Goal: Task Accomplishment & Management: Manage account settings

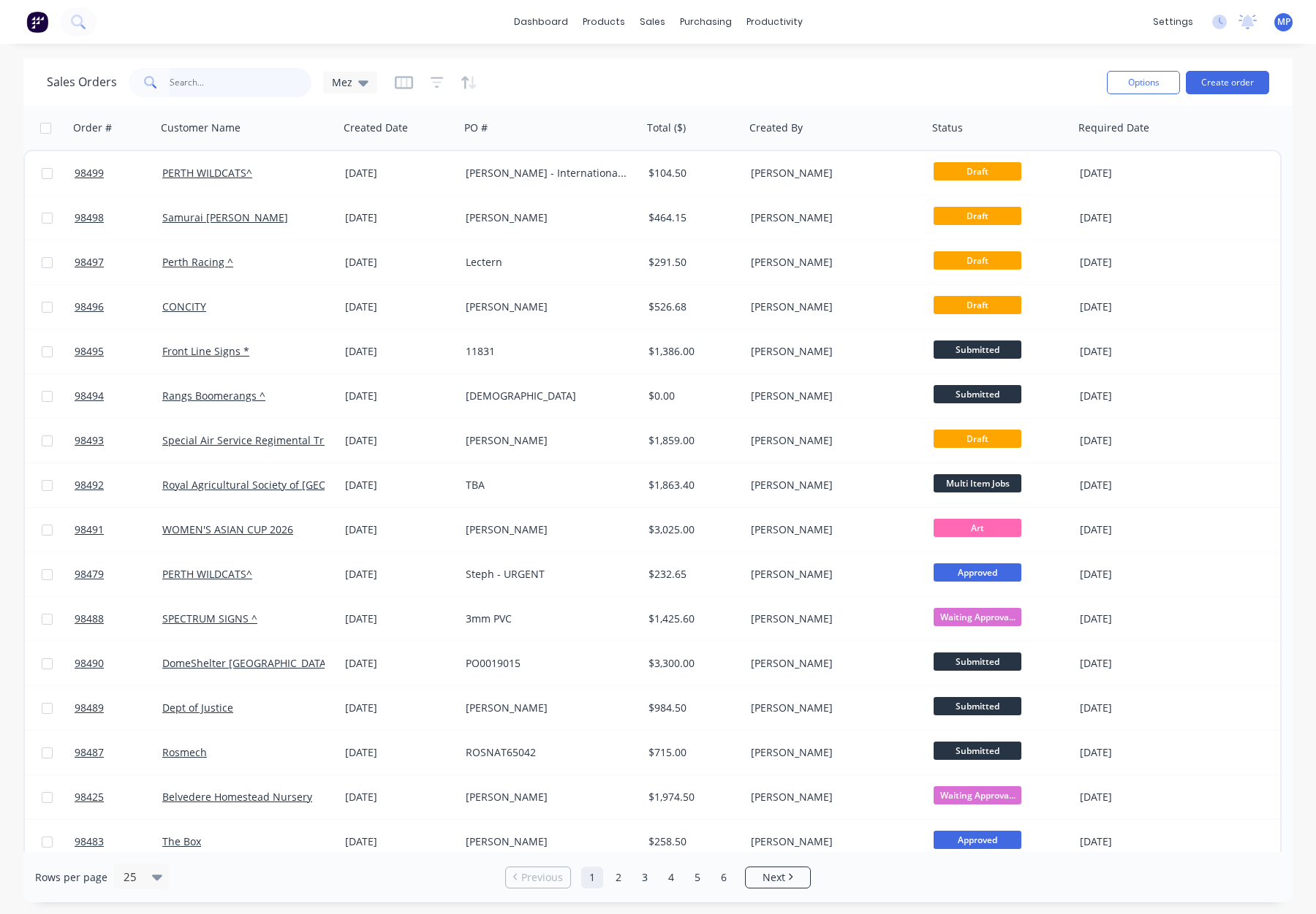
click at [196, 83] on input "text" at bounding box center [241, 83] width 143 height 30
click at [203, 81] on input "text" at bounding box center [241, 83] width 143 height 30
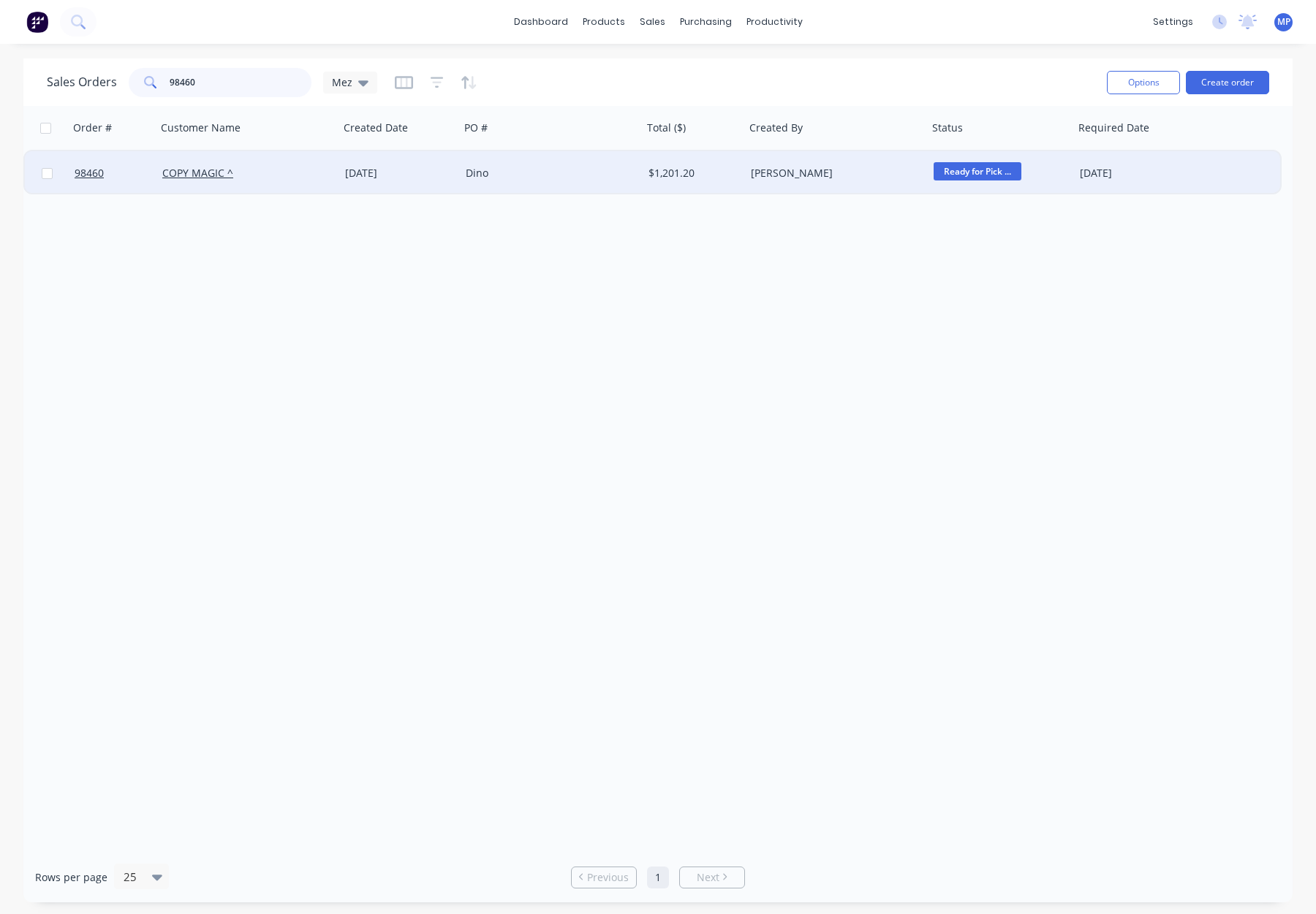
type input "98460"
click at [297, 179] on div "COPY MAGIC ^" at bounding box center [243, 173] width 163 height 14
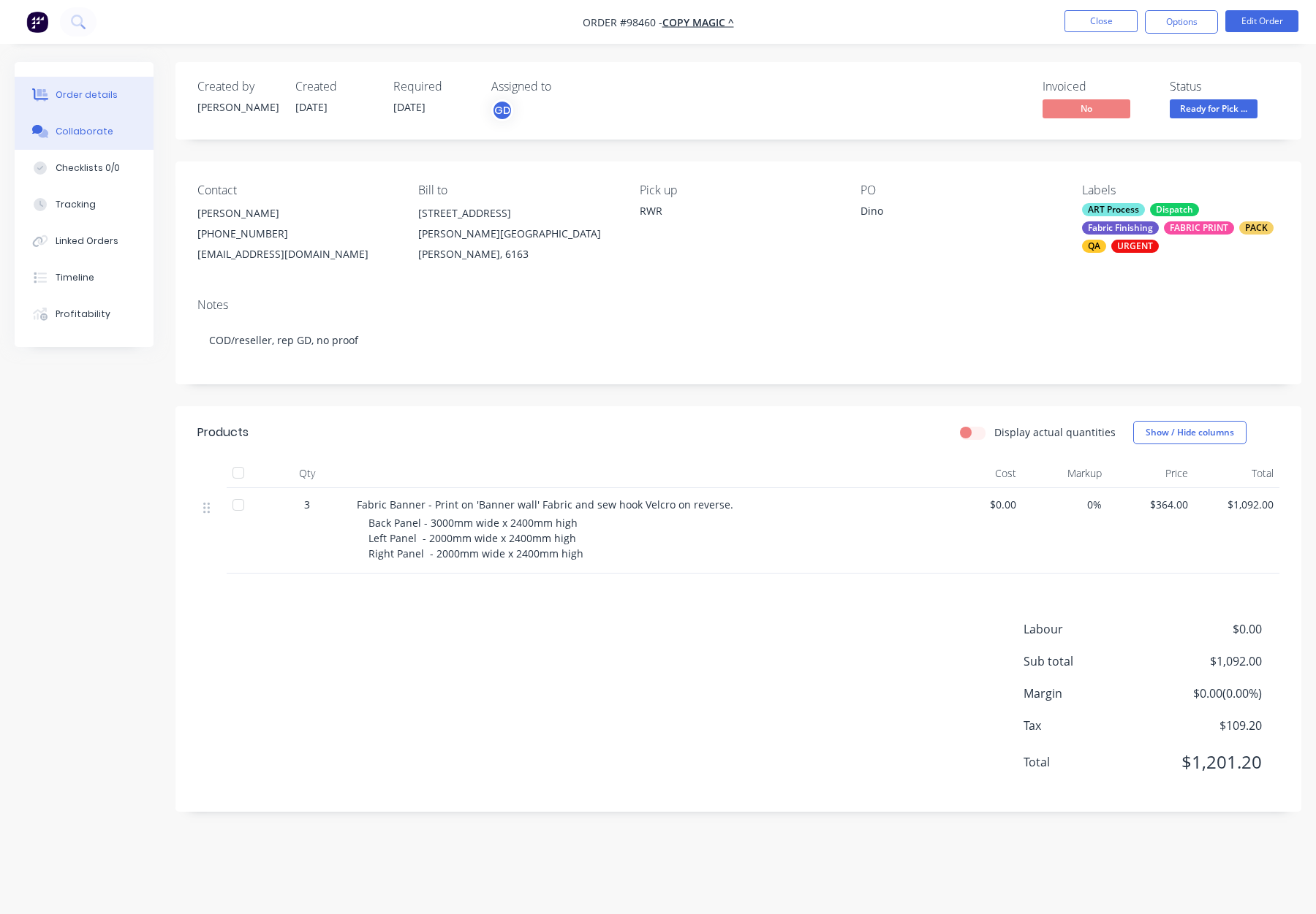
click at [101, 136] on div "Collaborate" at bounding box center [84, 131] width 57 height 13
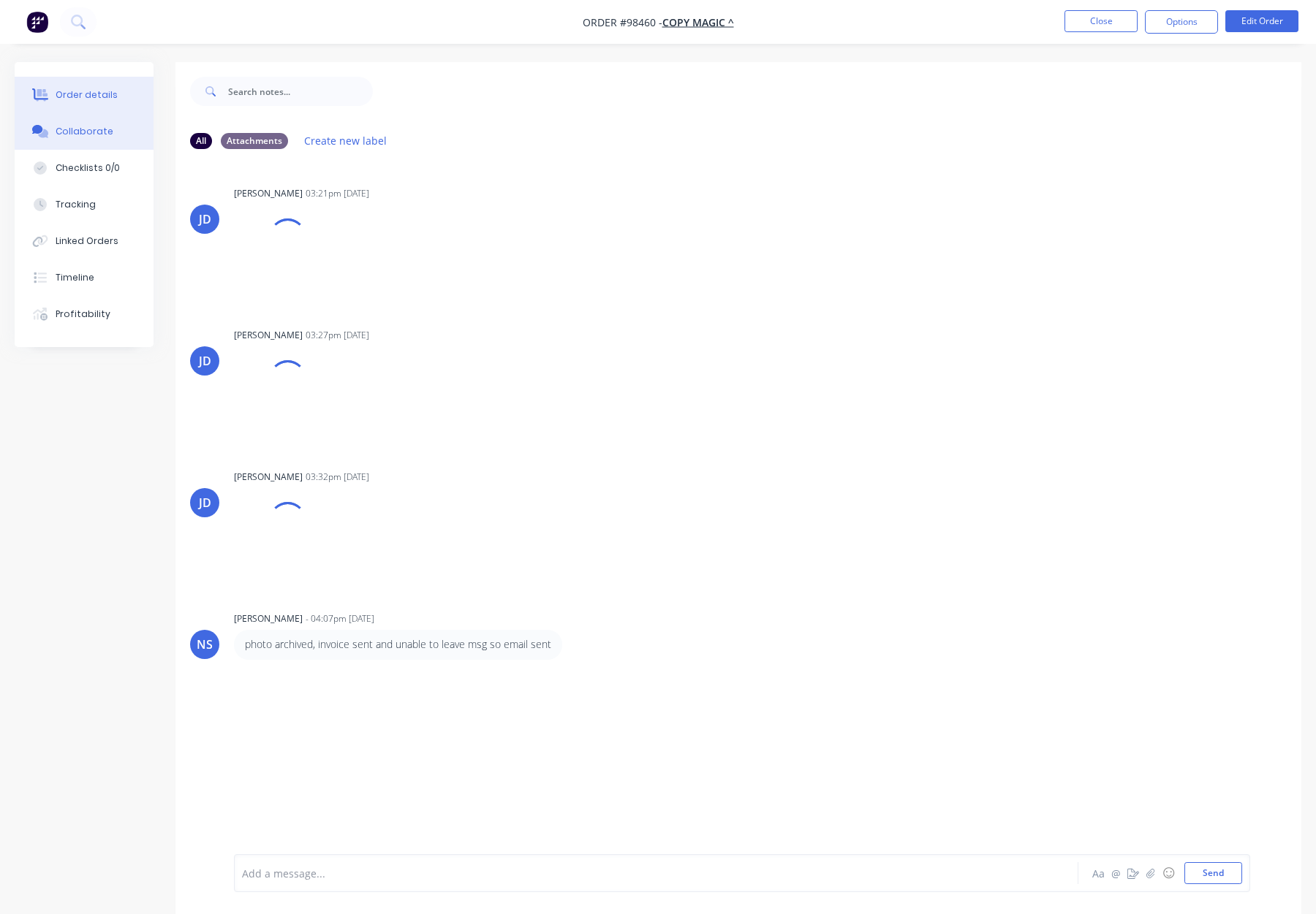
click at [91, 88] on div "Order details" at bounding box center [86, 94] width 62 height 13
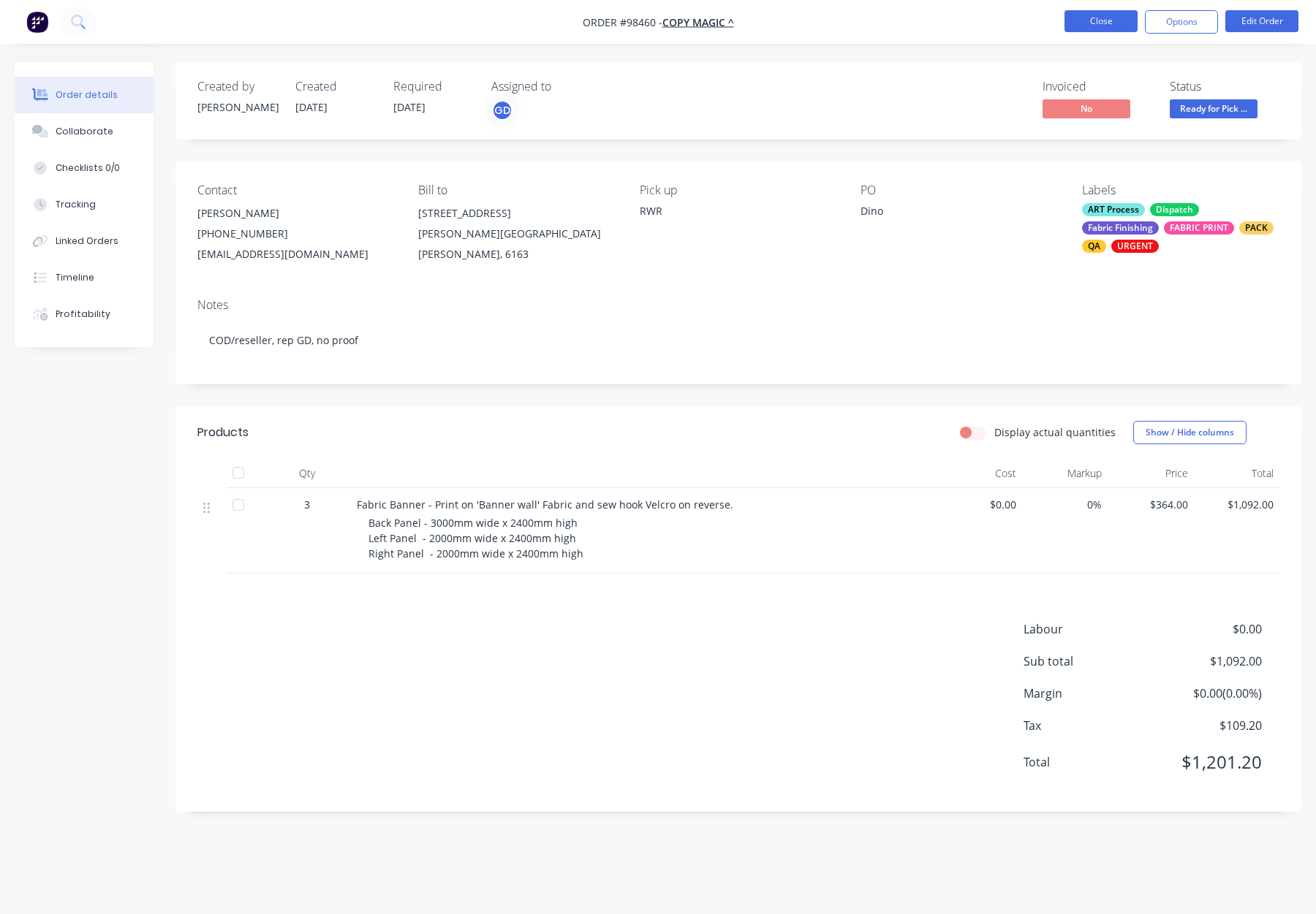
click at [1100, 22] on button "Close" at bounding box center [1100, 21] width 73 height 22
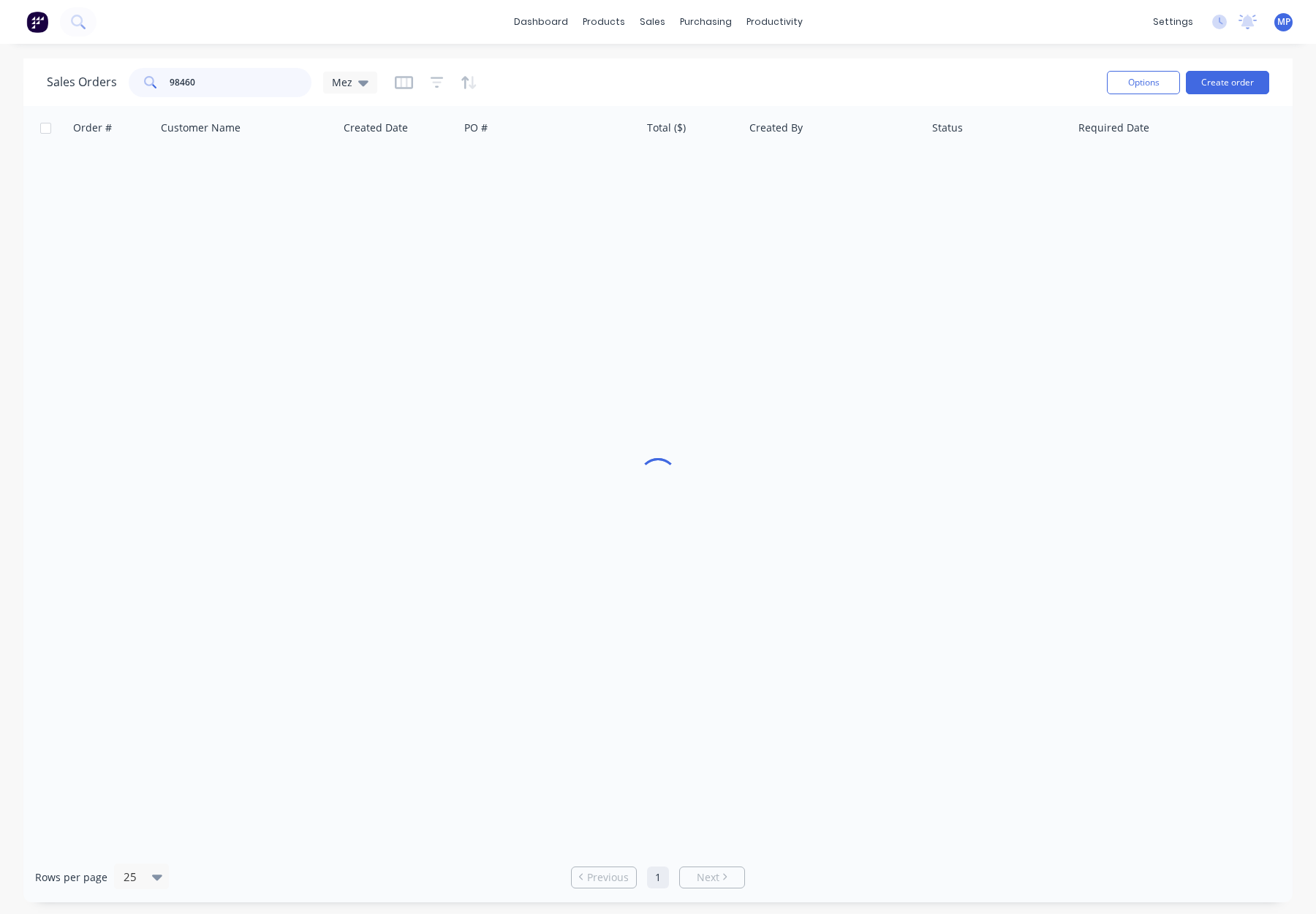
click at [191, 74] on input "98460" at bounding box center [241, 83] width 143 height 30
drag, startPoint x: 228, startPoint y: 80, endPoint x: 102, endPoint y: 76, distance: 126.1
click at [97, 76] on div "Sales Orders 98460 Mez" at bounding box center [212, 83] width 331 height 30
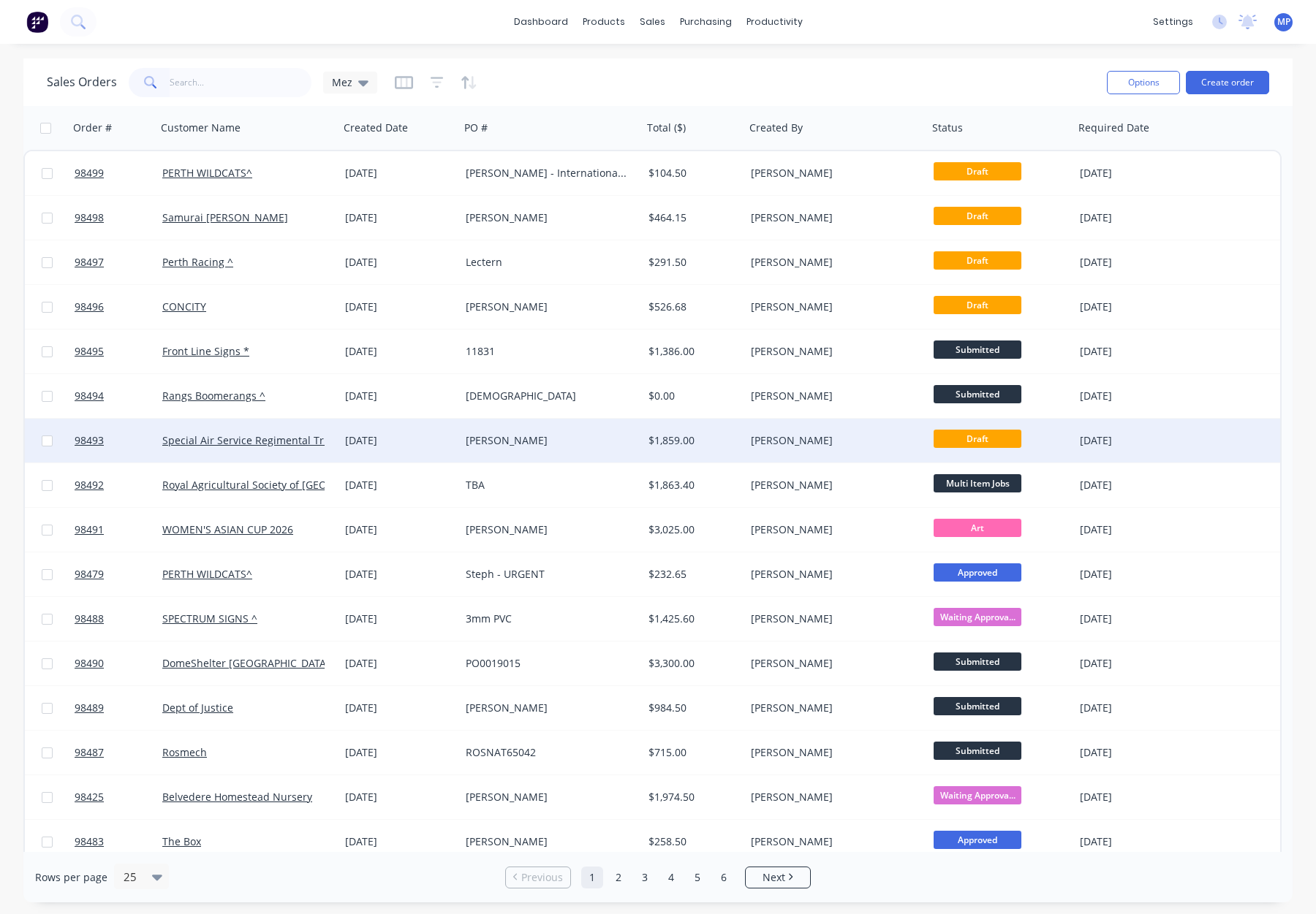
click at [531, 445] on div "[PERSON_NAME]" at bounding box center [547, 441] width 163 height 14
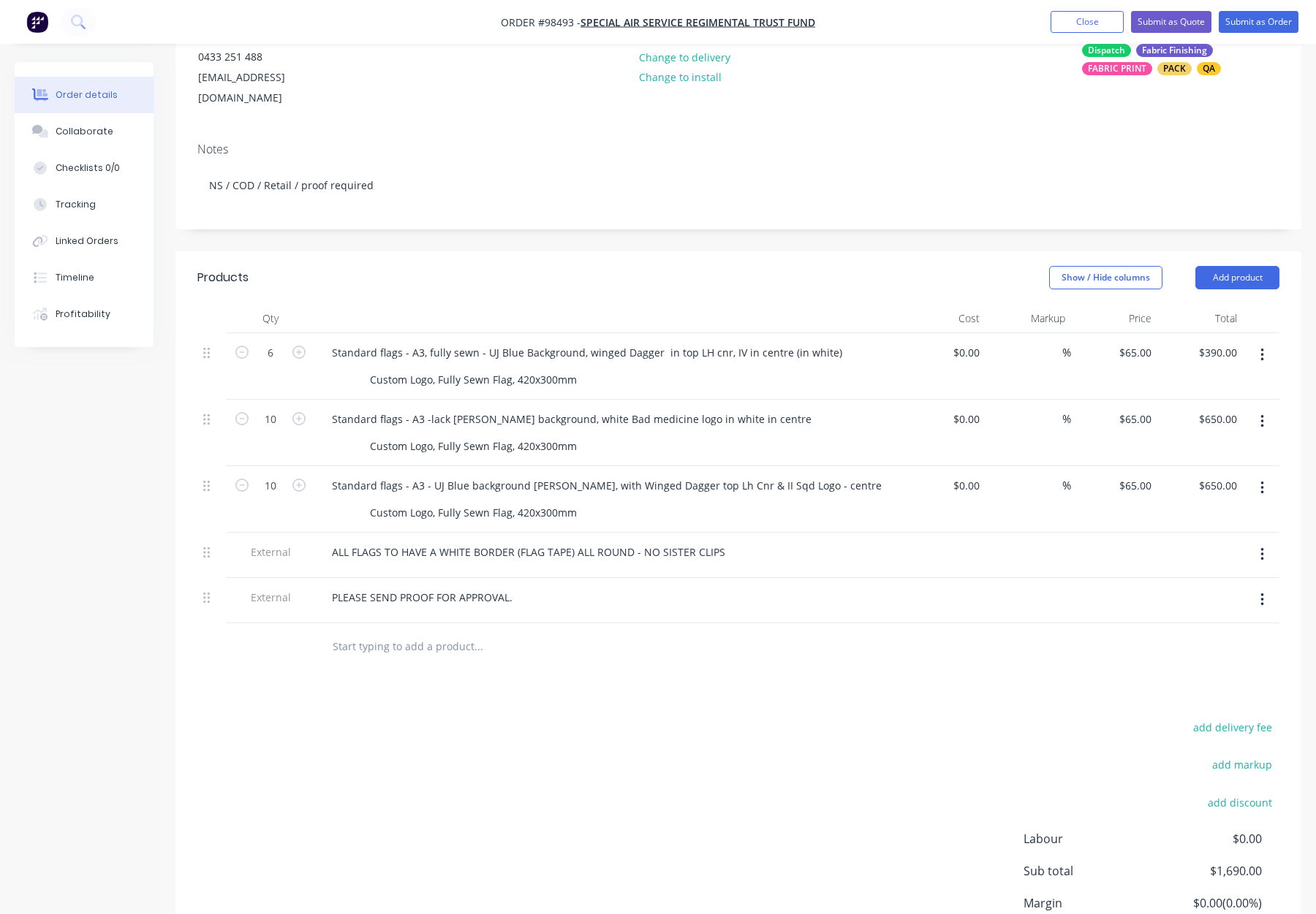
scroll to position [183, 0]
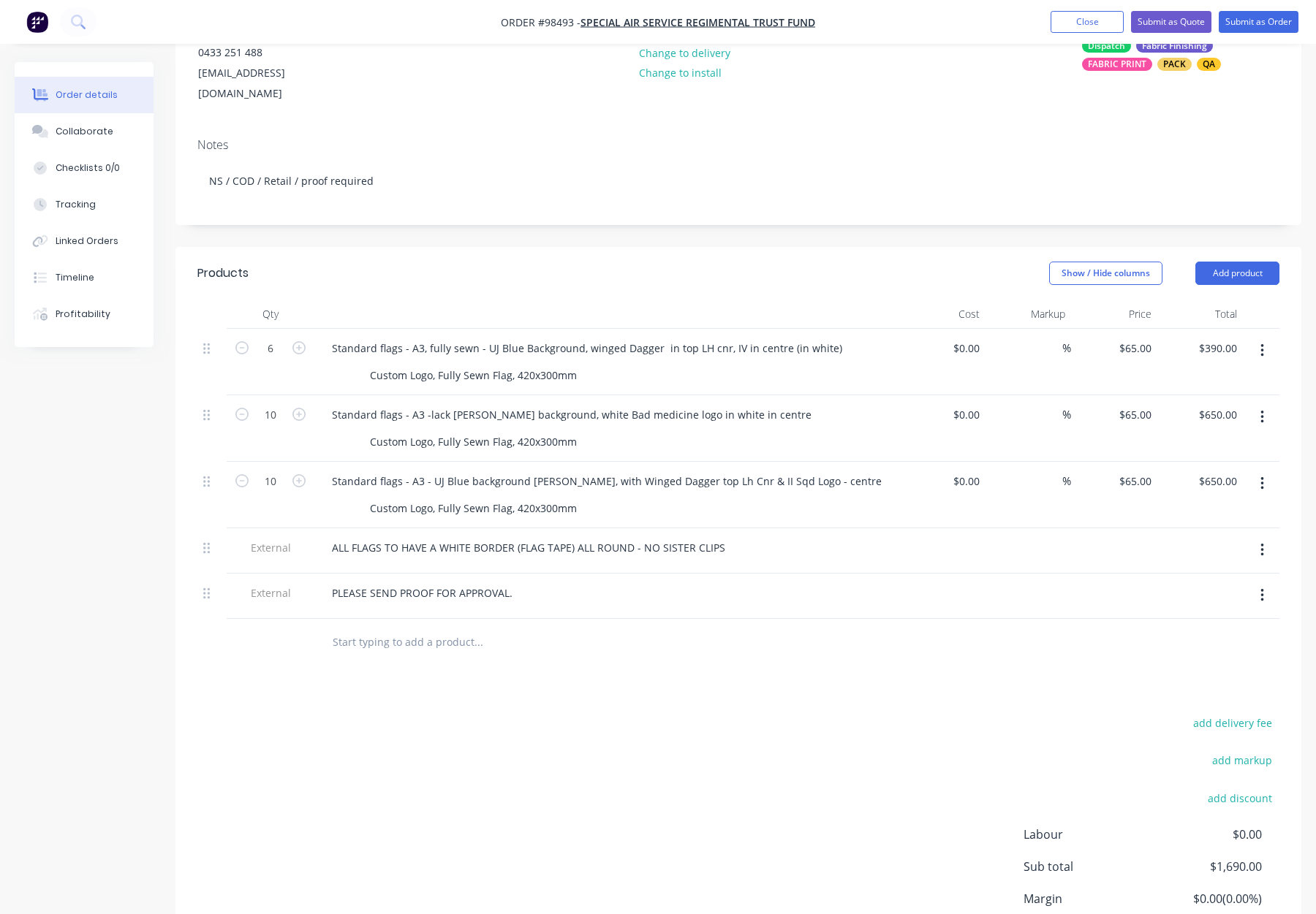
click at [401, 628] on input "text" at bounding box center [479, 642] width 293 height 30
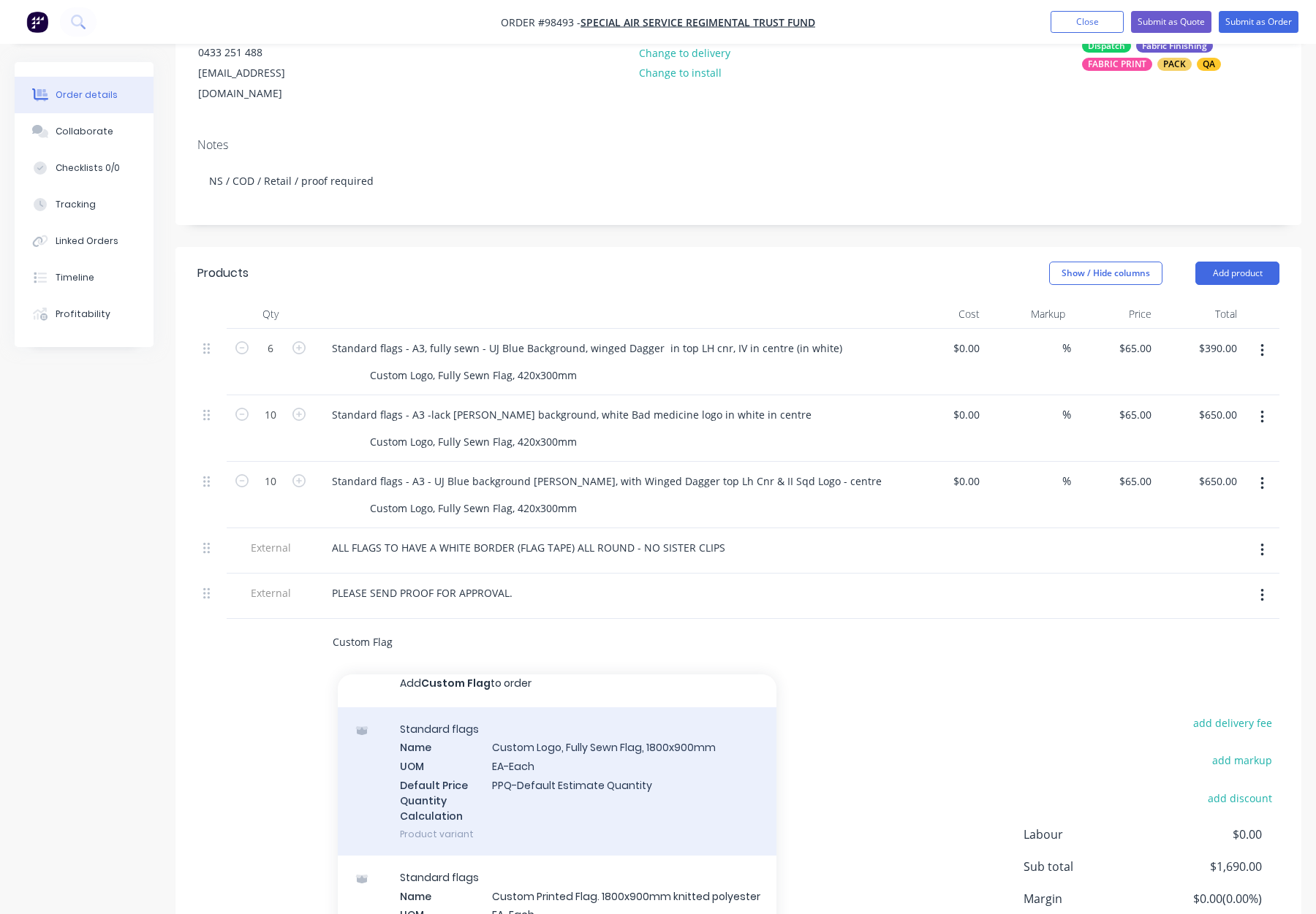
scroll to position [14, 0]
type input "Custom Flag"
click at [668, 746] on div "Standard flags Name Custom Logo, Fully Sewn Flag, 1800x900mm UOM EA-Each Defaul…" at bounding box center [557, 780] width 438 height 148
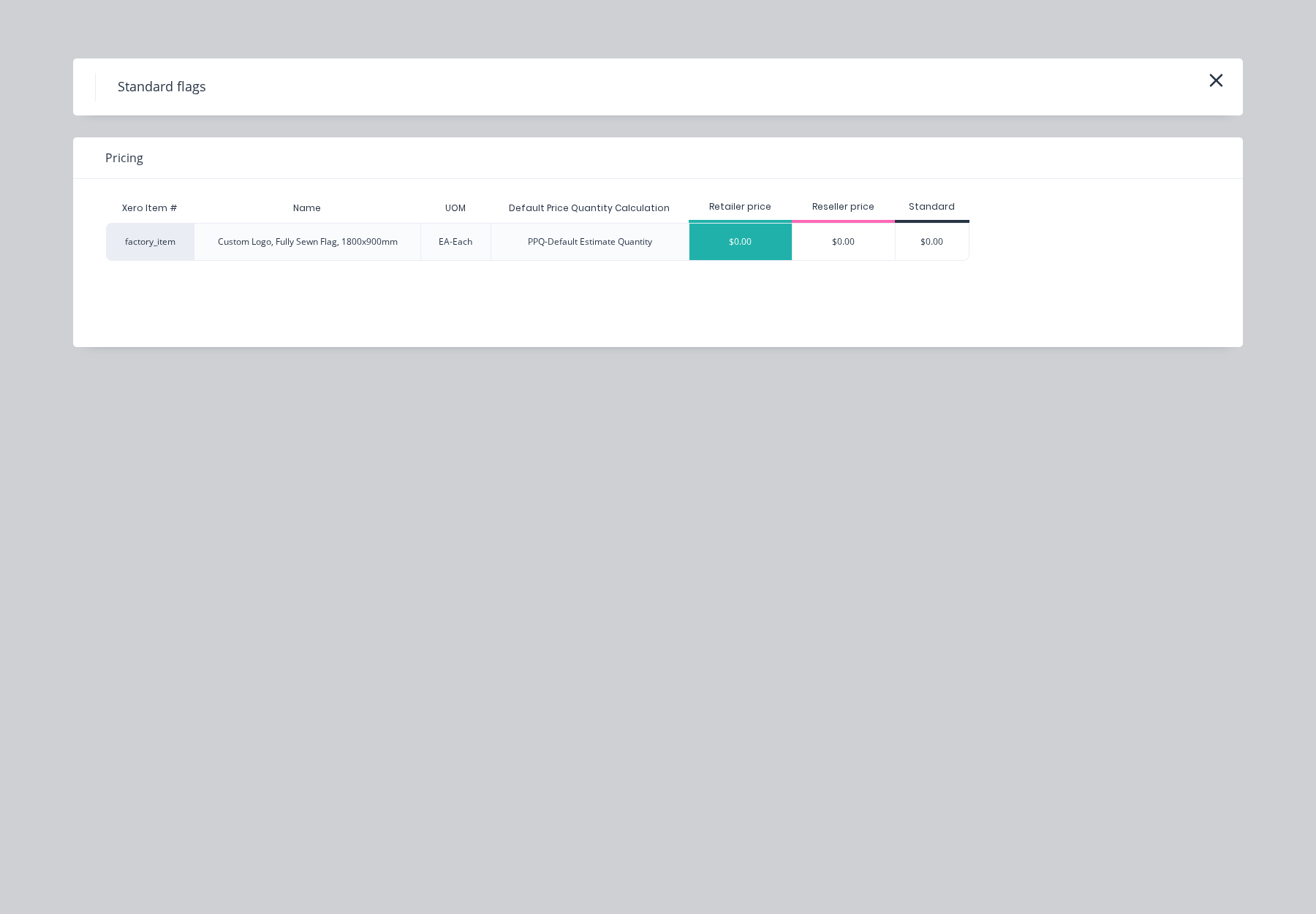
click at [741, 242] on div "$0.00" at bounding box center [741, 242] width 102 height 37
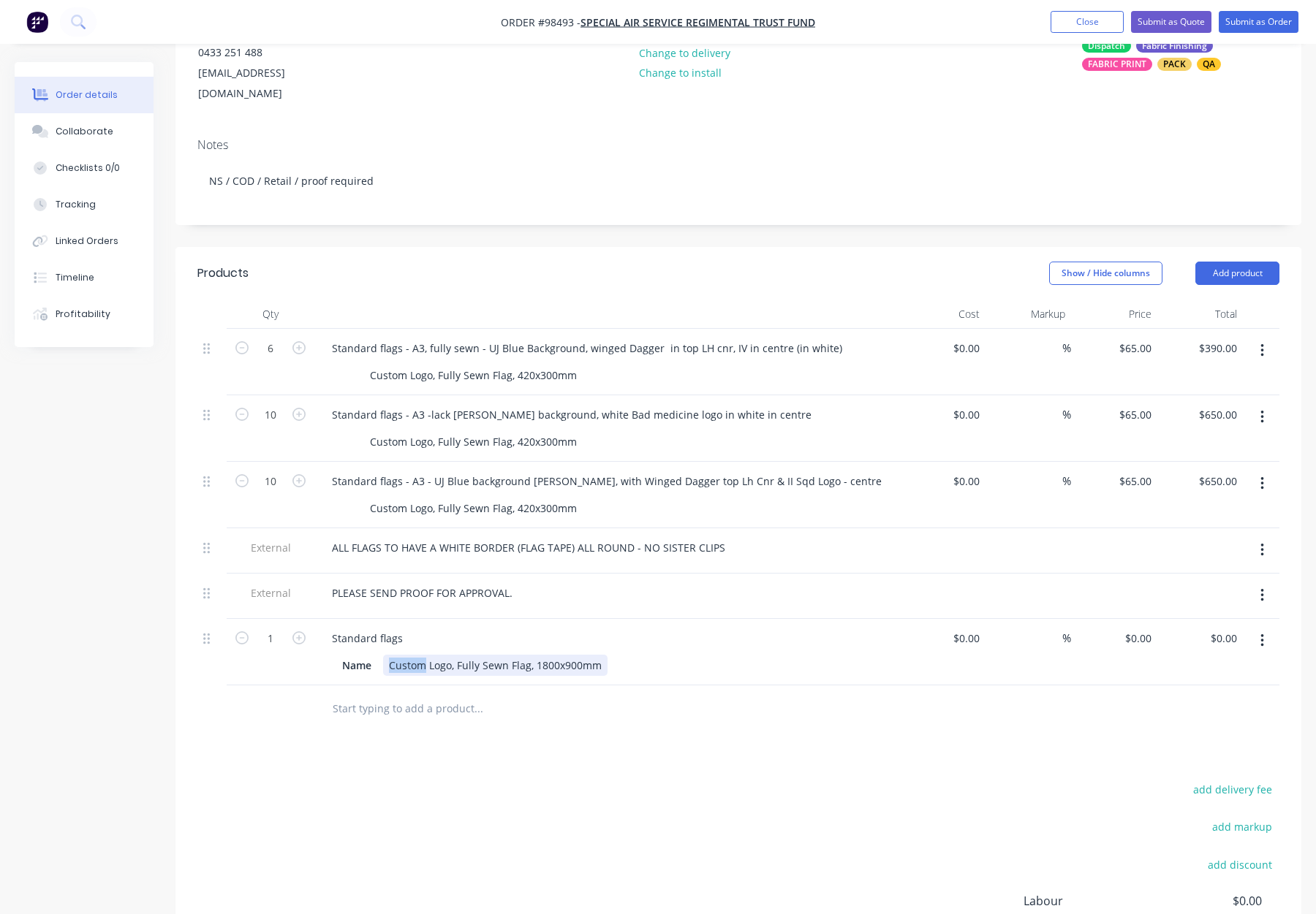
drag, startPoint x: 389, startPoint y: 644, endPoint x: 426, endPoint y: 644, distance: 37.0
click at [426, 655] on div "Custom Logo, Fully Sewn Flag, 1800x900mm" at bounding box center [496, 665] width 225 height 22
drag, startPoint x: 360, startPoint y: 602, endPoint x: 385, endPoint y: 611, distance: 26.6
click at [360, 619] on div "Standard flags Name Custom Logo, Fully Sewn Flag, 1800x900mm" at bounding box center [606, 652] width 585 height 66
drag, startPoint x: 395, startPoint y: 616, endPoint x: 403, endPoint y: 619, distance: 8.5
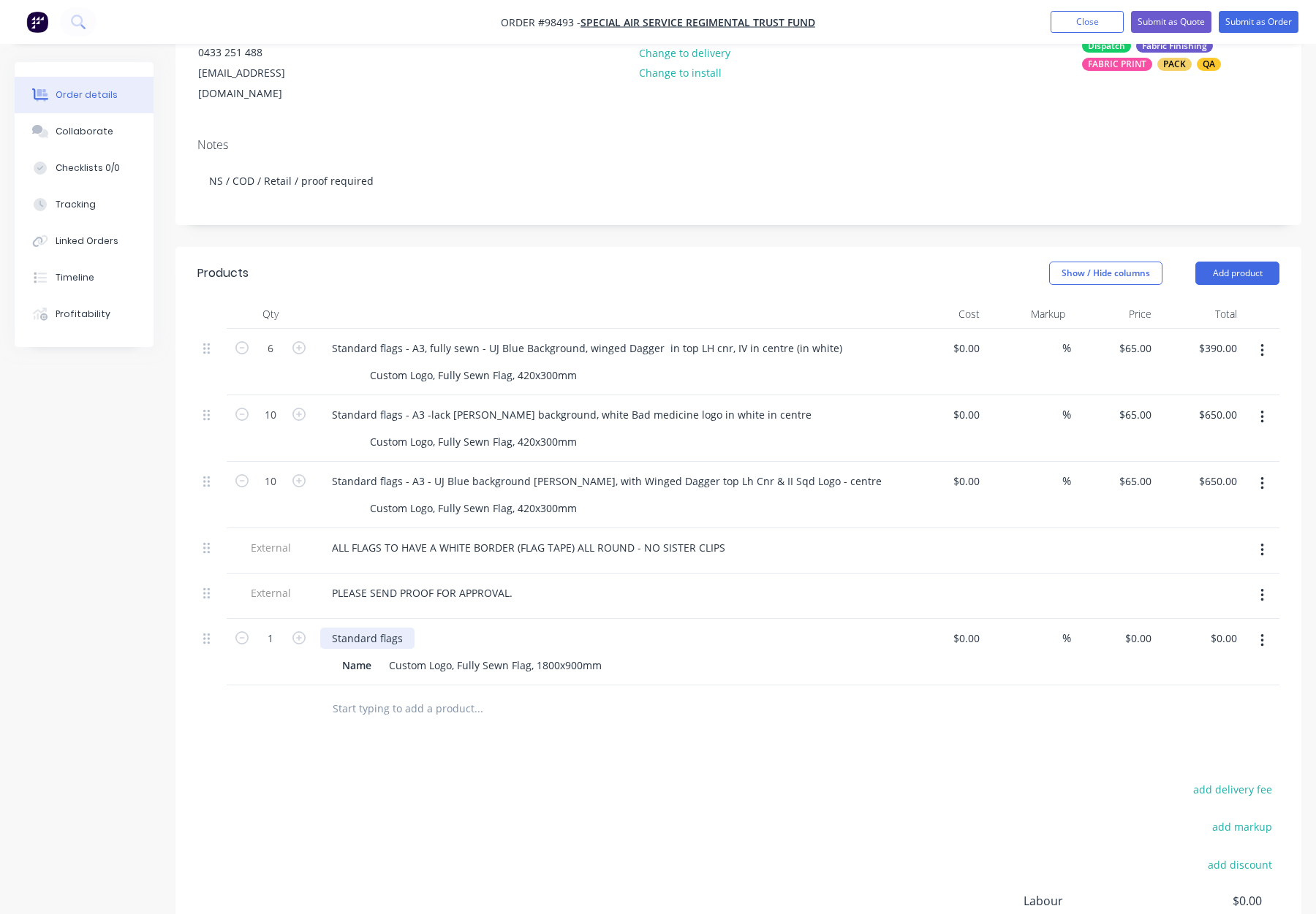
click at [395, 628] on div "Standard flags" at bounding box center [367, 638] width 94 height 22
drag, startPoint x: 397, startPoint y: 619, endPoint x: 288, endPoint y: 618, distance: 109.0
click at [288, 619] on div "1 Standard flags Name Custom Logo, Fully Sewn Flag, 1800x900mm $0.00 $0.00 % $0…" at bounding box center [738, 652] width 1082 height 66
click at [650, 628] on div "Custom Flag" at bounding box center [607, 638] width 573 height 22
drag, startPoint x: 539, startPoint y: 644, endPoint x: 690, endPoint y: 640, distance: 151.1
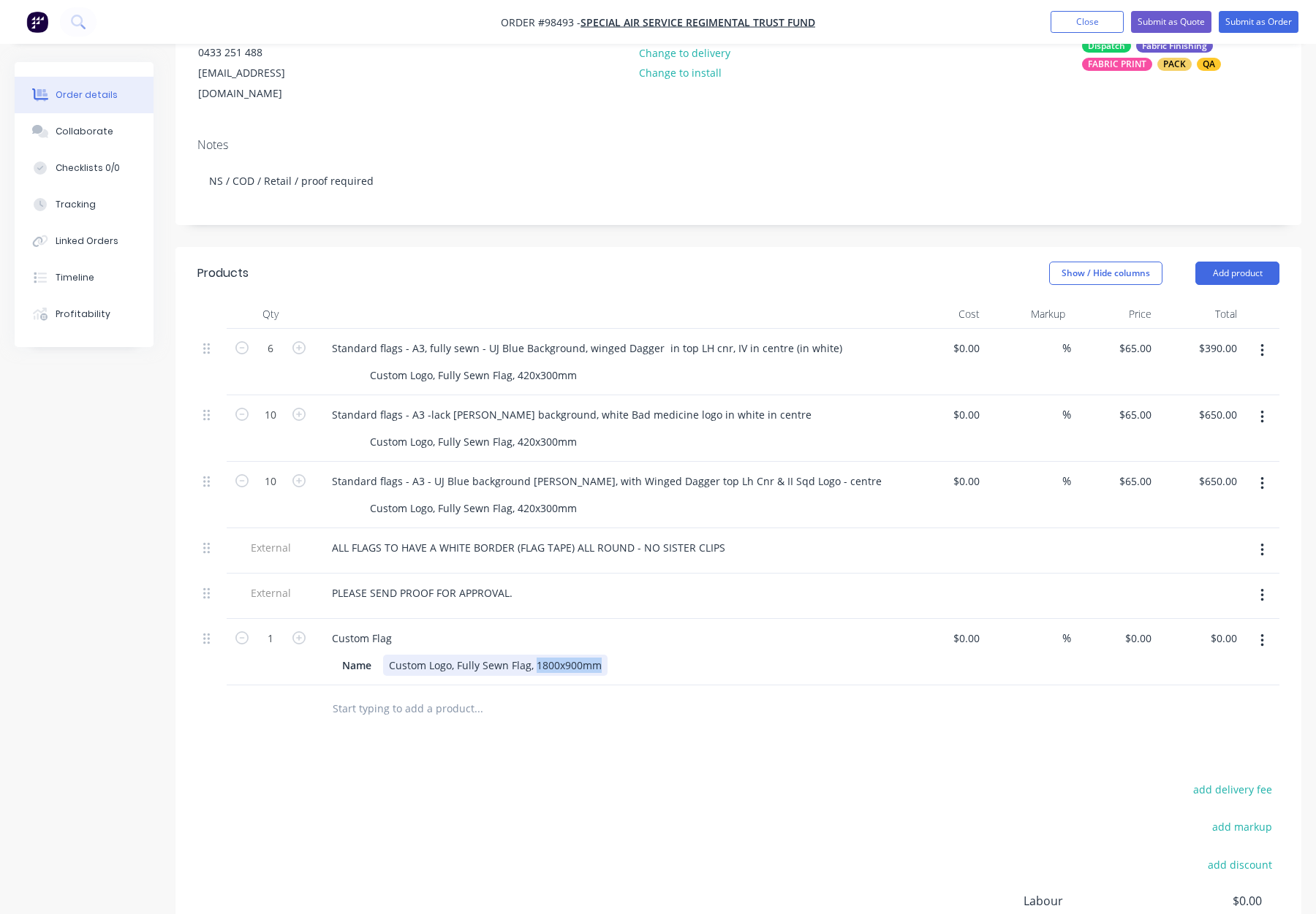
click at [690, 655] on div "Name Custom Logo, Fully Sewn Flag, 1800x900mm" at bounding box center [604, 665] width 535 height 22
click at [764, 660] on div "Custom Flag Name Custom Logo, Fully Sewn Flag, 420 x 300mm" at bounding box center [606, 652] width 585 height 66
click at [1268, 628] on button "button" at bounding box center [1262, 640] width 34 height 26
click at [795, 720] on div "Products Show / Hide columns Add product Qty Cost Markup Price Total 6 Standard…" at bounding box center [738, 665] width 1126 height 837
click at [1259, 628] on button "button" at bounding box center [1262, 640] width 34 height 26
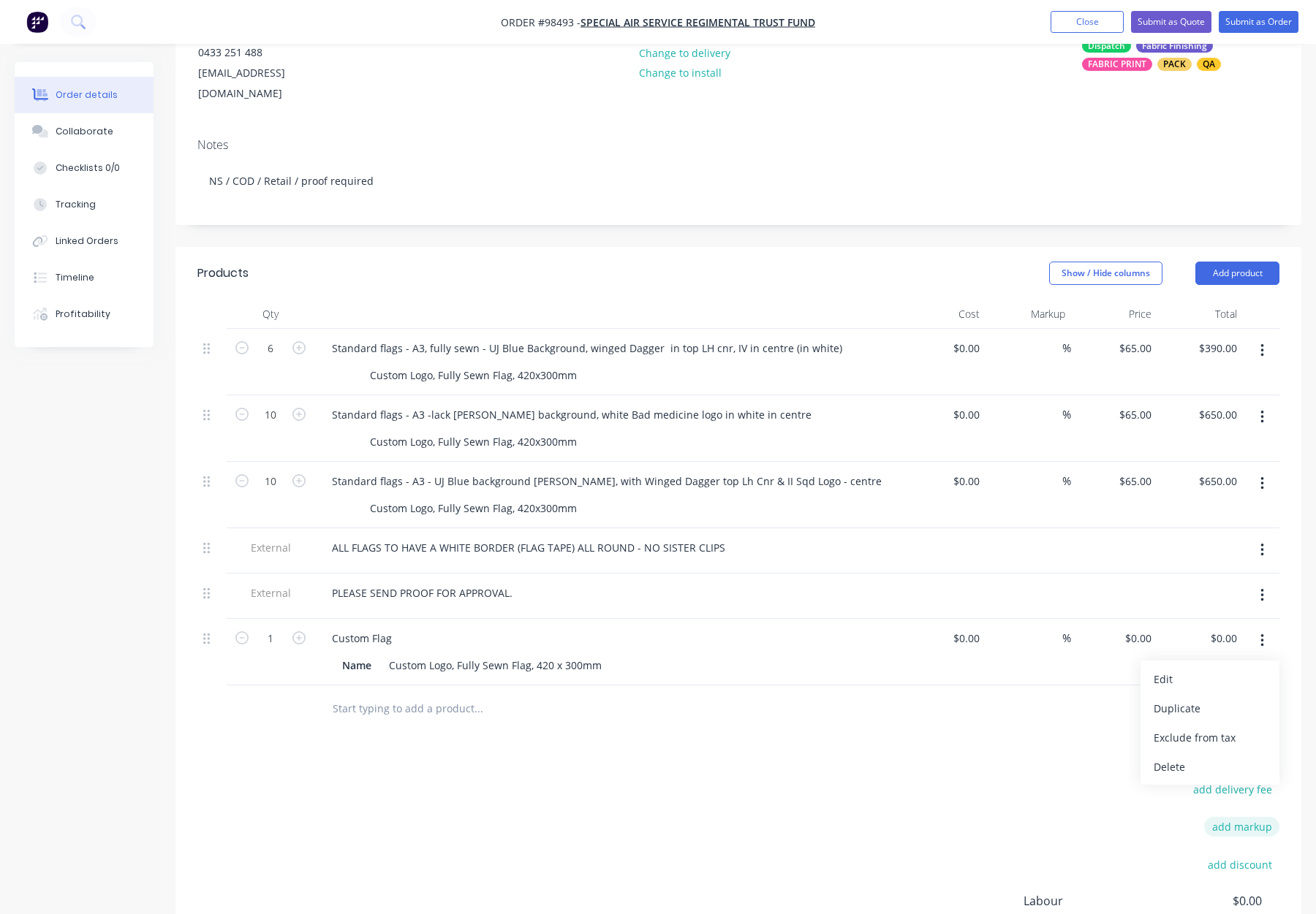
click at [1208, 757] on div "Delete" at bounding box center [1210, 768] width 112 height 22
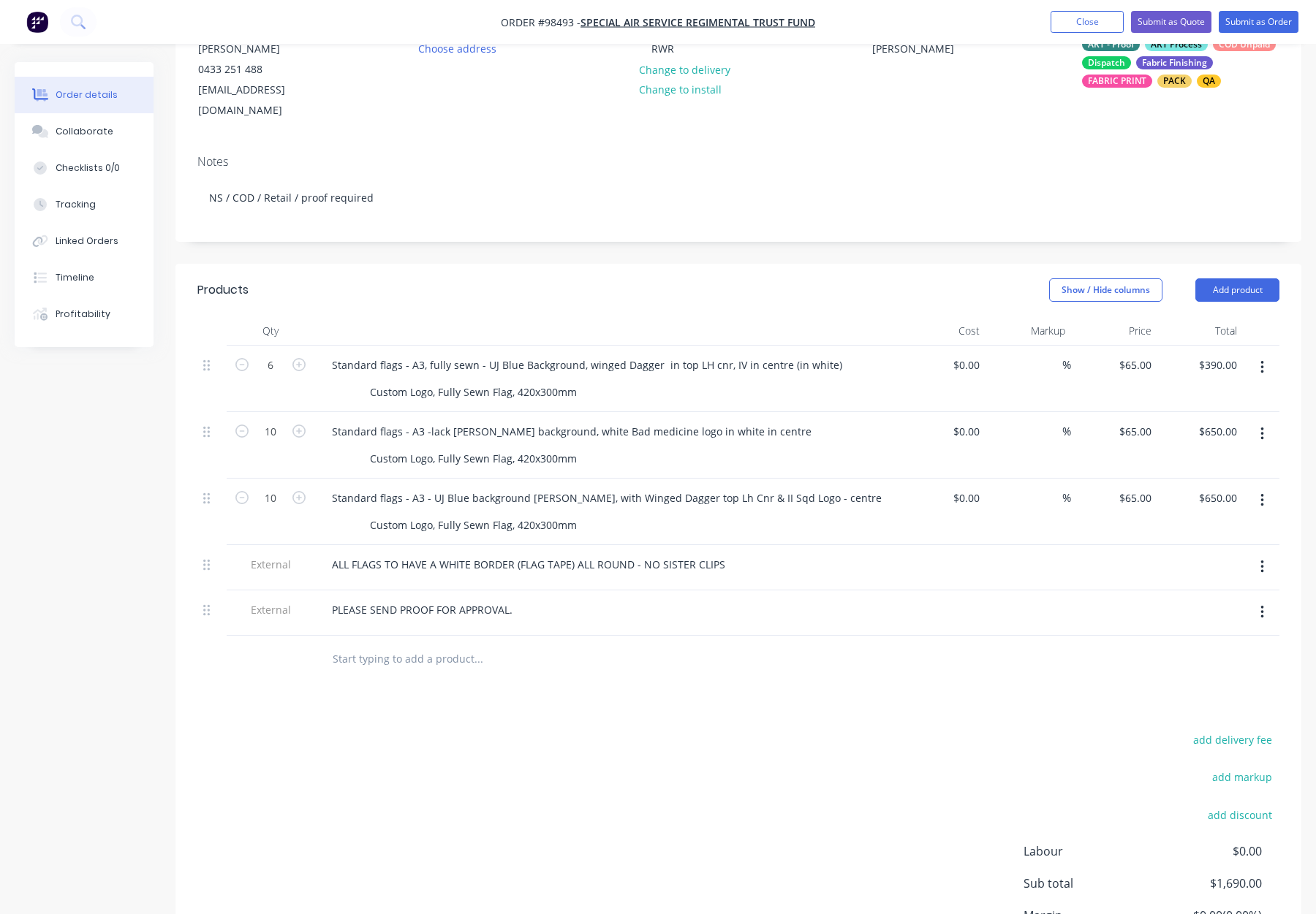
scroll to position [159, 0]
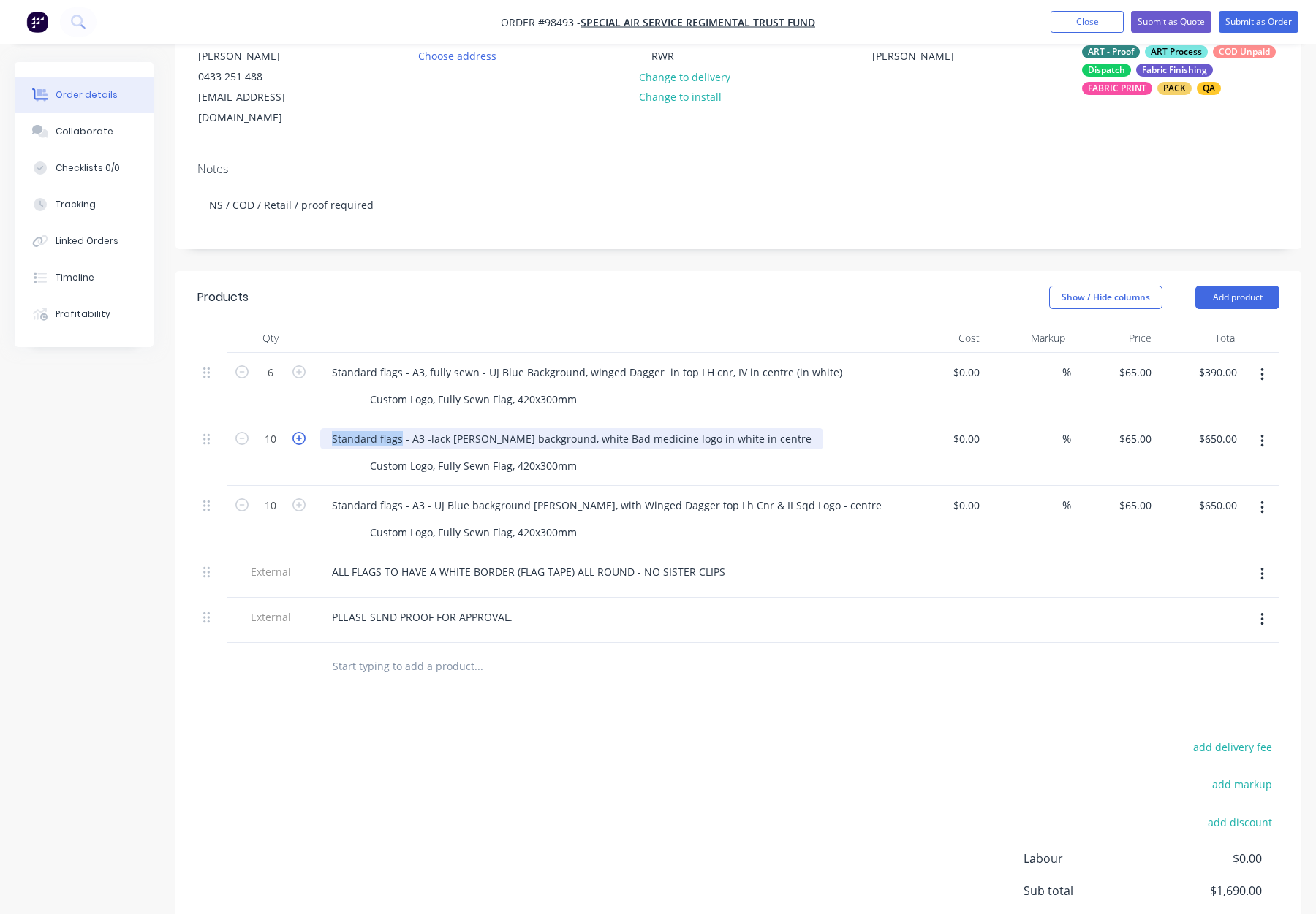
drag, startPoint x: 399, startPoint y: 418, endPoint x: 301, endPoint y: 413, distance: 98.1
click at [301, 419] on div "10 Standard flags - A3 -lack Bunting background, white Bad medicine logo in whi…" at bounding box center [738, 453] width 1082 height 66
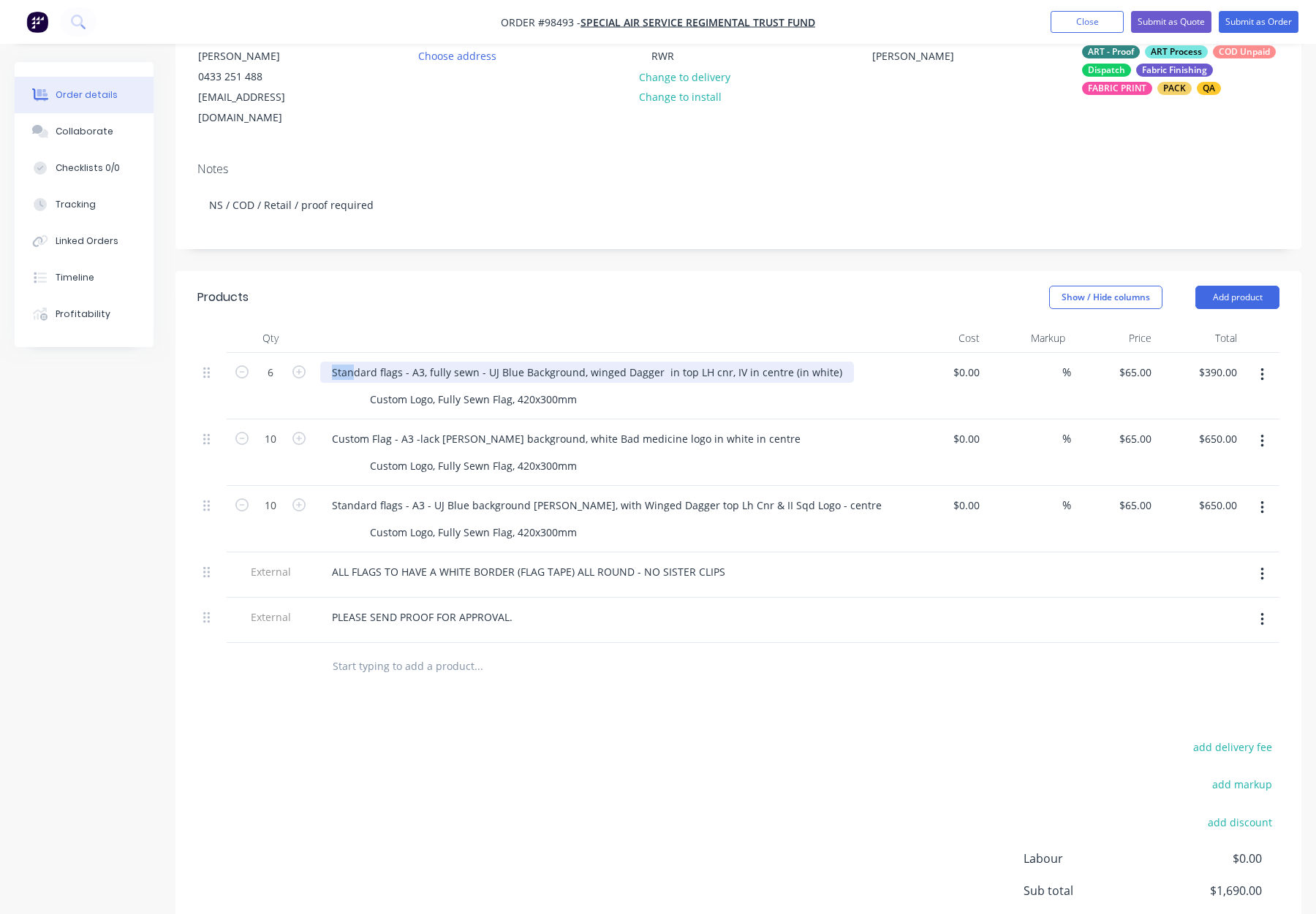
drag, startPoint x: 331, startPoint y: 352, endPoint x: 399, endPoint y: 352, distance: 68.0
click at [399, 362] on div "Standard flags - A3, fully sewn - UJ Blue Background, winged Dagger in top LH c…" at bounding box center [587, 373] width 534 height 22
drag, startPoint x: 397, startPoint y: 352, endPoint x: 309, endPoint y: 348, distance: 88.1
click at [309, 353] on div "6 Standard flags - A3, fully sewn - UJ Blue Background, winged Dagger in top LH…" at bounding box center [738, 386] width 1082 height 66
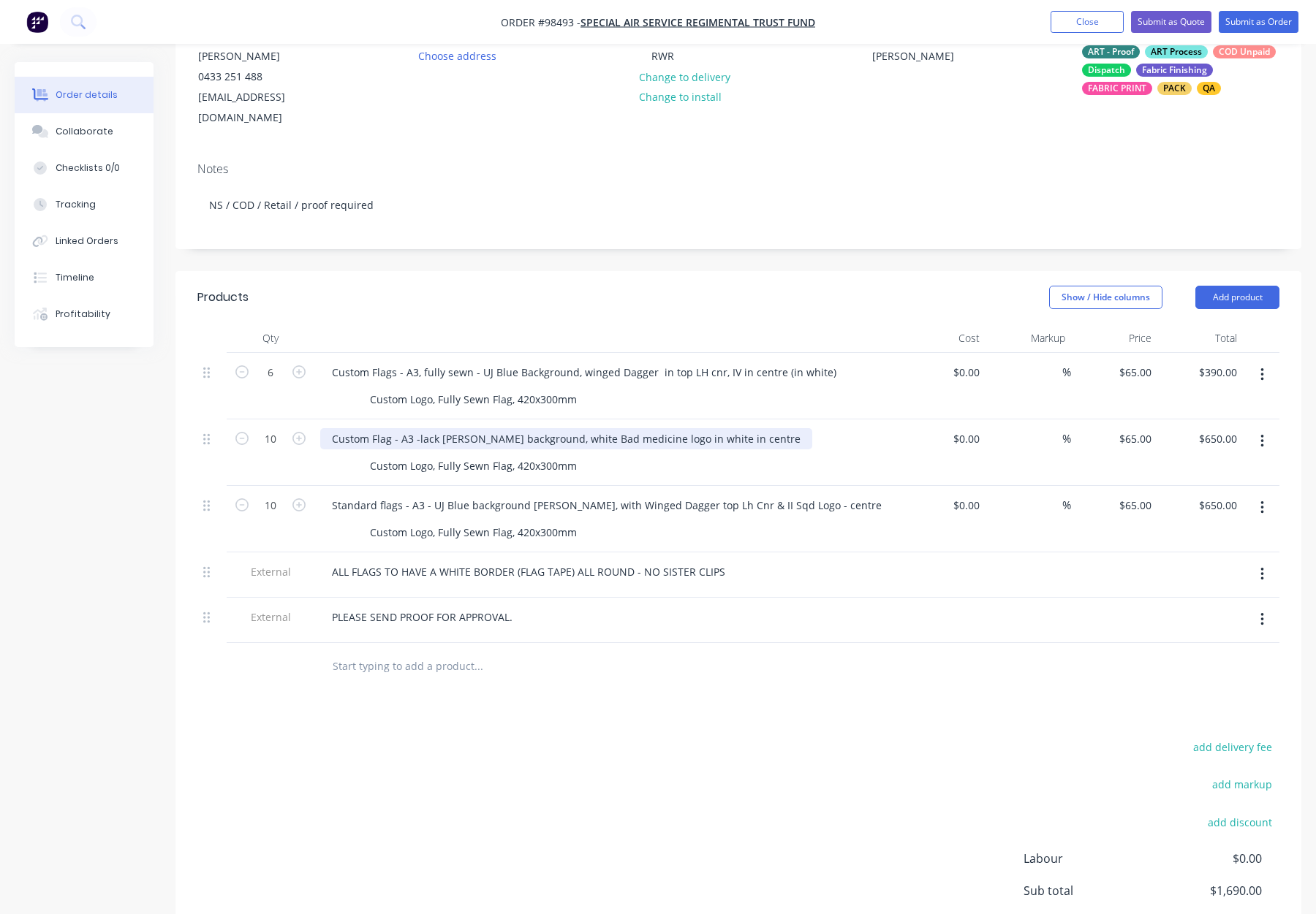
click at [388, 428] on div "Custom Flag - A3 -lack Bunting background, white Bad medicine logo in white in …" at bounding box center [567, 439] width 492 height 22
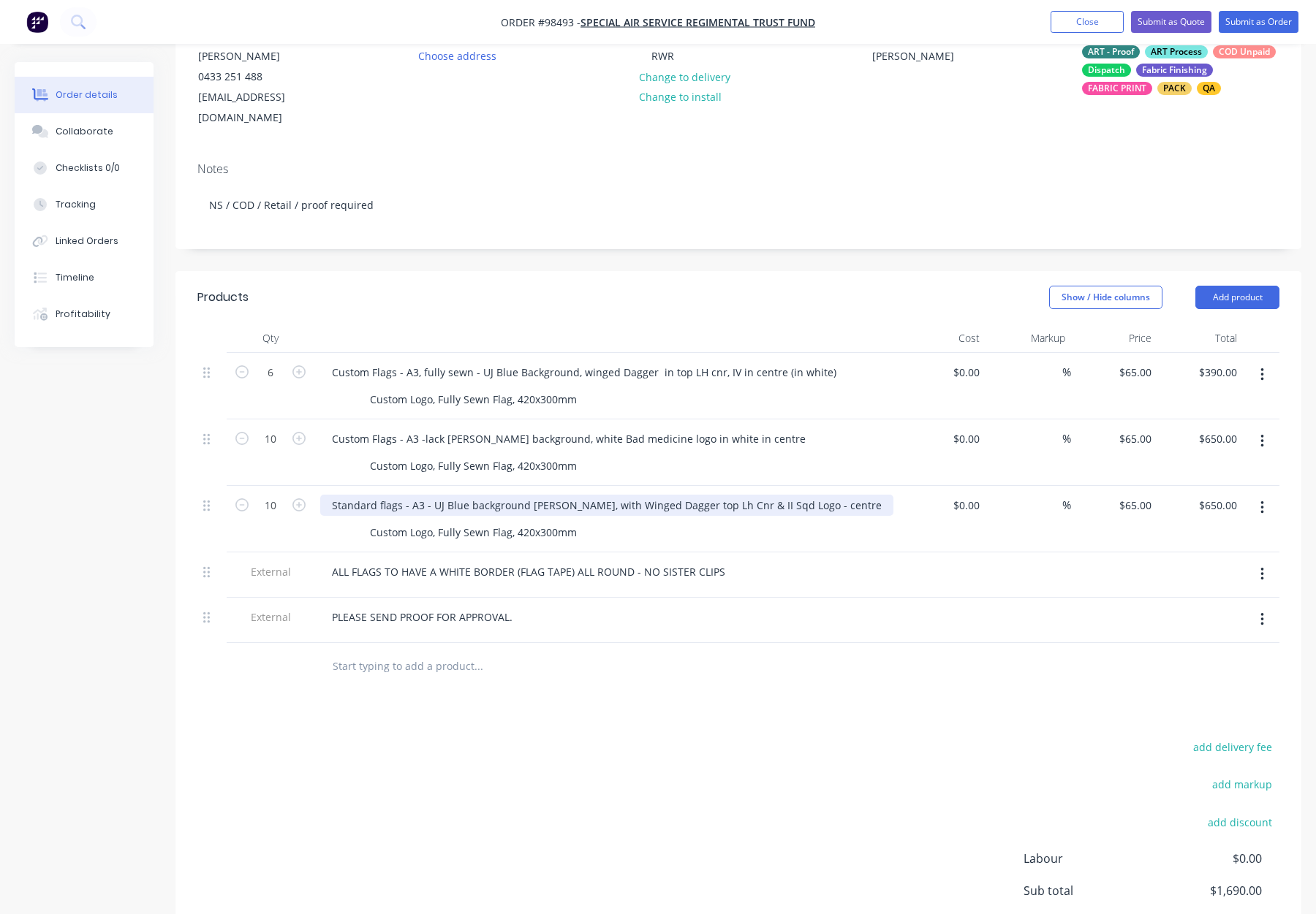
click at [367, 495] on div "Standard flags - A3 - UJ Blue background bunting, with Winged Dagger top Lh Cnr…" at bounding box center [607, 505] width 573 height 22
drag, startPoint x: 396, startPoint y: 486, endPoint x: 305, endPoint y: 479, distance: 91.3
click at [305, 486] on div "10 Standard flags - A3 - UJ Blue background bunting, with Winged Dagger top Lh …" at bounding box center [738, 519] width 1082 height 66
click at [626, 701] on div "Products Show / Hide columns Add product Qty Cost Markup Price Total 6 Custom F…" at bounding box center [738, 656] width 1126 height 770
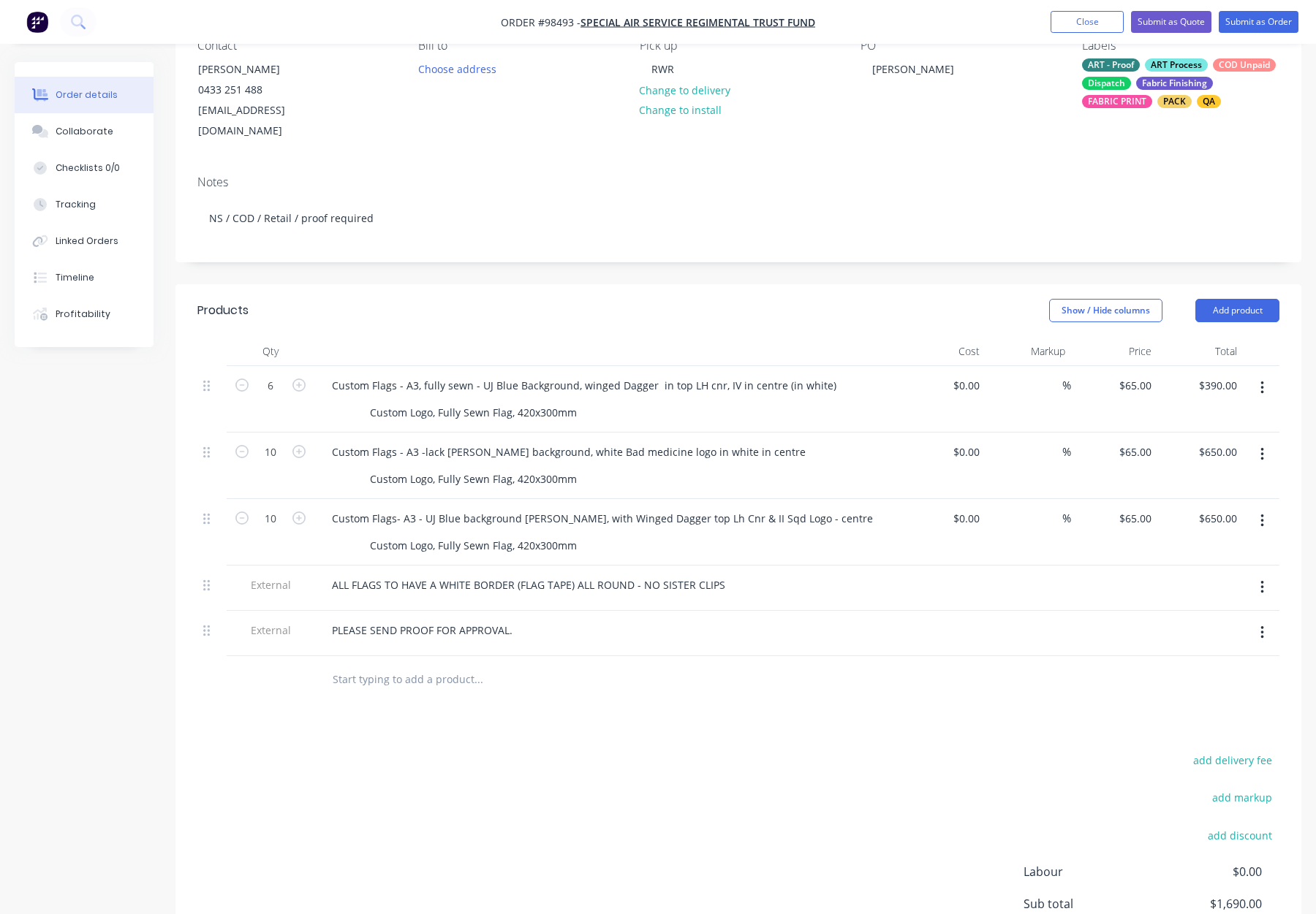
scroll to position [128, 0]
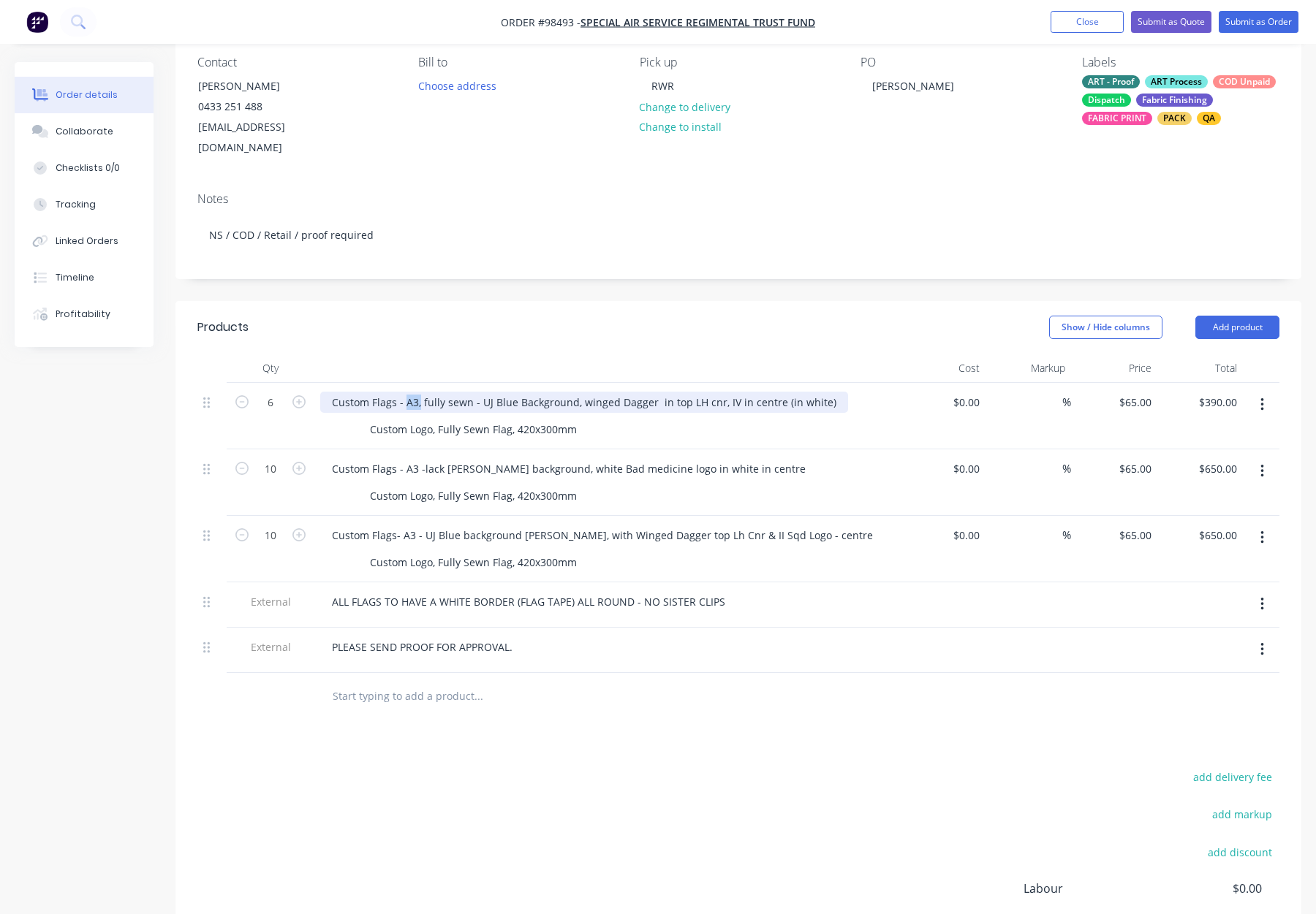
drag, startPoint x: 419, startPoint y: 381, endPoint x: 406, endPoint y: 381, distance: 13.0
click at [406, 391] on div "Custom Flags - A3, fully sewn - UJ Blue Background, winged Dagger in top LH cnr…" at bounding box center [585, 402] width 528 height 22
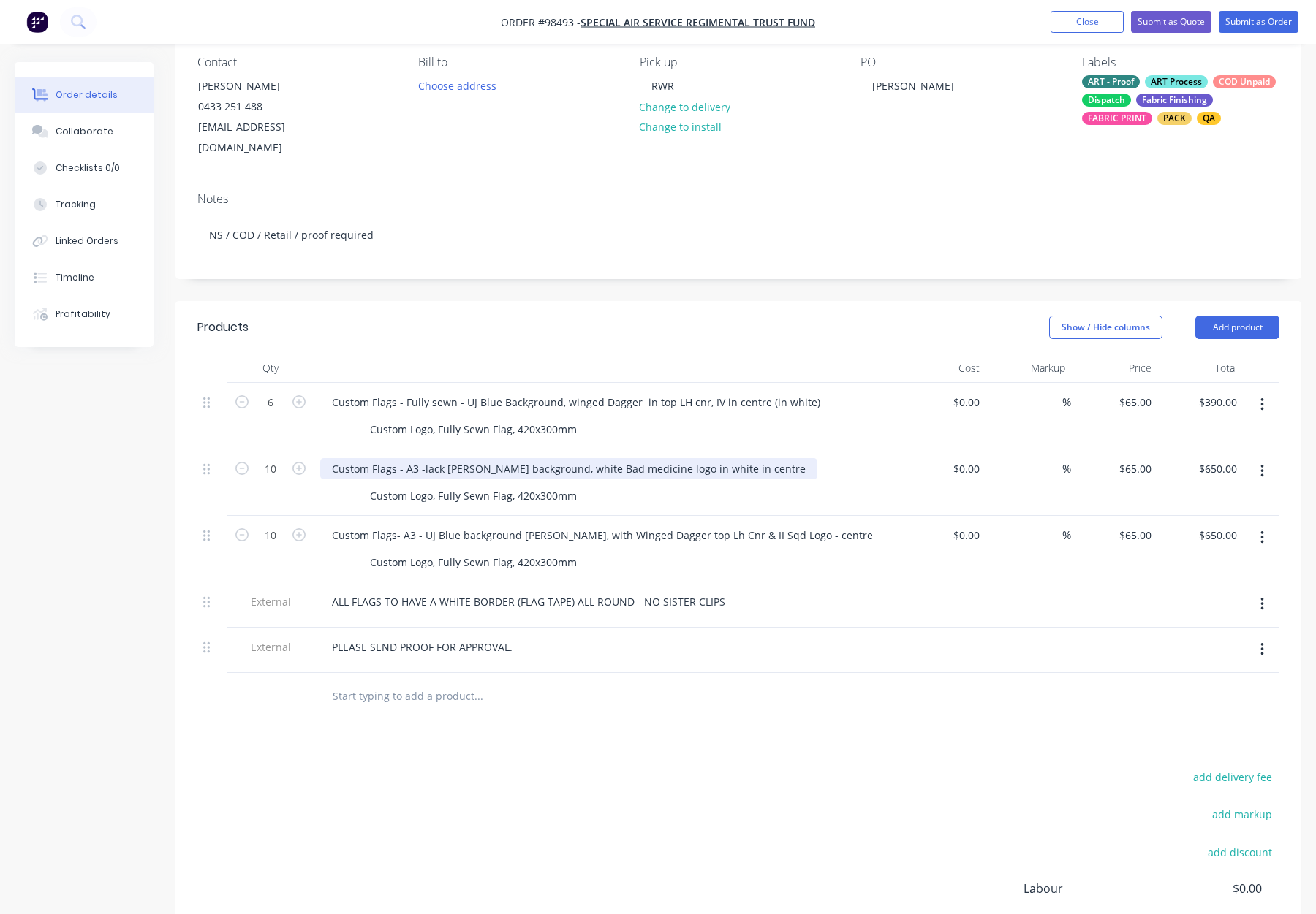
click at [427, 458] on div "Custom Flags - A3 -lack Bunting background, white Bad medicine logo in white in…" at bounding box center [570, 469] width 498 height 22
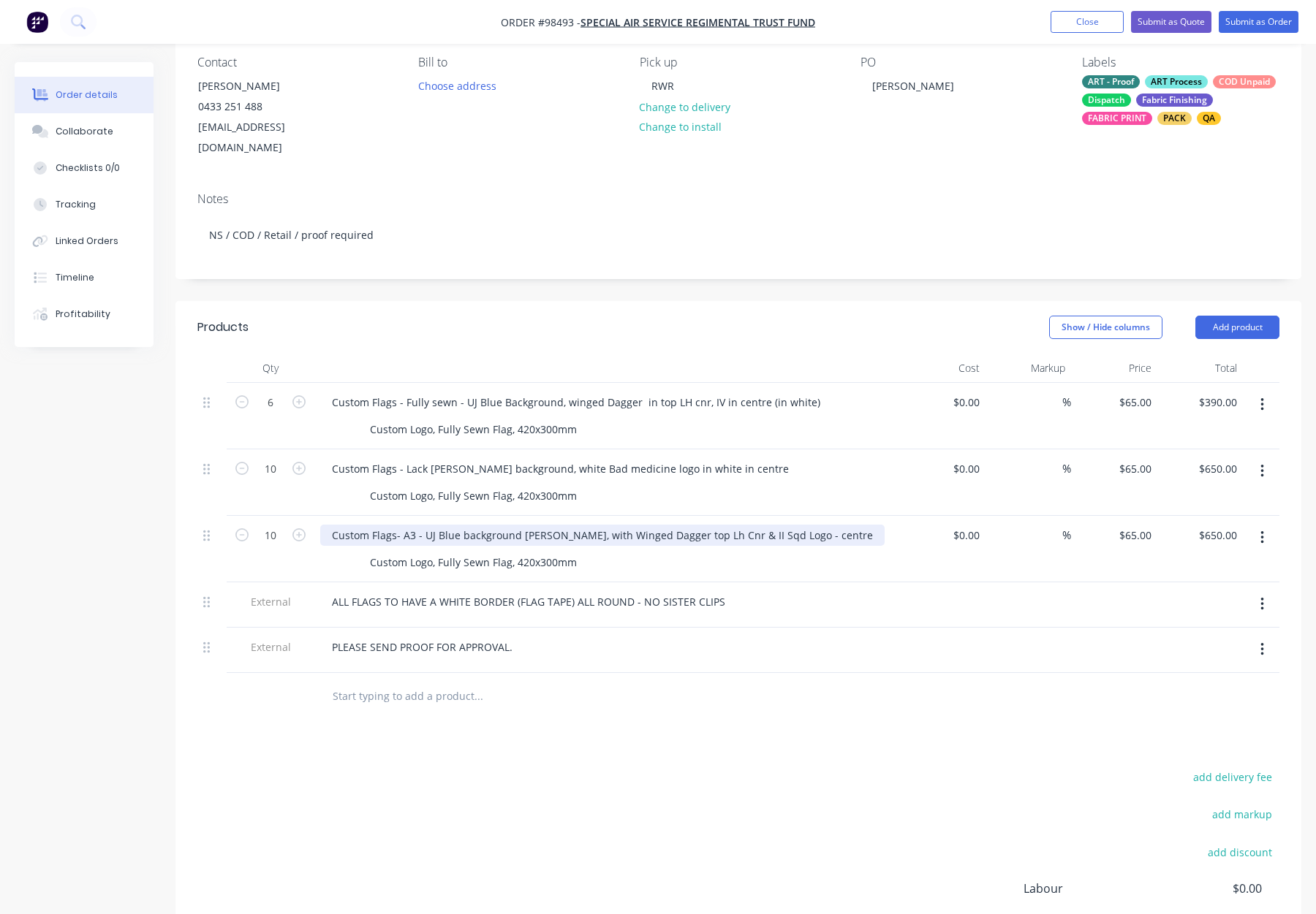
click at [428, 524] on div "Custom Flags- A3 - UJ Blue background bunting, with Winged Dagger top Lh Cnr & …" at bounding box center [603, 535] width 564 height 22
click at [423, 524] on div "Custom Flags- A3 - UJ Blue background bunting, with Winged Dagger top Lh Cnr & …" at bounding box center [603, 535] width 564 height 22
click at [422, 524] on div "Custom Flags- A3 - UJ Blue background bunting, with Winged Dagger top Lh Cnr & …" at bounding box center [603, 535] width 564 height 22
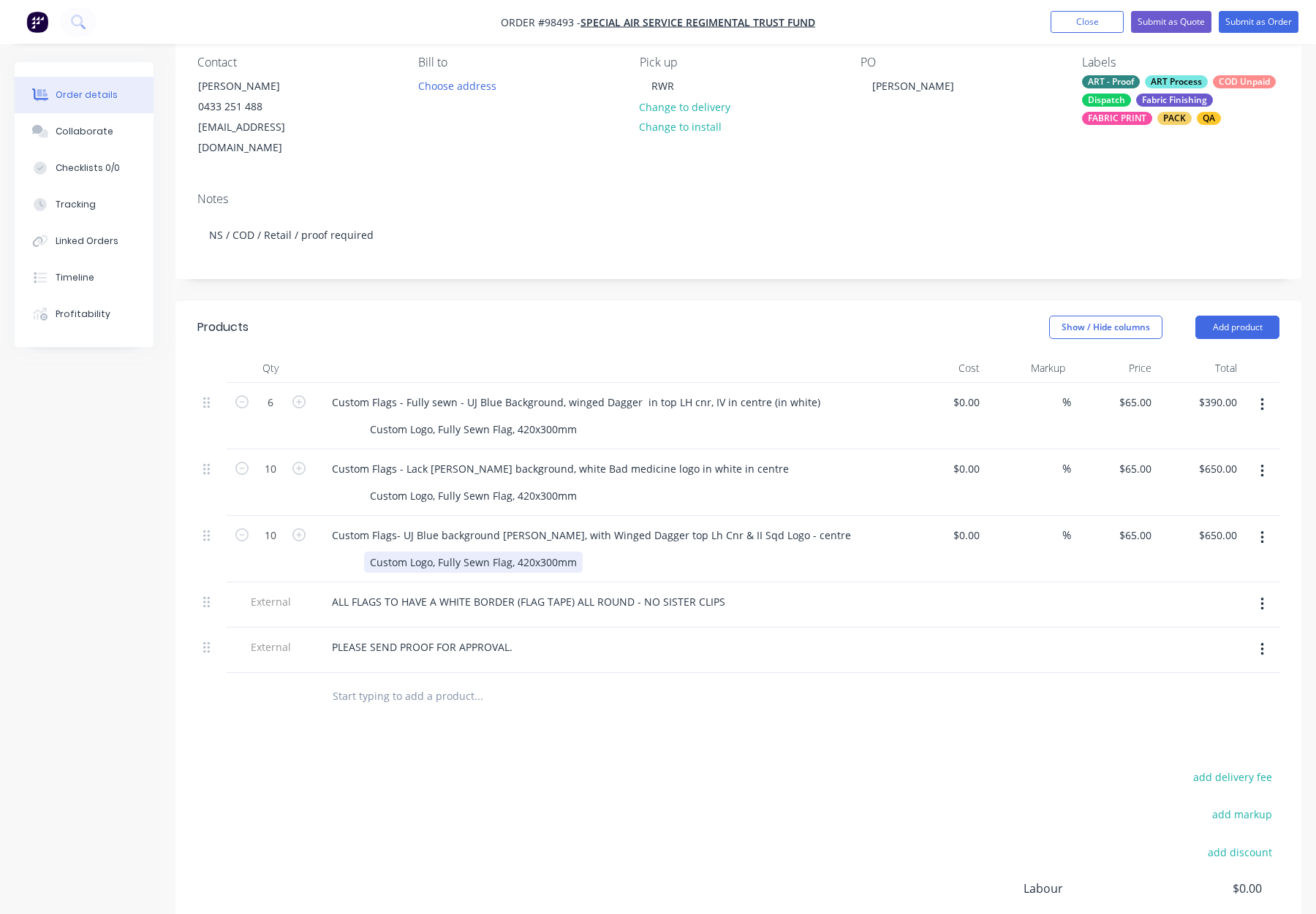
drag, startPoint x: 513, startPoint y: 542, endPoint x: 529, endPoint y: 549, distance: 17.5
click at [513, 552] on div "Custom Logo, Fully Sewn Flag, 420x300mm" at bounding box center [473, 563] width 218 height 22
click at [517, 552] on div "Custom Logo, Fully Sewn Flag, 420x300mm" at bounding box center [473, 563] width 218 height 22
drag, startPoint x: 516, startPoint y: 473, endPoint x: 529, endPoint y: 482, distance: 15.8
click at [517, 486] on div "Custom Logo, Fully Sewn Flag, 420x300mm" at bounding box center [473, 497] width 218 height 22
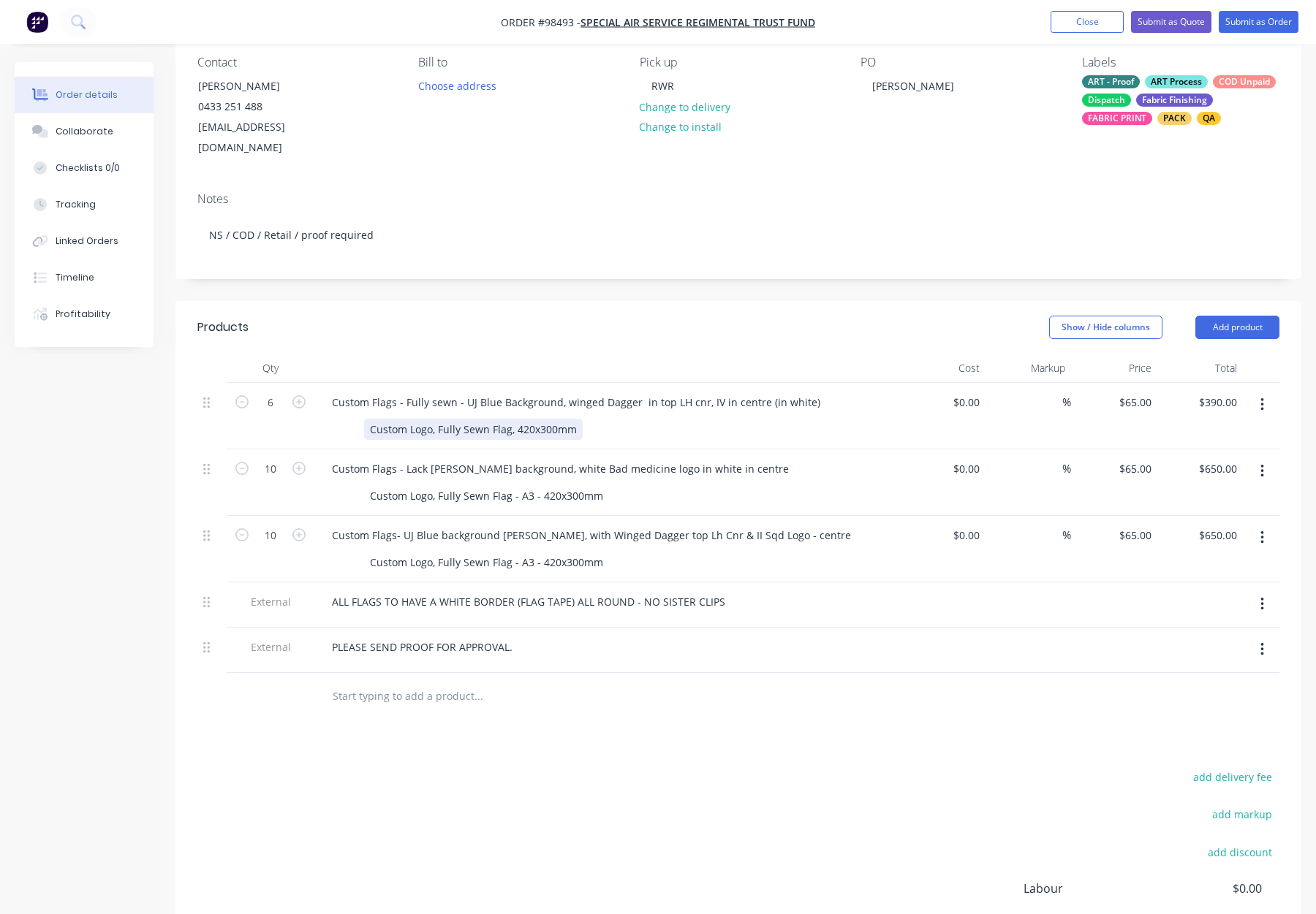
click at [514, 418] on div "Custom Logo, Fully Sewn Flag, 420x300mm" at bounding box center [473, 429] width 218 height 22
click at [517, 418] on div "Custom Logo, Fully Sewn Flag, 420x300mm" at bounding box center [473, 429] width 218 height 22
click at [634, 418] on div "Custom Logo, Fully Sewn Flag - A3 - 420x300mm" at bounding box center [604, 429] width 535 height 22
click at [698, 768] on div "add delivery fee add markup add discount Labour $0.00 Sub total $1,690.00 Margi…" at bounding box center [738, 909] width 1082 height 282
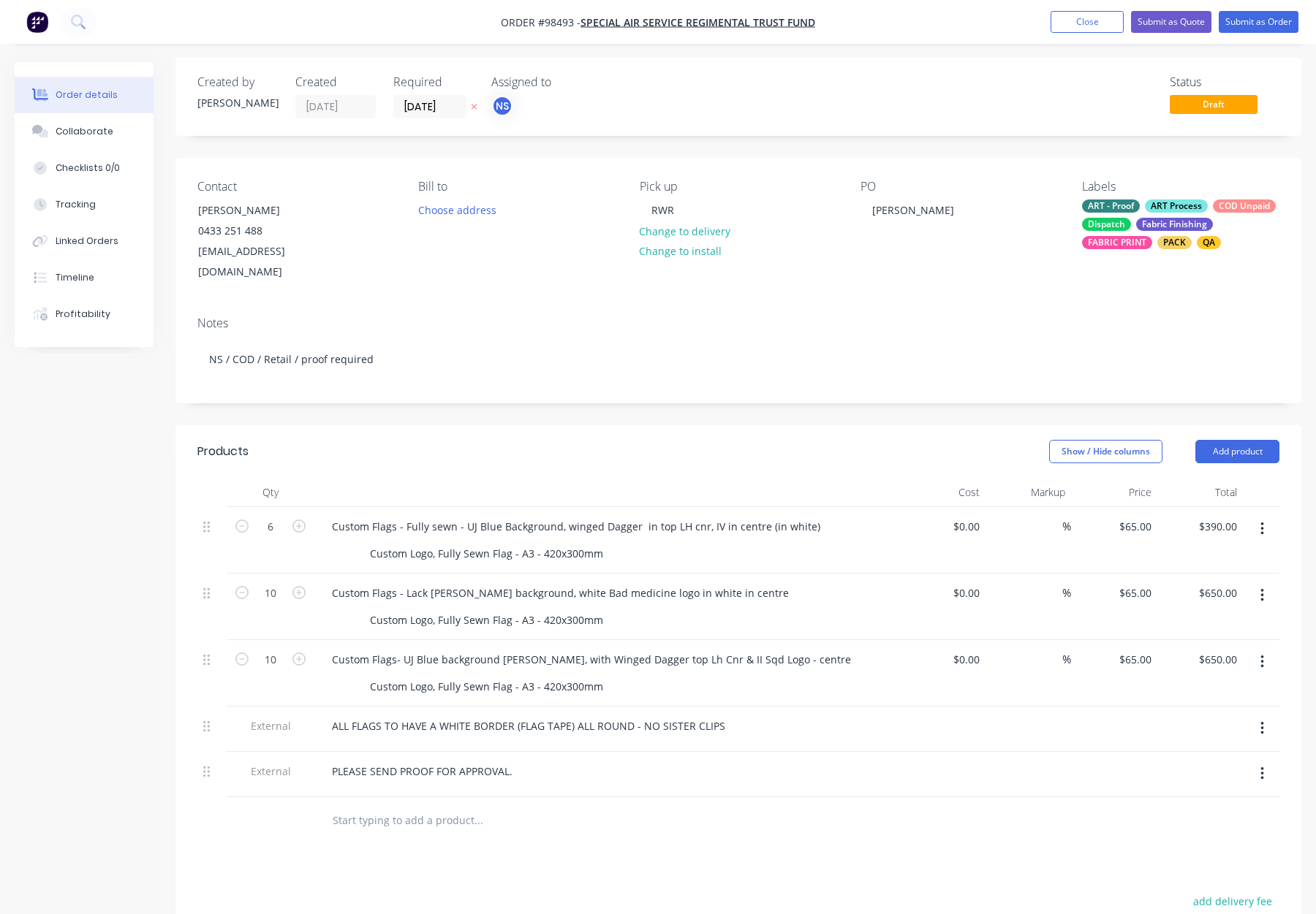
scroll to position [0, 0]
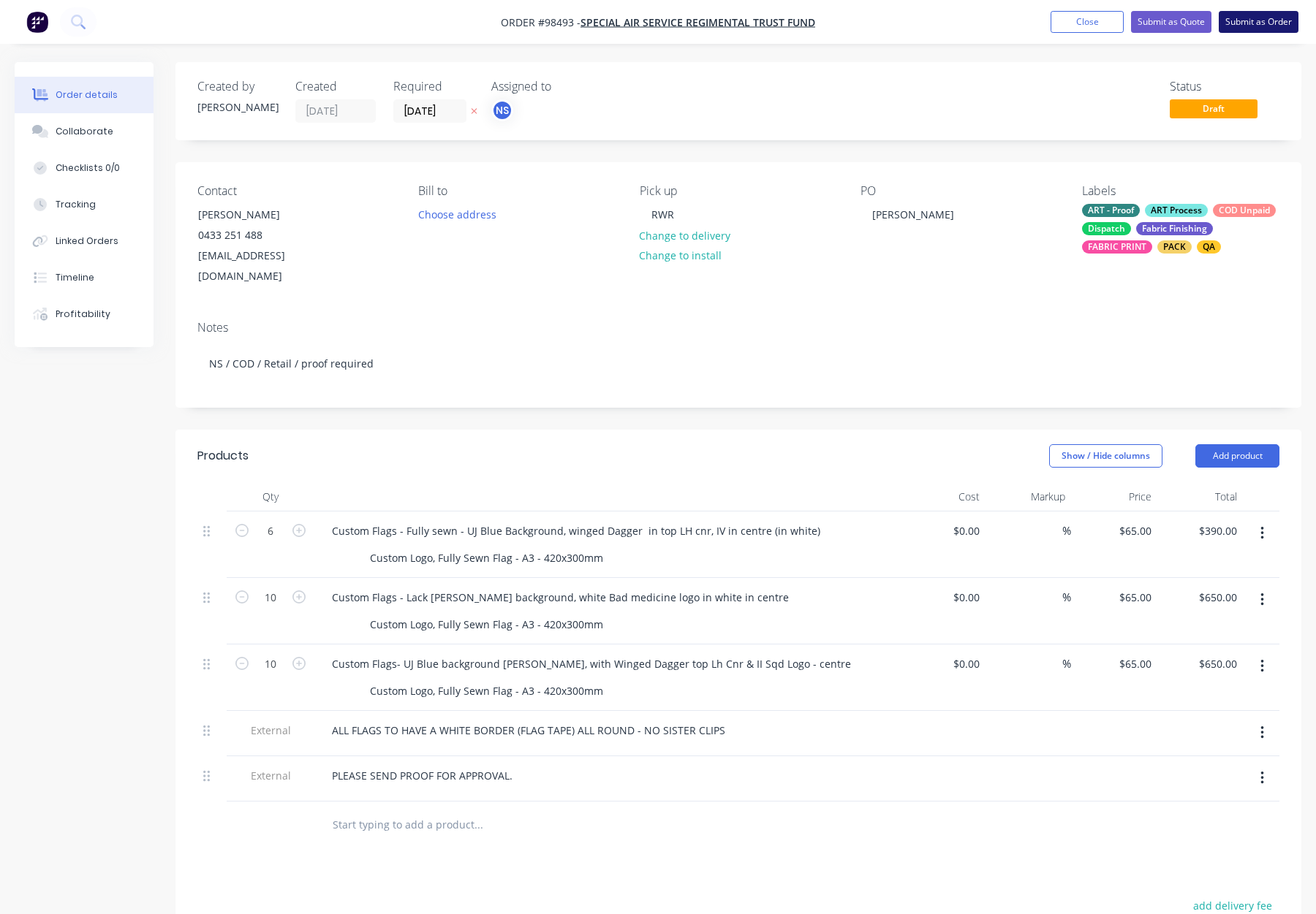
click at [1267, 22] on button "Submit as Order" at bounding box center [1259, 22] width 80 height 22
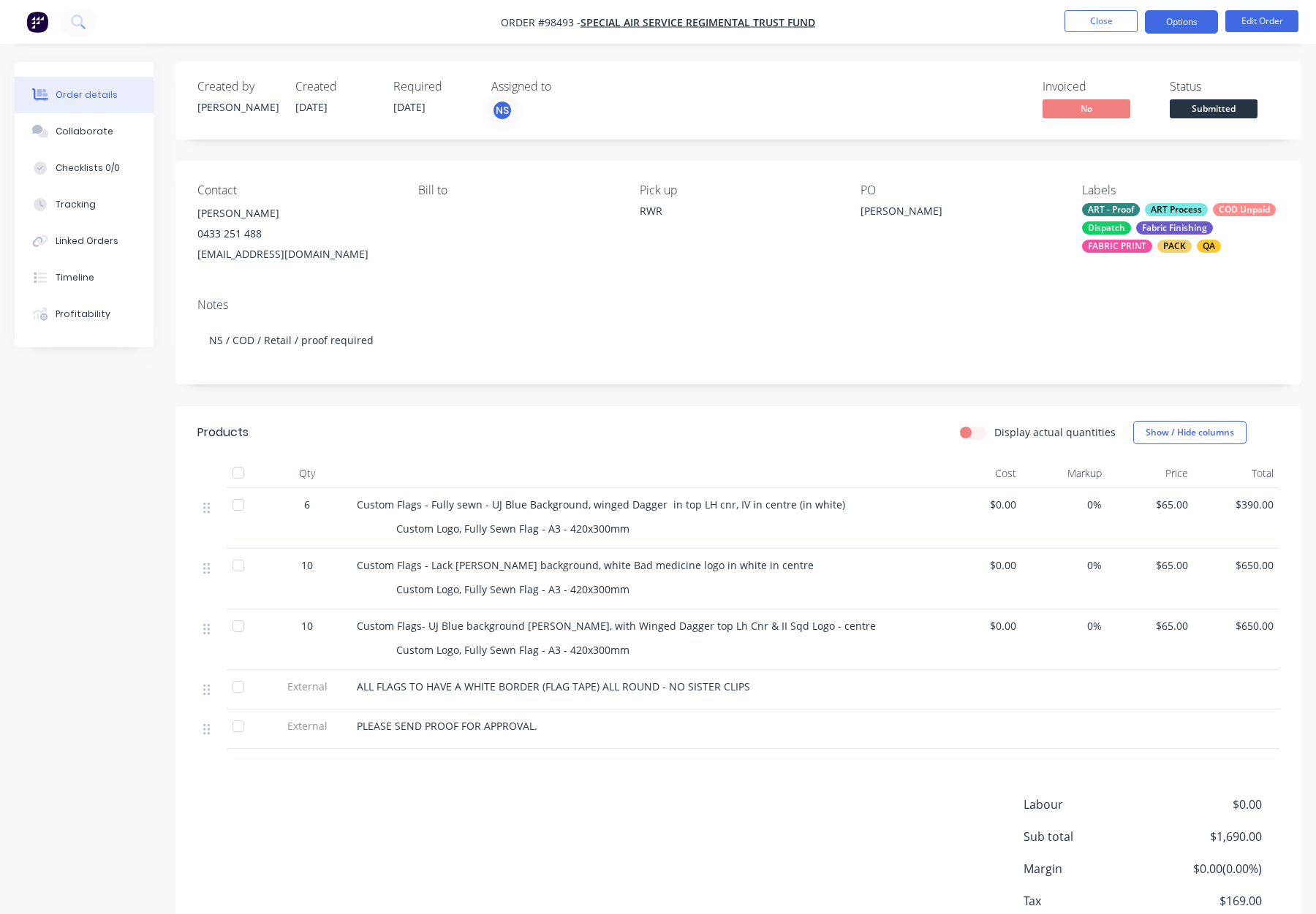
click at [1184, 22] on button "Options" at bounding box center [1181, 22] width 73 height 23
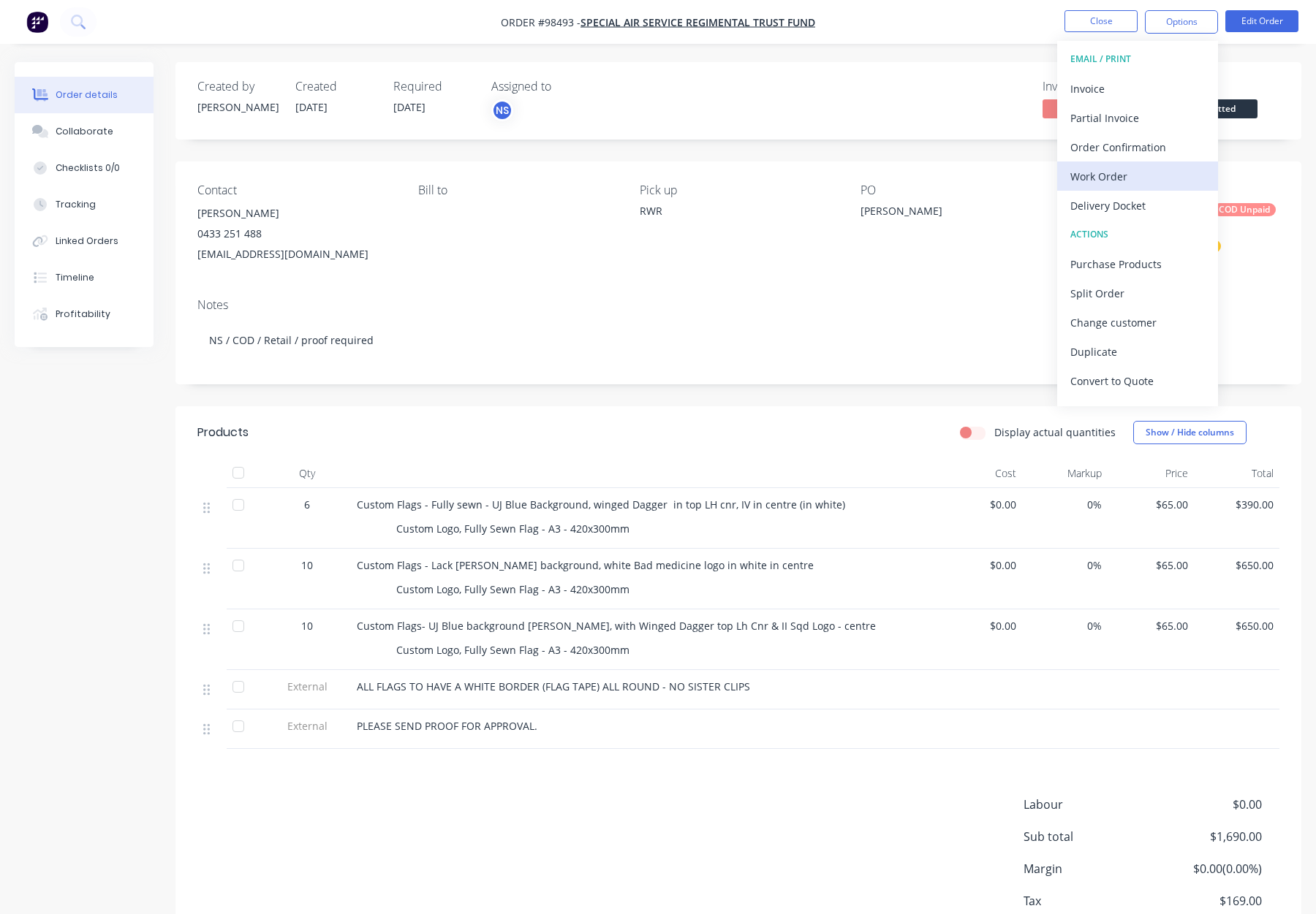
click at [1134, 180] on div "Work Order" at bounding box center [1138, 177] width 135 height 22
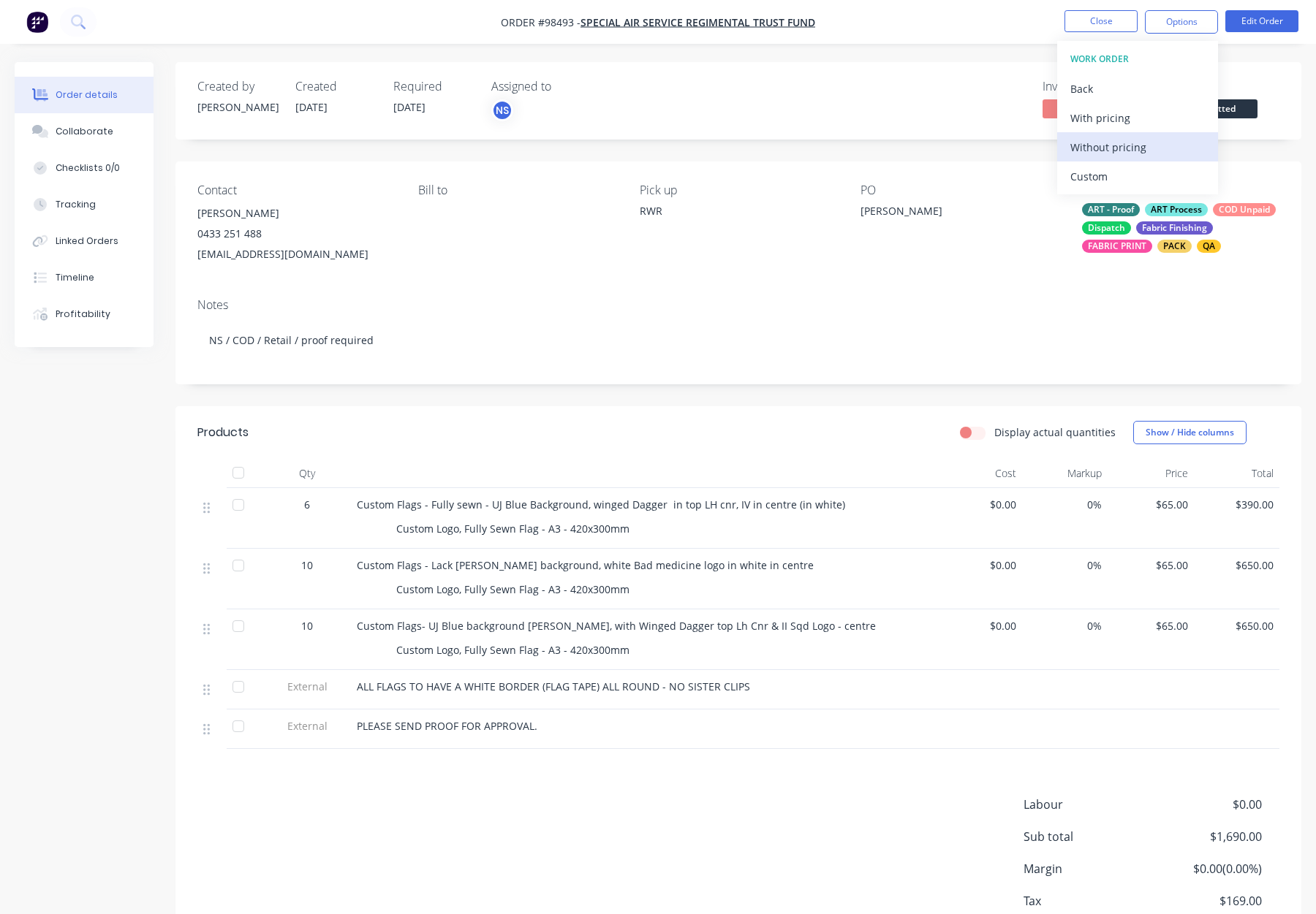
click at [1129, 156] on div "Without pricing" at bounding box center [1138, 147] width 135 height 22
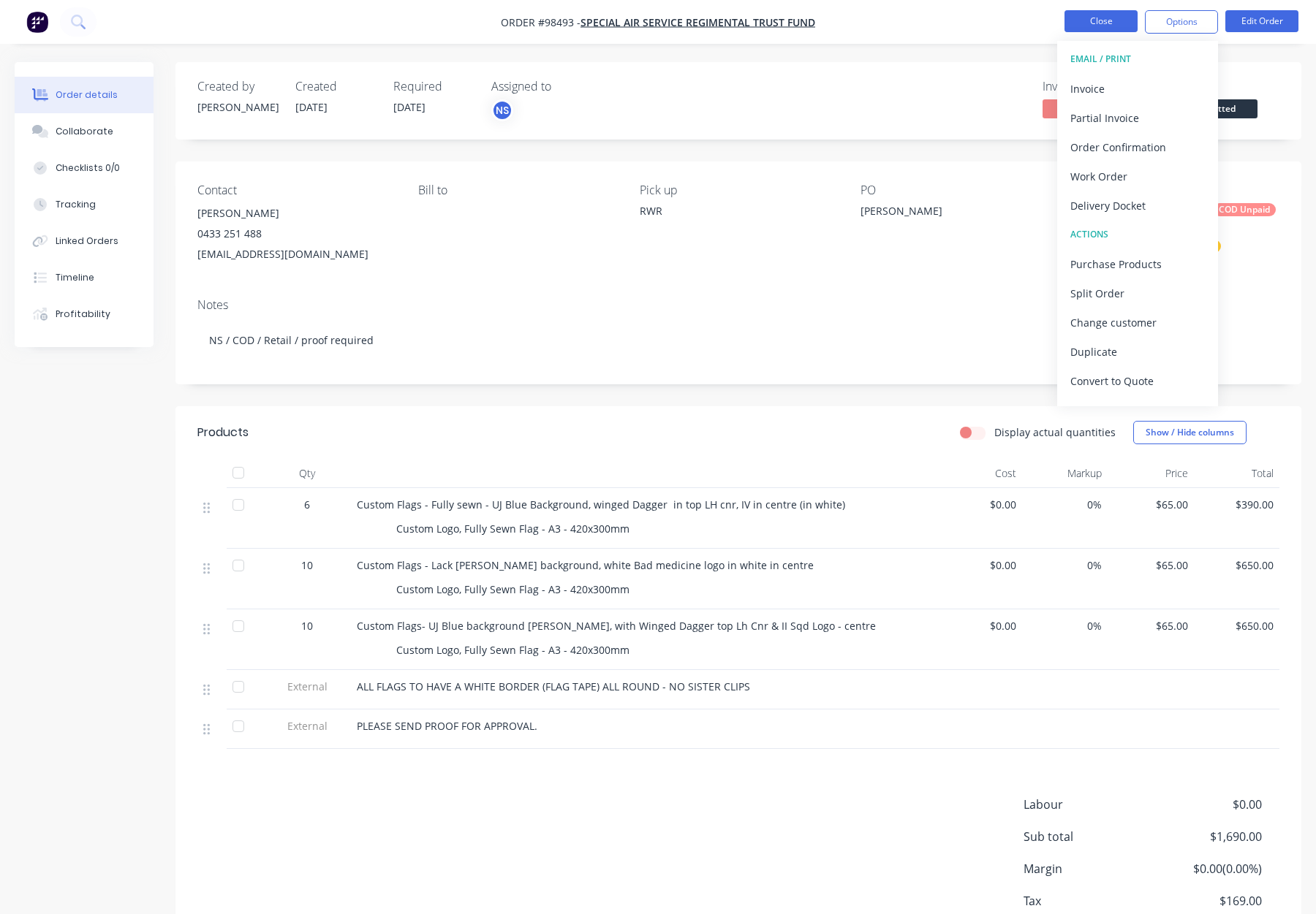
click at [1118, 21] on button "Close" at bounding box center [1100, 21] width 73 height 22
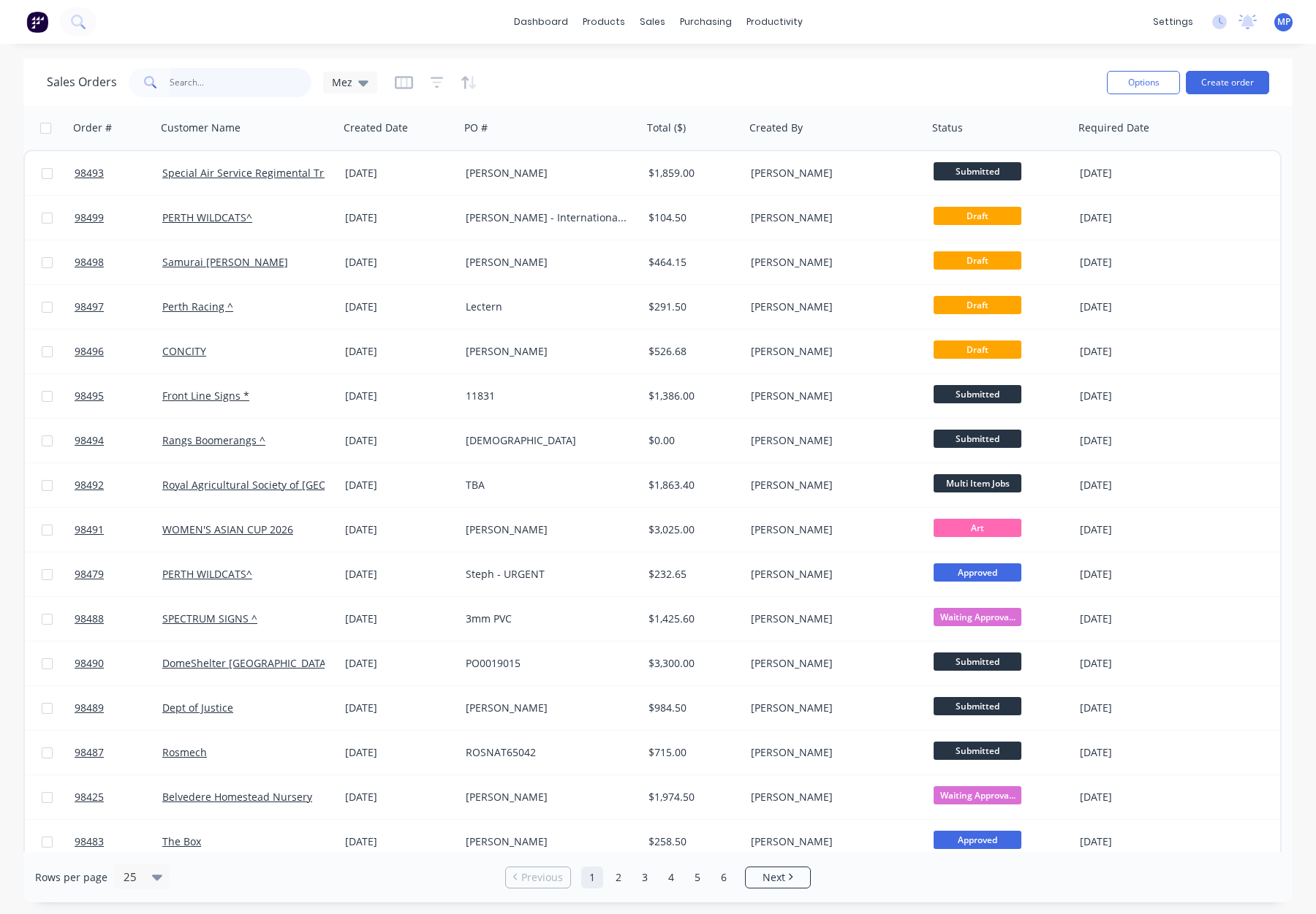
click at [216, 89] on input "text" at bounding box center [241, 83] width 143 height 30
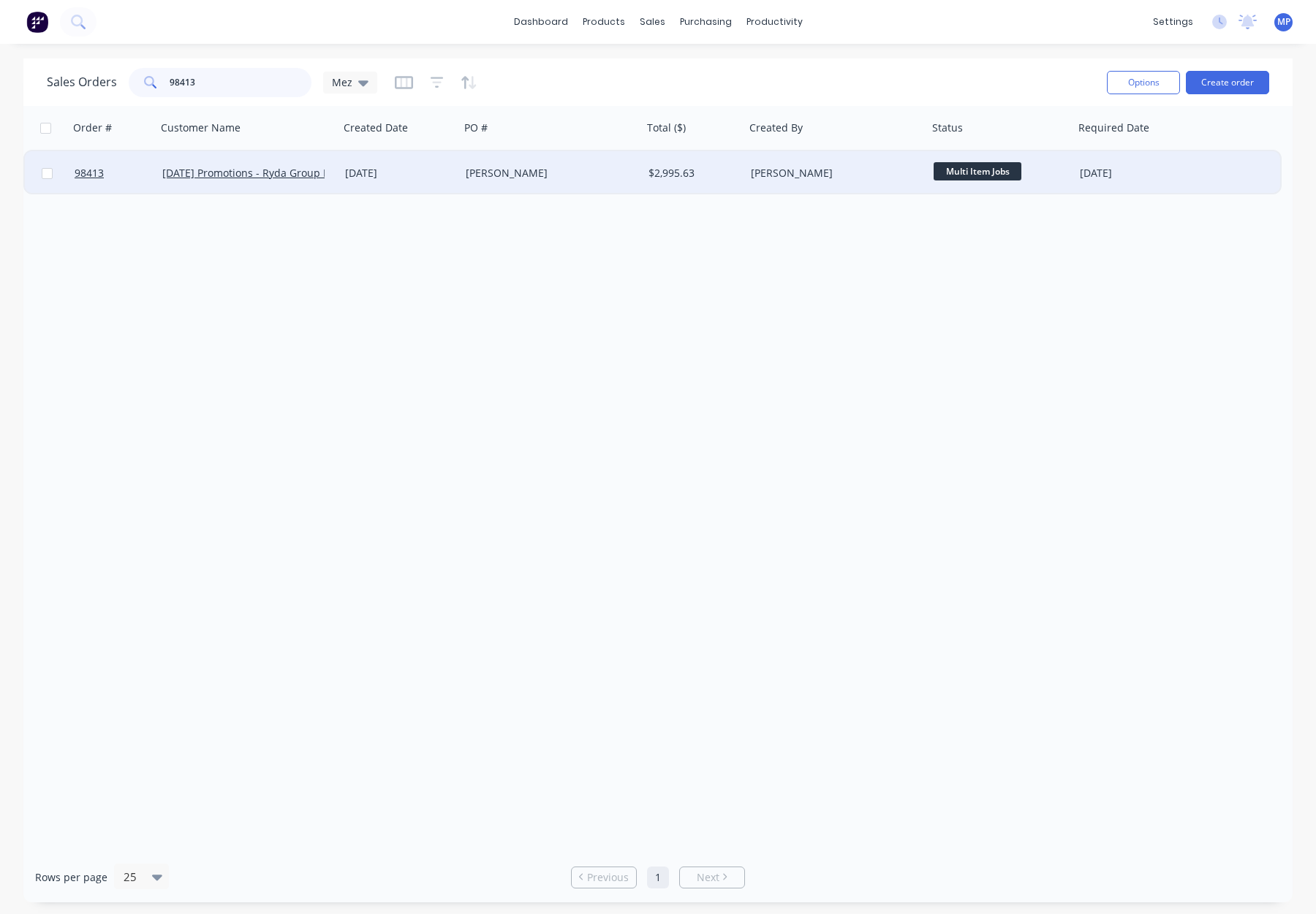
type input "98413"
click at [533, 175] on div "[PERSON_NAME]" at bounding box center [547, 173] width 163 height 14
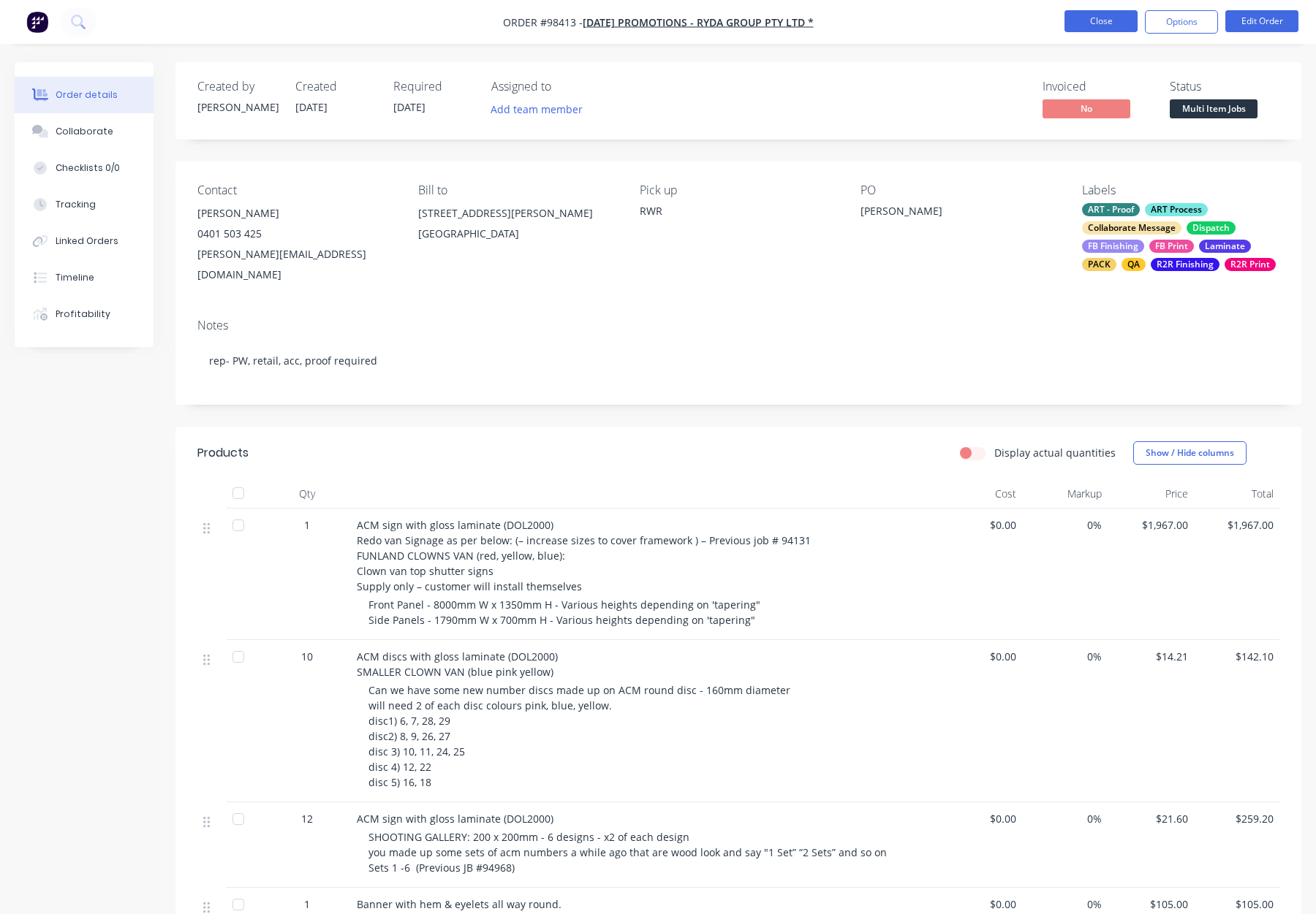
click at [1088, 19] on button "Close" at bounding box center [1100, 21] width 73 height 22
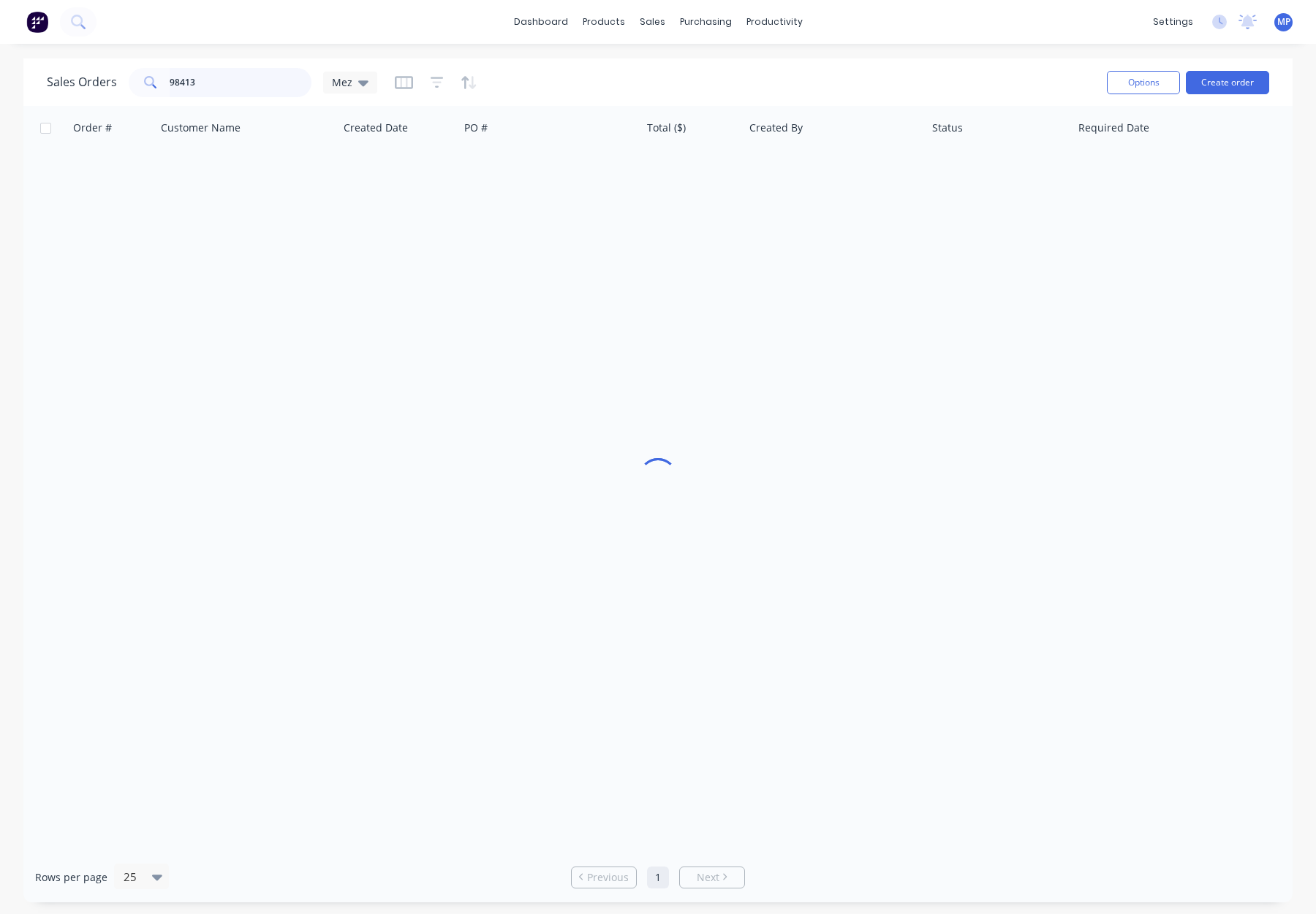
click at [234, 86] on input "98413" at bounding box center [241, 83] width 143 height 30
drag, startPoint x: 208, startPoint y: 83, endPoint x: 145, endPoint y: 77, distance: 63.3
click at [138, 76] on div "98413" at bounding box center [220, 83] width 183 height 30
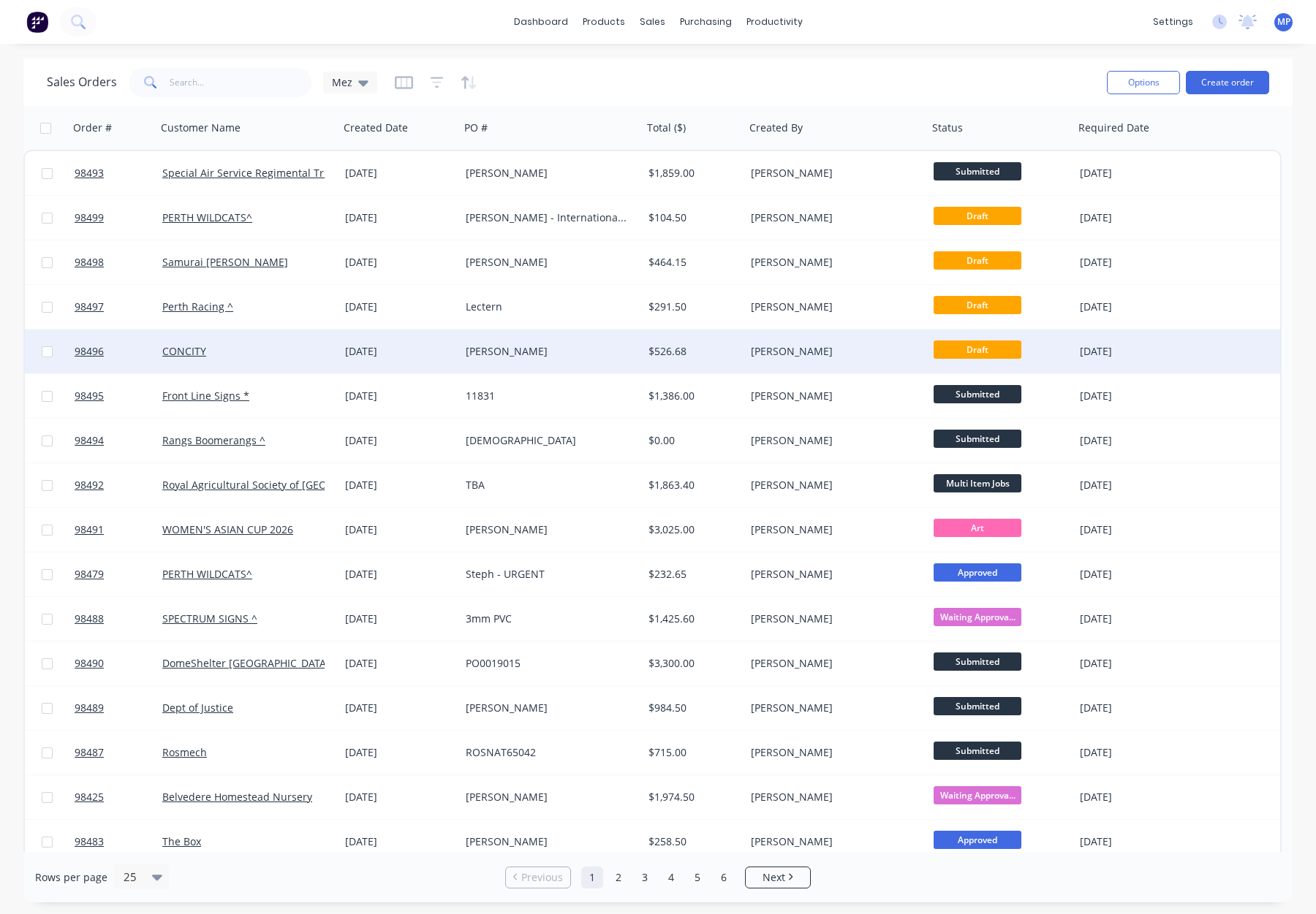
click at [544, 347] on div "[PERSON_NAME]" at bounding box center [547, 351] width 163 height 14
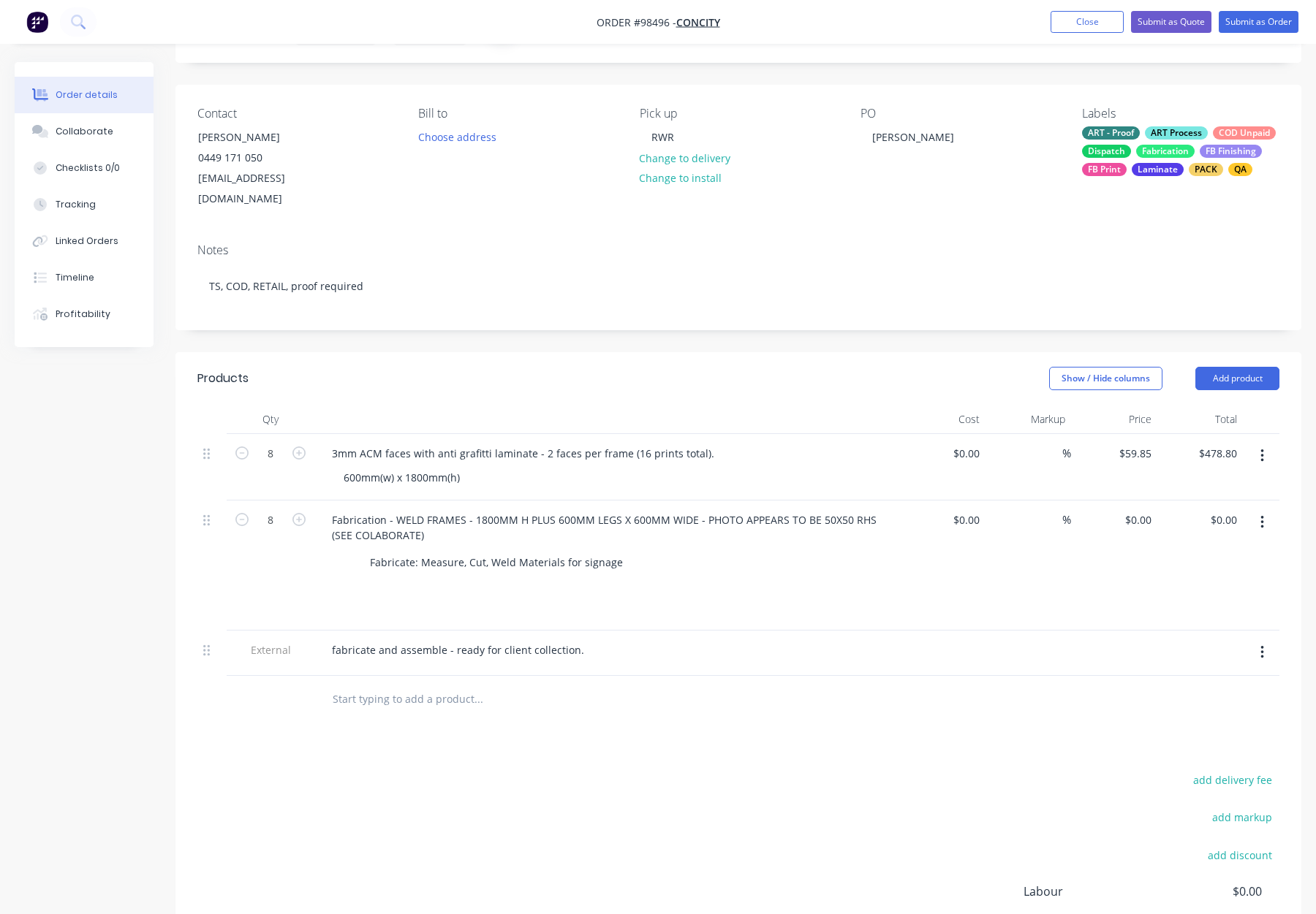
scroll to position [92, 0]
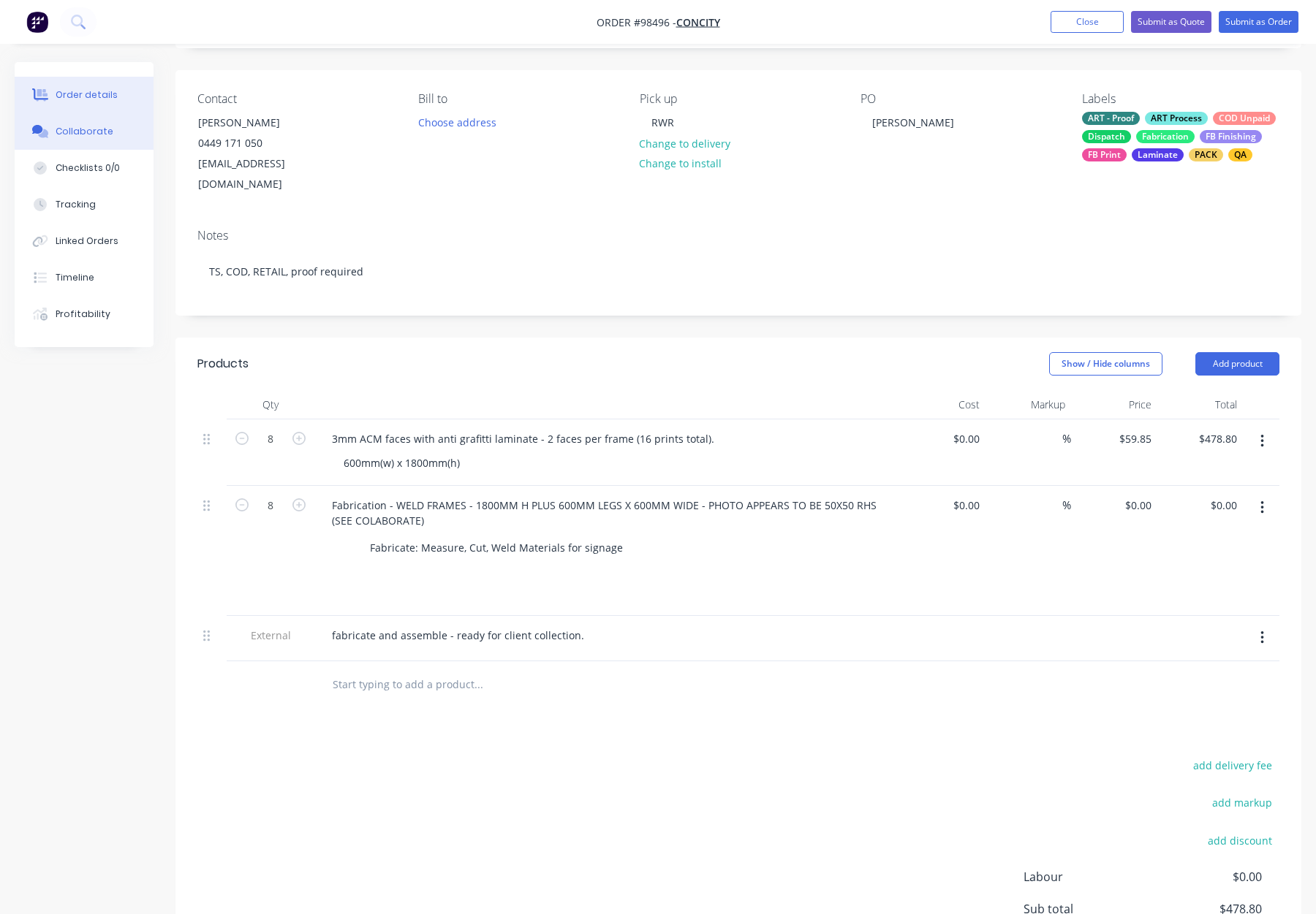
drag, startPoint x: 96, startPoint y: 132, endPoint x: 106, endPoint y: 131, distance: 10.0
click at [96, 132] on div "Collaborate" at bounding box center [84, 131] width 57 height 13
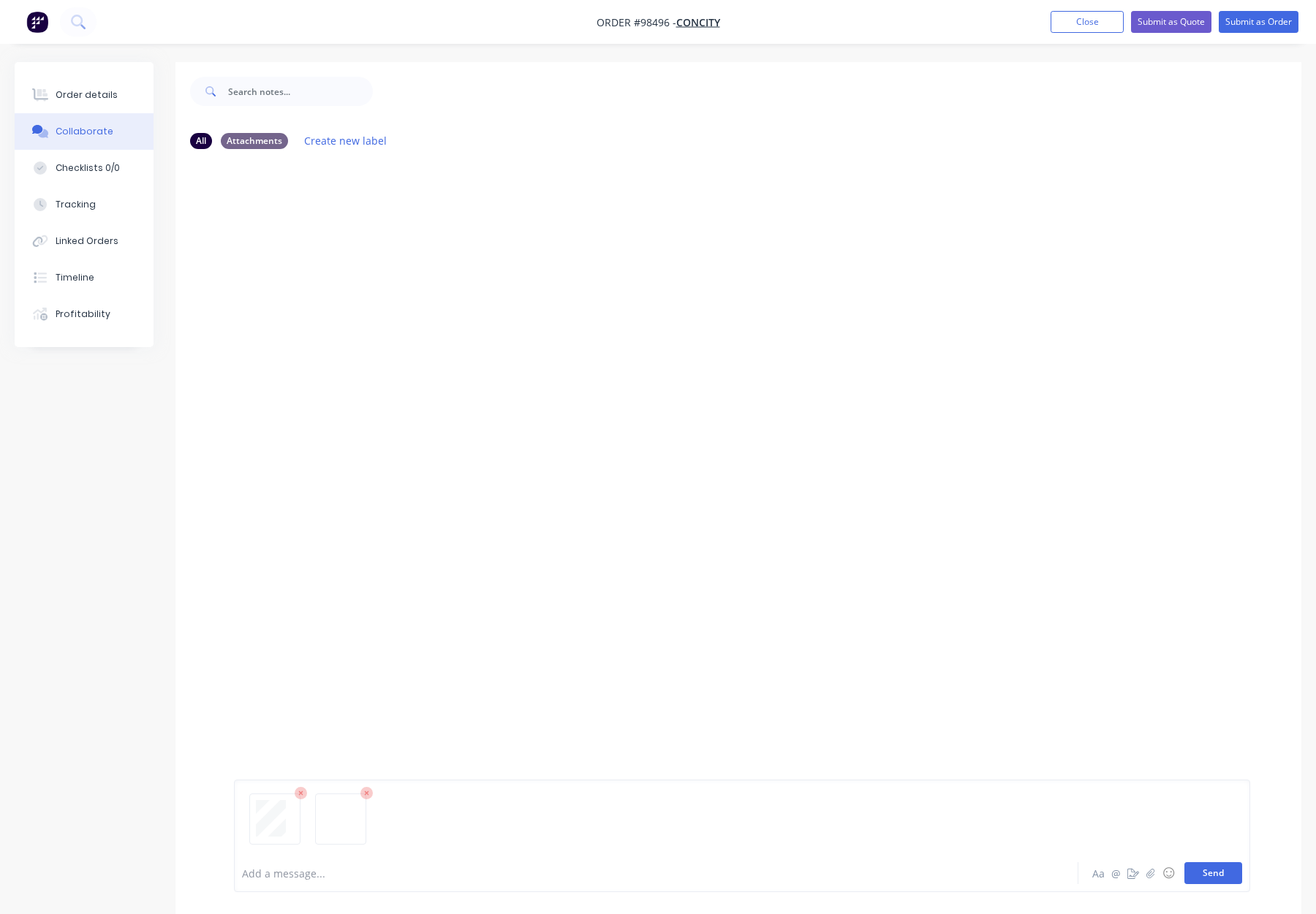
click at [1209, 877] on button "Send" at bounding box center [1214, 874] width 57 height 22
click at [318, 870] on div at bounding box center [617, 874] width 749 height 15
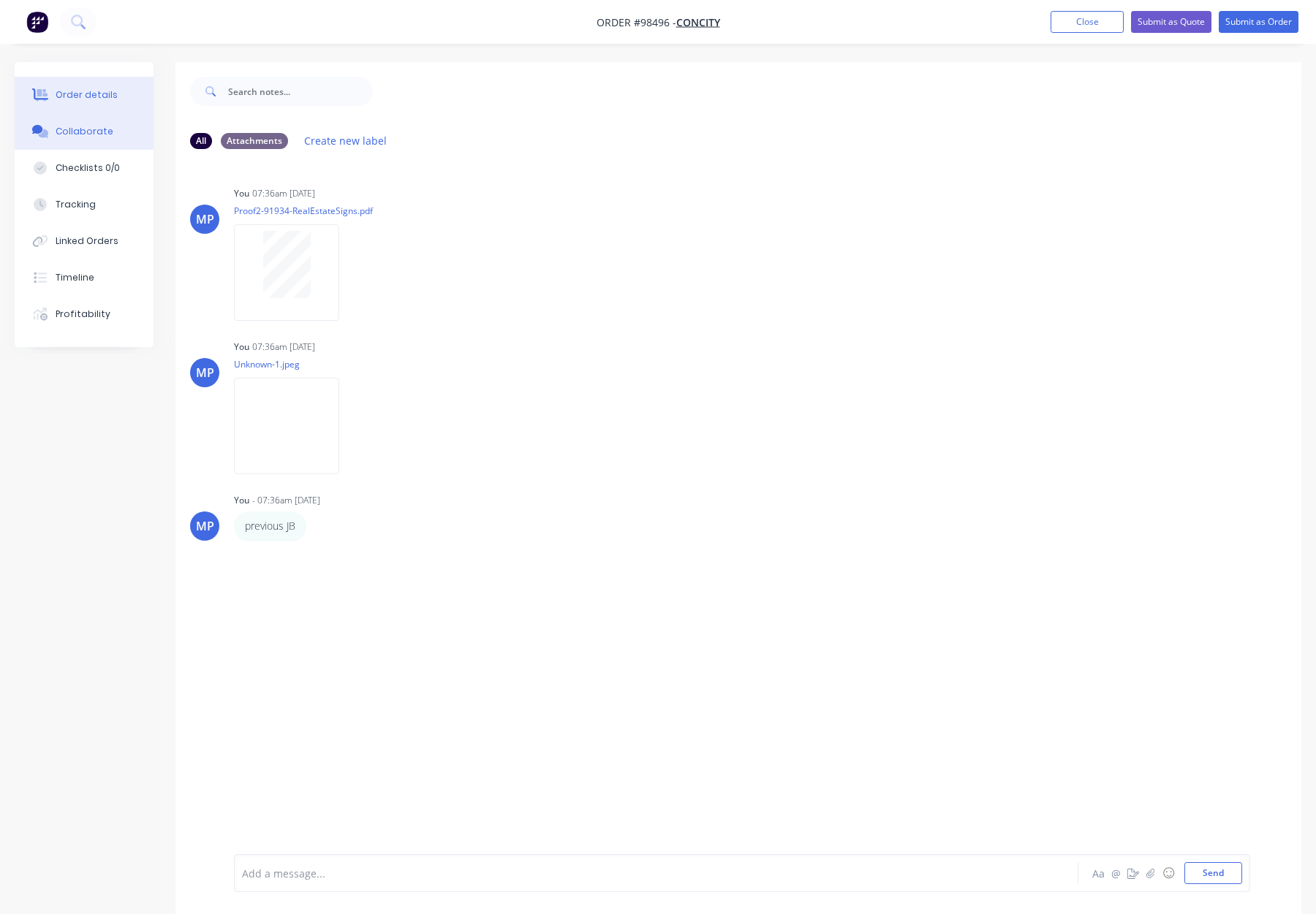
click at [87, 87] on button "Order details" at bounding box center [84, 94] width 139 height 37
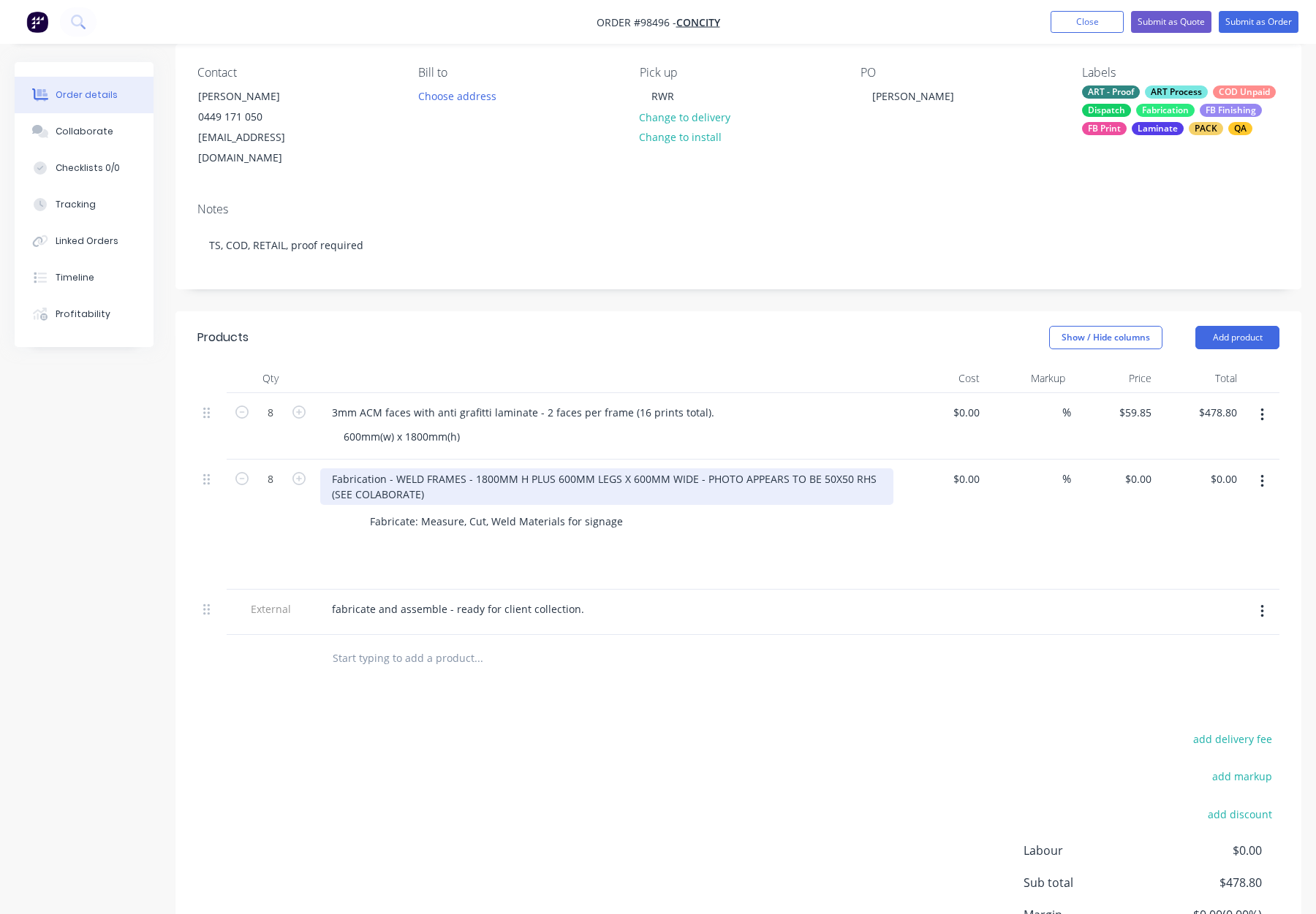
scroll to position [119, 0]
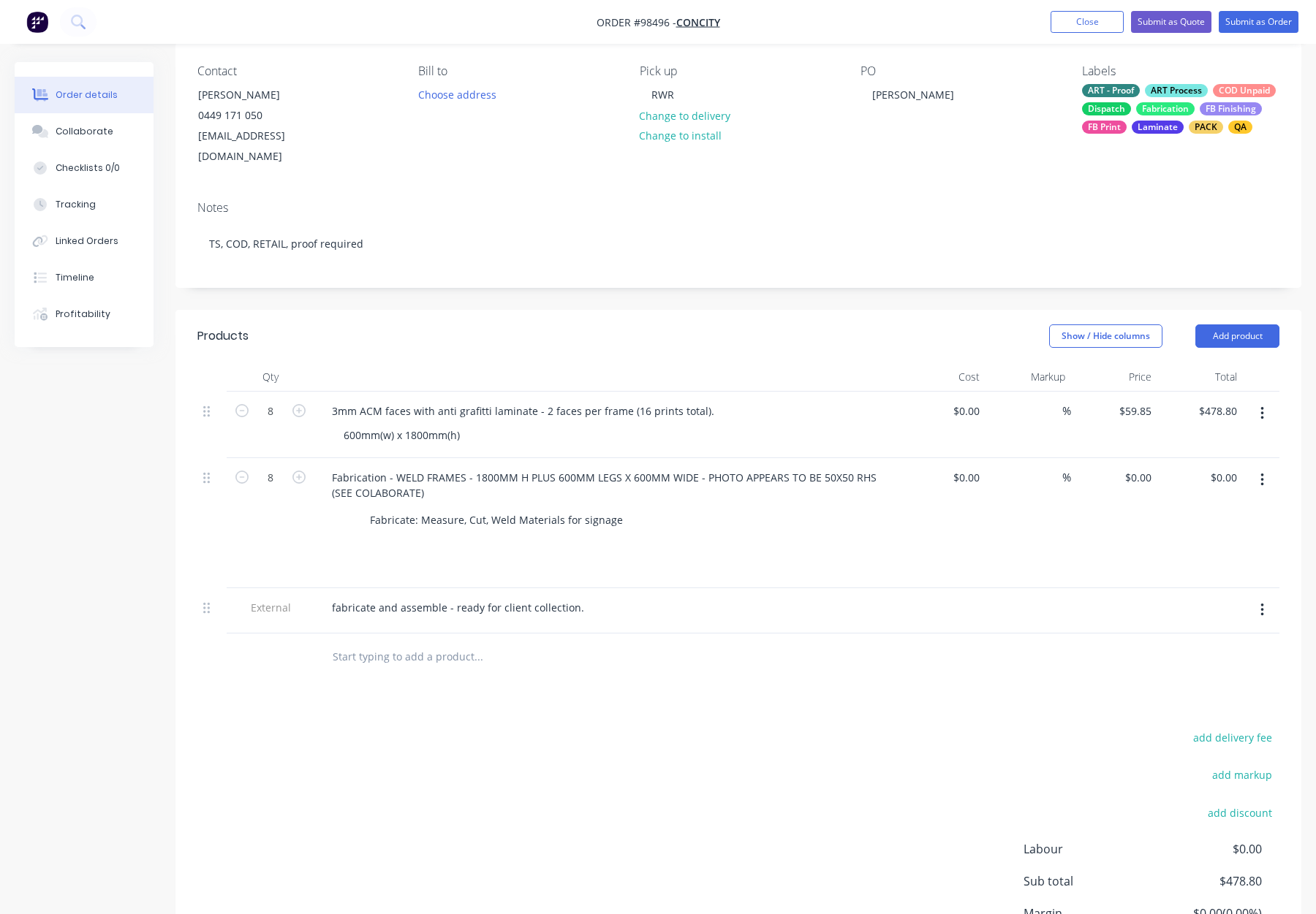
click at [363, 643] on input "text" at bounding box center [479, 657] width 293 height 30
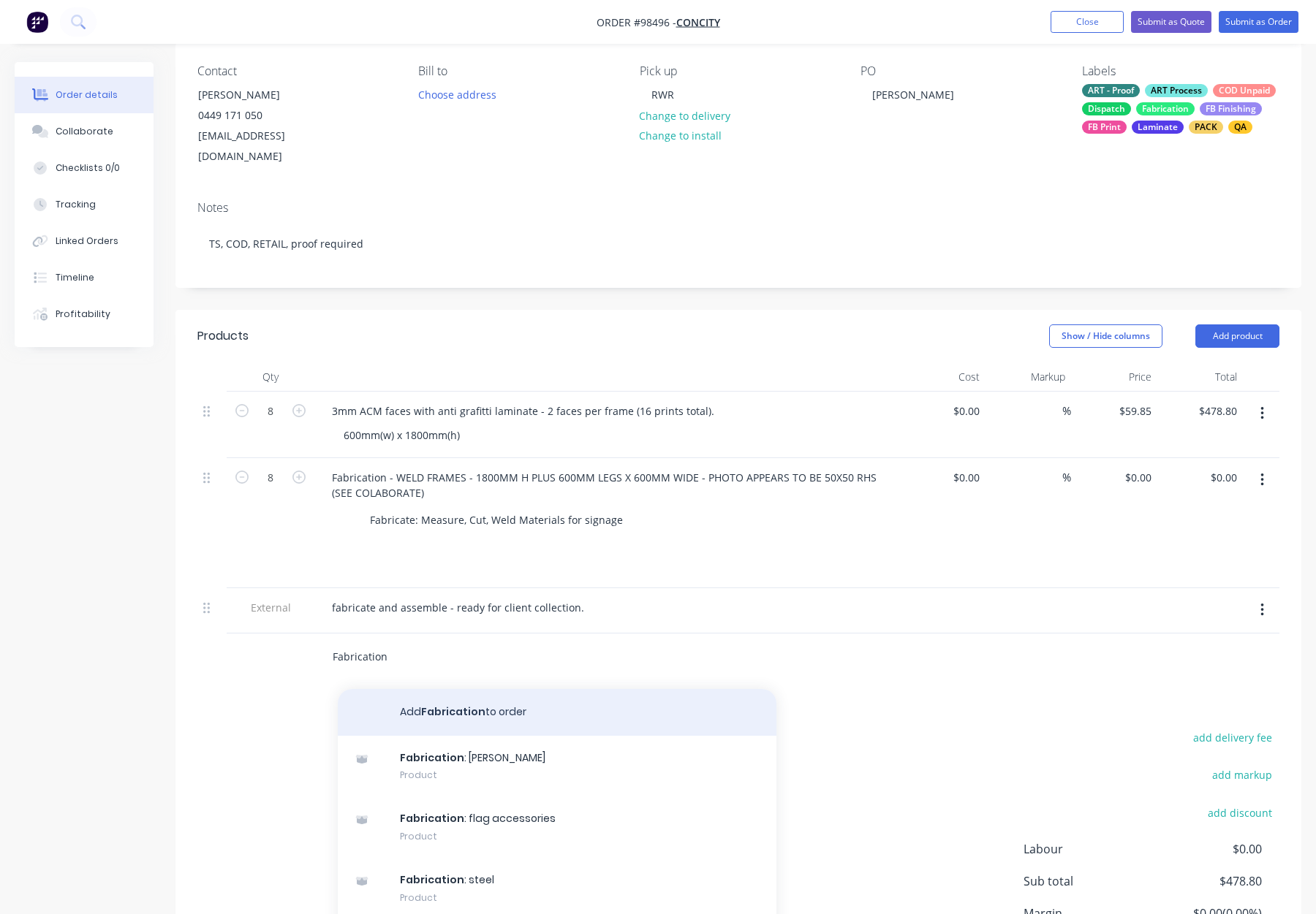
type input "Fabrication"
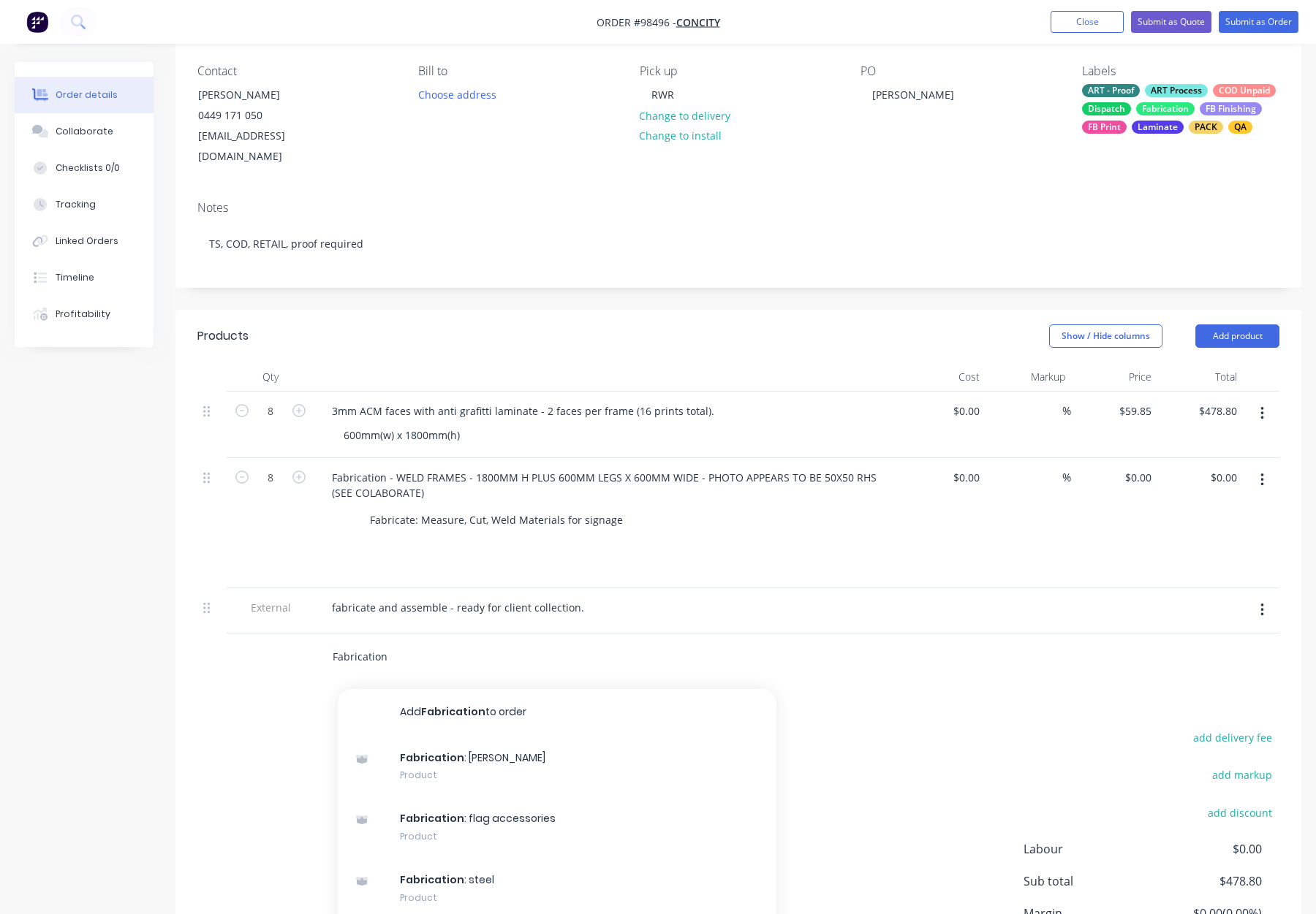
click at [430, 698] on button "Add Fabrication to order" at bounding box center [557, 713] width 438 height 47
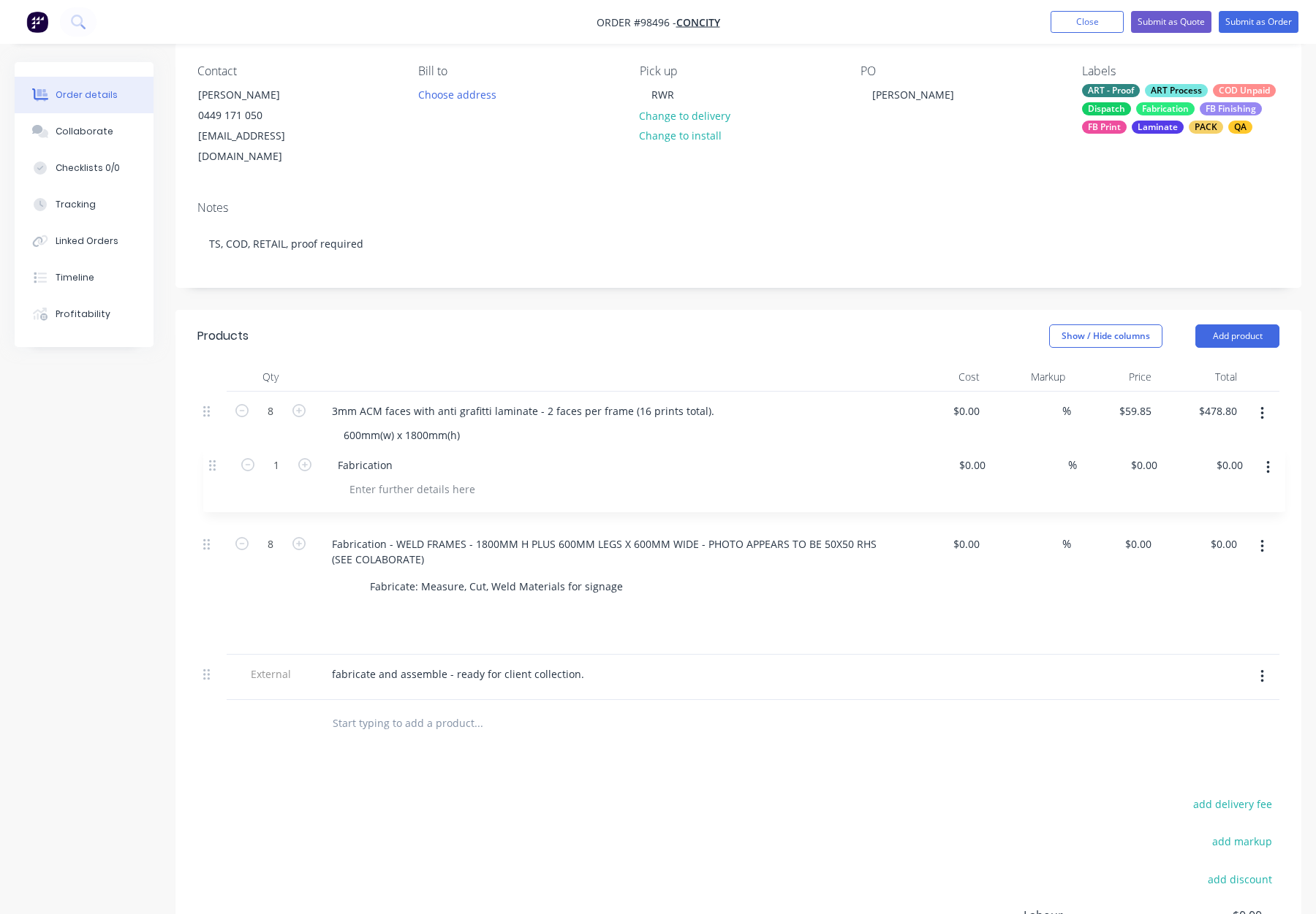
drag, startPoint x: 208, startPoint y: 633, endPoint x: 215, endPoint y: 457, distance: 176.1
click at [215, 457] on div "8 3mm ACM faces with anti grafitti laminate - 2 faces per frame (16 prints tota…" at bounding box center [738, 546] width 1082 height 309
drag, startPoint x: 389, startPoint y: 459, endPoint x: 403, endPoint y: 462, distance: 14.3
click at [390, 467] on div "Fabrication" at bounding box center [359, 478] width 78 height 22
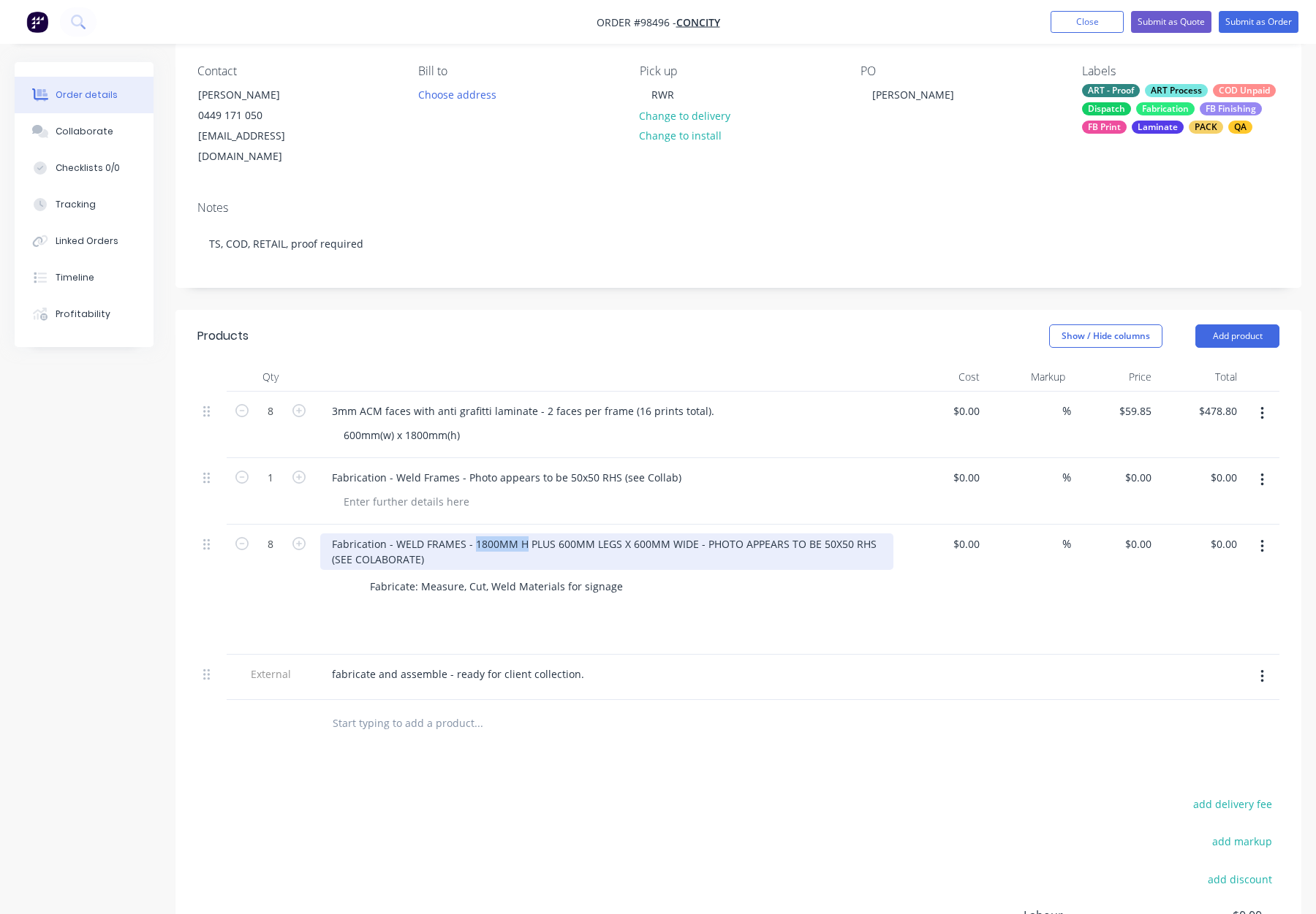
drag, startPoint x: 475, startPoint y: 522, endPoint x: 595, endPoint y: 524, distance: 120.0
click at [595, 533] on div "Fabrication - WELD FRAMES - 1800MM H PLUS 600MM LEGS X 600MM WIDE - PHOTO APPEA…" at bounding box center [607, 551] width 573 height 37
drag, startPoint x: 686, startPoint y: 523, endPoint x: 473, endPoint y: 521, distance: 213.0
click at [473, 533] on div "Fabrication - WELD FRAMES - 1800MM H PLUS 600MM LEGS X 600MM WIDE - PHOTO APPEA…" at bounding box center [607, 551] width 573 height 37
copy div "1800MM H PLUS 600MM LEGS X 600MM WID"
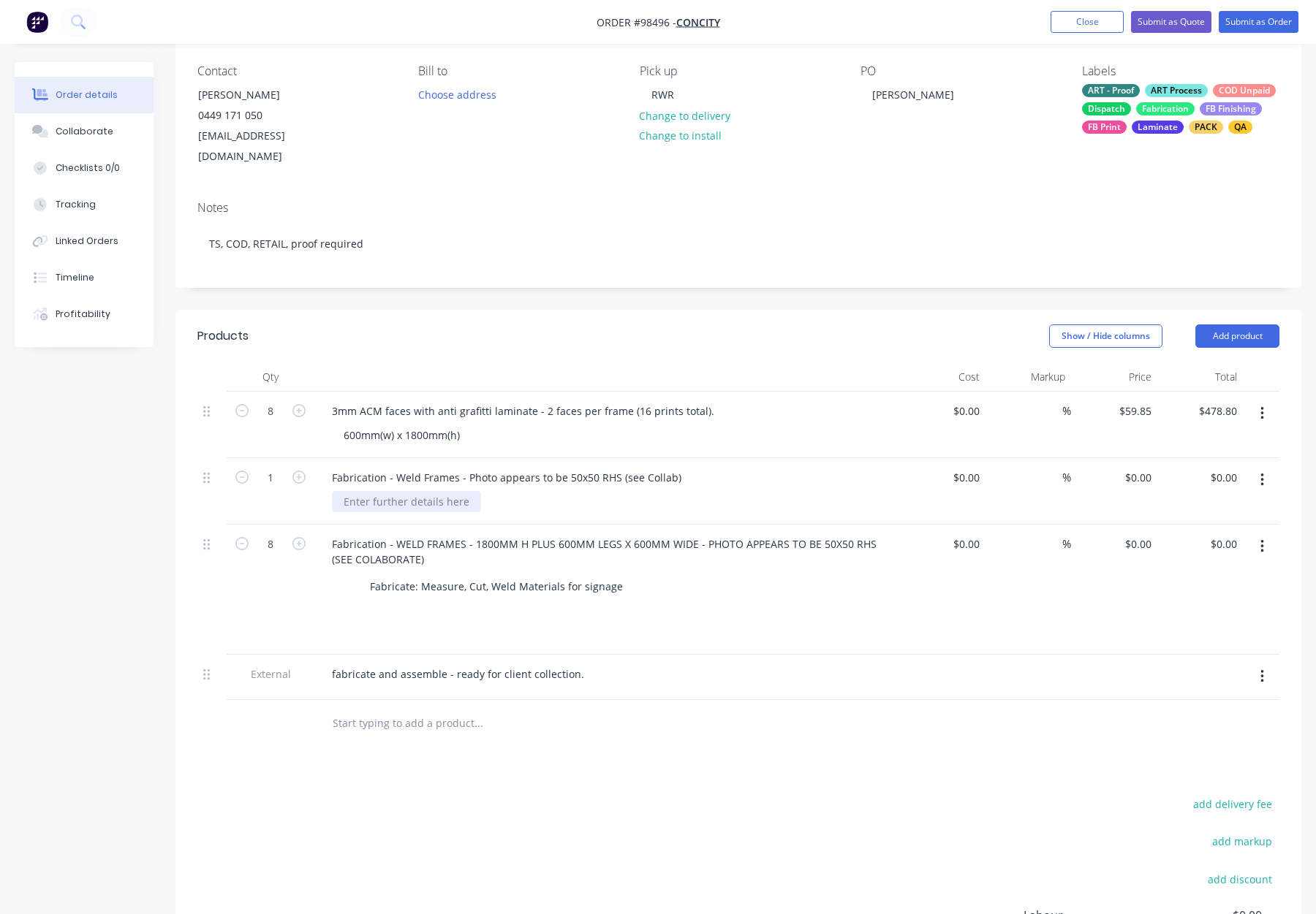
click at [358, 491] on div at bounding box center [407, 502] width 149 height 22
click at [359, 491] on div at bounding box center [407, 502] width 149 height 22
click at [361, 491] on div at bounding box center [407, 502] width 149 height 22
paste div
click at [1267, 533] on button "button" at bounding box center [1262, 546] width 34 height 26
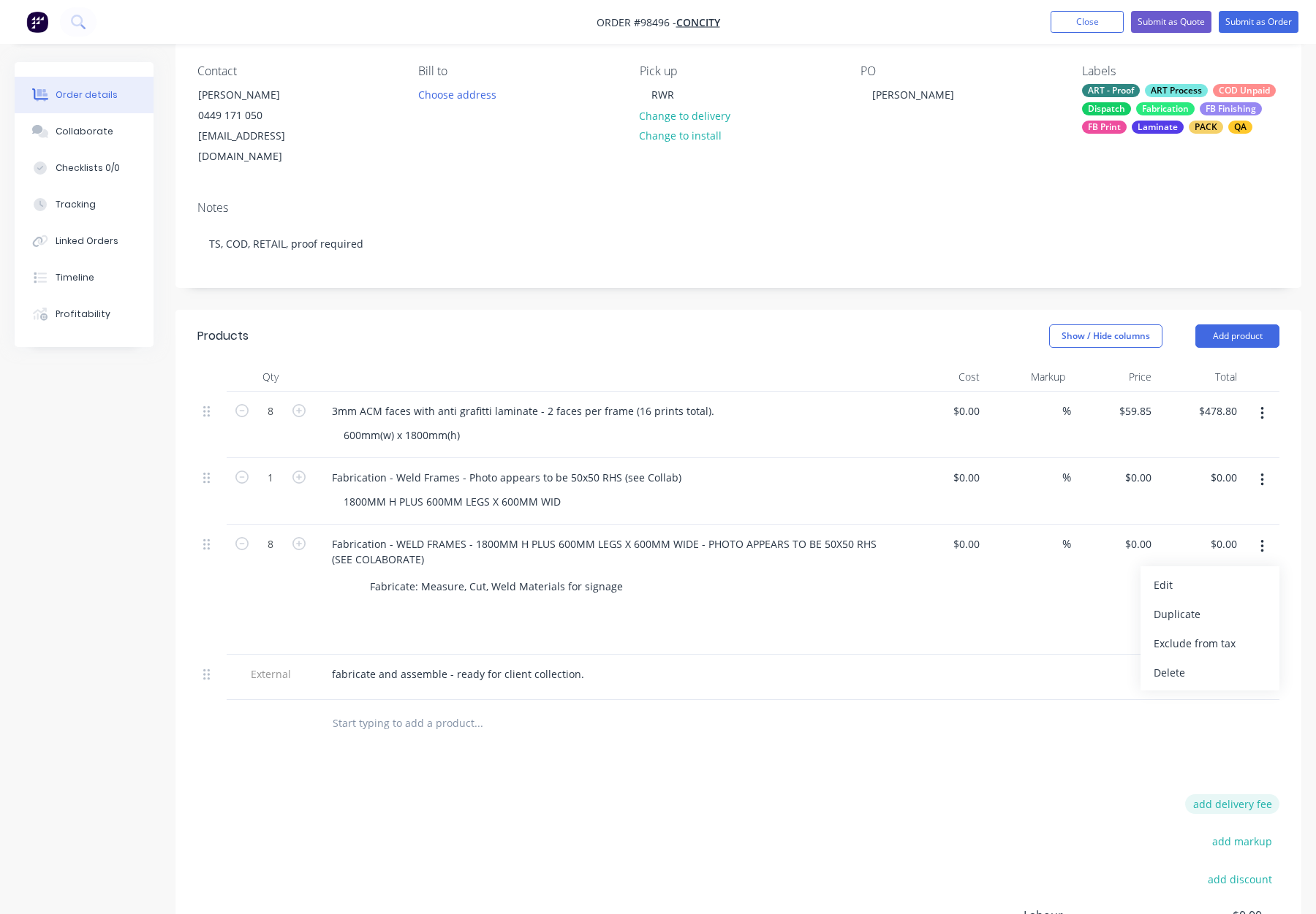
click at [1221, 662] on div "Delete" at bounding box center [1210, 672] width 112 height 22
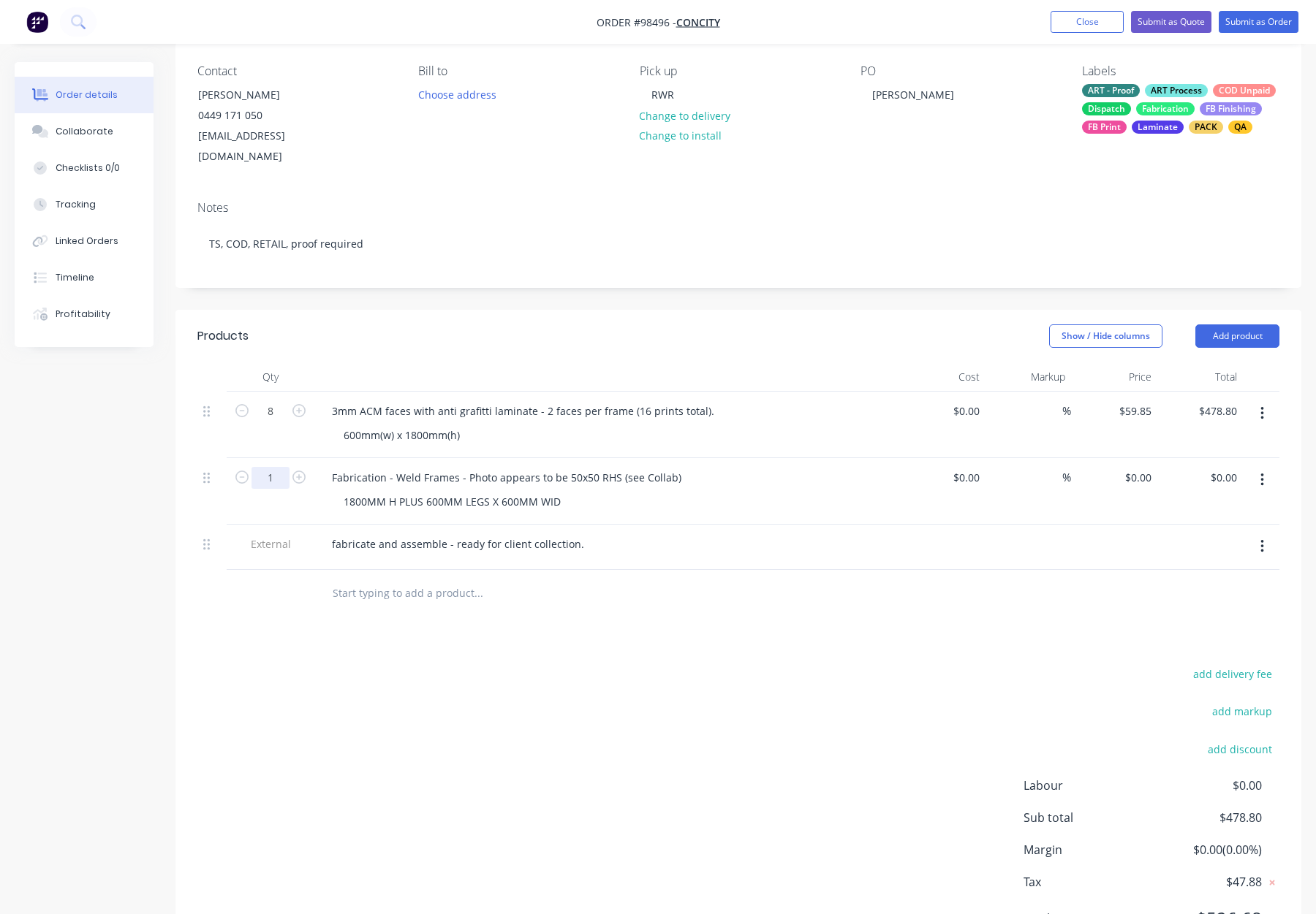
click at [276, 467] on input "1" at bounding box center [270, 478] width 38 height 22
type input "8"
click at [668, 721] on div "add delivery fee add markup add discount Labour $0.00 Sub total $478.80 Margin …" at bounding box center [738, 805] width 1082 height 282
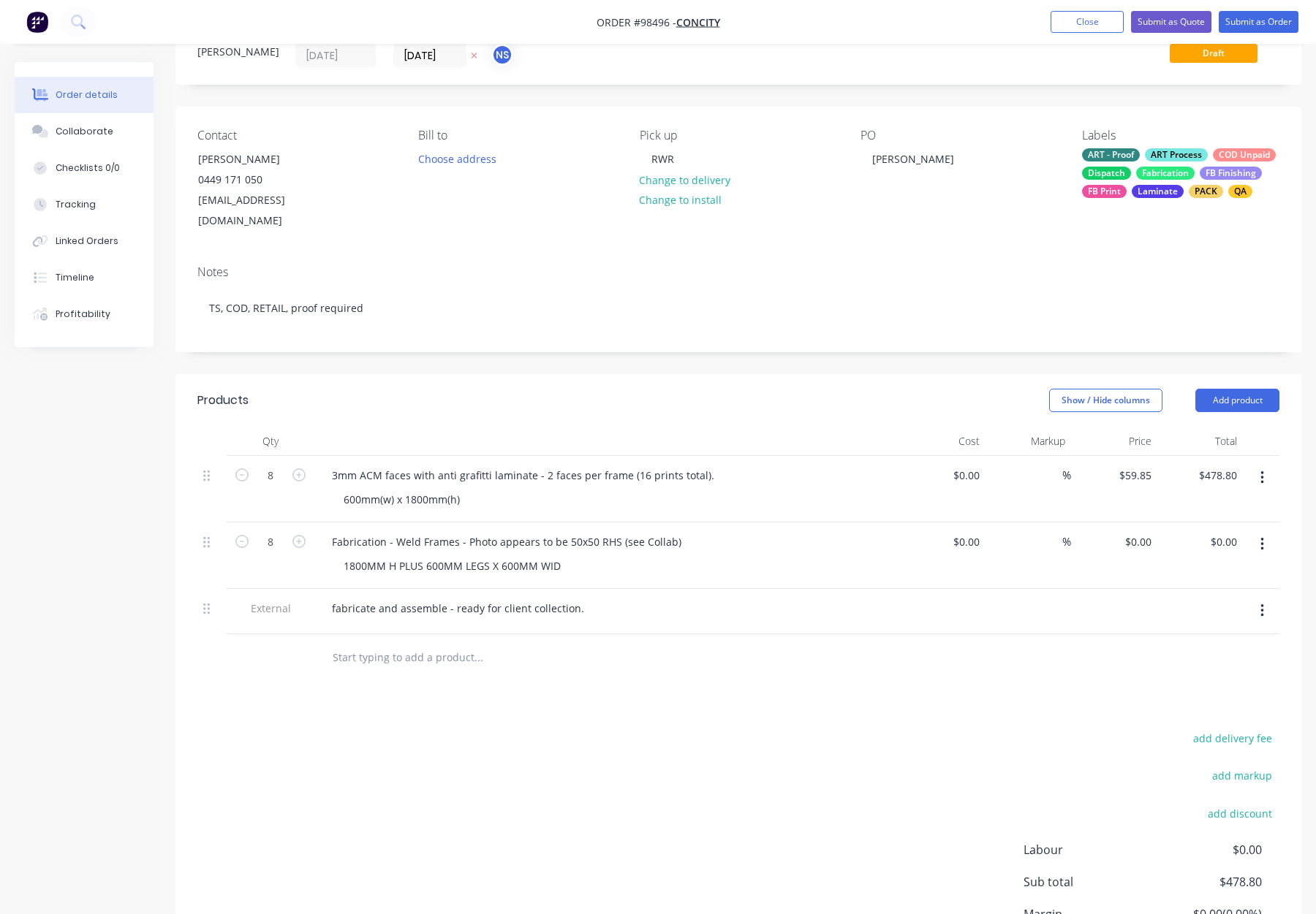
scroll to position [50, 0]
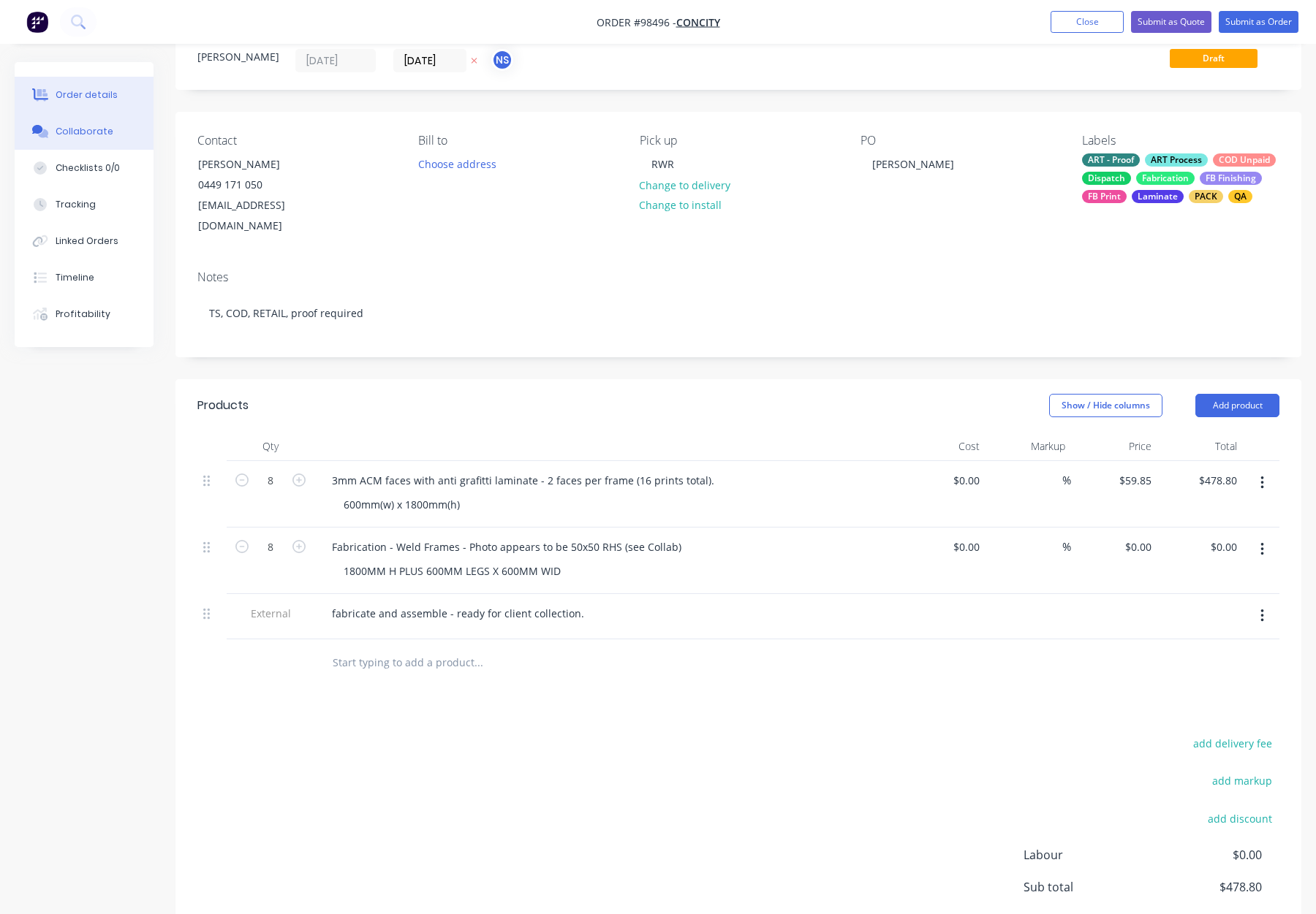
click at [93, 125] on div "Collaborate" at bounding box center [84, 131] width 57 height 13
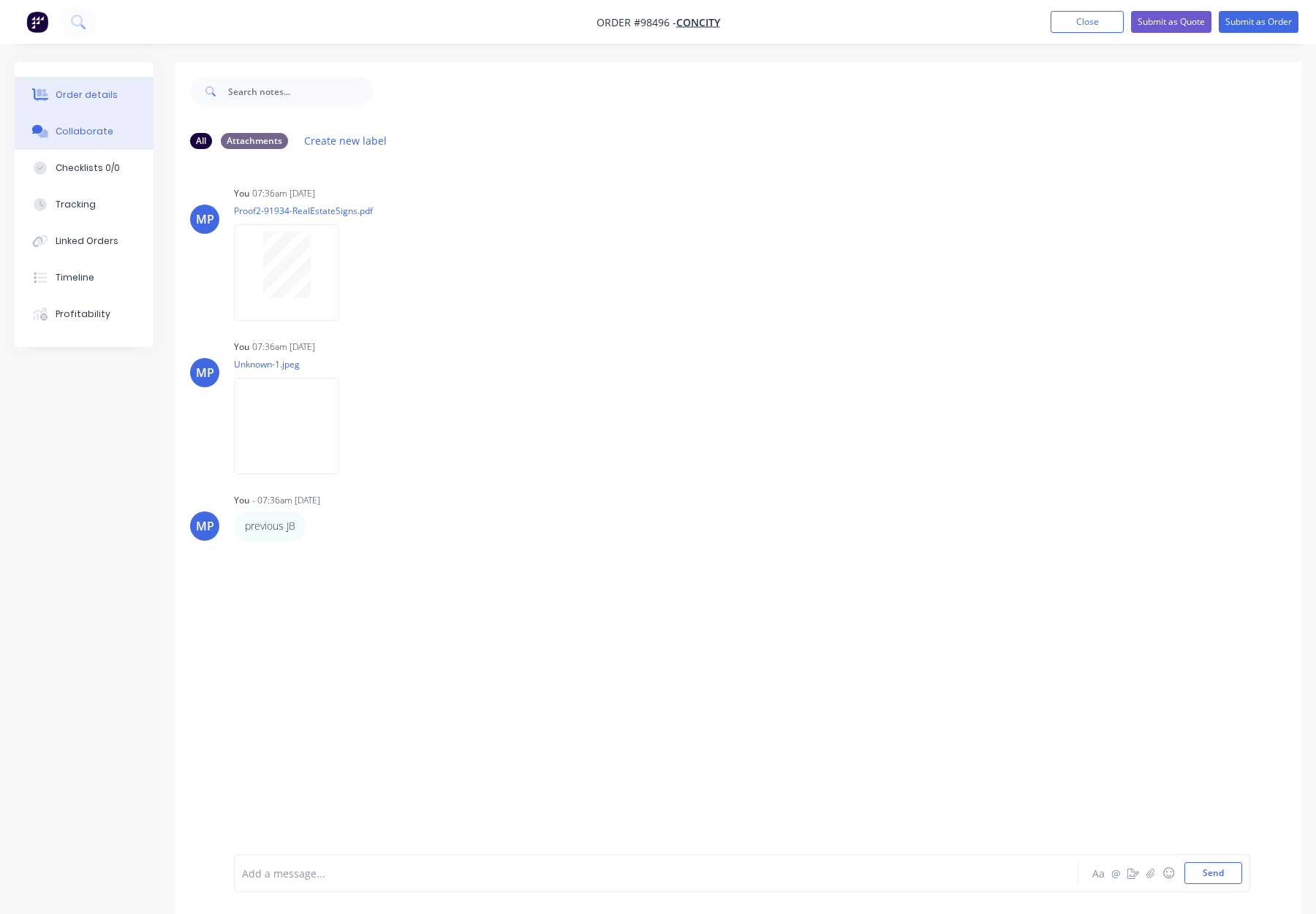
click at [94, 96] on div "Order details" at bounding box center [86, 94] width 62 height 13
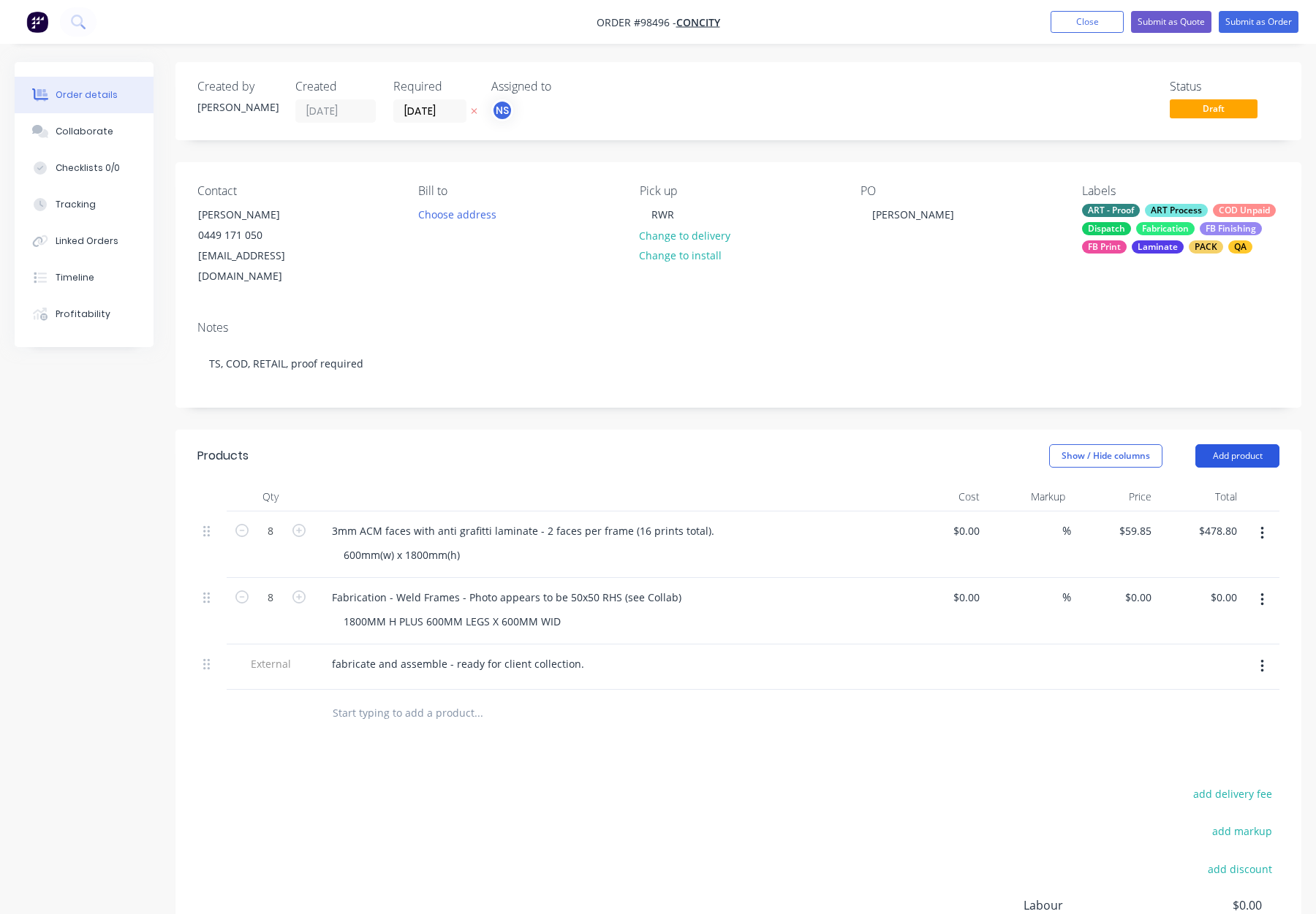
click at [1224, 444] on button "Add product" at bounding box center [1238, 456] width 84 height 23
click at [1210, 658] on div "Notes (Internal)" at bounding box center [1210, 669] width 112 height 22
click at [1114, 256] on div "Labels ART - Proof ART Process COD Unpaid Dispatch Fabrication FB Finishing FB …" at bounding box center [1181, 235] width 198 height 103
click at [1111, 241] on div "FB Print" at bounding box center [1105, 247] width 45 height 13
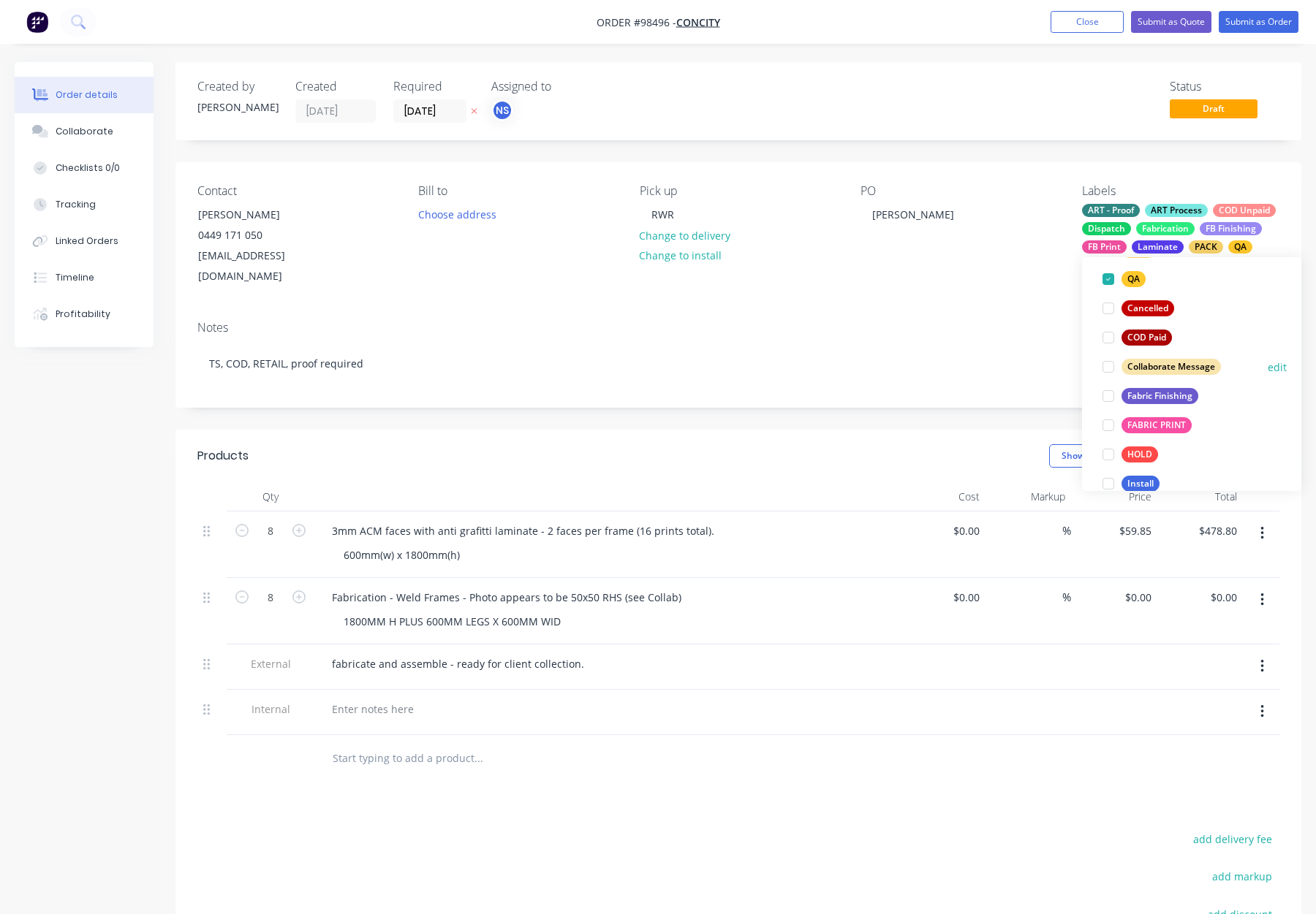
click at [1174, 364] on div "Collaborate Message" at bounding box center [1171, 367] width 100 height 16
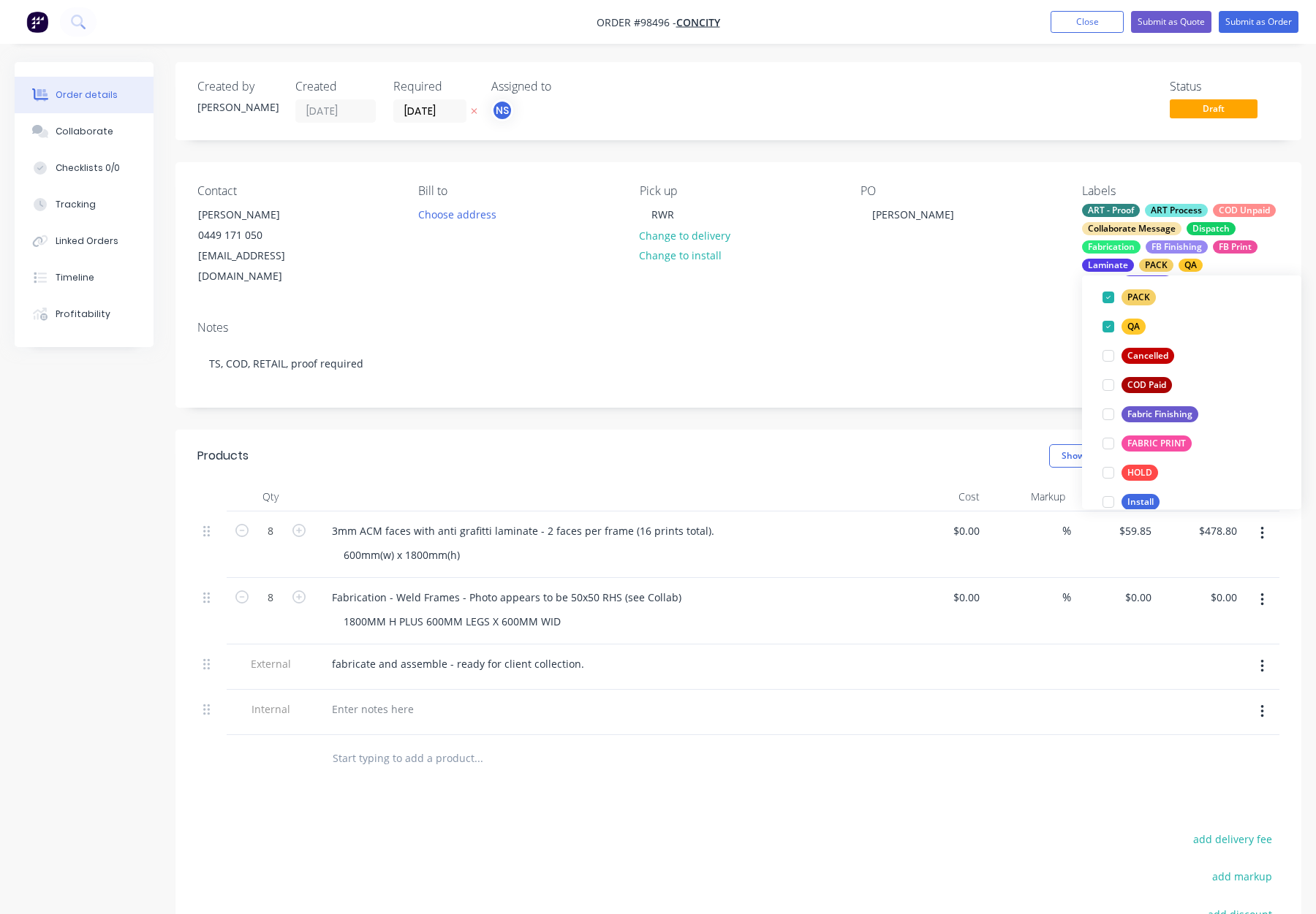
scroll to position [95, 0]
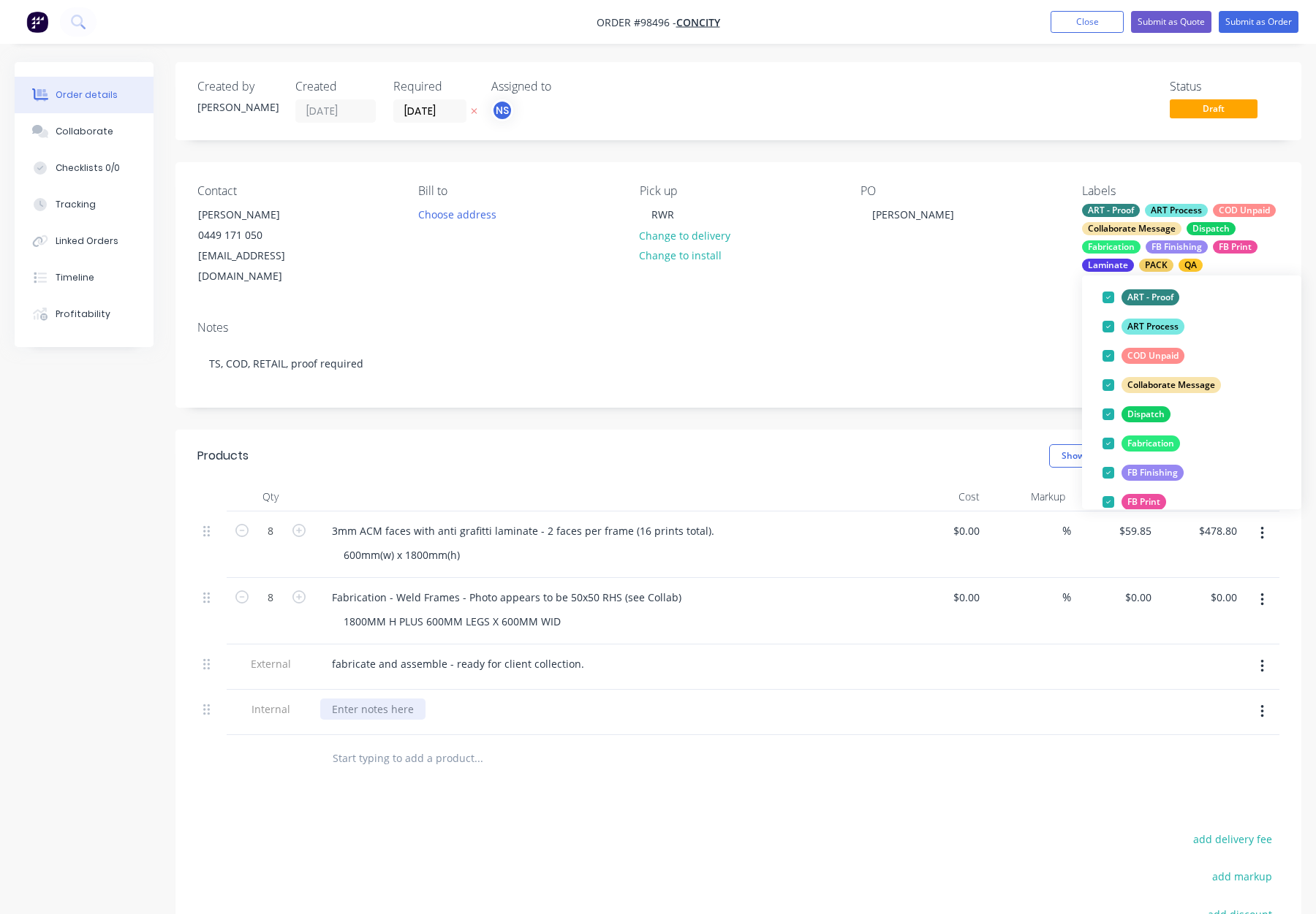
click at [333, 699] on div at bounding box center [373, 709] width 105 height 22
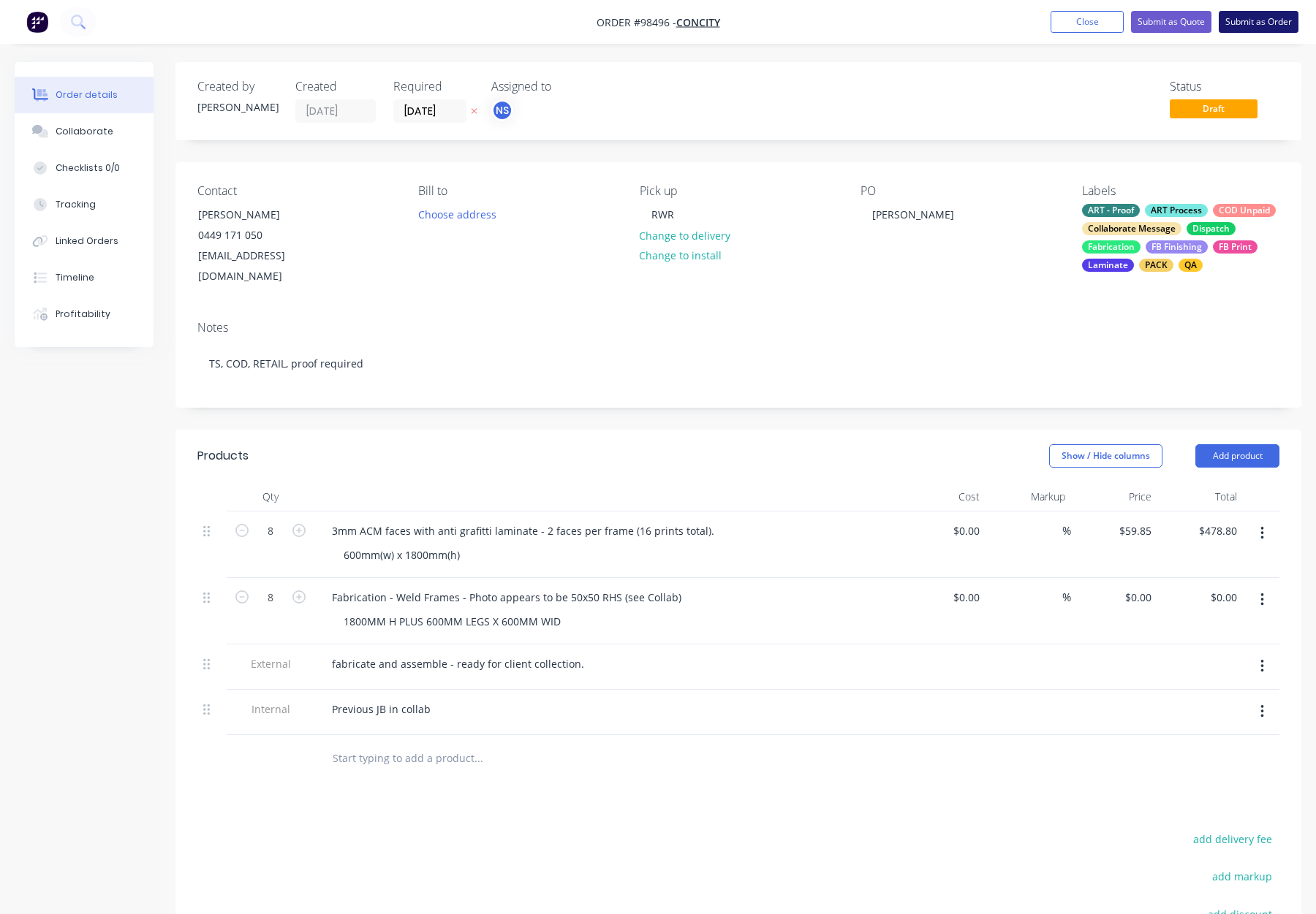
click at [1265, 20] on button "Submit as Order" at bounding box center [1259, 22] width 80 height 22
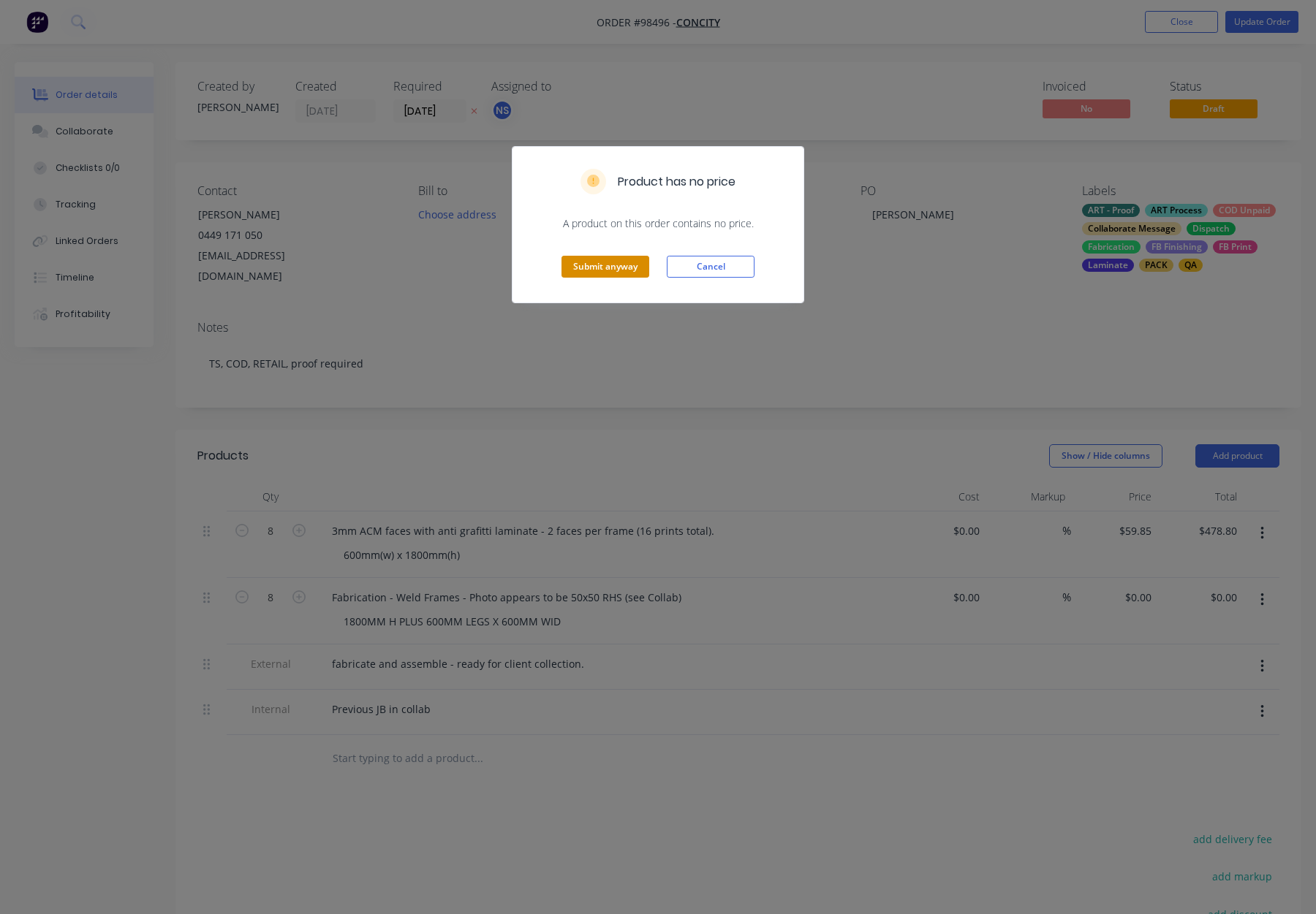
click at [643, 268] on button "Submit anyway" at bounding box center [605, 267] width 88 height 22
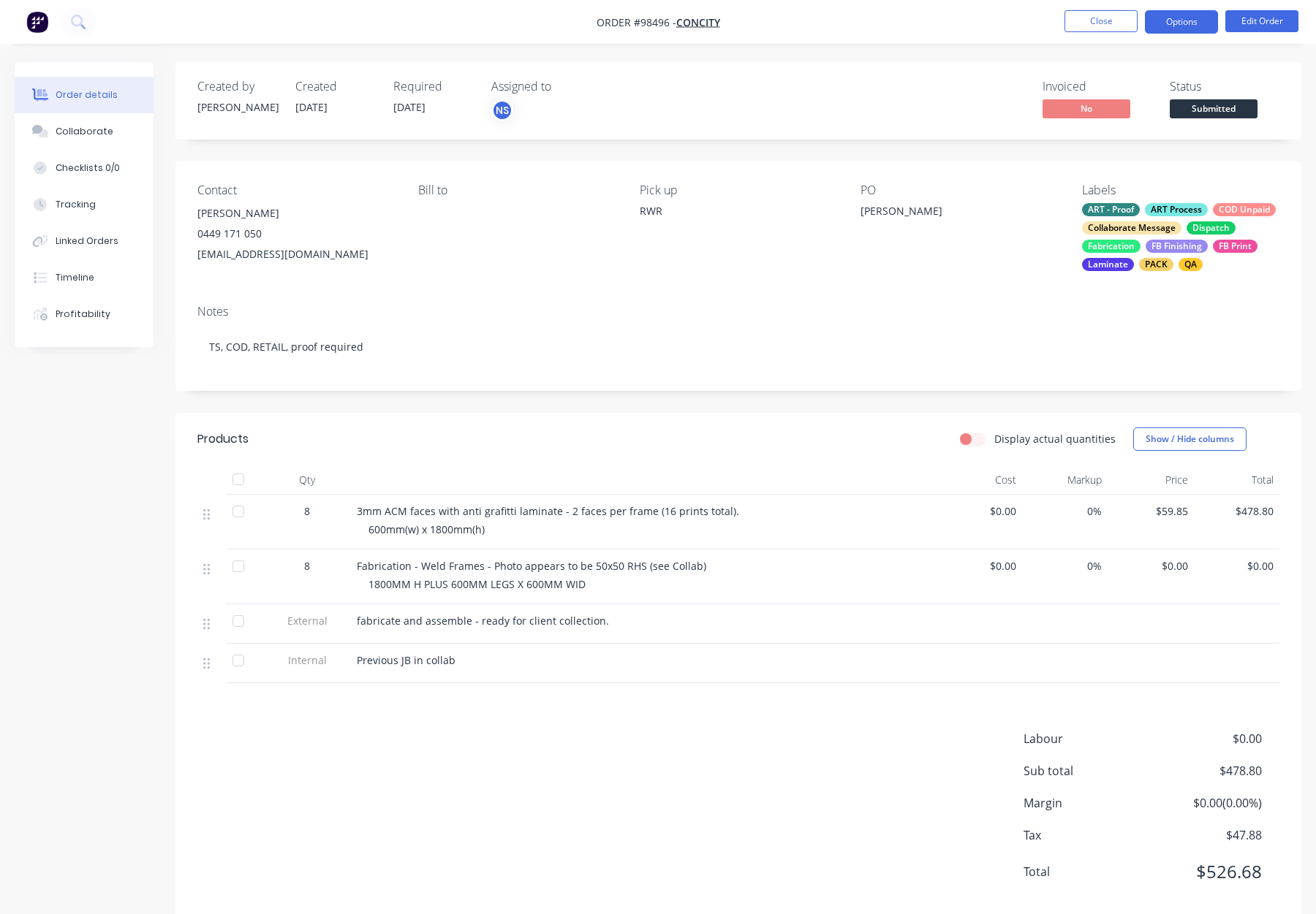
click at [1176, 22] on button "Options" at bounding box center [1181, 22] width 73 height 23
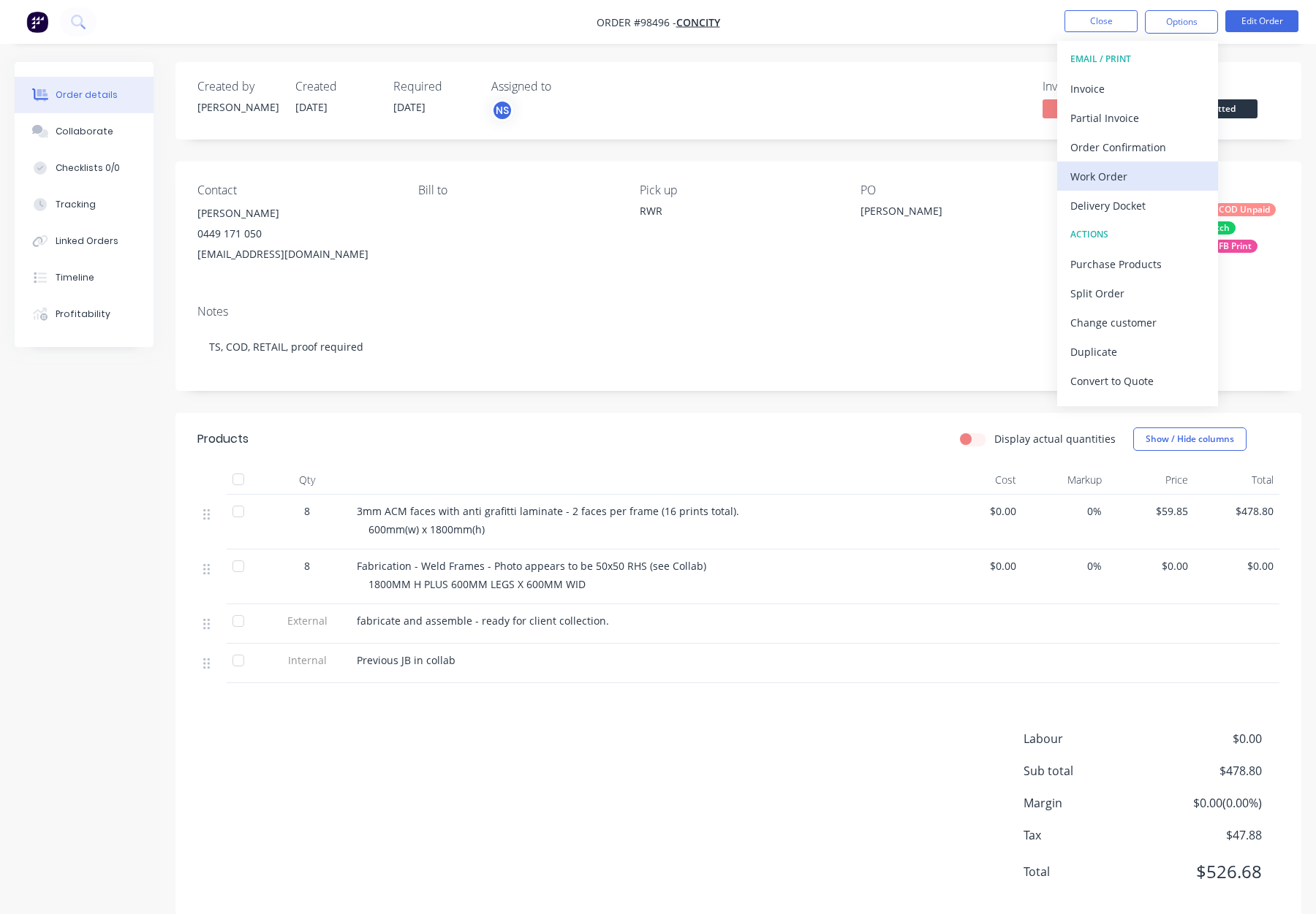
click at [1130, 171] on div "Work Order" at bounding box center [1138, 177] width 135 height 22
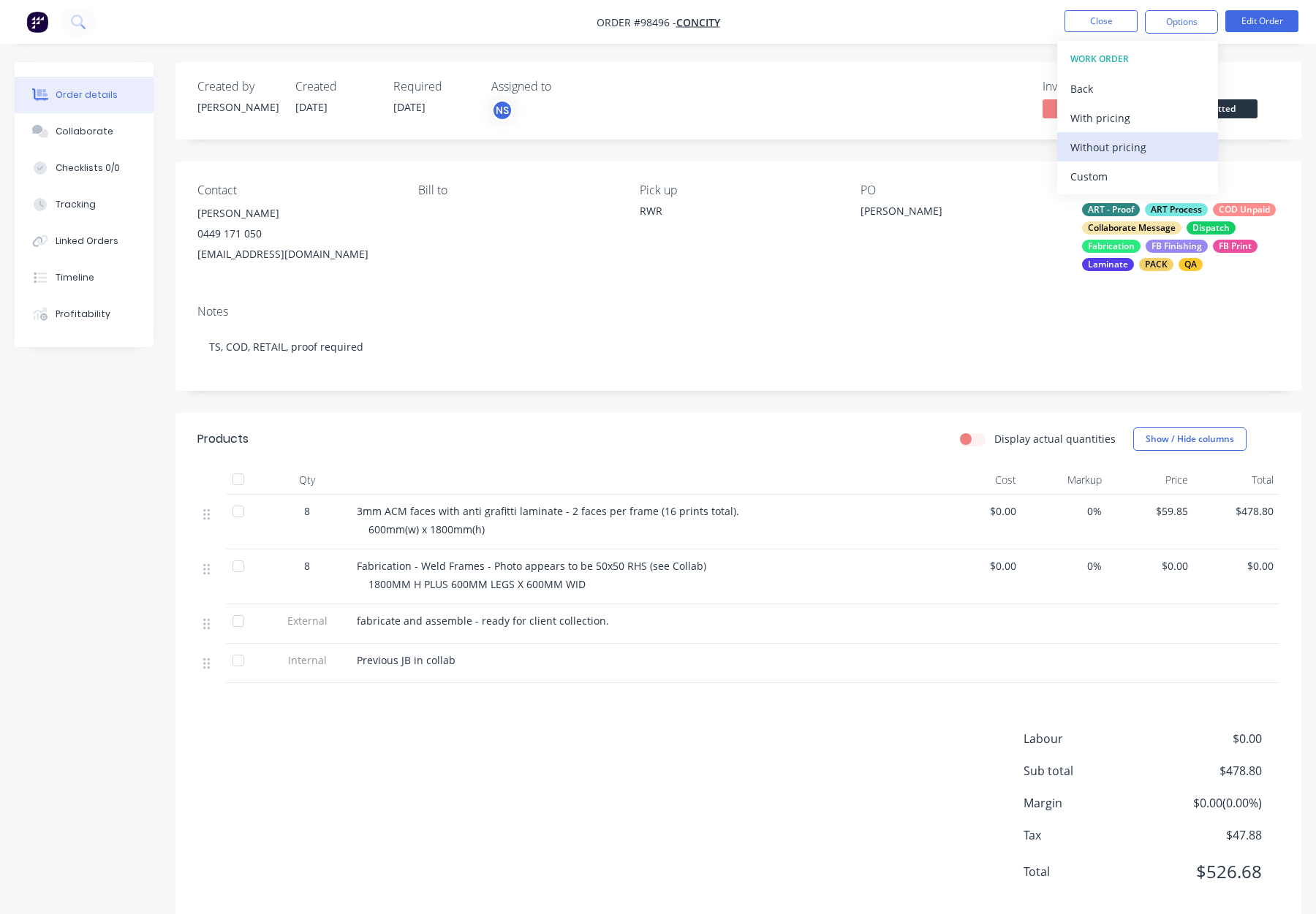
click at [1132, 142] on div "Without pricing" at bounding box center [1138, 147] width 135 height 22
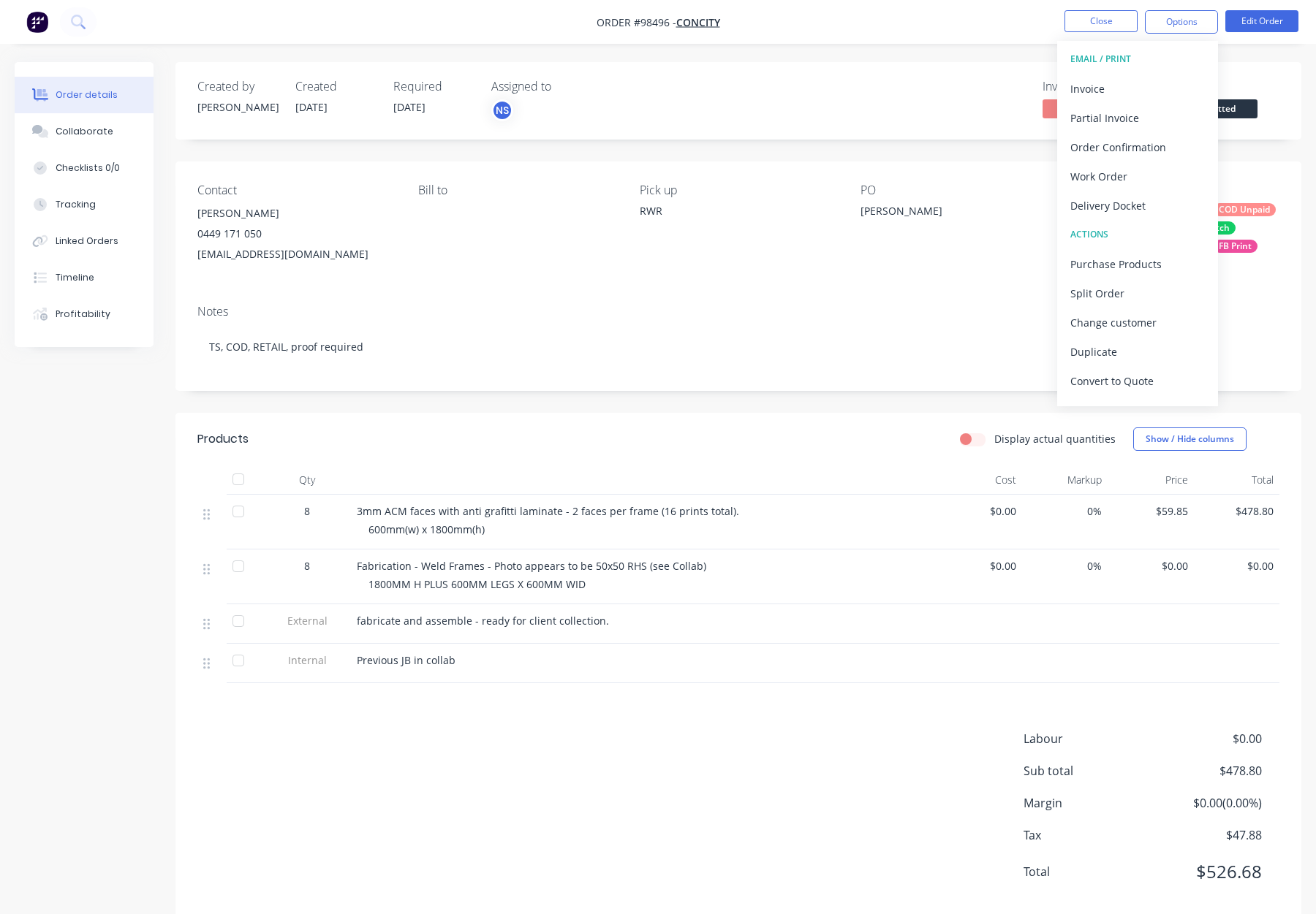
click at [792, 167] on div "Contact MASOUD 0449 171 050 HELLO@CONCITY.COM.AU Bill to Pick up RWR PO MASOUD …" at bounding box center [738, 227] width 1126 height 132
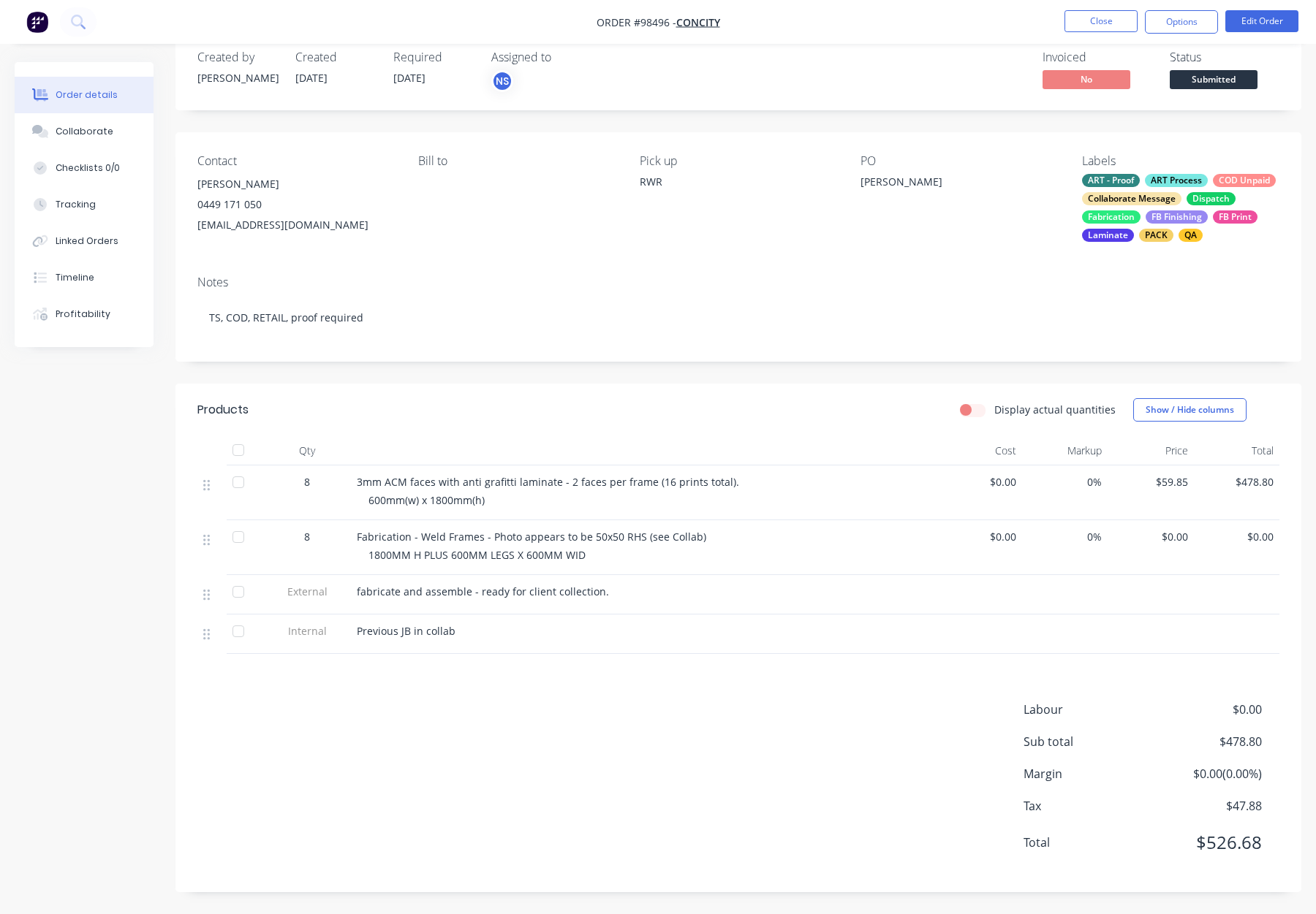
scroll to position [0, 0]
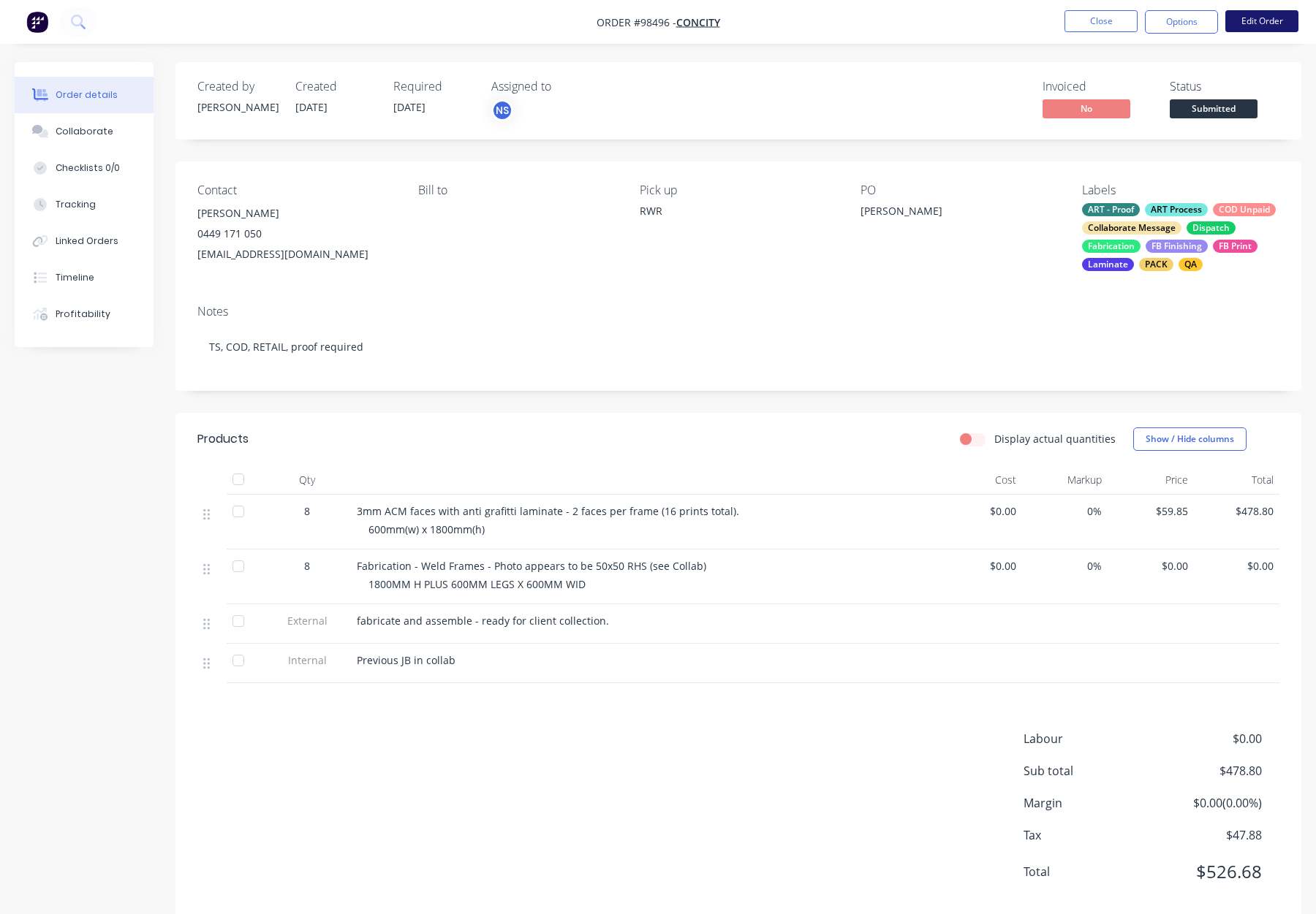
click at [1255, 25] on button "Edit Order" at bounding box center [1261, 21] width 73 height 22
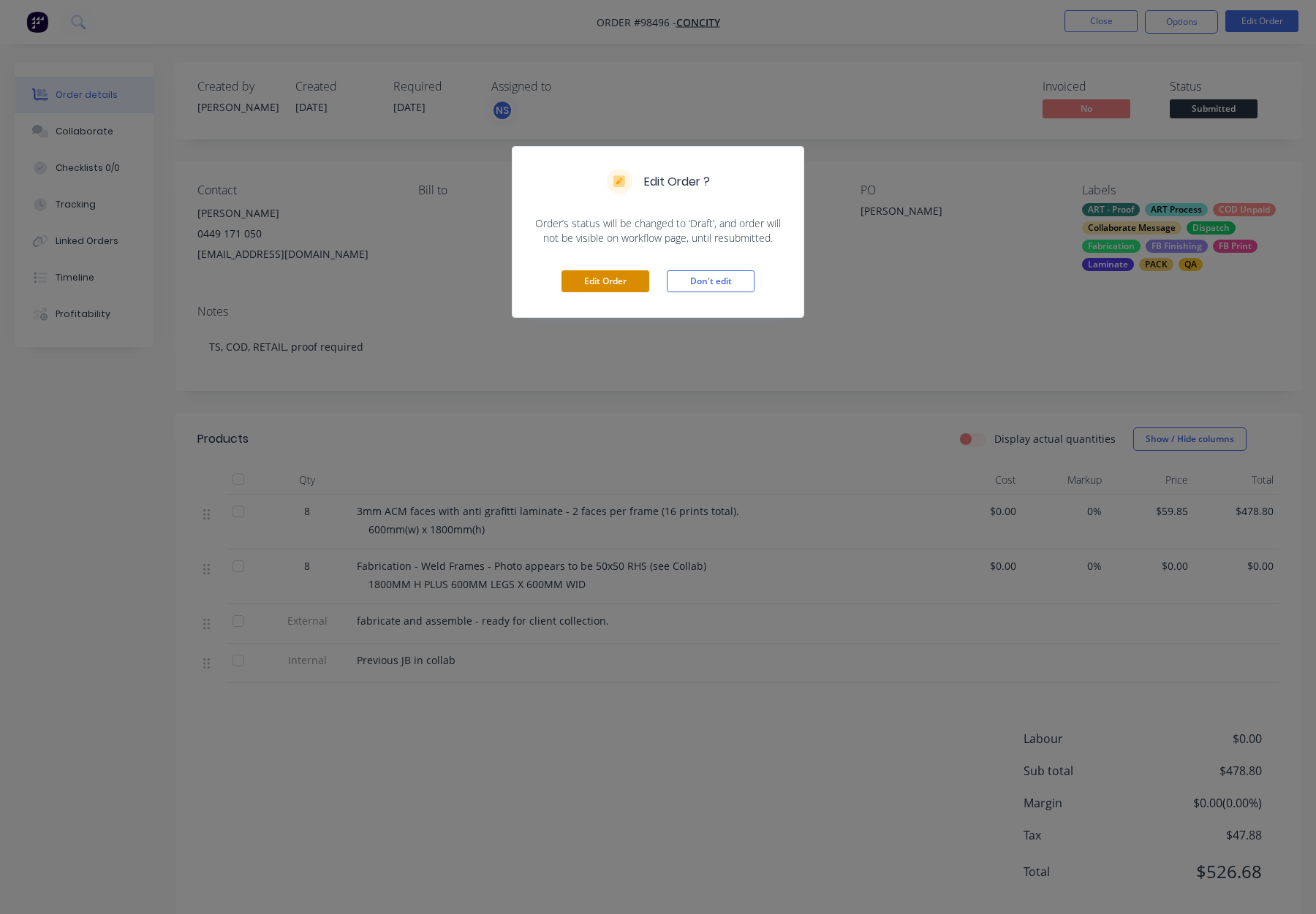
click at [616, 272] on button "Edit Order" at bounding box center [605, 281] width 88 height 22
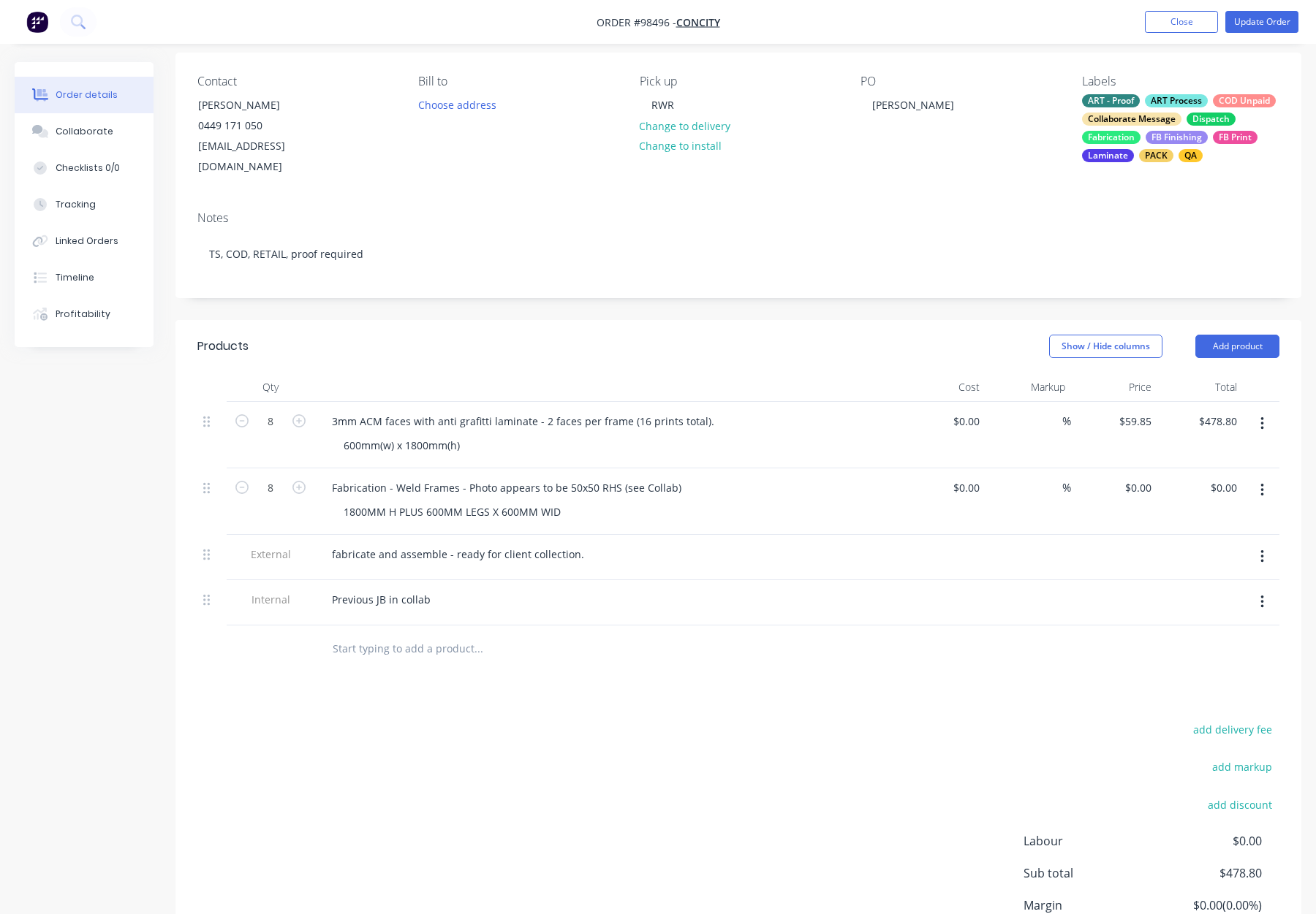
scroll to position [115, 0]
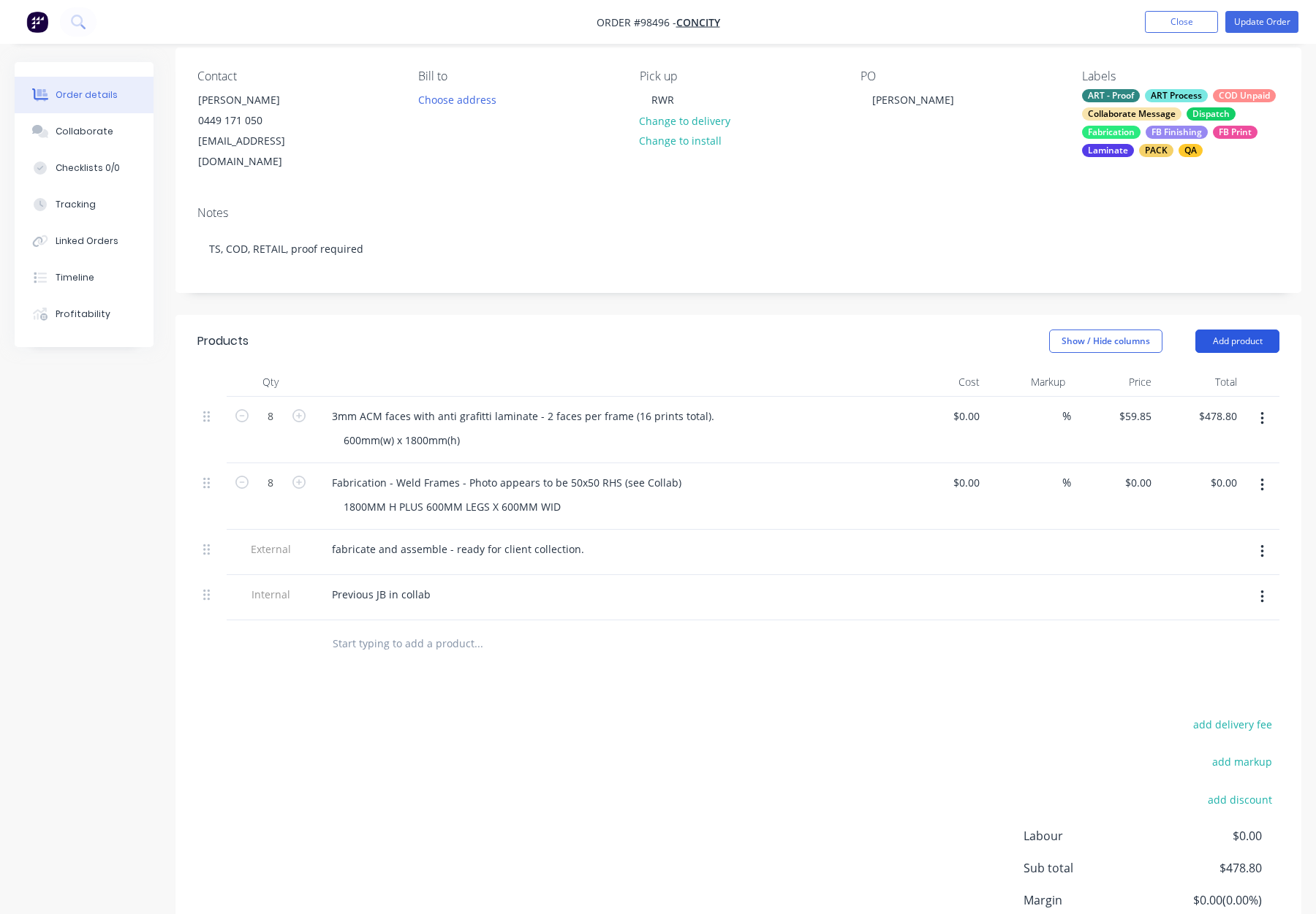
click at [1244, 330] on button "Add product" at bounding box center [1238, 341] width 84 height 23
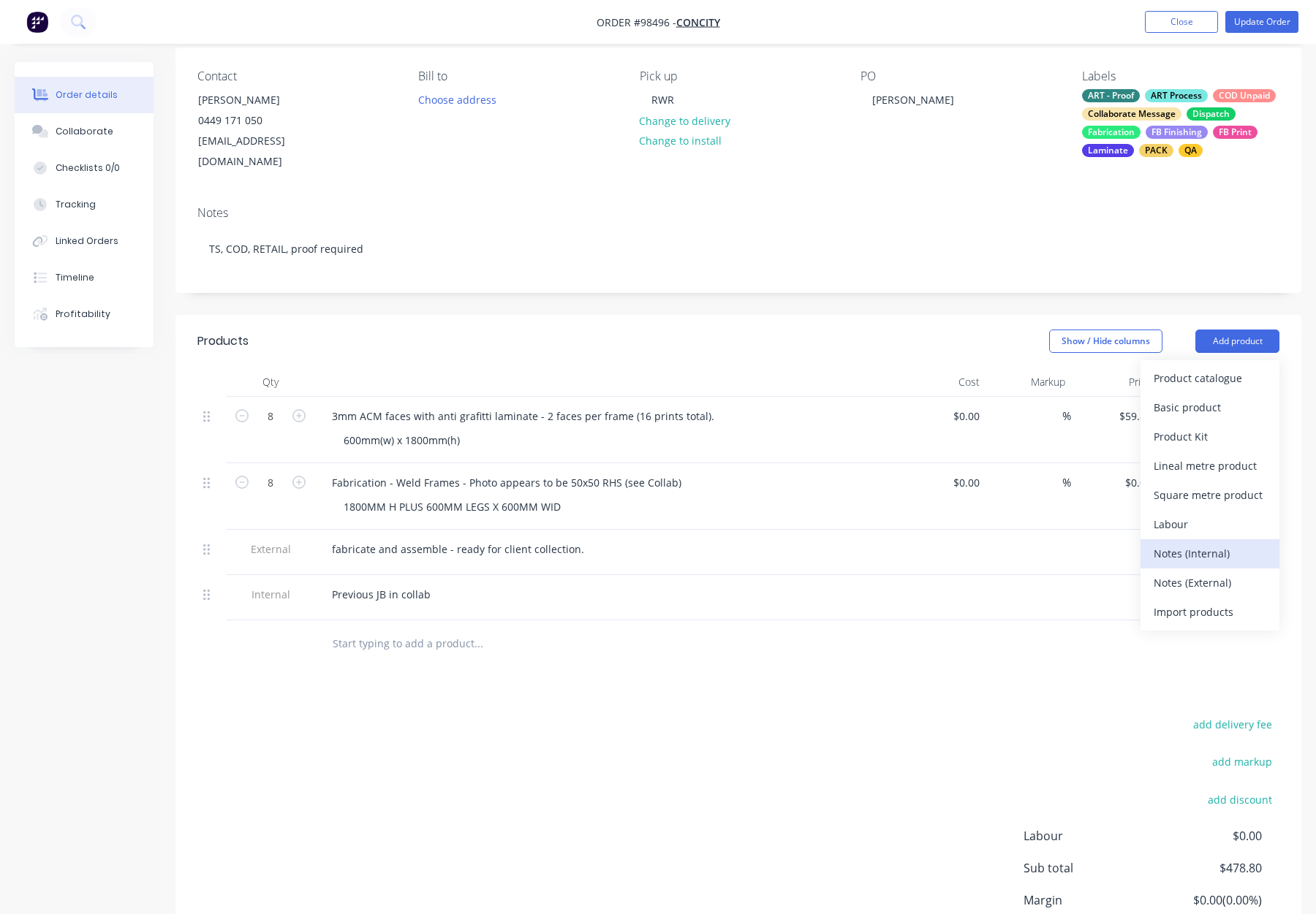
click at [1209, 543] on div "Notes (Internal)" at bounding box center [1210, 554] width 112 height 22
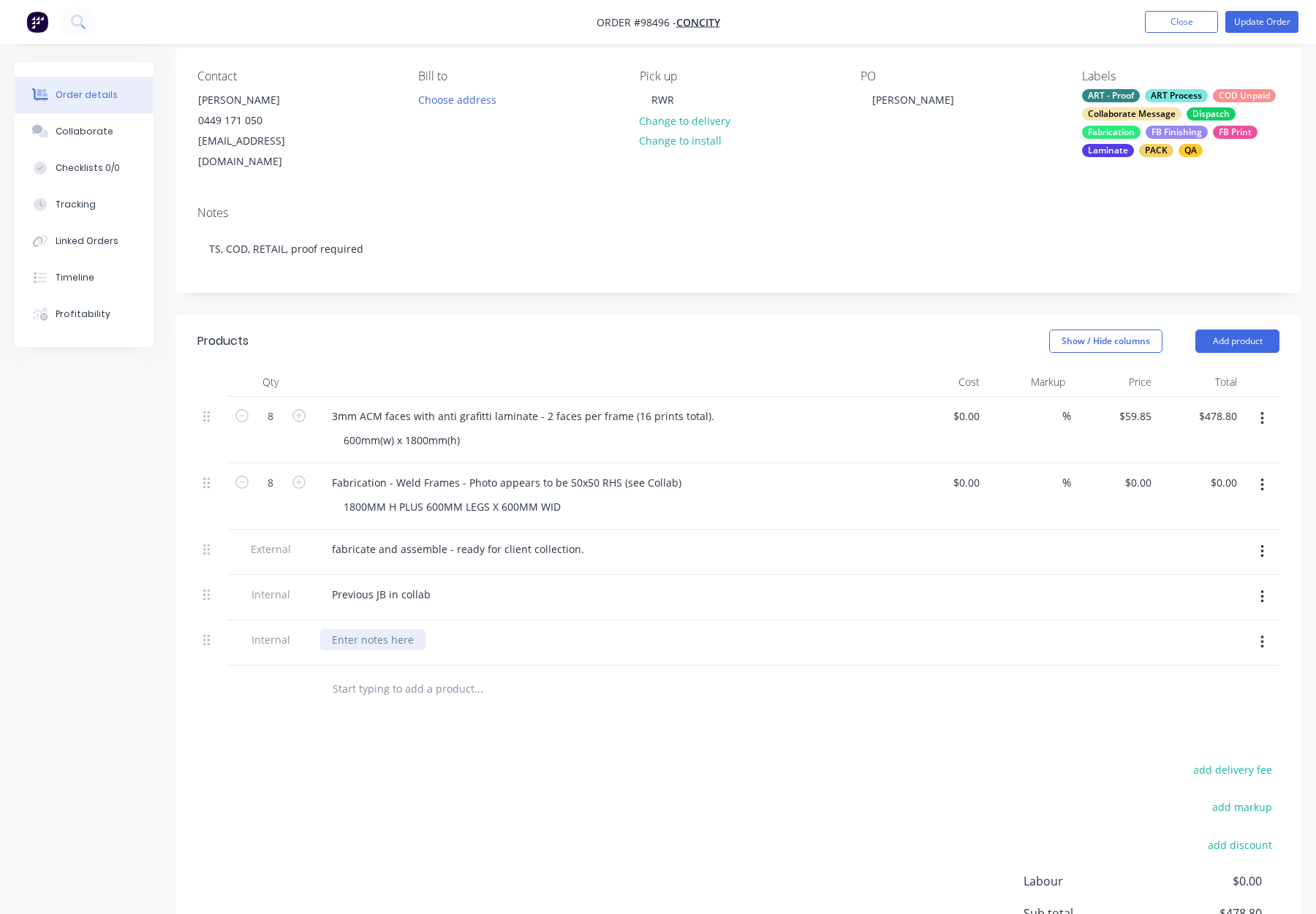
click at [340, 629] on div at bounding box center [373, 640] width 105 height 22
paste div
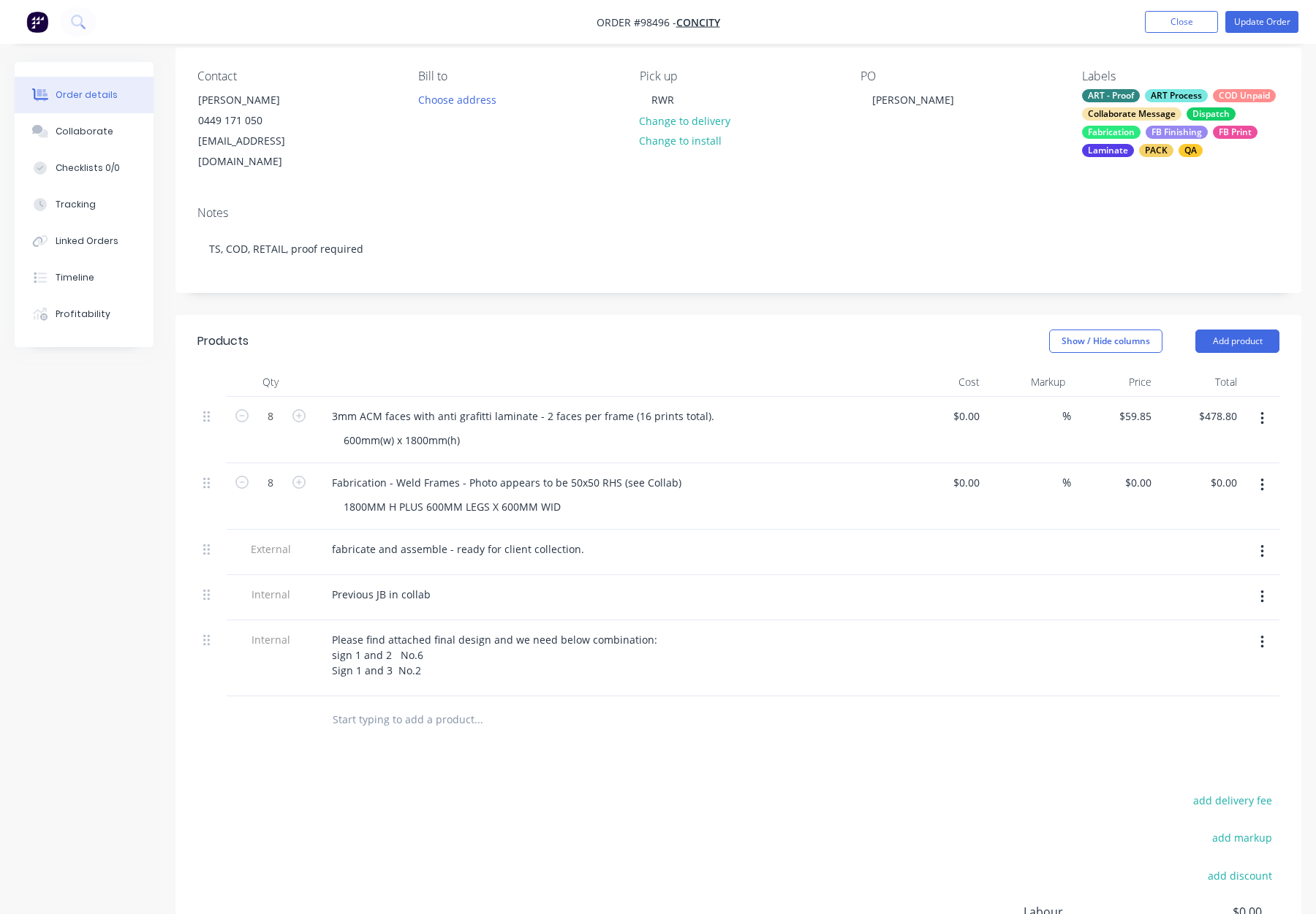
click at [546, 725] on div at bounding box center [578, 720] width 526 height 48
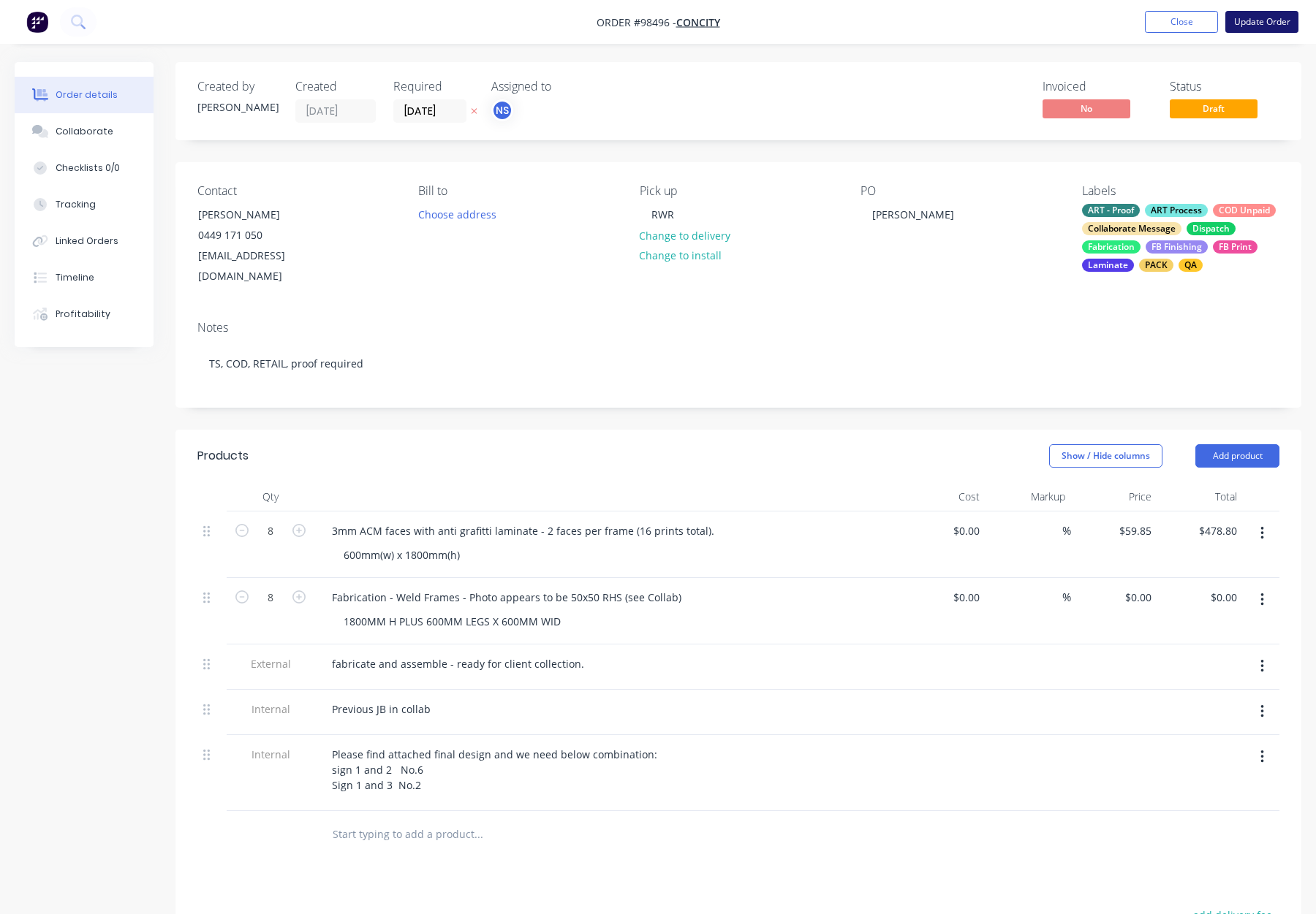
click at [1268, 27] on button "Update Order" at bounding box center [1261, 22] width 73 height 22
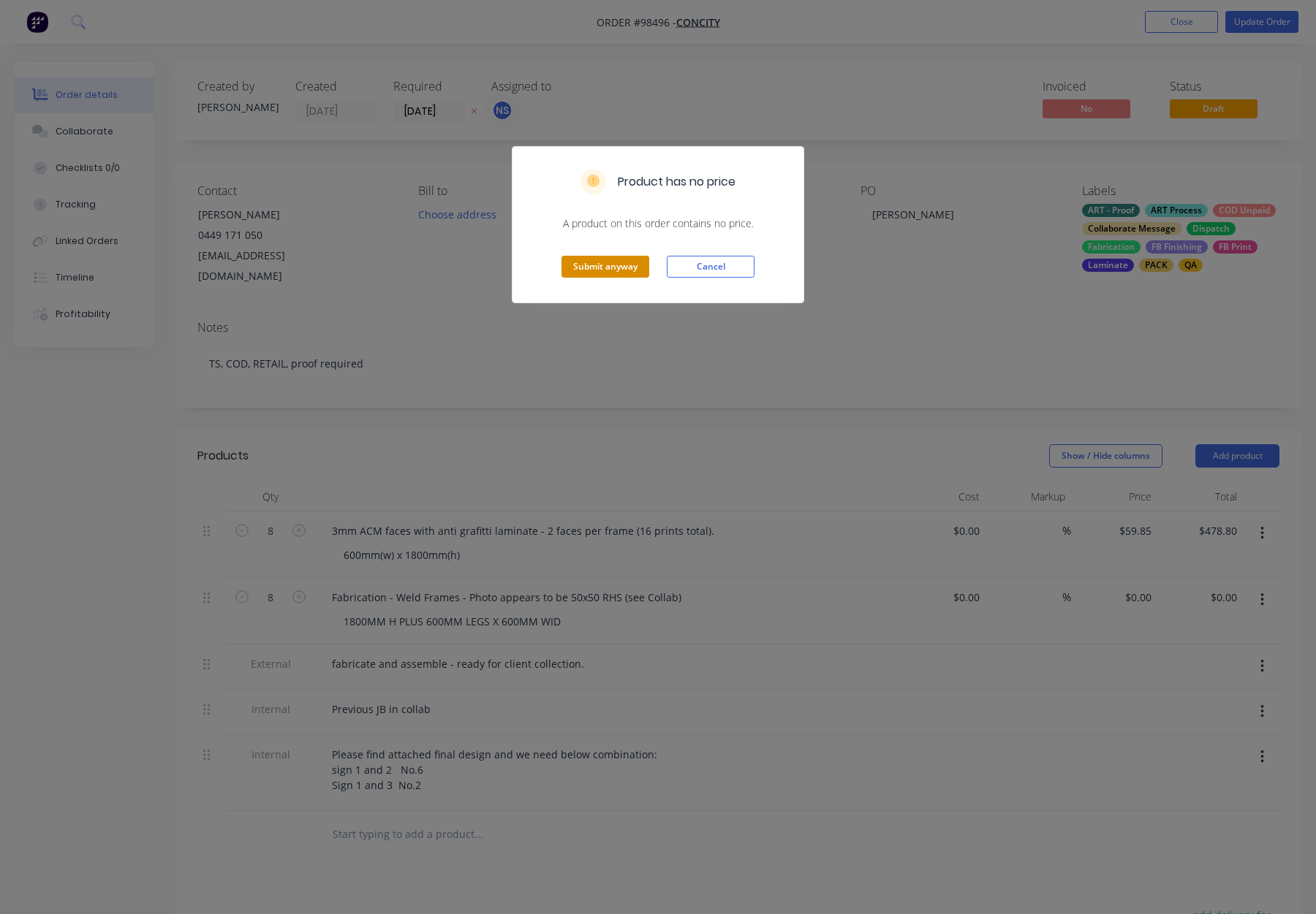
click at [596, 268] on button "Submit anyway" at bounding box center [605, 267] width 88 height 22
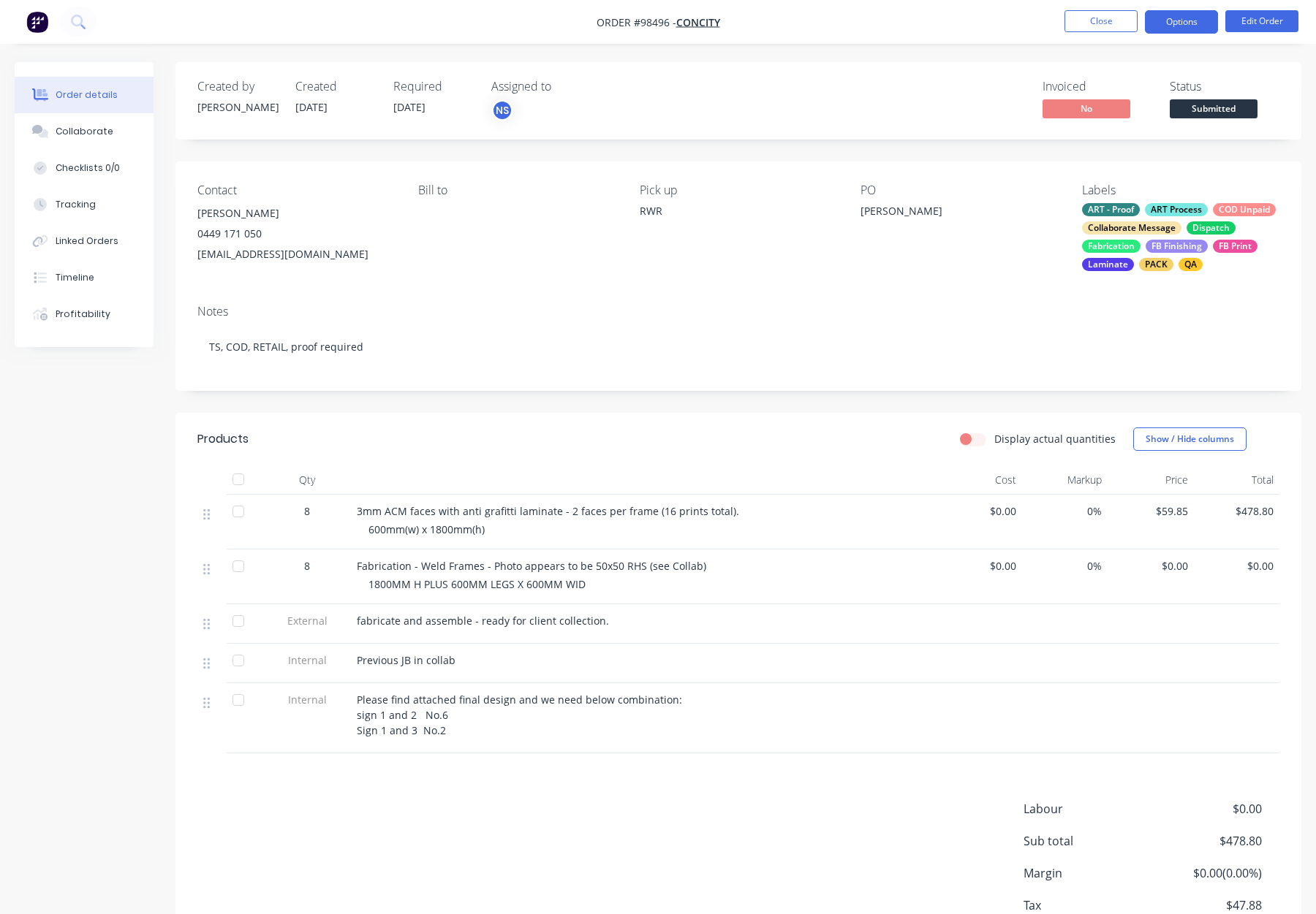
click at [1176, 27] on button "Options" at bounding box center [1181, 22] width 73 height 23
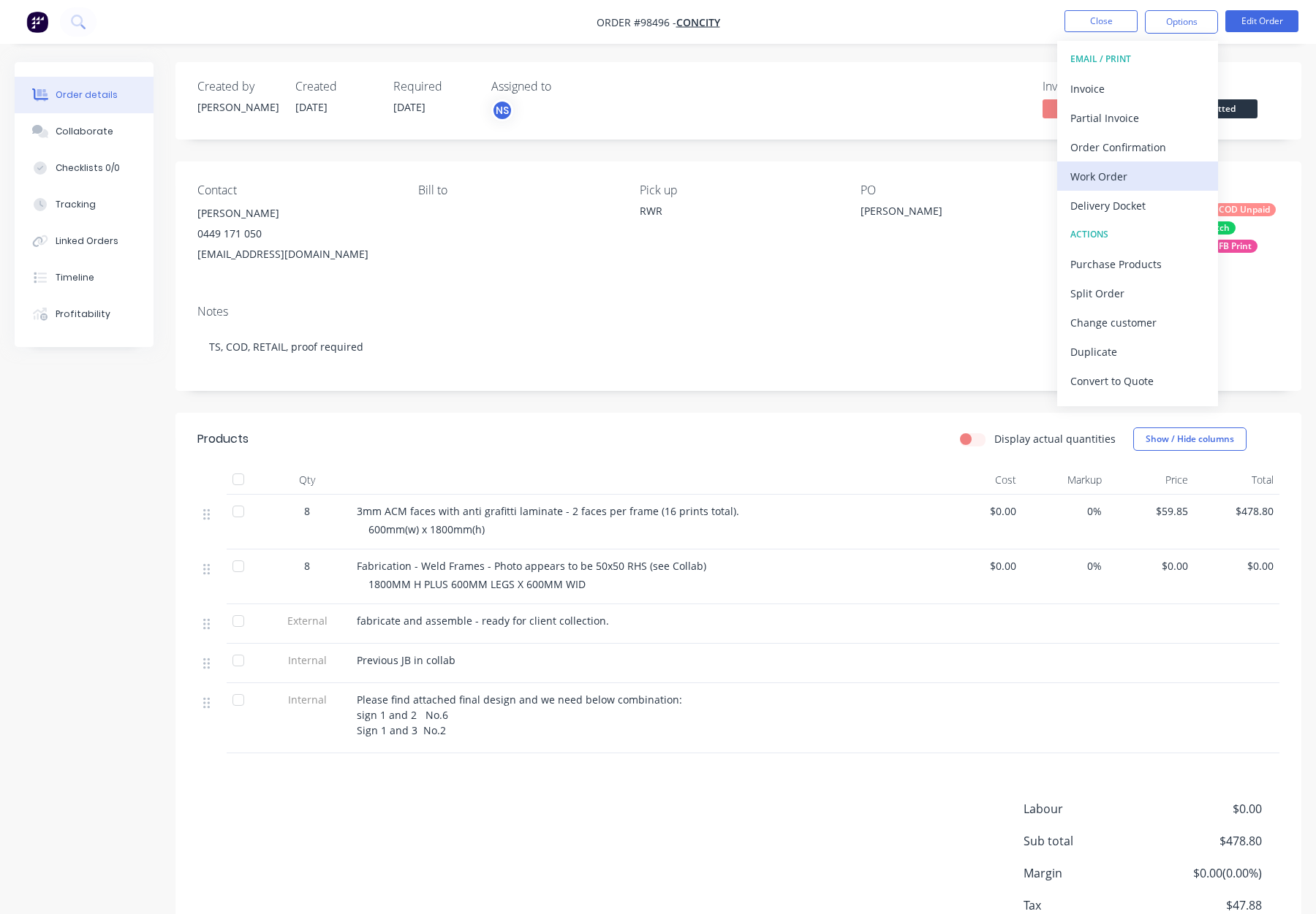
click at [1119, 175] on div "Work Order" at bounding box center [1138, 177] width 135 height 22
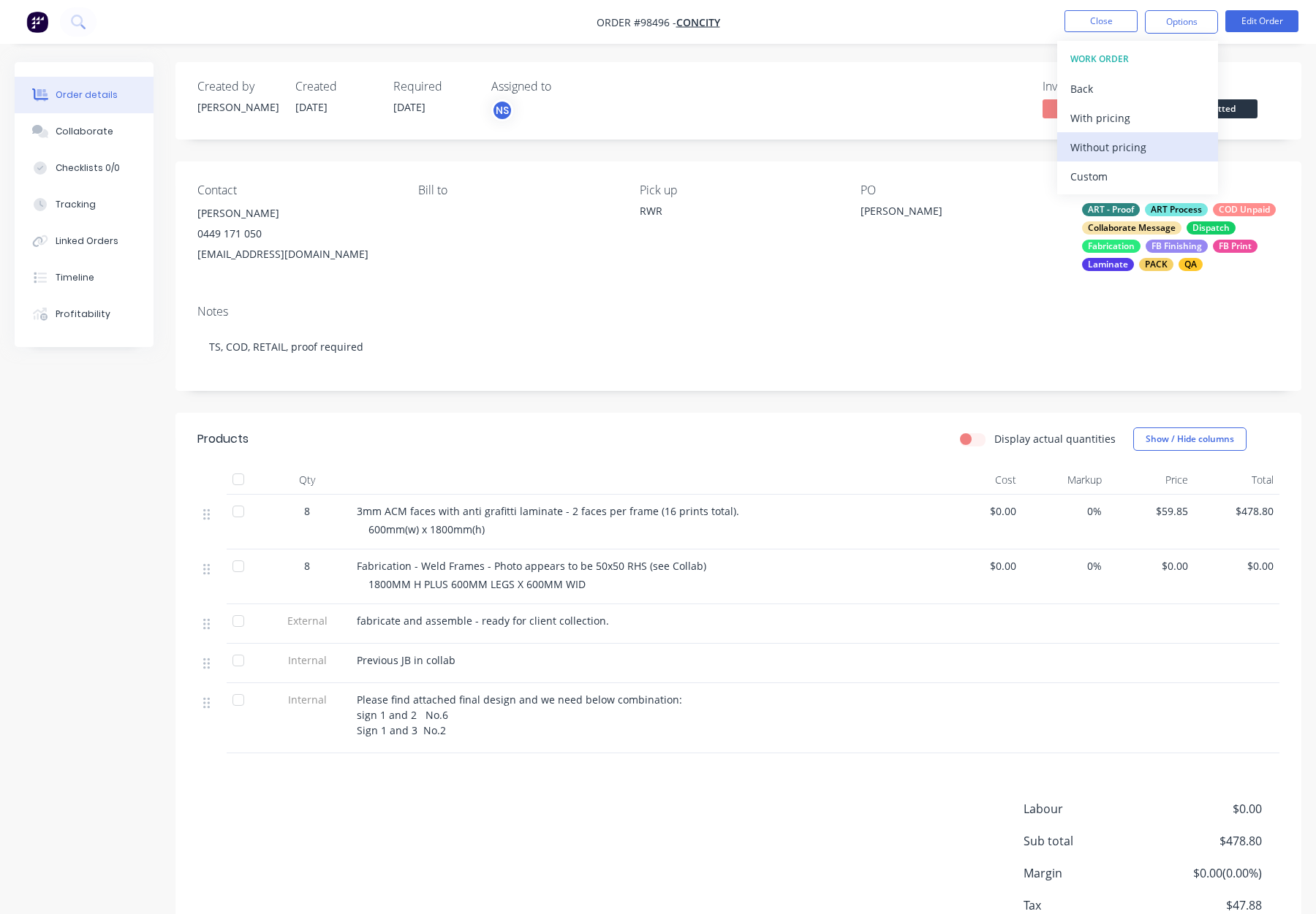
click at [1128, 143] on div "Without pricing" at bounding box center [1138, 147] width 135 height 22
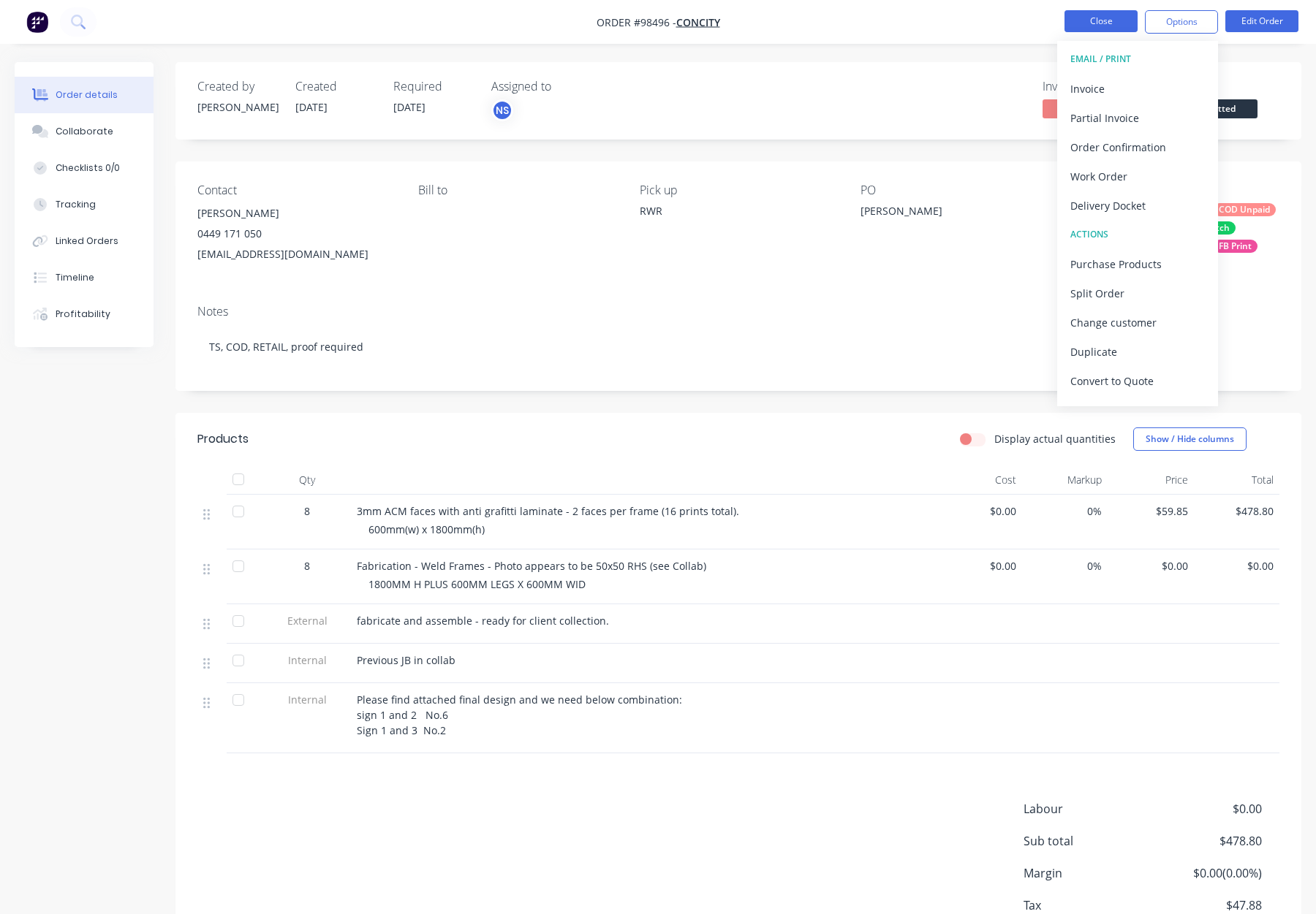
click at [1102, 25] on button "Close" at bounding box center [1100, 21] width 73 height 22
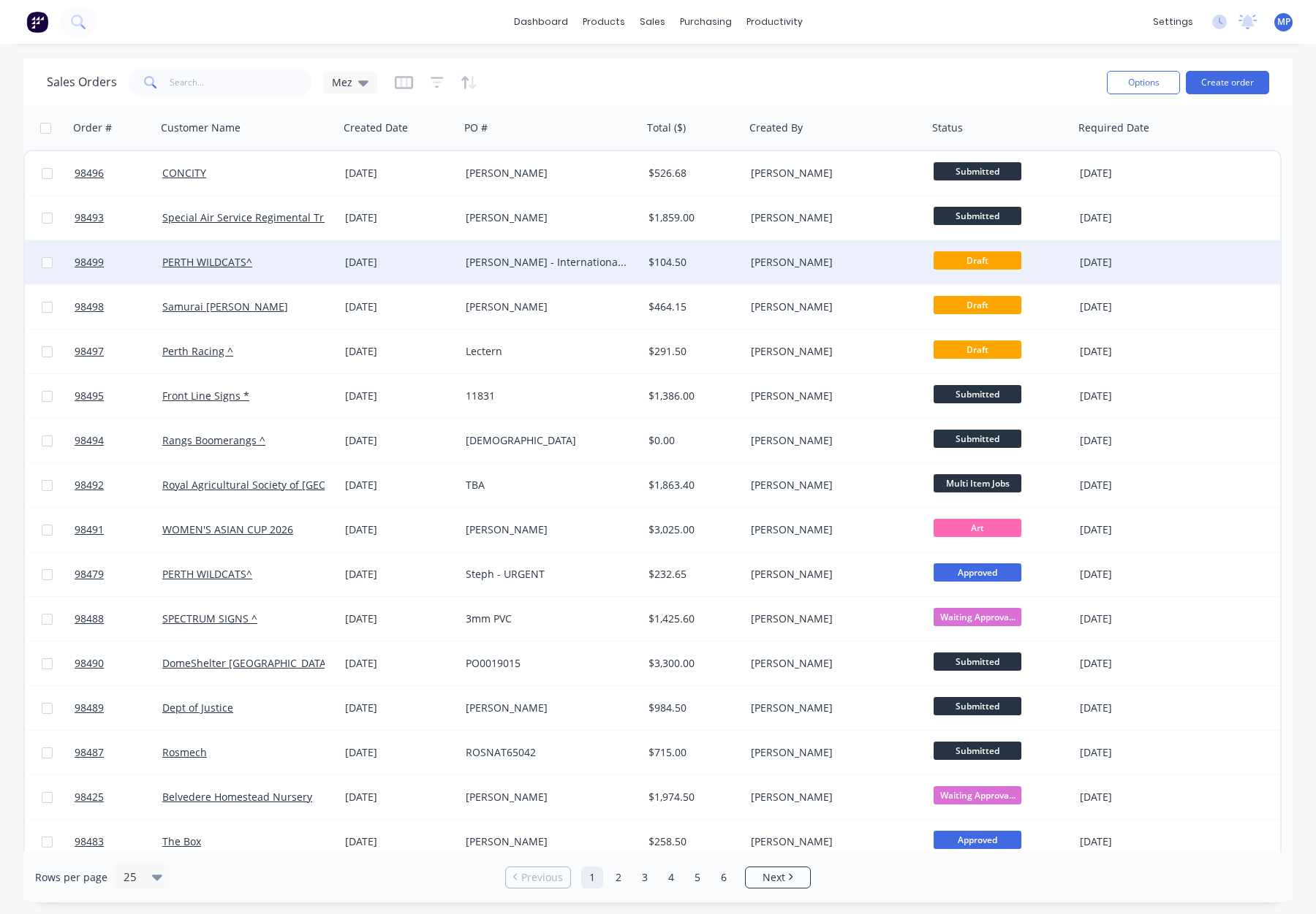
click at [716, 258] on div "$104.50" at bounding box center [692, 262] width 86 height 14
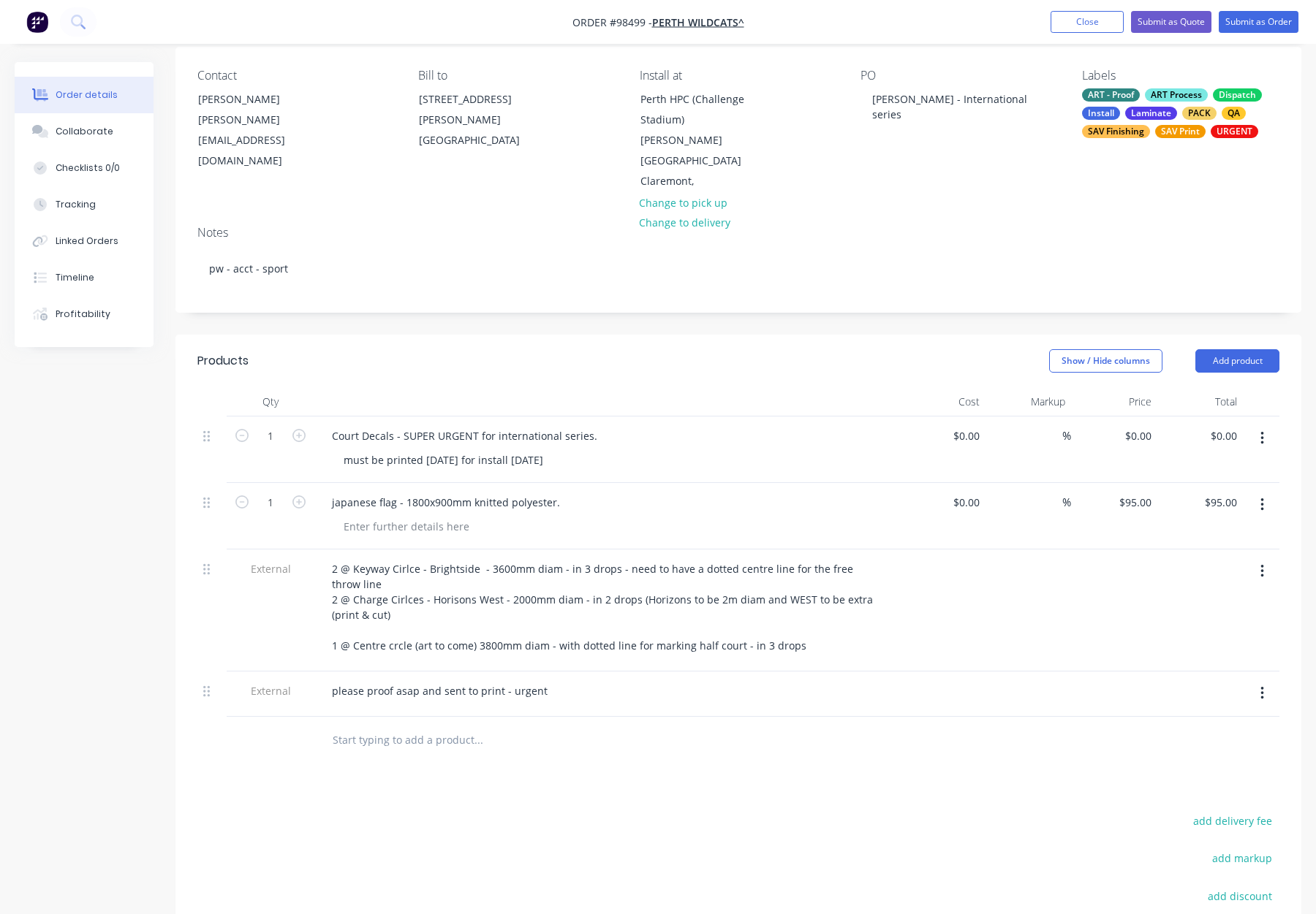
scroll to position [62, 0]
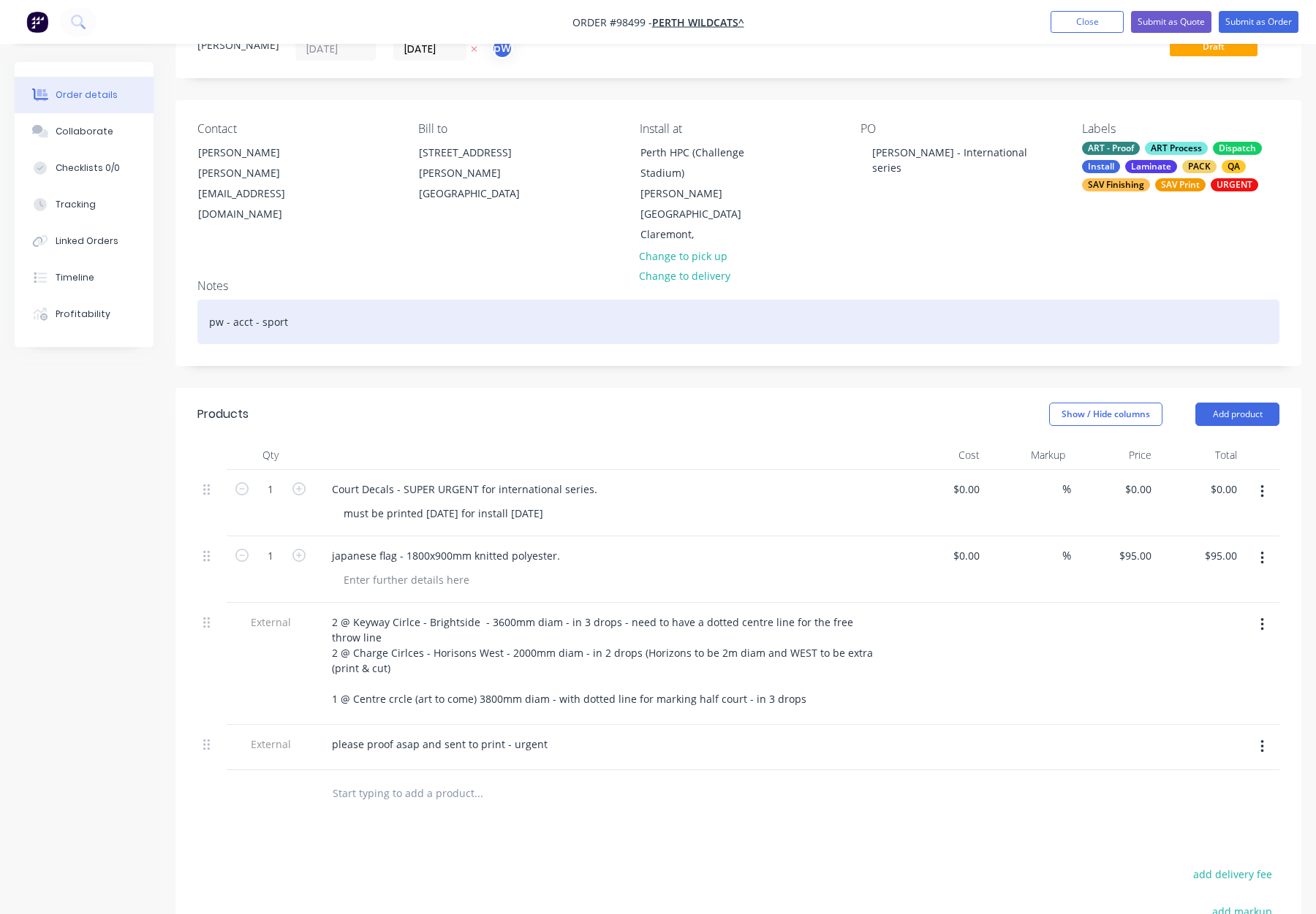
click at [411, 302] on div "pw - acct - sport" at bounding box center [738, 322] width 1082 height 45
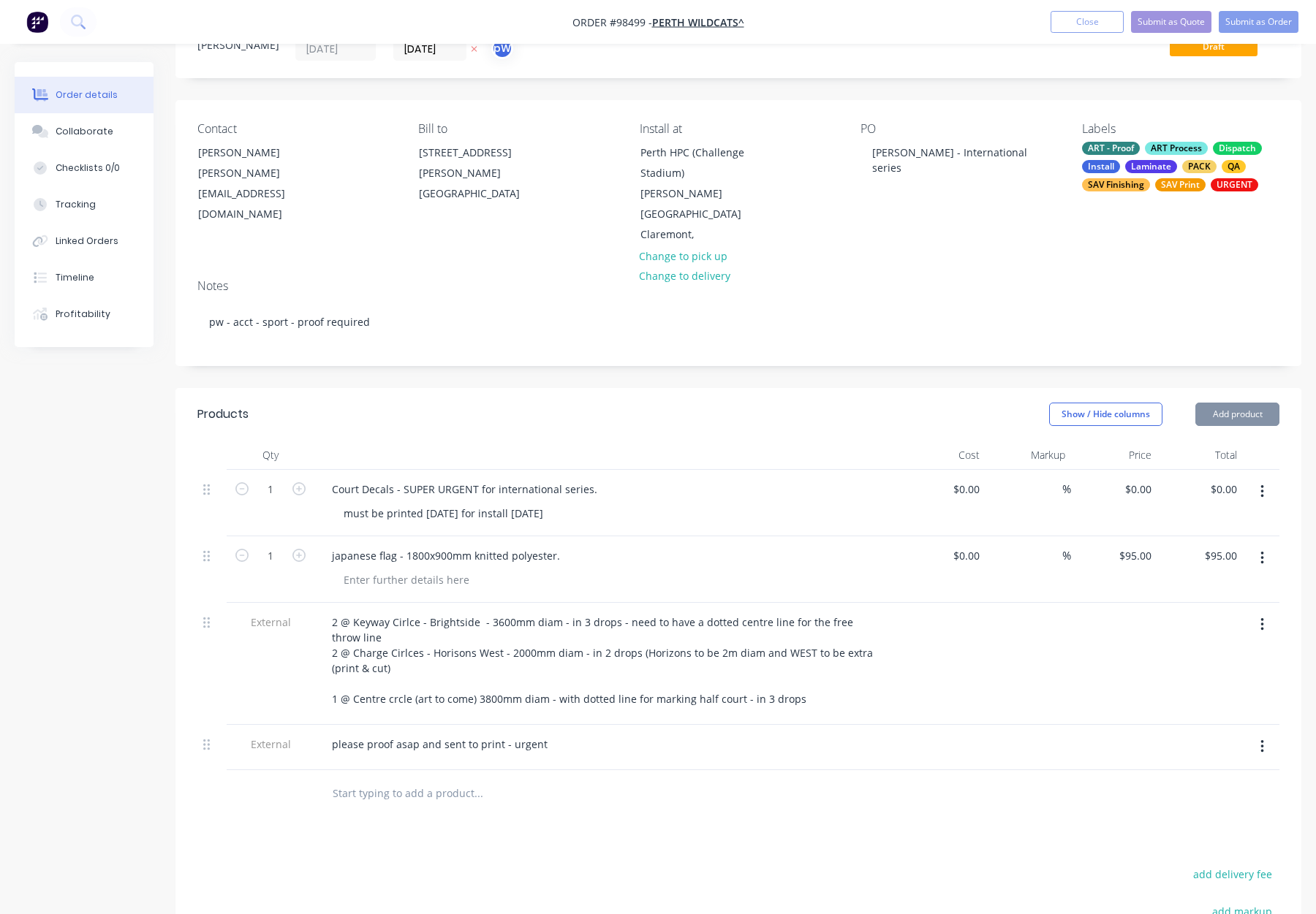
click at [561, 417] on header "Products Show / Hide columns Add product" at bounding box center [738, 414] width 1126 height 53
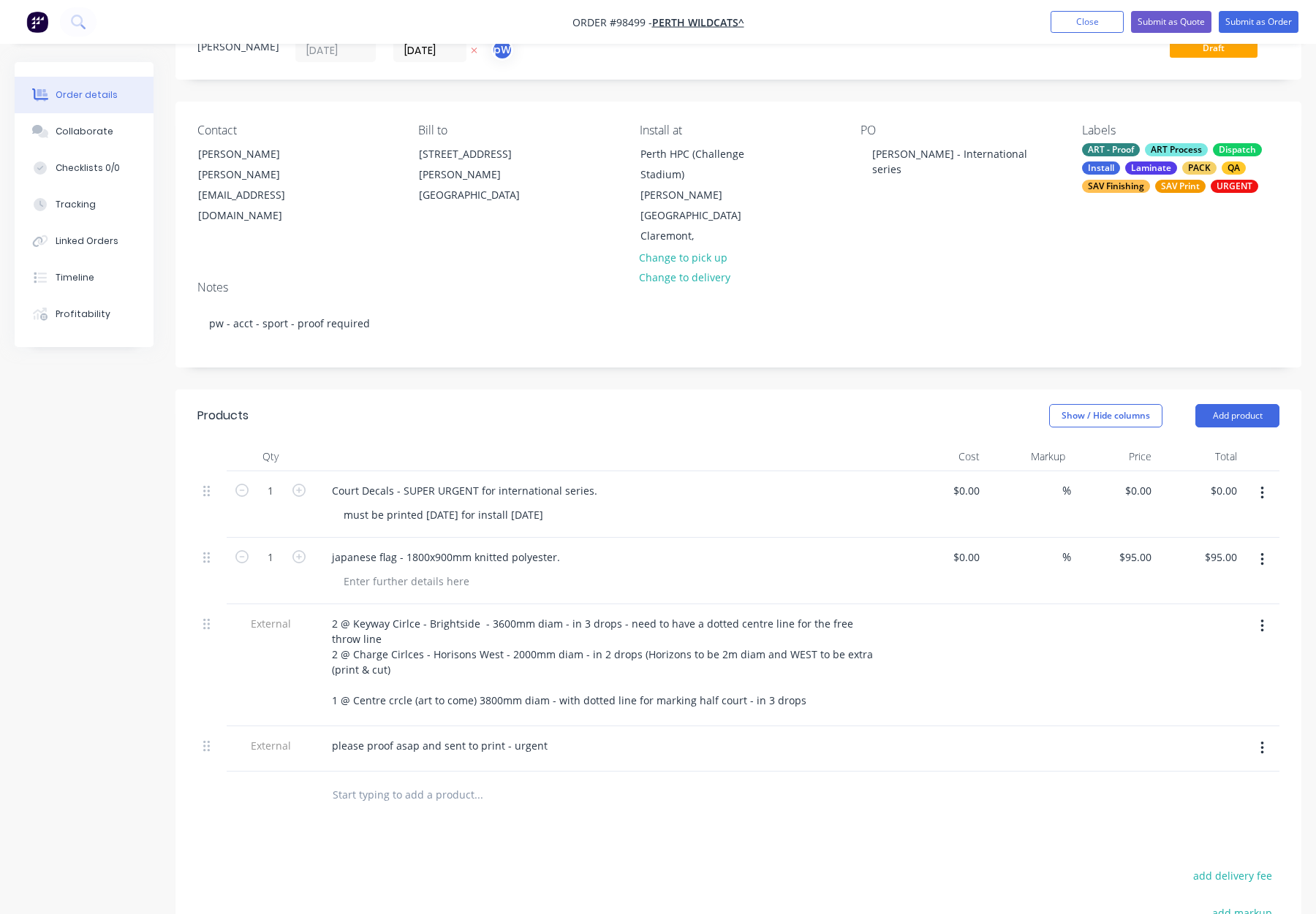
scroll to position [57, 0]
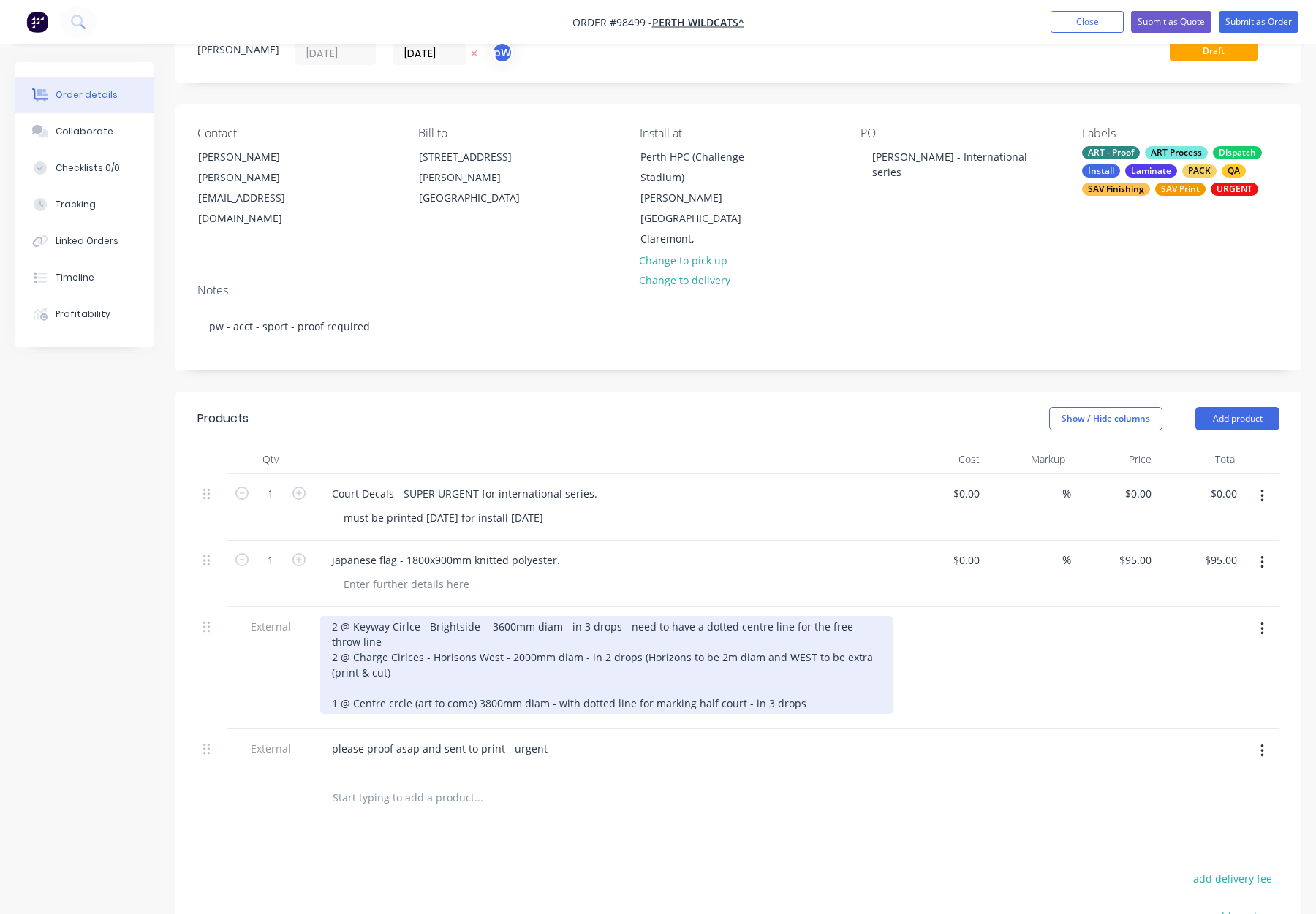
click at [342, 667] on div "2 @ Keyway Cirlce - Brightside - 3600mm diam - in 3 drops - need to have a dott…" at bounding box center [607, 664] width 573 height 98
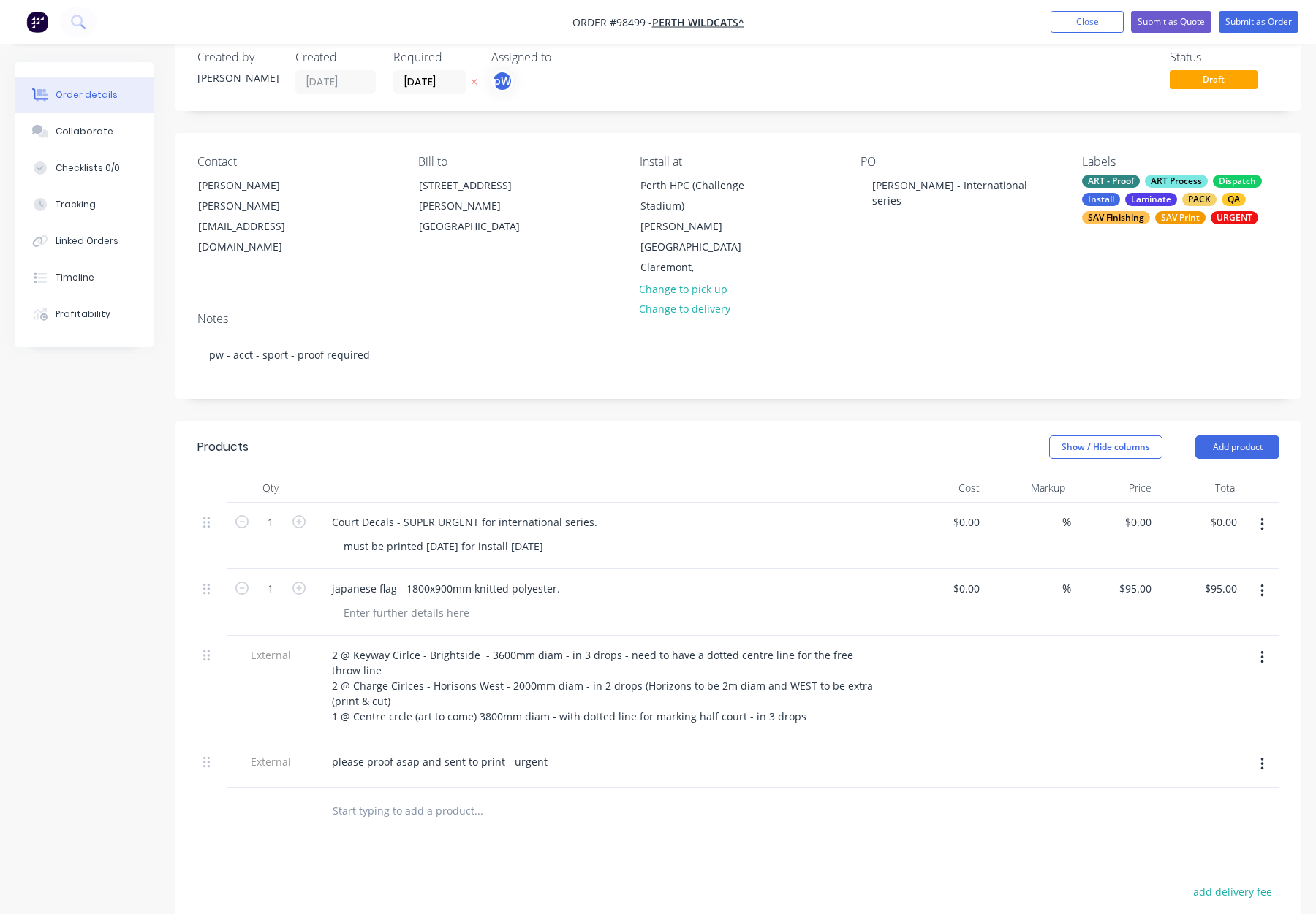
scroll to position [31, 0]
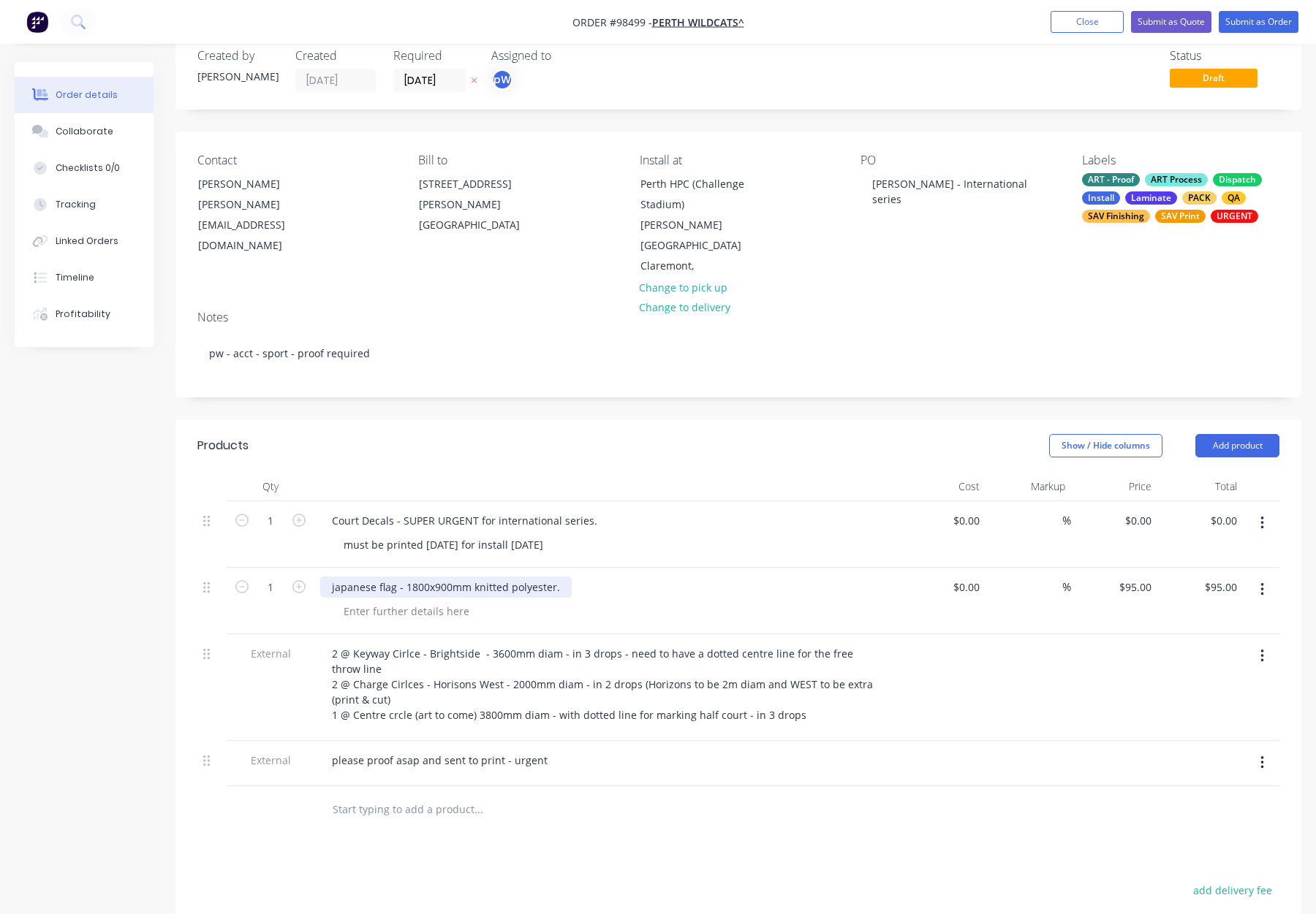
click at [333, 576] on div "japanese flag - 1800x900mm knitted polyester." at bounding box center [446, 587] width 252 height 22
drag, startPoint x: 405, startPoint y: 566, endPoint x: 465, endPoint y: 568, distance: 60.0
click at [465, 576] on div "Japanese flag - 1800x900mm knitted polyester." at bounding box center [446, 587] width 252 height 22
copy div "1800x900mm"
click at [411, 601] on div at bounding box center [407, 611] width 149 height 22
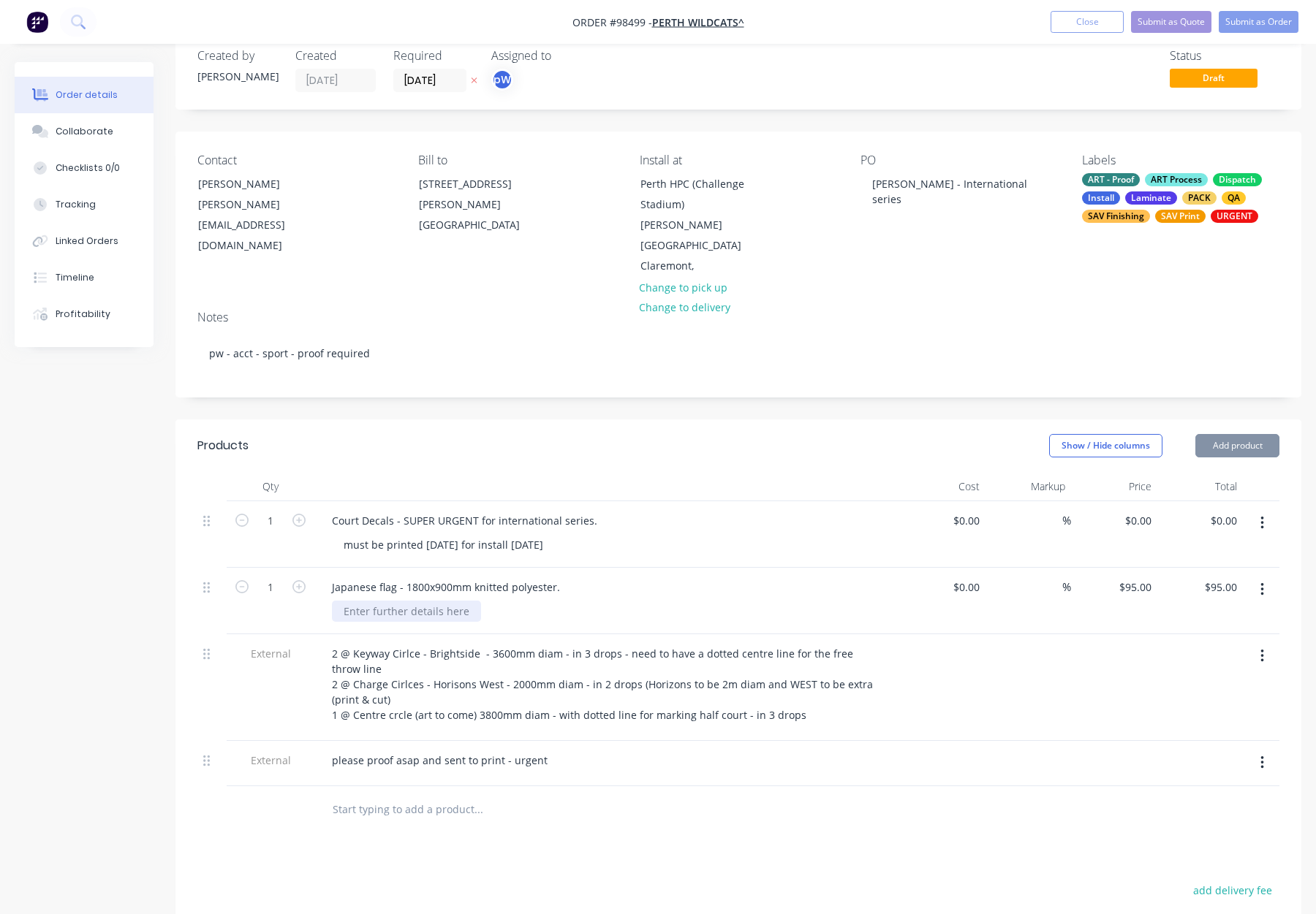
click at [397, 601] on div at bounding box center [407, 611] width 149 height 22
click at [360, 601] on div at bounding box center [407, 611] width 149 height 22
paste div
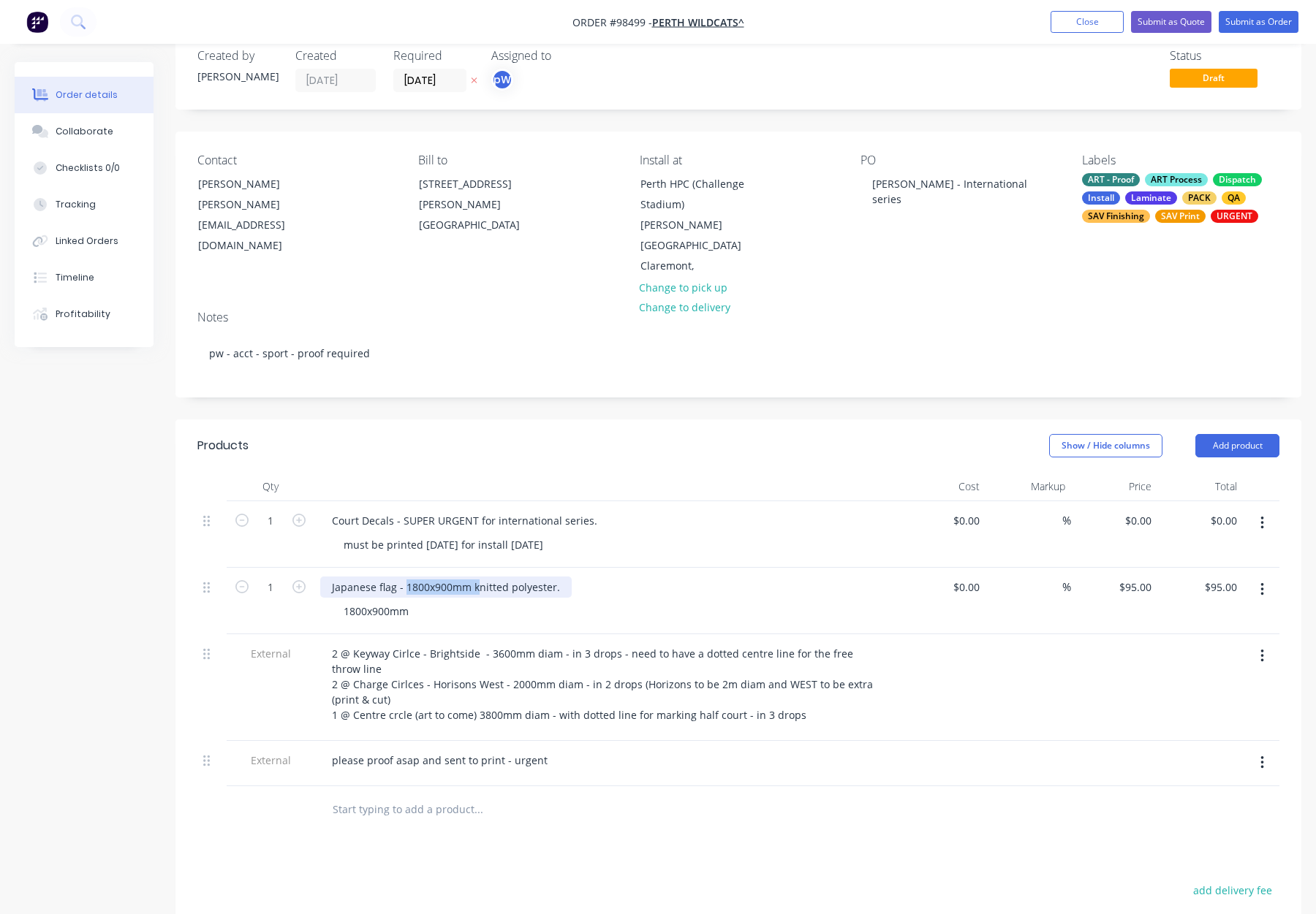
drag, startPoint x: 476, startPoint y: 566, endPoint x: 406, endPoint y: 566, distance: 70.0
click at [406, 576] on div "Japanese flag - 1800x900mm knitted polyester." at bounding box center [446, 587] width 252 height 22
click at [489, 576] on div "Japanese flag - Knitted polyester." at bounding box center [413, 587] width 185 height 22
click at [561, 576] on div "Japanese flag - Knitted polyester" at bounding box center [607, 587] width 573 height 22
click at [1068, 22] on button "Close" at bounding box center [1087, 22] width 73 height 22
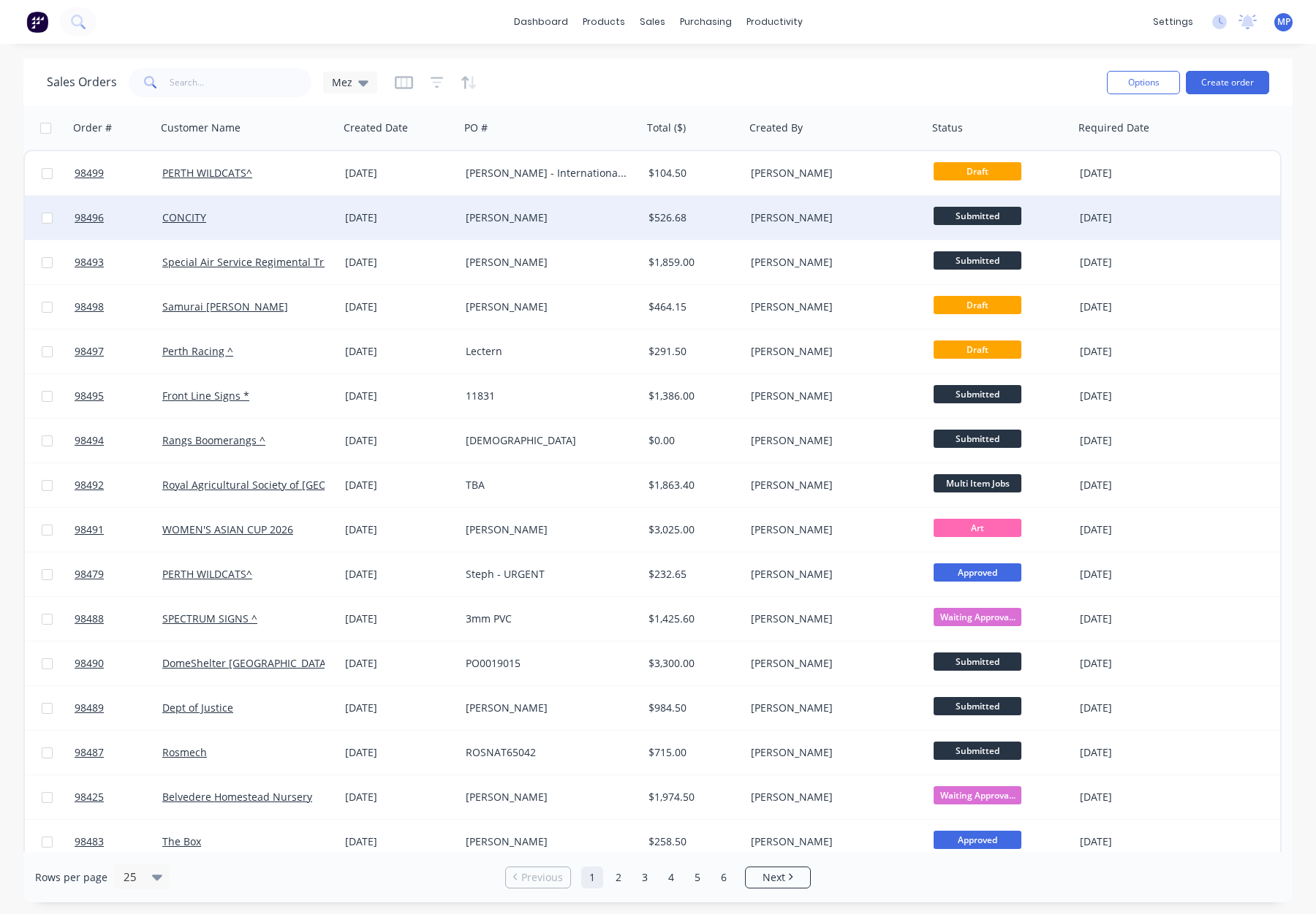
click at [526, 220] on div "[PERSON_NAME]" at bounding box center [547, 217] width 163 height 14
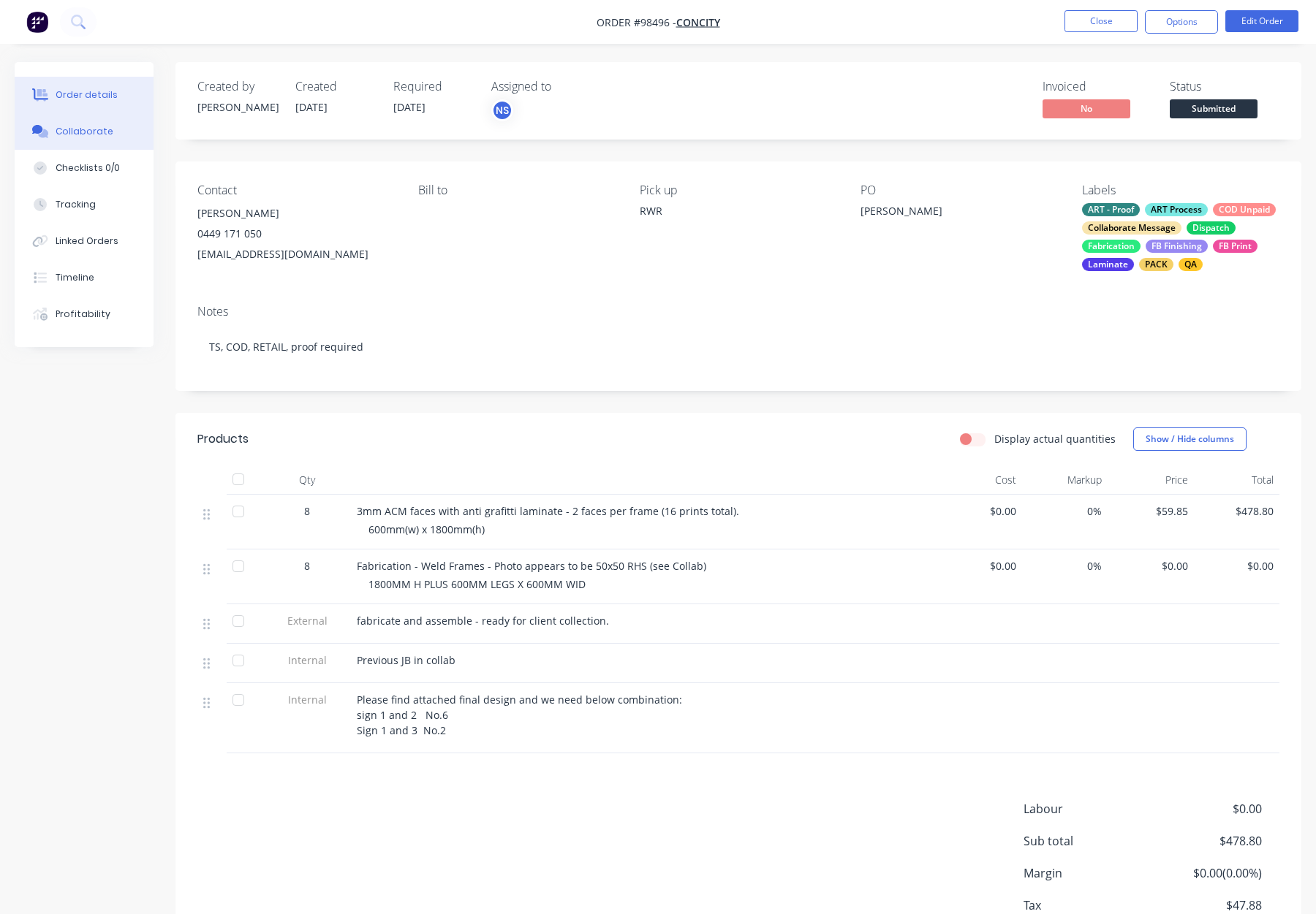
click at [93, 132] on div "Collaborate" at bounding box center [84, 131] width 57 height 13
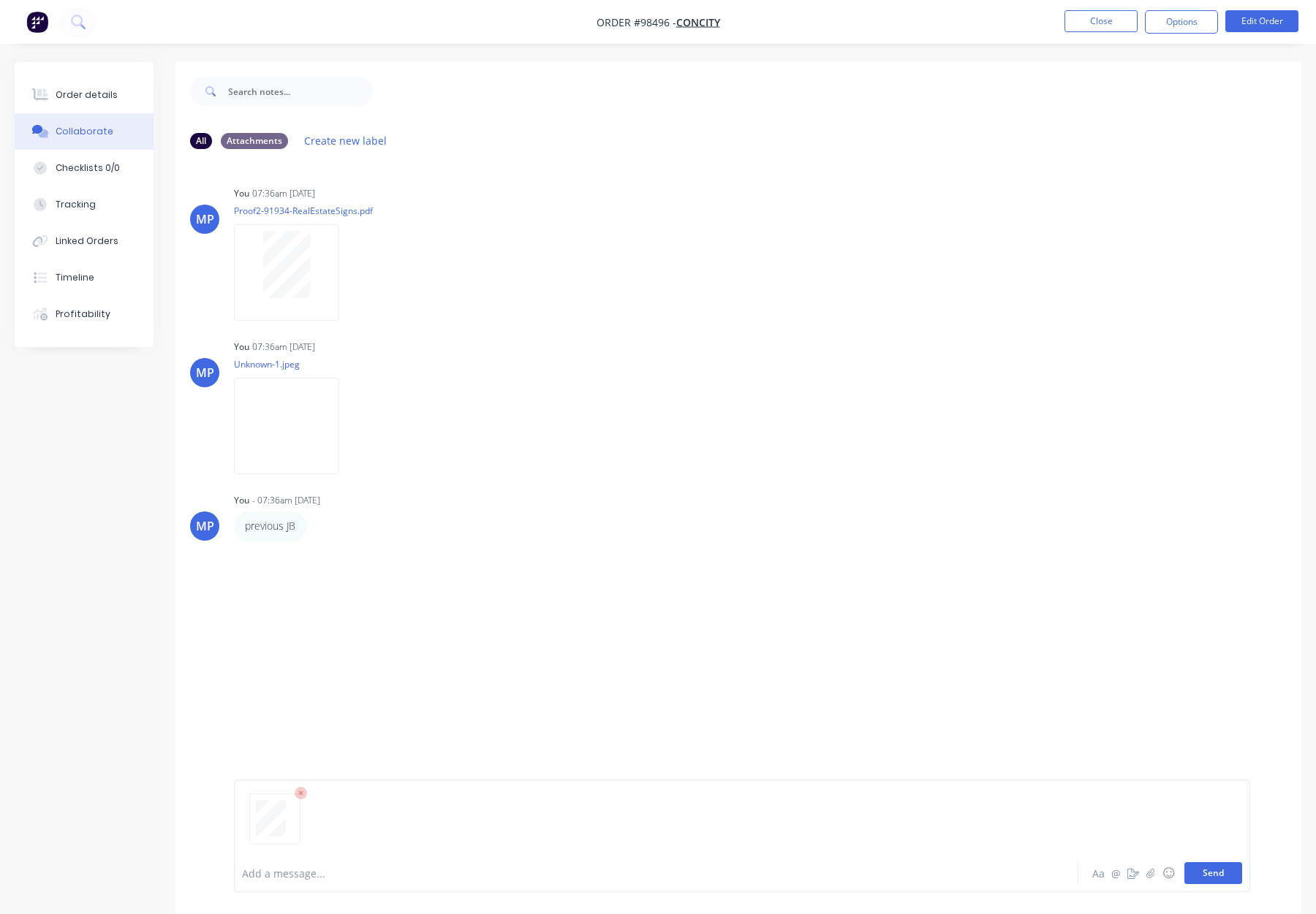
click at [1213, 883] on button "Send" at bounding box center [1214, 874] width 57 height 22
click at [93, 94] on div "Order details" at bounding box center [86, 94] width 62 height 13
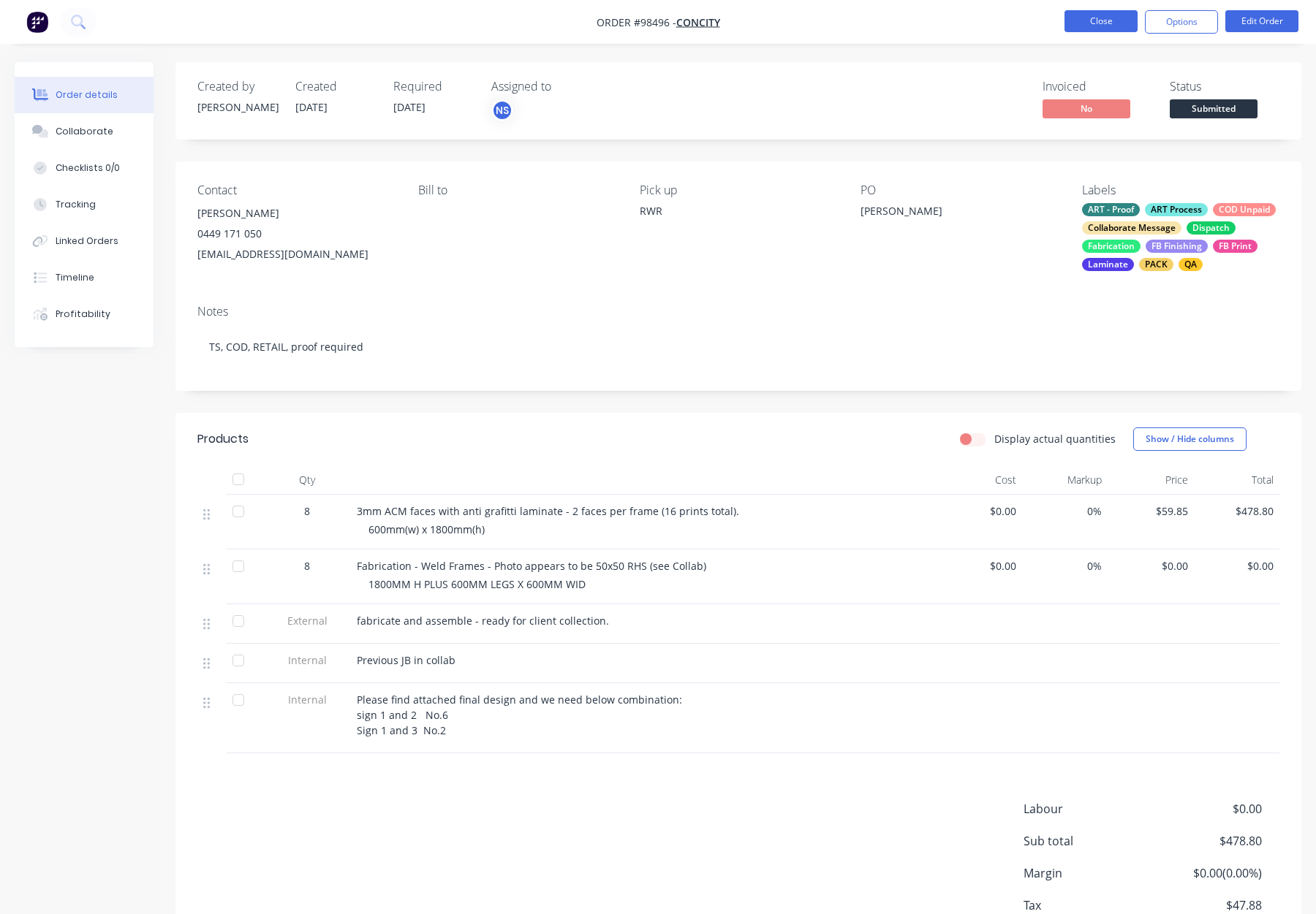
click at [1128, 22] on button "Close" at bounding box center [1100, 21] width 73 height 22
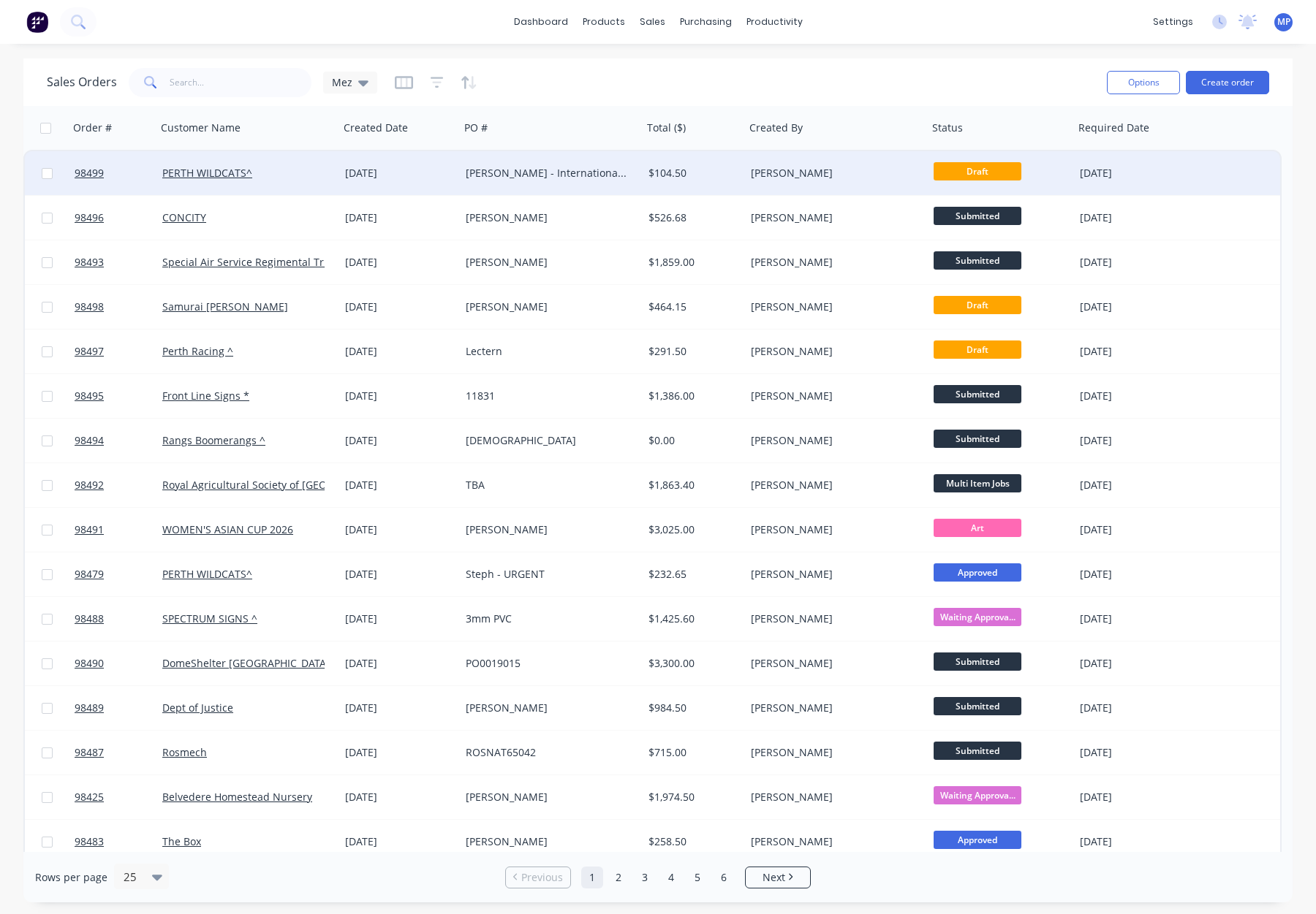
click at [829, 171] on div "[PERSON_NAME]" at bounding box center [832, 173] width 163 height 14
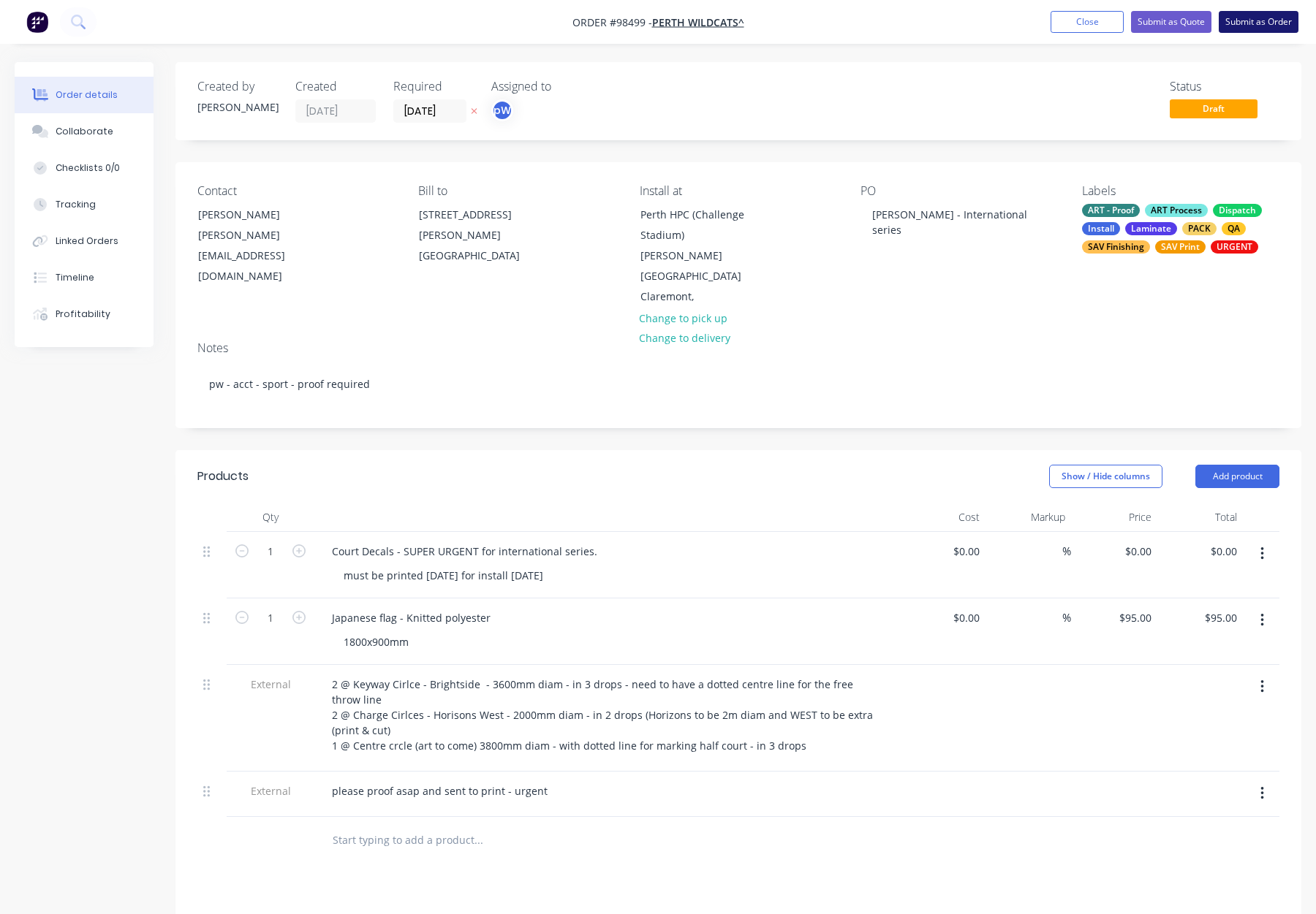
click at [1232, 22] on button "Submit as Order" at bounding box center [1259, 22] width 80 height 22
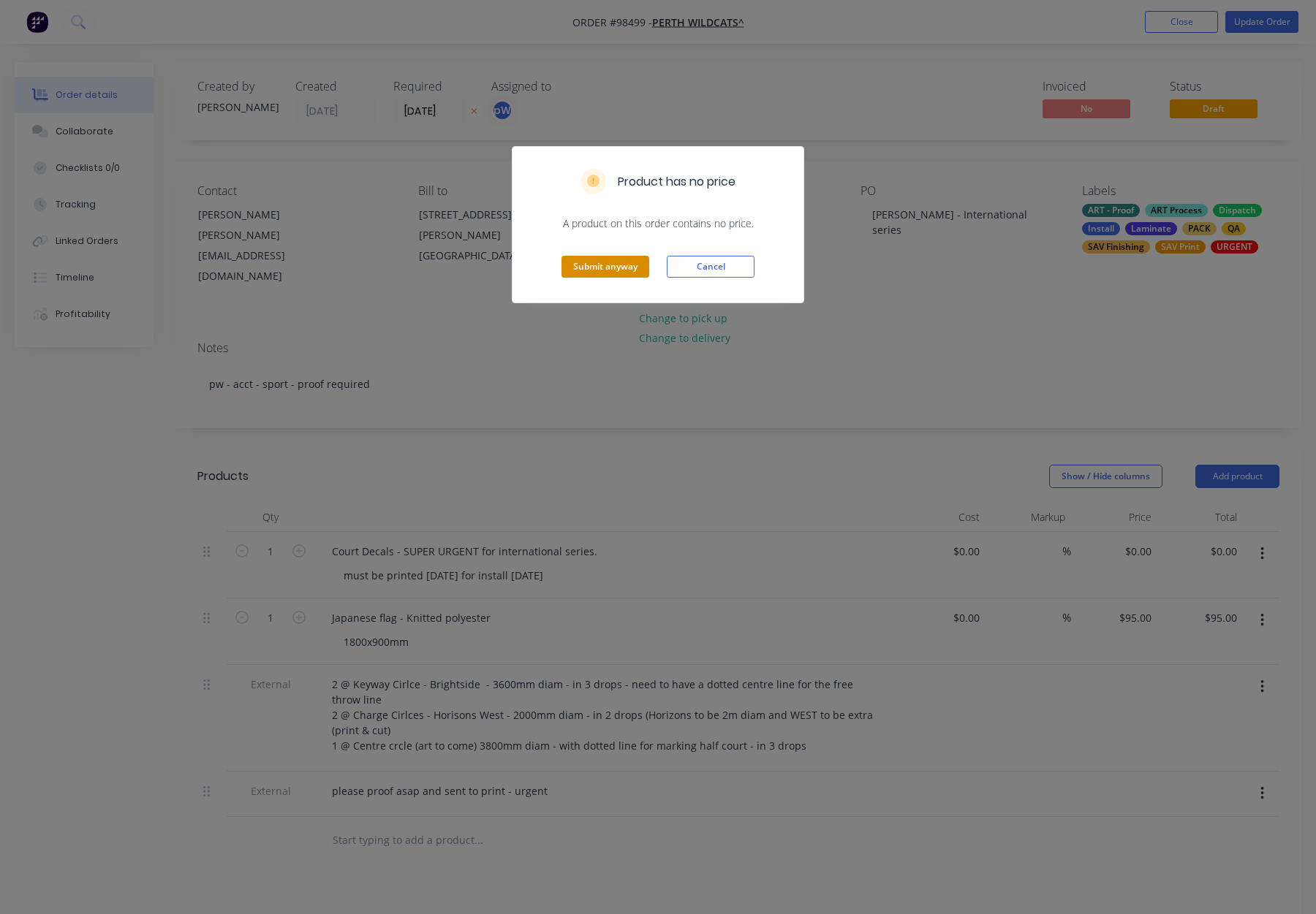
click at [632, 262] on button "Submit anyway" at bounding box center [605, 267] width 88 height 22
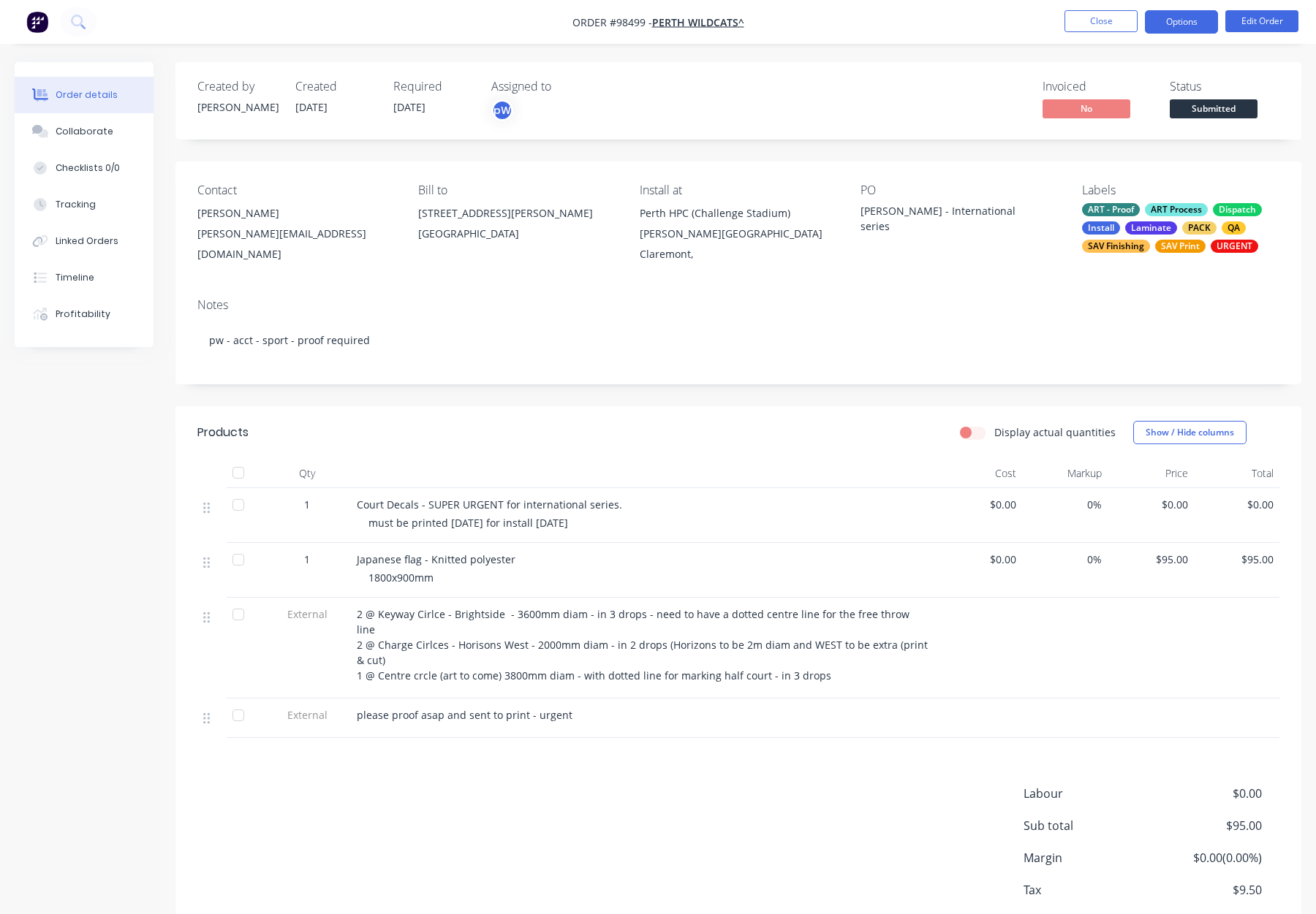
click at [1181, 13] on button "Options" at bounding box center [1181, 22] width 73 height 23
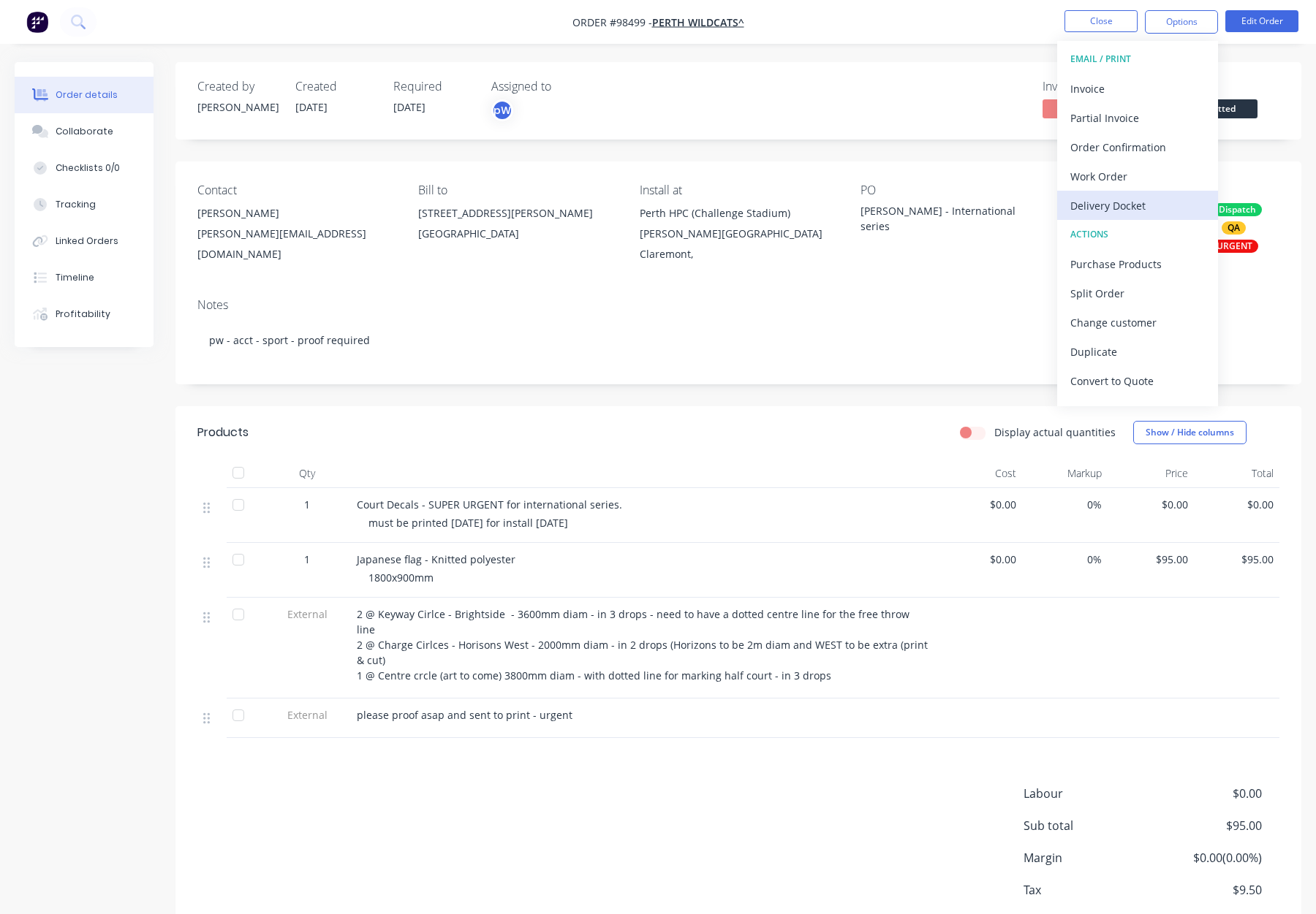
click at [1133, 191] on button "Delivery Docket" at bounding box center [1137, 205] width 161 height 30
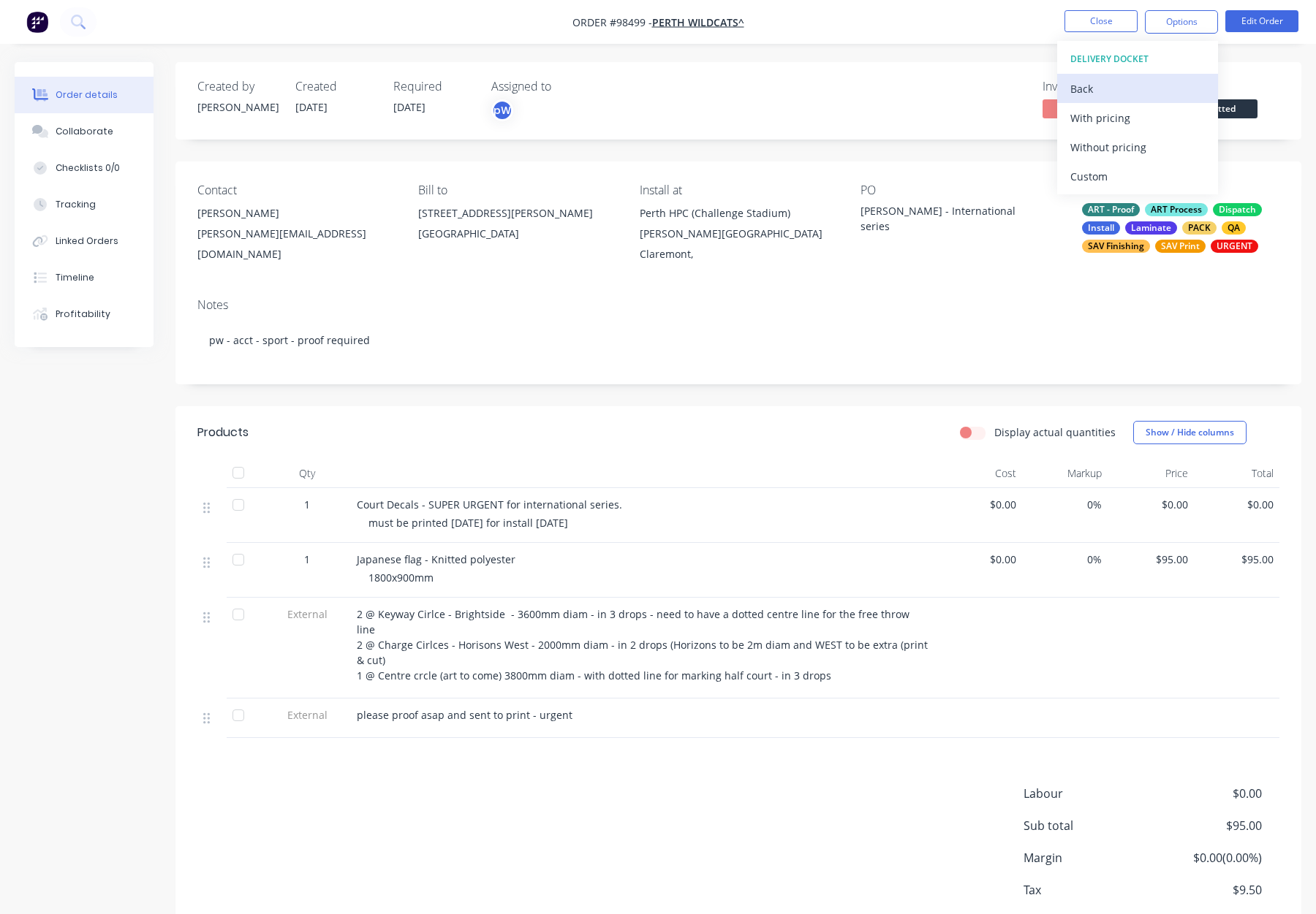
click at [1132, 86] on div "Back" at bounding box center [1138, 89] width 135 height 22
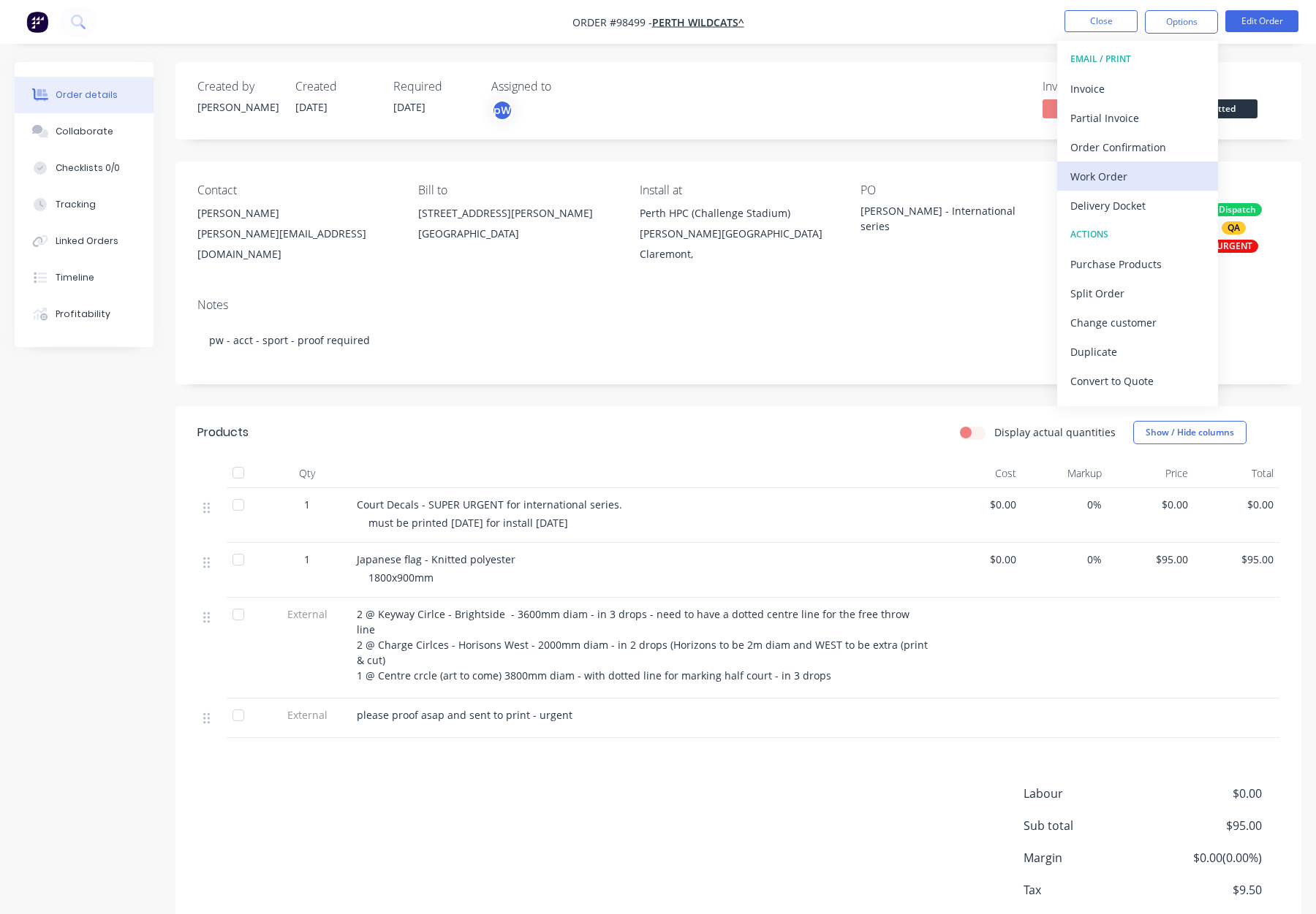
click at [1132, 166] on div "Work Order" at bounding box center [1138, 177] width 135 height 22
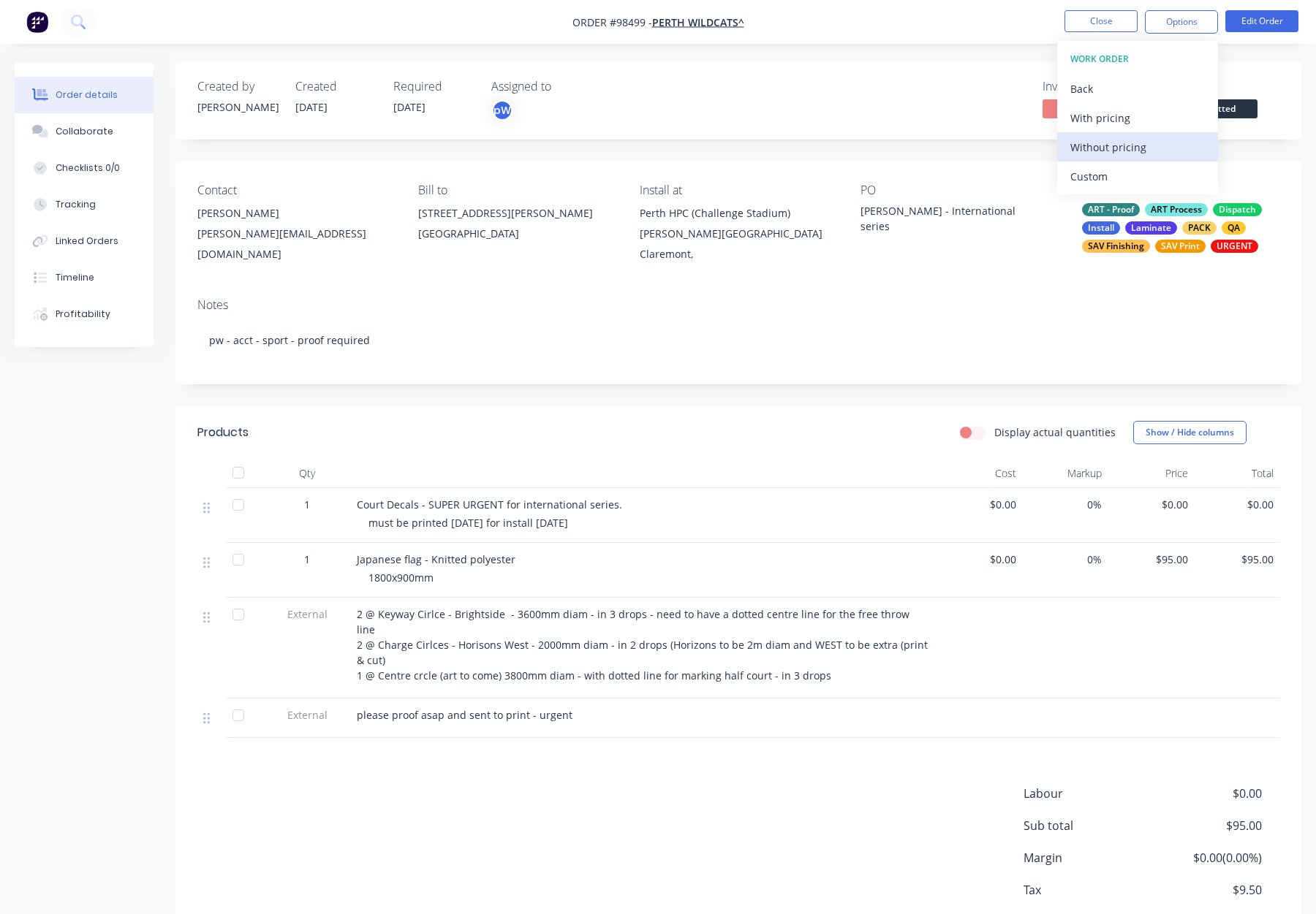
click at [1135, 146] on div "Without pricing" at bounding box center [1138, 147] width 135 height 22
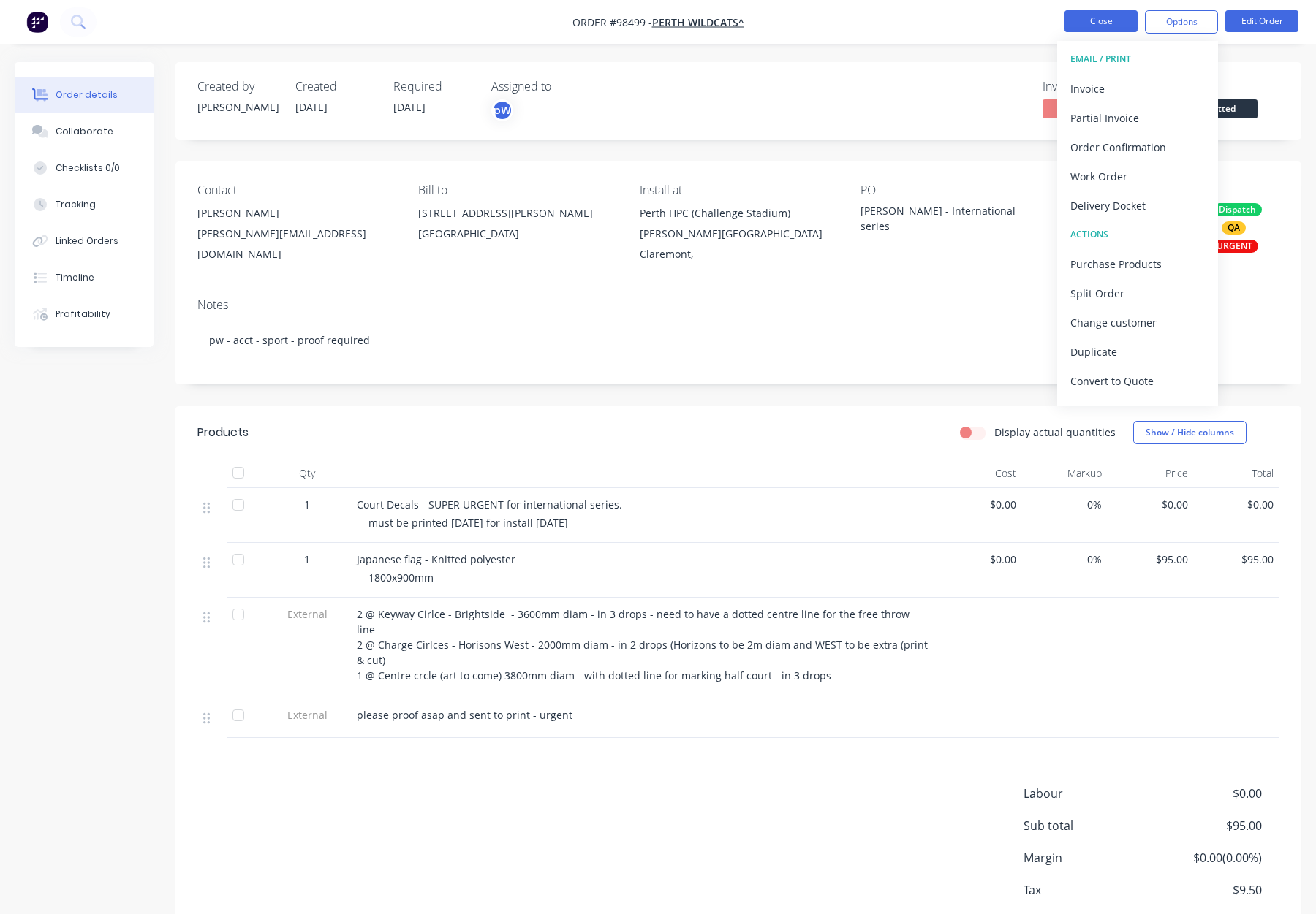
click at [1102, 17] on button "Close" at bounding box center [1100, 21] width 73 height 22
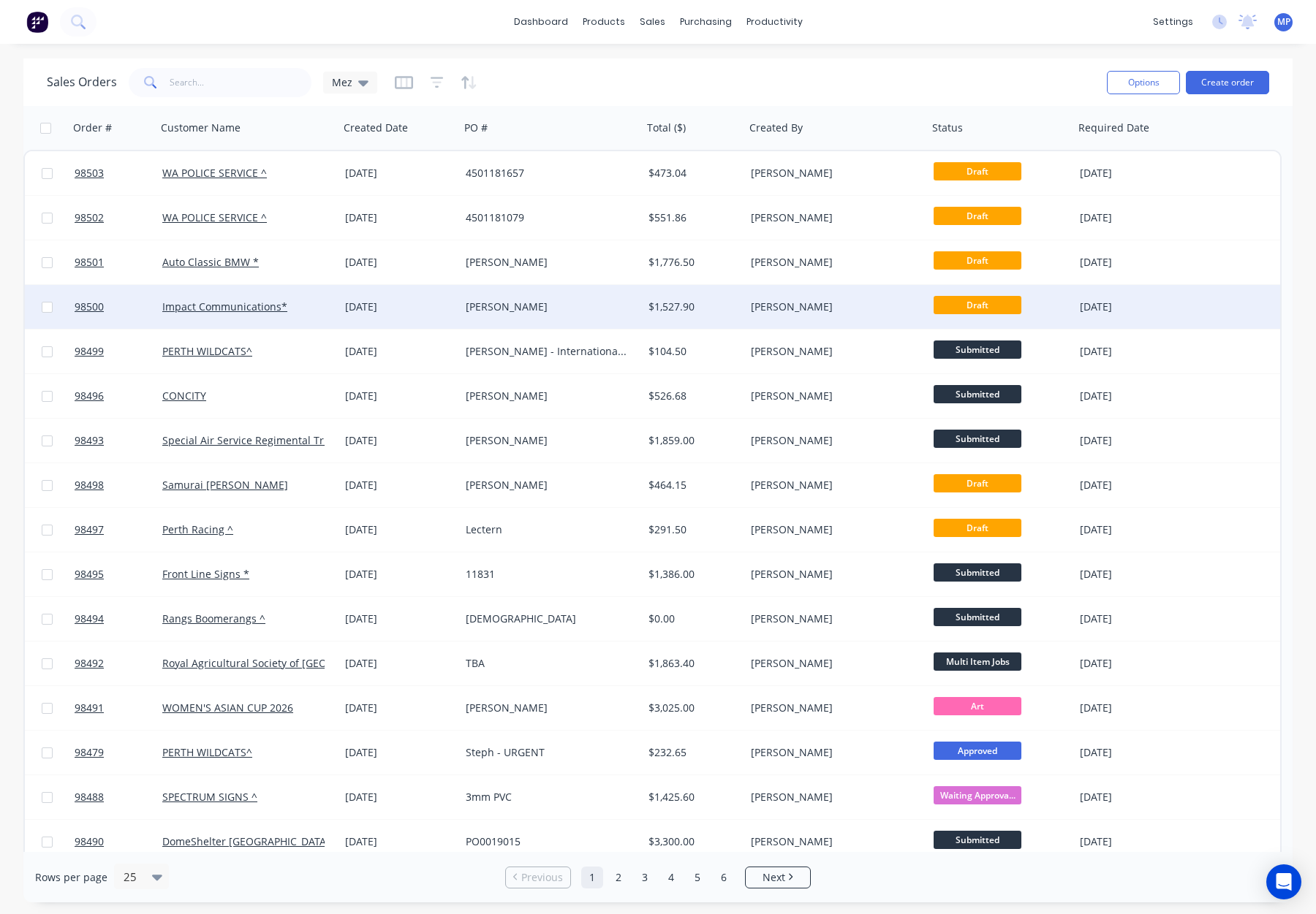
click at [326, 311] on div "Impact Communications*" at bounding box center [248, 307] width 171 height 14
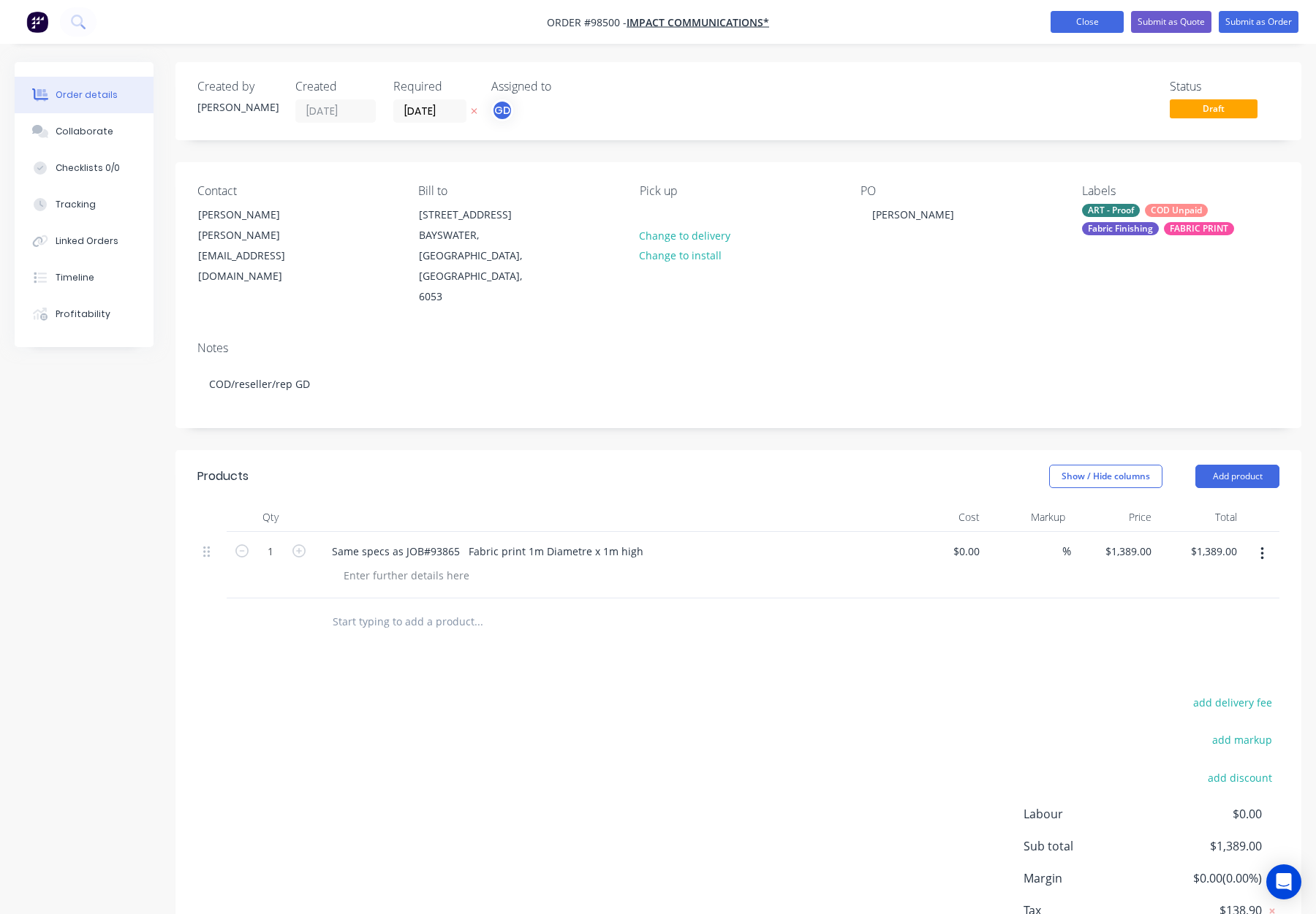
click at [1083, 23] on button "Close" at bounding box center [1087, 22] width 73 height 22
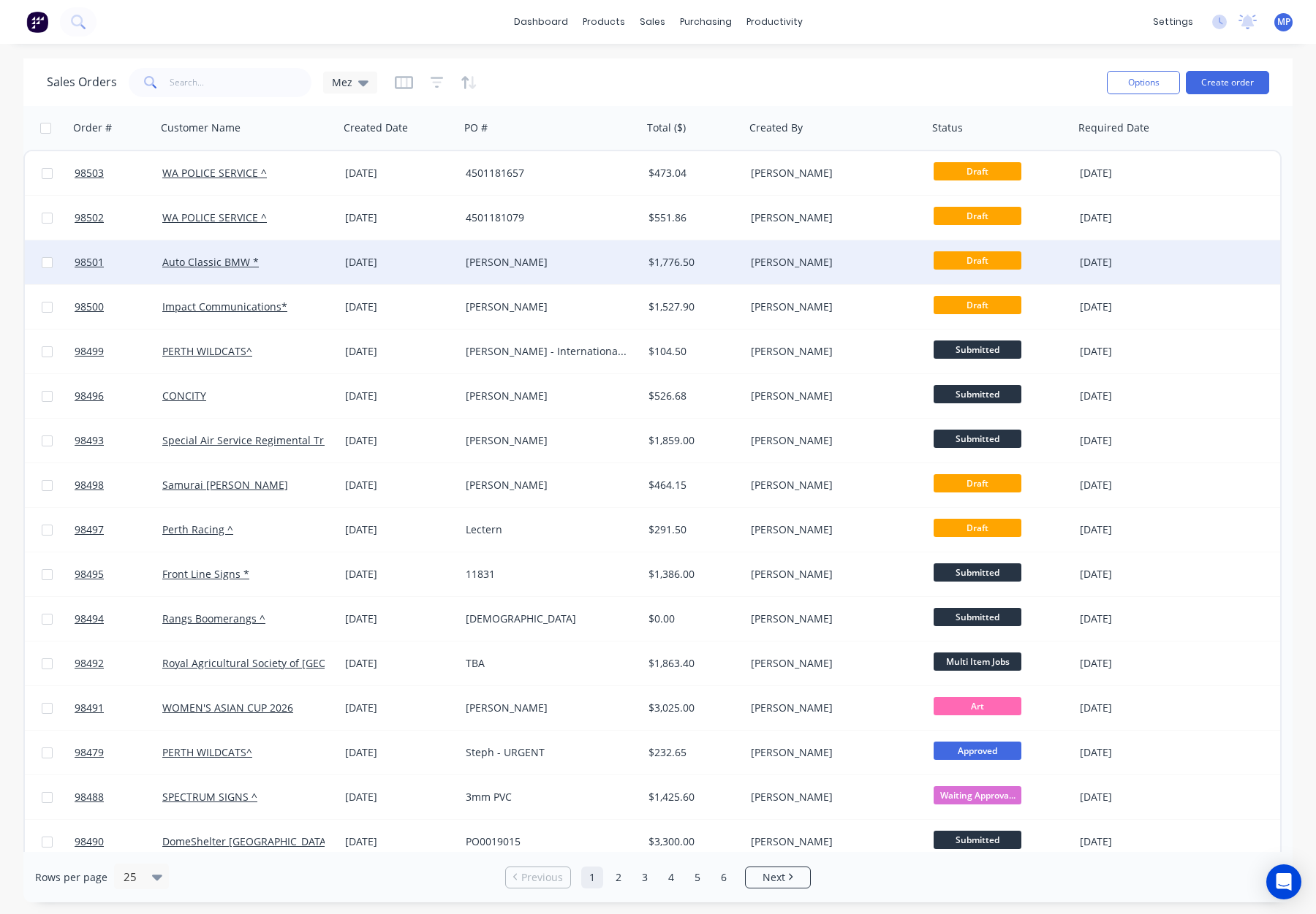
click at [568, 267] on div "[PERSON_NAME]" at bounding box center [547, 262] width 163 height 14
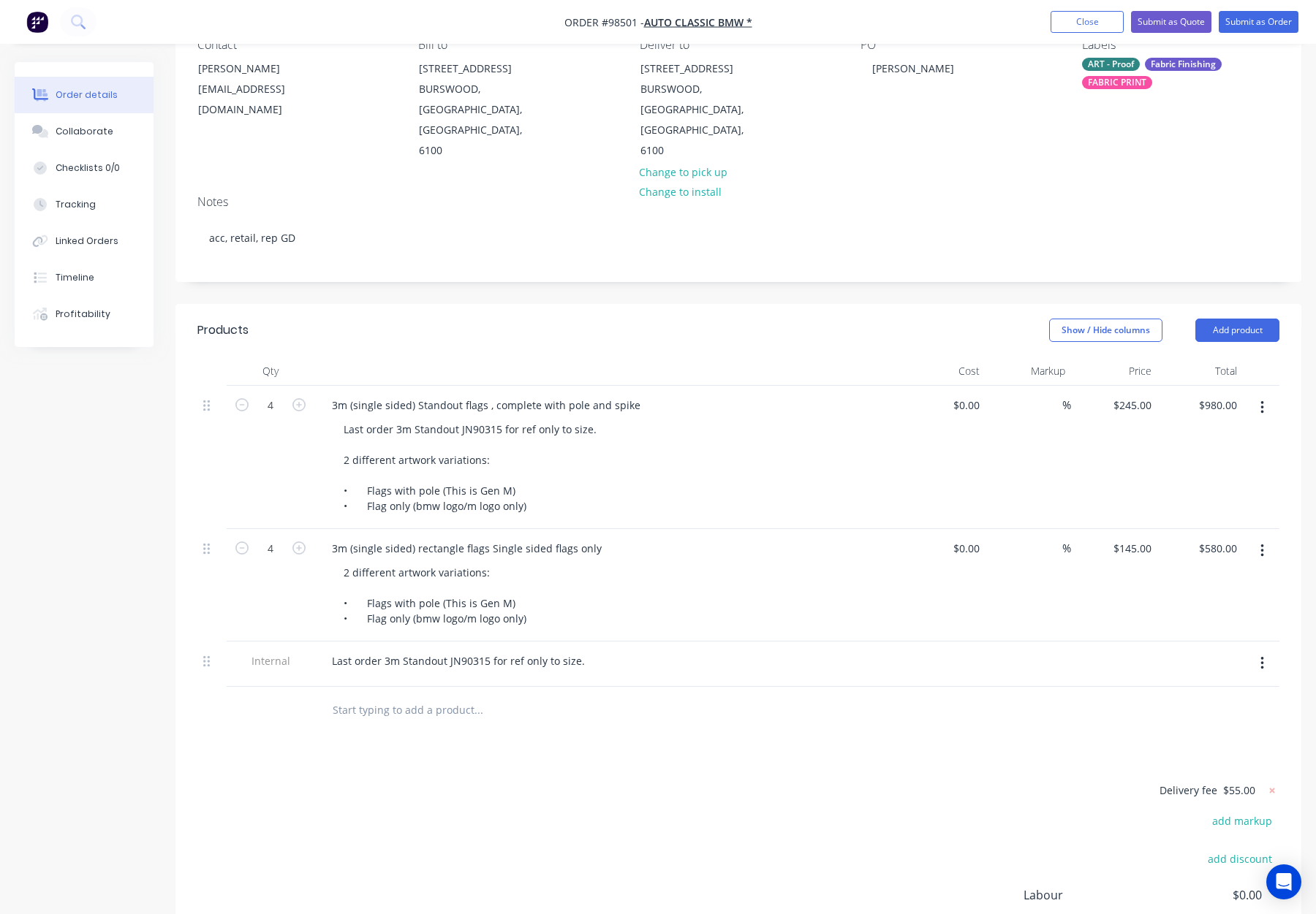
scroll to position [167, 0]
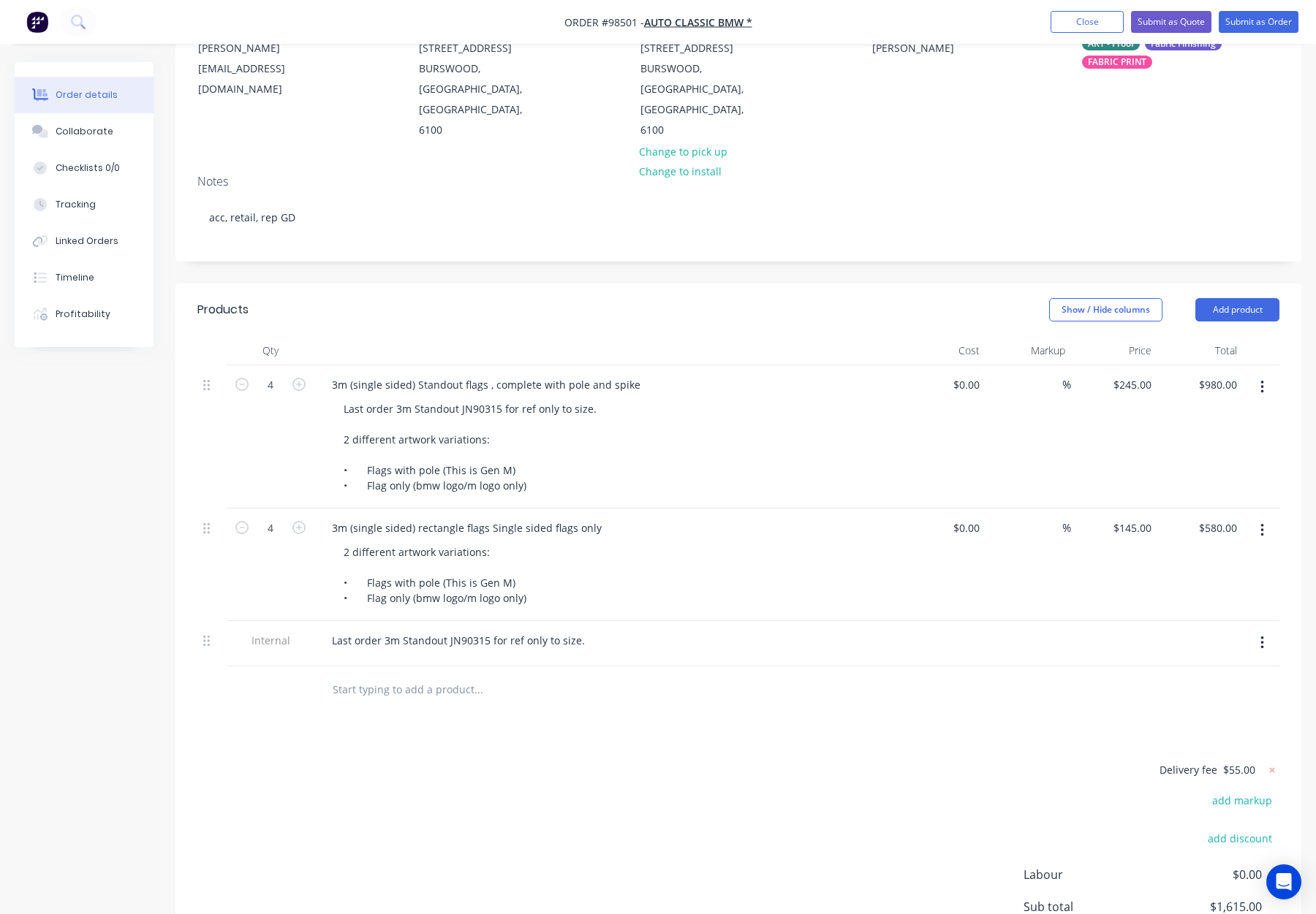
click at [444, 675] on input "text" at bounding box center [479, 690] width 293 height 30
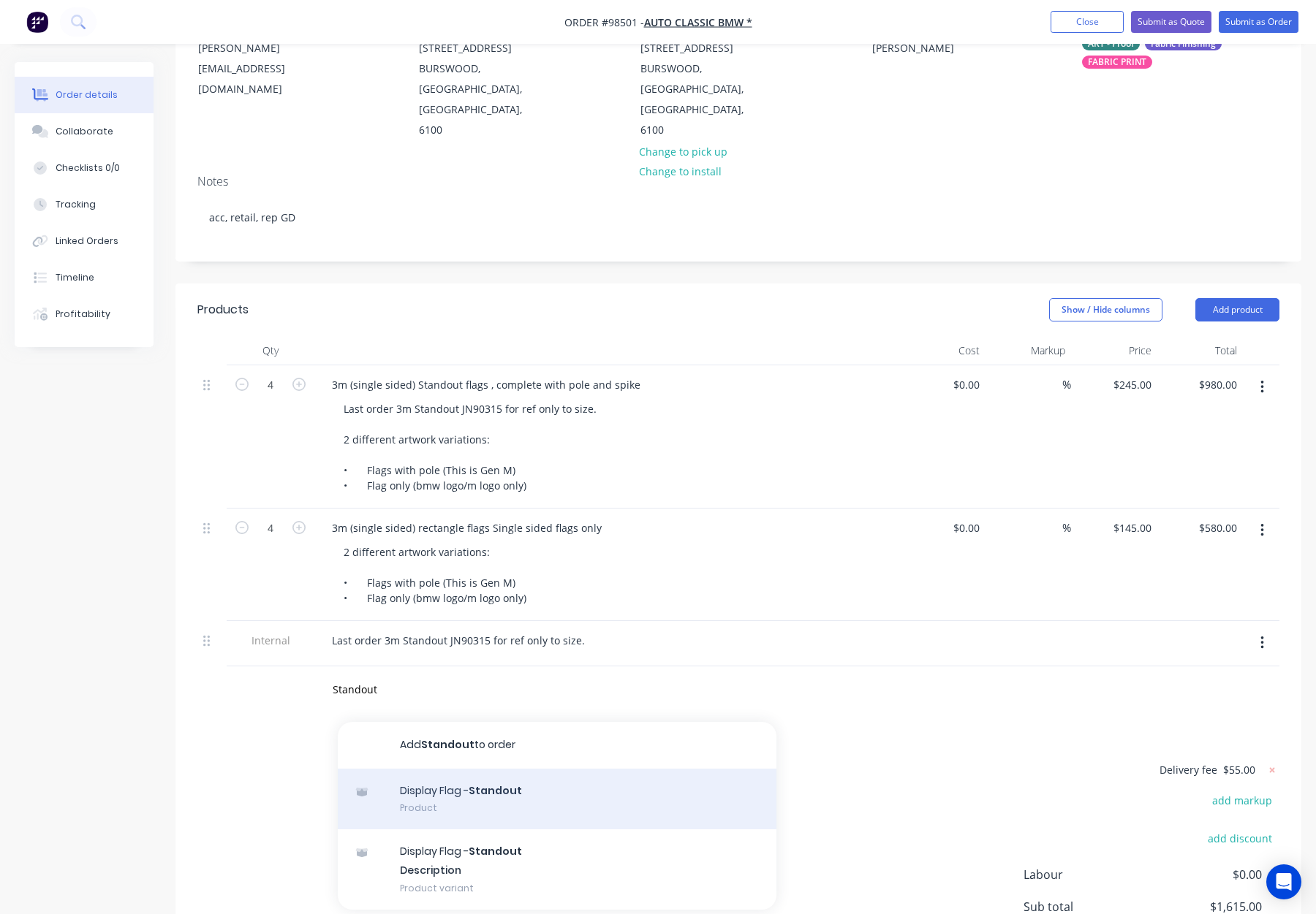
click at [522, 769] on div "Display Flag - Standout Product" at bounding box center [557, 799] width 438 height 61
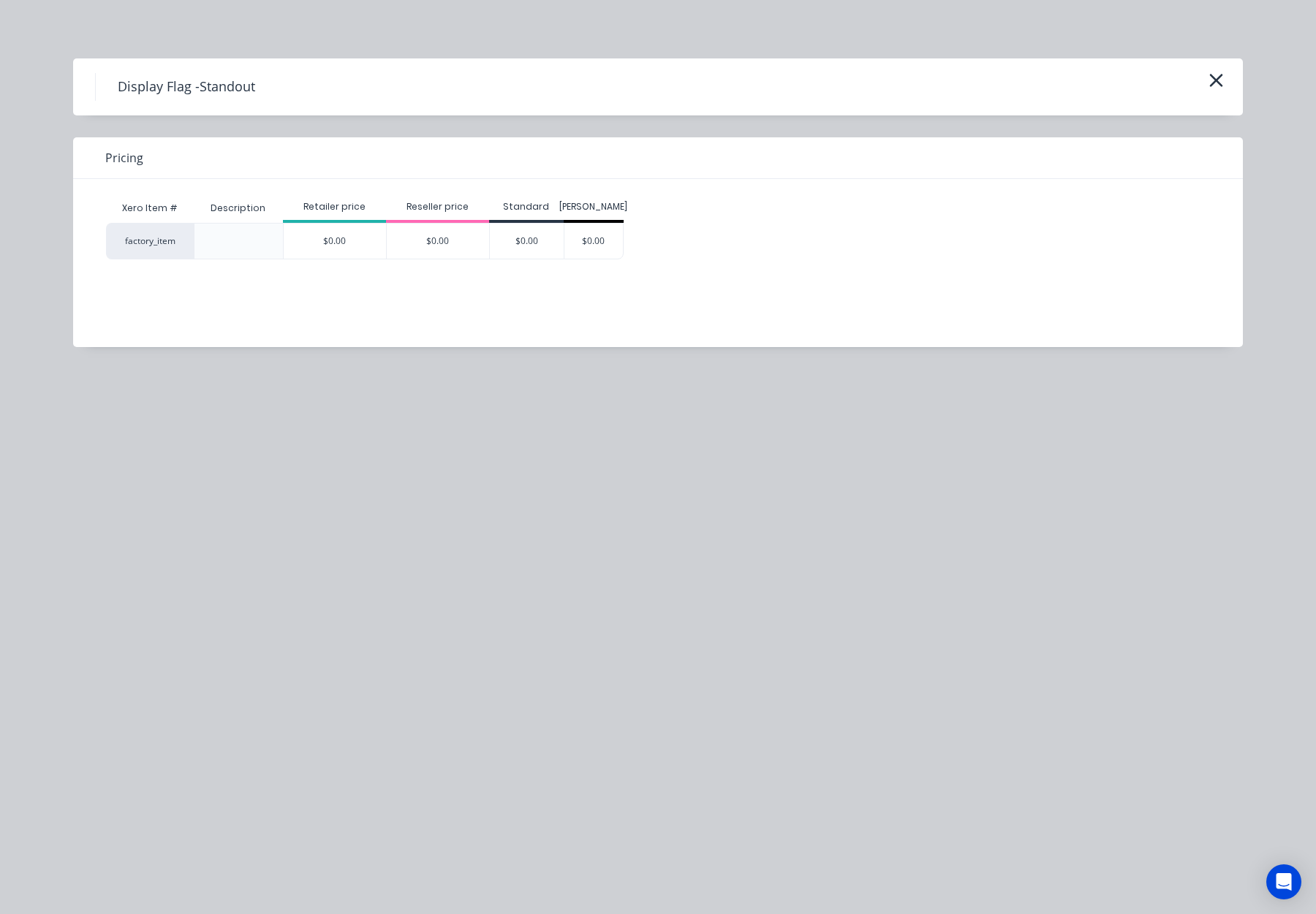
drag, startPoint x: 1216, startPoint y: 79, endPoint x: 1208, endPoint y: 85, distance: 10.0
click at [1216, 79] on icon "button" at bounding box center [1216, 80] width 13 height 13
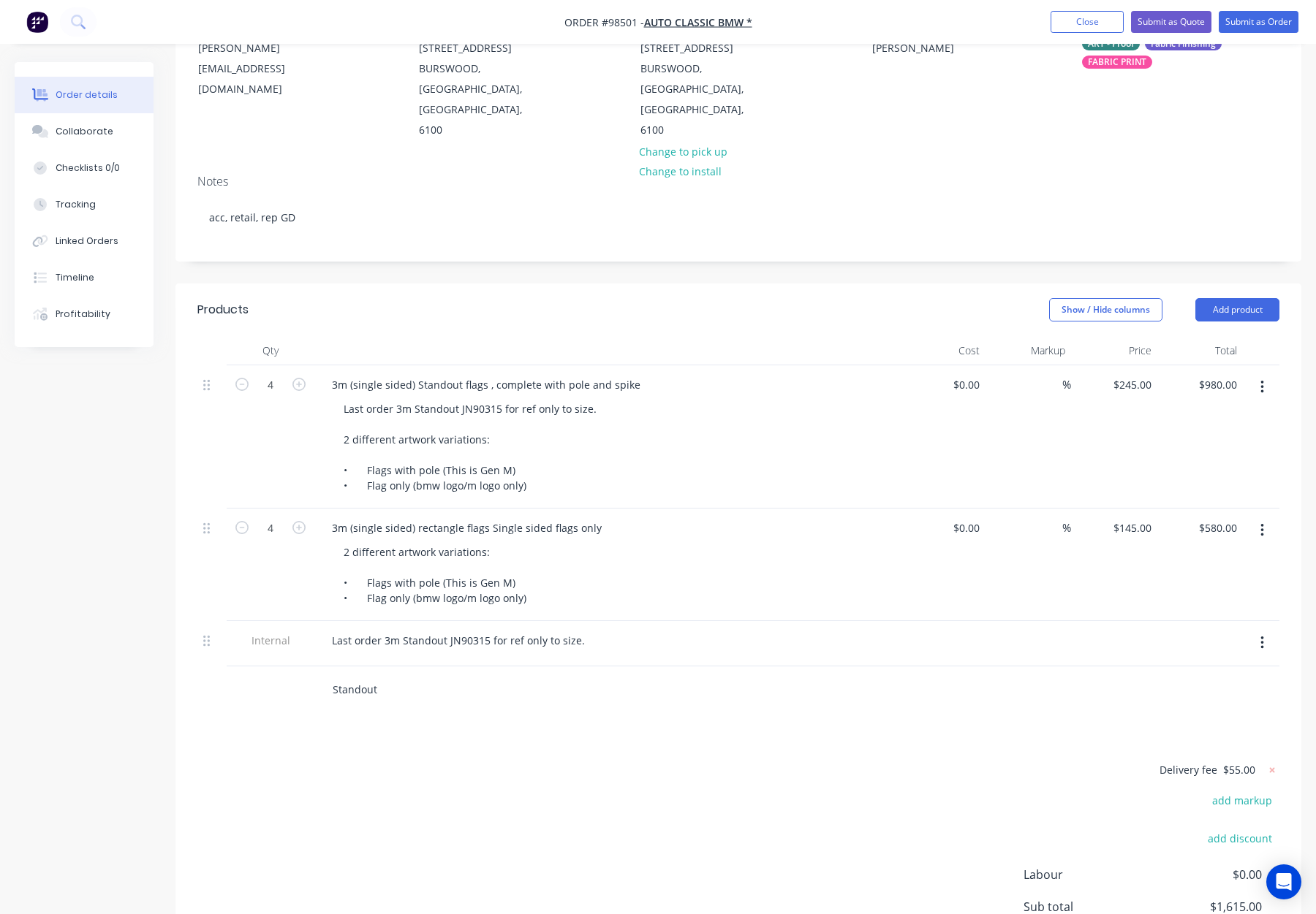
drag, startPoint x: 414, startPoint y: 662, endPoint x: 408, endPoint y: 655, distance: 9.2
click at [413, 675] on input "Standout" at bounding box center [479, 690] width 293 height 30
drag, startPoint x: 403, startPoint y: 653, endPoint x: 322, endPoint y: 649, distance: 81.1
click at [322, 675] on div "Standout Add Standout to order Display Flag - Standout Product Display Flag - S…" at bounding box center [540, 690] width 438 height 30
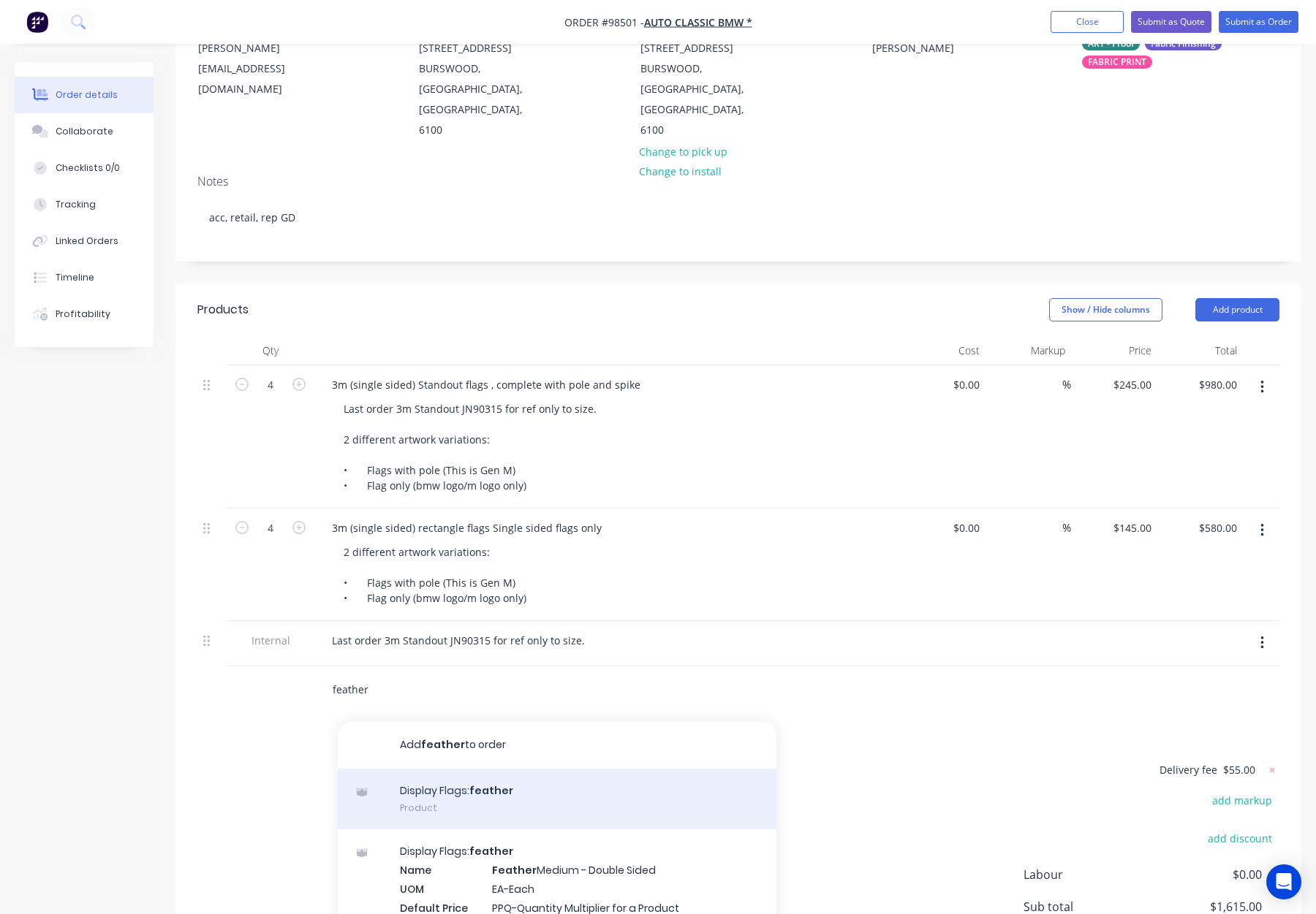
type input "feather"
click at [525, 769] on div "Display Flags: feather Product" at bounding box center [557, 799] width 438 height 61
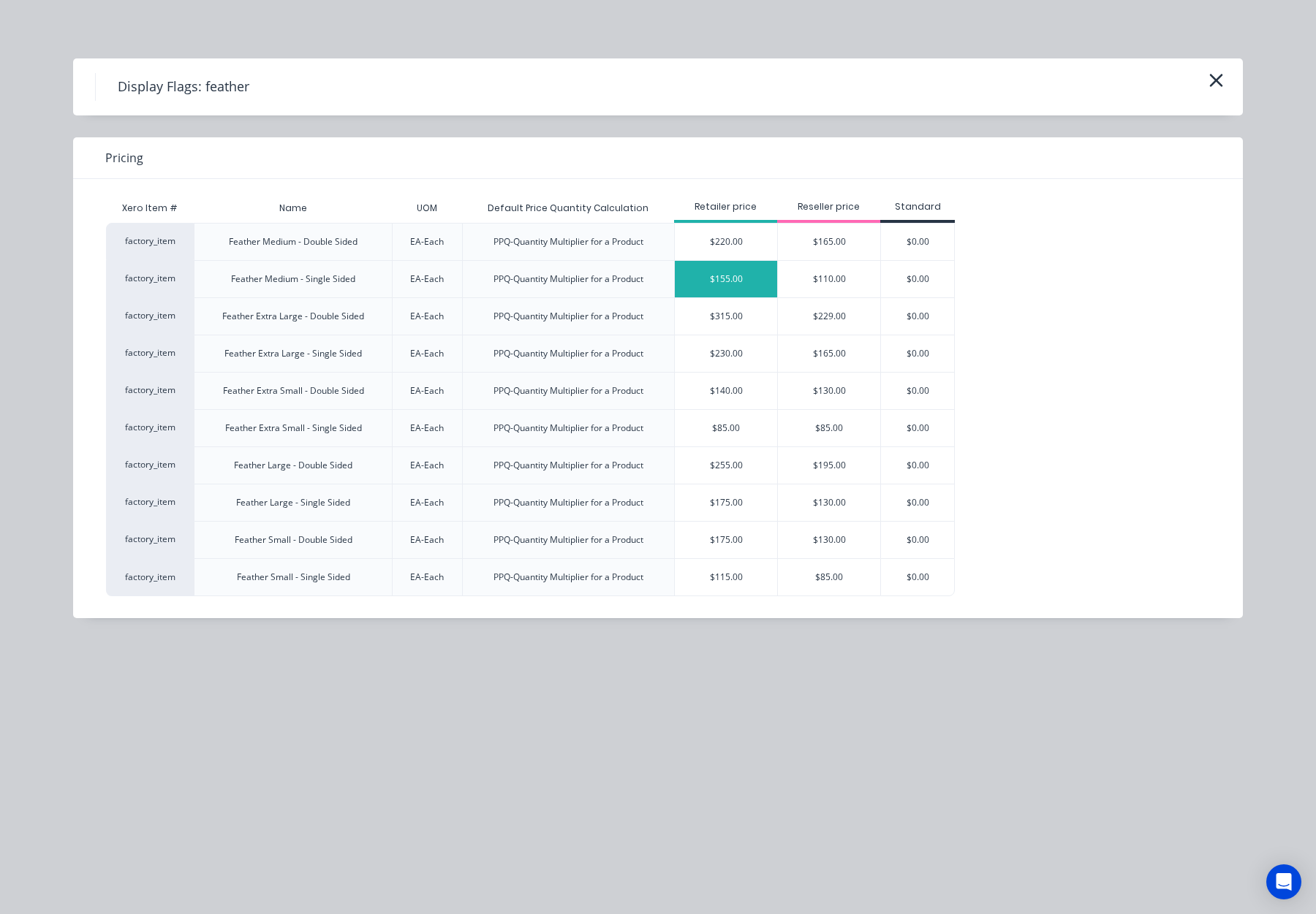
scroll to position [156, 0]
click at [835, 276] on div "$110.00" at bounding box center [829, 279] width 102 height 37
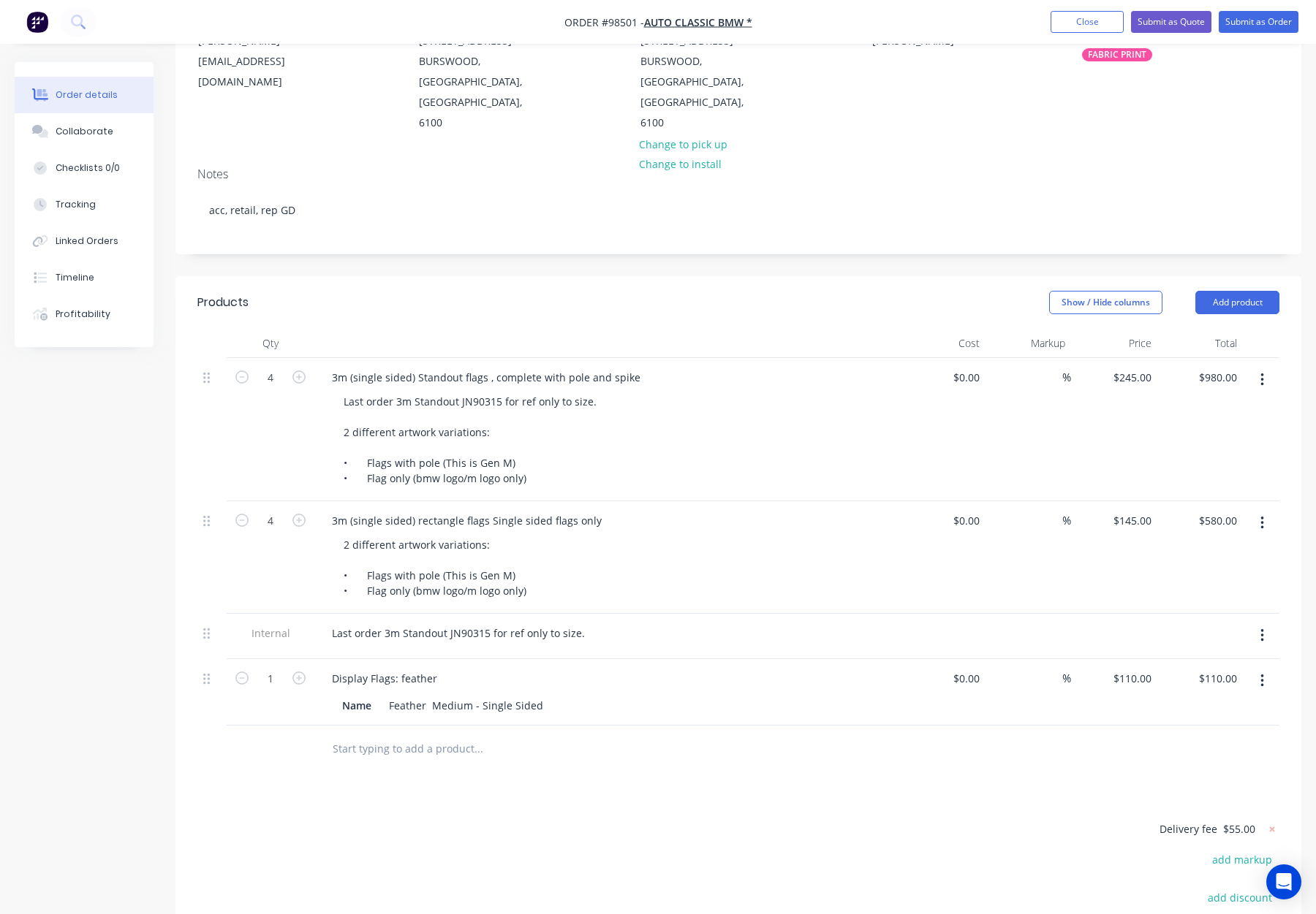
scroll to position [175, 0]
drag, startPoint x: 399, startPoint y: 636, endPoint x: 452, endPoint y: 638, distance: 53.0
click at [452, 667] on div "Display Flags: feather" at bounding box center [607, 678] width 573 height 22
drag, startPoint x: 391, startPoint y: 660, endPoint x: 367, endPoint y: 658, distance: 24.1
click at [367, 694] on div "Name Feather Medium - Single Sided" at bounding box center [604, 705] width 535 height 22
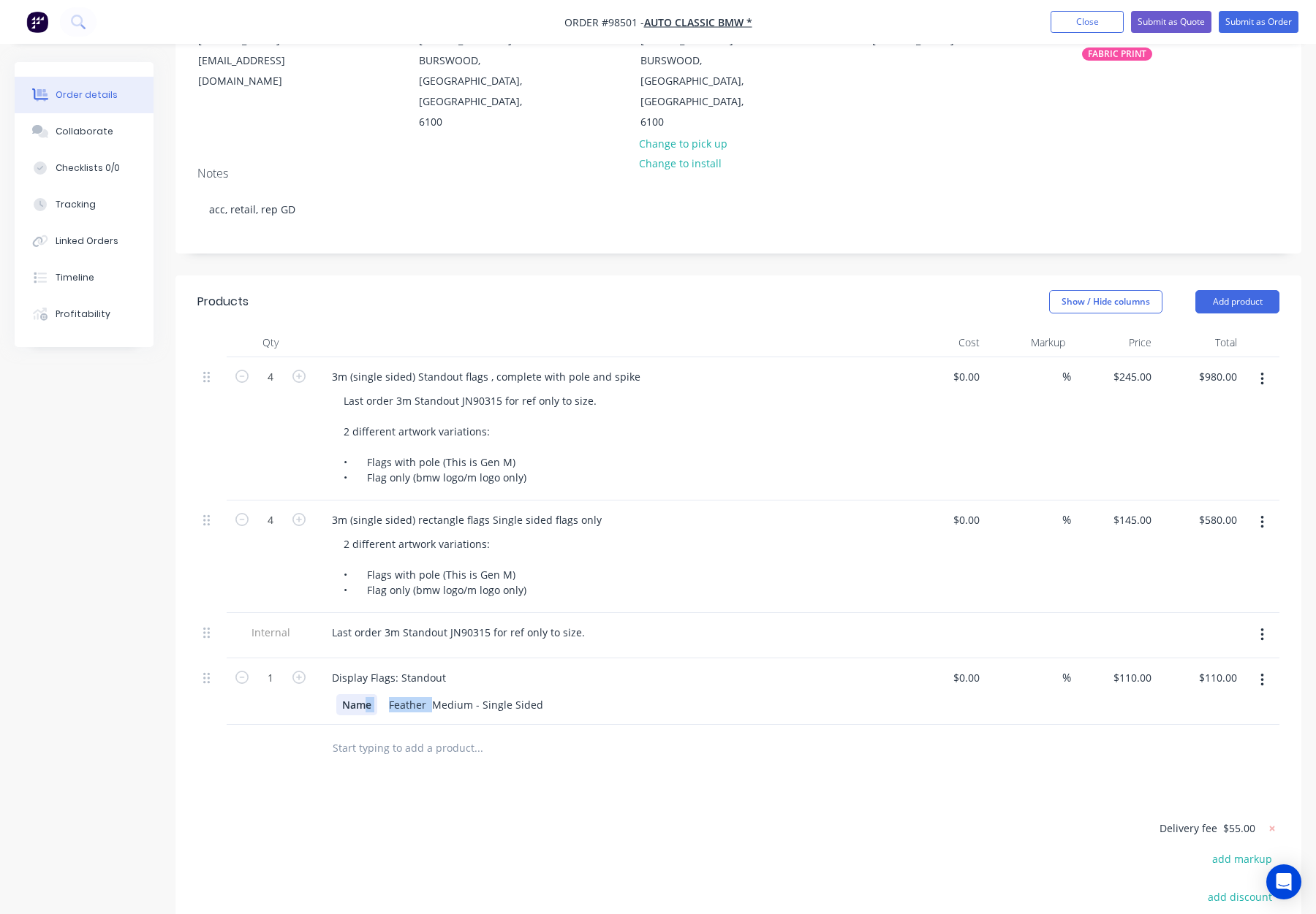
scroll to position [357, 0]
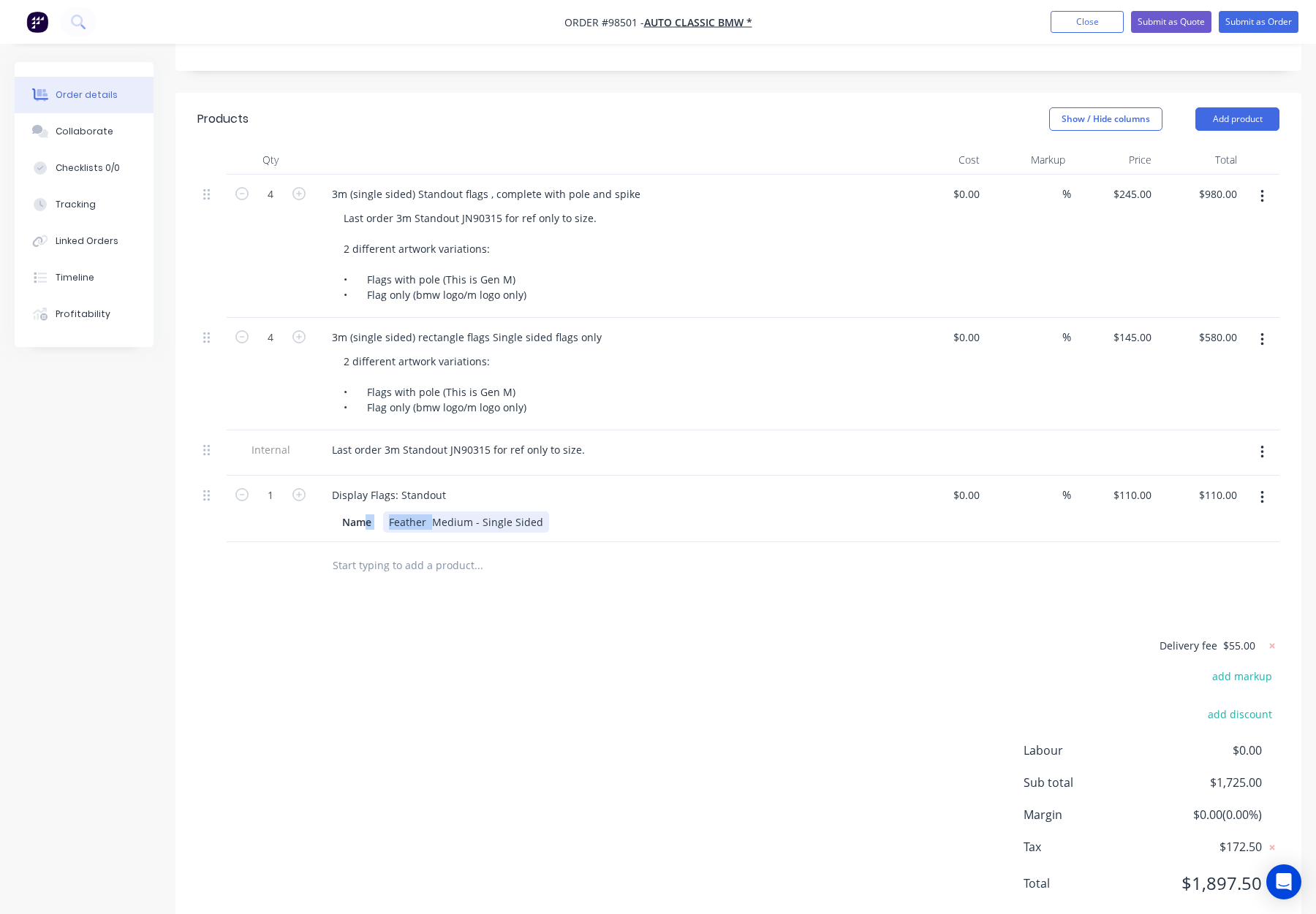
click at [411, 512] on div "Feather Medium - Single Sided" at bounding box center [466, 523] width 166 height 22
click at [420, 512] on div "Feather Medium - Single Sided" at bounding box center [466, 523] width 166 height 22
click at [423, 512] on div "Feather Medium - Single Sided" at bounding box center [466, 523] width 166 height 22
click at [430, 512] on div "Feather Medium - Single Sided" at bounding box center [466, 523] width 166 height 22
click at [552, 552] on div "Products Show / Hide columns Add product Qty Cost Markup Price Total 4 3m (sing…" at bounding box center [738, 513] width 1126 height 840
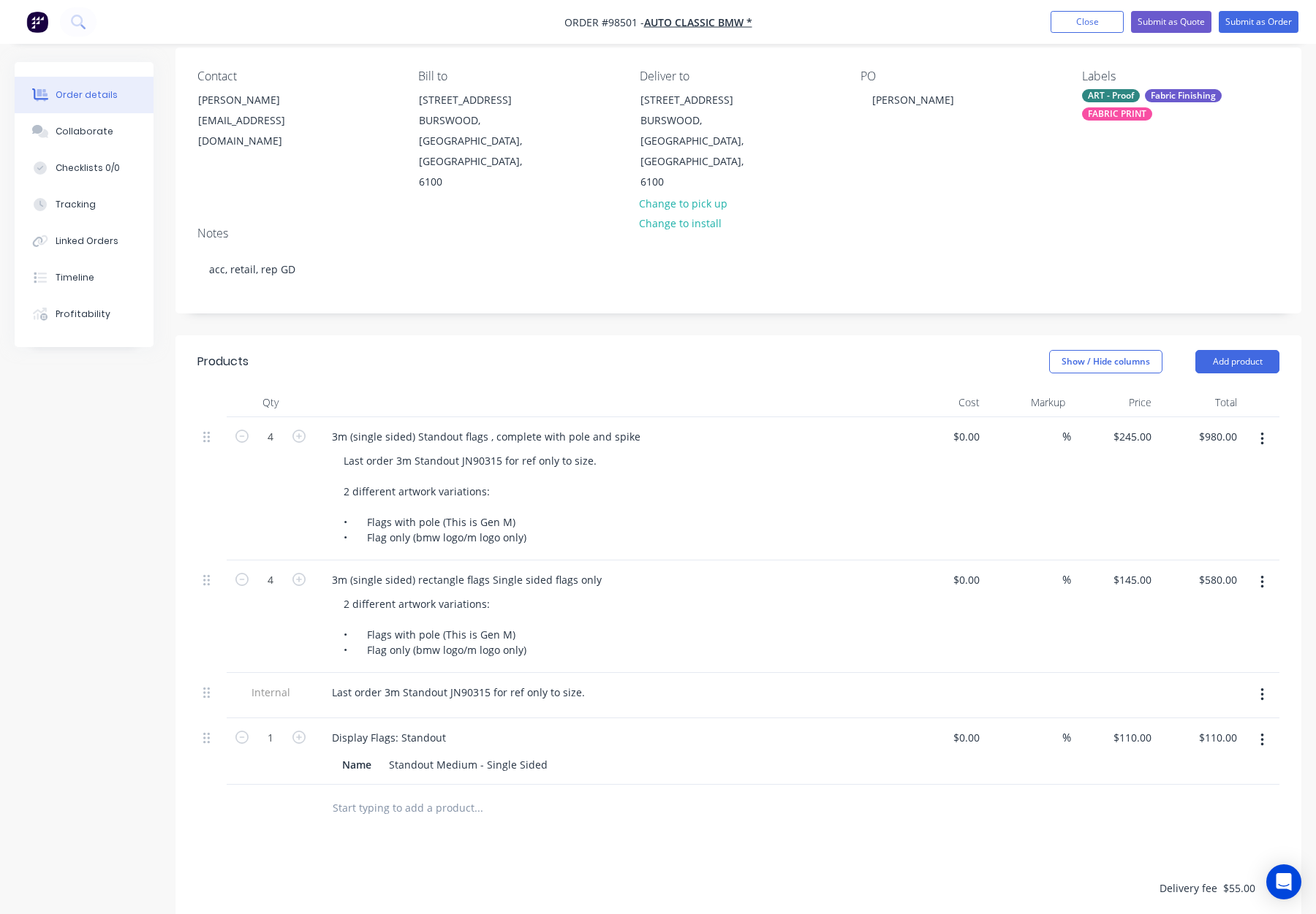
scroll to position [116, 0]
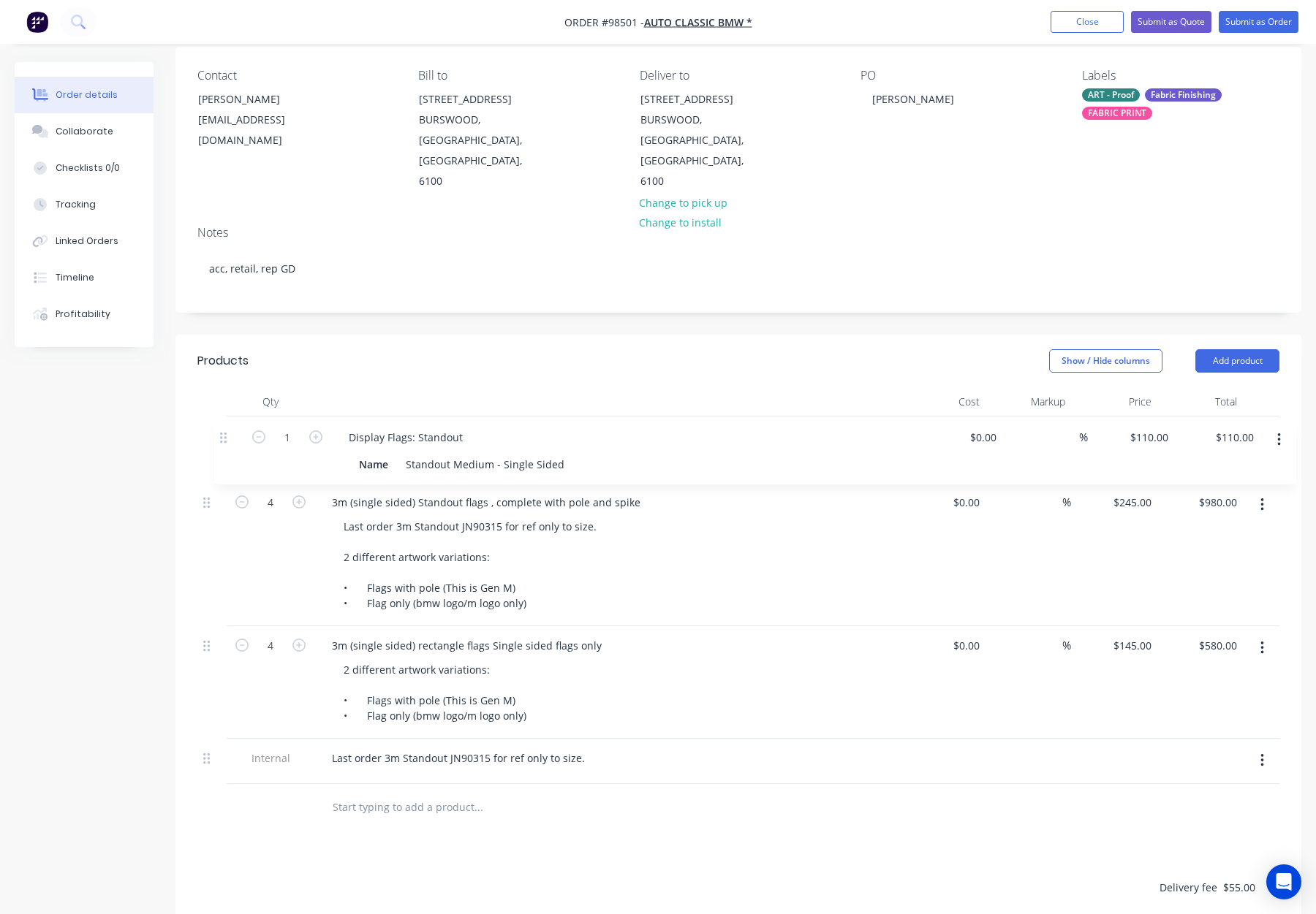
drag, startPoint x: 205, startPoint y: 695, endPoint x: 219, endPoint y: 416, distance: 279.4
click at [219, 417] on div "4 3m (single sided) Standout flags , complete with pole and spike Last order 3m…" at bounding box center [738, 600] width 1082 height 367
click at [1227, 426] on input "110.00" at bounding box center [1220, 436] width 45 height 22
type input "$110.00"
click at [802, 453] on div "Name Standout Medium - Single Sided" at bounding box center [604, 463] width 535 height 22
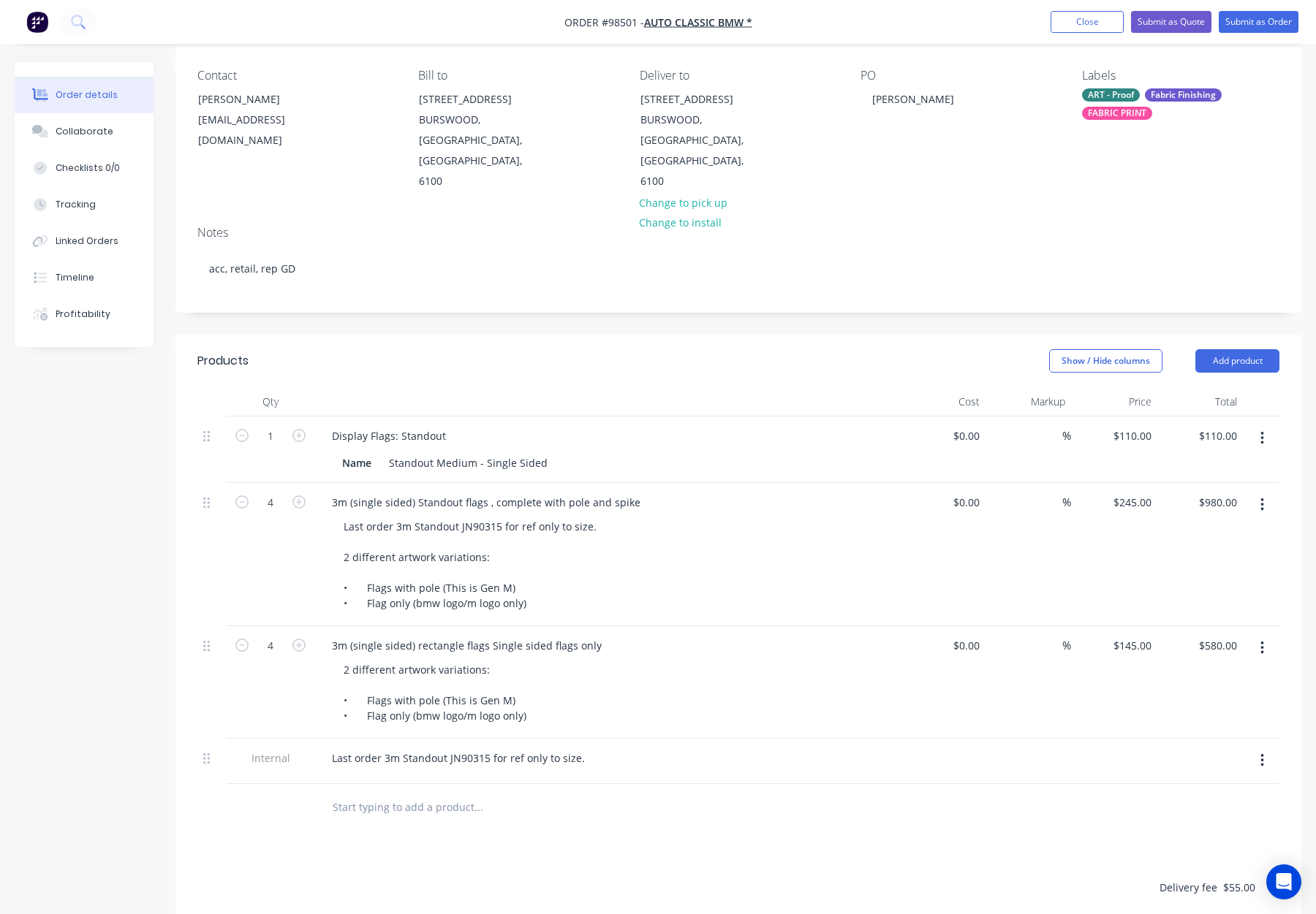
click at [681, 345] on header "Products Show / Hide columns Add product" at bounding box center [738, 361] width 1126 height 53
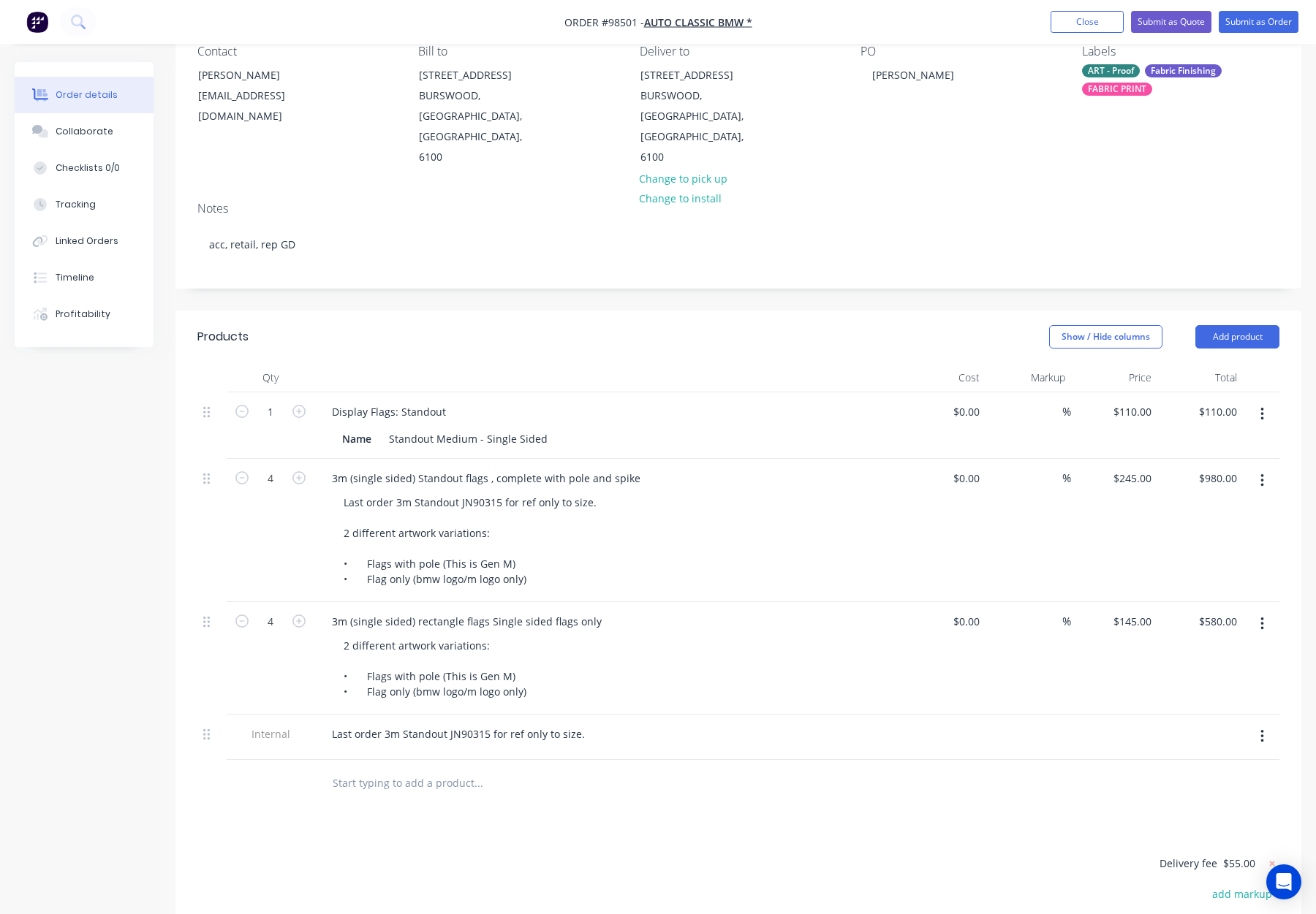
click at [390, 769] on input "text" at bounding box center [479, 783] width 293 height 30
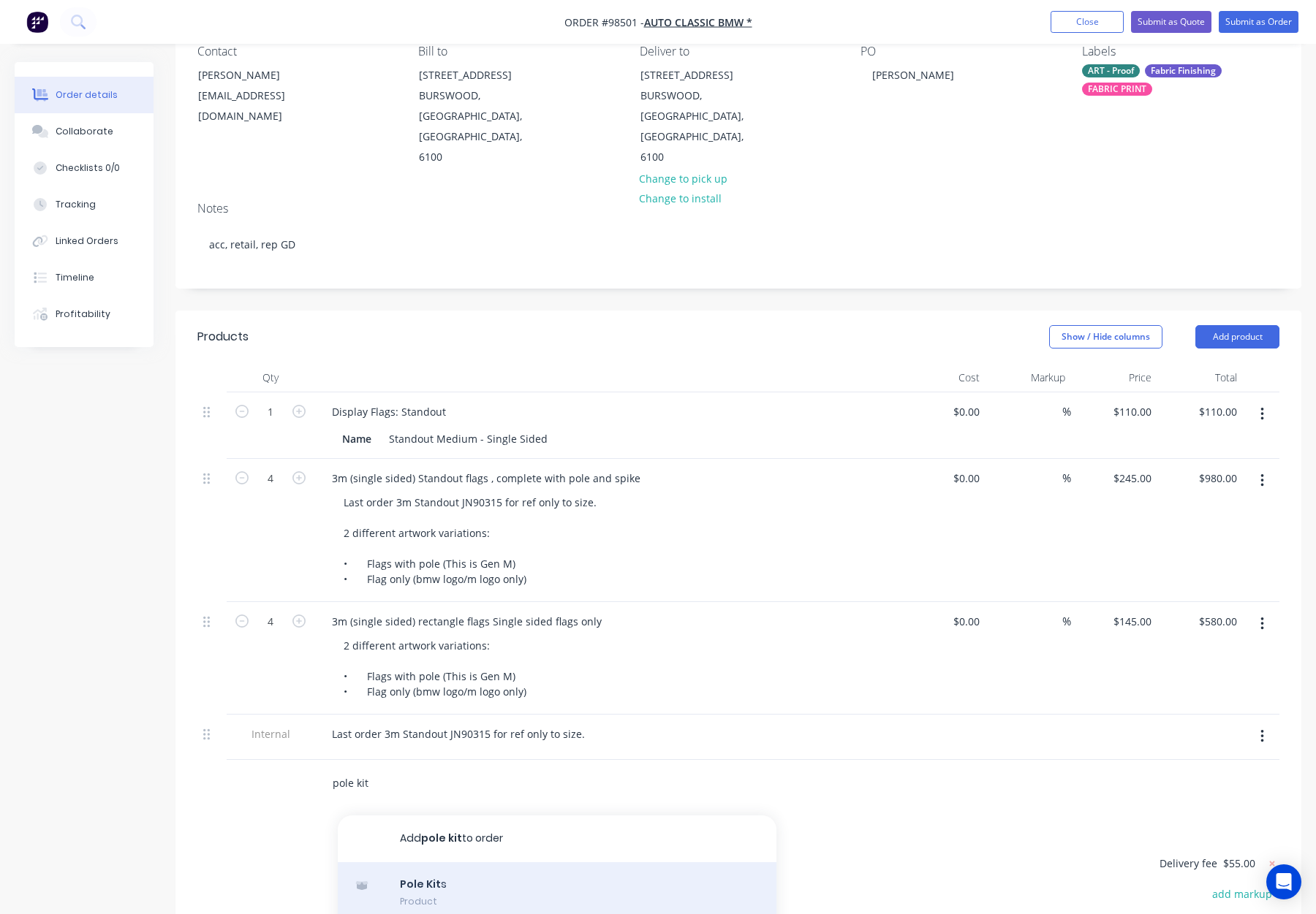
type input "pole kit"
click at [470, 863] on div "Pole Kit s Product" at bounding box center [557, 893] width 438 height 61
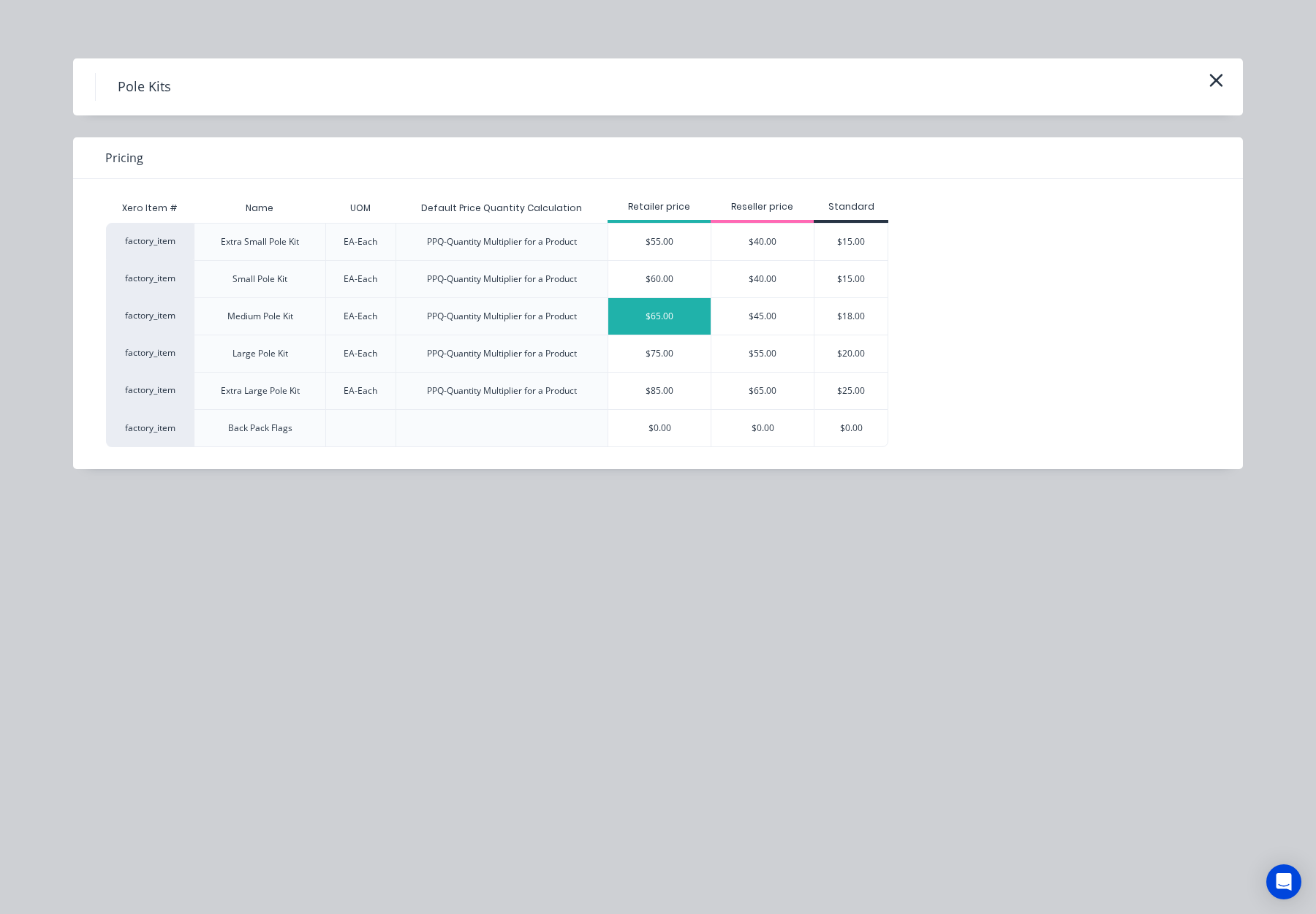
click at [688, 312] on div "$65.00" at bounding box center [659, 316] width 102 height 37
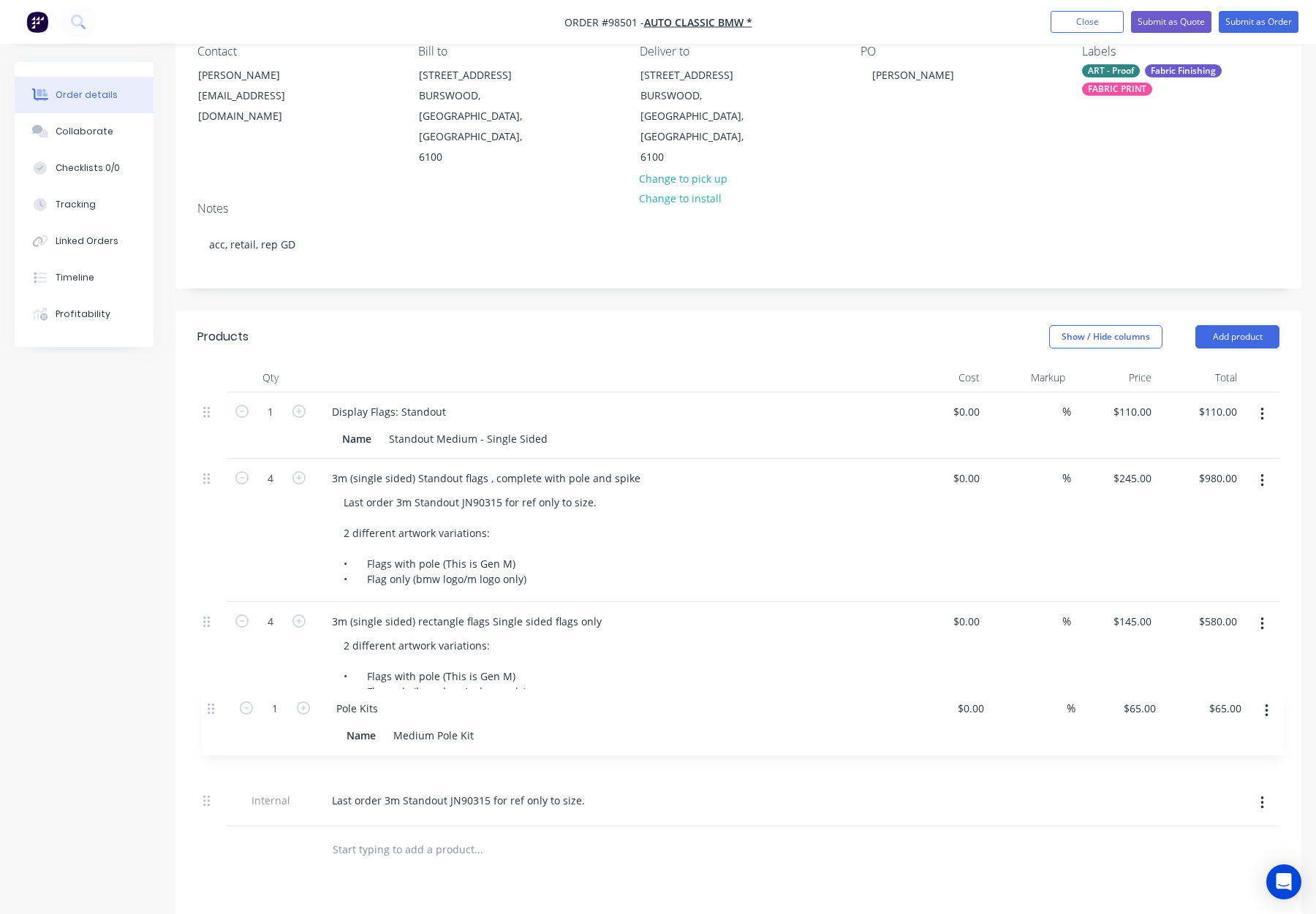
scroll to position [145, 0]
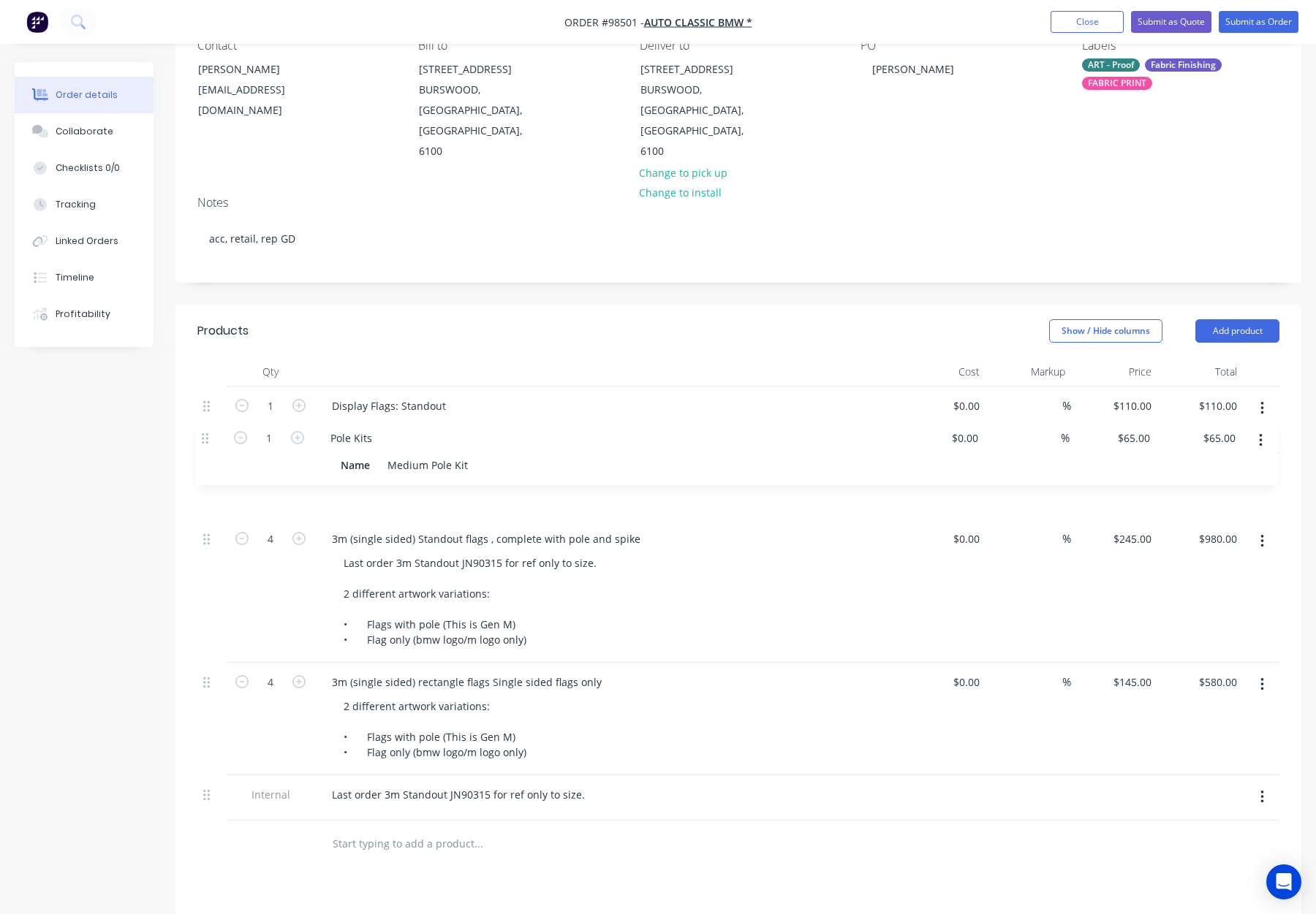
drag, startPoint x: 210, startPoint y: 721, endPoint x: 206, endPoint y: 434, distance: 287.0
click at [207, 433] on div "1 Display Flags: Standout Name Standout Medium - Single Sided $0.00 $0.00 % $11…" at bounding box center [738, 604] width 1082 height 435
click at [396, 830] on input "text" at bounding box center [479, 844] width 293 height 30
type input "base"
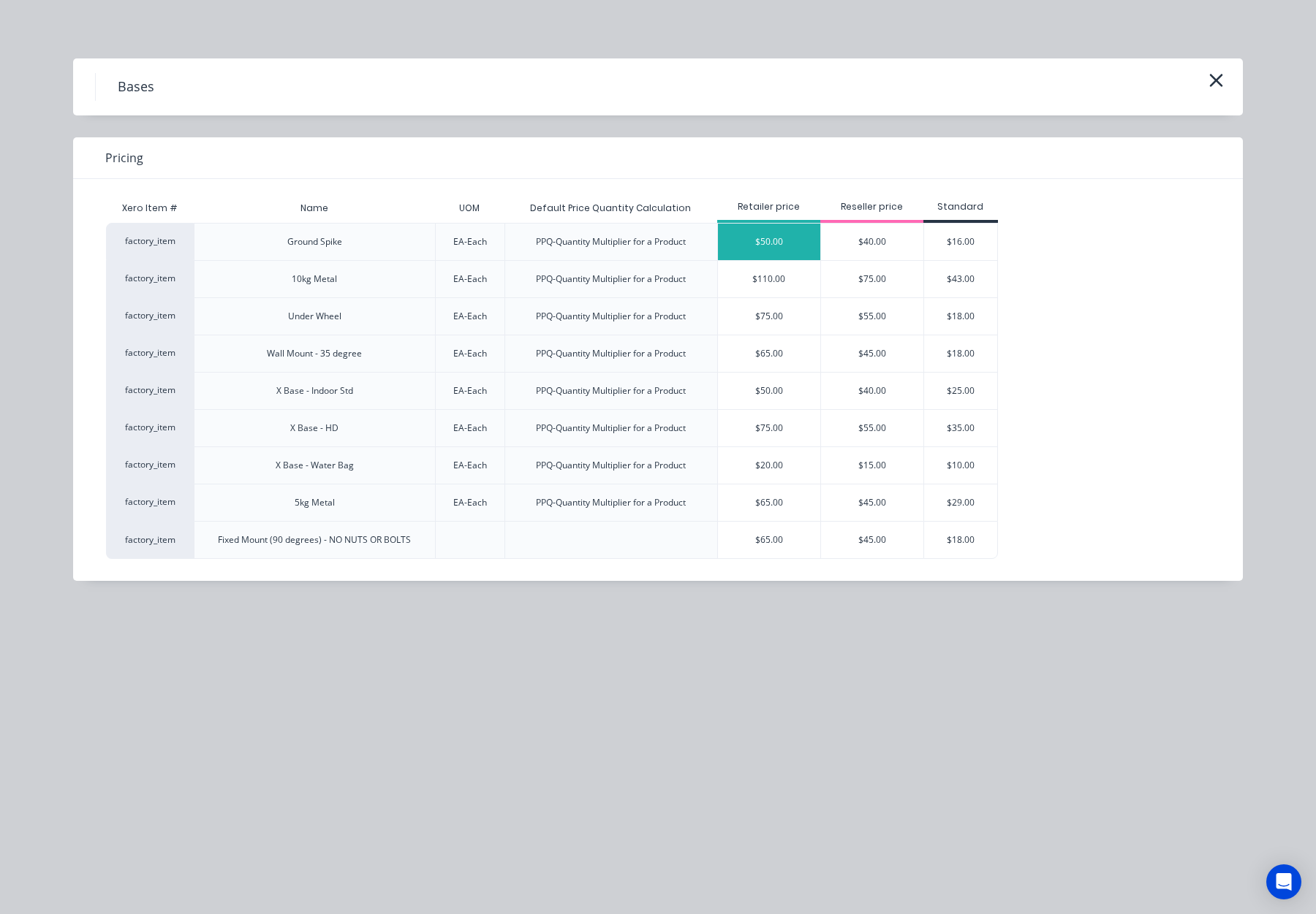
click at [763, 248] on div "$50.00" at bounding box center [769, 242] width 102 height 37
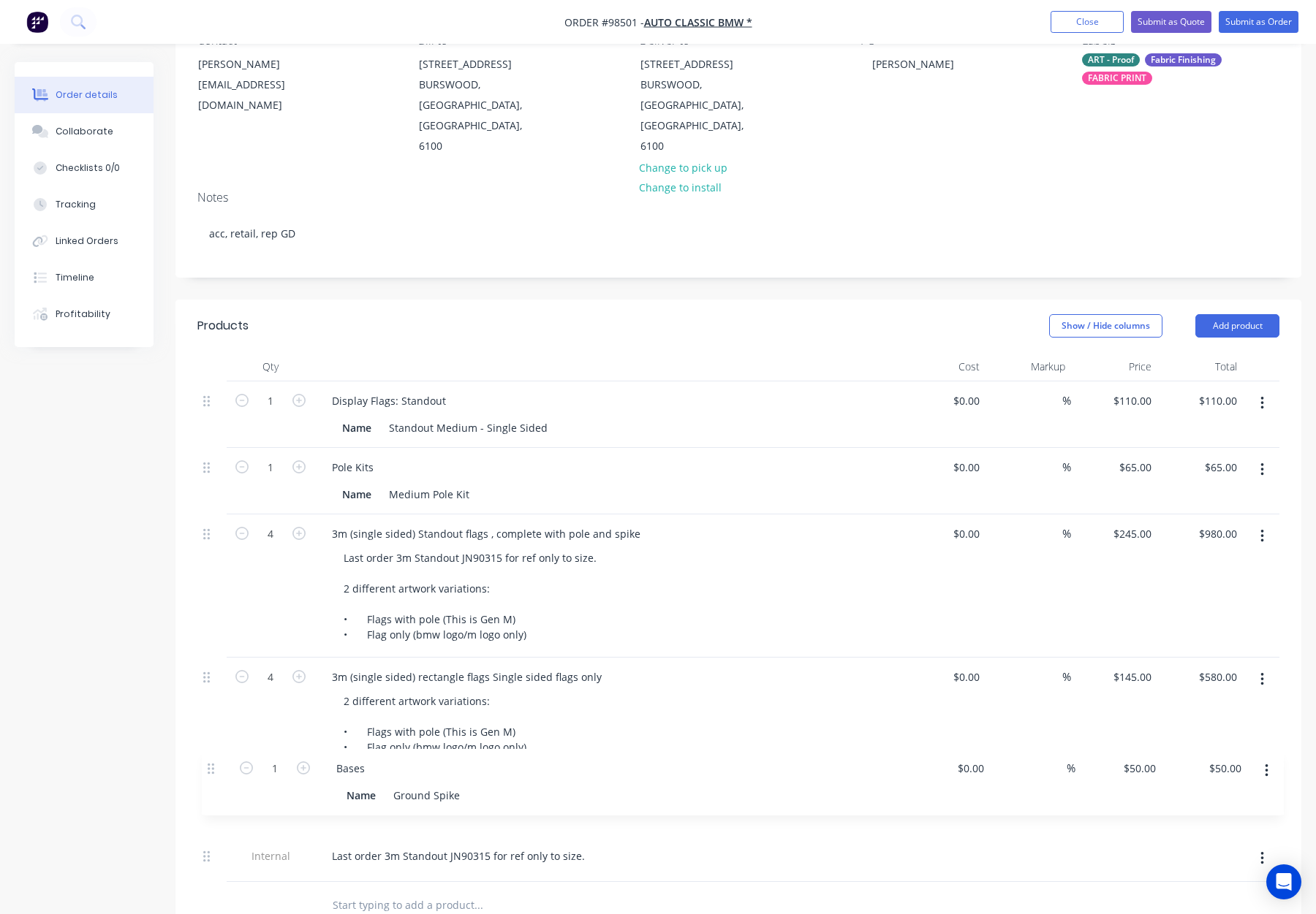
scroll to position [155, 0]
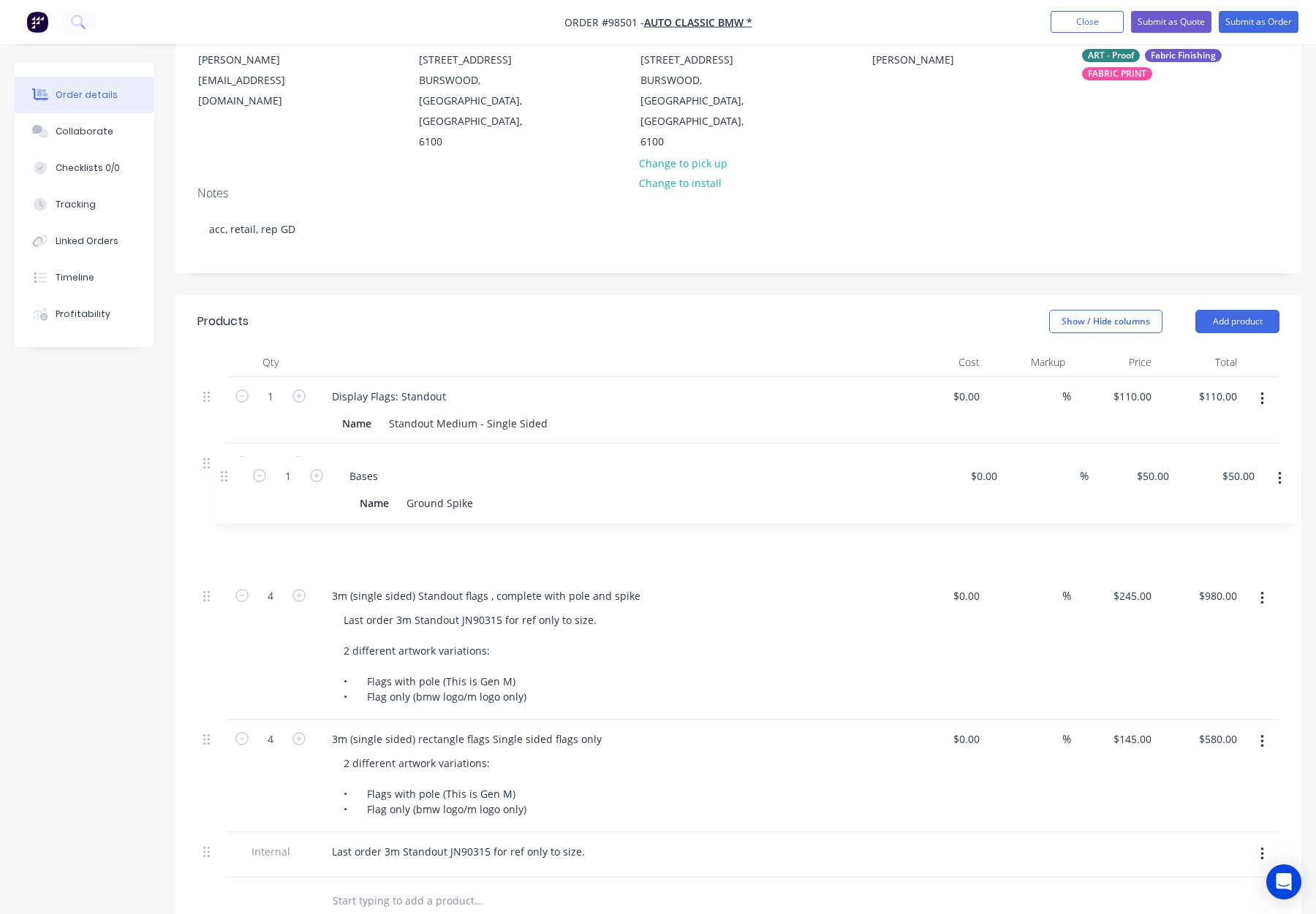
drag, startPoint x: 207, startPoint y: 795, endPoint x: 224, endPoint y: 470, distance: 325.4
click at [225, 470] on div "1 Display Flags: Standout Name Standout Medium - Single Sided $0.00 $0.00 % $11…" at bounding box center [738, 628] width 1082 height 501
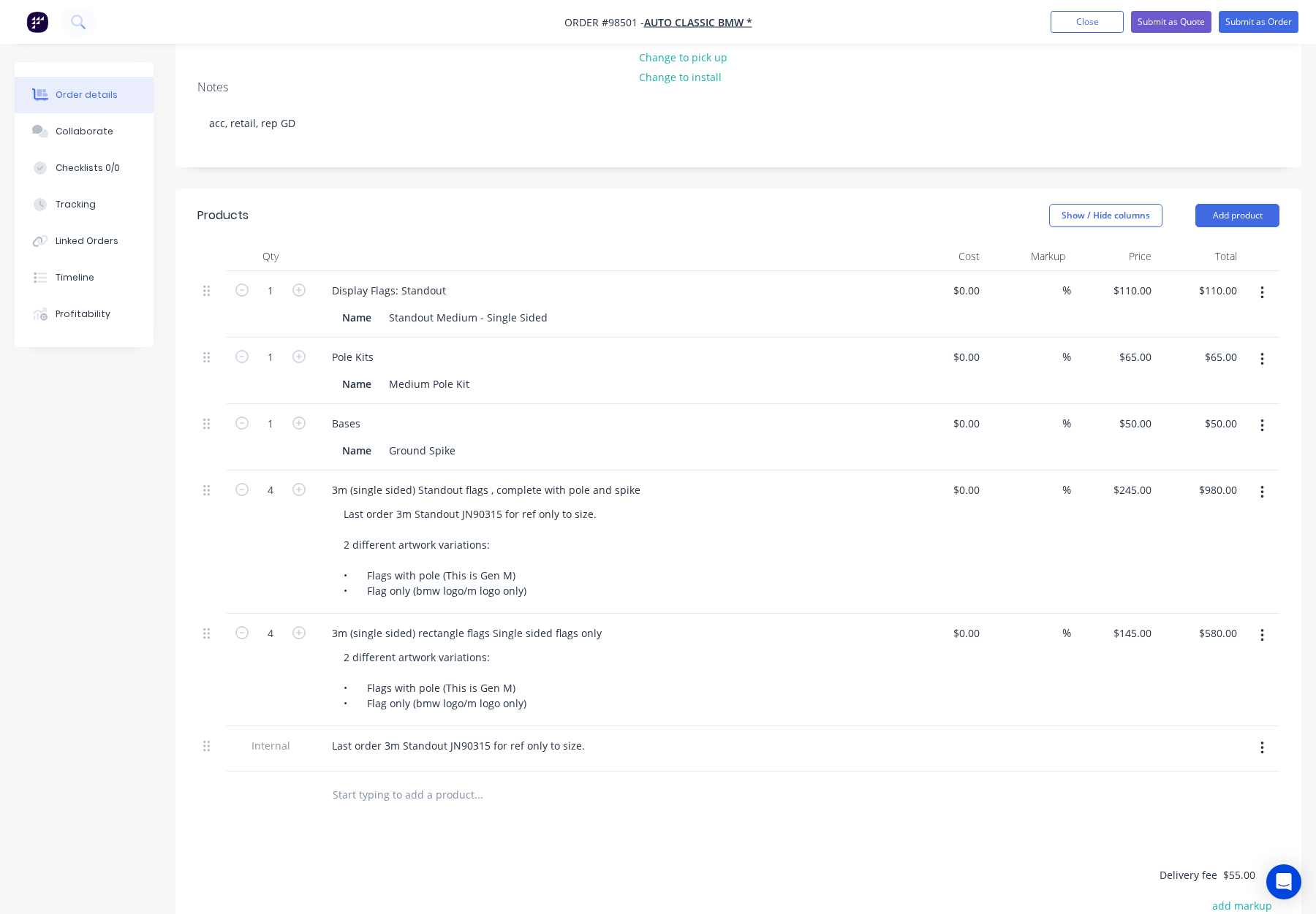
scroll to position [266, 0]
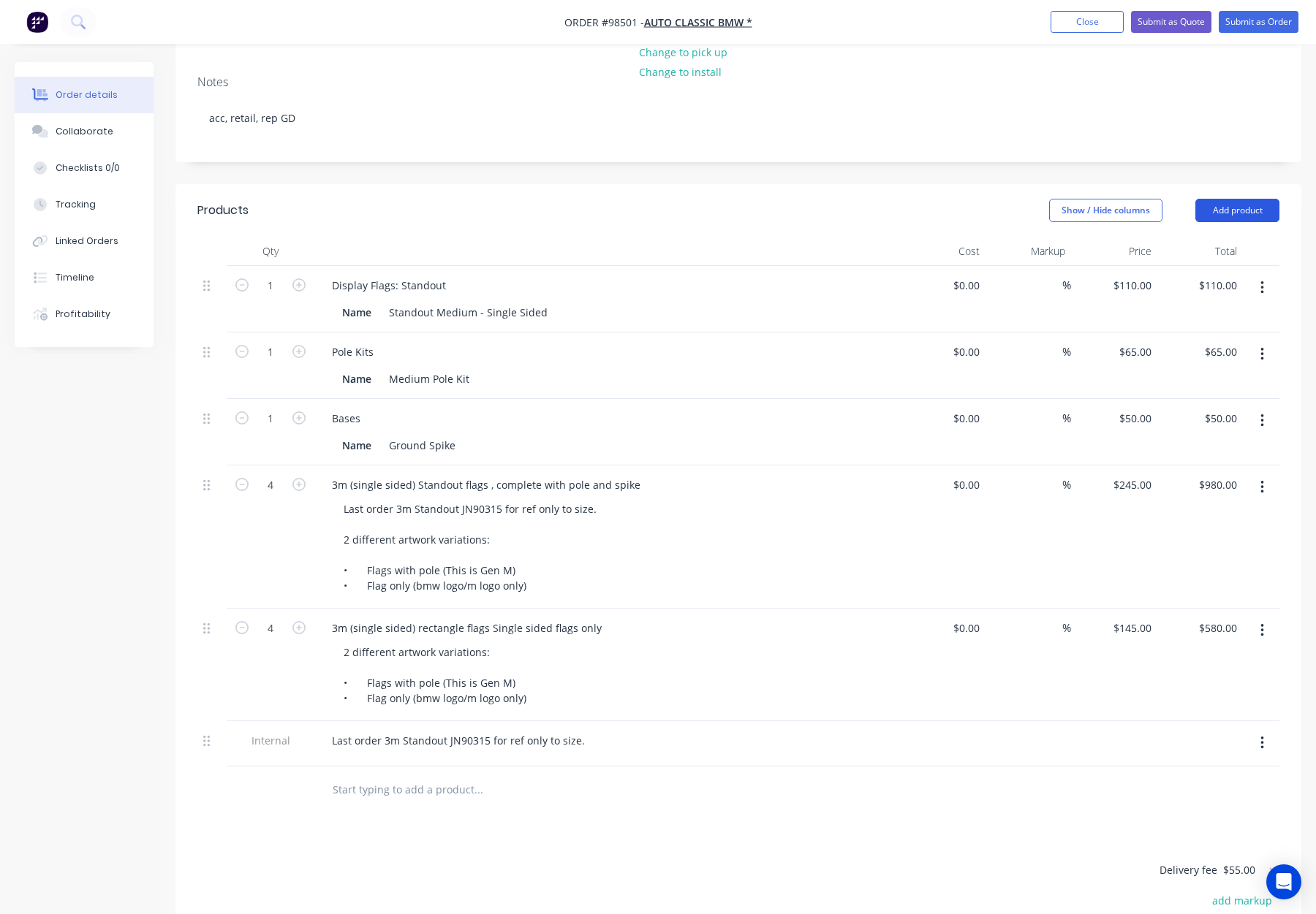
click at [1218, 198] on button "Add product" at bounding box center [1238, 210] width 84 height 23
click at [1200, 412] on div "Notes (Internal)" at bounding box center [1210, 423] width 112 height 22
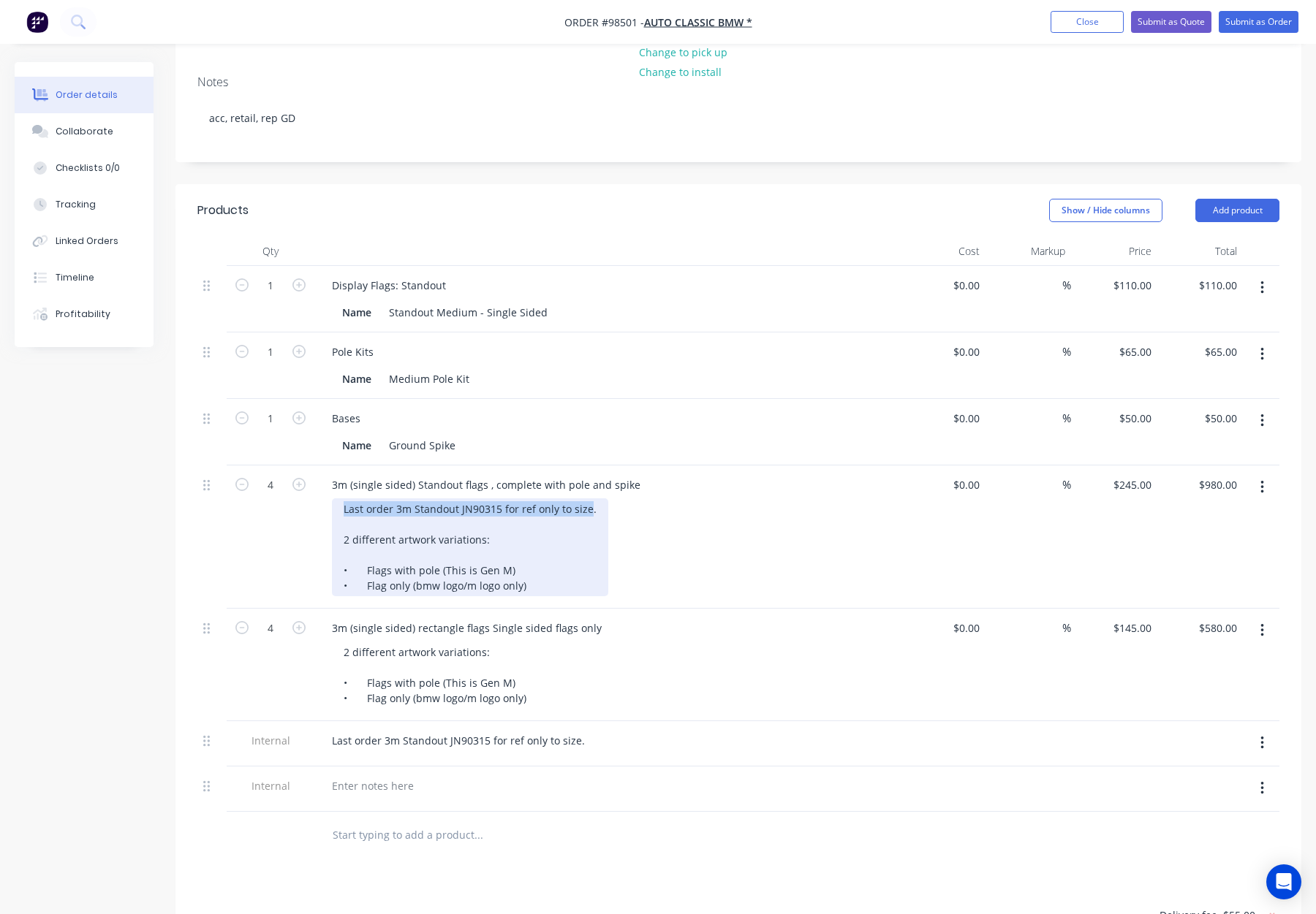
drag, startPoint x: 343, startPoint y: 469, endPoint x: 587, endPoint y: 471, distance: 244.0
click at [587, 498] on div "Last order 3m Standout JN90315 for ref only to size. 2 different artwork variat…" at bounding box center [471, 547] width 277 height 98
copy div "Last order 3m Standout JN90315 for ref only to size"
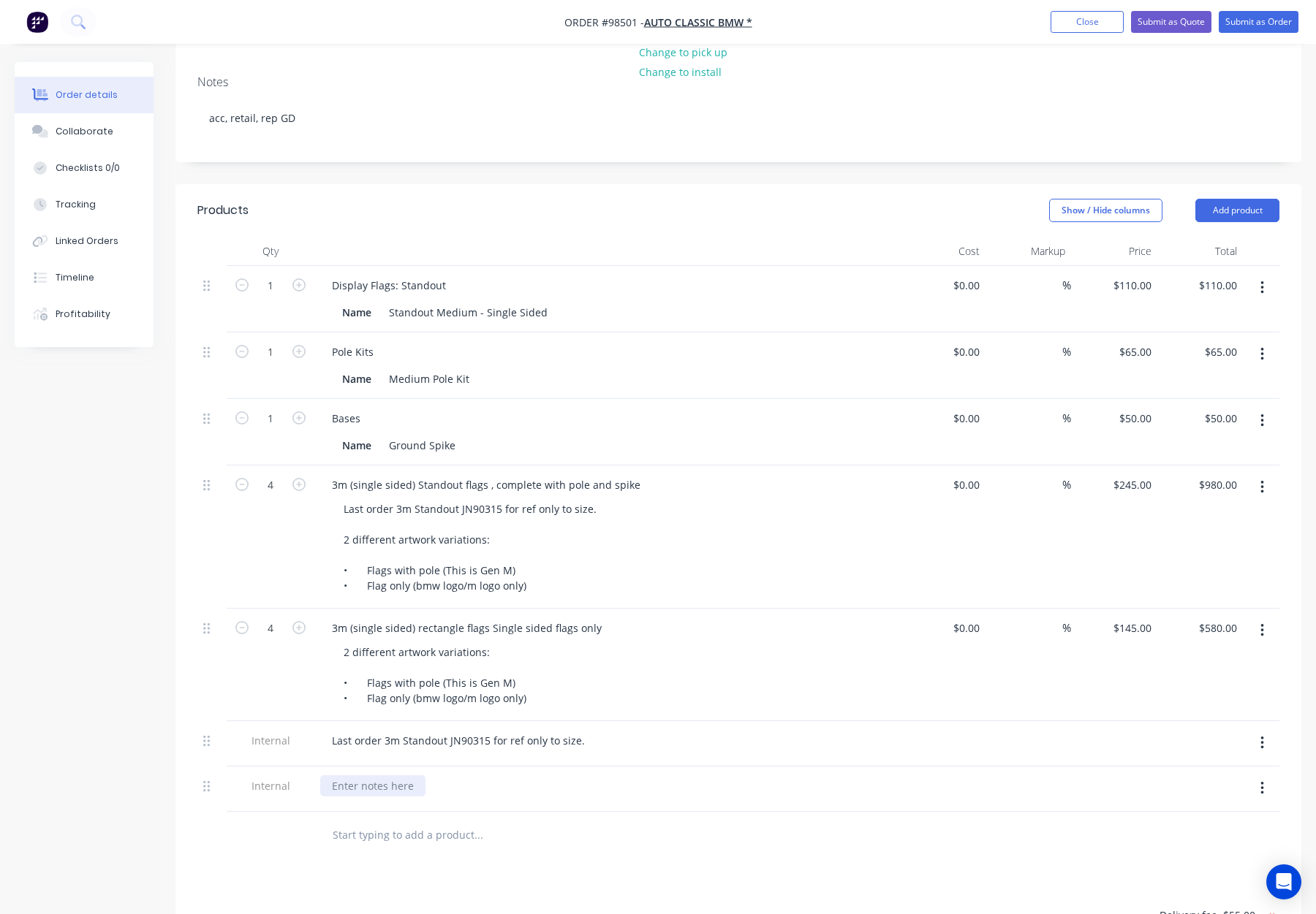
click at [364, 776] on div at bounding box center [373, 787] width 105 height 22
paste div
click at [1235, 198] on button "Add product" at bounding box center [1238, 210] width 84 height 23
drag, startPoint x: 1208, startPoint y: 376, endPoint x: 675, endPoint y: 489, distance: 544.8
click at [1208, 412] on div "Notes (Internal)" at bounding box center [1210, 423] width 112 height 22
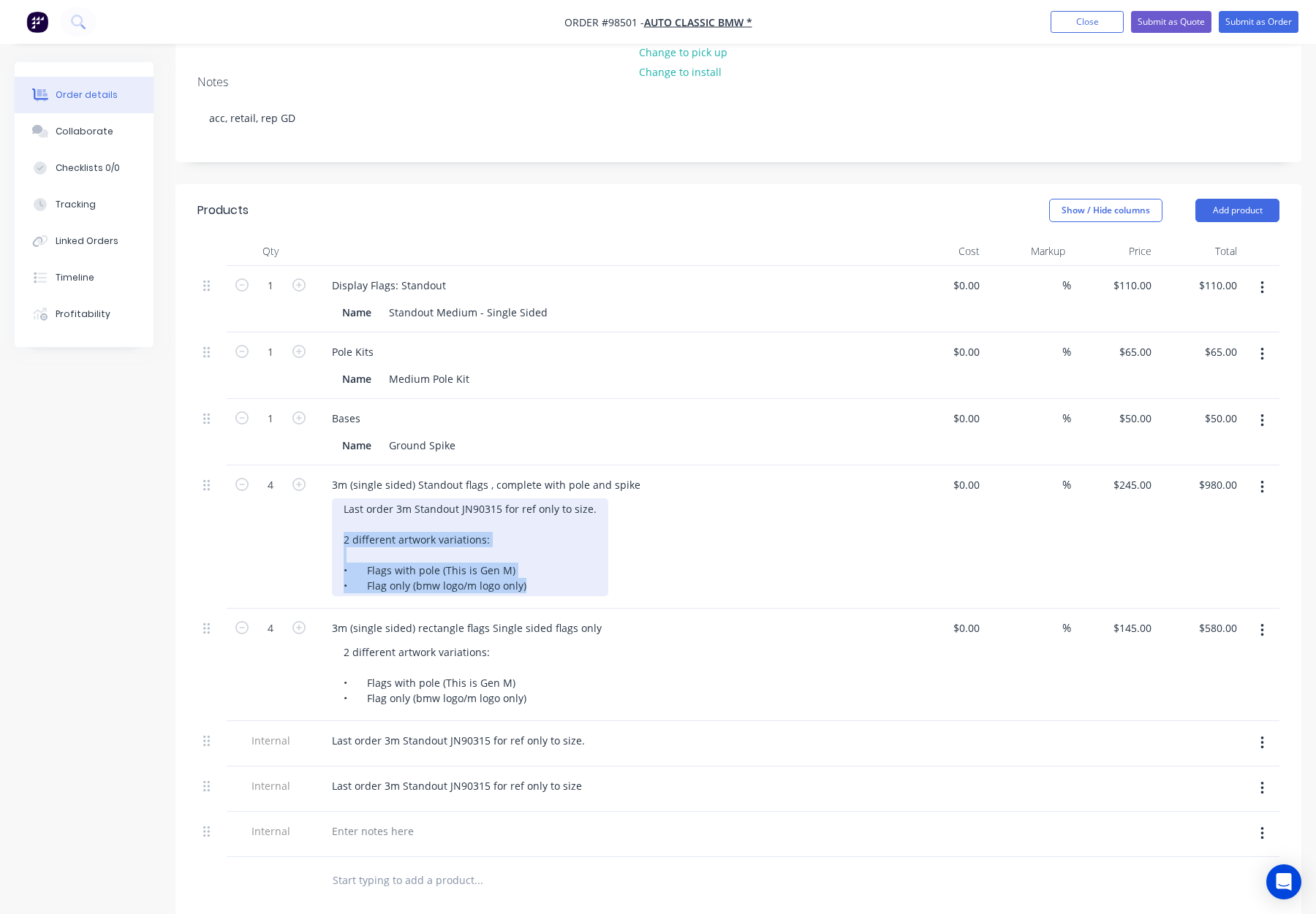
drag, startPoint x: 344, startPoint y: 497, endPoint x: 533, endPoint y: 542, distance: 194.3
click at [533, 542] on div "Last order 3m Standout JN90315 for ref only to size. 2 different artwork variat…" at bounding box center [471, 547] width 277 height 98
copy div "2 different artwork variations: • Flags with pole (This is Gen M) • Flag only (…"
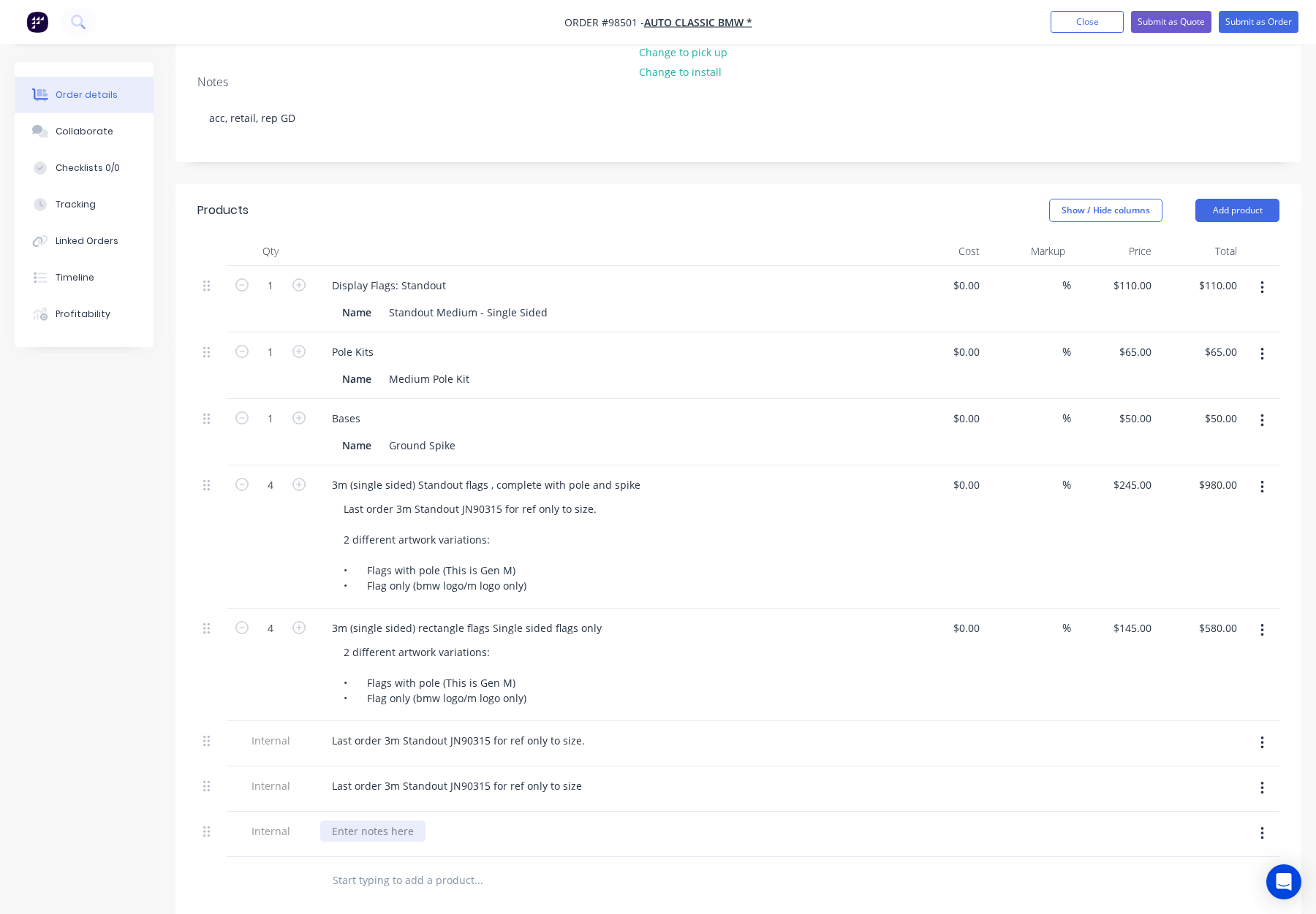
drag, startPoint x: 351, startPoint y: 784, endPoint x: 376, endPoint y: 787, distance: 25.2
click at [351, 821] on div at bounding box center [373, 831] width 105 height 22
paste div
drag, startPoint x: 348, startPoint y: 812, endPoint x: 360, endPoint y: 812, distance: 12.0
click at [348, 821] on div "2 different artwork variations: • Flags with pole (This is Gen M) • Flag only (…" at bounding box center [424, 854] width 207 height 67
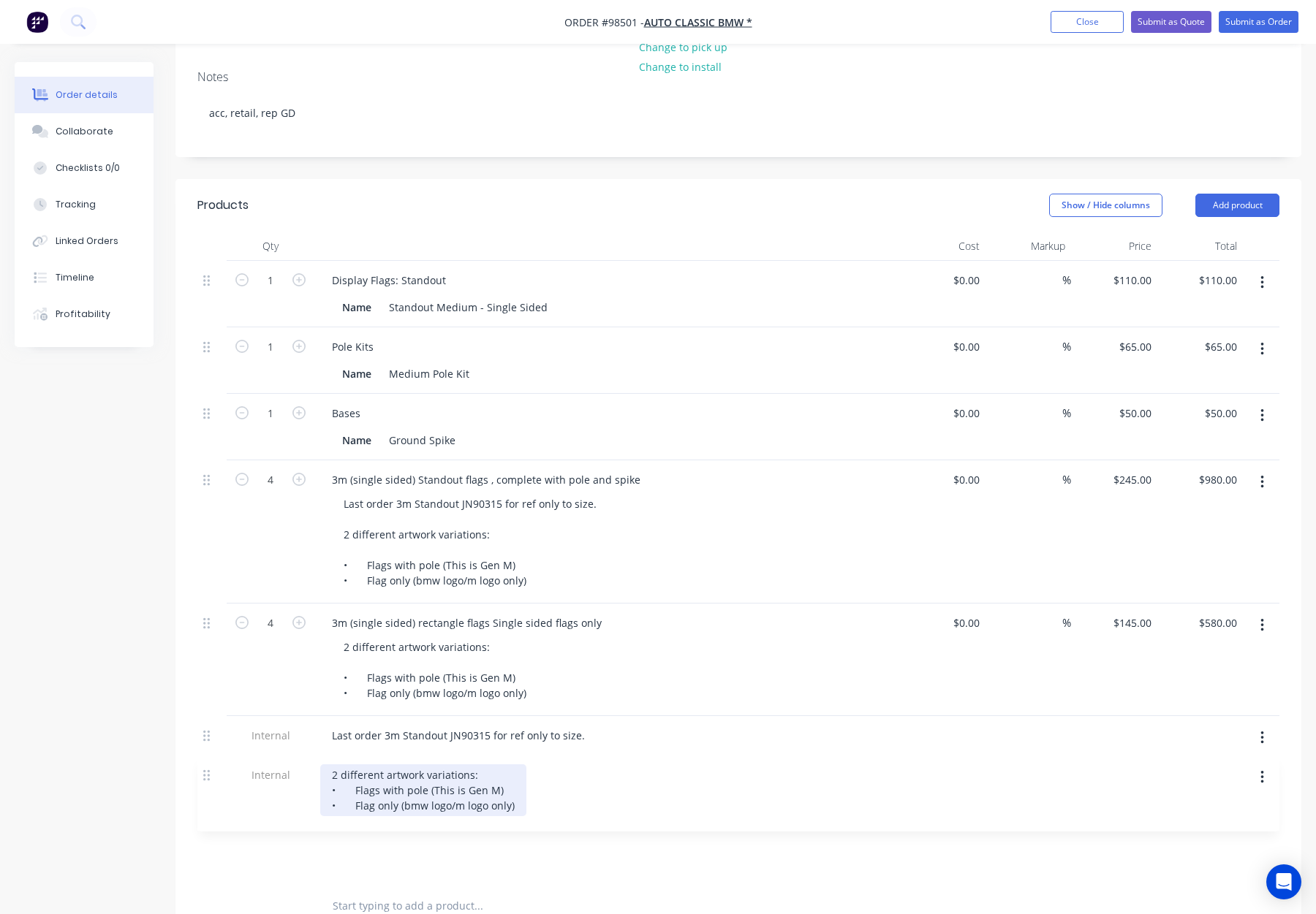
scroll to position [276, 0]
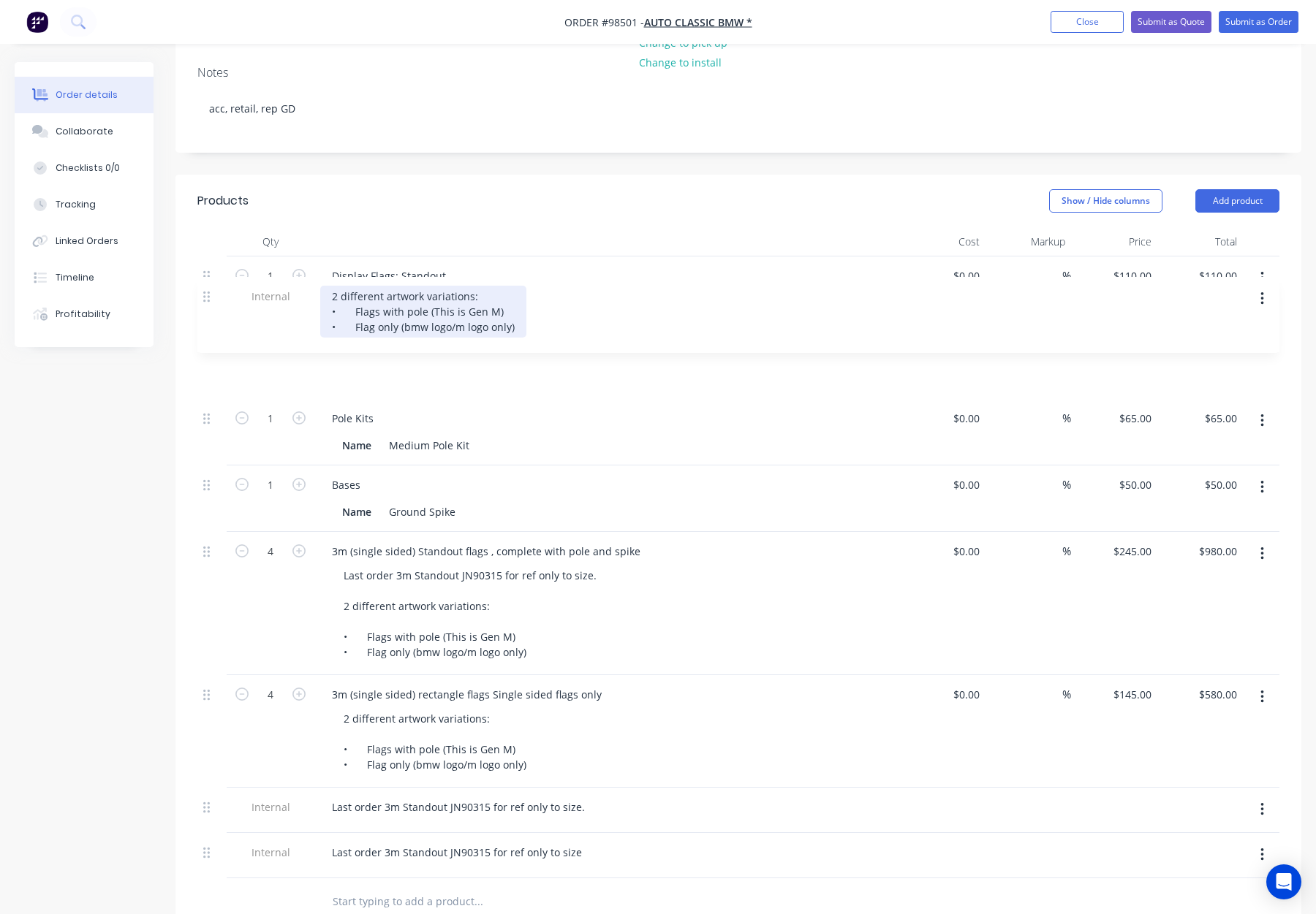
drag, startPoint x: 206, startPoint y: 792, endPoint x: 206, endPoint y: 294, distance: 498.0
click at [206, 294] on div "1 Display Flags: Standout Name Standout Medium - Single Sided $0.00 $0.00 % $11…" at bounding box center [738, 567] width 1082 height 622
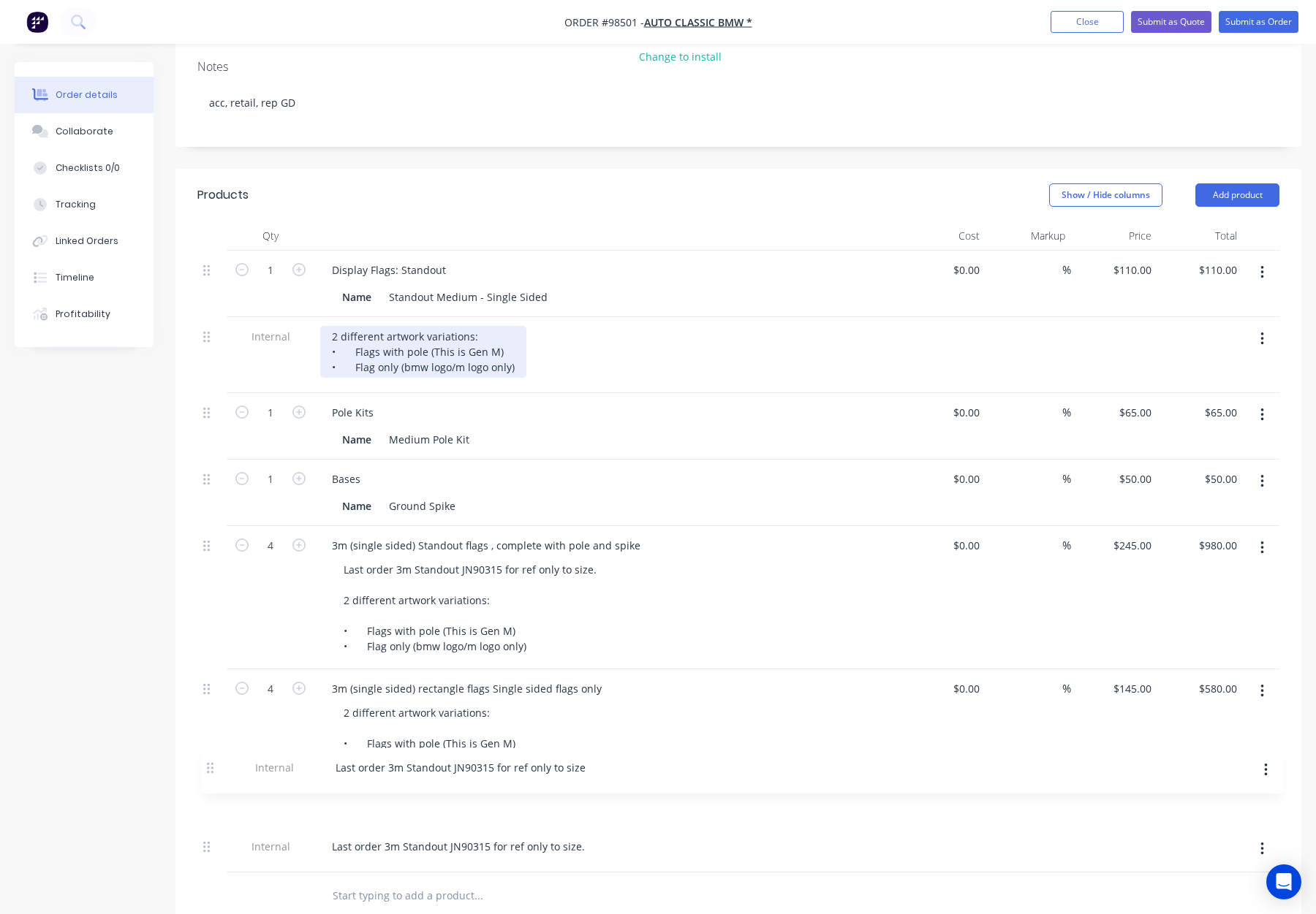
scroll to position [284, 0]
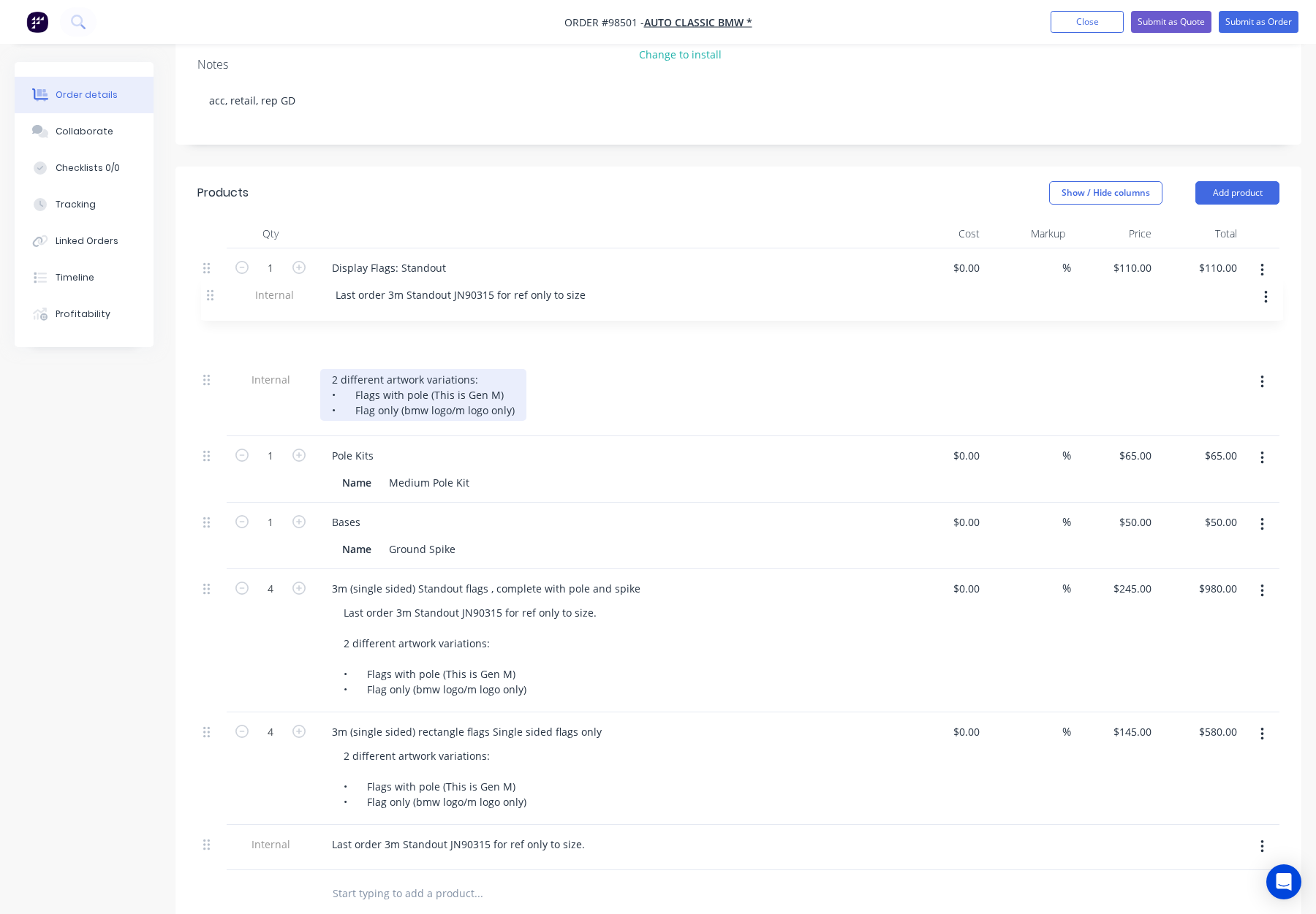
drag, startPoint x: 202, startPoint y: 818, endPoint x: 207, endPoint y: 294, distance: 524.0
click at [207, 294] on div "1 Display Flags: Standout Name Standout Medium - Single Sided $0.00 $0.00 % $11…" at bounding box center [738, 559] width 1082 height 622
click at [1262, 839] on icon "button" at bounding box center [1262, 847] width 4 height 16
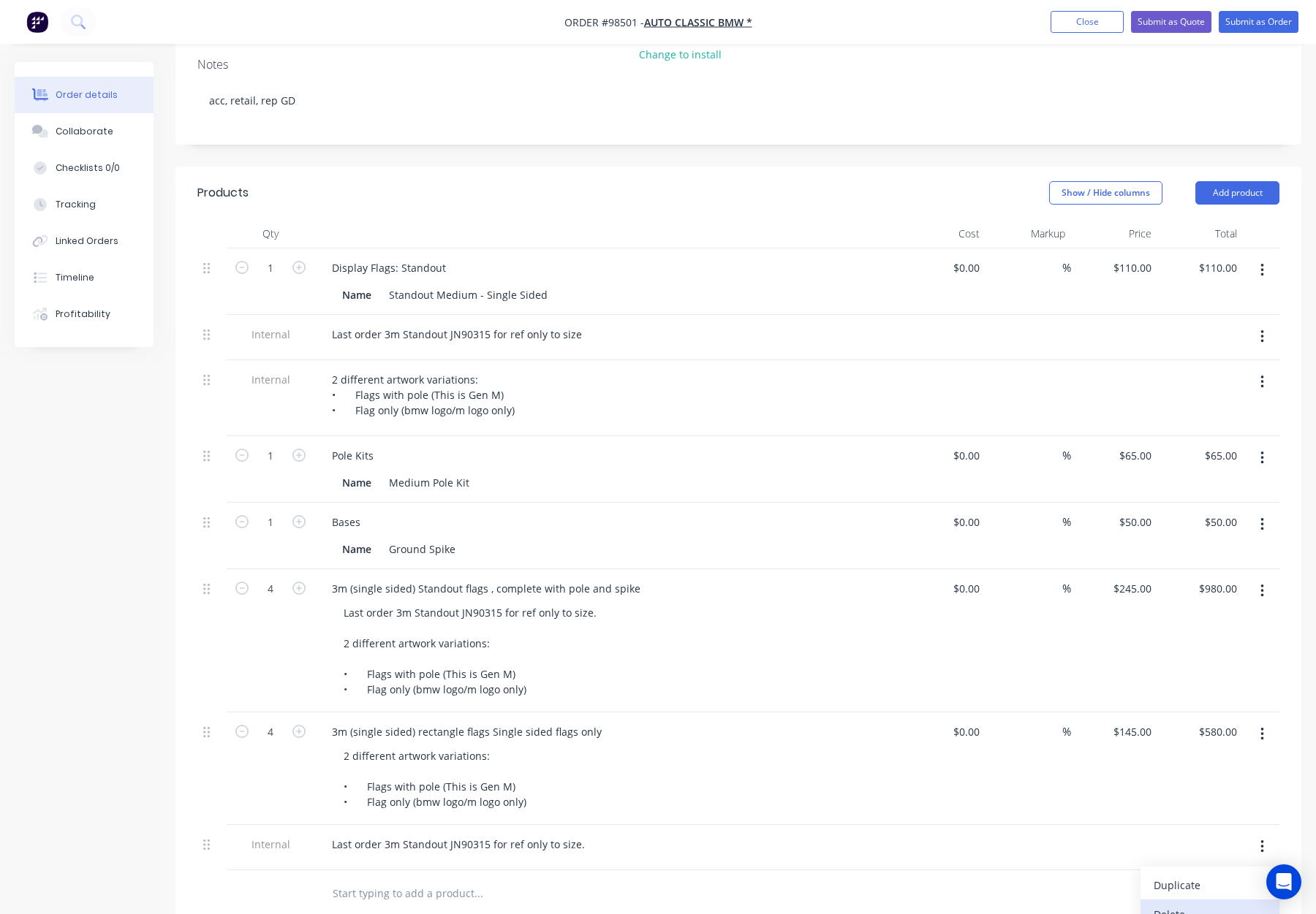
click at [1219, 904] on div "Delete" at bounding box center [1210, 915] width 112 height 22
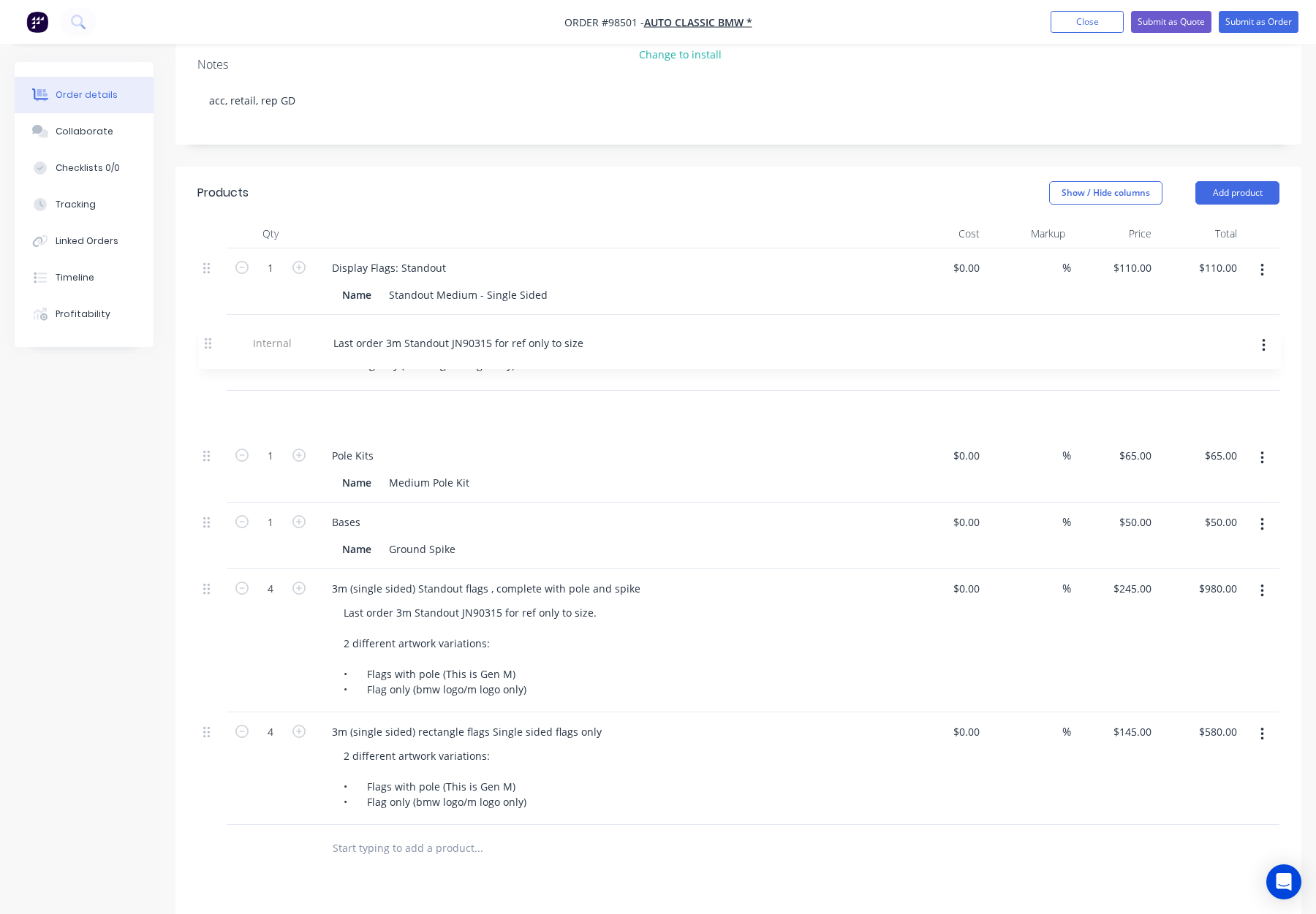
drag, startPoint x: 206, startPoint y: 293, endPoint x: 206, endPoint y: 348, distance: 55.0
click at [207, 348] on div "1 Display Flags: Standout Name Standout Medium - Single Sided $0.00 $0.00 % $11…" at bounding box center [738, 537] width 1082 height 576
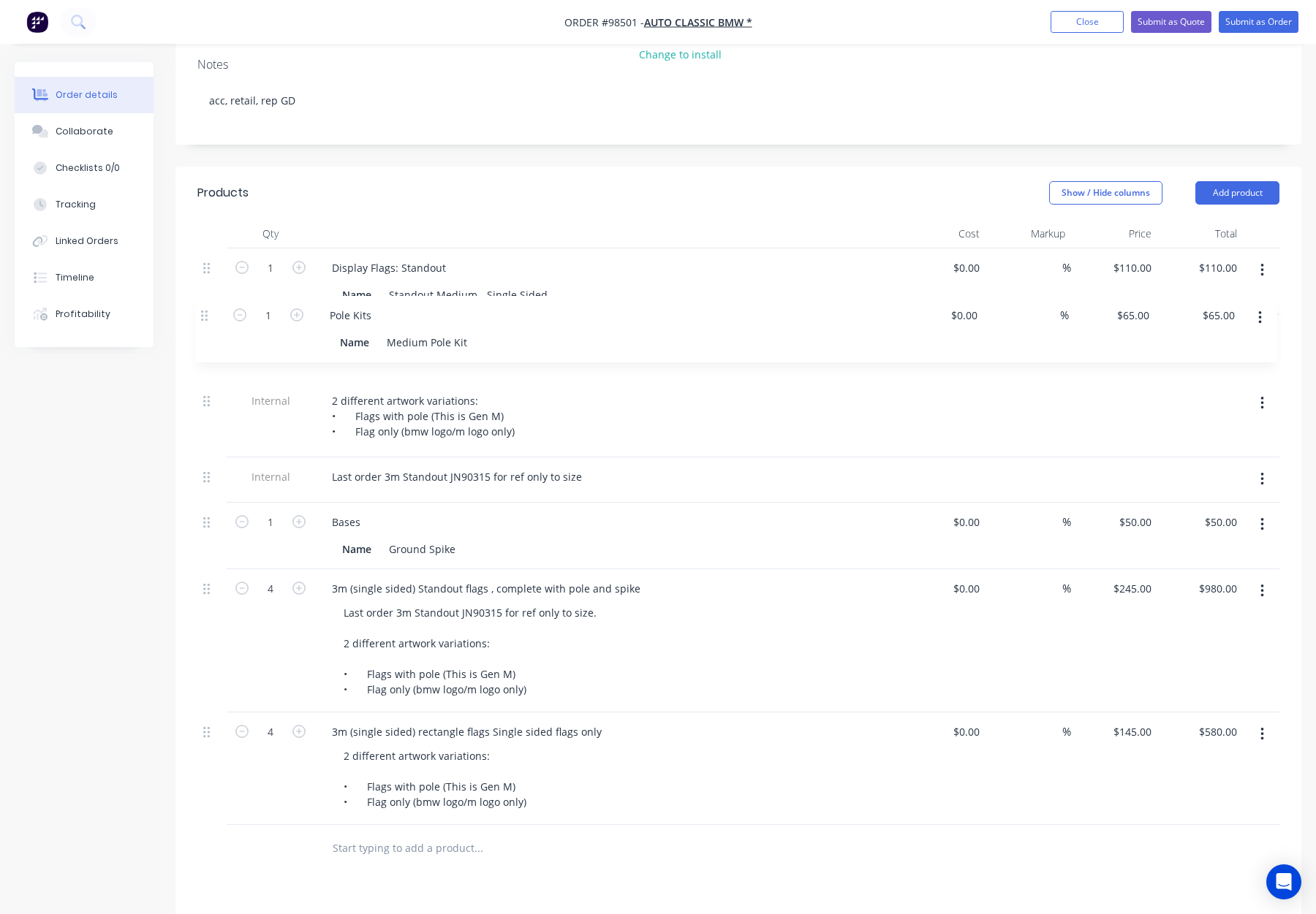
drag, startPoint x: 208, startPoint y: 415, endPoint x: 207, endPoint y: 308, distance: 107.0
click at [207, 308] on div "1 Display Flags: Standout Name Standout Medium - Single Sided $0.00 $0.00 % $11…" at bounding box center [738, 537] width 1082 height 576
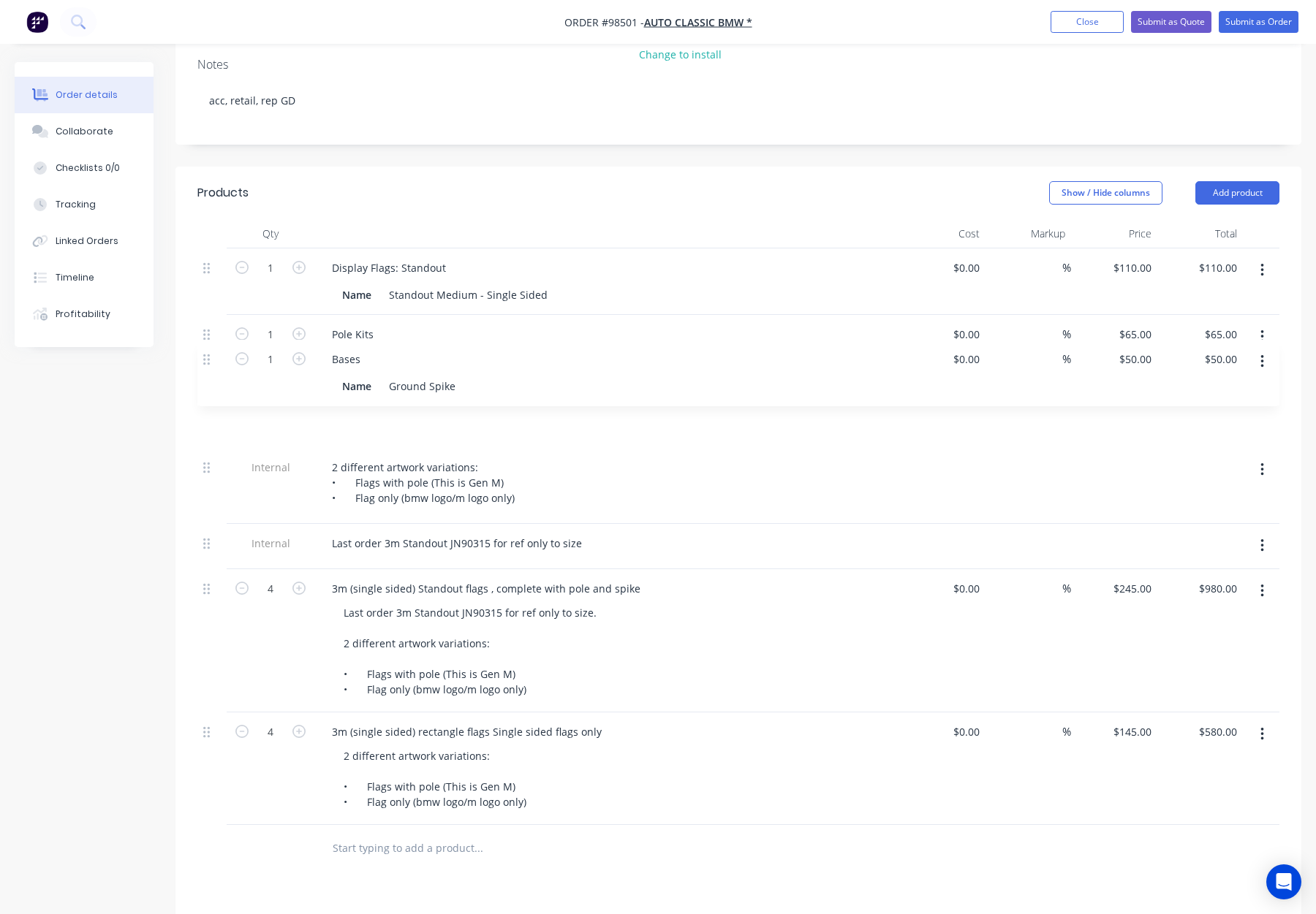
drag, startPoint x: 213, startPoint y: 461, endPoint x: 210, endPoint y: 356, distance: 105.0
click at [210, 356] on div "1 Display Flags: Standout Name Standout Medium - Single Sided $0.00 $0.00 % $11…" at bounding box center [738, 537] width 1082 height 576
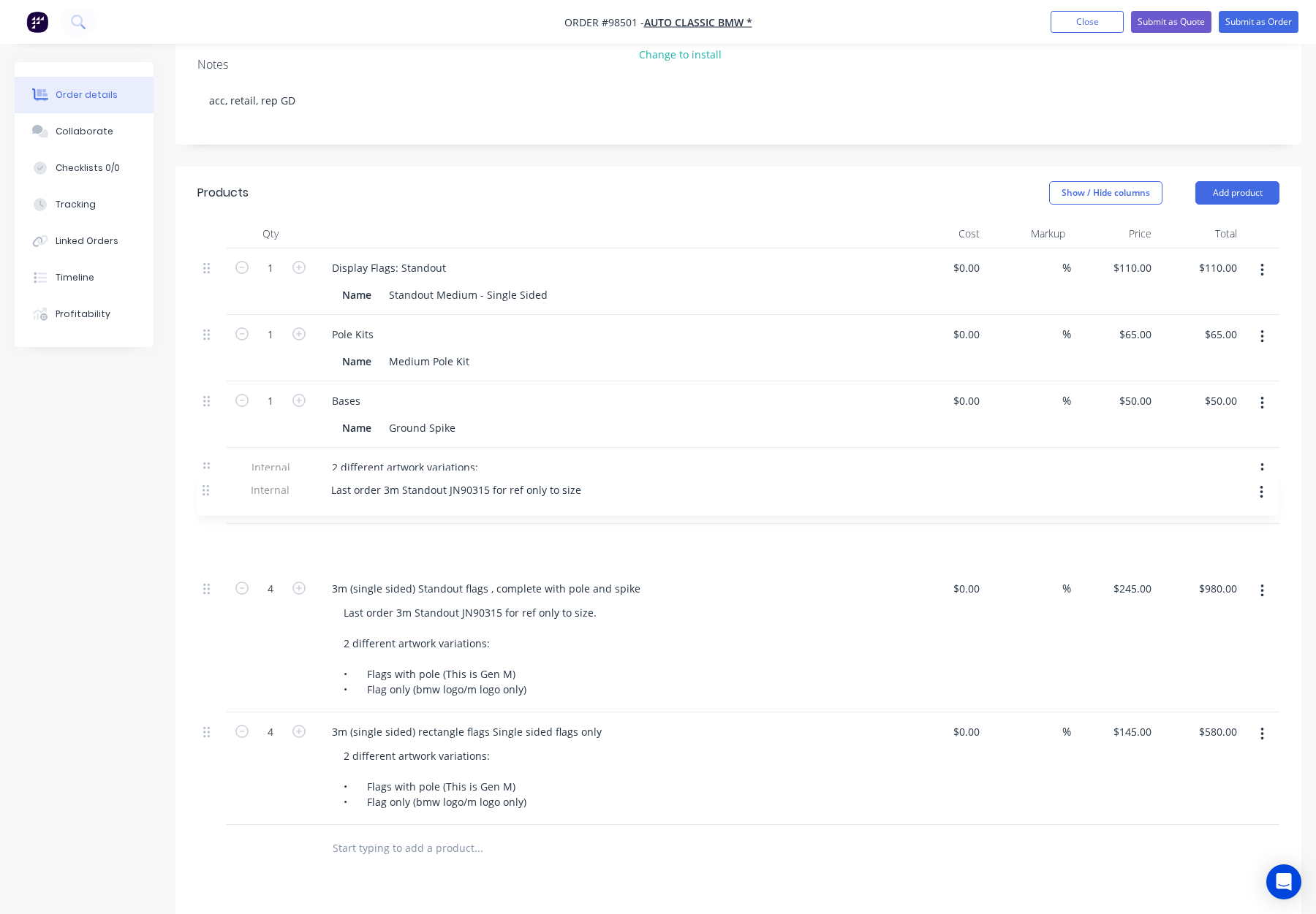
drag, startPoint x: 208, startPoint y: 501, endPoint x: 209, endPoint y: 486, distance: 15.0
click at [209, 486] on div "1 Display Flags: Standout Name Standout Medium - Single Sided $0.00 $0.00 % $11…" at bounding box center [738, 537] width 1082 height 576
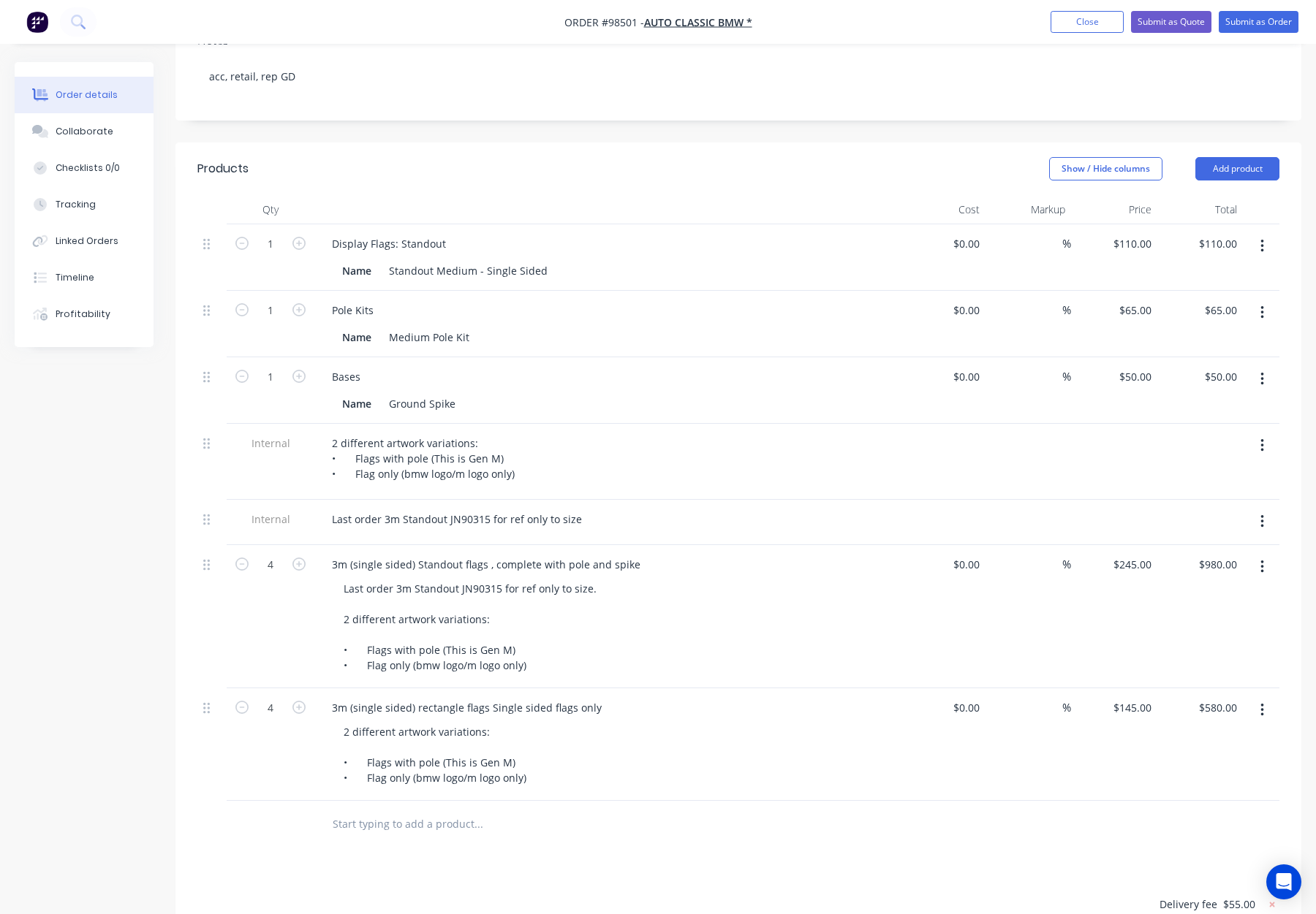
scroll to position [309, 0]
click at [1137, 298] on div "65 $65.00" at bounding box center [1135, 309] width 45 height 22
type input "$60.00"
click at [1117, 289] on div "$60.00 $60.00" at bounding box center [1115, 322] width 86 height 66
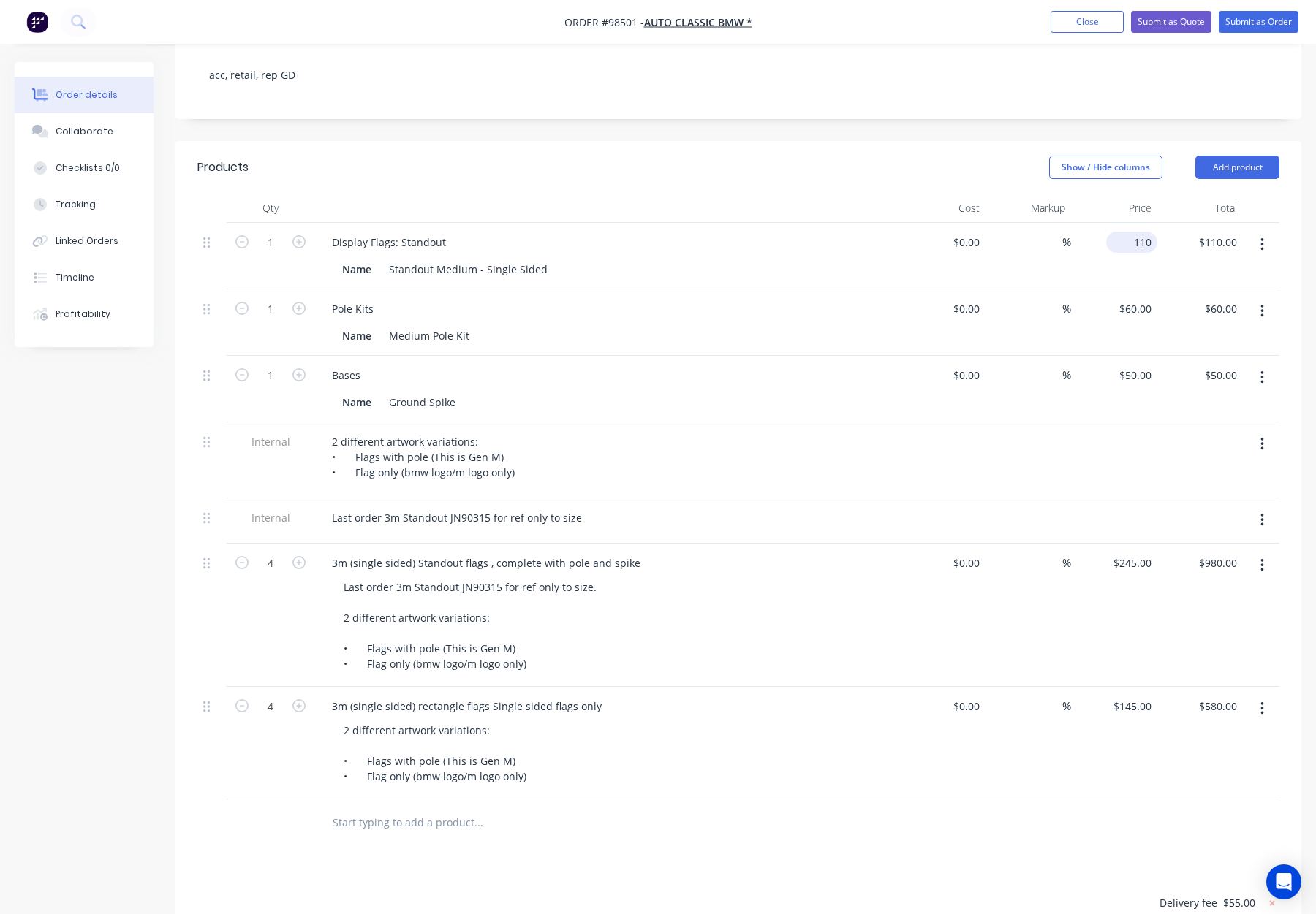
click at [1127, 232] on div "110 $110.00" at bounding box center [1132, 242] width 51 height 22
type input "$130.00"
click at [1100, 223] on div "$130.00 $130.00" at bounding box center [1115, 256] width 86 height 66
click at [1134, 232] on input "130" at bounding box center [1135, 242] width 45 height 22
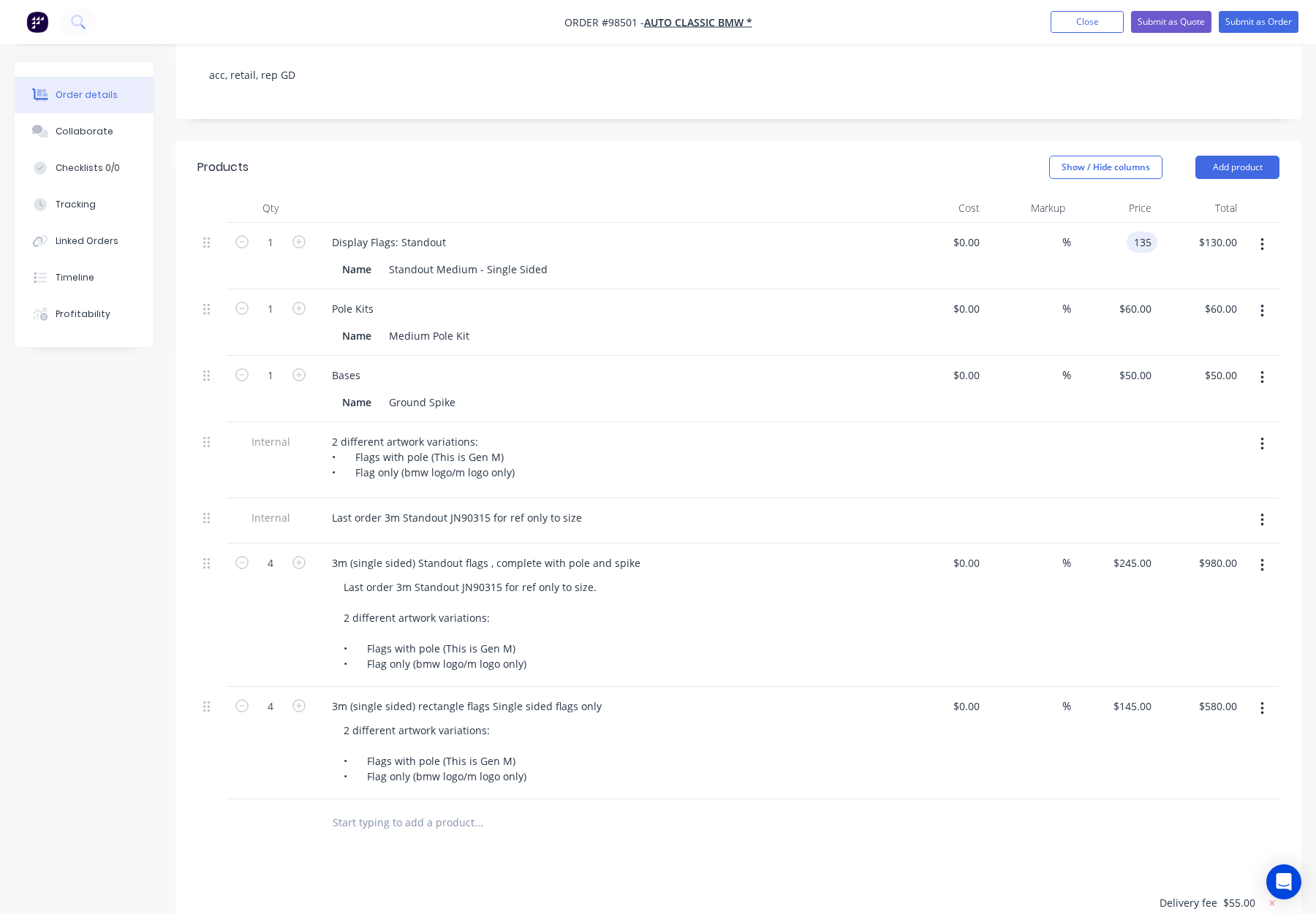
type input "$135.00"
click at [1117, 230] on div "$135.00 135" at bounding box center [1115, 256] width 86 height 66
click at [298, 235] on icon "button" at bounding box center [299, 242] width 13 height 13
type input "2"
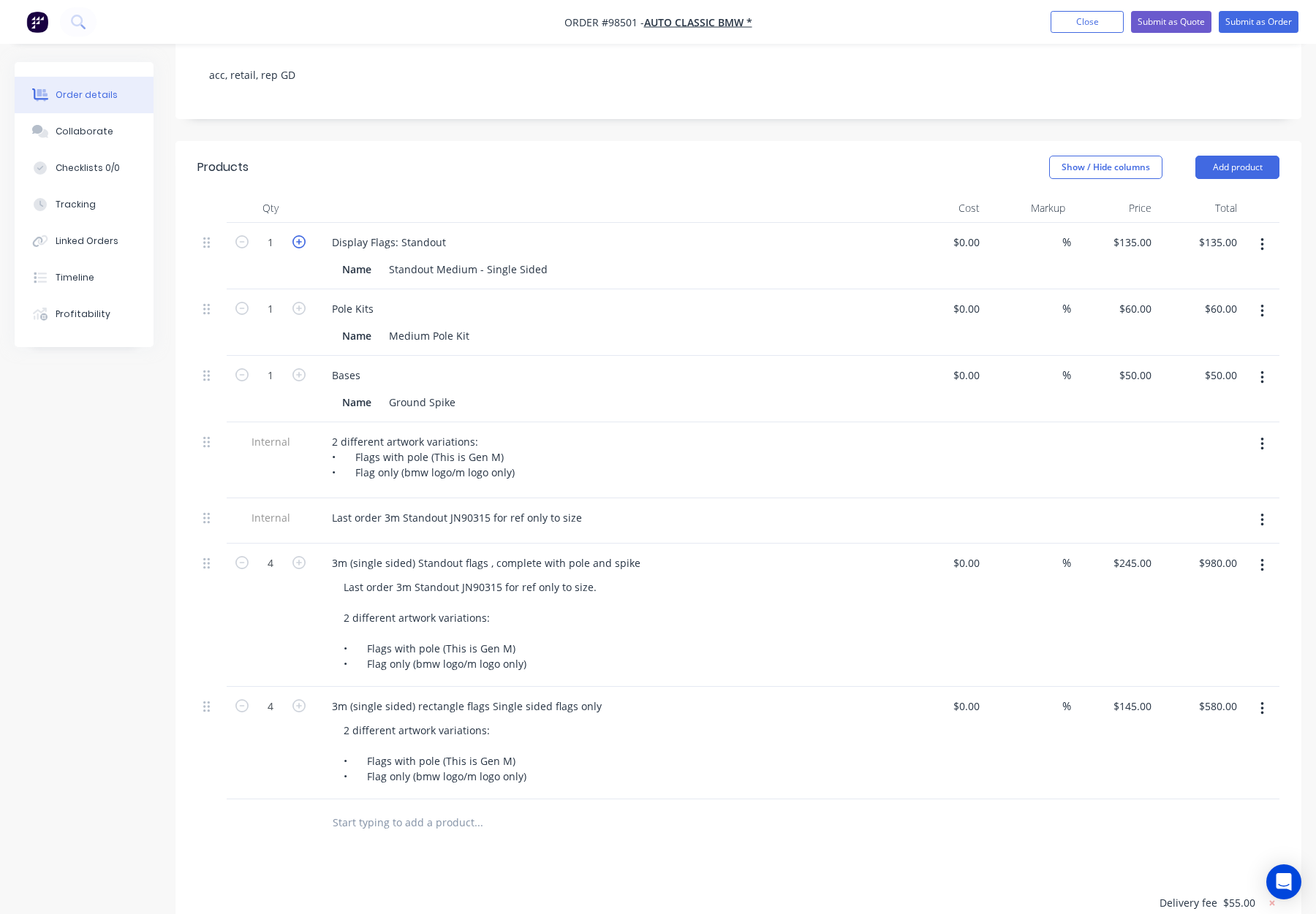
type input "$270.00"
click at [298, 235] on icon "button" at bounding box center [299, 242] width 13 height 13
type input "3"
type input "$405.00"
click at [298, 235] on icon "button" at bounding box center [299, 242] width 13 height 13
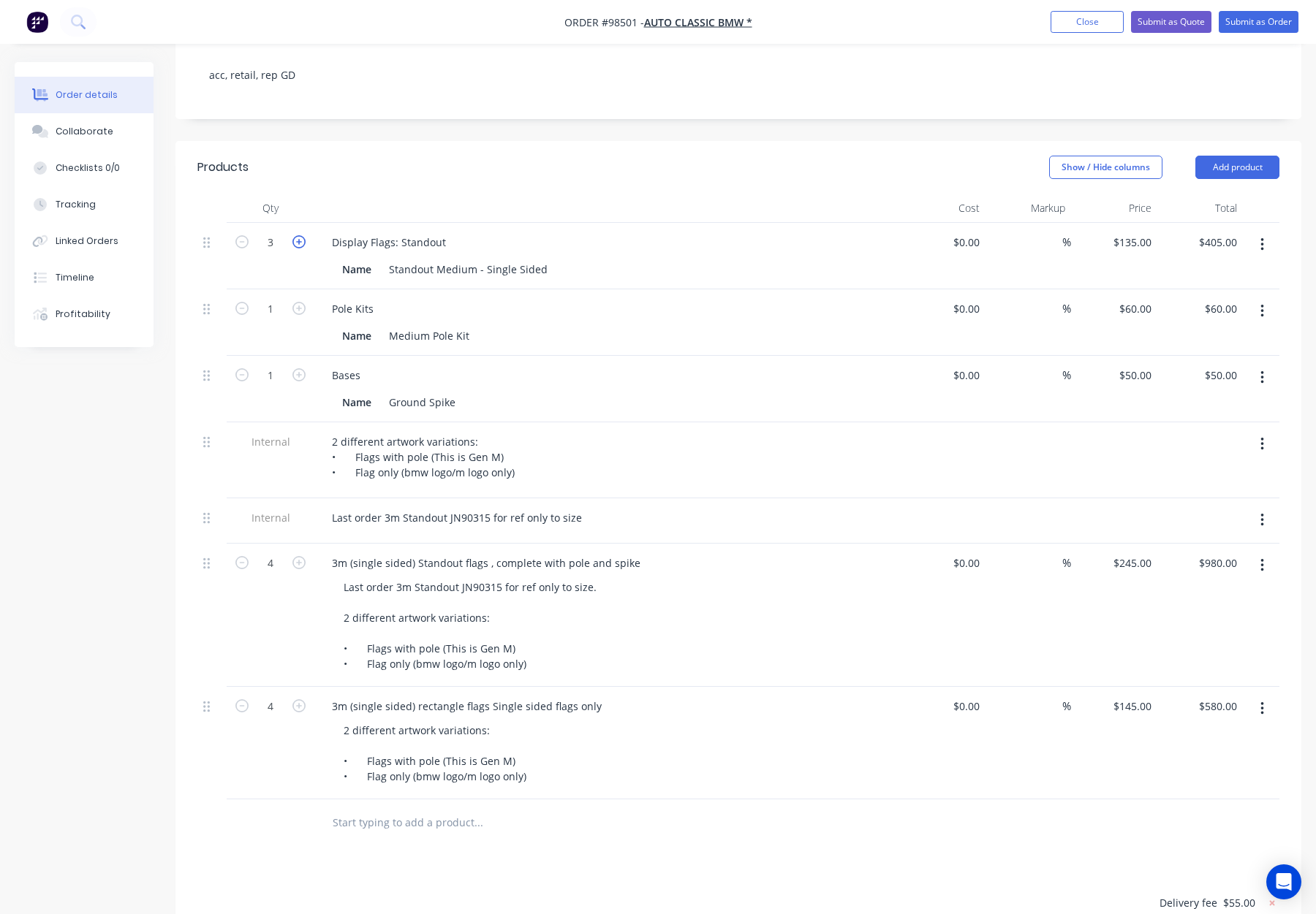
type input "4"
type input "$540.00"
click at [298, 302] on icon "button" at bounding box center [299, 308] width 13 height 13
type input "2"
type input "$120.00"
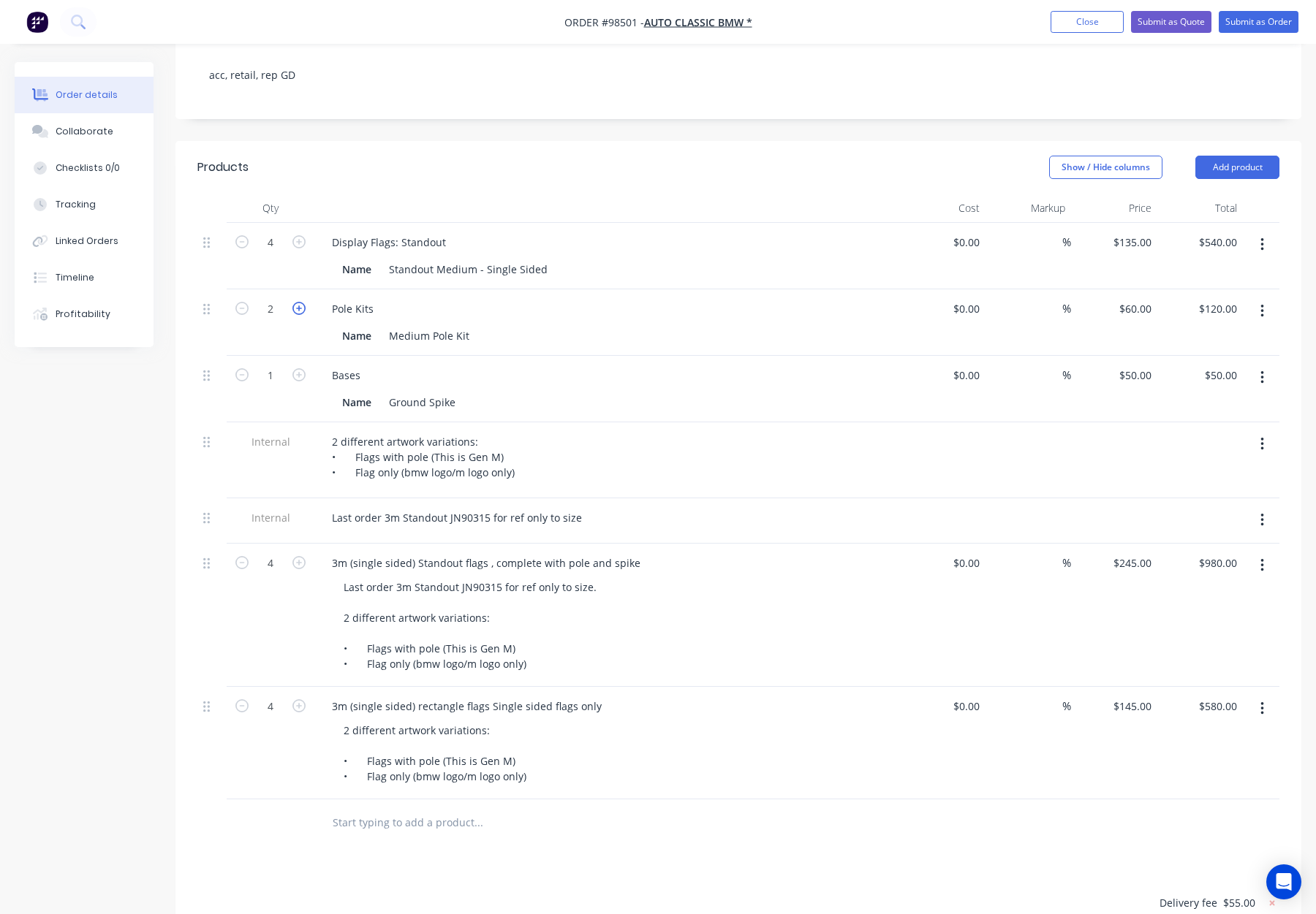
click at [298, 302] on icon "button" at bounding box center [299, 308] width 13 height 13
type input "3"
type input "$180.00"
click at [298, 302] on icon "button" at bounding box center [299, 308] width 13 height 13
type input "4"
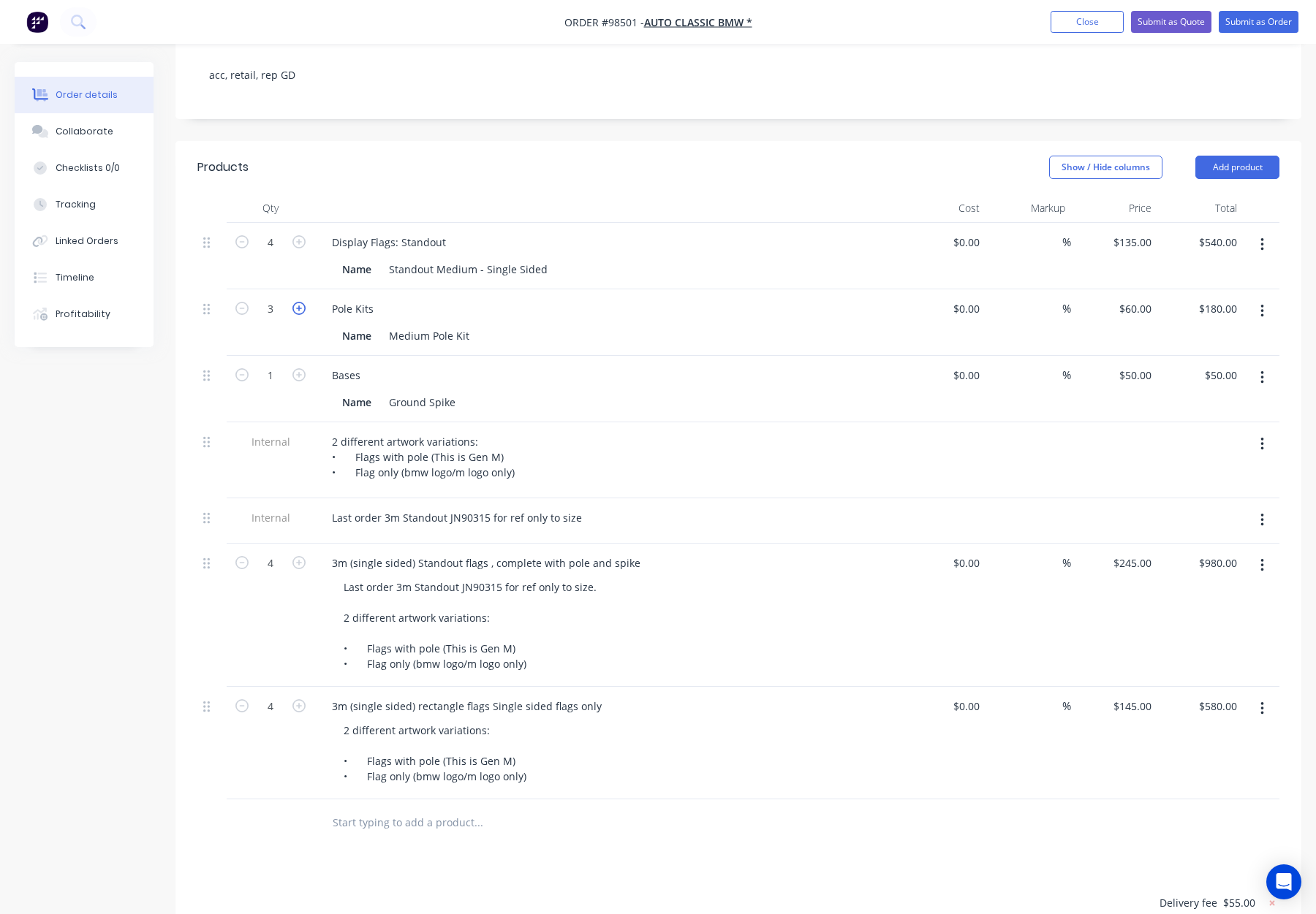
type input "$240.00"
click at [301, 368] on icon "button" at bounding box center [299, 374] width 13 height 13
type input "2"
type input "$100.00"
click at [301, 368] on icon "button" at bounding box center [299, 374] width 13 height 13
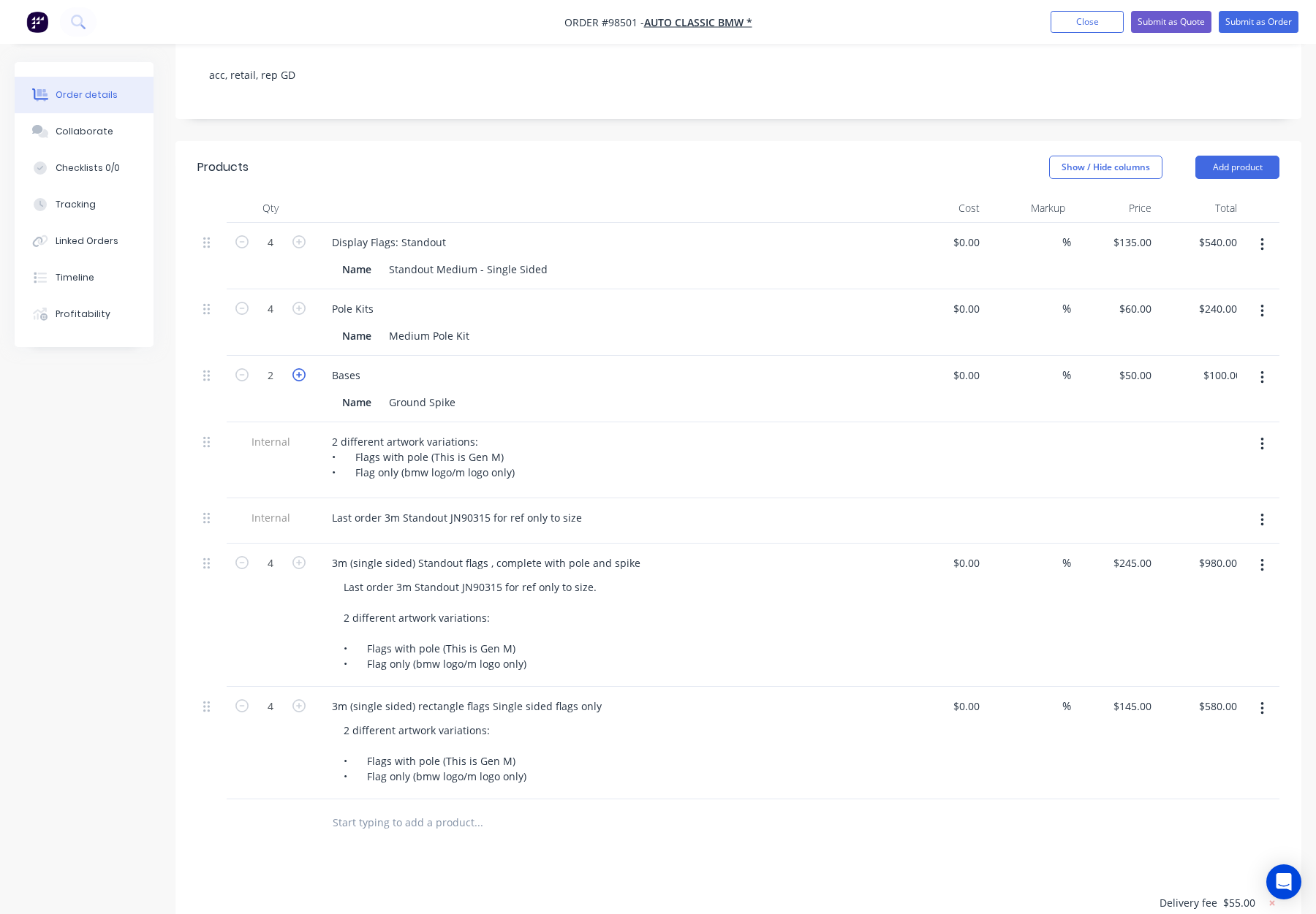
type input "3"
type input "$150.00"
click at [301, 368] on icon "button" at bounding box center [299, 374] width 13 height 13
type input "4"
type input "$200.00"
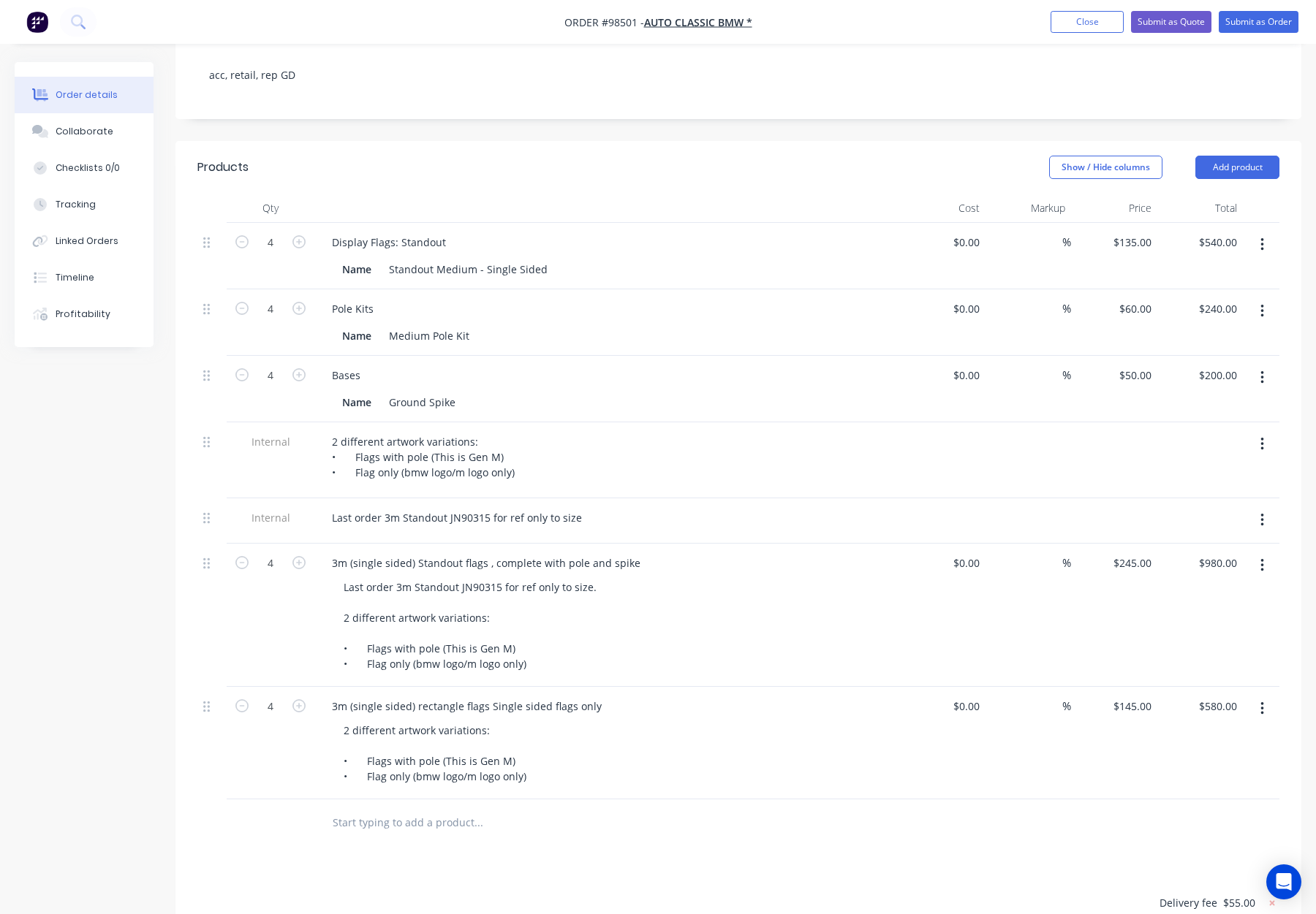
click at [1260, 558] on icon "button" at bounding box center [1262, 566] width 4 height 16
click at [1207, 681] on div "Delete" at bounding box center [1210, 692] width 112 height 22
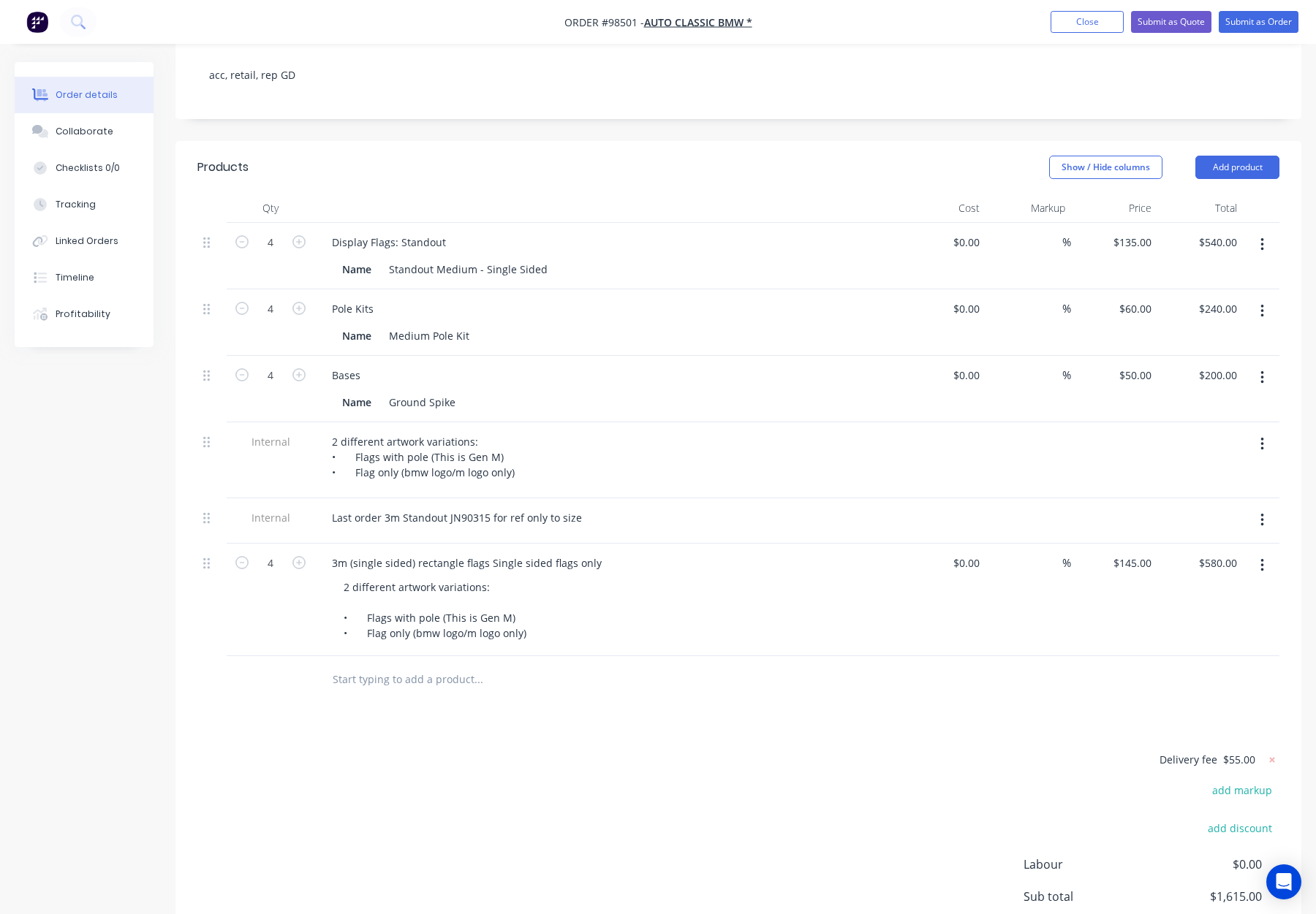
click at [420, 665] on input "text" at bounding box center [479, 680] width 293 height 30
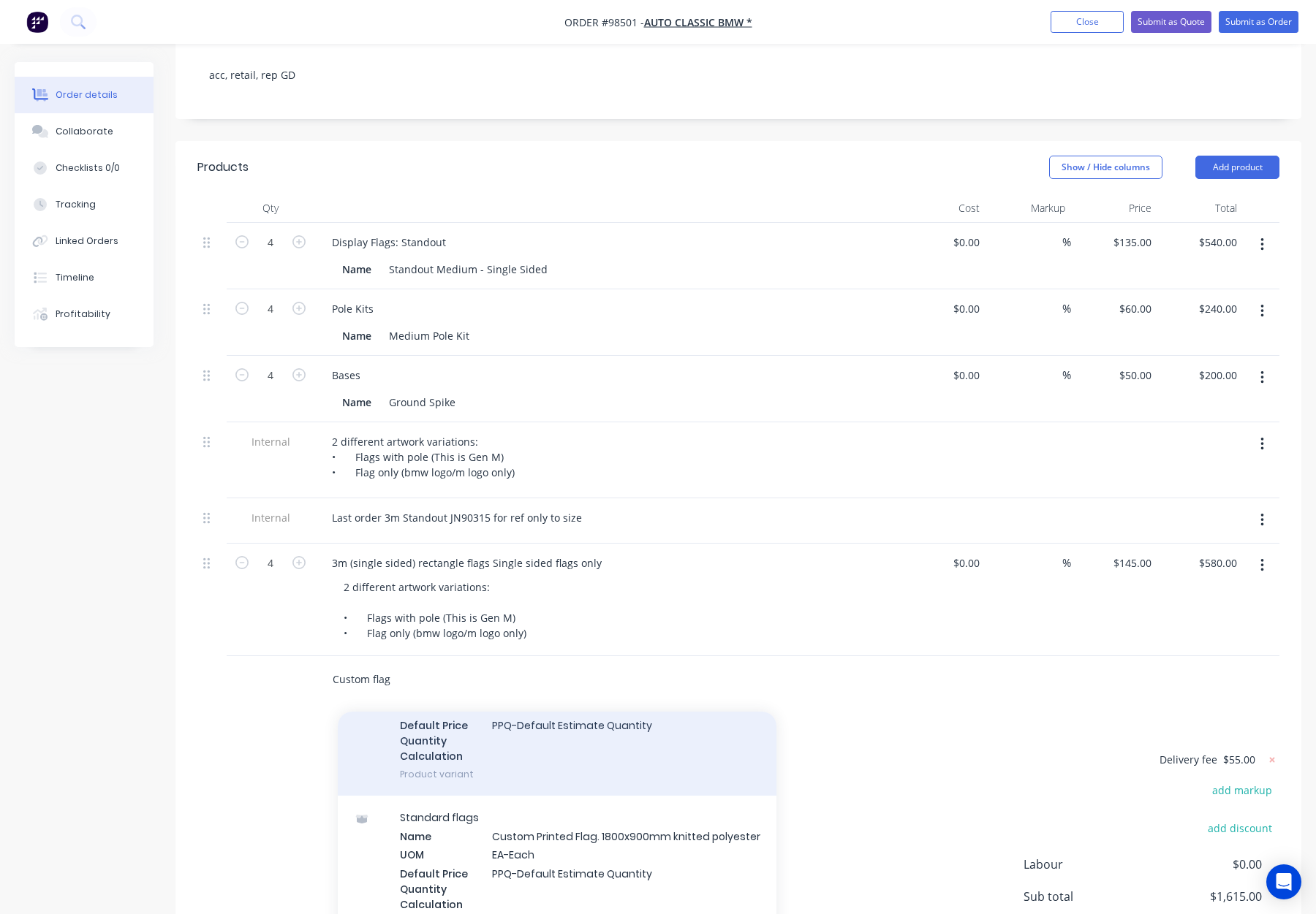
scroll to position [135, 0]
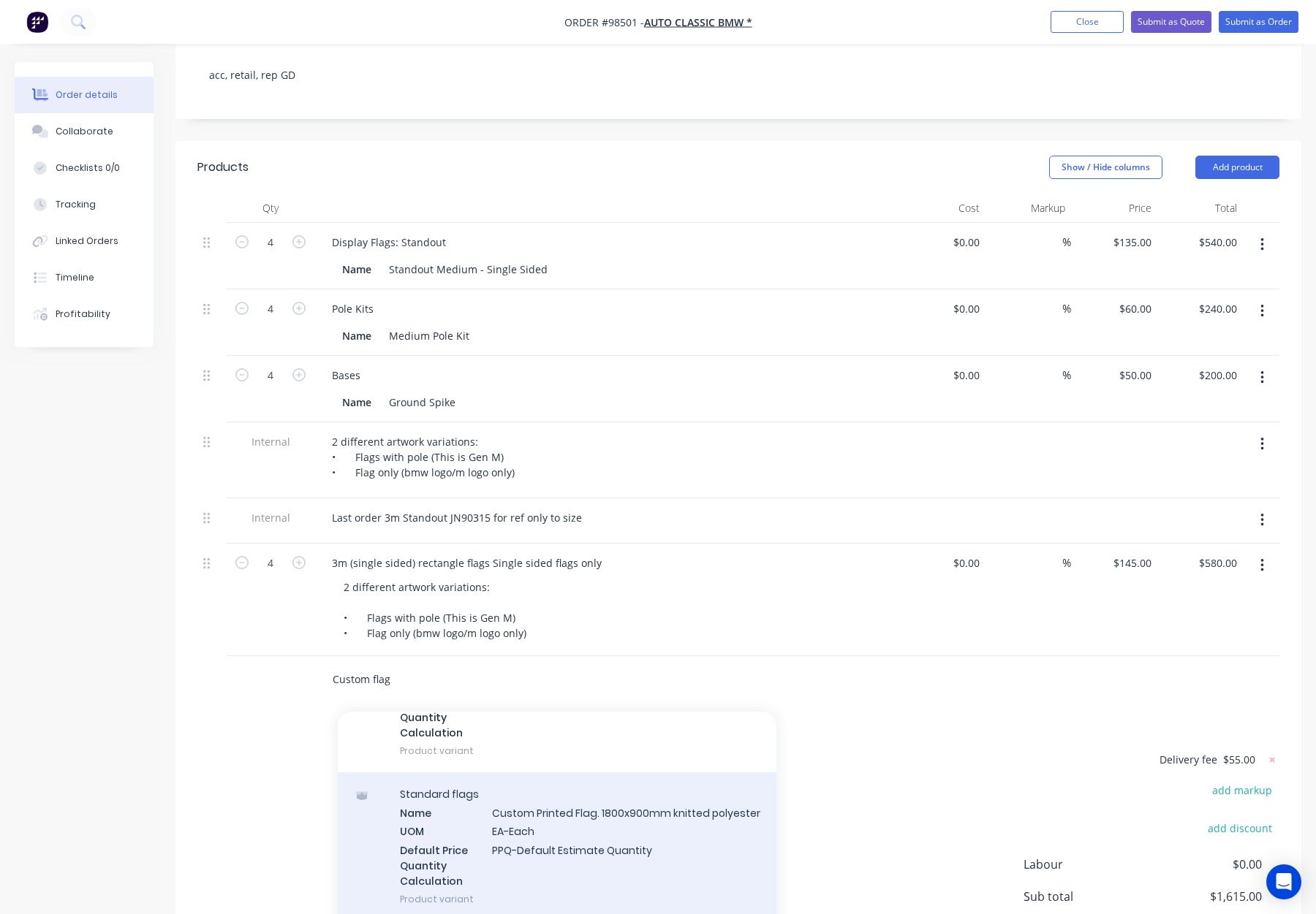
type input "Custom flag"
click at [564, 772] on div "Standard flags Name Custom Printed Flag. 1800x900mm knitted polyester UOM EA-Ea…" at bounding box center [557, 846] width 438 height 148
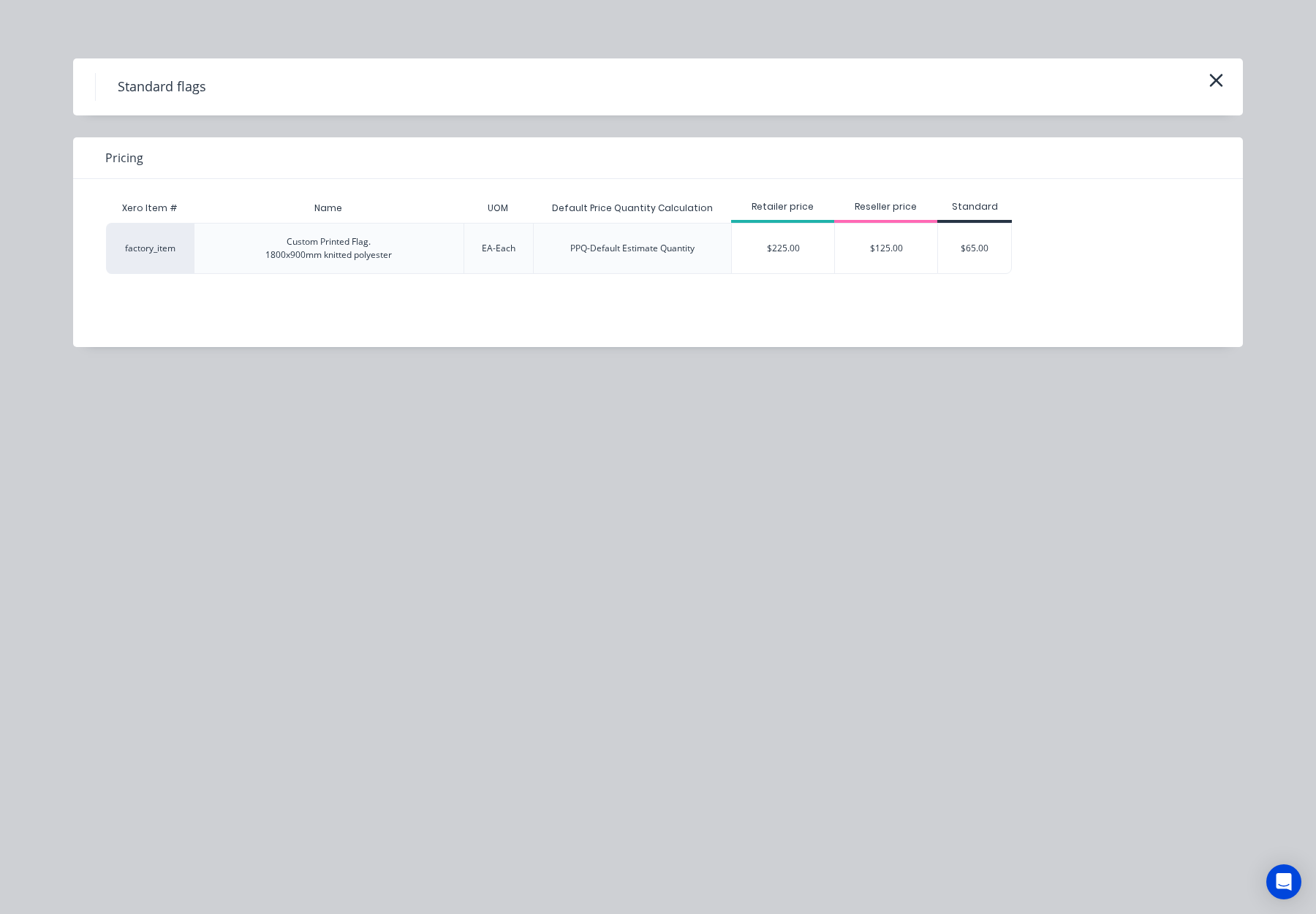
click at [871, 250] on div "$125.00" at bounding box center [887, 248] width 102 height 49
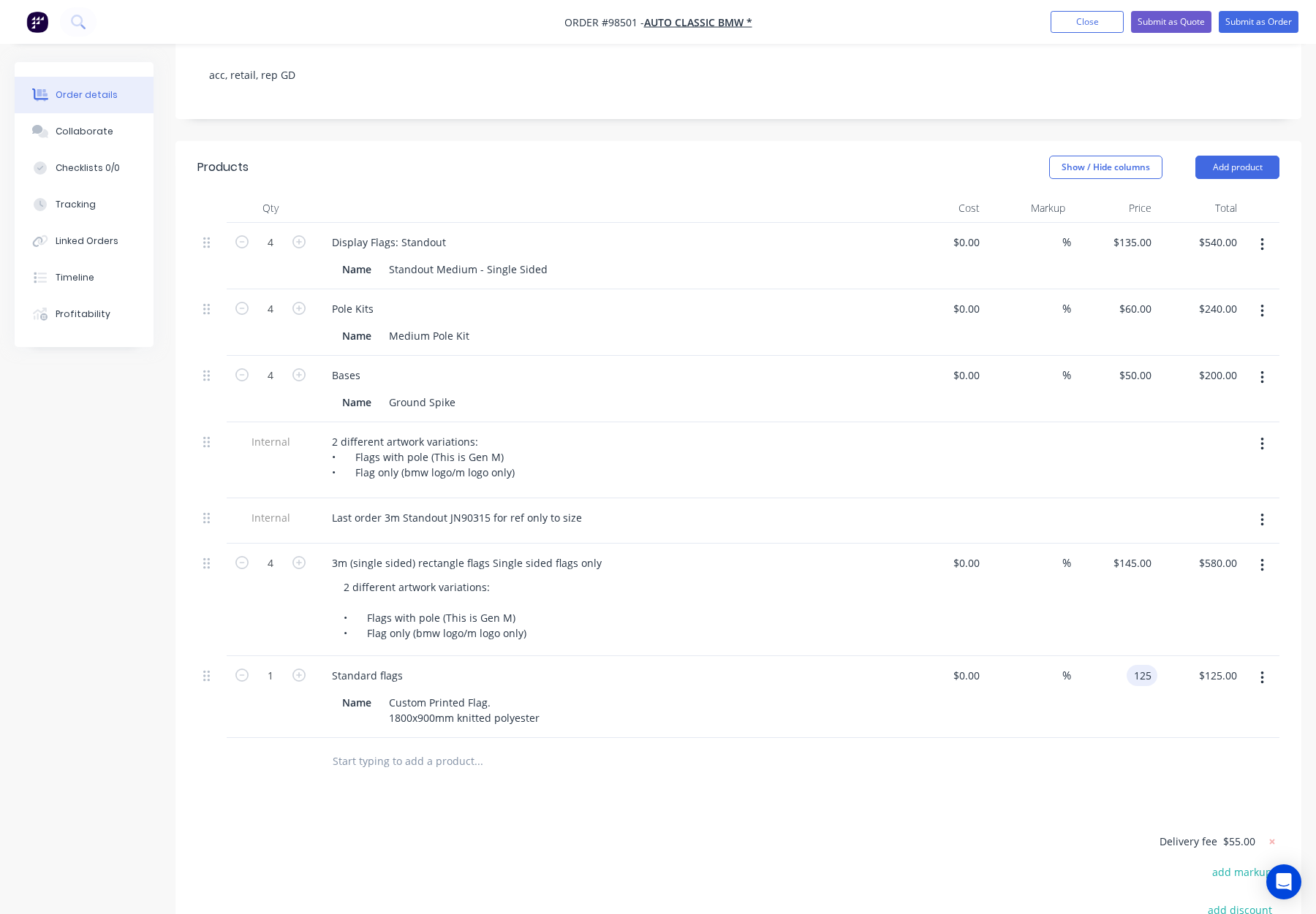
click at [1131, 665] on div "125 125" at bounding box center [1142, 676] width 31 height 22
type input "$145.00"
click at [728, 692] on div "Name Custom Printed Flag. 1800x900mm knitted polyester" at bounding box center [604, 710] width 535 height 37
drag, startPoint x: 484, startPoint y: 662, endPoint x: 365, endPoint y: 659, distance: 119.0
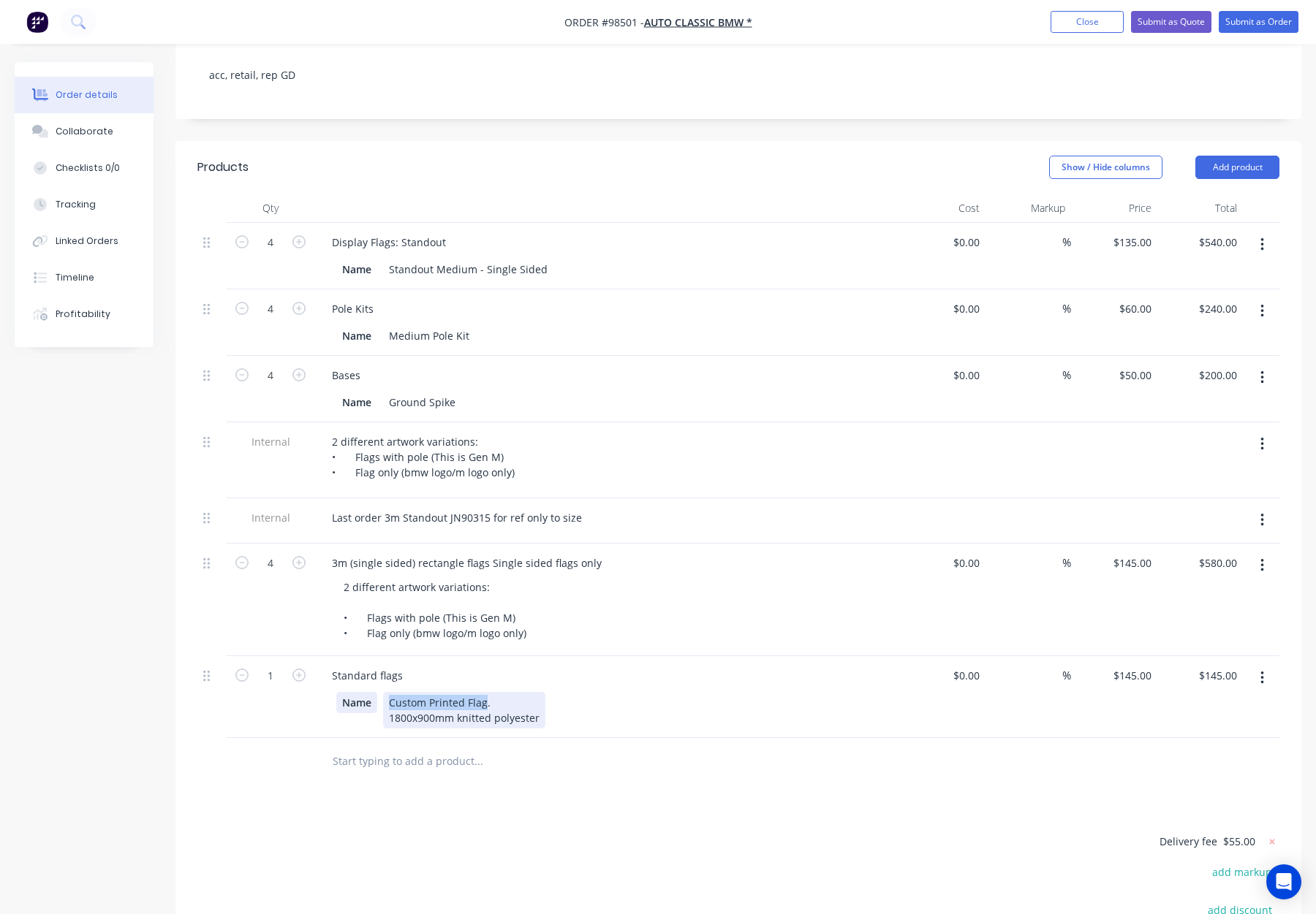
click at [367, 692] on div "Name Custom Printed Flag. 1800x900mm knitted polyester" at bounding box center [604, 710] width 535 height 37
copy div "Custom Printed Flag"
drag, startPoint x: 403, startPoint y: 635, endPoint x: 279, endPoint y: 630, distance: 124.1
click at [279, 656] on div "1 Standard flags Name Custom Printed Flag. 1800x900mm knitted polyester $0.00 $…" at bounding box center [738, 697] width 1082 height 82
paste div
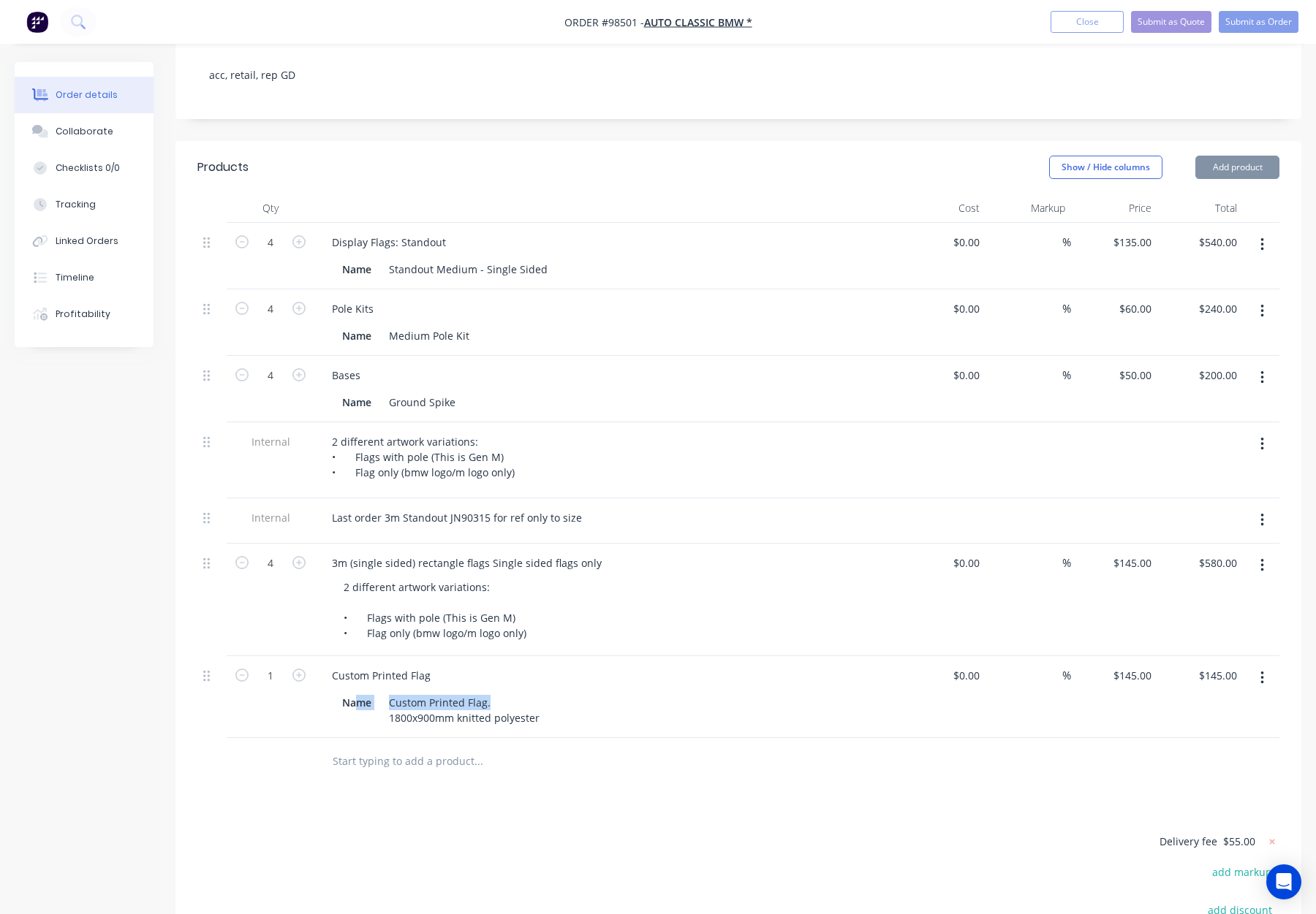
drag, startPoint x: 490, startPoint y: 663, endPoint x: 359, endPoint y: 655, distance: 131.2
click at [359, 692] on div "Name Custom Printed Flag. 1800x900mm knitted polyester" at bounding box center [604, 710] width 535 height 37
click at [479, 692] on div "Custom Printed Flag. 1800x900mm knitted polyester" at bounding box center [464, 710] width 163 height 37
drag, startPoint x: 470, startPoint y: 663, endPoint x: 390, endPoint y: 662, distance: 80.0
click at [390, 692] on div "Custom Printed Flag. 1800x900mm knitted polyester" at bounding box center [464, 710] width 163 height 37
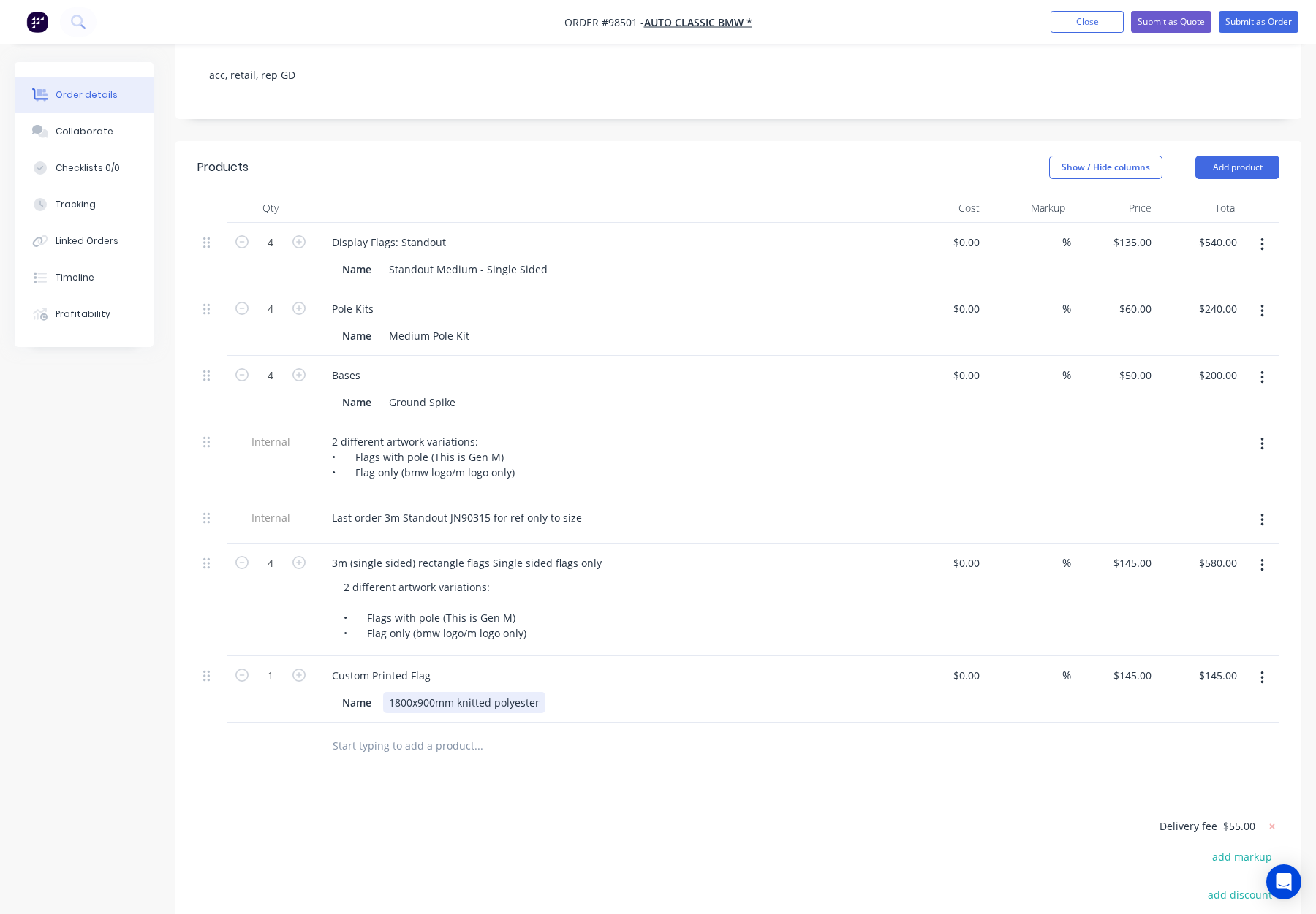
click at [389, 692] on div "1800x900mm knitted polyester" at bounding box center [464, 703] width 163 height 22
drag, startPoint x: 405, startPoint y: 662, endPoint x: 455, endPoint y: 665, distance: 50.1
click at [455, 692] on div "1800x900mm knitted polyester" at bounding box center [464, 703] width 163 height 22
click at [1268, 665] on button "button" at bounding box center [1262, 678] width 34 height 26
click at [1178, 794] on div "Delete" at bounding box center [1210, 804] width 112 height 22
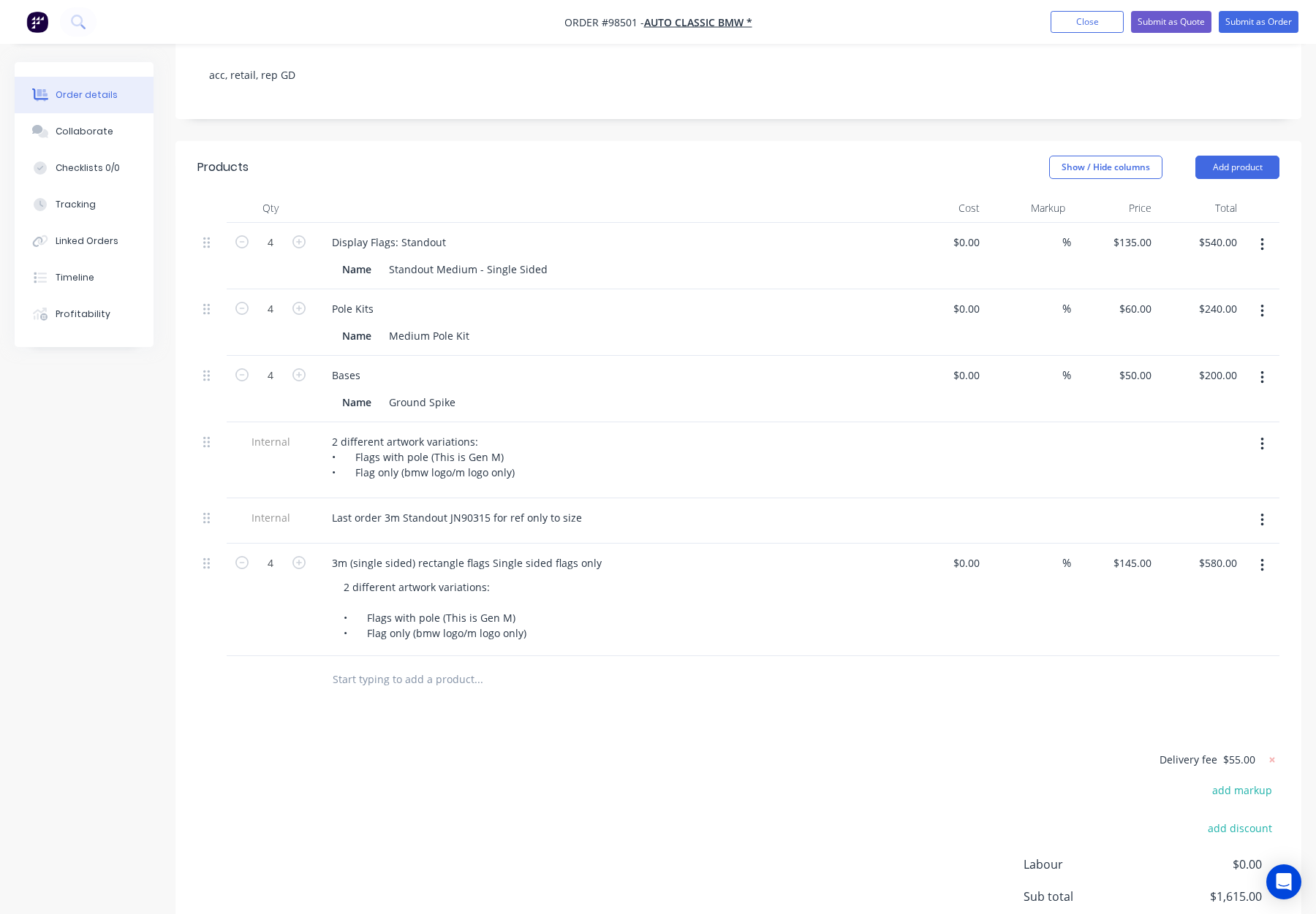
click at [800, 688] on div "Products Show / Hide columns Add product Qty Cost Markup Price Total 4 Display …" at bounding box center [738, 593] width 1126 height 906
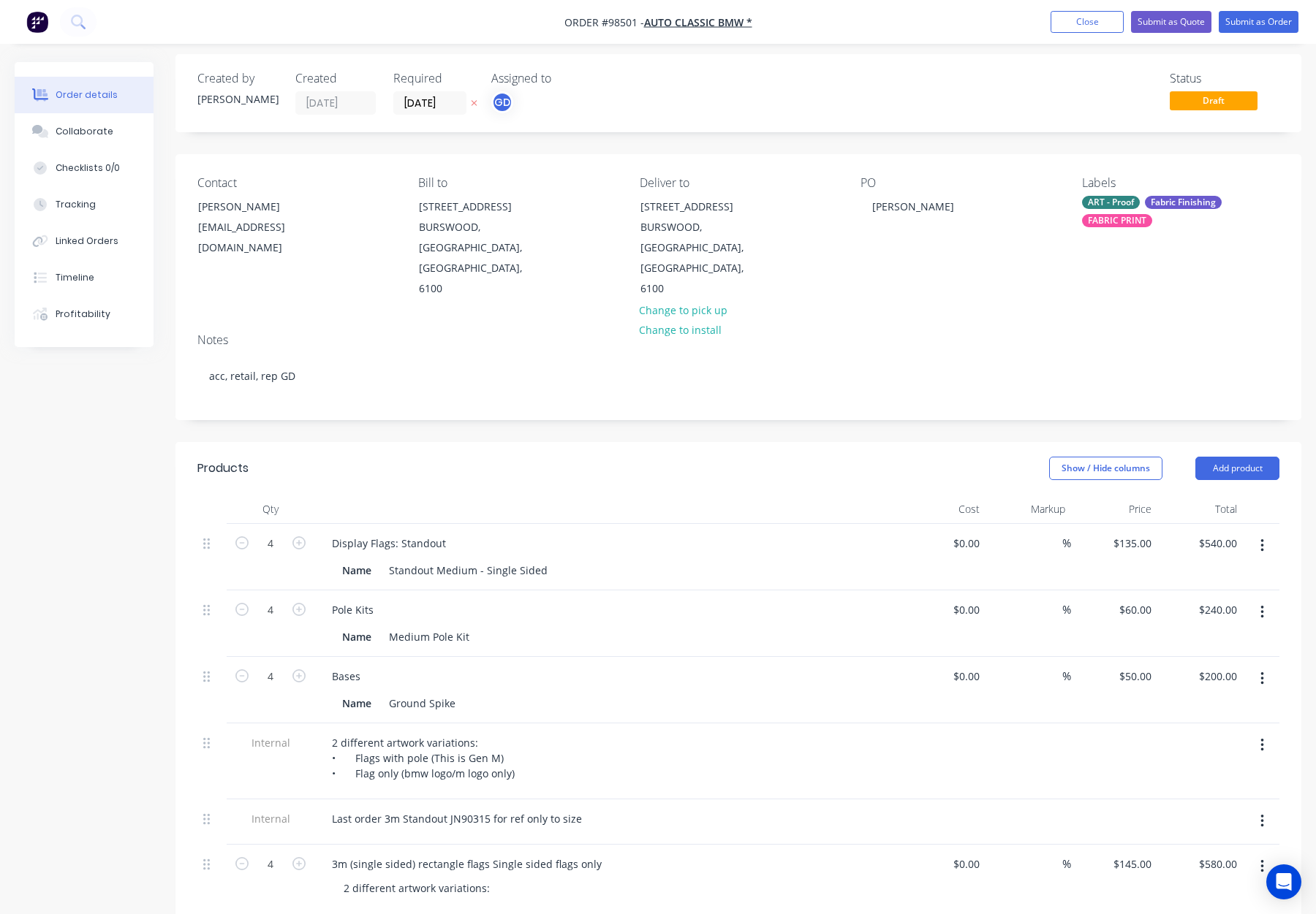
scroll to position [0, 0]
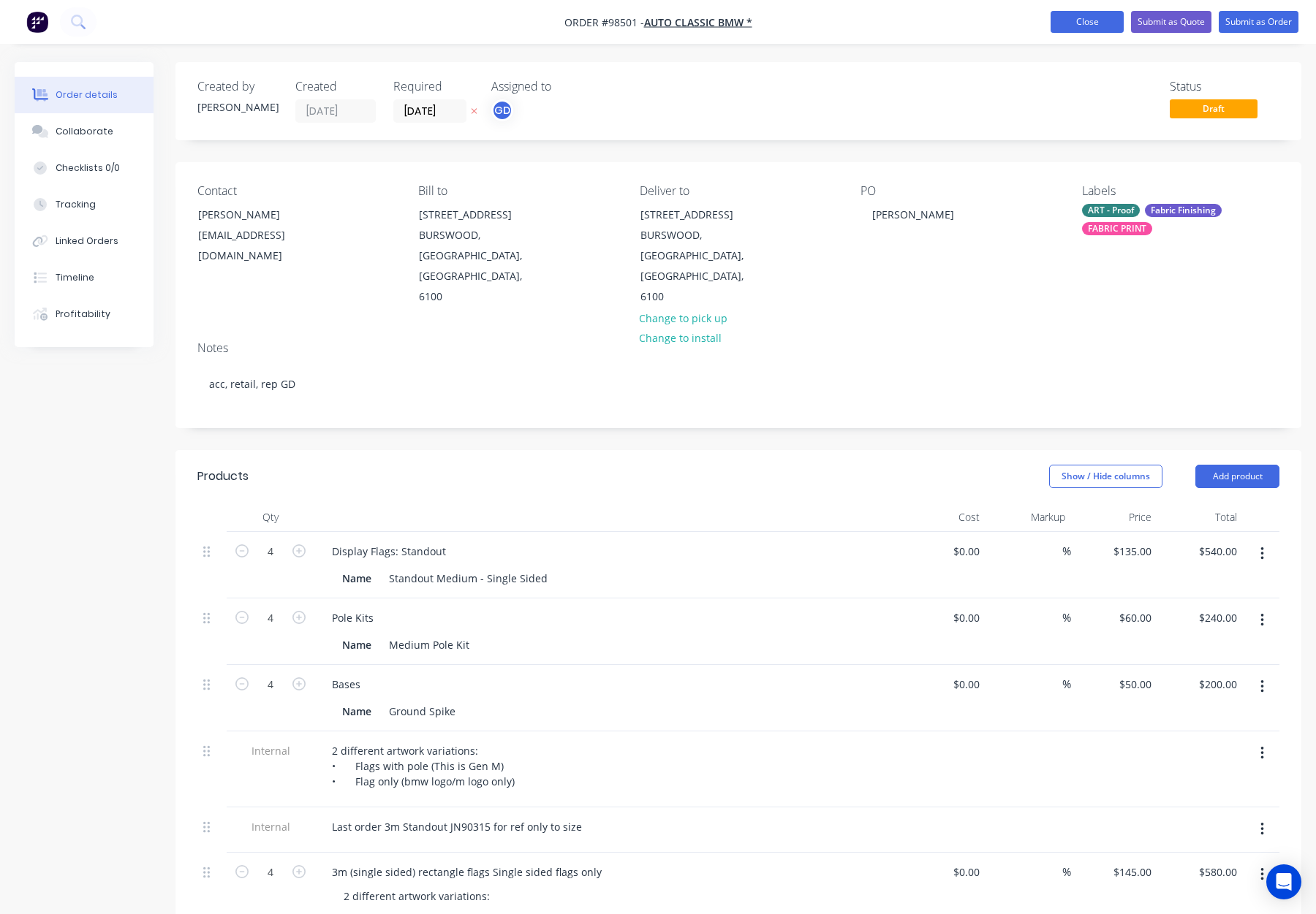
click at [1099, 22] on button "Close" at bounding box center [1087, 22] width 73 height 22
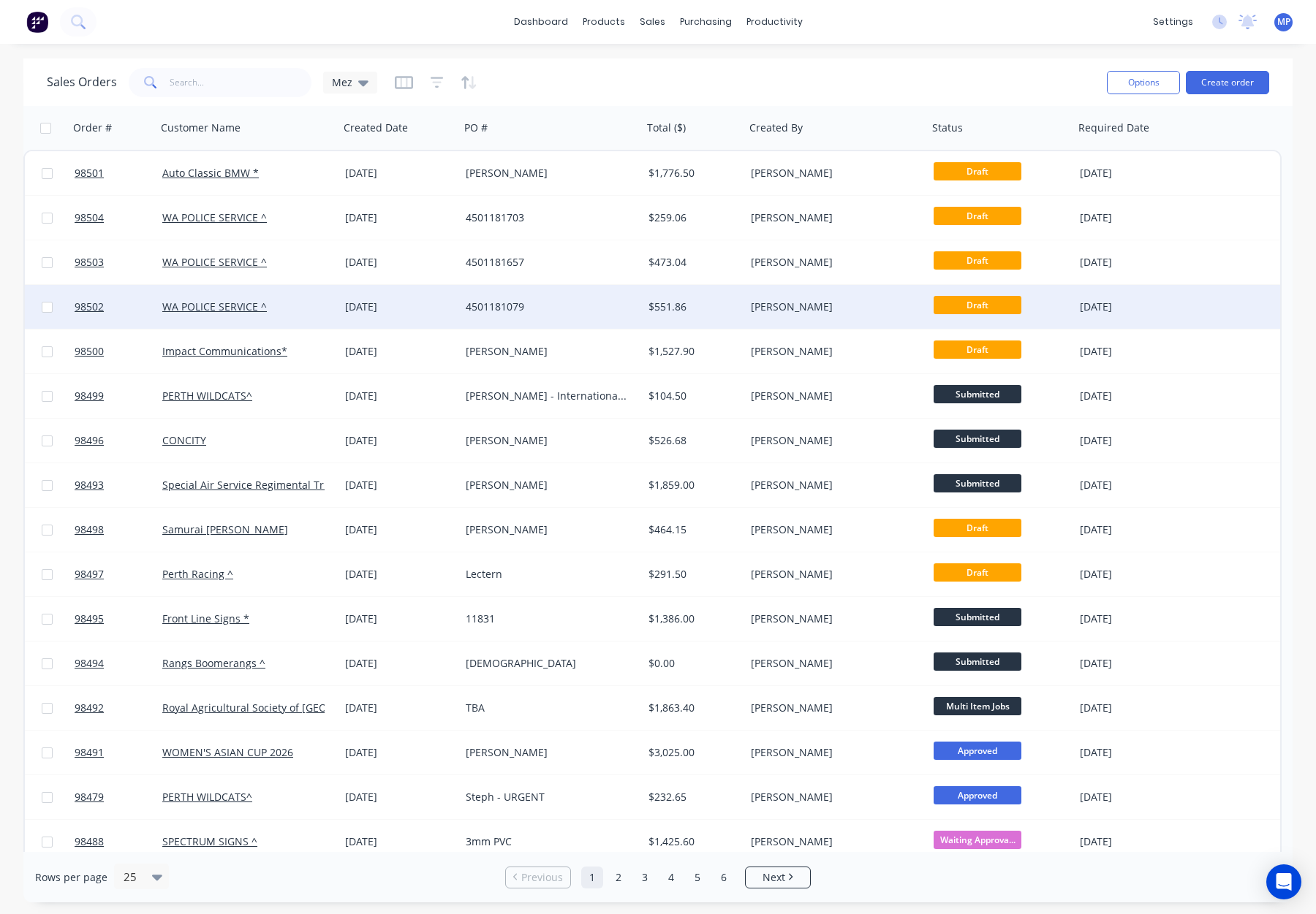
click at [573, 311] on div "4501181079" at bounding box center [547, 307] width 163 height 14
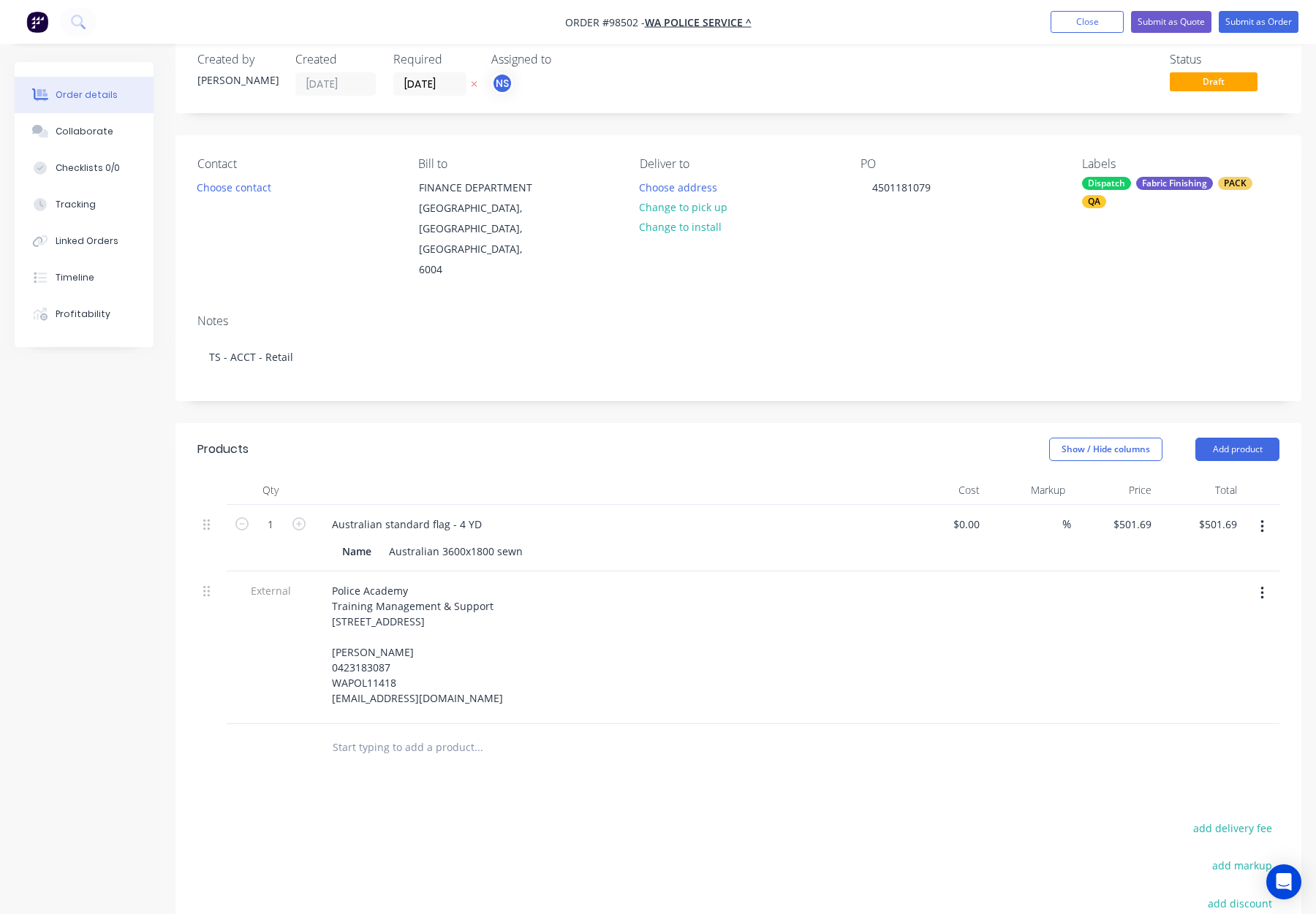
scroll to position [34, 0]
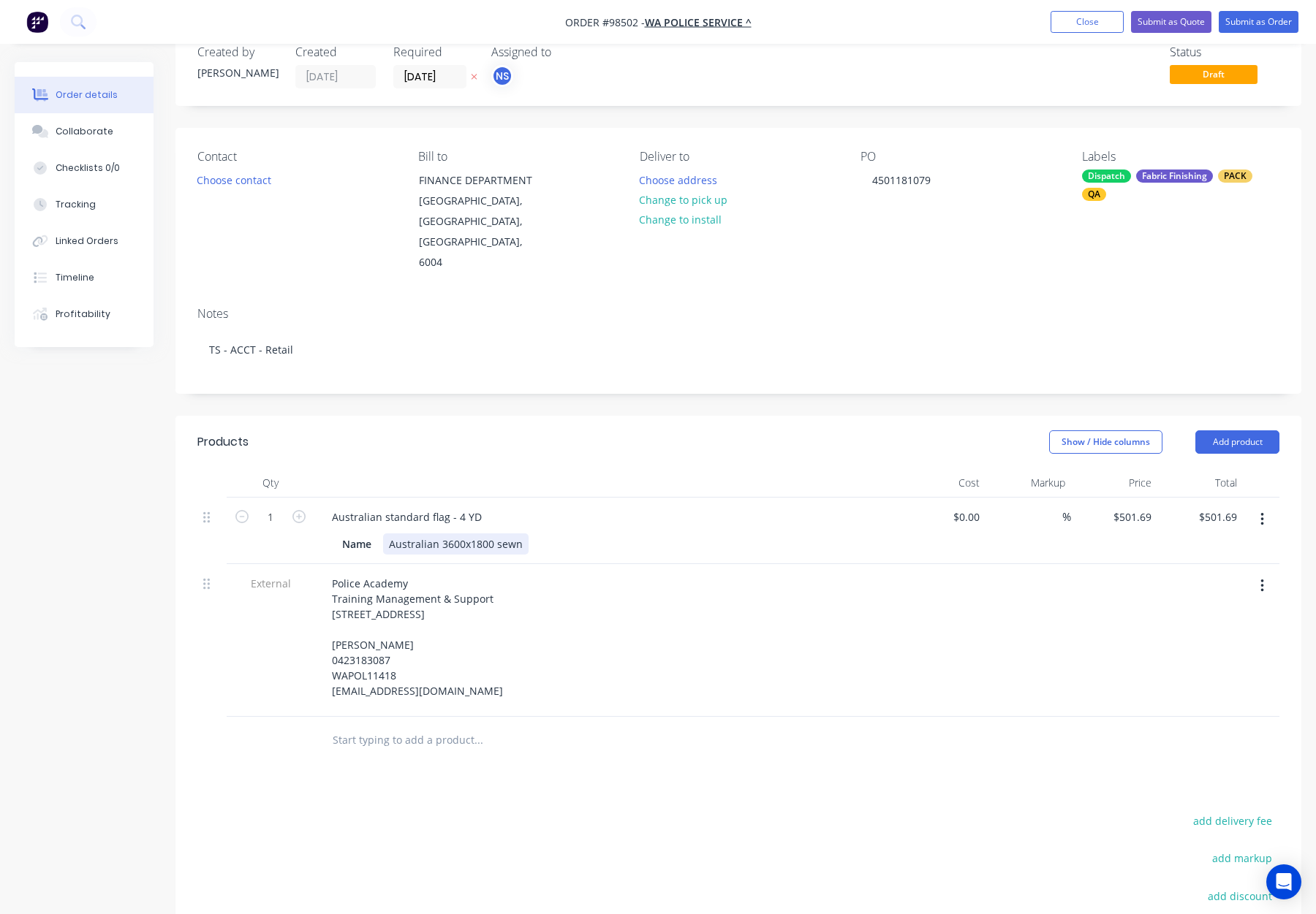
click at [496, 533] on div "Australian 3600x1800 sewn" at bounding box center [456, 544] width 146 height 22
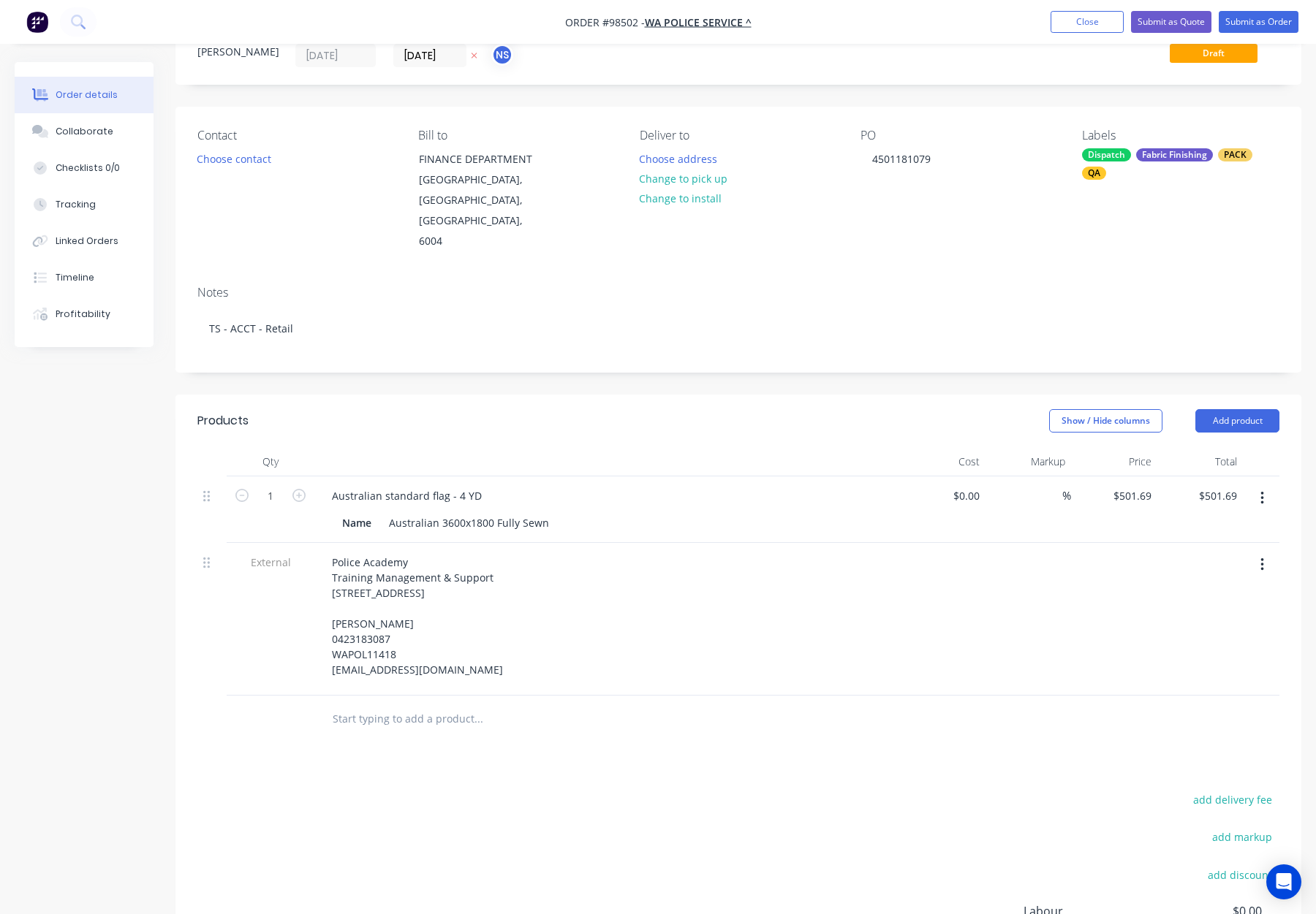
click at [632, 543] on div "Police Academy Training Management & Support 81 Lakeside Dve JOONDALUP 6027 SHA…" at bounding box center [606, 620] width 585 height 153
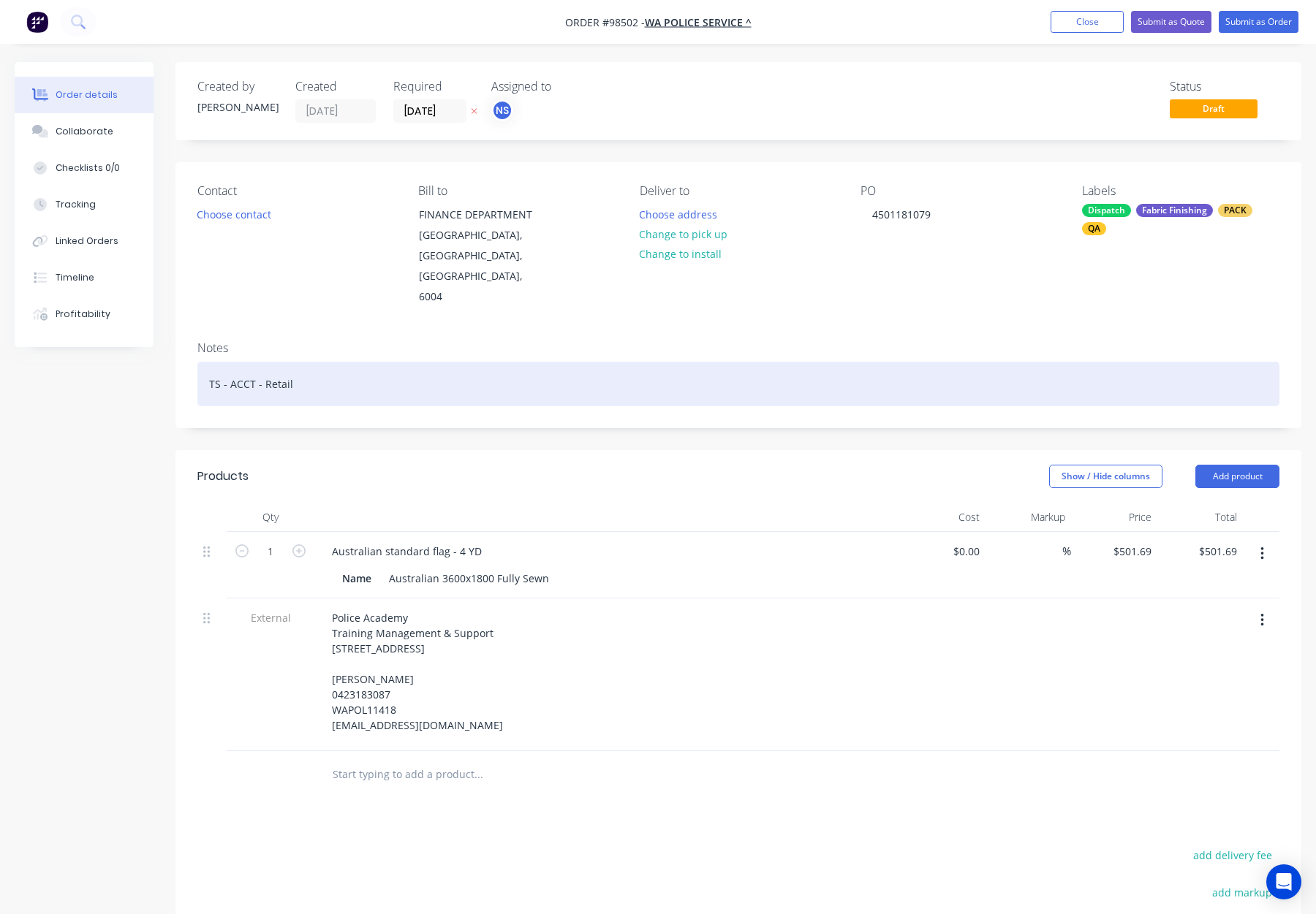
click at [382, 362] on div "TS - ACCT - Retail" at bounding box center [738, 384] width 1082 height 45
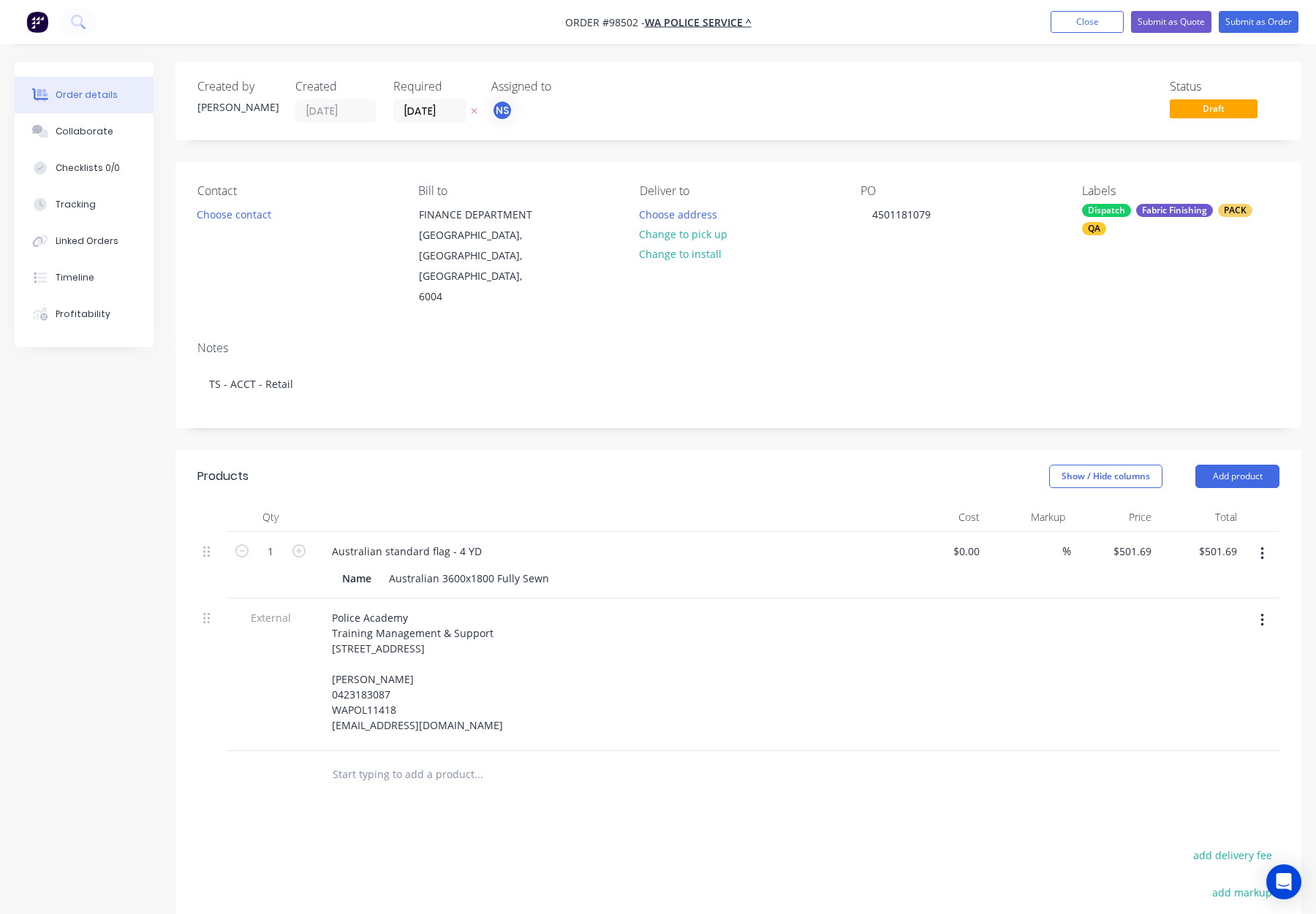
click at [481, 407] on div "Created by Rhonda Created 09/09/25 Required 12/09/25 Assigned to NS Status Draf…" at bounding box center [738, 605] width 1126 height 1087
click at [1248, 23] on button "Submit as Order" at bounding box center [1259, 22] width 80 height 22
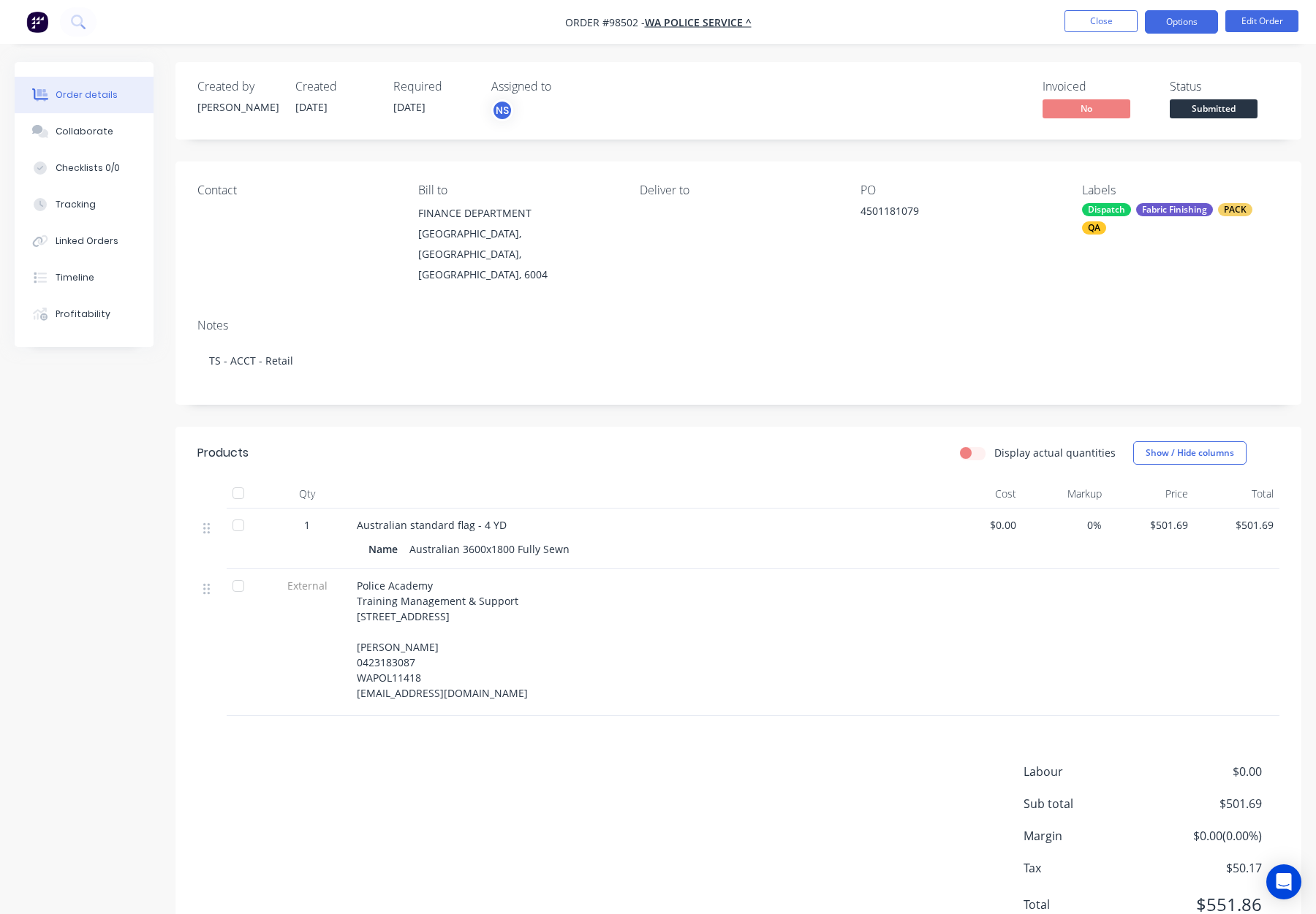
click at [1179, 22] on button "Options" at bounding box center [1181, 22] width 73 height 23
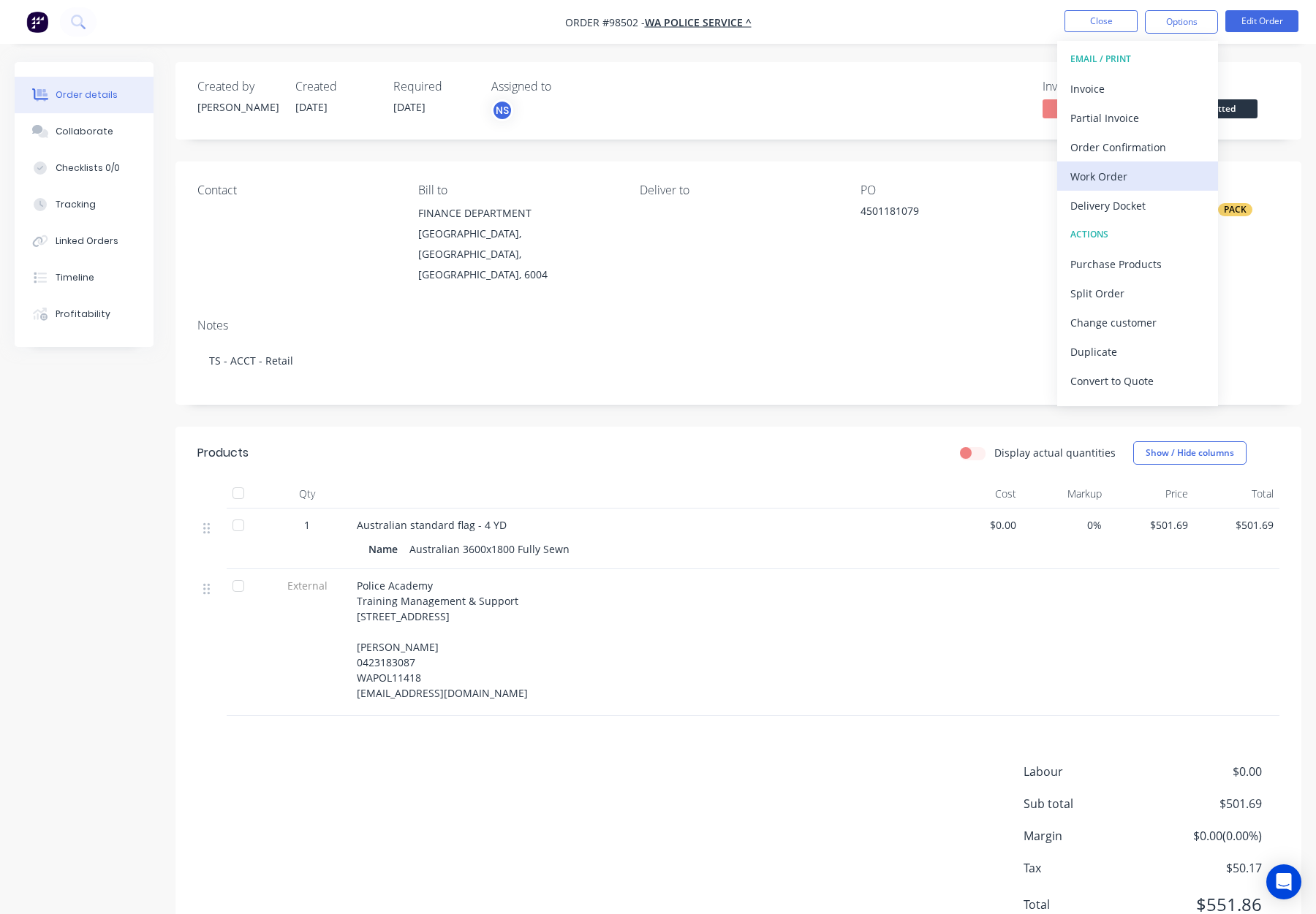
click at [1121, 173] on div "Work Order" at bounding box center [1138, 177] width 135 height 22
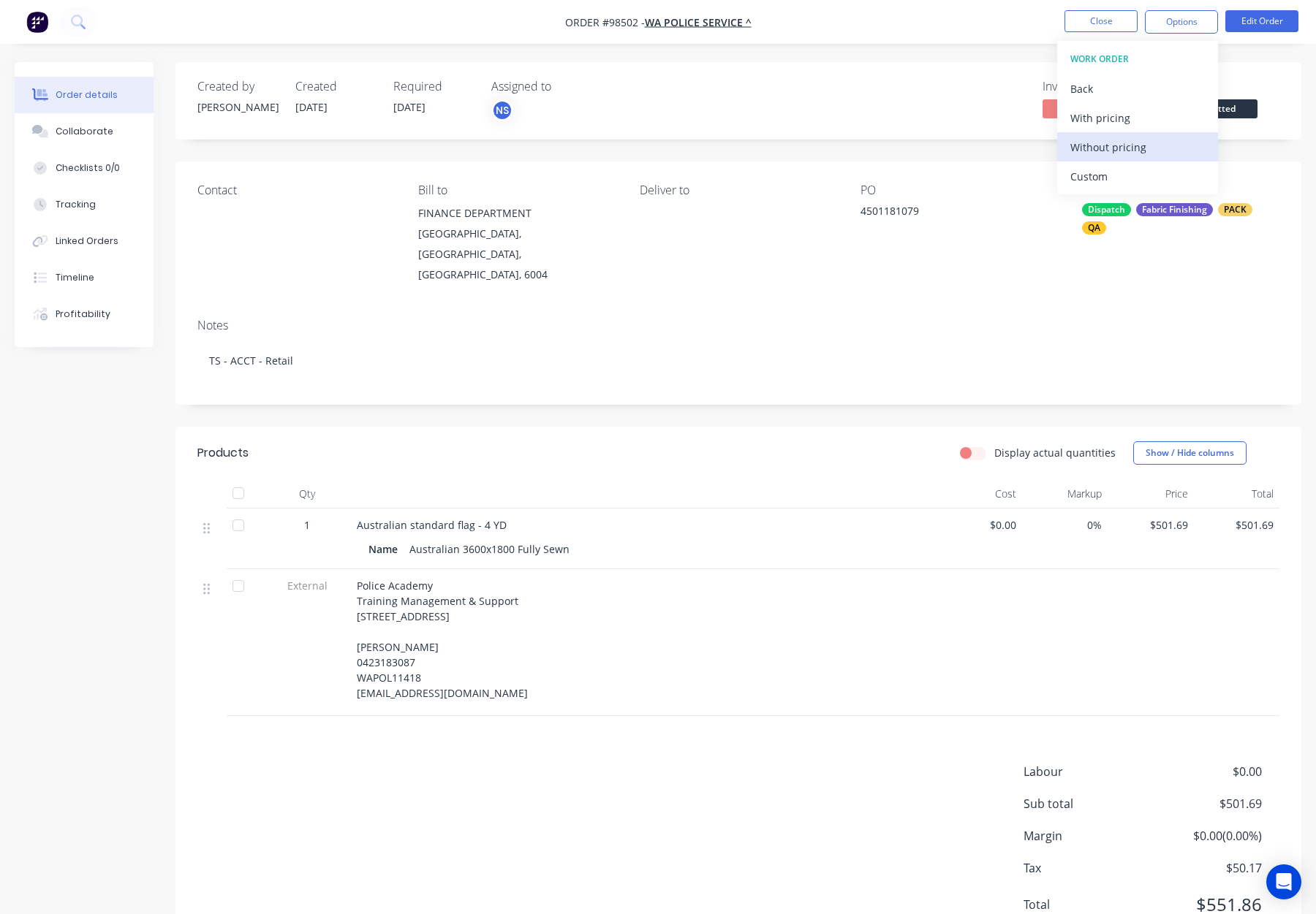
click at [1123, 147] on div "Without pricing" at bounding box center [1138, 147] width 135 height 22
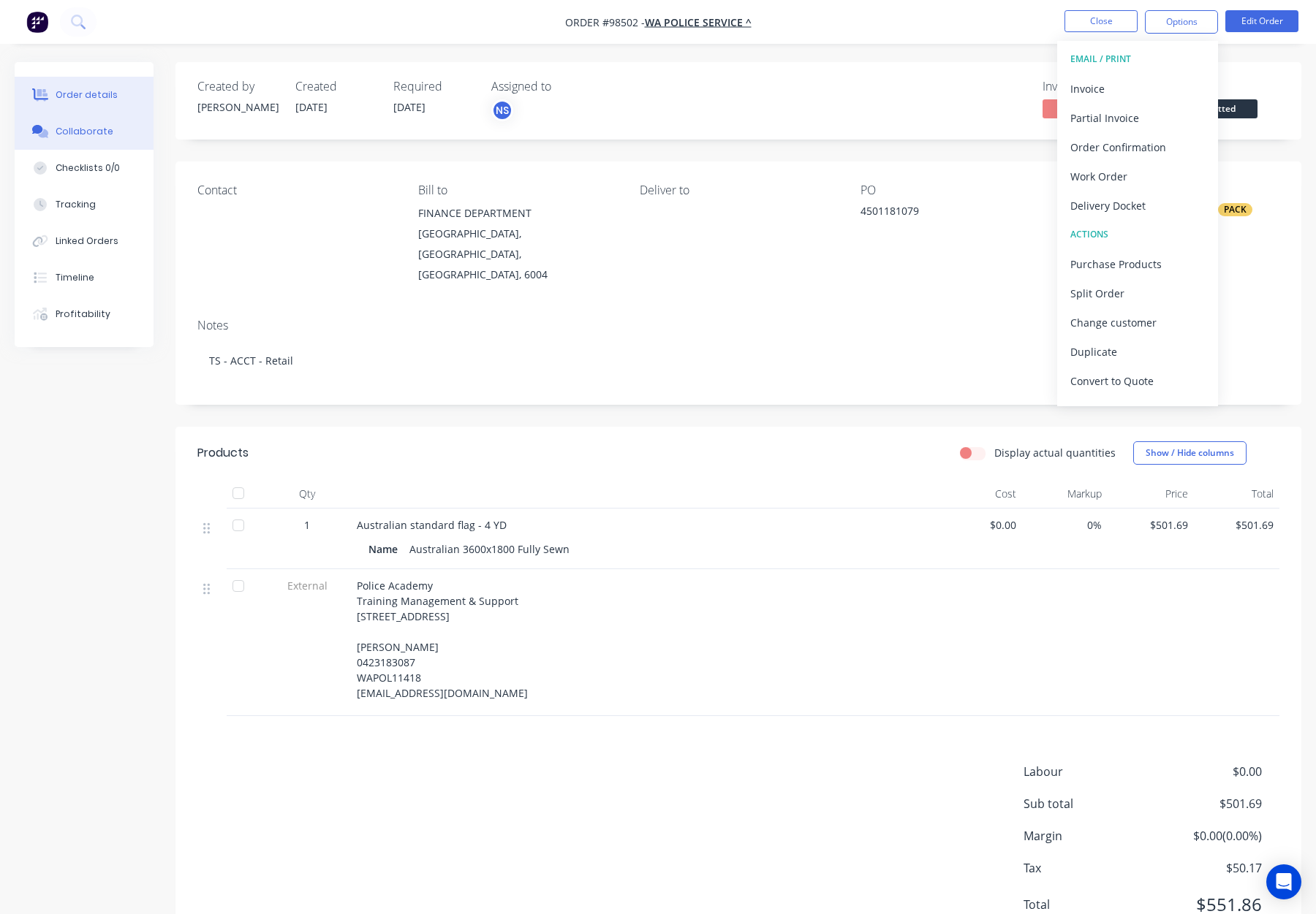
click at [81, 132] on div "Collaborate" at bounding box center [84, 131] width 57 height 13
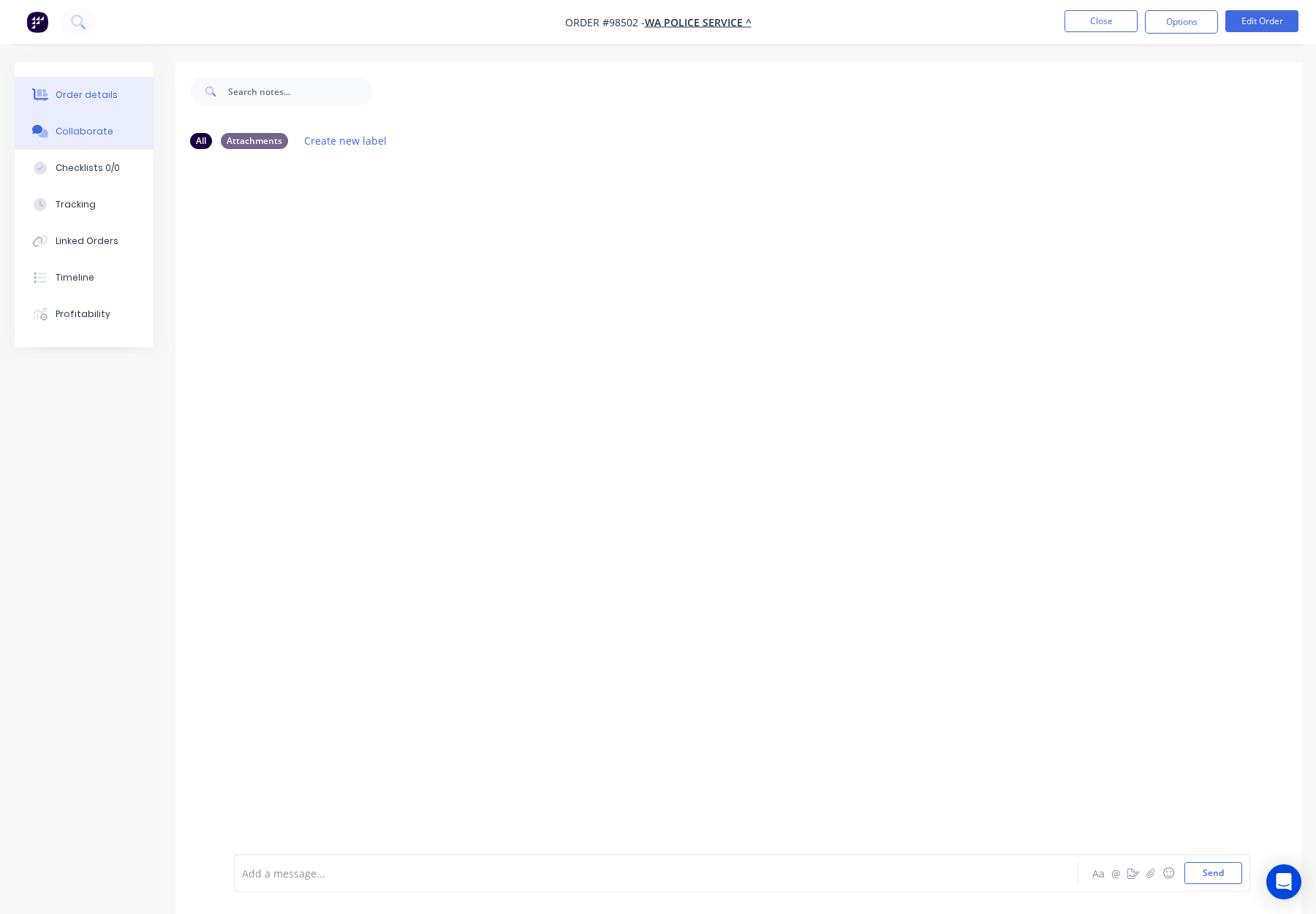
click at [65, 96] on div "Order details" at bounding box center [86, 94] width 62 height 13
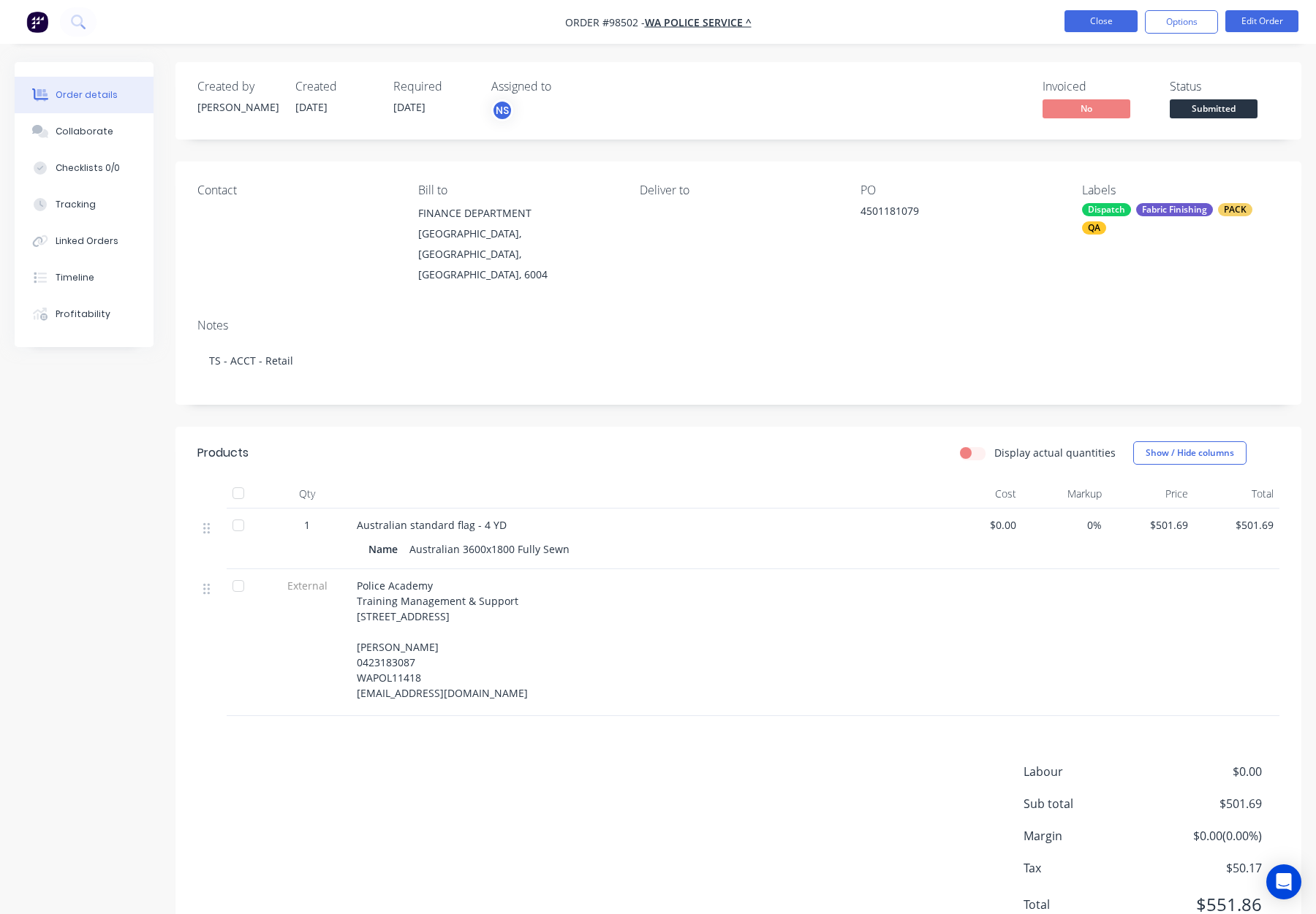
click at [1099, 13] on button "Close" at bounding box center [1100, 21] width 73 height 22
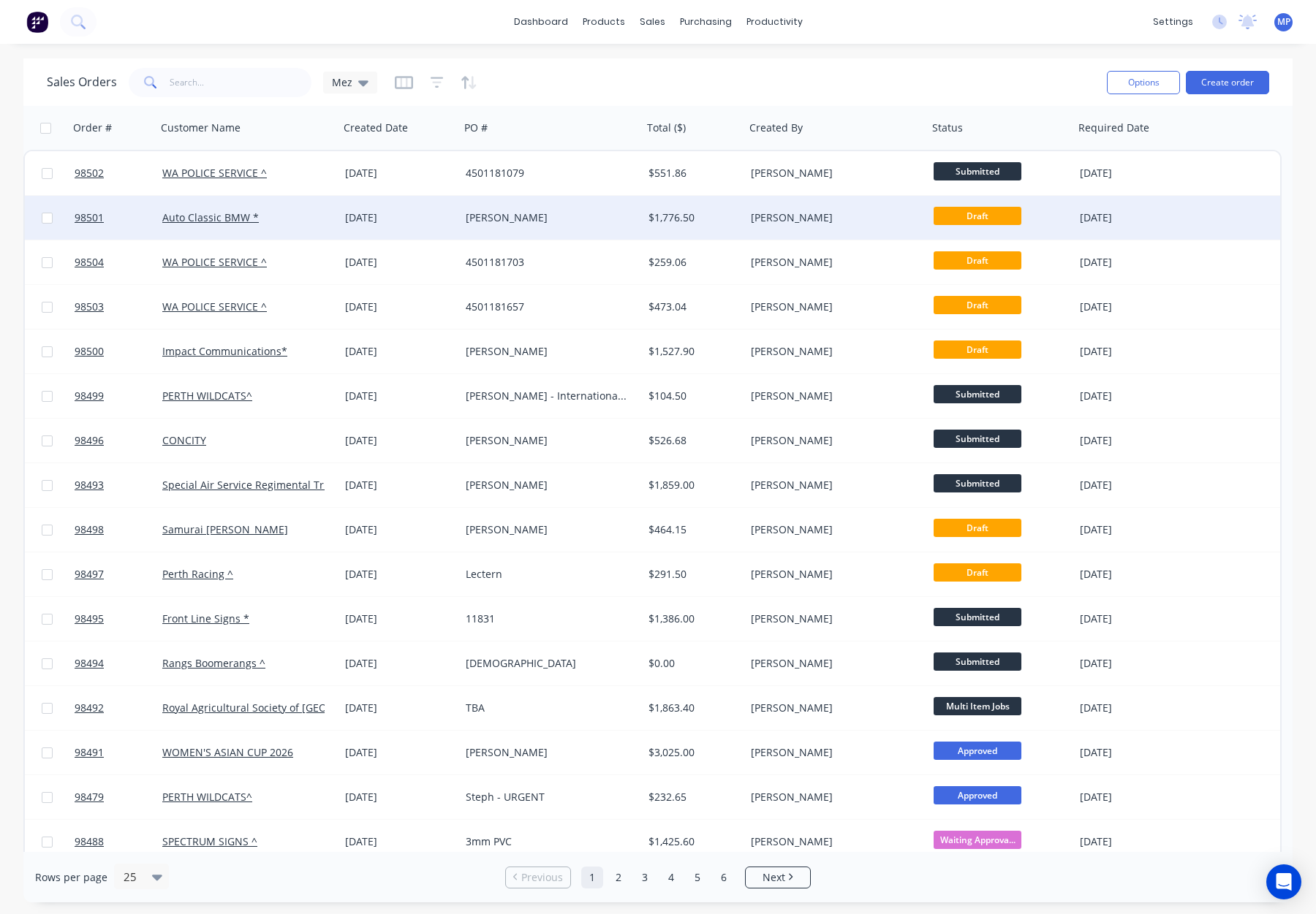
click at [723, 221] on div "$1,776.50" at bounding box center [692, 217] width 86 height 14
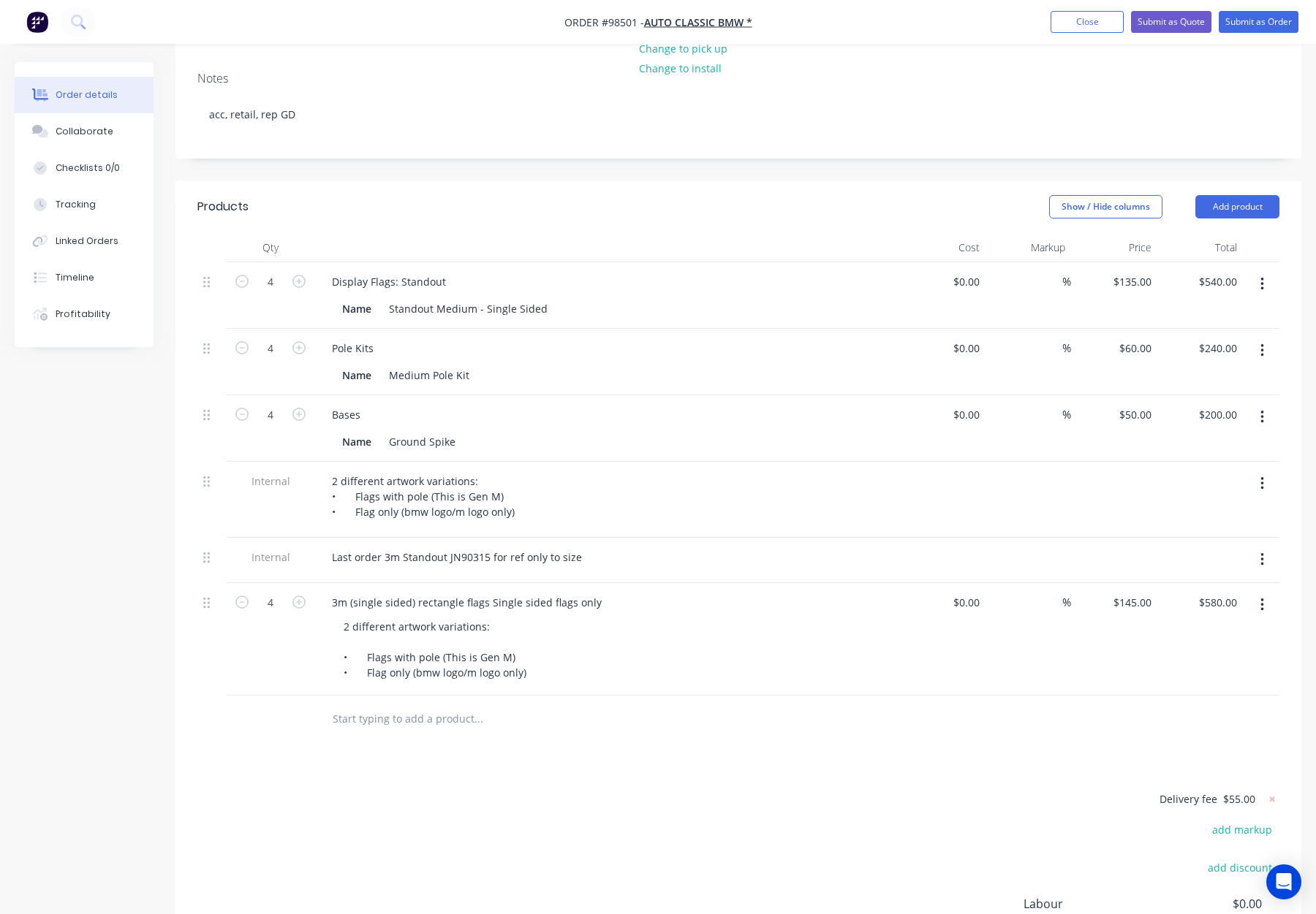
scroll to position [423, 0]
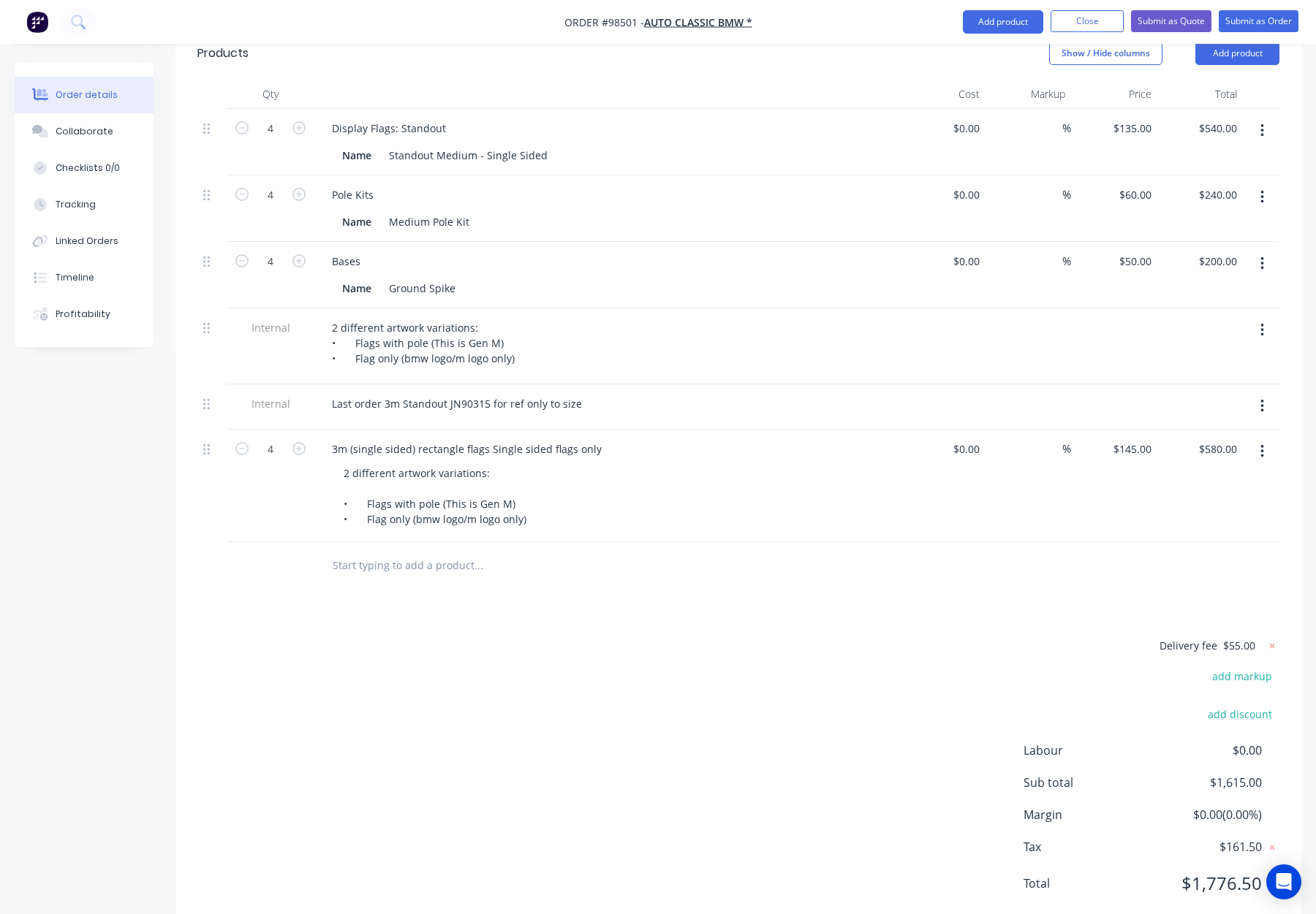
click at [329, 551] on div at bounding box center [540, 566] width 438 height 30
click at [384, 551] on input "text" at bounding box center [479, 566] width 293 height 30
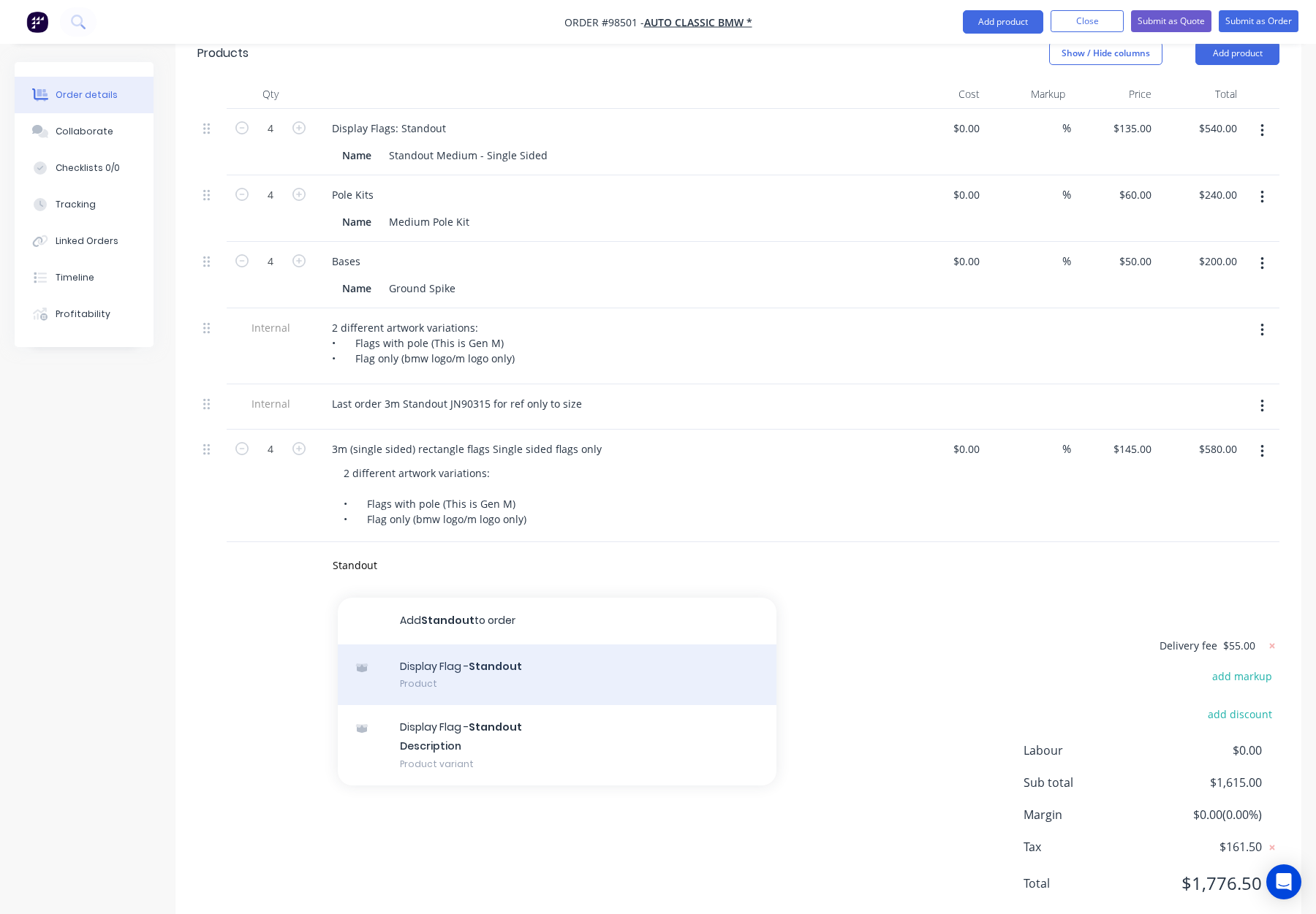
click at [558, 645] on div "Display Flag - Standout Product" at bounding box center [557, 675] width 438 height 61
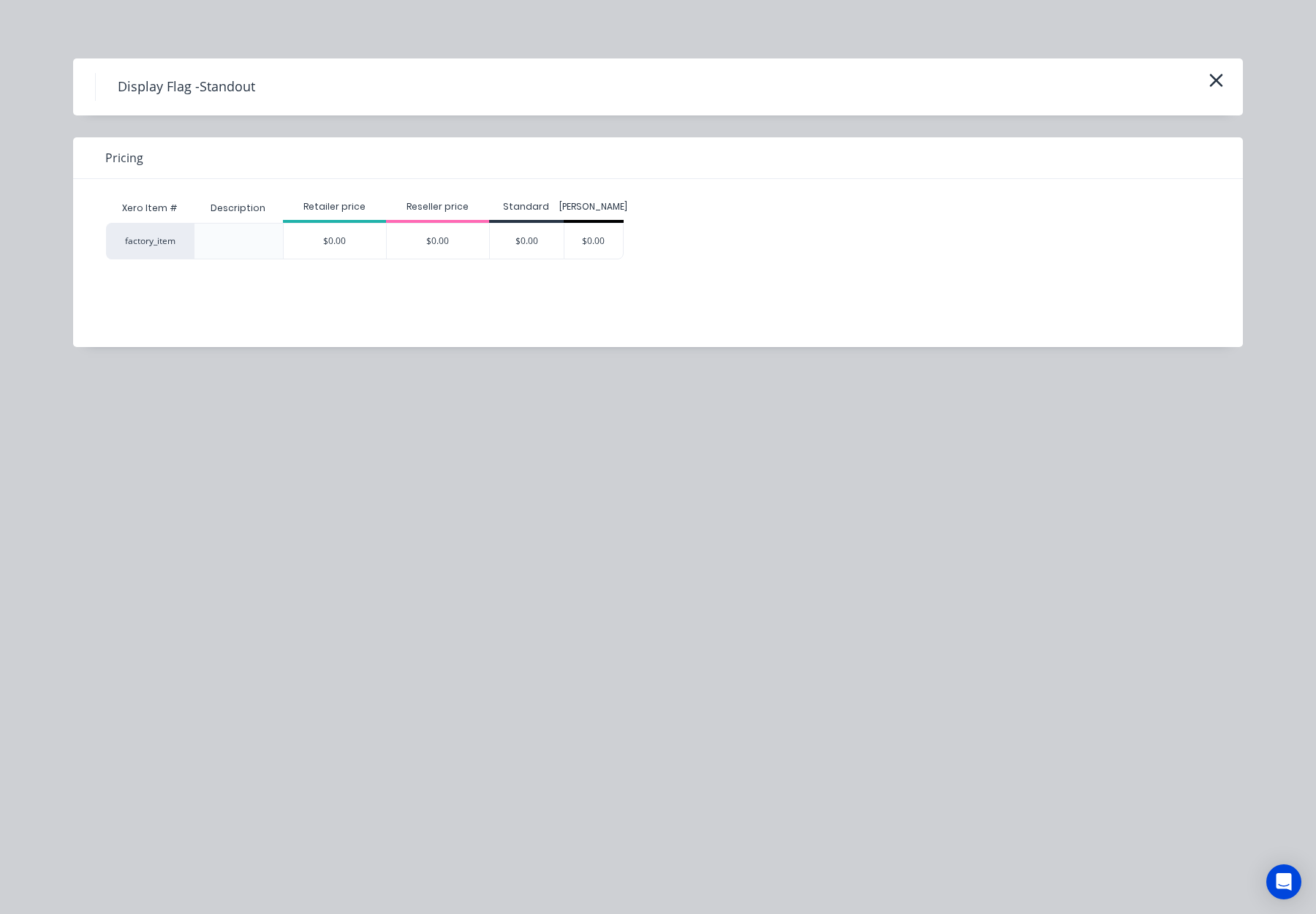
drag, startPoint x: 1223, startPoint y: 81, endPoint x: 1210, endPoint y: 88, distance: 14.8
click at [1223, 81] on icon "button" at bounding box center [1216, 80] width 15 height 21
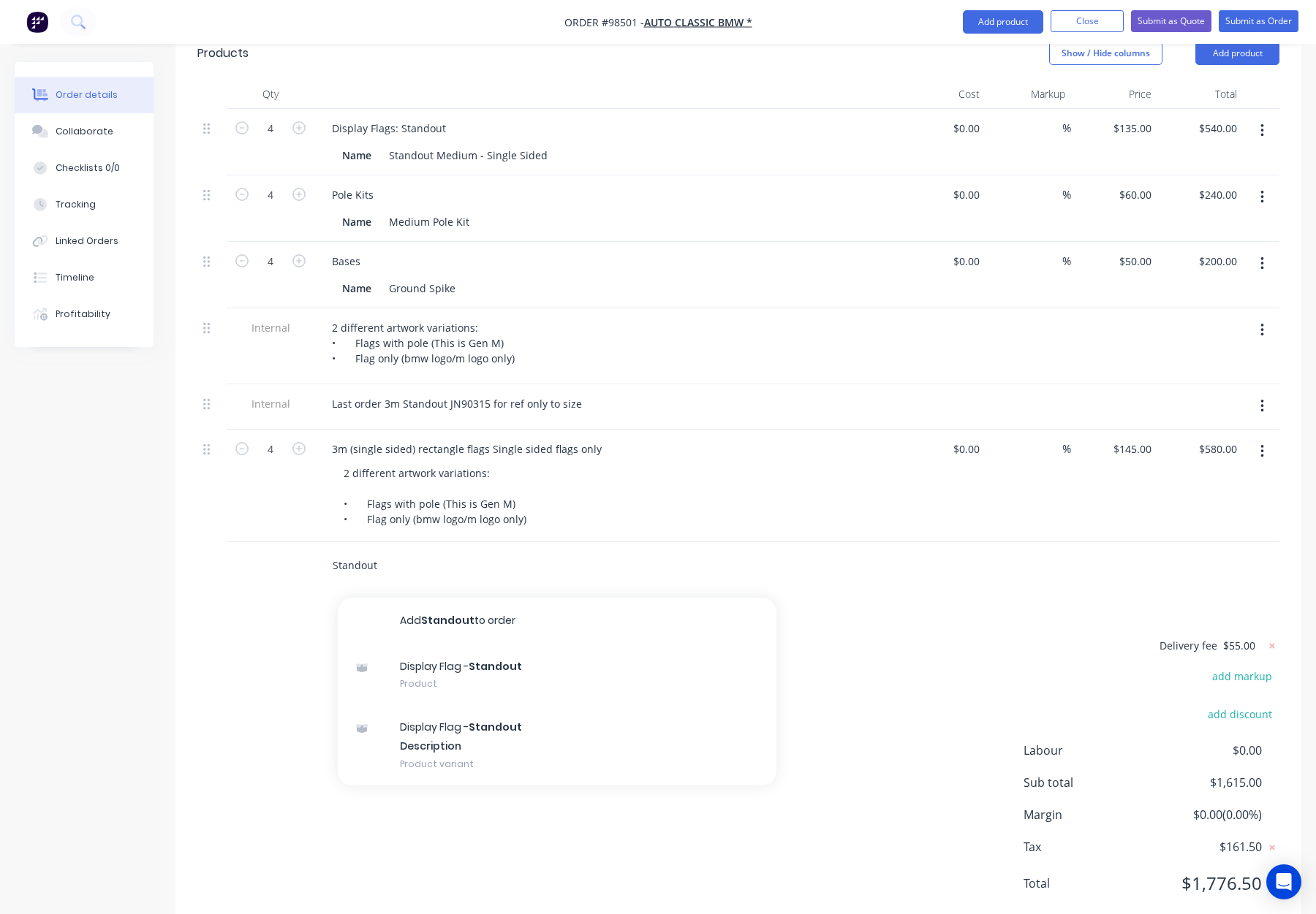
drag, startPoint x: 394, startPoint y: 526, endPoint x: 293, endPoint y: 520, distance: 101.2
click at [293, 542] on div "Standout Add Standout to order Display Flag - Standout Product Display Flag - S…" at bounding box center [738, 566] width 1082 height 48
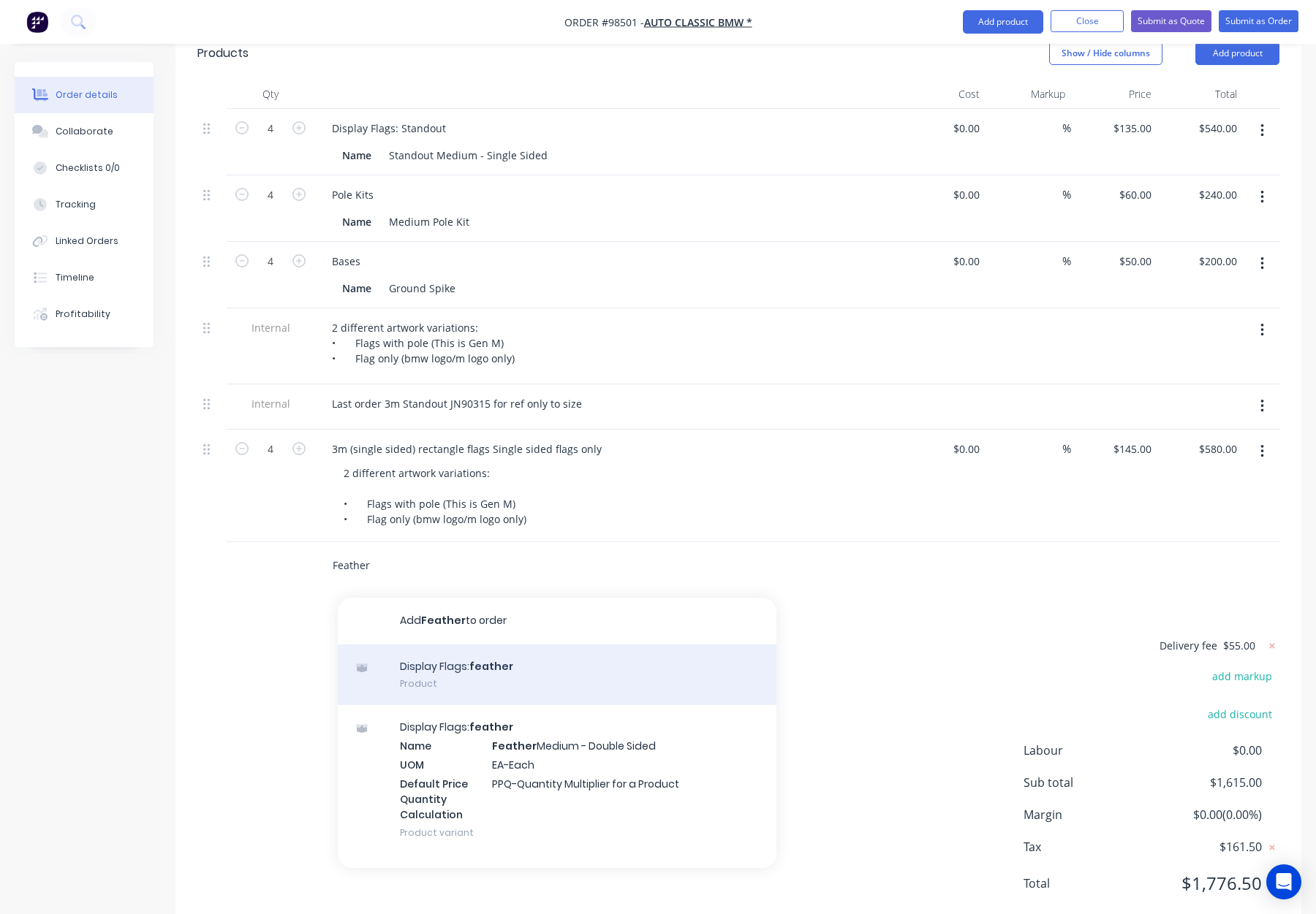
type input "Feather"
click at [484, 645] on div "Display Flags: feather Product" at bounding box center [557, 675] width 438 height 61
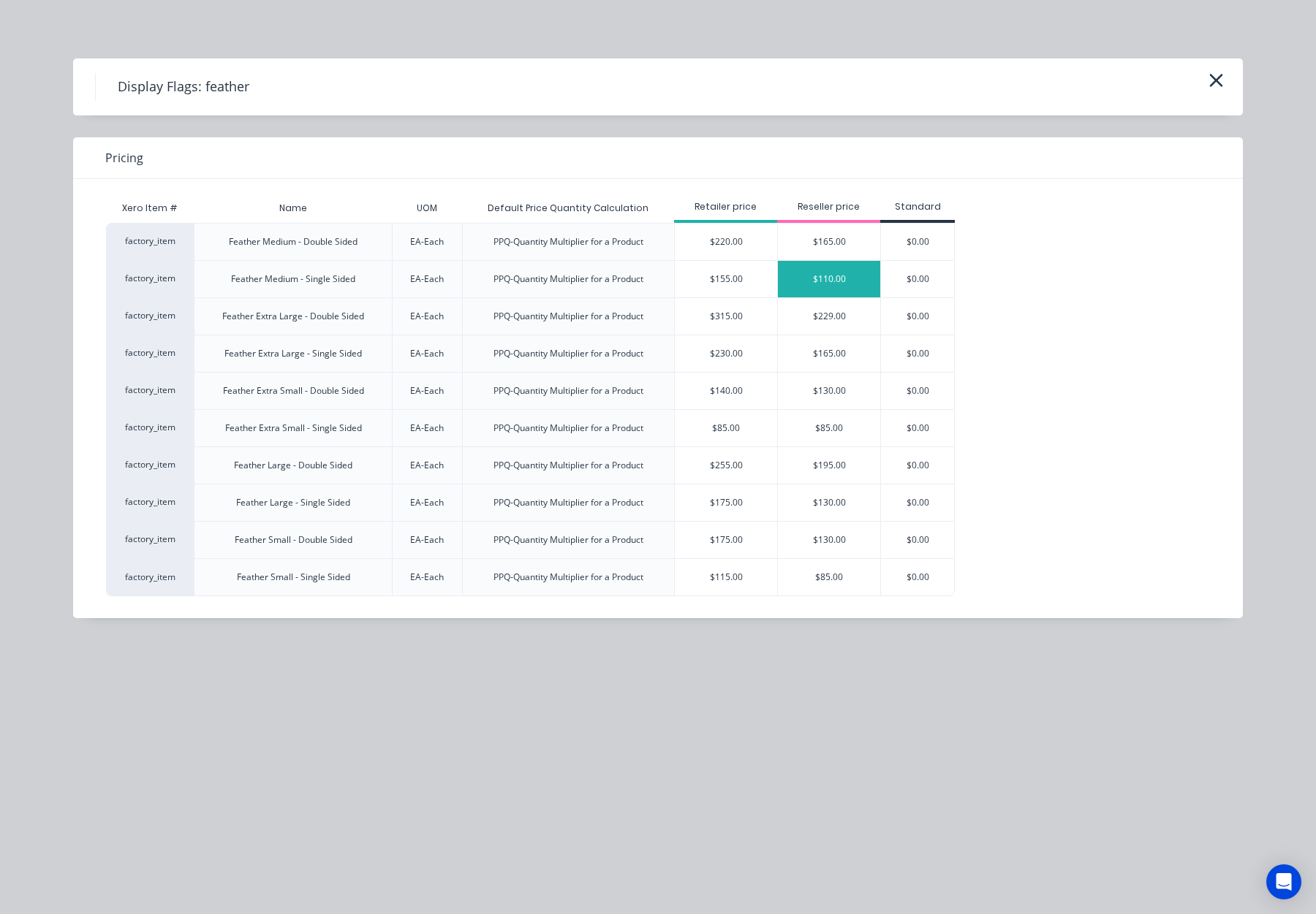
click at [835, 283] on div "$110.00" at bounding box center [829, 279] width 102 height 37
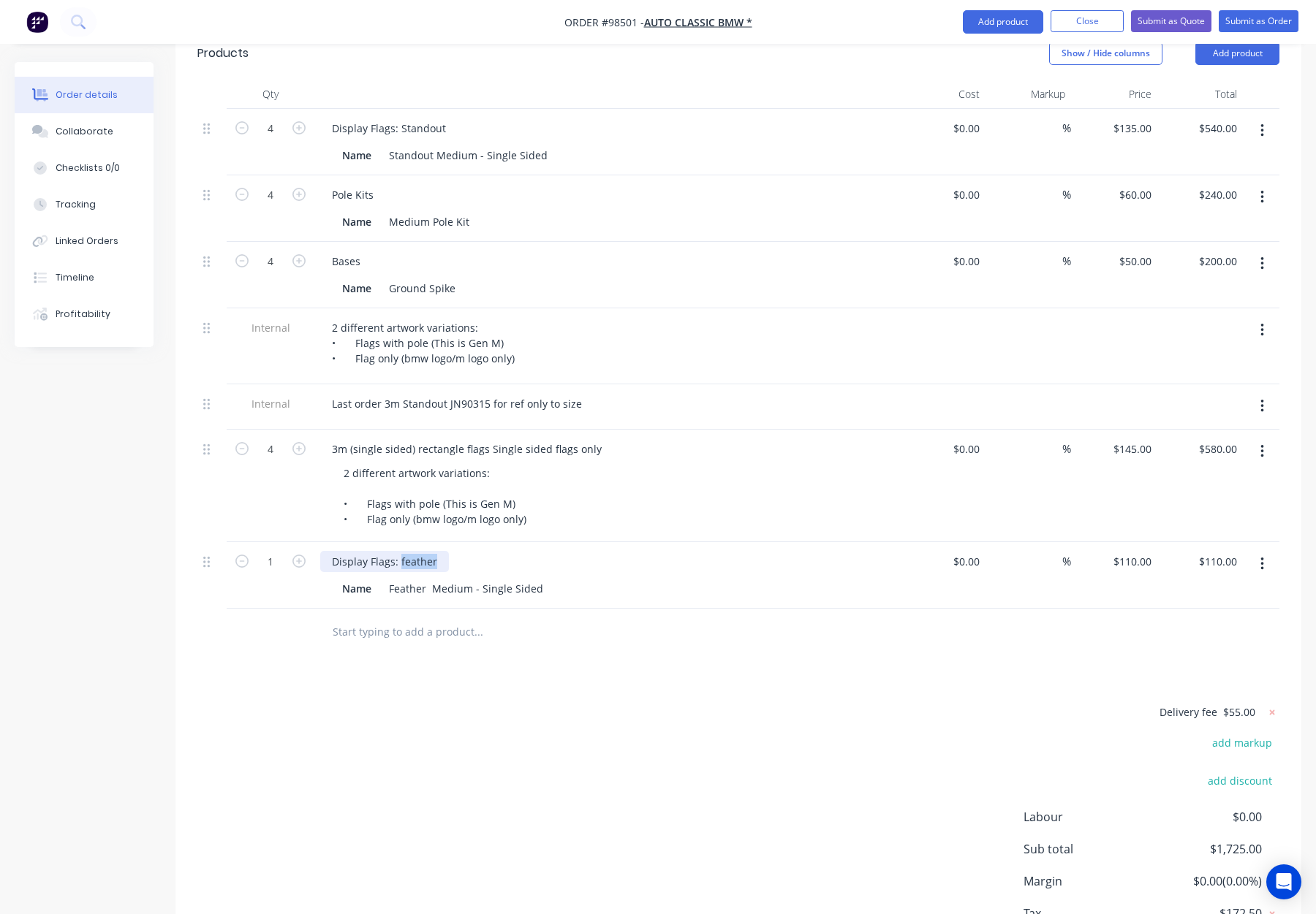
drag, startPoint x: 399, startPoint y: 519, endPoint x: 445, endPoint y: 521, distance: 46.0
click at [445, 551] on div "Display Flags: feather" at bounding box center [607, 562] width 573 height 22
drag, startPoint x: 426, startPoint y: 549, endPoint x: 387, endPoint y: 546, distance: 39.1
click at [387, 578] on div "Feather Medium - Single Sided" at bounding box center [466, 589] width 166 height 22
click at [426, 578] on div "Feather Medium - Single Sided" at bounding box center [466, 589] width 166 height 22
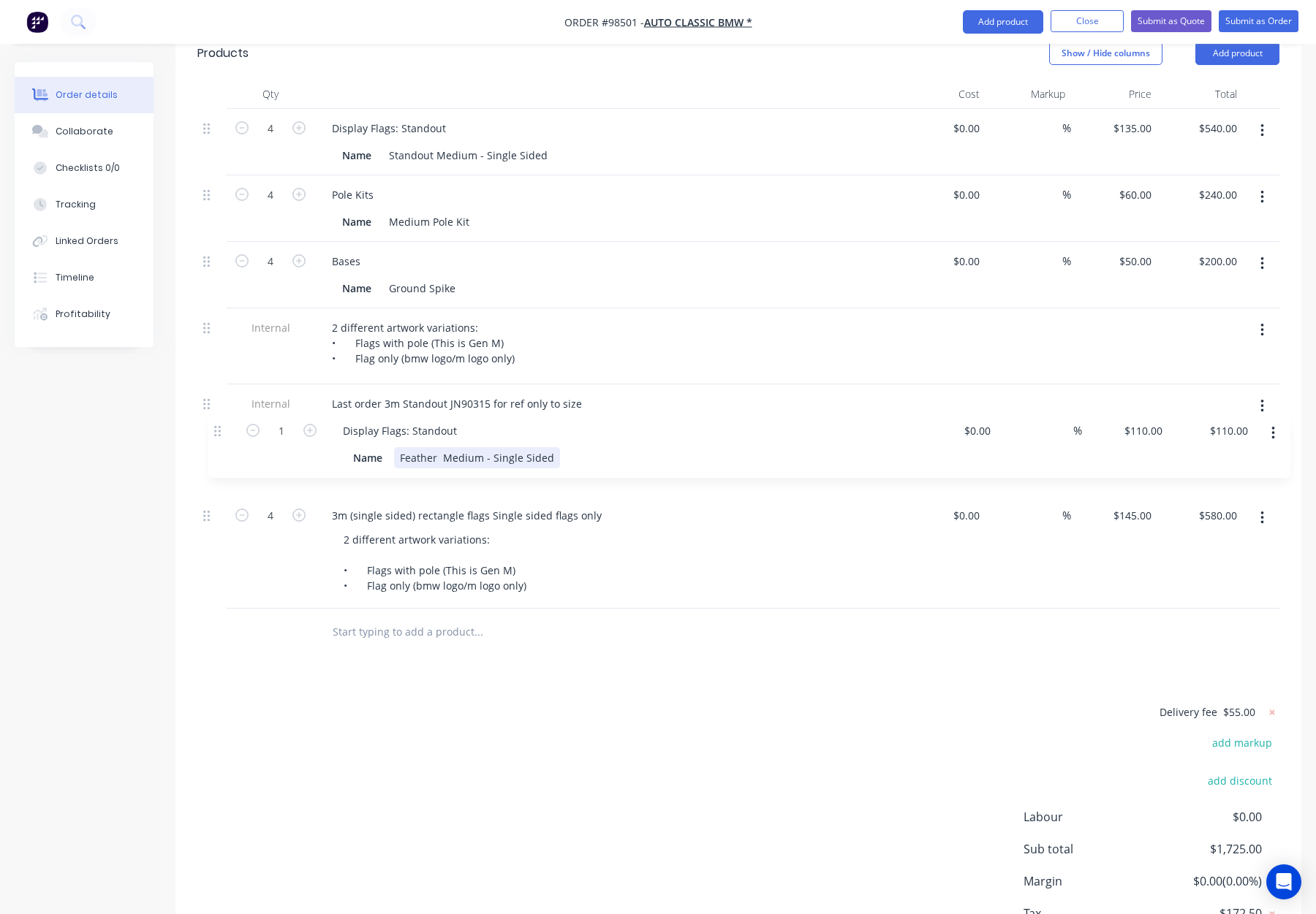
drag, startPoint x: 208, startPoint y: 524, endPoint x: 215, endPoint y: 410, distance: 114.2
click at [217, 410] on div "4 Display Flags: Standout Name Standout Medium - Single Sided $0.00 $0.00 % $13…" at bounding box center [738, 358] width 1082 height 500
drag, startPoint x: 207, startPoint y: 360, endPoint x: 216, endPoint y: 423, distance: 63.6
click at [216, 423] on div "4 Display Flags: Standout Name Standout Medium - Single Sided $0.00 $0.00 % $13…" at bounding box center [738, 358] width 1082 height 500
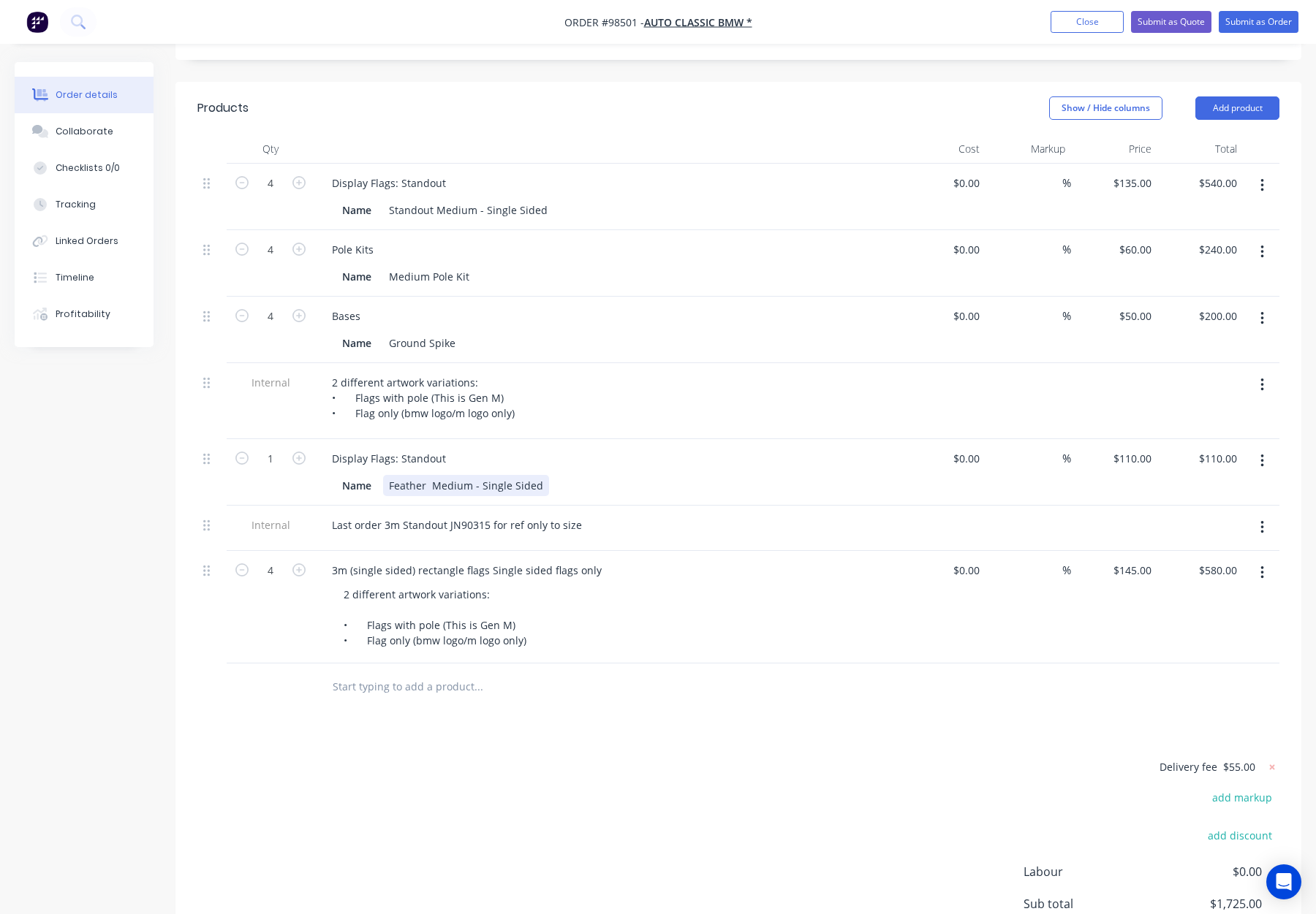
scroll to position [361, 0]
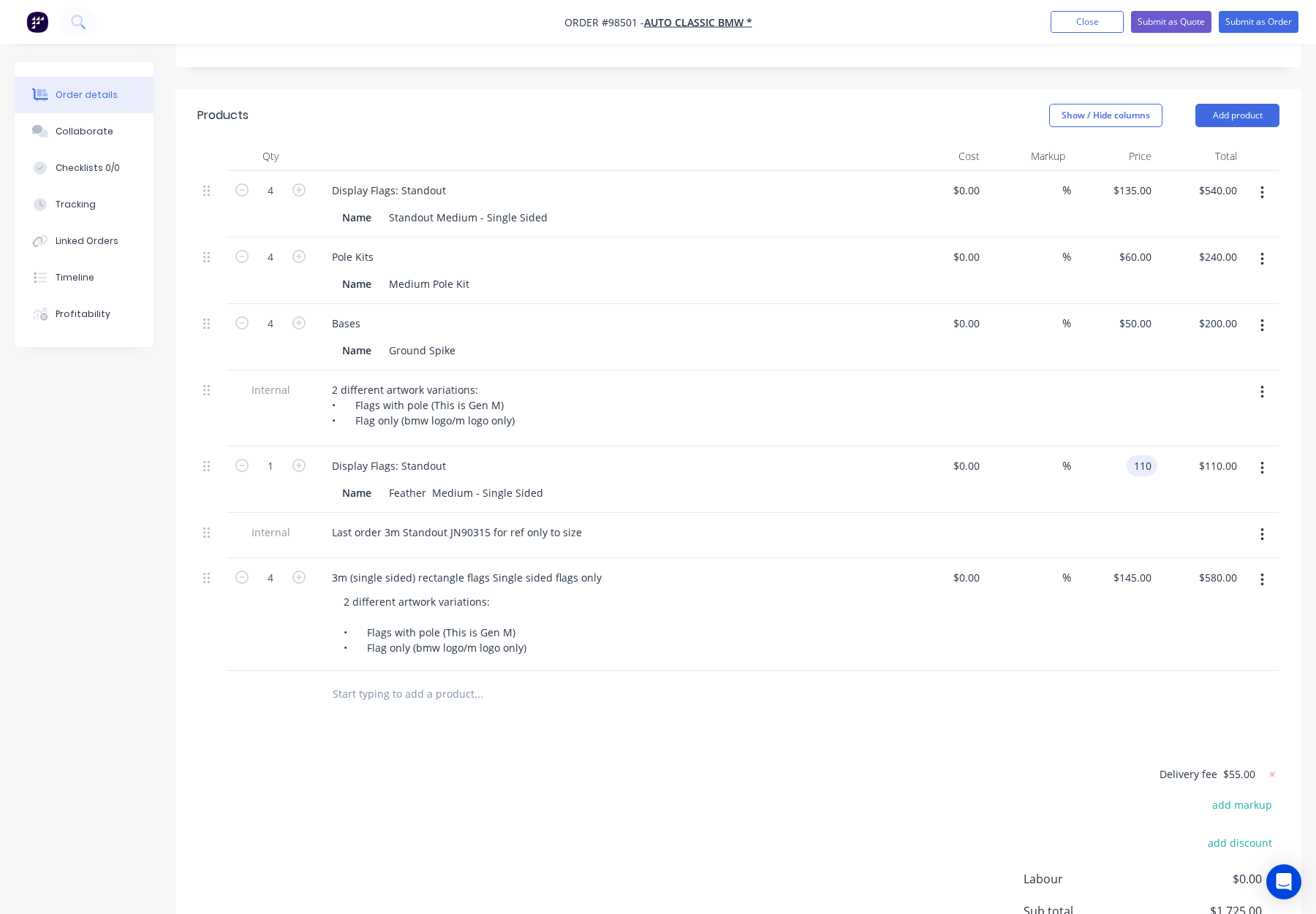
click at [1138, 455] on input "110" at bounding box center [1145, 466] width 25 height 22
type input "$110.00"
click at [296, 459] on icon "button" at bounding box center [299, 465] width 13 height 13
type input "2"
type input "$220.00"
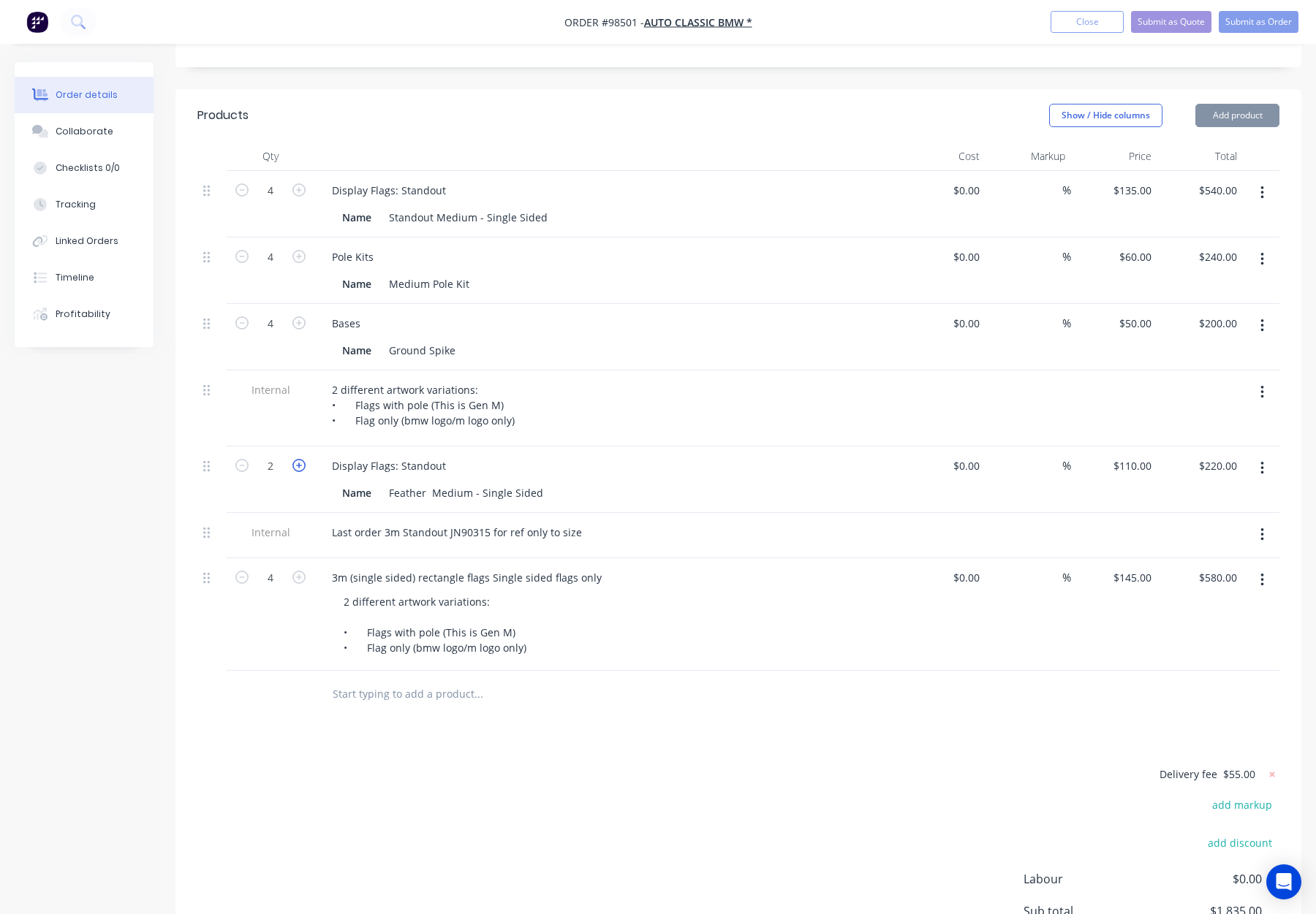
click at [300, 459] on icon "button" at bounding box center [299, 465] width 13 height 13
type input "3"
type input "$330.00"
click at [299, 459] on icon "button" at bounding box center [299, 465] width 13 height 13
type input "4"
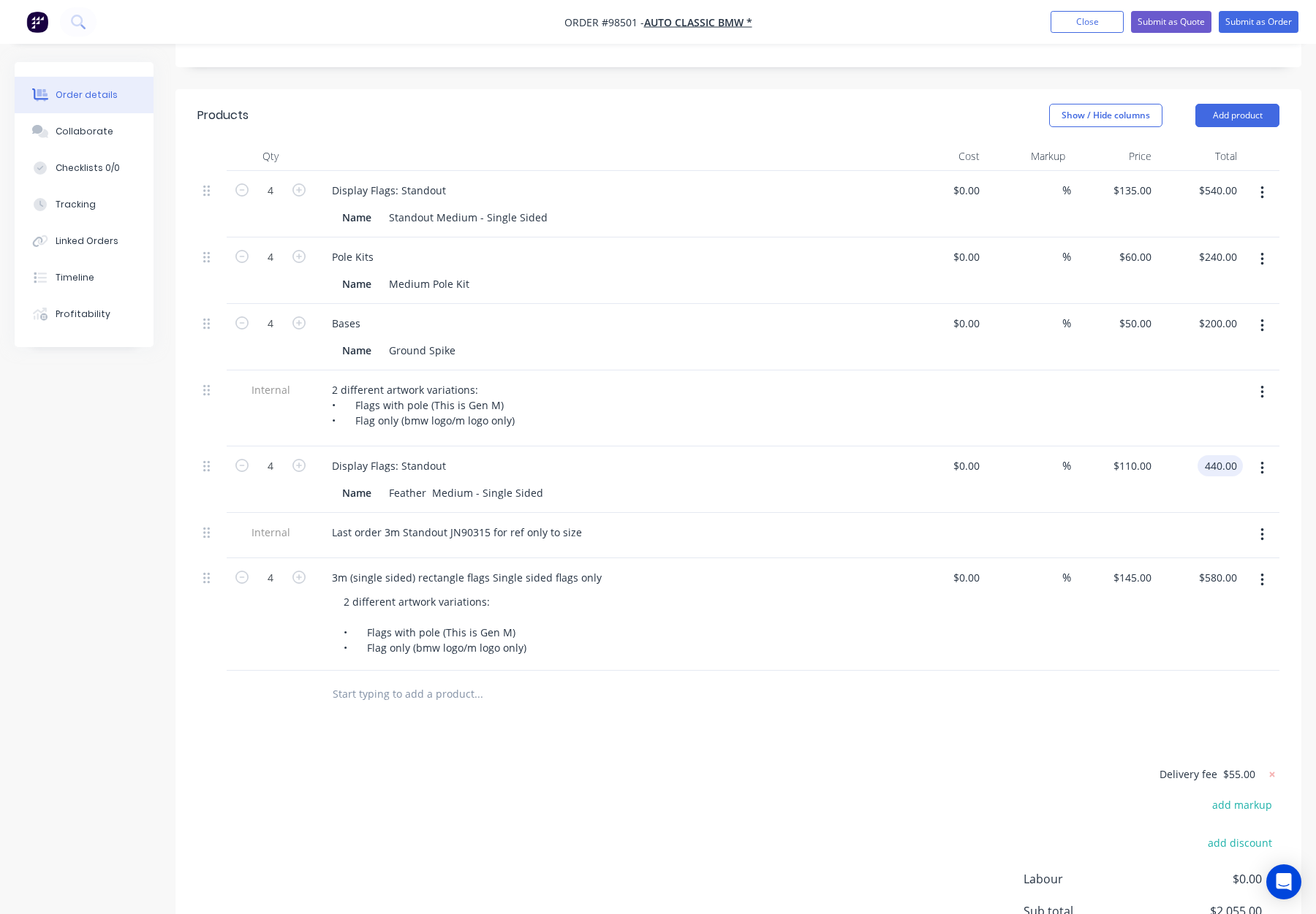
click at [1209, 455] on input "440.00" at bounding box center [1223, 466] width 40 height 22
type input "580"
type input "$145.00"
type input "$580.00"
click at [869, 482] on div "Name Feather Medium - Single Sided" at bounding box center [604, 493] width 535 height 22
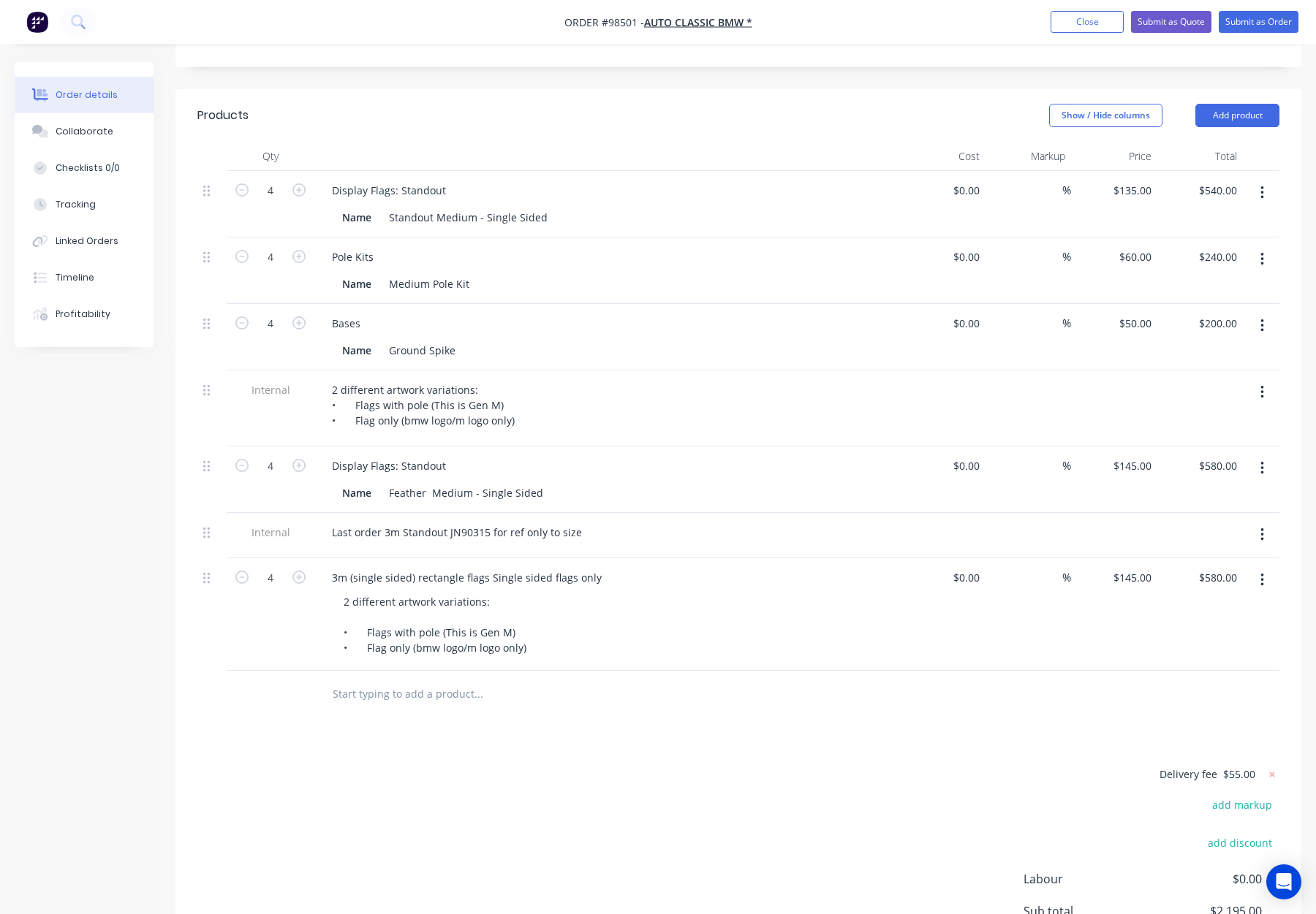
click at [1261, 574] on icon "button" at bounding box center [1261, 580] width 3 height 13
click at [1221, 696] on div "Delete" at bounding box center [1210, 707] width 112 height 22
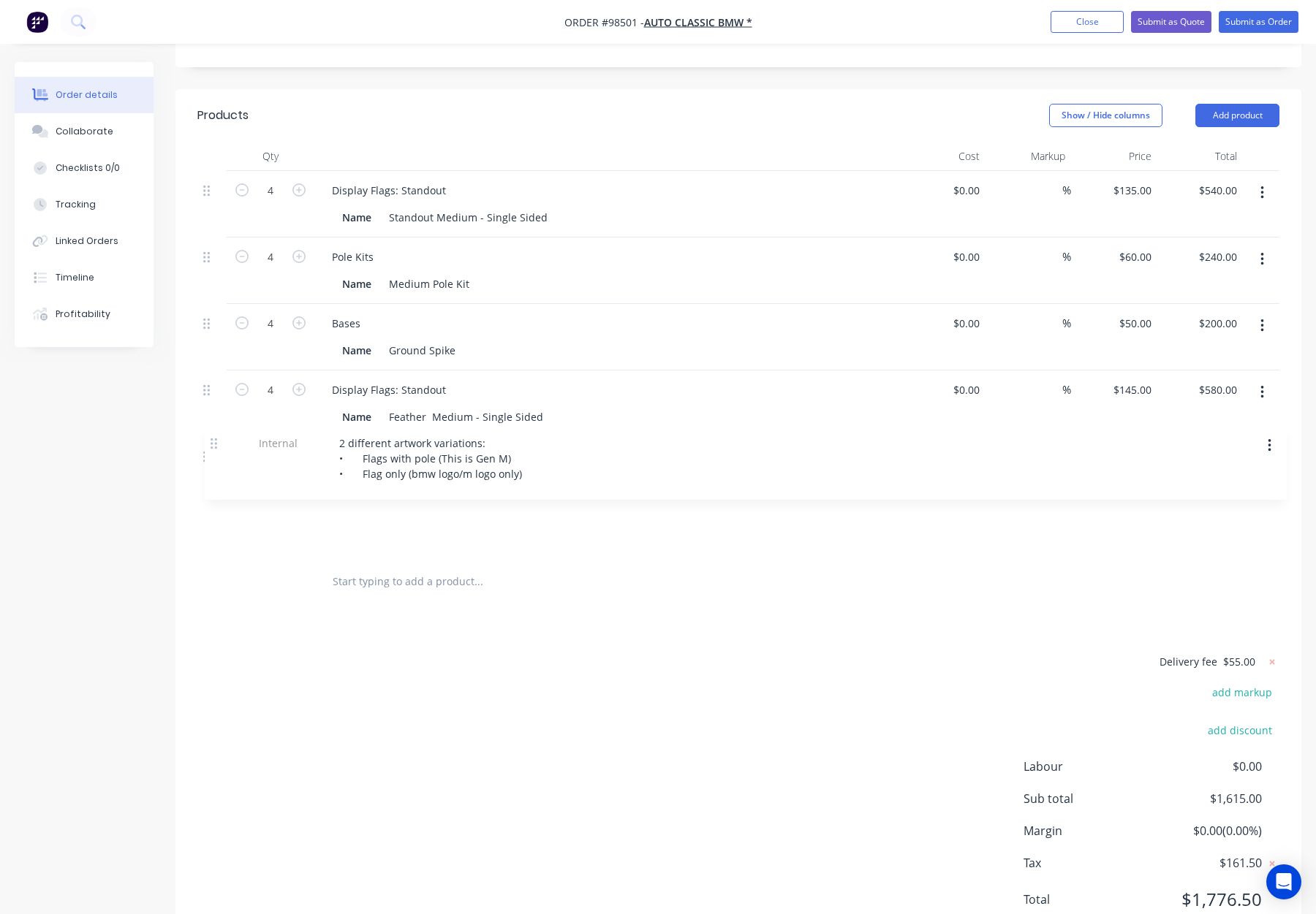
drag, startPoint x: 208, startPoint y: 351, endPoint x: 214, endPoint y: 448, distance: 97.2
click at [215, 449] on div "4 Display Flags: Standout Name Standout Medium - Single Sided $0.00 $0.00 % $13…" at bounding box center [738, 364] width 1082 height 387
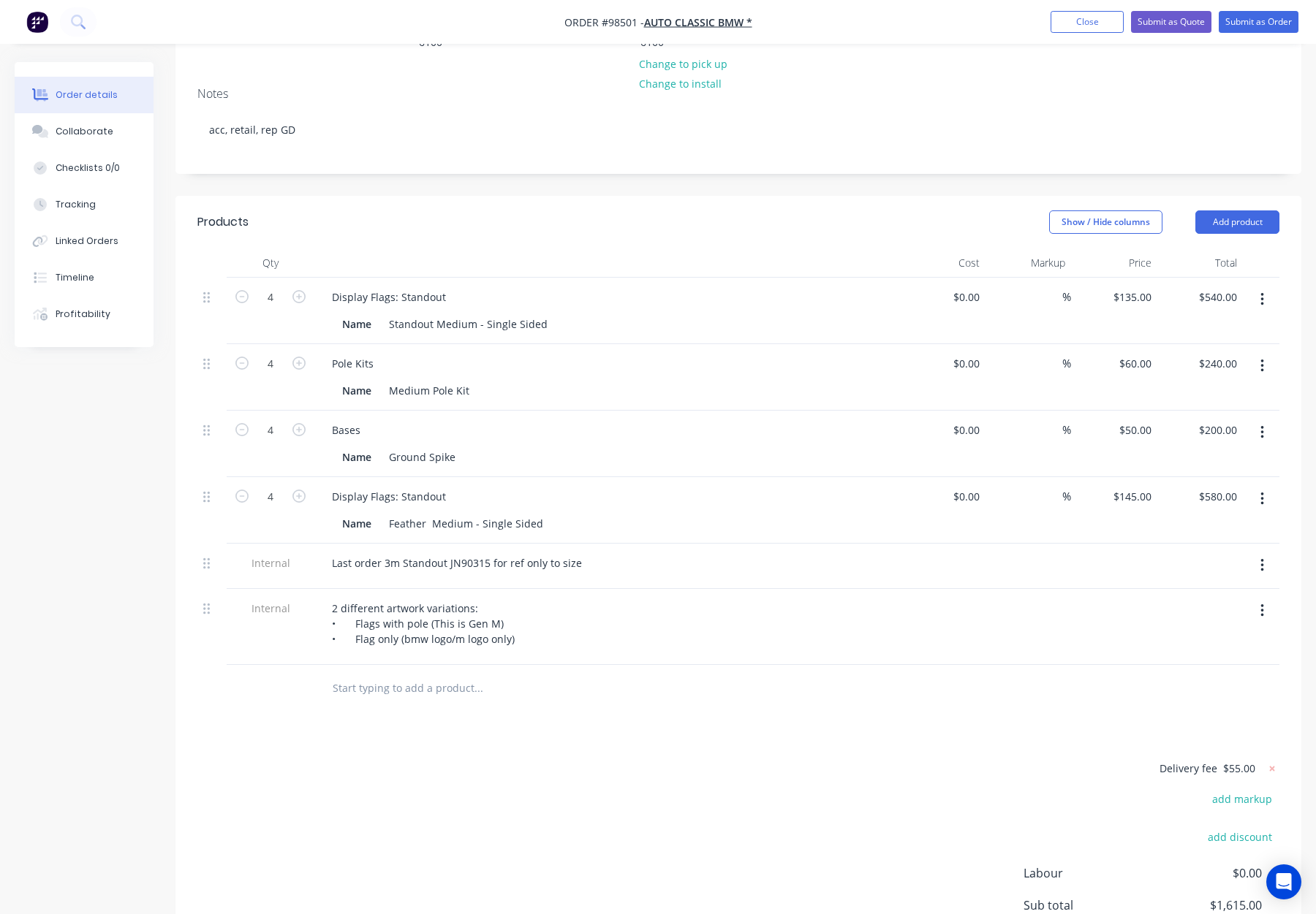
scroll to position [202, 0]
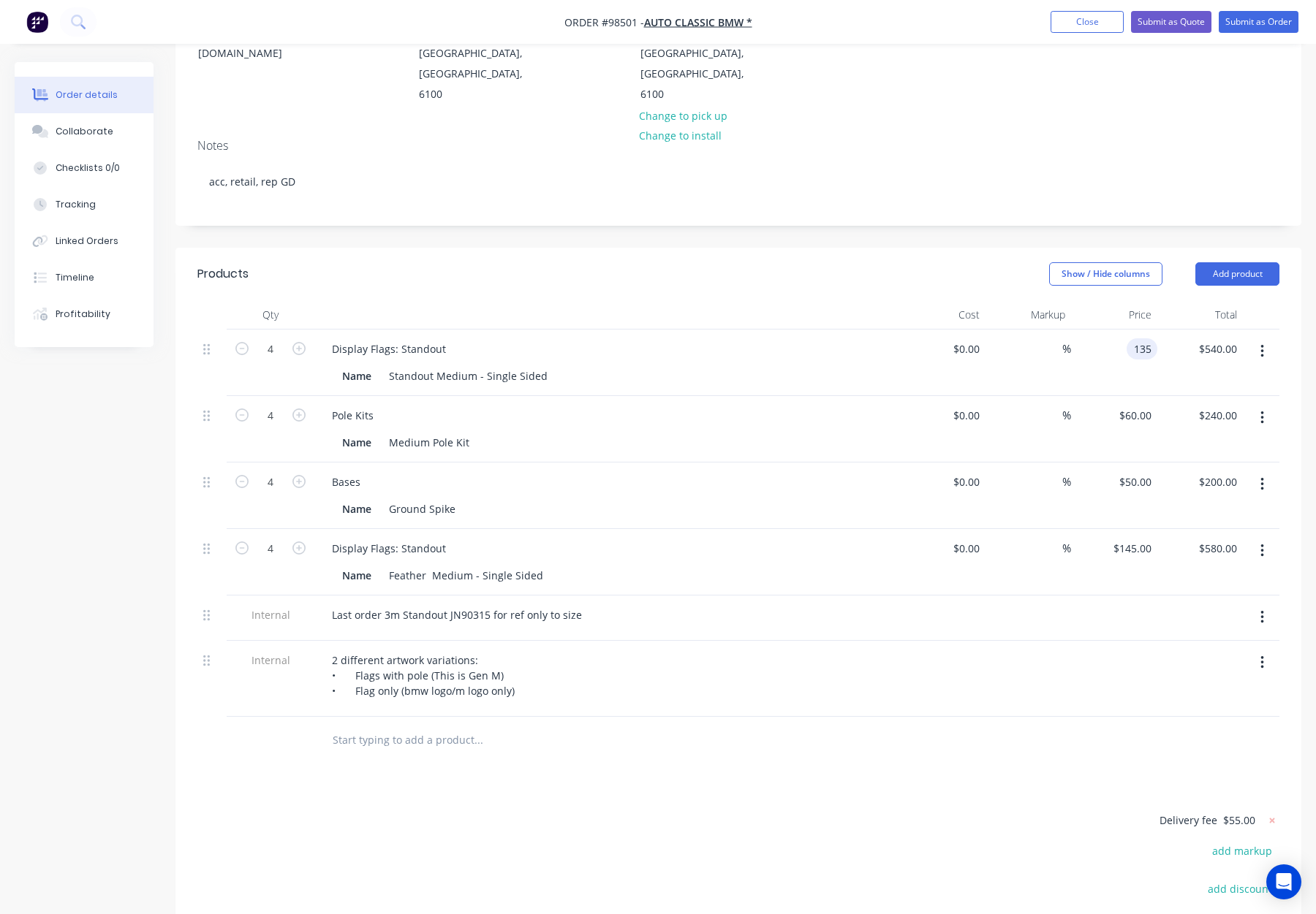
click at [1135, 338] on input "135" at bounding box center [1145, 349] width 25 height 22
type input "$145.00"
type input "$580.00"
click at [1150, 333] on div "$145.00 145" at bounding box center [1115, 363] width 86 height 66
click at [299, 342] on icon "button" at bounding box center [299, 348] width 13 height 13
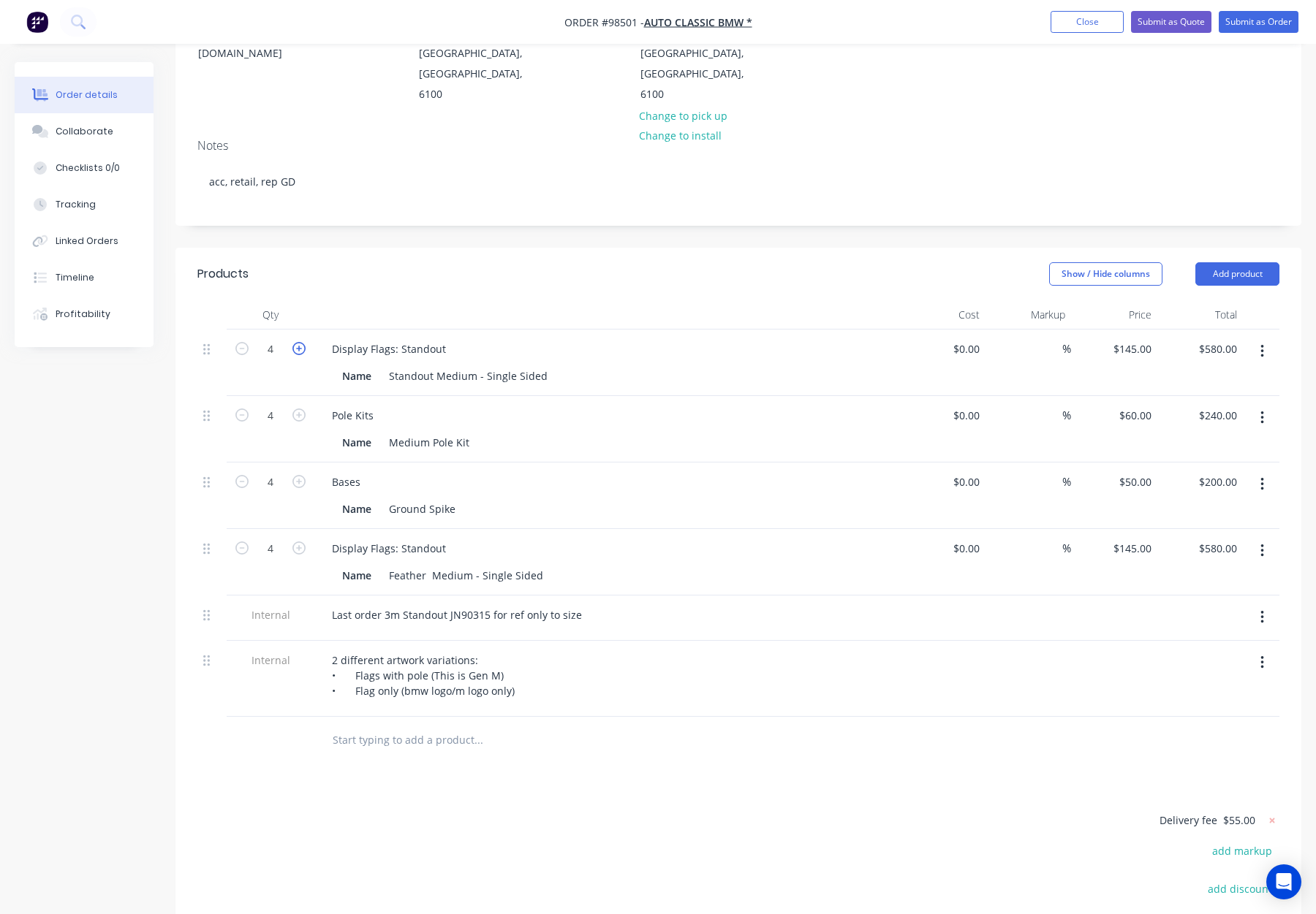
type input "5"
type input "$725.00"
click at [299, 342] on icon "button" at bounding box center [299, 348] width 13 height 13
type input "6"
type input "$870.00"
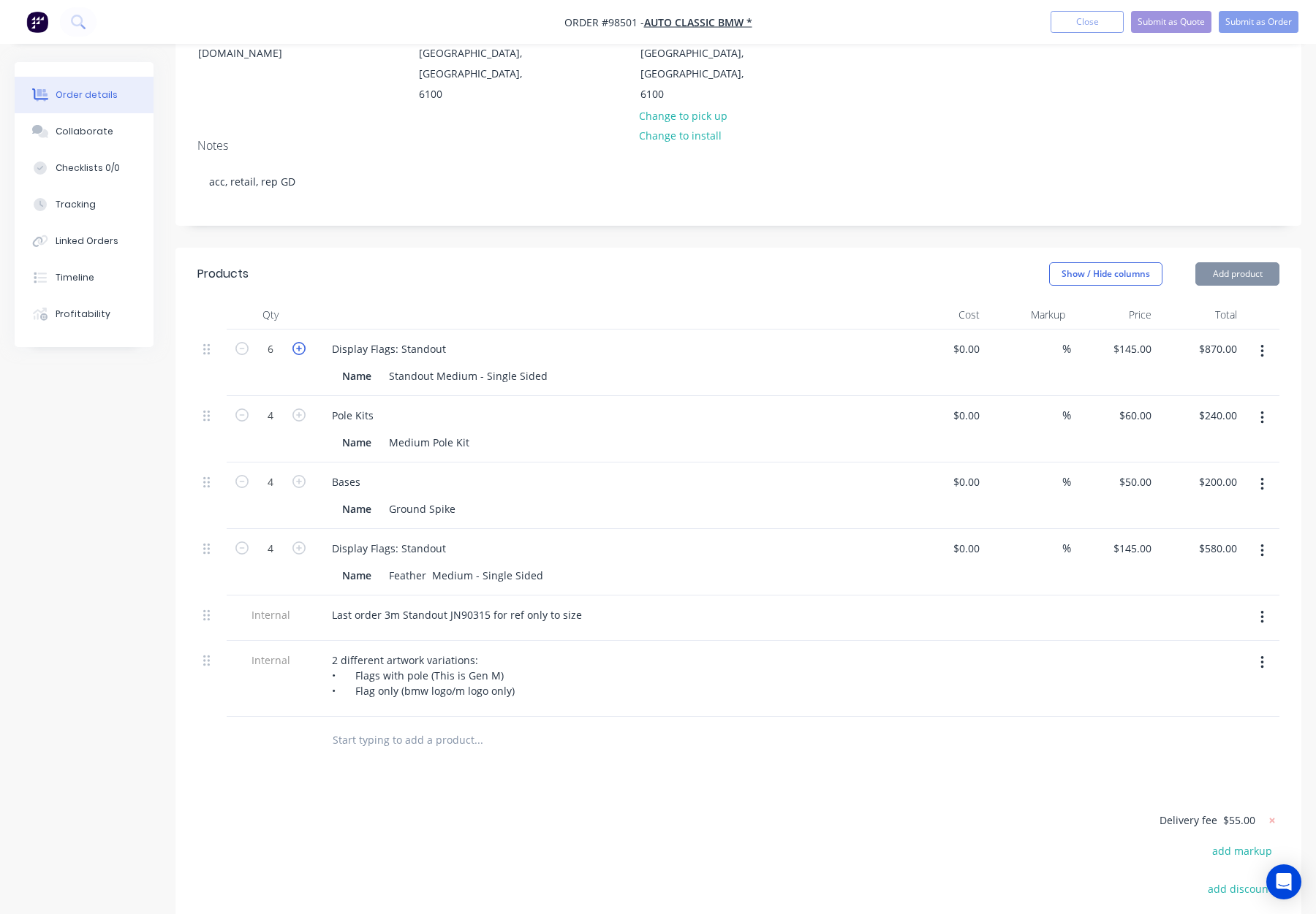
click at [299, 342] on icon "button" at bounding box center [299, 348] width 13 height 13
type input "7"
type input "$1,015.00"
click at [299, 342] on icon "button" at bounding box center [299, 348] width 13 height 13
type input "8"
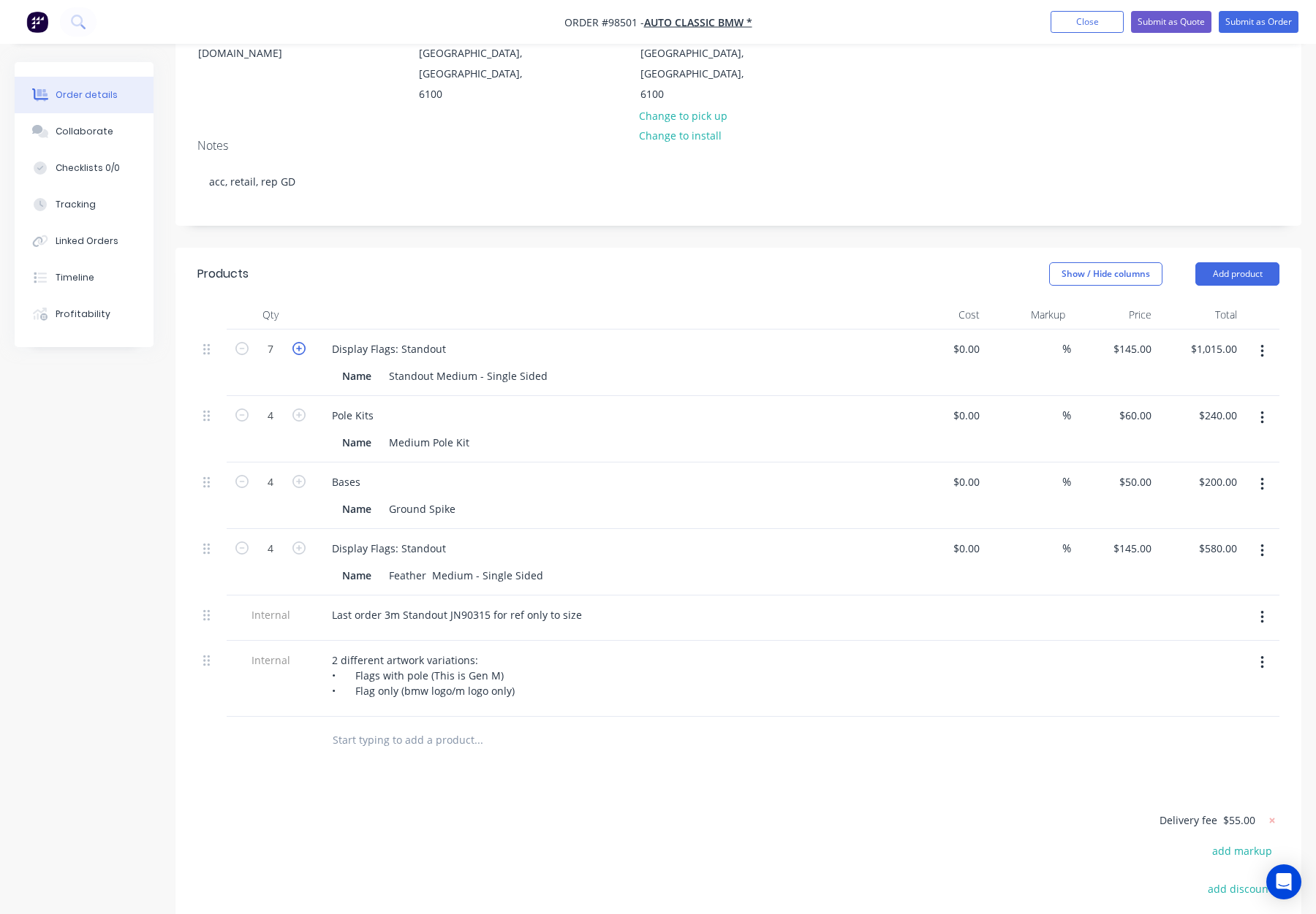
type input "$1,160.00"
drag, startPoint x: 1264, startPoint y: 509, endPoint x: 1257, endPoint y: 522, distance: 14.8
click at [1264, 538] on button "button" at bounding box center [1262, 550] width 34 height 26
click at [1182, 666] on div "Delete" at bounding box center [1210, 677] width 112 height 22
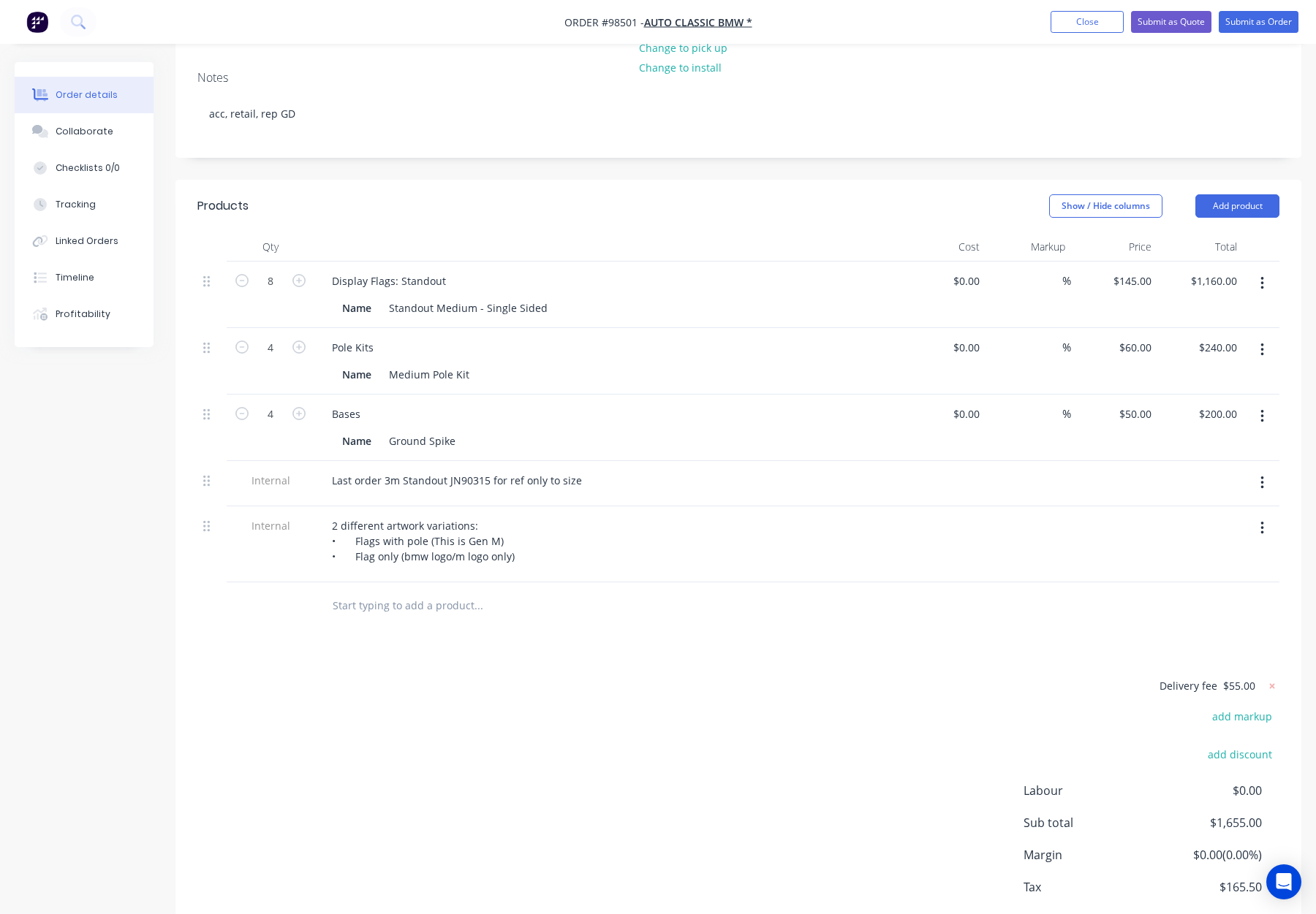
scroll to position [216, 0]
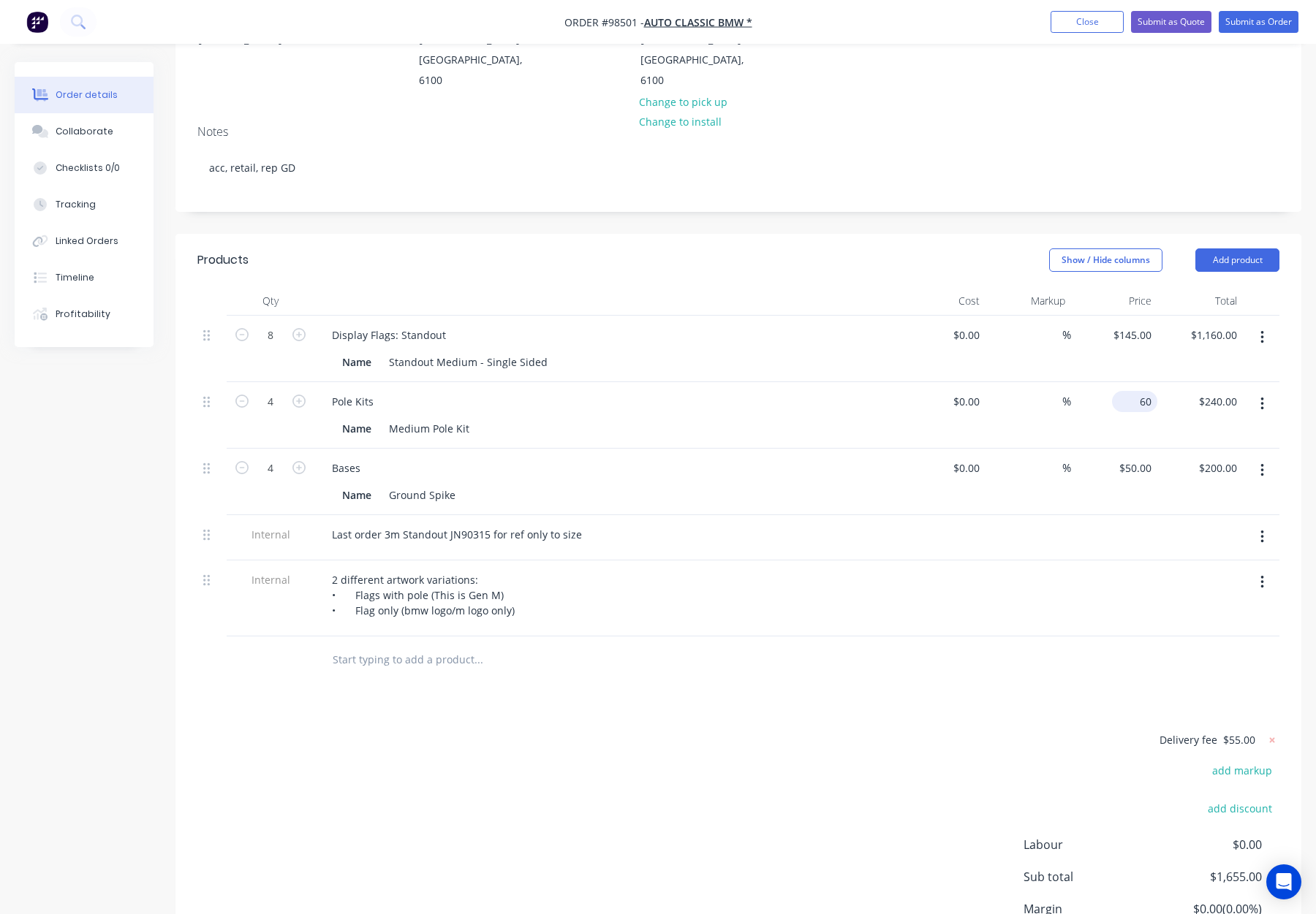
click at [1138, 391] on input "60" at bounding box center [1138, 401] width 40 height 22
type input "$50.00"
type input "$200.00"
click at [1084, 515] on div at bounding box center [1115, 538] width 86 height 45
click at [1272, 733] on icon at bounding box center [1272, 740] width 14 height 14
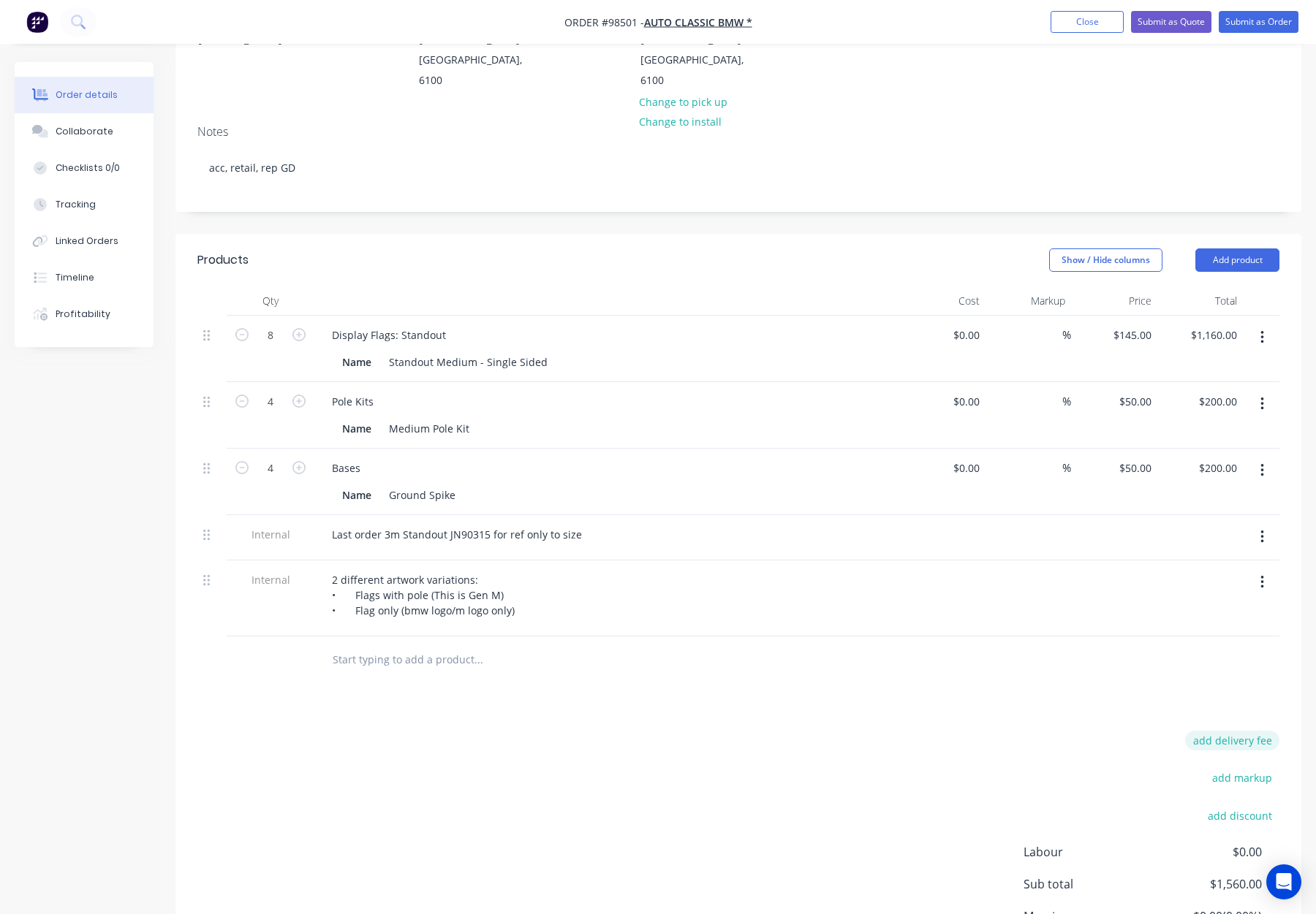
click at [1250, 731] on button "add delivery fee" at bounding box center [1232, 741] width 94 height 20
type input "55"
click at [702, 685] on div "Products Show / Hide columns Add product Qty Cost Markup Price Total 8 Display …" at bounding box center [738, 632] width 1126 height 797
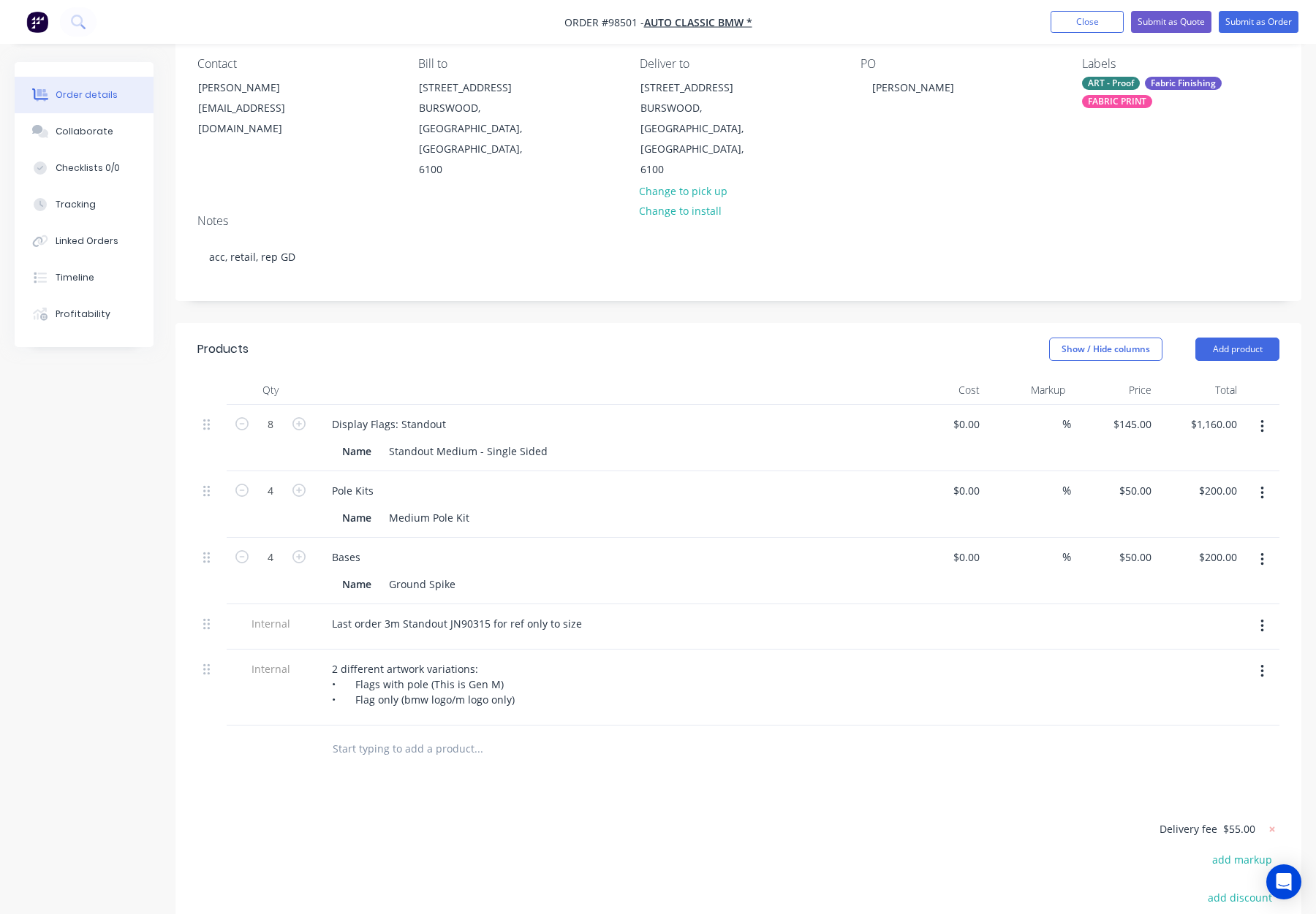
scroll to position [0, 0]
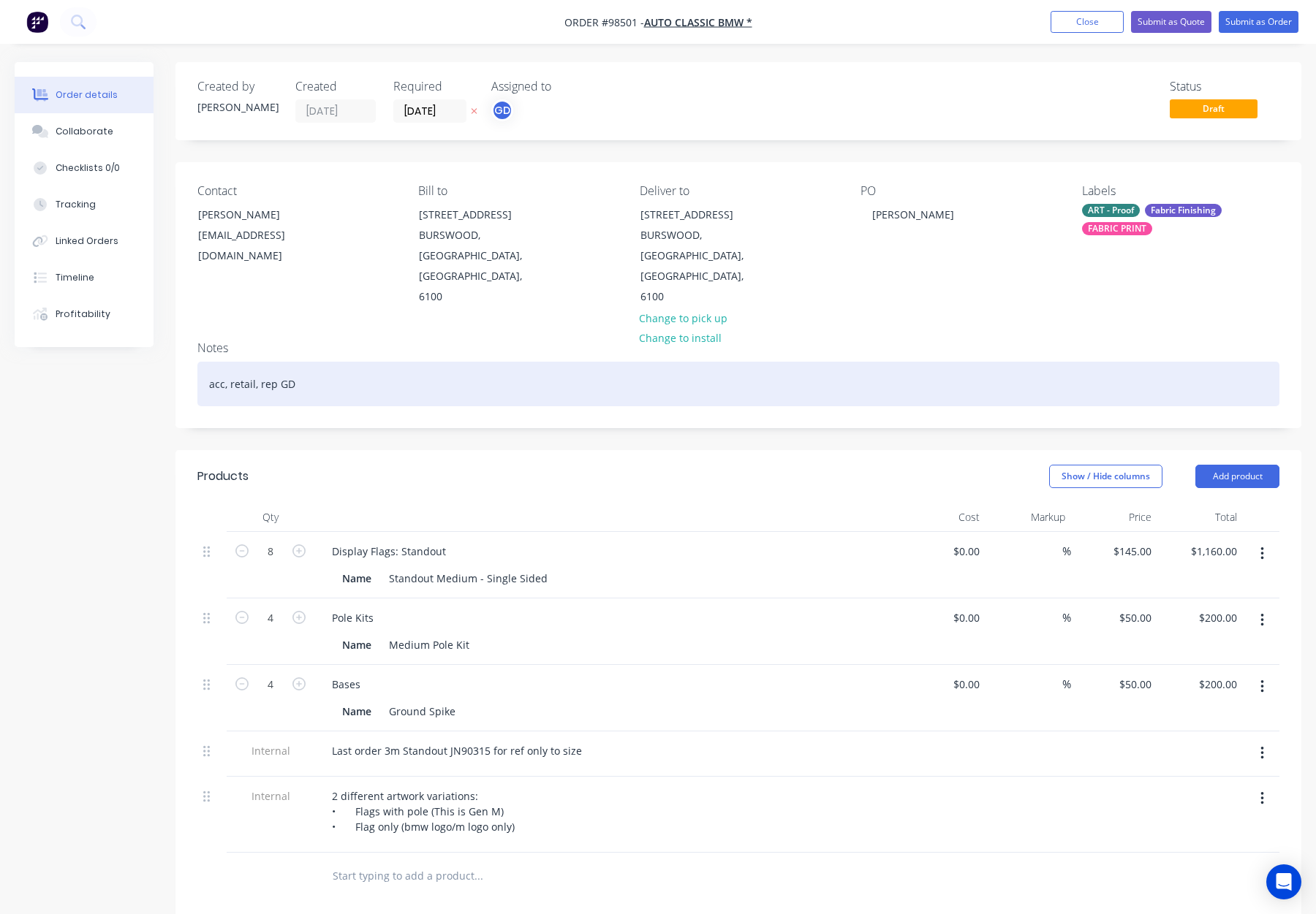
drag, startPoint x: 386, startPoint y: 343, endPoint x: 451, endPoint y: 350, distance: 65.4
click at [386, 362] on div "acc, retail, rep GD" at bounding box center [738, 384] width 1082 height 45
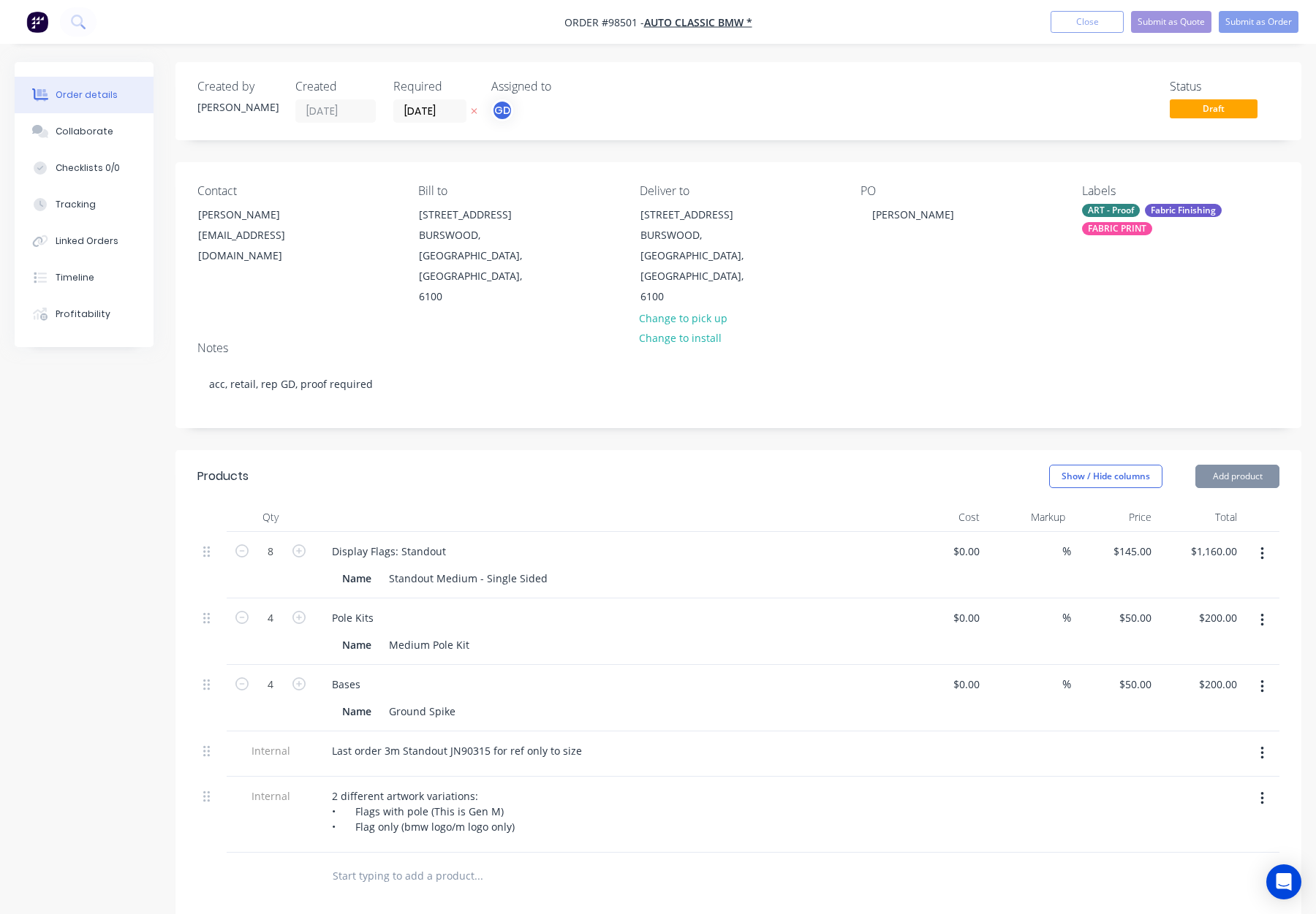
click at [1118, 216] on div "ART - Proof" at bounding box center [1111, 210] width 57 height 13
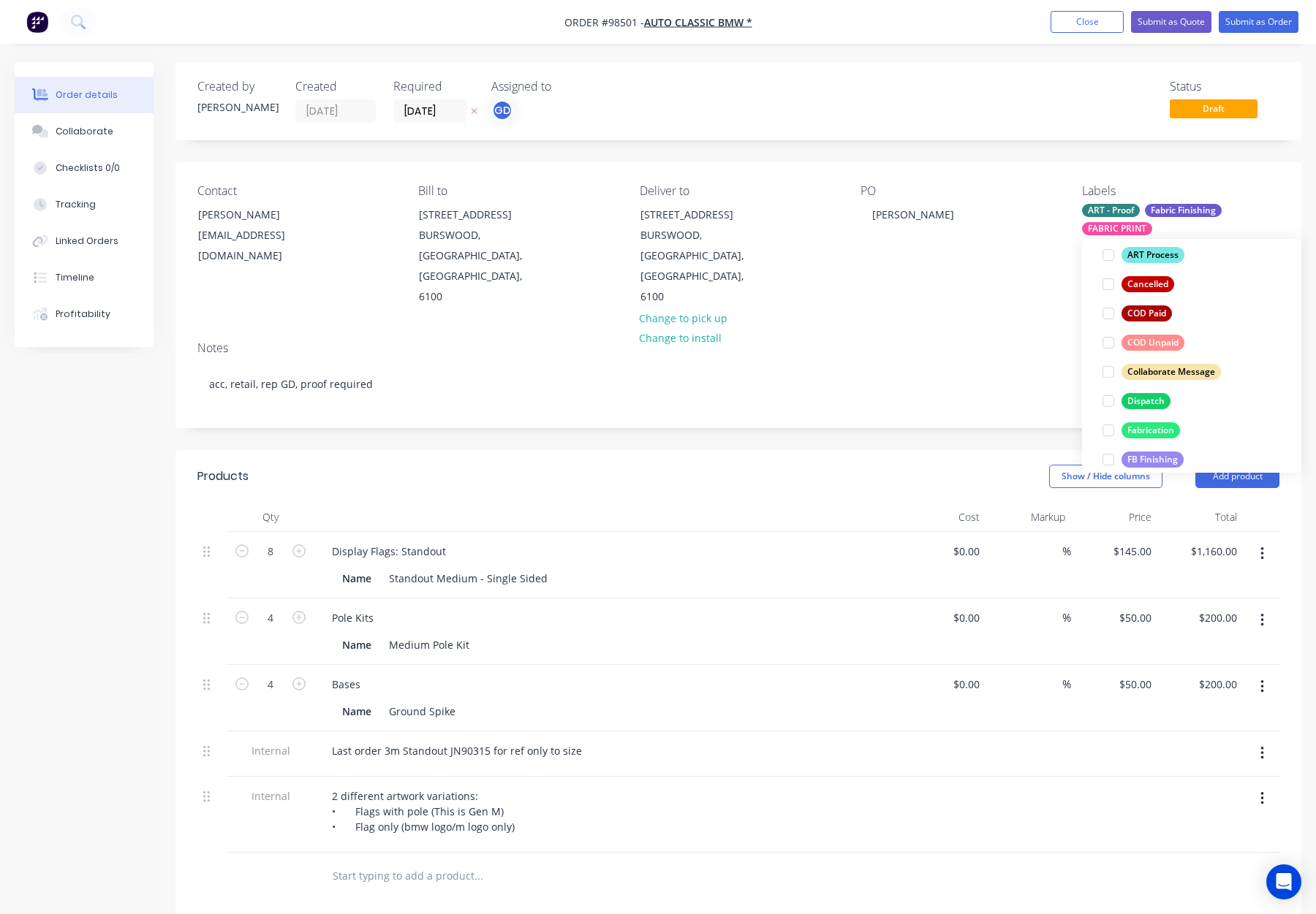
scroll to position [192, 0]
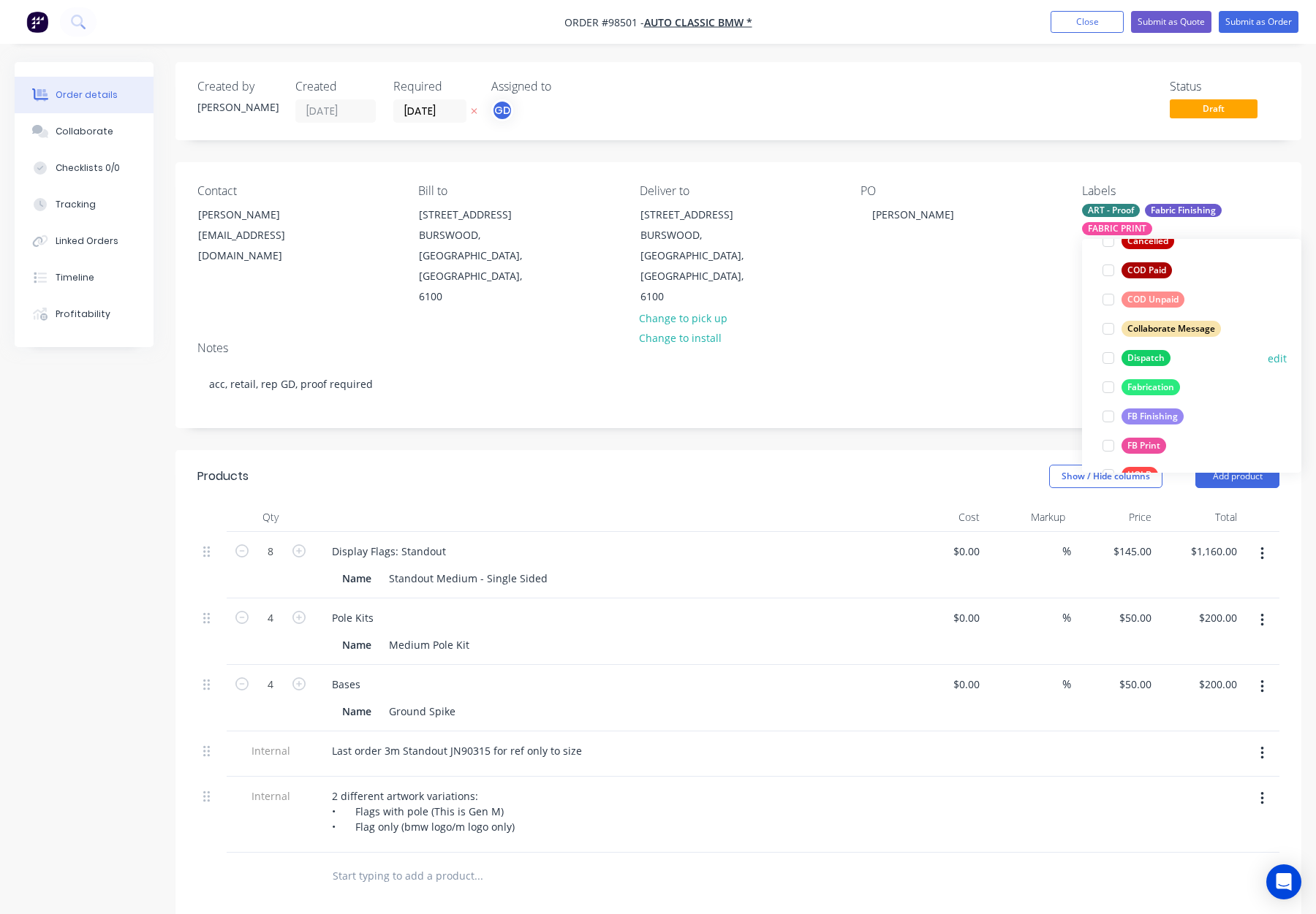
click at [1142, 359] on div "Dispatch" at bounding box center [1146, 358] width 49 height 16
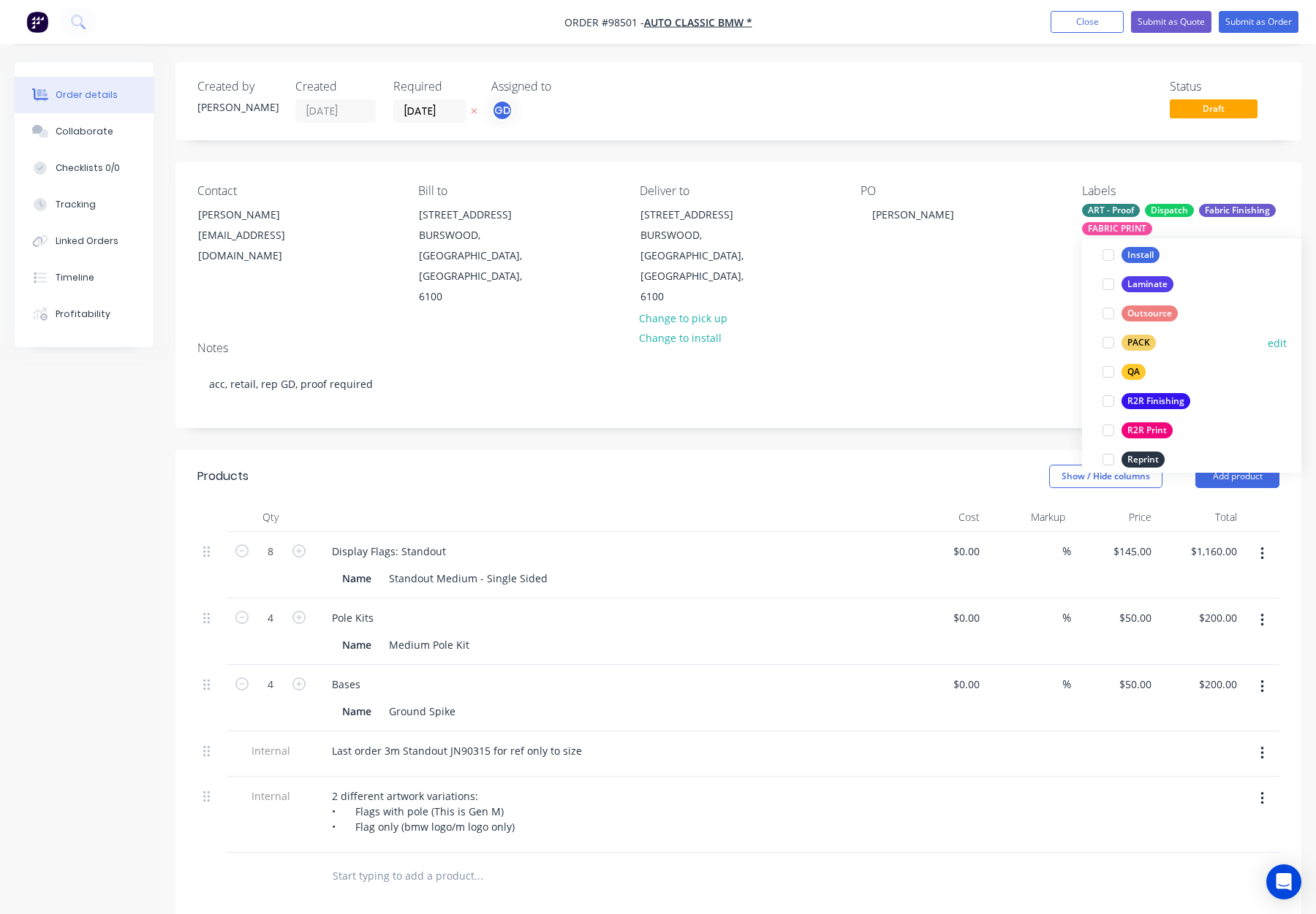
click at [1146, 344] on div "PACK" at bounding box center [1139, 343] width 34 height 16
click at [1126, 346] on div "QA" at bounding box center [1134, 349] width 24 height 16
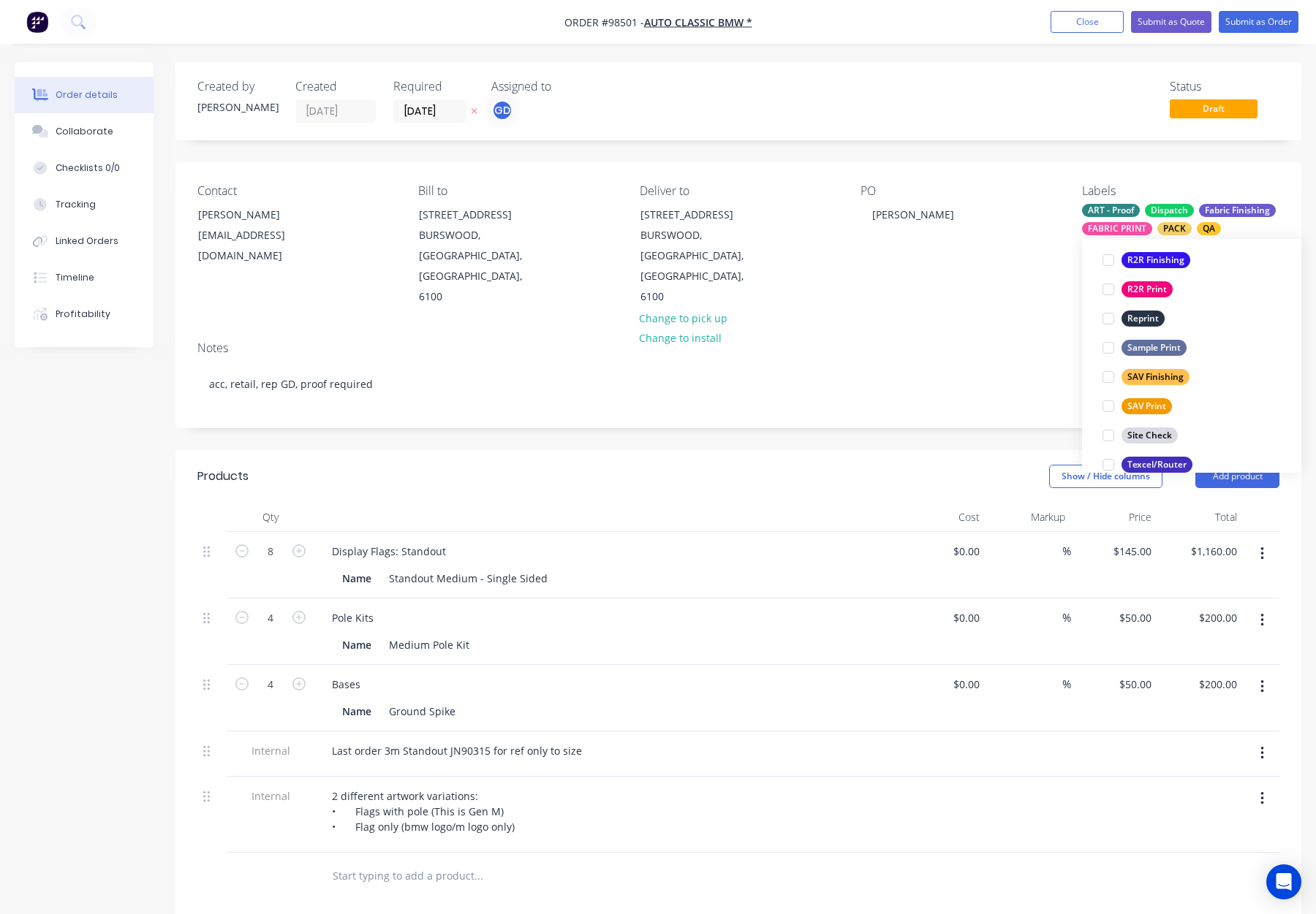
scroll to position [701, 0]
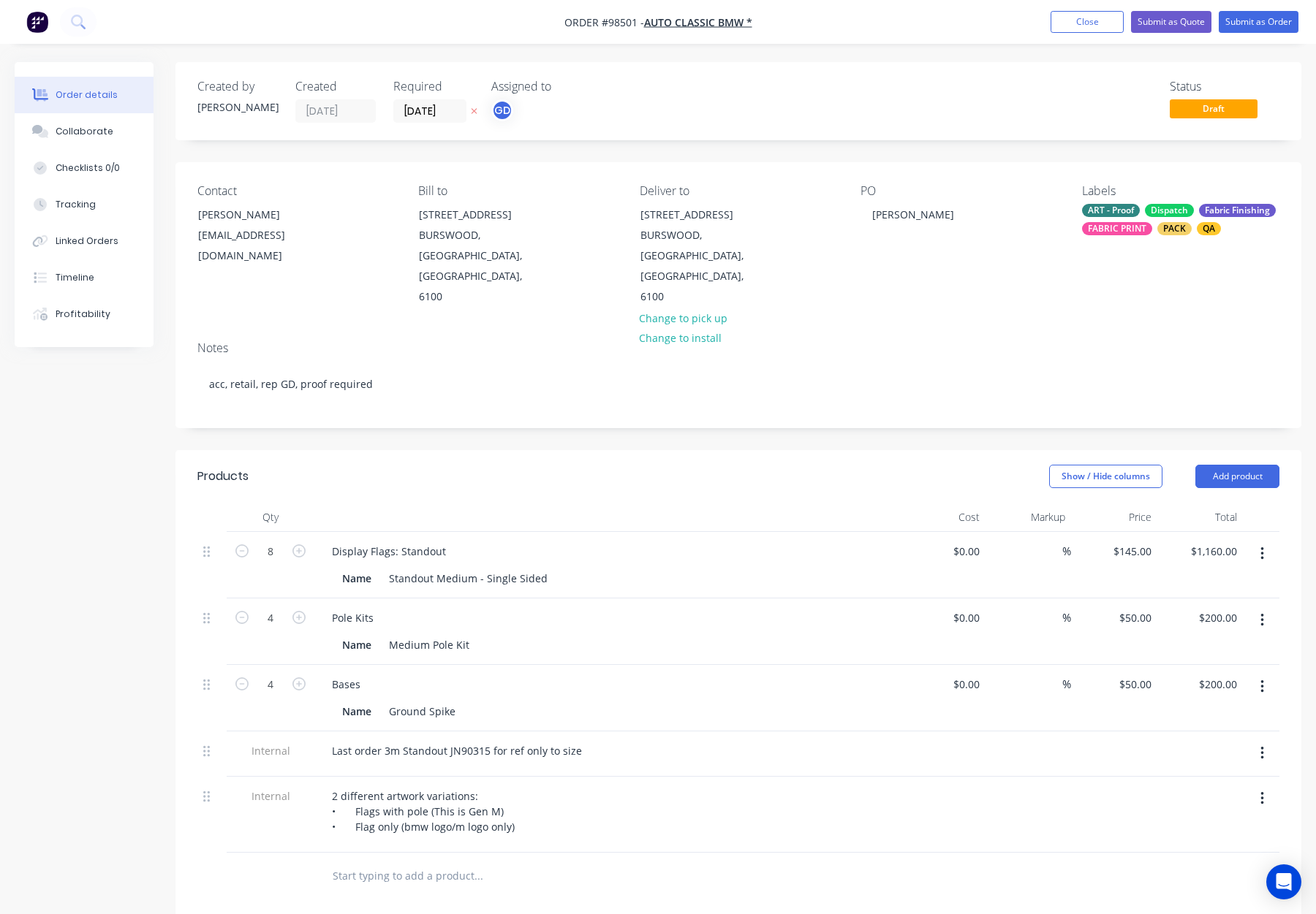
click at [889, 285] on div "Contact Zoe Nieuwhof zoe.nieuwhof@autoclassic.com.au Bill to 48 Burswood Rd BUR…" at bounding box center [738, 246] width 1126 height 167
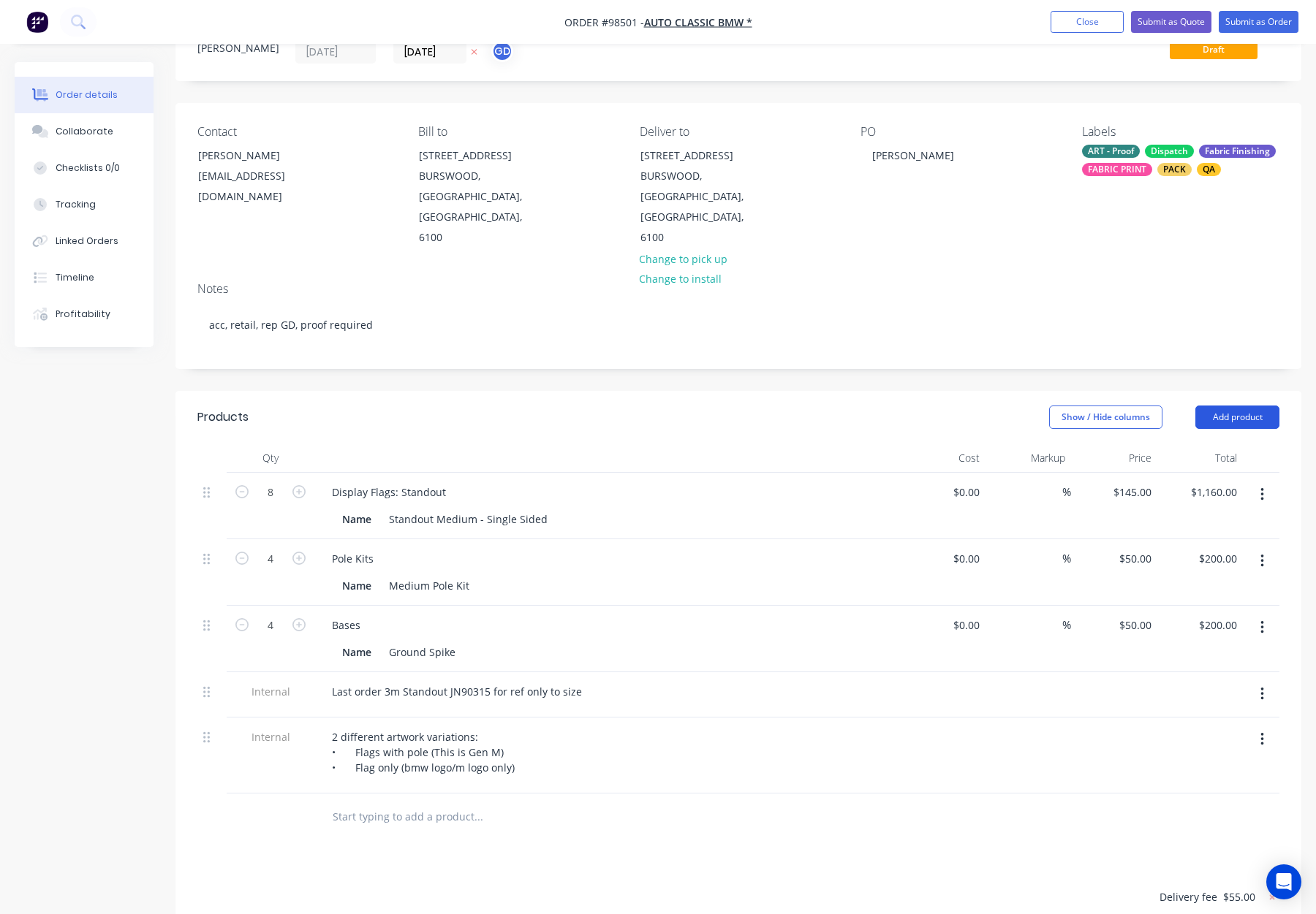
scroll to position [81, 0]
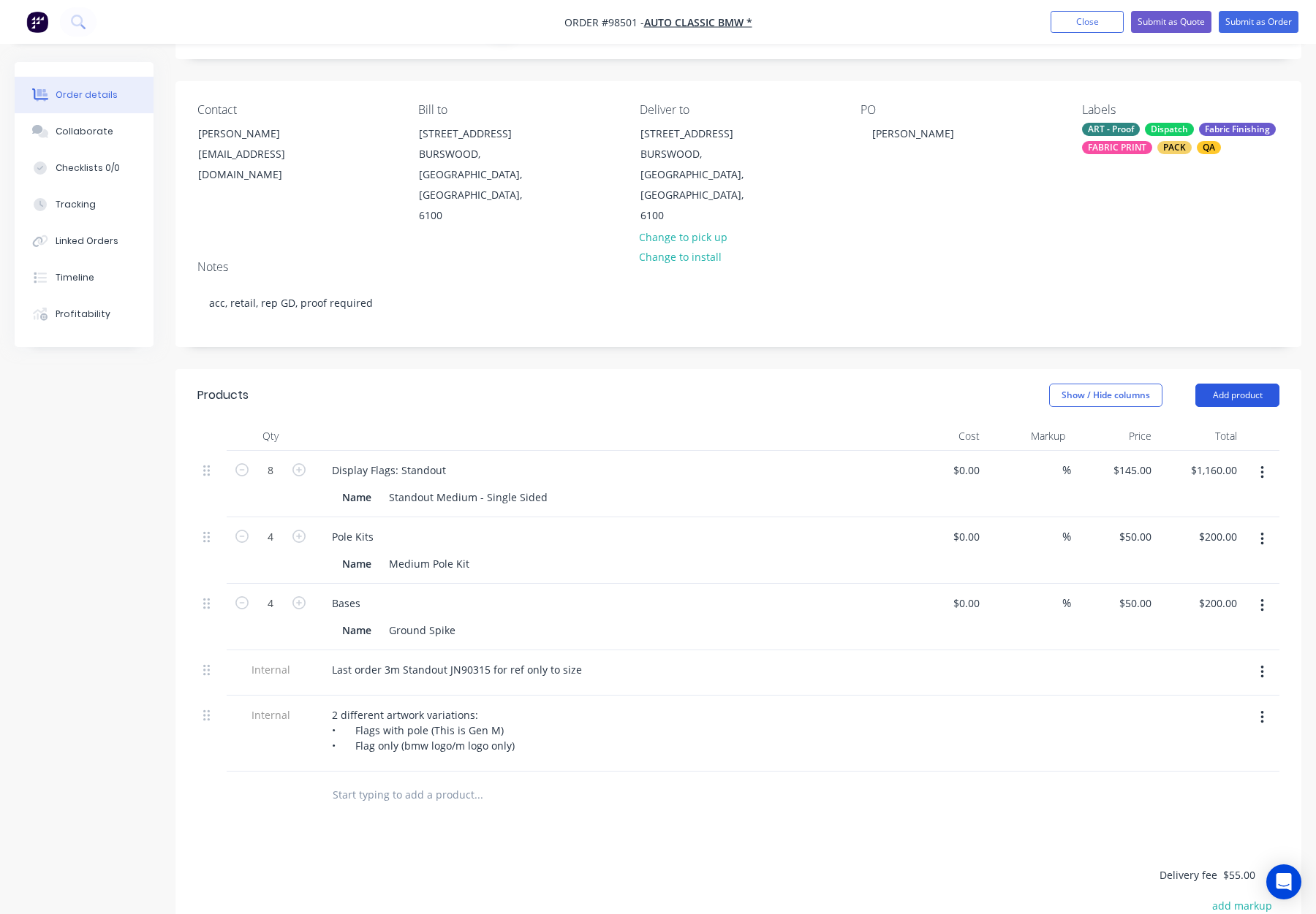
click at [1224, 383] on button "Add product" at bounding box center [1238, 395] width 84 height 23
click at [1197, 597] on div "Notes (Internal)" at bounding box center [1210, 608] width 112 height 22
click at [353, 780] on div at bounding box center [373, 791] width 105 height 22
click at [359, 780] on div "MUSt be there 15th latest" at bounding box center [395, 791] width 149 height 22
click at [655, 826] on div at bounding box center [540, 840] width 438 height 30
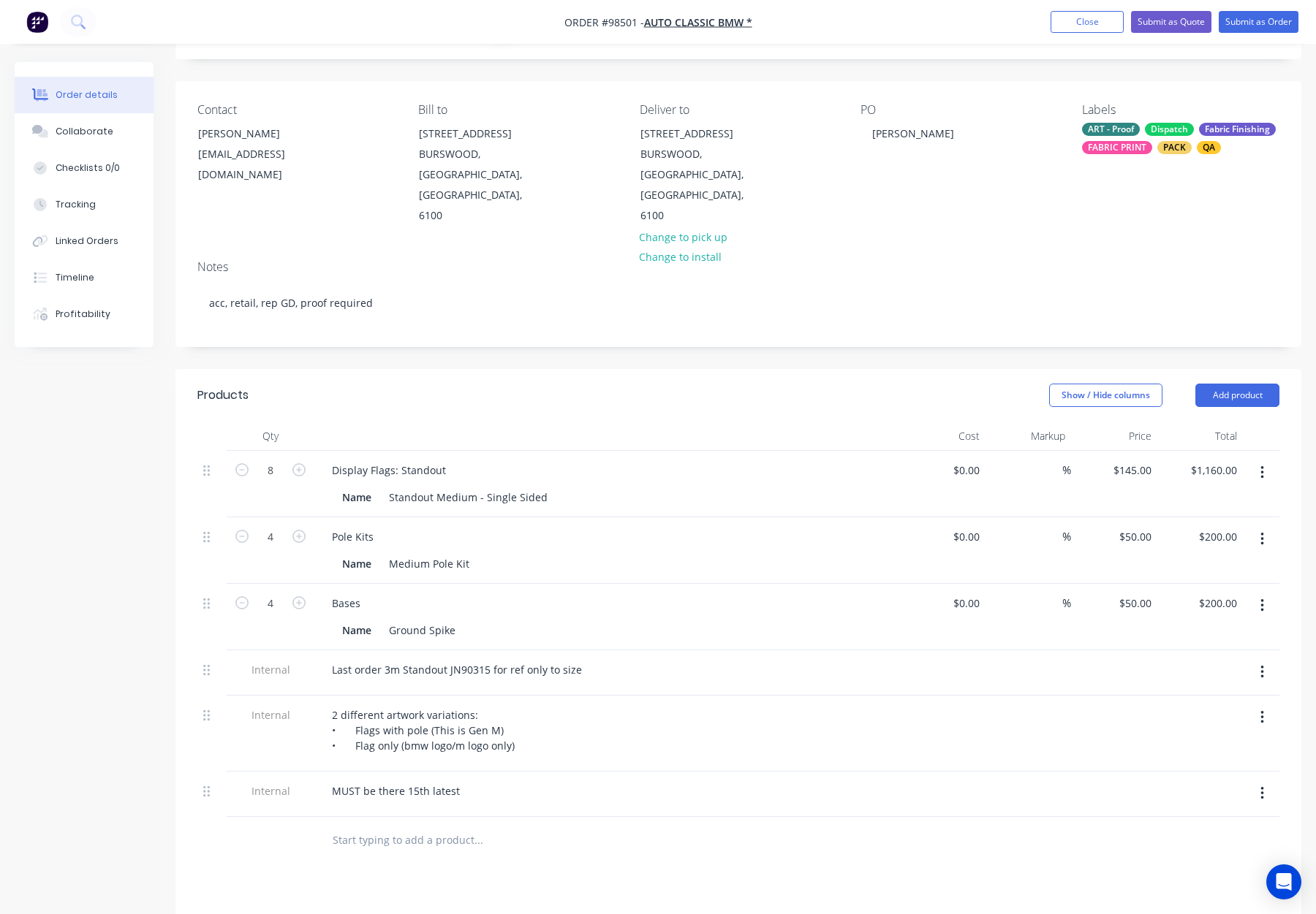
scroll to position [0, 0]
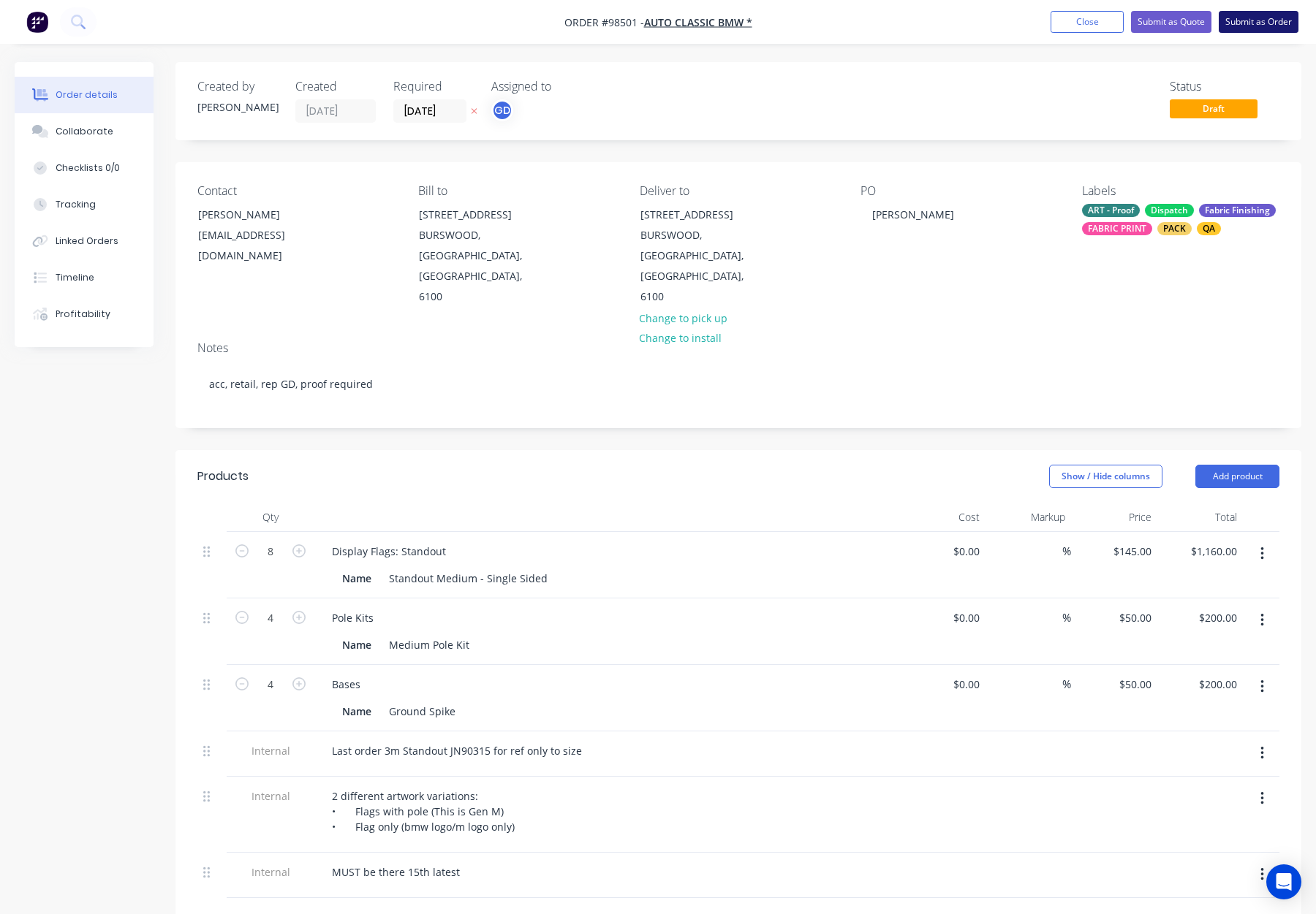
click at [1230, 21] on button "Submit as Order" at bounding box center [1259, 22] width 80 height 22
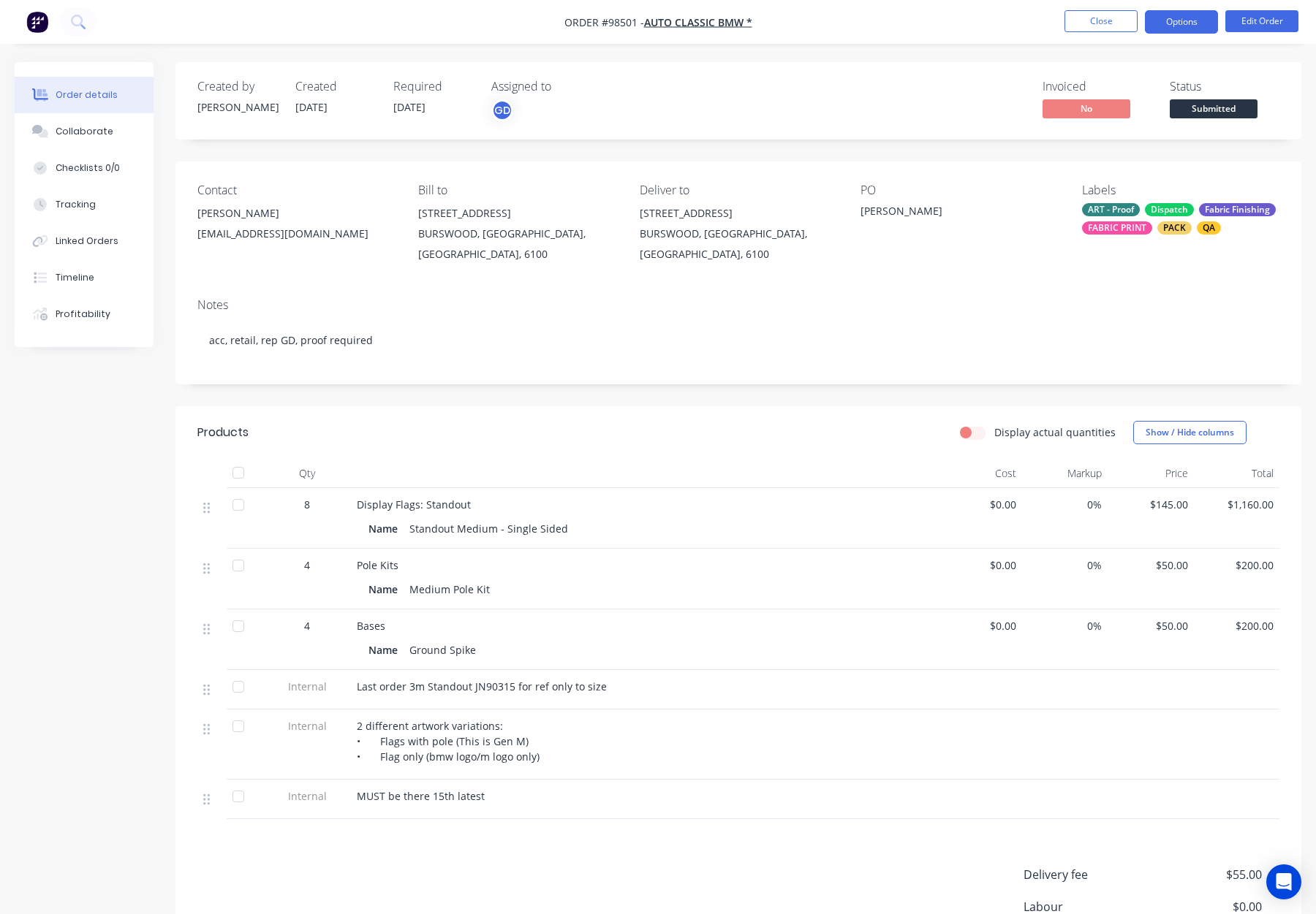
click at [1157, 24] on button "Options" at bounding box center [1181, 22] width 73 height 23
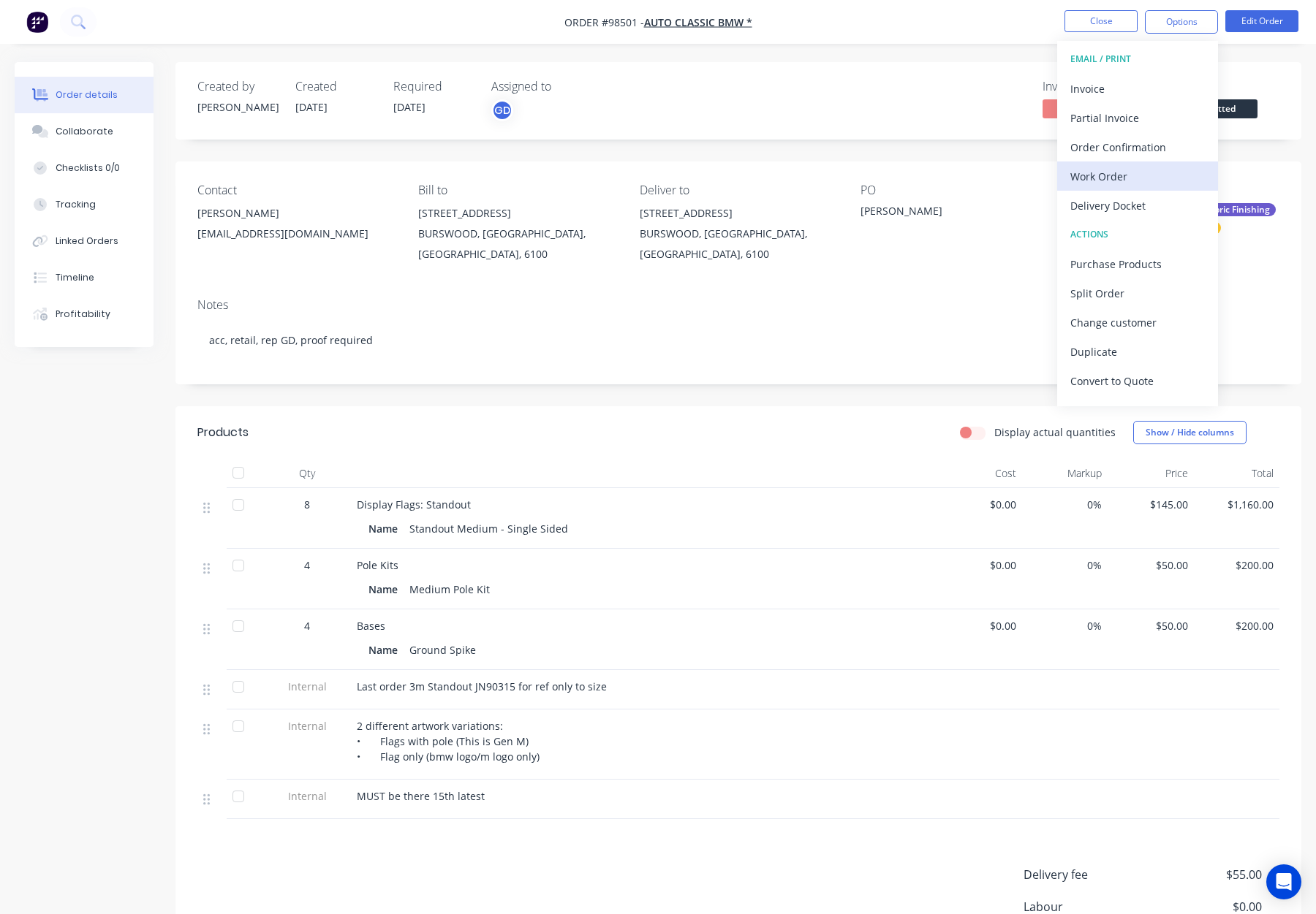
click at [1108, 175] on div "Work Order" at bounding box center [1138, 177] width 135 height 22
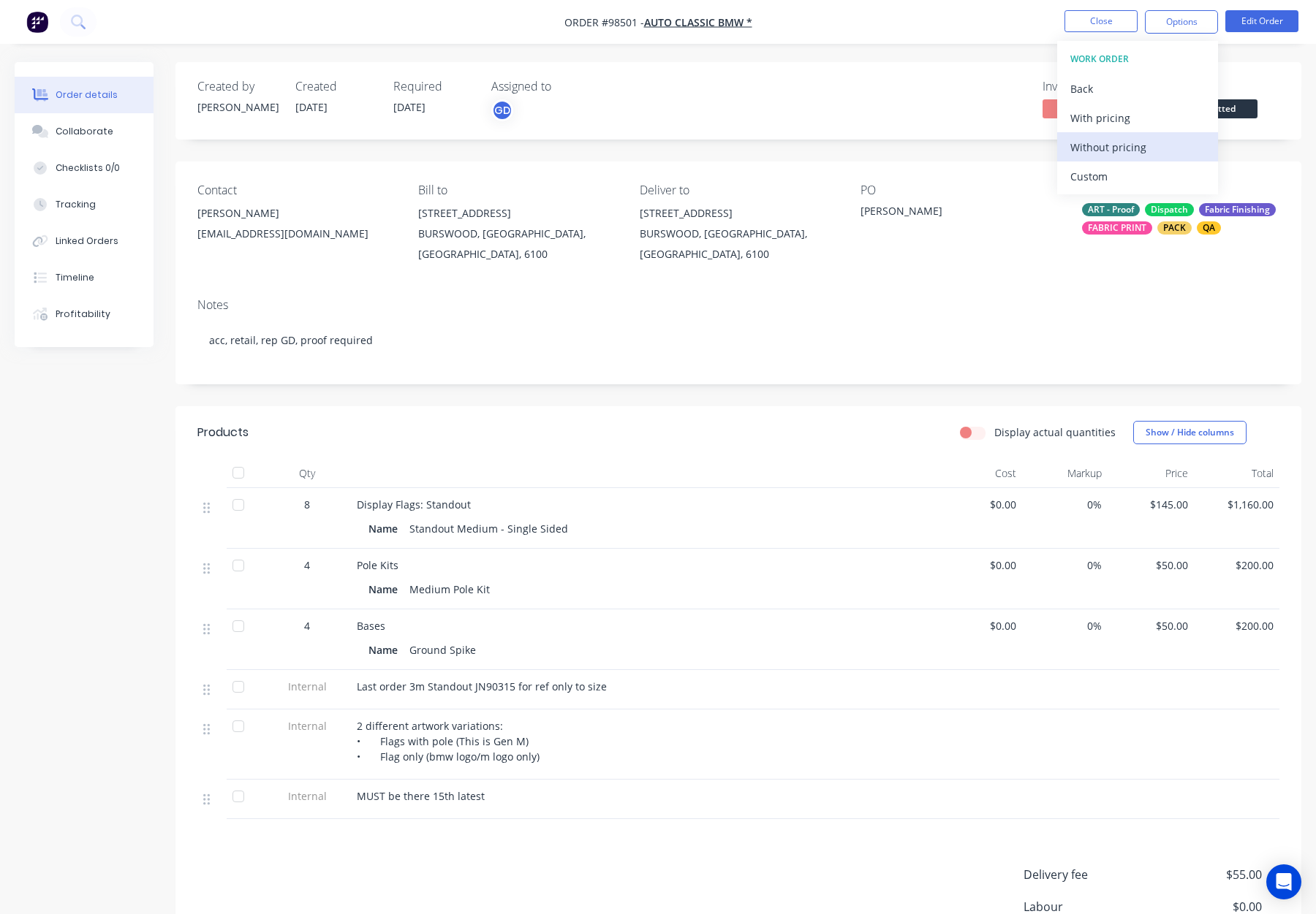
click at [1130, 141] on div "Without pricing" at bounding box center [1138, 147] width 135 height 22
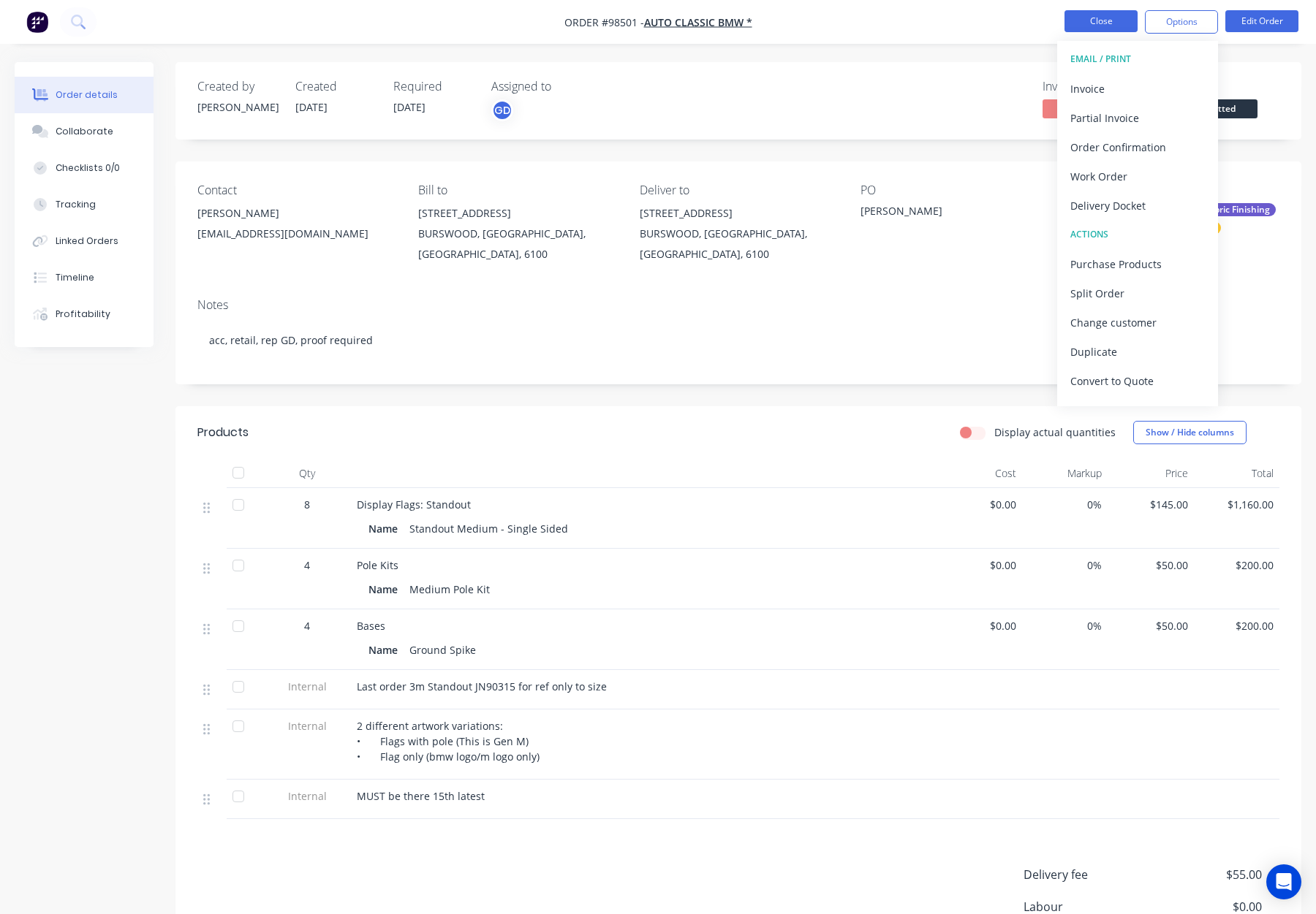
click at [1088, 18] on button "Close" at bounding box center [1100, 21] width 73 height 22
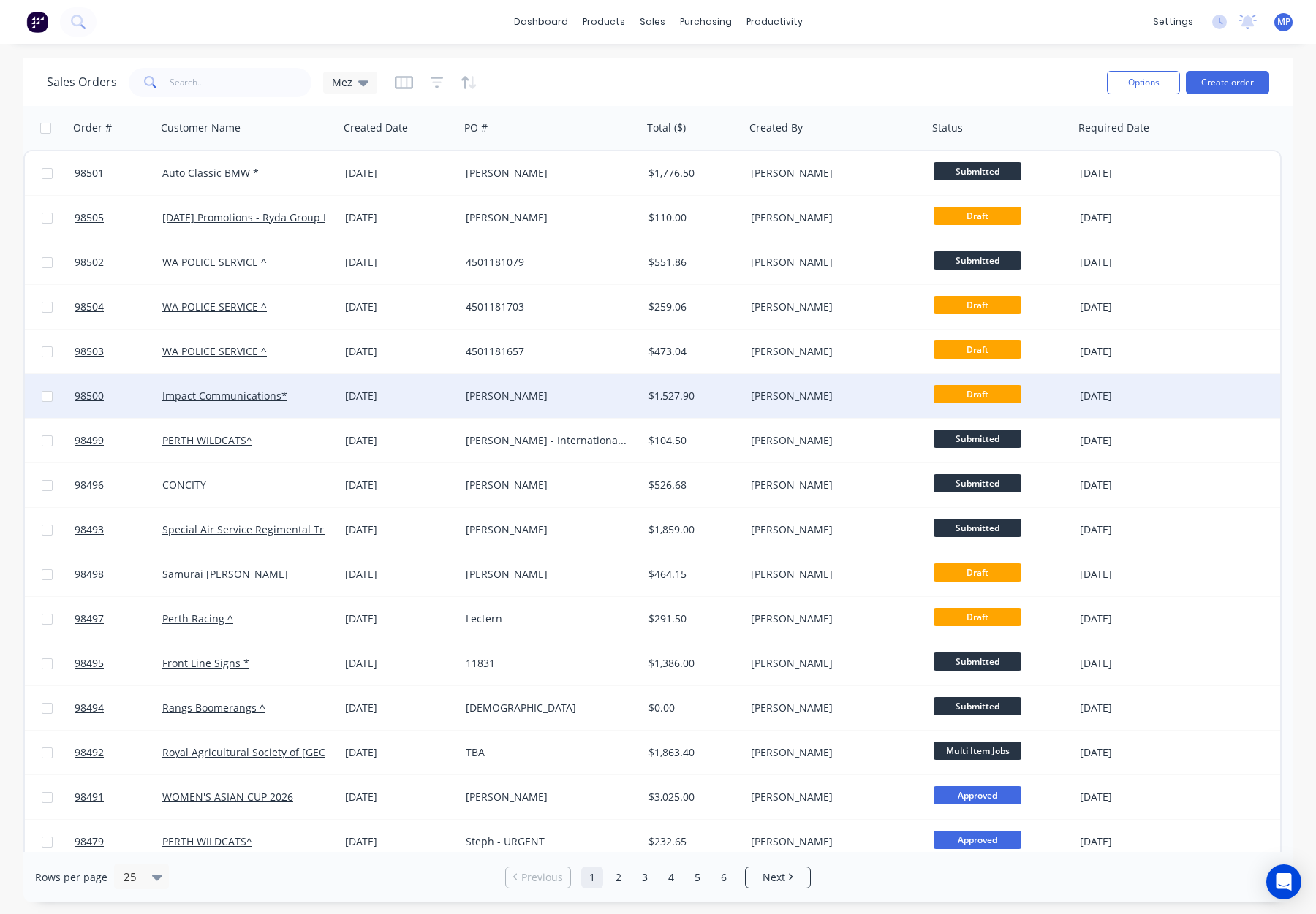
click at [852, 407] on div "[PERSON_NAME]" at bounding box center [836, 396] width 183 height 44
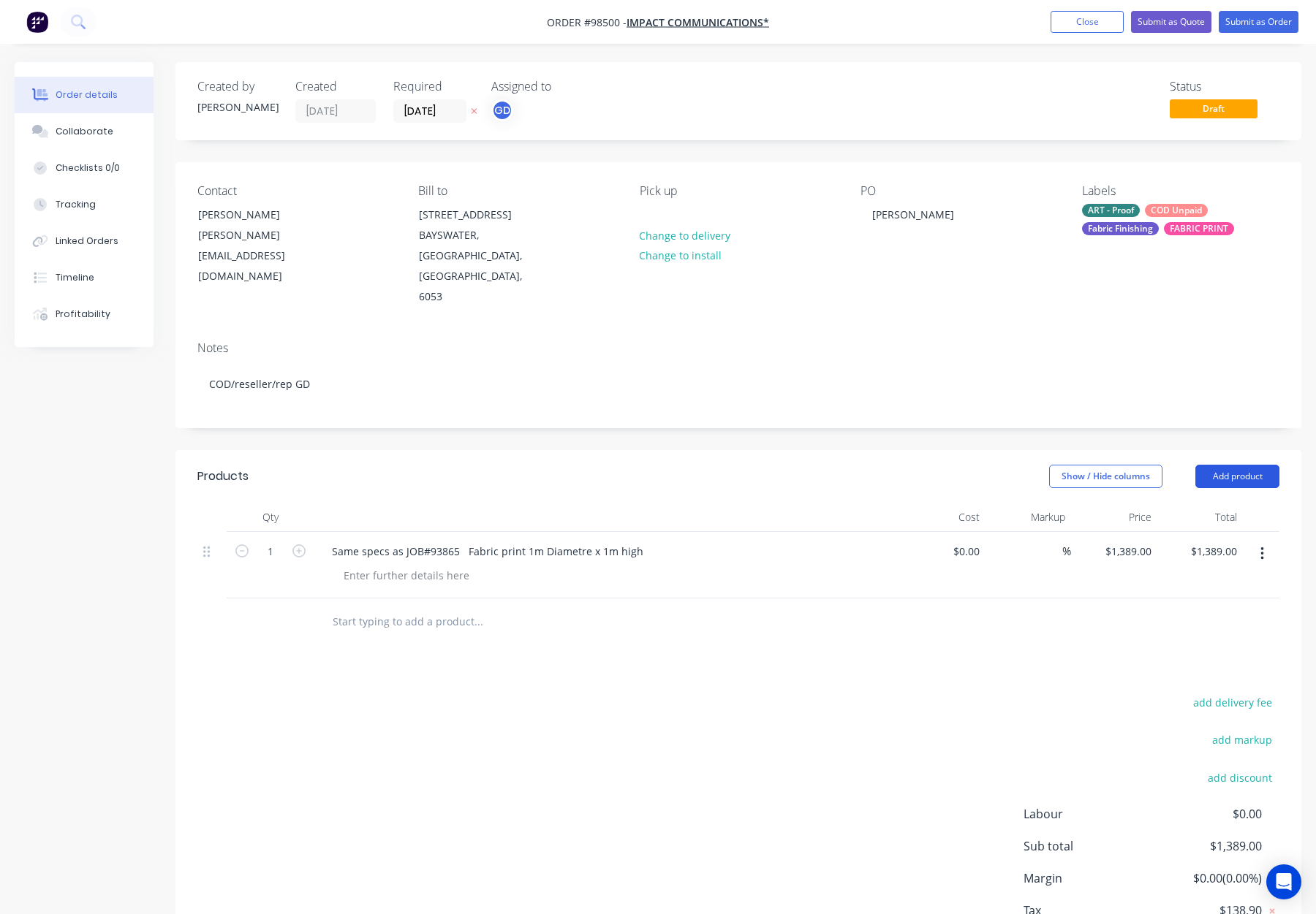
click at [1215, 465] on button "Add product" at bounding box center [1238, 477] width 84 height 23
click at [1206, 678] on div "Notes (Internal)" at bounding box center [1210, 689] width 112 height 22
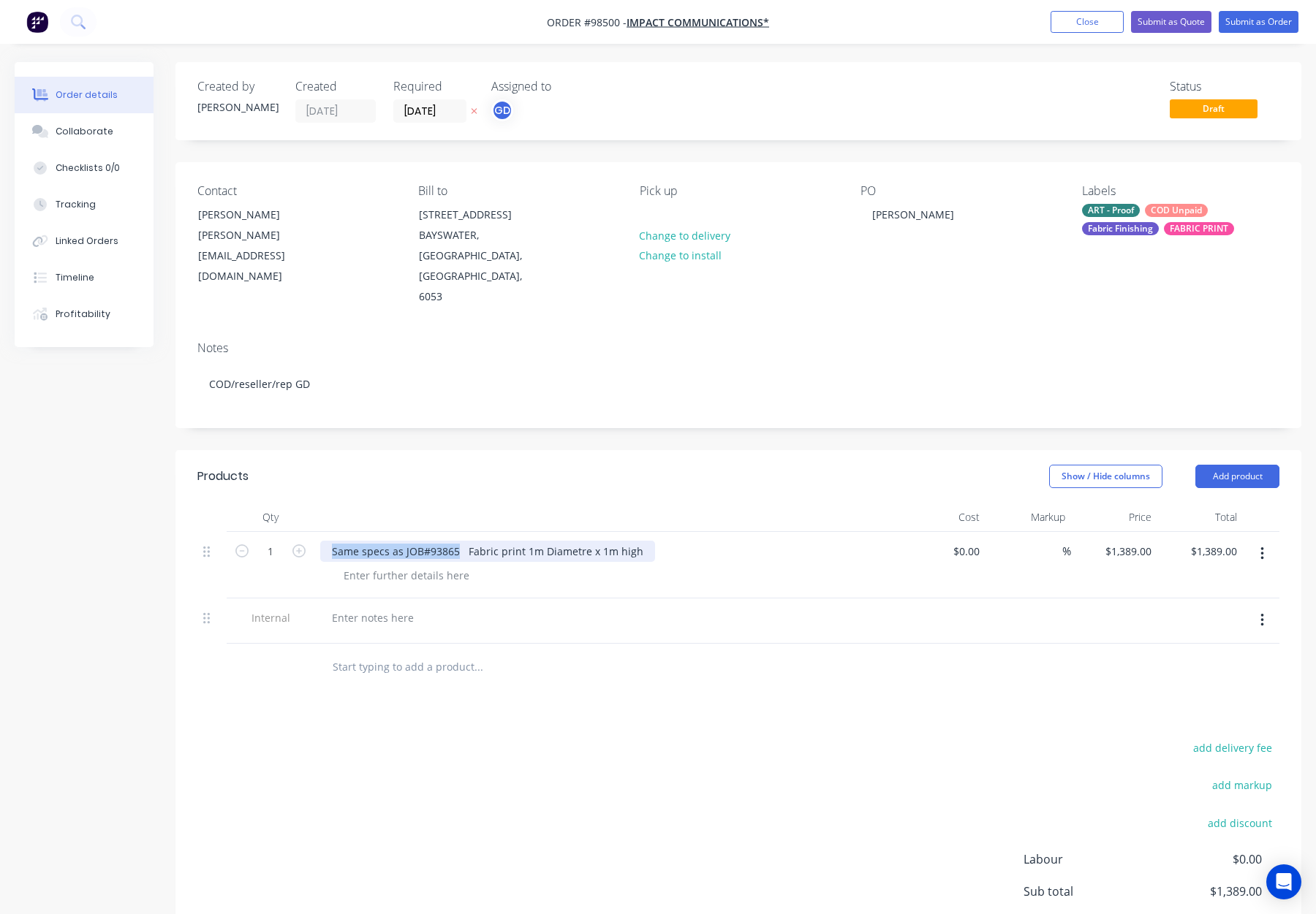
drag, startPoint x: 338, startPoint y: 526, endPoint x: 453, endPoint y: 530, distance: 115.1
click at [455, 540] on div "Same specs as JOB#93865 Fabric print 1m Diametre x 1m high" at bounding box center [488, 551] width 335 height 22
copy div "Same specs as JOB#93865"
click at [369, 607] on div at bounding box center [373, 618] width 105 height 22
click at [367, 607] on div at bounding box center [373, 618] width 105 height 22
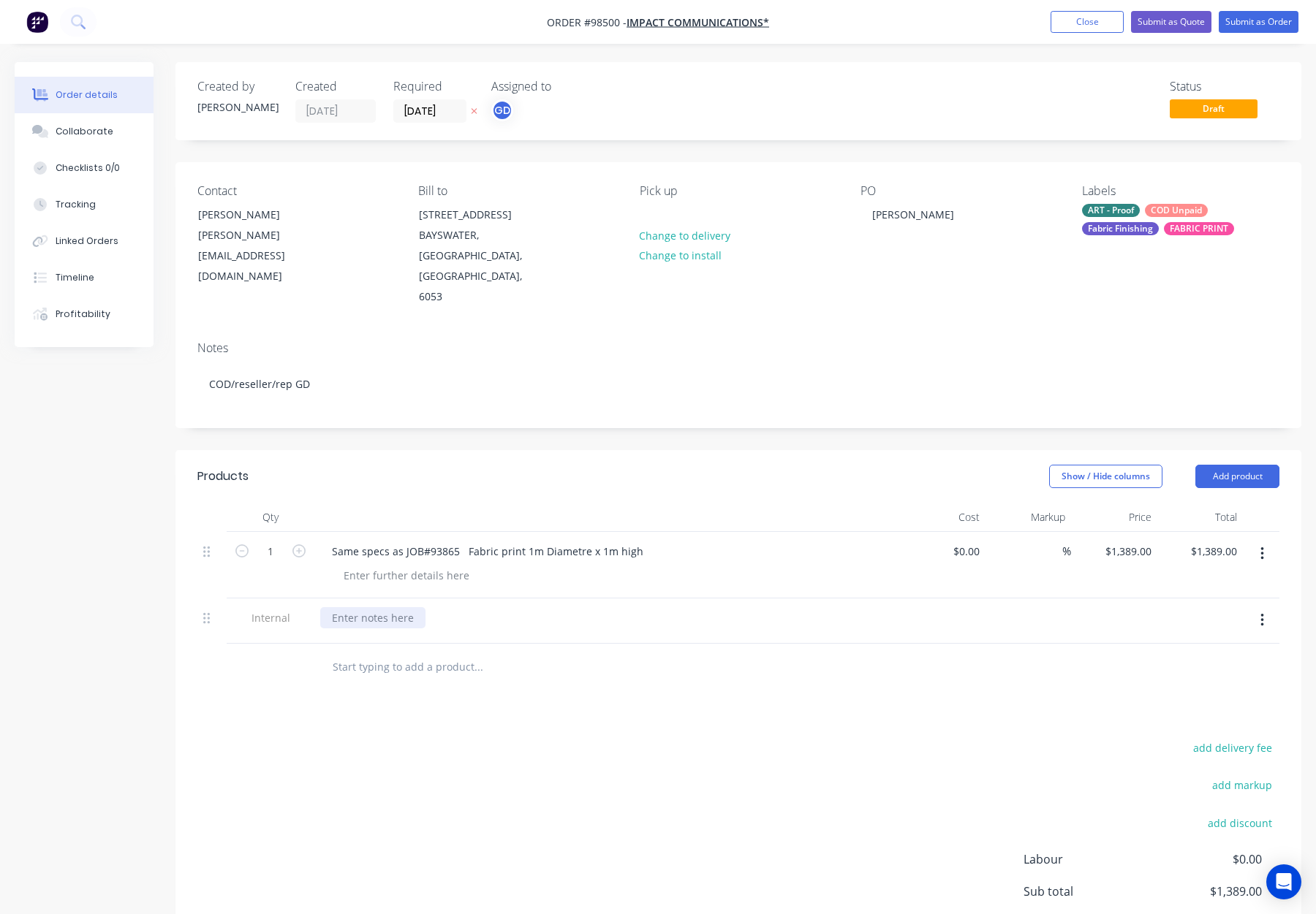
click at [360, 607] on div at bounding box center [373, 618] width 105 height 22
paste div
drag, startPoint x: 464, startPoint y: 529, endPoint x: 368, endPoint y: 521, distance: 96.3
click at [368, 540] on div "Same specs as JOB#93865 Fabric print 1m Diametre x 1m high" at bounding box center [488, 551] width 335 height 22
click at [428, 466] on div "Show / Hide columns Add product" at bounding box center [853, 477] width 852 height 23
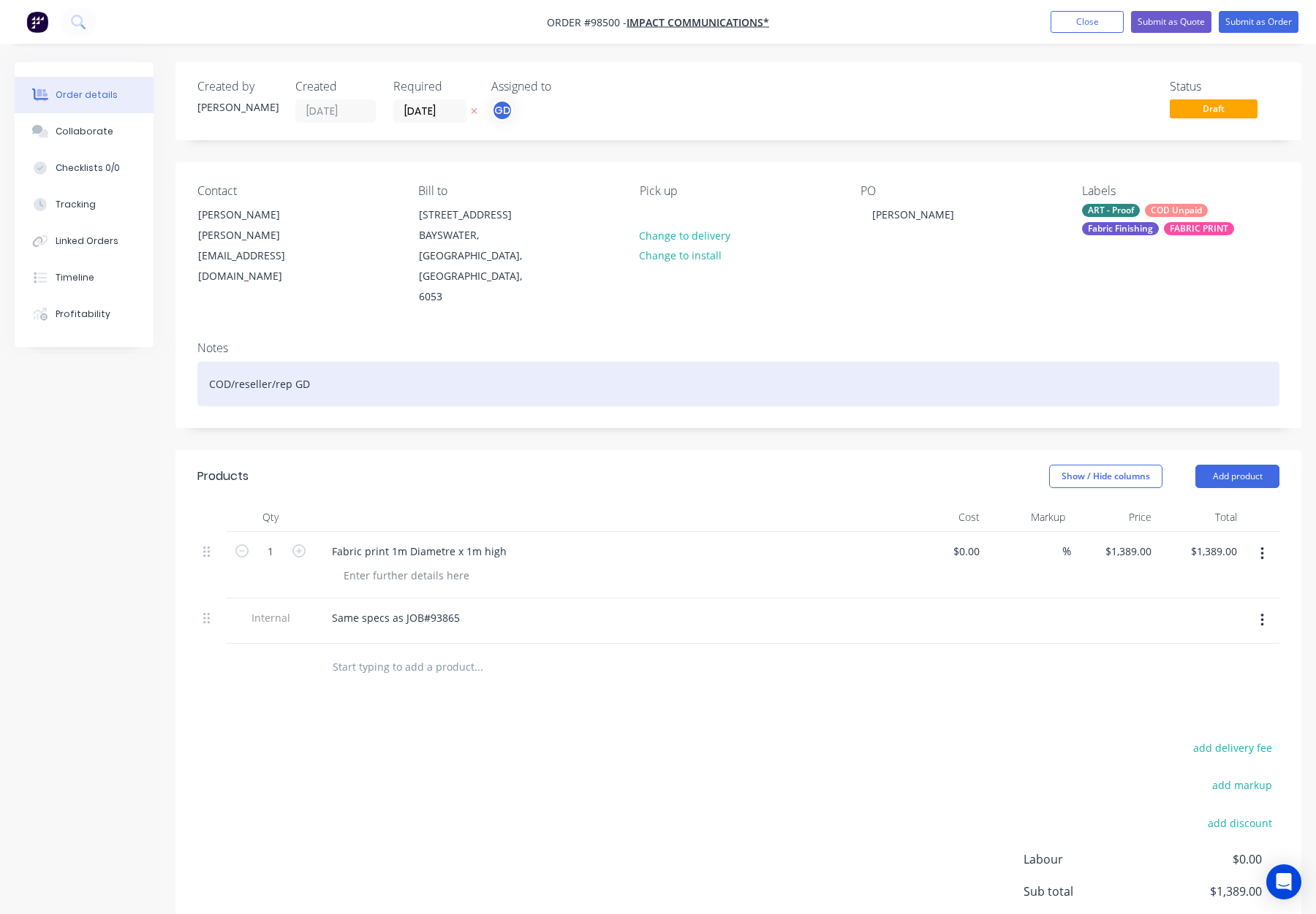
click at [393, 383] on div "COD/reseller/rep GD" at bounding box center [738, 384] width 1082 height 45
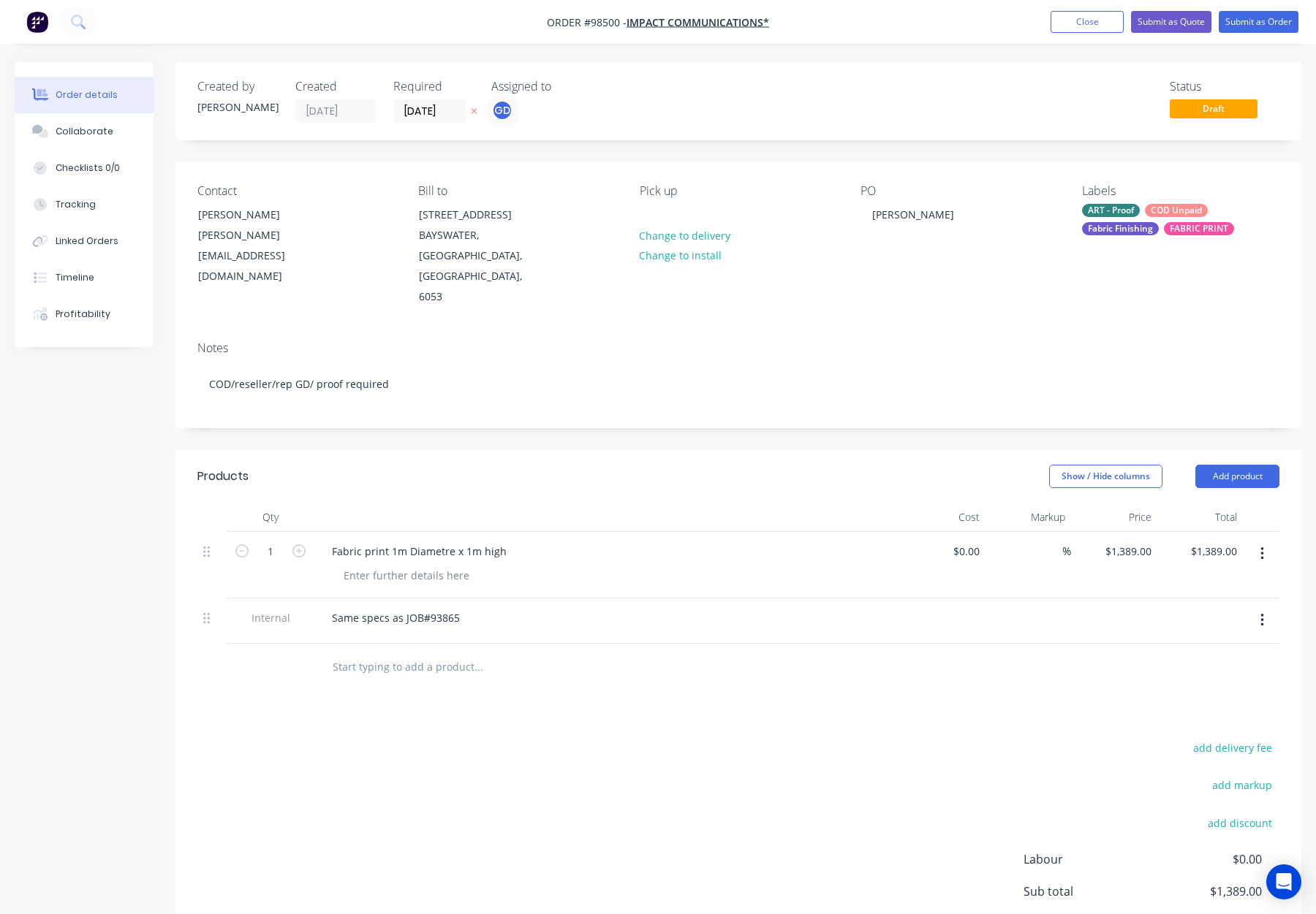
click at [470, 450] on header "Products Show / Hide columns Add product" at bounding box center [738, 476] width 1126 height 53
click at [652, 212] on div at bounding box center [651, 215] width 23 height 22
click at [675, 716] on div "Products Show / Hide columns Add product Qty Cost Markup Price Total 1 Fabric p…" at bounding box center [738, 745] width 1126 height 592
click at [1161, 224] on div "ART - Proof COD Unpaid Fabric Finishing FABRIC PRINT" at bounding box center [1181, 219] width 198 height 31
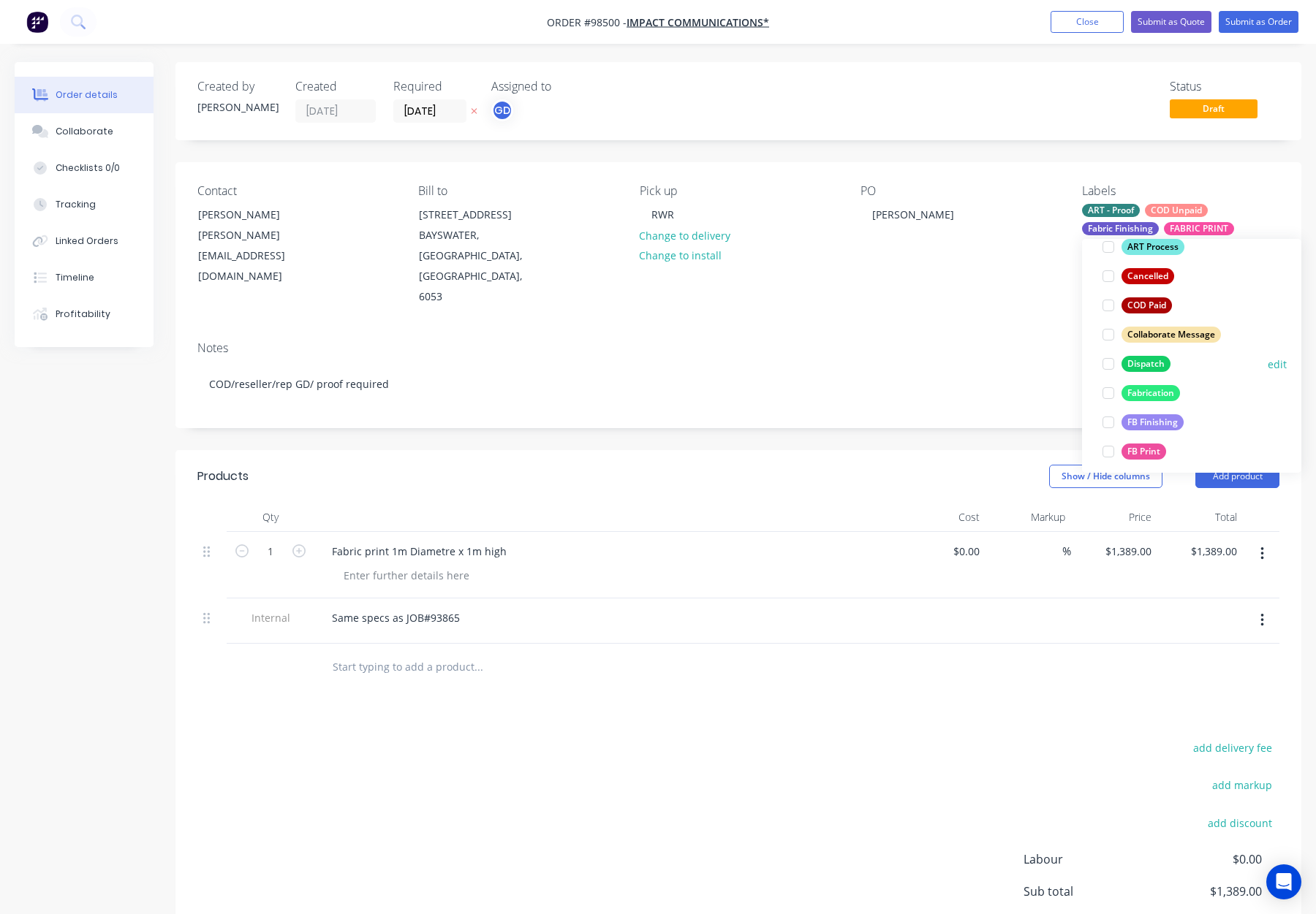
click at [1151, 357] on div "Dispatch" at bounding box center [1146, 364] width 49 height 16
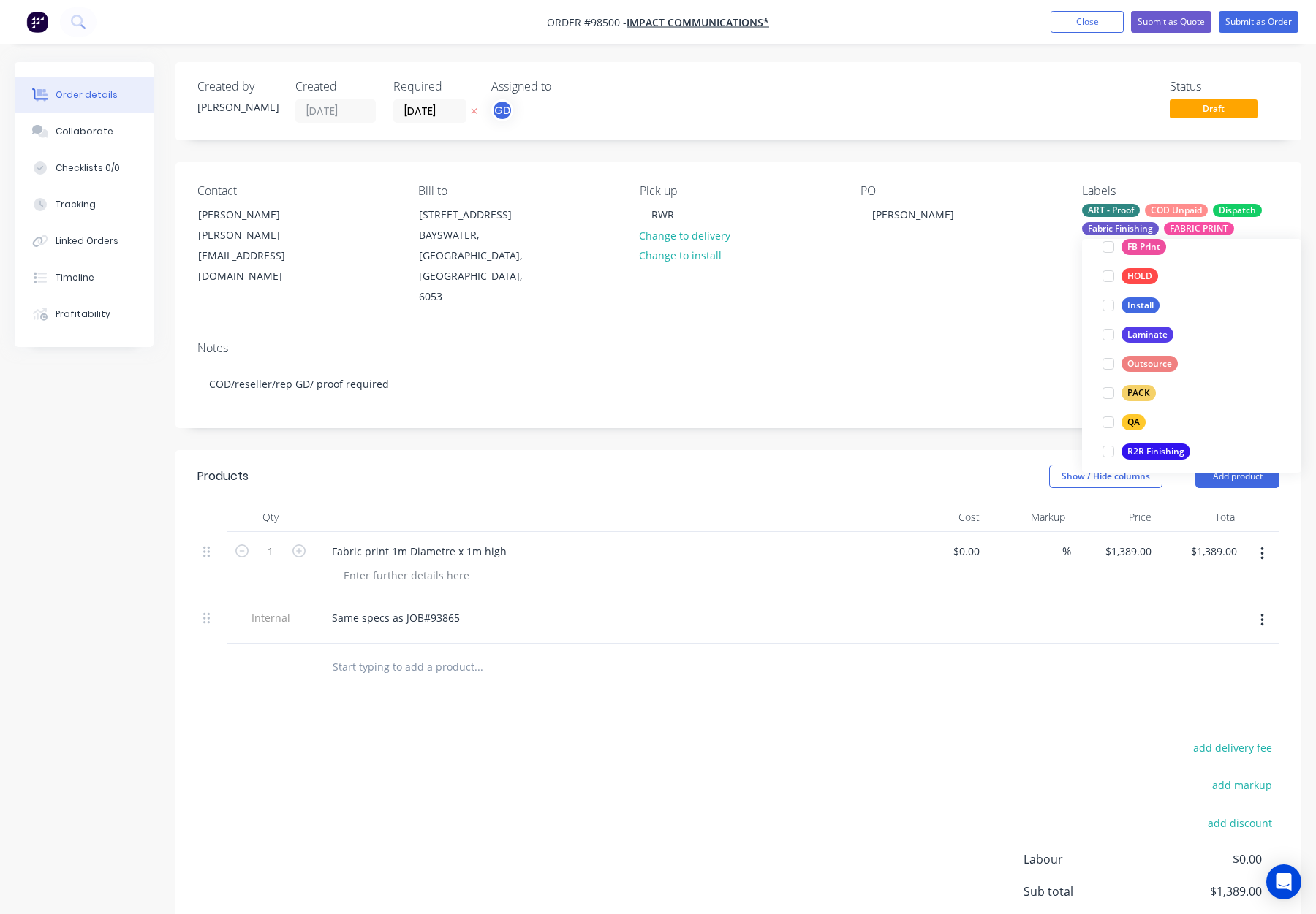
scroll to position [431, 0]
click at [1145, 397] on div "PACK" at bounding box center [1139, 392] width 34 height 16
drag, startPoint x: 1140, startPoint y: 368, endPoint x: 1001, endPoint y: 332, distance: 143.6
click at [1138, 368] on div "QA" at bounding box center [1134, 367] width 24 height 16
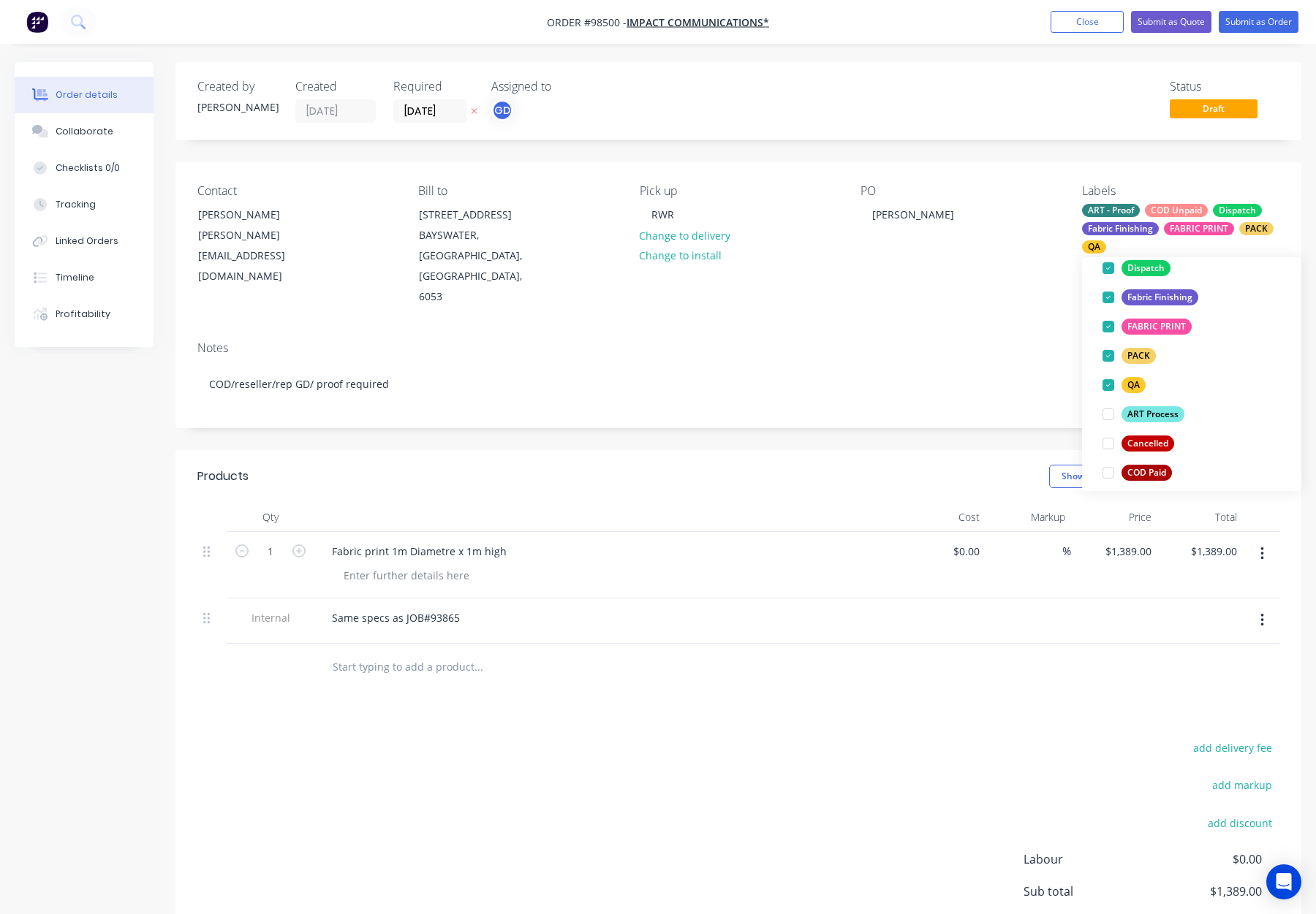
click at [943, 309] on div "Contact Simon Temby simon@impcom.com.au Bill to Unit 28 86 Beechboro Rd S BAYSW…" at bounding box center [738, 246] width 1126 height 167
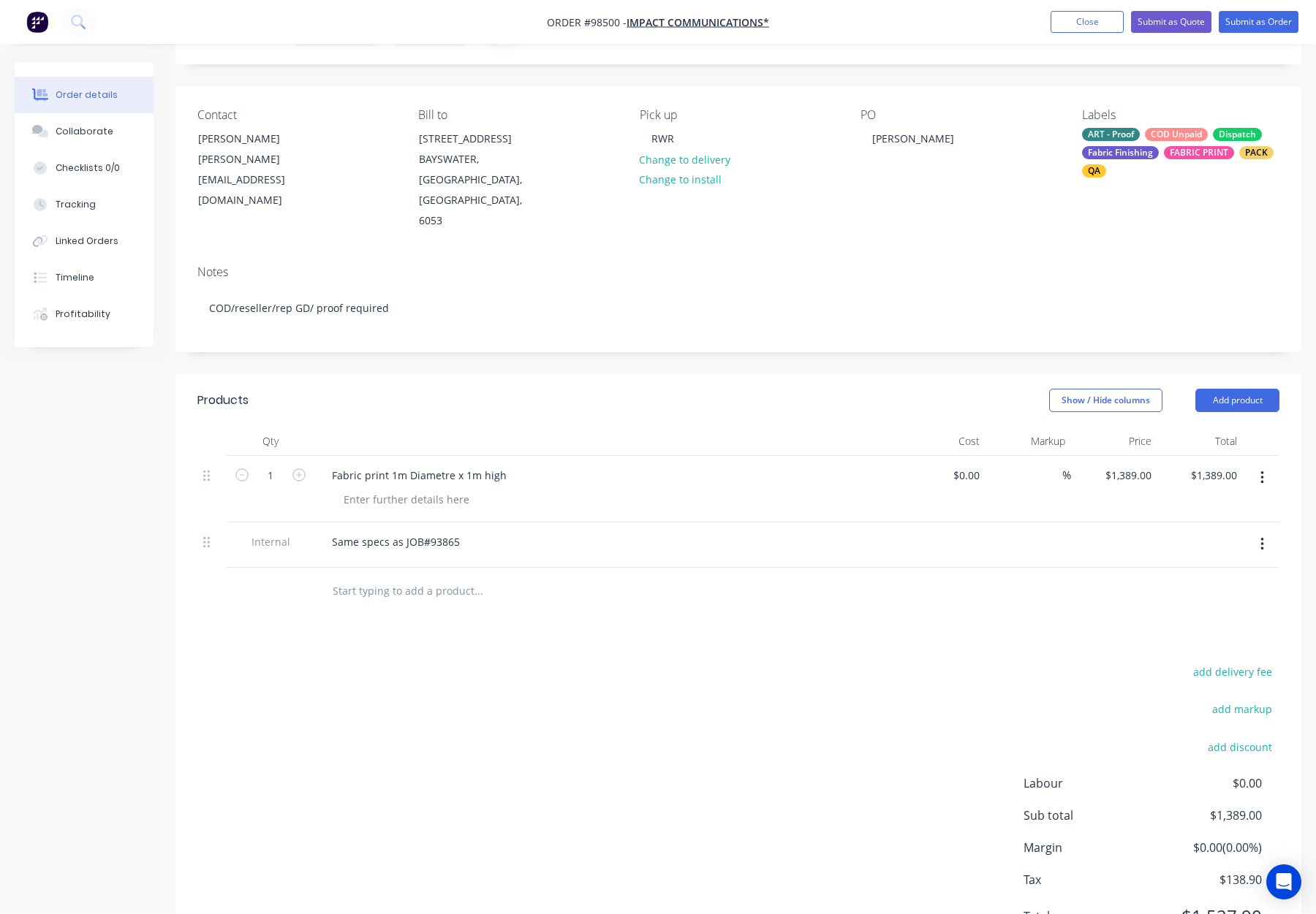
scroll to position [76, 0]
click at [331, 464] on div "Fabric print 1m Diametre x 1m high" at bounding box center [420, 475] width 199 height 22
drag, startPoint x: 446, startPoint y: 454, endPoint x: 599, endPoint y: 447, distance: 153.2
click at [598, 464] on div "Expandable Fabric print 1m Diametre x 1m high" at bounding box center [607, 475] width 573 height 22
click at [605, 388] on div "Show / Hide columns Add product" at bounding box center [853, 400] width 852 height 23
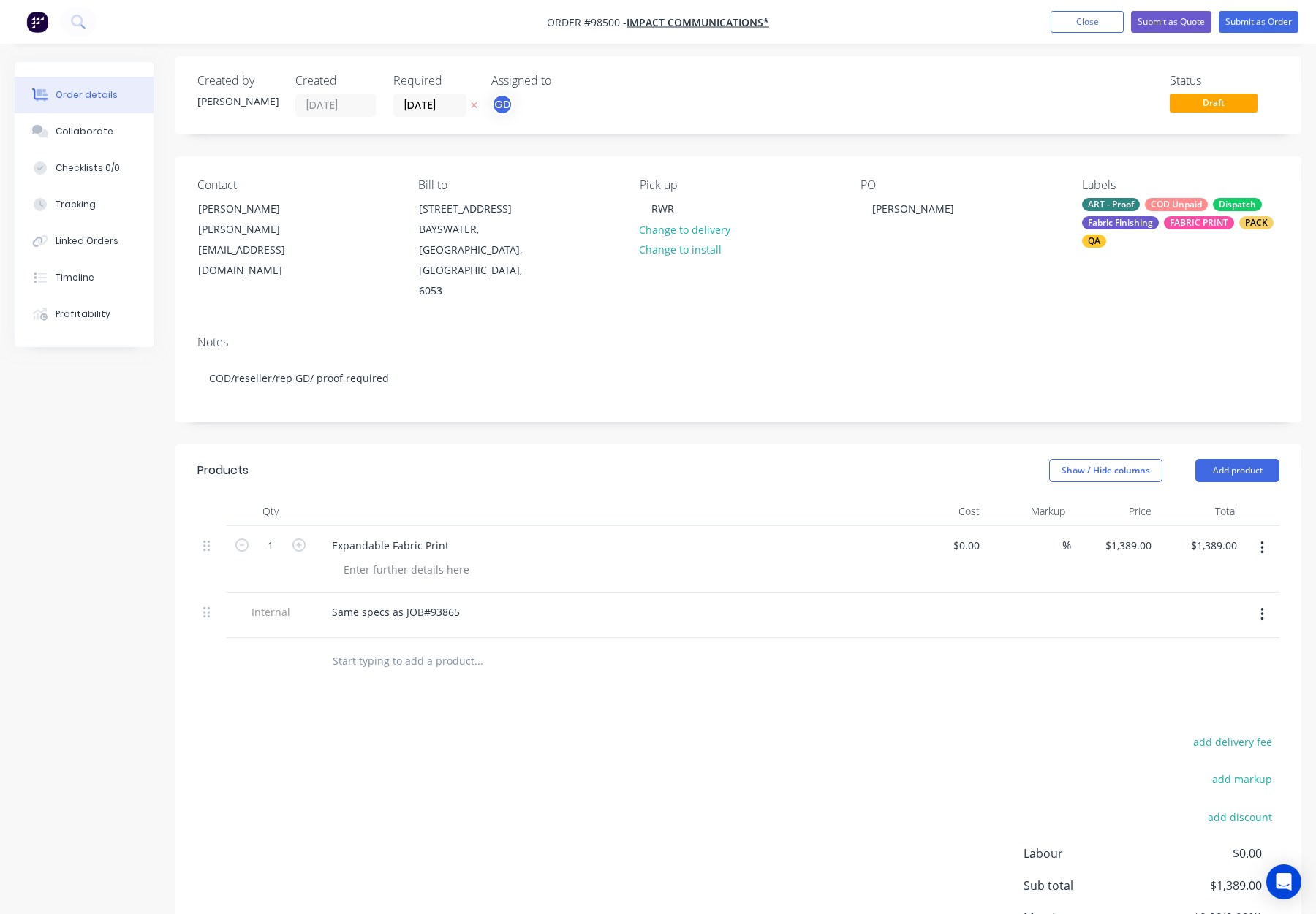
scroll to position [0, 0]
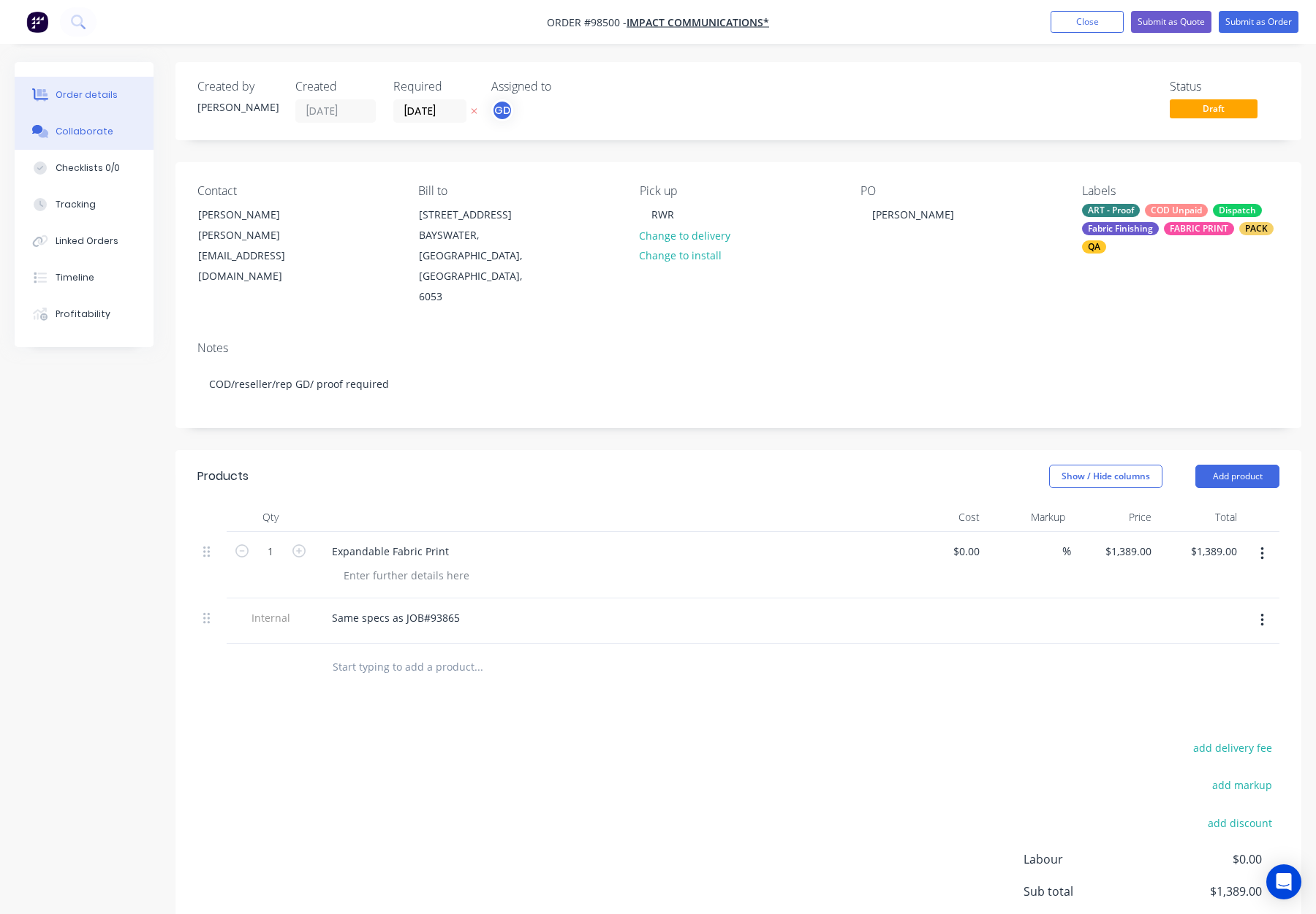
click at [96, 127] on div "Collaborate" at bounding box center [84, 131] width 57 height 13
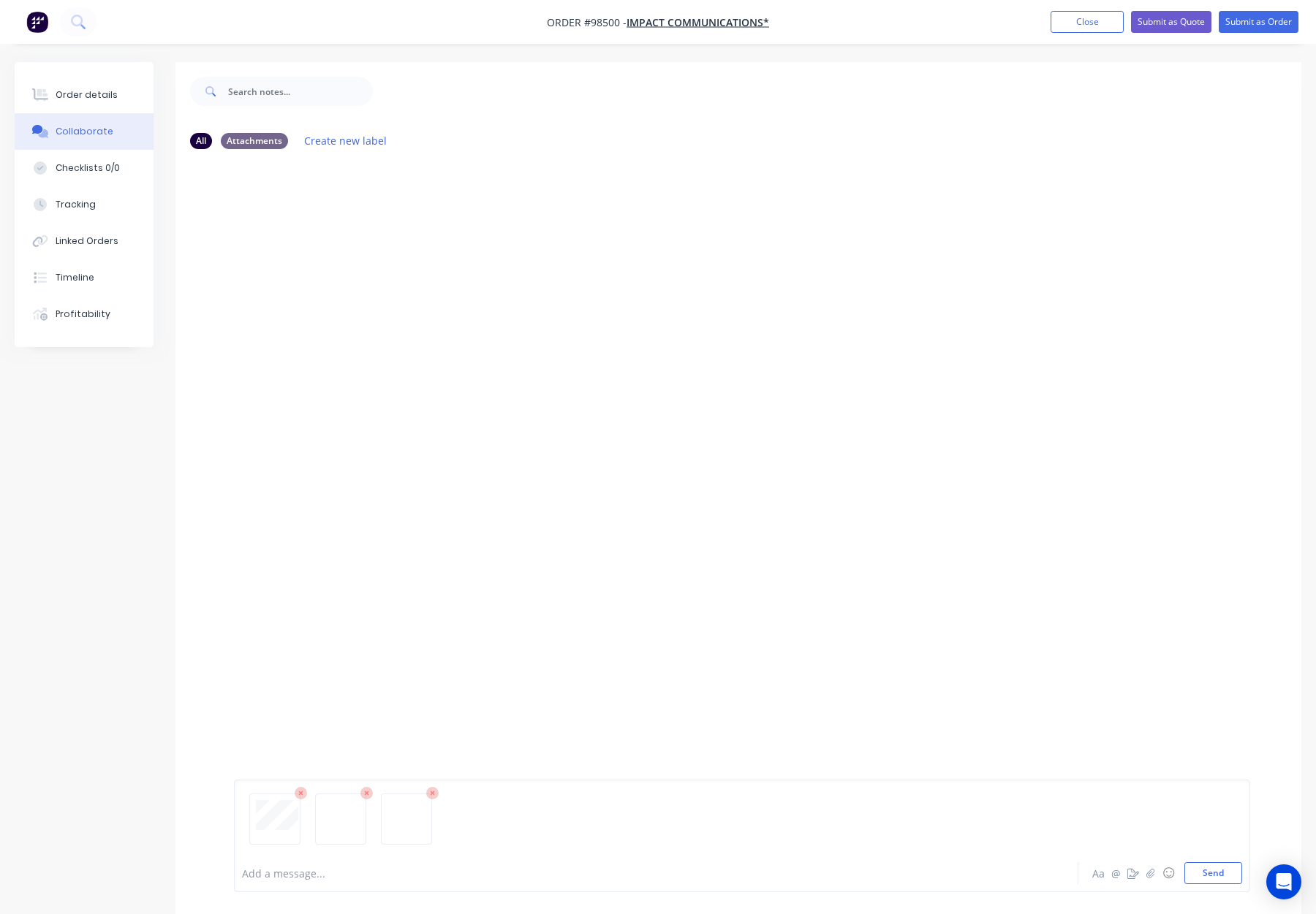
click at [269, 857] on div at bounding box center [742, 825] width 1001 height 75
click at [278, 874] on div at bounding box center [617, 874] width 749 height 15
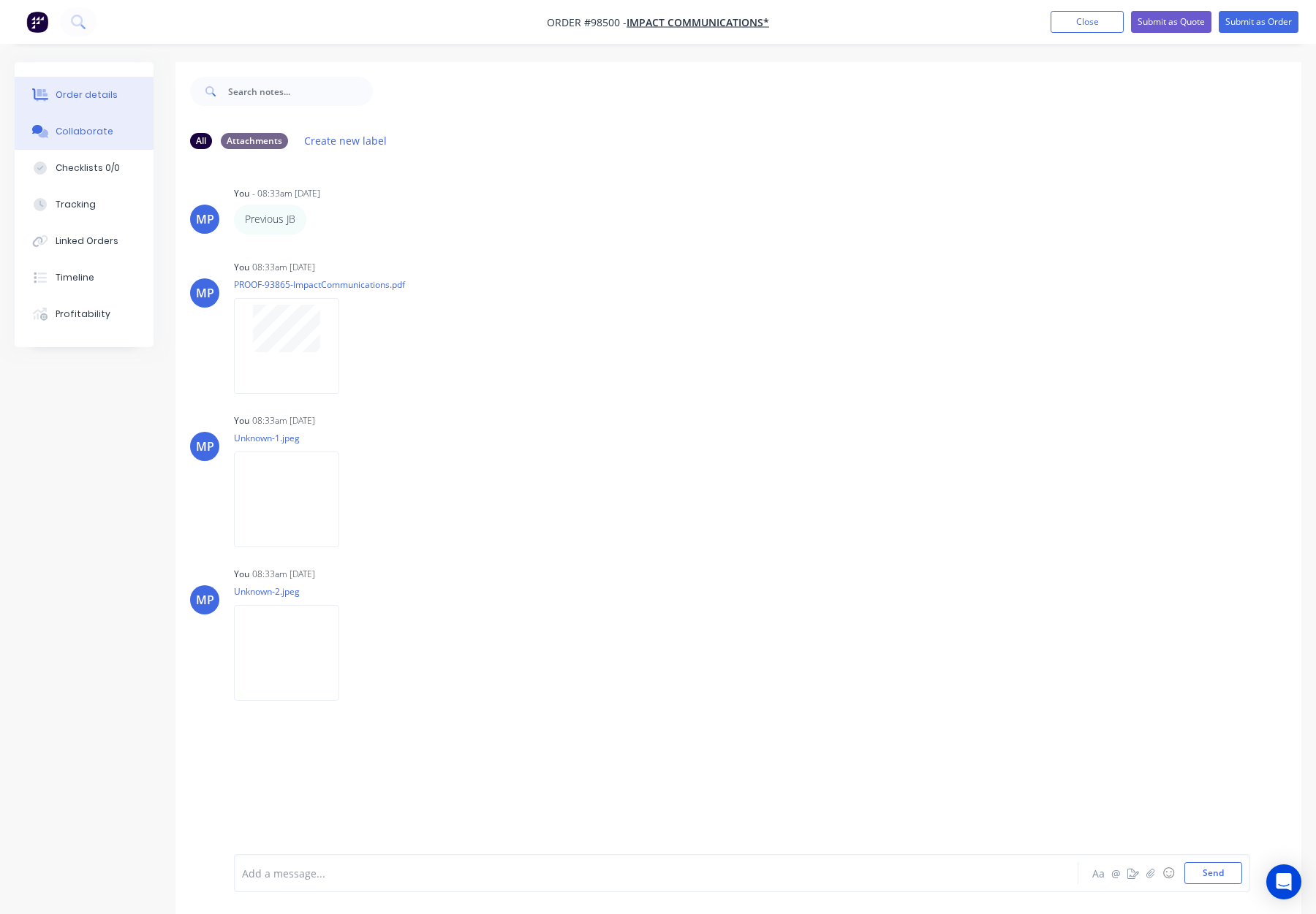
click at [123, 87] on button "Order details" at bounding box center [84, 94] width 139 height 37
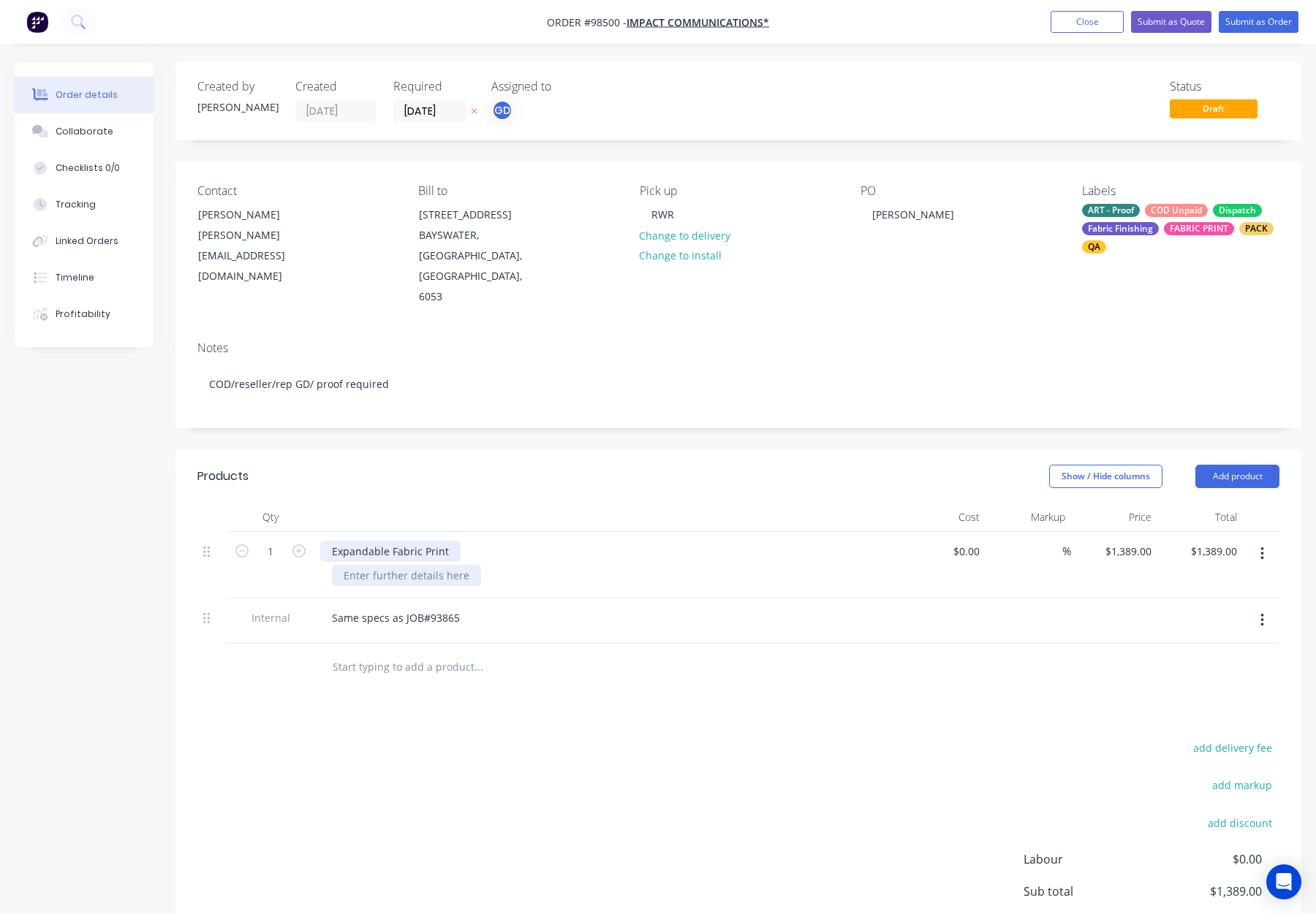
drag, startPoint x: 449, startPoint y: 533, endPoint x: 471, endPoint y: 544, distance: 24.6
click at [449, 540] on div "Expandable Fabric Print" at bounding box center [391, 551] width 140 height 22
drag, startPoint x: 501, startPoint y: 532, endPoint x: 511, endPoint y: 541, distance: 13.5
click at [502, 540] on div "Expandable Fabric Print - Zip on top and drawstring on top" at bounding box center [477, 551] width 313 height 22
drag, startPoint x: 1234, startPoint y: 458, endPoint x: 1244, endPoint y: 466, distance: 12.8
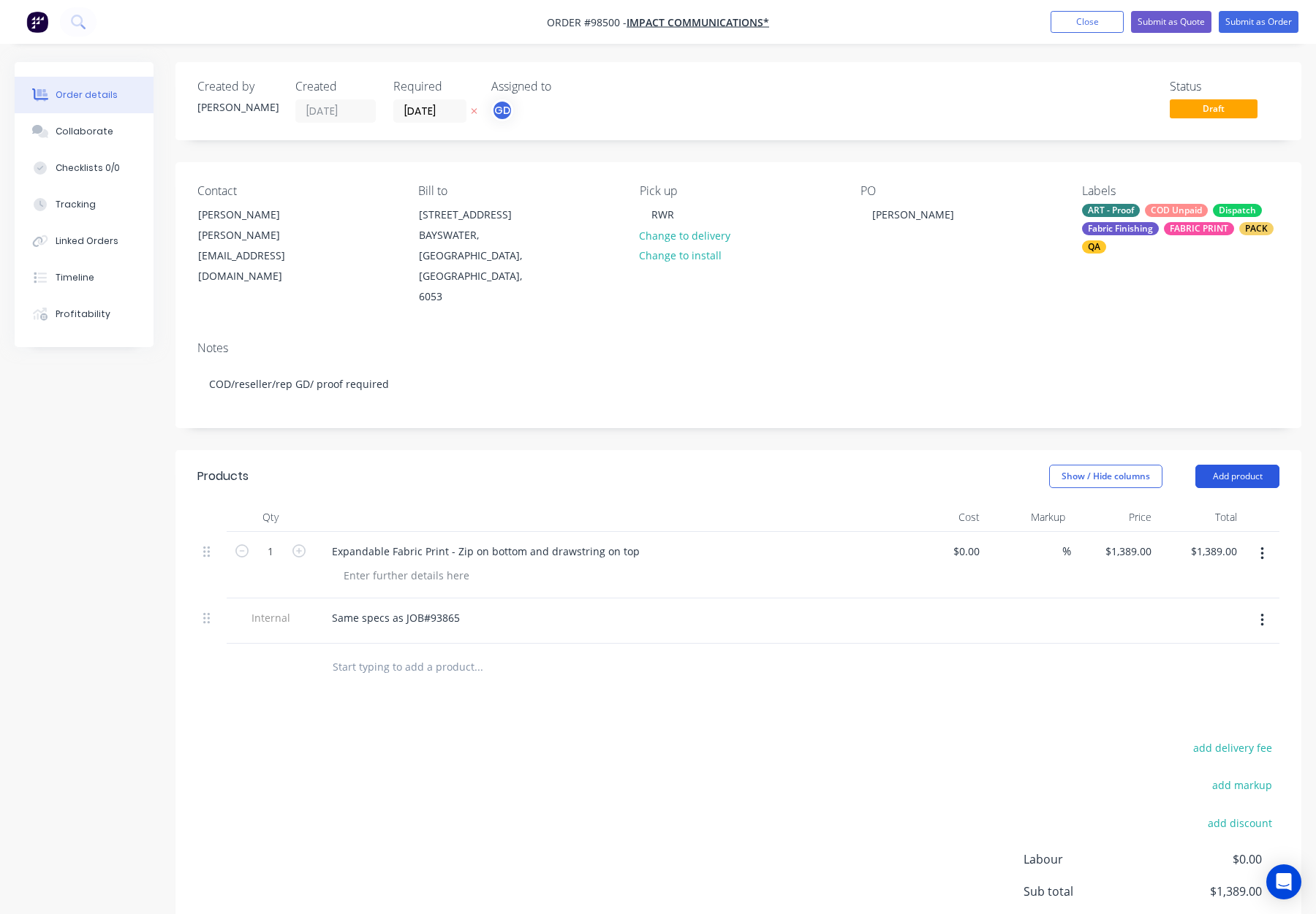
click at [1234, 465] on button "Add product" at bounding box center [1238, 477] width 84 height 23
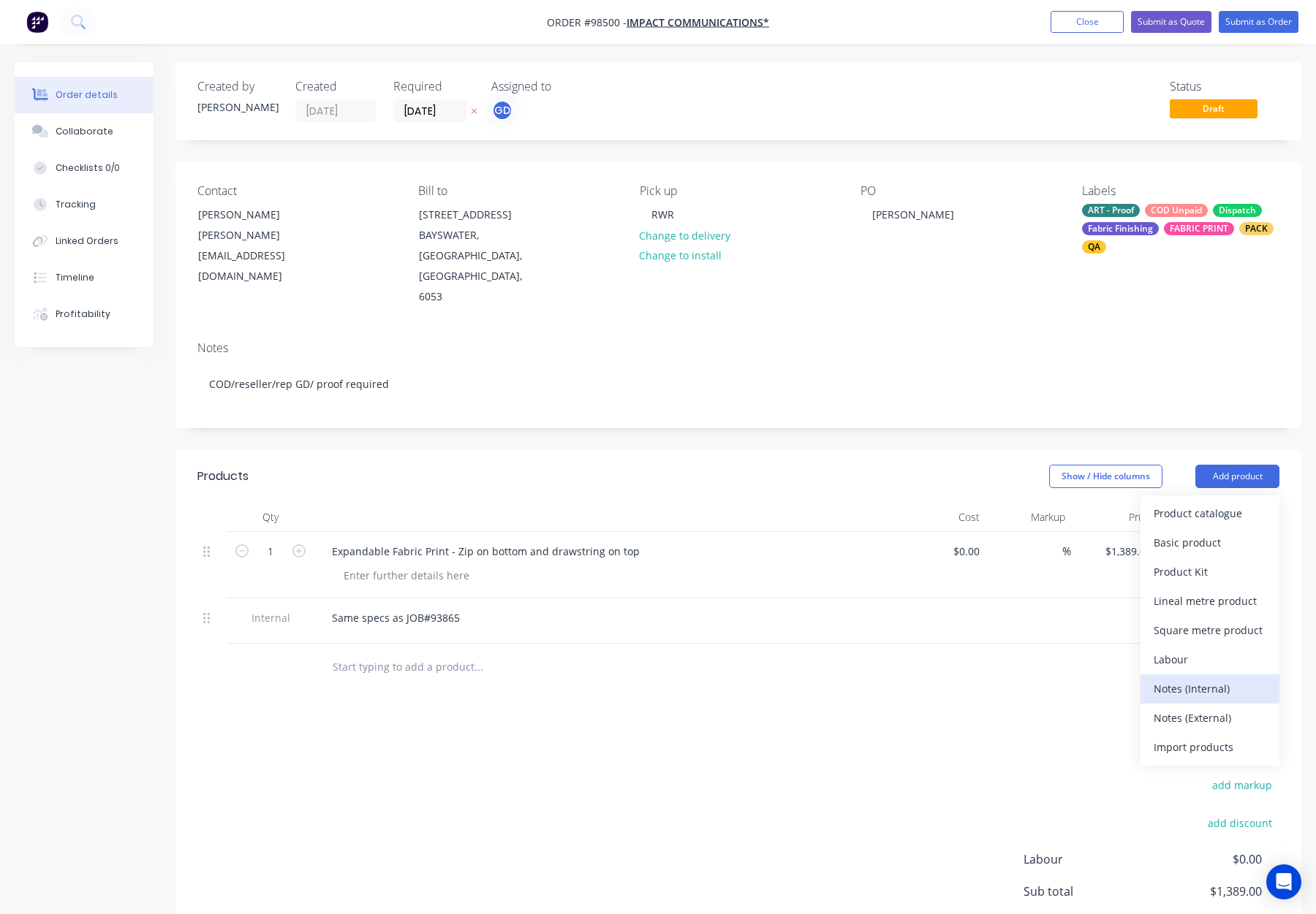
click at [1212, 678] on div "Notes (Internal)" at bounding box center [1210, 689] width 112 height 22
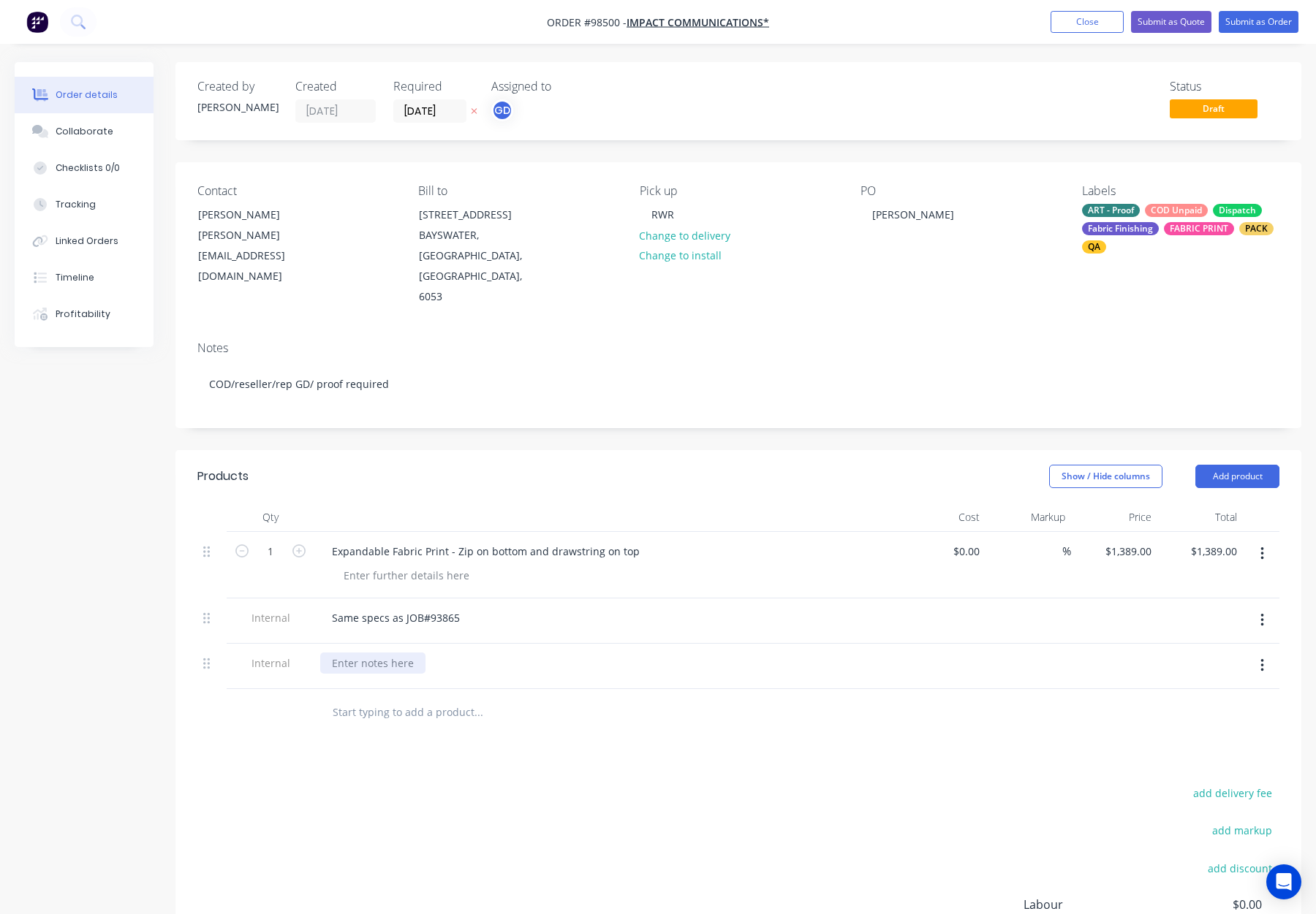
drag, startPoint x: 348, startPoint y: 642, endPoint x: 362, endPoint y: 643, distance: 14.0
click at [347, 653] on div at bounding box center [373, 664] width 105 height 22
click at [473, 698] on input "text" at bounding box center [479, 712] width 293 height 30
click at [372, 716] on div "Products Show / Hide columns Add product Qty Cost Markup Price Total 1 Expandab…" at bounding box center [738, 769] width 1126 height 637
click at [222, 690] on div at bounding box center [212, 713] width 30 height 48
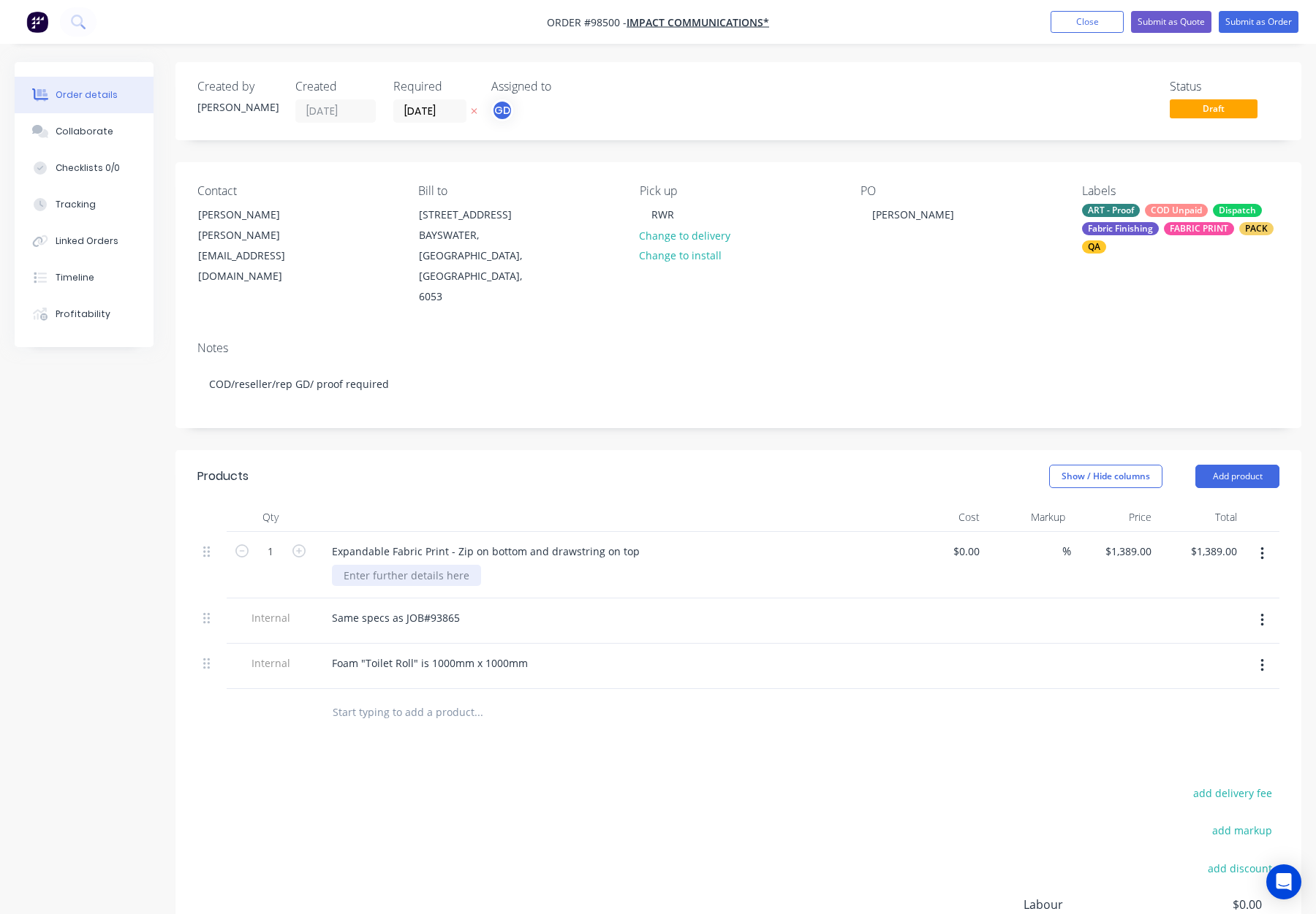
drag, startPoint x: 409, startPoint y: 557, endPoint x: 418, endPoint y: 557, distance: 9.0
click at [409, 565] on div at bounding box center [407, 576] width 149 height 22
click at [506, 467] on header "Products Show / Hide columns Add product" at bounding box center [738, 476] width 1126 height 53
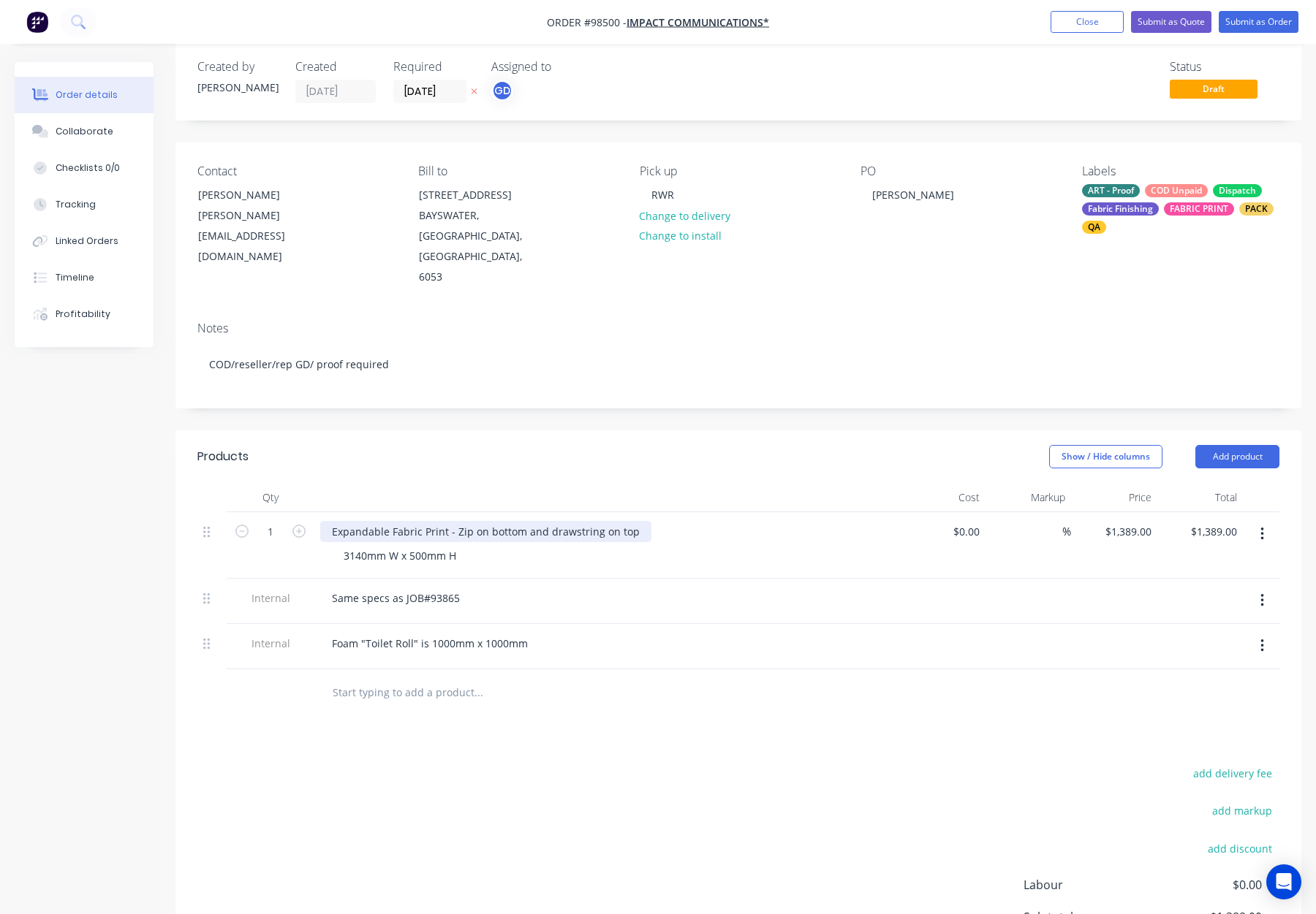
click at [635, 521] on div "Expandable Fabric Print - Zip on bottom and drawstring on top" at bounding box center [486, 532] width 331 height 22
click at [673, 456] on header "Products Show / Hide columns Add product" at bounding box center [738, 456] width 1126 height 53
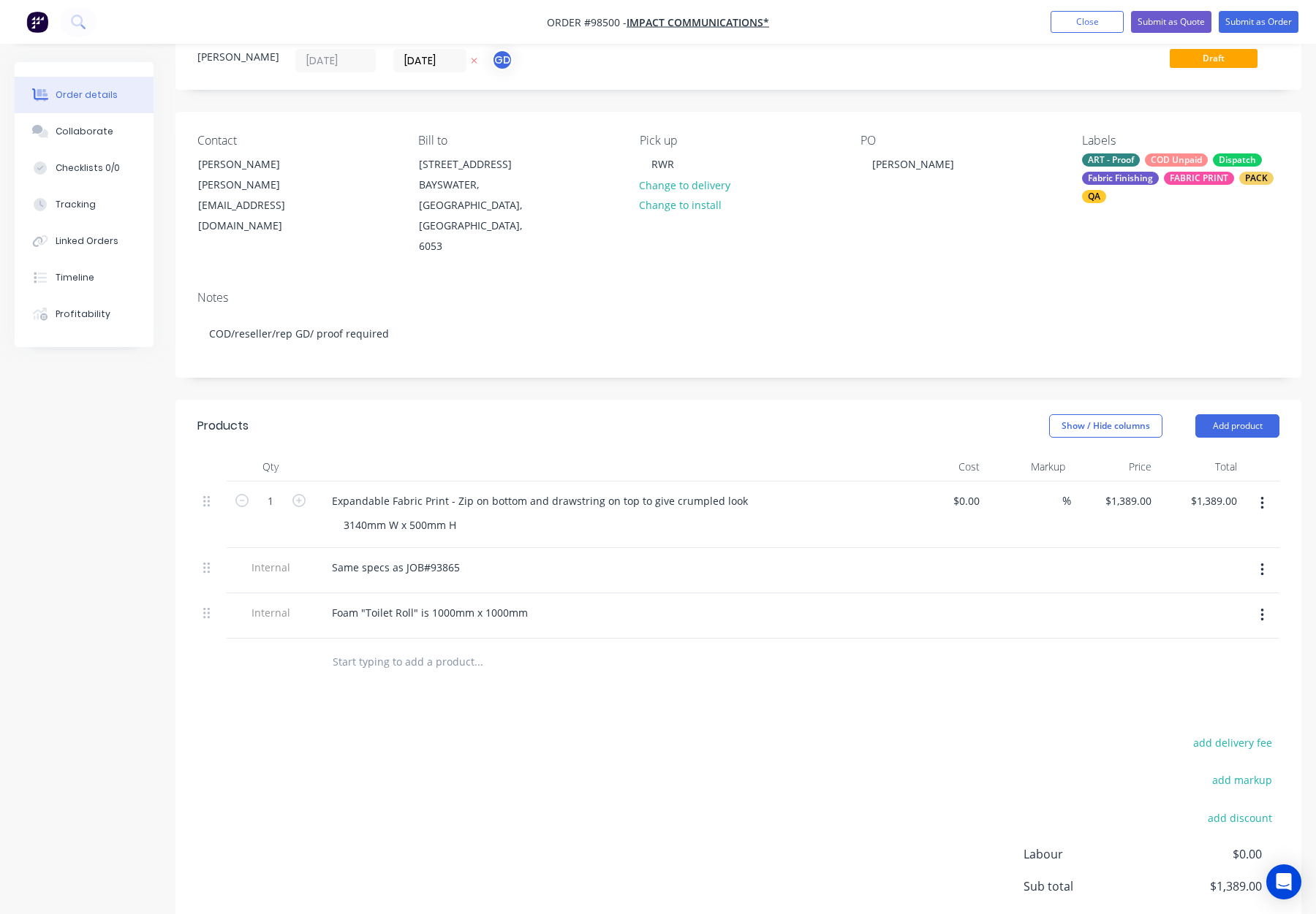
scroll to position [57, 0]
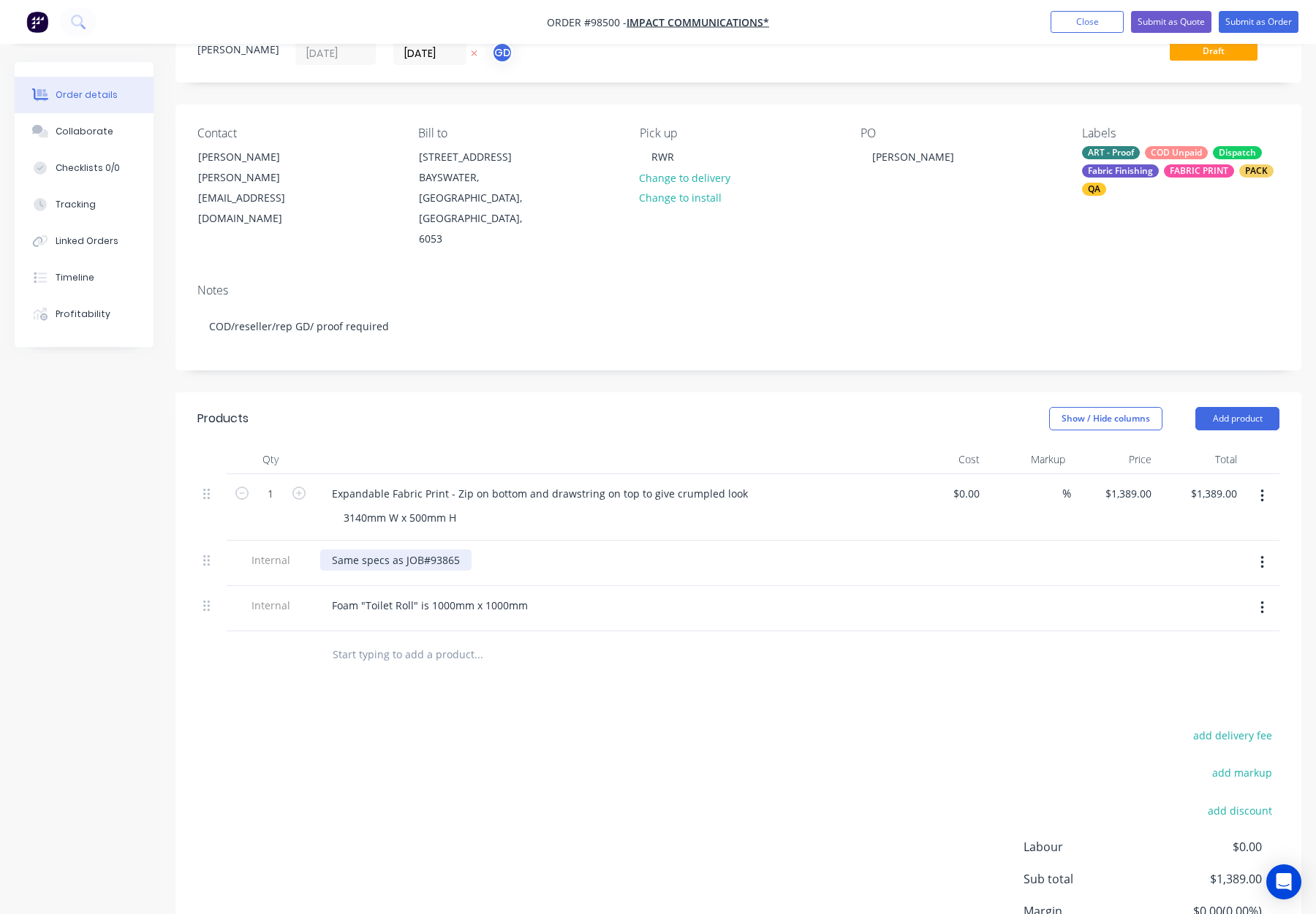
click at [453, 549] on div "Same specs as JOB#93865" at bounding box center [396, 560] width 152 height 22
click at [460, 549] on div "Same specs as JOB#93865" at bounding box center [396, 560] width 152 height 22
drag, startPoint x: 584, startPoint y: 646, endPoint x: 572, endPoint y: 643, distance: 12.4
click at [584, 646] on input "text" at bounding box center [479, 655] width 293 height 30
drag, startPoint x: 210, startPoint y: 588, endPoint x: 210, endPoint y: 550, distance: 38.0
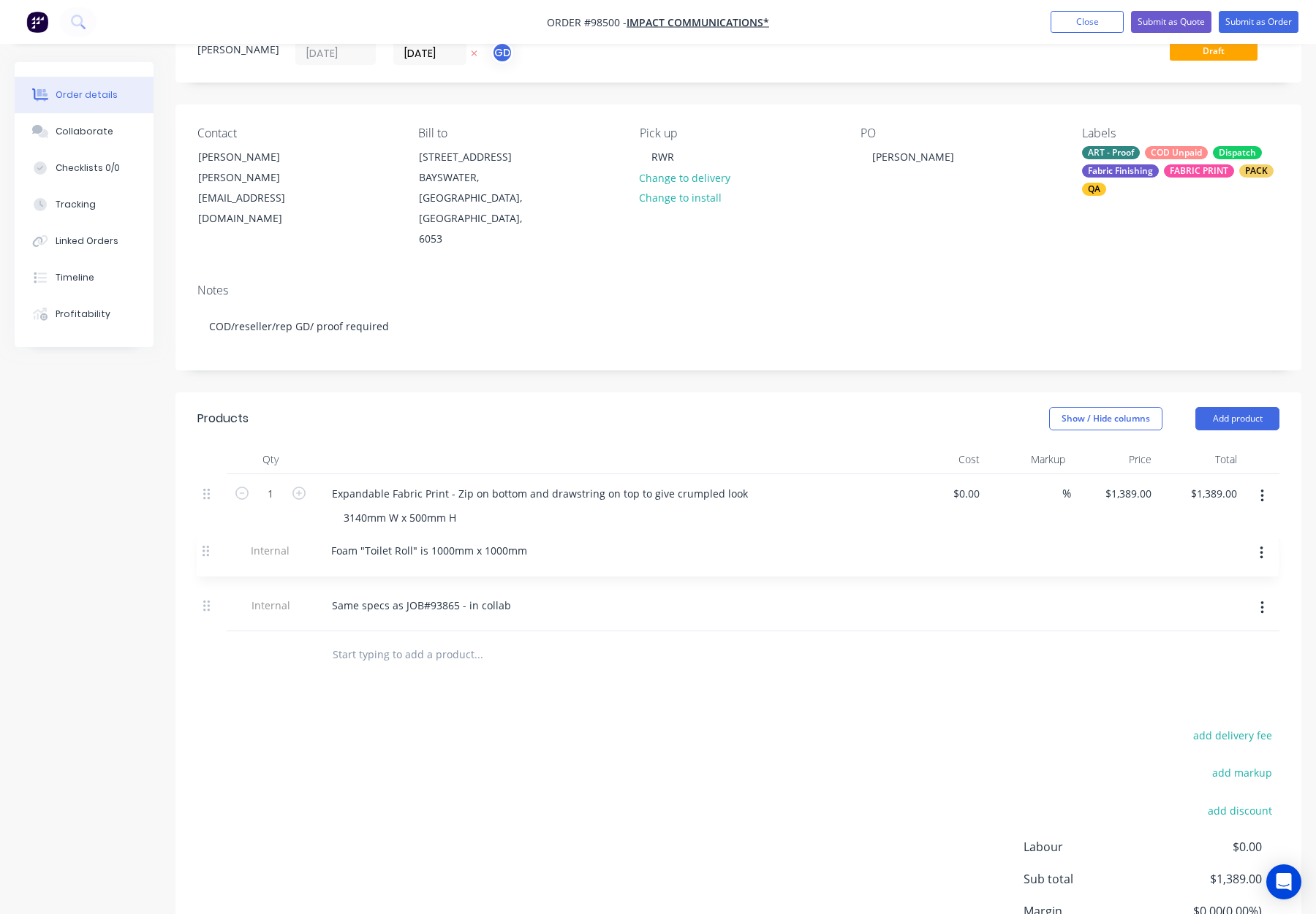
click at [210, 550] on div "1 Expandable Fabric Print - Zip on bottom and drawstring on top to give crumple…" at bounding box center [738, 552] width 1082 height 157
click at [650, 696] on div "Products Show / Hide columns Add product Qty Cost Markup Price Total 1 Expandab…" at bounding box center [738, 711] width 1126 height 637
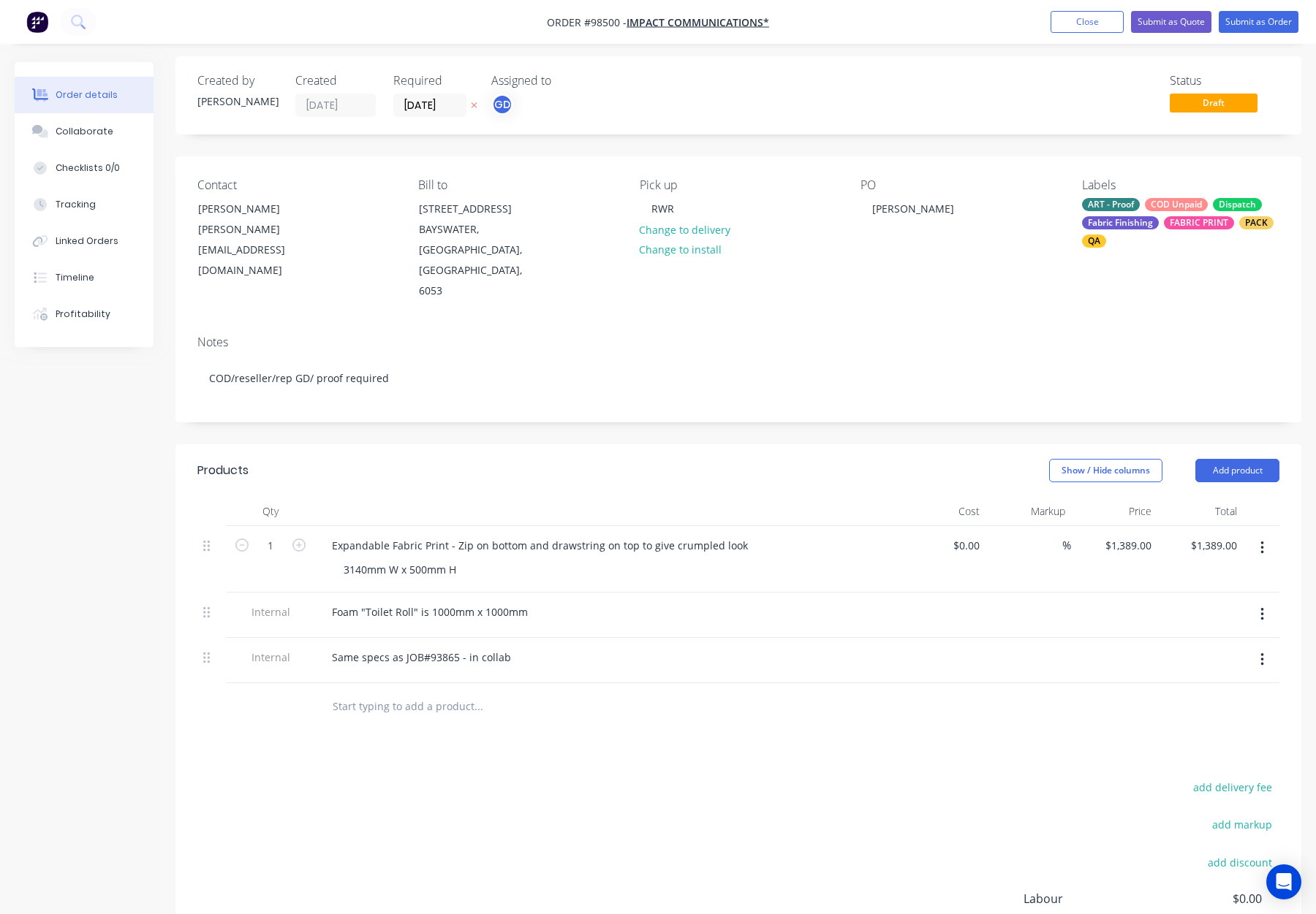
scroll to position [0, 0]
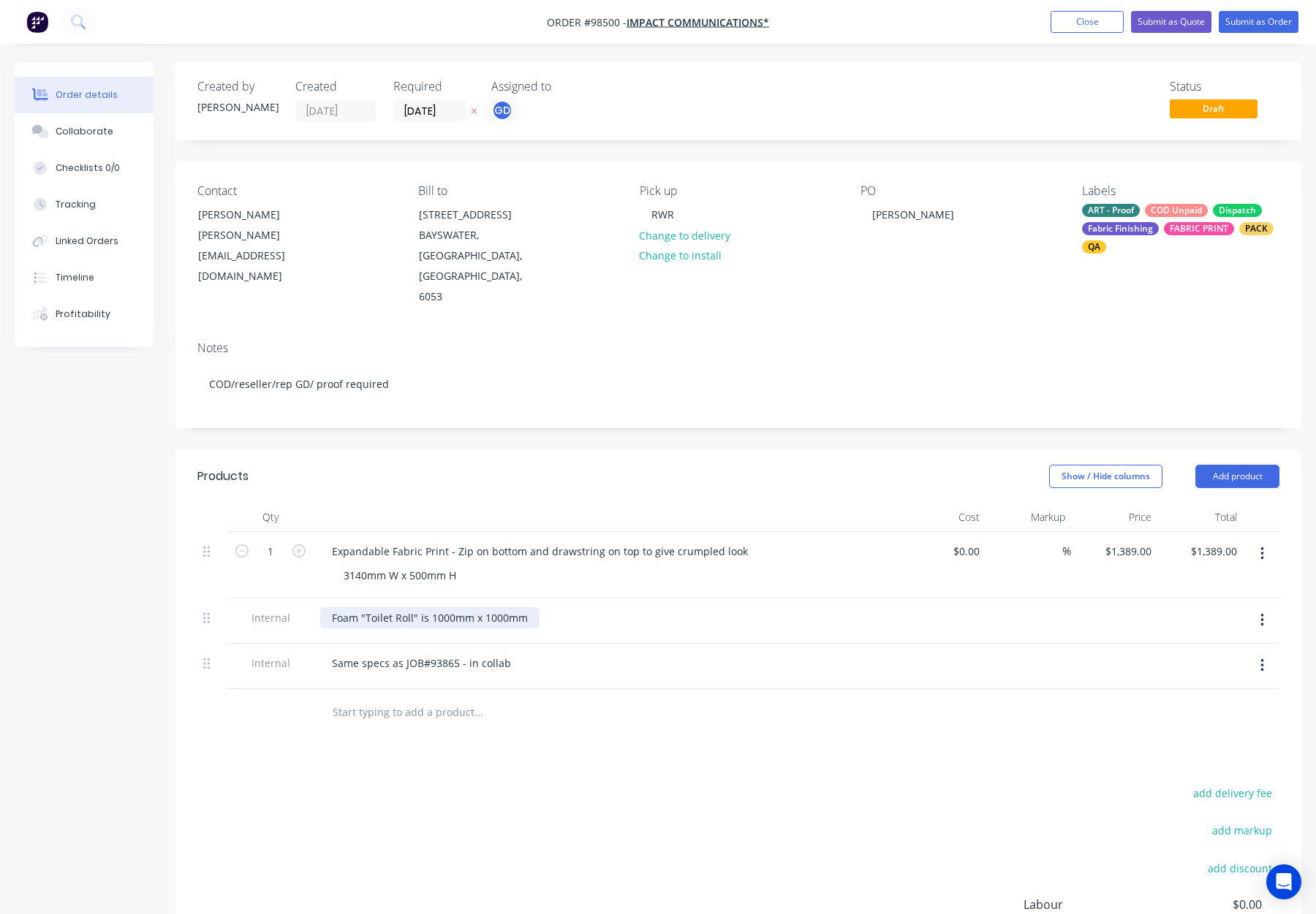
click at [527, 607] on div "Foam "Toilet Roll" is 1000mm x 1000mm" at bounding box center [430, 618] width 219 height 22
click at [574, 749] on div "Products Show / Hide columns Add product Qty Cost Markup Price Total 1 Expandab…" at bounding box center [738, 769] width 1126 height 637
drag, startPoint x: 649, startPoint y: 598, endPoint x: 668, endPoint y: 604, distance: 19.9
click at [650, 607] on div "Foam "Toilet Roll" is 1000mm x 1000mm - not supplying - Just Skin" at bounding box center [494, 618] width 348 height 22
click at [1149, 743] on div "Products Show / Hide columns Add product Qty Cost Markup Price Total 1 Expandab…" at bounding box center [738, 769] width 1126 height 637
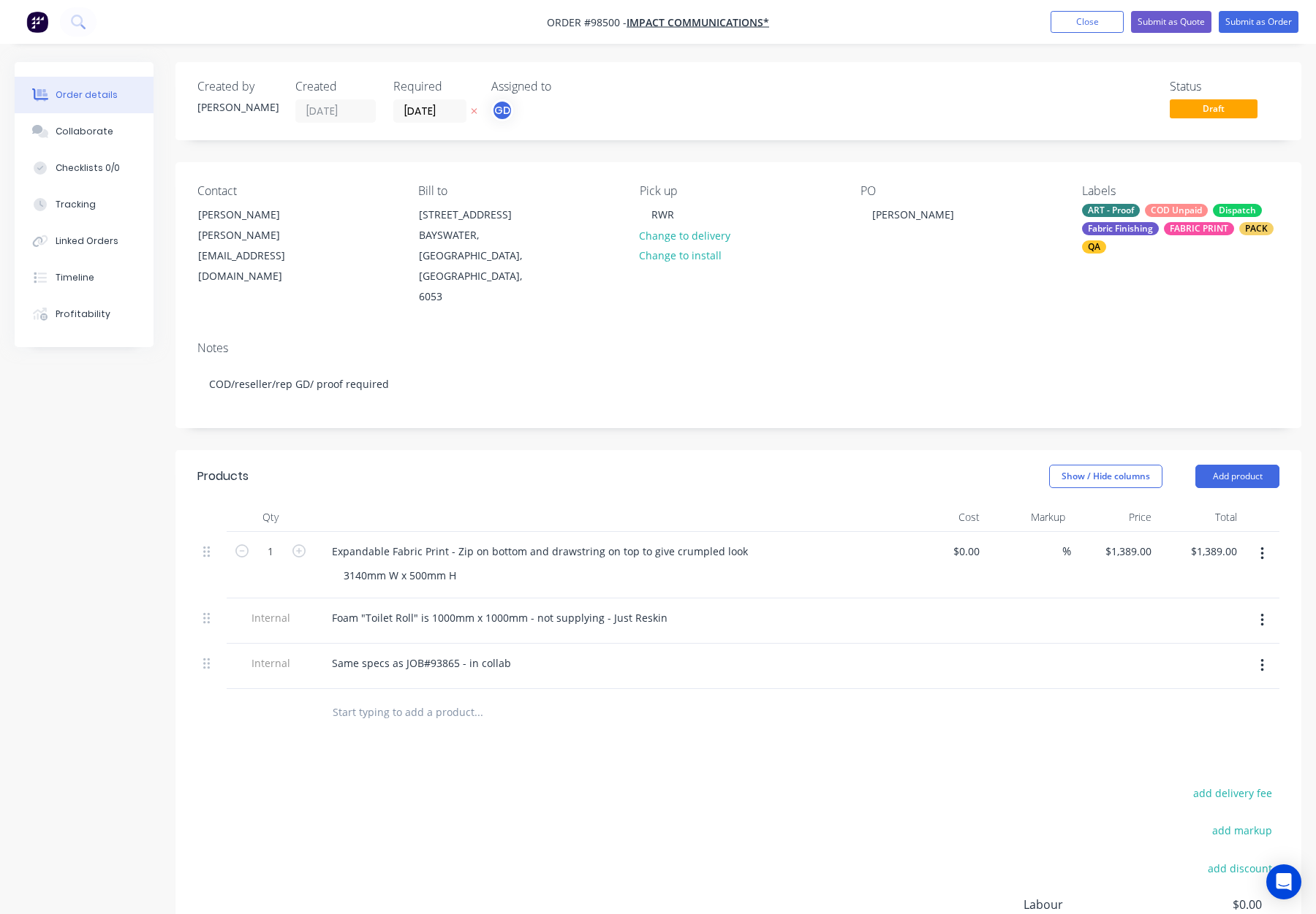
click at [1273, 33] on nav "Order #98500 - Impact Communications* Add product Close Submit as Quote Submit …" at bounding box center [658, 22] width 1316 height 44
click at [1264, 24] on button "Submit as Order" at bounding box center [1259, 22] width 80 height 22
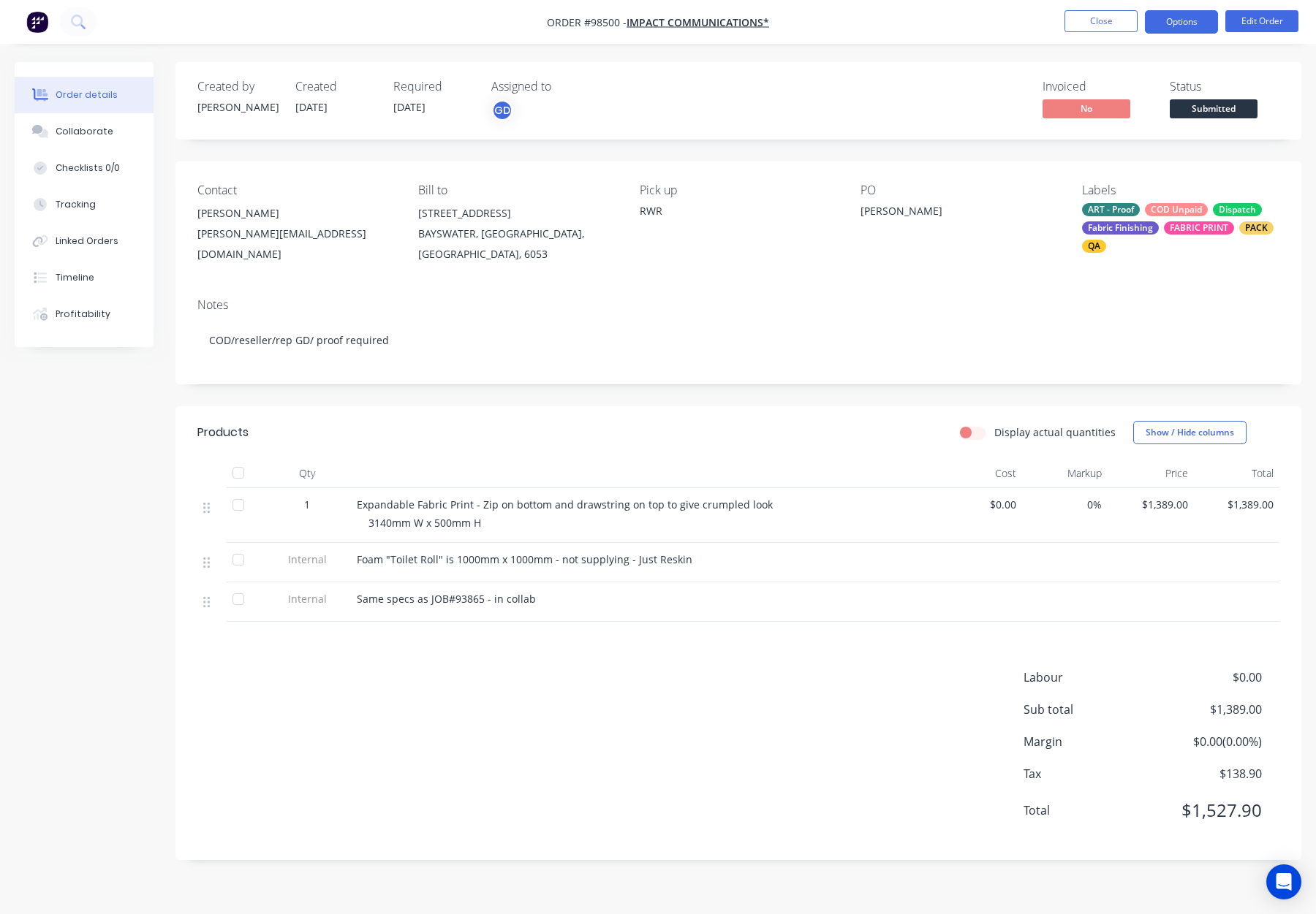
click at [1178, 26] on button "Options" at bounding box center [1181, 22] width 73 height 23
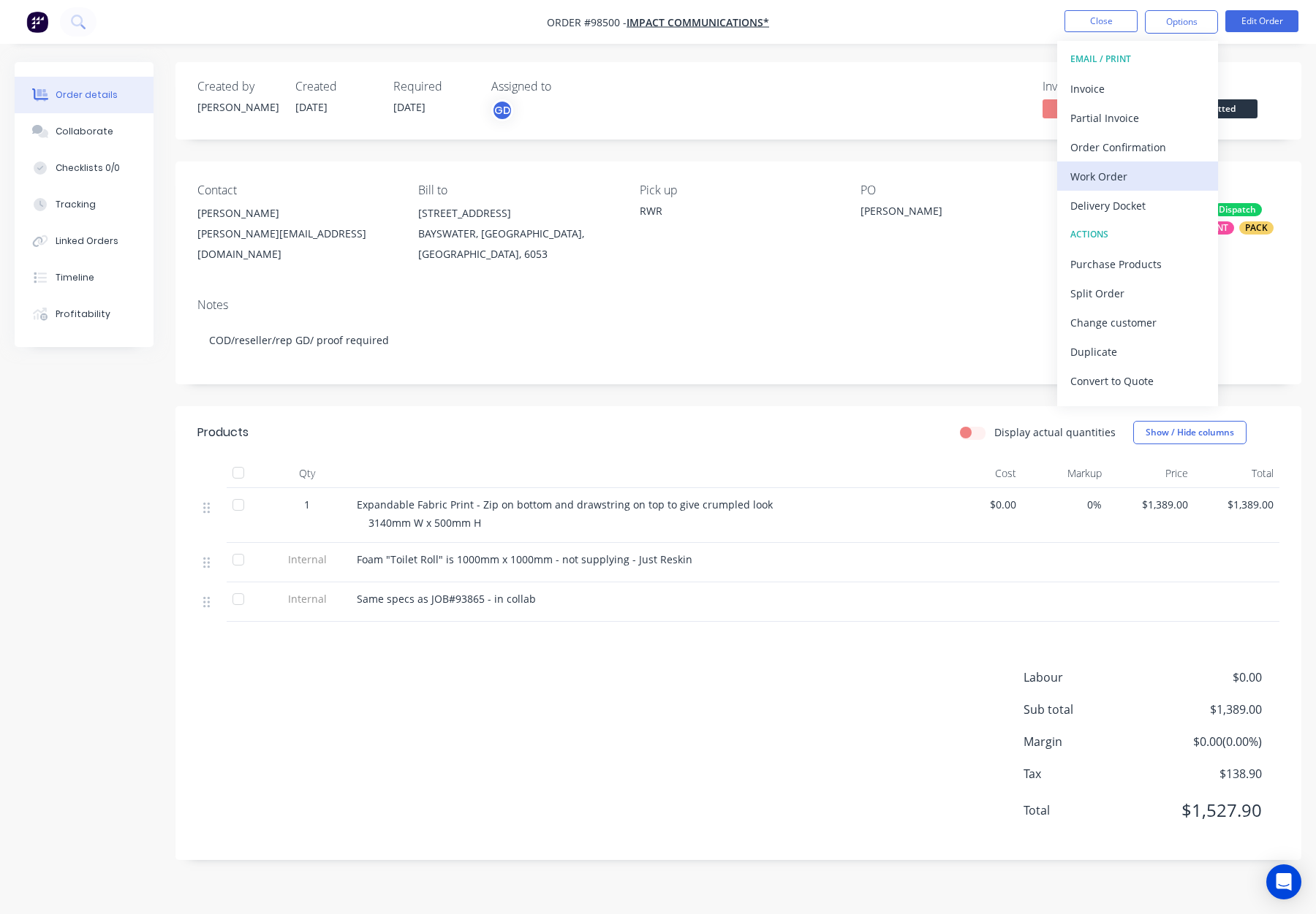
click at [1118, 178] on div "Work Order" at bounding box center [1138, 177] width 135 height 22
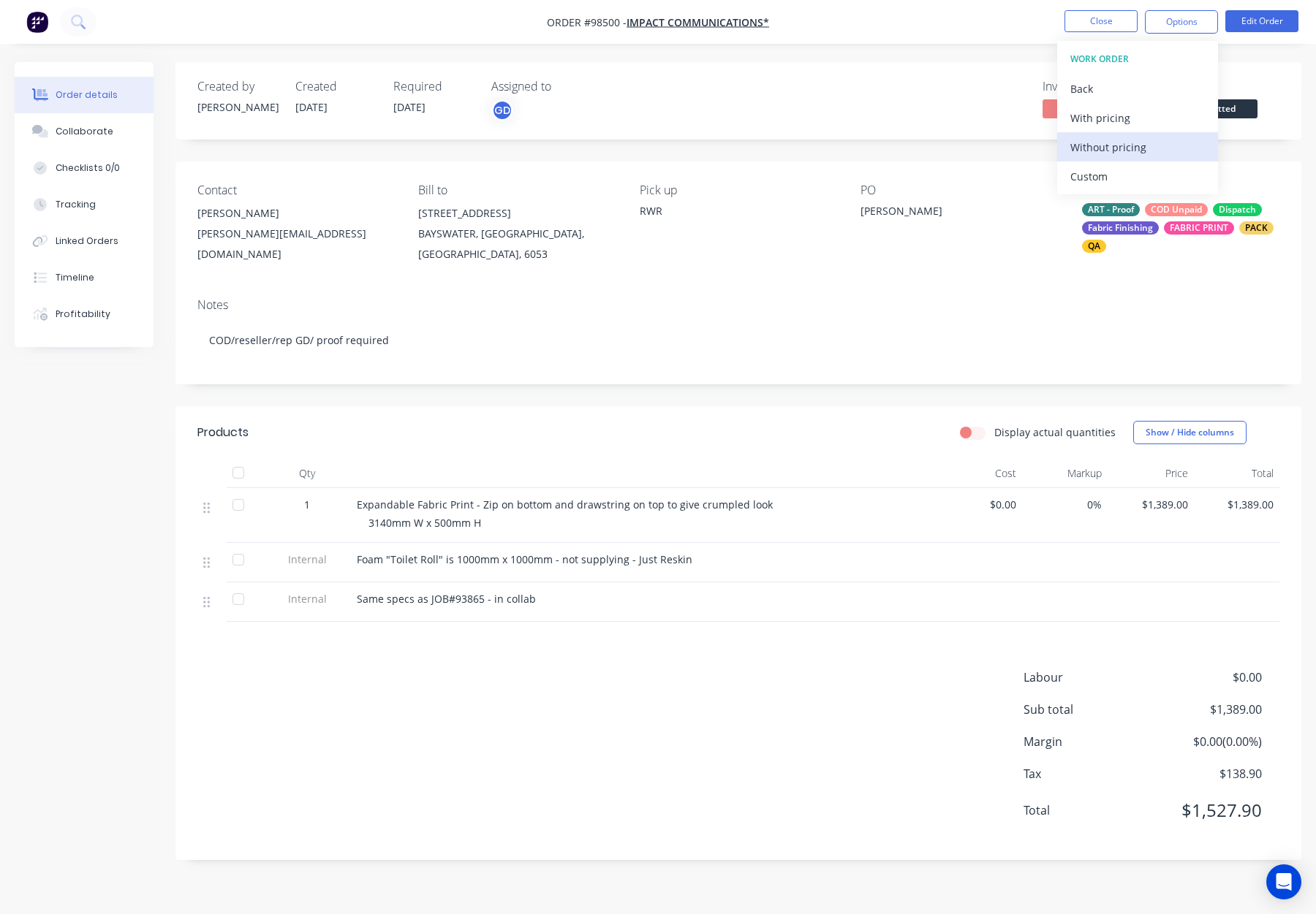
click at [1123, 145] on div "Without pricing" at bounding box center [1138, 147] width 135 height 22
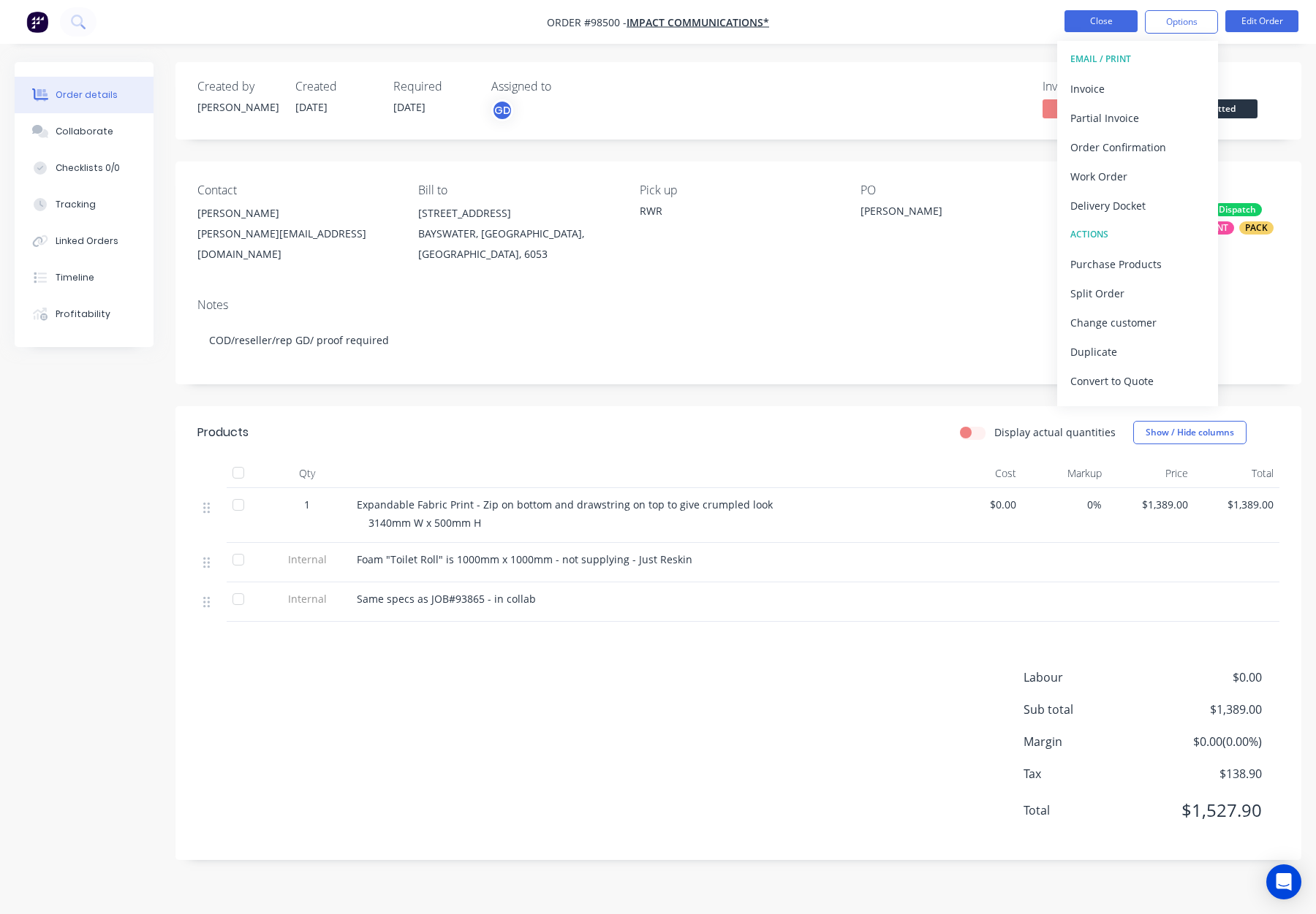
click at [1116, 22] on button "Close" at bounding box center [1100, 21] width 73 height 22
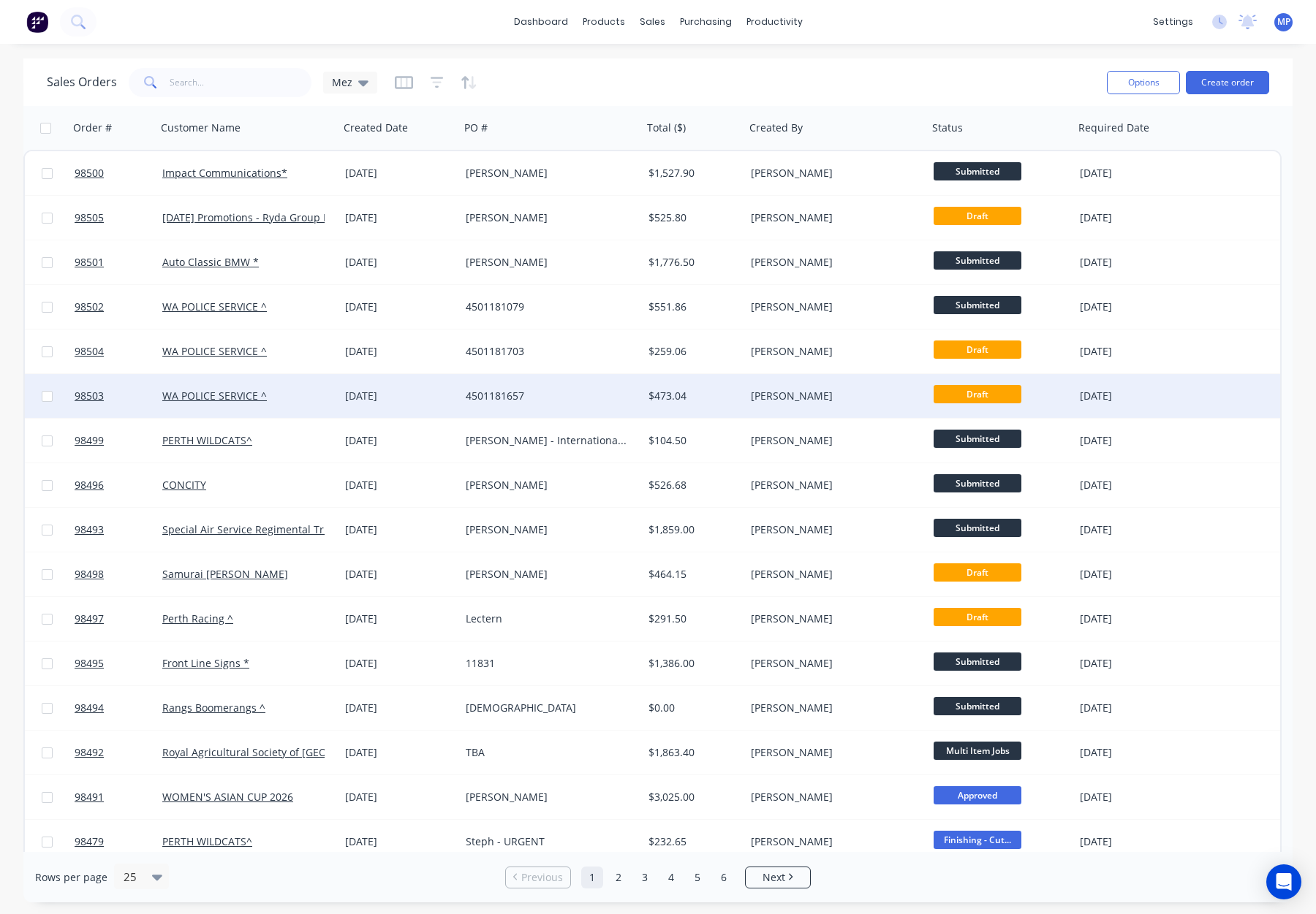
click at [826, 400] on div "[PERSON_NAME]" at bounding box center [832, 396] width 163 height 14
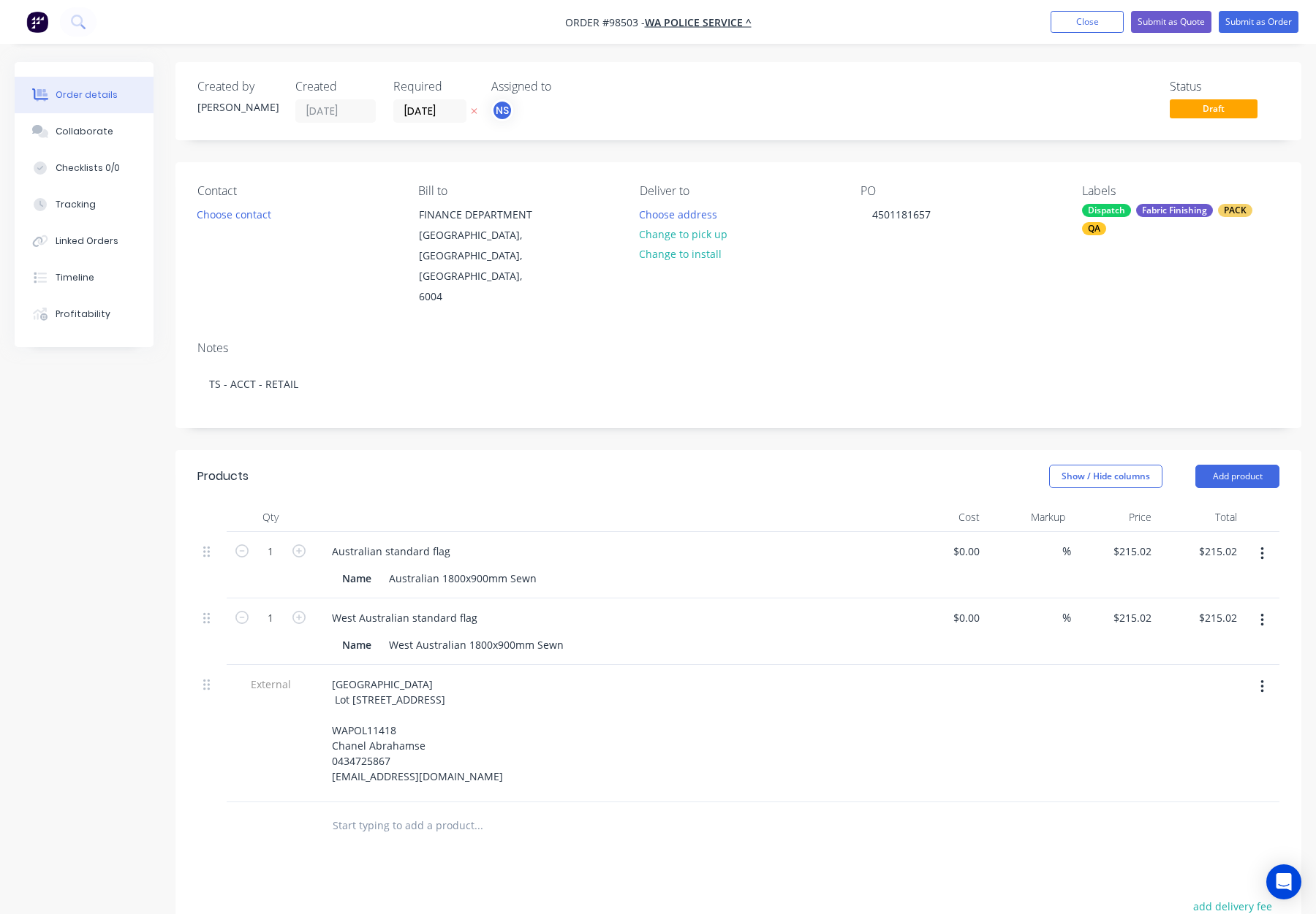
scroll to position [22, 0]
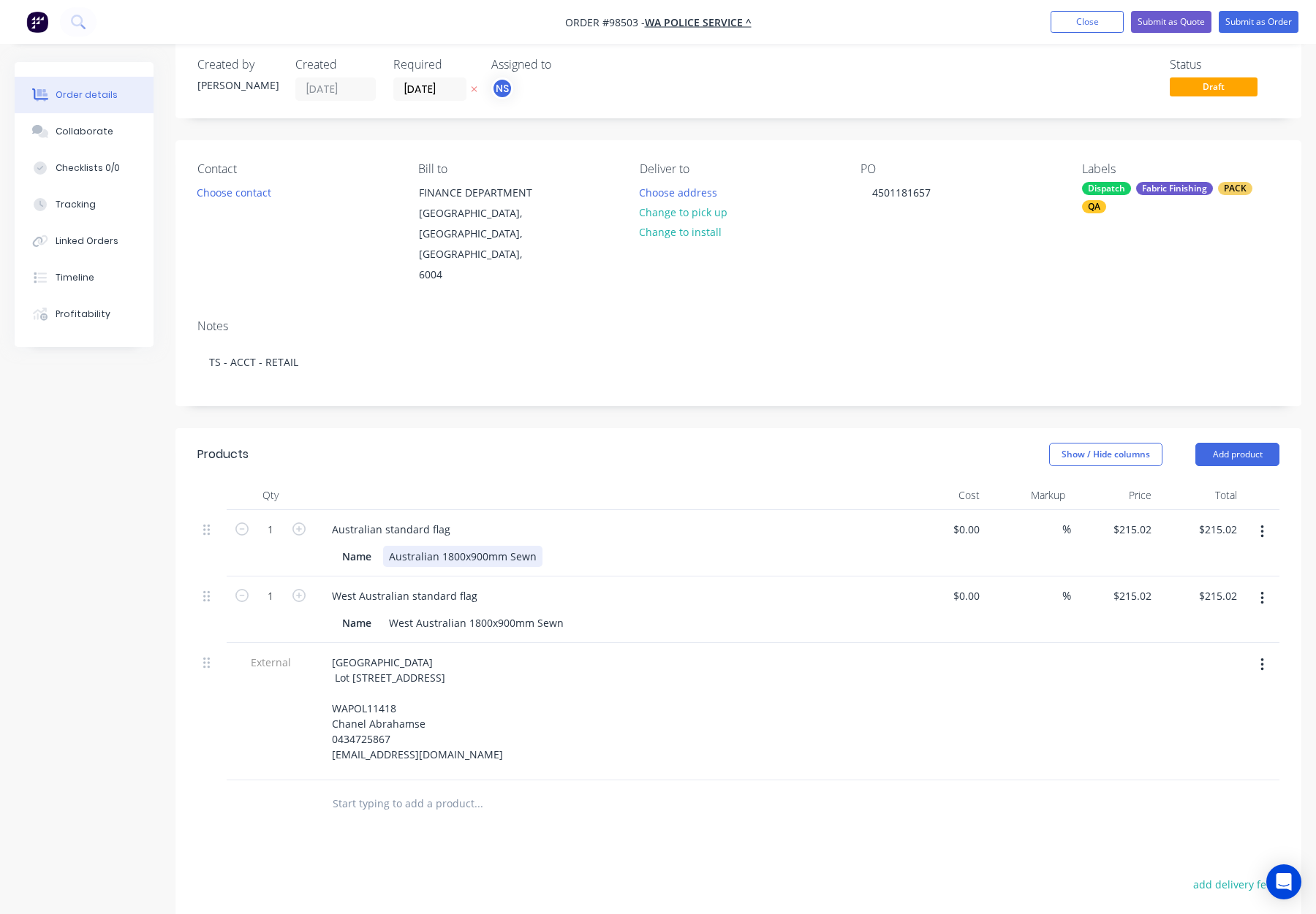
click at [509, 546] on div "Australian 1800x900mm Sewn" at bounding box center [463, 557] width 159 height 22
click at [536, 612] on div "West Australian 1800x900mm Sewn" at bounding box center [477, 623] width 187 height 22
click at [583, 428] on header "Products Show / Hide columns Add product" at bounding box center [738, 454] width 1126 height 53
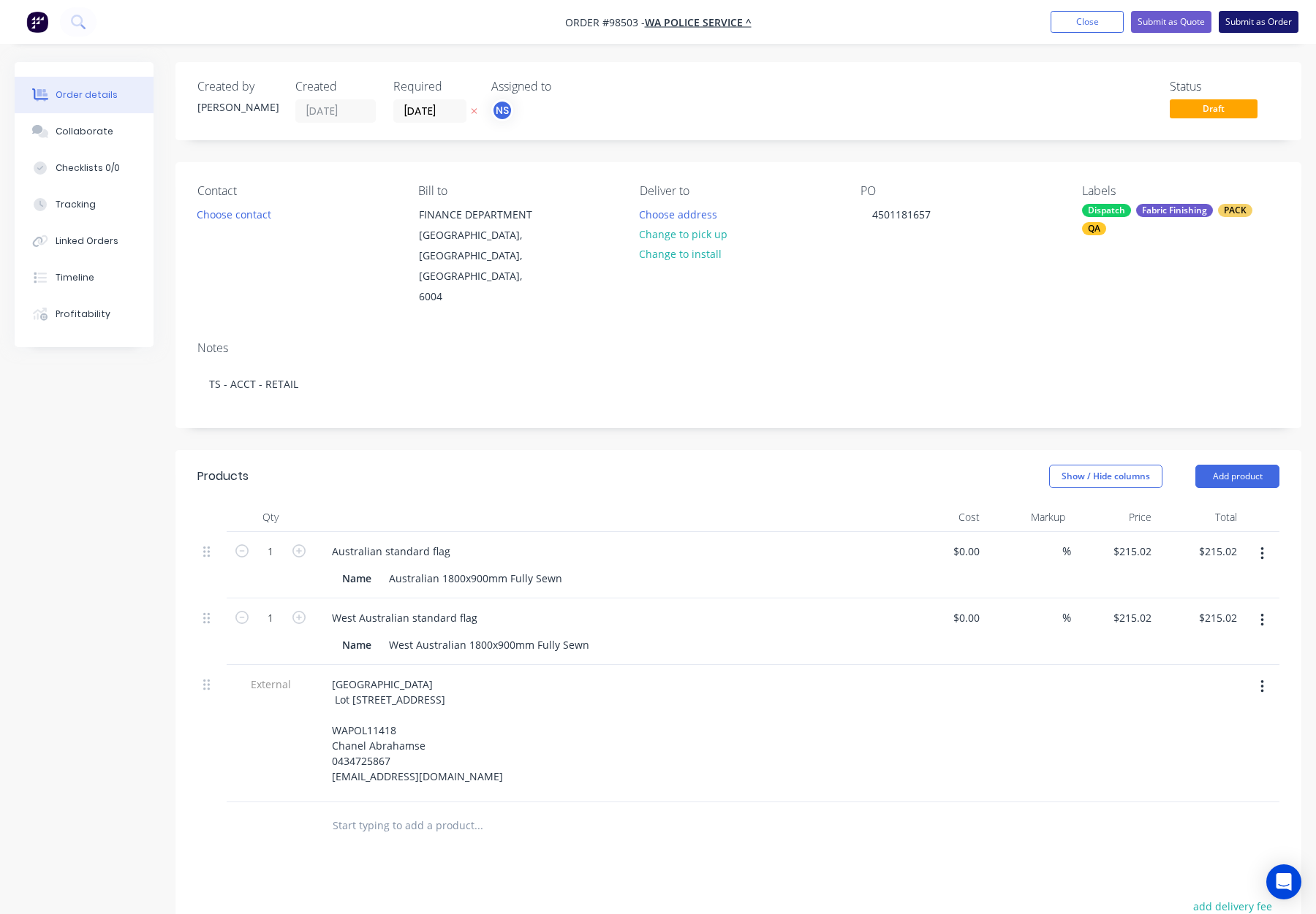
click at [1247, 14] on button "Submit as Order" at bounding box center [1259, 22] width 80 height 22
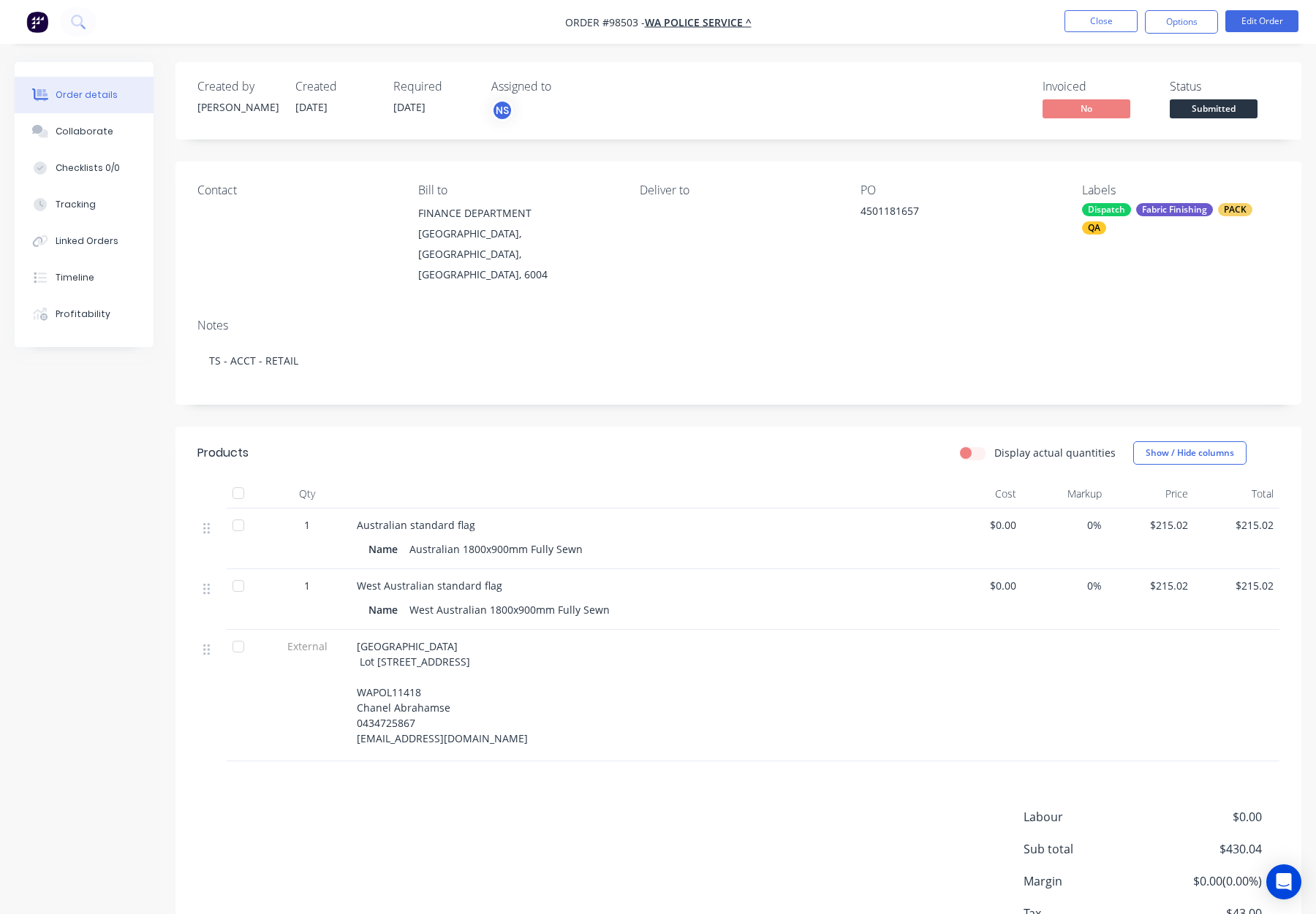
drag, startPoint x: 1178, startPoint y: 21, endPoint x: 1172, endPoint y: 40, distance: 19.9
click at [1178, 21] on button "Options" at bounding box center [1181, 22] width 73 height 23
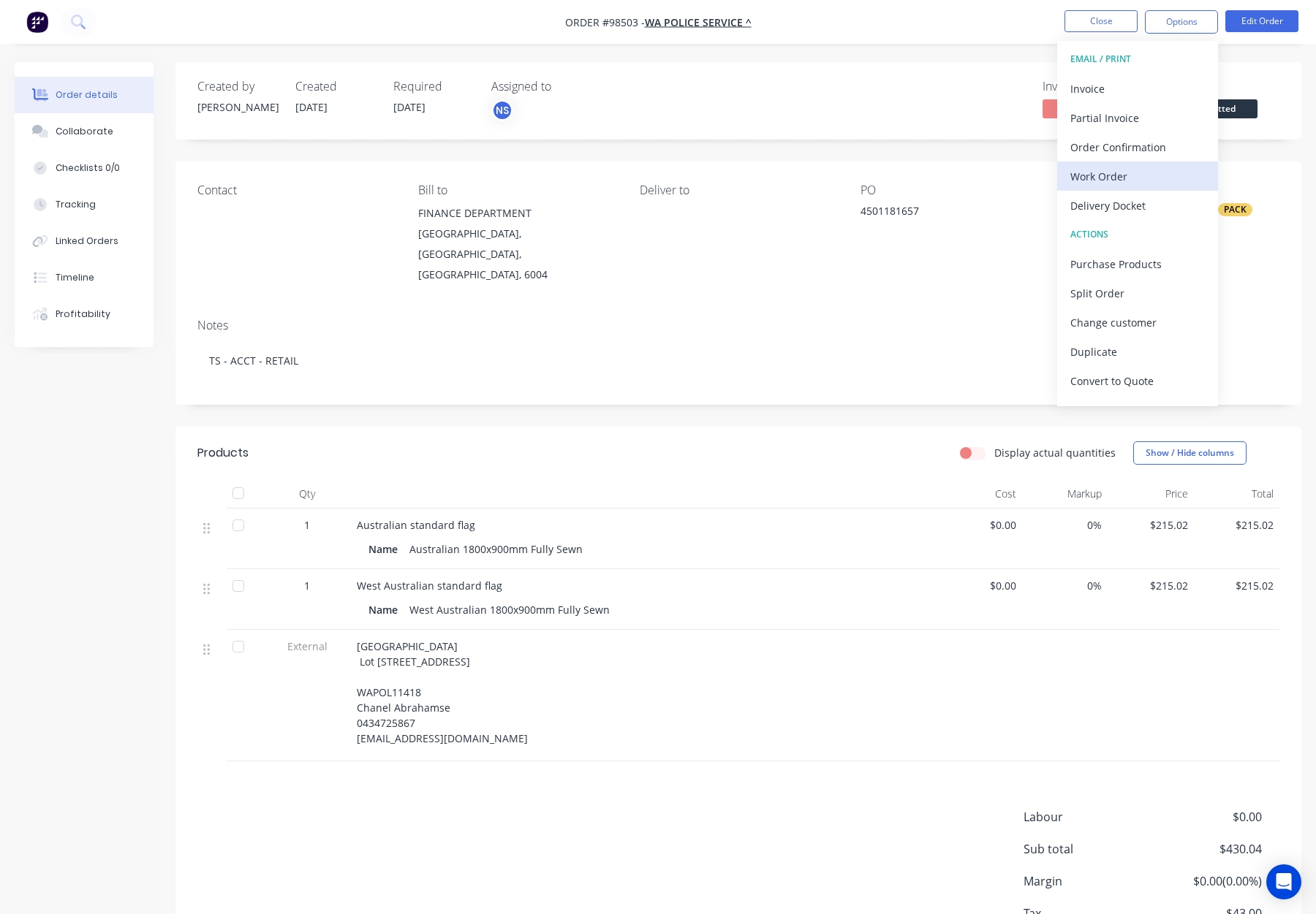
click at [1126, 179] on div "Work Order" at bounding box center [1138, 177] width 135 height 22
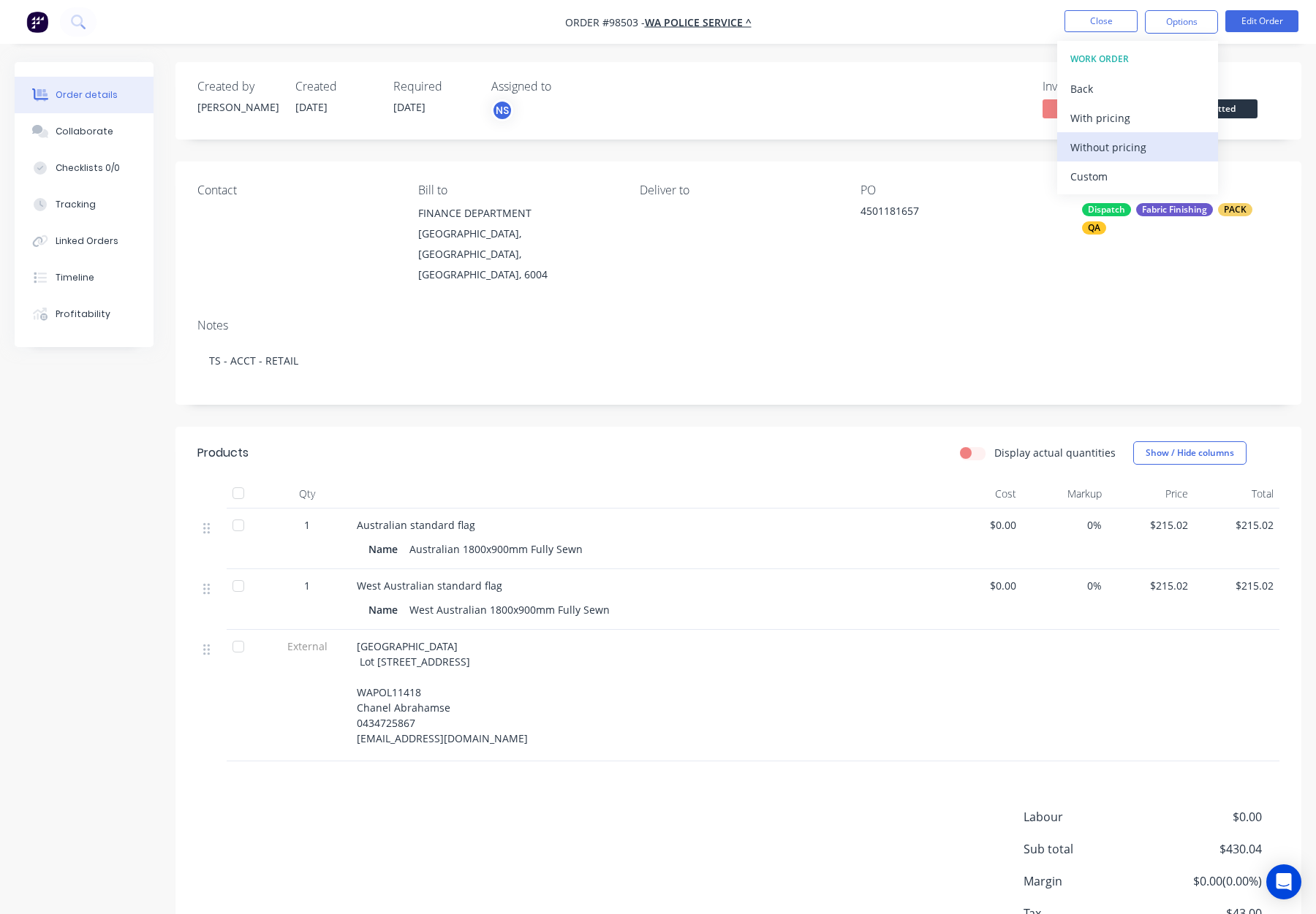
click at [1127, 144] on div "Without pricing" at bounding box center [1138, 147] width 135 height 22
click at [1100, 18] on button "Close" at bounding box center [1100, 21] width 73 height 22
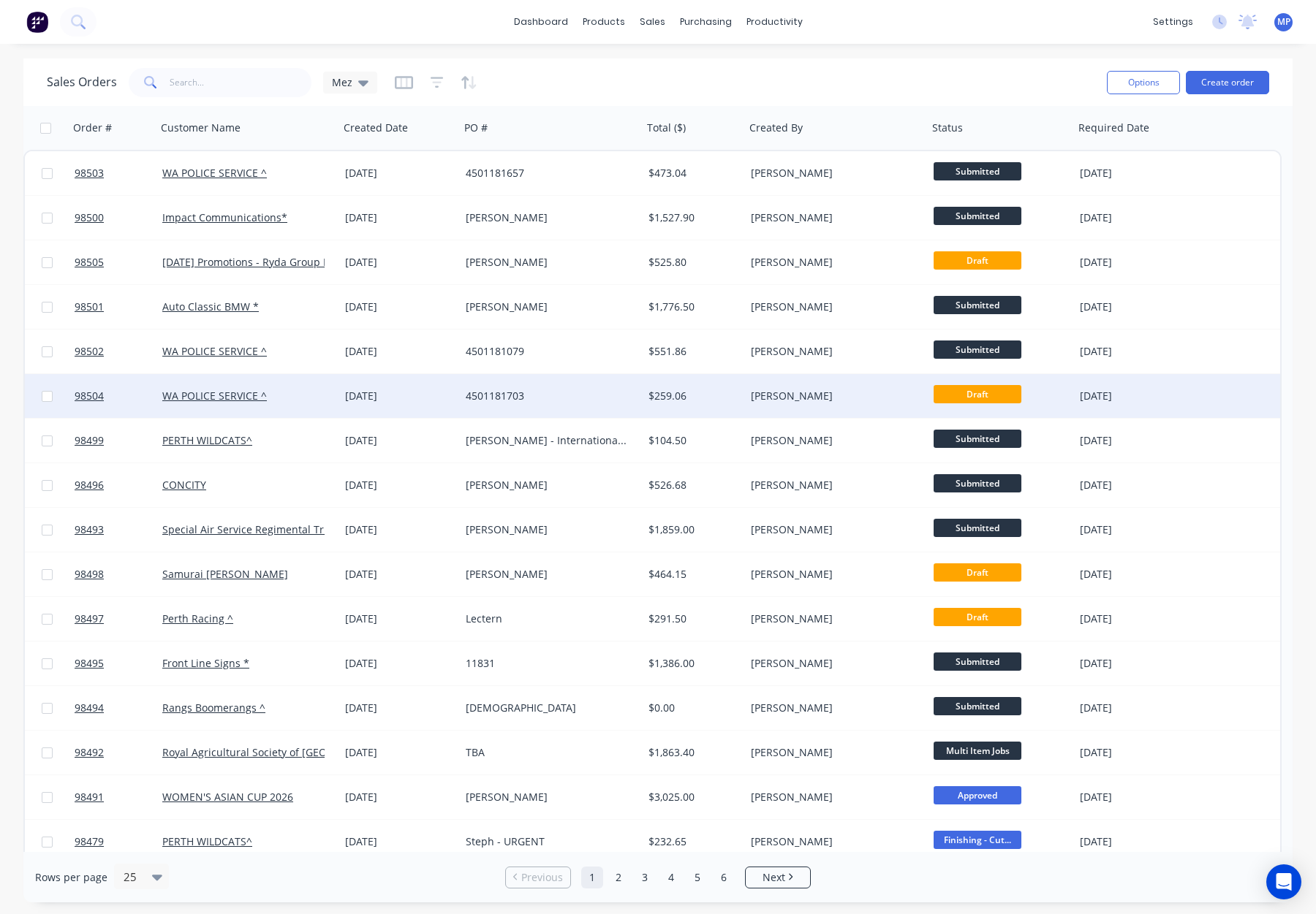
click at [871, 396] on div "[PERSON_NAME]" at bounding box center [832, 396] width 163 height 14
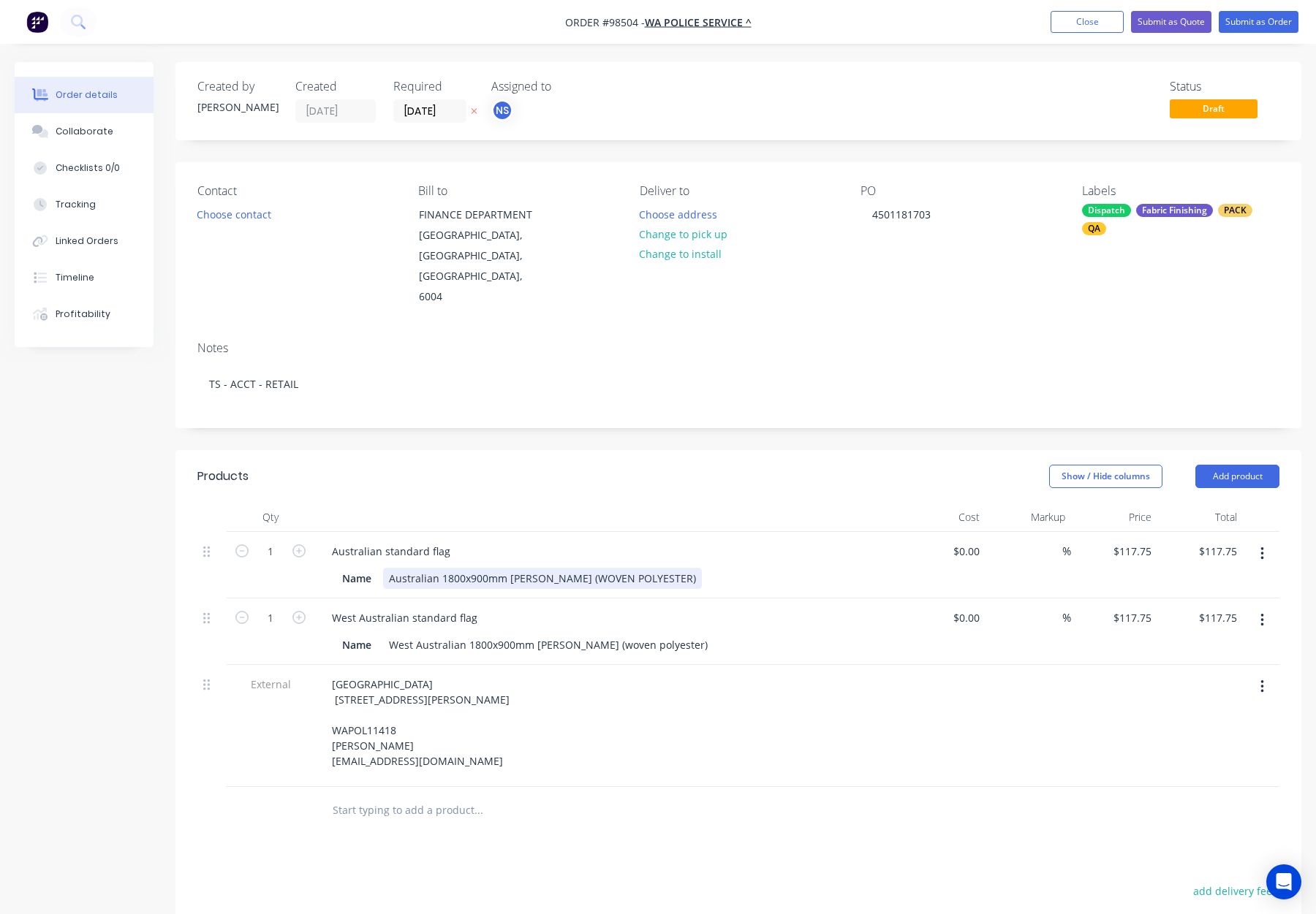
drag, startPoint x: 529, startPoint y: 540, endPoint x: 544, endPoint y: 536, distance: 15.5
click at [529, 567] on div "Australian 1800x900mm BuntING (WOVEN POLYESTER)" at bounding box center [543, 578] width 319 height 22
click at [549, 567] on div "Australian 1800x900mm BuntING (WOVEN POLYESTER)" at bounding box center [543, 578] width 319 height 22
click at [592, 407] on div "Created by Rhonda Created 09/09/25 Required 12/09/25 Assigned to NS Status Draf…" at bounding box center [738, 623] width 1126 height 1123
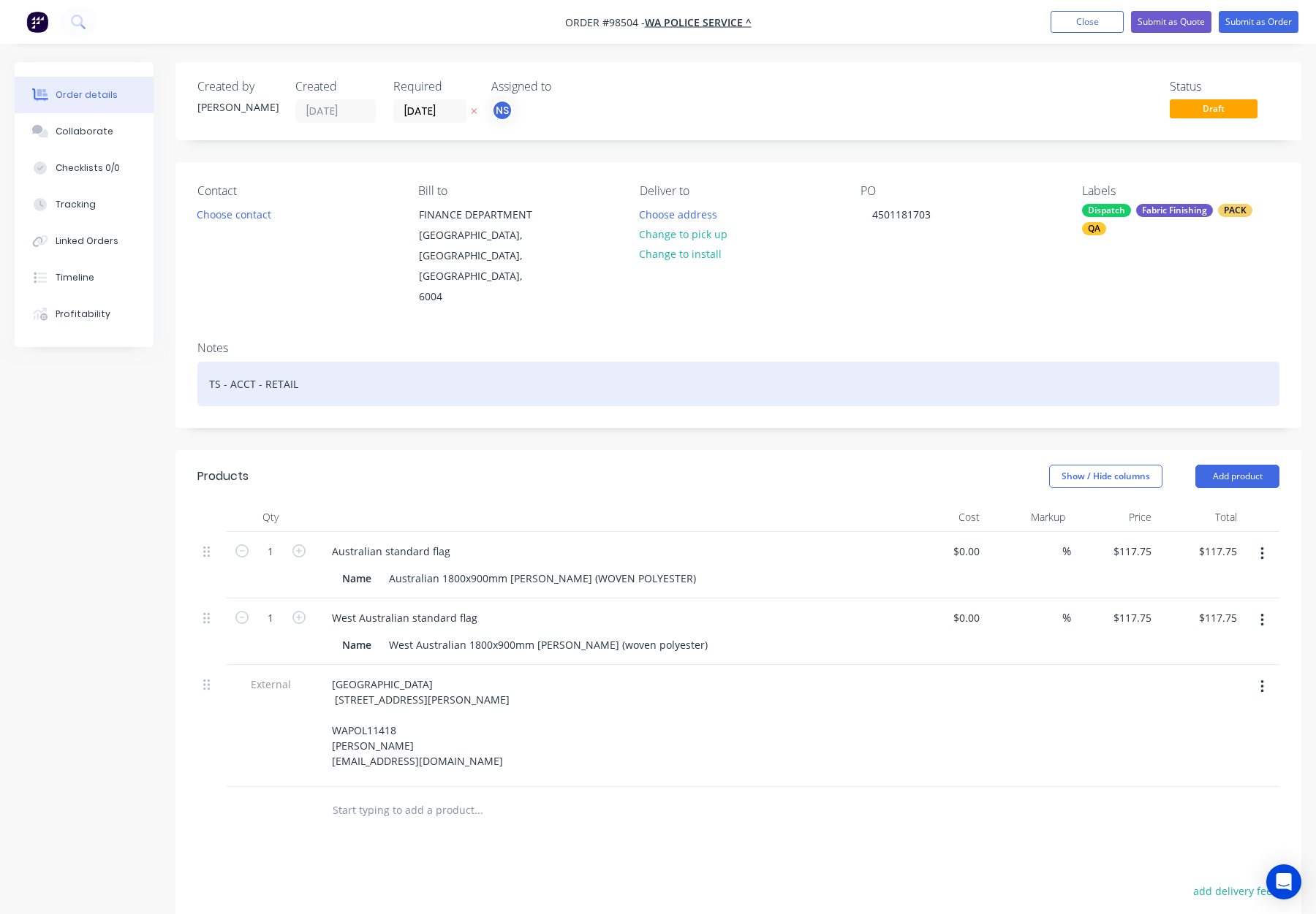
click at [460, 362] on div "TS - ACCT - RETAIL" at bounding box center [738, 384] width 1082 height 45
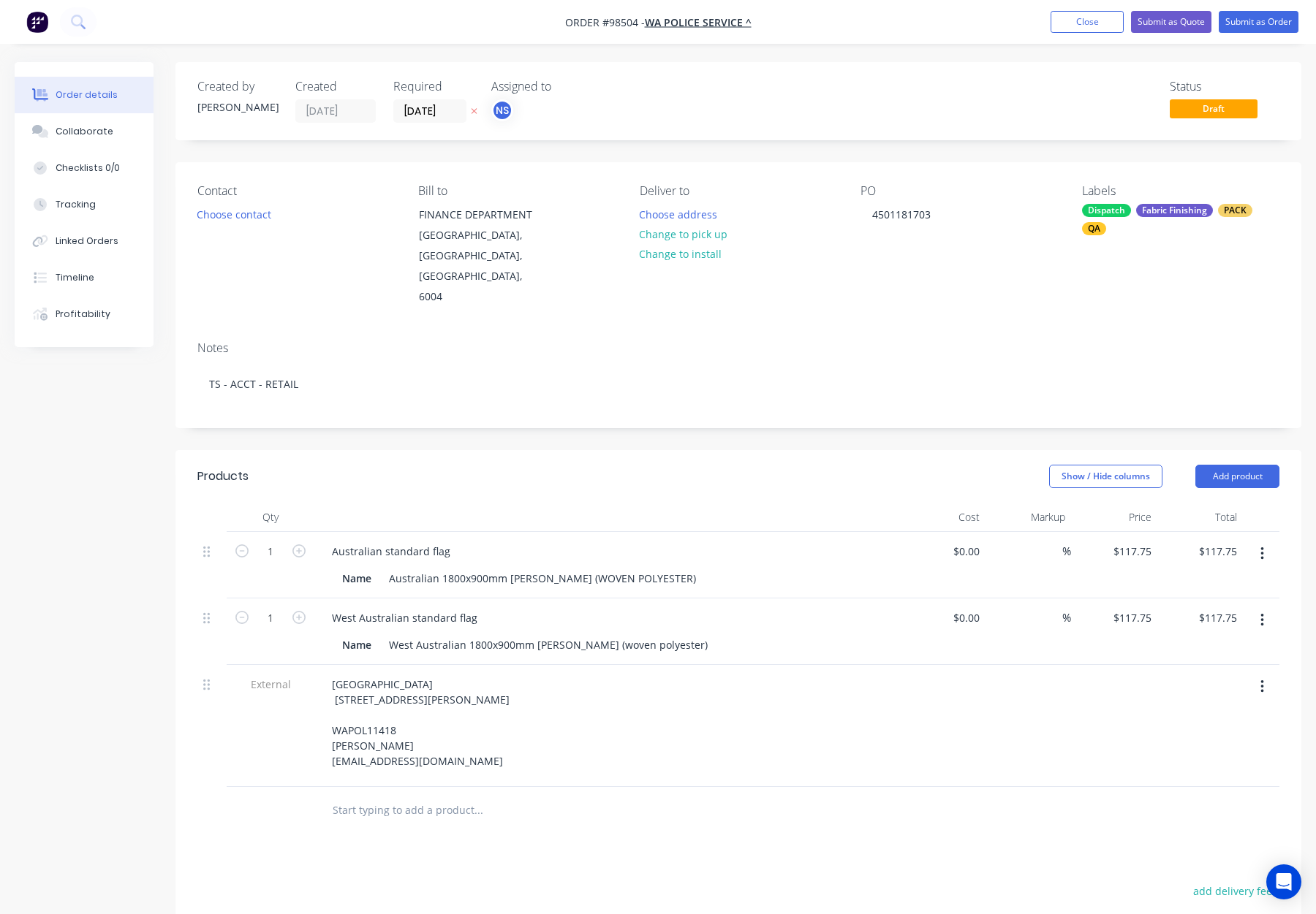
click at [845, 465] on div "Show / Hide columns Add product" at bounding box center [853, 477] width 852 height 23
click at [1241, 19] on button "Submit as Order" at bounding box center [1259, 22] width 80 height 22
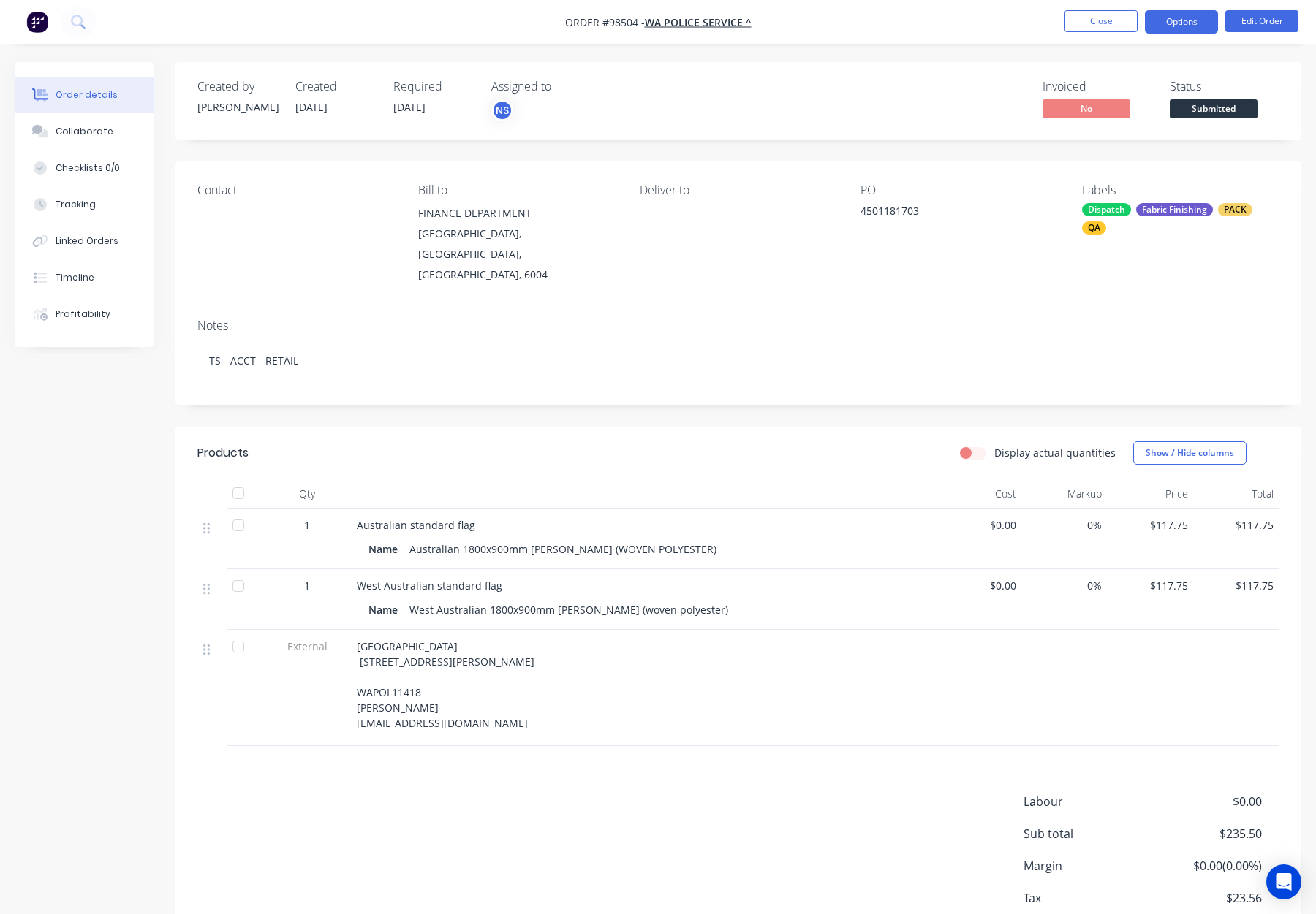
click at [1170, 22] on button "Options" at bounding box center [1181, 22] width 73 height 23
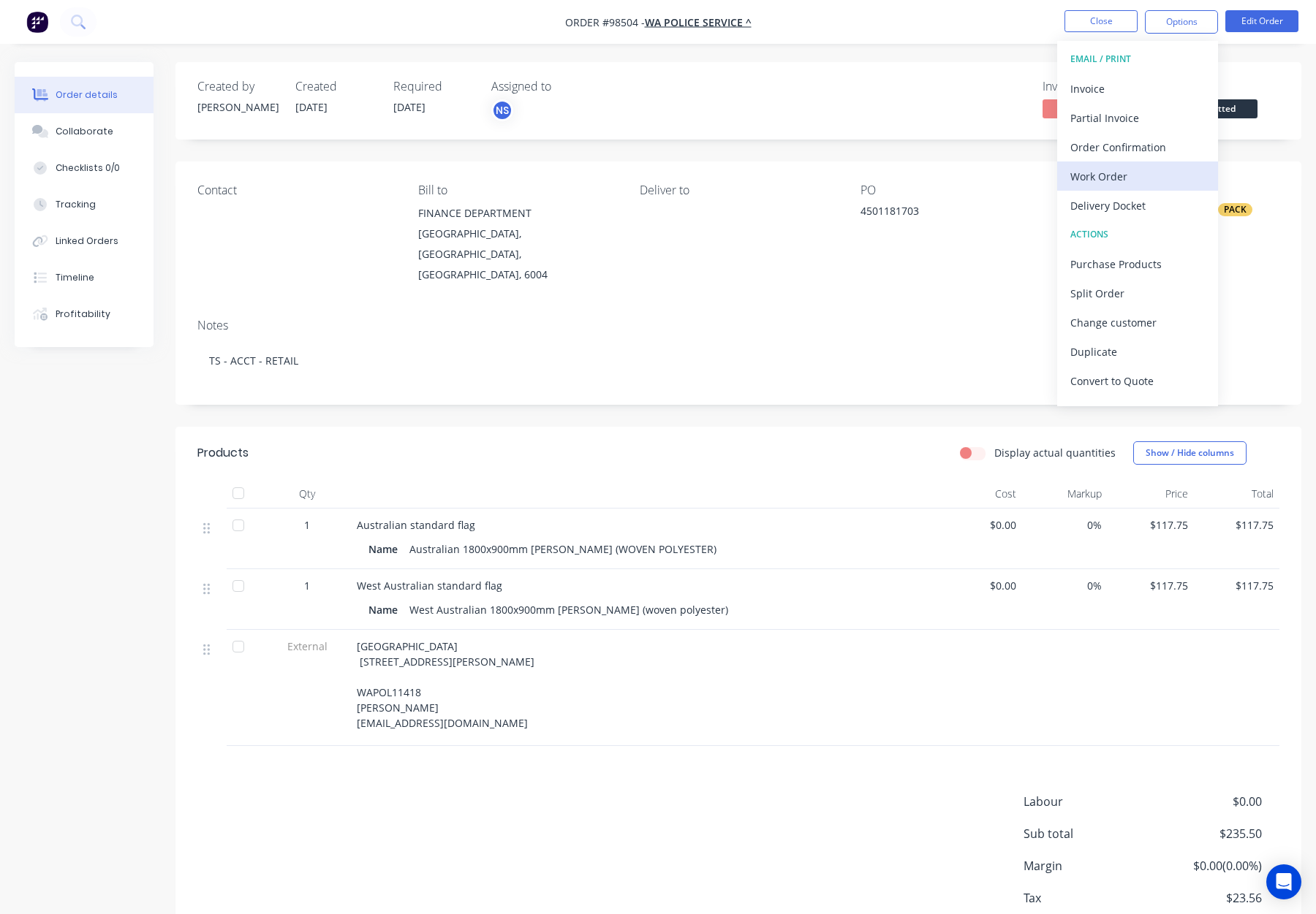
click at [1146, 169] on div "Work Order" at bounding box center [1138, 177] width 135 height 22
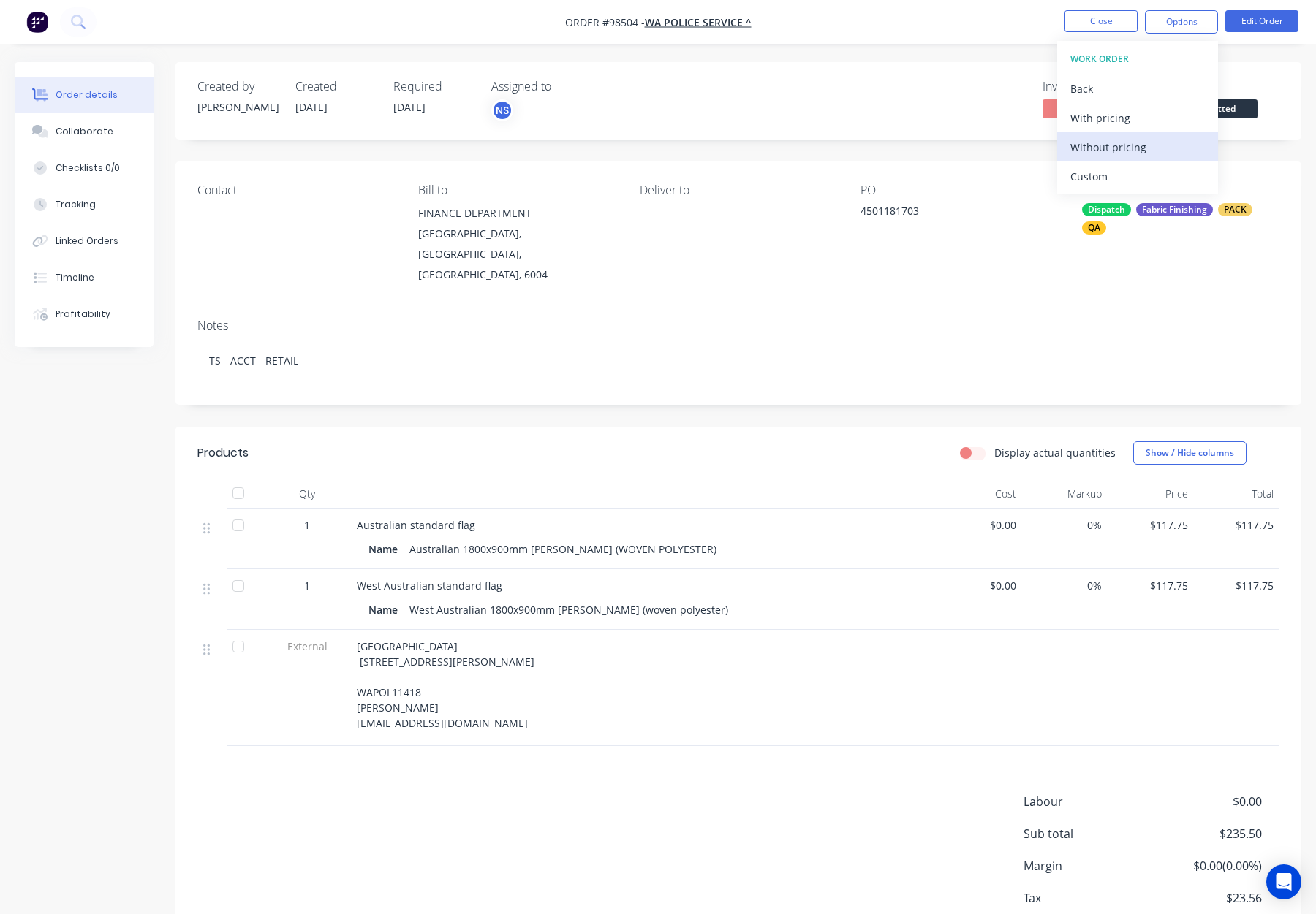
click at [1140, 149] on div "Without pricing" at bounding box center [1138, 147] width 135 height 22
click at [1107, 14] on button "Close" at bounding box center [1100, 21] width 73 height 22
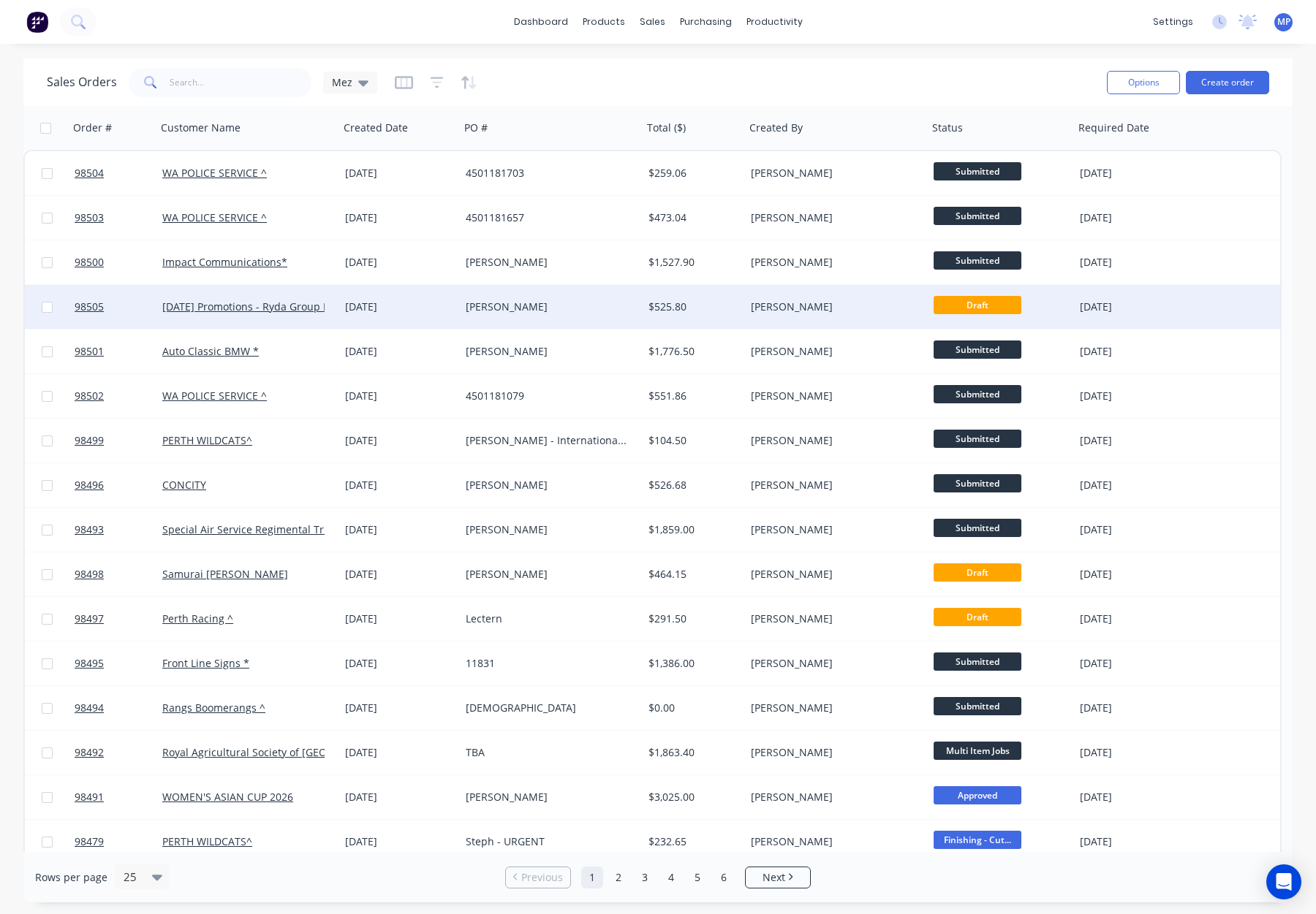
click at [852, 302] on div "[PERSON_NAME]" at bounding box center [832, 307] width 163 height 14
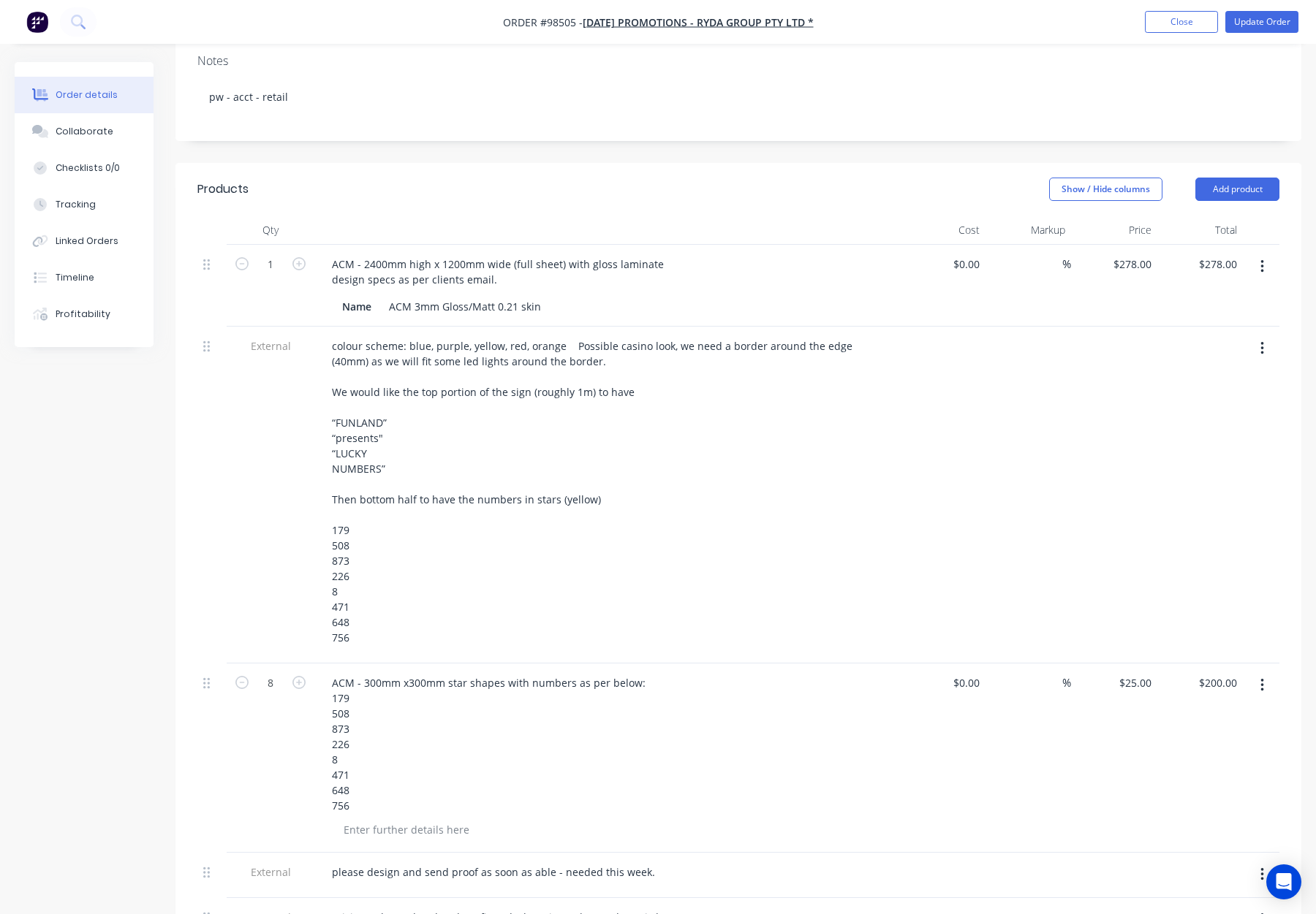
scroll to position [281, 0]
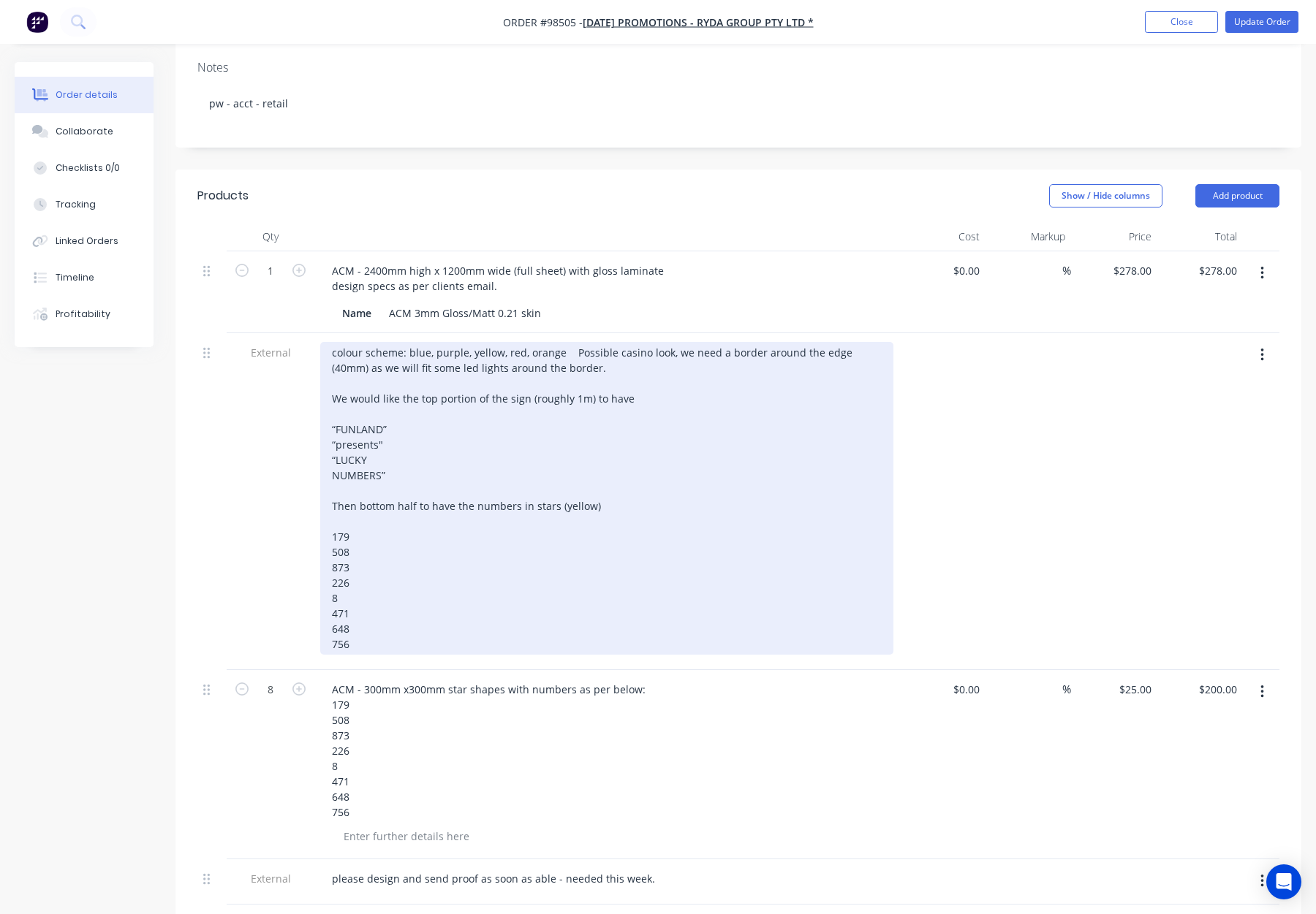
click at [568, 342] on div "colour scheme: blue, purple, yellow, red, orange Possible casino look, we need …" at bounding box center [607, 498] width 573 height 312
click at [570, 342] on div "colour scheme: blue, purple, yellow, red, orange Possible casino look, we need …" at bounding box center [607, 498] width 573 height 312
click at [336, 342] on div "colour scheme: blue, purple, yellow, red, orange Possible casino look, we need …" at bounding box center [607, 498] width 573 height 312
click at [575, 342] on div "Colour scheme: blue, purple, yellow, red, orange Possible casino look, we need …" at bounding box center [607, 498] width 573 height 312
click at [572, 342] on div "Colour scheme: blue, purple, yellow, red, orange Possible casino look, we need …" at bounding box center [607, 498] width 573 height 312
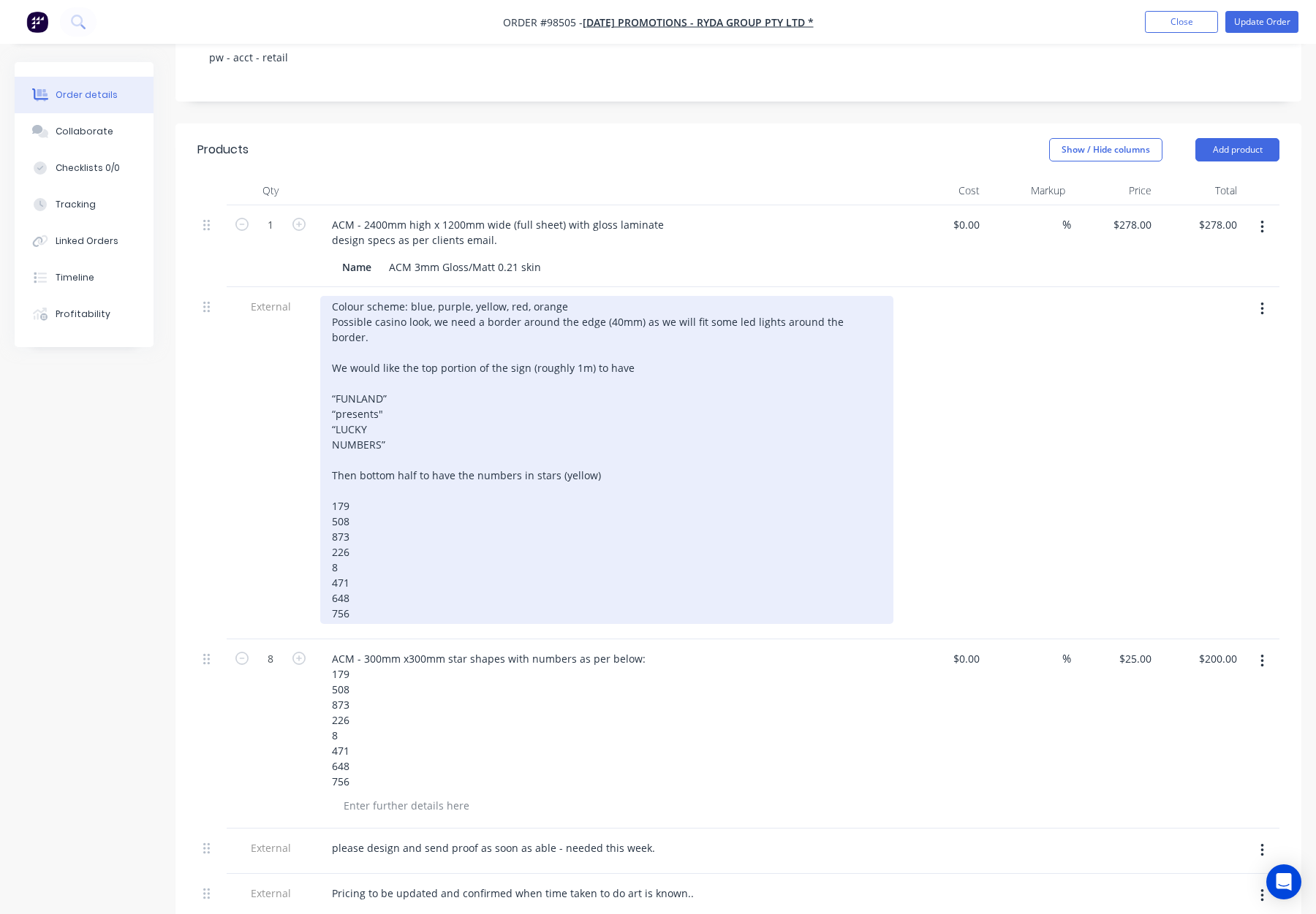
scroll to position [337, 0]
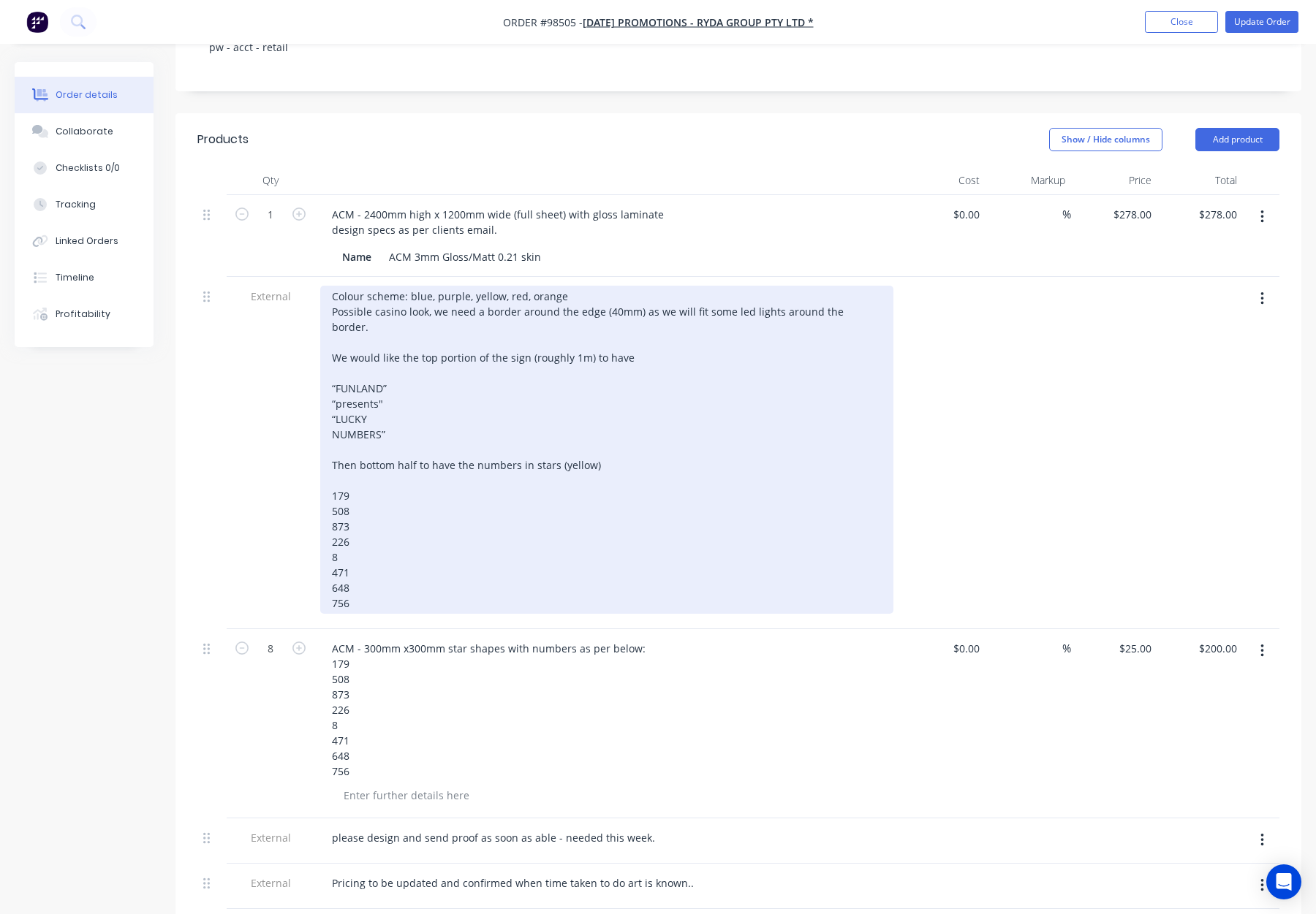
click at [331, 544] on div "Colour scheme: blue, purple, yellow, red, orange Possible casino look, we need …" at bounding box center [607, 449] width 573 height 328
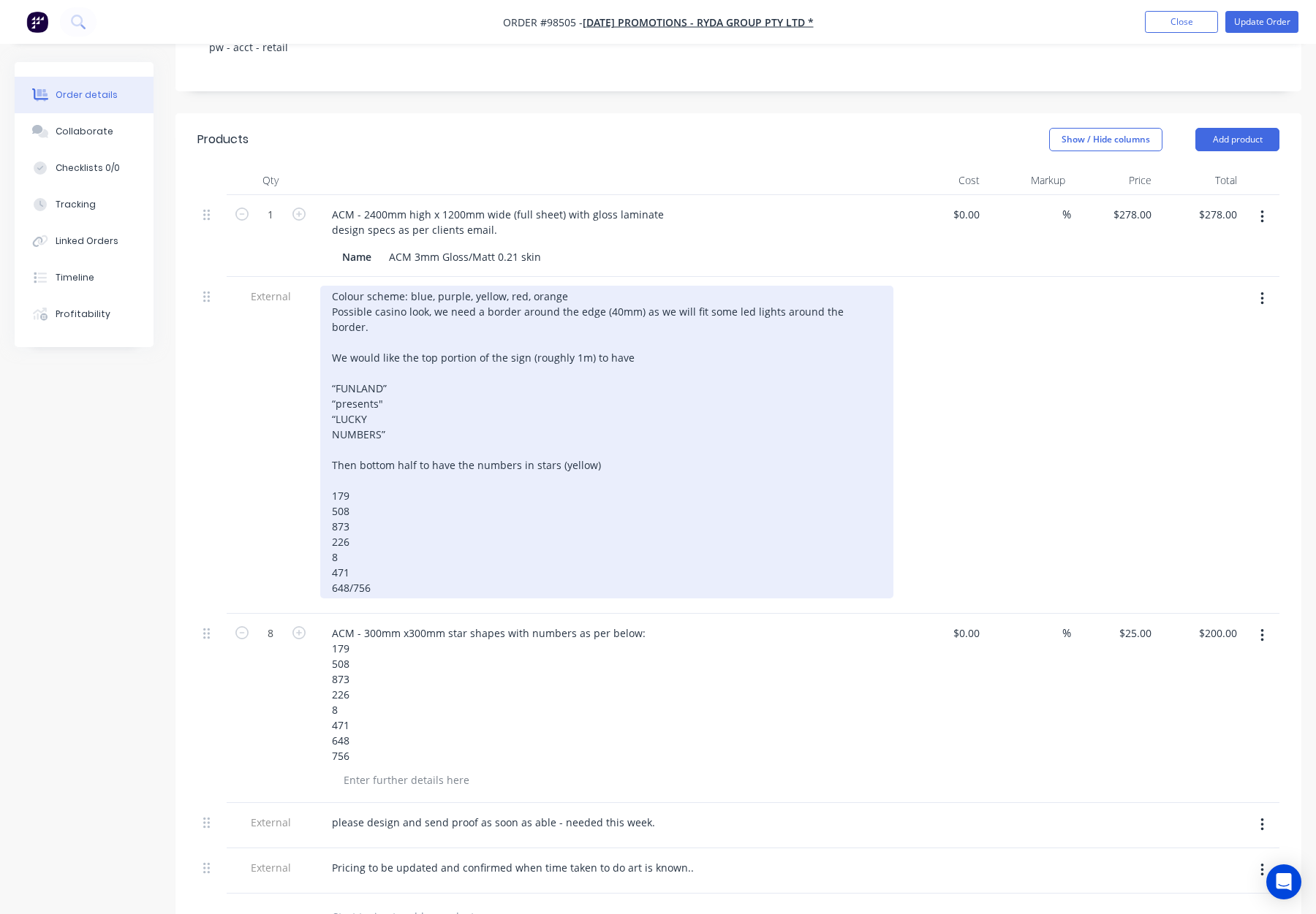
click at [329, 532] on div "Colour scheme: blue, purple, yellow, red, orange Possible casino look, we need …" at bounding box center [607, 442] width 573 height 312
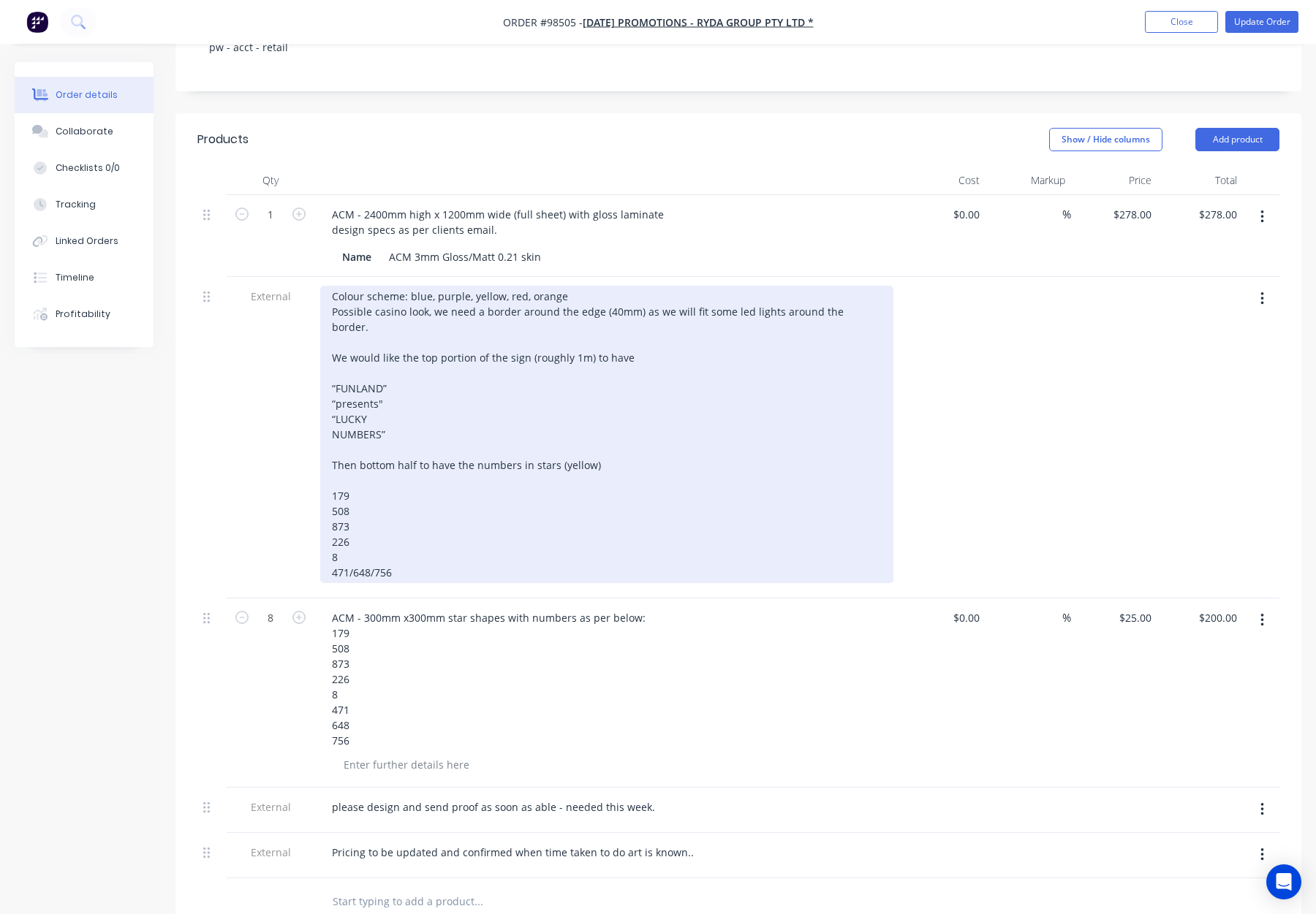
click at [328, 515] on div "Colour scheme: blue, purple, yellow, red, orange Possible casino look, we need …" at bounding box center [607, 434] width 573 height 297
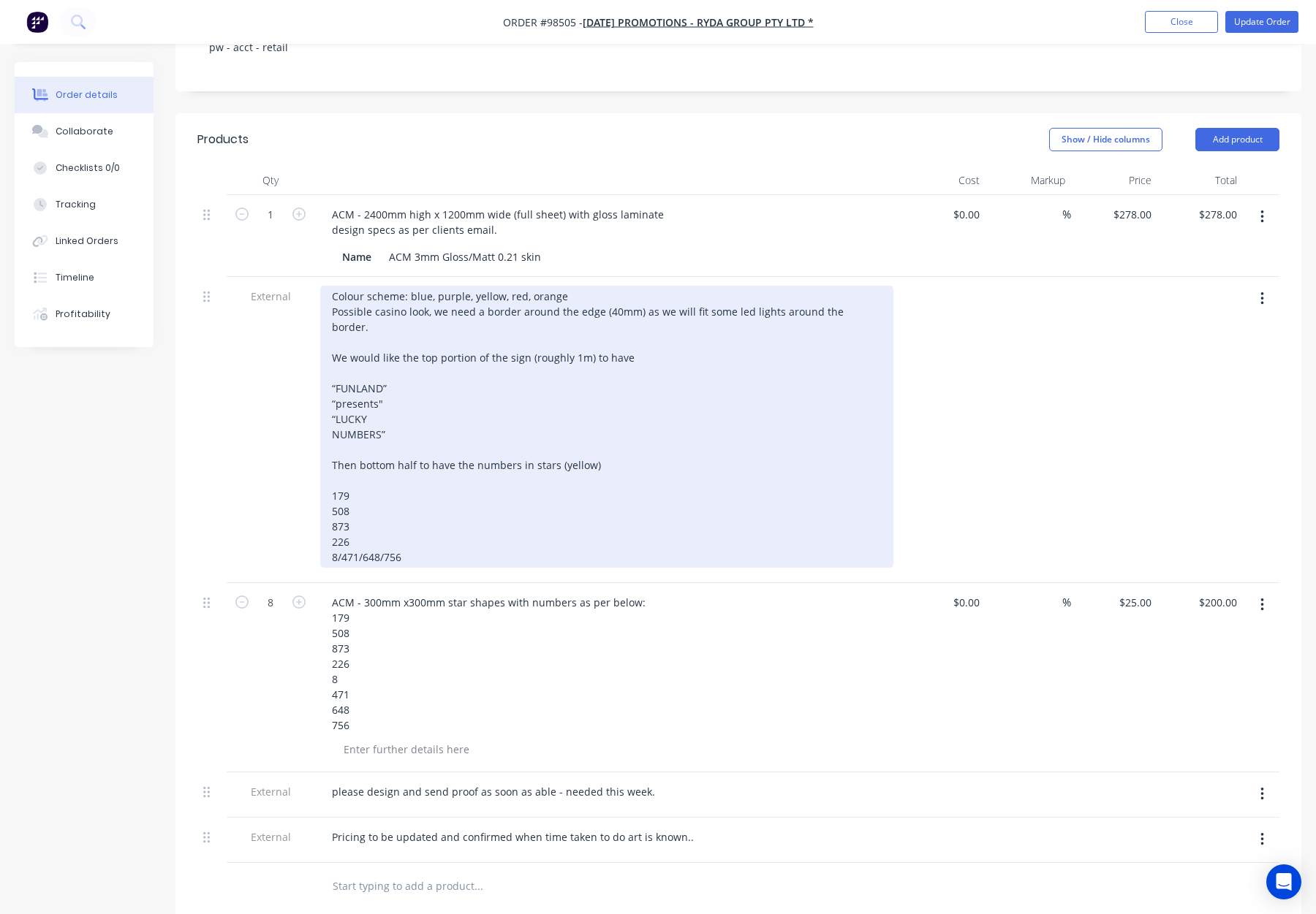
click at [325, 498] on div "Colour scheme: blue, purple, yellow, red, orange Possible casino look, we need …" at bounding box center [607, 426] width 573 height 282
click at [331, 500] on div "Colour scheme: blue, purple, yellow, red, orange Possible casino look, we need …" at bounding box center [607, 426] width 573 height 282
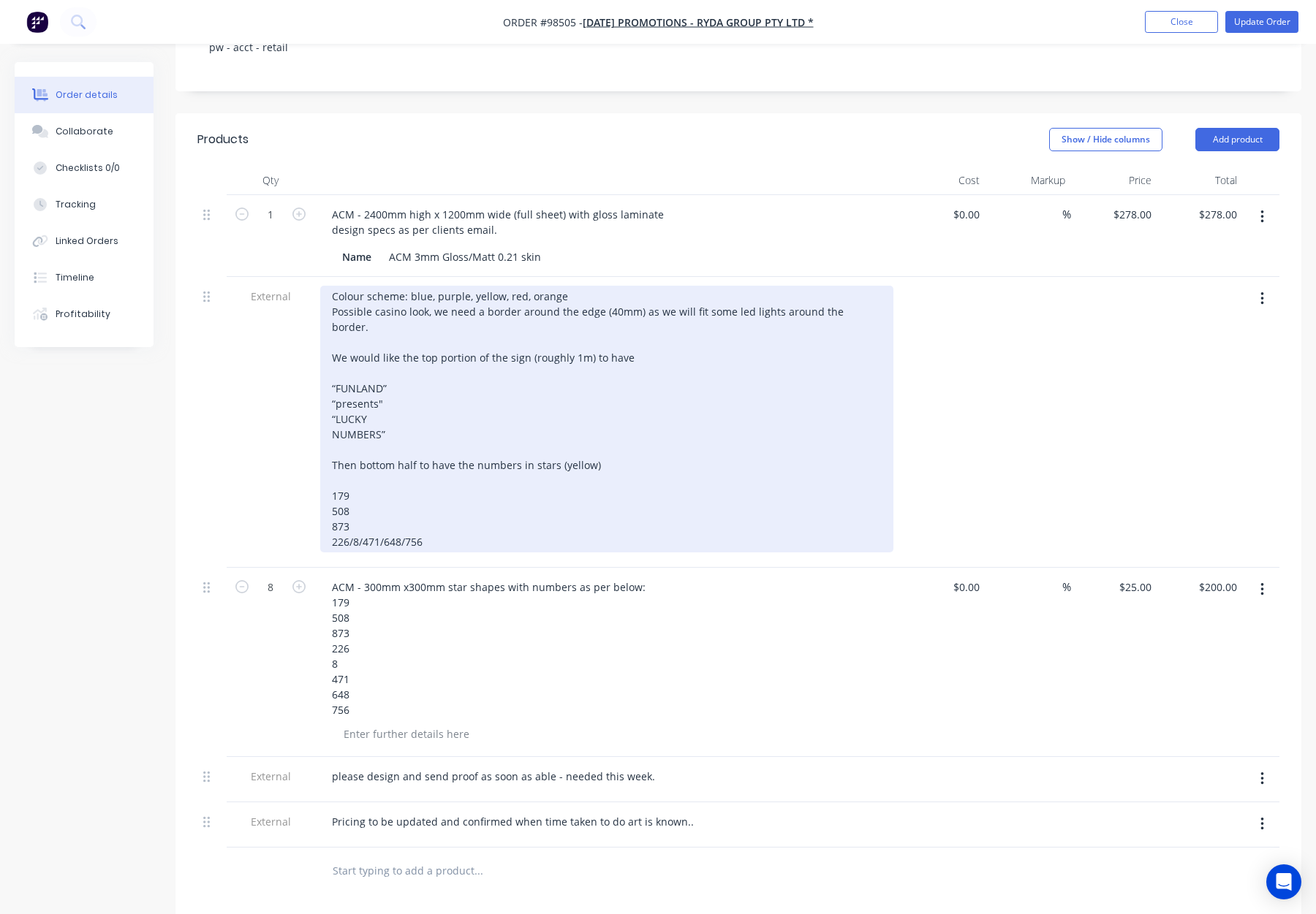
click at [331, 487] on div "Colour scheme: blue, purple, yellow, red, orange Possible casino look, we need …" at bounding box center [607, 418] width 573 height 267
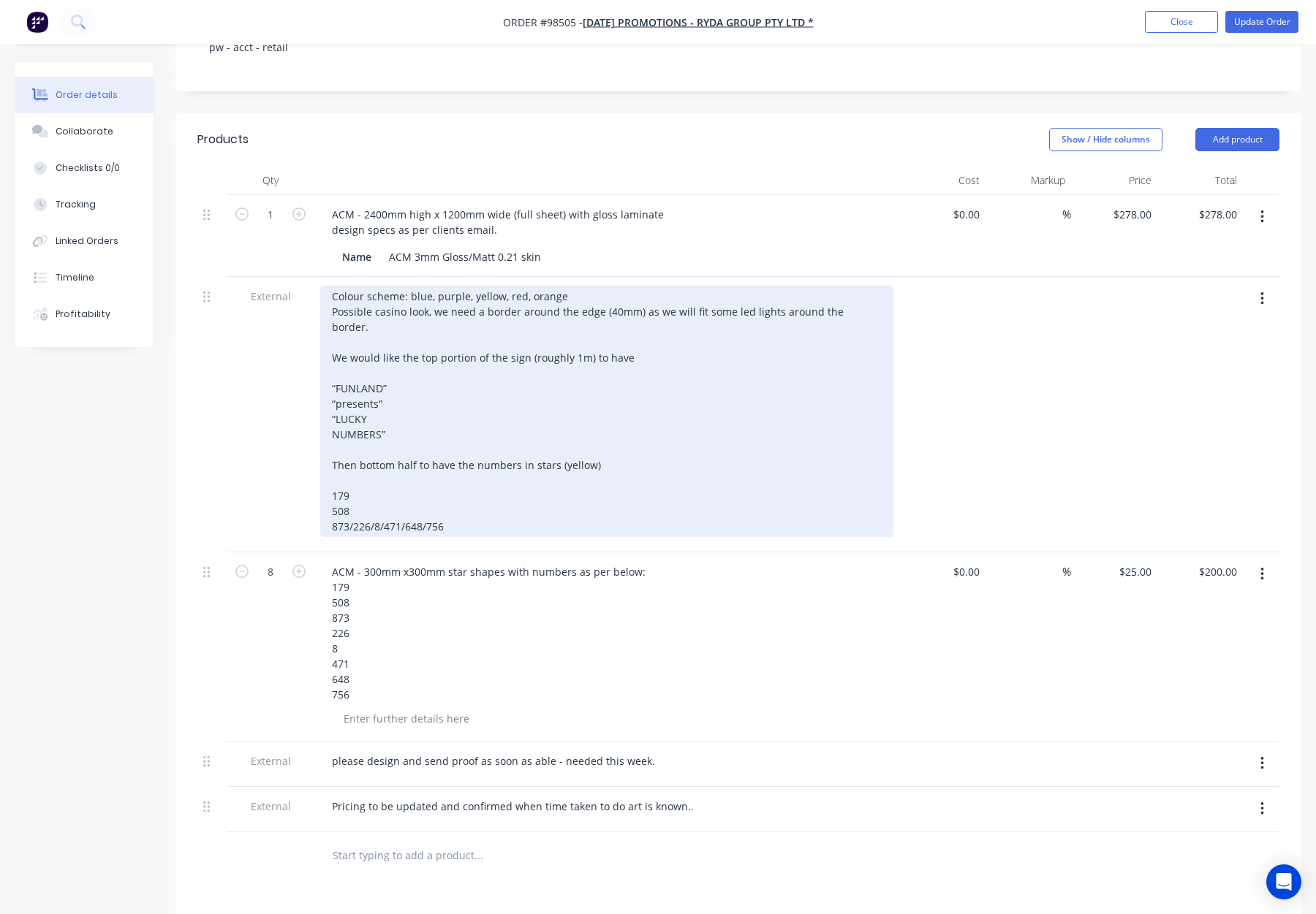
click at [329, 470] on div "Colour scheme: blue, purple, yellow, red, orange Possible casino look, we need …" at bounding box center [607, 411] width 573 height 251
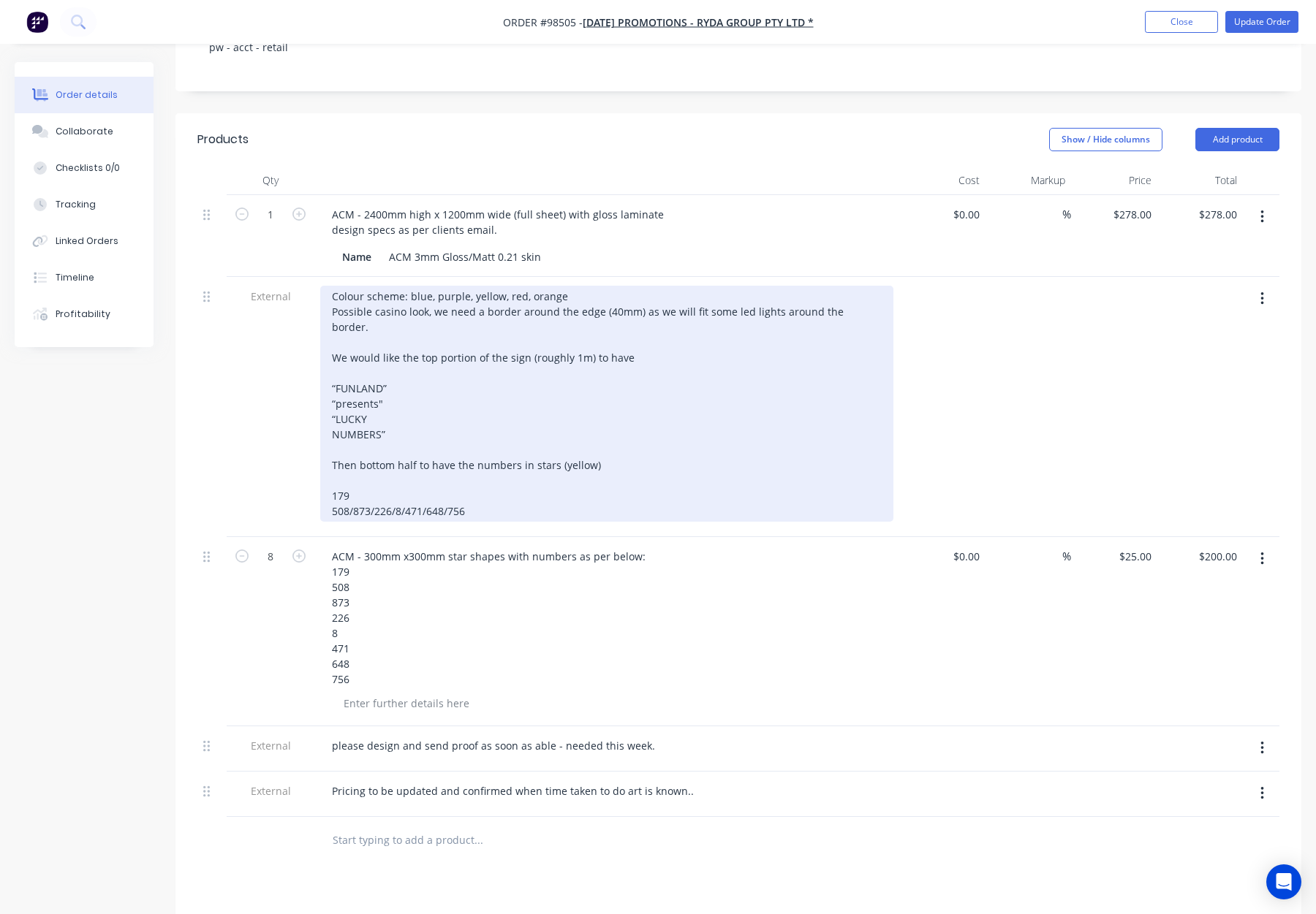
click at [328, 450] on div "Colour scheme: blue, purple, yellow, red, orange Possible casino look, we need …" at bounding box center [607, 403] width 573 height 236
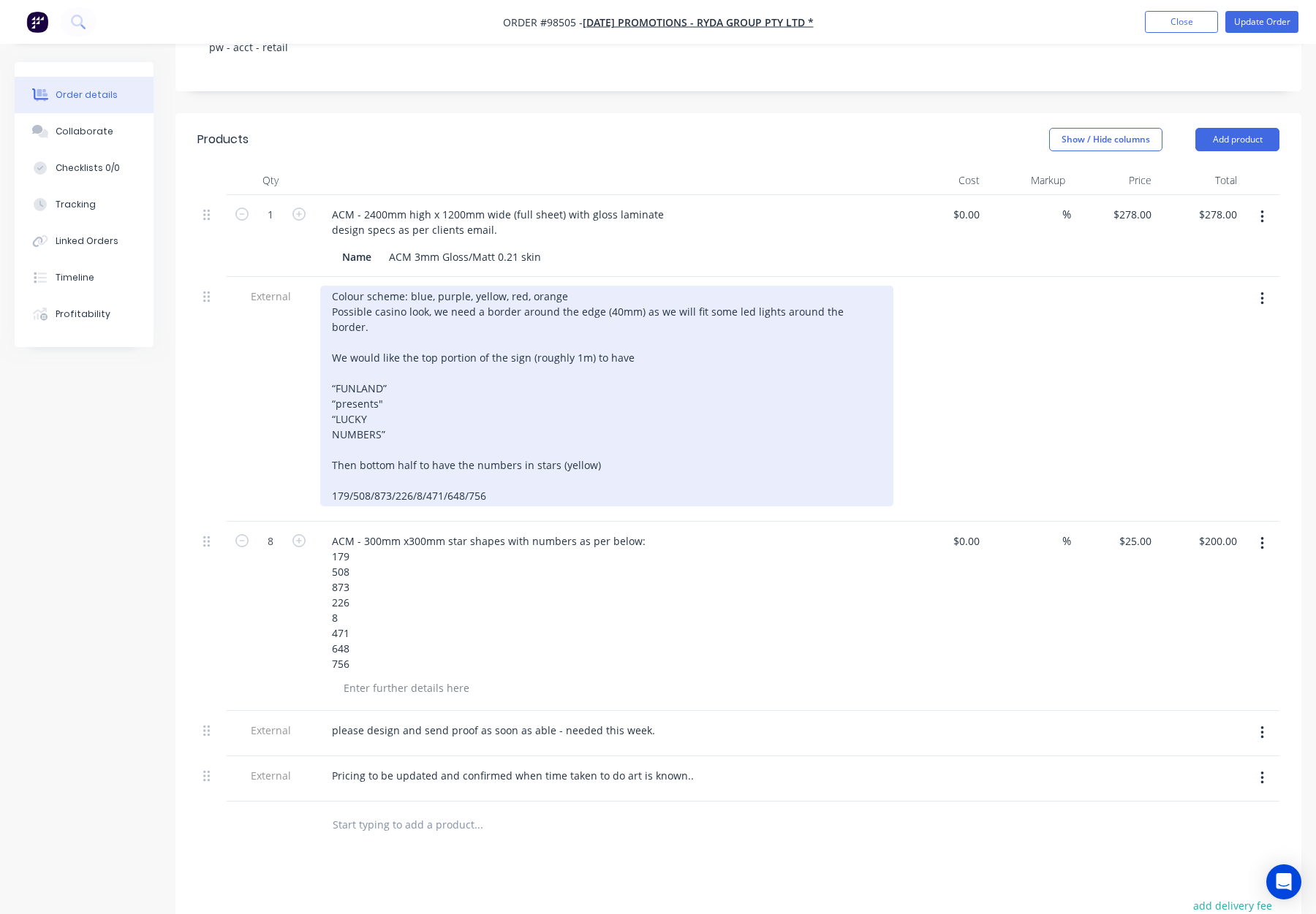
click at [325, 440] on div "Colour scheme: blue, purple, yellow, red, orange Possible casino look, we need …" at bounding box center [607, 396] width 573 height 221
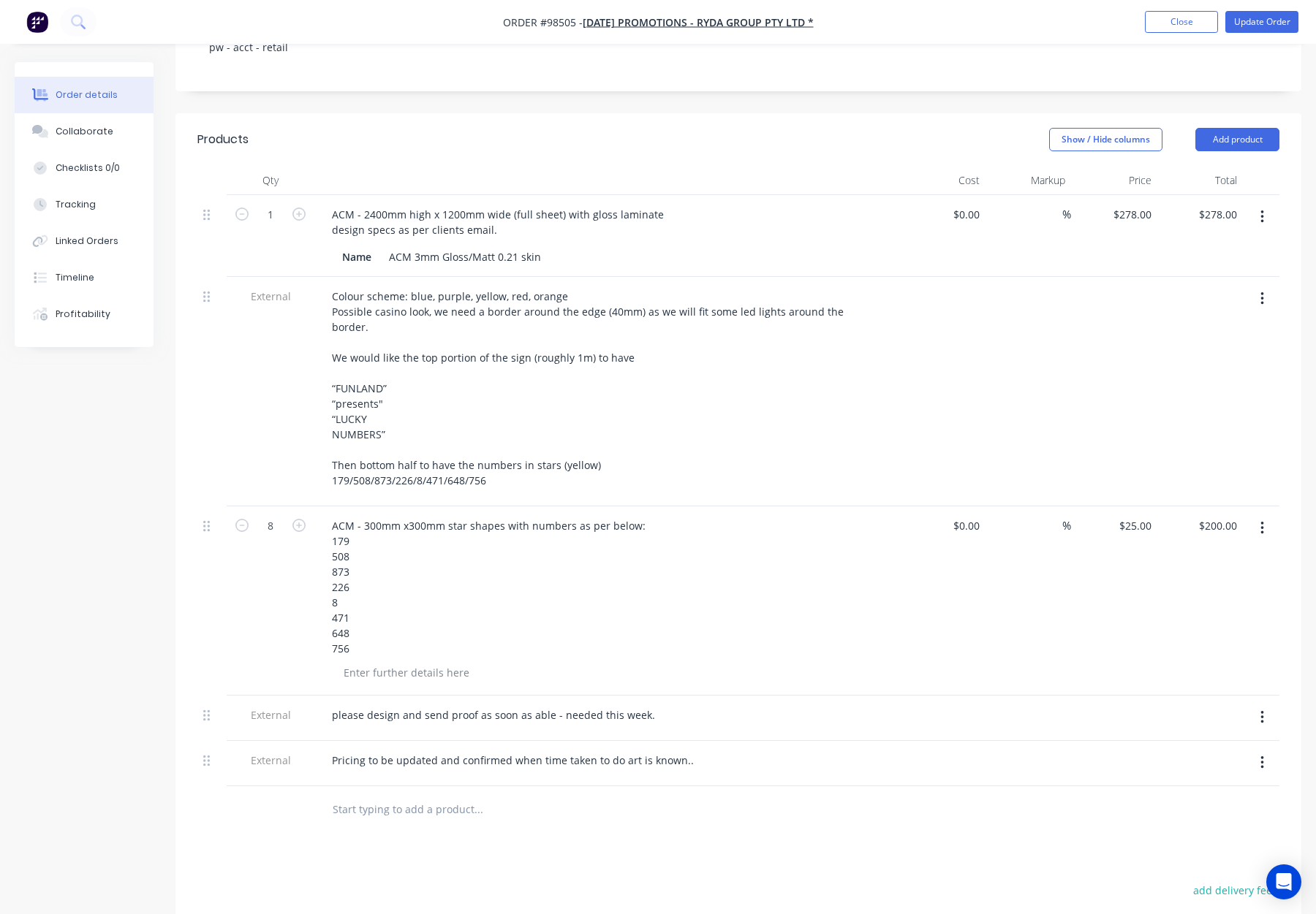
click at [243, 340] on div "External" at bounding box center [270, 392] width 88 height 230
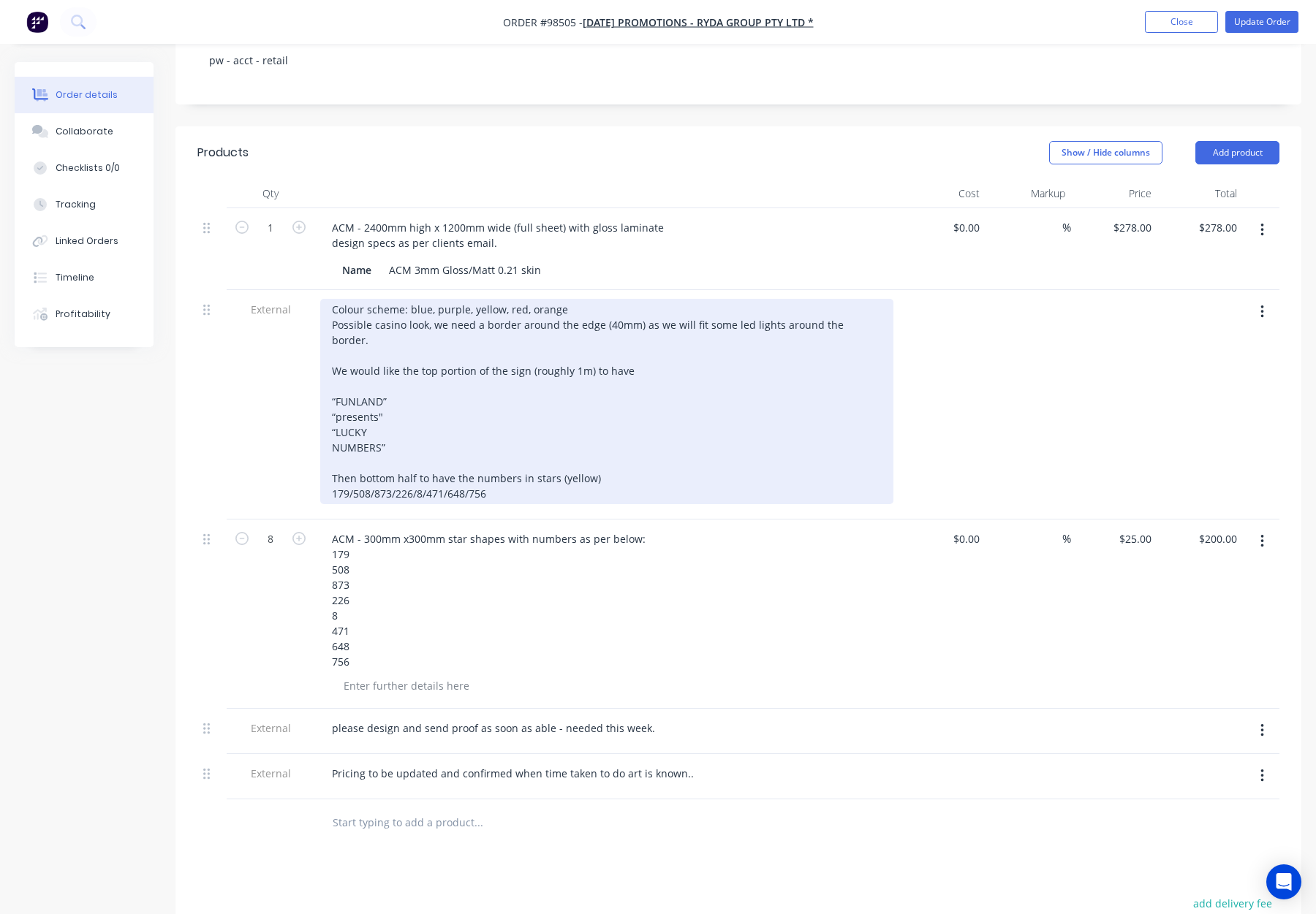
scroll to position [373, 0]
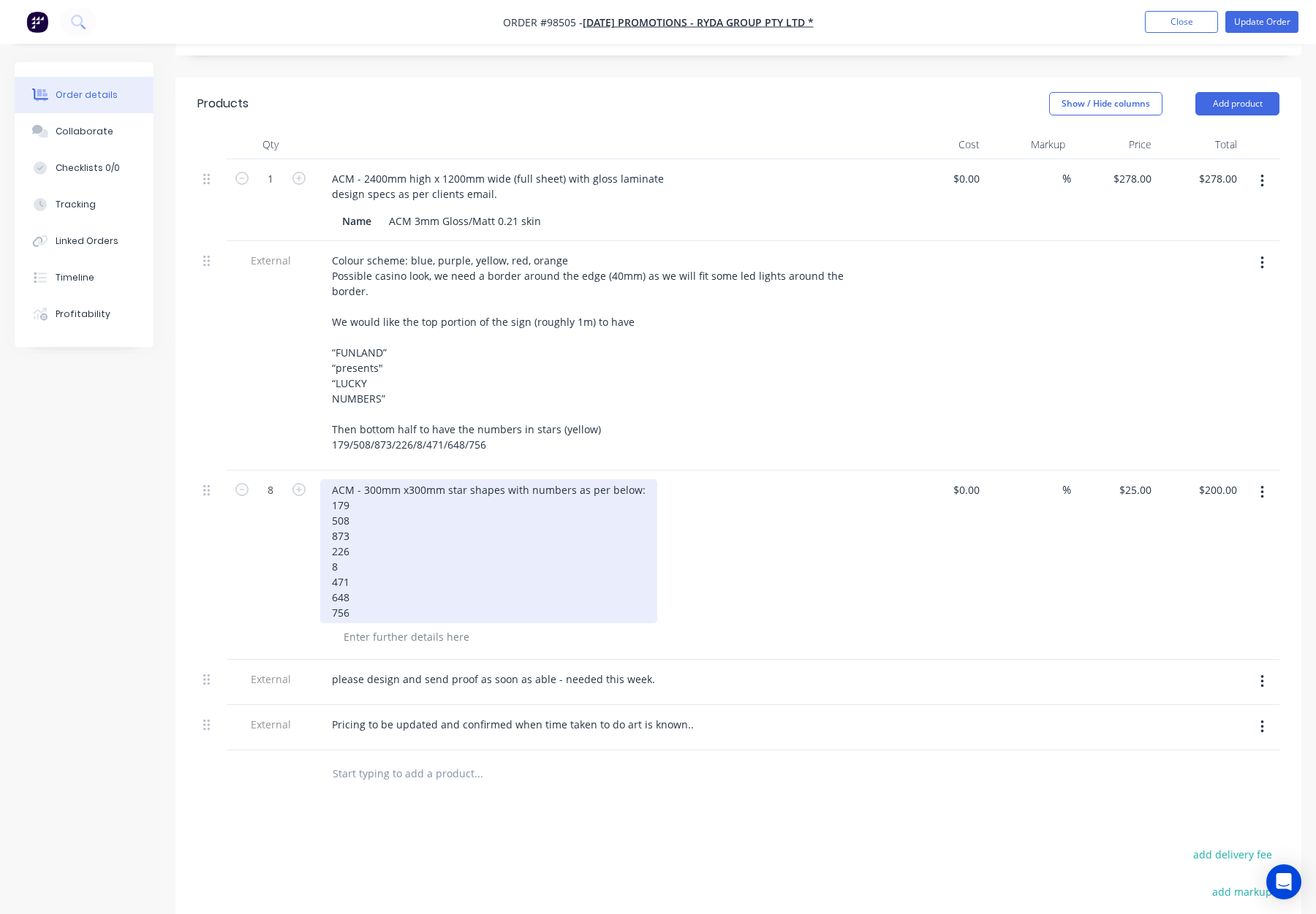
click at [331, 555] on div "ACM - 300mm x300mm star shapes with numbers as per below: 179 508 873 226 8 471…" at bounding box center [489, 551] width 337 height 144
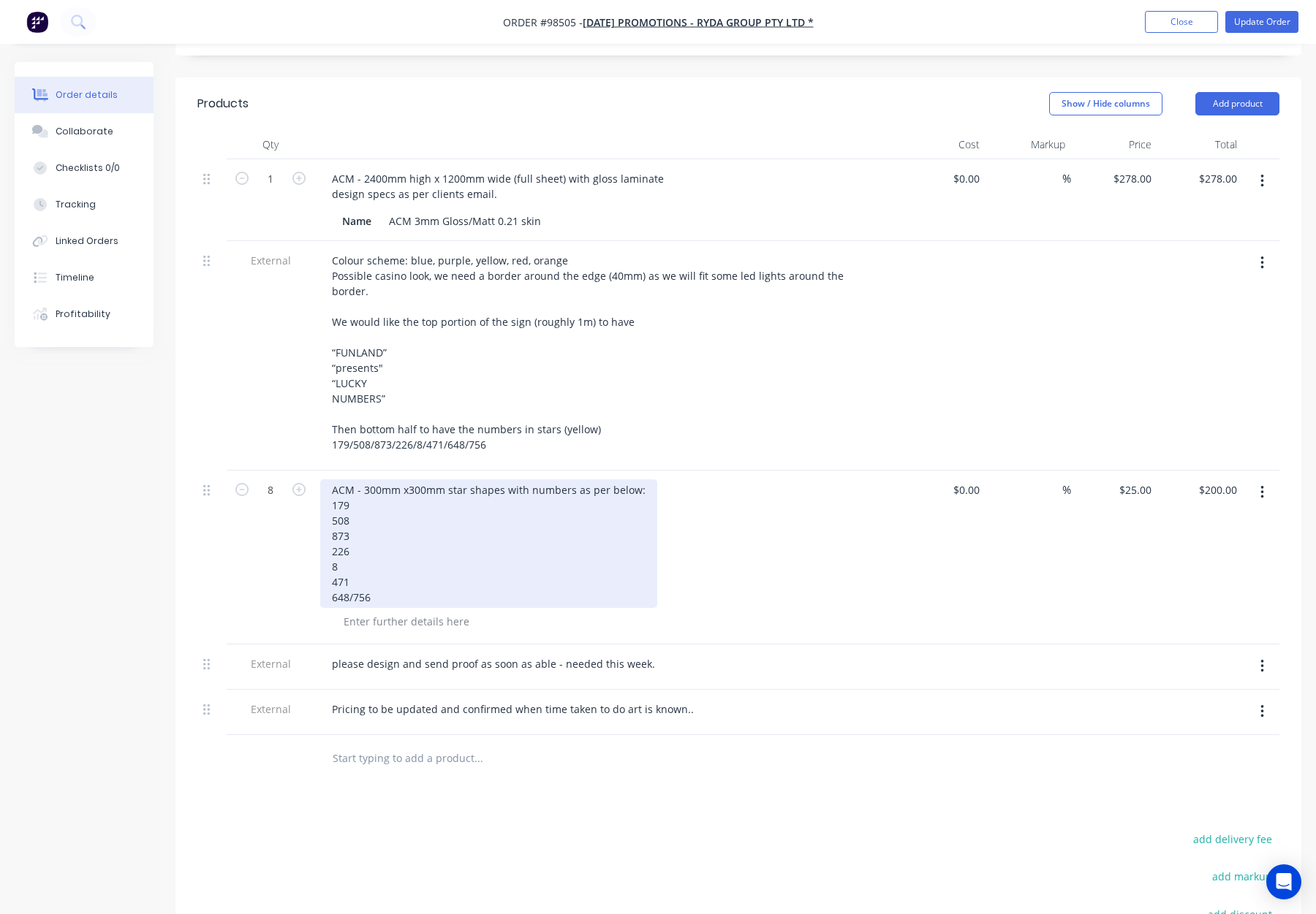
click at [328, 542] on div "ACM - 300mm x300mm star shapes with numbers as per below: 179 508 873 226 8 471…" at bounding box center [489, 543] width 337 height 128
click at [331, 525] on div "ACM - 300mm x300mm star shapes with numbers as per below: 179 508 873 226 8 471…" at bounding box center [489, 543] width 337 height 128
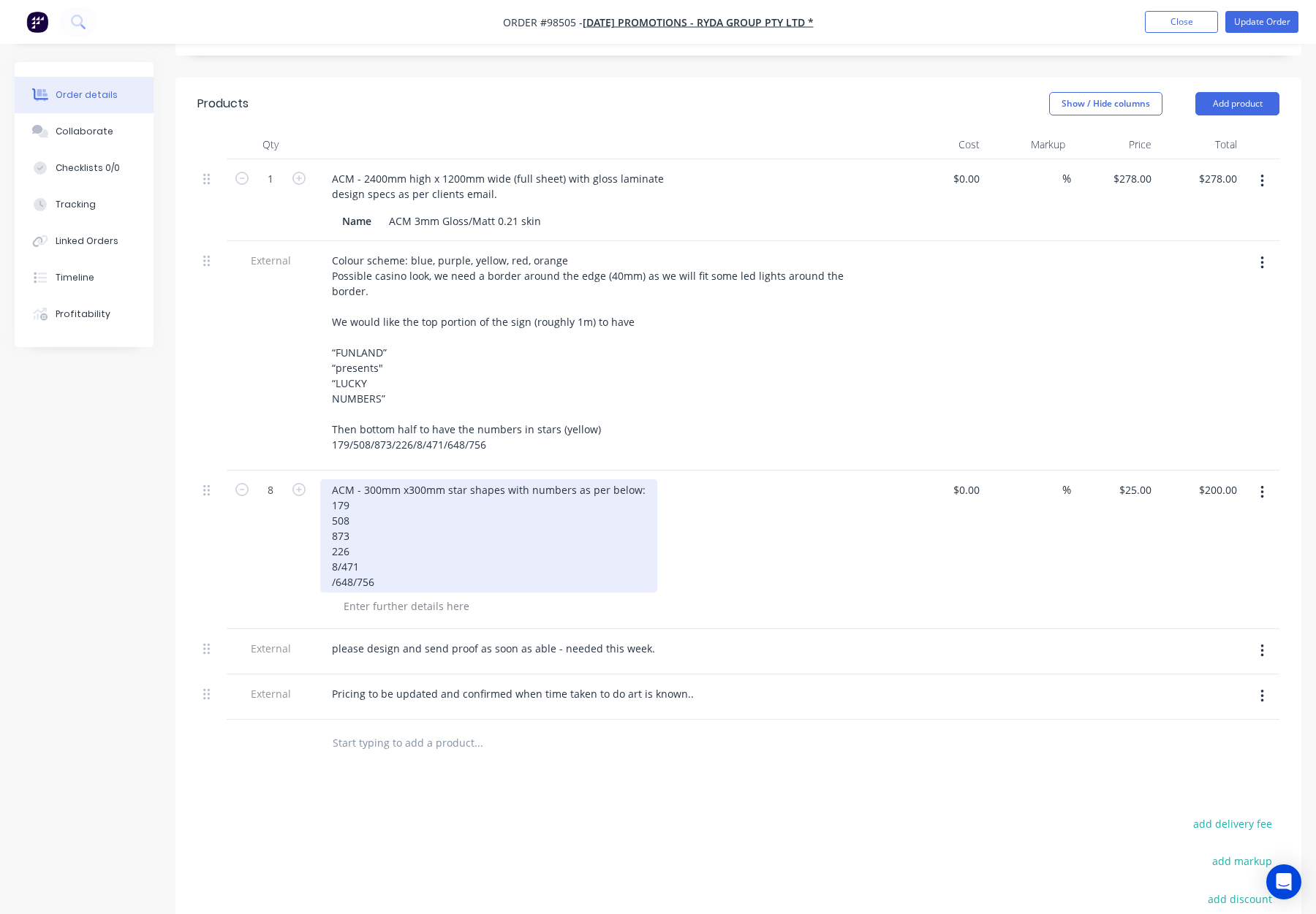
click at [325, 525] on div "ACM - 300mm x300mm star shapes with numbers as per below: 179 508 873 226 8/471…" at bounding box center [489, 536] width 337 height 113
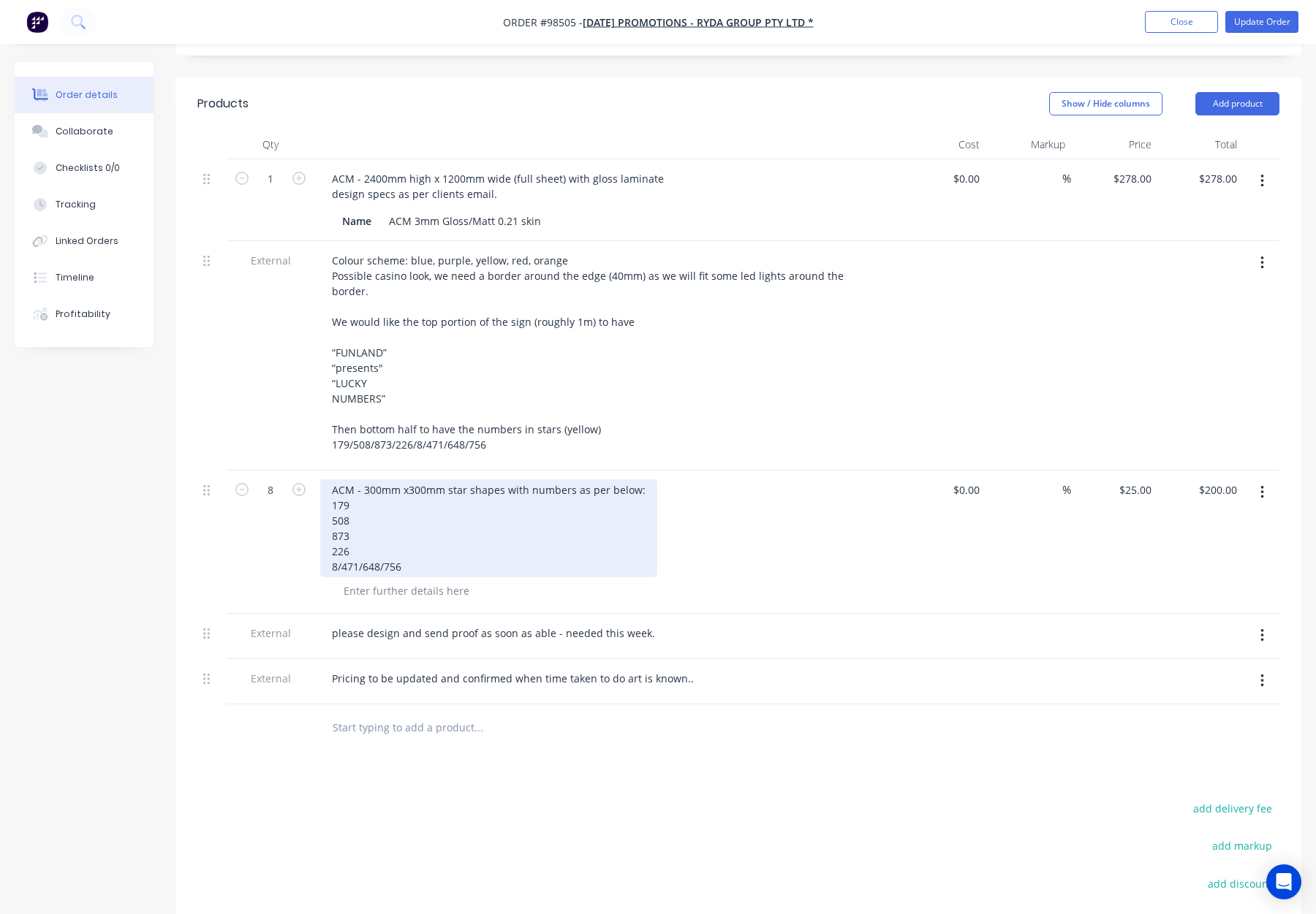
click at [331, 506] on div "ACM - 300mm x300mm star shapes with numbers as per below: 179 508 873 226 8/471…" at bounding box center [489, 528] width 337 height 98
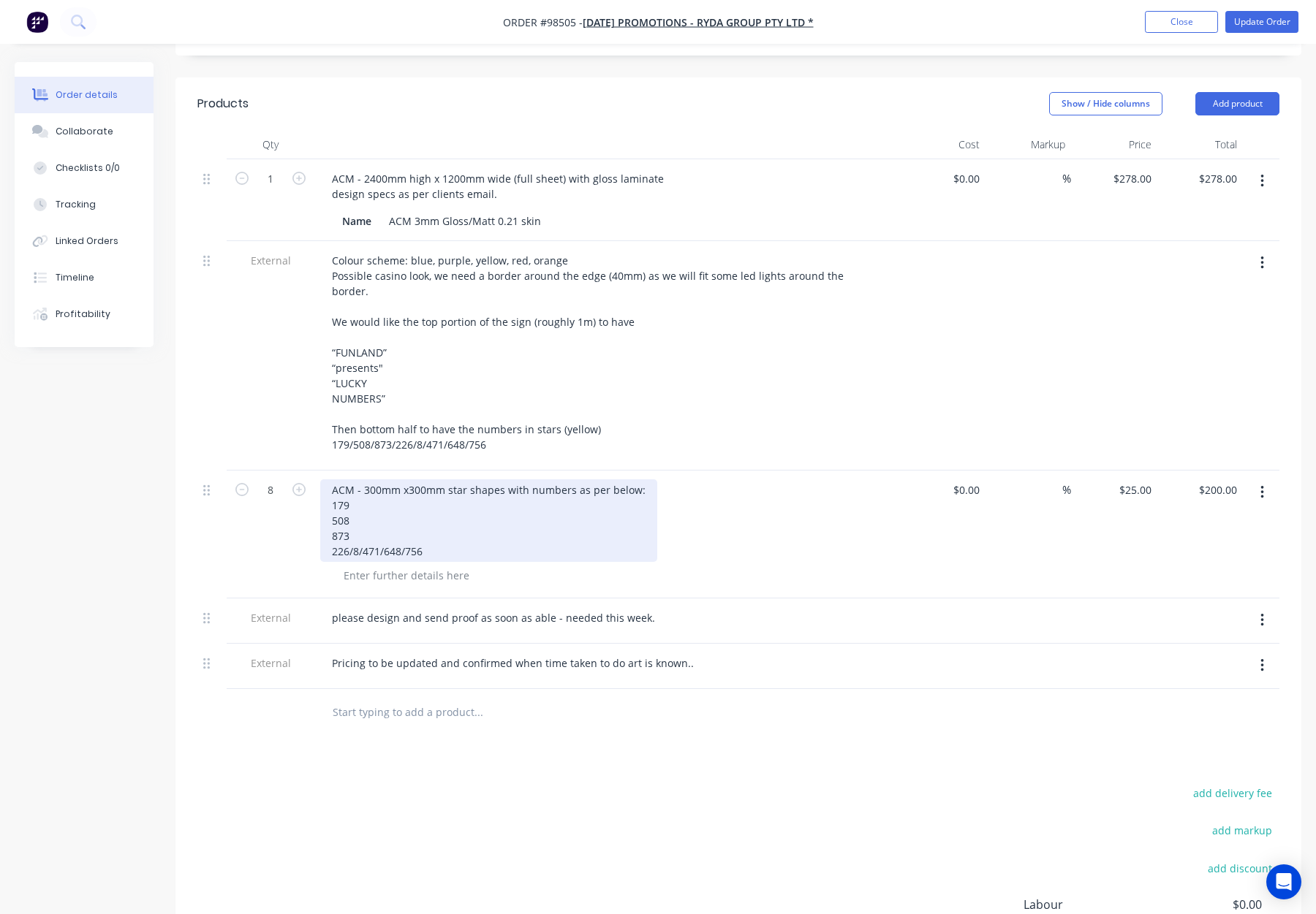
click at [329, 496] on div "ACM - 300mm x300mm star shapes with numbers as per below: 179 508 873 226/8/471…" at bounding box center [489, 521] width 337 height 83
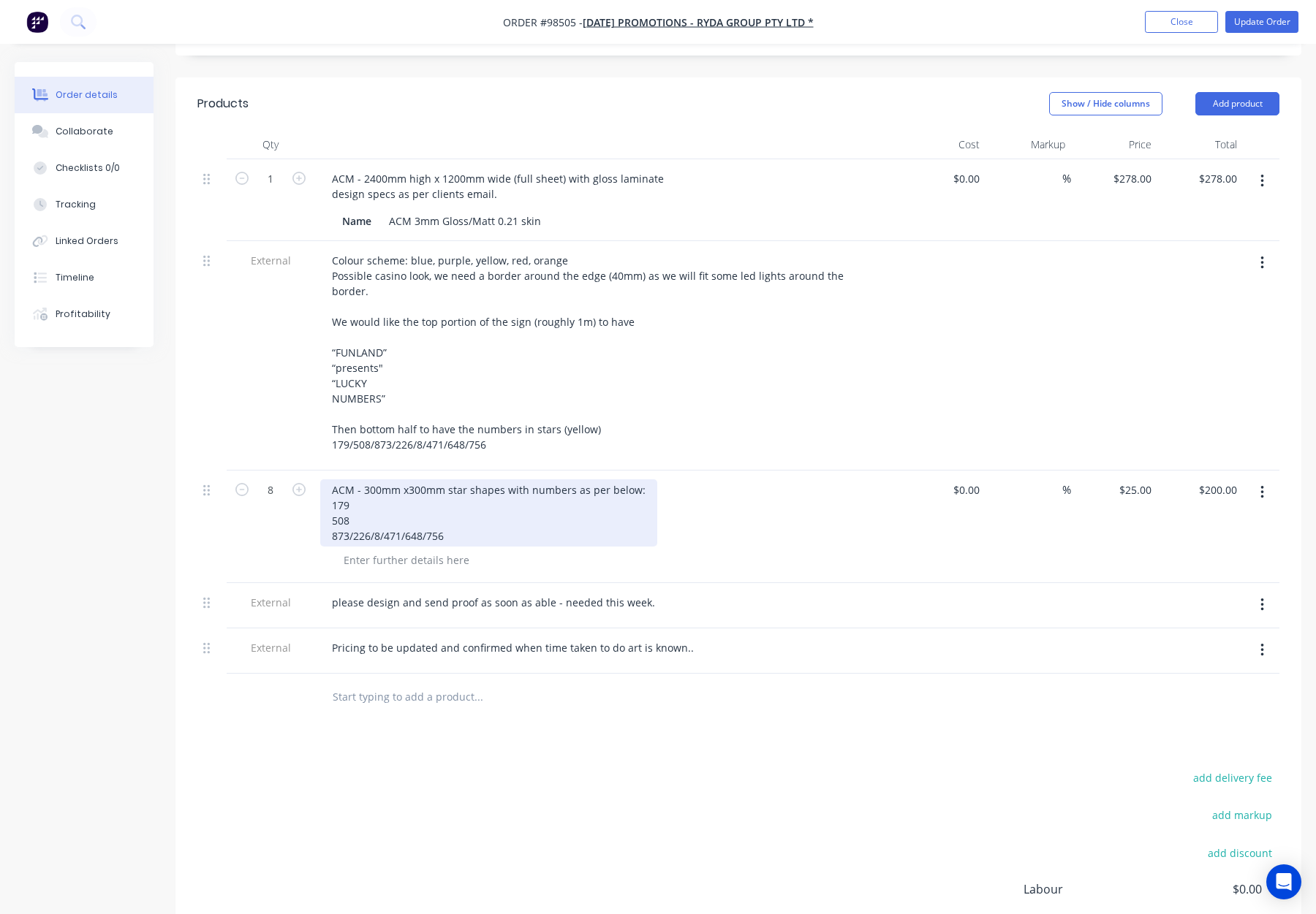
click at [328, 481] on div "ACM - 300mm x300mm star shapes with numbers as per below: 179 508 873/226/8/471…" at bounding box center [489, 513] width 337 height 67
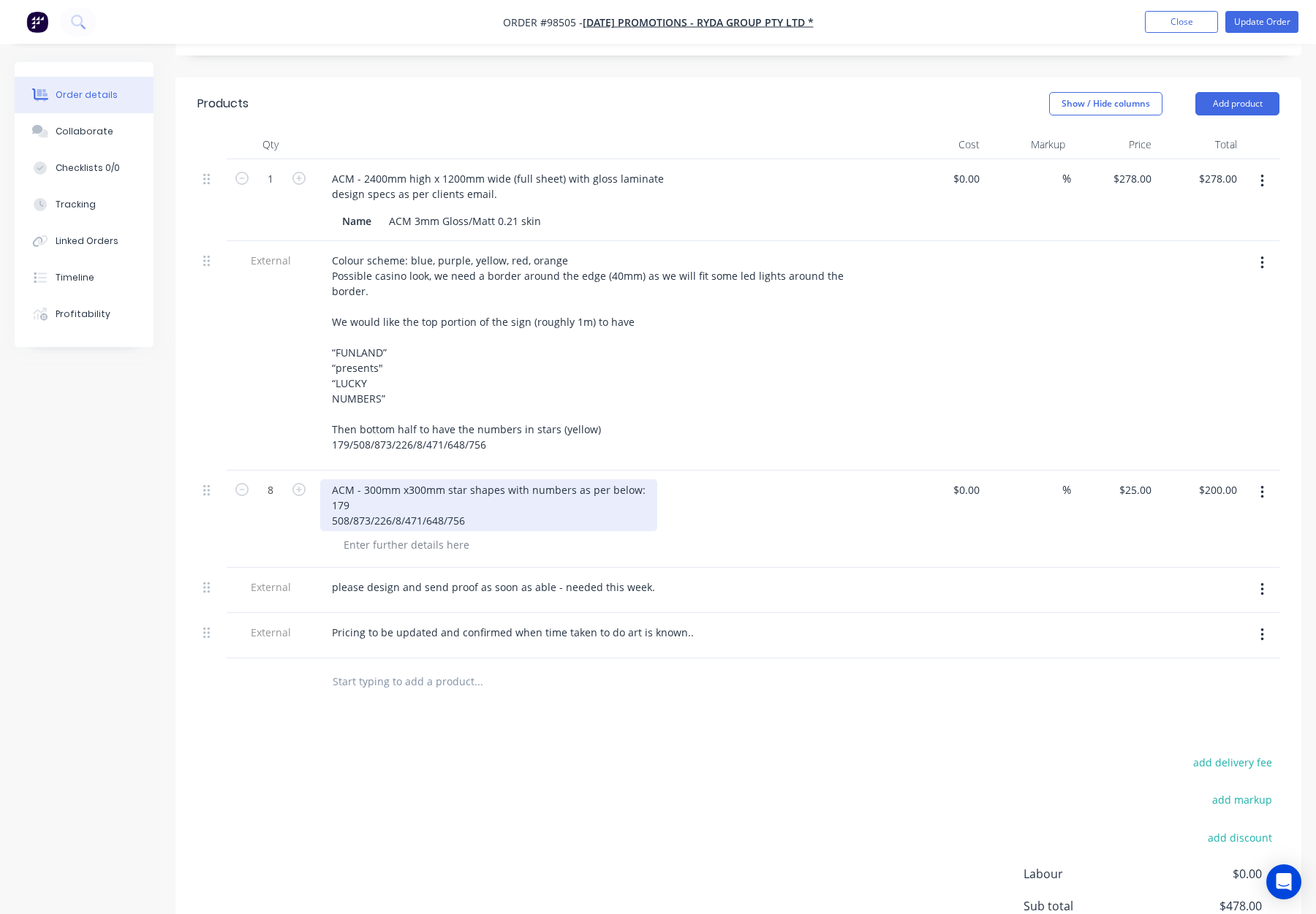
click at [330, 479] on div "ACM - 300mm x300mm star shapes with numbers as per below: 179 508/873/226/8/471…" at bounding box center [489, 505] width 337 height 52
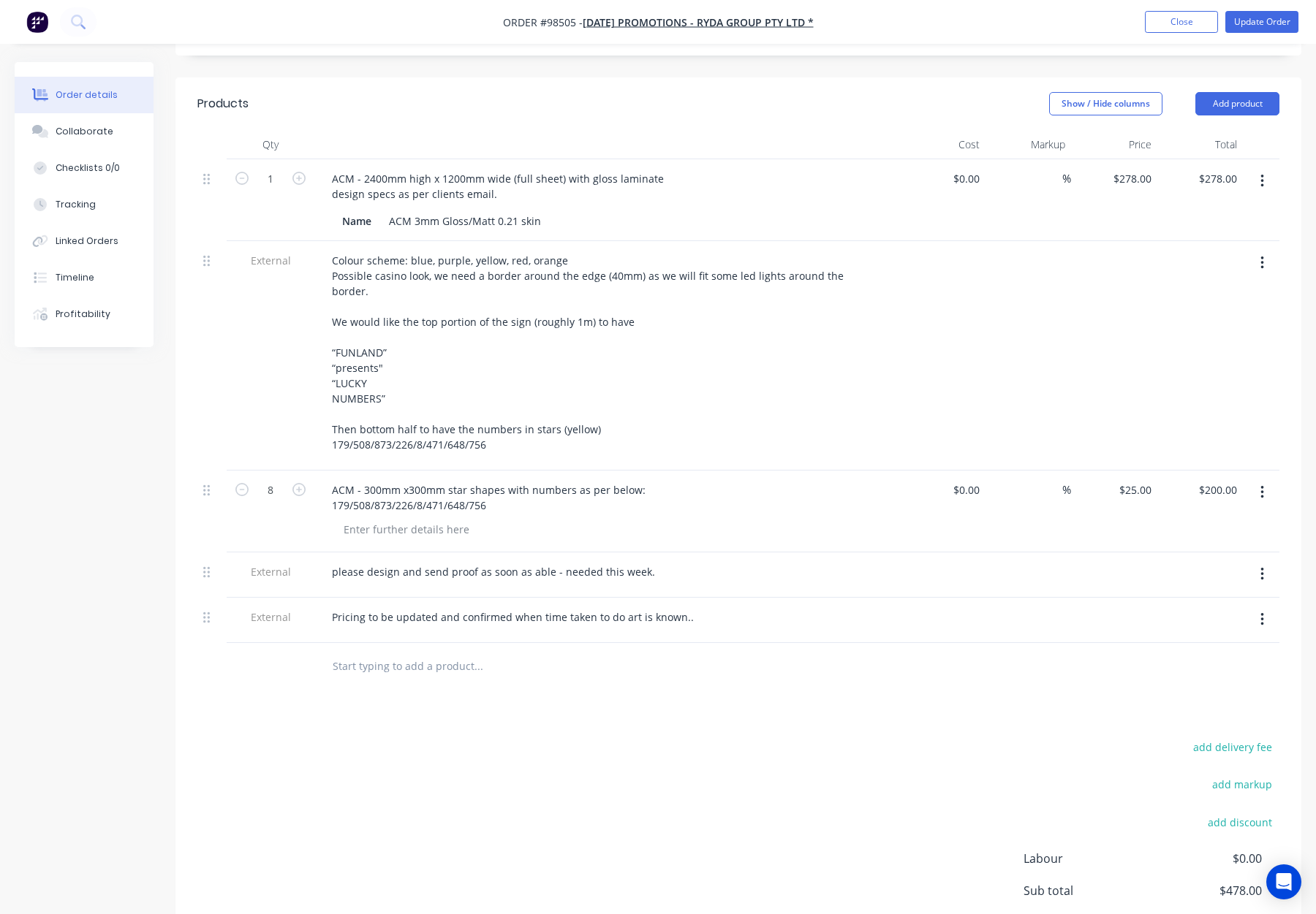
click at [499, 636] on div "Products Show / Hide columns Add product Qty Cost Markup Price Total 1 ACM - 24…" at bounding box center [738, 559] width 1126 height 964
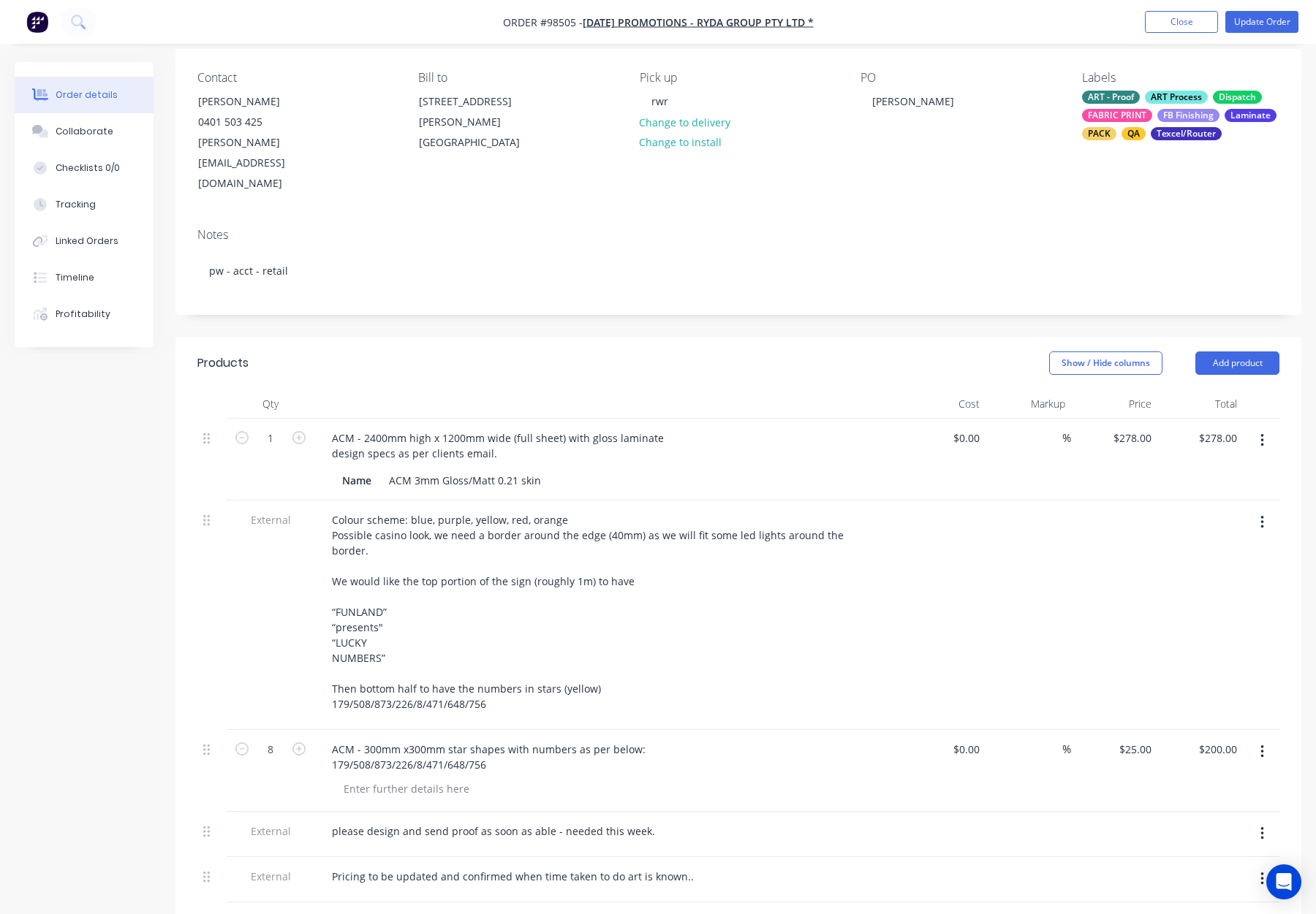
scroll to position [0, 0]
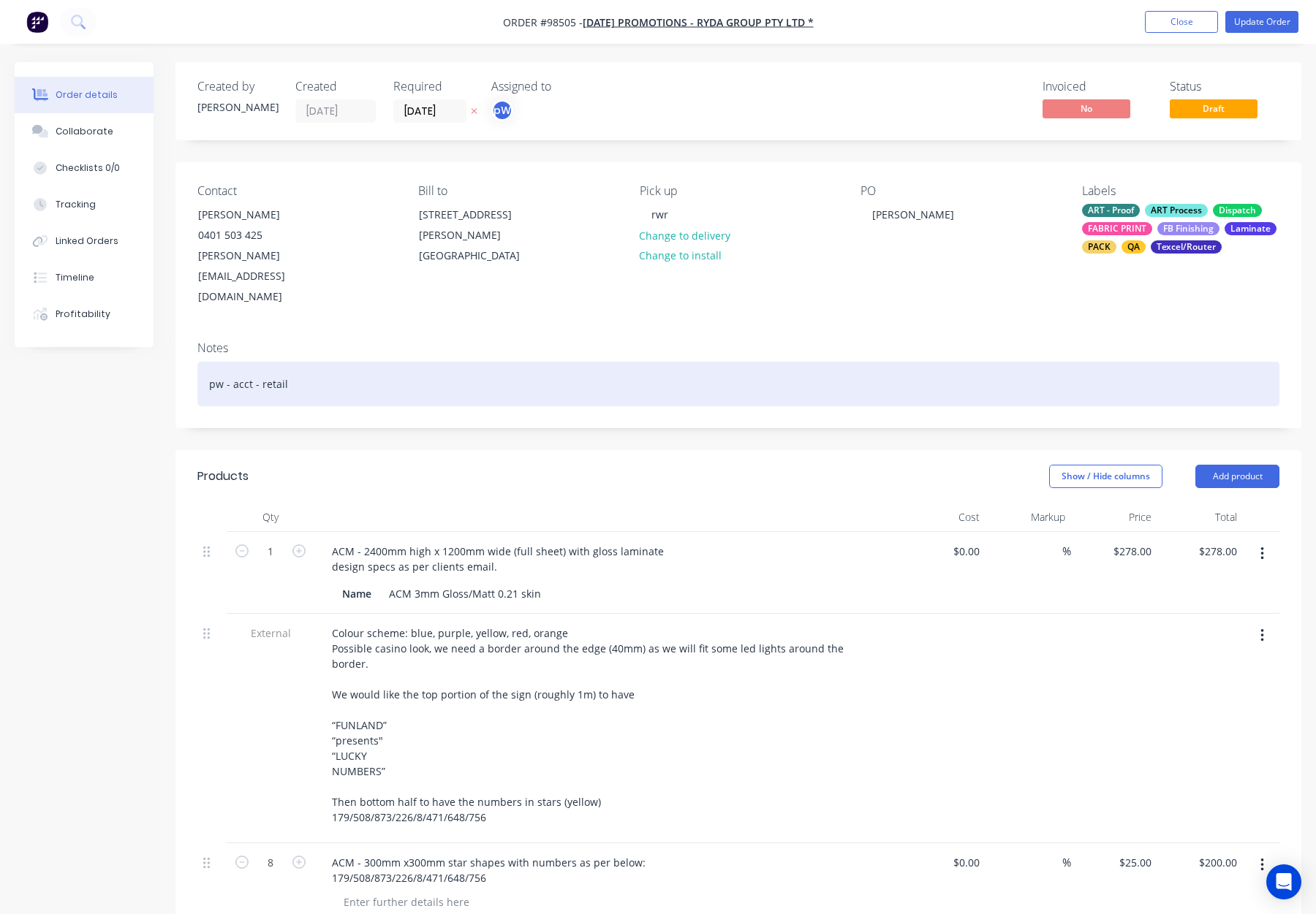
click at [402, 362] on div "pw - acct - retail" at bounding box center [738, 384] width 1082 height 45
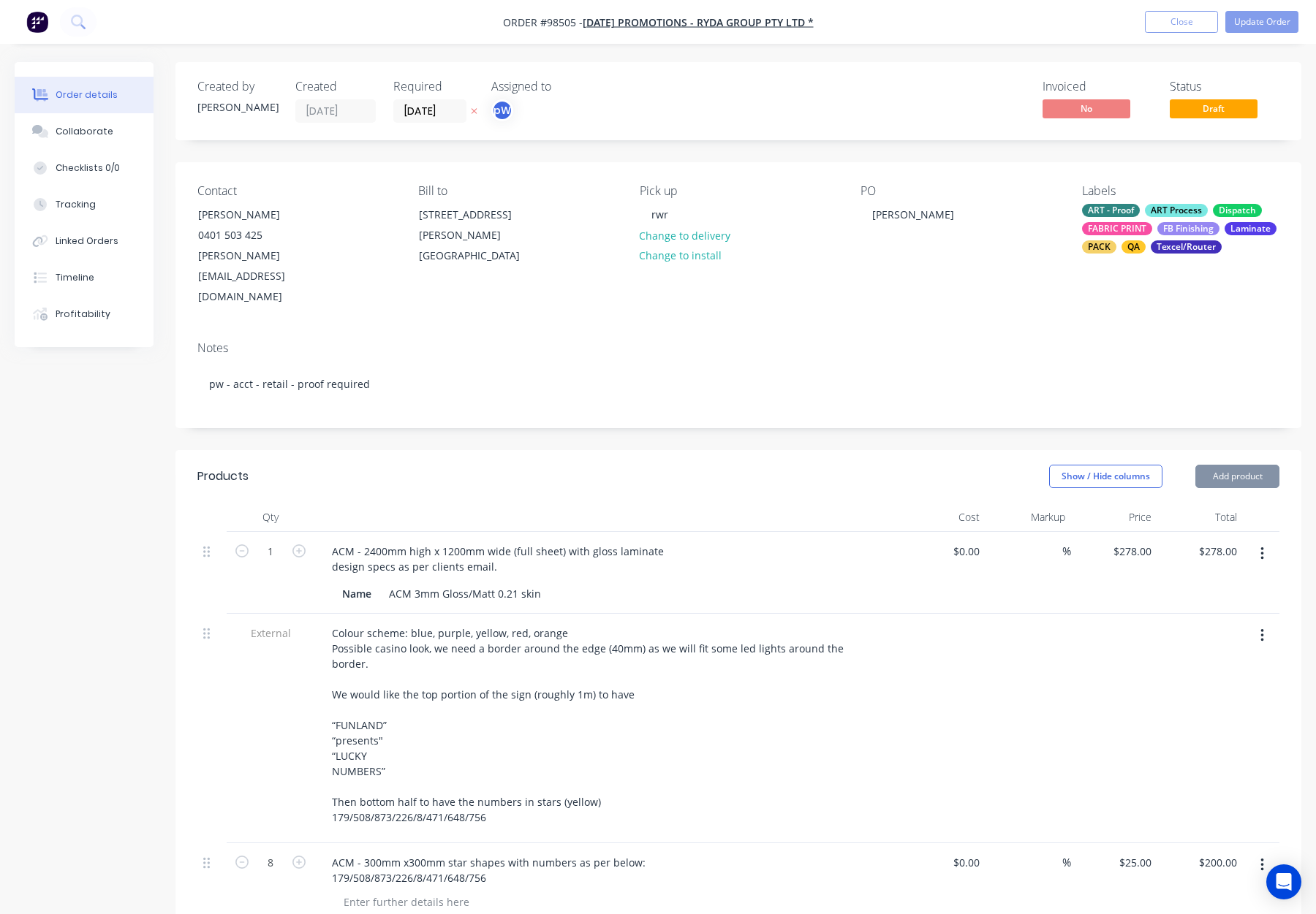
click at [455, 401] on div "Created by Rhonda Created 09/09/25 Required 12/09/25 Assigned to pW Invoiced No…" at bounding box center [738, 738] width 1126 height 1352
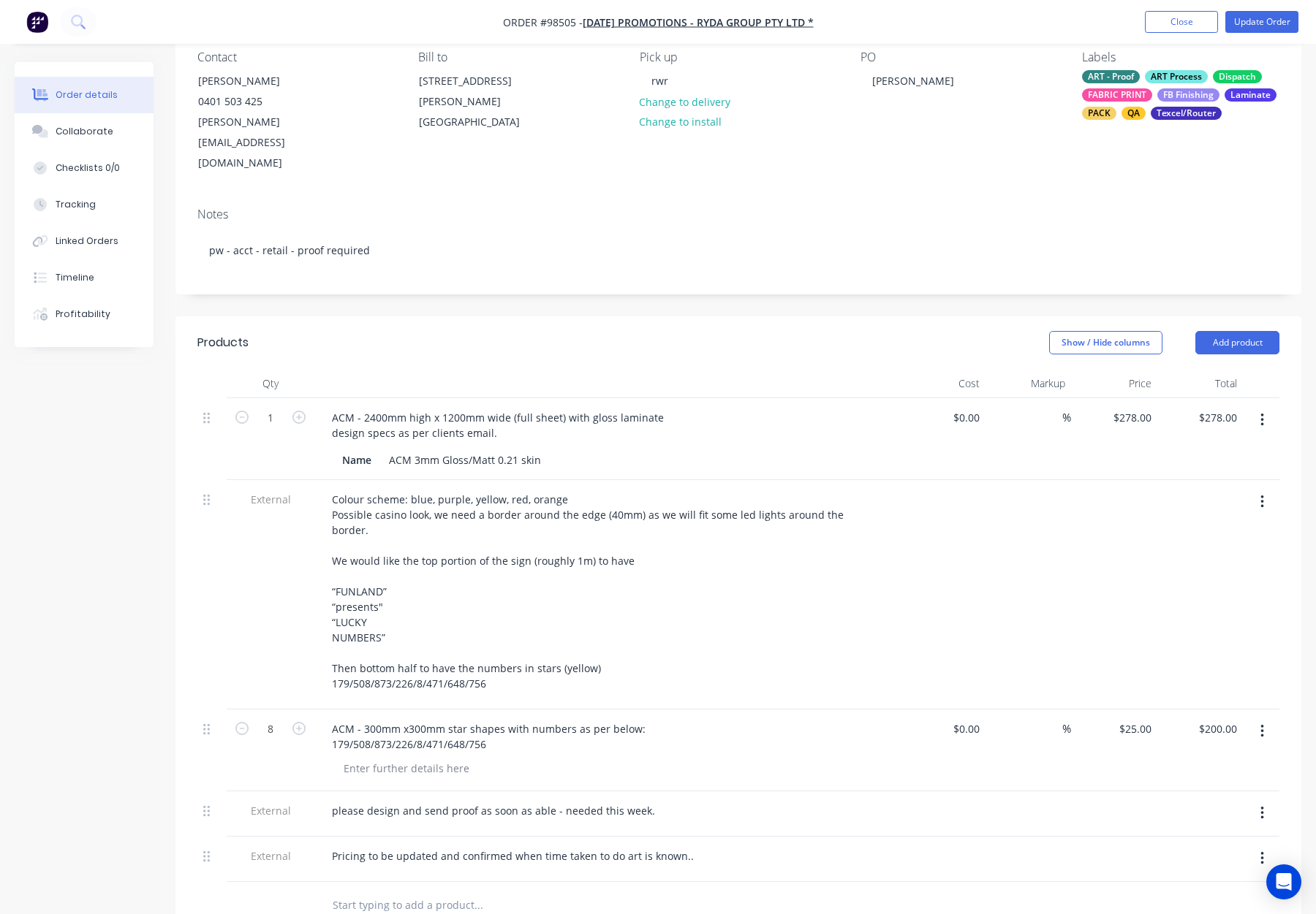
scroll to position [157, 0]
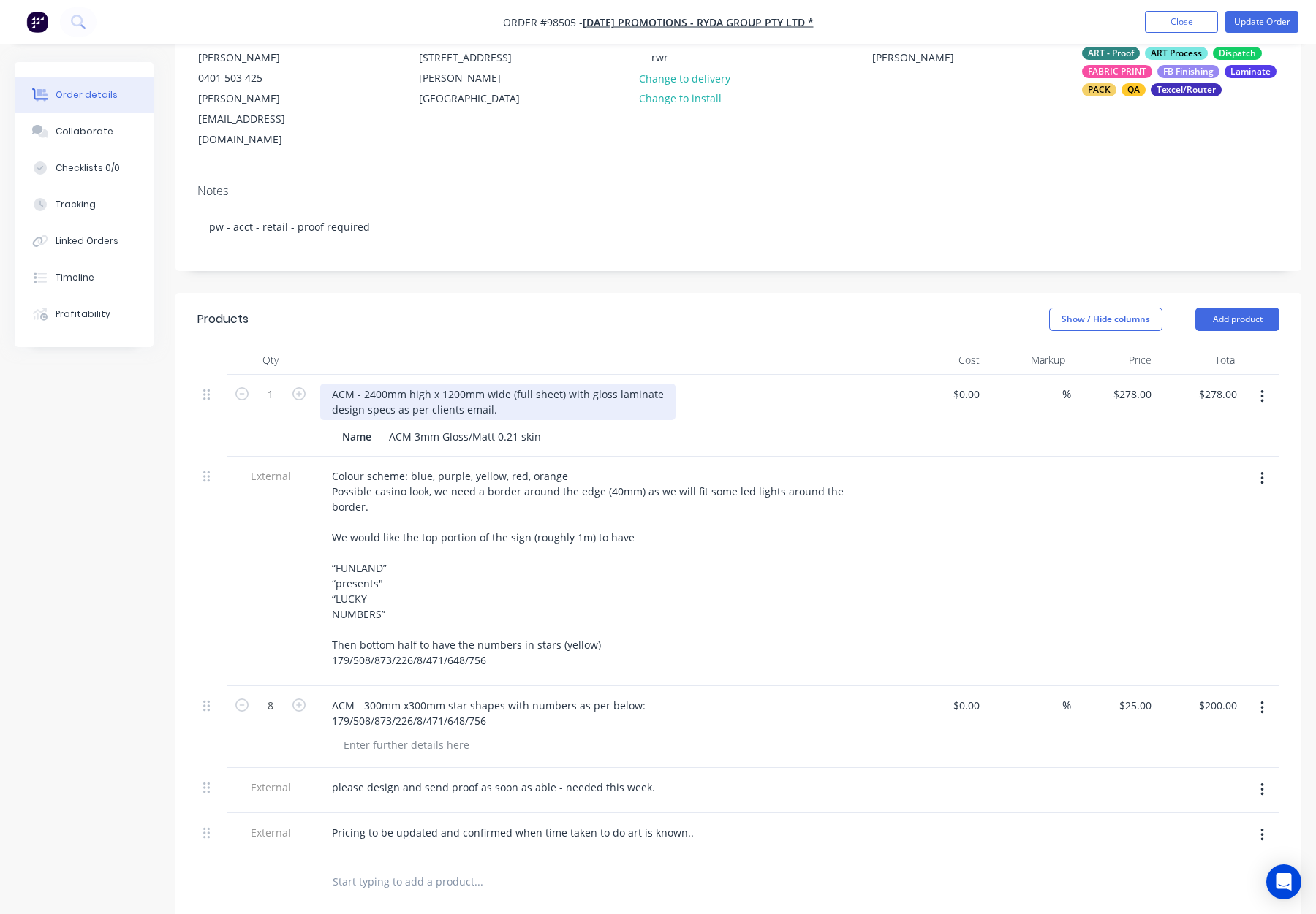
click at [322, 383] on div "ACM - 2400mm high x 1200mm wide (full sheet) with gloss laminate design specs a…" at bounding box center [499, 401] width 356 height 37
click at [316, 686] on div "ACM - 300mm x300mm star shapes with numbers as per below: 179/508/873/226/8/471…" at bounding box center [606, 726] width 585 height 82
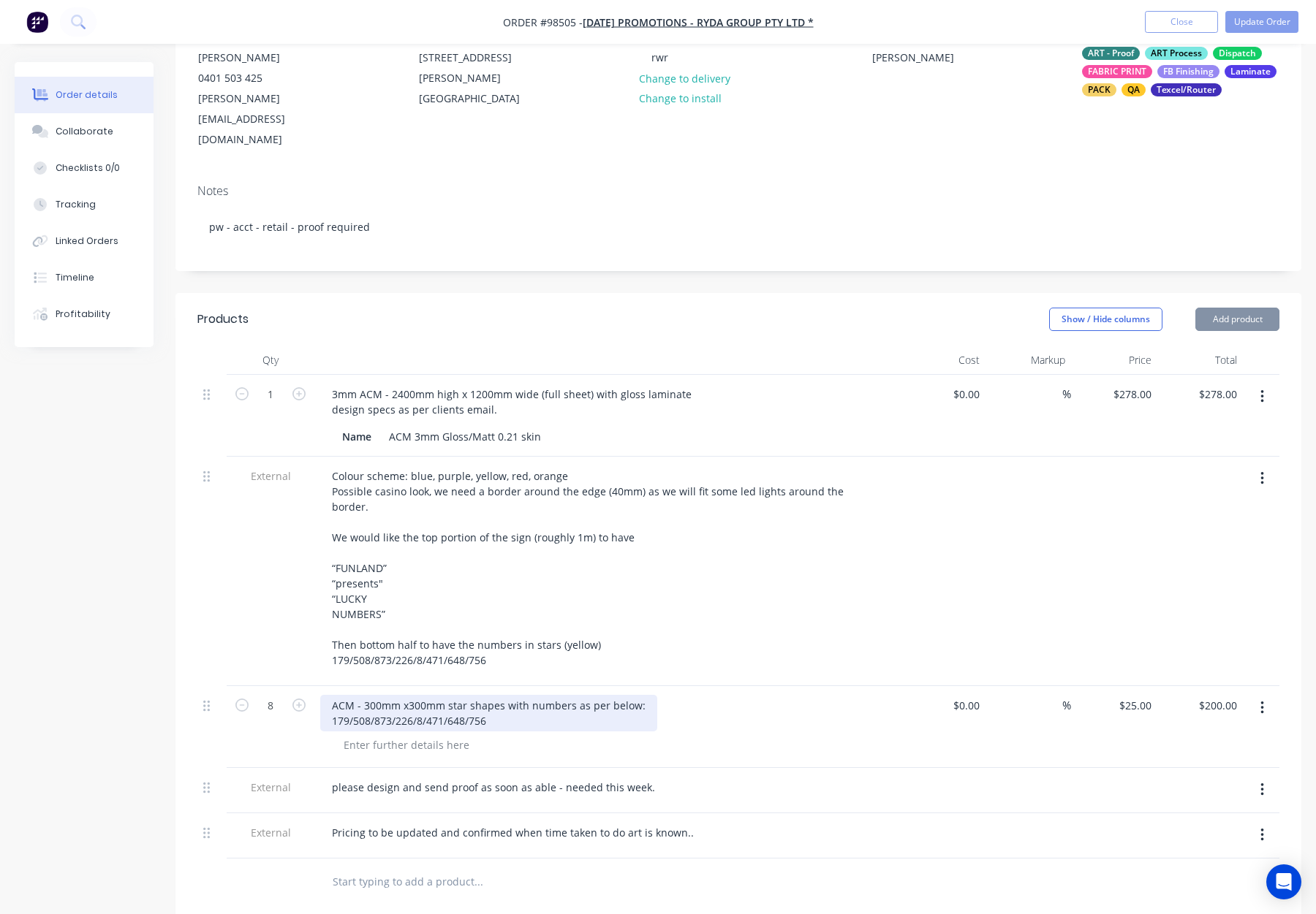
click at [331, 695] on div "ACM - 300mm x300mm star shapes with numbers as per below: 179/508/873/226/8/471…" at bounding box center [489, 713] width 337 height 37
click at [474, 695] on div "3mm ACM - 300mm x300mm star shapes with numbers as per below: 179/508/873/226/8…" at bounding box center [503, 713] width 365 height 37
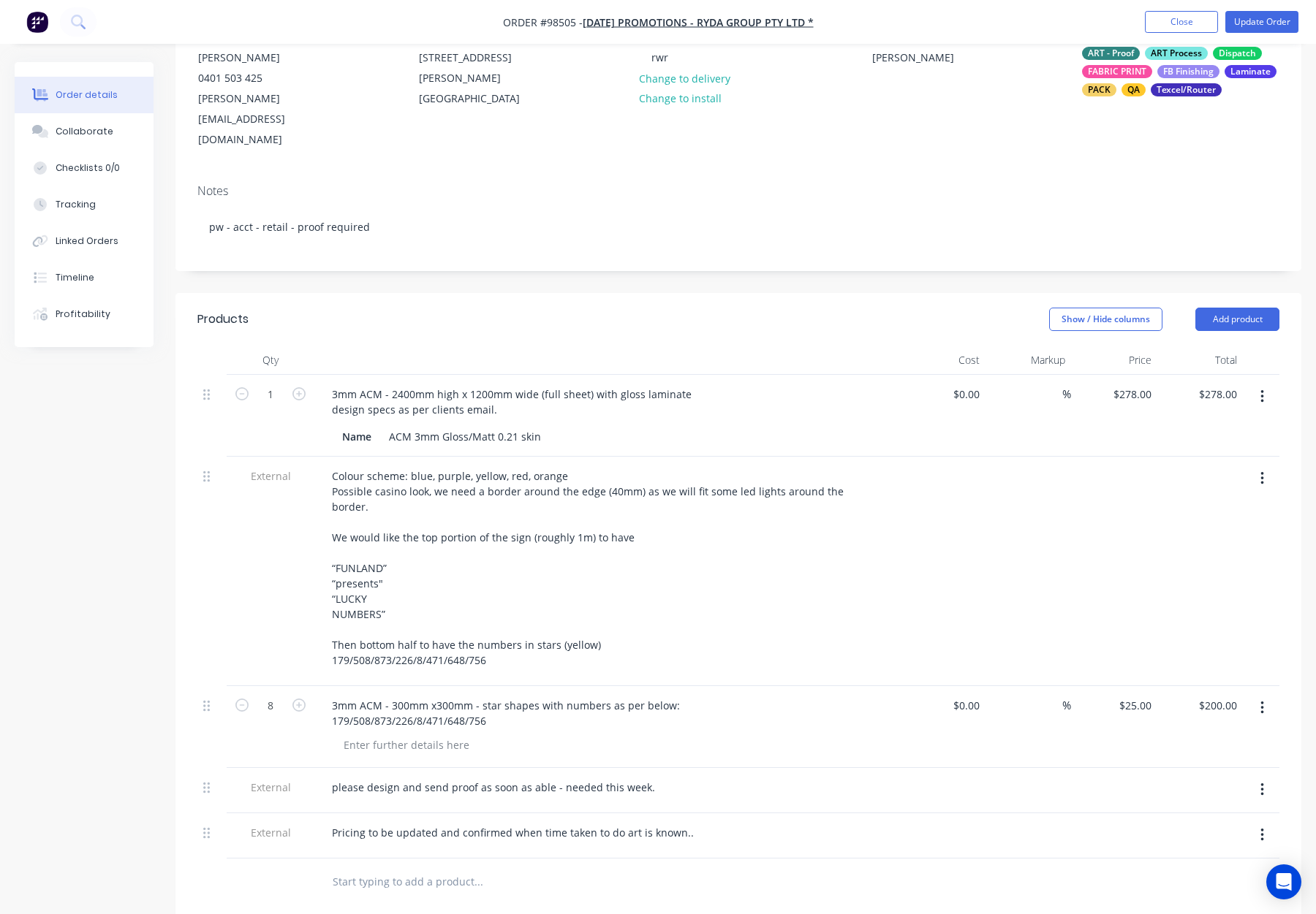
drag, startPoint x: 753, startPoint y: 654, endPoint x: 758, endPoint y: 659, distance: 7.1
click at [753, 695] on div "3mm ACM - 300mm x300mm - star shapes with numbers as per below: 179/508/873/226…" at bounding box center [607, 713] width 573 height 37
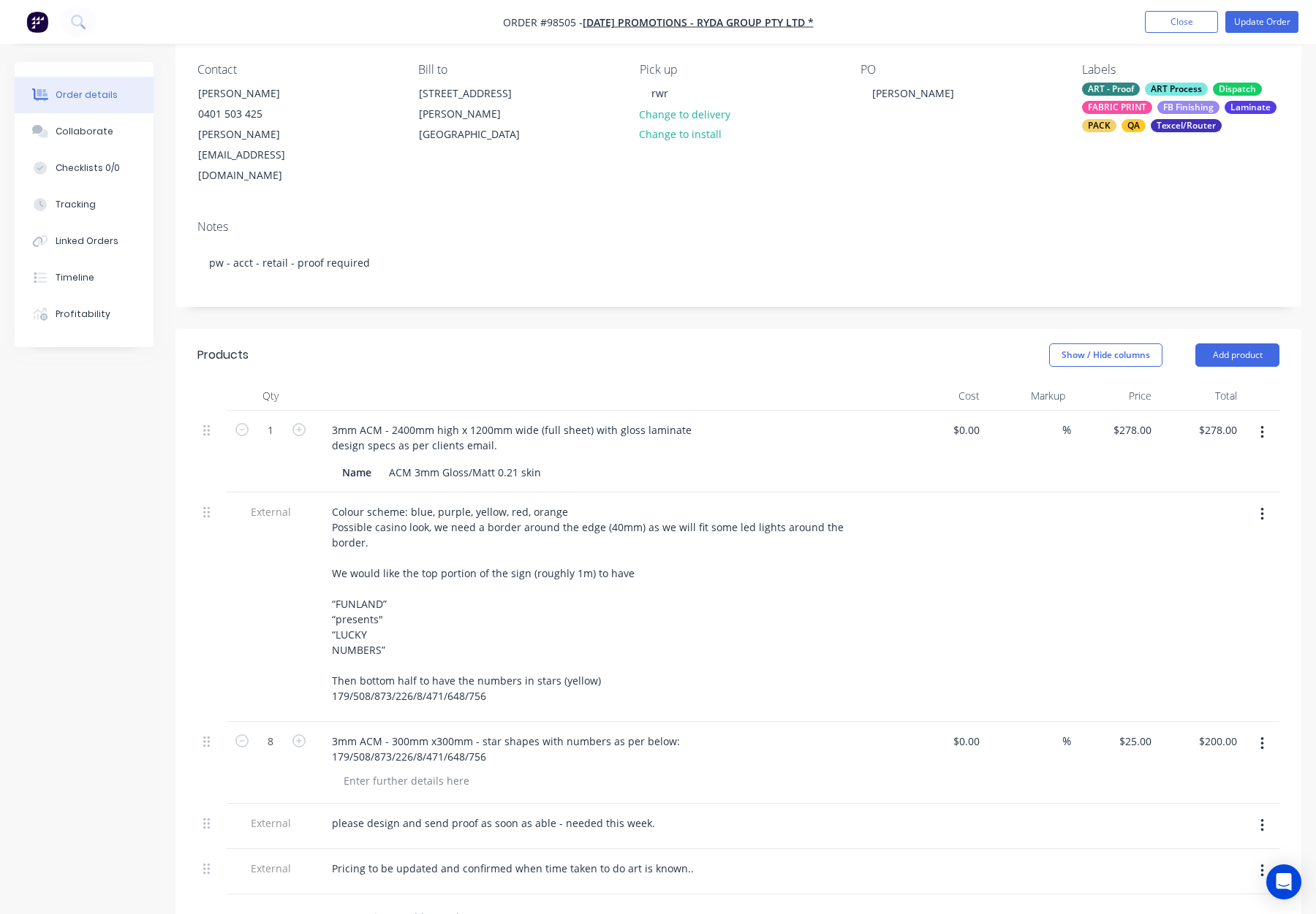
scroll to position [120, 0]
click at [412, 771] on div at bounding box center [407, 782] width 149 height 22
drag, startPoint x: 470, startPoint y: 686, endPoint x: 383, endPoint y: 682, distance: 87.1
click at [383, 732] on div "3mm ACM - 300mm x300mm - star shapes with numbers as per below: 179/508/873/226…" at bounding box center [507, 750] width 372 height 37
click at [725, 732] on div "3mm ACM - star shapes with numbers as per below: 179/508/873/226/8/471/648/756" at bounding box center [607, 750] width 573 height 37
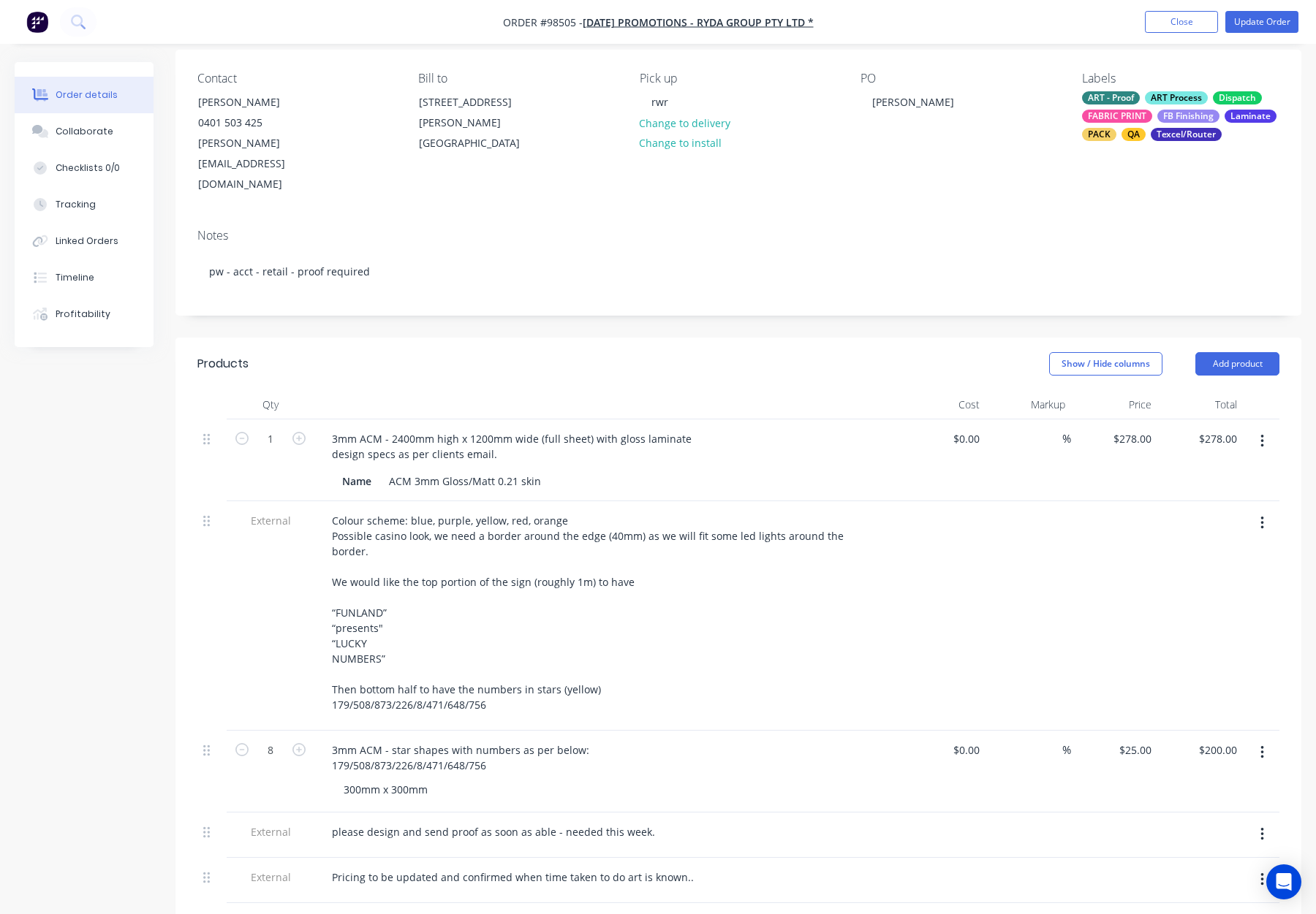
scroll to position [112, 0]
click at [586, 429] on div "3mm ACM - 2400mm high x 1200mm wide (full sheet) with gloss laminate design spe…" at bounding box center [512, 447] width 384 height 37
click at [685, 347] on header "Products Show / Hide columns Add product" at bounding box center [738, 365] width 1126 height 53
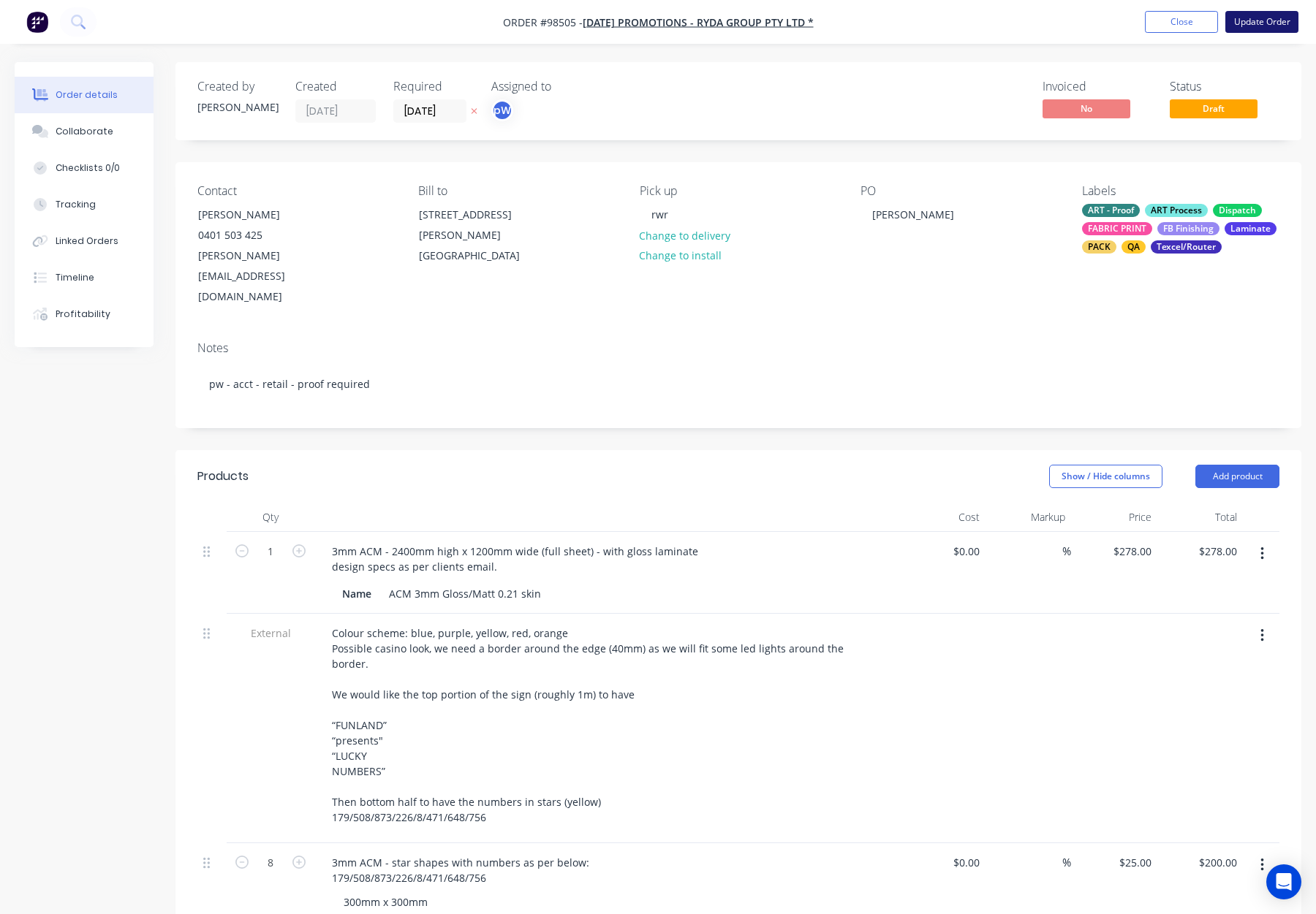
click at [1252, 24] on button "Update Order" at bounding box center [1261, 22] width 73 height 22
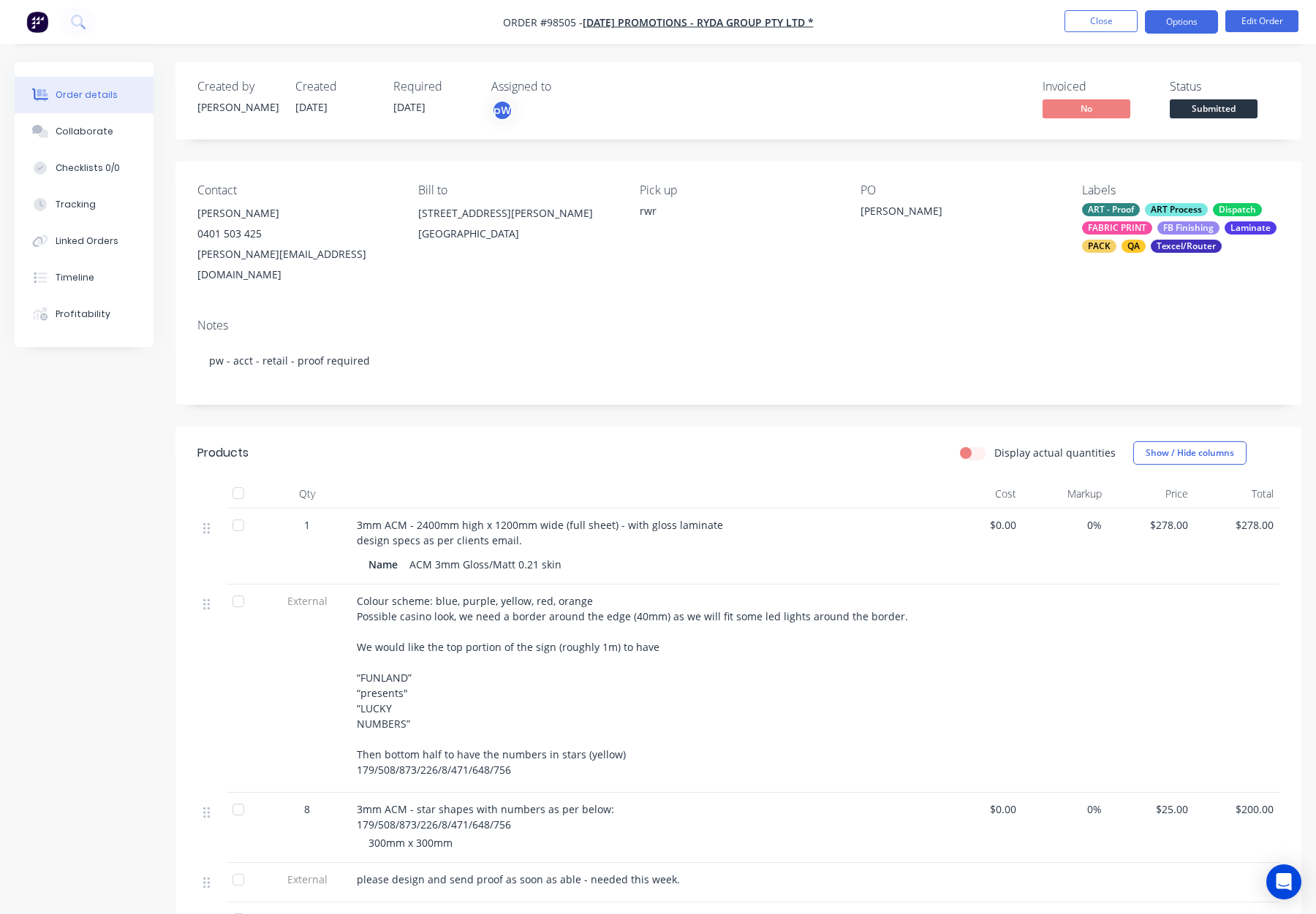
click at [1178, 25] on button "Options" at bounding box center [1181, 22] width 73 height 23
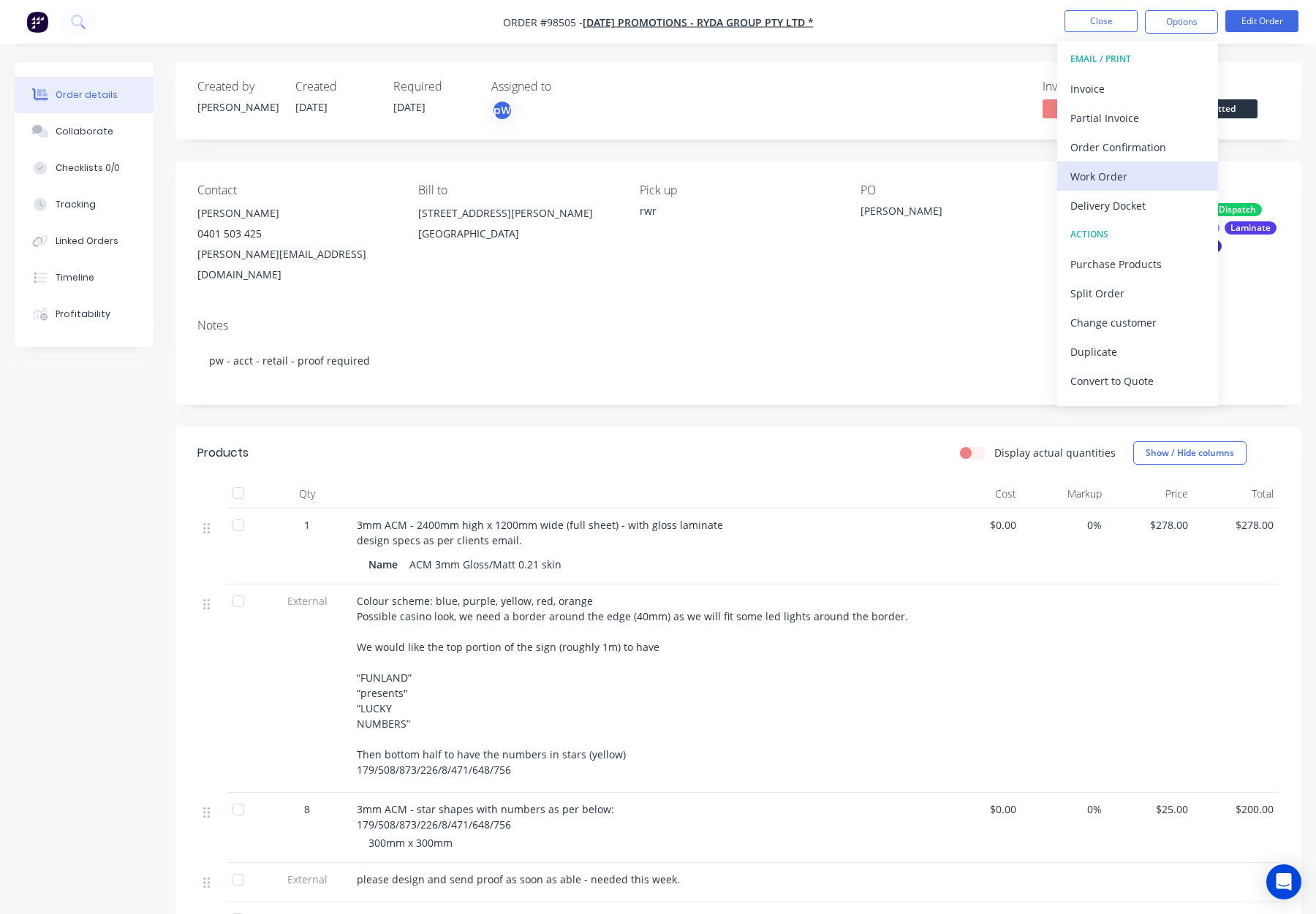
click at [1146, 169] on div "Work Order" at bounding box center [1138, 177] width 135 height 22
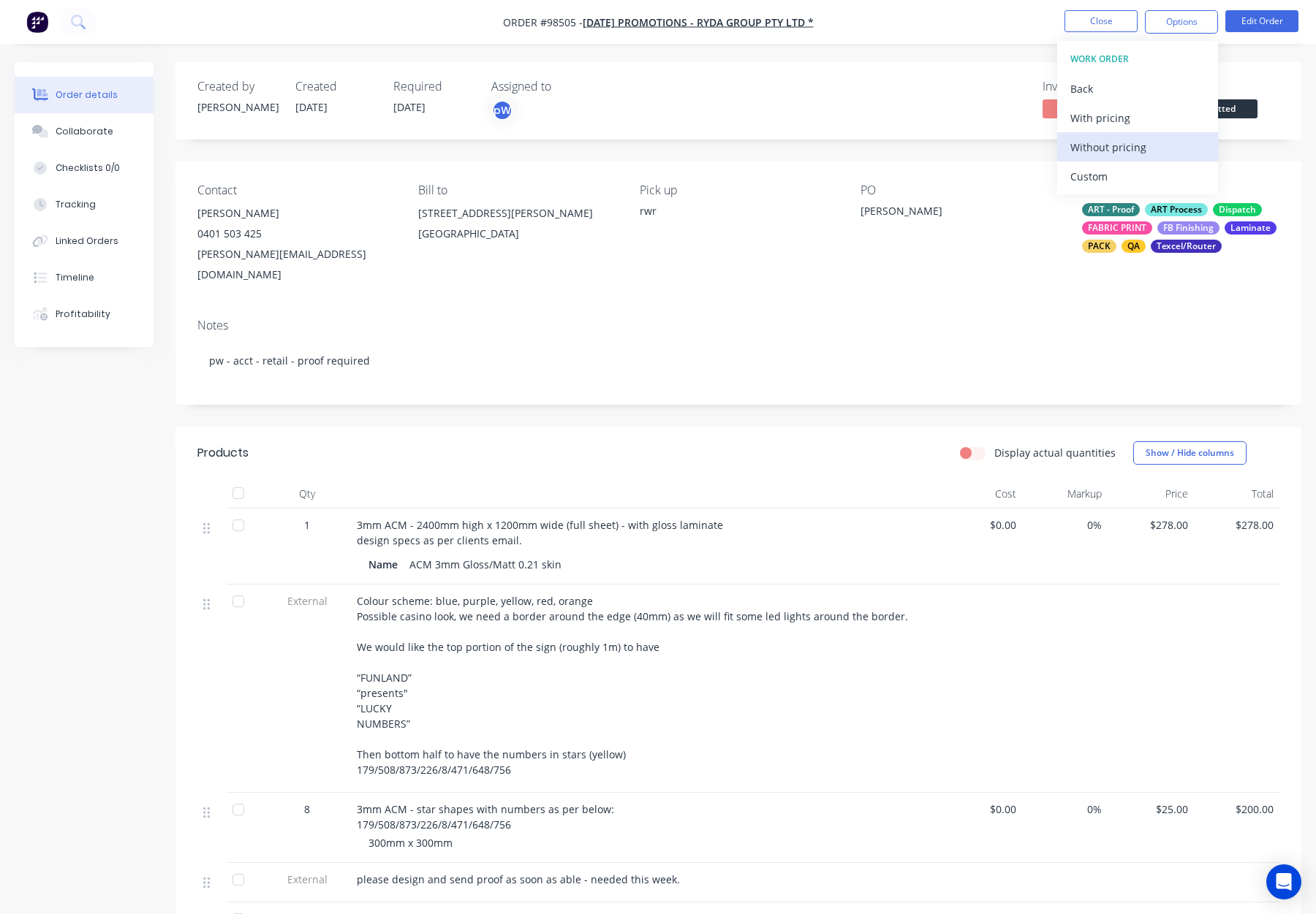
click at [1142, 148] on div "Without pricing" at bounding box center [1138, 147] width 135 height 22
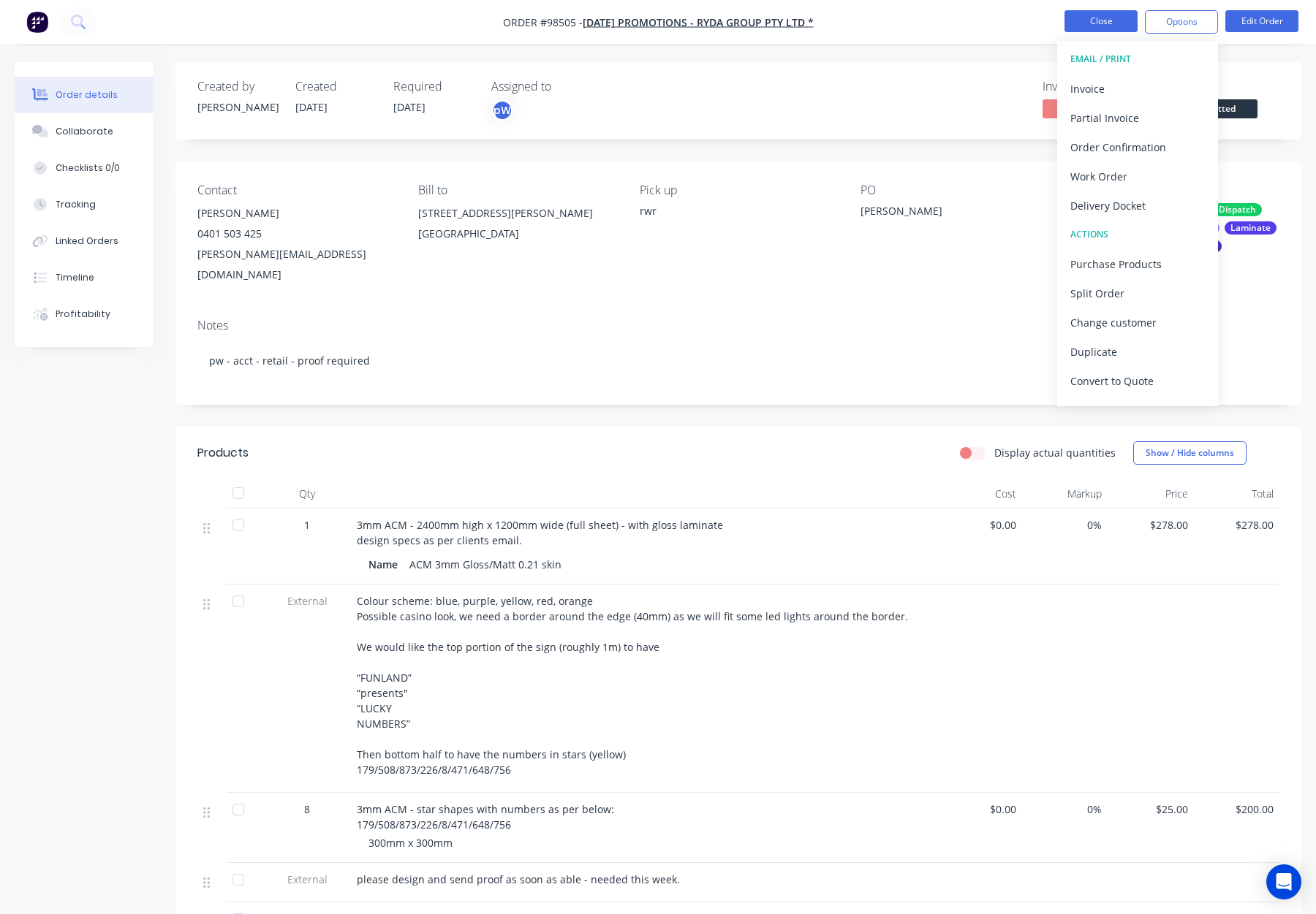
click at [1073, 18] on button "Close" at bounding box center [1100, 21] width 73 height 22
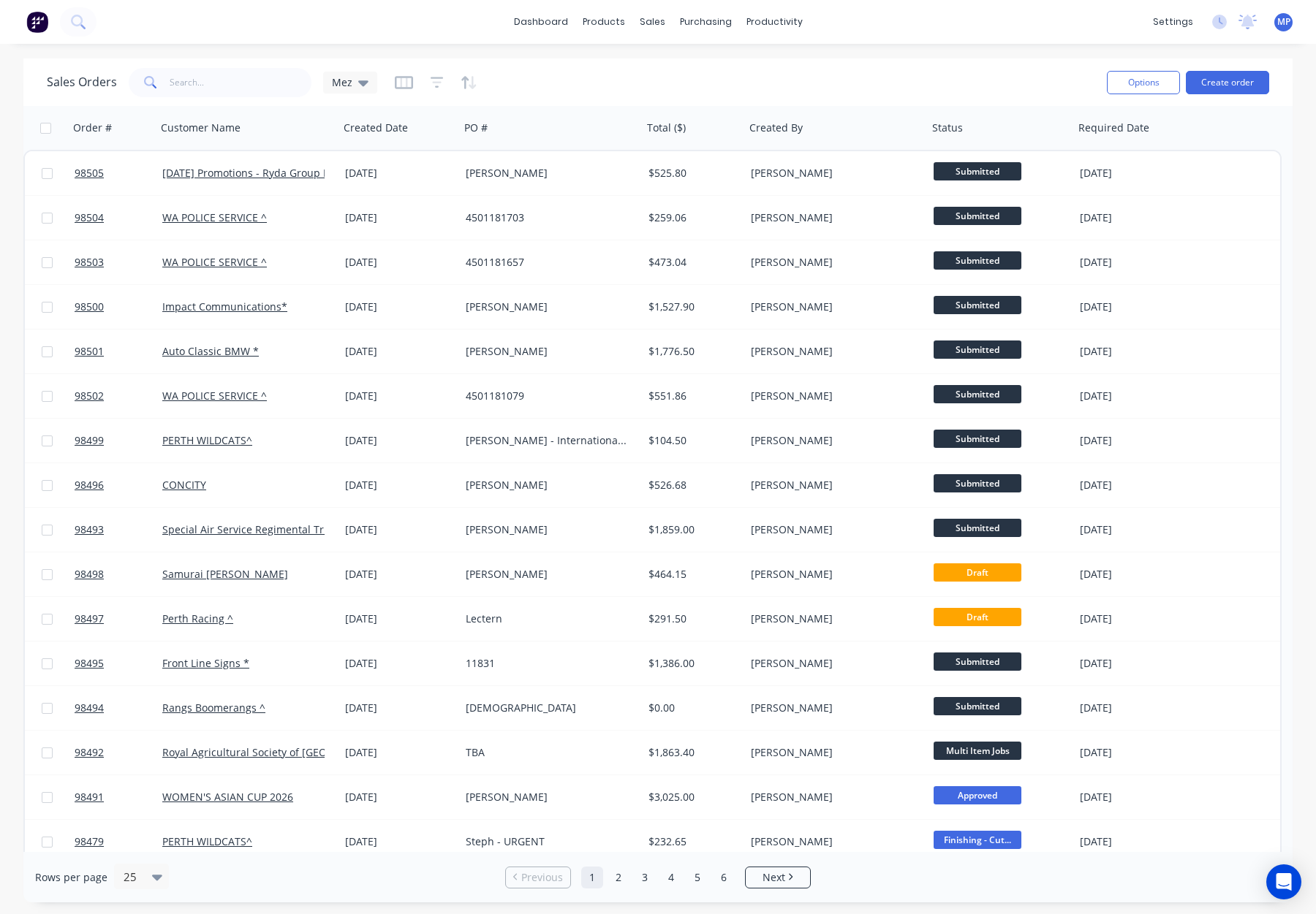
scroll to position [32, 0]
click at [787, 71] on div "Workflow" at bounding box center [799, 70] width 44 height 13
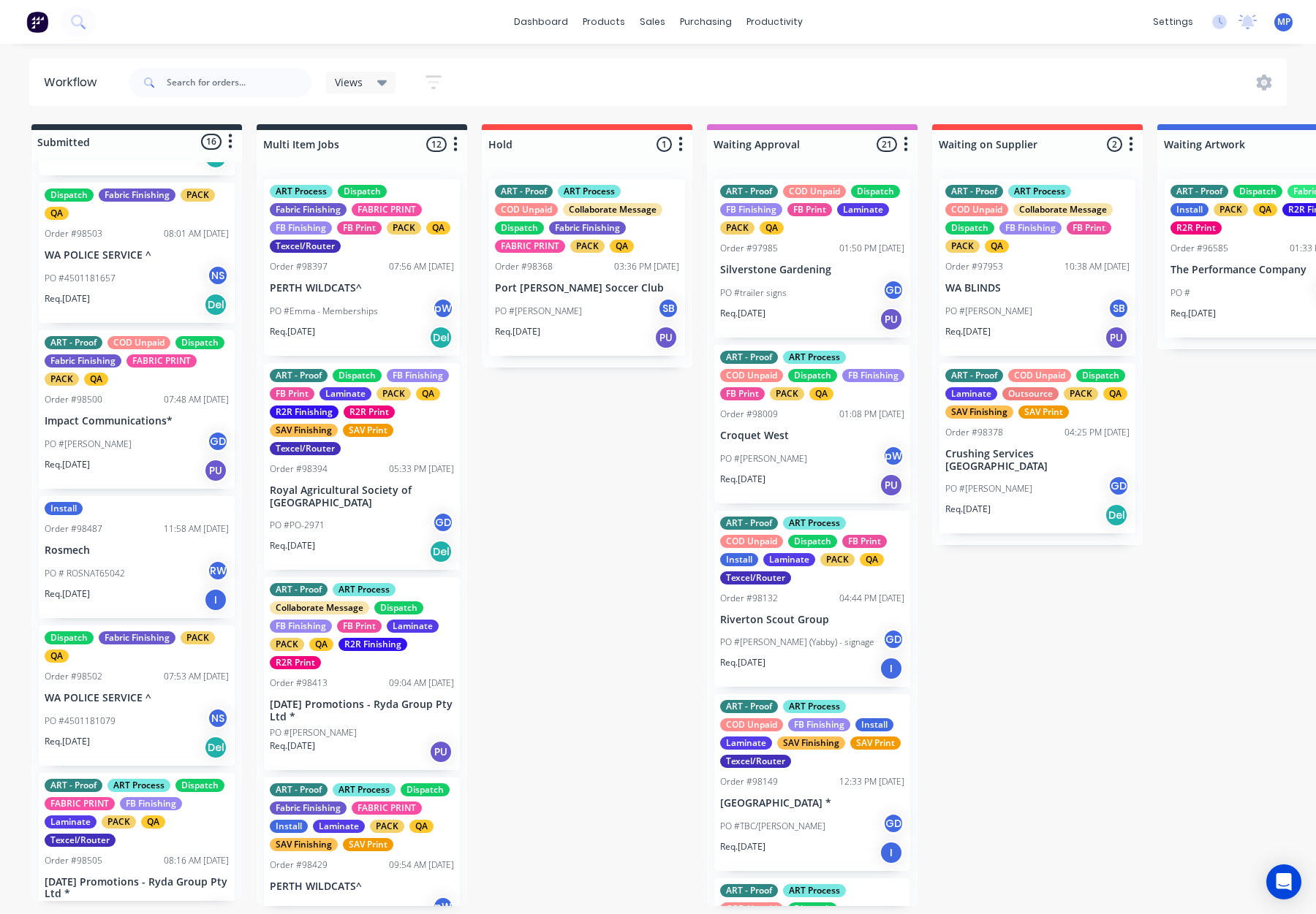
scroll to position [441, 0]
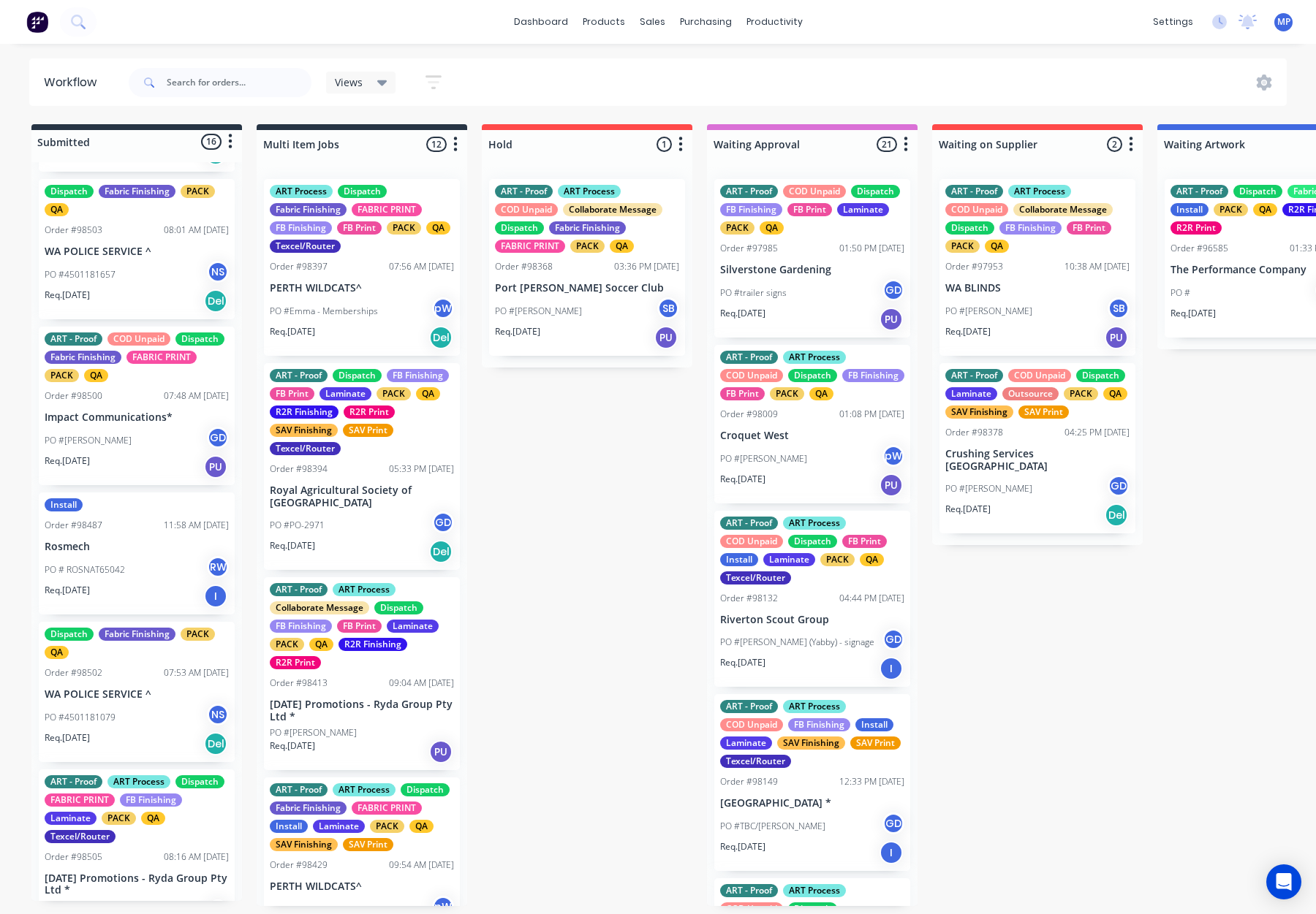
click at [145, 285] on div "PO #4501181657 NS" at bounding box center [137, 275] width 184 height 28
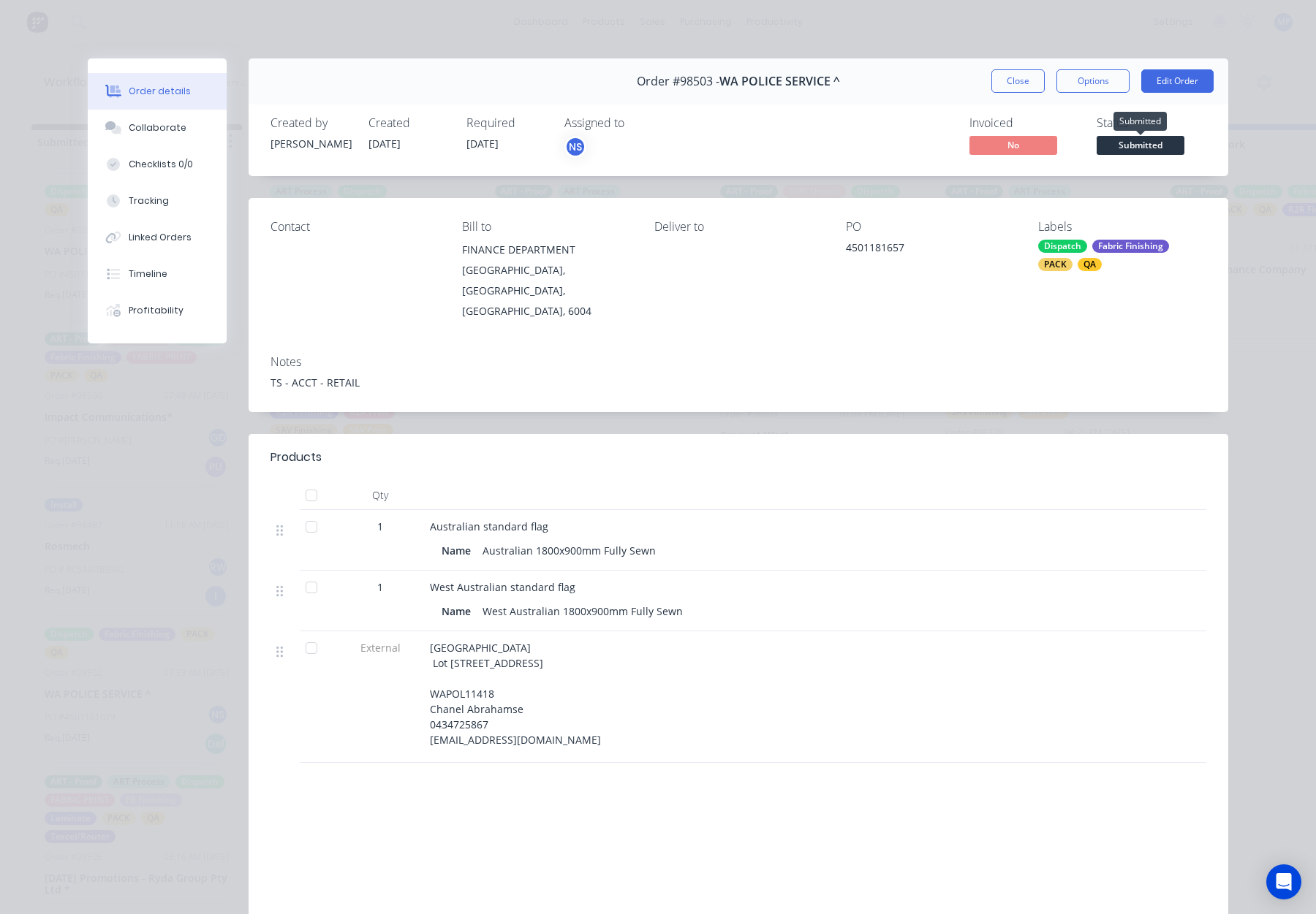
click at [1135, 147] on span "Submitted" at bounding box center [1141, 145] width 88 height 18
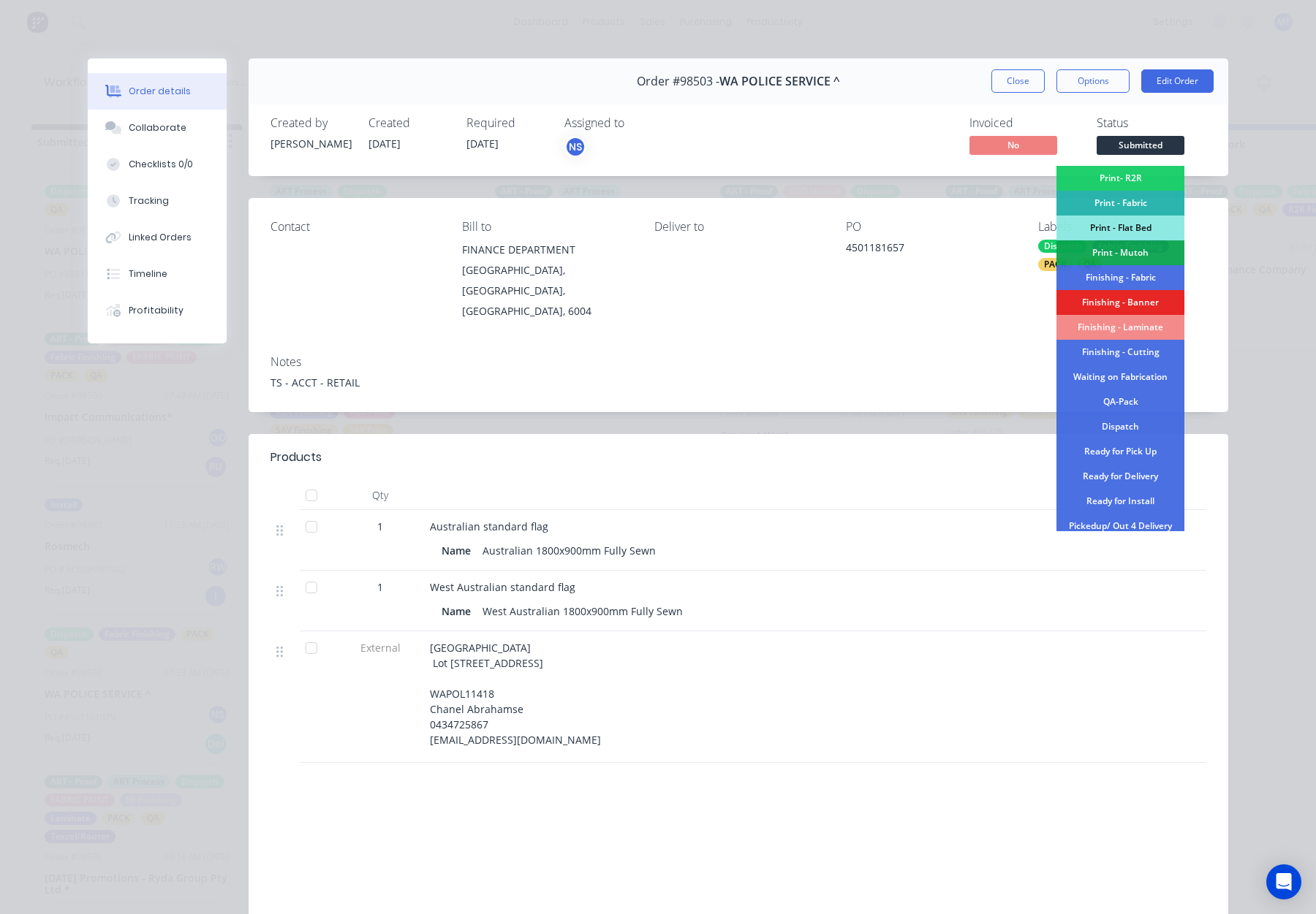
scroll to position [178, 0]
click at [1106, 269] on div "Finishing - Fabric" at bounding box center [1120, 274] width 128 height 25
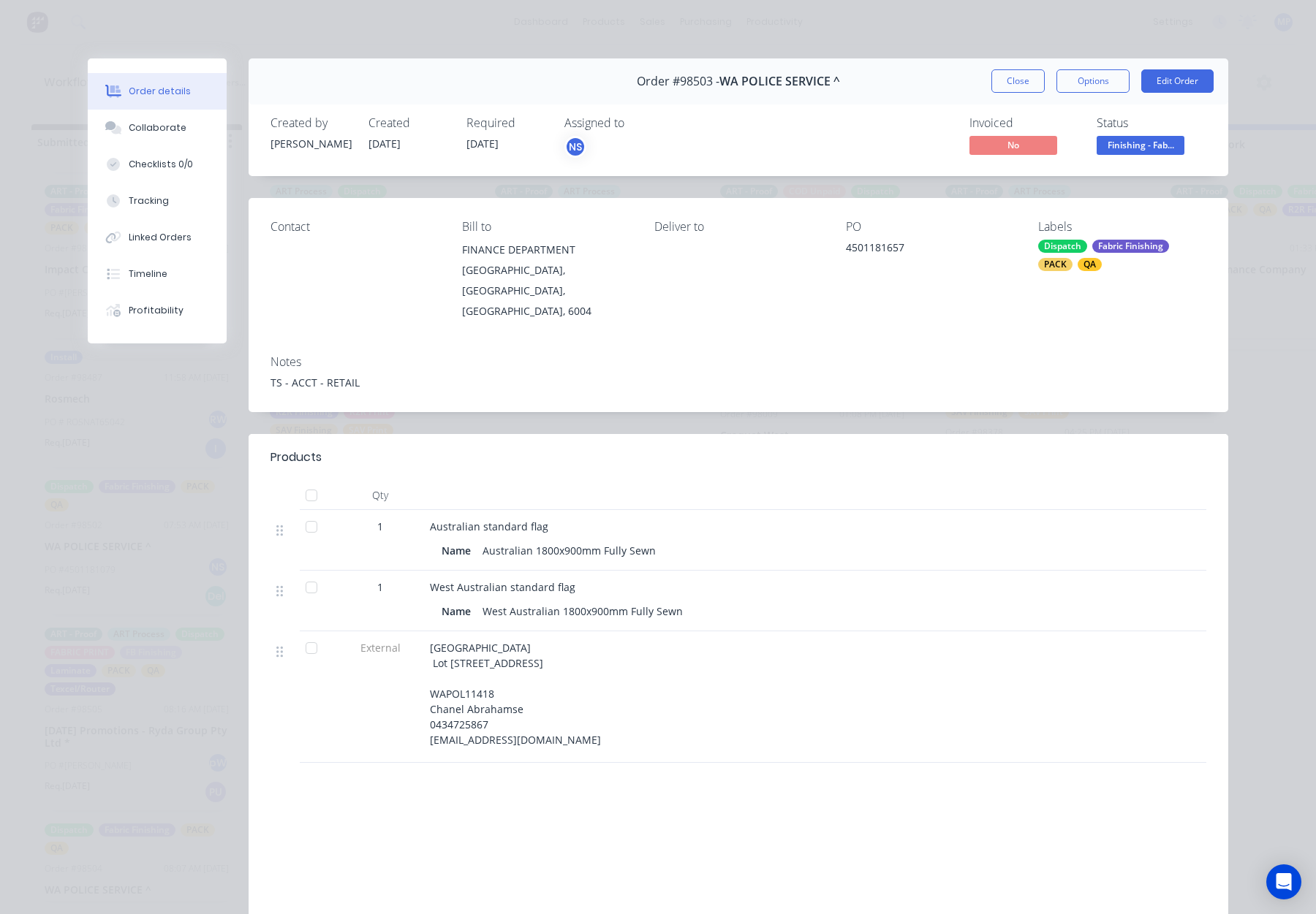
click at [1012, 87] on button "Close" at bounding box center [1018, 81] width 53 height 23
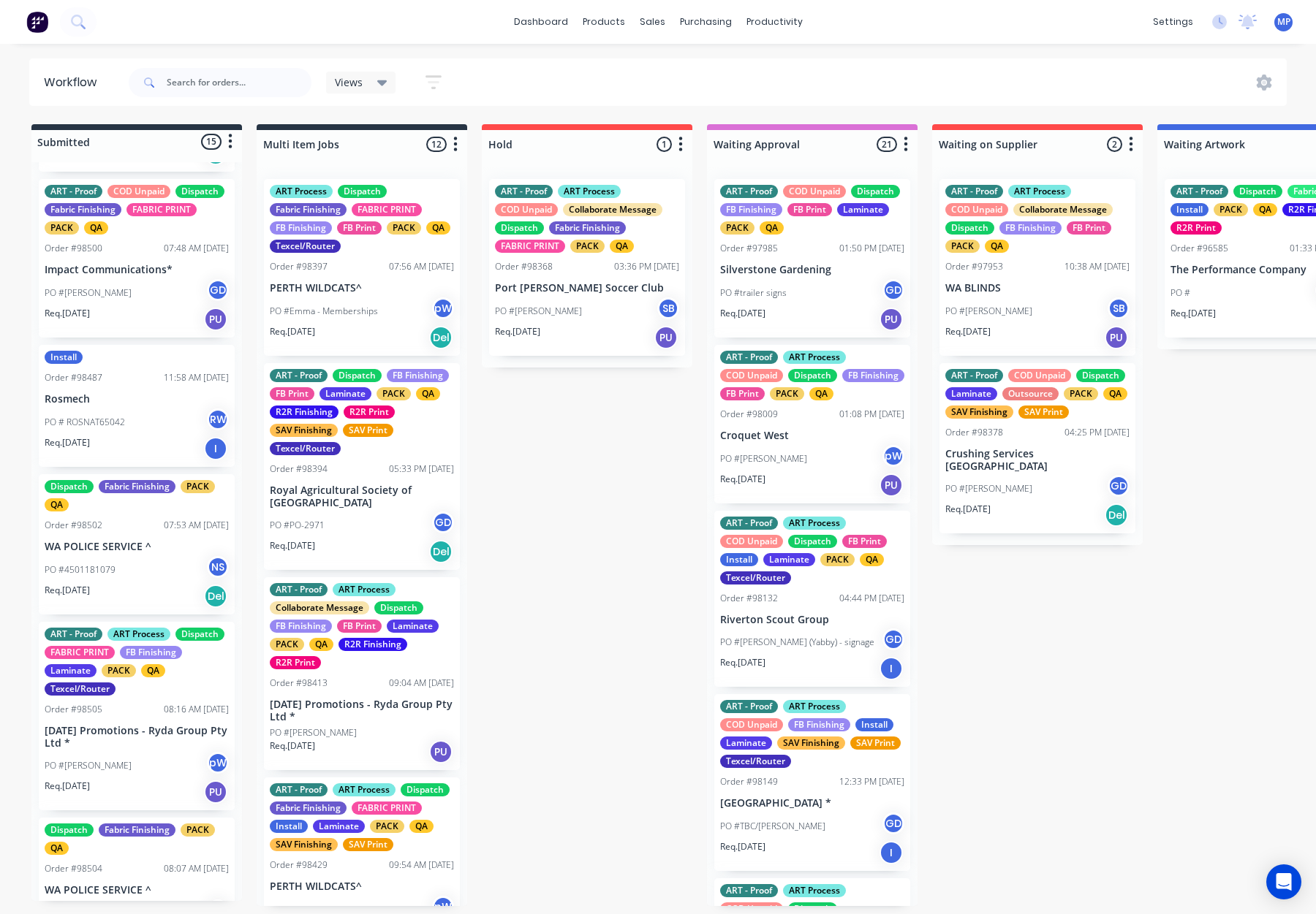
click at [127, 406] on p "Rosmech" at bounding box center [137, 400] width 184 height 13
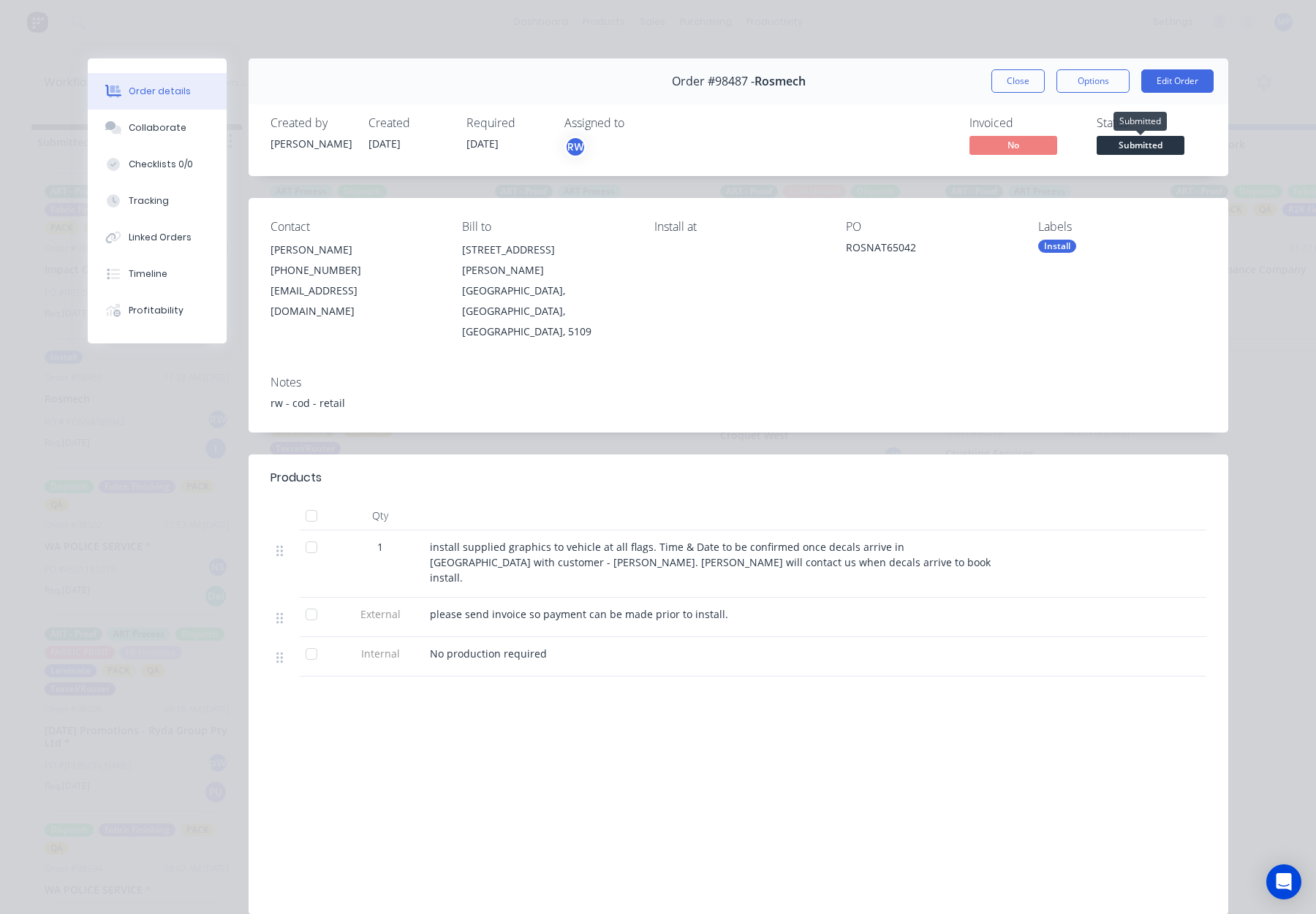
click at [1137, 144] on span "Submitted" at bounding box center [1141, 145] width 88 height 18
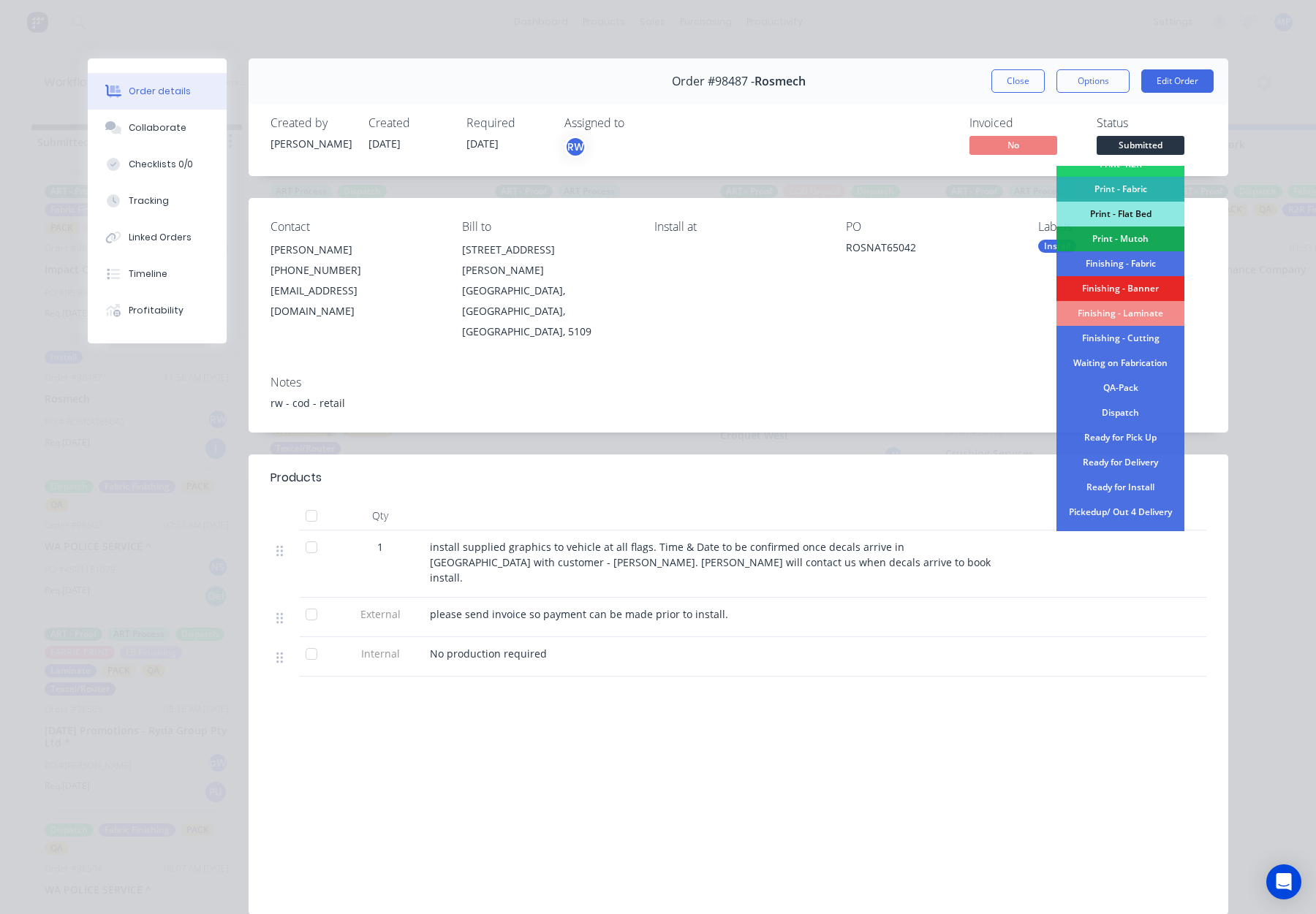
scroll to position [256, 0]
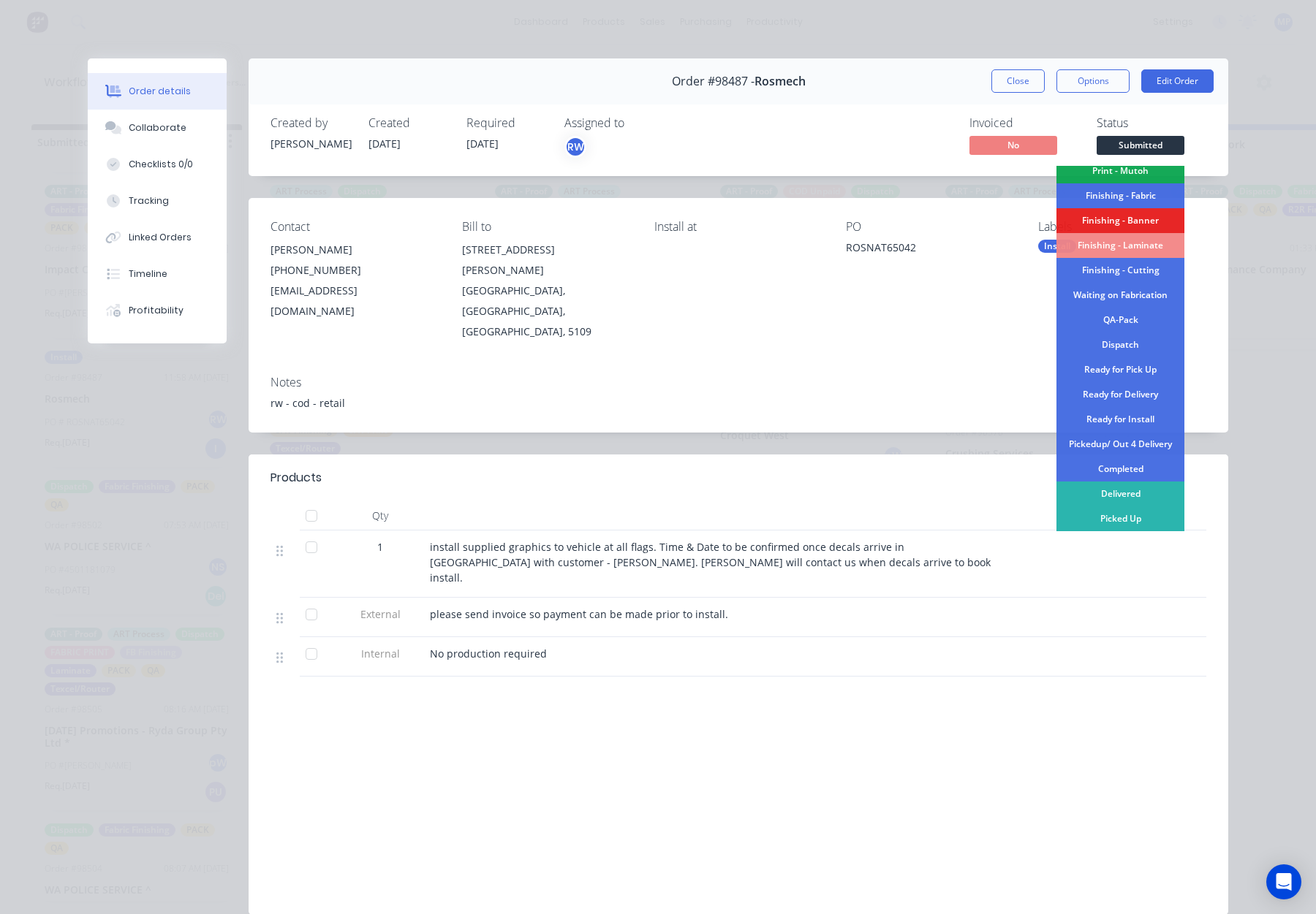
click at [1138, 420] on div "Ready for Install" at bounding box center [1120, 419] width 128 height 25
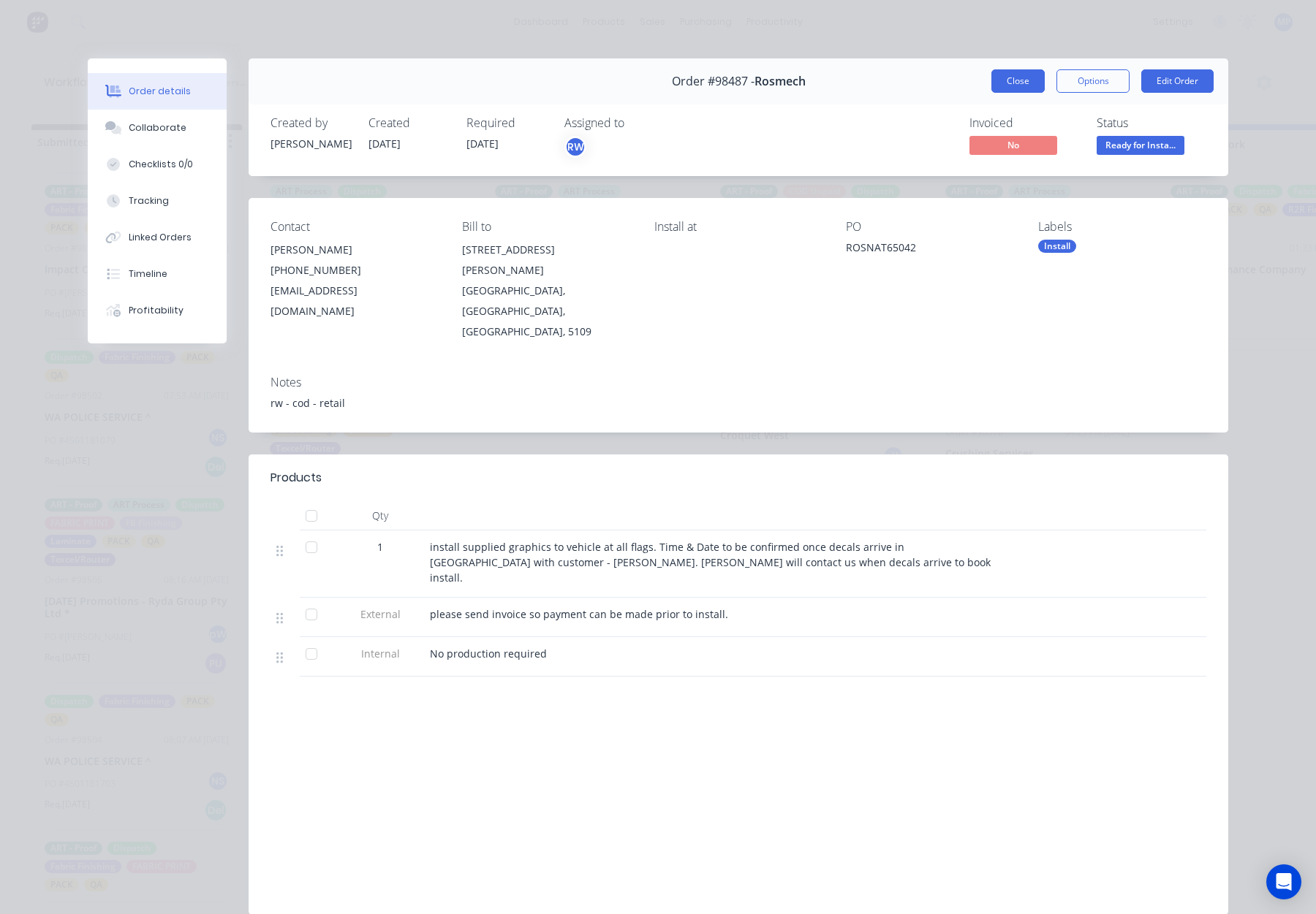
click at [1004, 83] on button "Close" at bounding box center [1018, 81] width 53 height 23
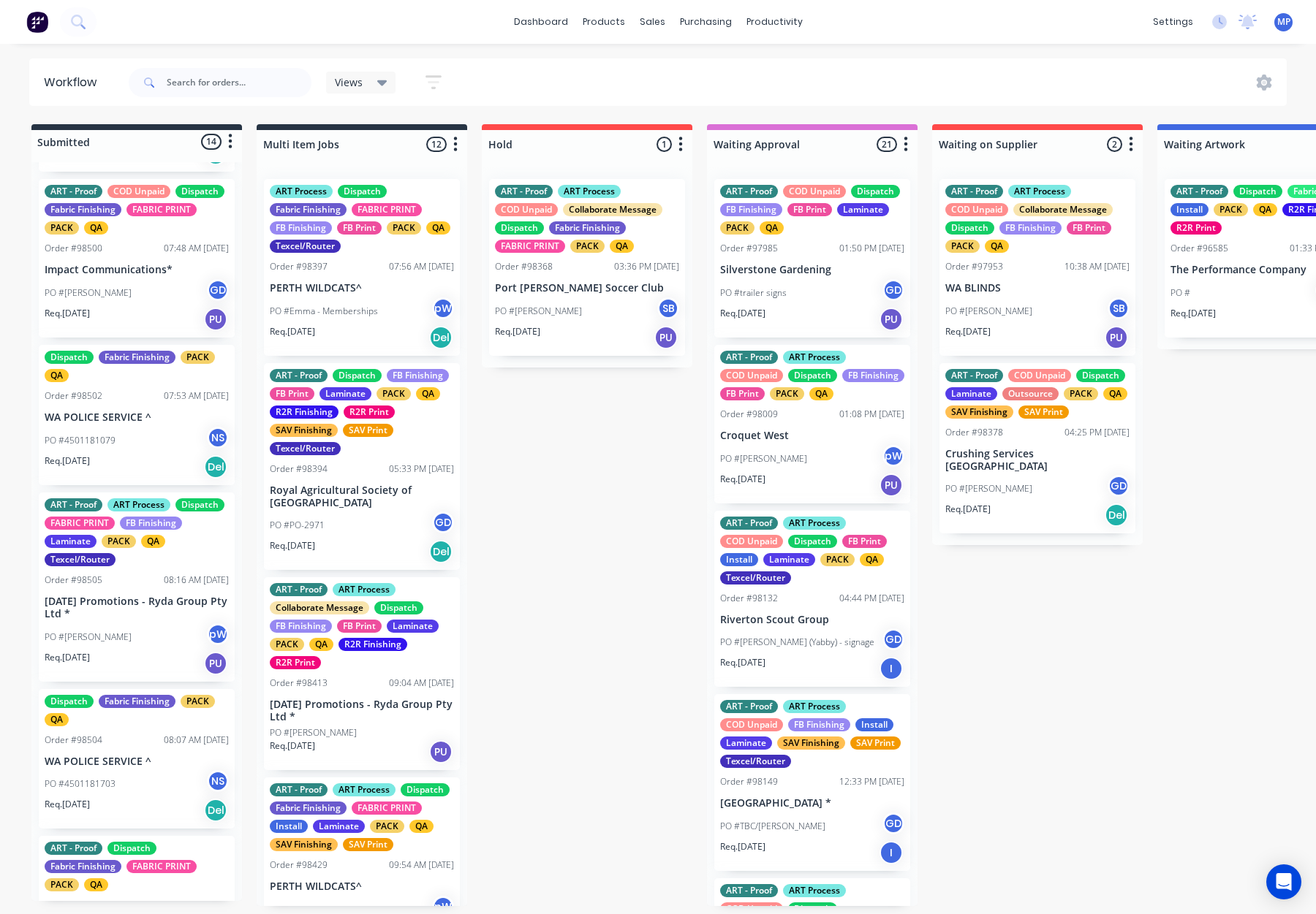
click at [96, 424] on p "WA POLICE SERVICE ^" at bounding box center [137, 417] width 184 height 13
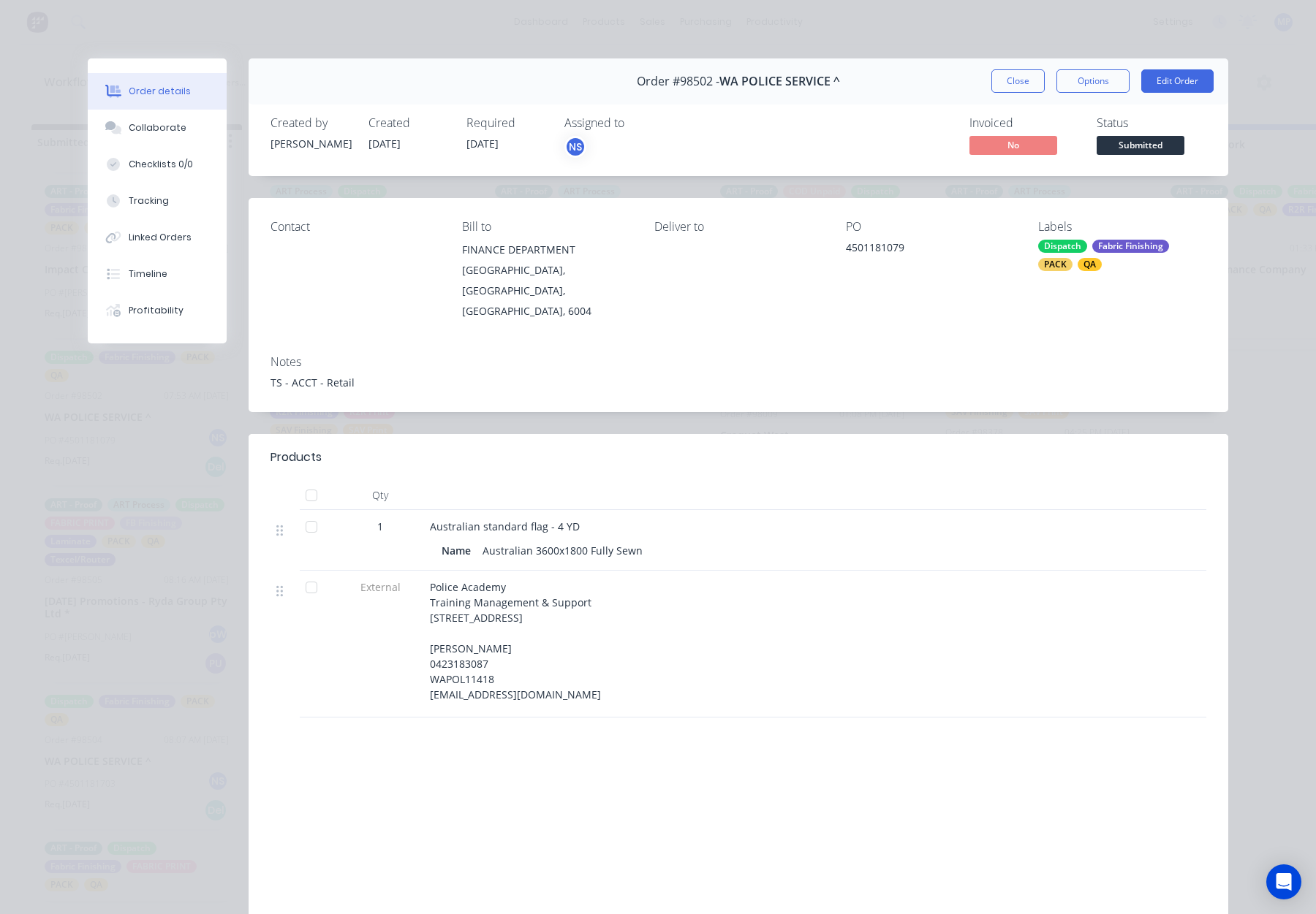
click at [1123, 142] on span "Submitted" at bounding box center [1141, 145] width 88 height 18
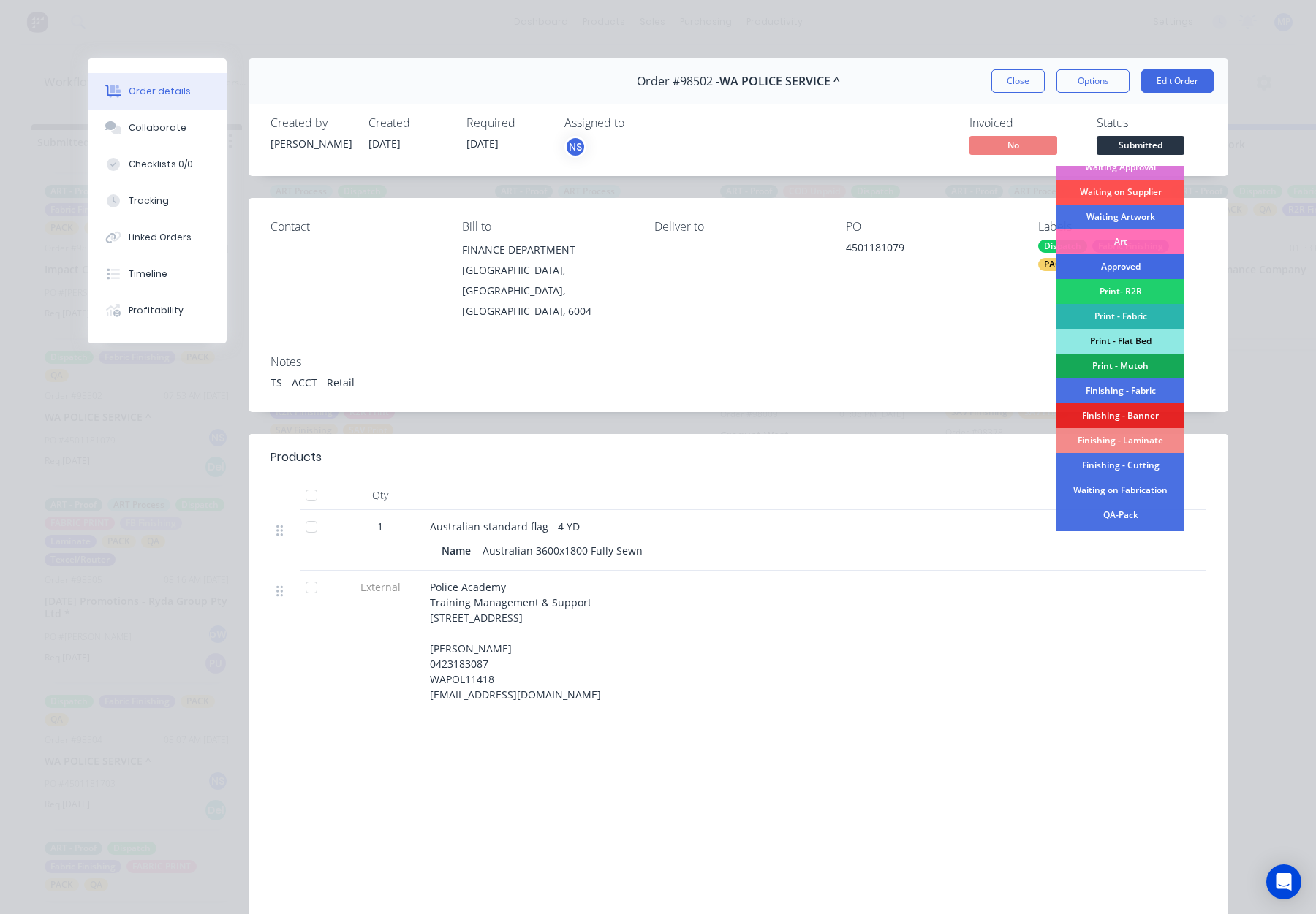
scroll to position [65, 0]
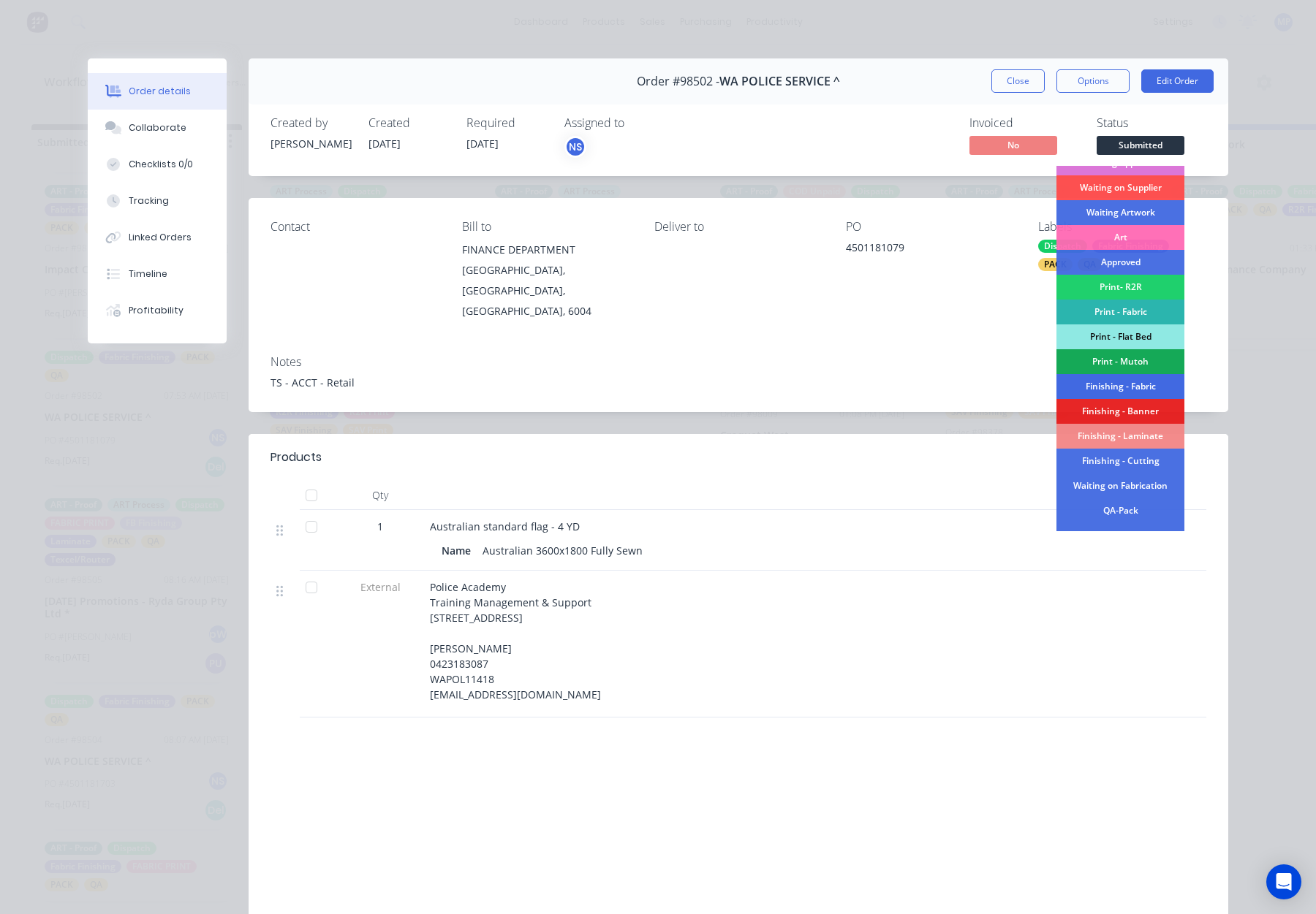
click at [1111, 386] on div "Finishing - Fabric" at bounding box center [1120, 387] width 128 height 25
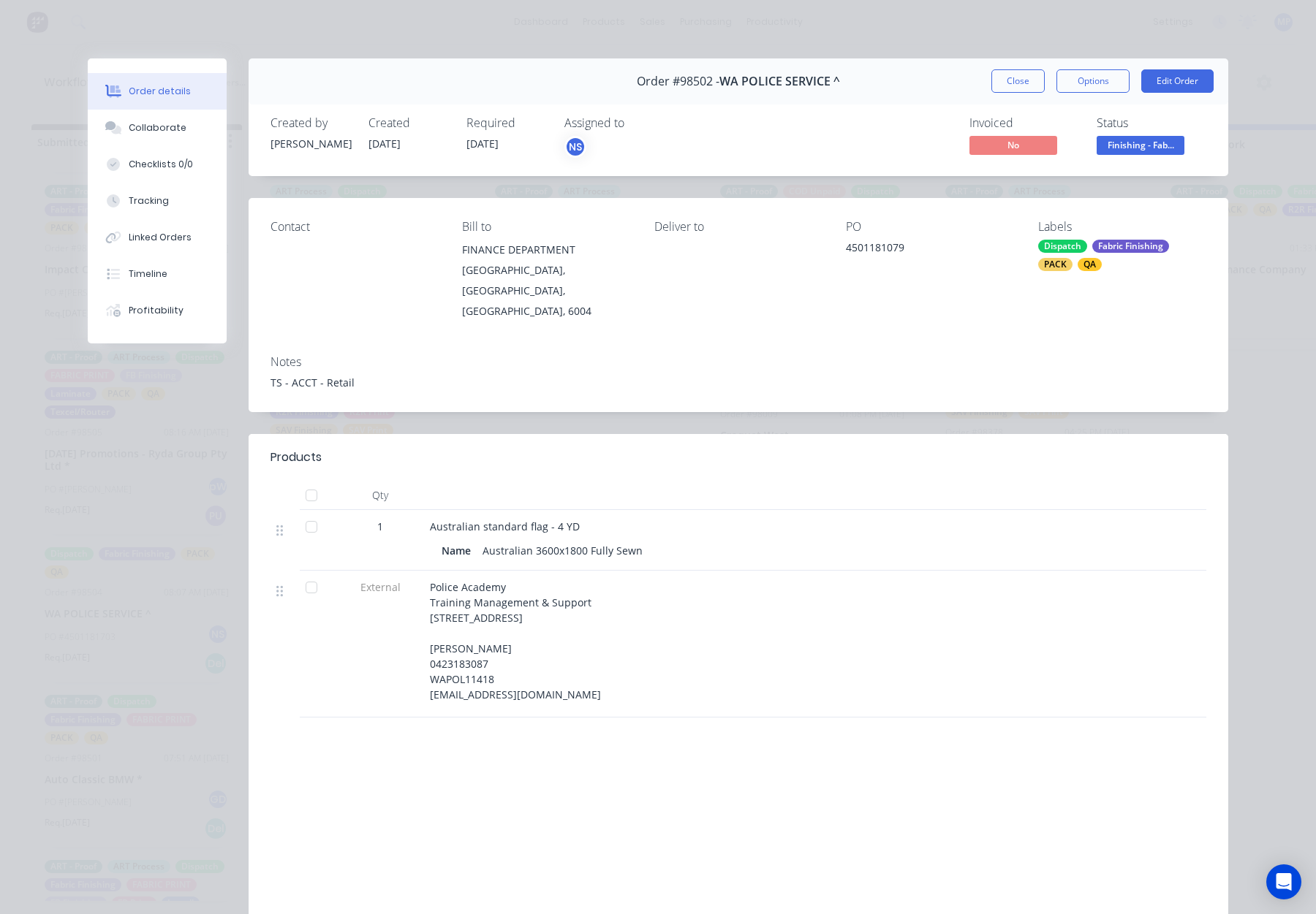
click at [1020, 83] on button "Close" at bounding box center [1018, 81] width 53 height 23
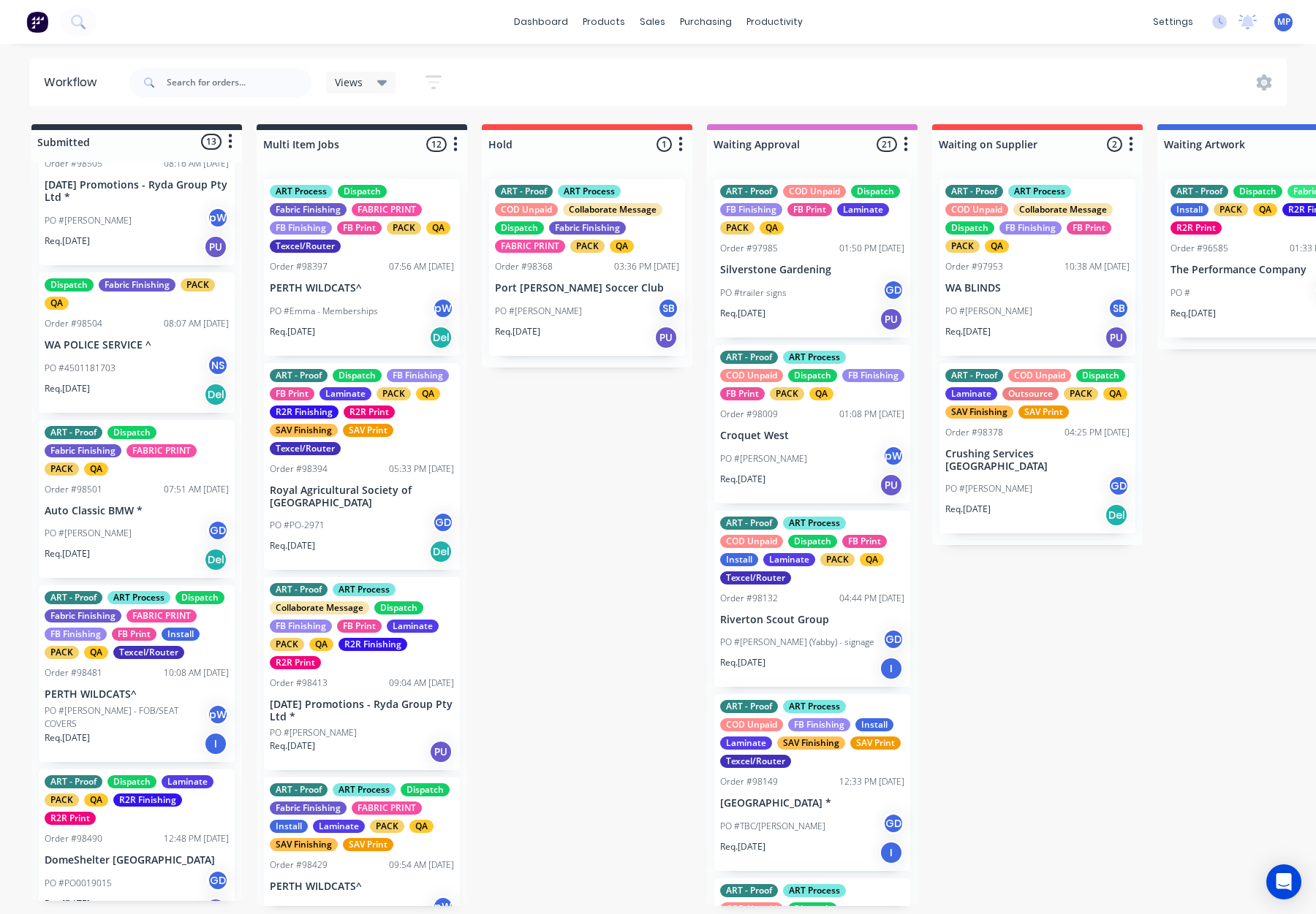
scroll to position [713, 0]
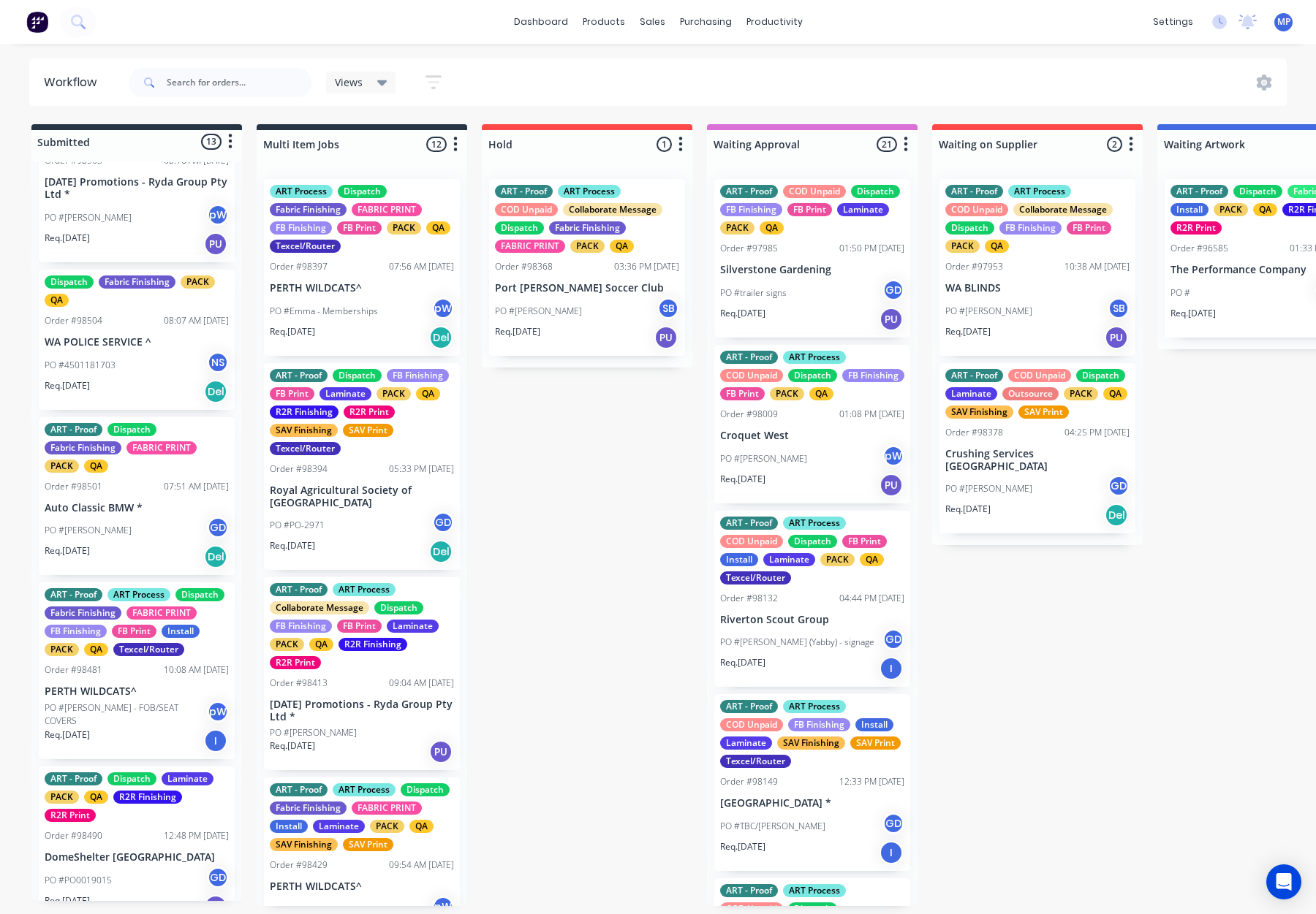
click at [114, 379] on div "PO #4501181703 NS" at bounding box center [137, 365] width 184 height 28
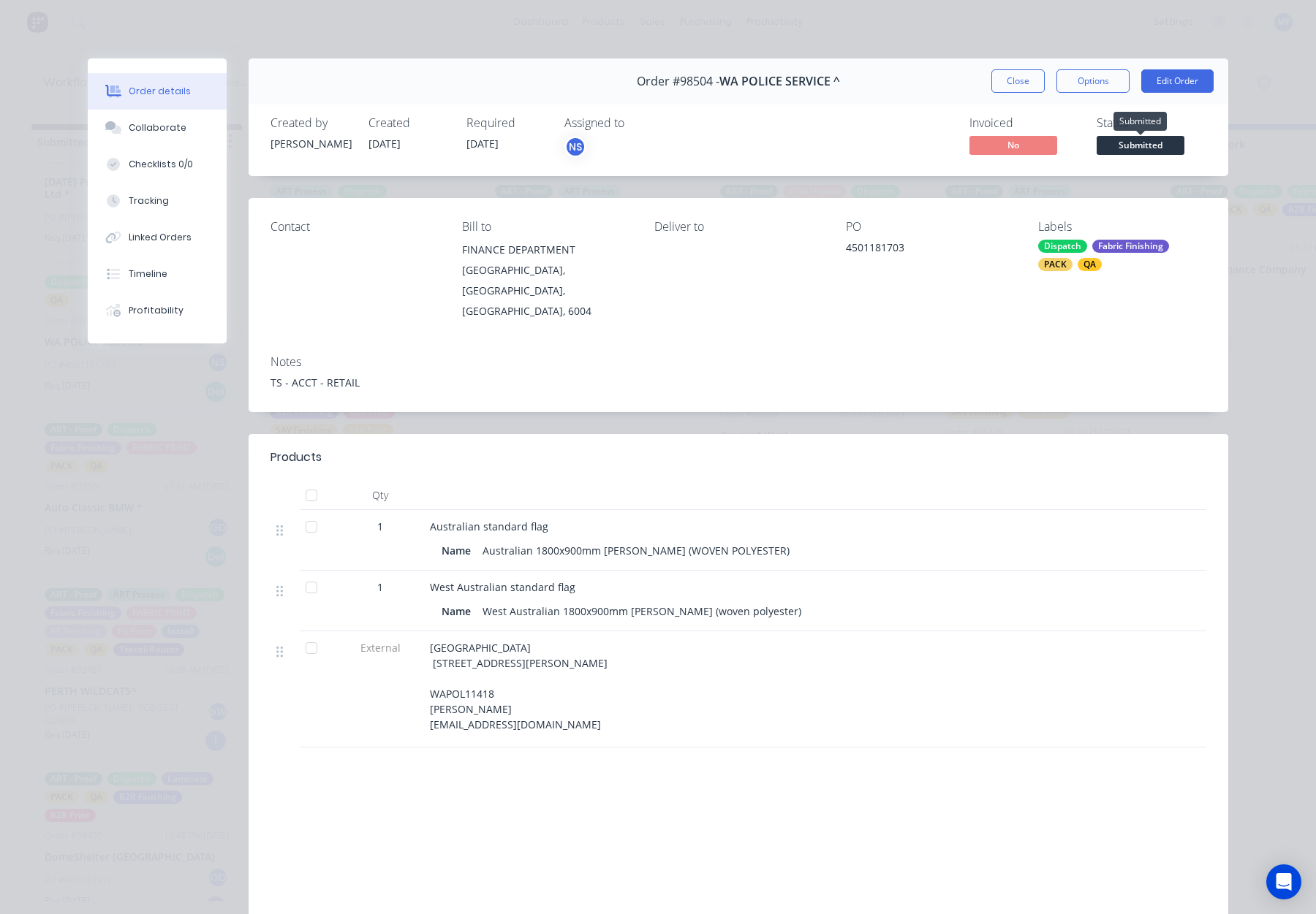
click at [1135, 145] on span "Submitted" at bounding box center [1141, 145] width 88 height 18
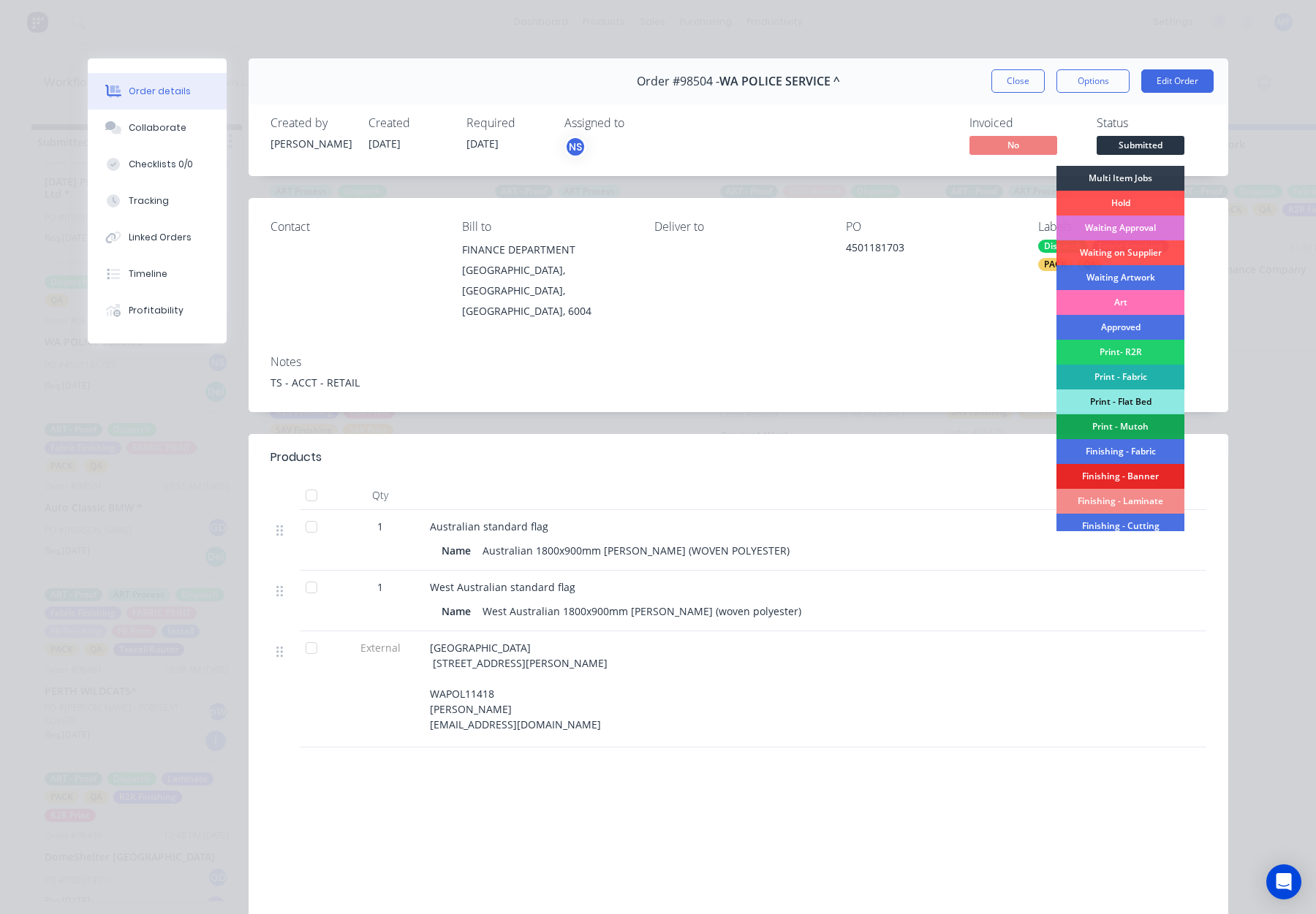
scroll to position [256, 0]
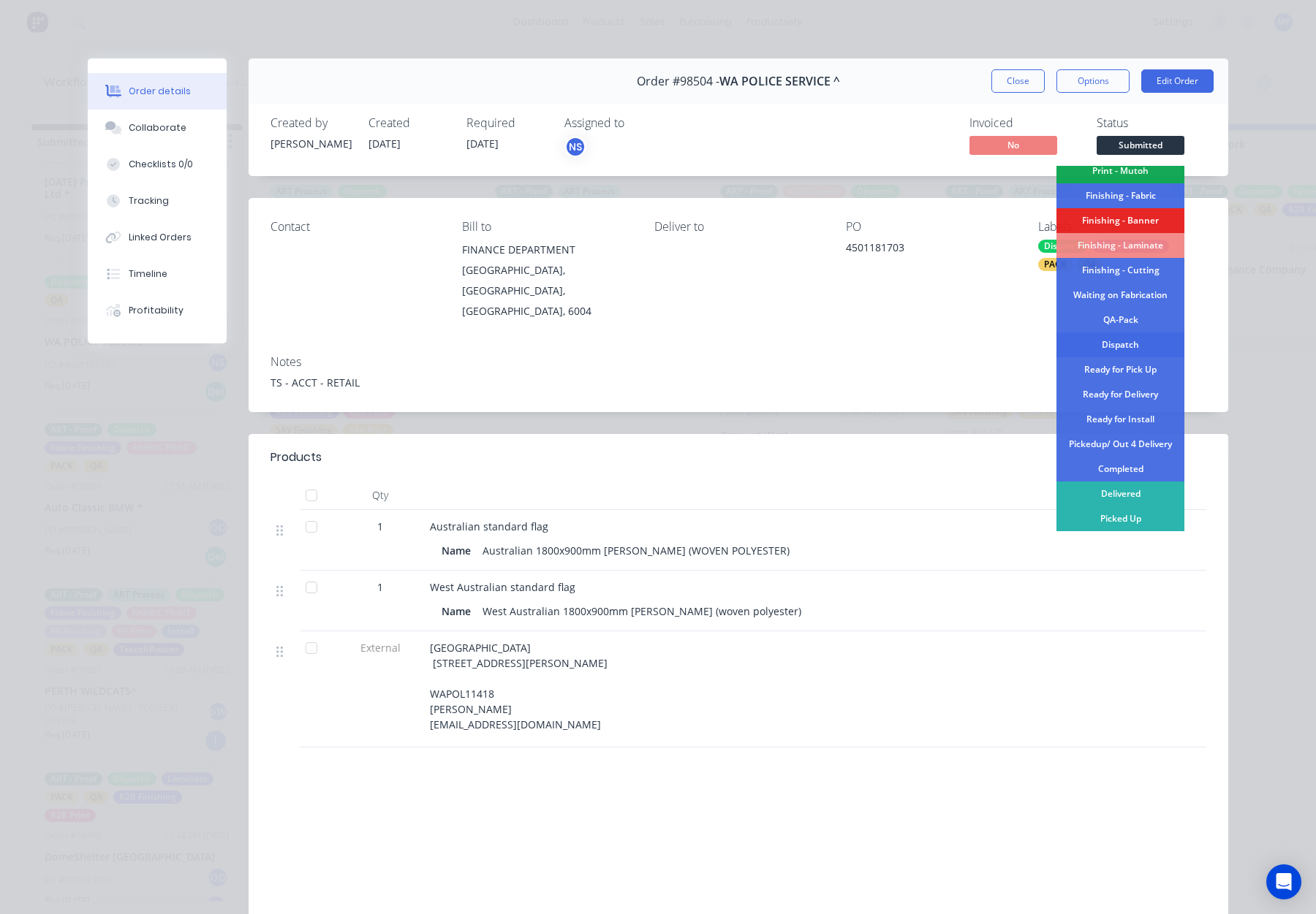
click at [1129, 337] on div "Dispatch" at bounding box center [1120, 345] width 128 height 25
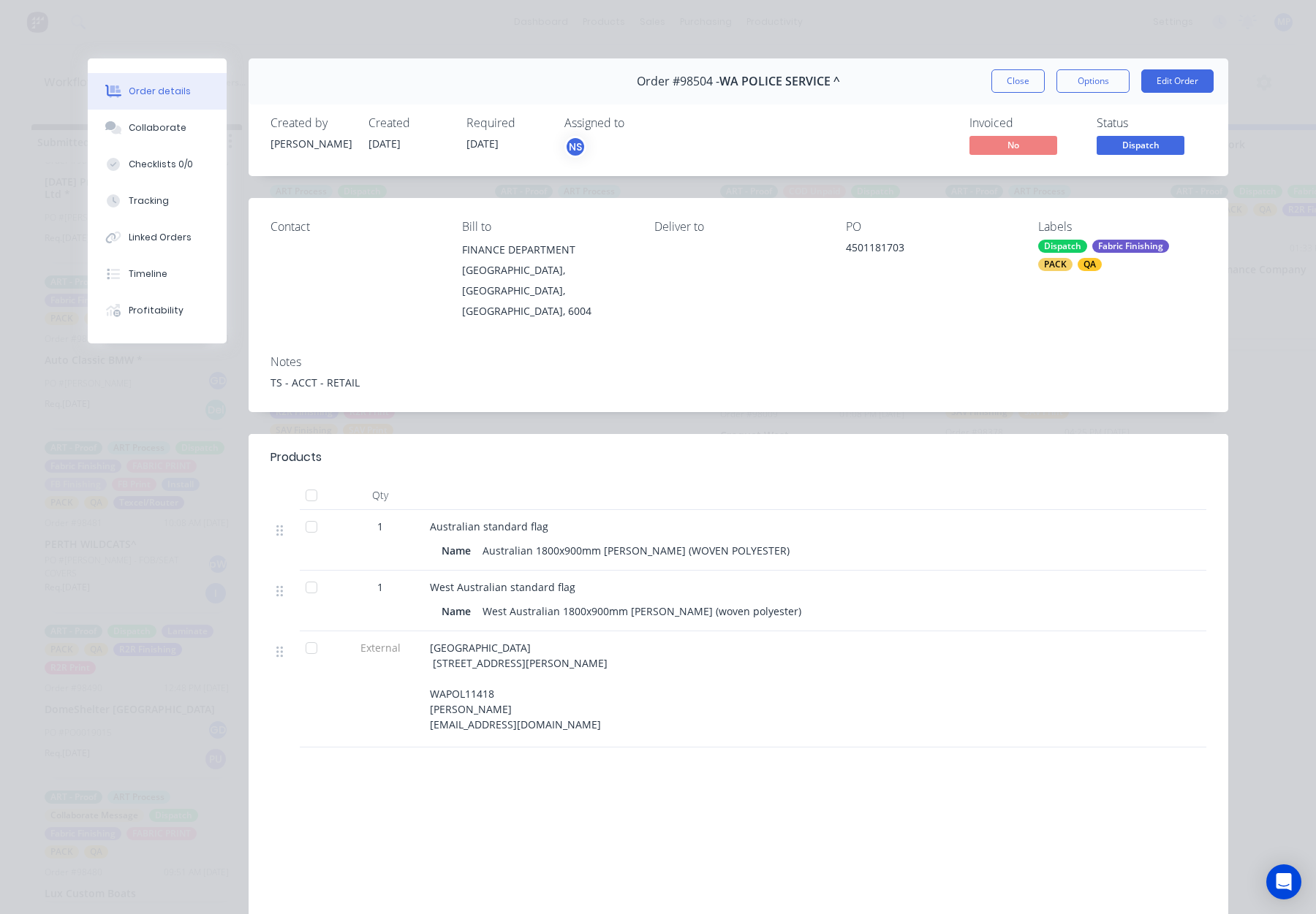
drag, startPoint x: 1032, startPoint y: 69, endPoint x: 977, endPoint y: 99, distance: 62.6
click at [1032, 69] on button "Close" at bounding box center [1018, 81] width 53 height 23
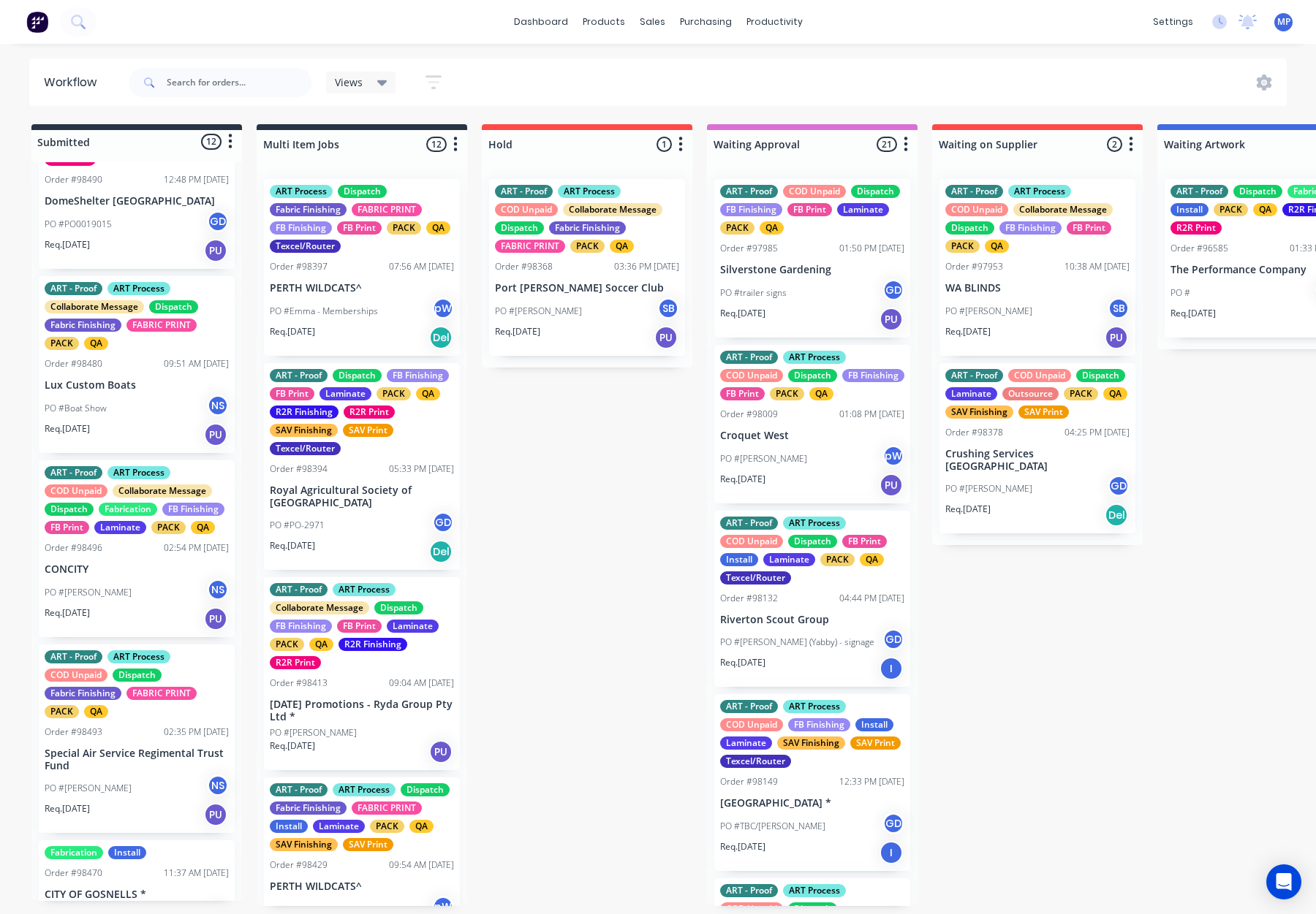
scroll to position [1349, 0]
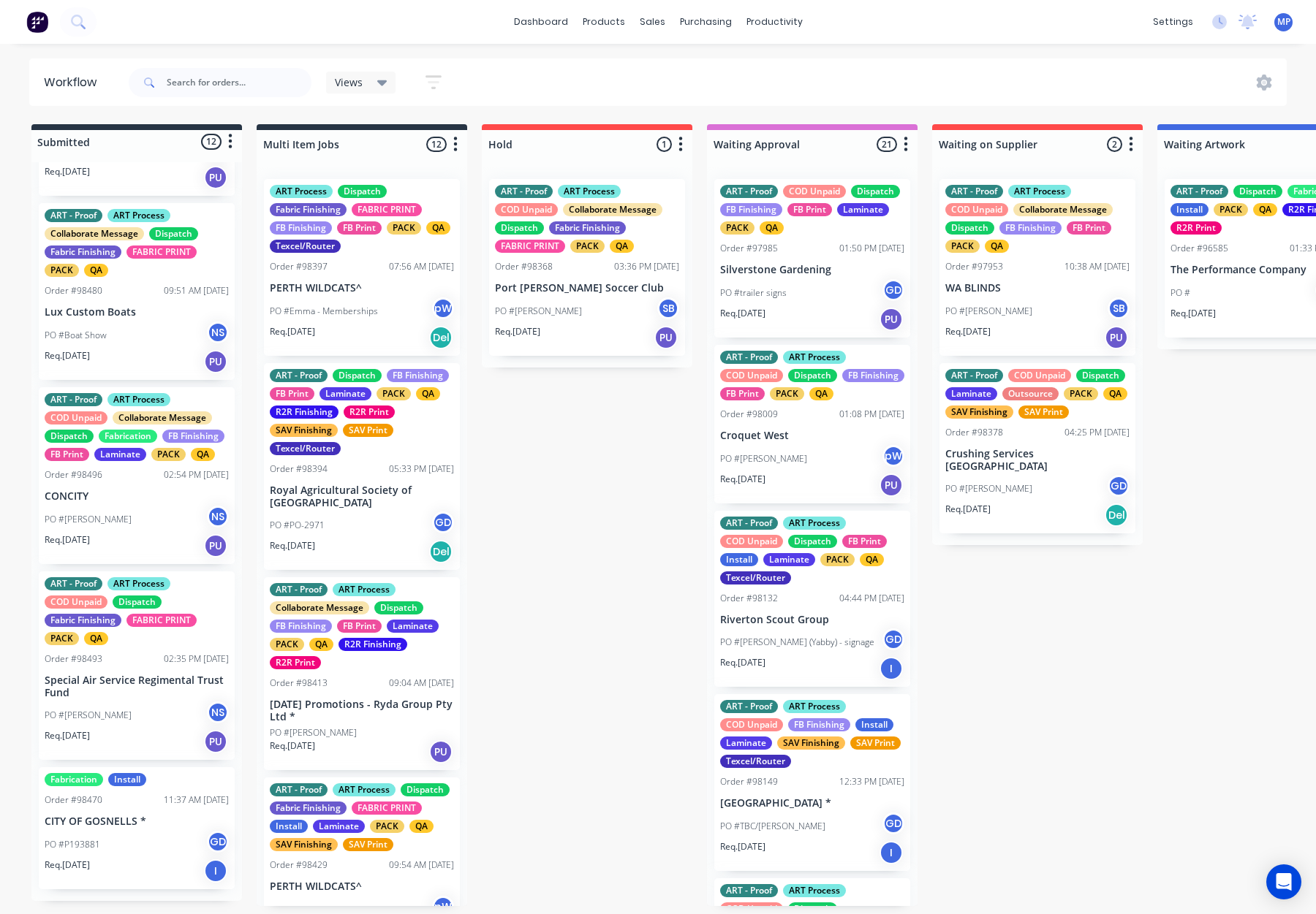
click at [158, 841] on div "PO #P193881 GD" at bounding box center [137, 845] width 184 height 28
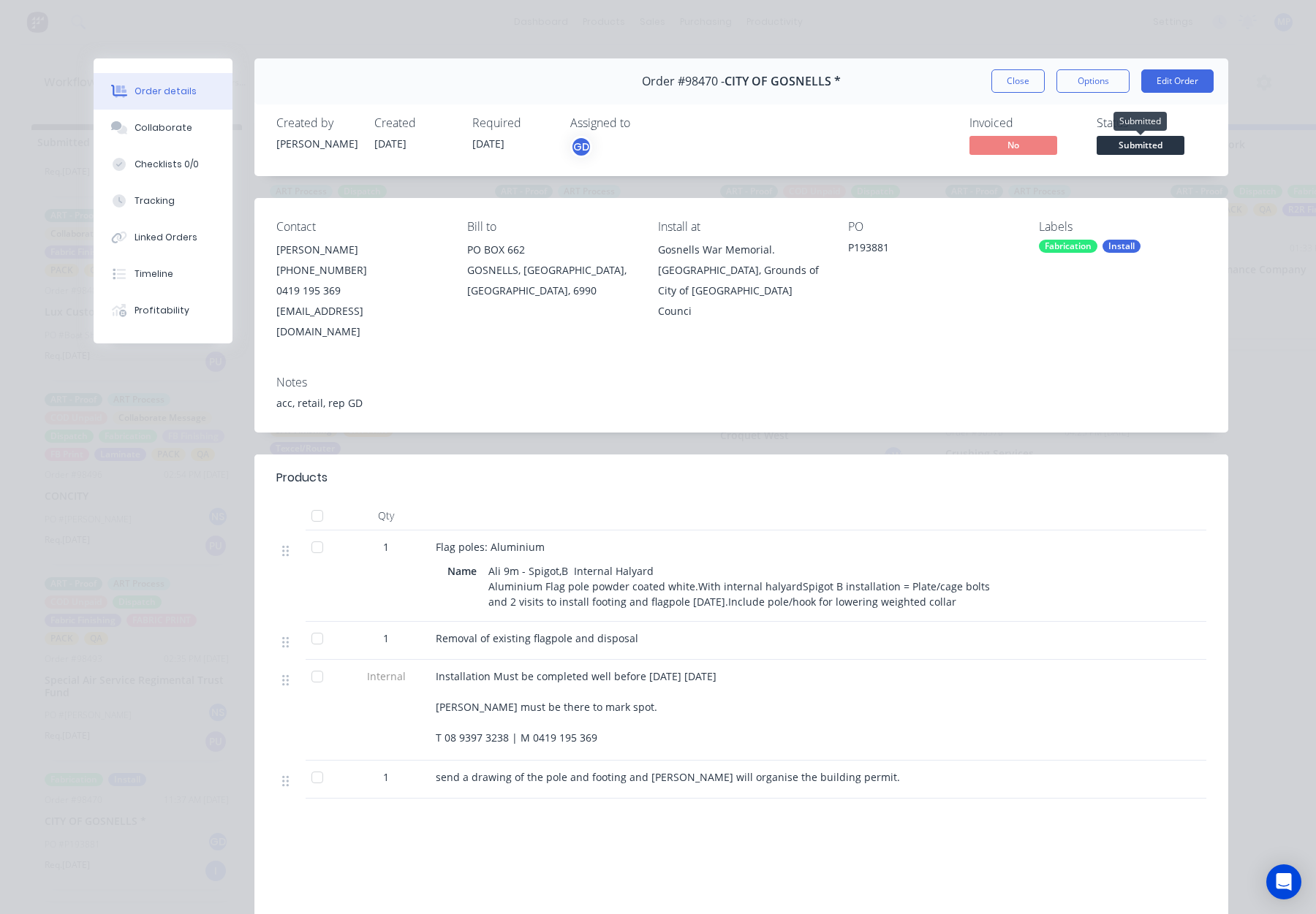
click at [1137, 147] on span "Submitted" at bounding box center [1141, 145] width 88 height 18
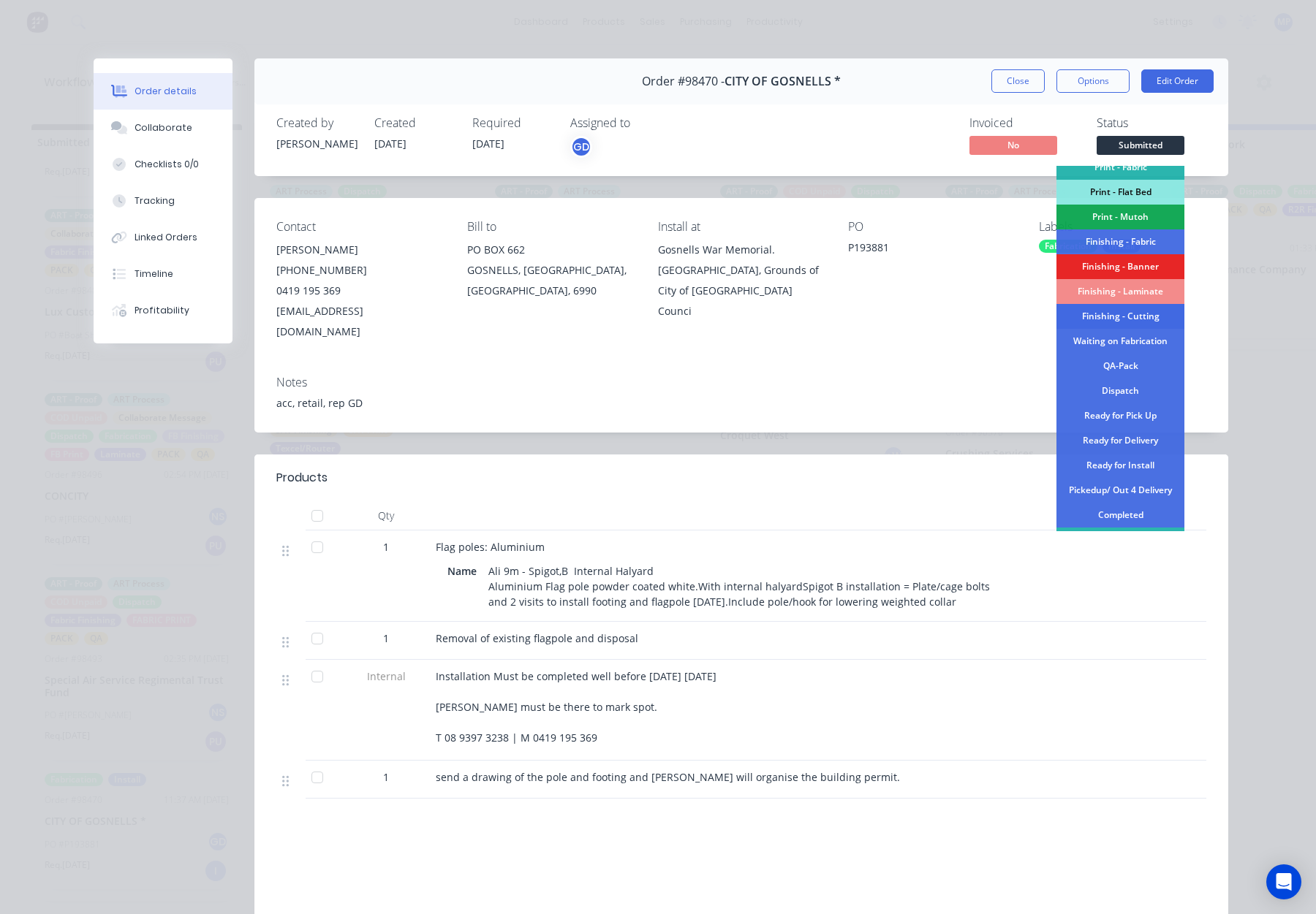
scroll to position [206, 0]
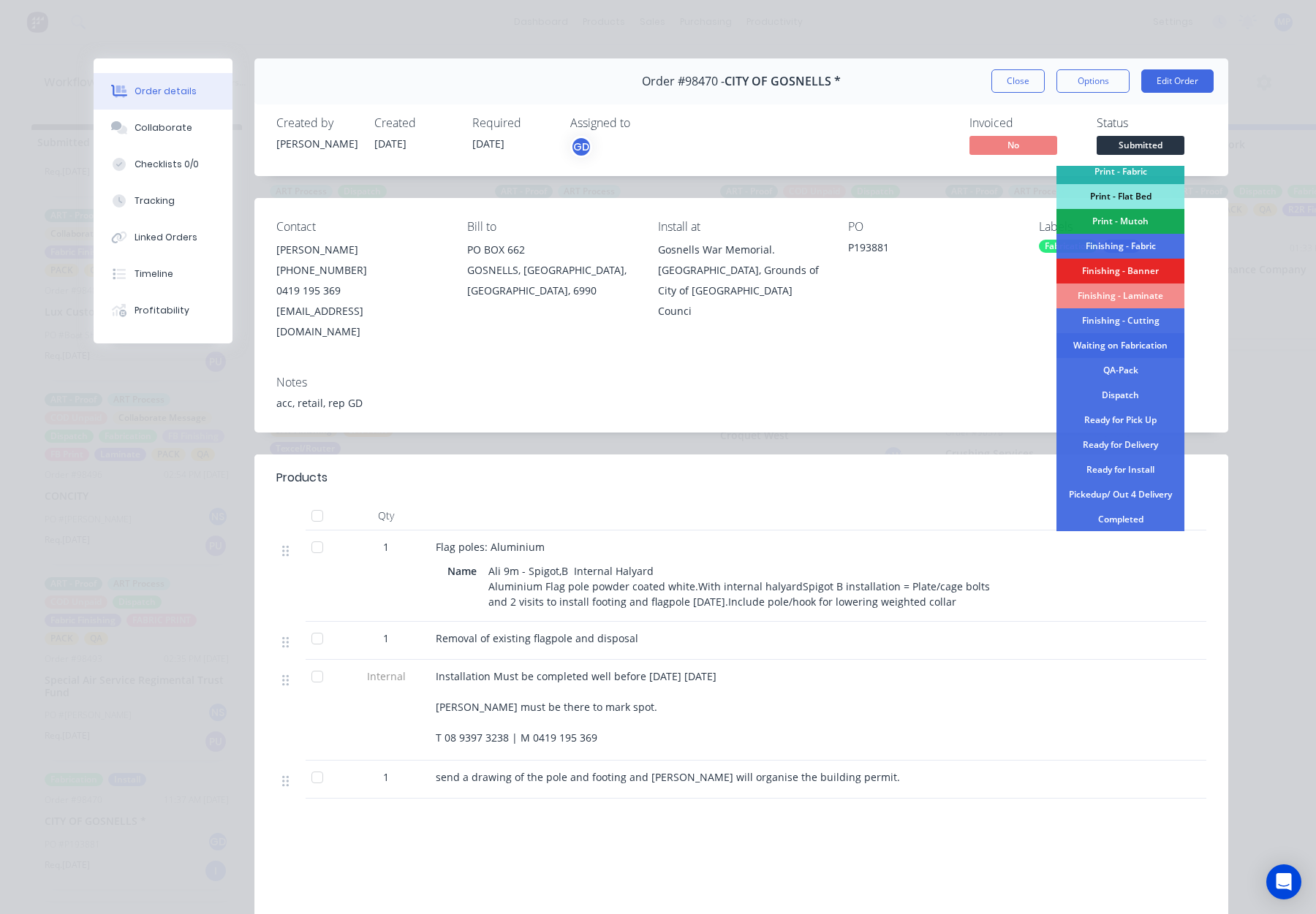
click at [1129, 347] on div "Waiting on Fabrication" at bounding box center [1120, 346] width 128 height 25
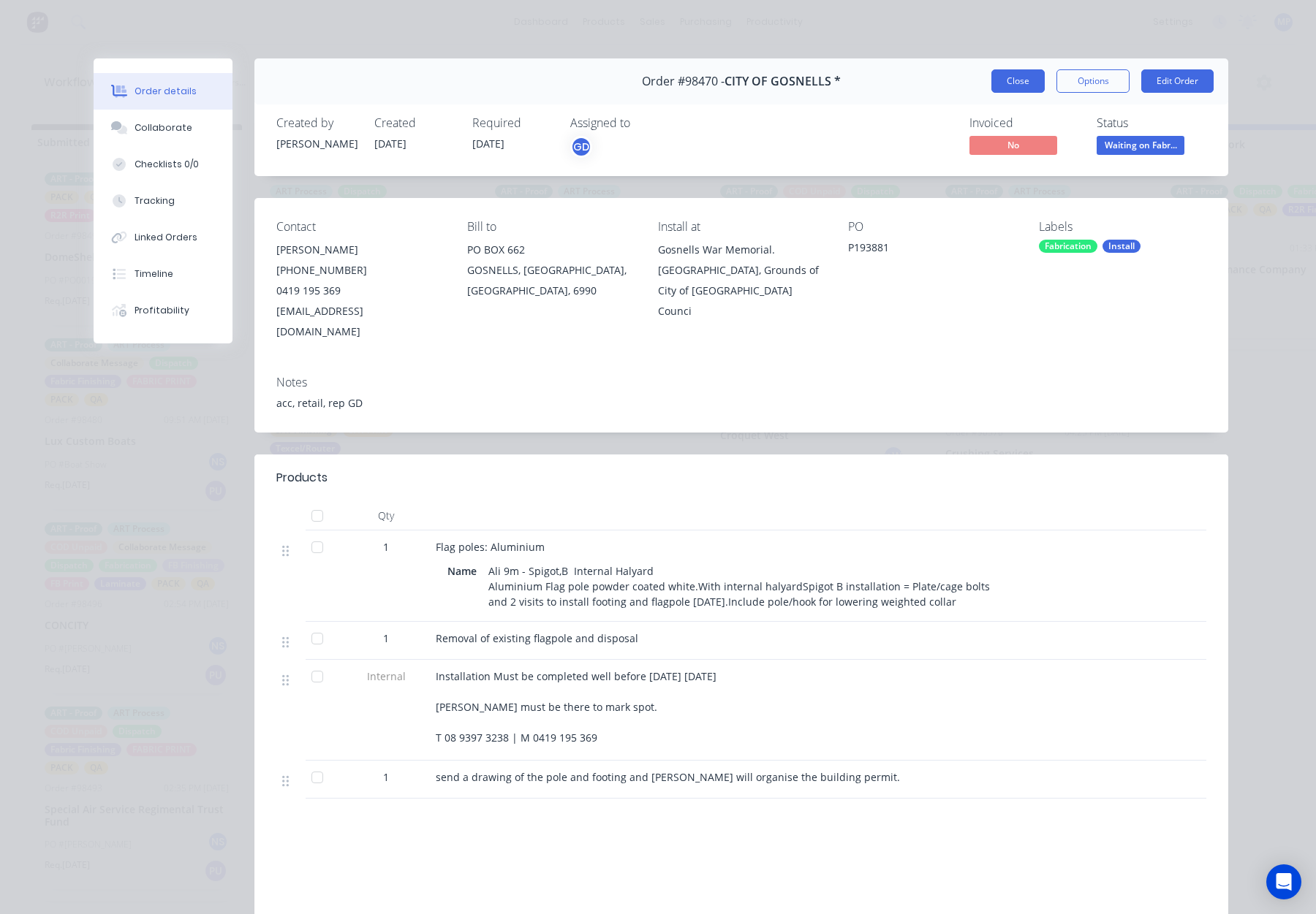
click at [996, 77] on button "Close" at bounding box center [1018, 81] width 53 height 23
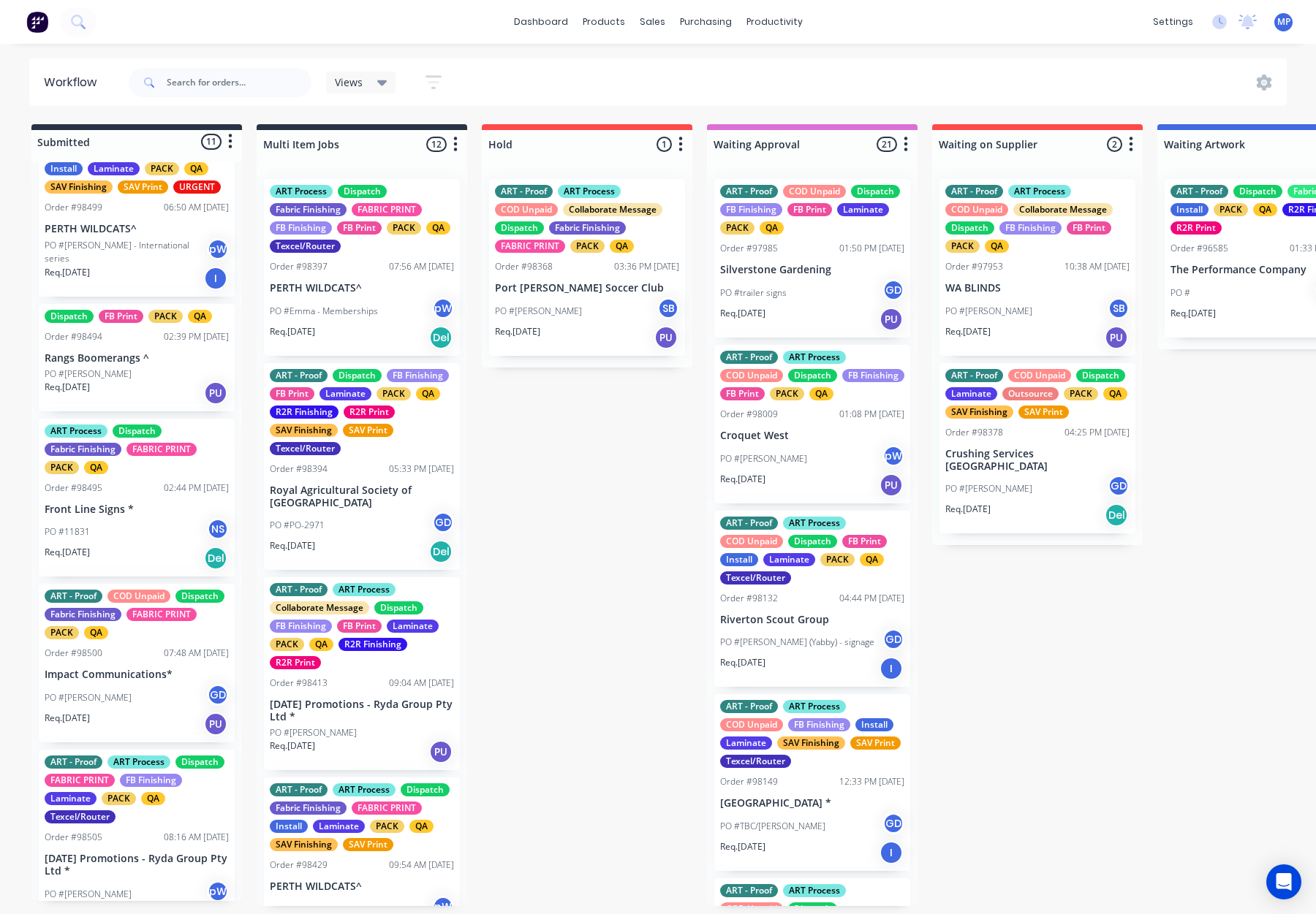
scroll to position [0, 0]
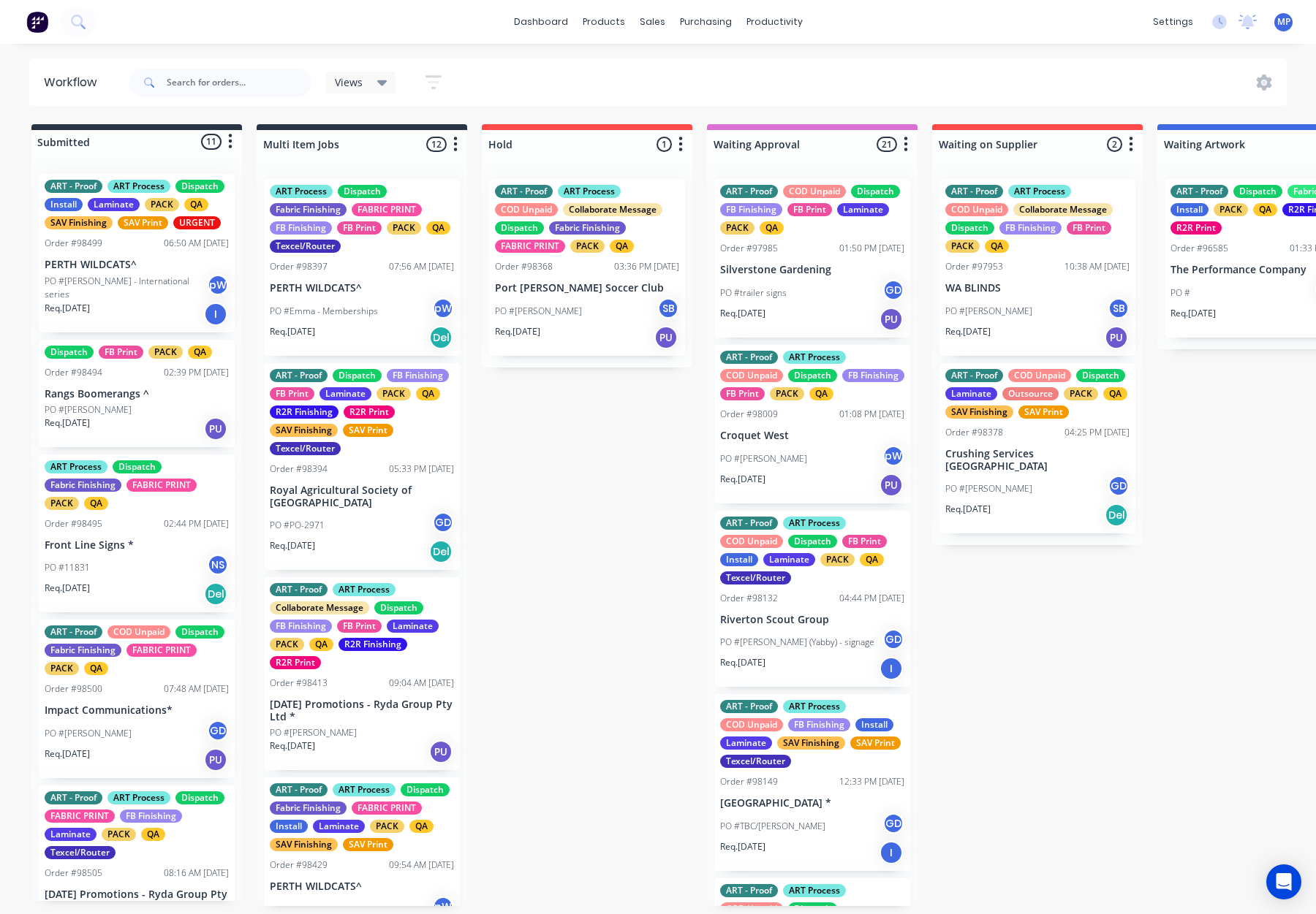
click at [136, 434] on div "Req. 11/09/25 PU" at bounding box center [137, 429] width 184 height 25
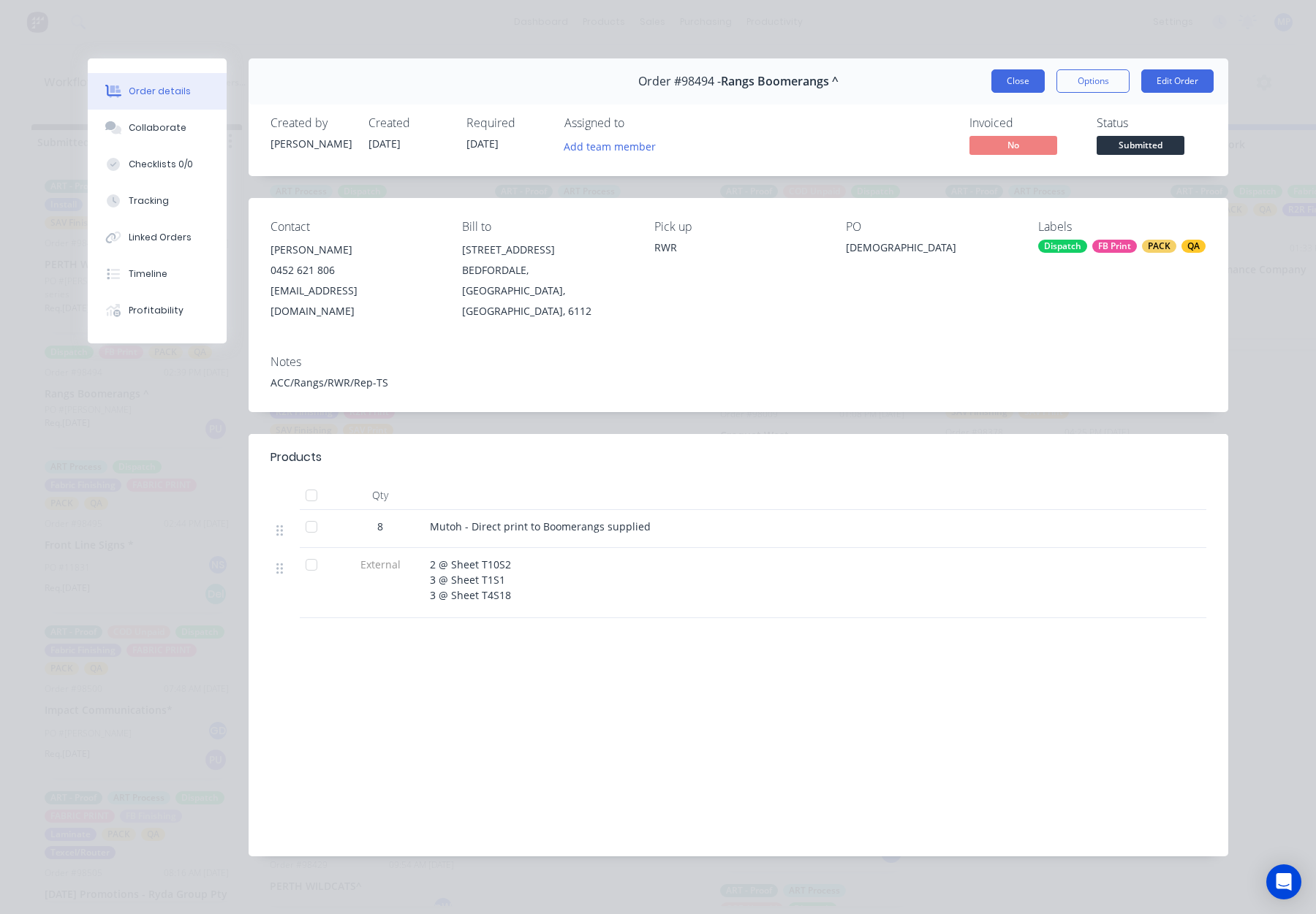
click at [1029, 80] on button "Close" at bounding box center [1018, 81] width 53 height 23
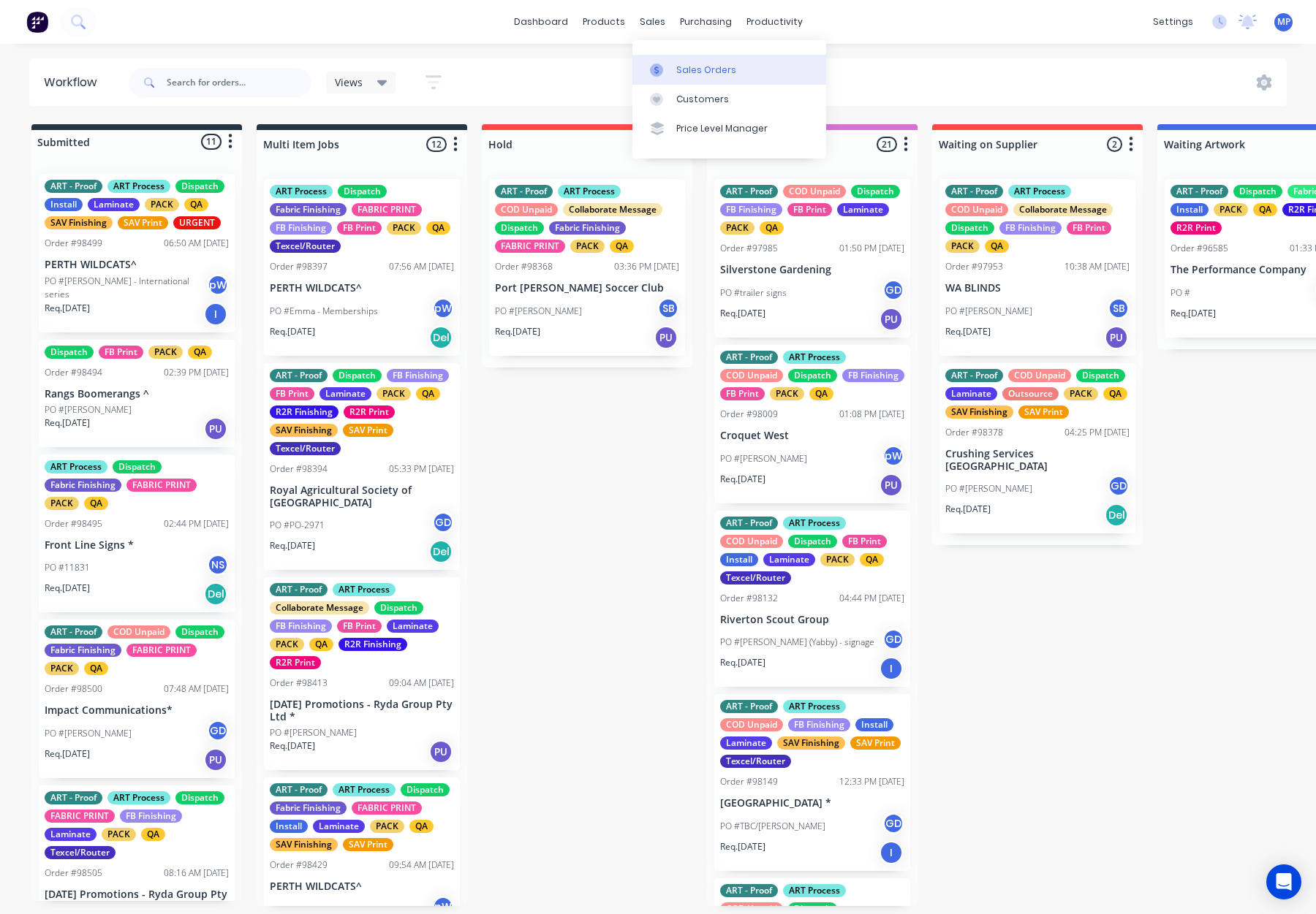
click at [680, 65] on div "Sales Orders" at bounding box center [706, 70] width 60 height 13
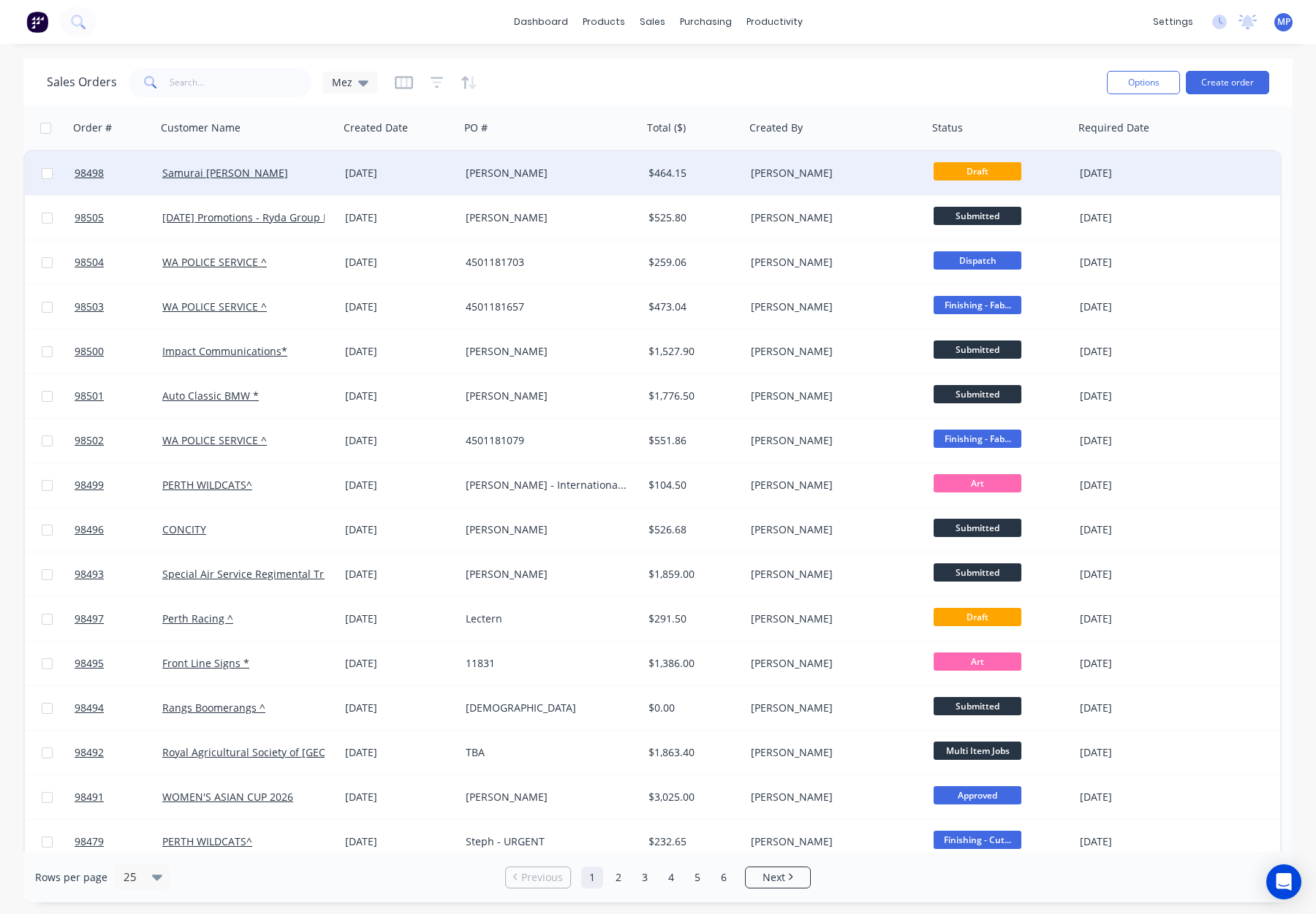
click at [572, 175] on div "[PERSON_NAME]" at bounding box center [547, 173] width 163 height 14
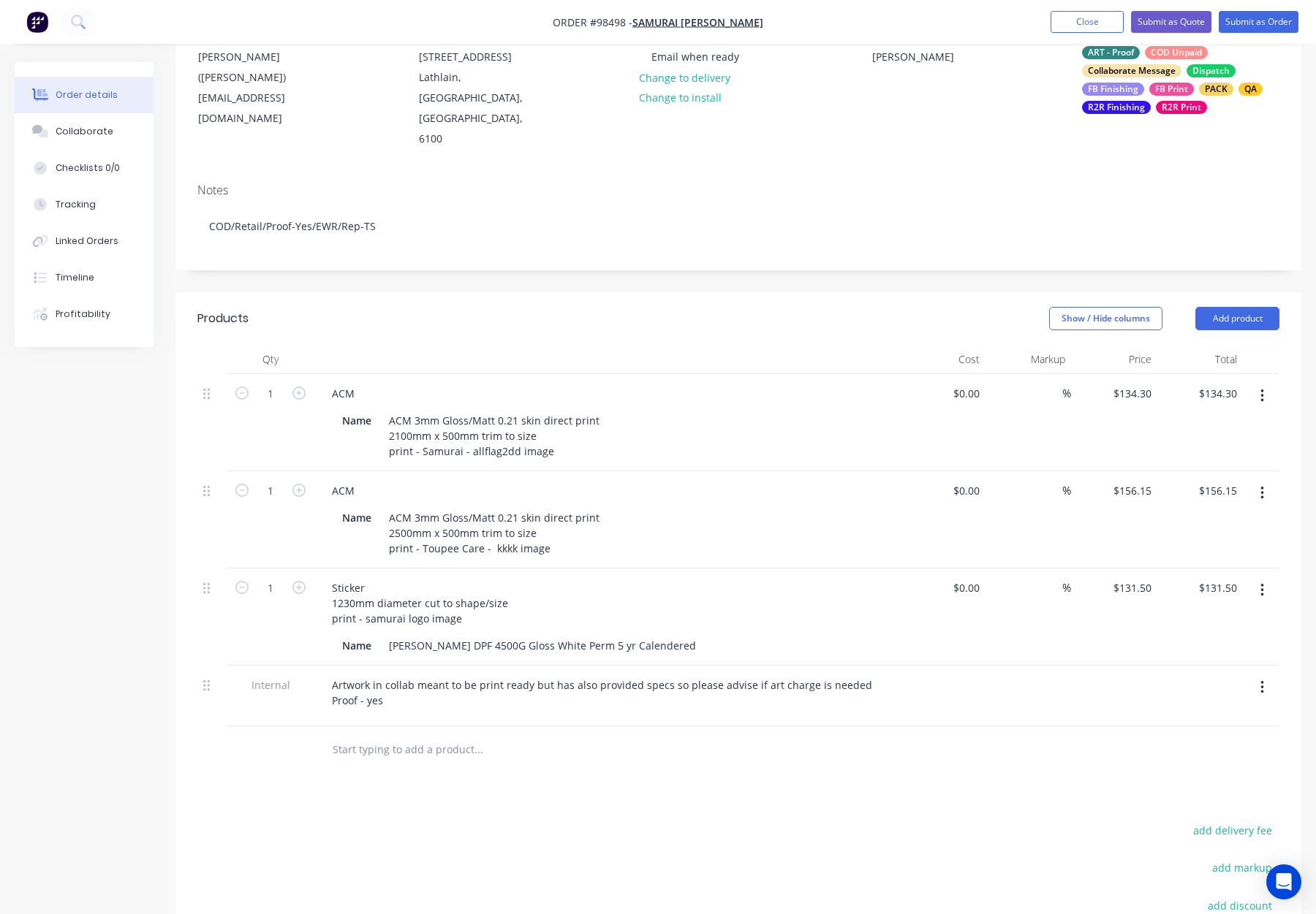
scroll to position [163, 0]
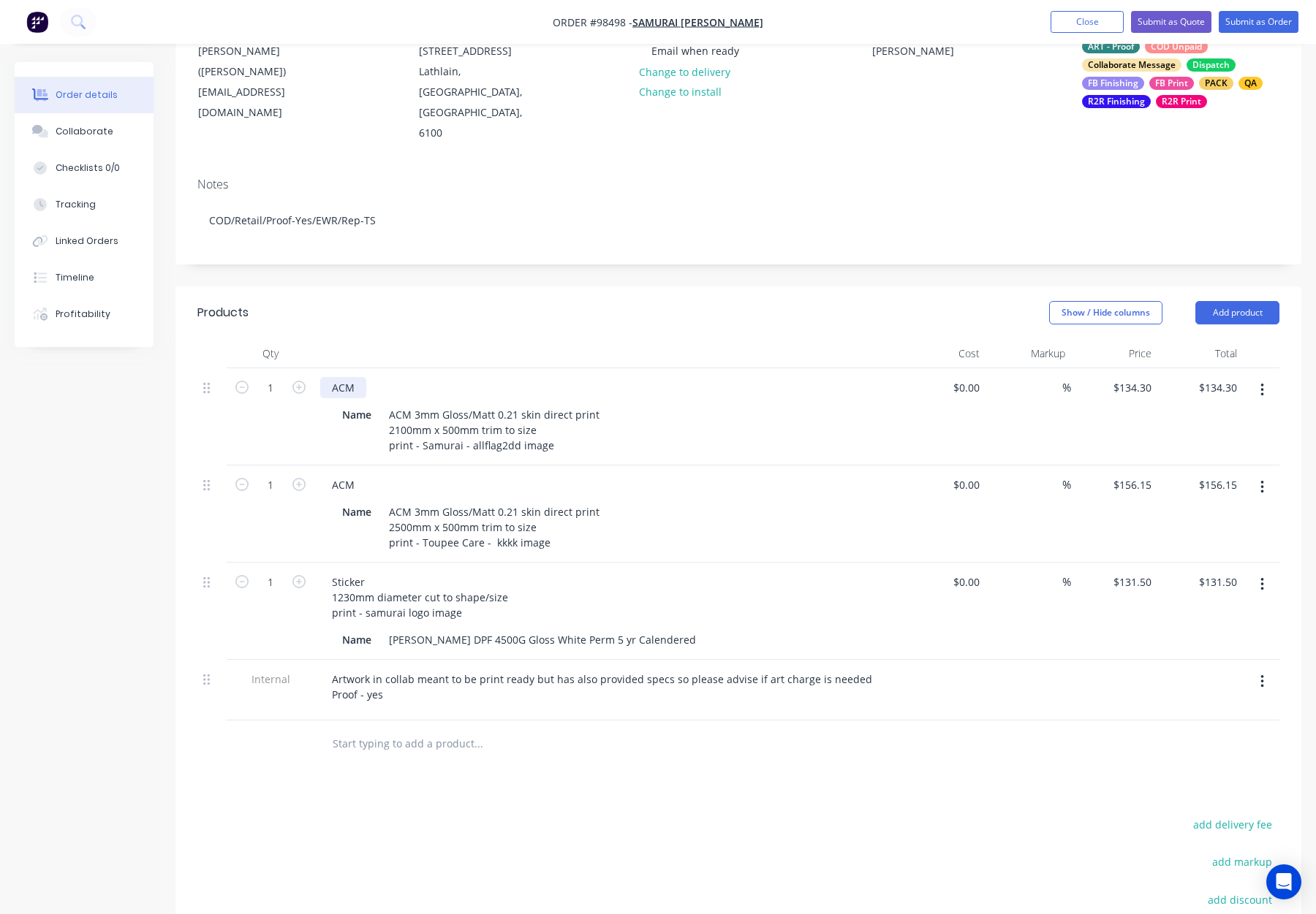
click at [358, 377] on div "ACM" at bounding box center [343, 388] width 46 height 22
drag, startPoint x: 327, startPoint y: 348, endPoint x: 350, endPoint y: 356, distance: 24.4
click at [327, 377] on div "ACM" at bounding box center [343, 388] width 46 height 22
click at [387, 377] on div "3mm ACM" at bounding box center [358, 388] width 74 height 22
drag, startPoint x: 387, startPoint y: 396, endPoint x: 536, endPoint y: 398, distance: 149.0
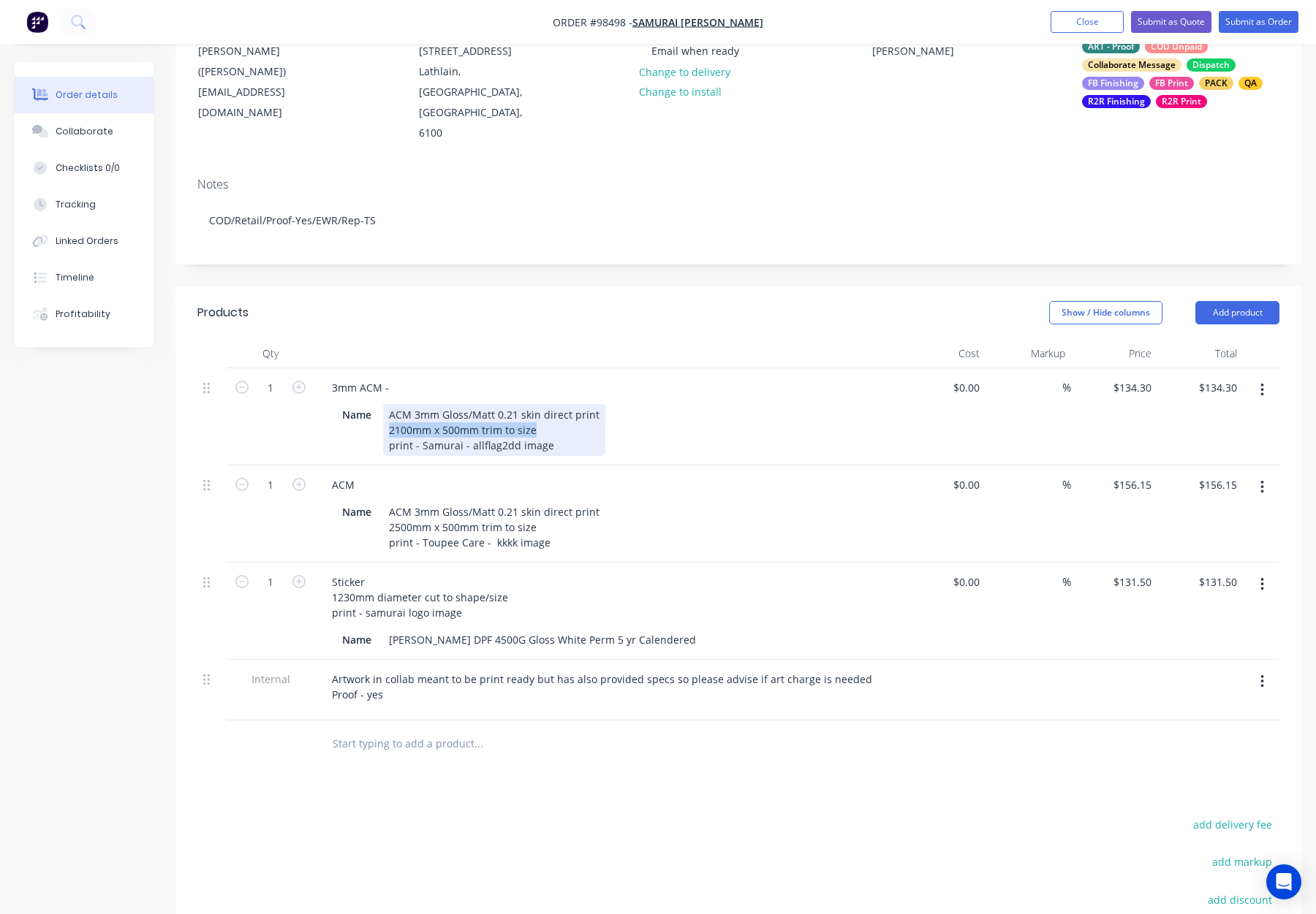
click at [536, 404] on div "ACM 3mm Gloss/Matt 0.21 skin direct print 2100mm x 500mm trim to size print - S…" at bounding box center [494, 430] width 222 height 52
copy div "2100mm x 500mm trim to size"
click at [400, 377] on div "3mm ACM -" at bounding box center [607, 388] width 573 height 22
click at [398, 377] on div "3mm ACM -" at bounding box center [361, 388] width 81 height 22
click at [397, 377] on div "3mm ACM -" at bounding box center [361, 388] width 81 height 22
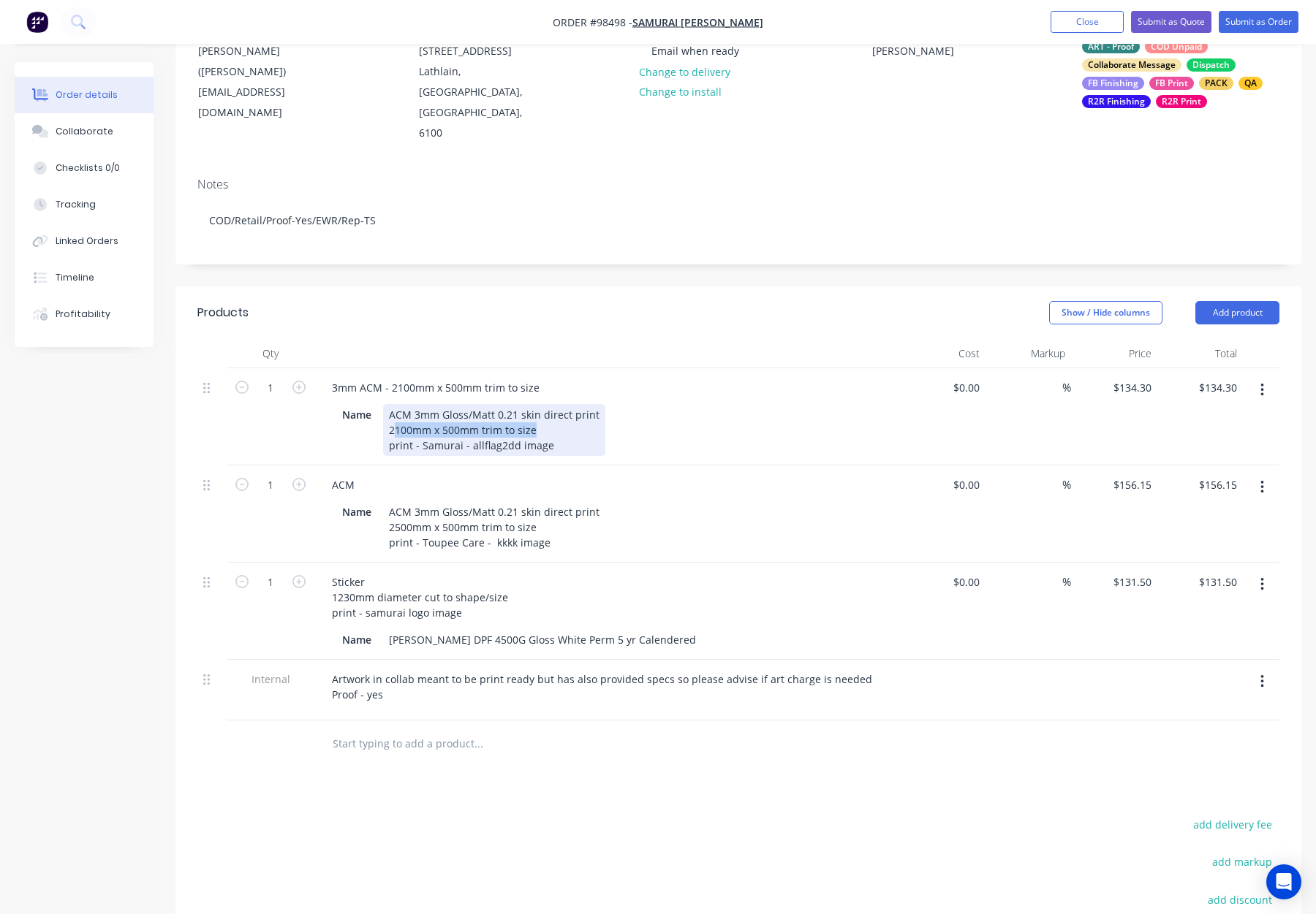
drag, startPoint x: 533, startPoint y: 395, endPoint x: 386, endPoint y: 391, distance: 147.1
click at [386, 404] on div "ACM 3mm Gloss/Matt 0.21 skin direct print 2100mm x 500mm trim to size print - S…" at bounding box center [494, 430] width 222 height 52
drag, startPoint x: 454, startPoint y: 392, endPoint x: 505, endPoint y: 401, distance: 51.8
click at [455, 404] on div "ACM 3mm Gloss/Matt 0.21 skin direct print 2100mm x 500mm trim to size print - S…" at bounding box center [494, 430] width 222 height 52
drag, startPoint x: 532, startPoint y: 395, endPoint x: 396, endPoint y: 399, distance: 136.1
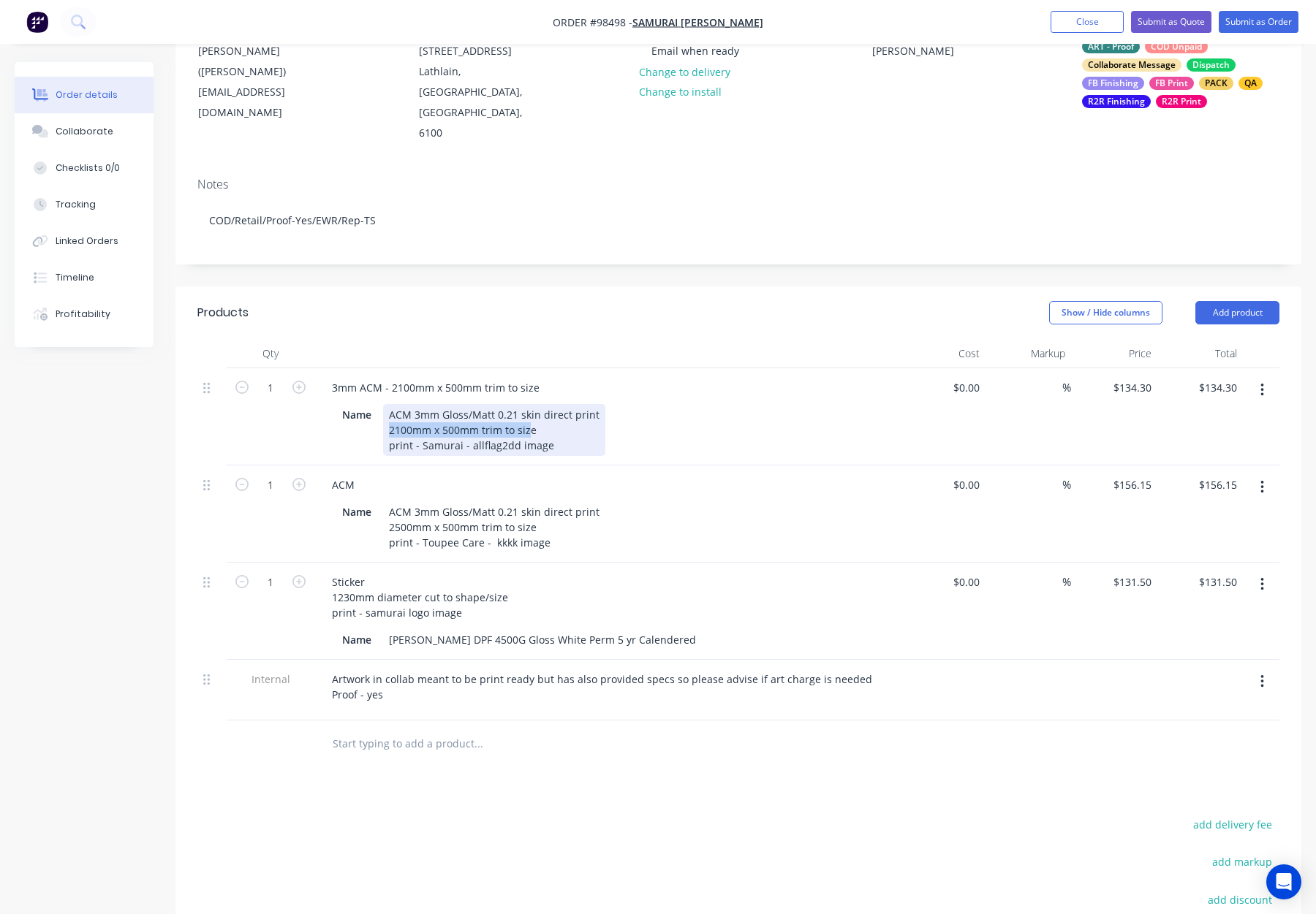
click at [387, 404] on div "ACM 3mm Gloss/Matt 0.21 skin direct print 2100mm x 500mm trim to size print - S…" at bounding box center [494, 430] width 222 height 52
click at [479, 404] on div "ACM 3mm Gloss/Matt 0.21 skin direct print e print - Samurai - allflag2dd image" at bounding box center [494, 430] width 222 height 52
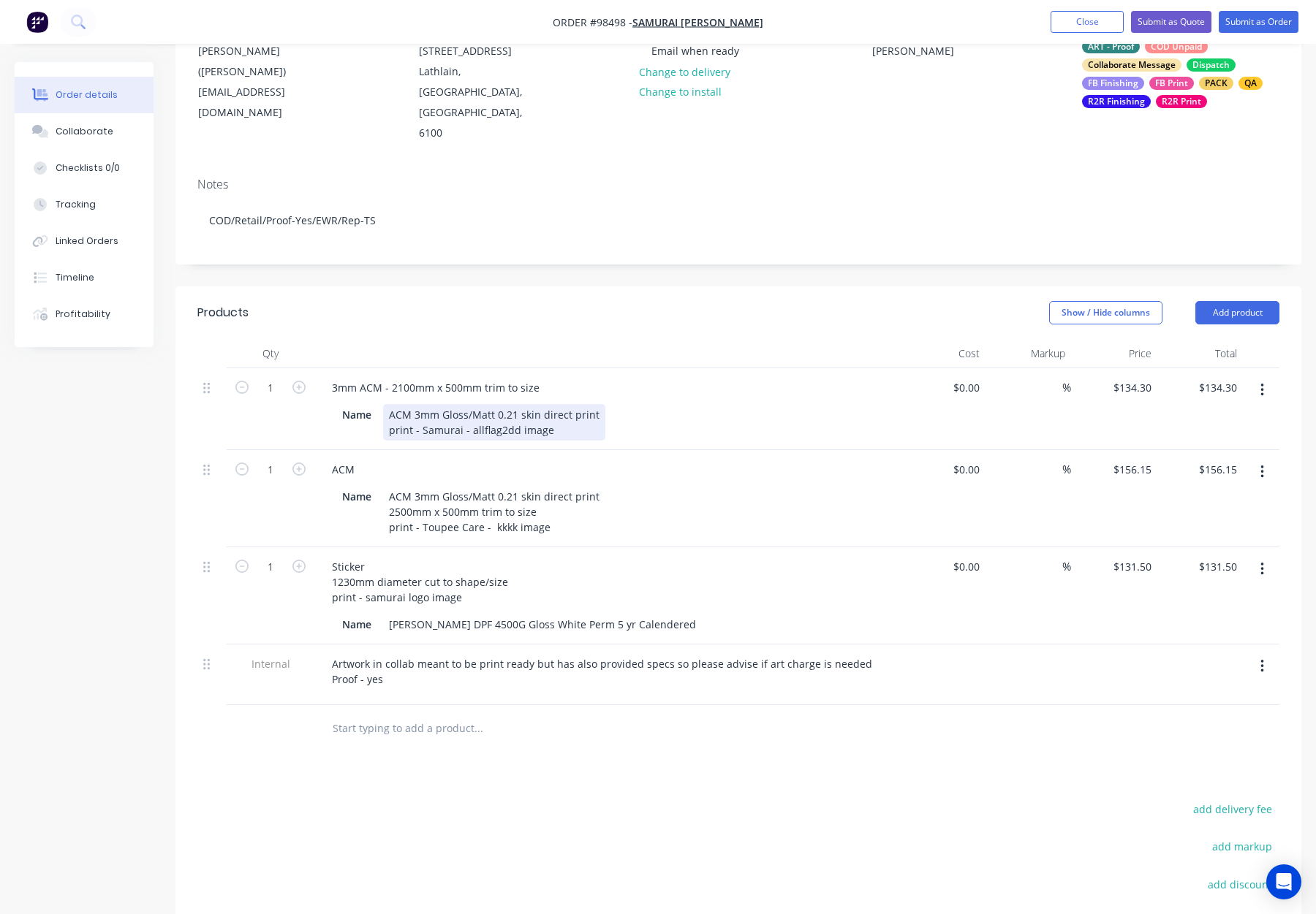
drag, startPoint x: 393, startPoint y: 394, endPoint x: 414, endPoint y: 412, distance: 27.7
click at [394, 404] on div "ACM 3mm Gloss/Matt 0.21 skin direct print print - Samurai - allflag2dd image" at bounding box center [494, 422] width 222 height 37
click at [651, 404] on div "Name ACM 3mm Gloss/[PERSON_NAME] 0.21 skin direct print Print - Samurai - allfl…" at bounding box center [604, 422] width 535 height 37
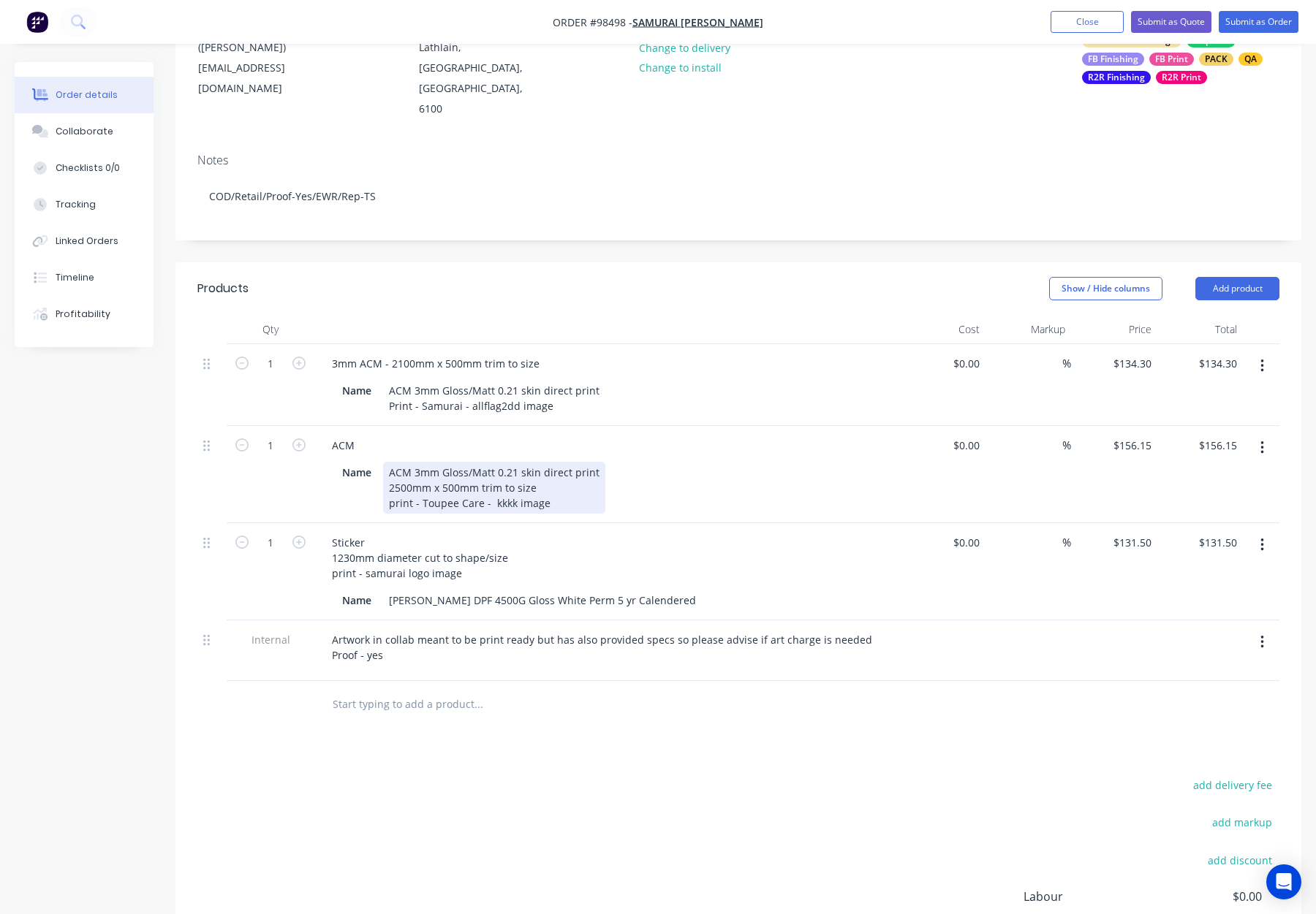
click at [677, 461] on div "Name ACM 3mm Gloss/Matt 0.21 skin direct print 2500mm x 500mm trim to size prin…" at bounding box center [604, 488] width 535 height 52
click at [323, 435] on div "ACM" at bounding box center [343, 445] width 46 height 22
drag, startPoint x: 387, startPoint y: 405, endPoint x: 394, endPoint y: 409, distance: 8.1
click at [387, 435] on div "3mm ACM" at bounding box center [358, 445] width 74 height 22
drag, startPoint x: 389, startPoint y: 450, endPoint x: 535, endPoint y: 453, distance: 146.0
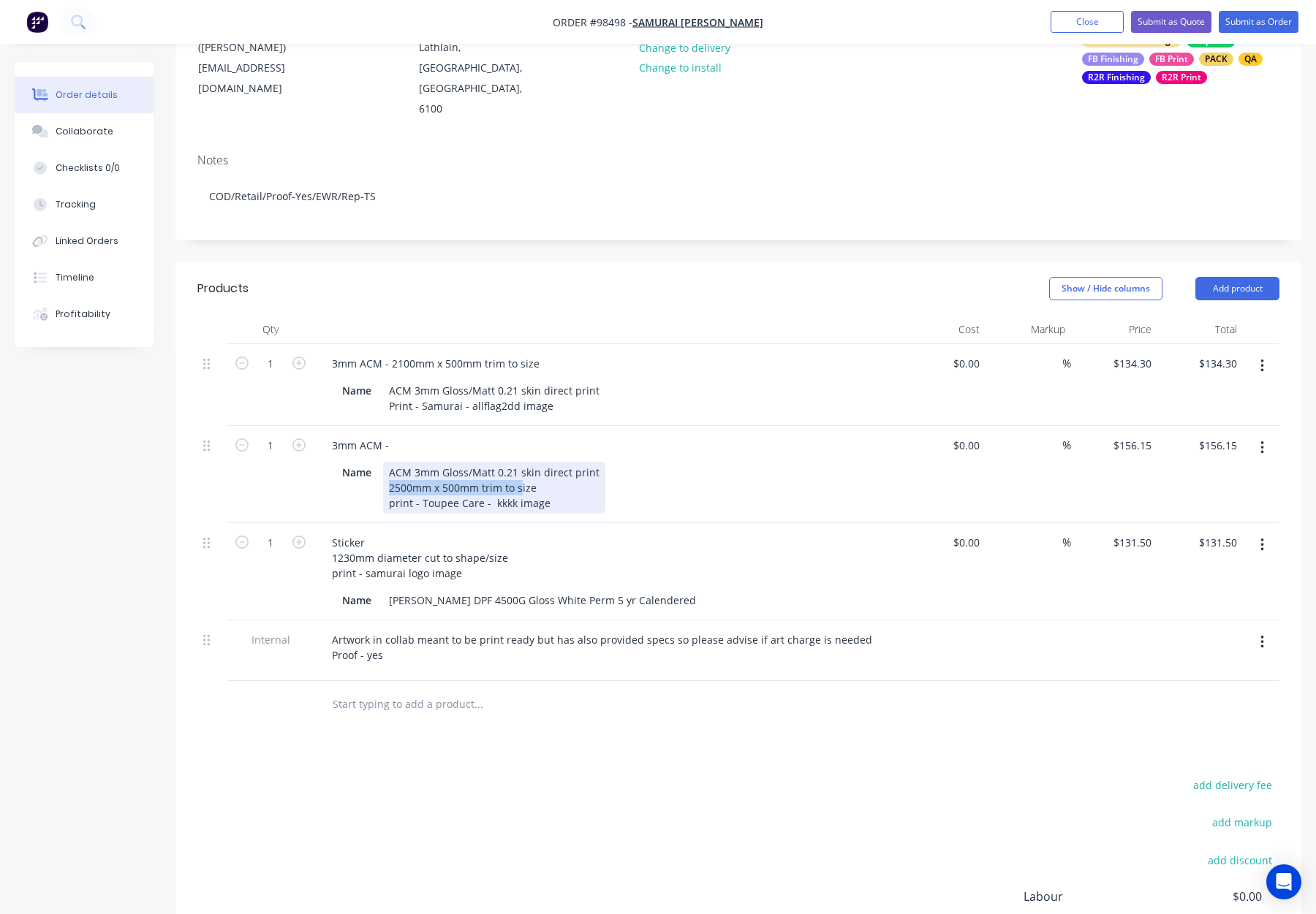
click at [536, 461] on div "ACM 3mm Gloss/Matt 0.21 skin direct print 2500mm x 500mm trim to size print - T…" at bounding box center [494, 488] width 222 height 52
drag, startPoint x: 529, startPoint y: 453, endPoint x: 401, endPoint y: 454, distance: 128.0
click at [390, 461] on div "ACM 3mm Gloss/Matt 0.21 skin direct print 2500mm x 500mm trim to size print - T…" at bounding box center [494, 488] width 222 height 52
copy div "2500mm x 500mm trim to size"
click at [398, 435] on div "3mm ACM -" at bounding box center [361, 445] width 81 height 22
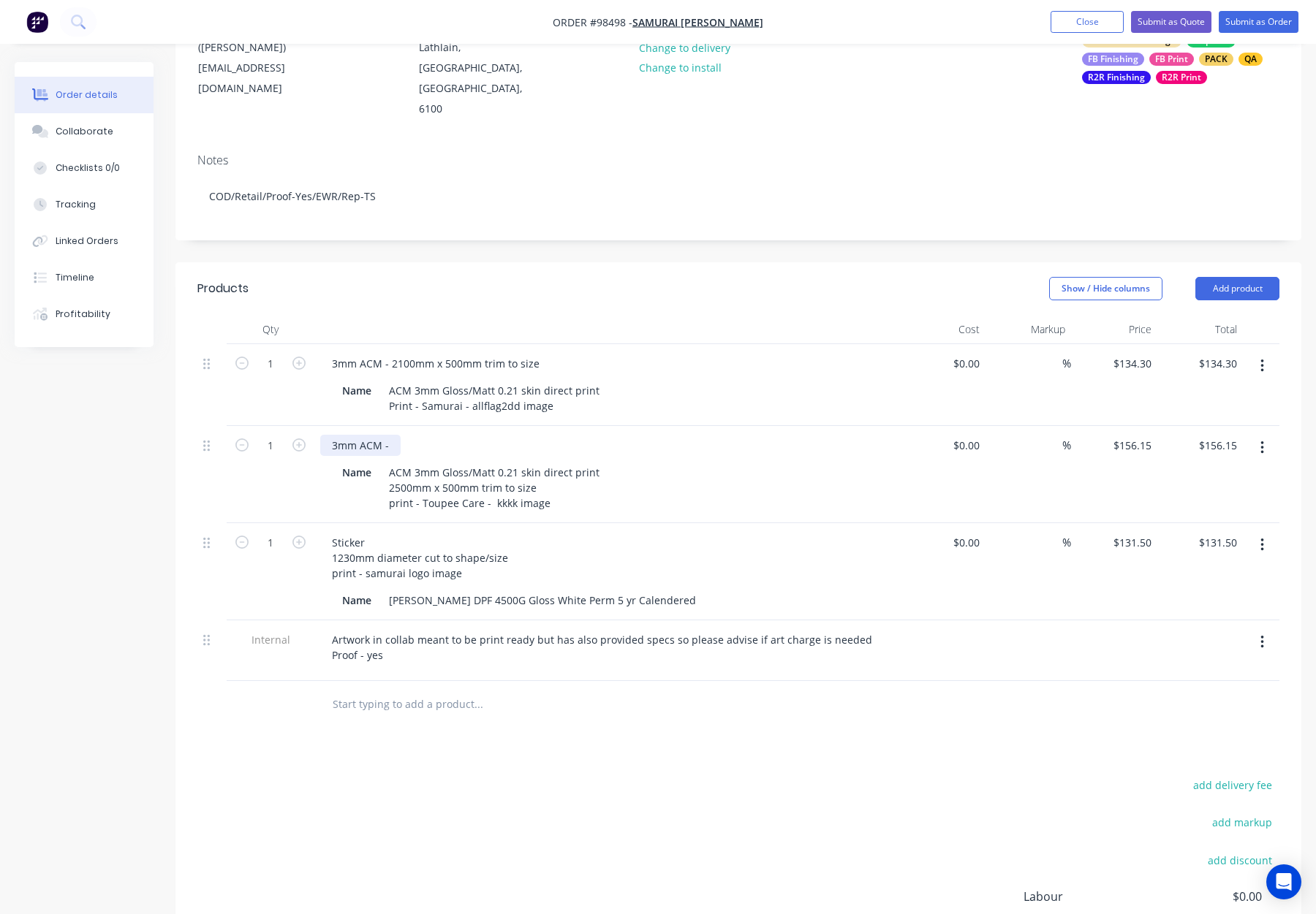
click at [393, 435] on div "3mm ACM -" at bounding box center [361, 445] width 81 height 22
click at [394, 435] on div "3mm ACM -" at bounding box center [361, 445] width 81 height 22
click at [84, 135] on div "Collaborate" at bounding box center [84, 131] width 57 height 13
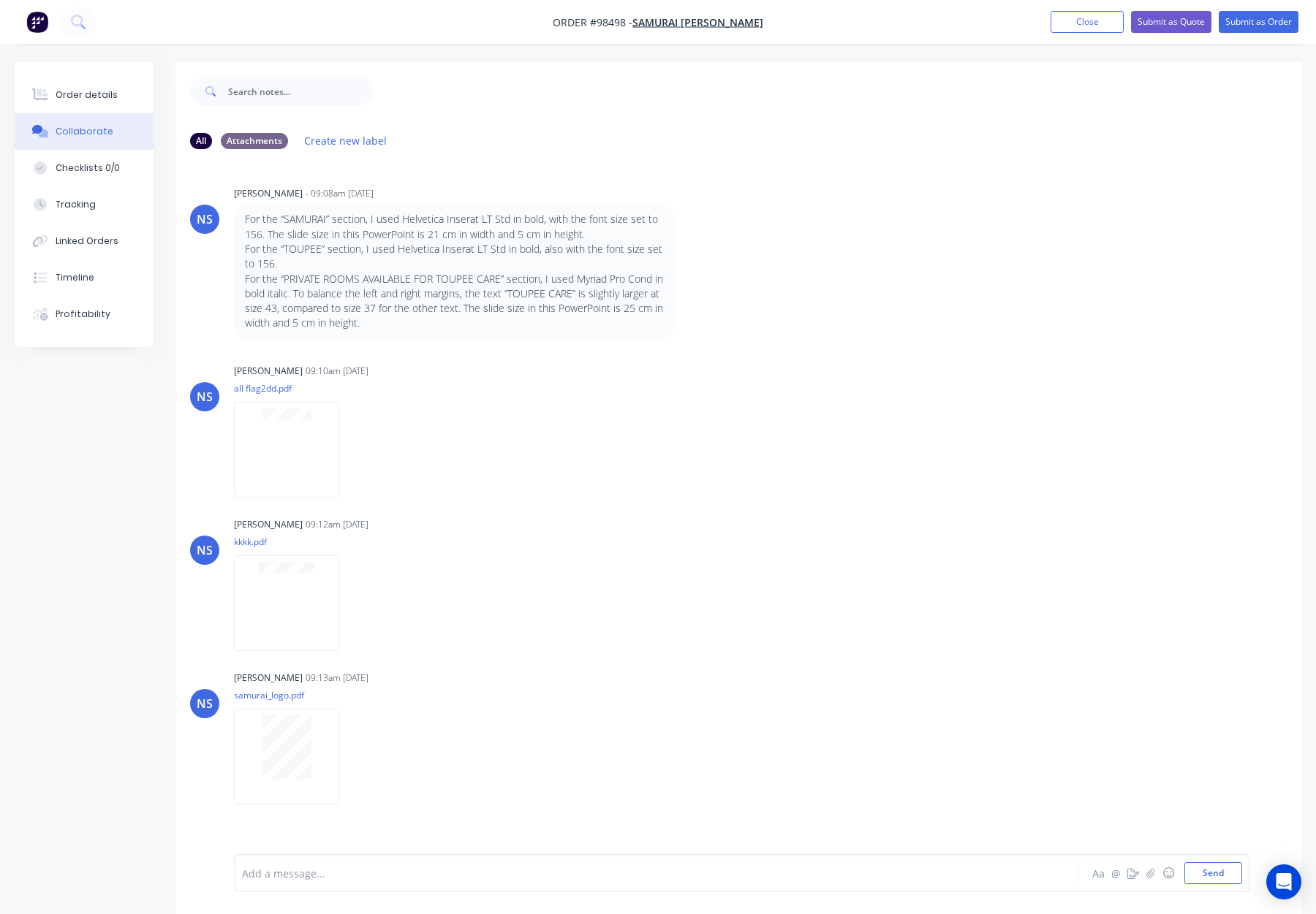
scroll to position [22, 0]
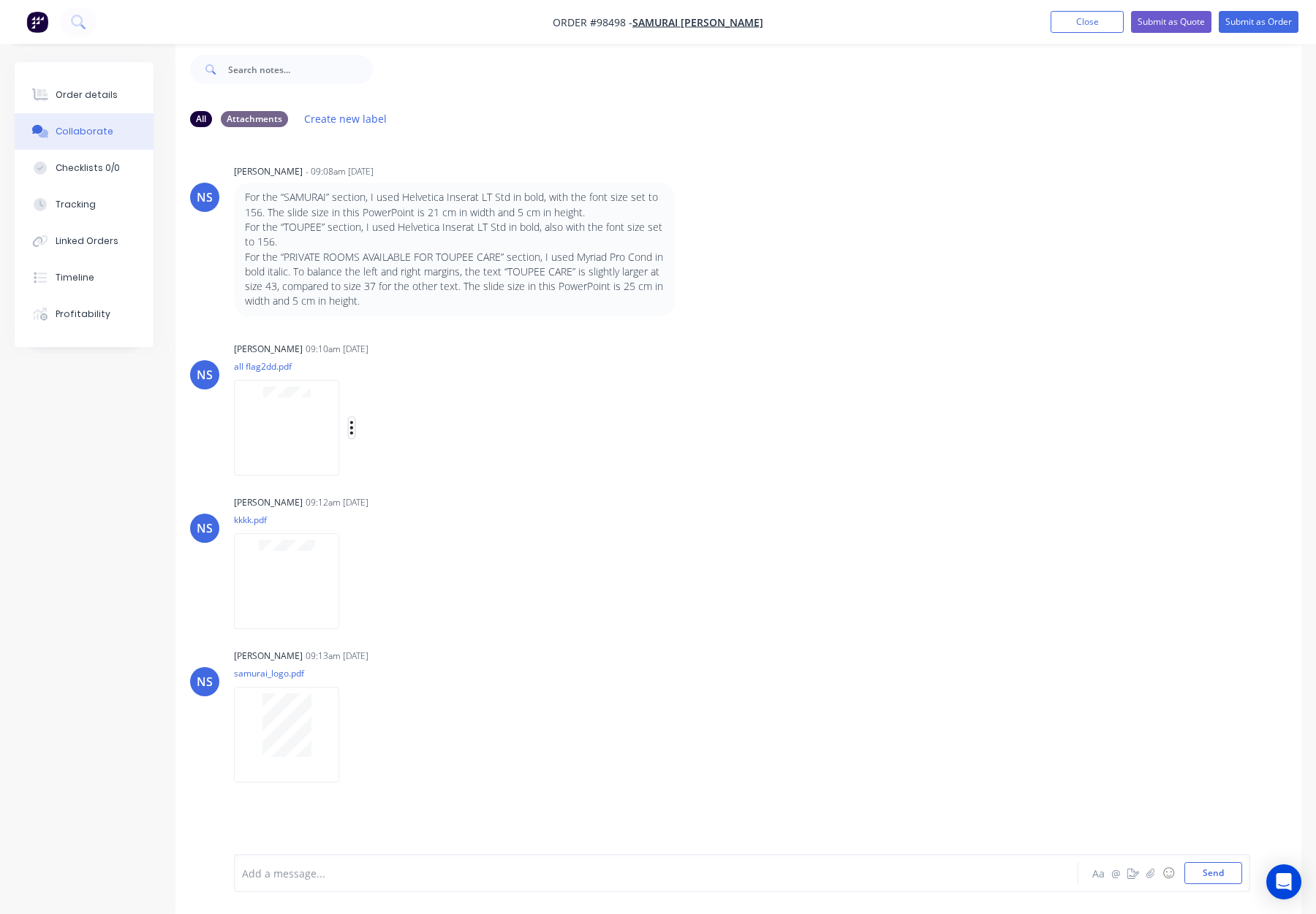
click at [349, 425] on icon "button" at bounding box center [351, 427] width 4 height 17
click at [428, 475] on button "Download" at bounding box center [447, 466] width 164 height 33
click at [349, 580] on button "button" at bounding box center [351, 582] width 6 height 22
click at [399, 617] on button "Download" at bounding box center [447, 620] width 164 height 33
click at [349, 730] on button "button" at bounding box center [351, 735] width 6 height 22
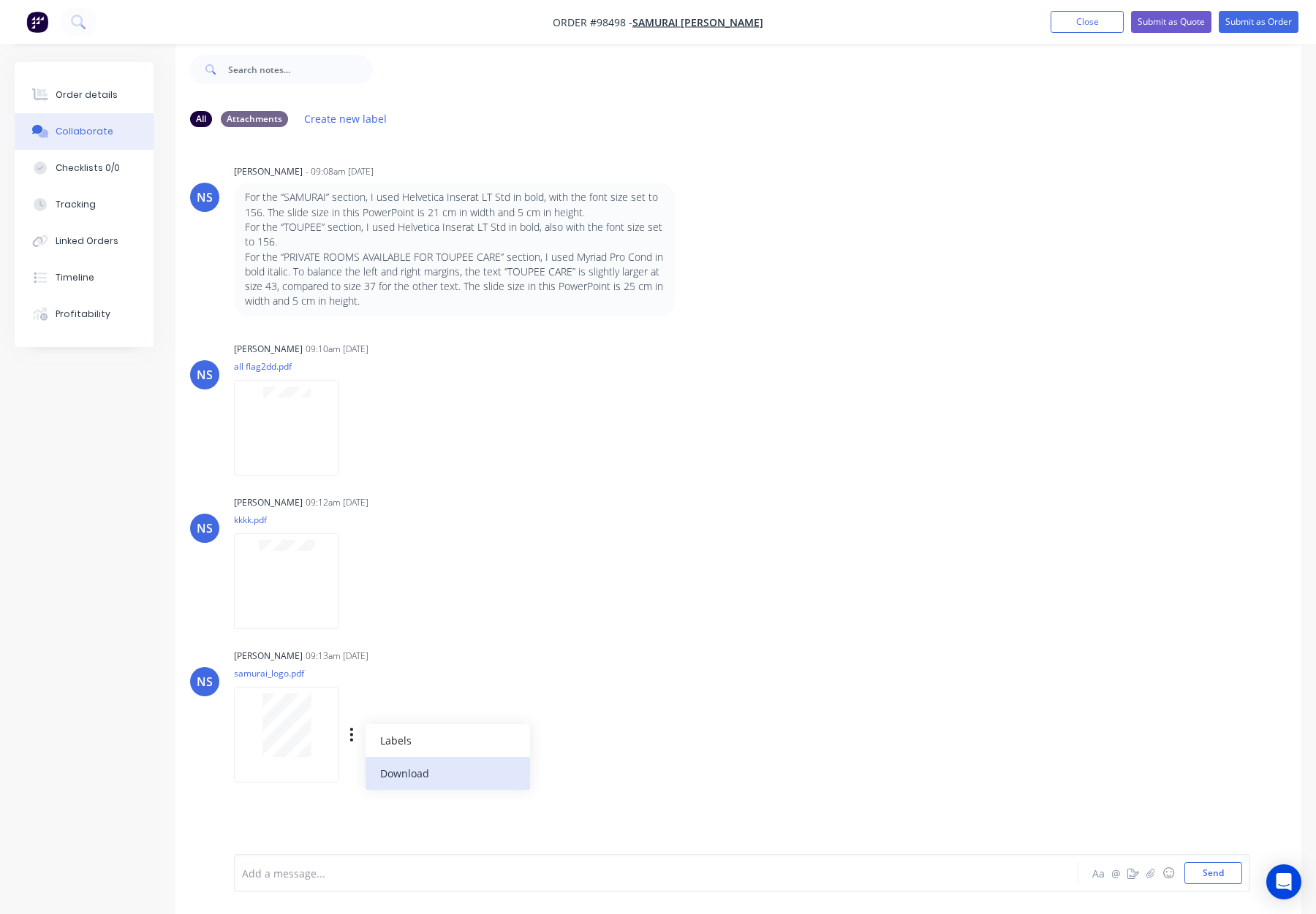
click at [413, 780] on button "Download" at bounding box center [447, 773] width 164 height 33
click at [80, 85] on button "Order details" at bounding box center [84, 94] width 139 height 37
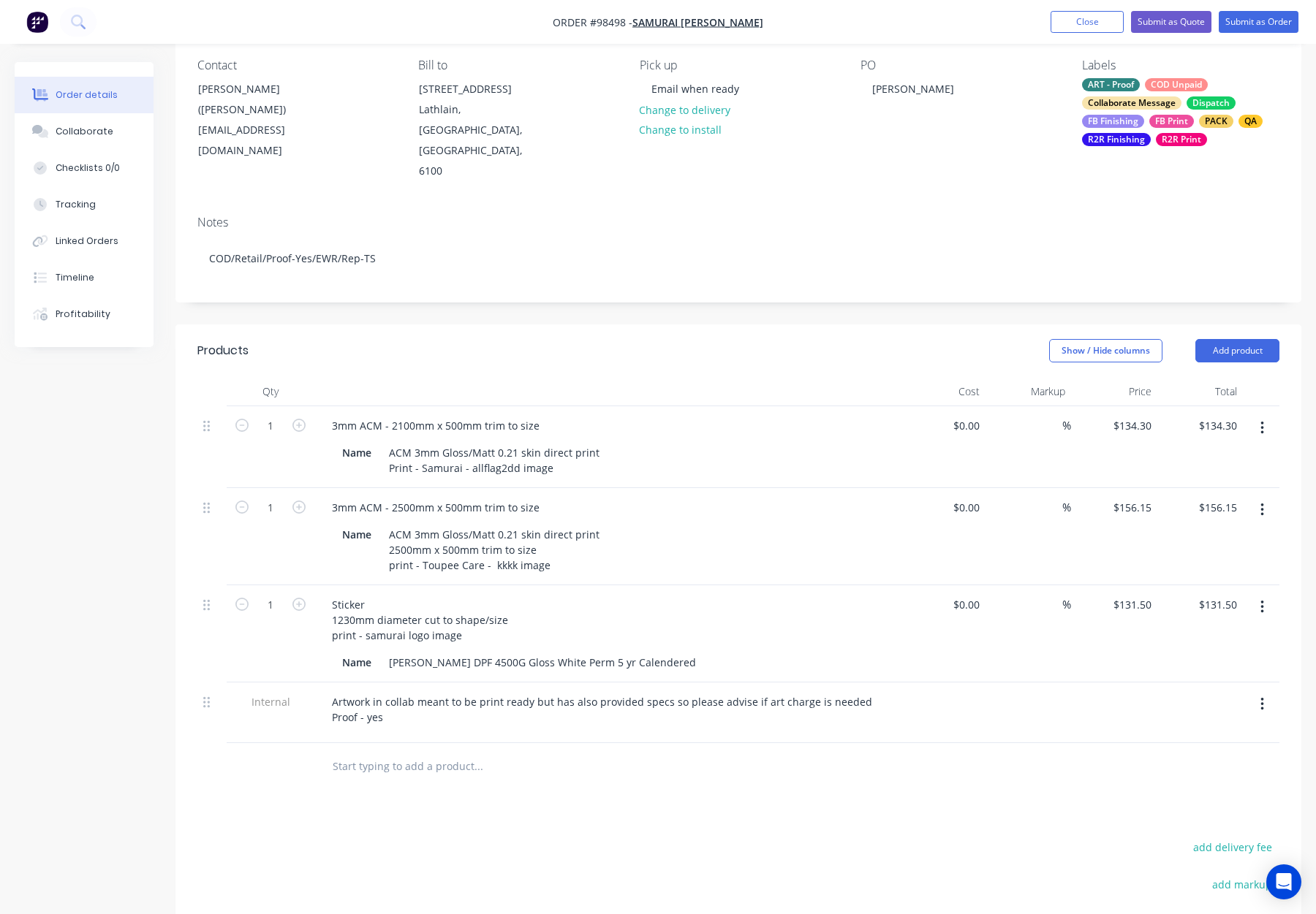
scroll to position [135, 0]
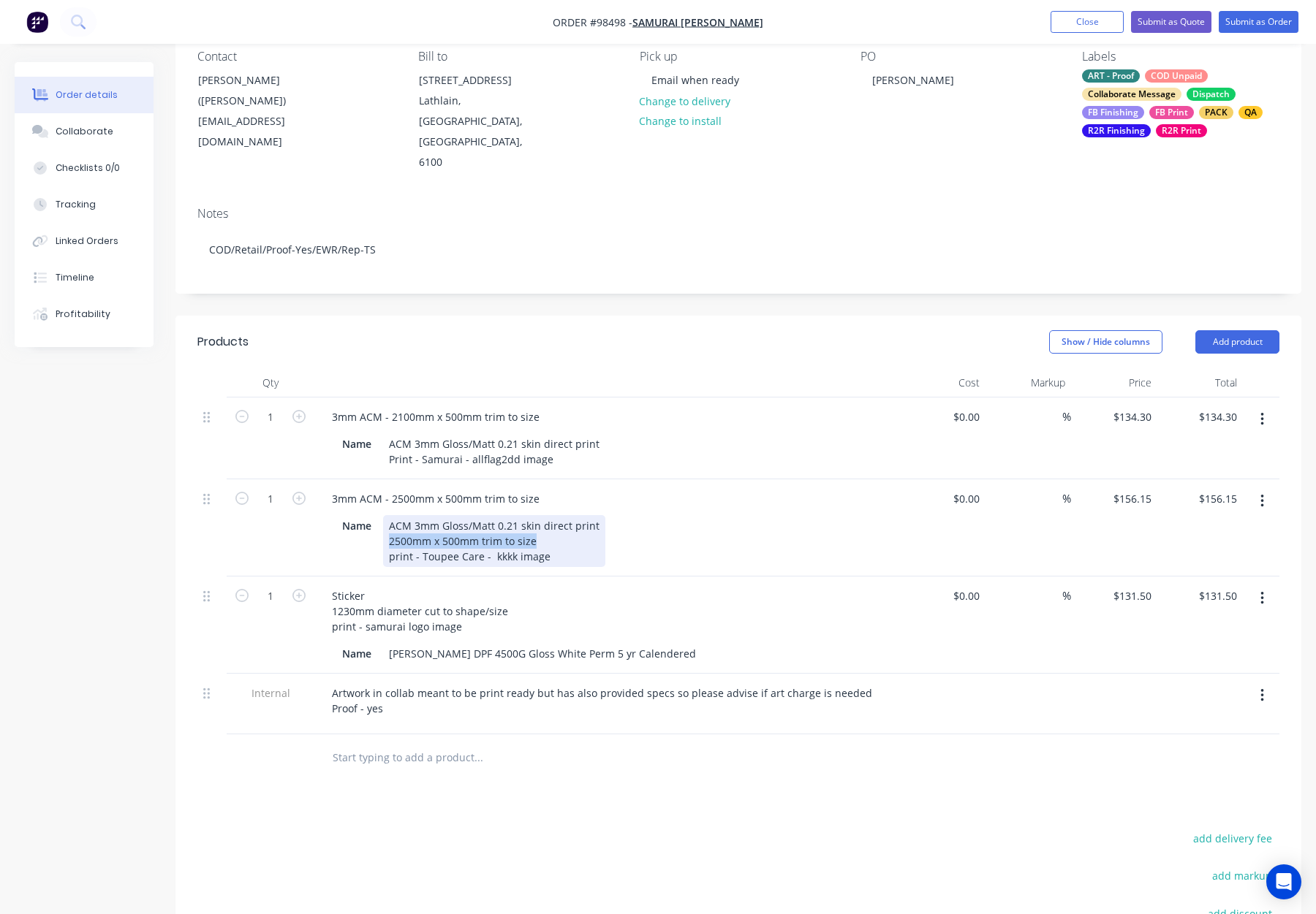
drag, startPoint x: 389, startPoint y: 505, endPoint x: 547, endPoint y: 512, distance: 158.2
click at [547, 515] on div "ACM 3mm Gloss/Matt 0.21 skin direct print 2500mm x 500mm trim to size print - T…" at bounding box center [494, 541] width 222 height 52
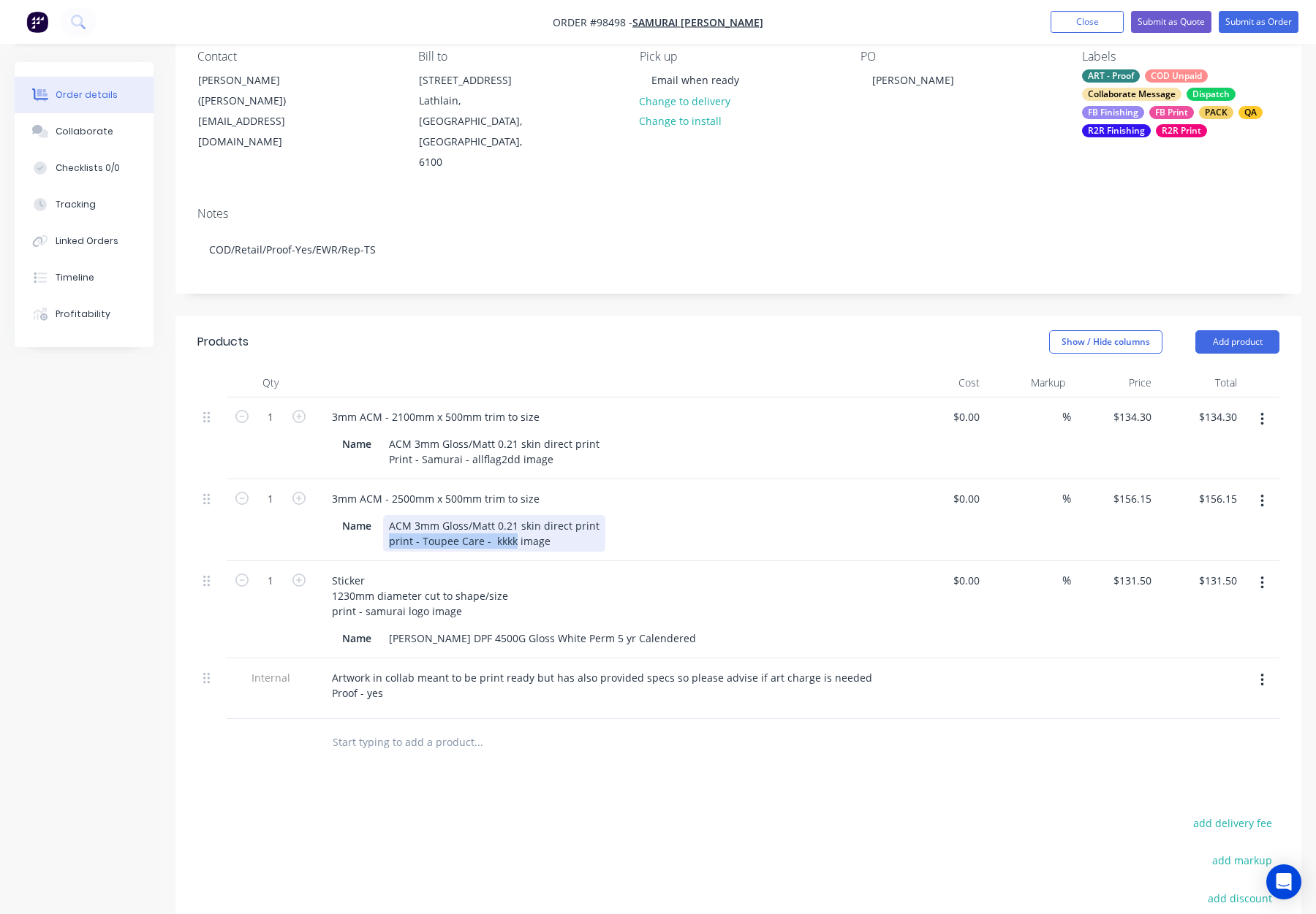
click at [394, 515] on div "ACM 3mm Gloss/Matt 0.21 skin direct print print - Toupee Care - kkkk image" at bounding box center [494, 533] width 222 height 37
click at [669, 515] on div "Name ACM 3mm Gloss/Matt 0.21 skin direct print Print - Toupee Care - kkkk image" at bounding box center [604, 533] width 535 height 37
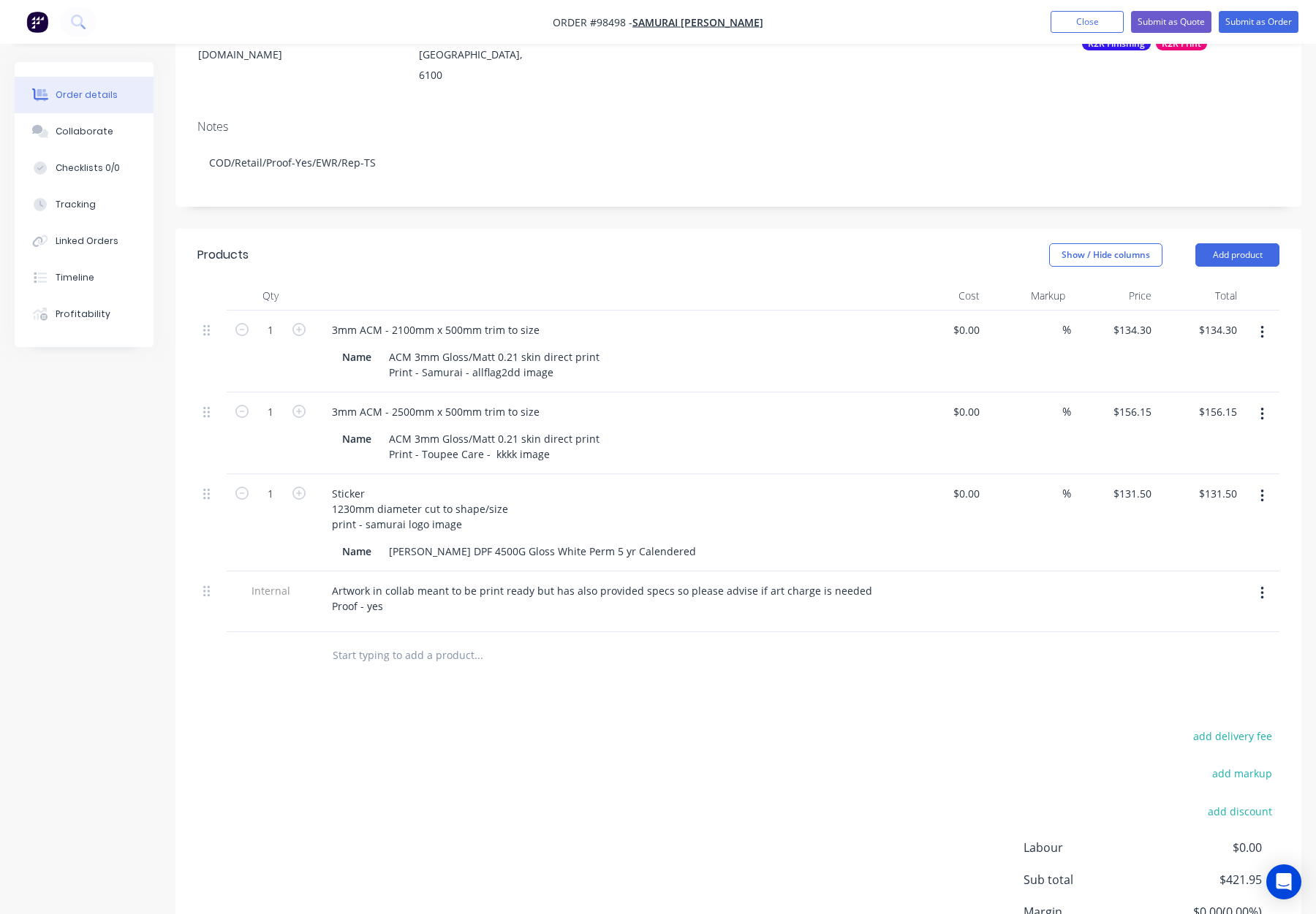
scroll to position [222, 0]
click at [331, 482] on div "Sticker 1230mm diameter cut to shape/size print - samurai logo image" at bounding box center [420, 508] width 199 height 52
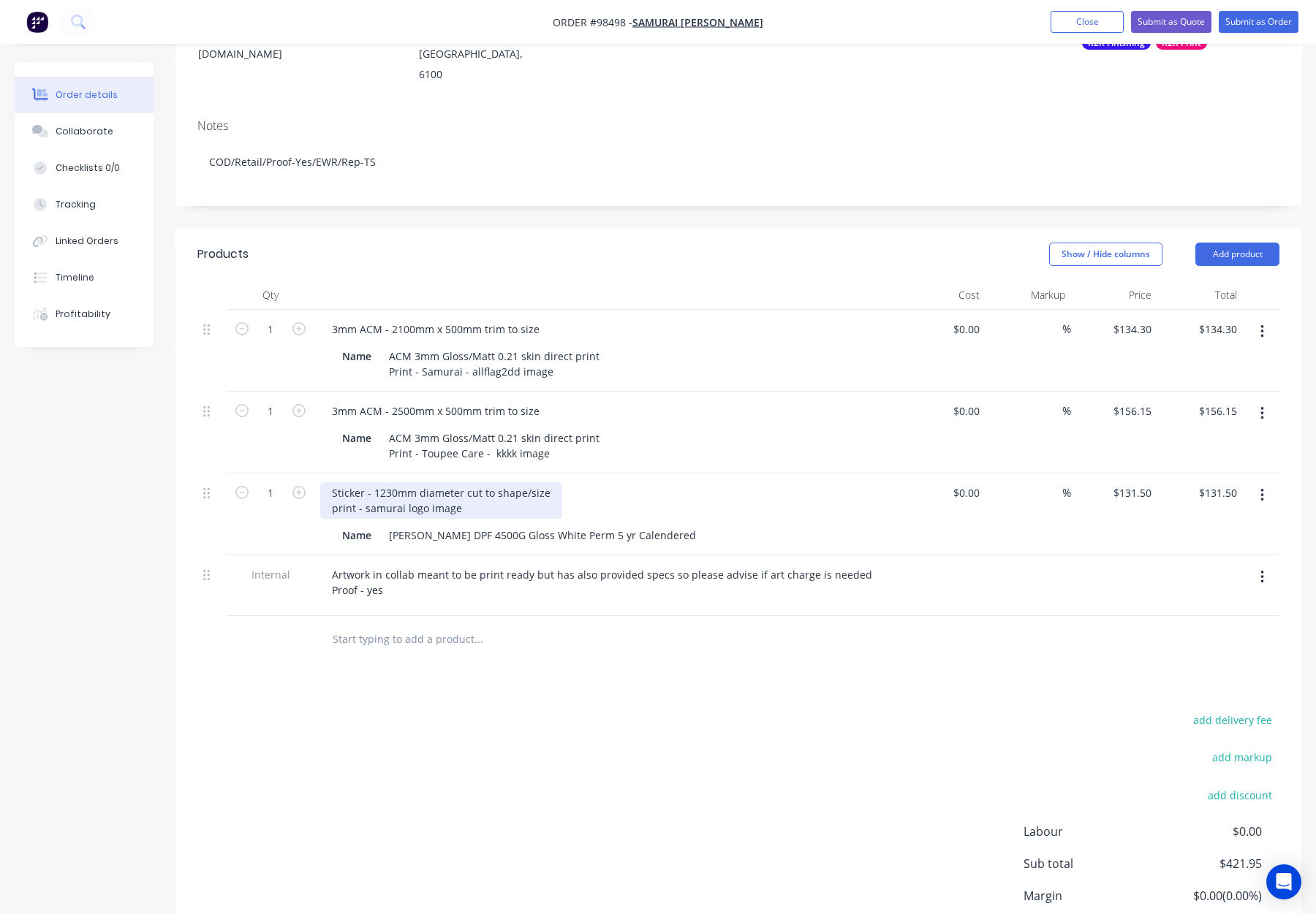
click at [336, 482] on div "Sticker - 1230mm diameter cut to shape/size print - samurai logo image" at bounding box center [441, 500] width 242 height 37
click at [654, 482] on div "Sticker - 1230mm diameter cut to shape/size Print - samurai logo image" at bounding box center [607, 500] width 573 height 37
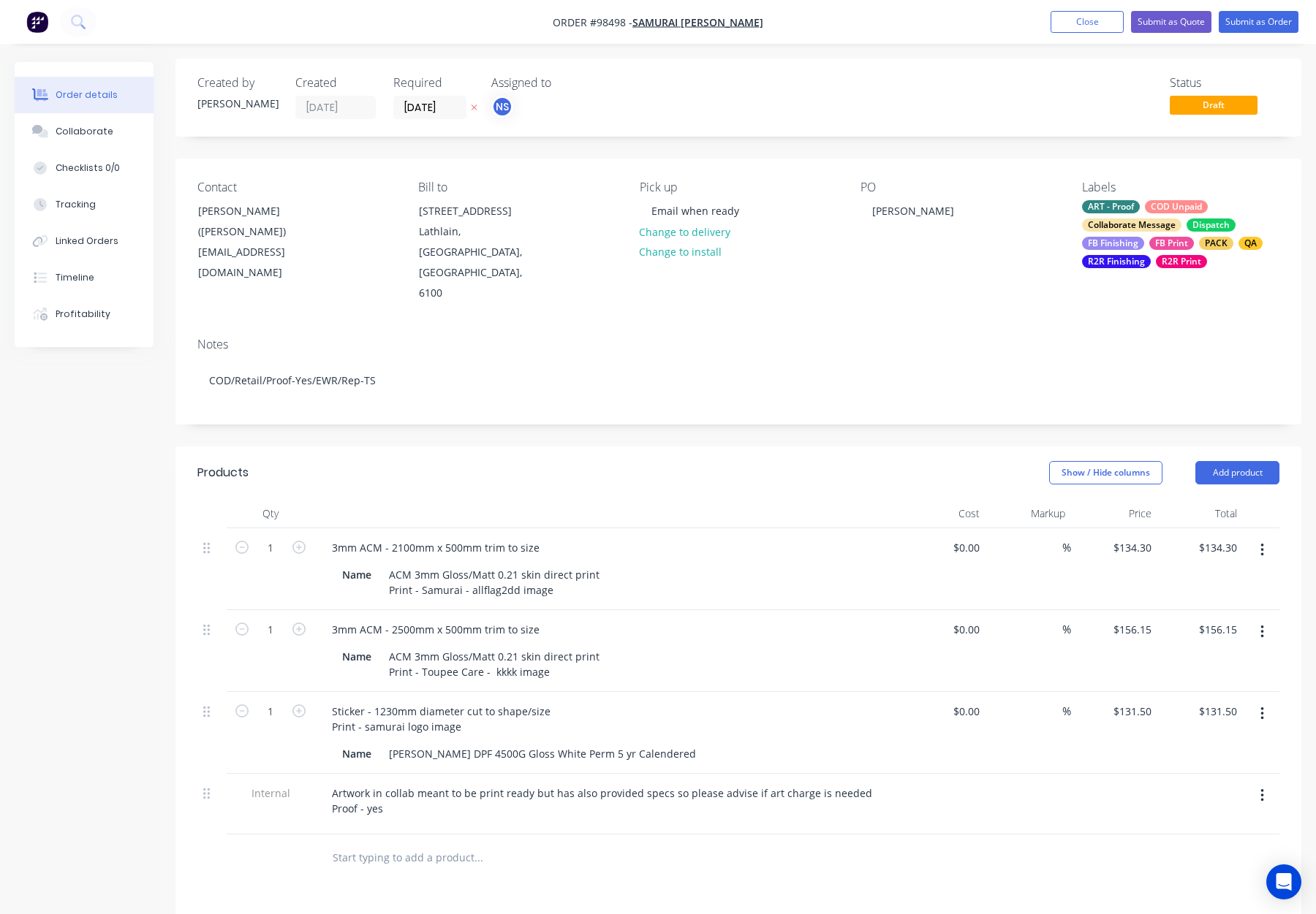
scroll to position [0, 0]
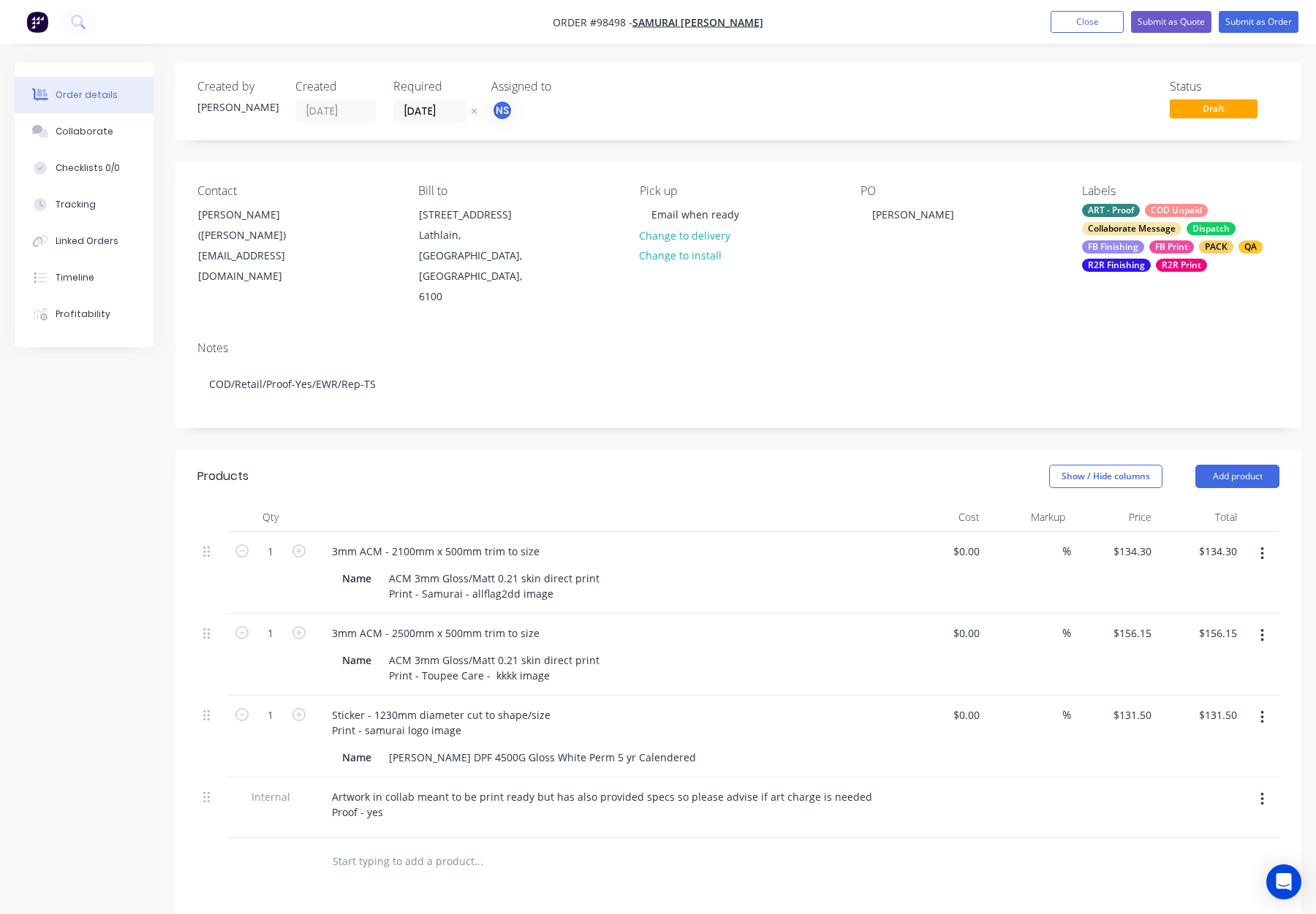
click at [1146, 243] on div "ART - Proof COD Unpaid Collaborate Message Dispatch FB Finishing FB Print PACK …" at bounding box center [1181, 238] width 198 height 68
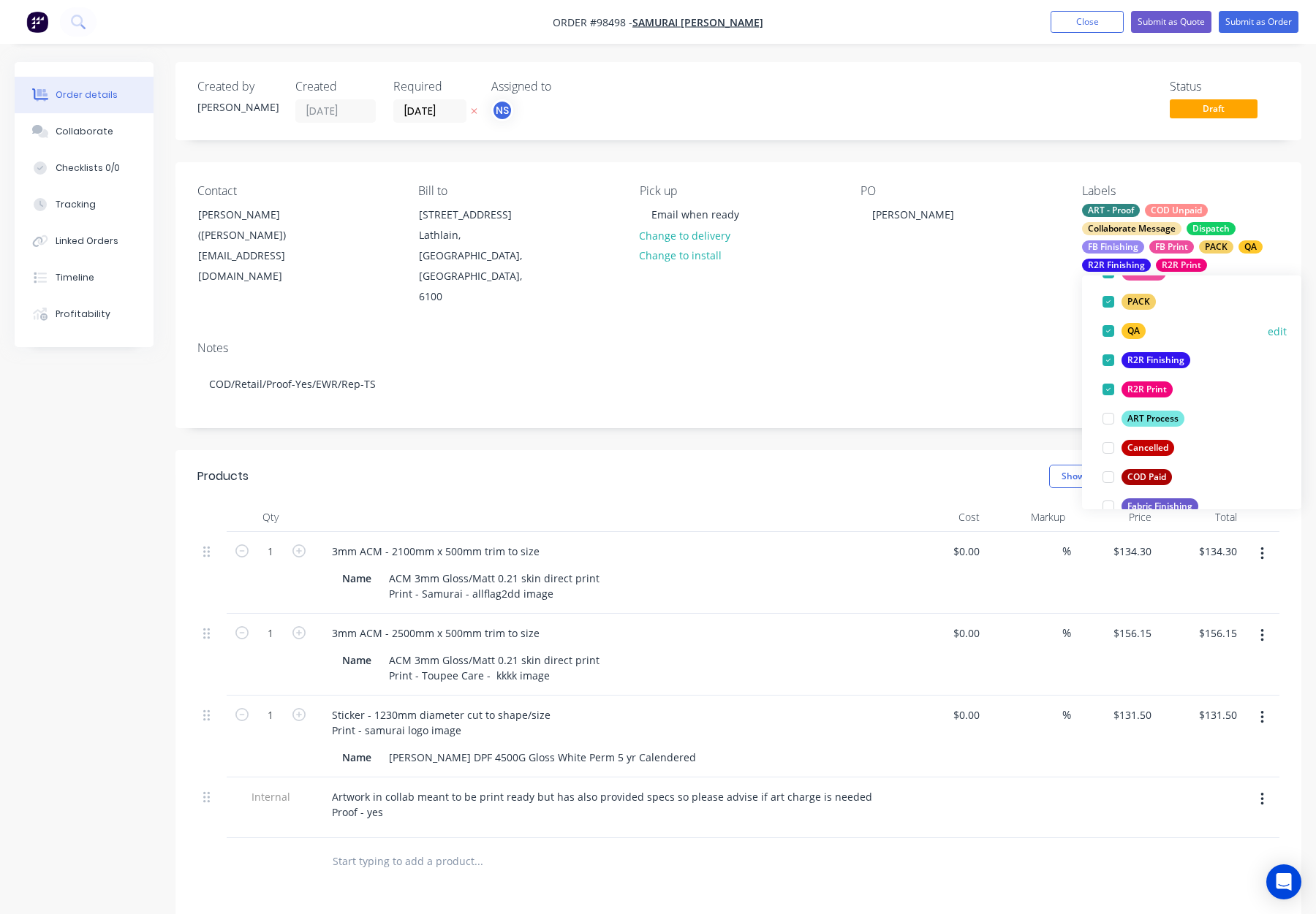
scroll to position [272, 0]
click at [1154, 351] on div "R2R Finishing" at bounding box center [1156, 355] width 69 height 16
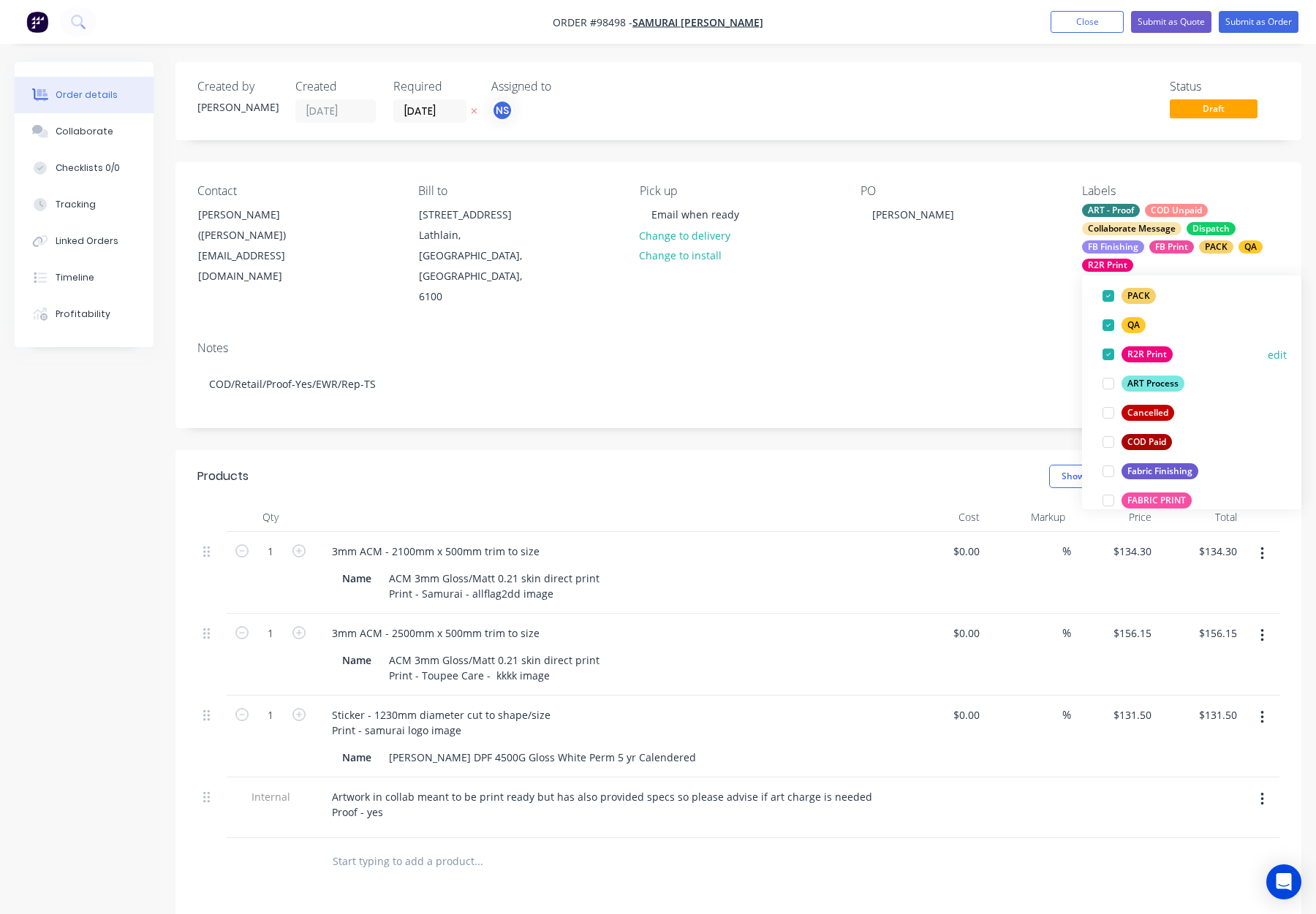
click at [1155, 352] on div "R2R Print" at bounding box center [1147, 355] width 51 height 16
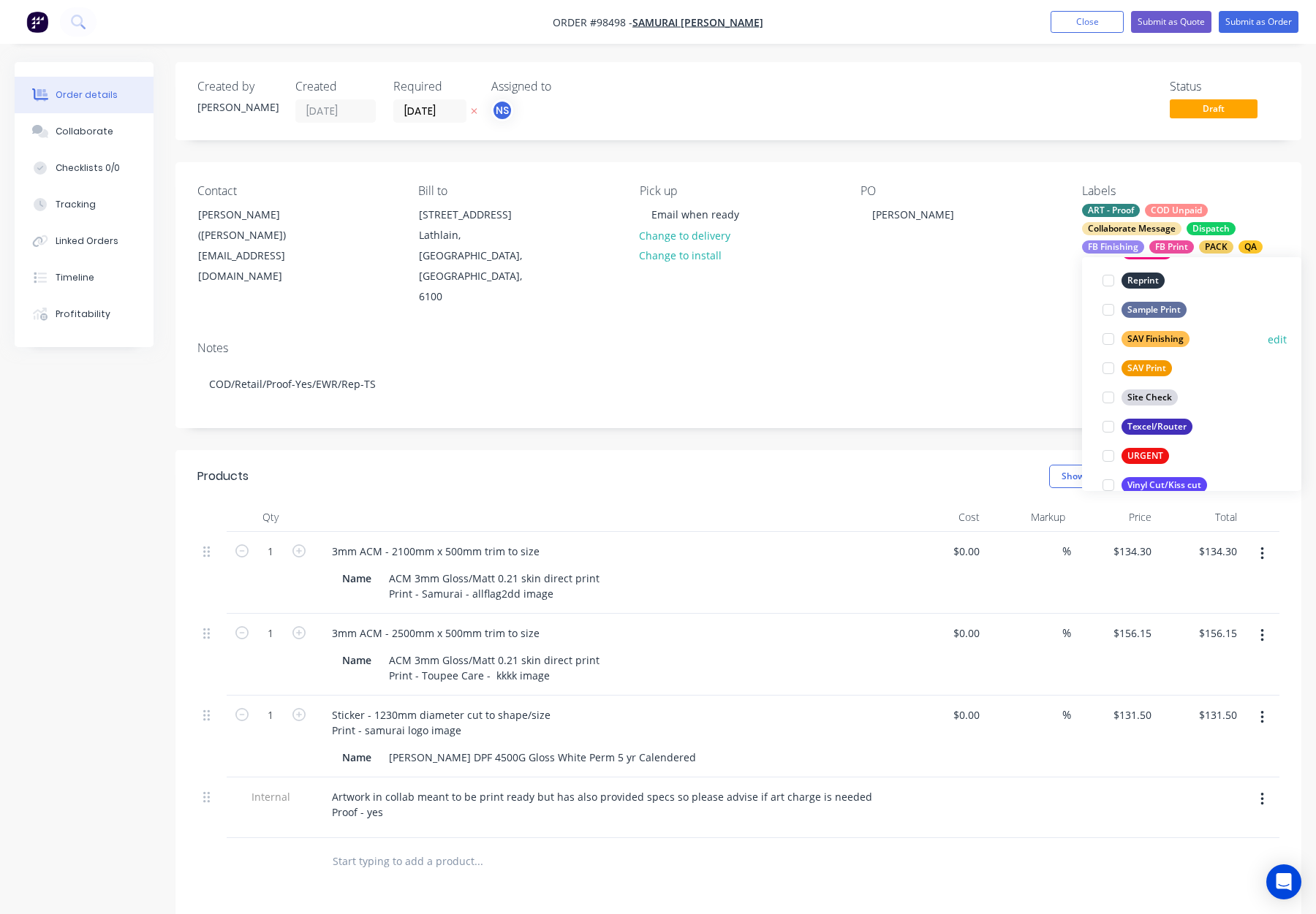
click at [1153, 342] on div "SAV Finishing" at bounding box center [1156, 339] width 68 height 16
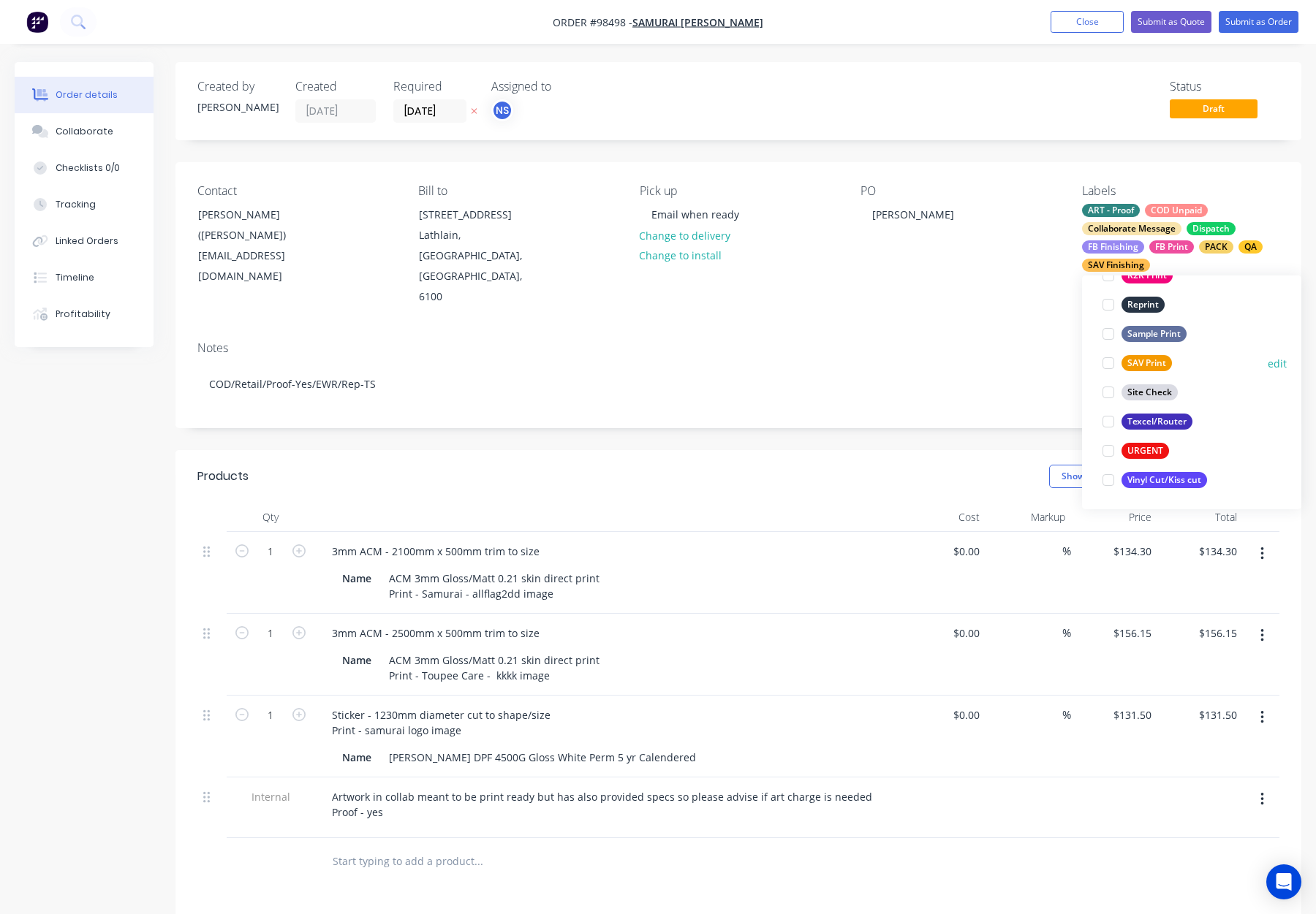
click at [1147, 359] on div "SAV Print" at bounding box center [1147, 364] width 50 height 16
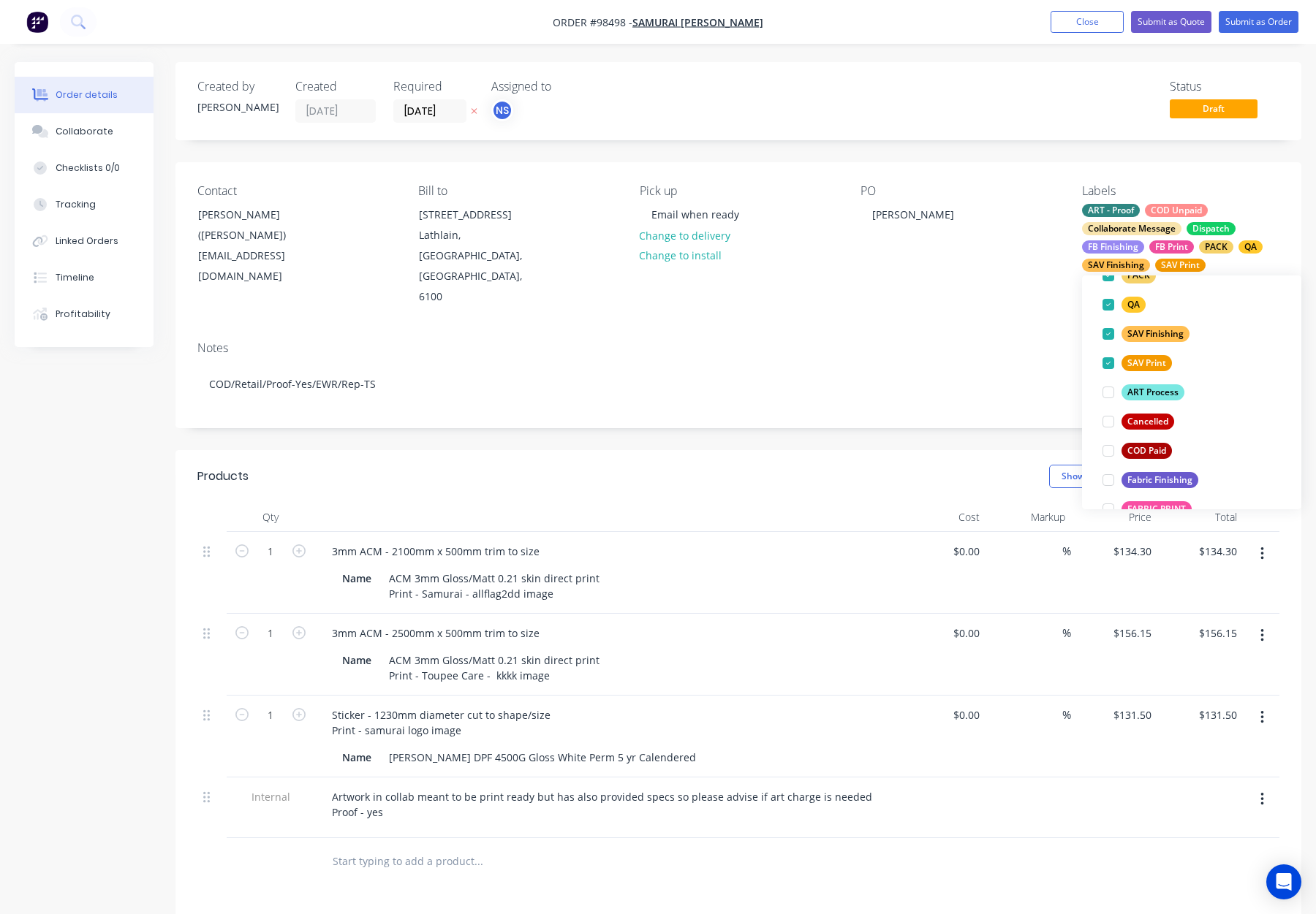
click at [910, 330] on div "Notes COD/Retail/Proof-Yes/EWR/Rep-TS" at bounding box center [738, 378] width 1126 height 98
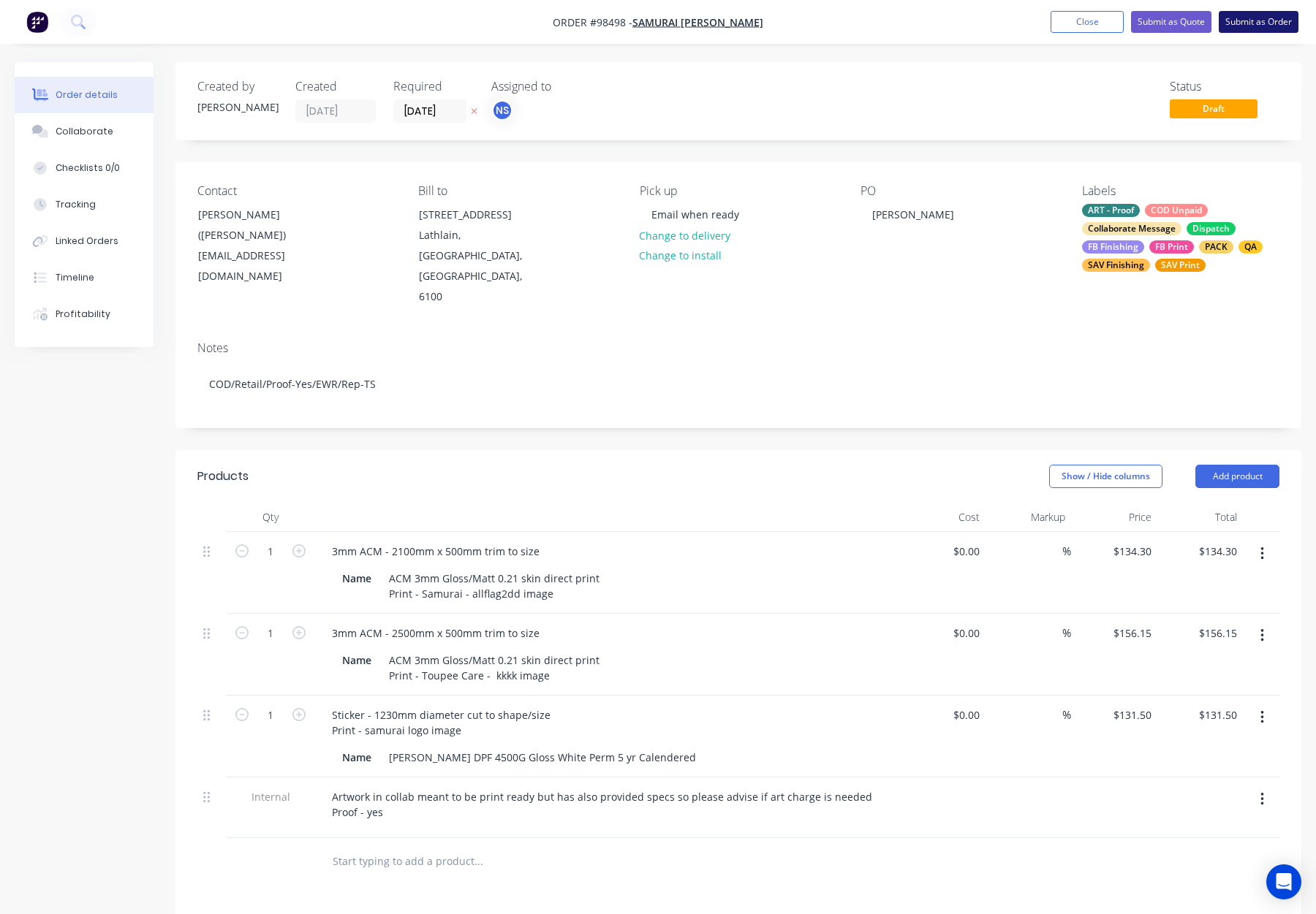
click at [1249, 18] on button "Submit as Order" at bounding box center [1259, 22] width 80 height 22
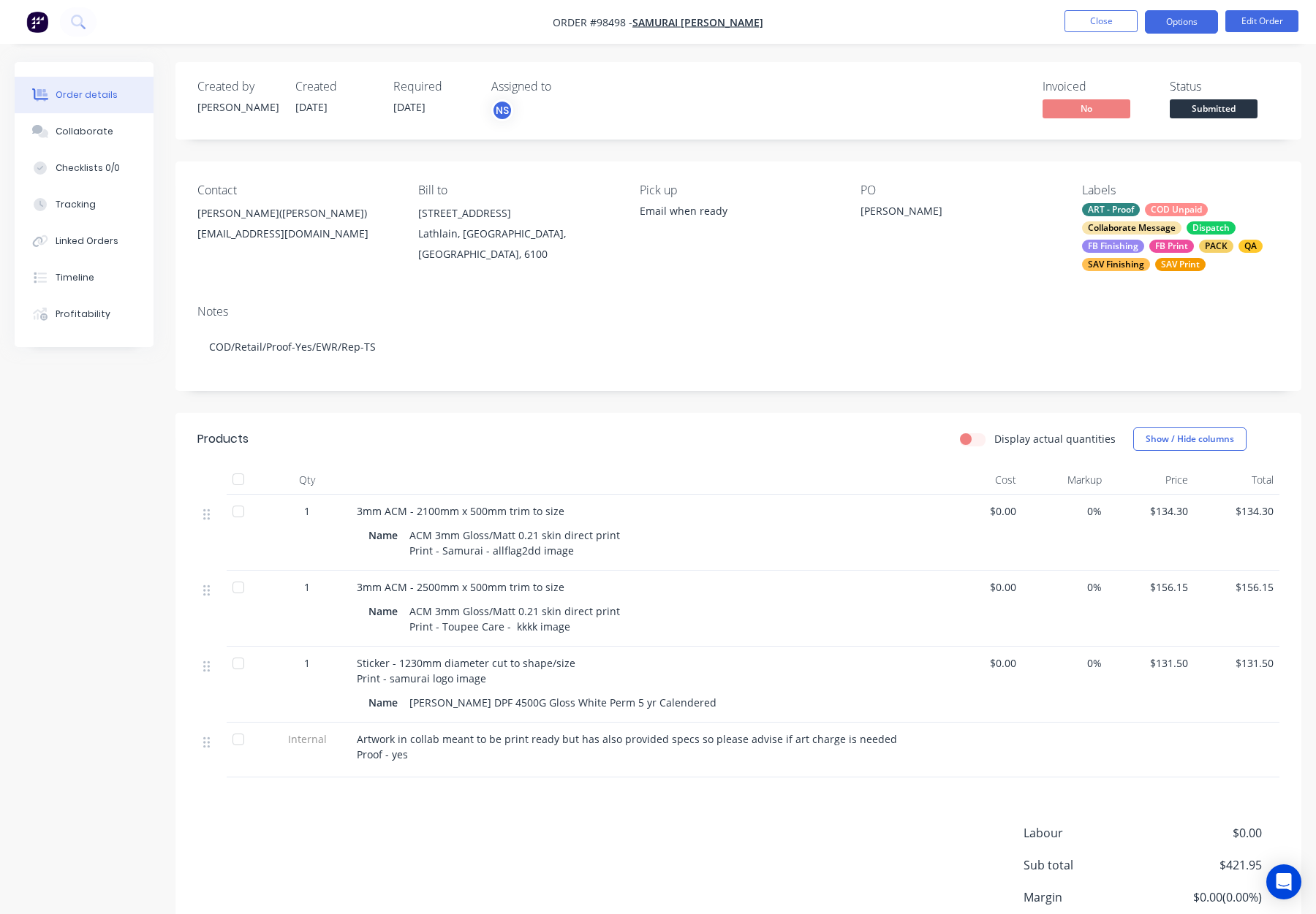
click at [1172, 26] on button "Options" at bounding box center [1181, 22] width 73 height 23
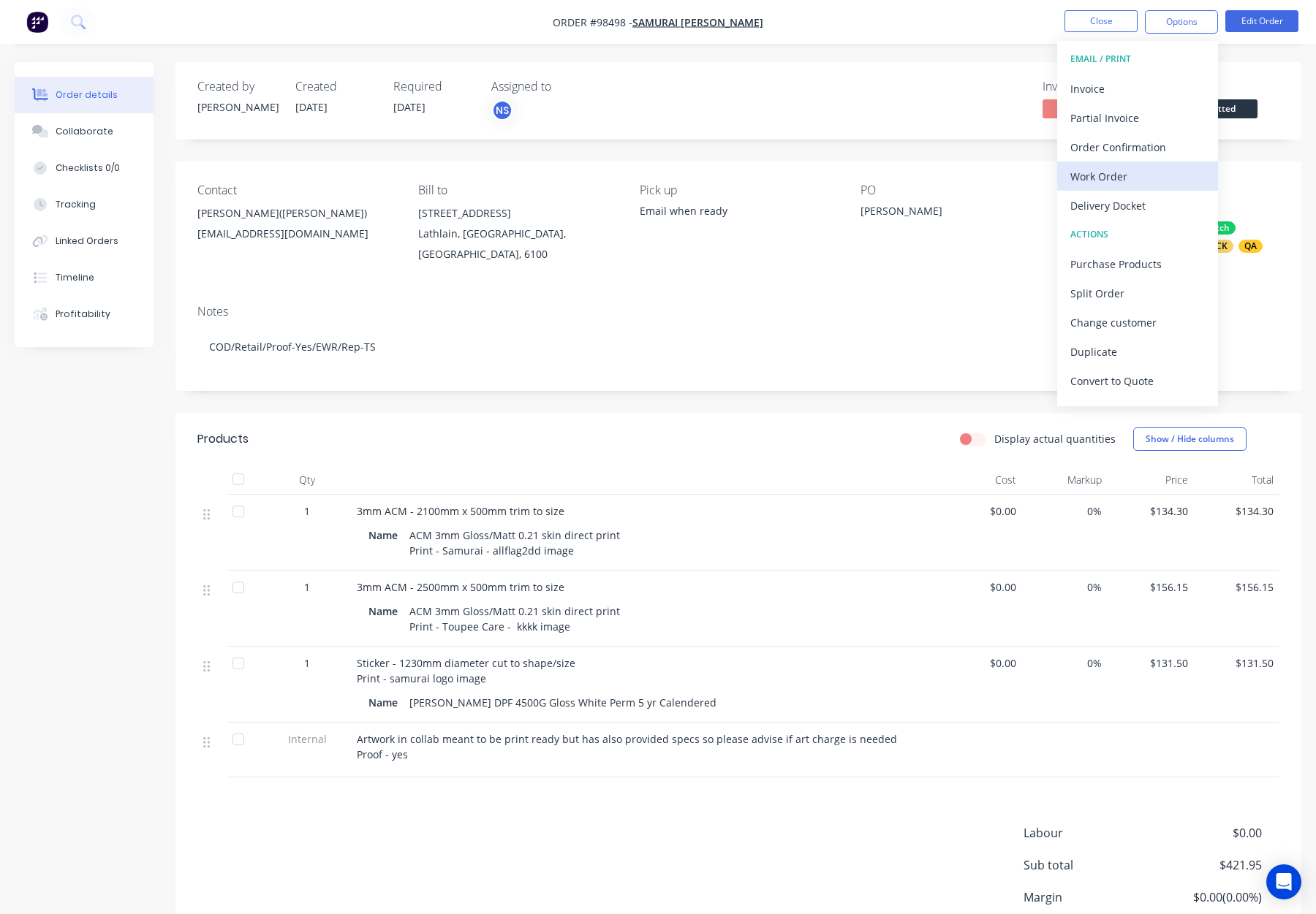
click at [1130, 167] on div "Work Order" at bounding box center [1138, 177] width 135 height 22
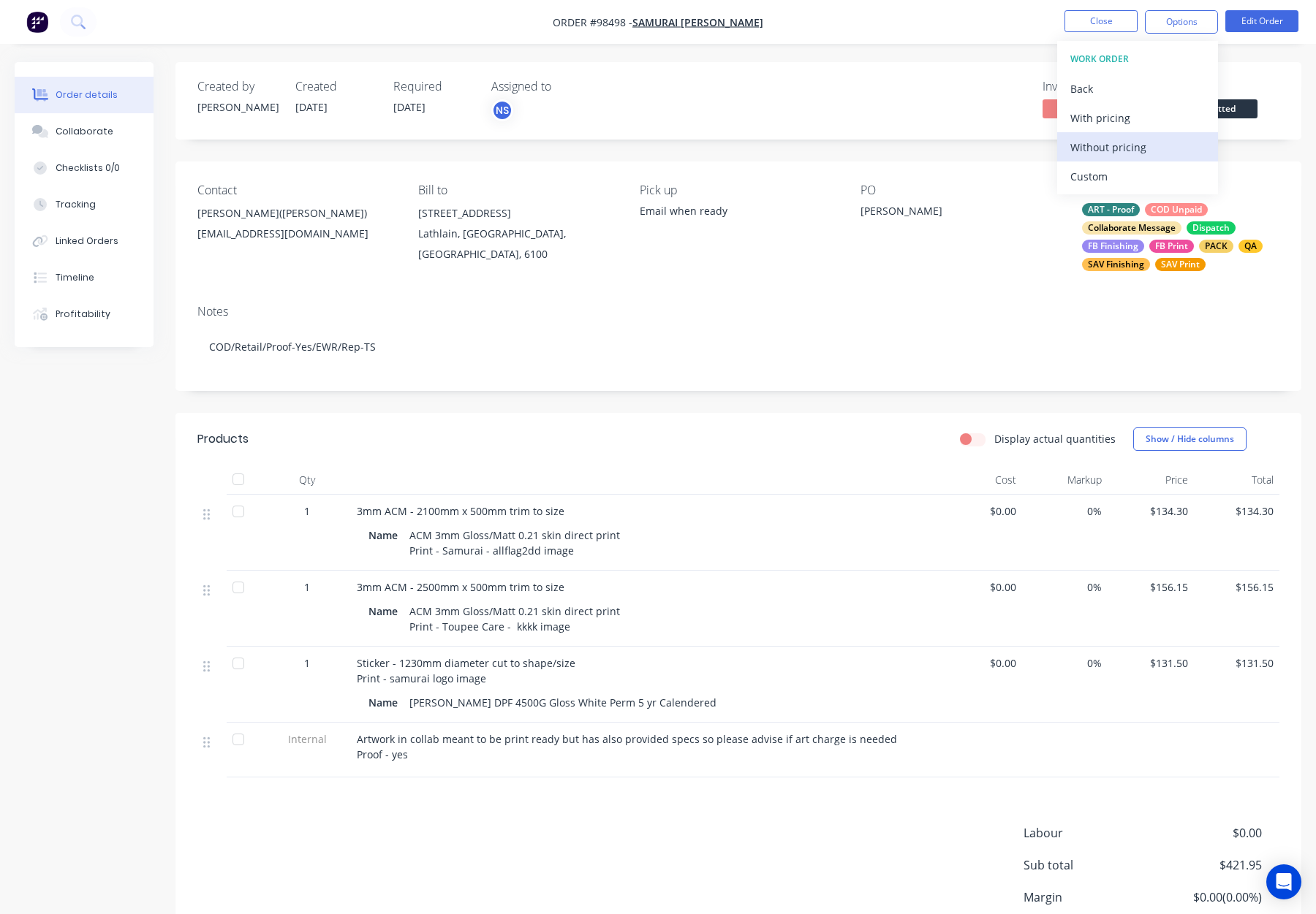
click at [1127, 136] on div "Without pricing" at bounding box center [1138, 147] width 135 height 22
click at [1093, 25] on button "Close" at bounding box center [1100, 21] width 73 height 22
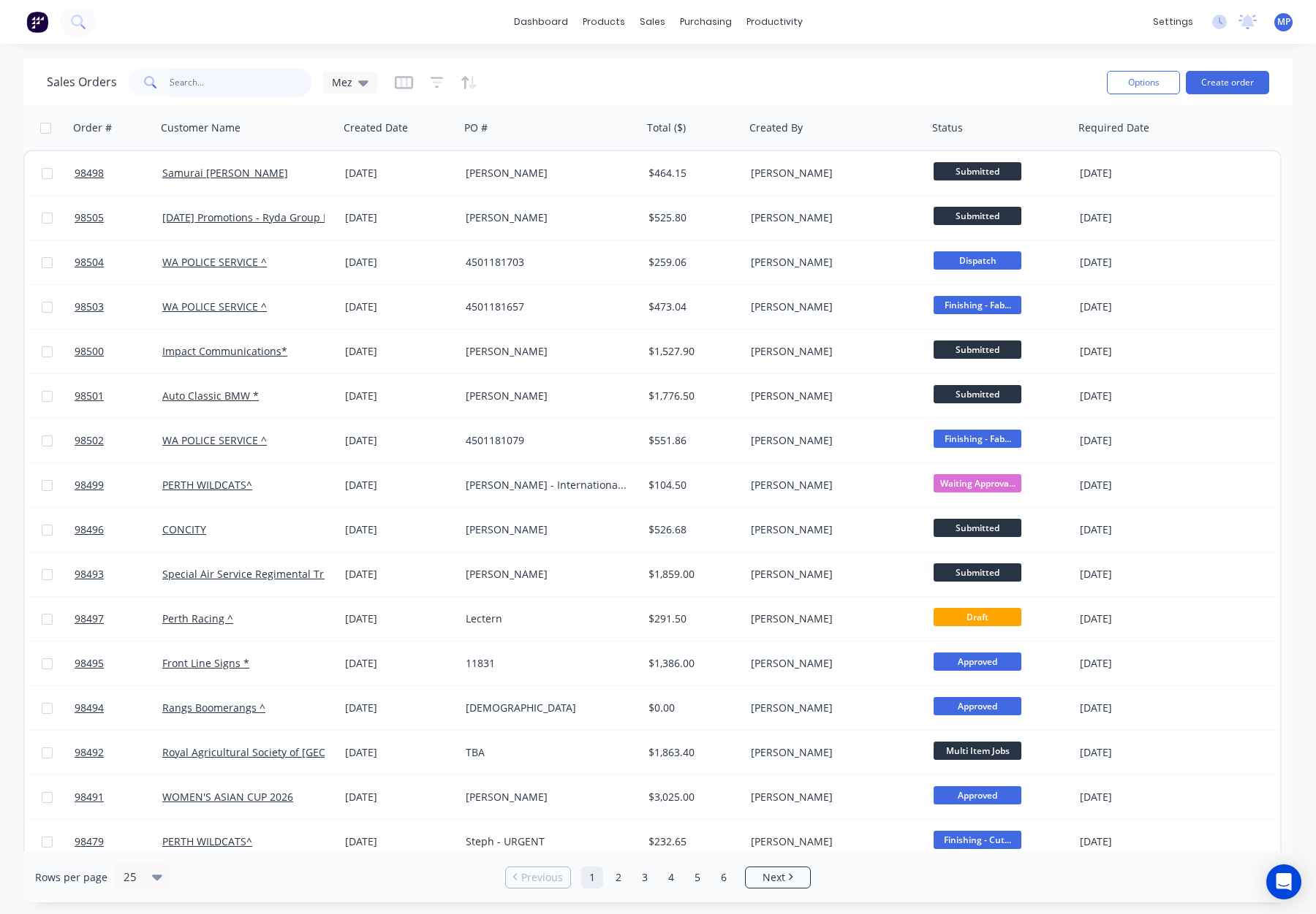
click at [210, 88] on input "text" at bounding box center [241, 83] width 143 height 30
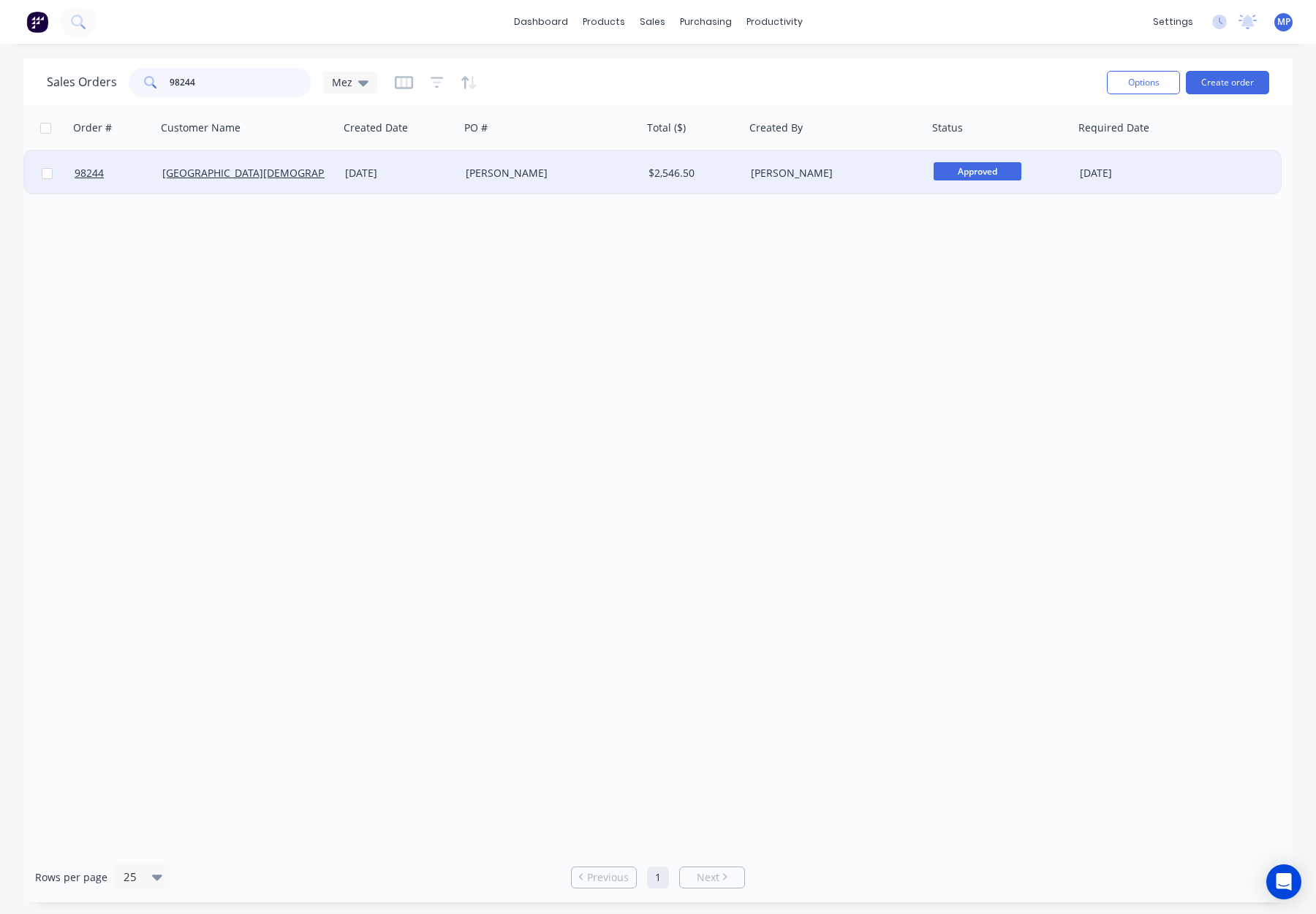
type input "98244"
click at [587, 170] on div "[PERSON_NAME]" at bounding box center [547, 173] width 163 height 14
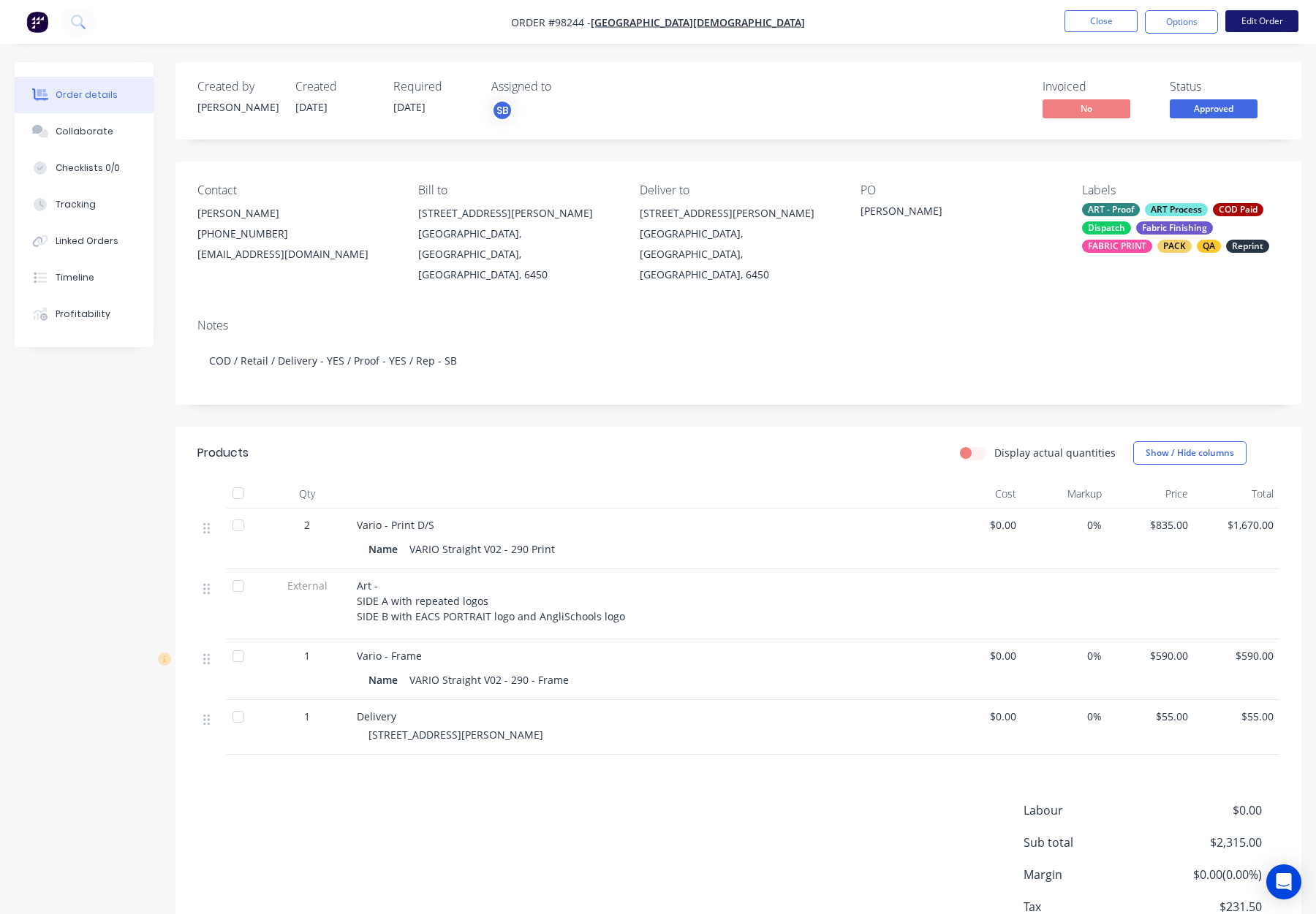
click at [1266, 26] on button "Edit Order" at bounding box center [1261, 21] width 73 height 22
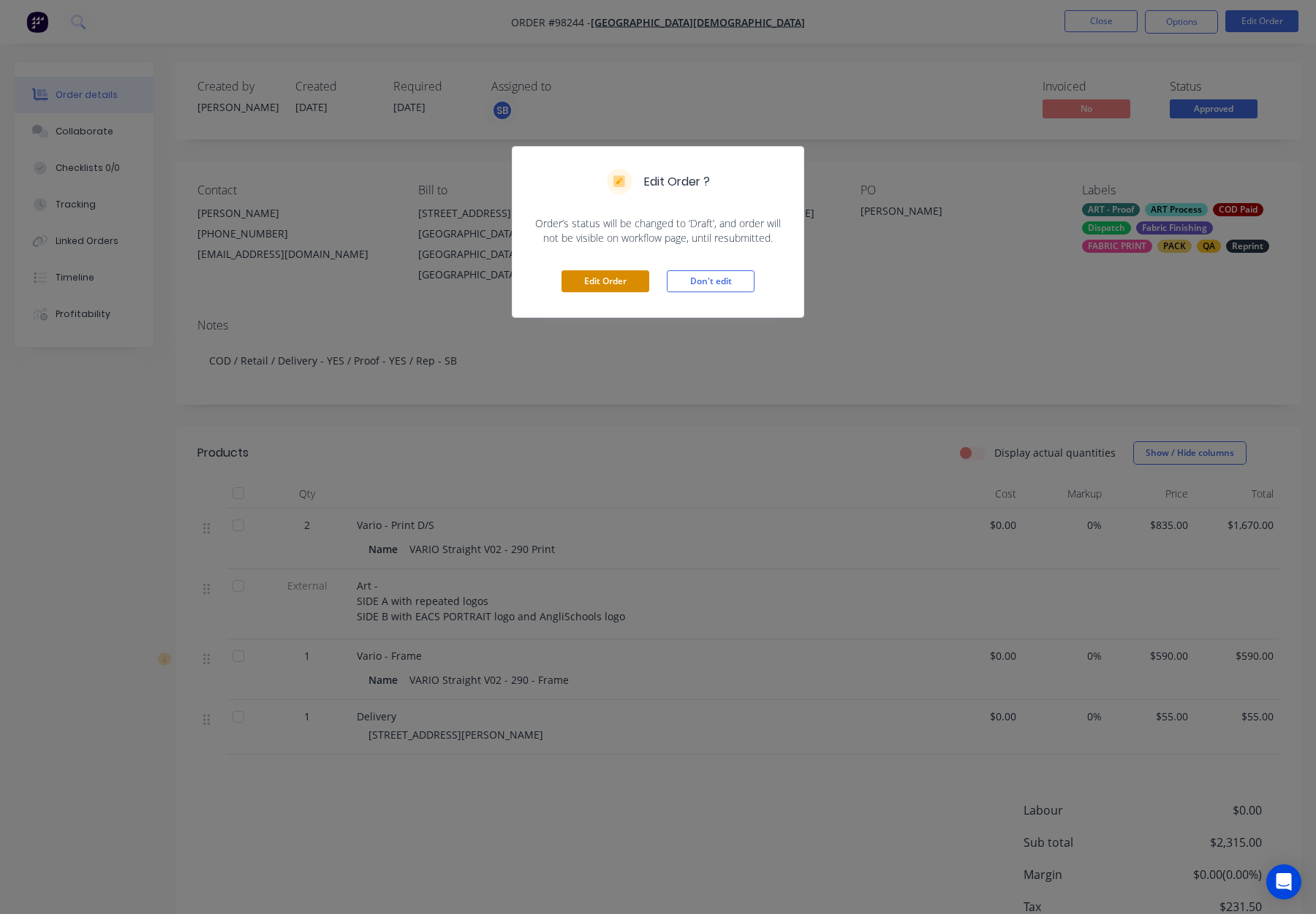
click at [585, 282] on button "Edit Order" at bounding box center [605, 281] width 88 height 22
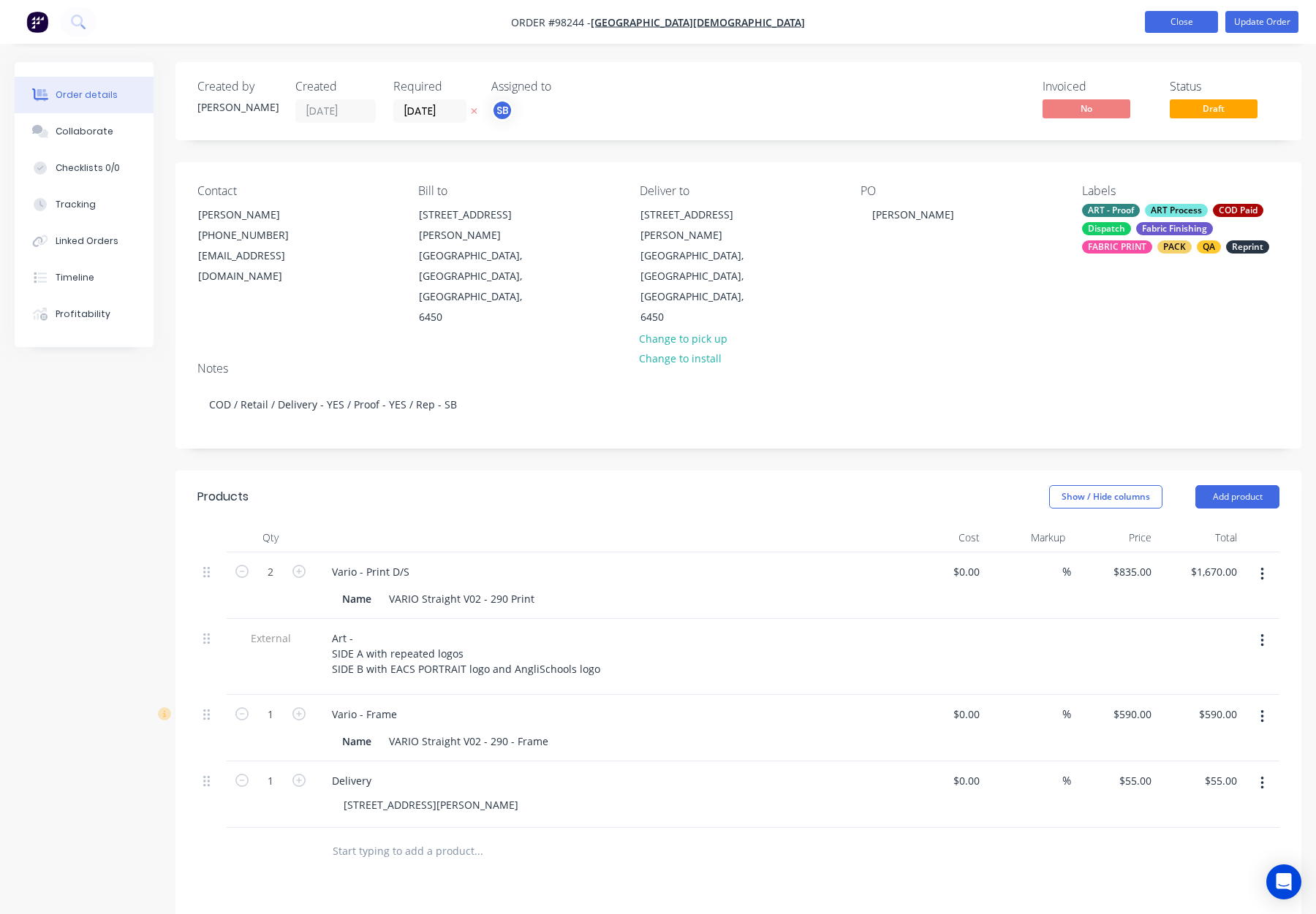
click at [1163, 22] on button "Close" at bounding box center [1181, 22] width 73 height 22
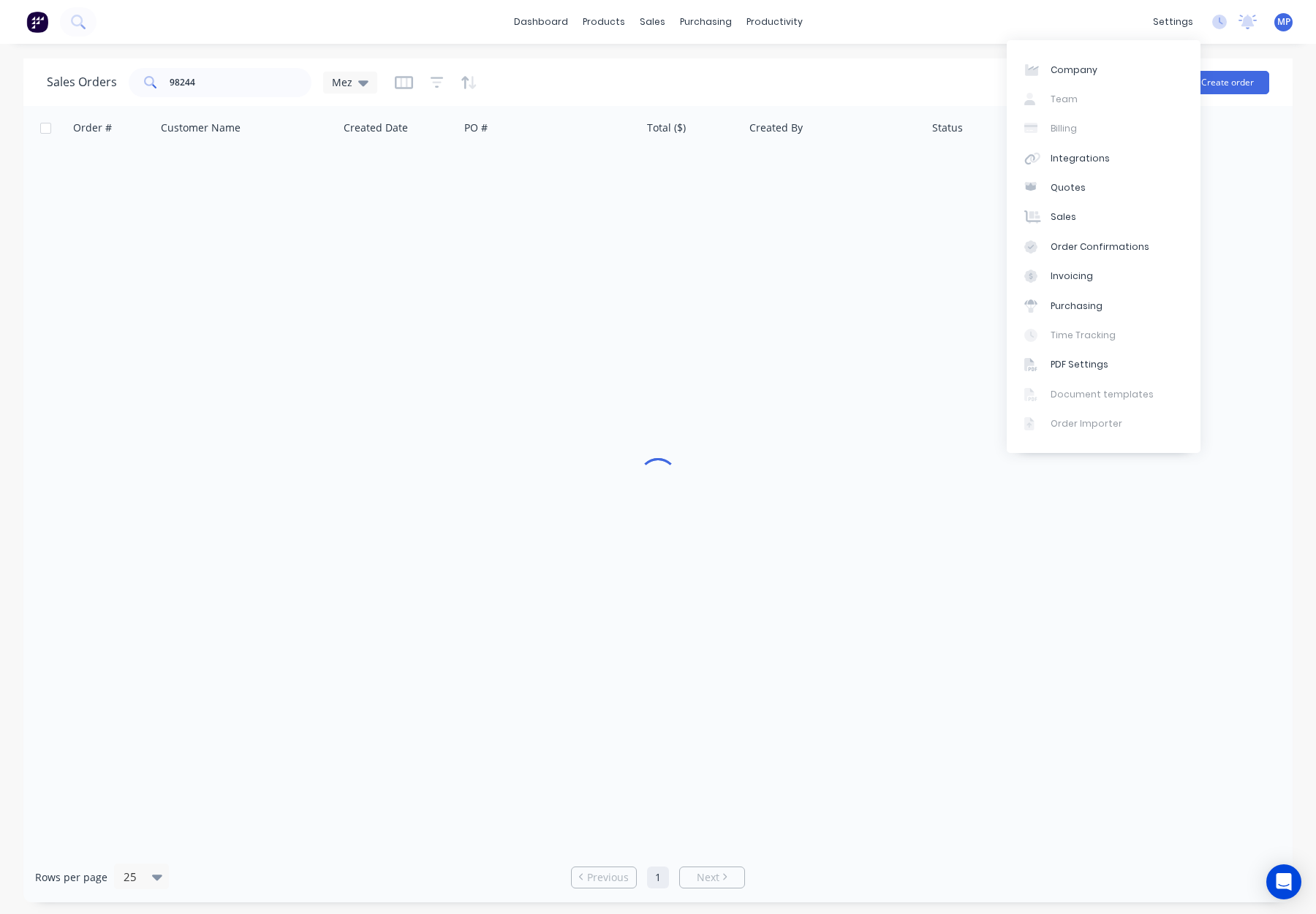
click at [790, 203] on div at bounding box center [658, 479] width 1269 height 746
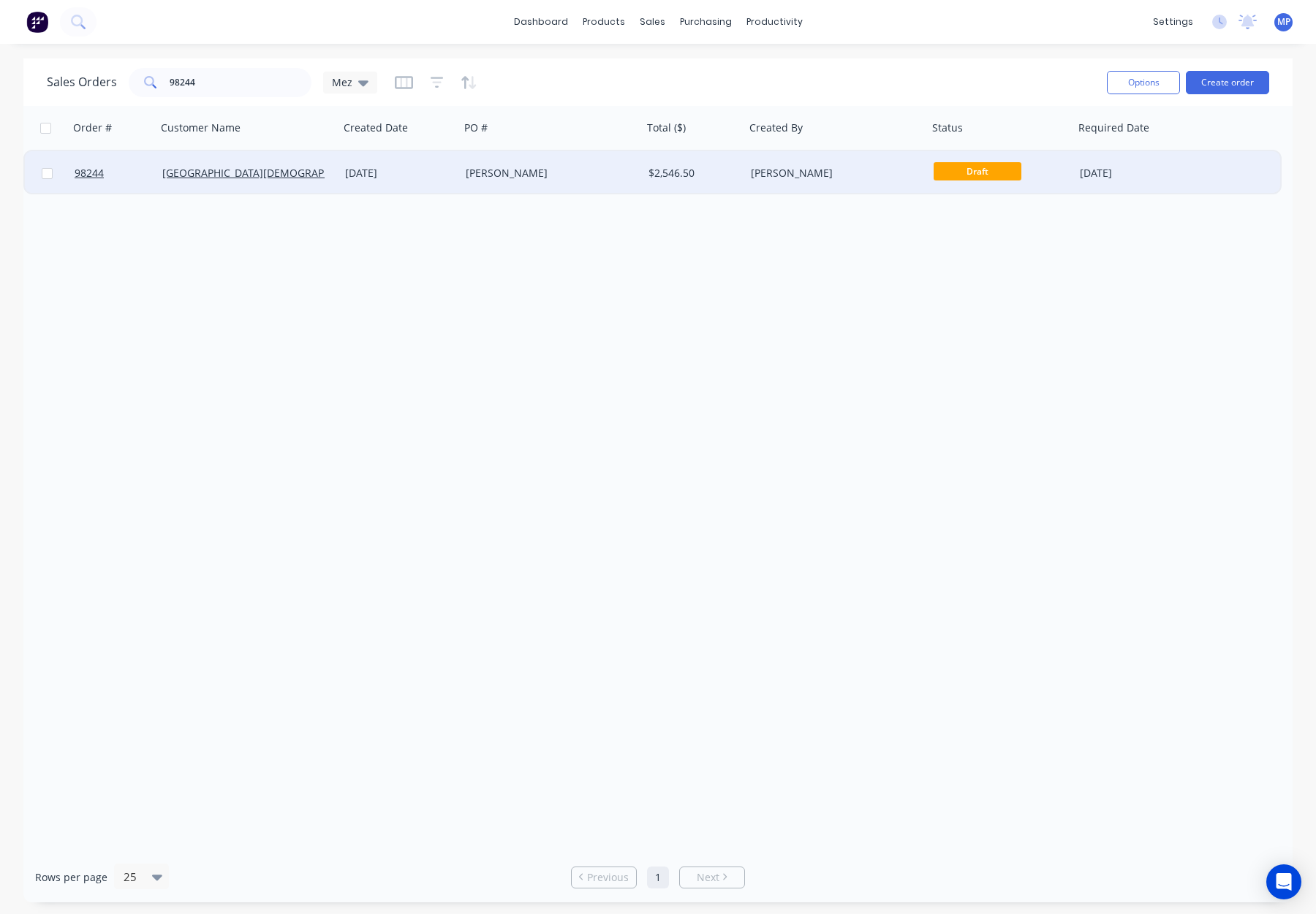
click at [837, 171] on div "[PERSON_NAME]" at bounding box center [832, 173] width 163 height 14
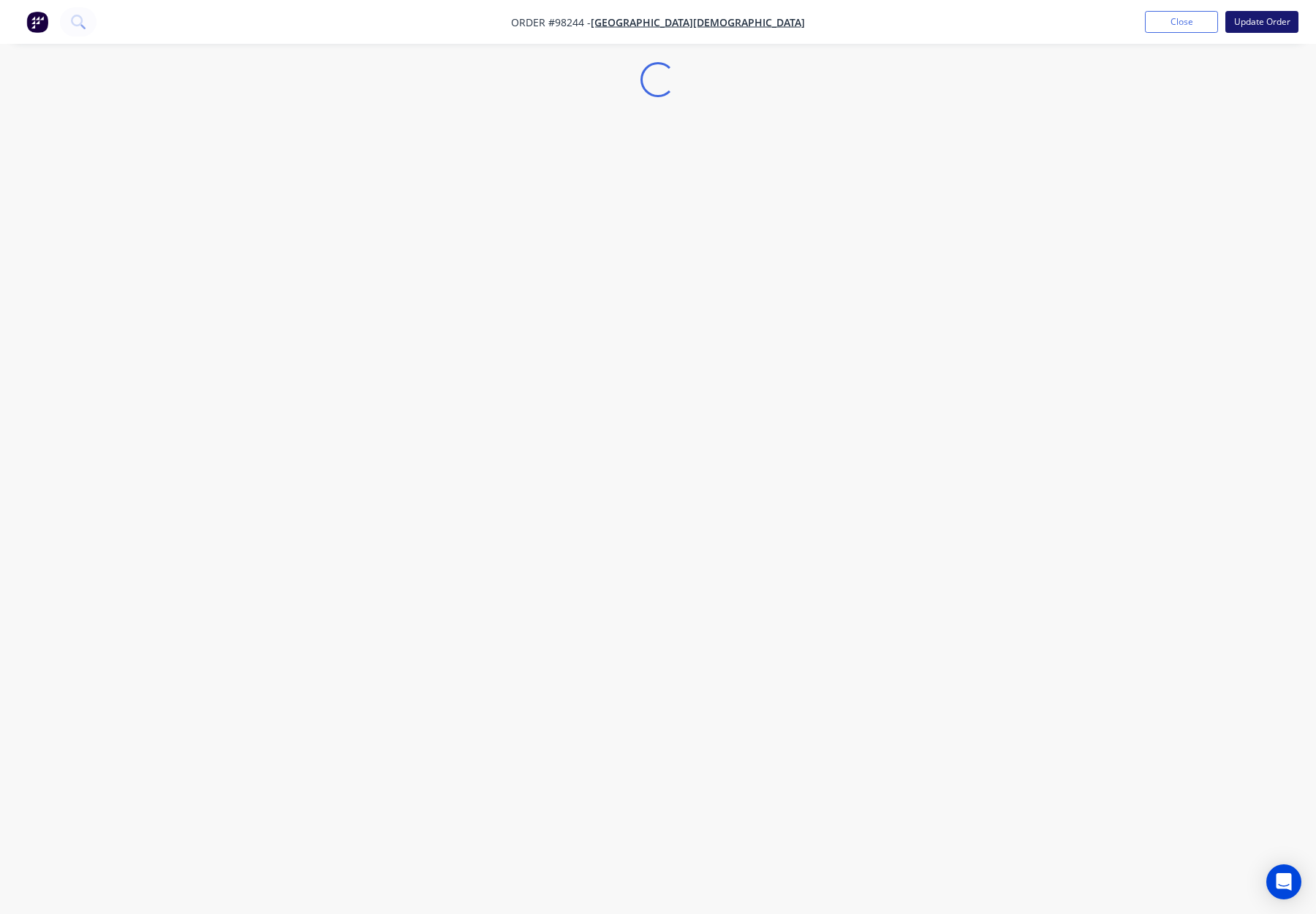
click at [1259, 25] on button "Update Order" at bounding box center [1261, 22] width 73 height 22
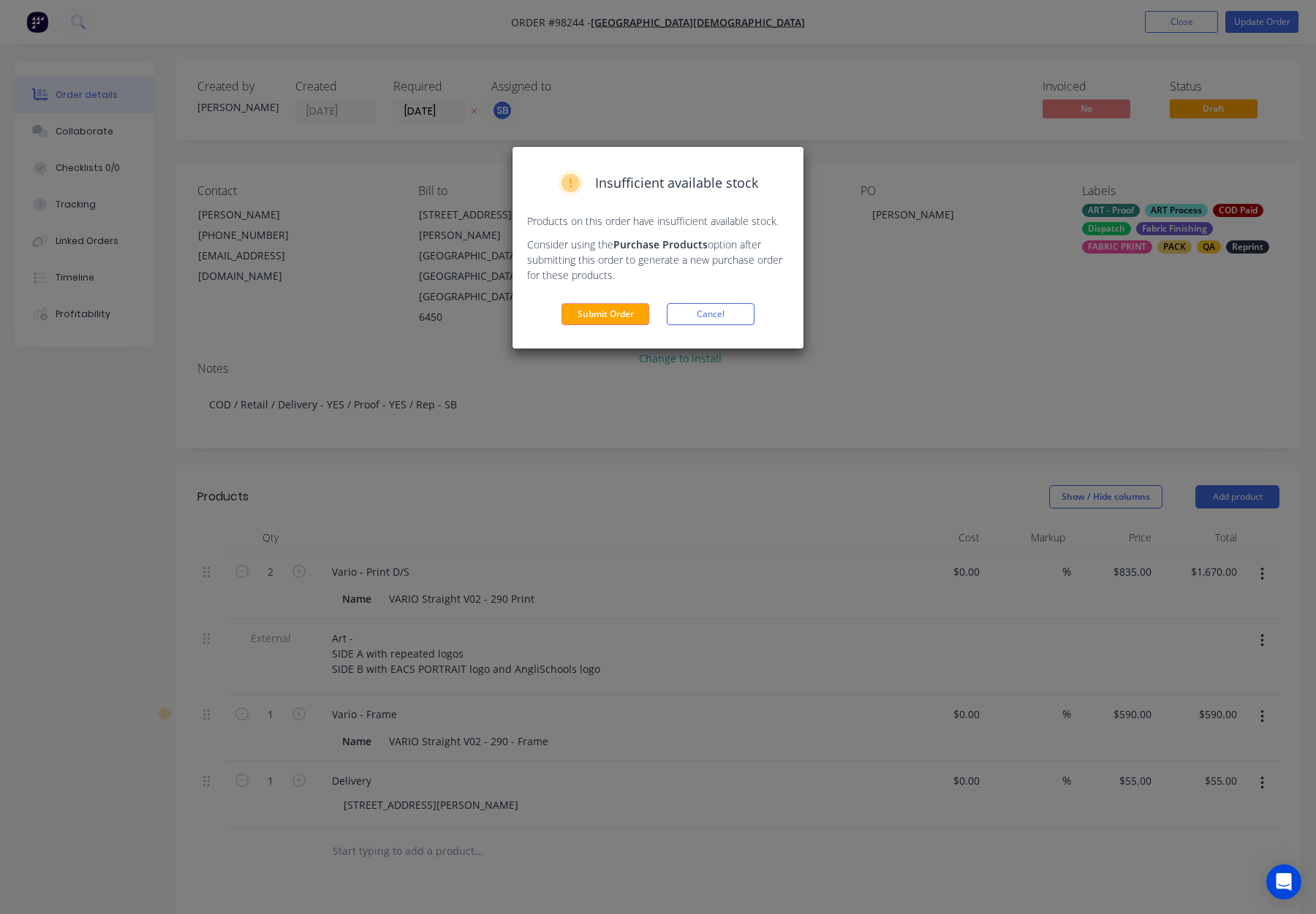
click at [604, 312] on button "Submit Order" at bounding box center [605, 314] width 88 height 22
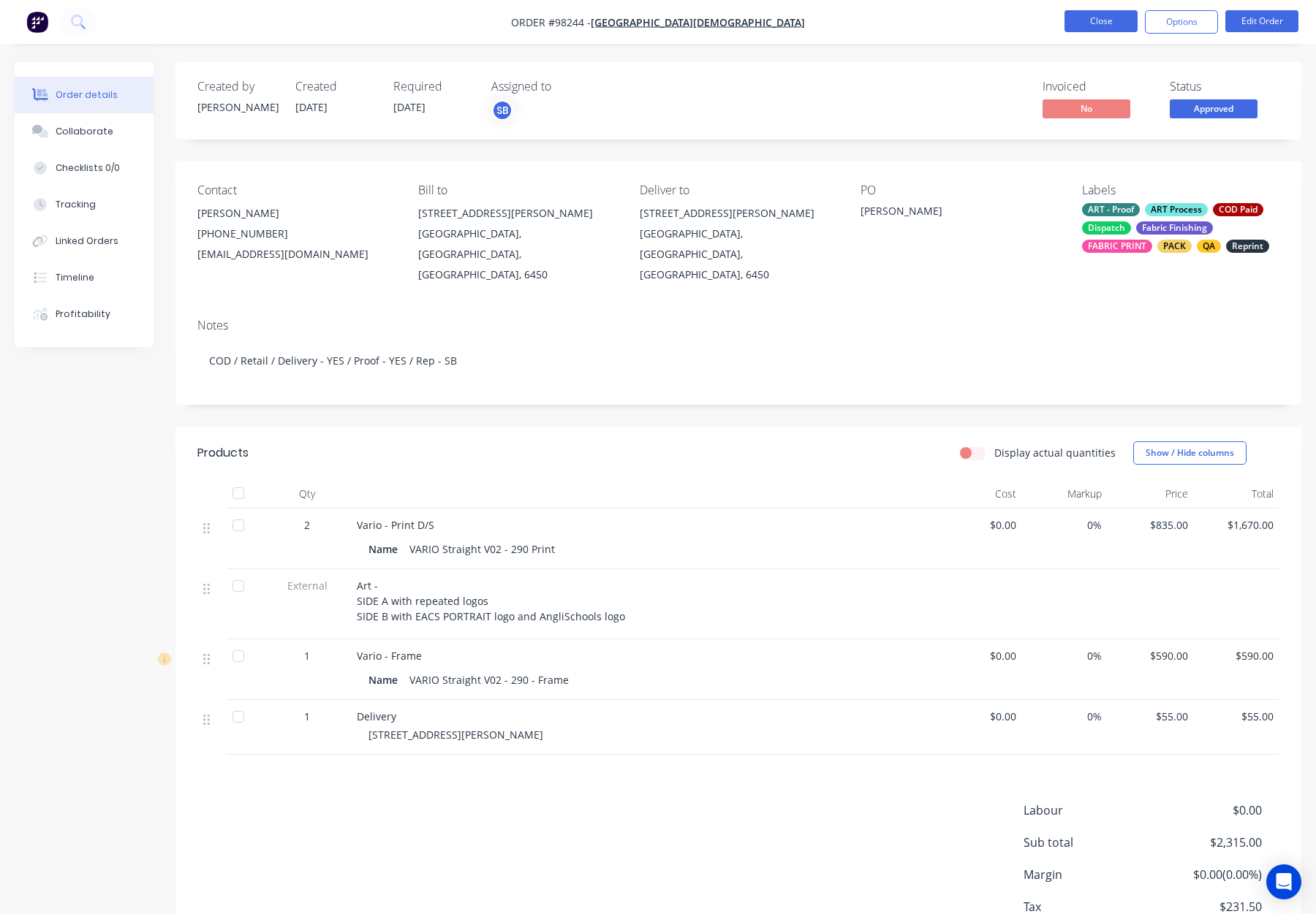
click at [1100, 21] on button "Close" at bounding box center [1100, 21] width 73 height 22
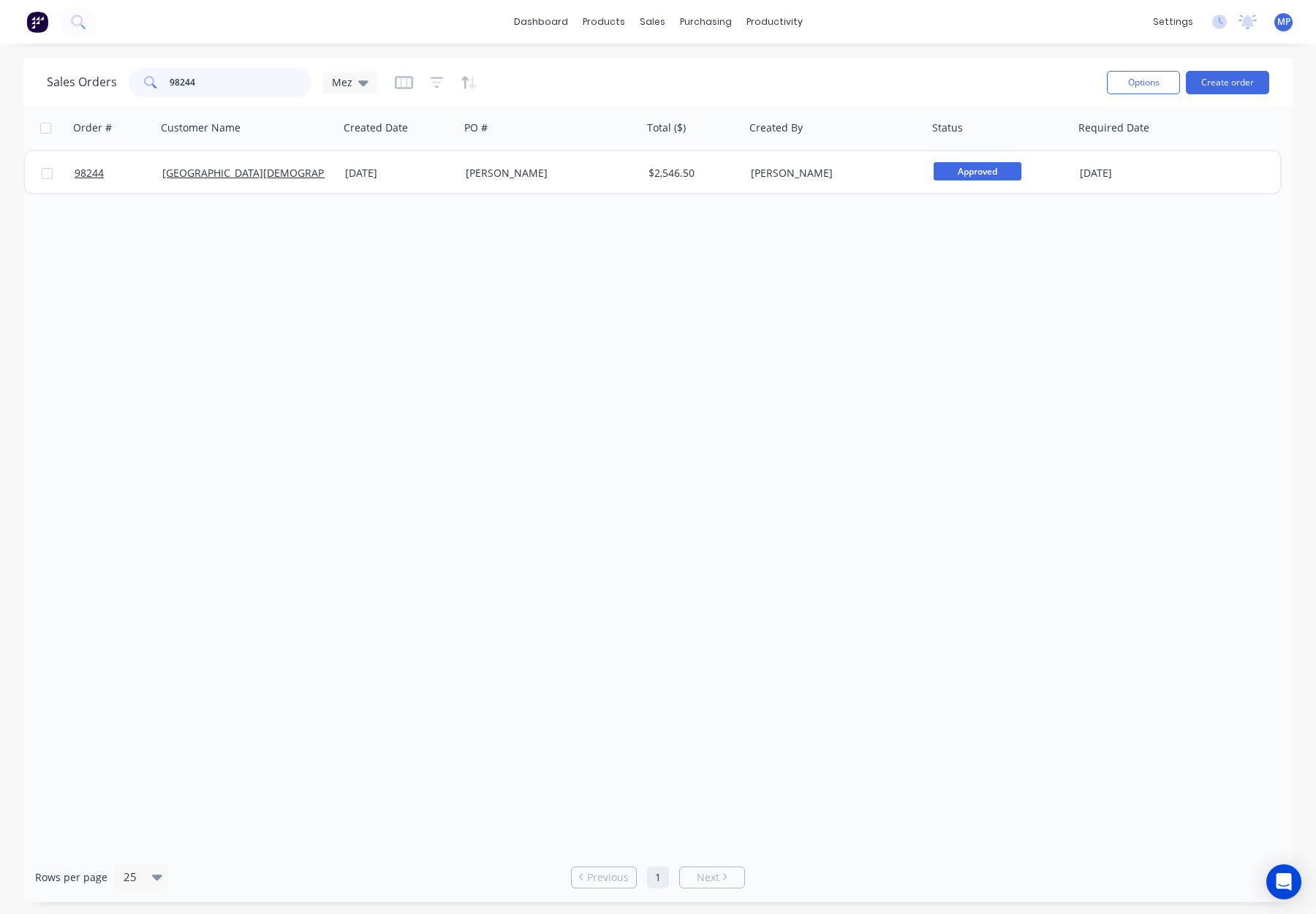
drag, startPoint x: 214, startPoint y: 78, endPoint x: 229, endPoint y: 81, distance: 15.3
click at [214, 78] on input "98244" at bounding box center [241, 83] width 143 height 30
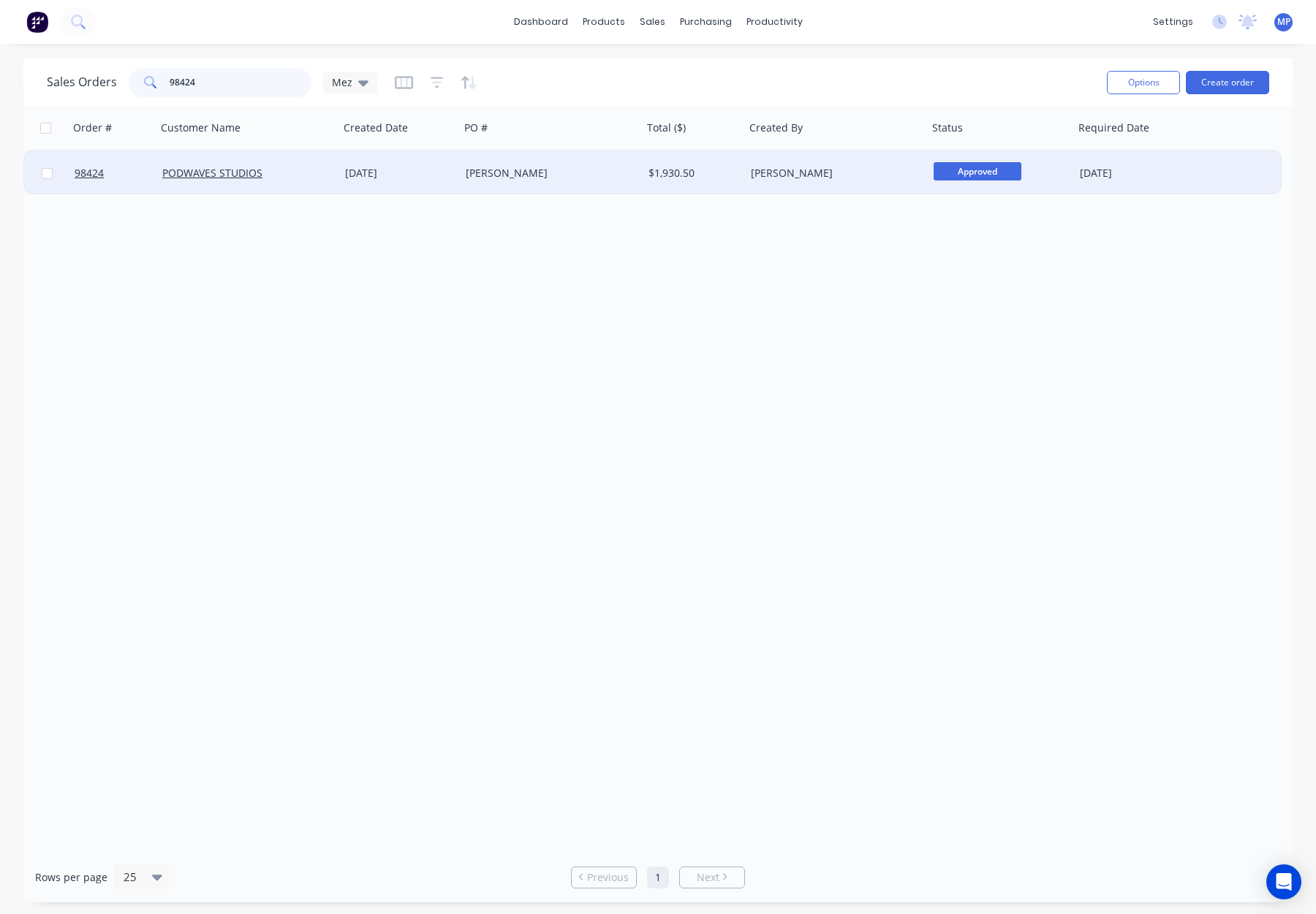
type input "98424"
click at [589, 160] on div "[PERSON_NAME]" at bounding box center [552, 173] width 183 height 44
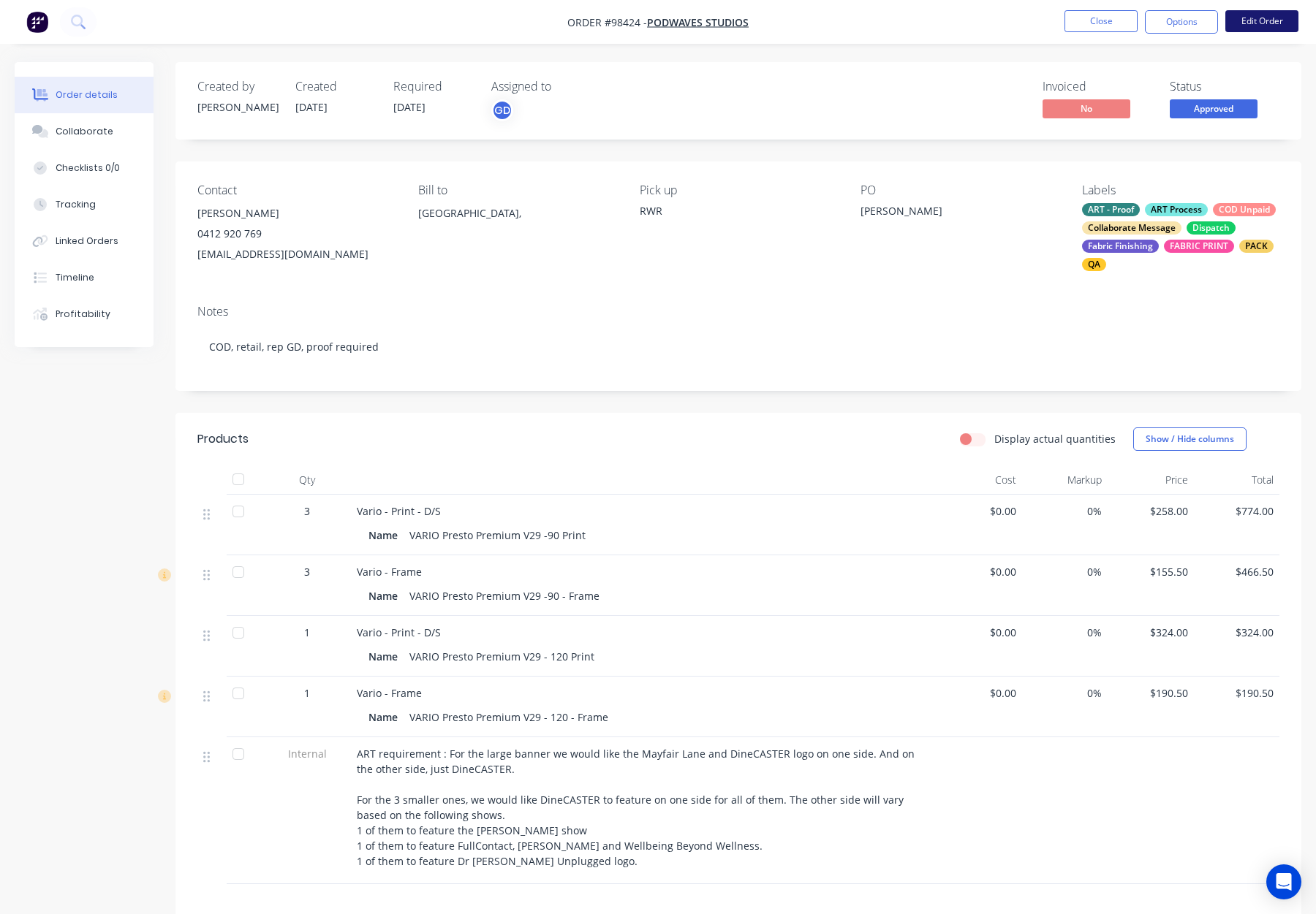
click at [1250, 22] on button "Edit Order" at bounding box center [1261, 21] width 73 height 22
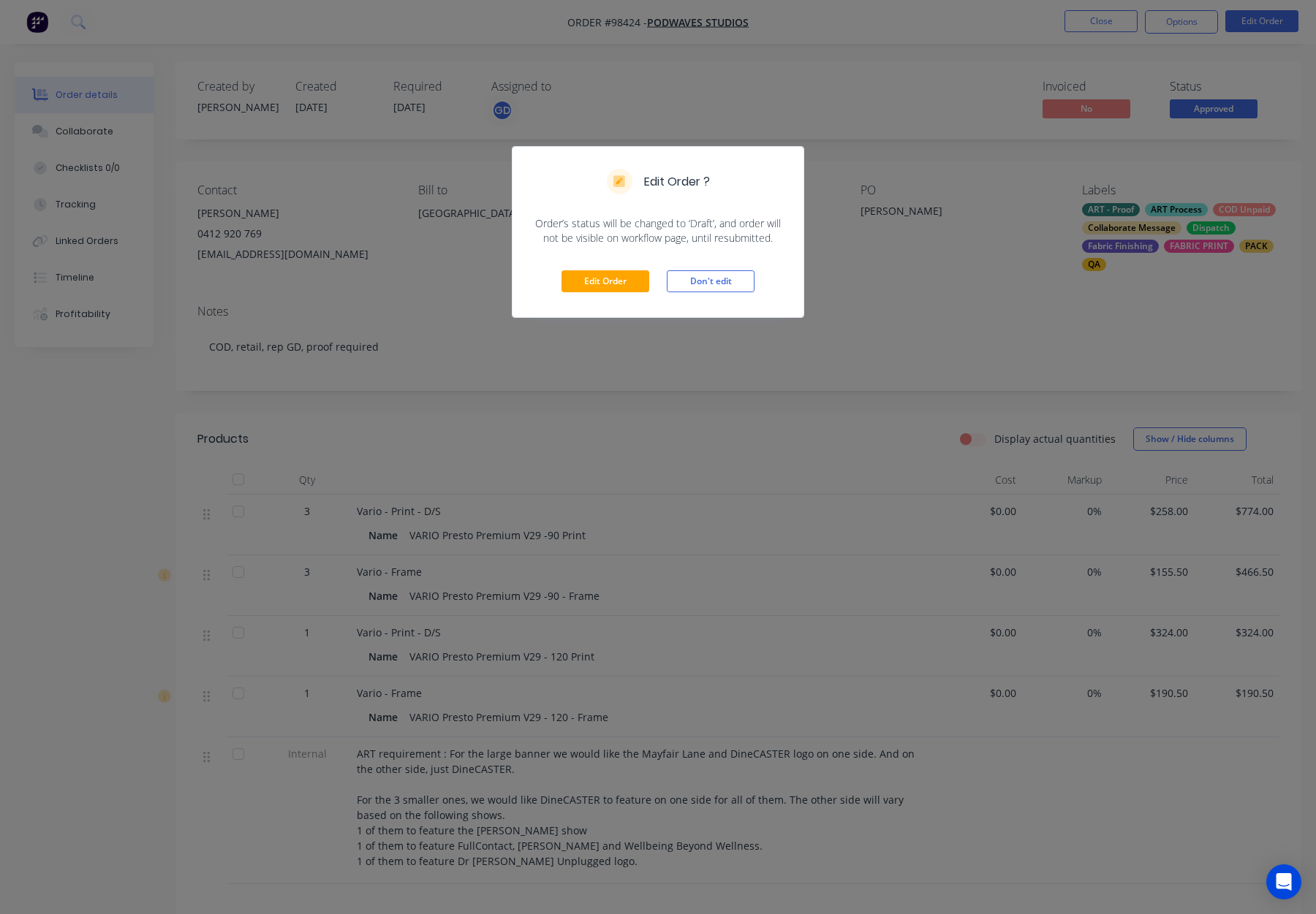
click at [581, 268] on div "Edit Order Don't edit" at bounding box center [658, 282] width 291 height 72
drag, startPoint x: 589, startPoint y: 279, endPoint x: 529, endPoint y: 250, distance: 66.6
click at [588, 279] on button "Edit Order" at bounding box center [605, 281] width 88 height 22
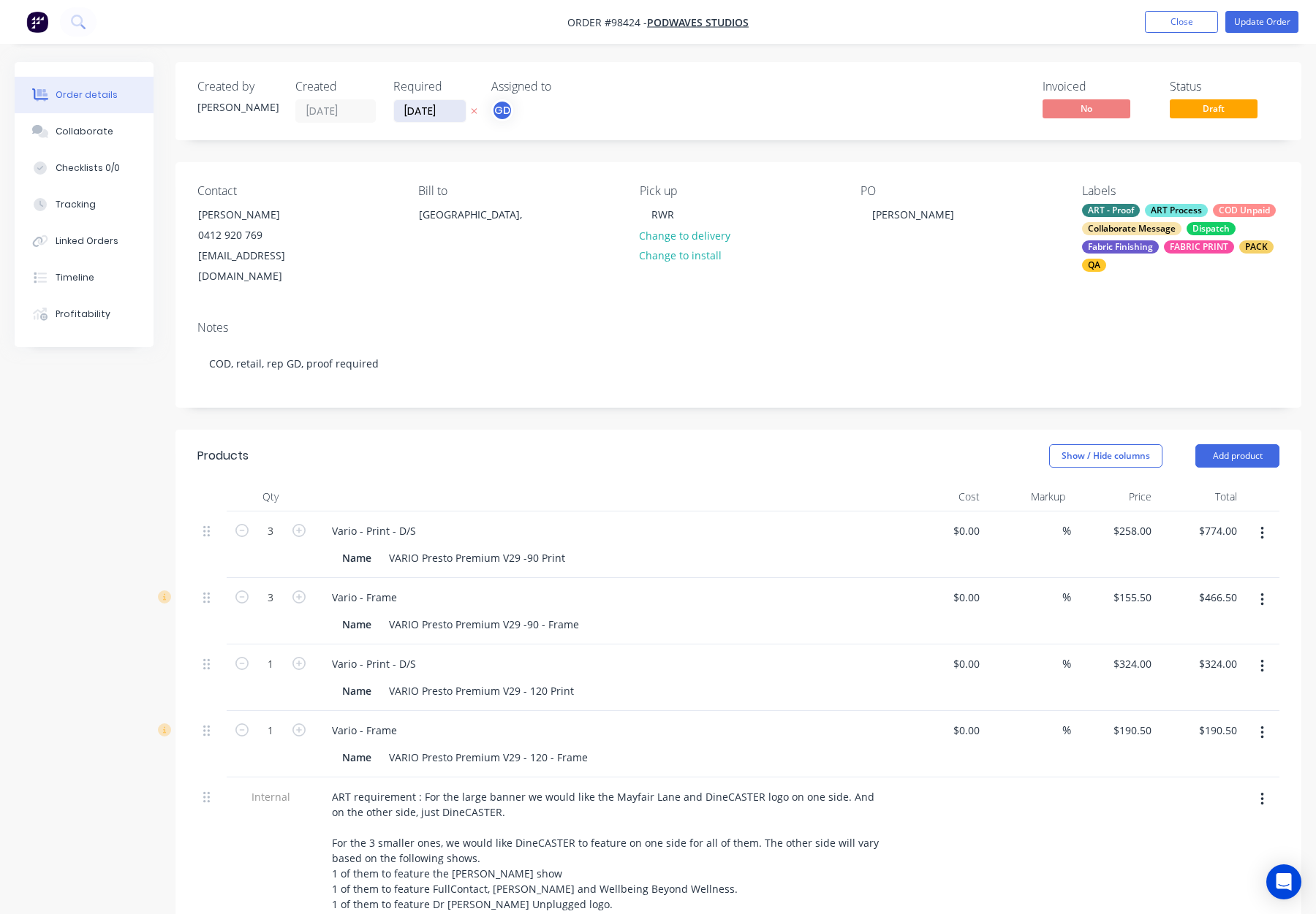
click at [415, 109] on input "[DATE]" at bounding box center [430, 111] width 72 height 22
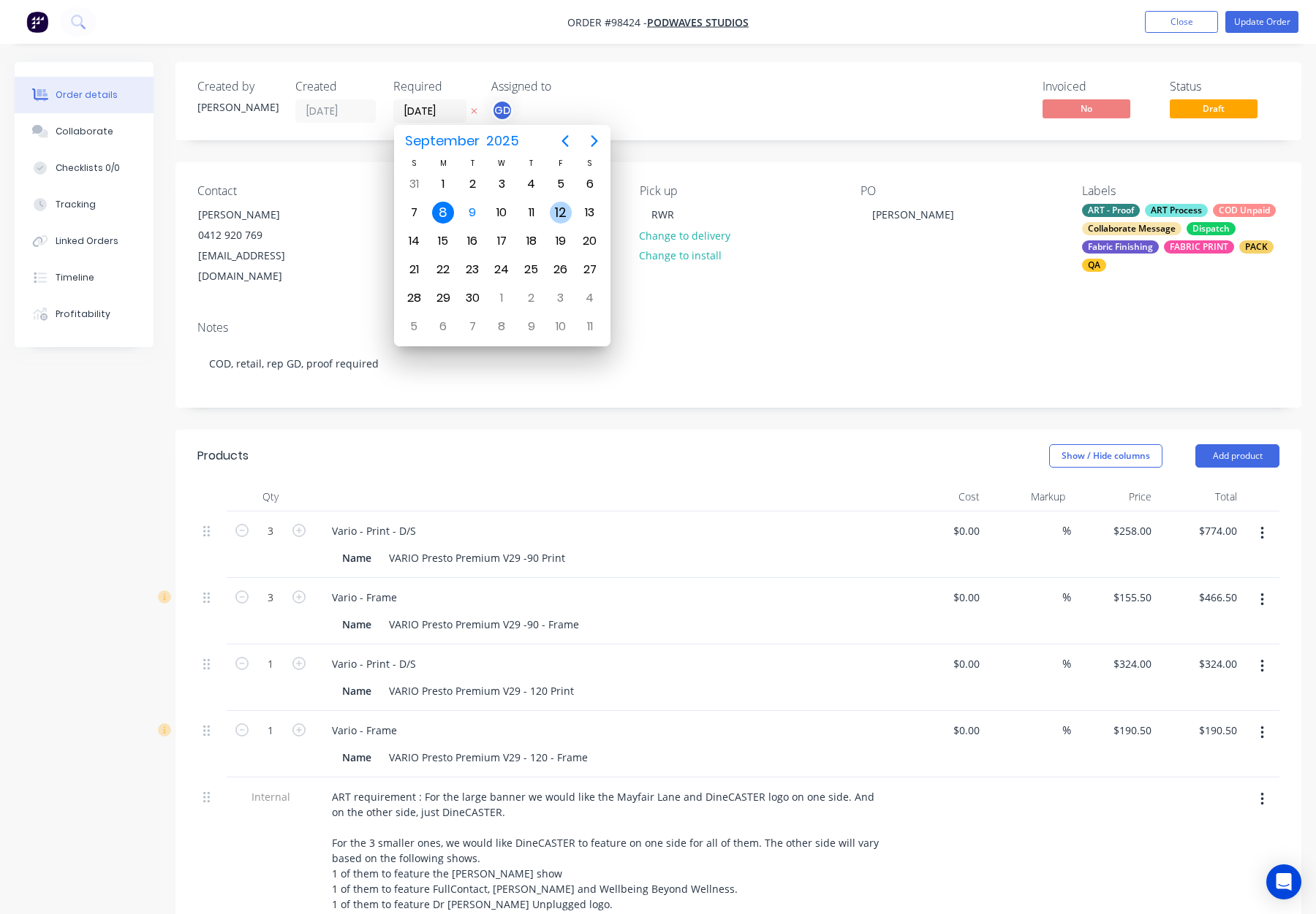
click at [561, 213] on div "12" at bounding box center [561, 213] width 22 height 22
type input "[DATE]"
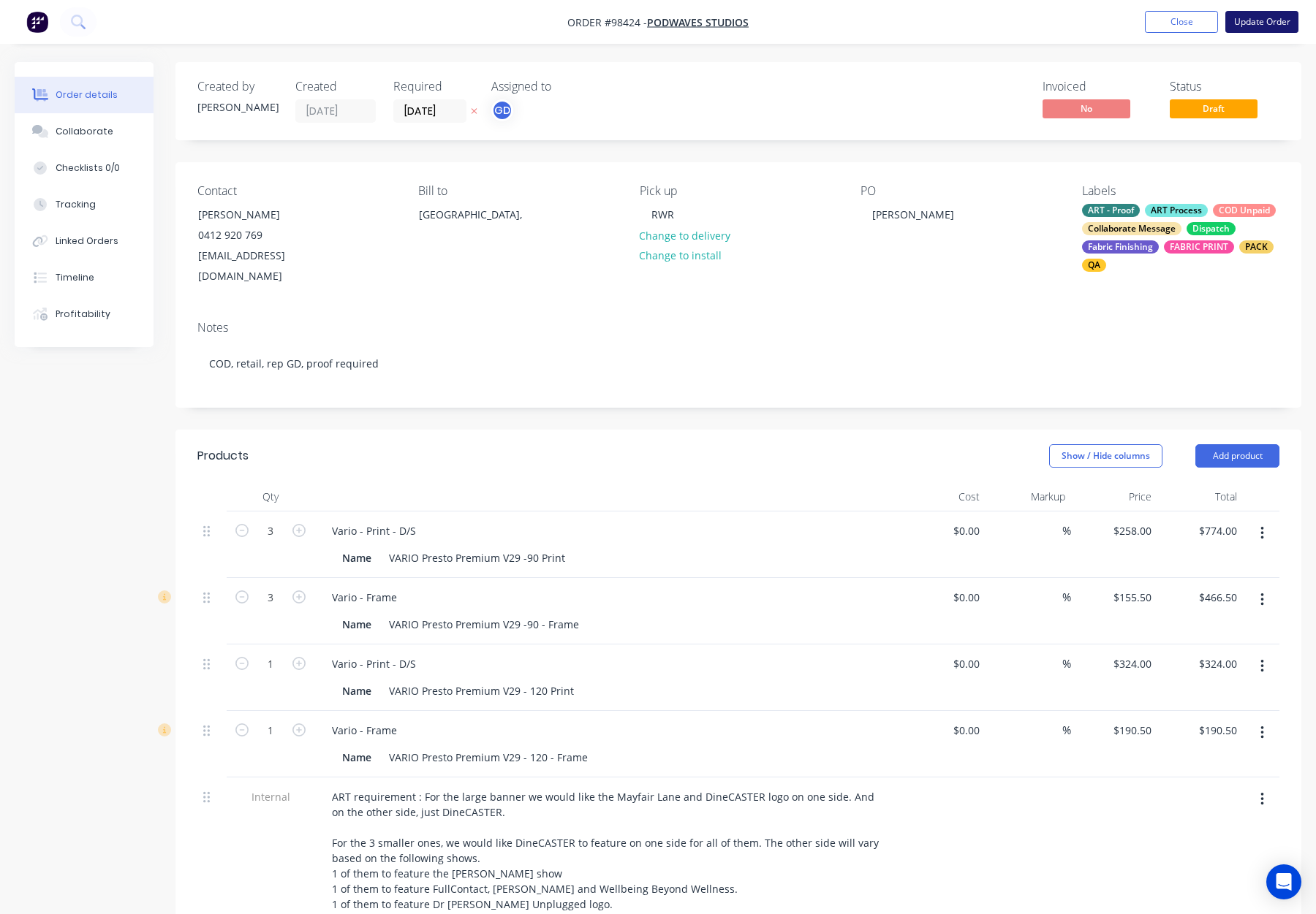
click at [1254, 22] on button "Update Order" at bounding box center [1261, 22] width 73 height 22
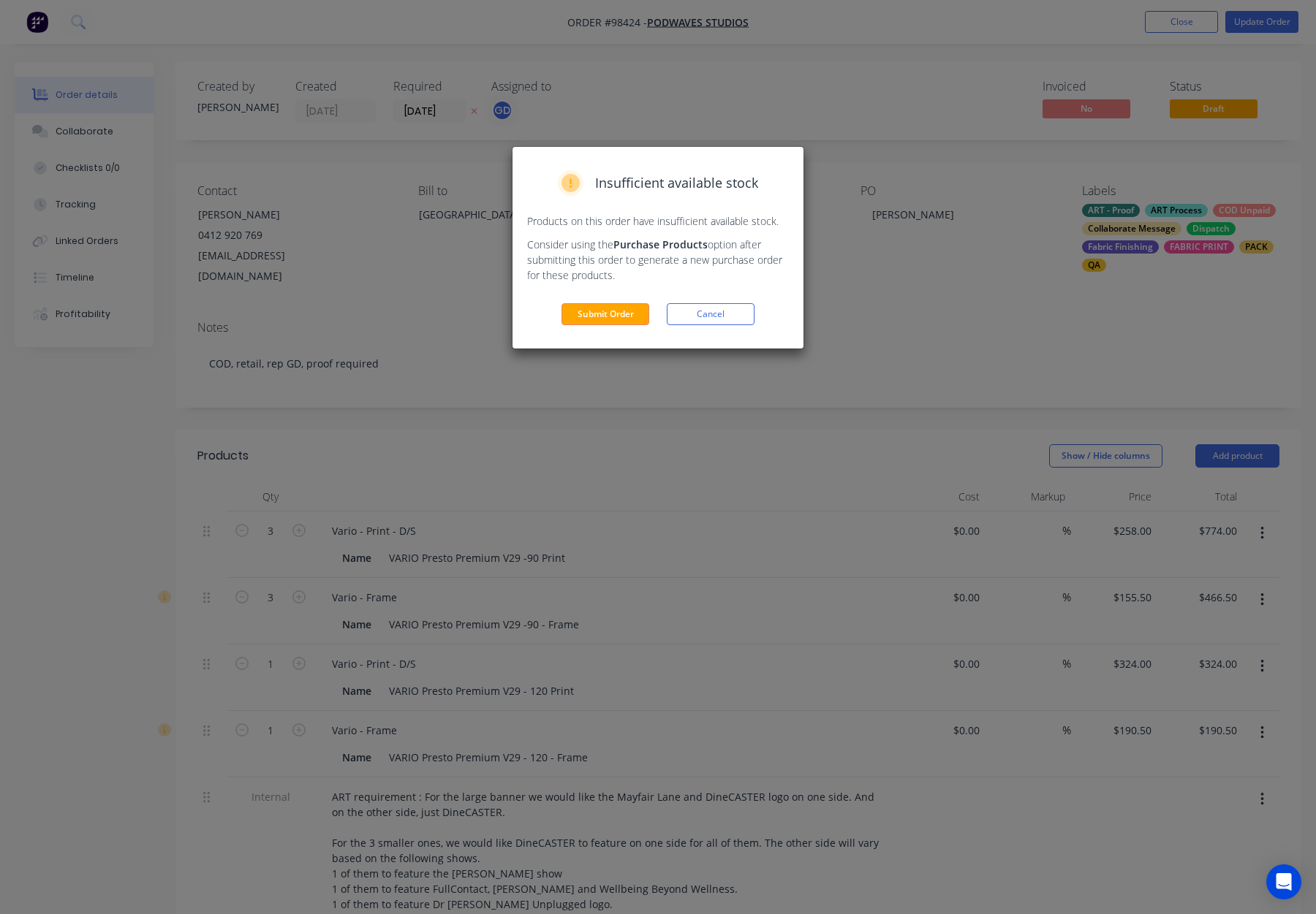
click at [612, 312] on button "Submit Order" at bounding box center [605, 314] width 88 height 22
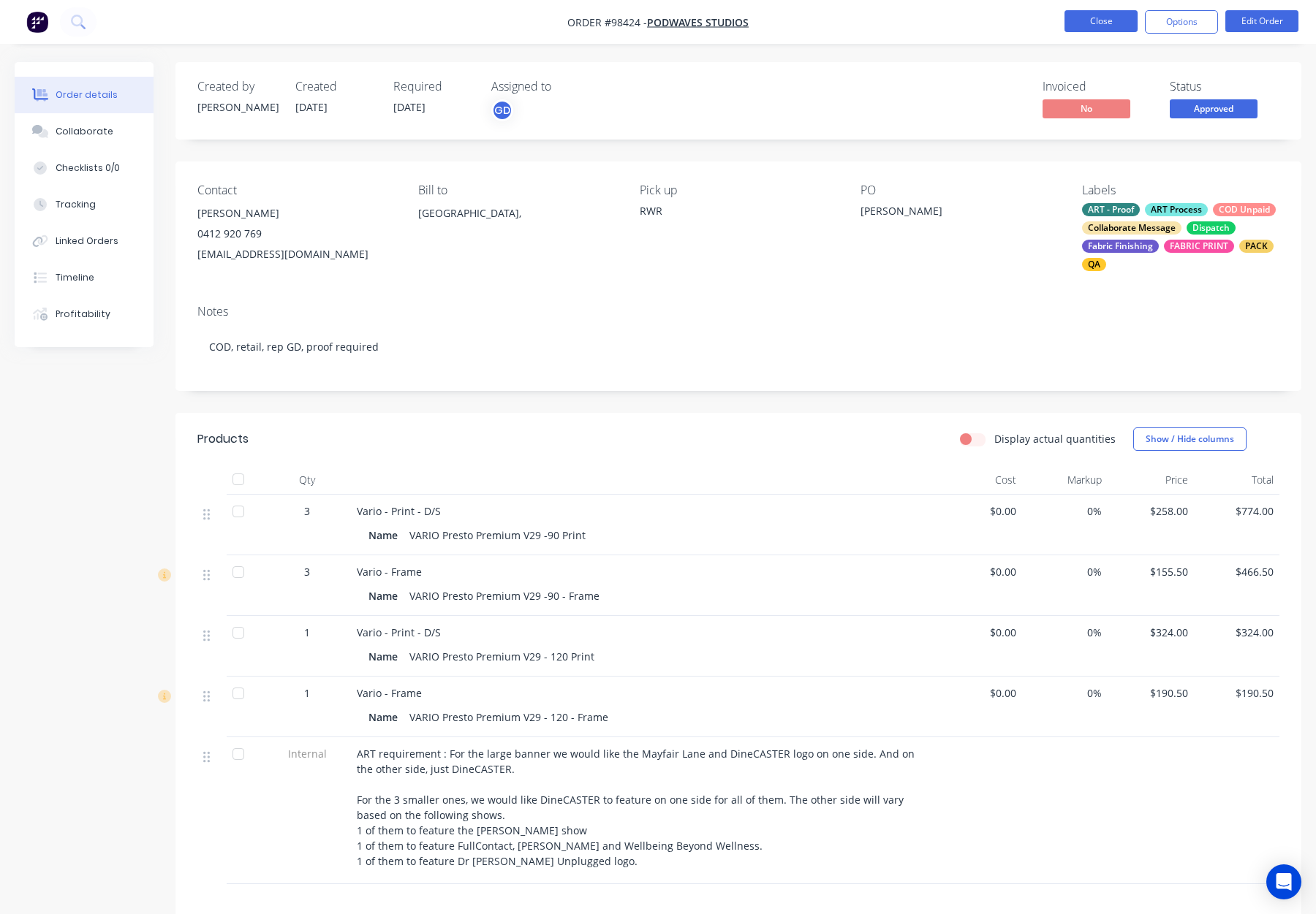
click at [1091, 20] on button "Close" at bounding box center [1100, 21] width 73 height 22
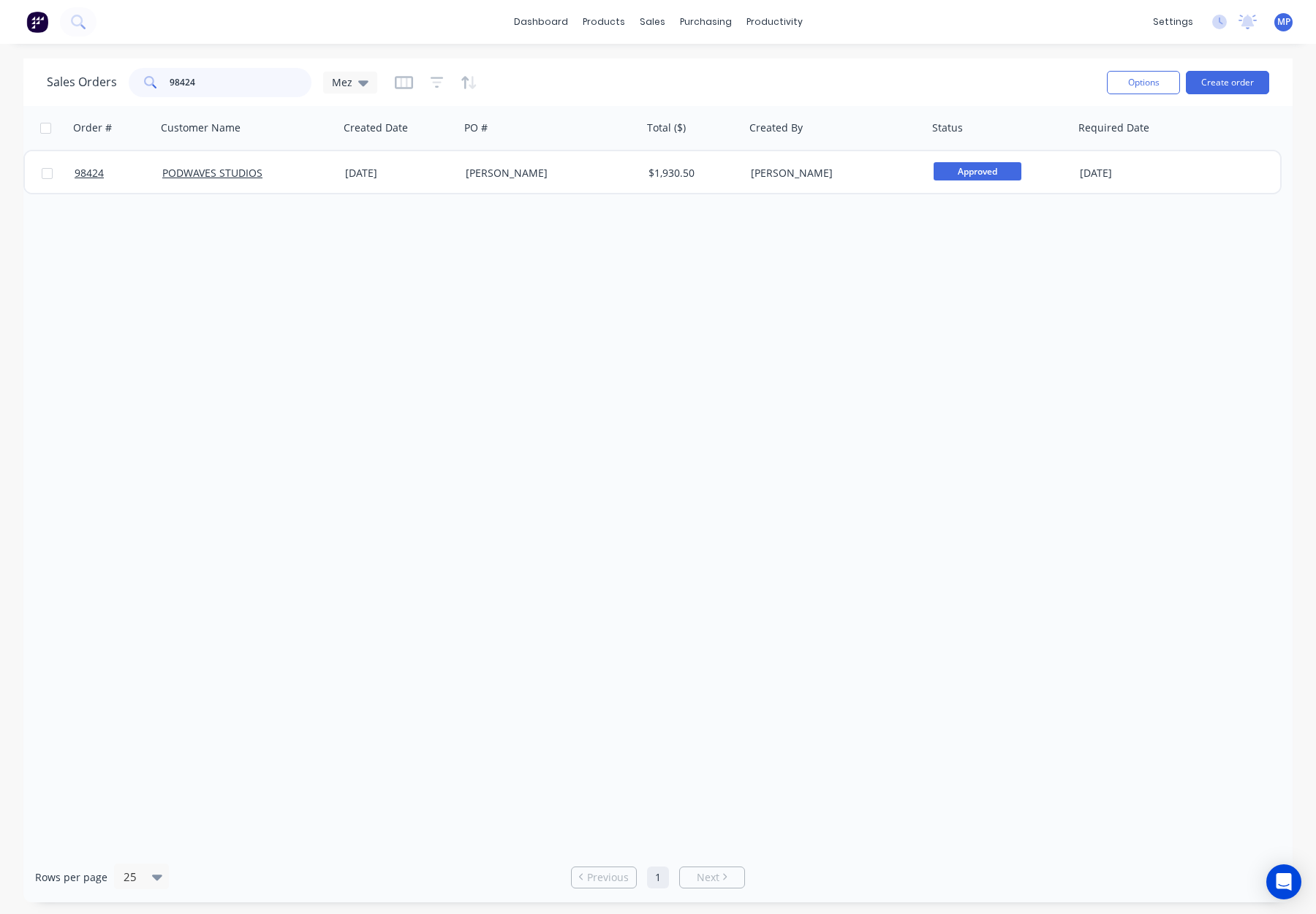
drag, startPoint x: 215, startPoint y: 80, endPoint x: 169, endPoint y: 81, distance: 46.0
click at [215, 80] on input "98424" at bounding box center [241, 83] width 143 height 30
click at [170, 81] on input "98424" at bounding box center [241, 83] width 143 height 30
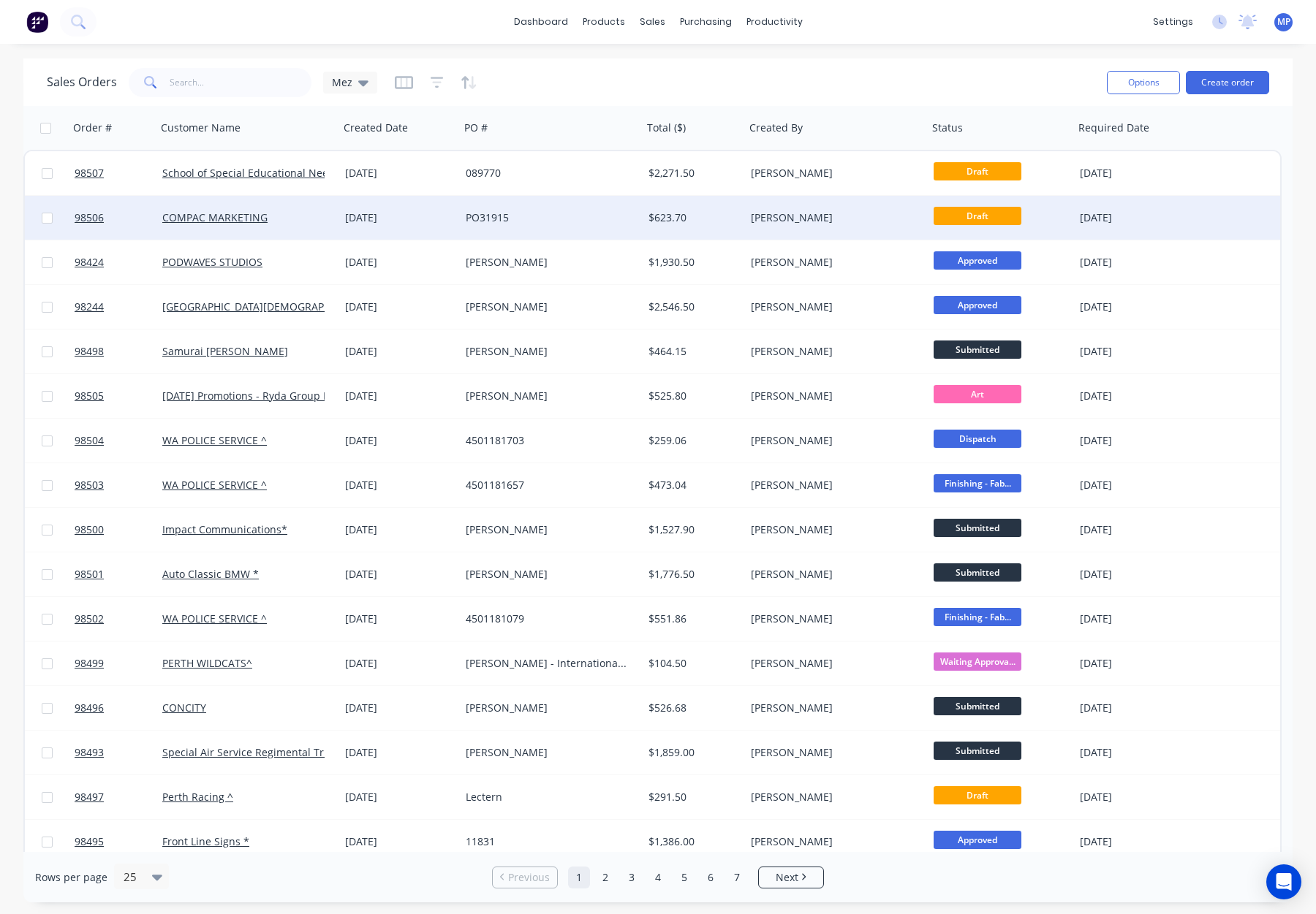
click at [553, 222] on div "PO31915" at bounding box center [547, 217] width 163 height 14
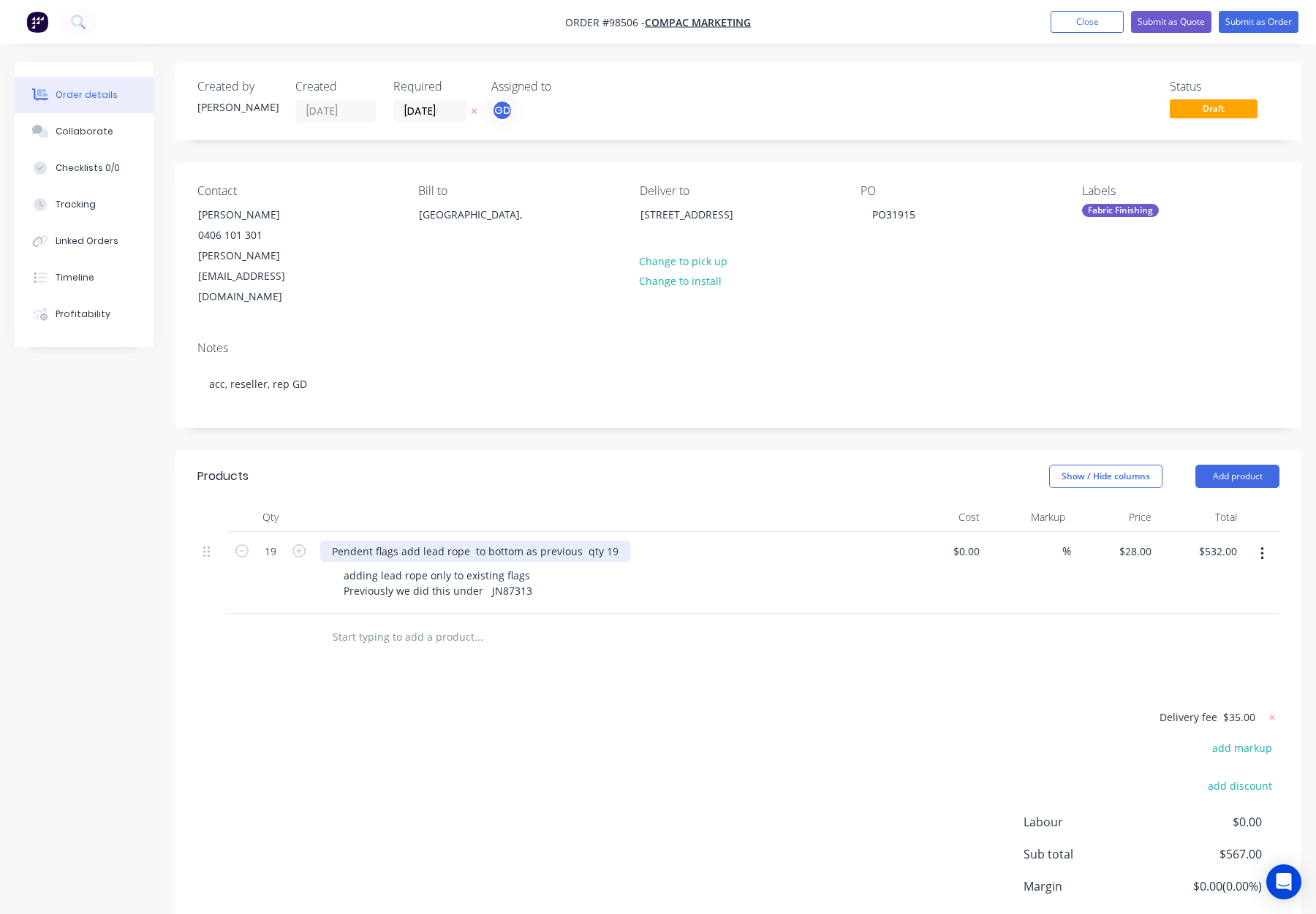
click at [601, 540] on div "Pendent flags add lead rope to bottom as previous qty 19" at bounding box center [475, 551] width 310 height 22
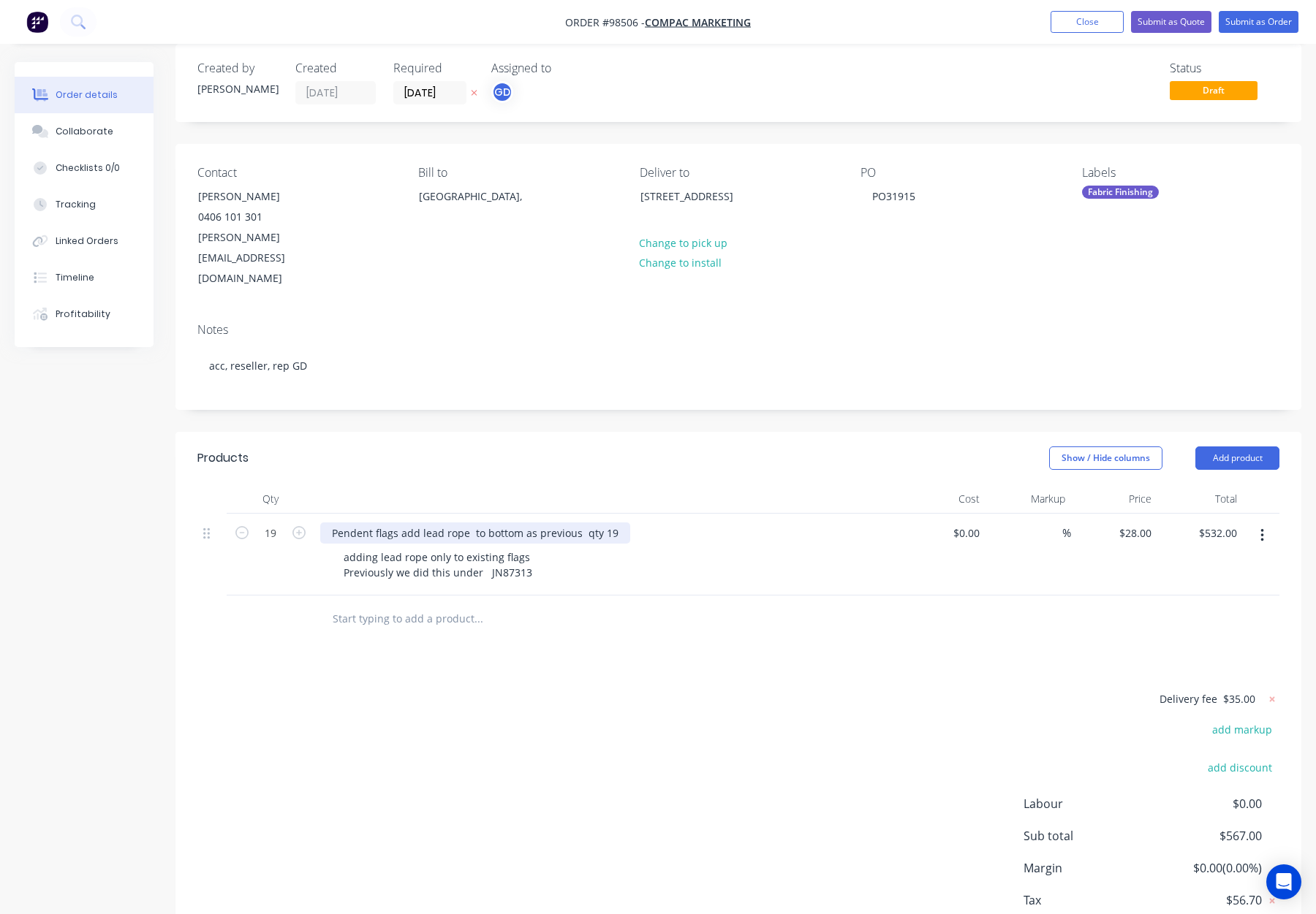
scroll to position [55, 0]
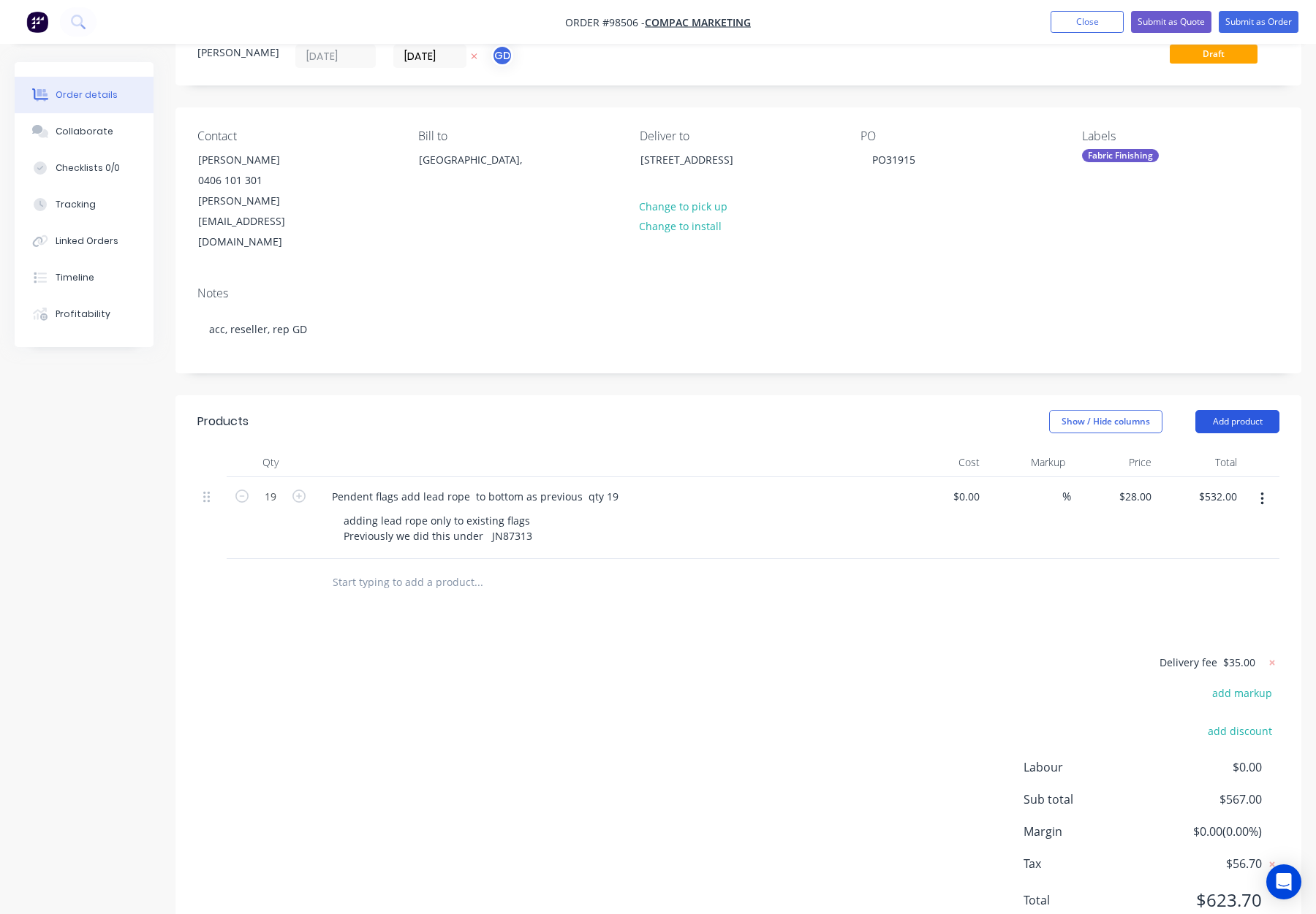
click at [1234, 410] on button "Add product" at bounding box center [1238, 422] width 84 height 23
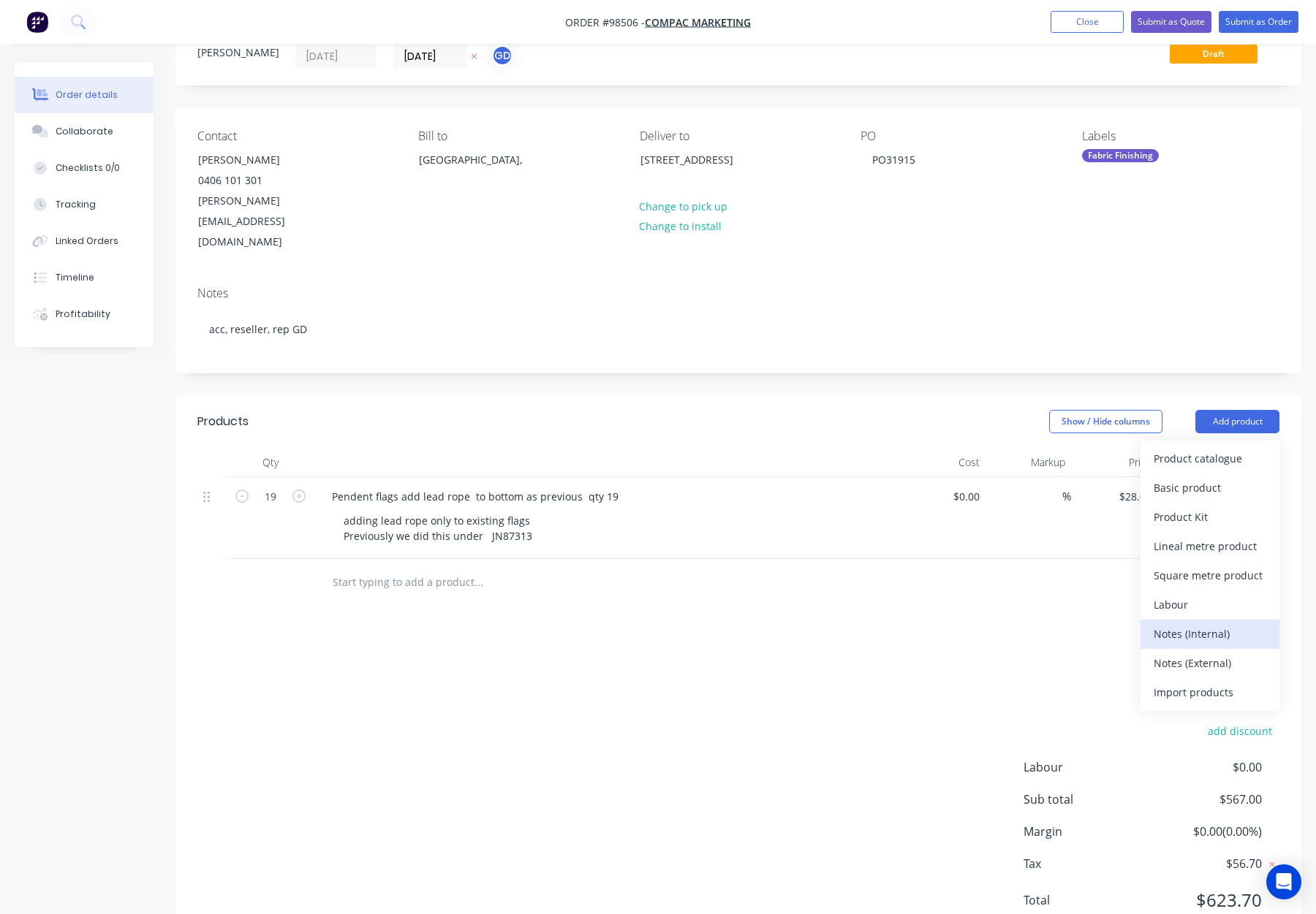
click at [1215, 623] on div "Notes (Internal)" at bounding box center [1210, 634] width 112 height 22
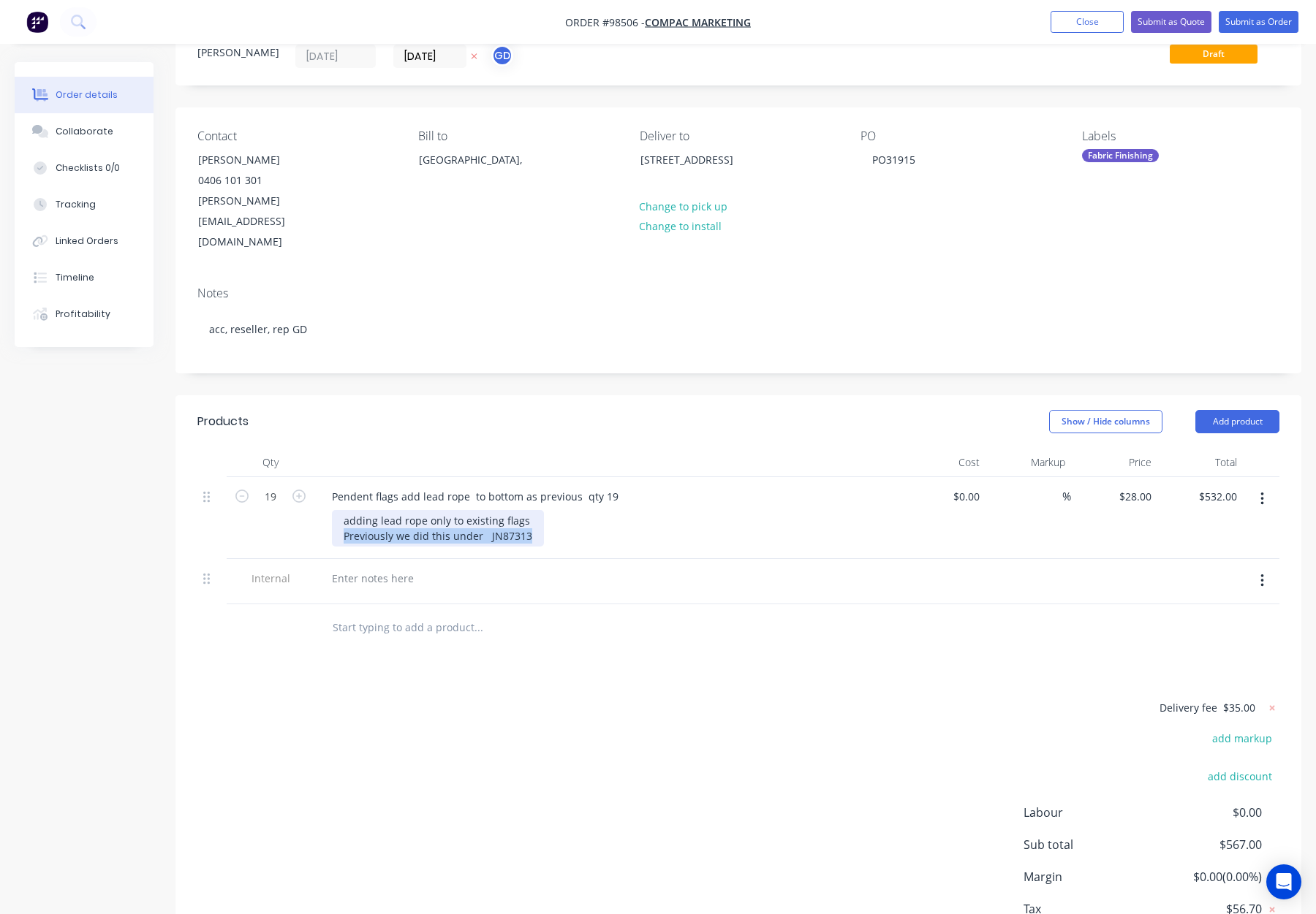
drag, startPoint x: 339, startPoint y: 497, endPoint x: 538, endPoint y: 497, distance: 199.0
click at [538, 510] on div "adding lead rope only to existing flags Previously we did this under JN87313" at bounding box center [613, 528] width 561 height 37
copy div "Previously we did this under JN87313"
click at [359, 567] on div at bounding box center [373, 578] width 105 height 22
click at [345, 567] on div at bounding box center [373, 578] width 105 height 22
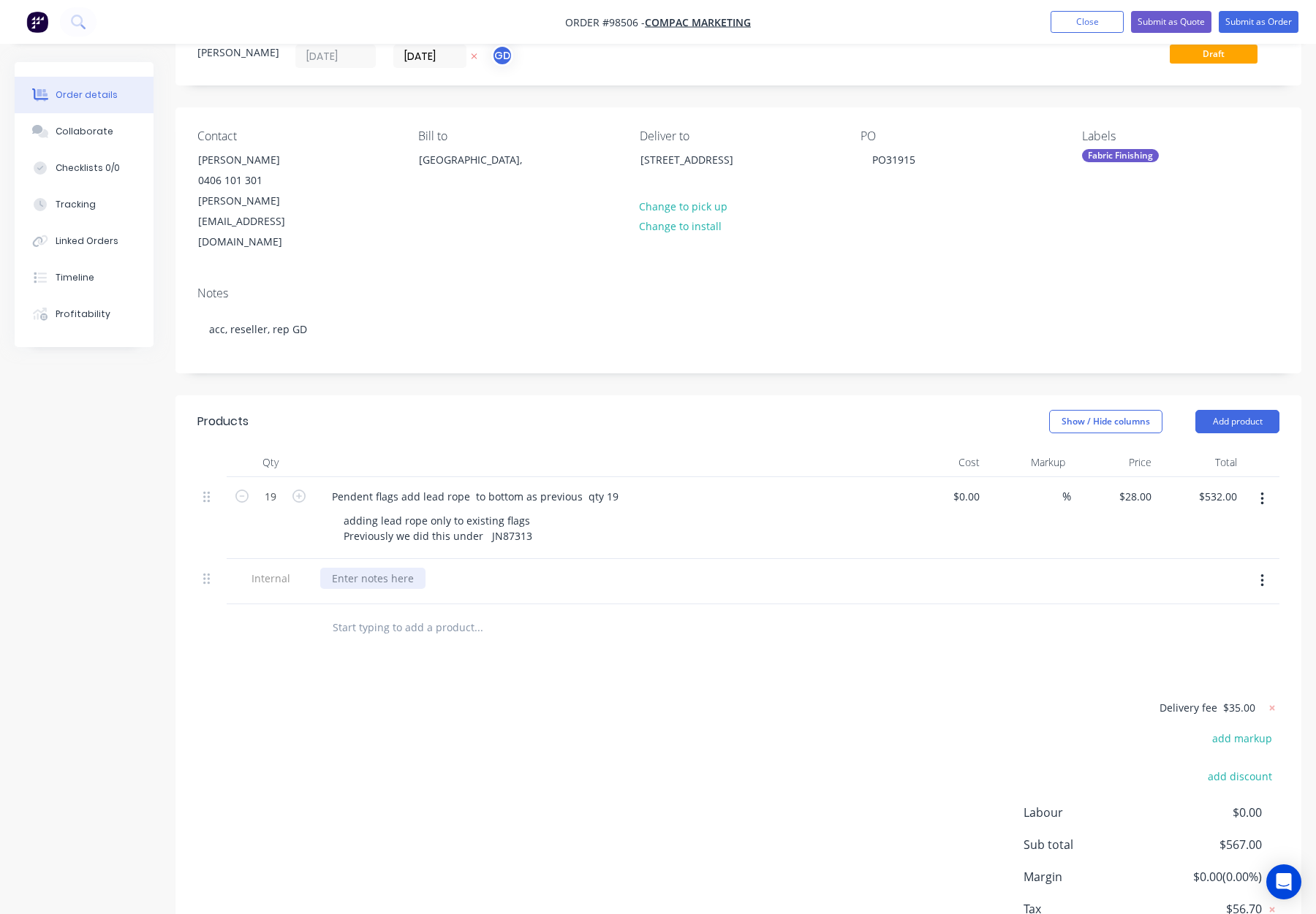
paste div
drag, startPoint x: 528, startPoint y: 494, endPoint x: 331, endPoint y: 495, distance: 197.0
click at [330, 495] on div "Pendent flags add lead rope to bottom as previous qty 19 adding lead rope only …" at bounding box center [606, 518] width 585 height 82
drag, startPoint x: 517, startPoint y: 493, endPoint x: 315, endPoint y: 470, distance: 203.3
click at [315, 478] on div "Pendent flags add lead rope to bottom as previous qty 19 adding lead rope only …" at bounding box center [606, 518] width 585 height 82
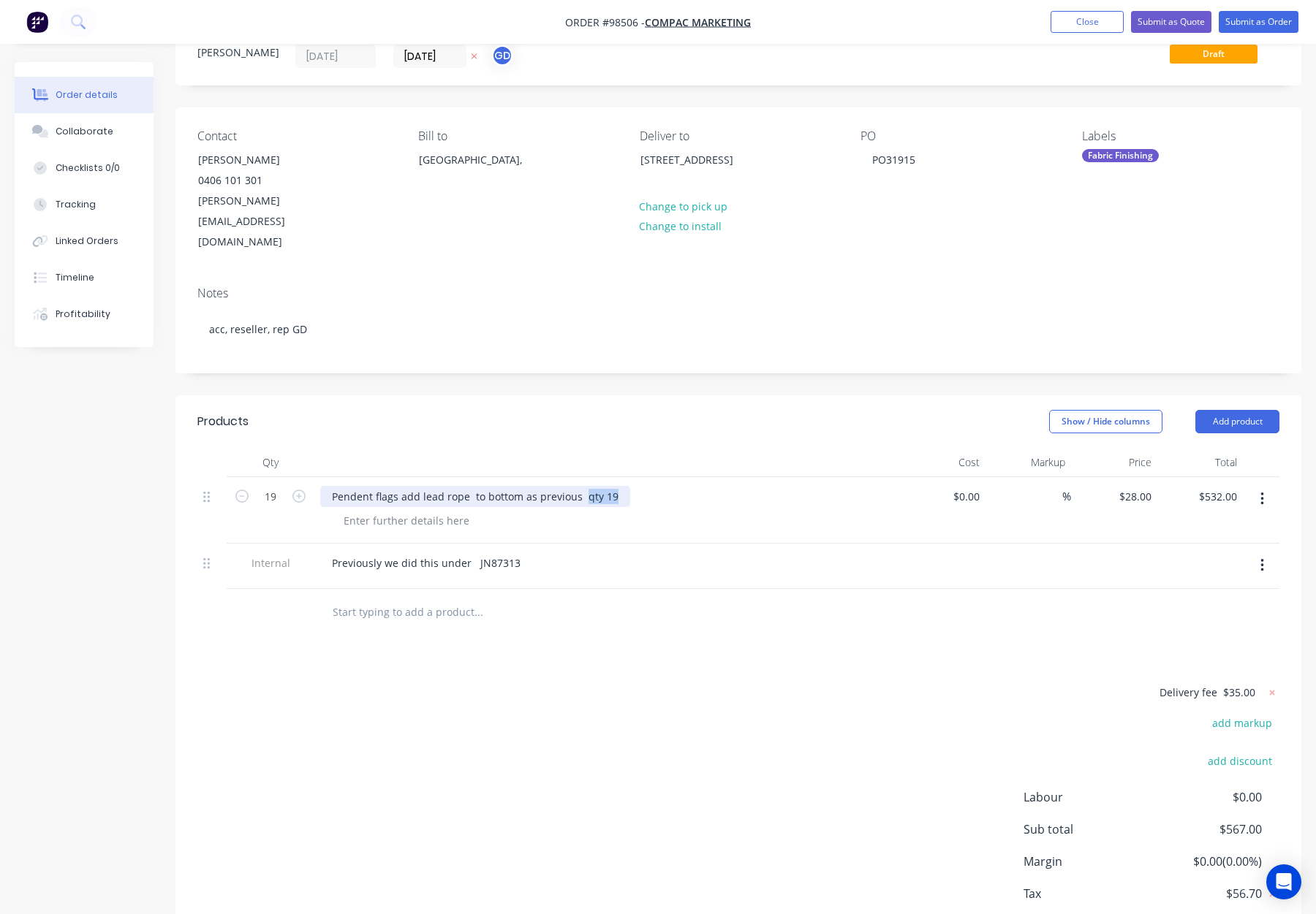
drag, startPoint x: 581, startPoint y: 454, endPoint x: 676, endPoint y: 458, distance: 95.1
click at [676, 486] on div "Pendent flags add lead rope to bottom as previous qty 19" at bounding box center [607, 497] width 573 height 22
click at [607, 395] on header "Products Show / Hide columns Add product" at bounding box center [738, 421] width 1126 height 53
click at [467, 486] on div "Pendent flags add lead rope to bottom" at bounding box center [428, 497] width 215 height 22
click at [563, 400] on header "Products Show / Hide columns Add product" at bounding box center [738, 421] width 1126 height 53
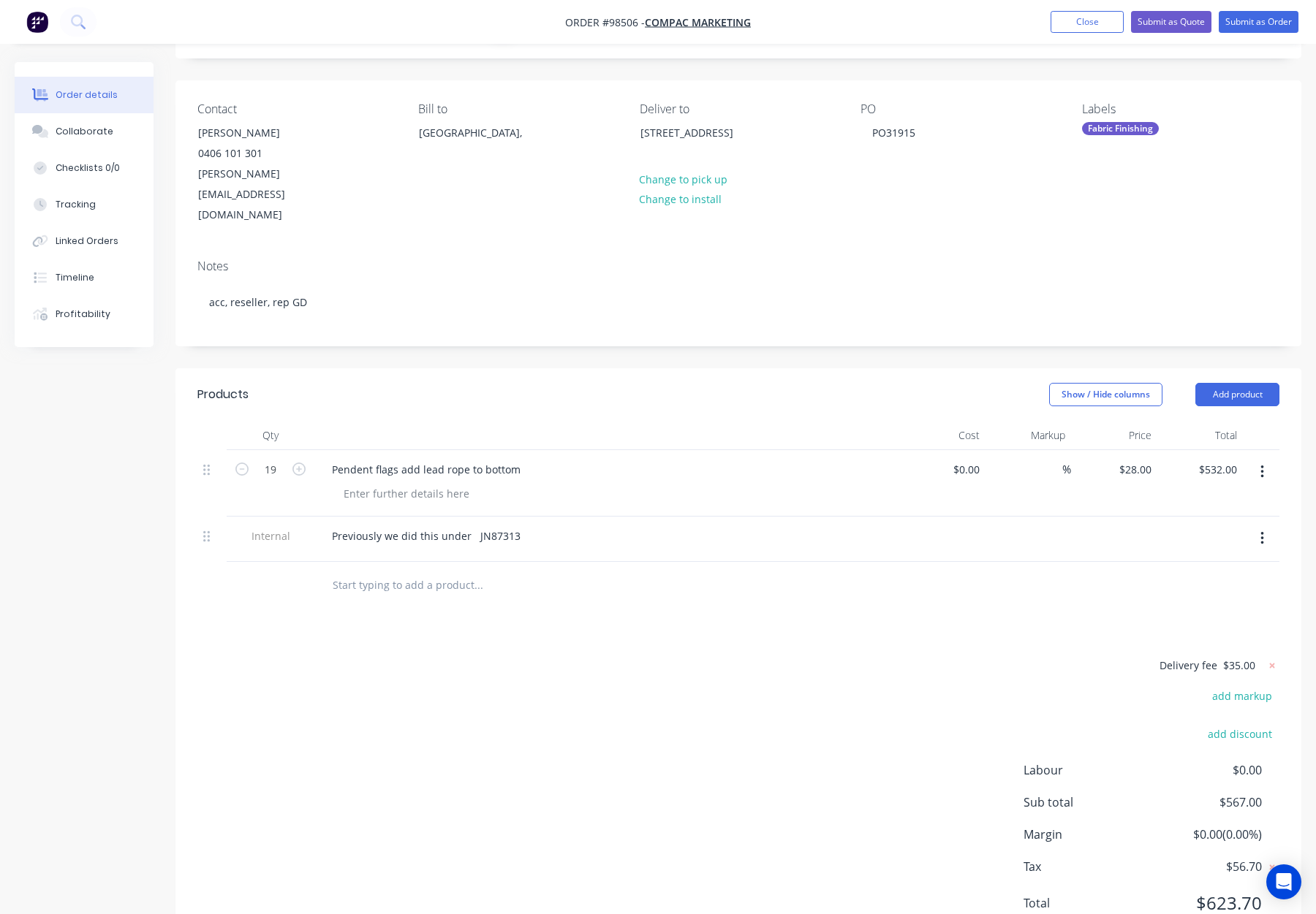
scroll to position [91, 0]
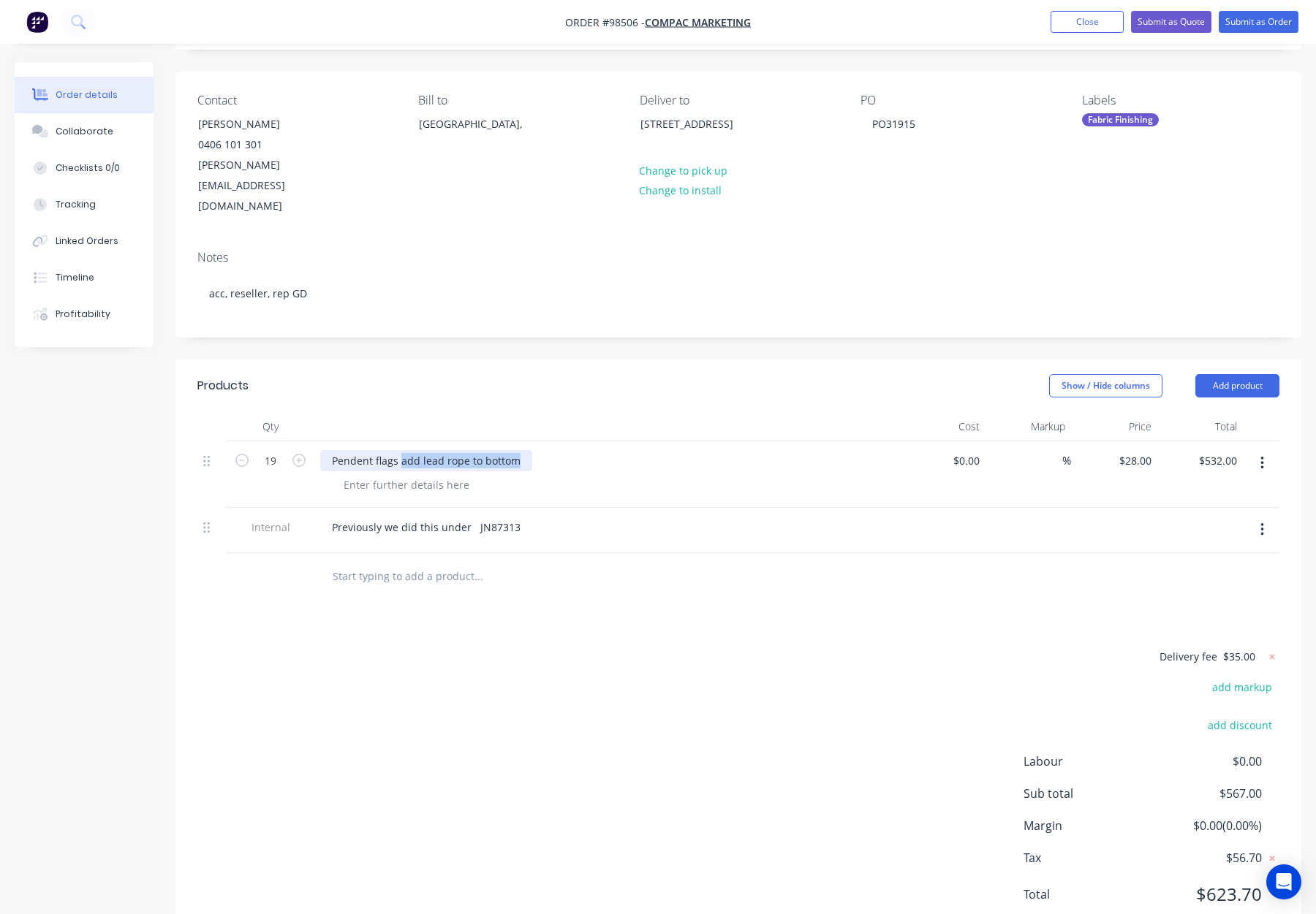
drag, startPoint x: 400, startPoint y: 420, endPoint x: 579, endPoint y: 423, distance: 179.0
click at [579, 450] on div "Pendent flags add lead rope to bottom" at bounding box center [607, 461] width 573 height 22
click at [501, 450] on div "Add weighted rope to exisiting pen" at bounding box center [418, 461] width 195 height 22
click at [375, 474] on div at bounding box center [407, 485] width 149 height 22
click at [459, 450] on div "Add weighted rope to exisiting pennants" at bounding box center [432, 461] width 223 height 22
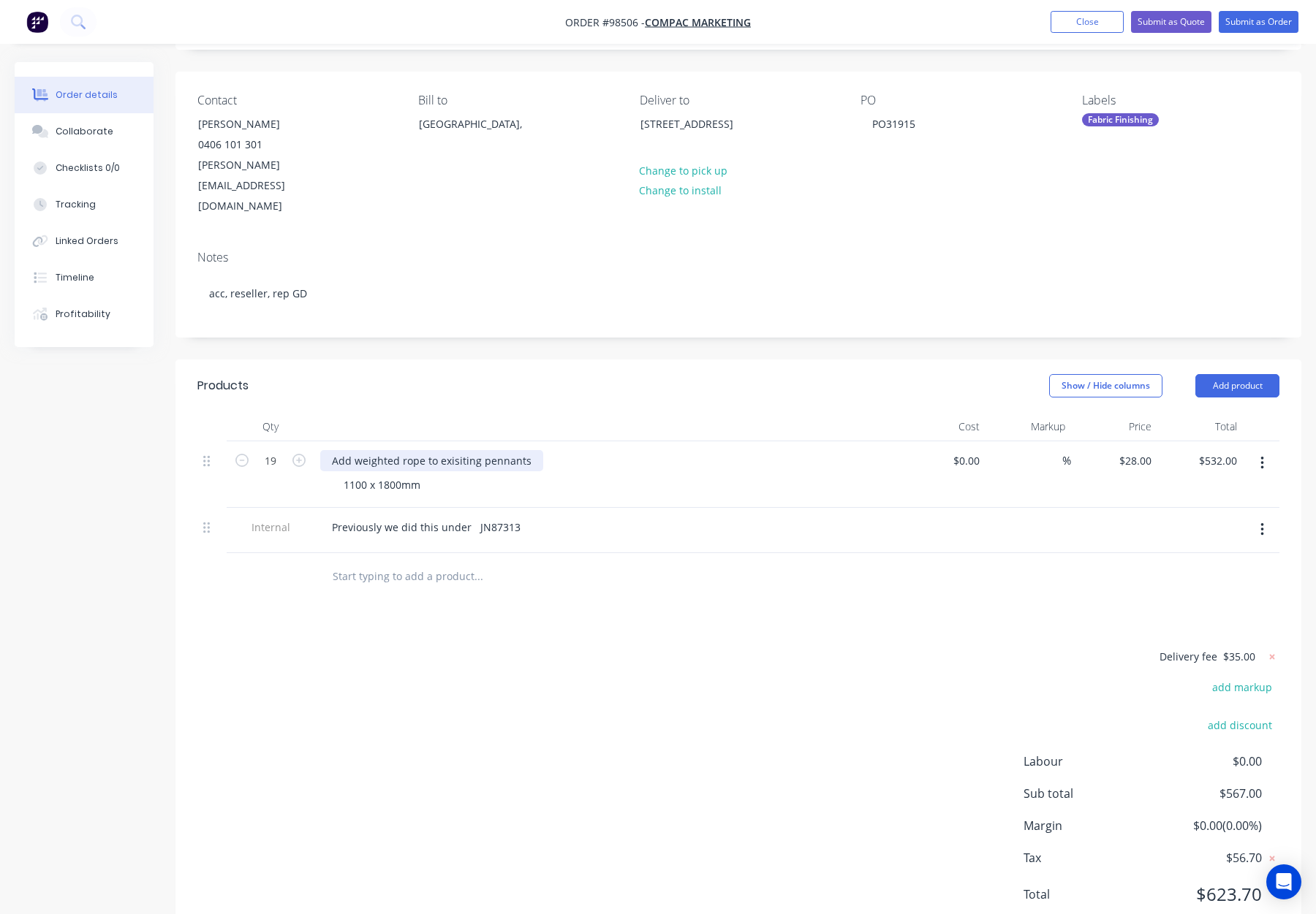
click at [528, 450] on div "Add weighted rope to exisiting pennants" at bounding box center [432, 461] width 223 height 22
drag, startPoint x: 575, startPoint y: 565, endPoint x: 517, endPoint y: 529, distance: 68.3
click at [575, 565] on div "Products Show / Hide columns Add product Qty Cost Markup Price Total 19 Add wei…" at bounding box center [738, 651] width 1126 height 584
click at [465, 517] on div "Previously we did this under JN87313" at bounding box center [427, 528] width 212 height 22
click at [473, 517] on div "Previously we did this under JN87313" at bounding box center [427, 528] width 212 height 22
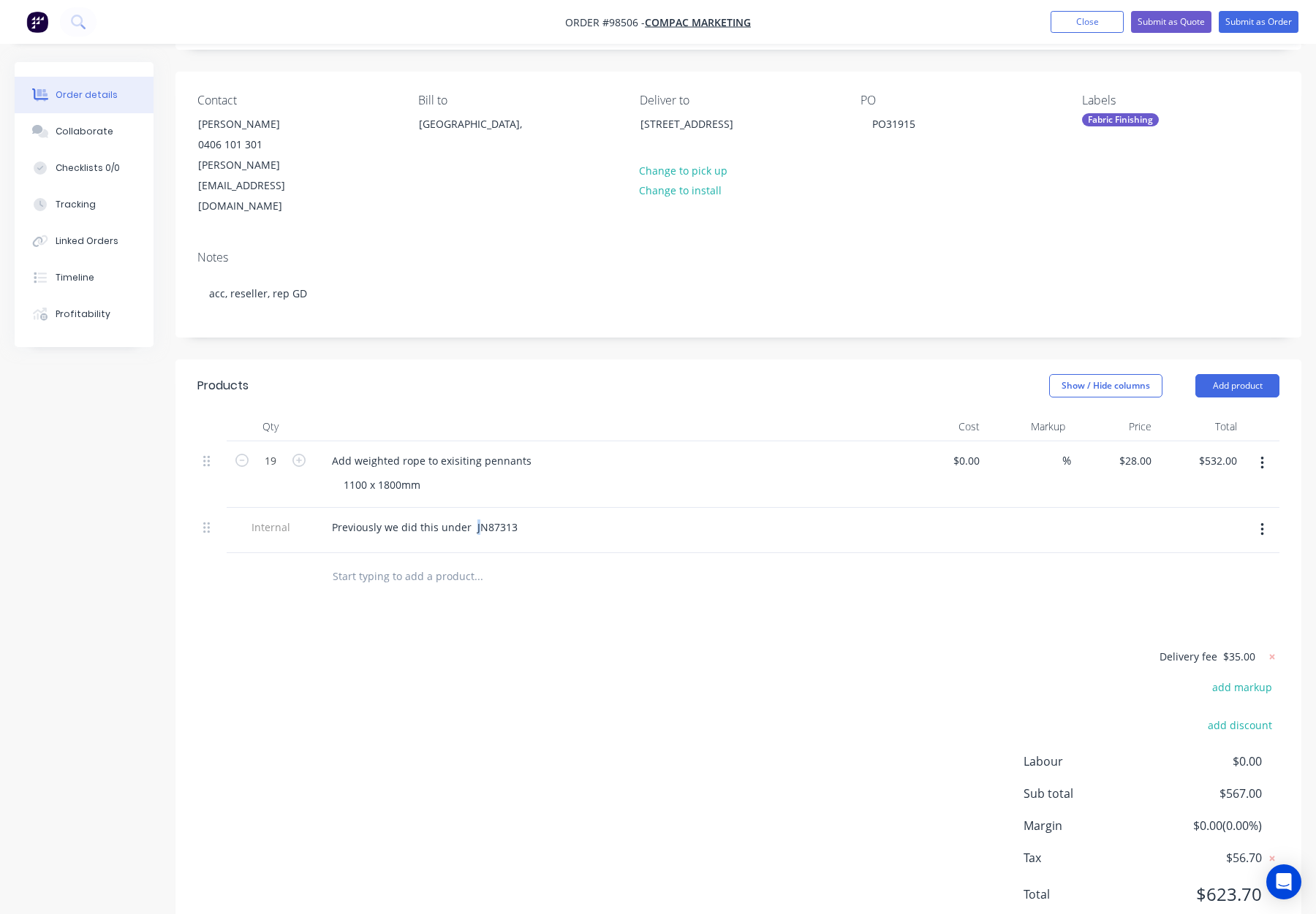
drag, startPoint x: 599, startPoint y: 528, endPoint x: 653, endPoint y: 513, distance: 56.0
click at [604, 562] on input "text" at bounding box center [479, 576] width 293 height 30
click at [1235, 374] on button "Add product" at bounding box center [1238, 386] width 84 height 23
click at [1214, 587] on div "Notes (Internal)" at bounding box center [1210, 598] width 112 height 22
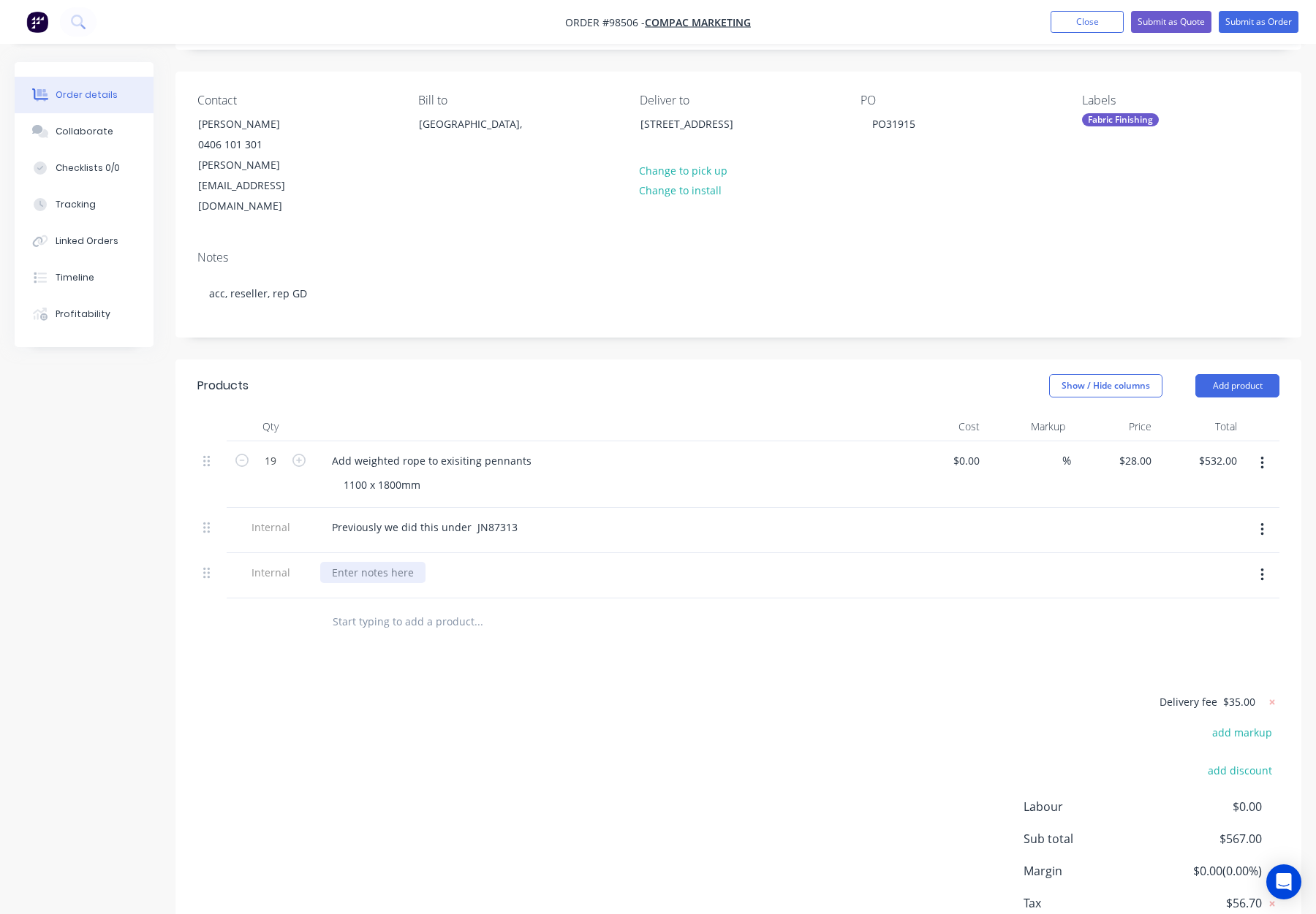
click at [357, 562] on div at bounding box center [373, 573] width 105 height 22
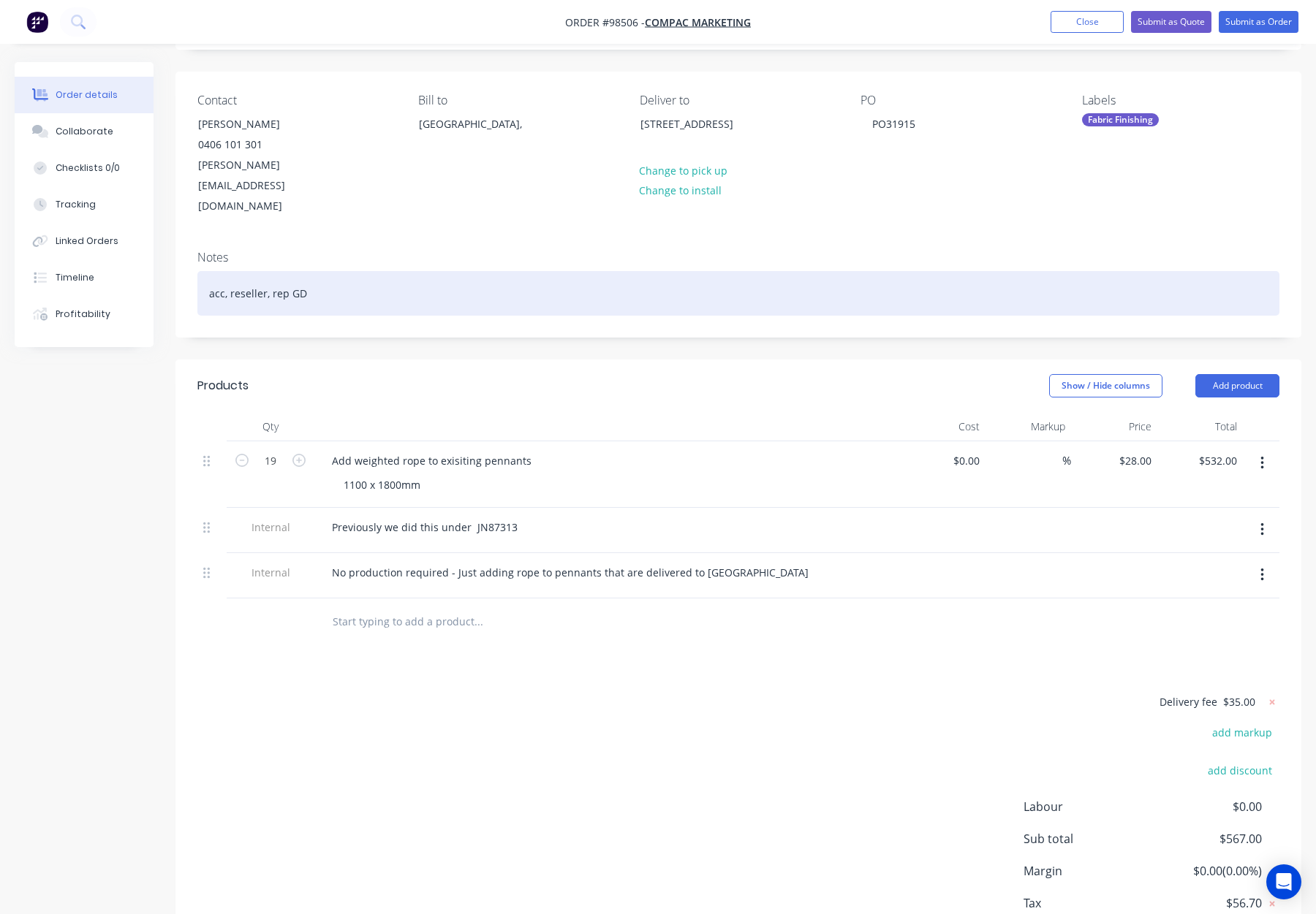
click at [573, 271] on div "acc, reseller, rep GD" at bounding box center [738, 294] width 1082 height 45
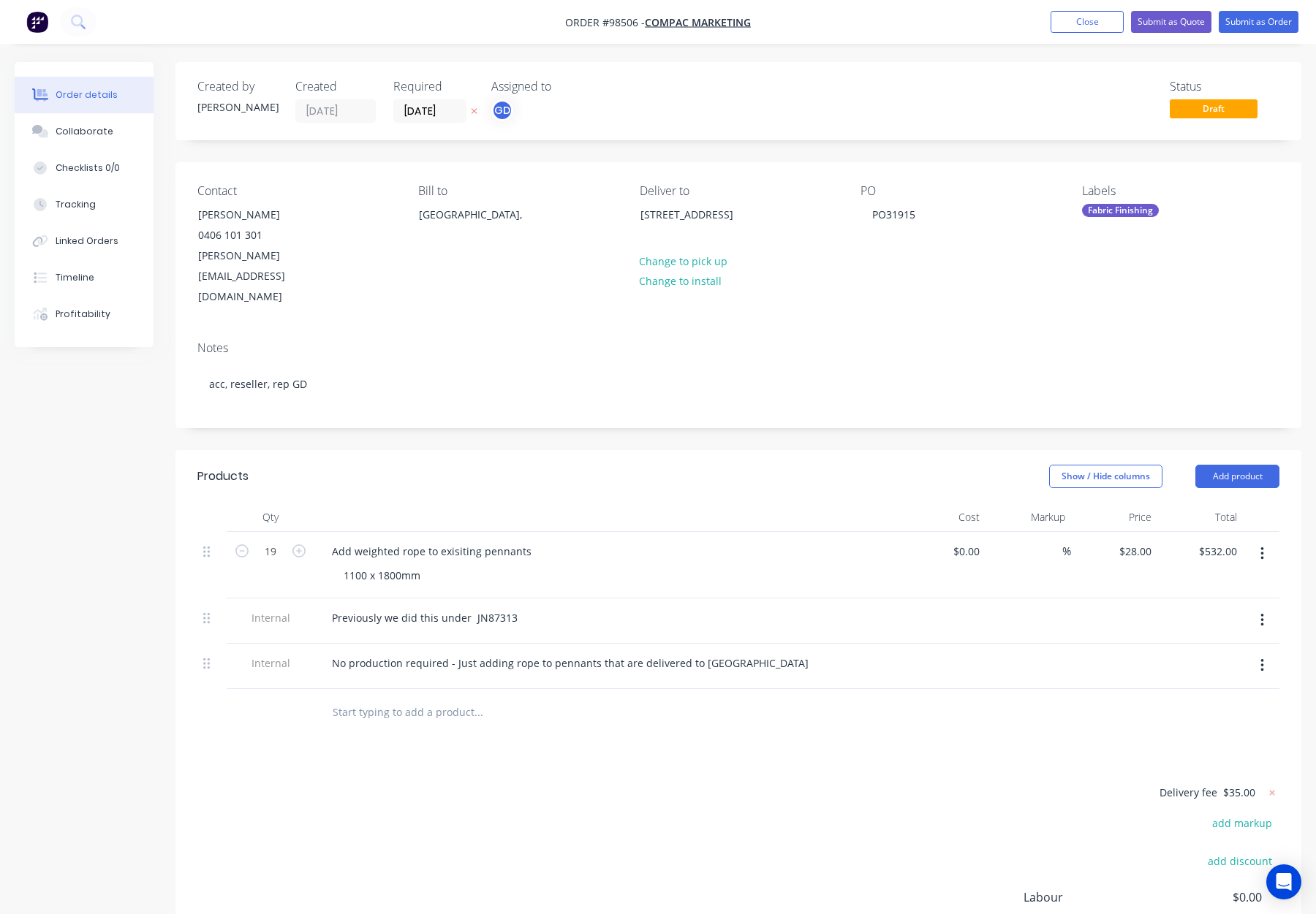
click at [1115, 205] on div "Fabric Finishing" at bounding box center [1120, 210] width 76 height 13
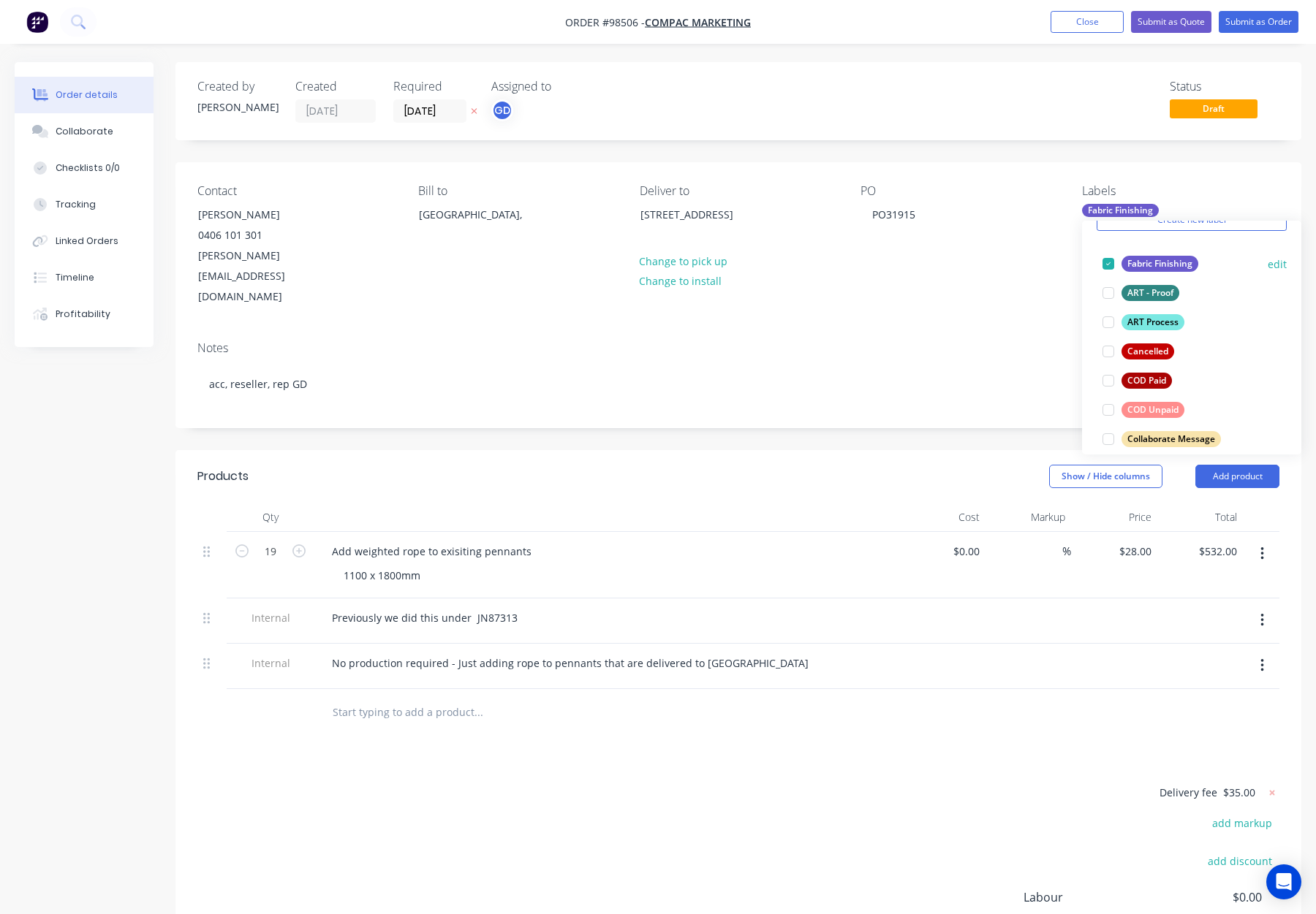
scroll to position [76, 0]
click at [1176, 323] on div "ART Process" at bounding box center [1153, 321] width 63 height 16
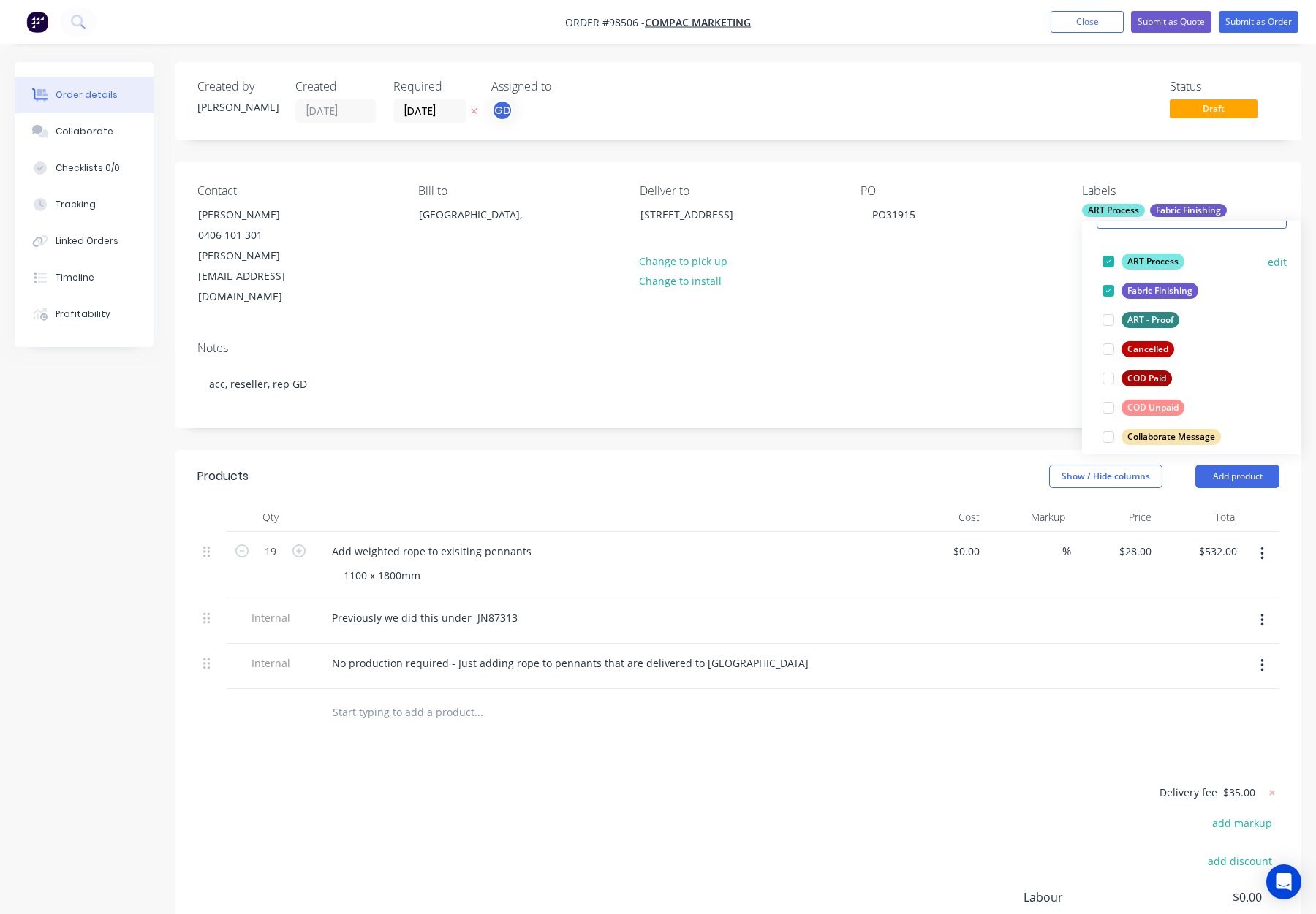
click at [1154, 269] on div "ART Process" at bounding box center [1153, 261] width 63 height 16
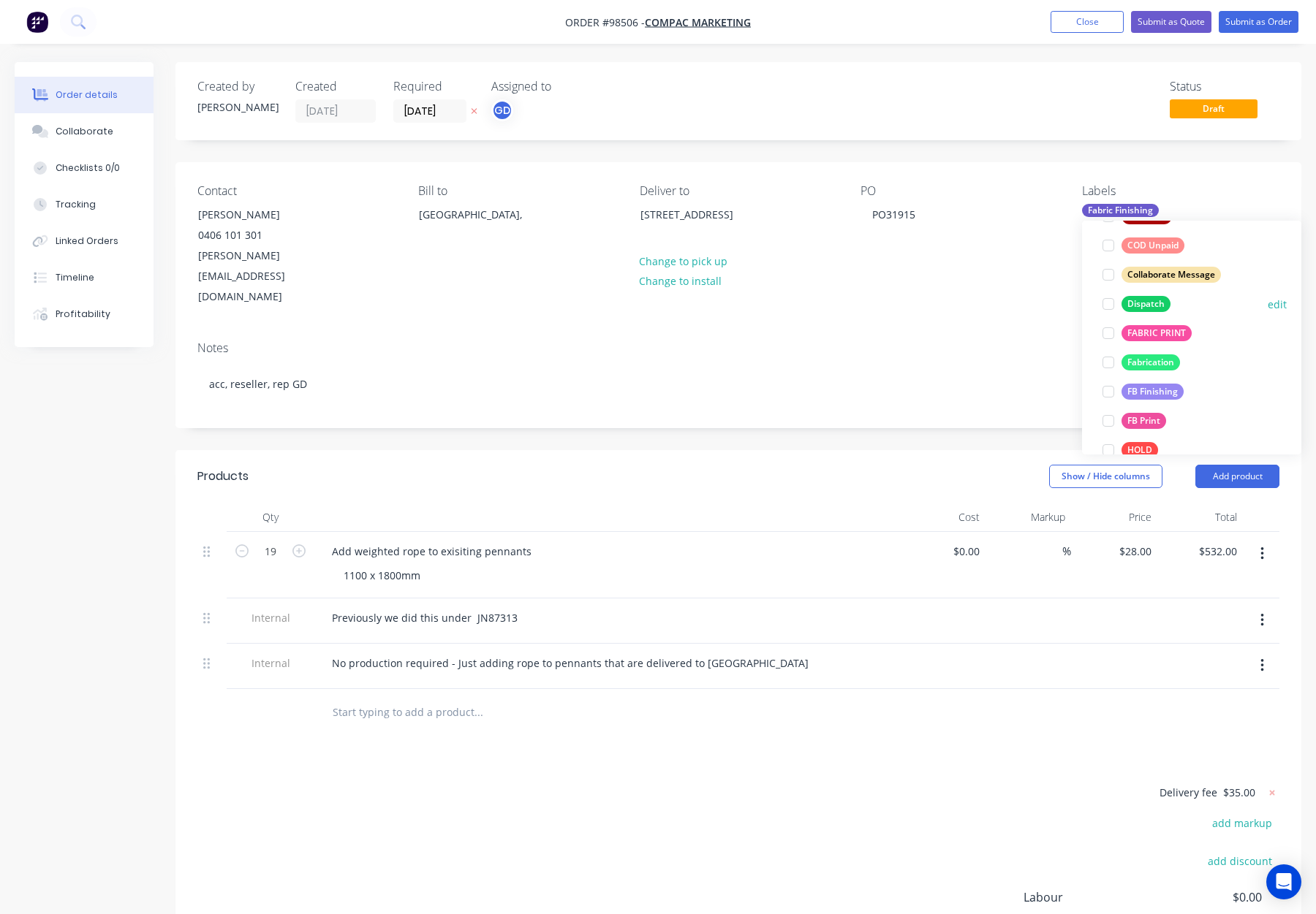
drag, startPoint x: 1146, startPoint y: 304, endPoint x: 1162, endPoint y: 299, distance: 16.8
click at [1146, 304] on div "Dispatch" at bounding box center [1146, 304] width 49 height 16
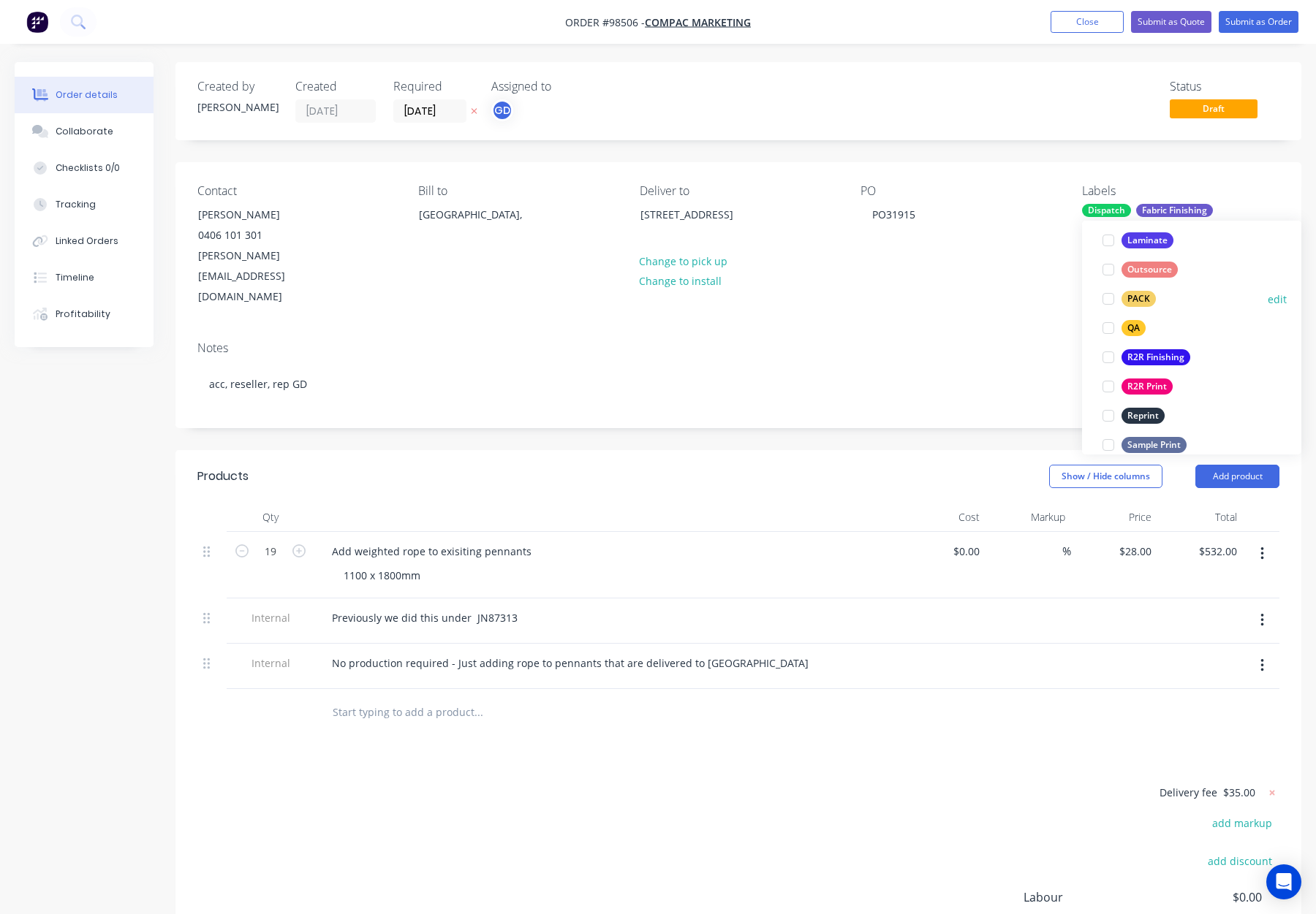
click at [1150, 298] on div "PACK" at bounding box center [1139, 299] width 34 height 16
drag, startPoint x: 1135, startPoint y: 326, endPoint x: 1153, endPoint y: 314, distance: 21.6
click at [1135, 326] on div "QA" at bounding box center [1134, 331] width 24 height 16
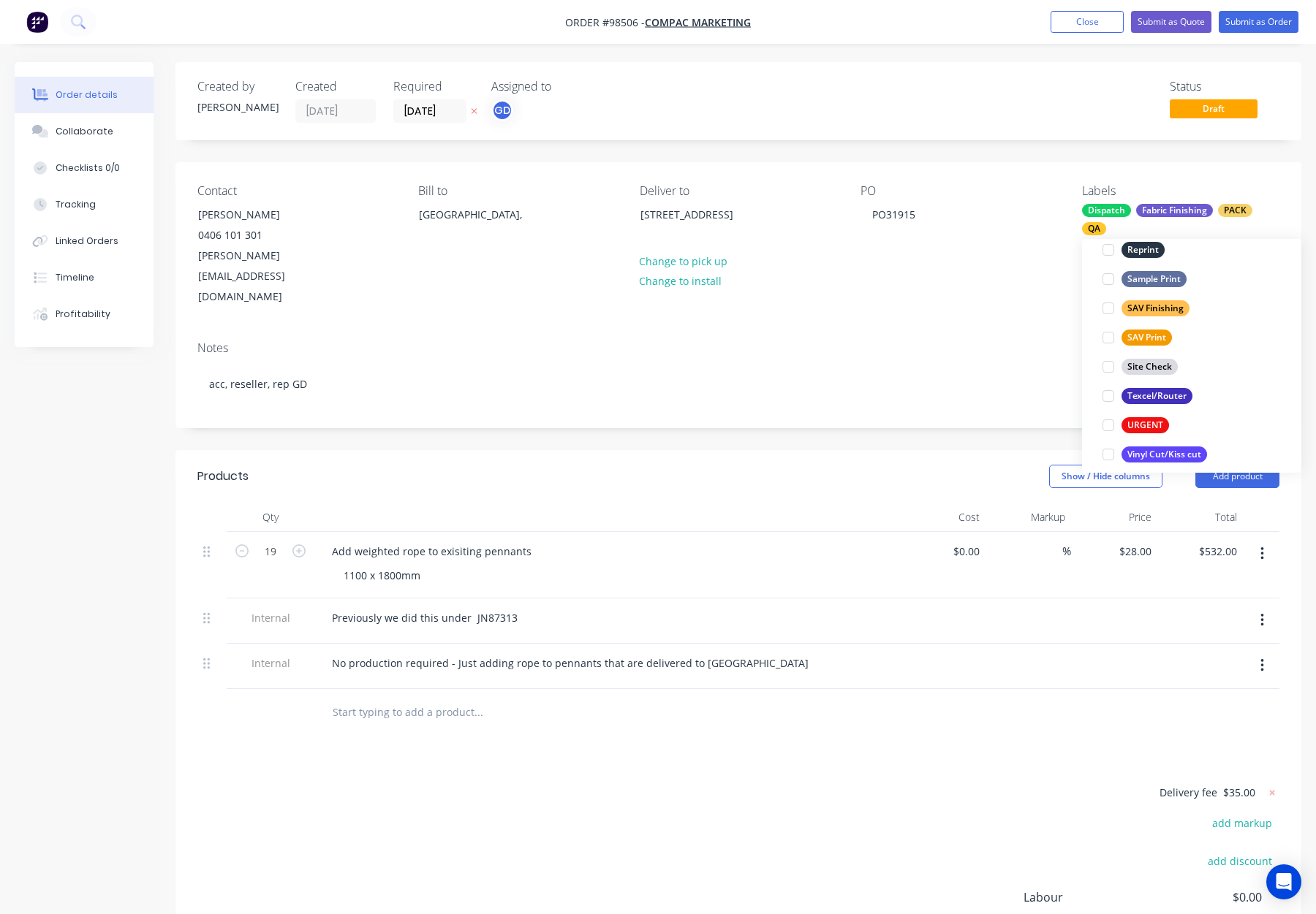
scroll to position [701, 0]
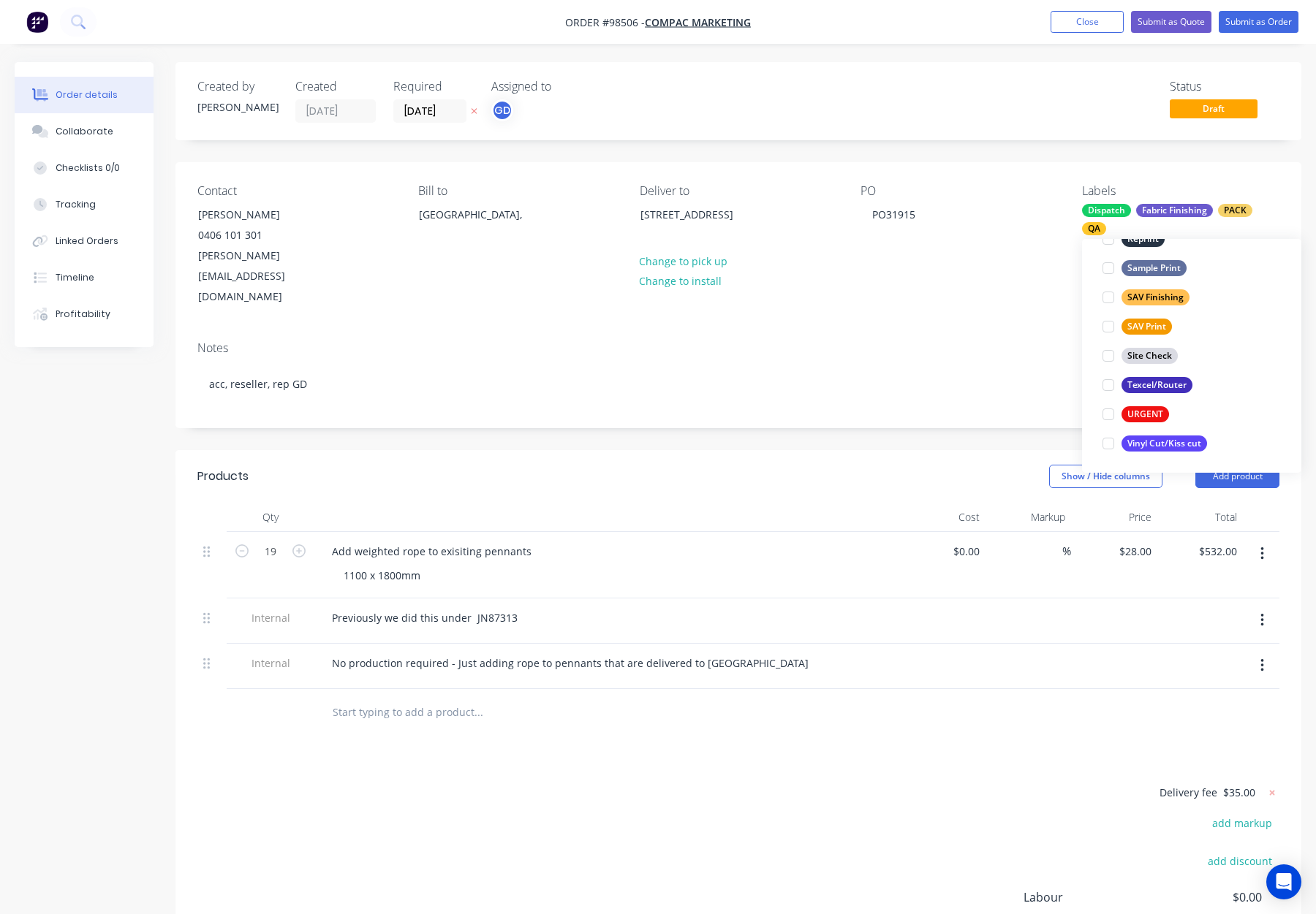
drag, startPoint x: 917, startPoint y: 286, endPoint x: 941, endPoint y: 289, distance: 24.2
click at [917, 286] on div "Contact Brendan Kavanagh 0406 101 301 Brendan@compac.com.au Bill to Australia, …" at bounding box center [738, 246] width 1126 height 167
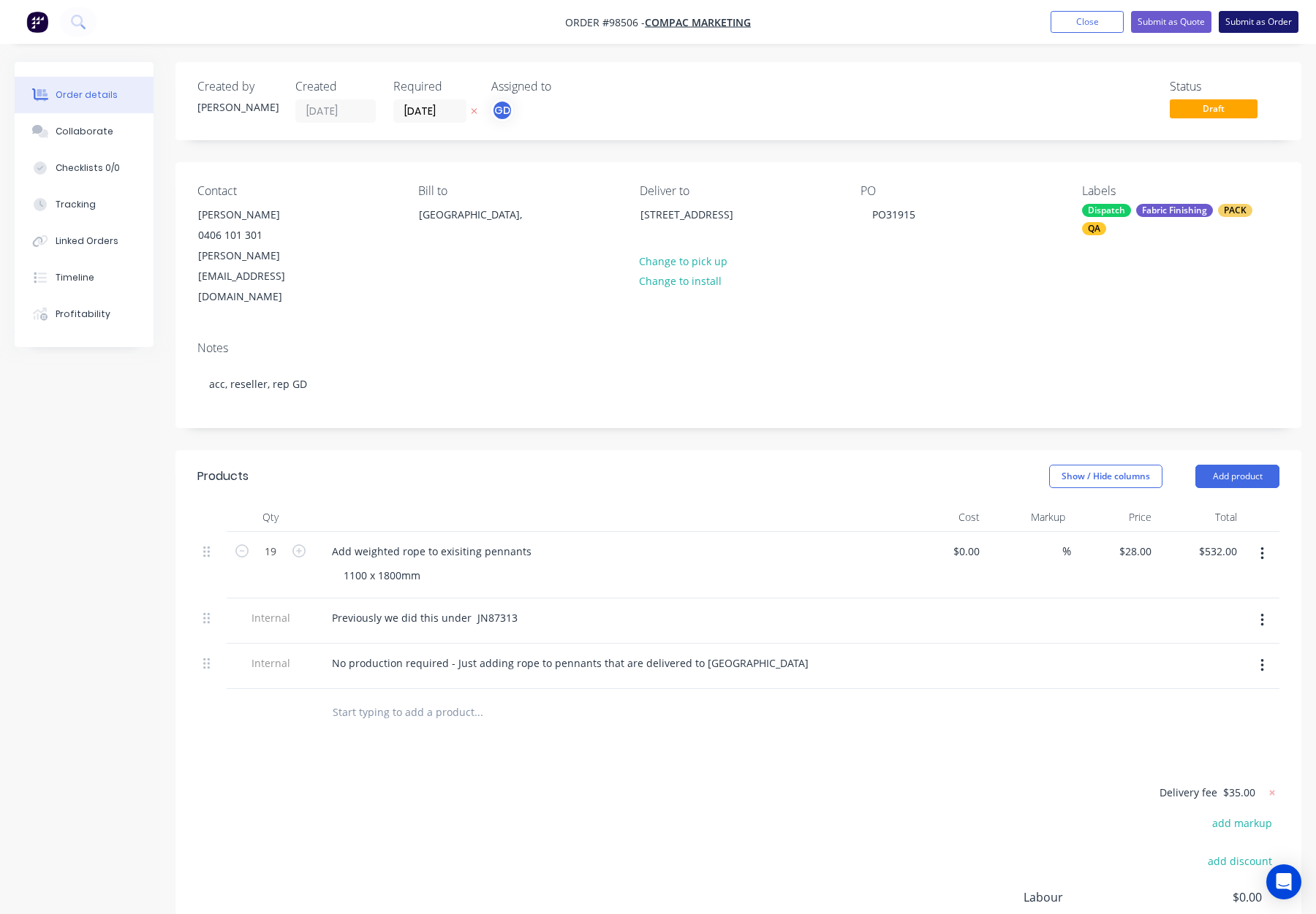
click at [1244, 22] on button "Submit as Order" at bounding box center [1259, 22] width 80 height 22
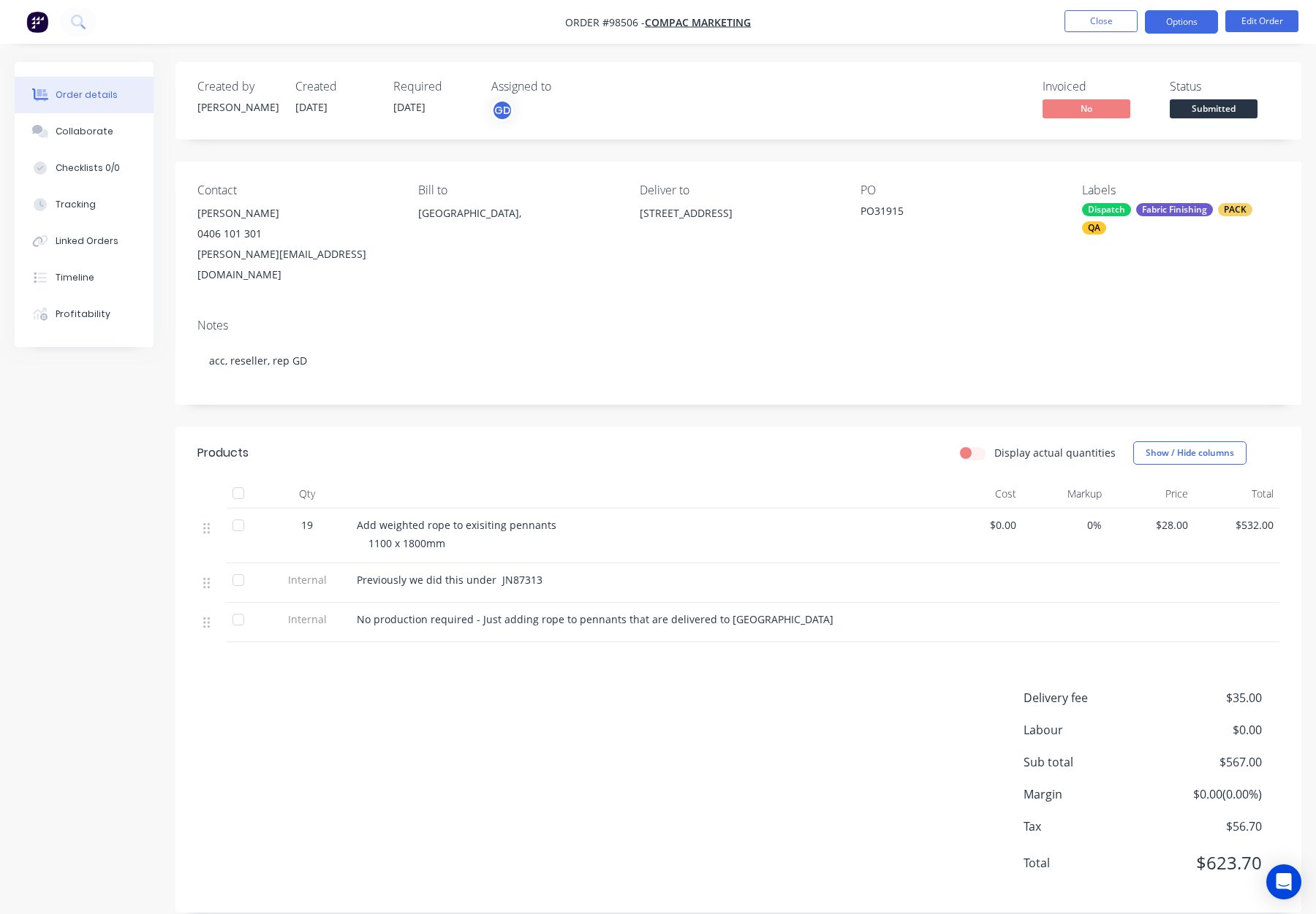
click at [1170, 21] on button "Options" at bounding box center [1181, 22] width 73 height 23
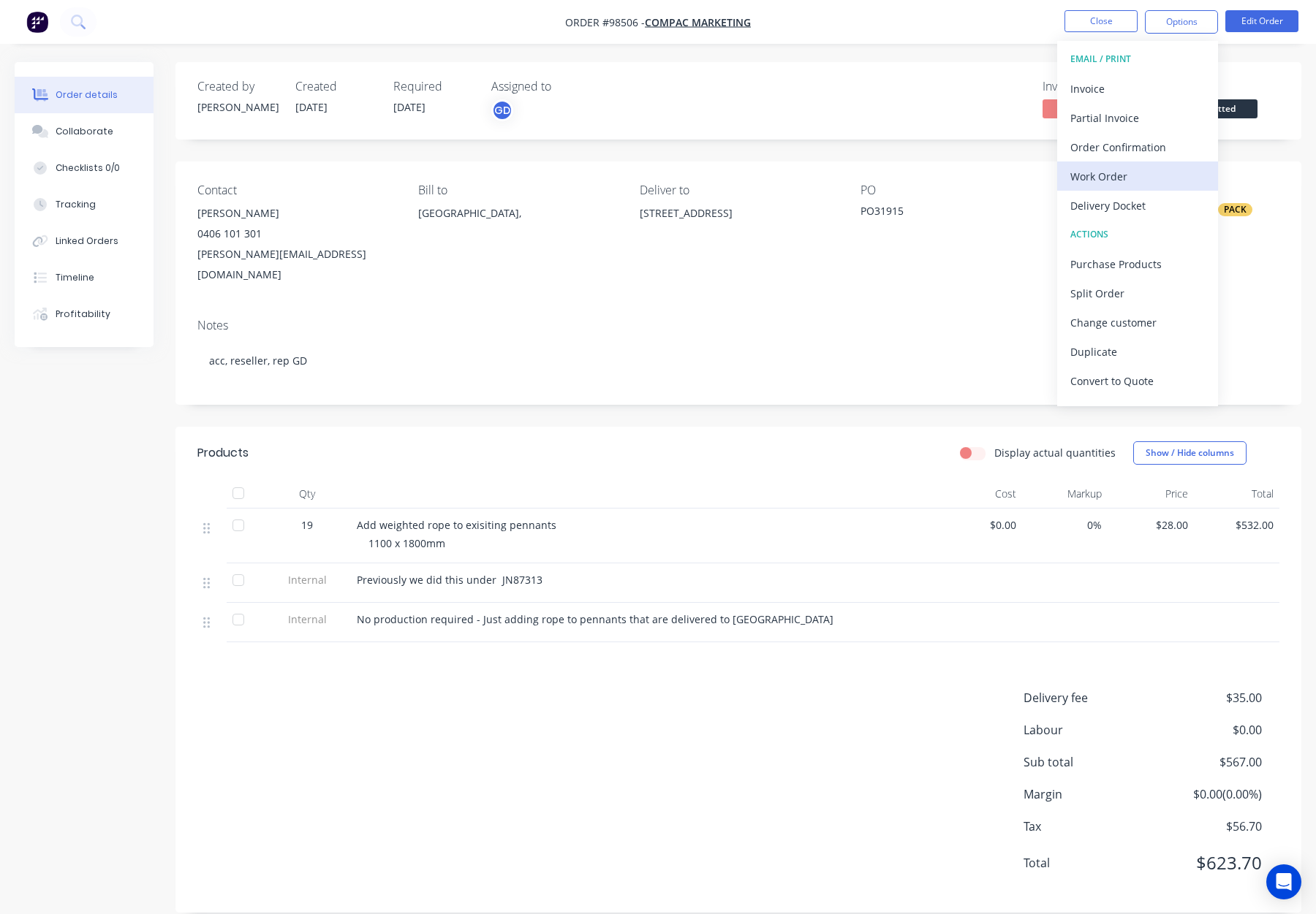
click at [1119, 176] on div "Work Order" at bounding box center [1138, 177] width 135 height 22
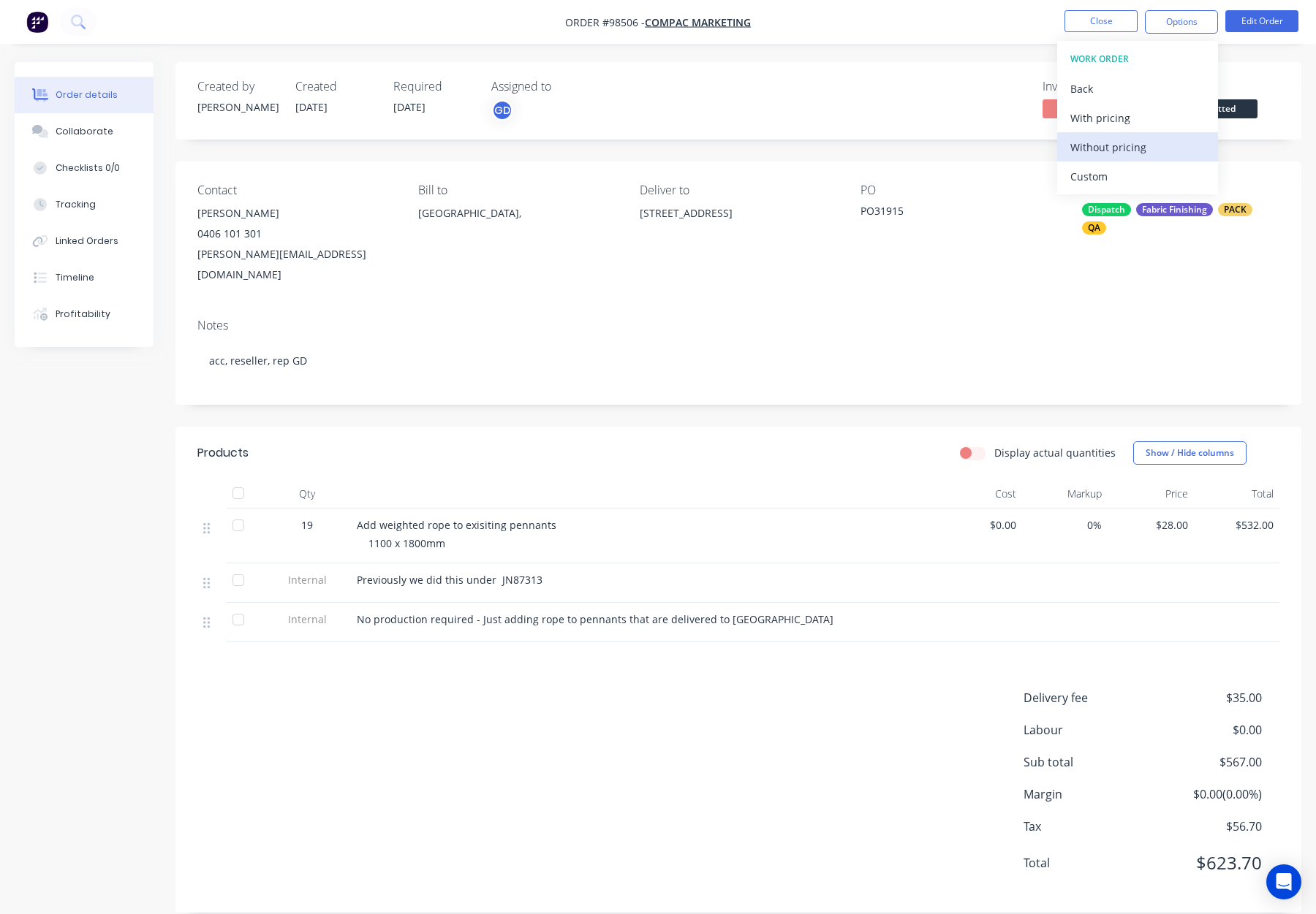
click at [1124, 149] on div "Without pricing" at bounding box center [1138, 147] width 135 height 22
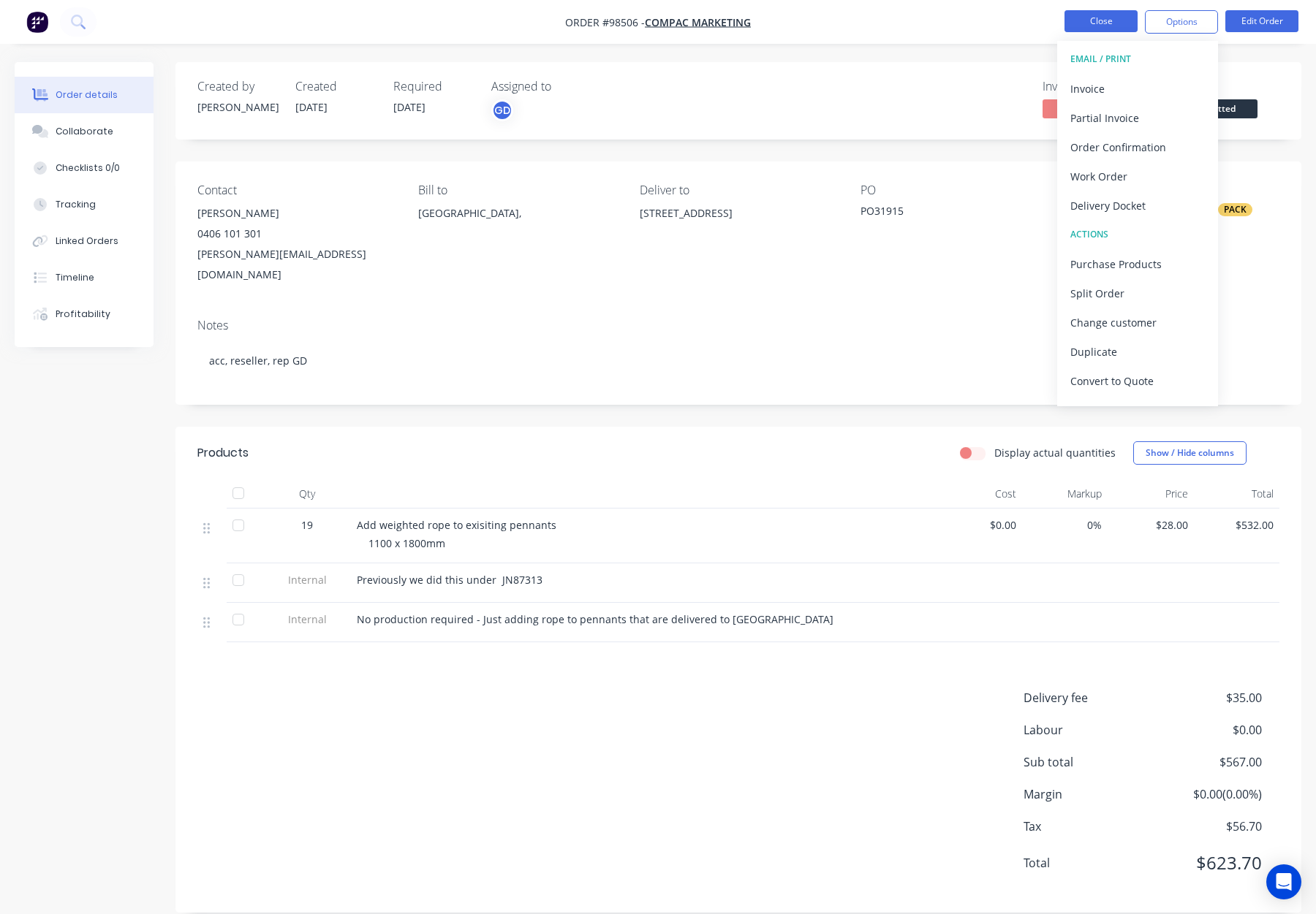
click at [1084, 22] on button "Close" at bounding box center [1100, 21] width 73 height 22
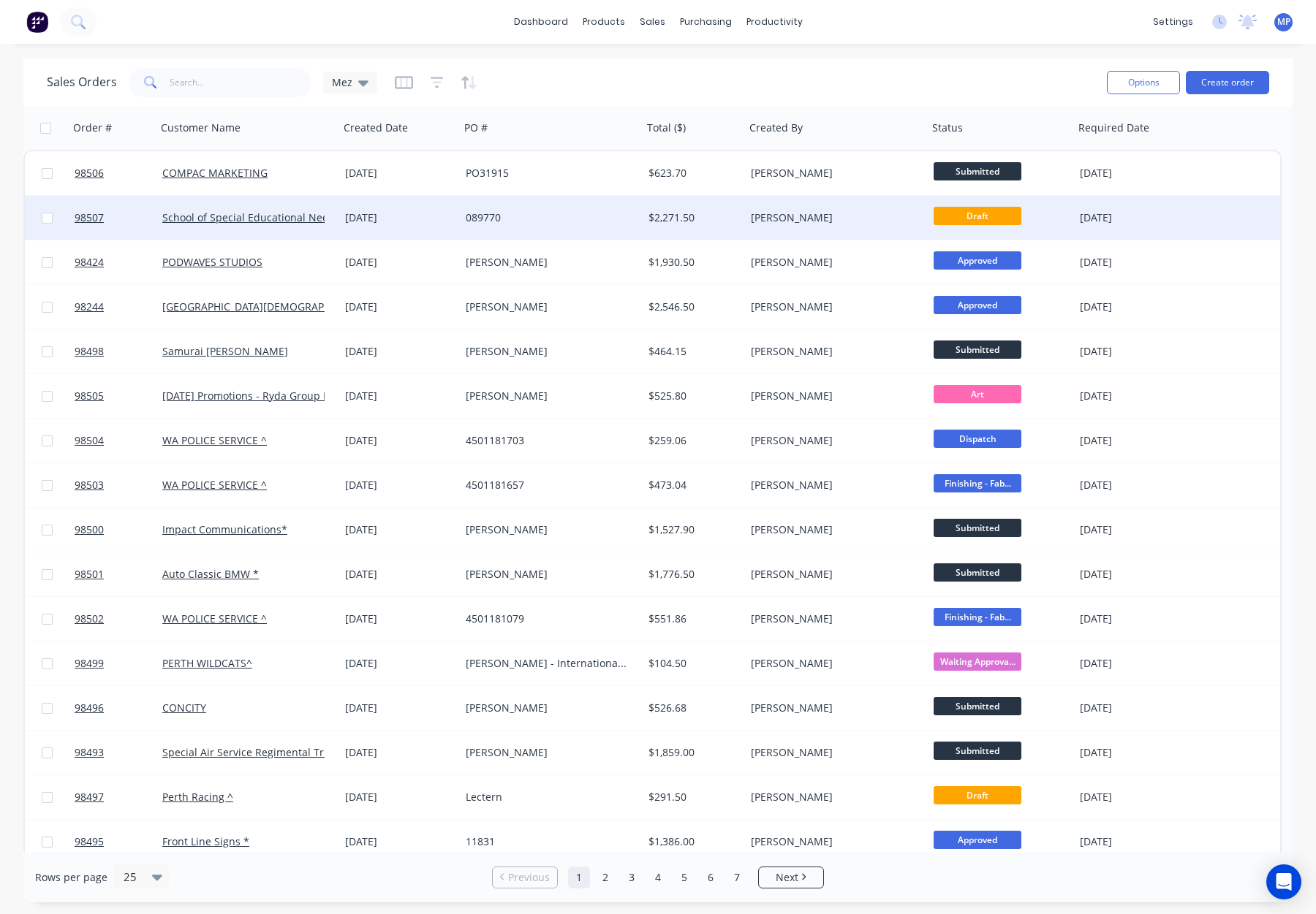
click at [852, 215] on div "[PERSON_NAME]" at bounding box center [832, 217] width 163 height 14
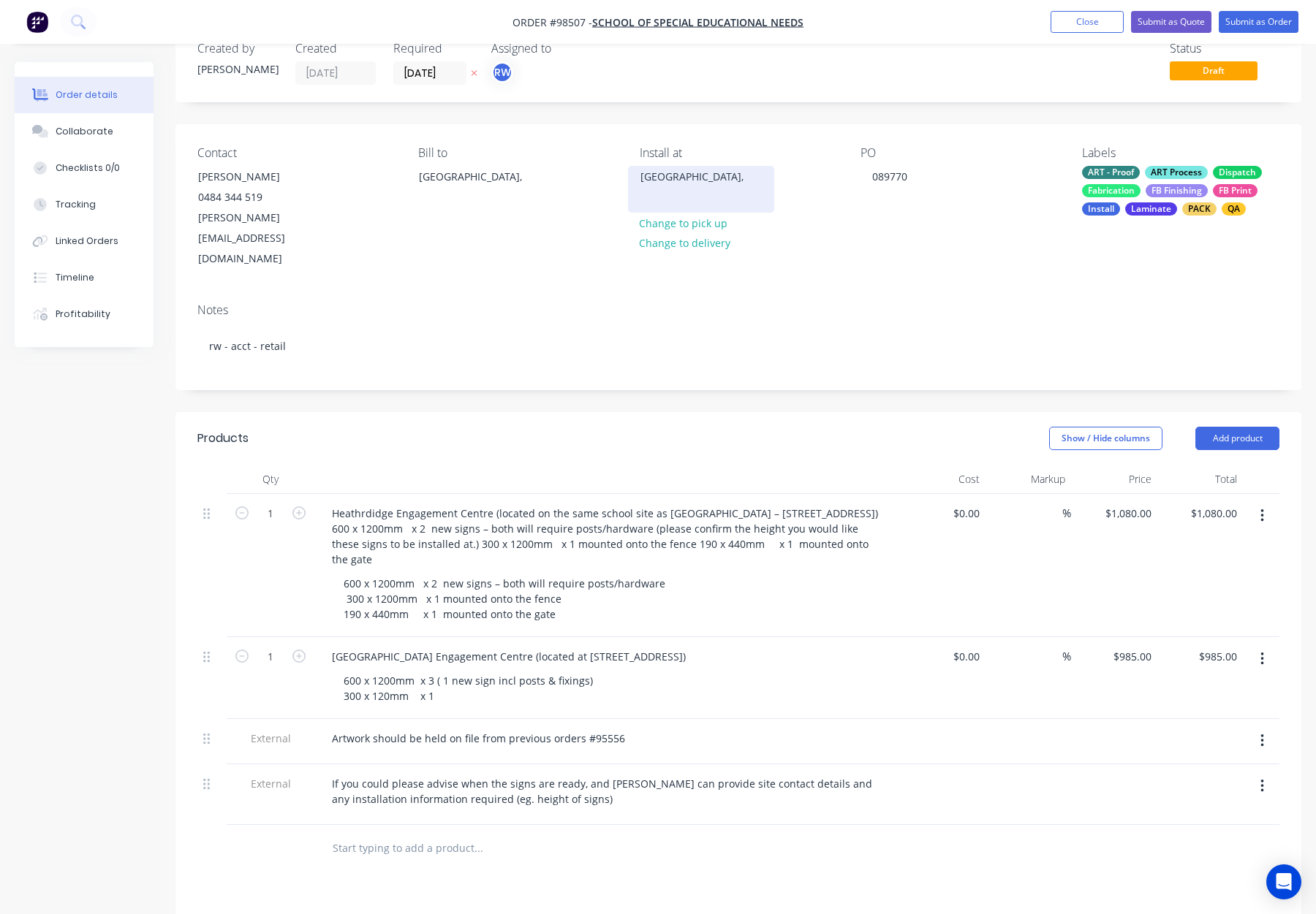
scroll to position [61, 0]
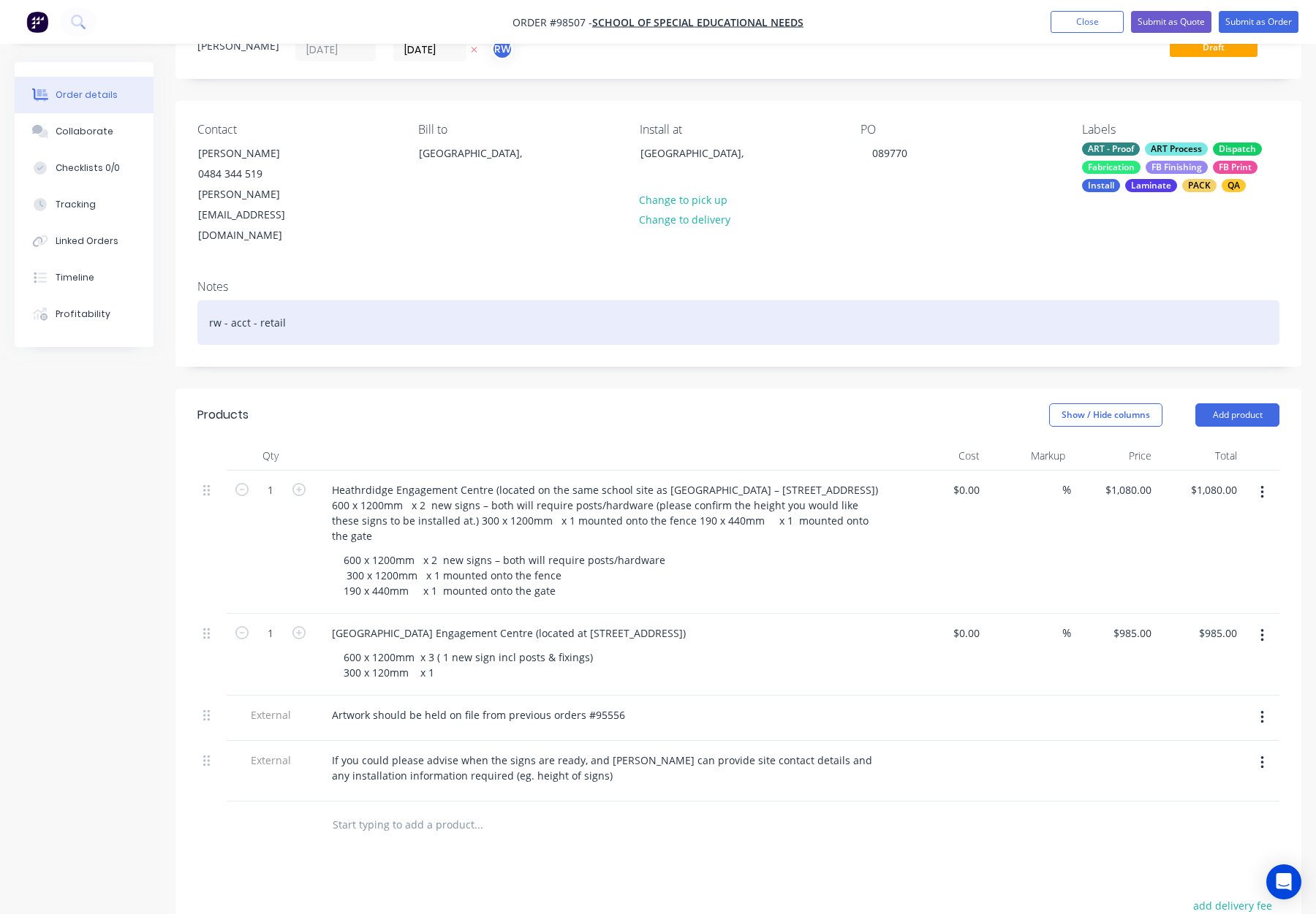
drag, startPoint x: 437, startPoint y: 282, endPoint x: 452, endPoint y: 284, distance: 15.1
click at [452, 301] on div "rw - acct - retail" at bounding box center [738, 323] width 1082 height 45
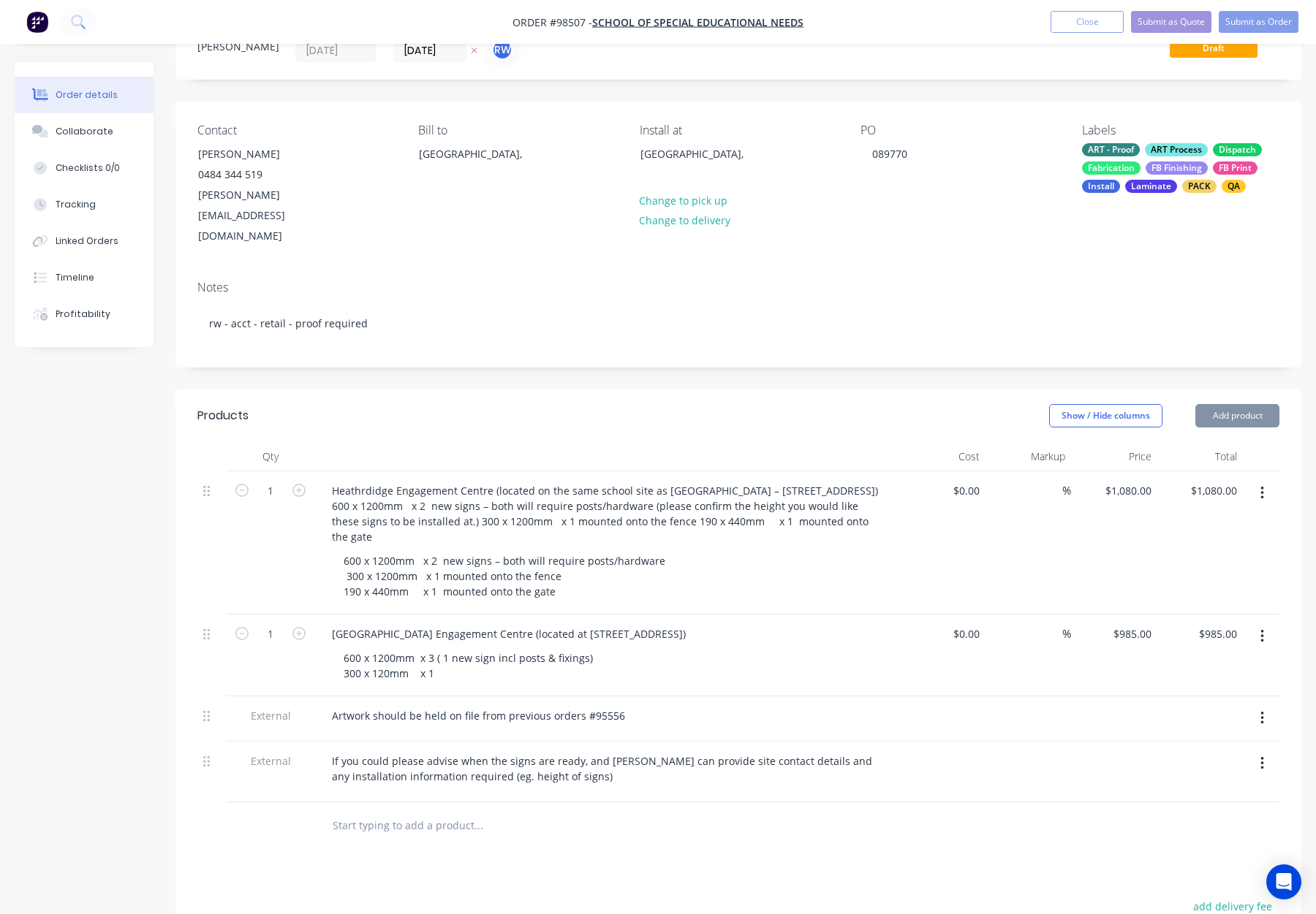
click at [604, 394] on header "Products Show / Hide columns Add product" at bounding box center [738, 416] width 1126 height 53
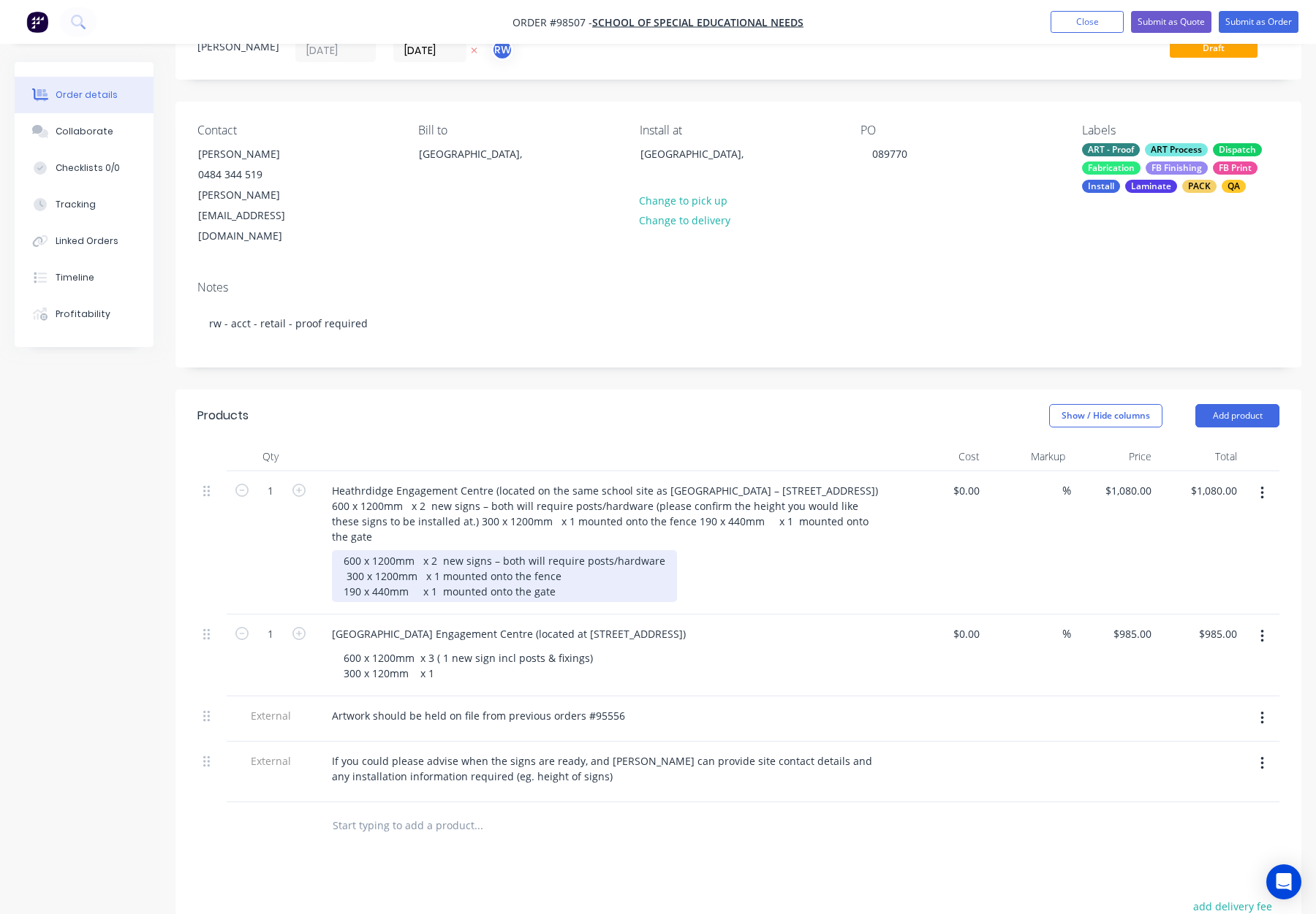
click at [348, 550] on div "600 x 1200mm x 2 new signs – both will require posts/hardware 300 x 1200mm x 1 …" at bounding box center [505, 576] width 345 height 52
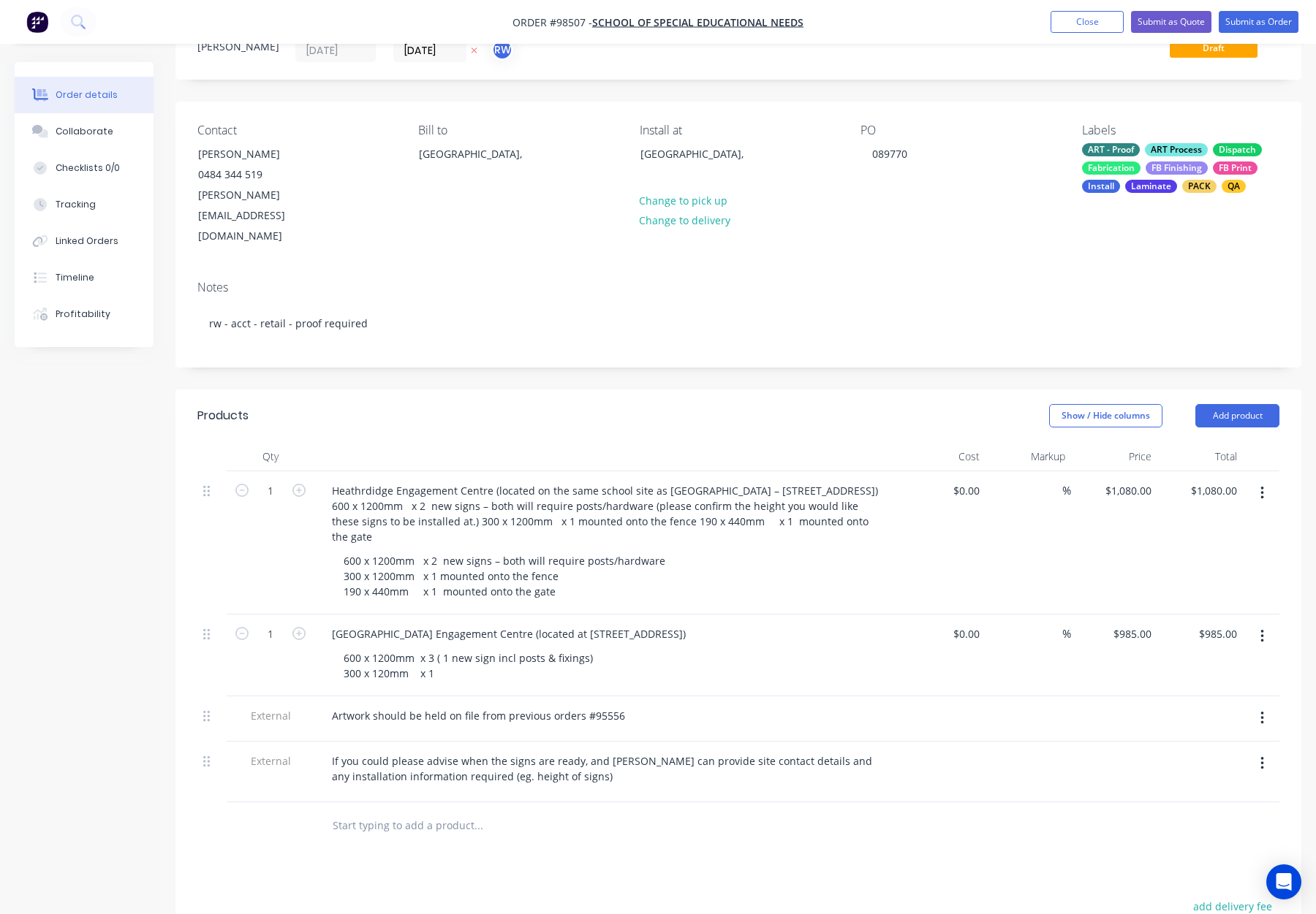
click at [470, 442] on div at bounding box center [606, 456] width 585 height 30
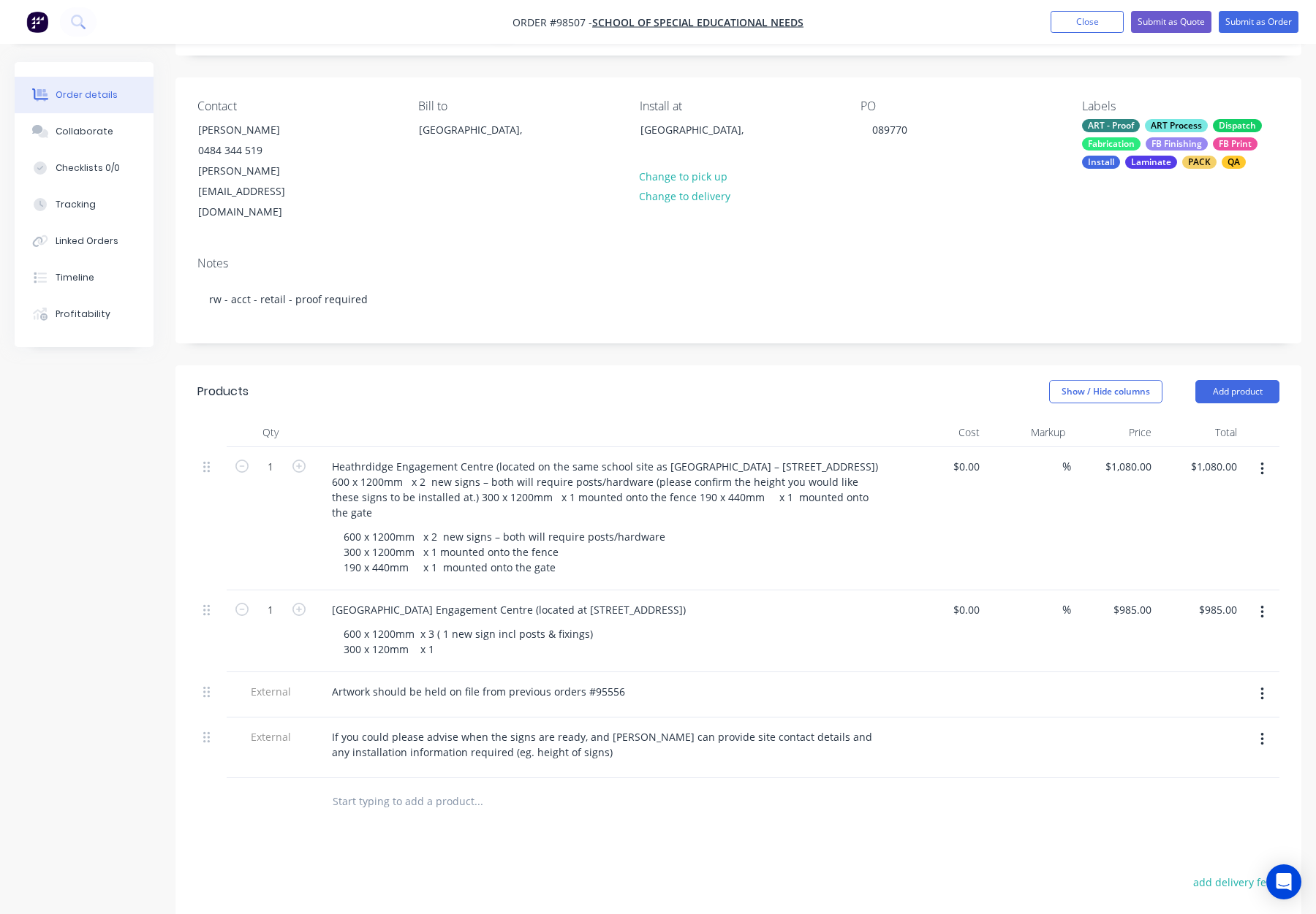
scroll to position [92, 0]
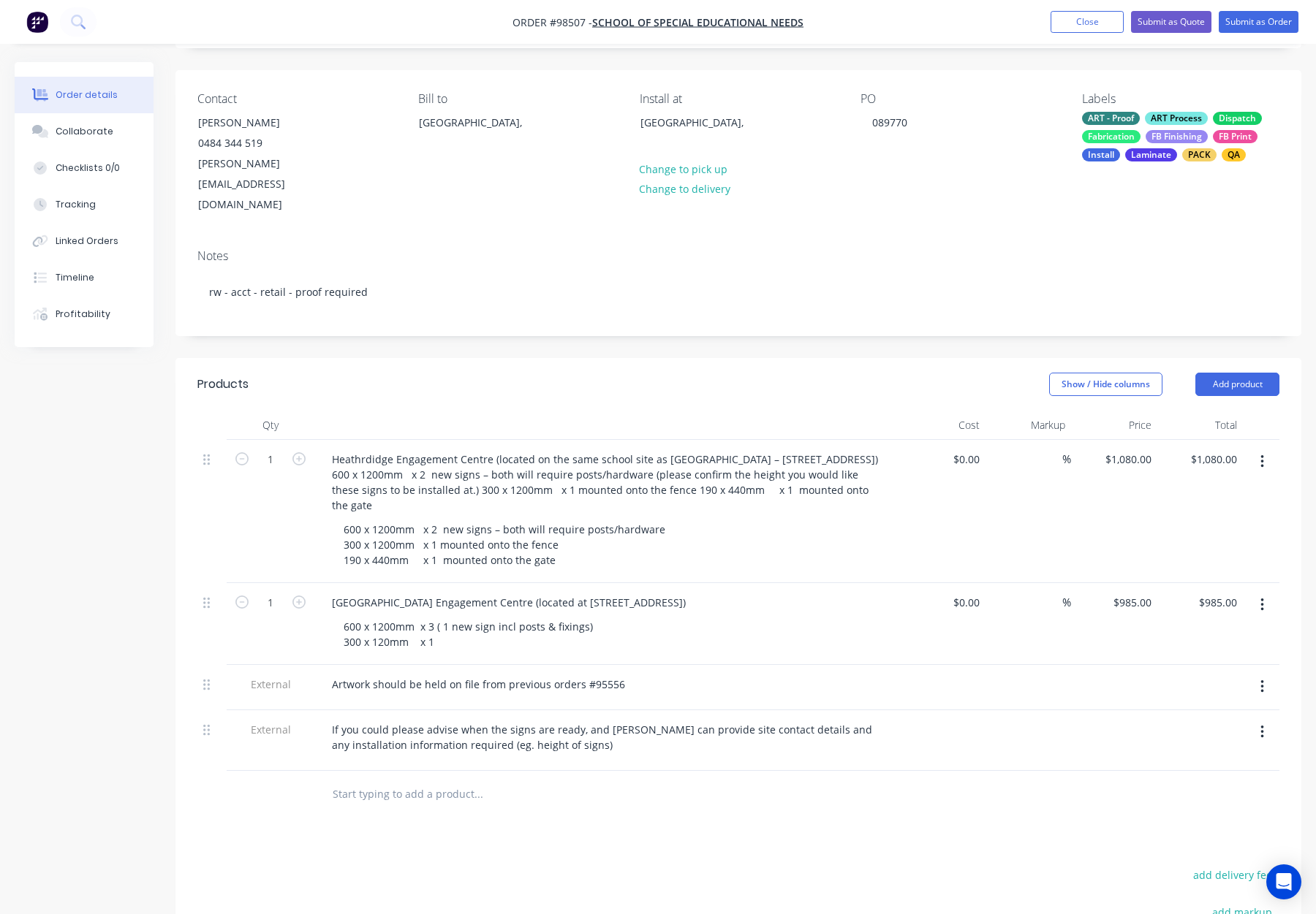
drag, startPoint x: 1231, startPoint y: 346, endPoint x: 1232, endPoint y: 356, distance: 10.0
click at [1231, 373] on button "Add product" at bounding box center [1238, 384] width 84 height 23
click at [1209, 586] on div "Notes (Internal)" at bounding box center [1210, 597] width 112 height 22
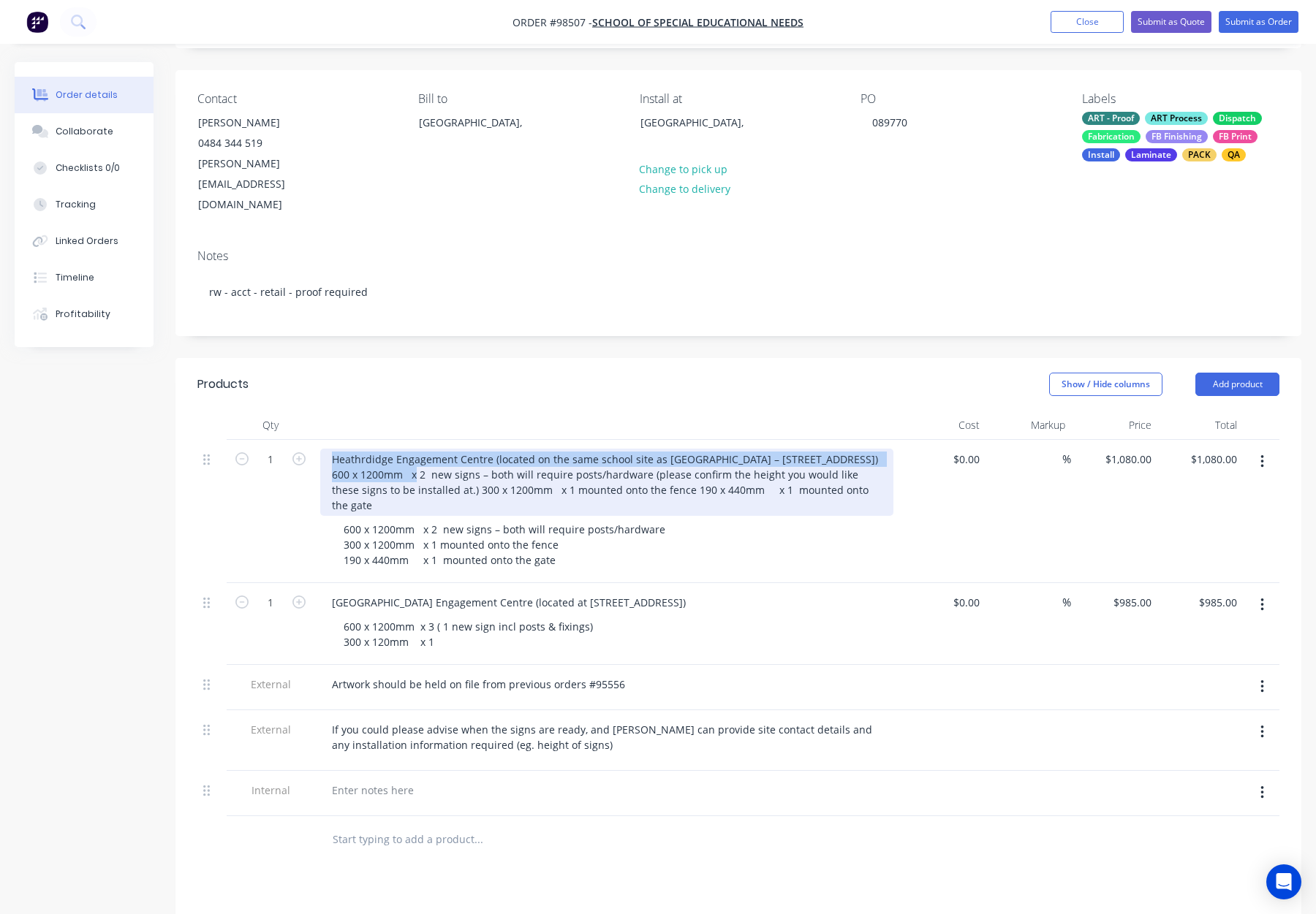
drag, startPoint x: 332, startPoint y: 417, endPoint x: 384, endPoint y: 435, distance: 55.0
click at [384, 449] on div "Heathrdidge Engagement Centre (located on the same school site as Eddystone Pri…" at bounding box center [607, 482] width 573 height 67
copy div "Heathrdidge Engagement Centre (located on the same school site as Eddystone Pri…"
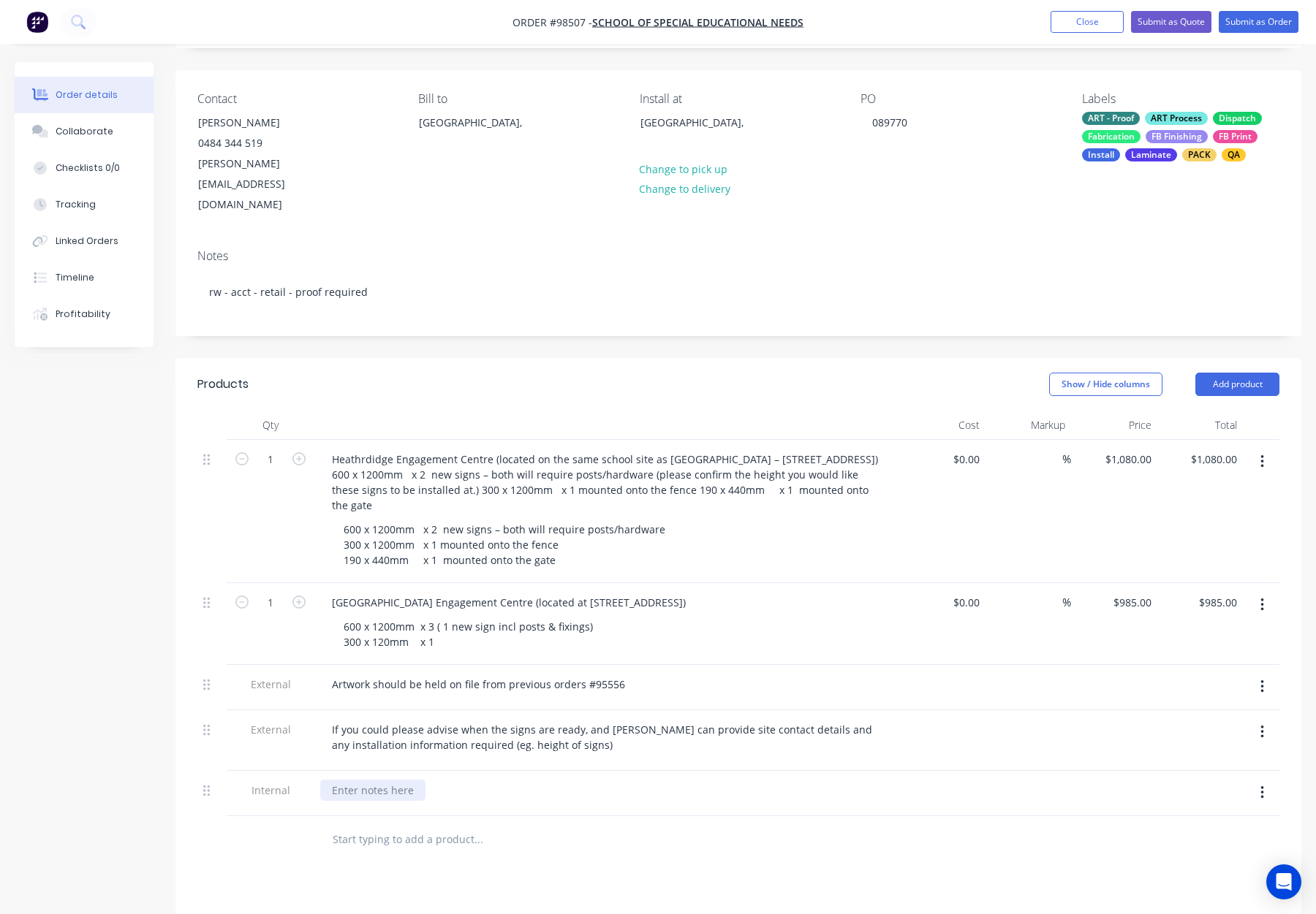
click at [356, 780] on div at bounding box center [373, 791] width 105 height 22
click at [367, 780] on div at bounding box center [373, 791] width 105 height 22
click at [355, 780] on div at bounding box center [373, 791] width 105 height 22
paste div
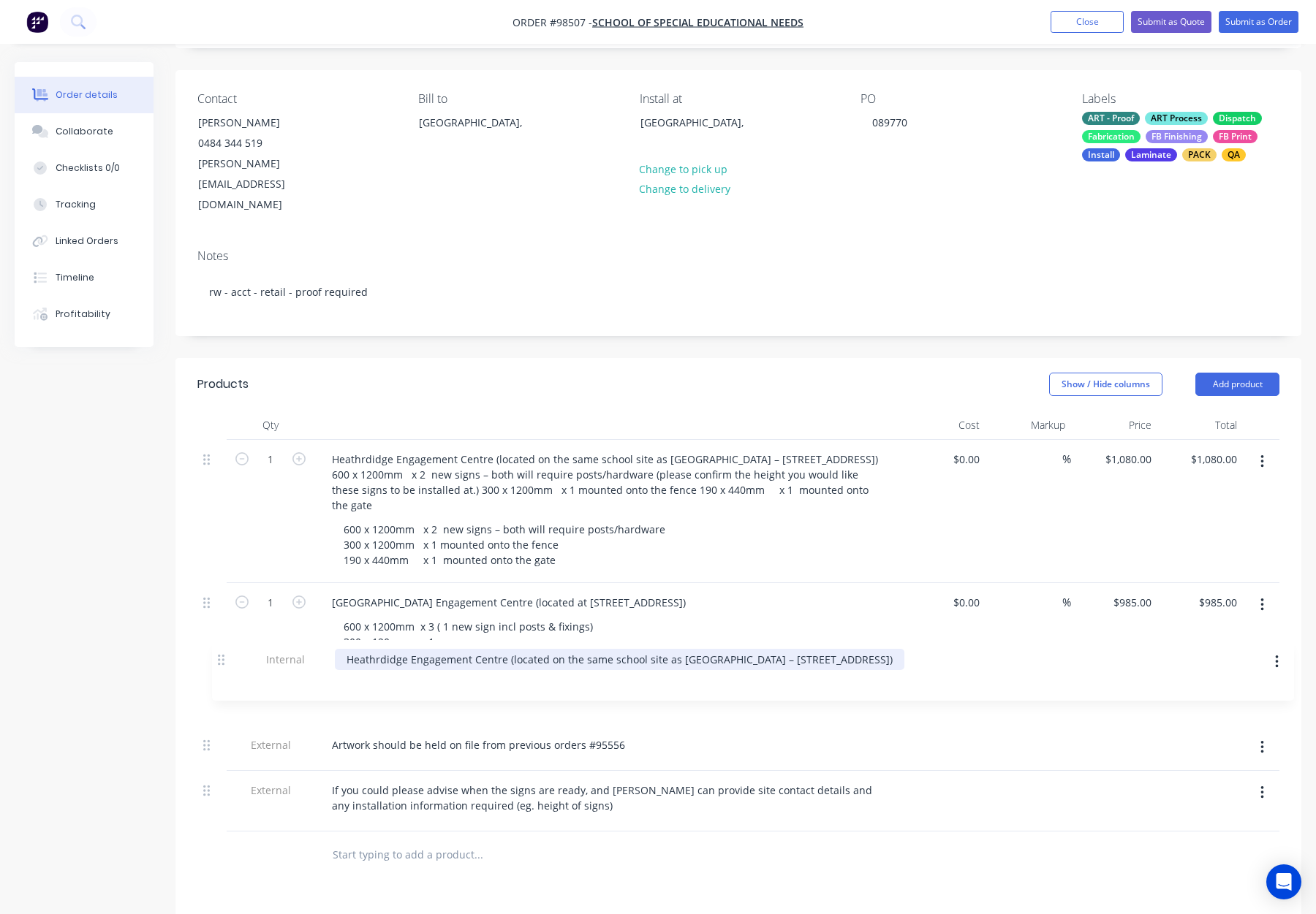
scroll to position [96, 0]
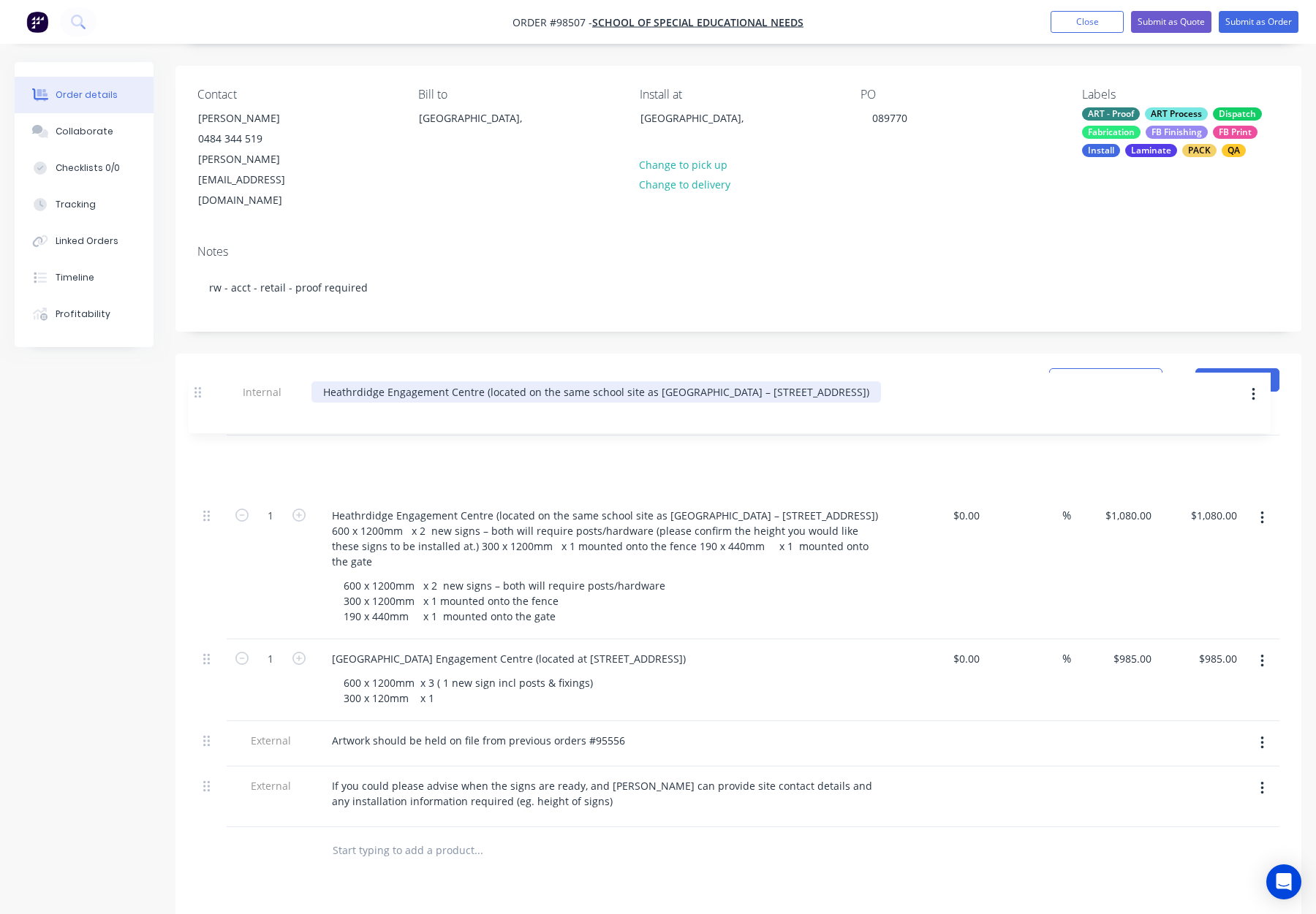
drag, startPoint x: 204, startPoint y: 752, endPoint x: 199, endPoint y: 388, distance: 364.0
click at [199, 407] on div "Qty Cost Markup Price Total 1 Heathrdidge Engagement Centre (located on the sam…" at bounding box center [738, 617] width 1082 height 421
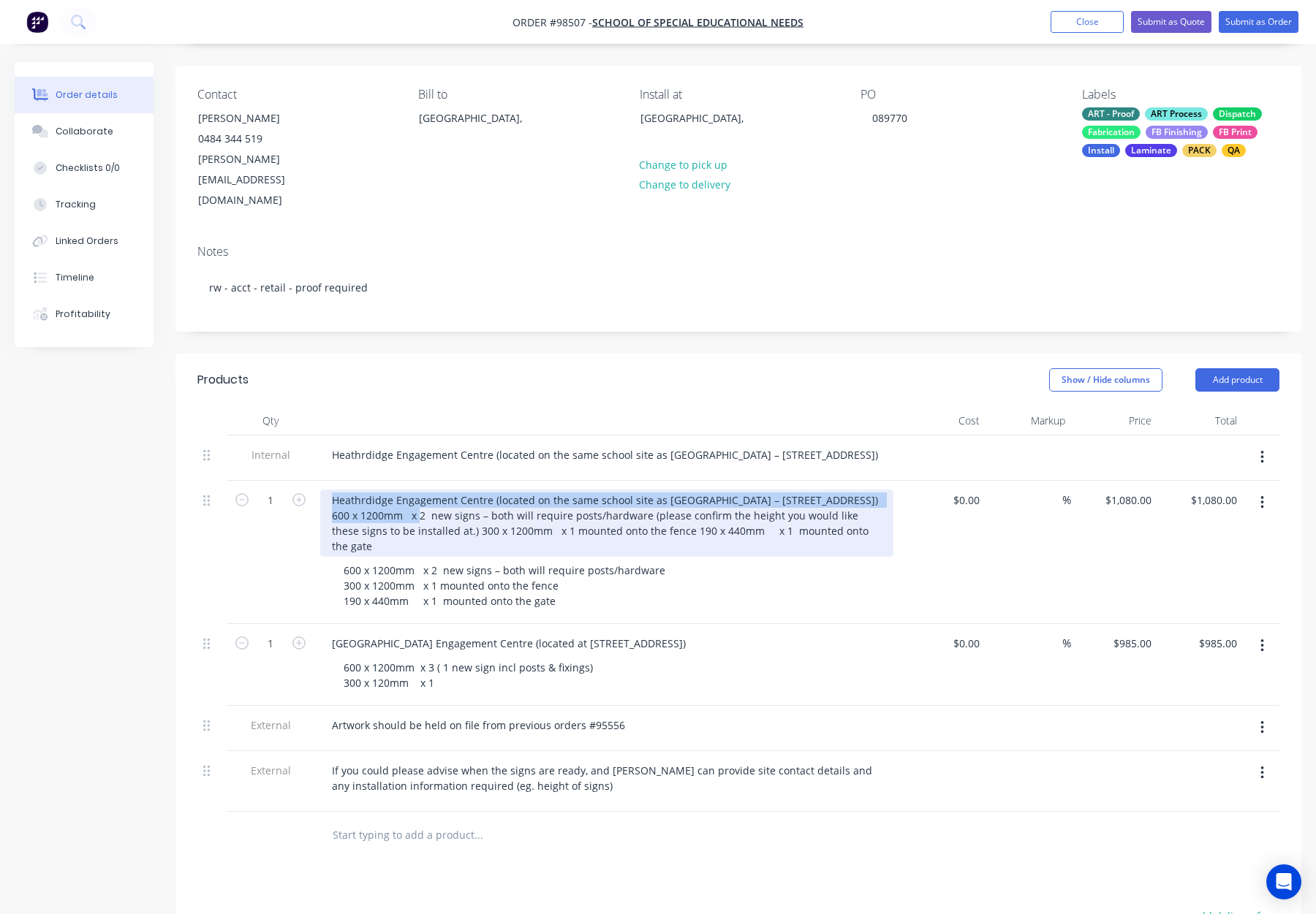
drag, startPoint x: 371, startPoint y: 483, endPoint x: 322, endPoint y: 463, distance: 52.9
click at [322, 489] on div "Heathrdidge Engagement Centre (located on the same school site as Eddystone Pri…" at bounding box center [607, 523] width 573 height 67
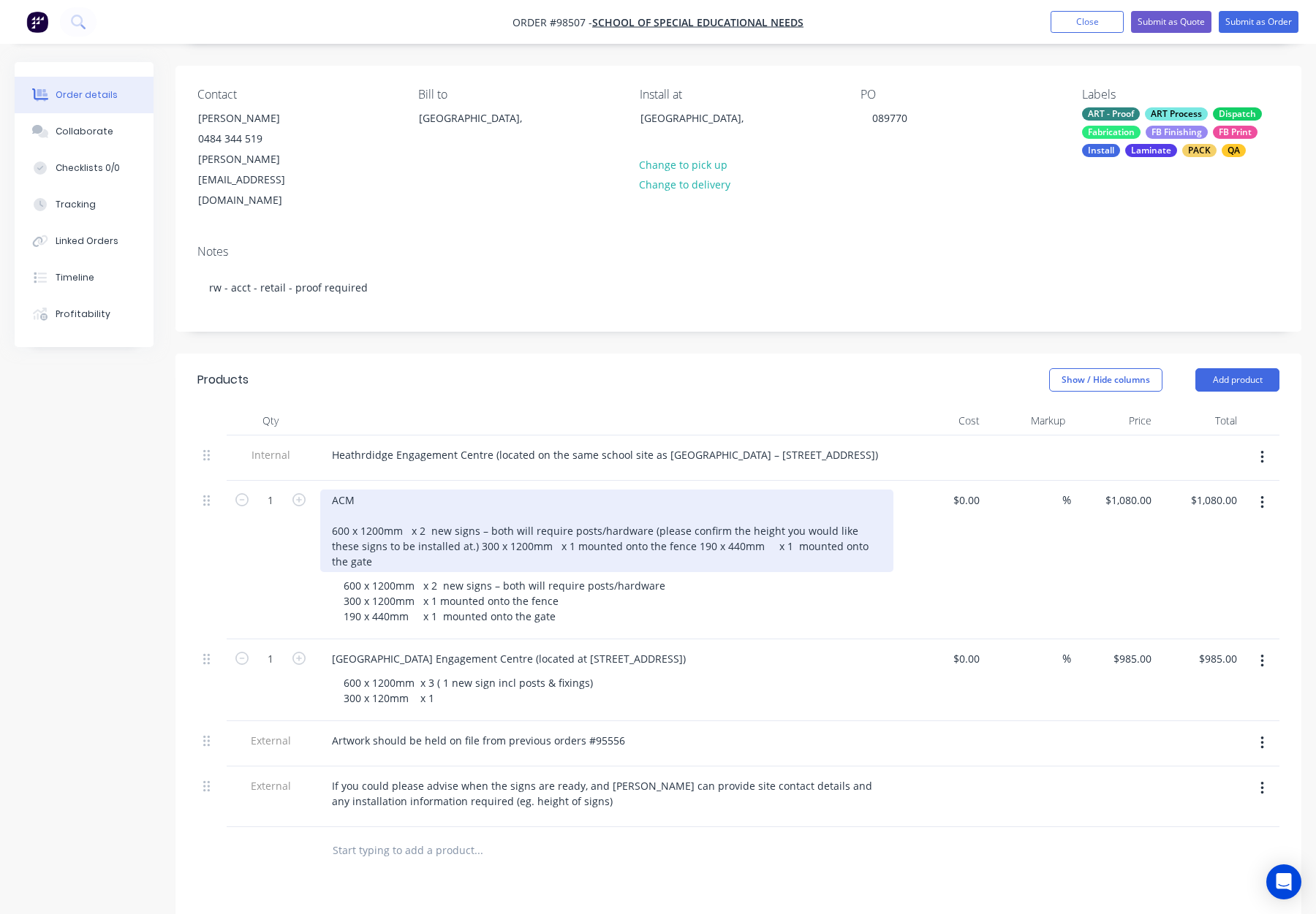
drag, startPoint x: 660, startPoint y: 514, endPoint x: 323, endPoint y: 496, distance: 337.5
click at [324, 496] on div "ACM 600 x 1200mm x 2 new signs – both will require posts/hardware (please confi…" at bounding box center [607, 531] width 573 height 83
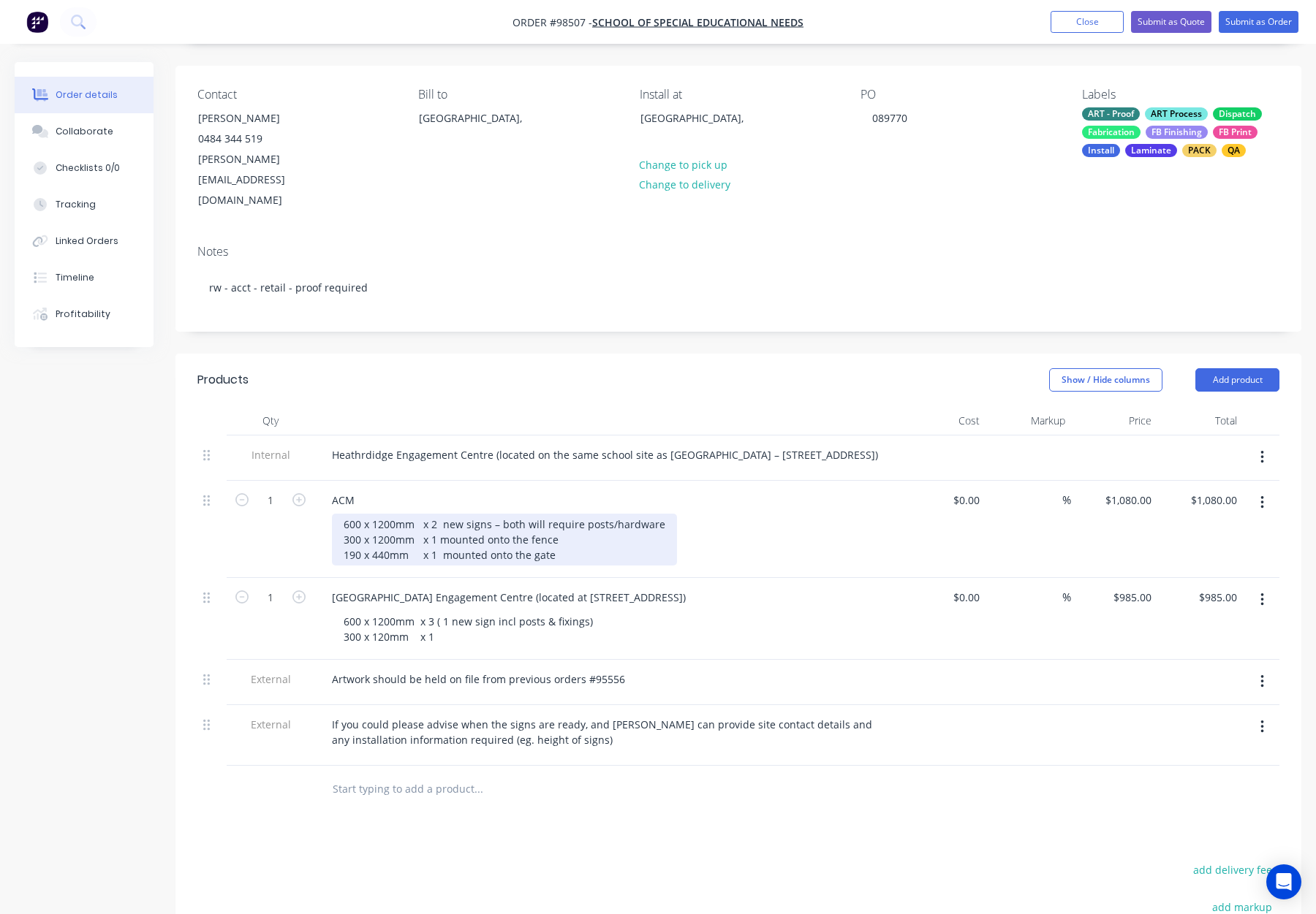
click at [340, 514] on div "600 x 1200mm x 2 new signs – both will require posts/hardware 300 x 1200mm x 1 …" at bounding box center [505, 540] width 345 height 52
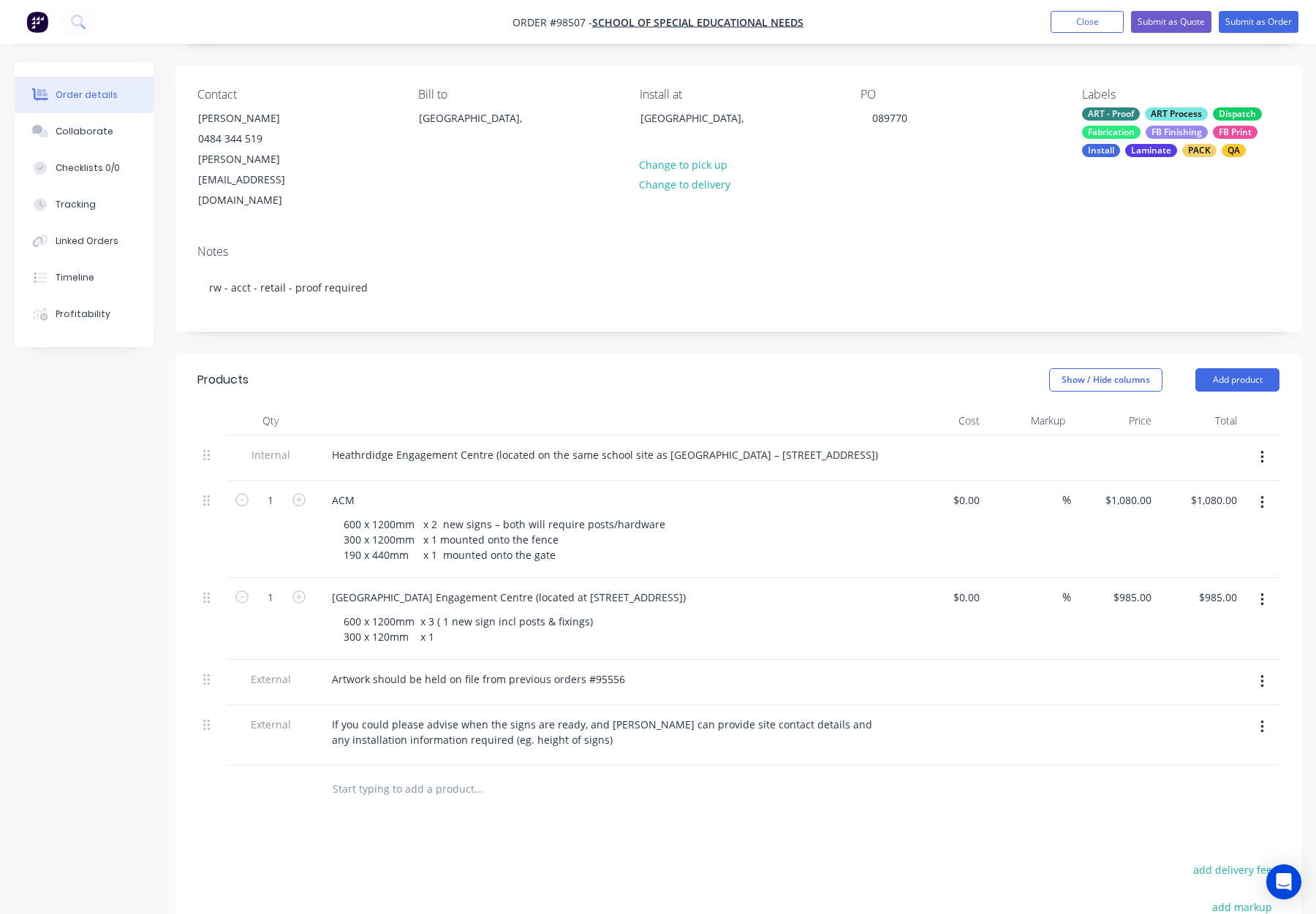
click at [225, 524] on div at bounding box center [212, 530] width 30 height 97
click at [363, 489] on div "ACM" at bounding box center [343, 500] width 46 height 22
click at [450, 489] on div "3mm ACM with Antigraff laminate" at bounding box center [416, 500] width 190 height 22
click at [548, 481] on div "3mm ACM with Antigraffiti laminate 600 x 1200mm x 2 new signs – both will requi…" at bounding box center [606, 530] width 585 height 97
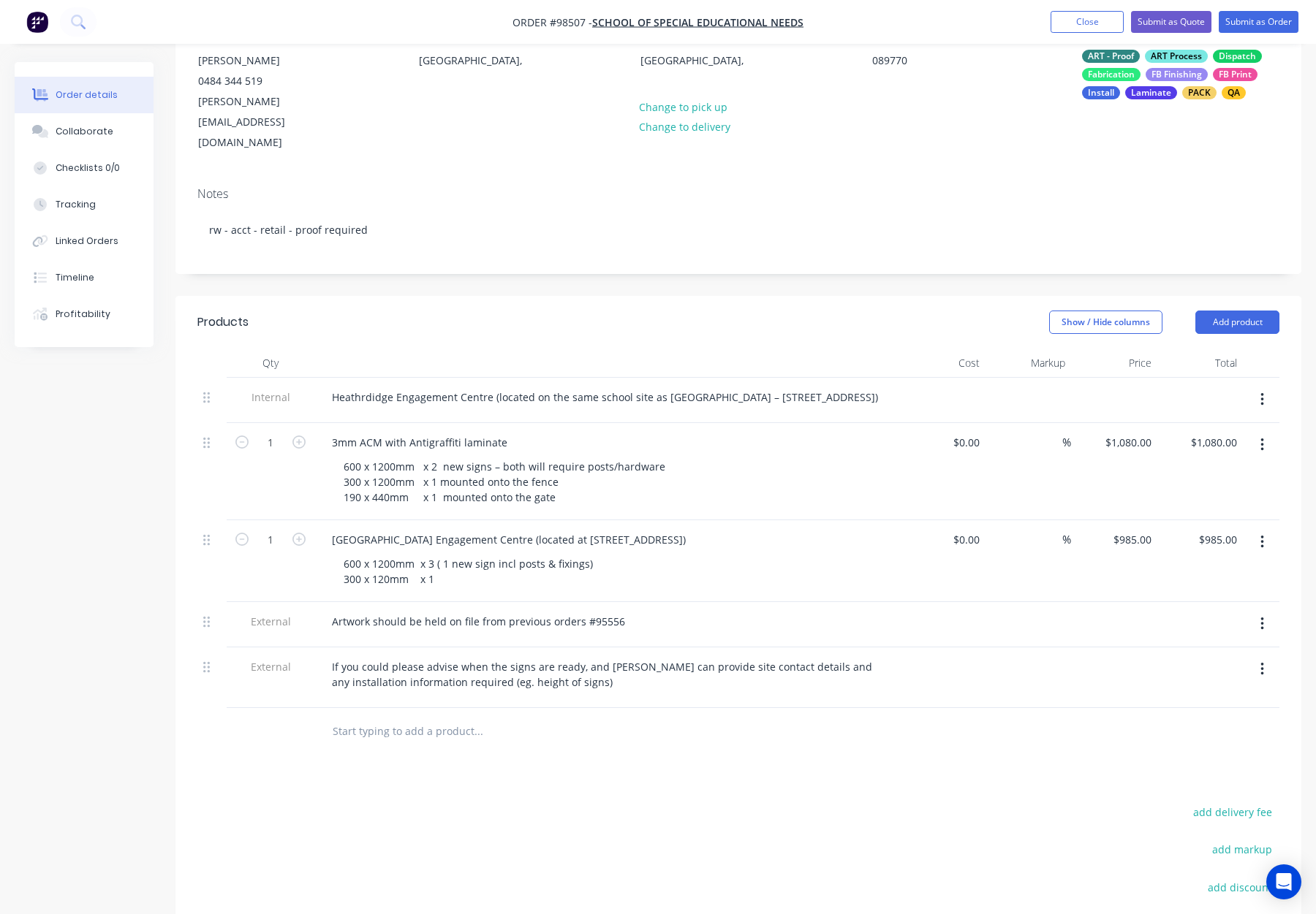
scroll to position [168, 0]
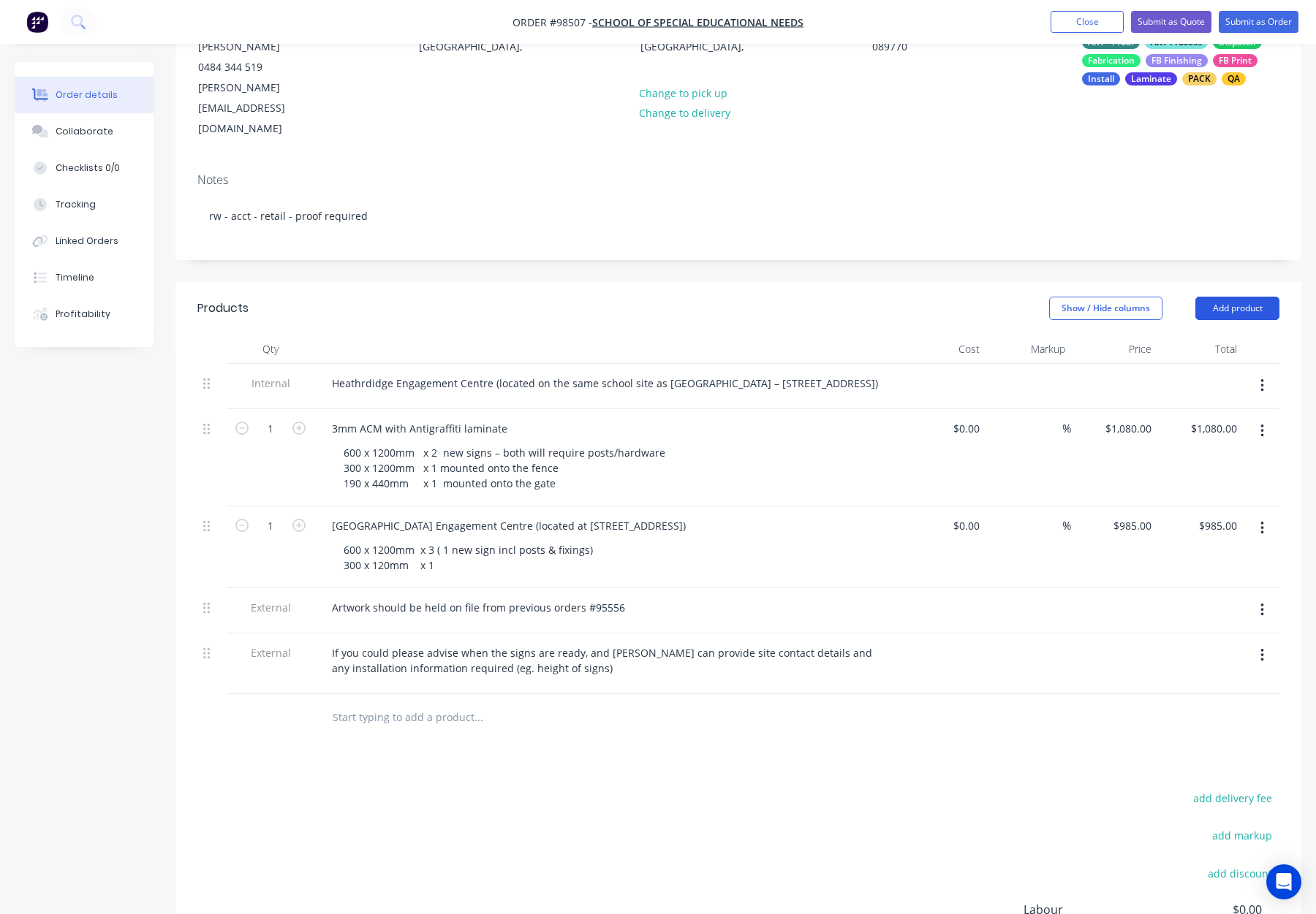
click at [1231, 296] on button "Add product" at bounding box center [1238, 308] width 84 height 23
click at [1232, 510] on div "Notes (Internal)" at bounding box center [1210, 521] width 112 height 22
drag, startPoint x: 329, startPoint y: 502, endPoint x: 684, endPoint y: 504, distance: 355.0
click at [684, 515] on div "Redcliffe Avenue Engagement Centre (located at 28B Redcliffe Ave, Balga)" at bounding box center [509, 526] width 377 height 22
copy div "Redcliffe Avenue Engagement Centre (located at 28B Redcliffe Ave, Balga)"
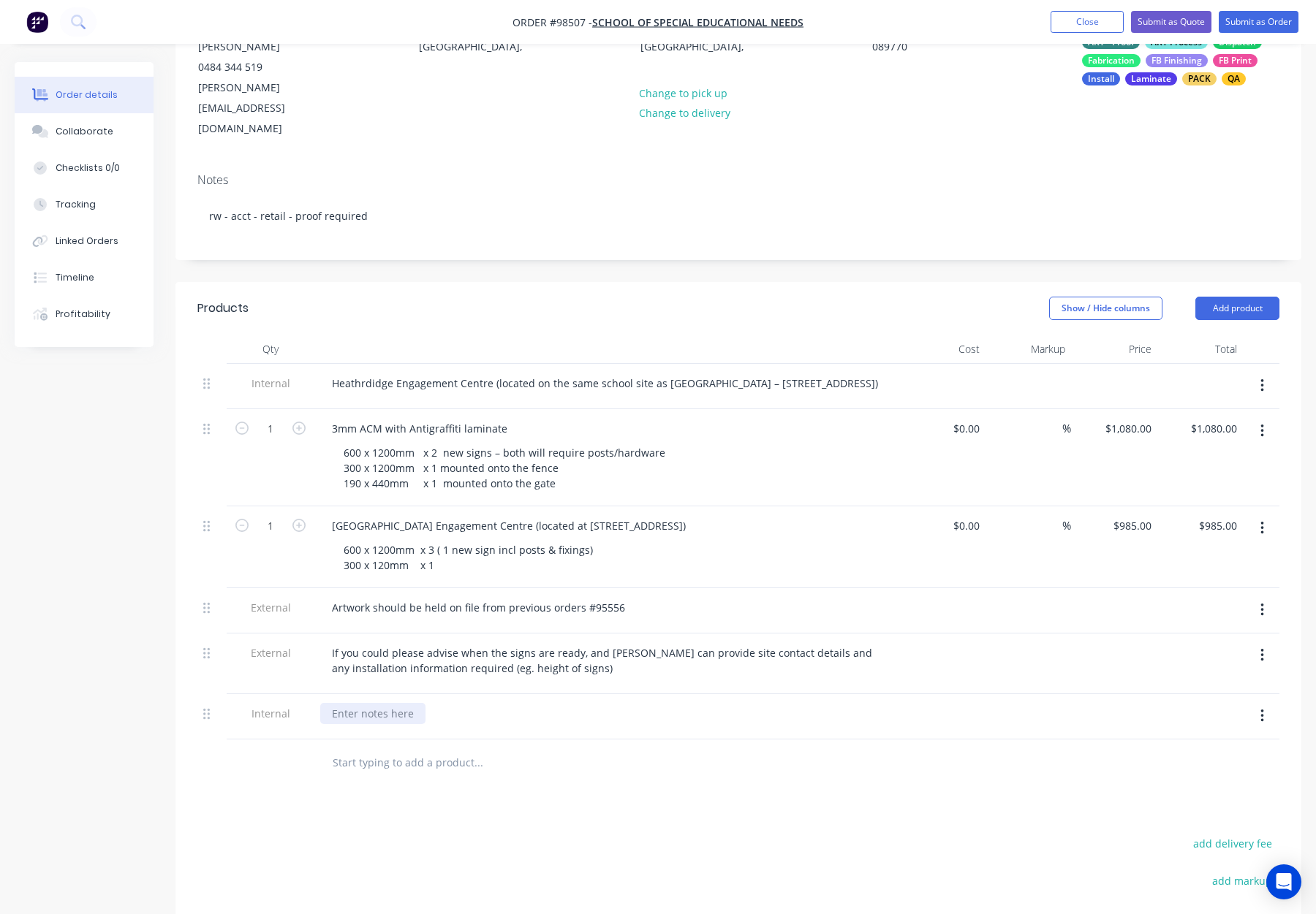
click at [372, 703] on div at bounding box center [373, 714] width 105 height 22
click at [352, 703] on div at bounding box center [373, 714] width 105 height 22
paste div
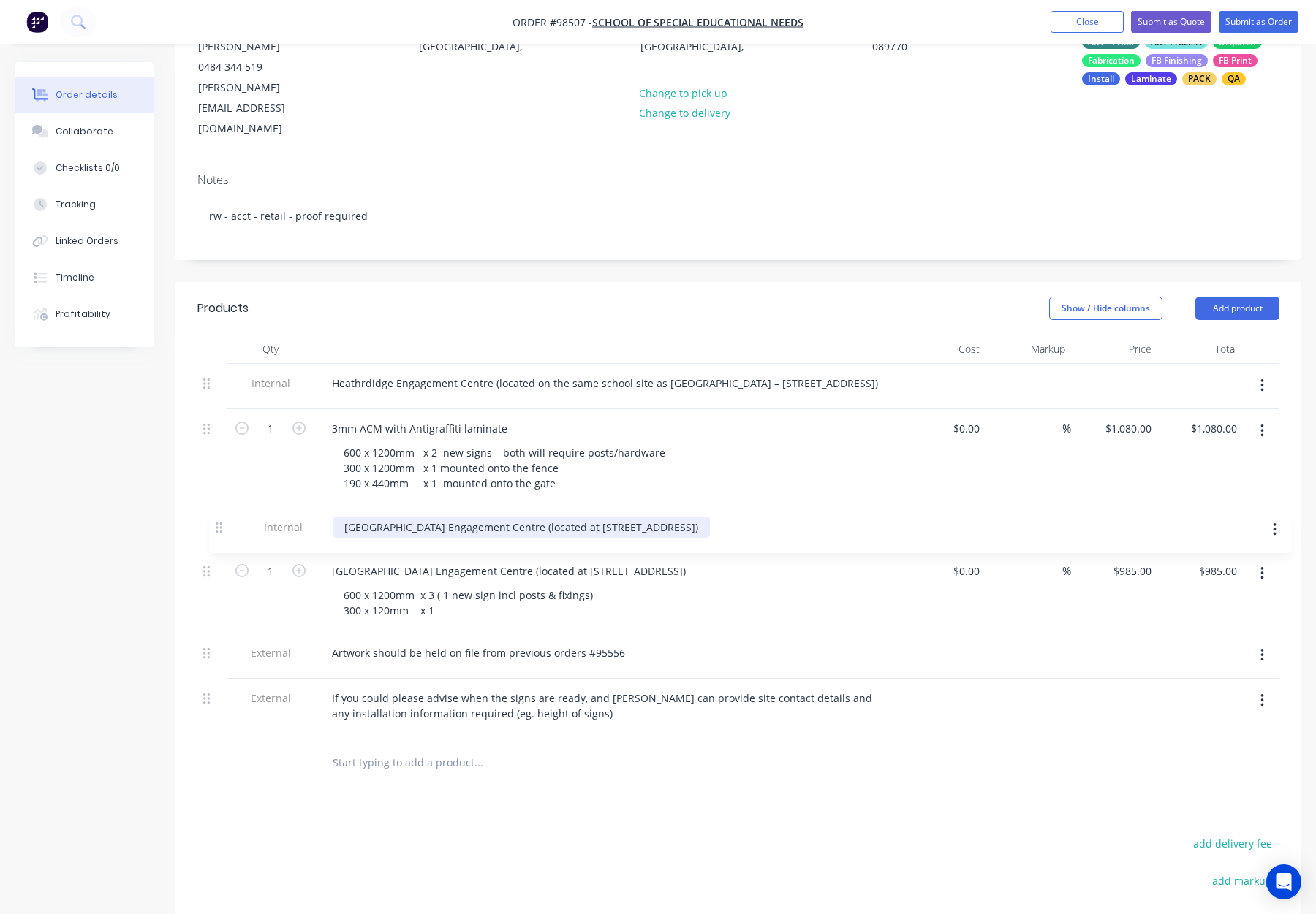
drag, startPoint x: 210, startPoint y: 643, endPoint x: 219, endPoint y: 514, distance: 129.3
click at [219, 514] on div "Internal Heathrdidge Engagement Centre (located on the same school site as Eddy…" at bounding box center [738, 551] width 1082 height 375
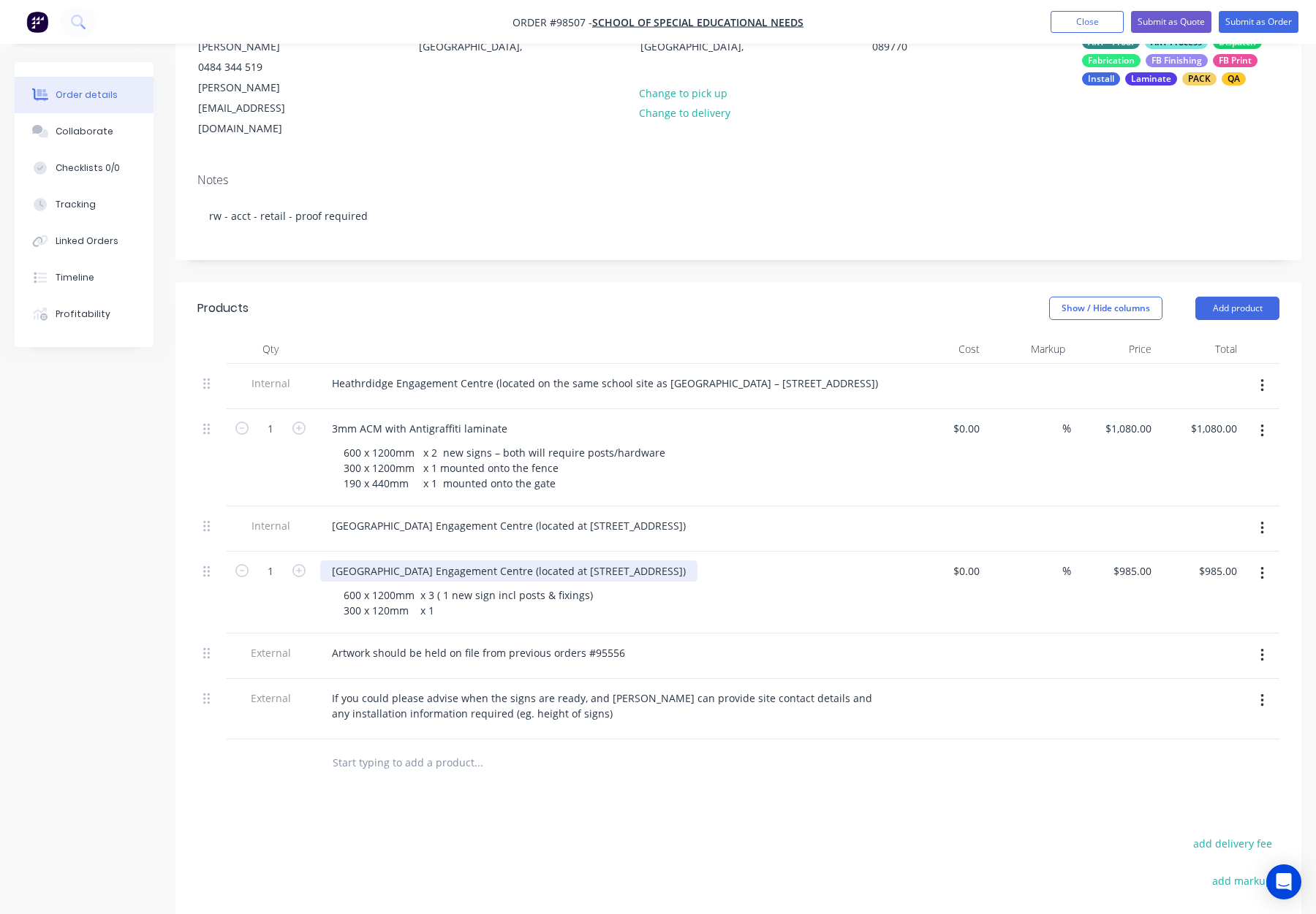
drag, startPoint x: 328, startPoint y: 543, endPoint x: 706, endPoint y: 549, distance: 378.0
click at [706, 560] on div "Redcliffe Avenue Engagement Centre (located at 28B Redcliffe Ave, Balga)" at bounding box center [607, 571] width 573 height 22
click at [839, 584] on div "600 x 1200mm x 3 ( 1 new sign incl posts & fixings) 300 x 120mm x 1" at bounding box center [613, 602] width 561 height 37
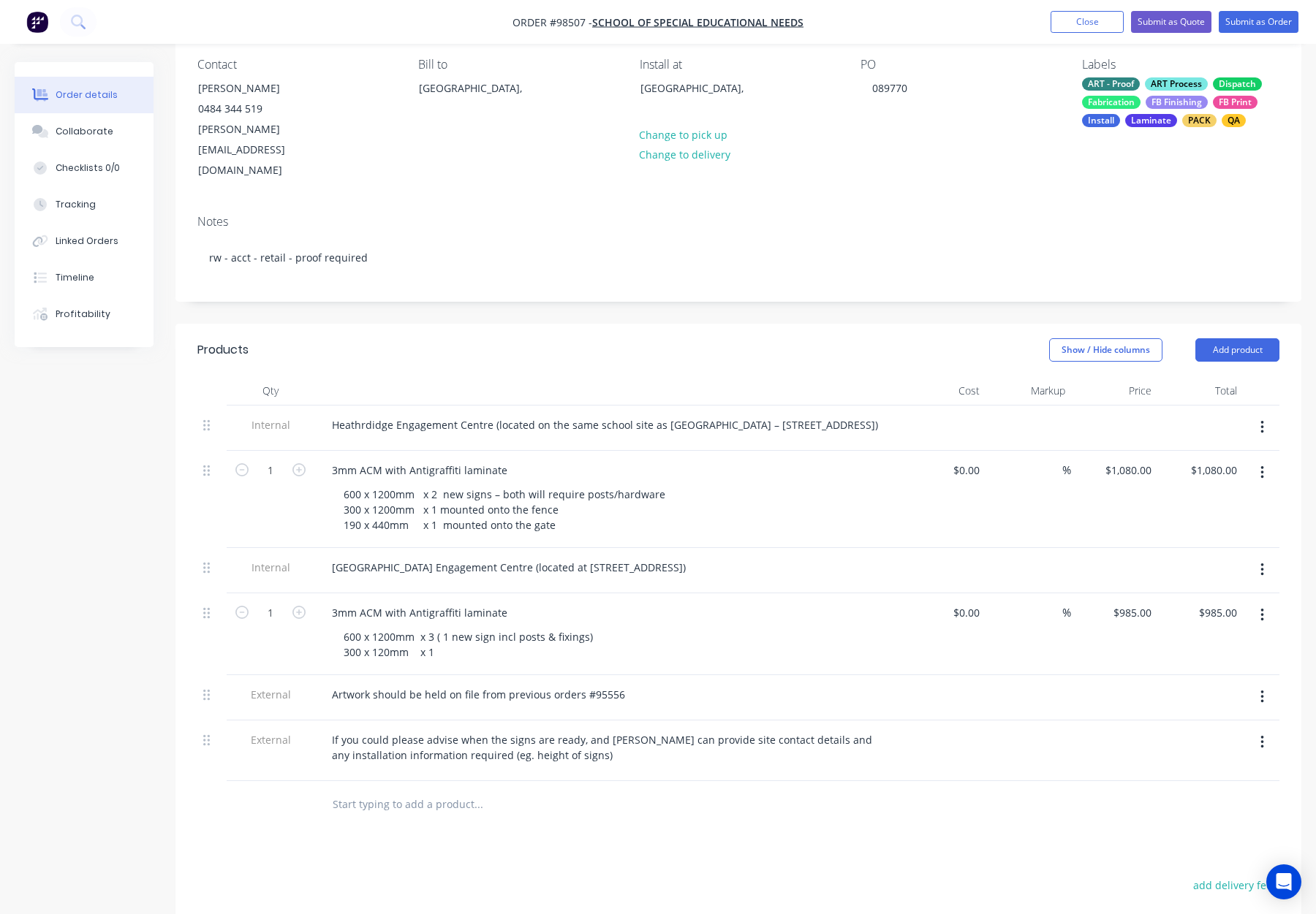
scroll to position [120, 0]
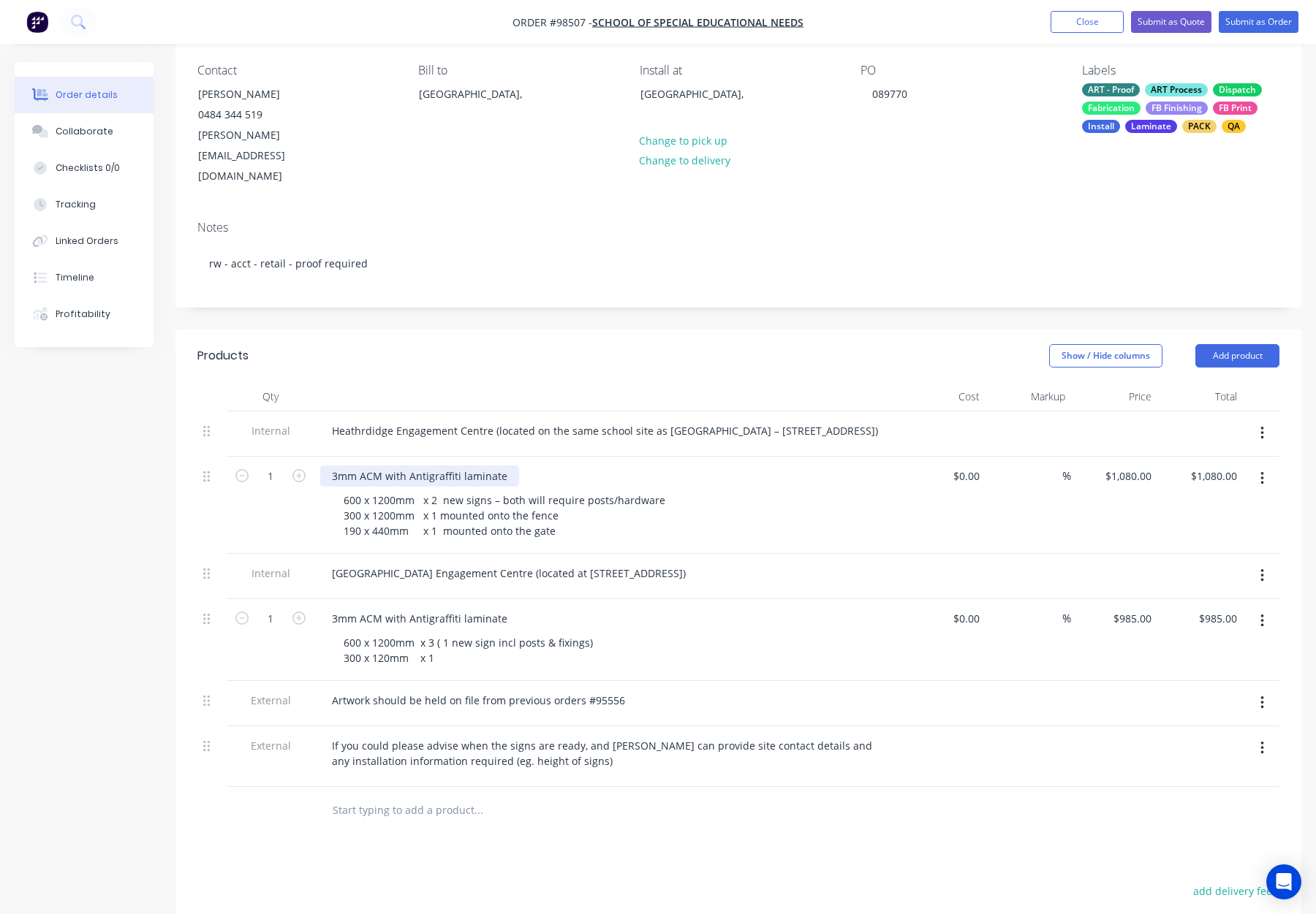
click at [500, 466] on div "3mm ACM with Antigraffiti laminate" at bounding box center [420, 477] width 199 height 22
click at [510, 608] on div "3mm ACM with Antigraffiti laminate" at bounding box center [420, 619] width 199 height 22
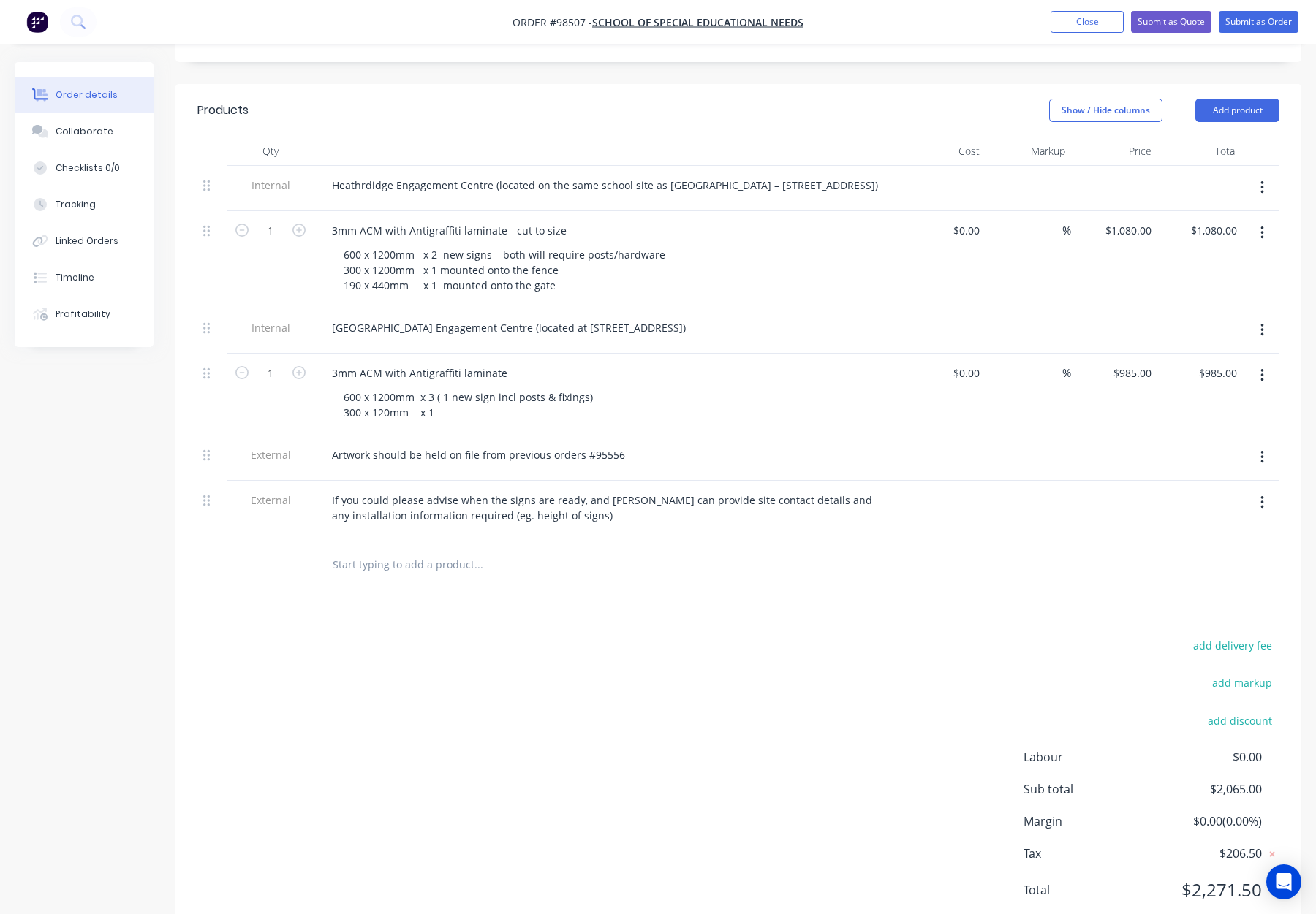
scroll to position [388, 0]
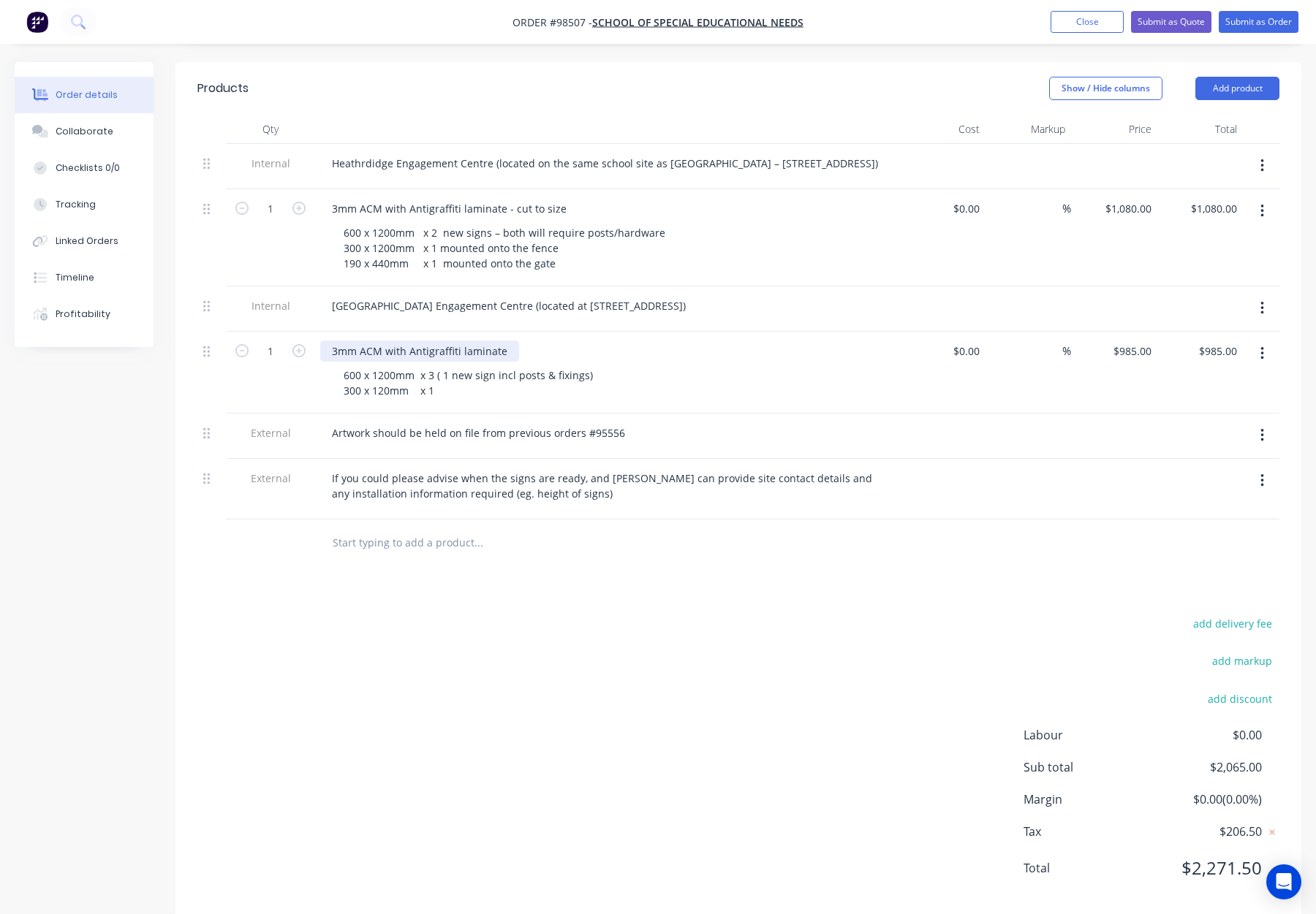
drag, startPoint x: 508, startPoint y: 324, endPoint x: 529, endPoint y: 338, distance: 25.2
click at [508, 340] on div "3mm ACM with Antigraffiti laminate" at bounding box center [420, 351] width 199 height 22
click at [578, 614] on div "add delivery fee add markup add discount Labour $0.00 Sub total $2,065.00 Margi…" at bounding box center [738, 755] width 1082 height 282
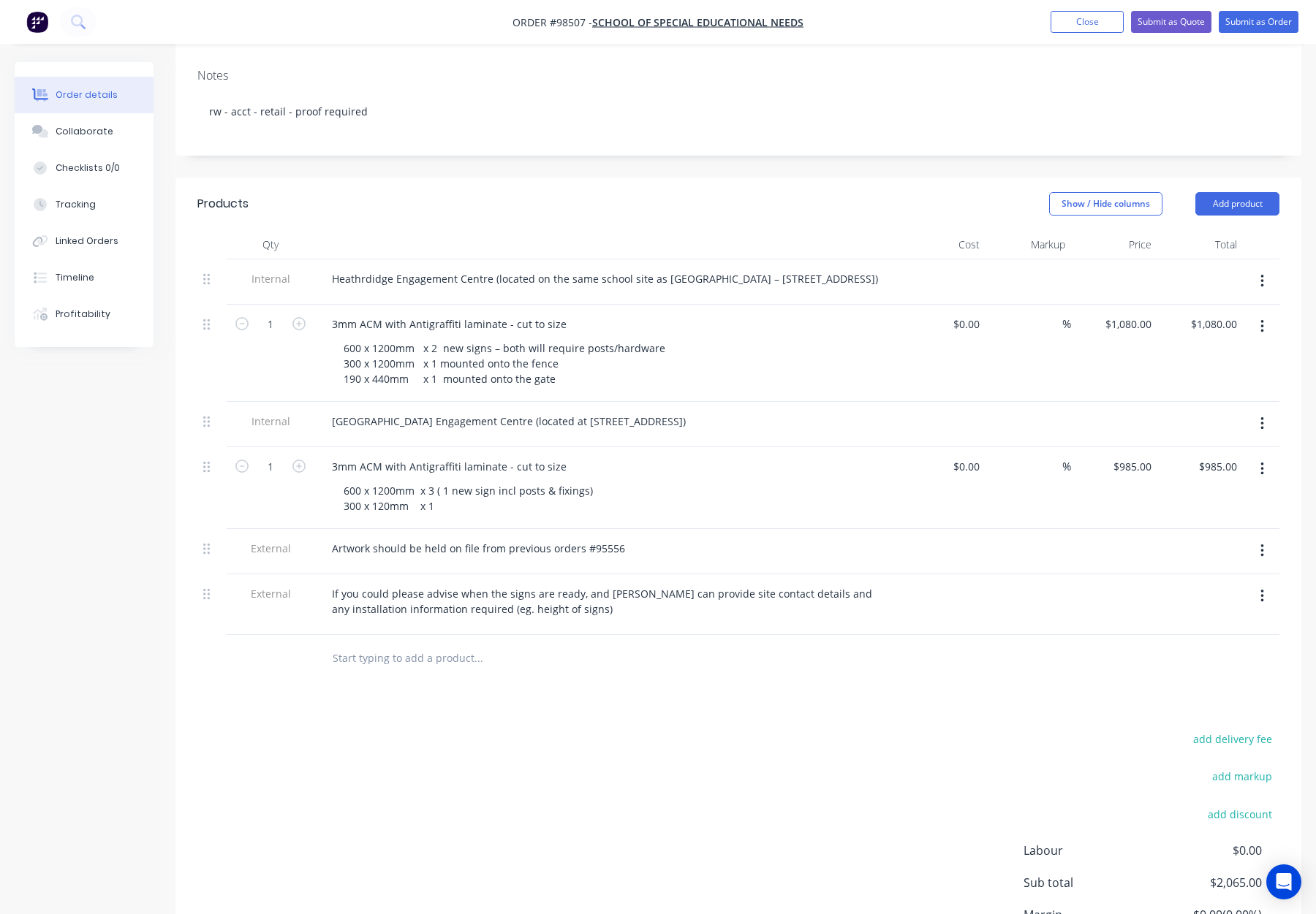
scroll to position [253, 0]
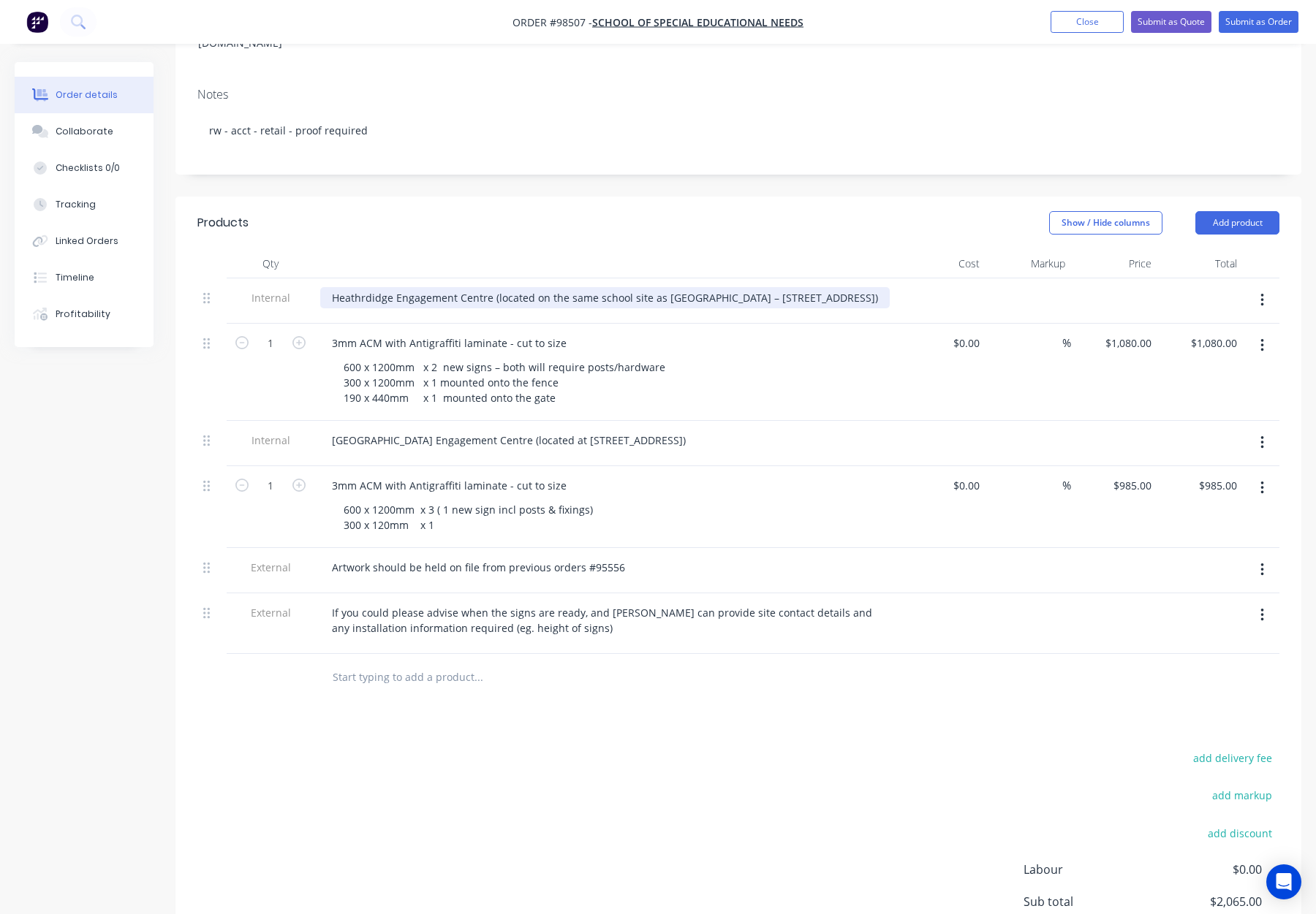
drag, startPoint x: 493, startPoint y: 259, endPoint x: 499, endPoint y: 265, distance: 8.5
click at [493, 287] on div "Heathrdidge Engagement Centre (located on the same school site as Eddystone Pri…" at bounding box center [605, 298] width 570 height 22
click at [462, 287] on div "Heathrdidge Engagement Centre - located on the same school site as Eddystone Pr…" at bounding box center [607, 298] width 573 height 22
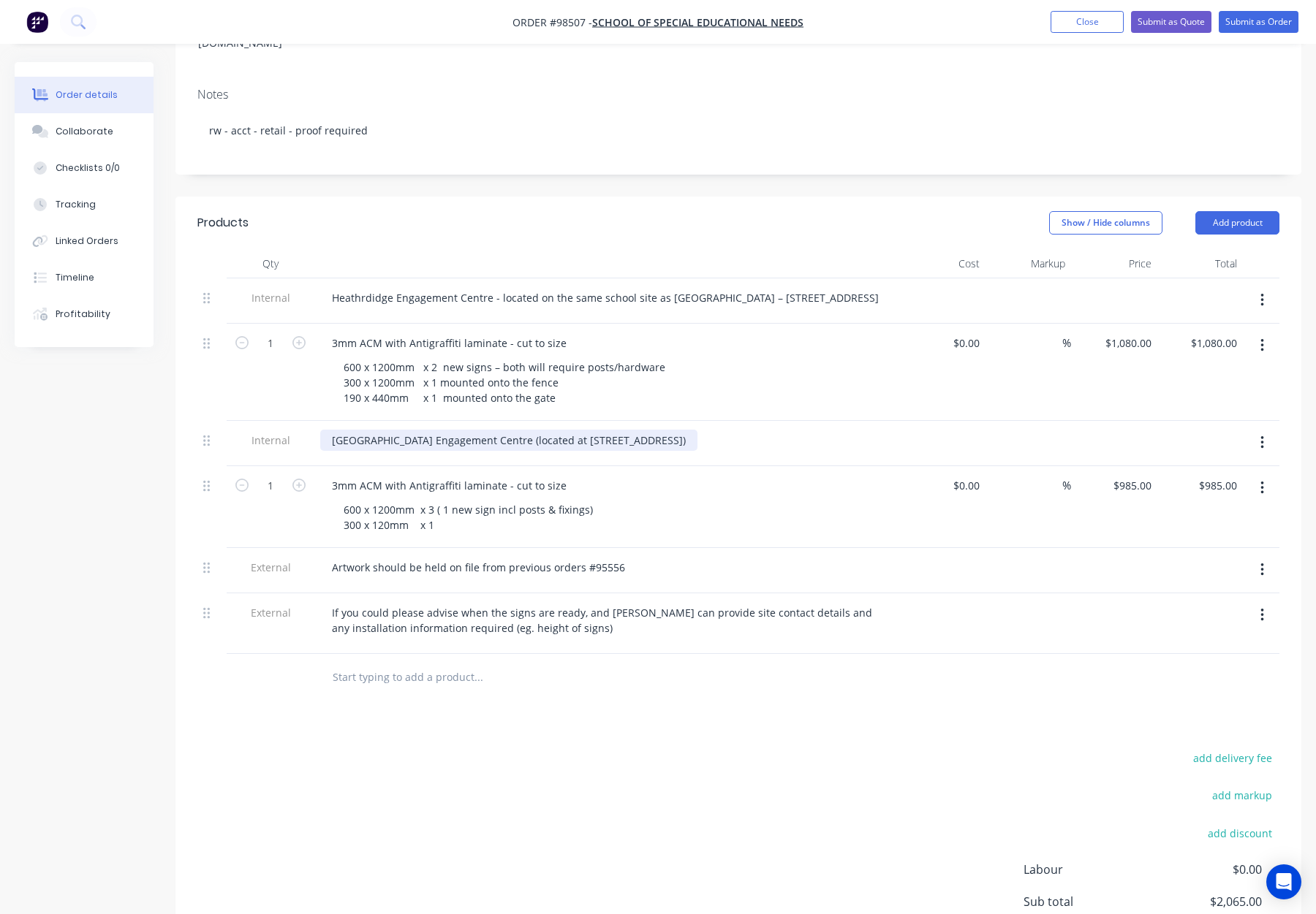
click at [512, 430] on div "Redcliffe Avenue Engagement Centre (located at 28B Redcliffe Ave, Balga)" at bounding box center [509, 441] width 377 height 22
click at [688, 430] on div "Redcliffe Avenue Engagement Centre - located at 28B Redcliffe Ave, Balga)" at bounding box center [511, 441] width 381 height 22
click at [811, 475] on div "3mm ACM with Antigraffiti laminate - cut to size" at bounding box center [607, 486] width 573 height 22
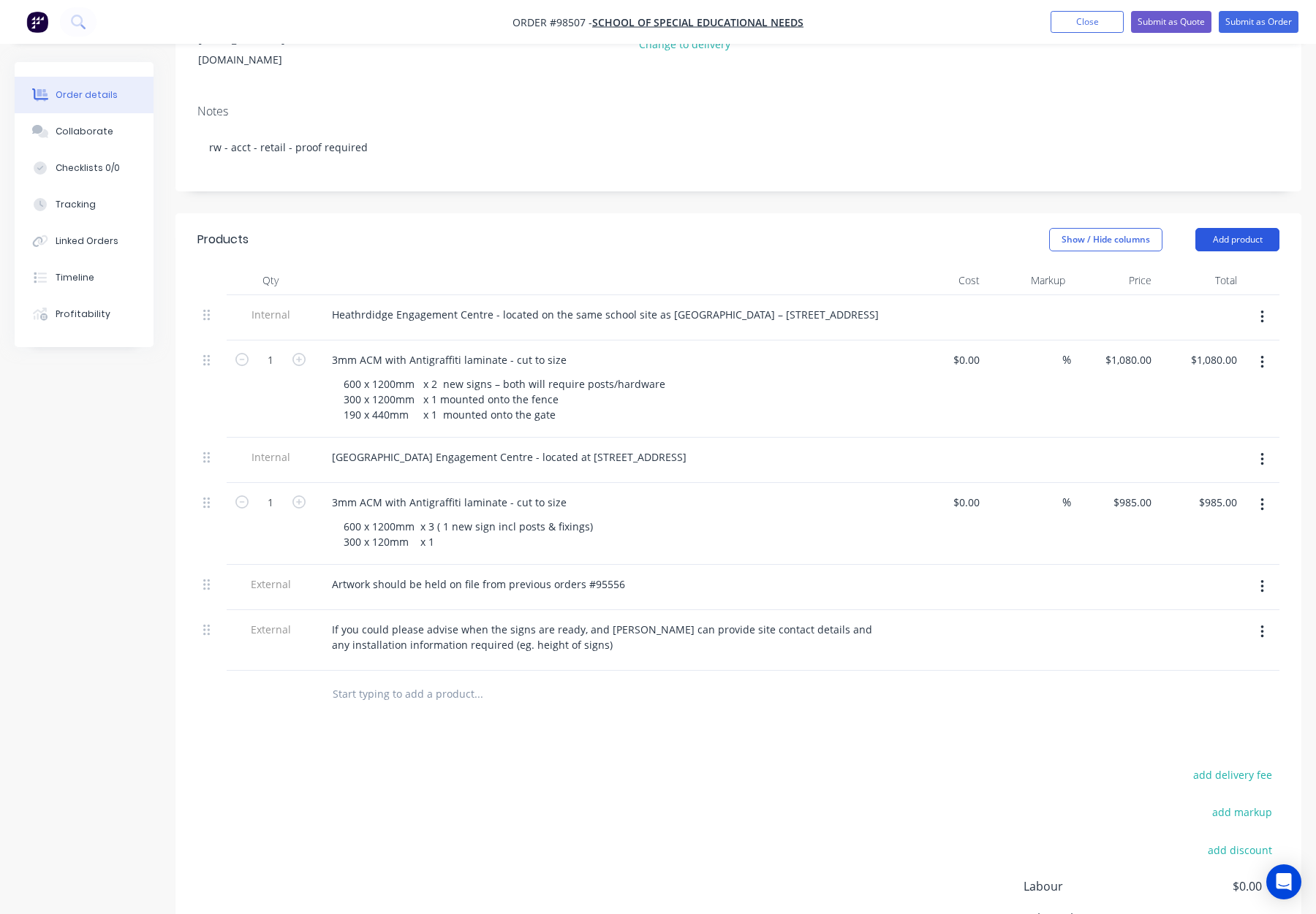
click at [1221, 228] on button "Add product" at bounding box center [1238, 240] width 84 height 23
click at [1201, 442] on div "Notes (Internal)" at bounding box center [1210, 453] width 112 height 22
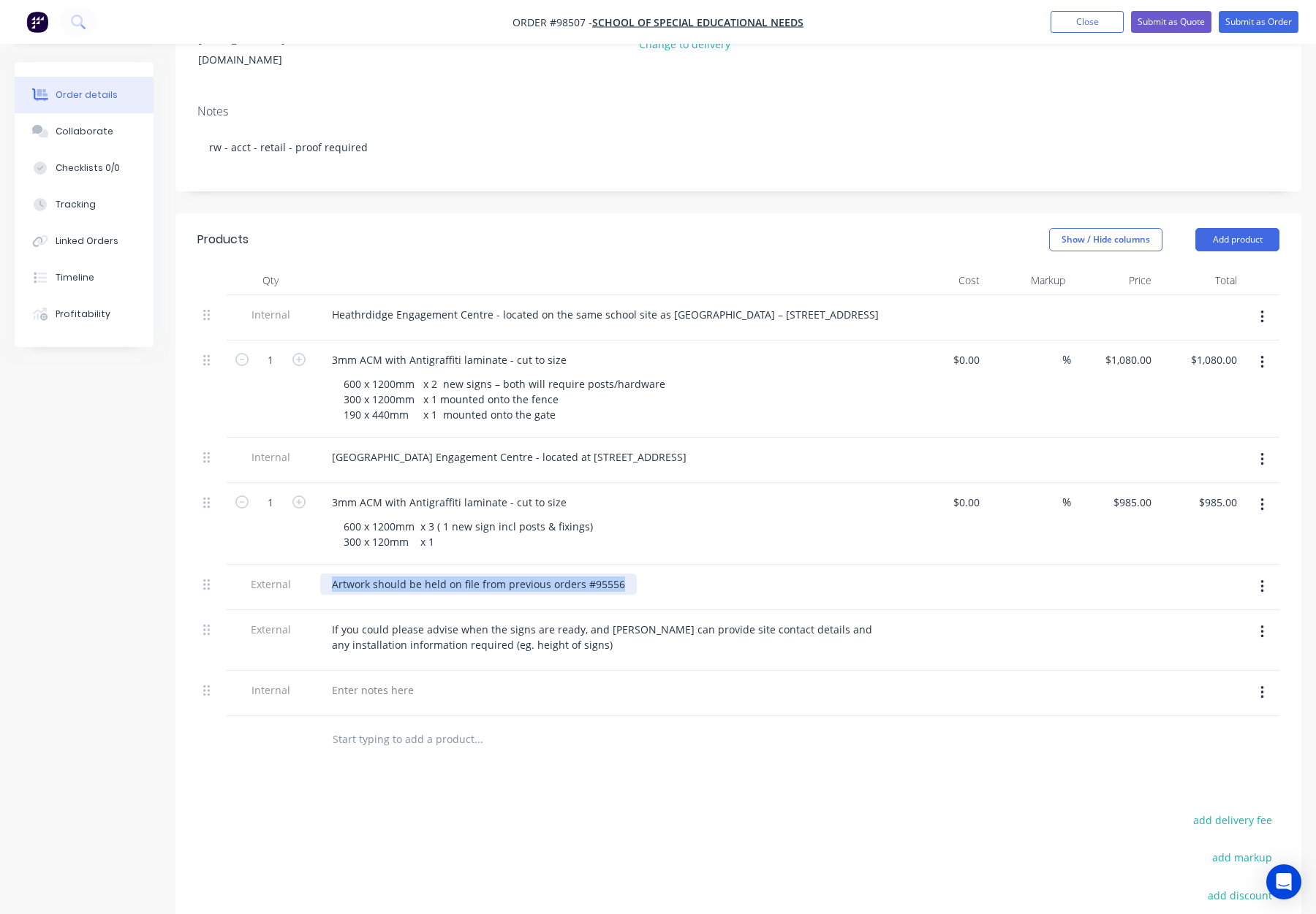
drag, startPoint x: 357, startPoint y: 563, endPoint x: 658, endPoint y: 574, distance: 301.2
click at [658, 574] on div "Artwork should be held on file from previous orders #95556" at bounding box center [606, 587] width 585 height 45
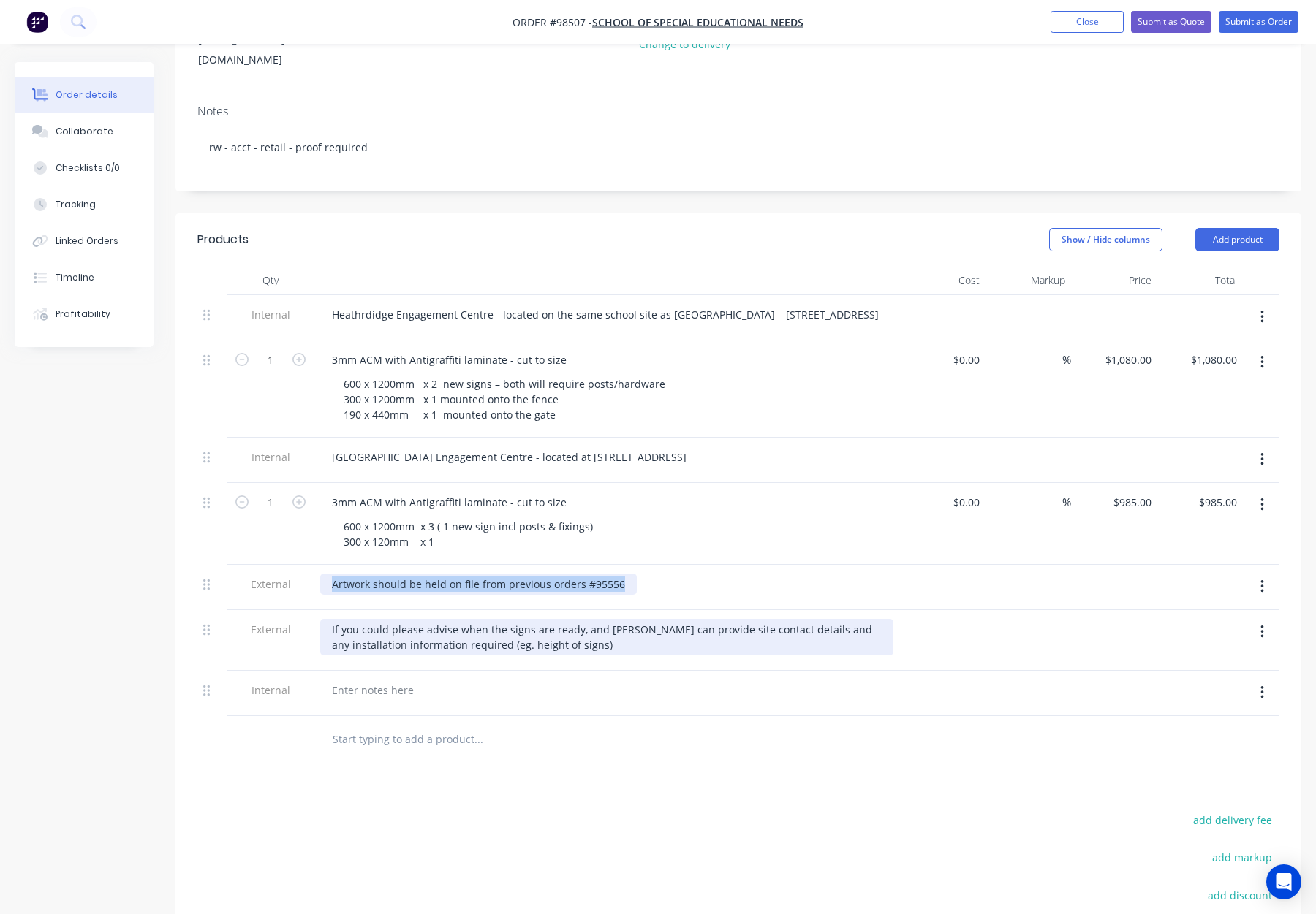
copy div "Artwork should be held on file from previous orders #95556"
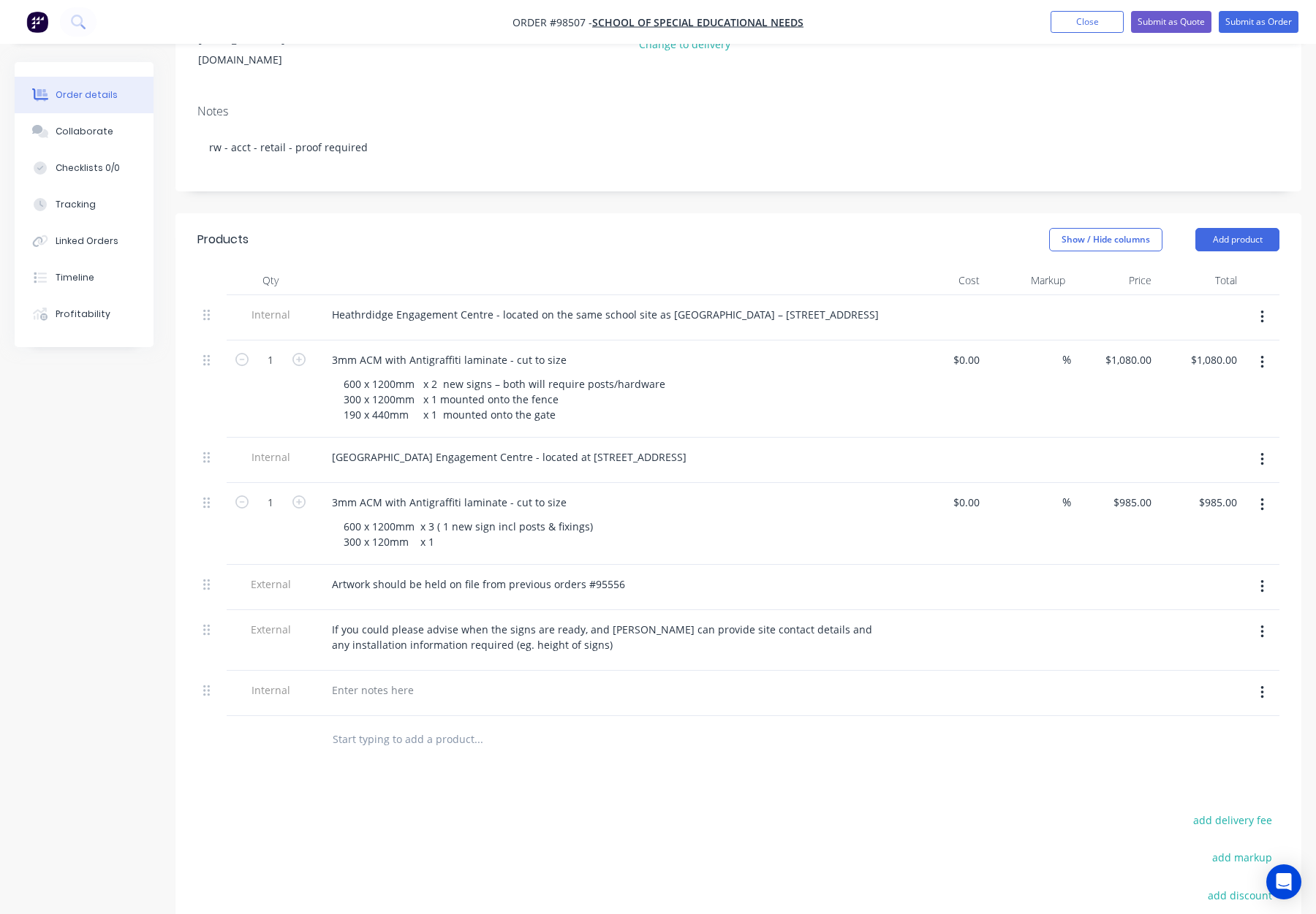
click at [367, 704] on div at bounding box center [607, 705] width 573 height 3
click at [361, 680] on div at bounding box center [373, 690] width 105 height 22
paste div
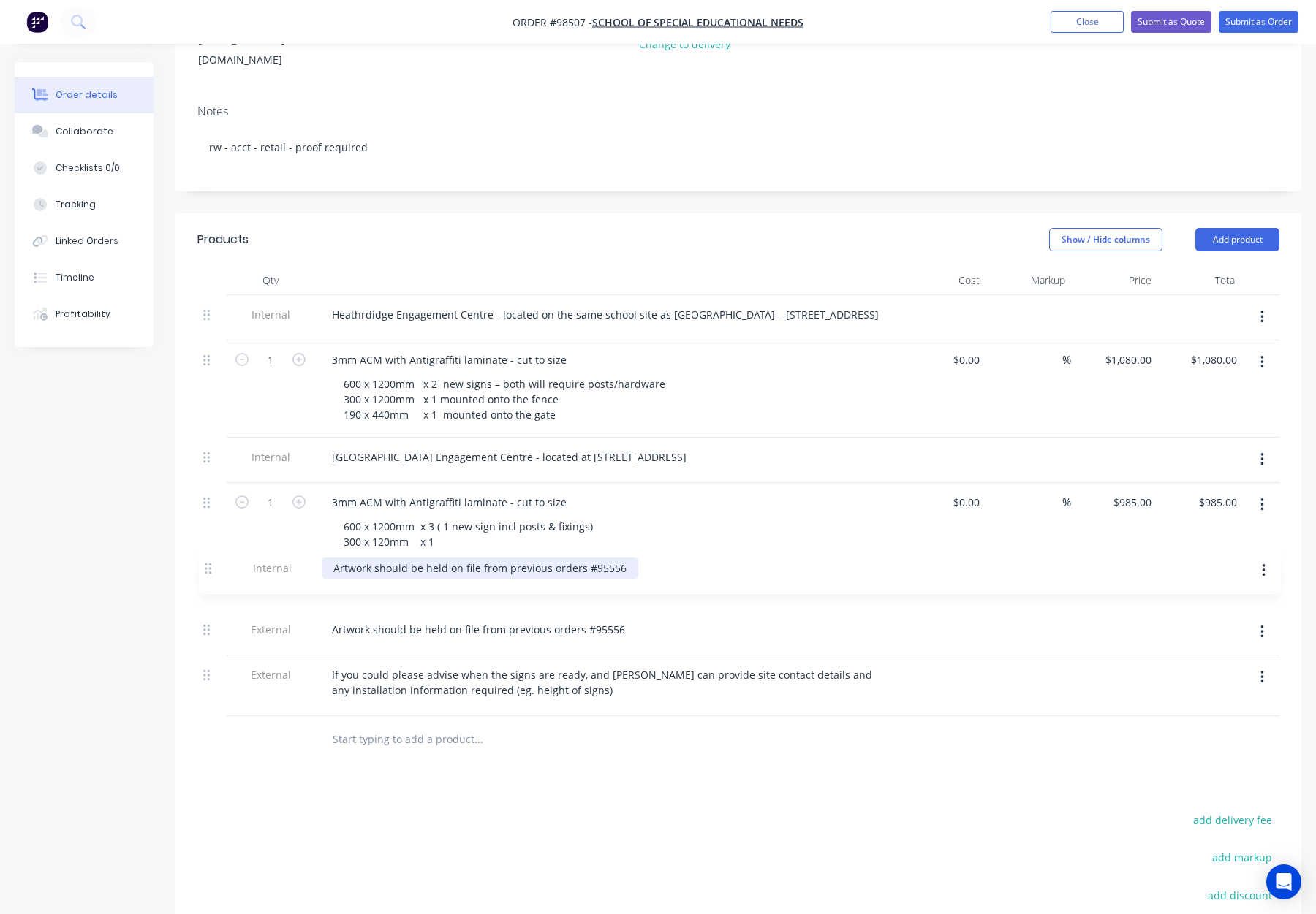
drag, startPoint x: 210, startPoint y: 664, endPoint x: 210, endPoint y: 557, distance: 107.0
click at [210, 557] on div "Internal Heathrdidge Engagement Centre - located on the same school site as Edd…" at bounding box center [738, 505] width 1082 height 421
click at [1265, 619] on button "button" at bounding box center [1262, 631] width 34 height 26
click at [1223, 690] on div "Delete" at bounding box center [1210, 700] width 112 height 22
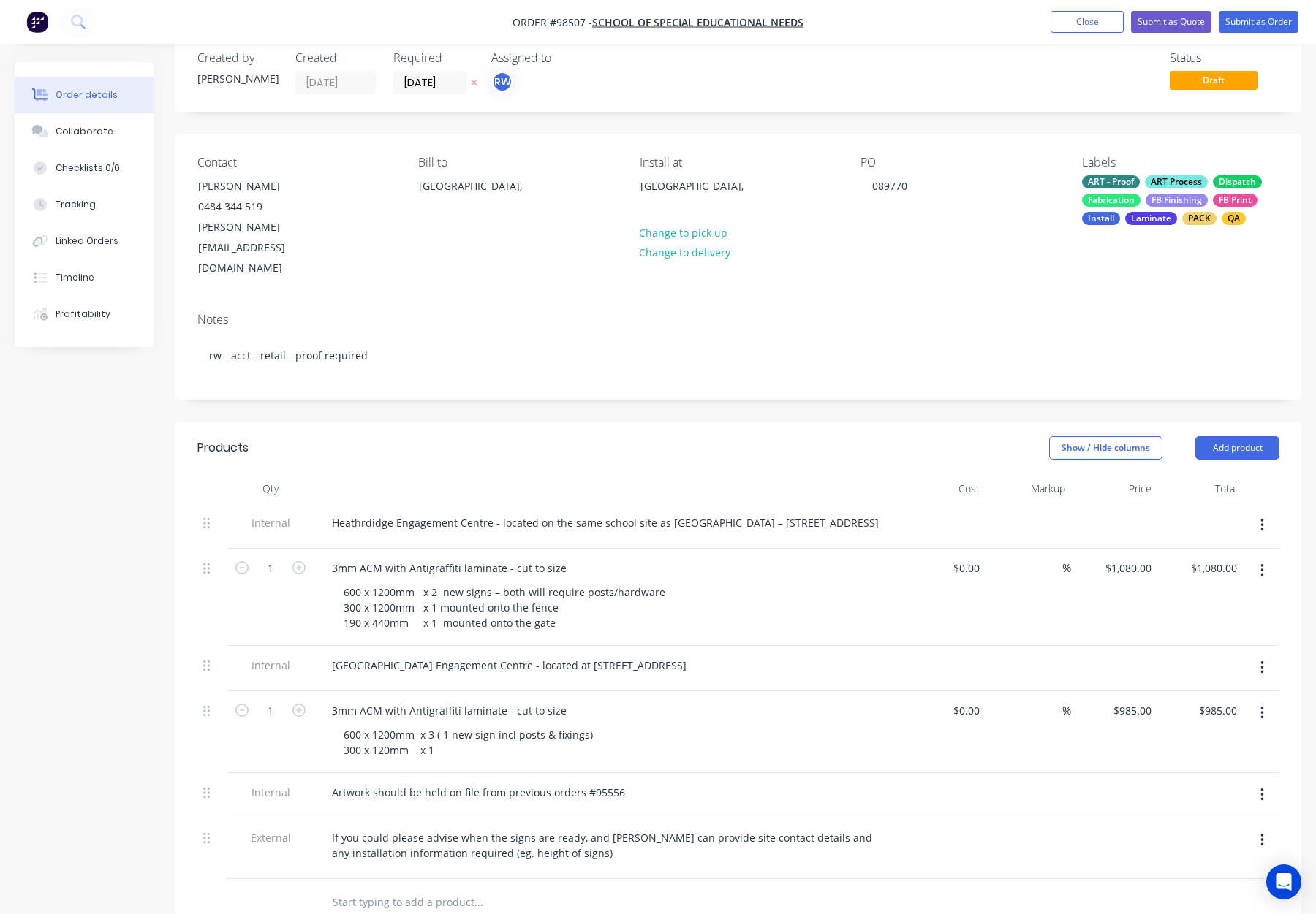
scroll to position [0, 0]
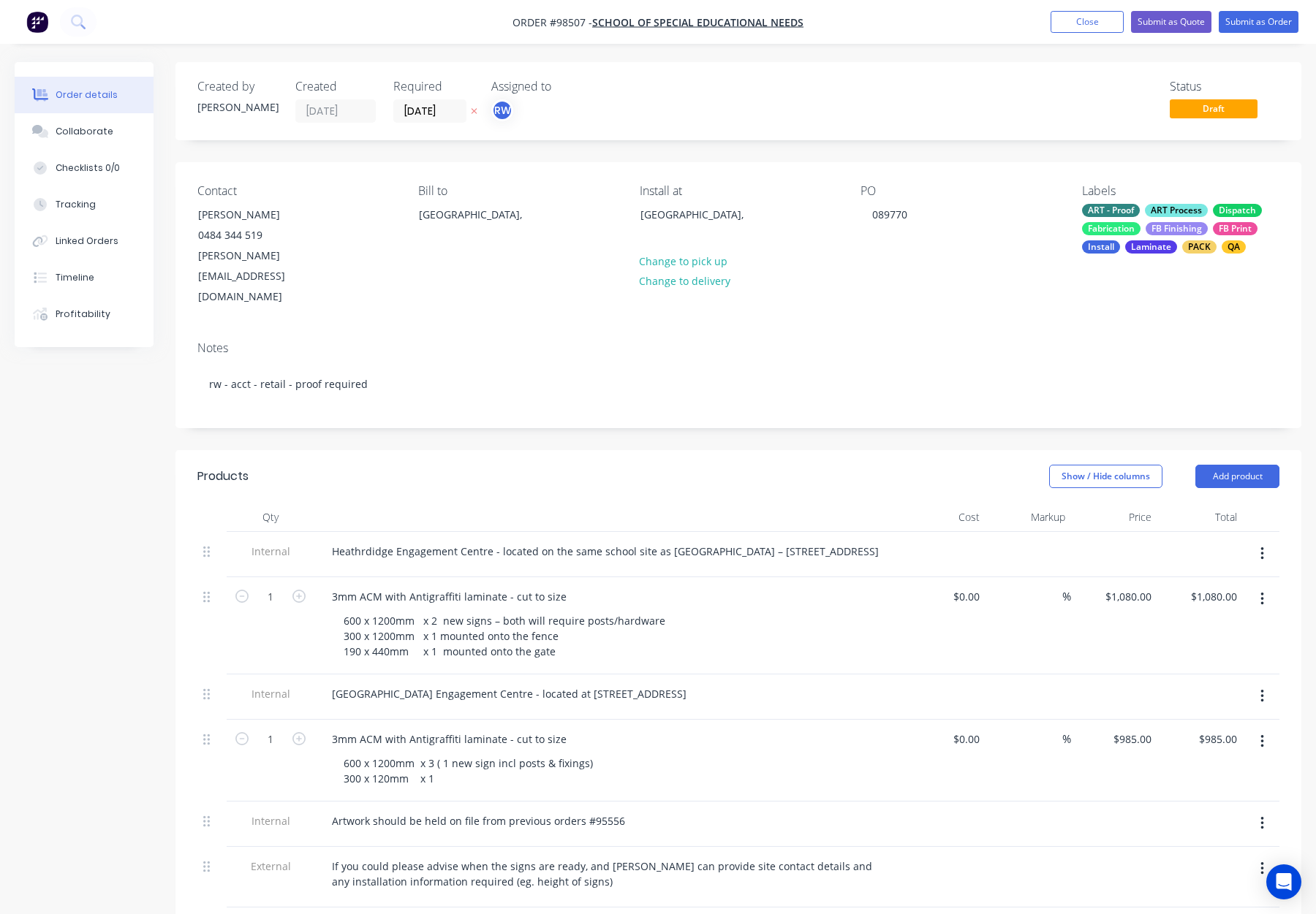
click at [1173, 220] on div "ART - Proof ART Process Dispatch Fabrication FB Finishing FB Print Install Lami…" at bounding box center [1181, 228] width 198 height 49
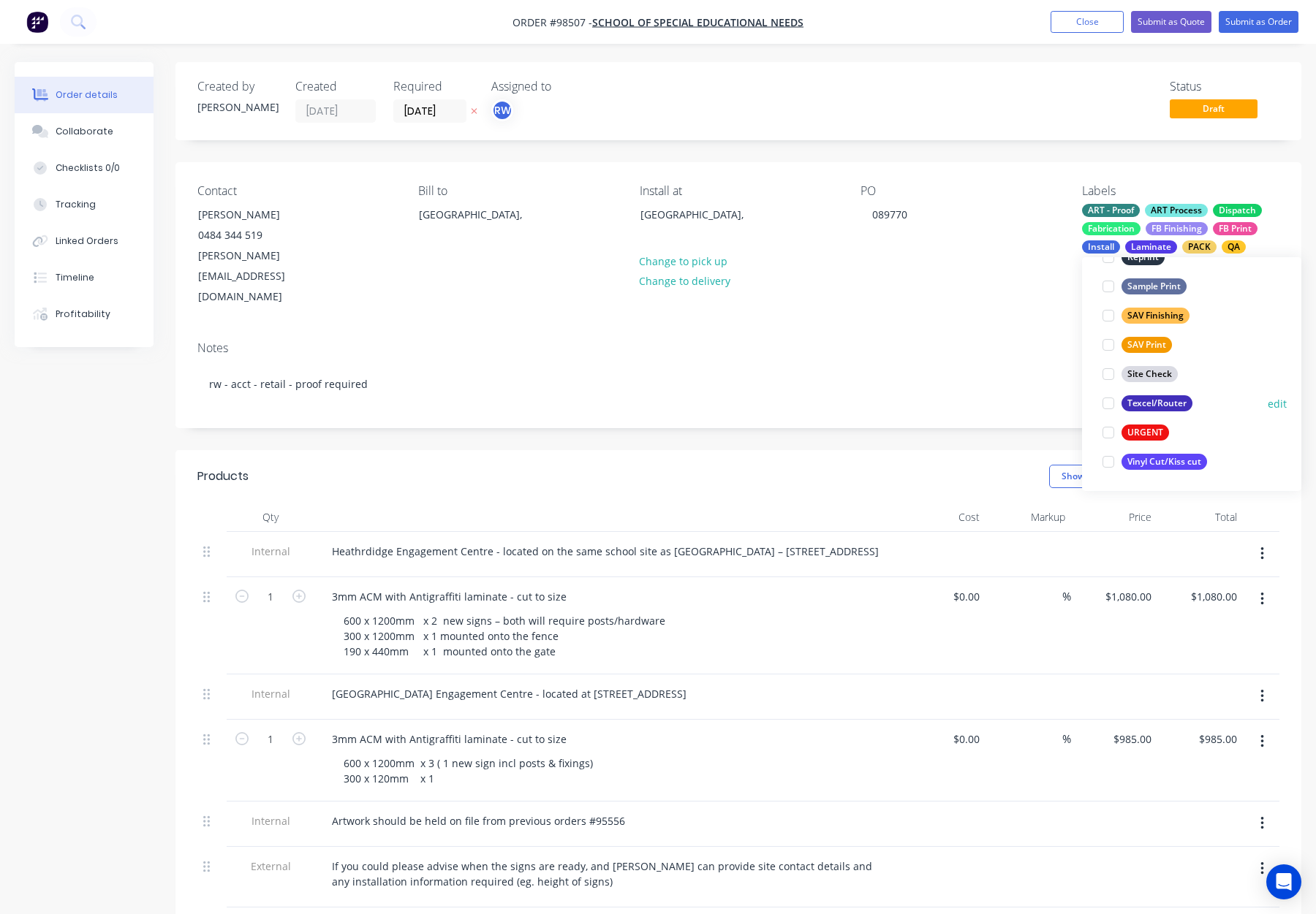
click at [1153, 401] on div "Texcel/Router" at bounding box center [1157, 403] width 71 height 16
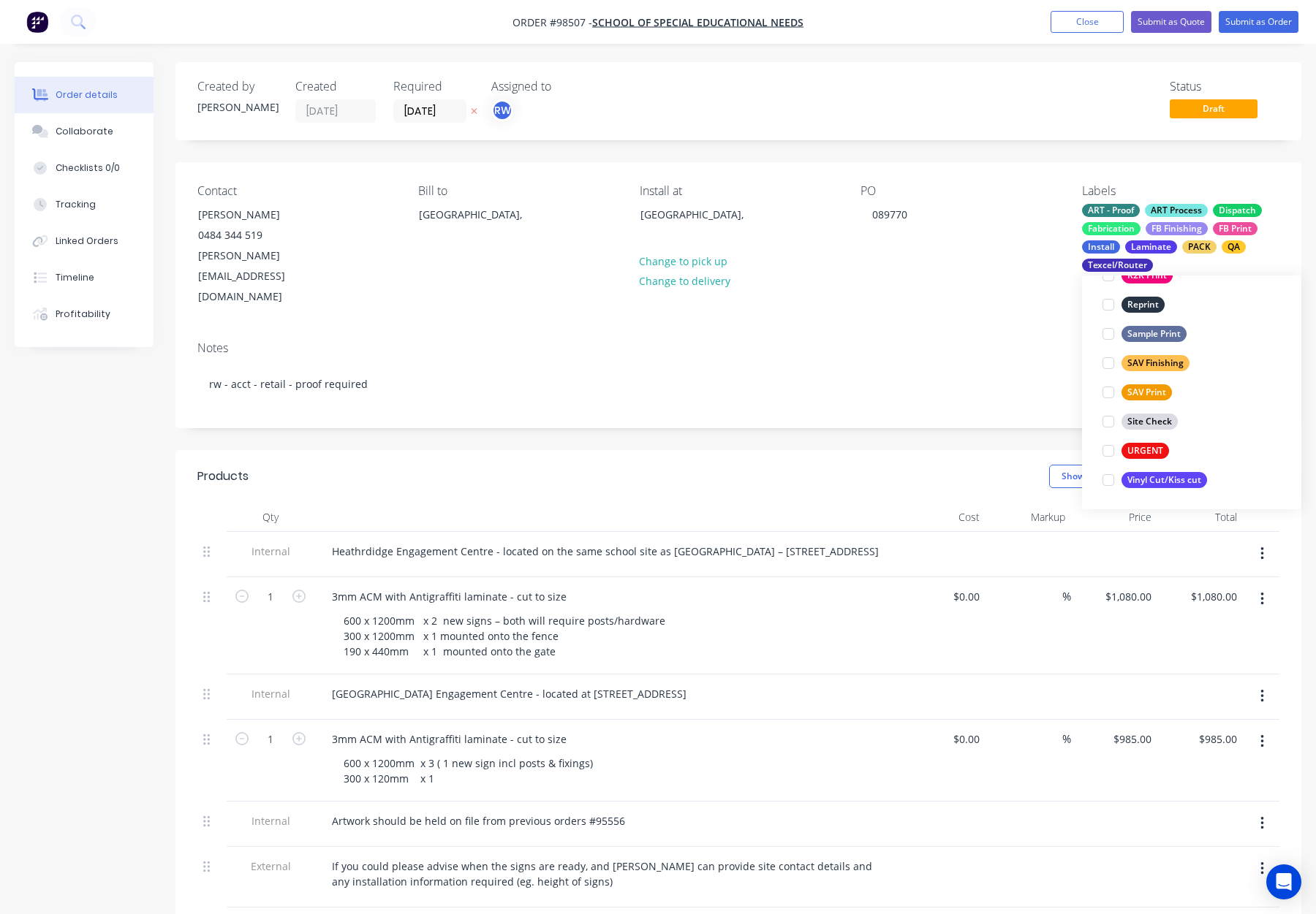
scroll to position [263, 0]
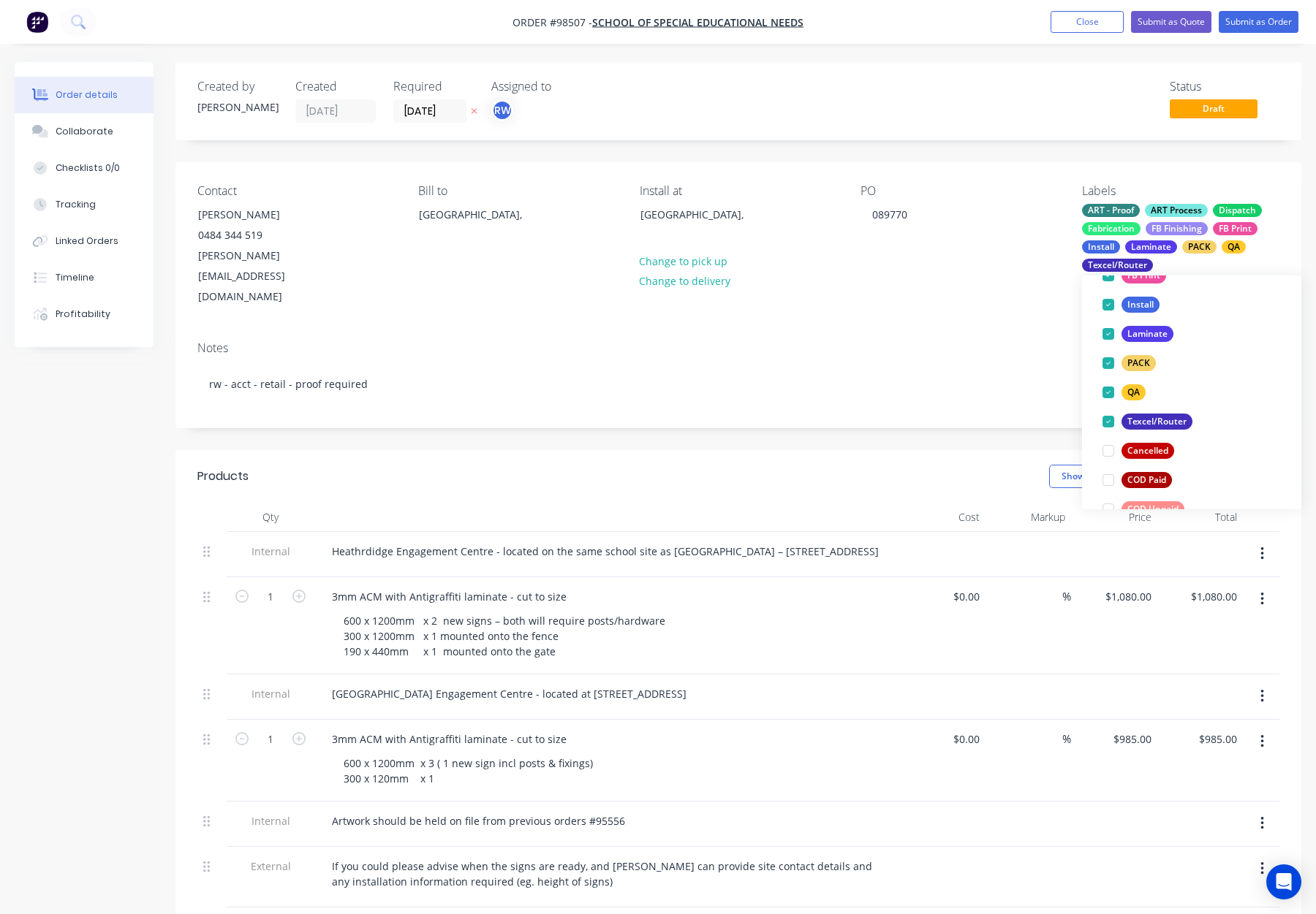
click at [1009, 269] on div "PO 089770" at bounding box center [959, 246] width 198 height 124
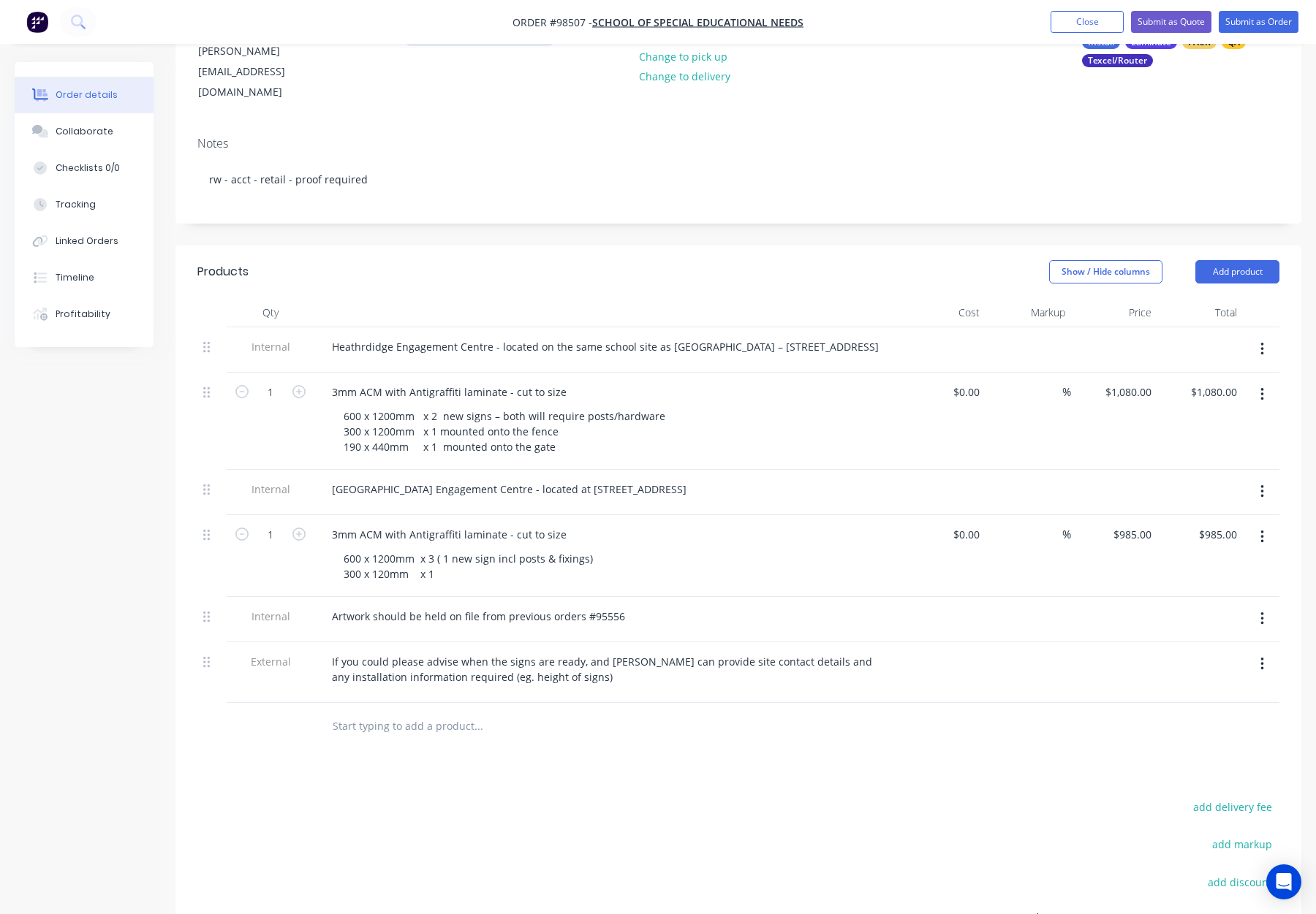
scroll to position [207, 0]
click at [441, 547] on div "600 x 1200mm x 3 ( 1 new sign incl posts & fixings) 300 x 120mm x 1" at bounding box center [470, 565] width 276 height 37
click at [340, 547] on div "600 x 1200mm x 3 - 1 new sign incl posts & fixings) 300 x 120mm x 1" at bounding box center [472, 565] width 279 height 37
drag, startPoint x: 458, startPoint y: 536, endPoint x: 446, endPoint y: 538, distance: 12.2
click at [435, 547] on div "3 @ 600 x 1200mm x 3 - 1 new sign incl posts & fixings) 300 x 120mm x 1" at bounding box center [482, 565] width 301 height 37
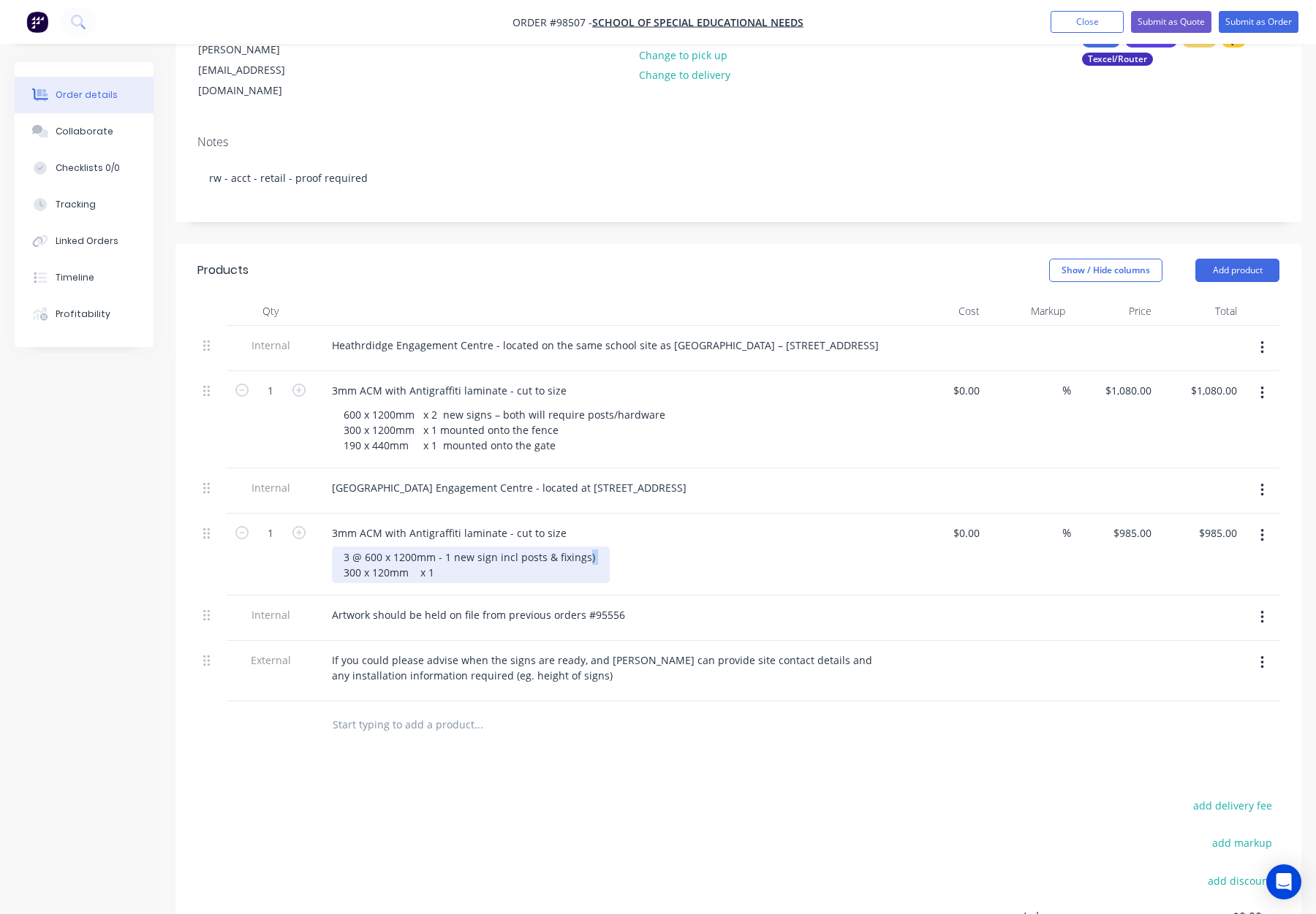
drag, startPoint x: 584, startPoint y: 536, endPoint x: 596, endPoint y: 537, distance: 12.0
click at [596, 547] on div "3 @ 600 x 1200mm - 1 new sign incl posts & fixings) 300 x 120mm x 1" at bounding box center [471, 565] width 278 height 37
click at [341, 551] on div "3 @ 600 x 1200mm - 1 new sign incl posts & fixings 300 x 120mm x 1" at bounding box center [468, 565] width 272 height 37
drag, startPoint x: 437, startPoint y: 554, endPoint x: 467, endPoint y: 553, distance: 30.0
click at [467, 553] on div "3 @ 600 x 1200mm - 1 new sign incl posts & fixings 1 @ 300 x 120mm x 1" at bounding box center [468, 565] width 272 height 37
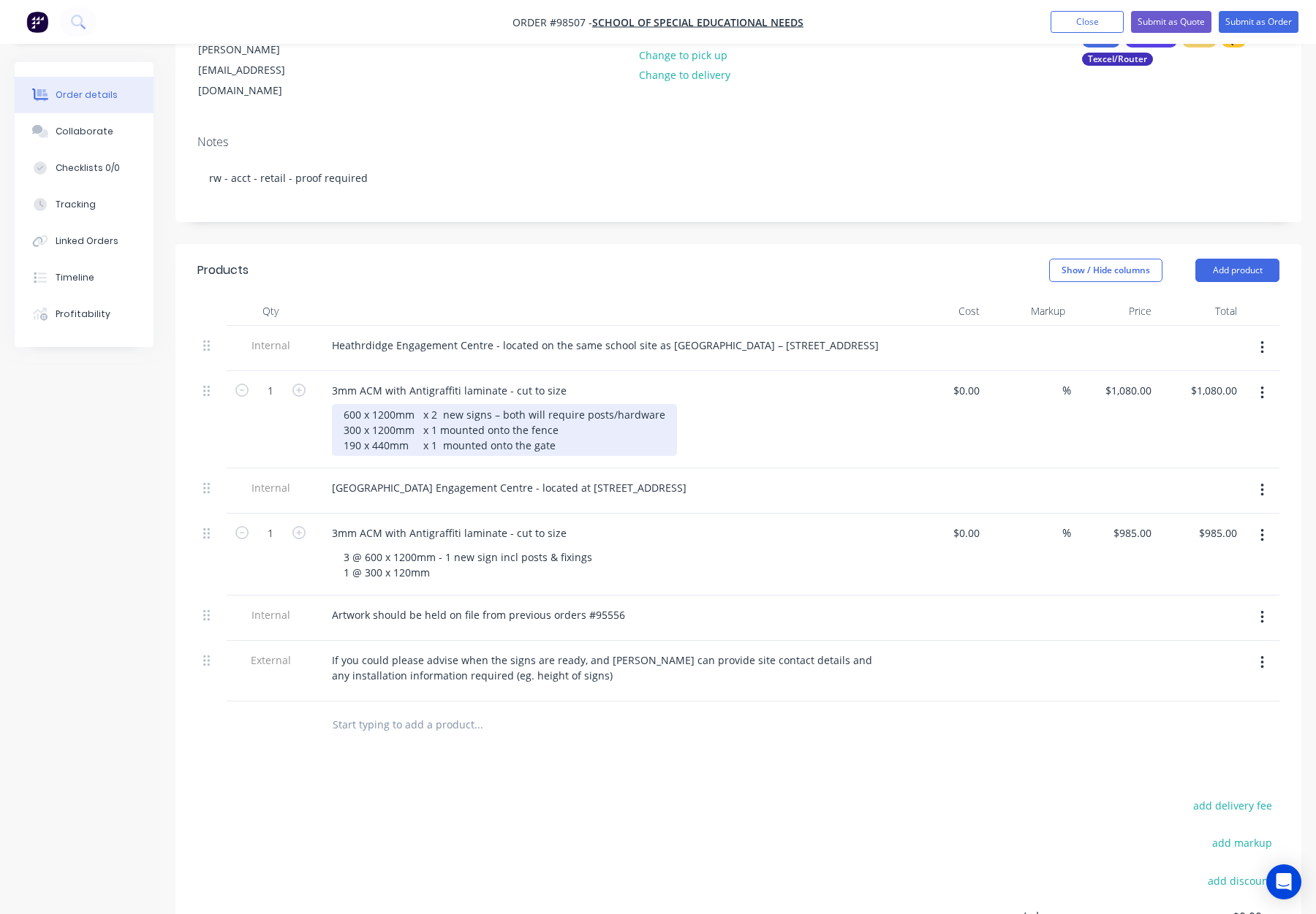
click at [338, 404] on div "600 x 1200mm x 2 new signs – both will require posts/hardware 300 x 1200mm x 1 …" at bounding box center [505, 430] width 345 height 52
click at [342, 409] on div "2 @ 600 x 1200mm x 2 new signs – both will require posts/hardware 300 x 1200mm …" at bounding box center [516, 430] width 367 height 52
click at [344, 427] on div "2 @ 600 x 1200mm x 2 new signs – both will require posts/hardware 1 @ 300 x 120…" at bounding box center [516, 430] width 367 height 52
click at [456, 424] on div "2 @ 600 x 1200mm x 2 new signs – both will require posts/hardware 1 @ 300 x 120…" at bounding box center [516, 430] width 367 height 52
click at [461, 425] on div "2 @ 600 x 1200mm x 2 new signs – both will require posts/hardware 1 @ 300 x 120…" at bounding box center [516, 430] width 367 height 52
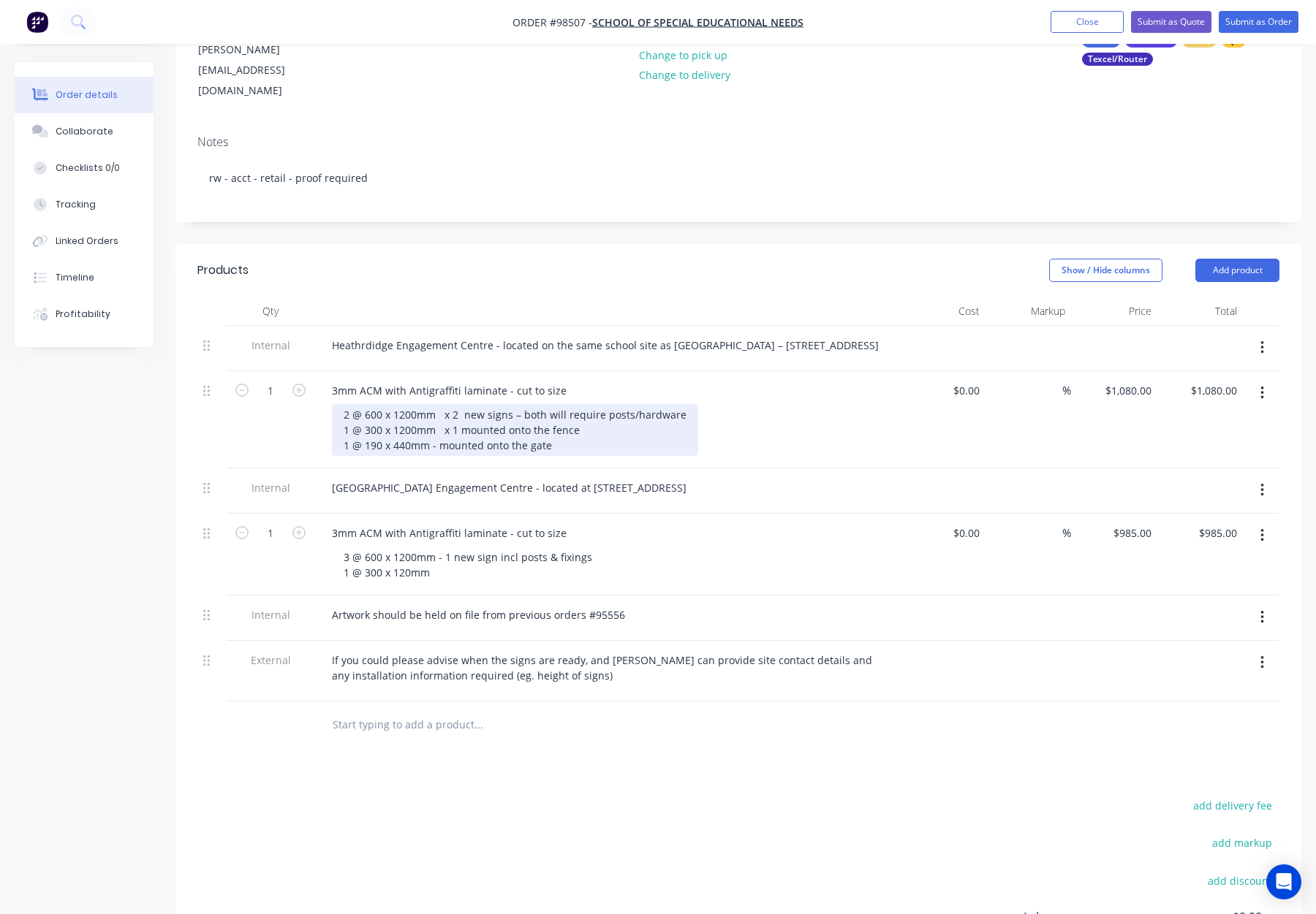
click at [450, 409] on div "2 @ 600 x 1200mm x 2 new signs – both will require posts/hardware 1 @ 300 x 120…" at bounding box center [516, 430] width 367 height 52
click at [460, 409] on div "2 @ 600 x 1200mm x 2 new signs – both will require posts/hardware 1 @ 300 x 120…" at bounding box center [516, 430] width 367 height 52
drag, startPoint x: 516, startPoint y: 395, endPoint x: 438, endPoint y: 394, distance: 78.0
click at [435, 404] on div "2 @ 600 x 1200mm x 2 new signs – both will require posts/hardware 1 @ 300 x 120…" at bounding box center [516, 430] width 367 height 52
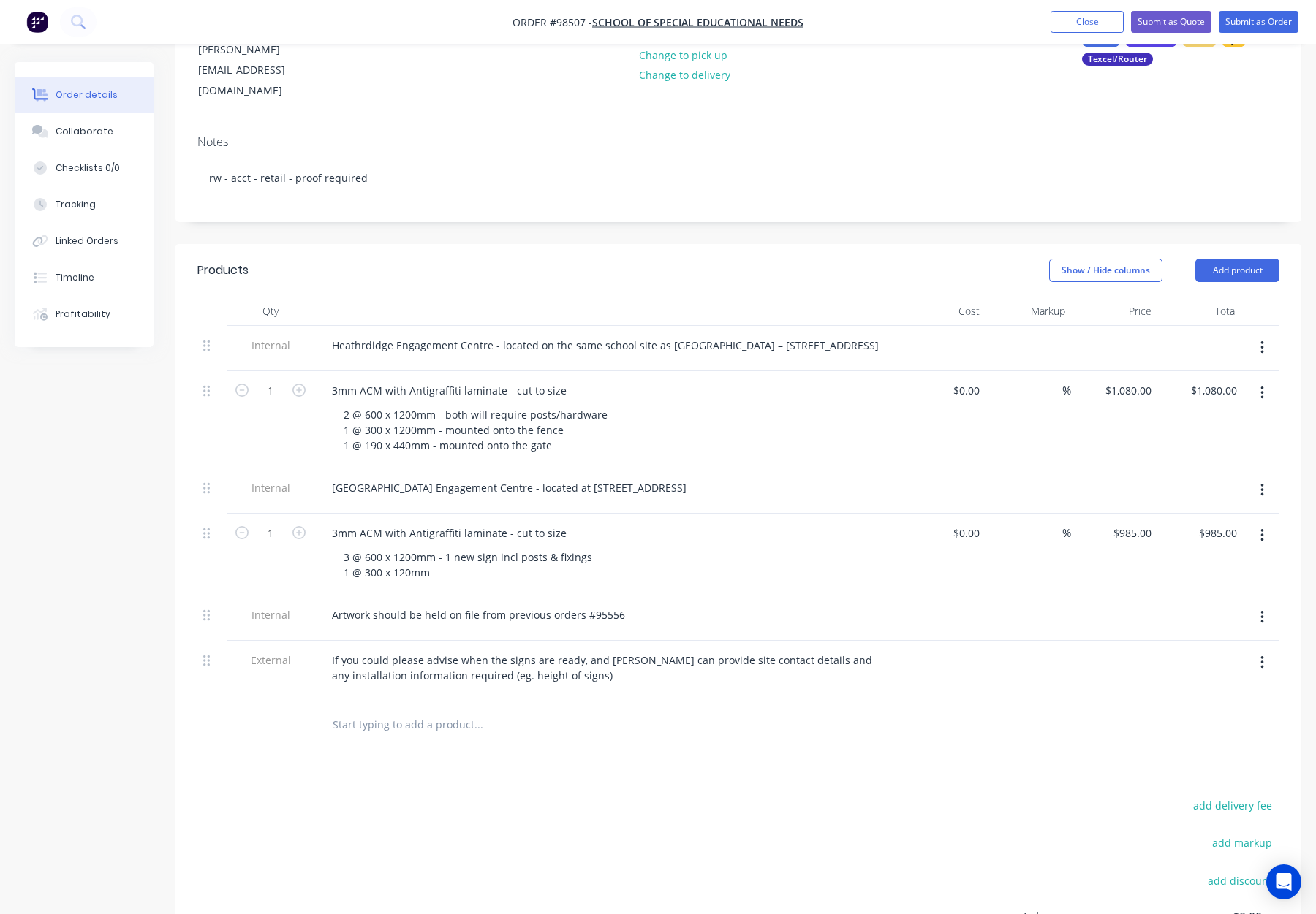
click at [782, 423] on div "2 @ 600 x 1200mm - both will require posts/hardware 1 @ 300 x 1200mm - mounted …" at bounding box center [613, 430] width 561 height 52
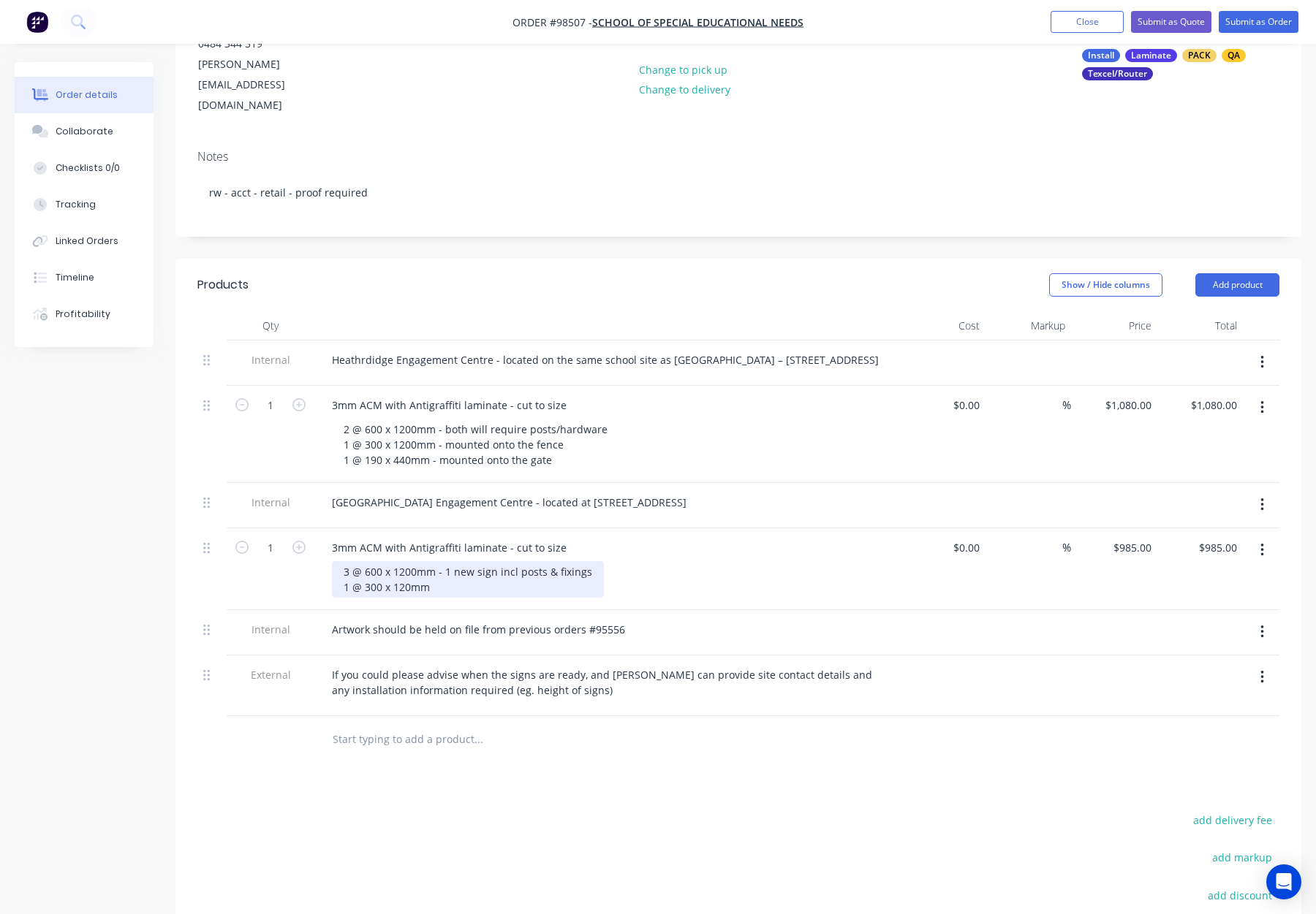
scroll to position [190, 0]
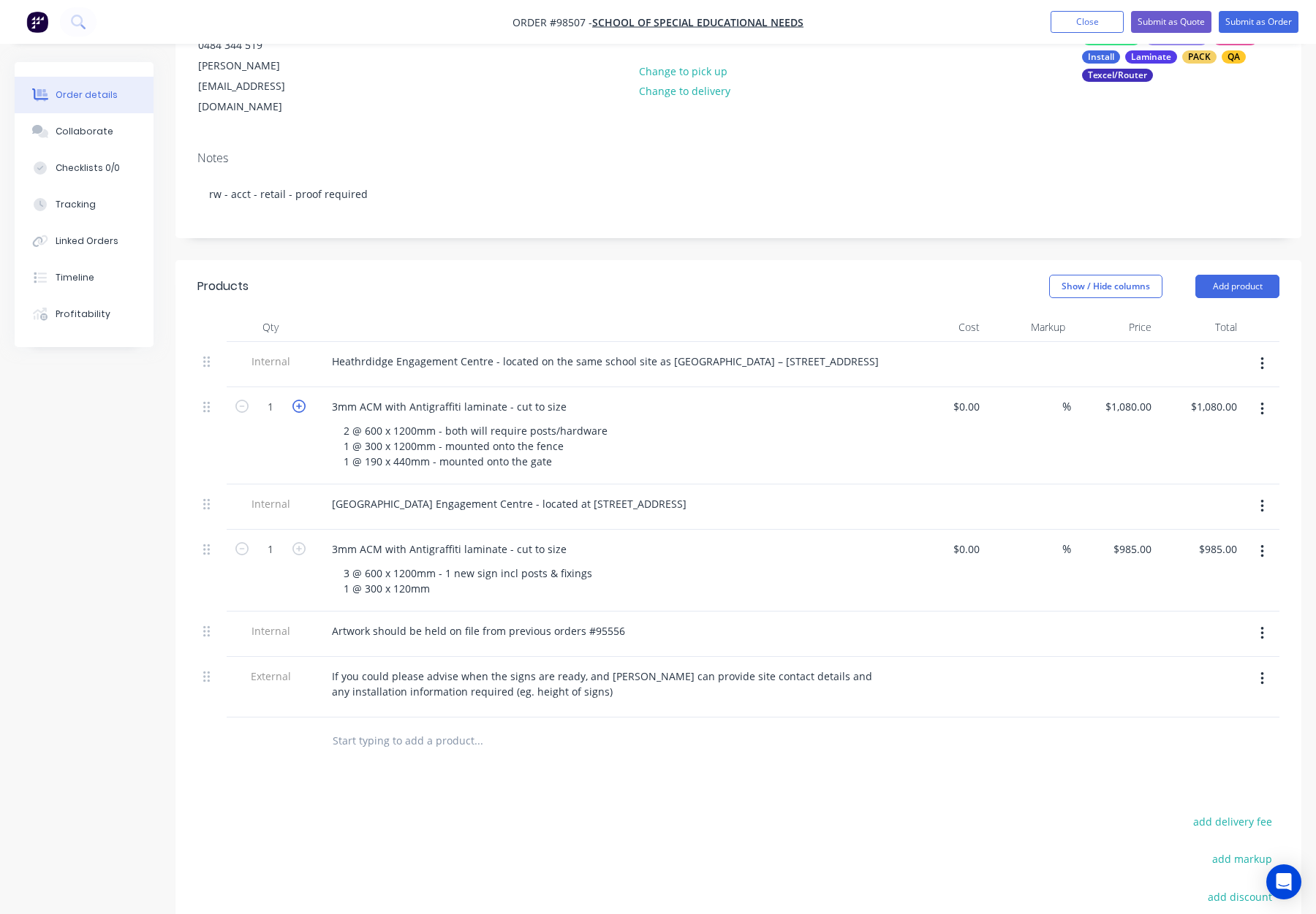
click at [298, 400] on icon "button" at bounding box center [299, 406] width 13 height 13
type input "2"
type input "$2,160.00"
click at [298, 400] on icon "button" at bounding box center [299, 406] width 13 height 13
type input "3"
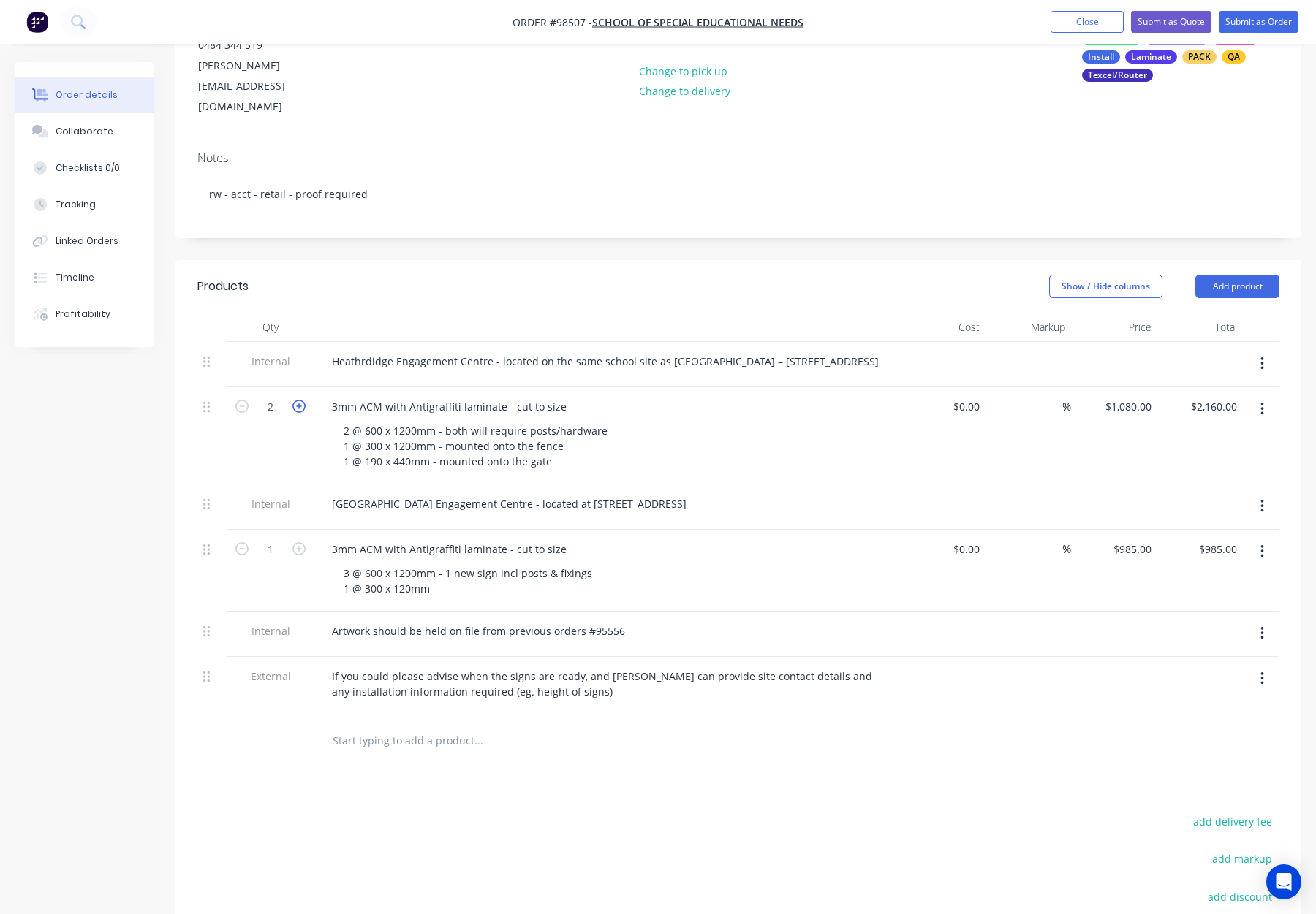
type input "$3,240.00"
click at [298, 400] on icon "button" at bounding box center [299, 406] width 13 height 13
type input "4"
click at [1209, 396] on input "4320.00" at bounding box center [1215, 407] width 53 height 22
type input "1080"
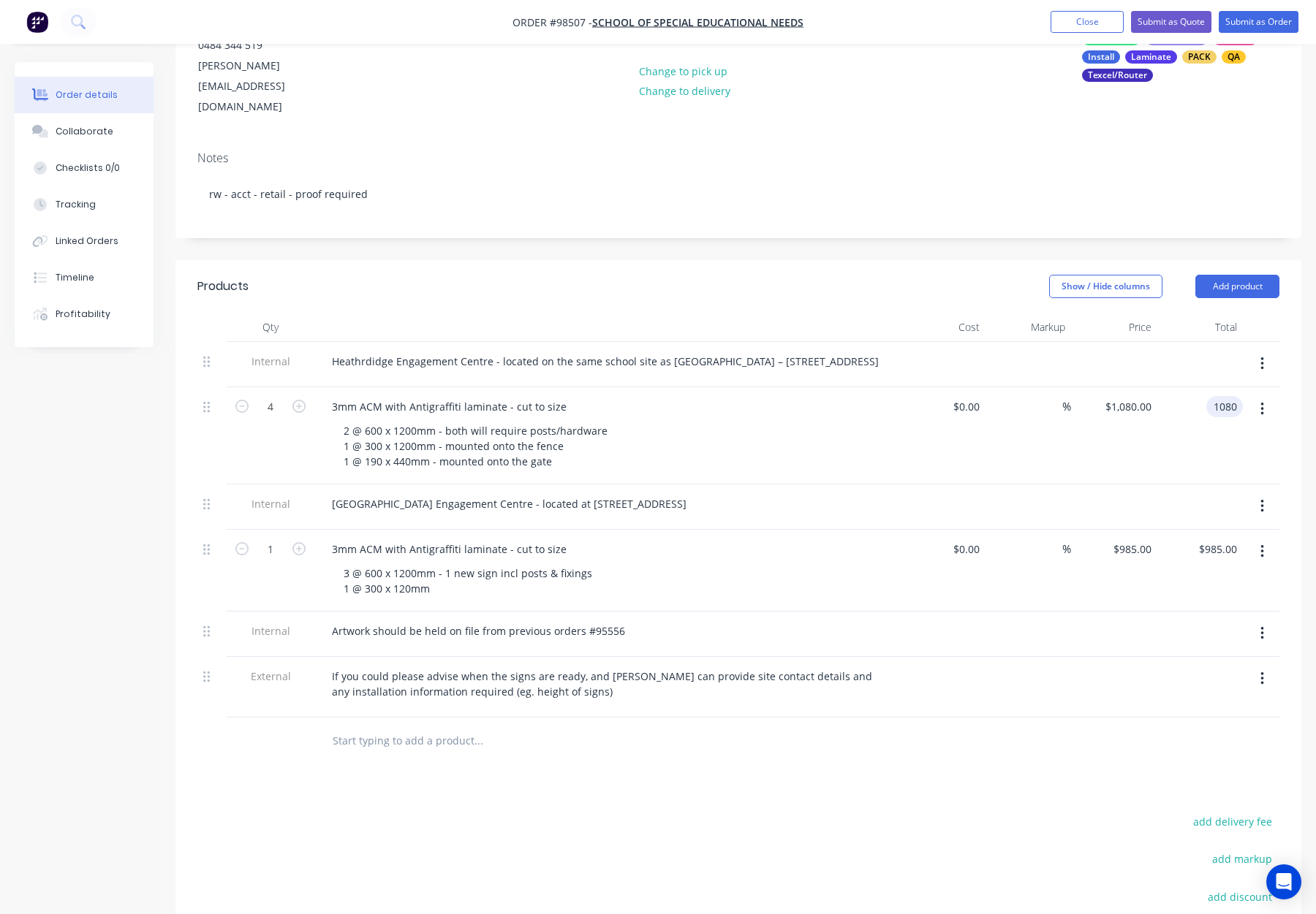
type input "$270.00"
type input "$1,080.00"
click at [1103, 446] on div "$270.00 $1,080.00" at bounding box center [1115, 435] width 86 height 97
click at [299, 542] on icon "button" at bounding box center [299, 549] width 13 height 13
type input "2"
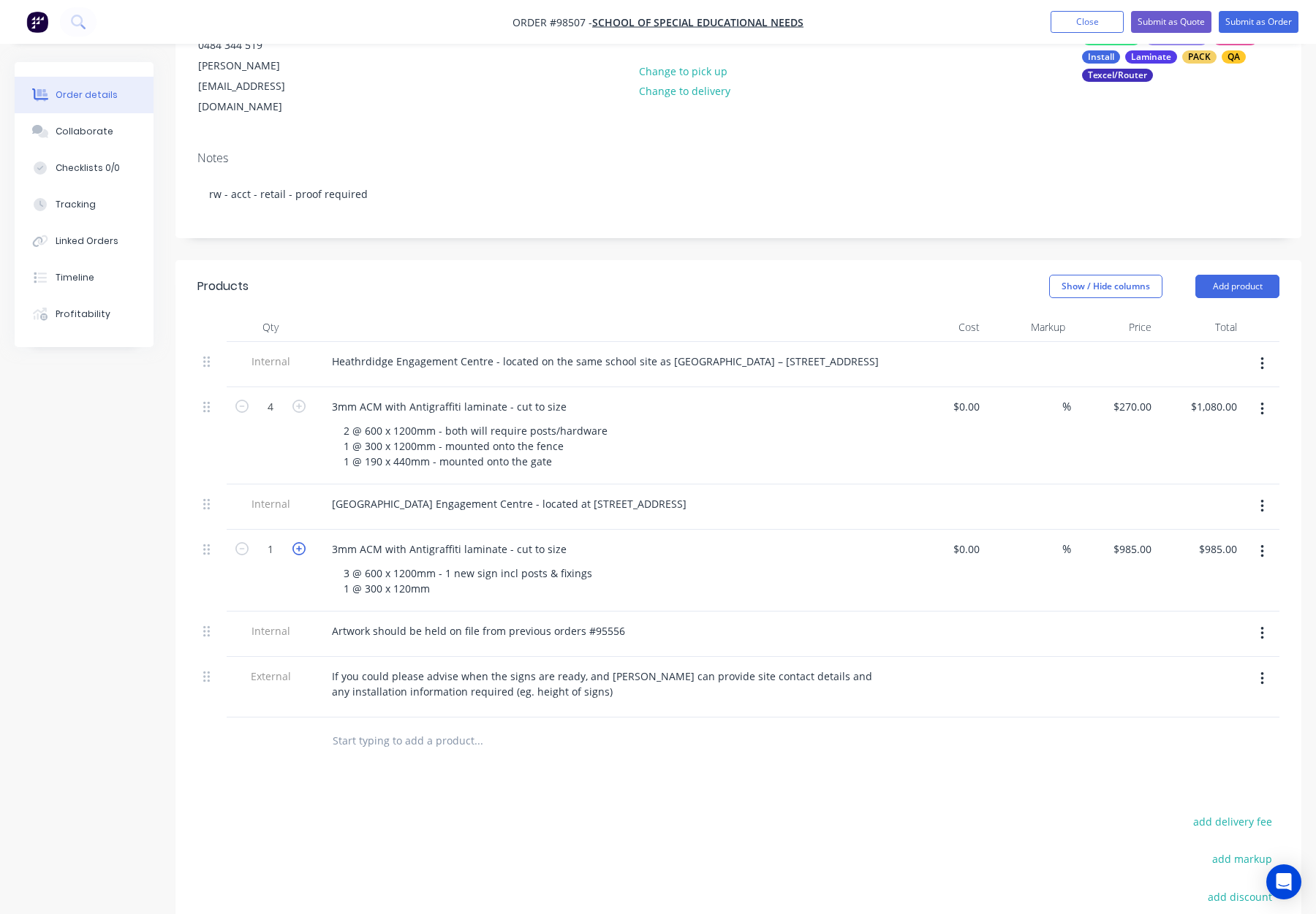
type input "$1,970.00"
click at [302, 542] on icon "button" at bounding box center [299, 549] width 13 height 13
type input "3"
type input "$2,955.00"
click at [301, 542] on icon "button" at bounding box center [299, 549] width 13 height 13
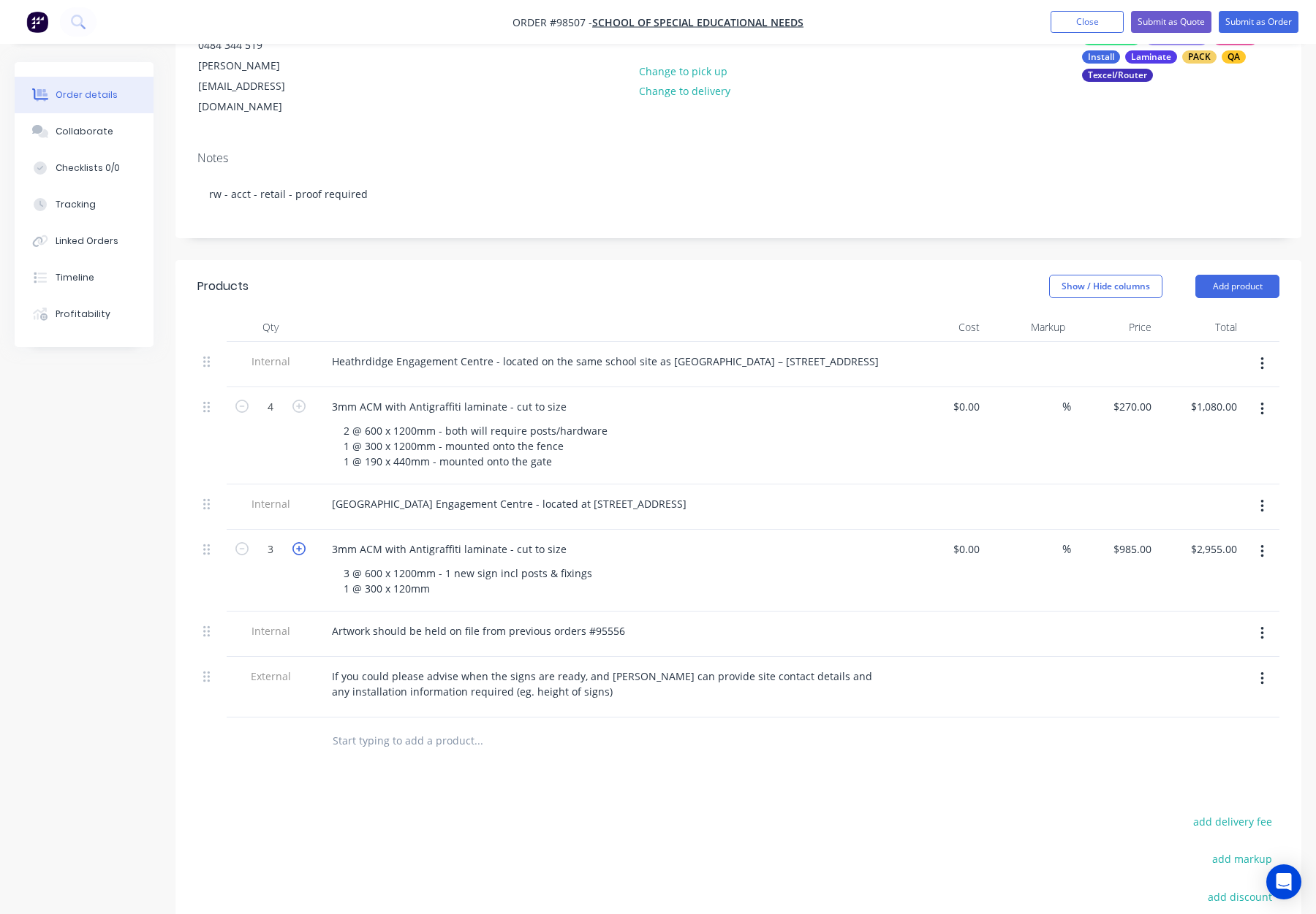
type input "4"
drag, startPoint x: 1207, startPoint y: 533, endPoint x: 1232, endPoint y: 544, distance: 27.3
click at [1208, 539] on input "3940.00" at bounding box center [1220, 549] width 45 height 22
type input "985"
type input "$246.25"
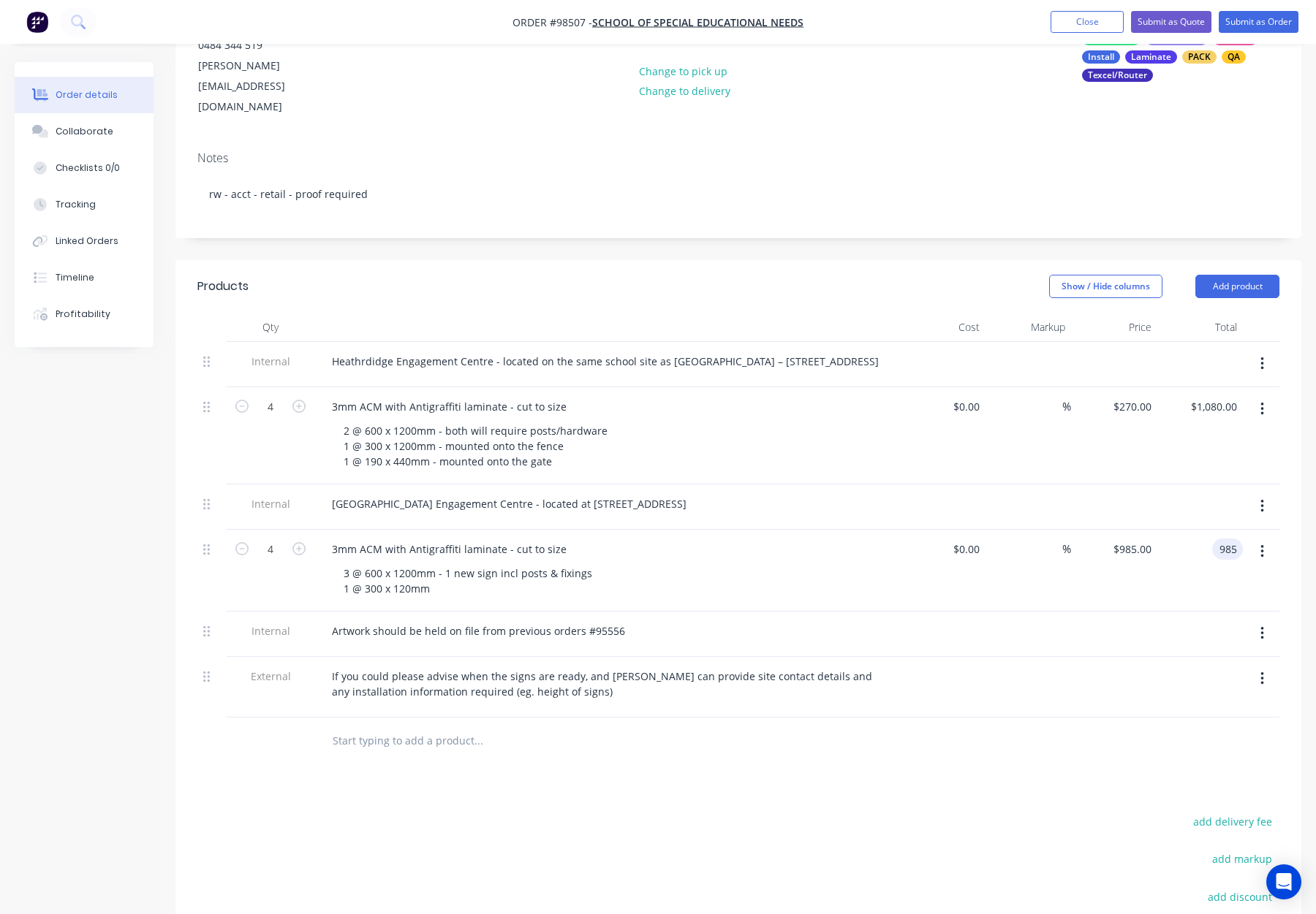
type input "$985.00"
click at [1188, 569] on div "$985.00 $985.00" at bounding box center [1201, 570] width 86 height 82
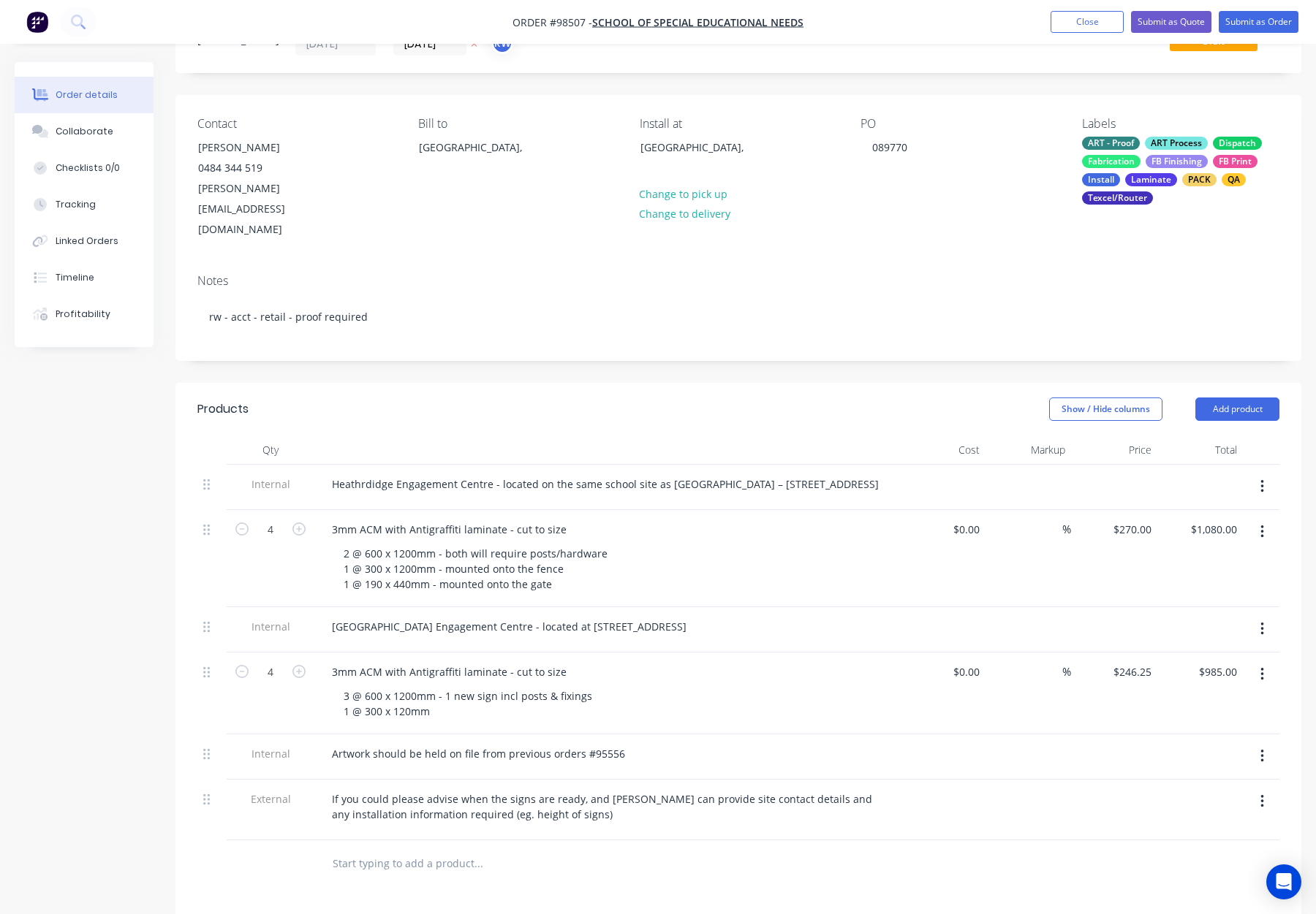
scroll to position [117, 0]
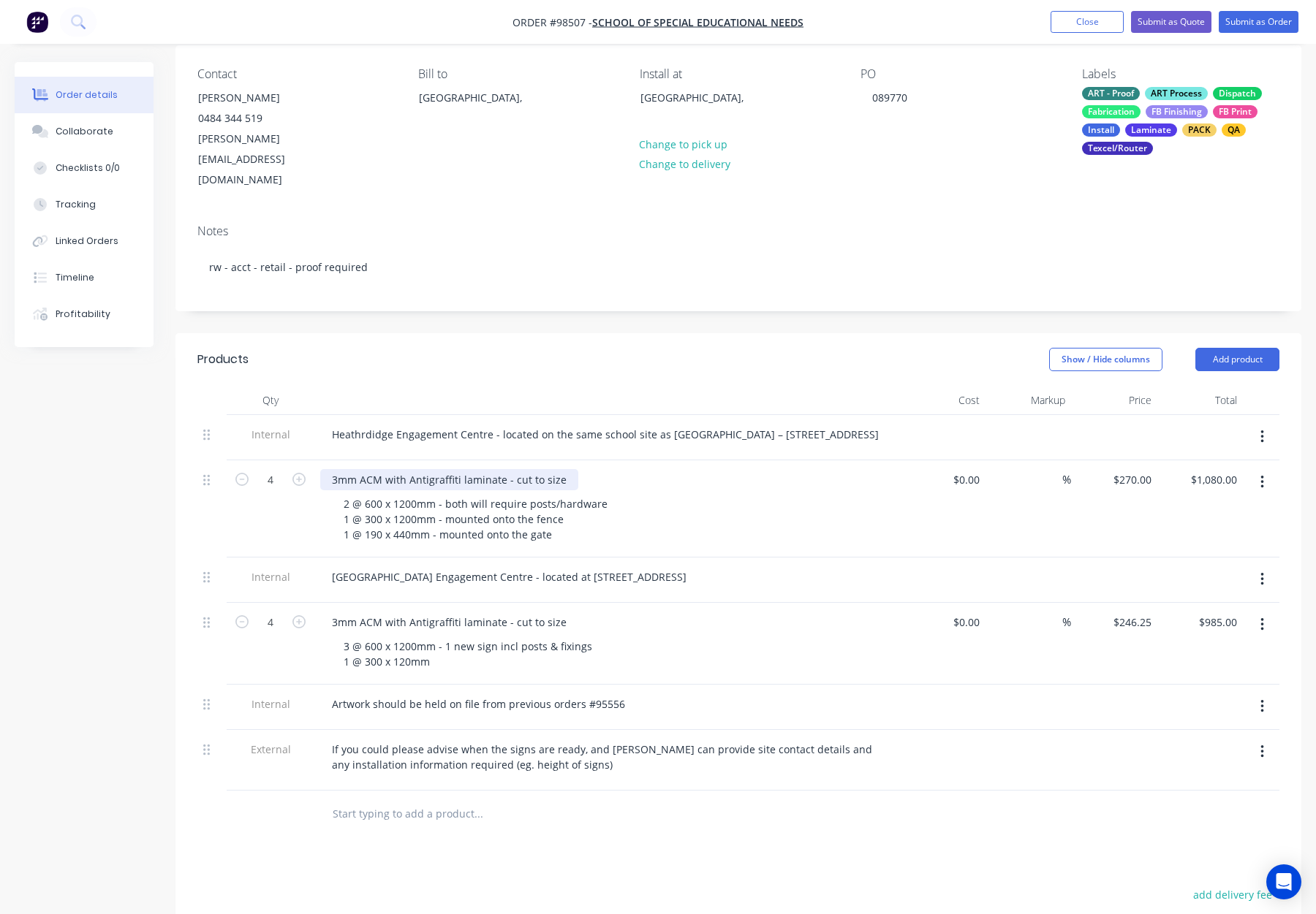
drag, startPoint x: 382, startPoint y: 461, endPoint x: 391, endPoint y: 464, distance: 9.5
click at [382, 470] on div "3mm ACM with Antigraffiti laminate - cut to size" at bounding box center [449, 480] width 258 height 22
drag, startPoint x: 383, startPoint y: 603, endPoint x: 403, endPoint y: 611, distance: 21.5
click at [384, 611] on div "3mm ACM with Antigraffiti laminate - cut to size" at bounding box center [449, 622] width 258 height 22
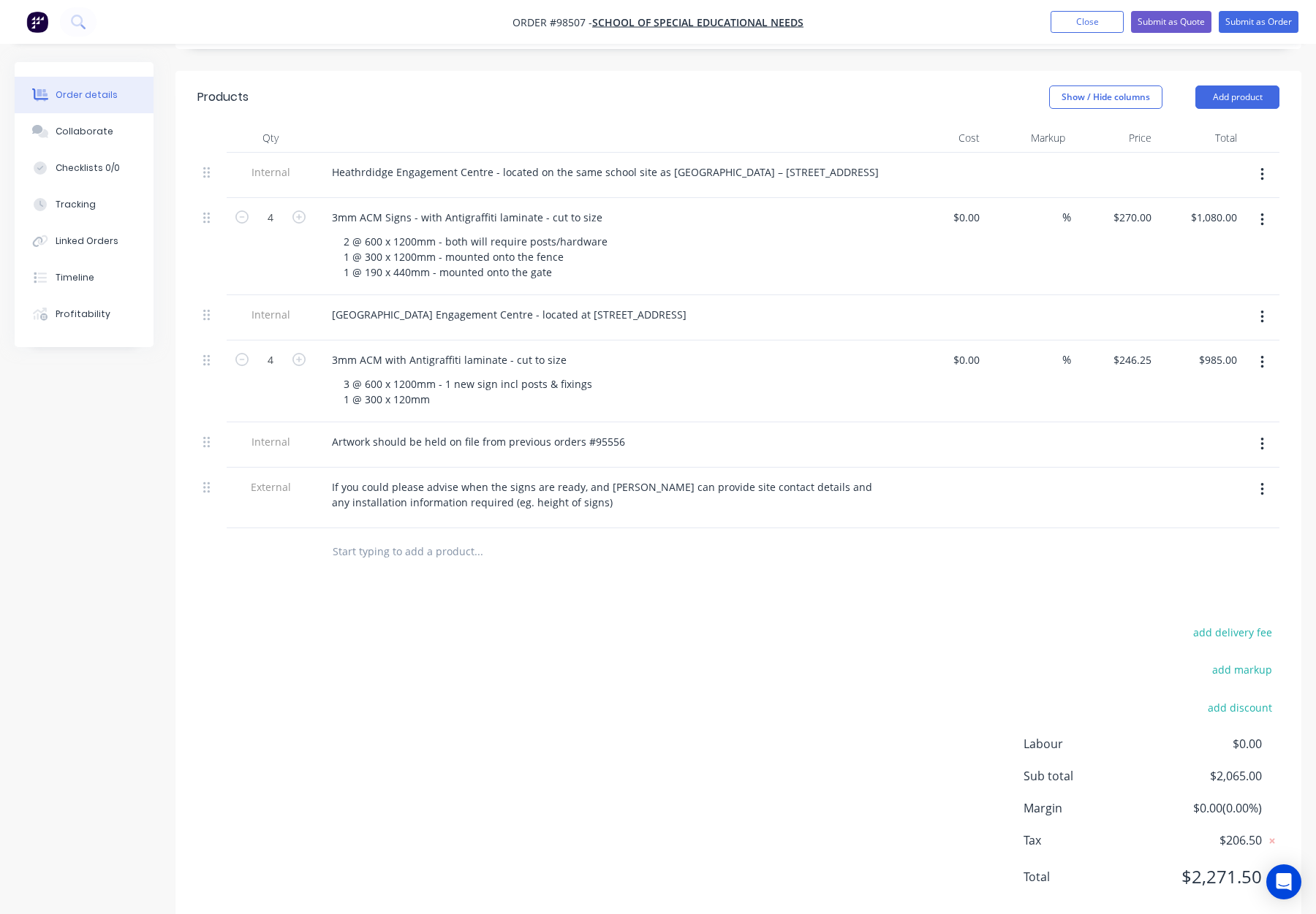
scroll to position [393, 0]
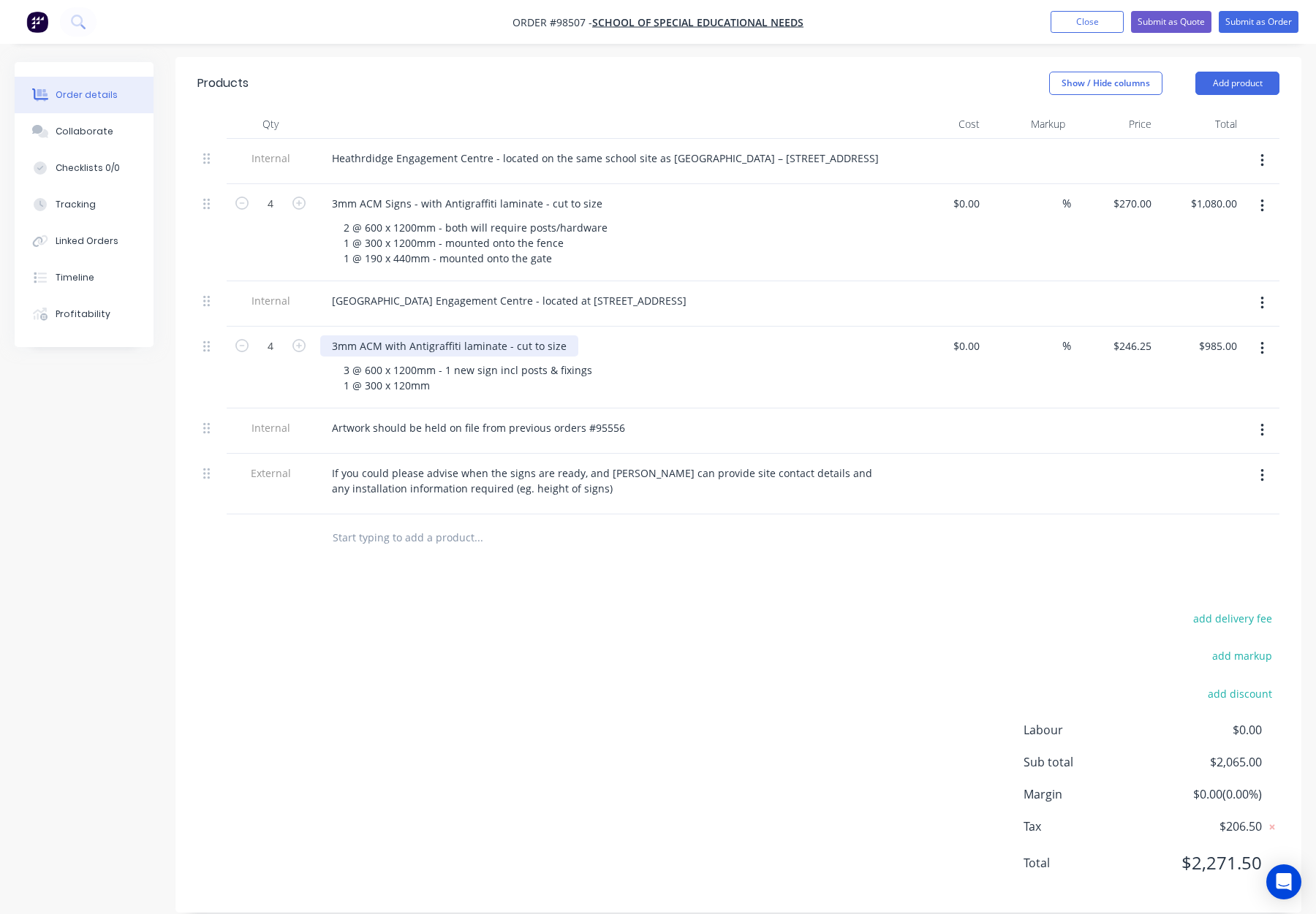
click at [384, 336] on div "3mm ACM with Antigraffiti laminate - cut to size" at bounding box center [449, 347] width 258 height 22
click at [683, 359] on div "3 @ 600 x 1200mm - 1 new sign incl posts & fixings 1 @ 300 x 120mm" at bounding box center [613, 377] width 561 height 37
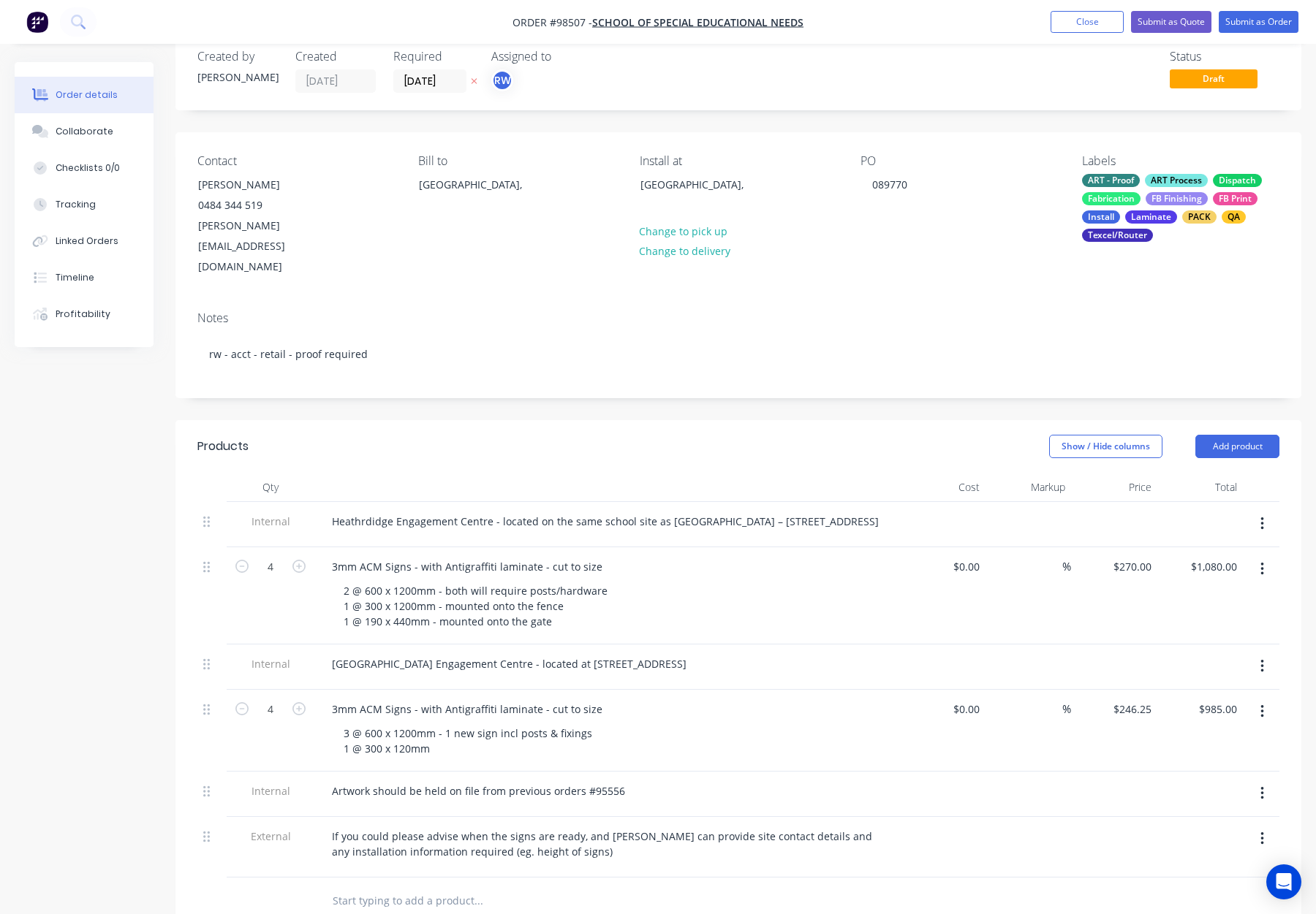
scroll to position [0, 0]
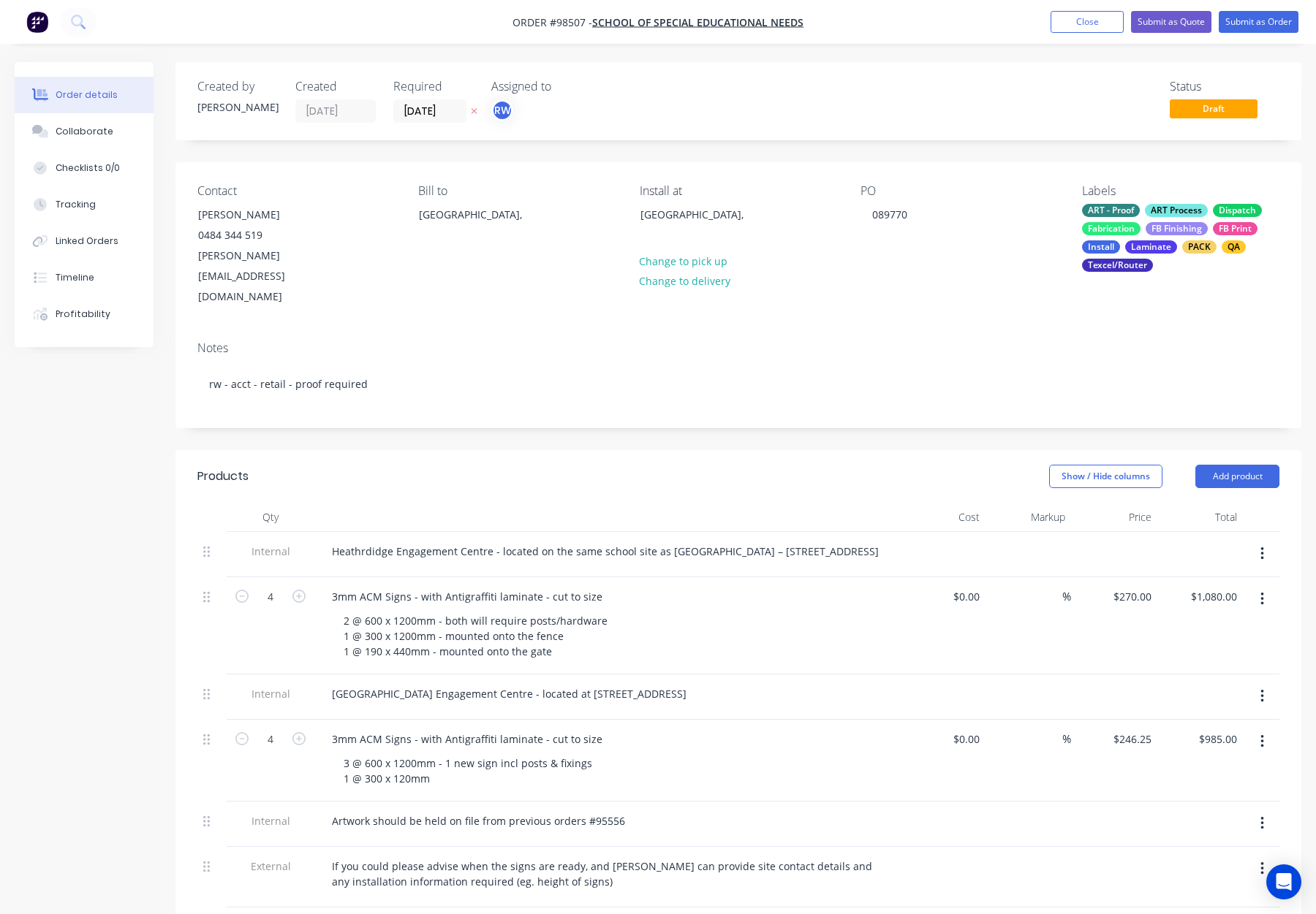
click at [1085, 128] on div "Created by Rhonda Created 09/09/25 Required 30/09/25 Assigned to RW Status Draft" at bounding box center [738, 101] width 1126 height 78
click at [1259, 16] on button "Submit as Order" at bounding box center [1259, 22] width 80 height 22
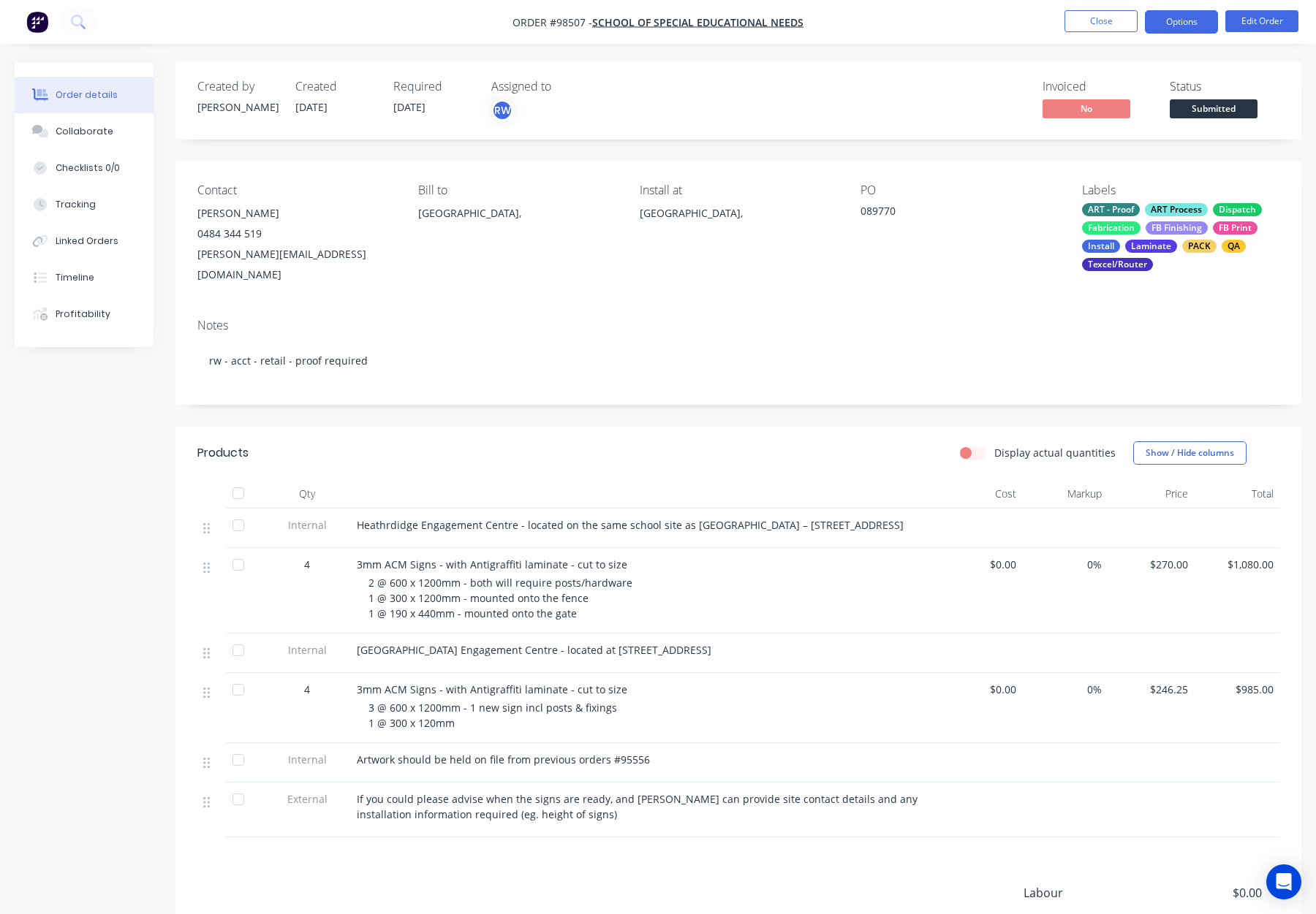
click at [1168, 22] on button "Options" at bounding box center [1181, 22] width 73 height 23
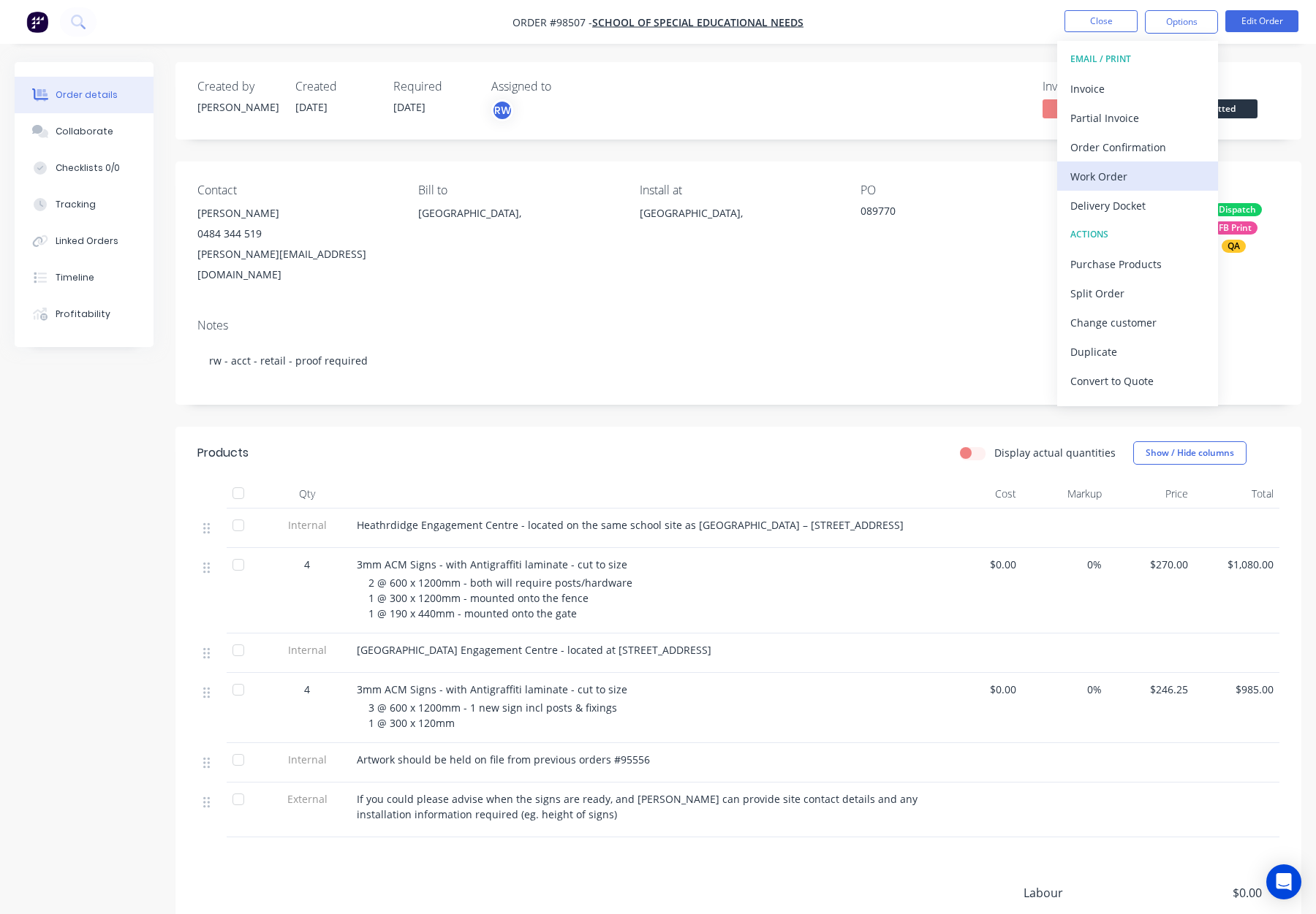
click at [1108, 178] on div "Work Order" at bounding box center [1138, 177] width 135 height 22
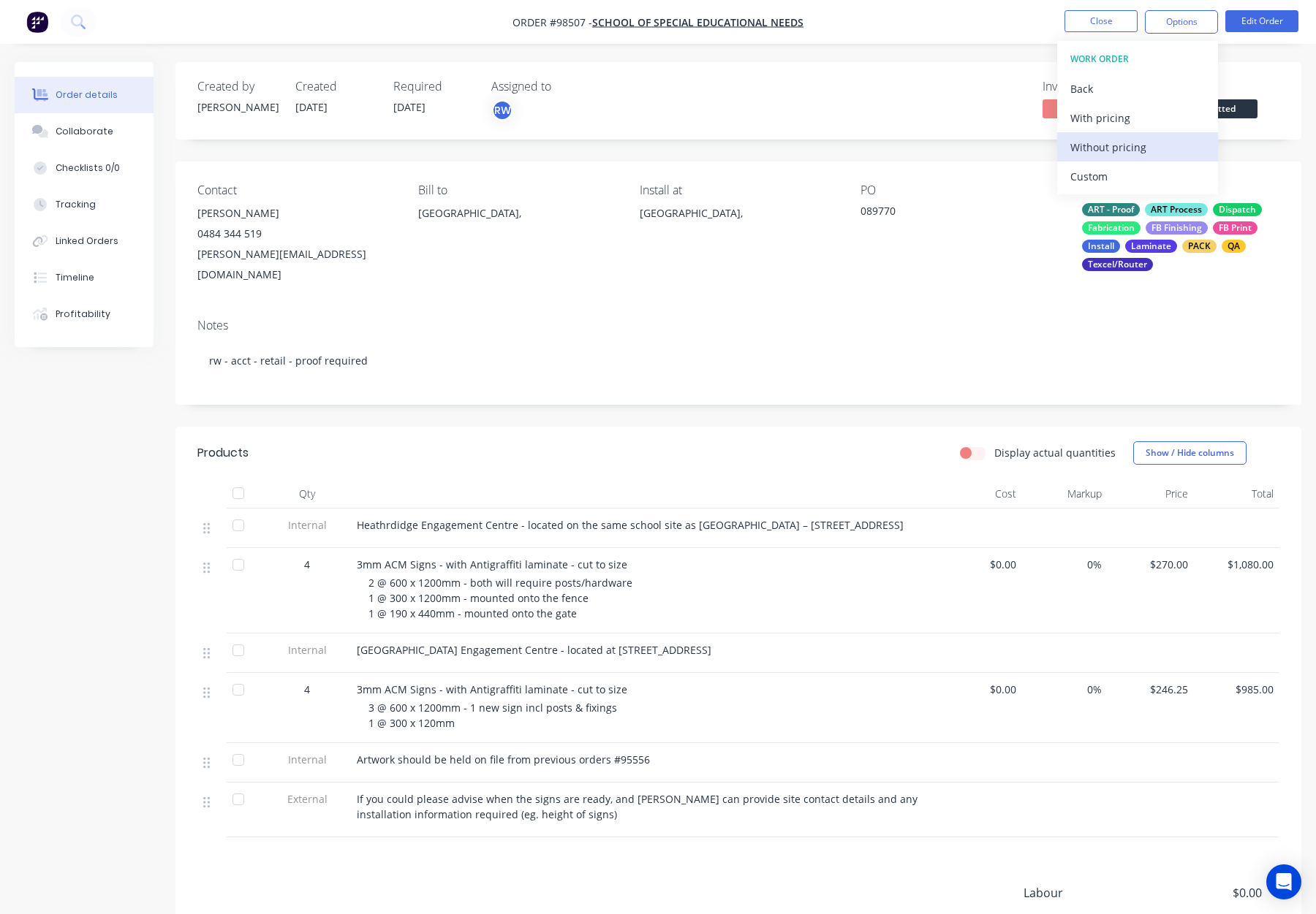
click at [1118, 151] on div "Without pricing" at bounding box center [1138, 147] width 135 height 22
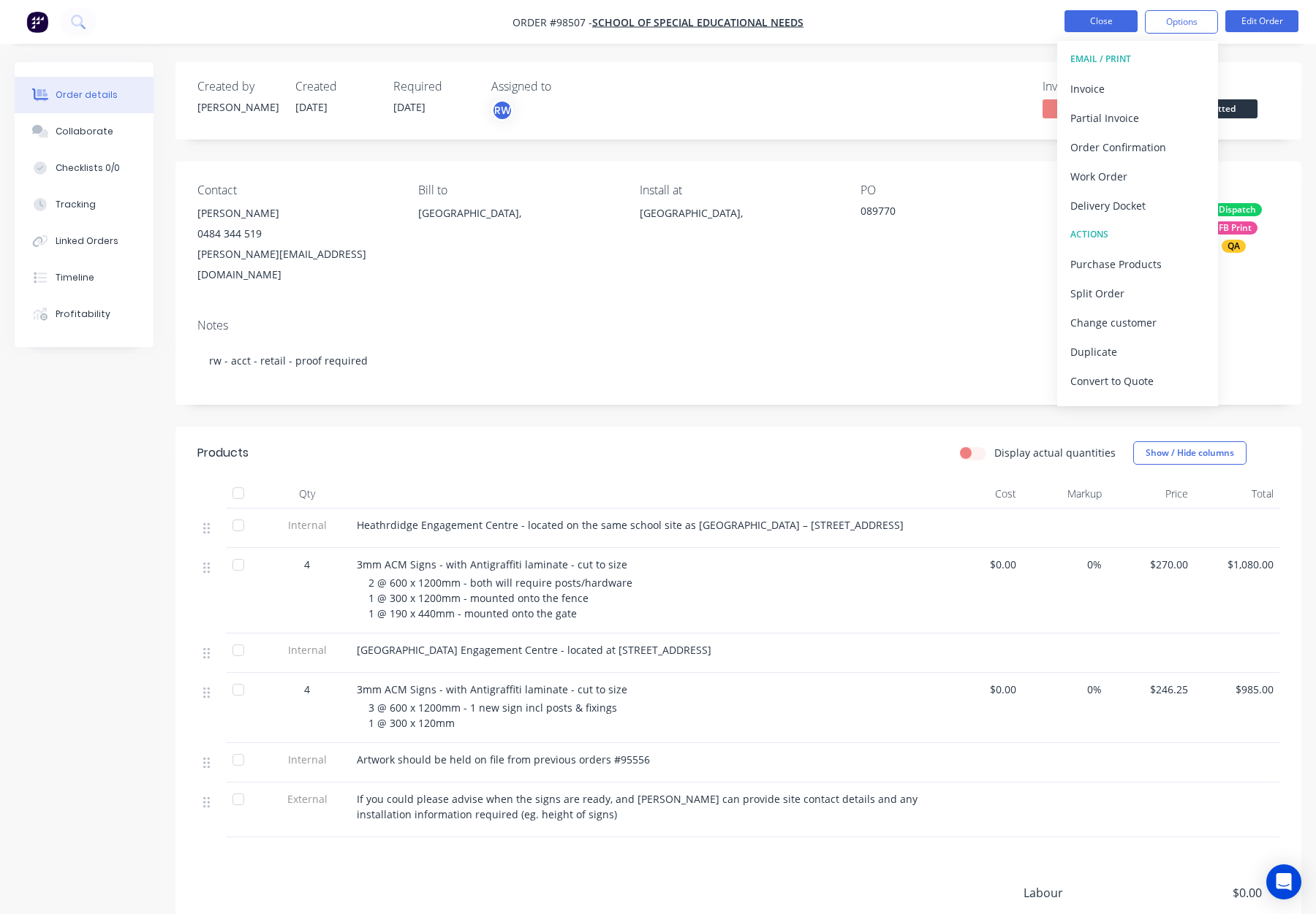
click at [1114, 21] on button "Close" at bounding box center [1100, 21] width 73 height 22
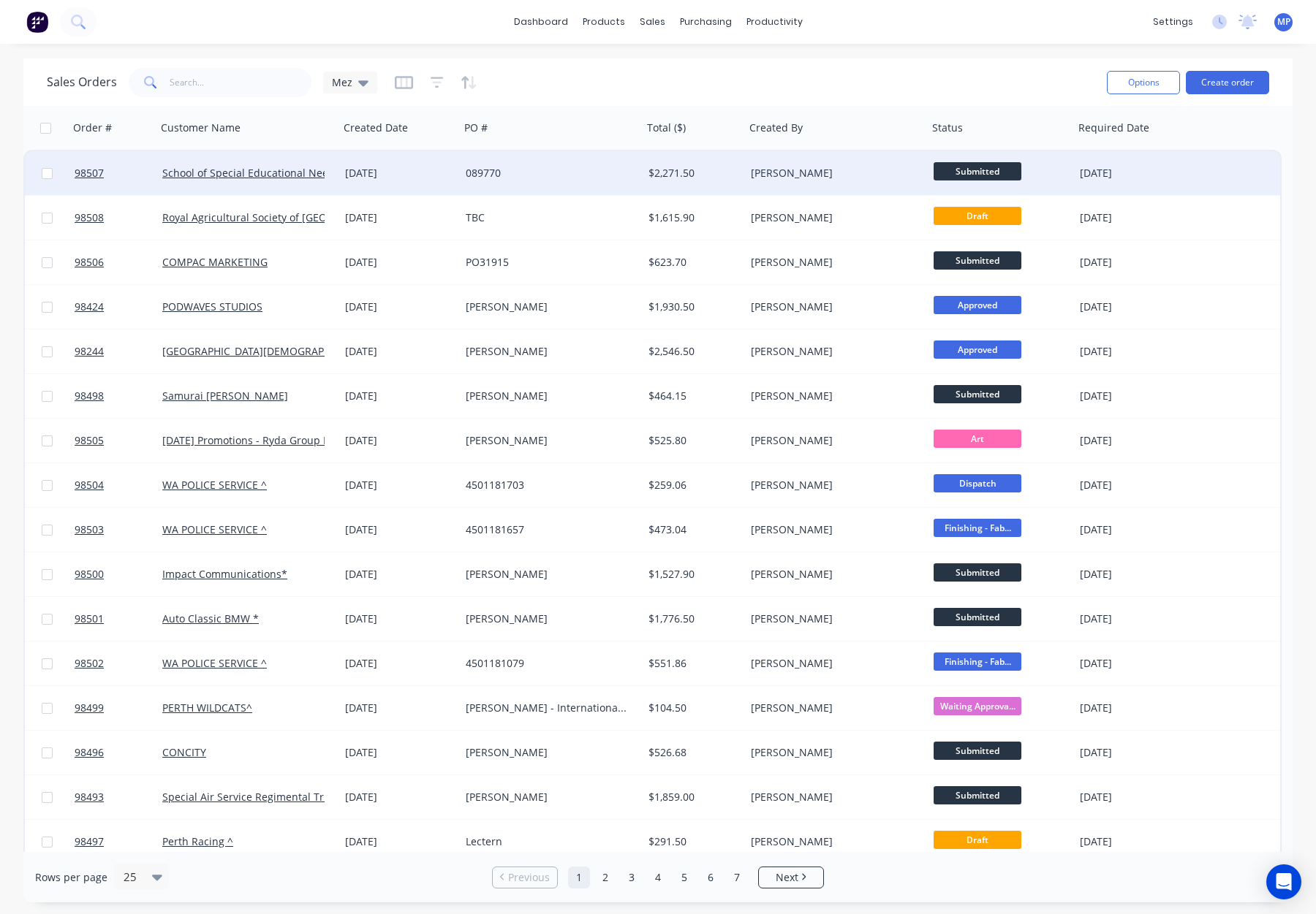
click at [532, 178] on div "089770" at bounding box center [547, 173] width 163 height 14
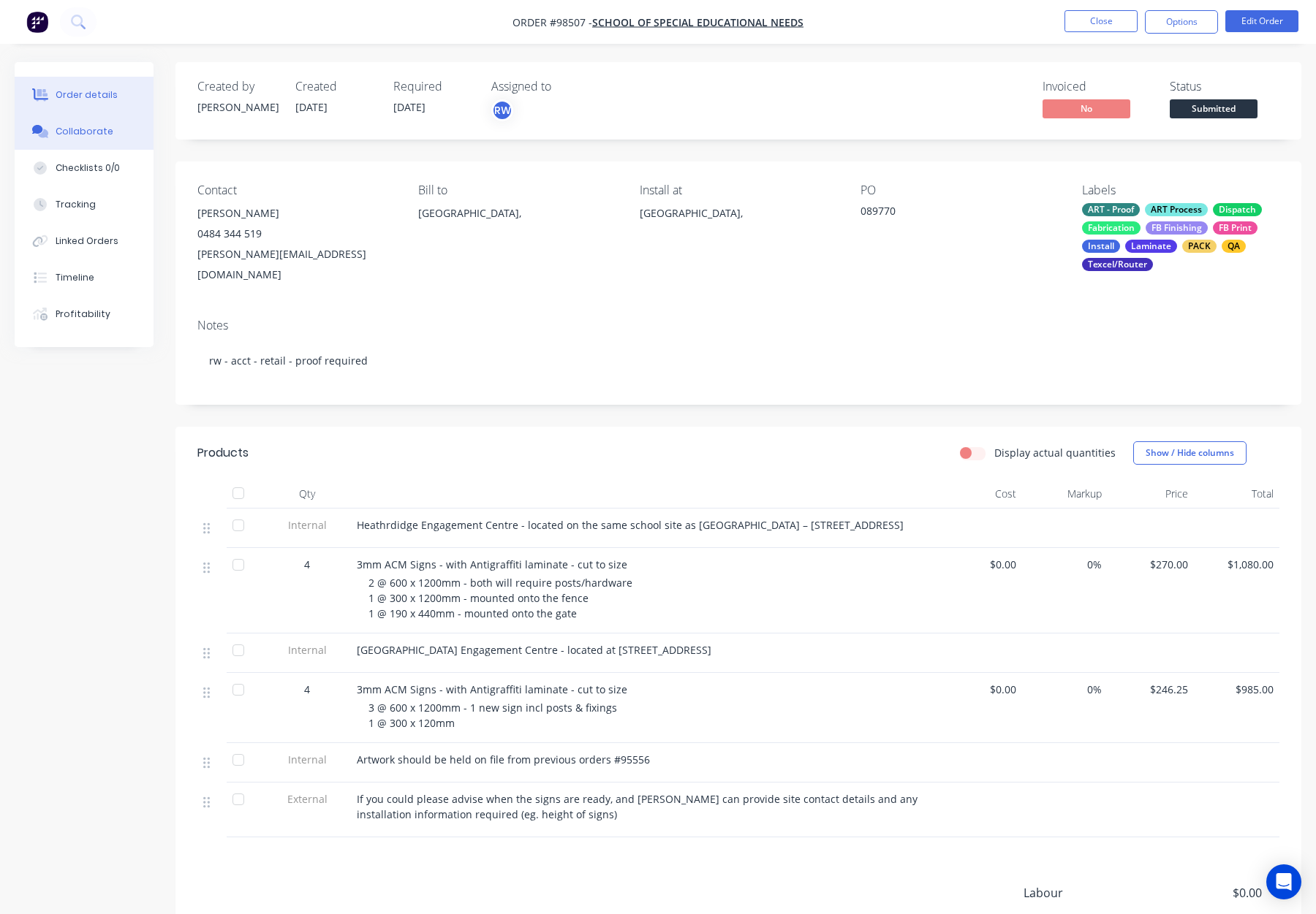
click at [98, 136] on div "Collaborate" at bounding box center [84, 131] width 57 height 13
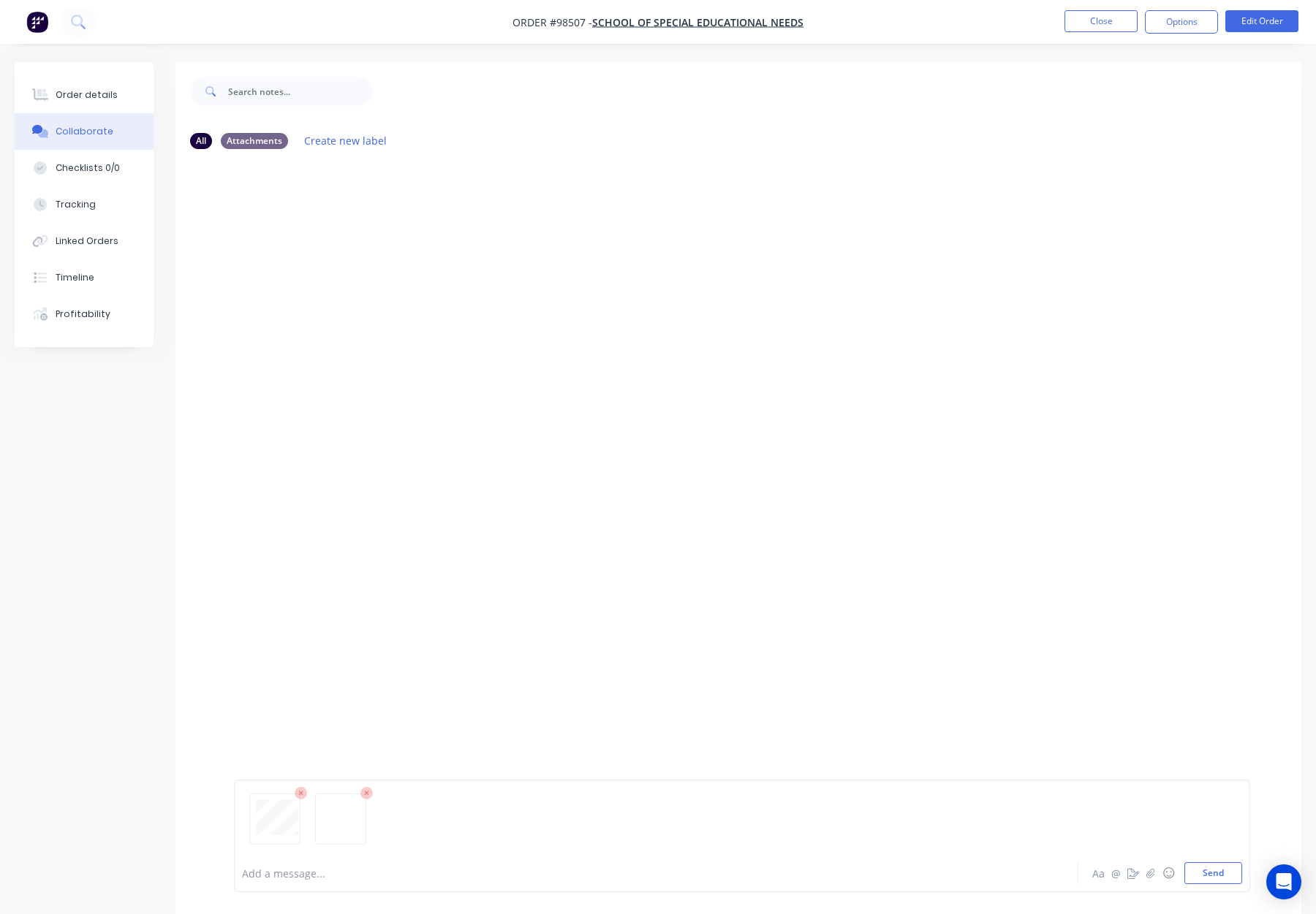
click at [264, 882] on div "Add a message..." at bounding box center [616, 874] width 750 height 22
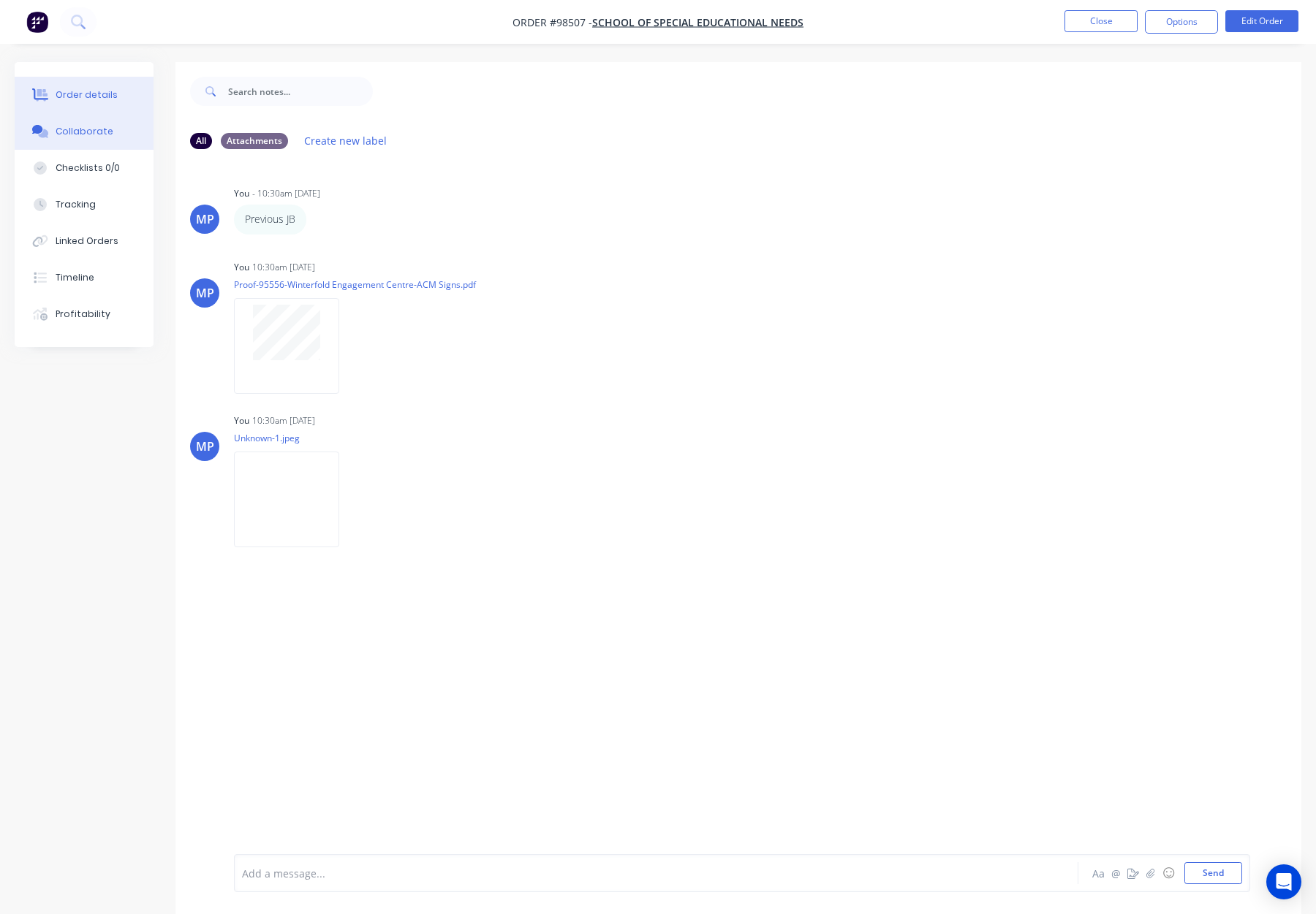
click at [69, 92] on div "Order details" at bounding box center [86, 94] width 62 height 13
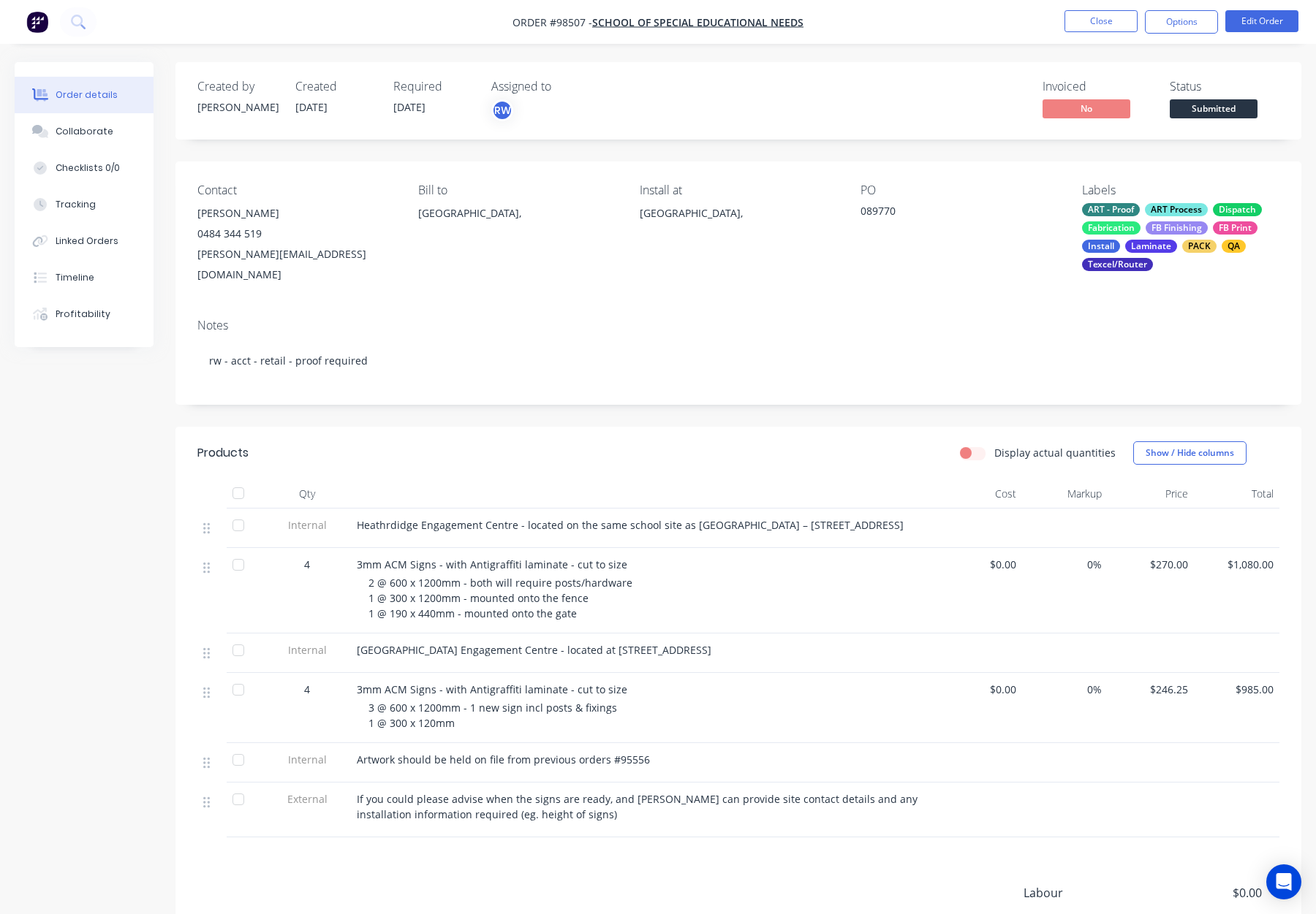
scroll to position [74, 0]
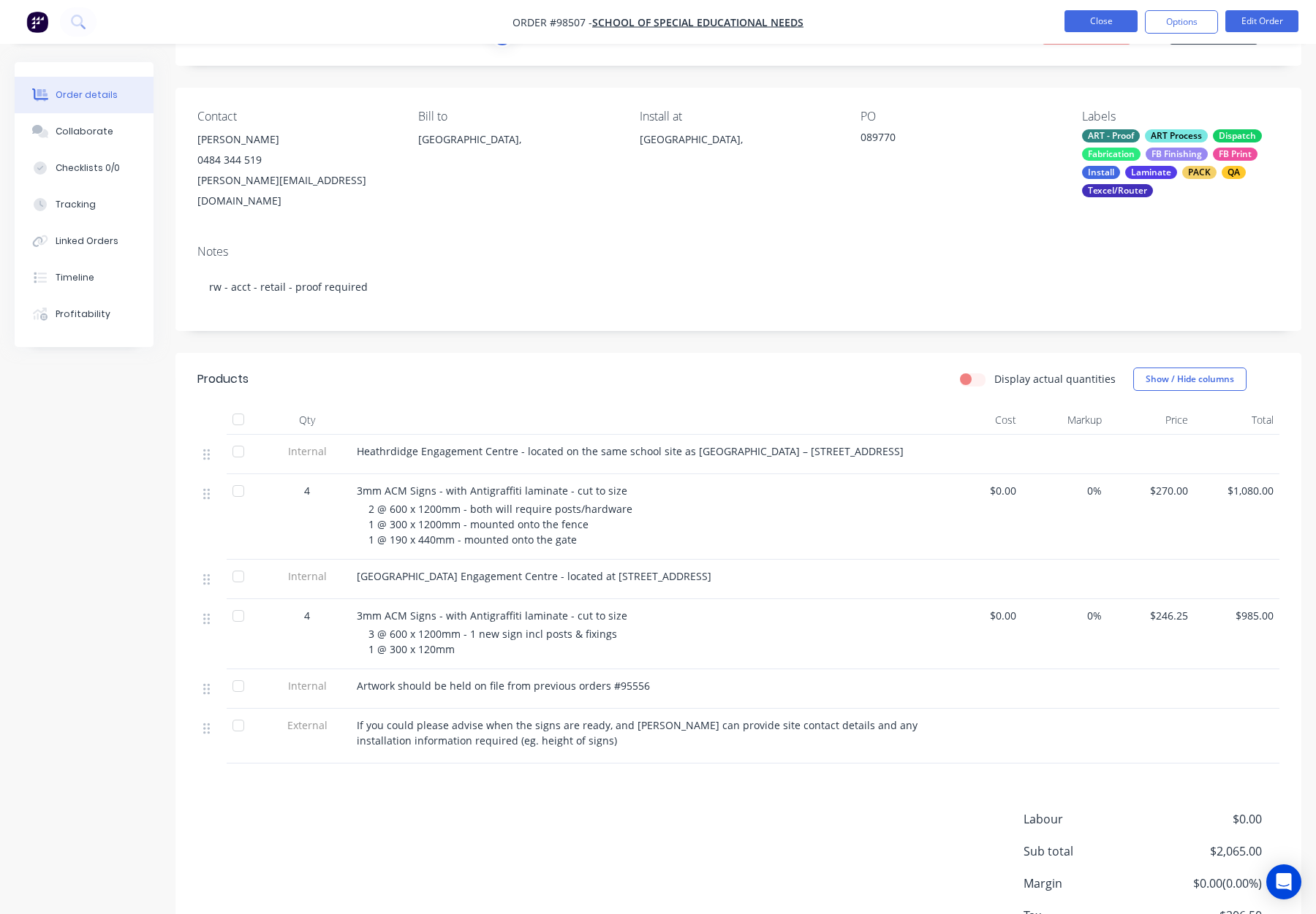
click at [1101, 19] on button "Close" at bounding box center [1100, 21] width 73 height 22
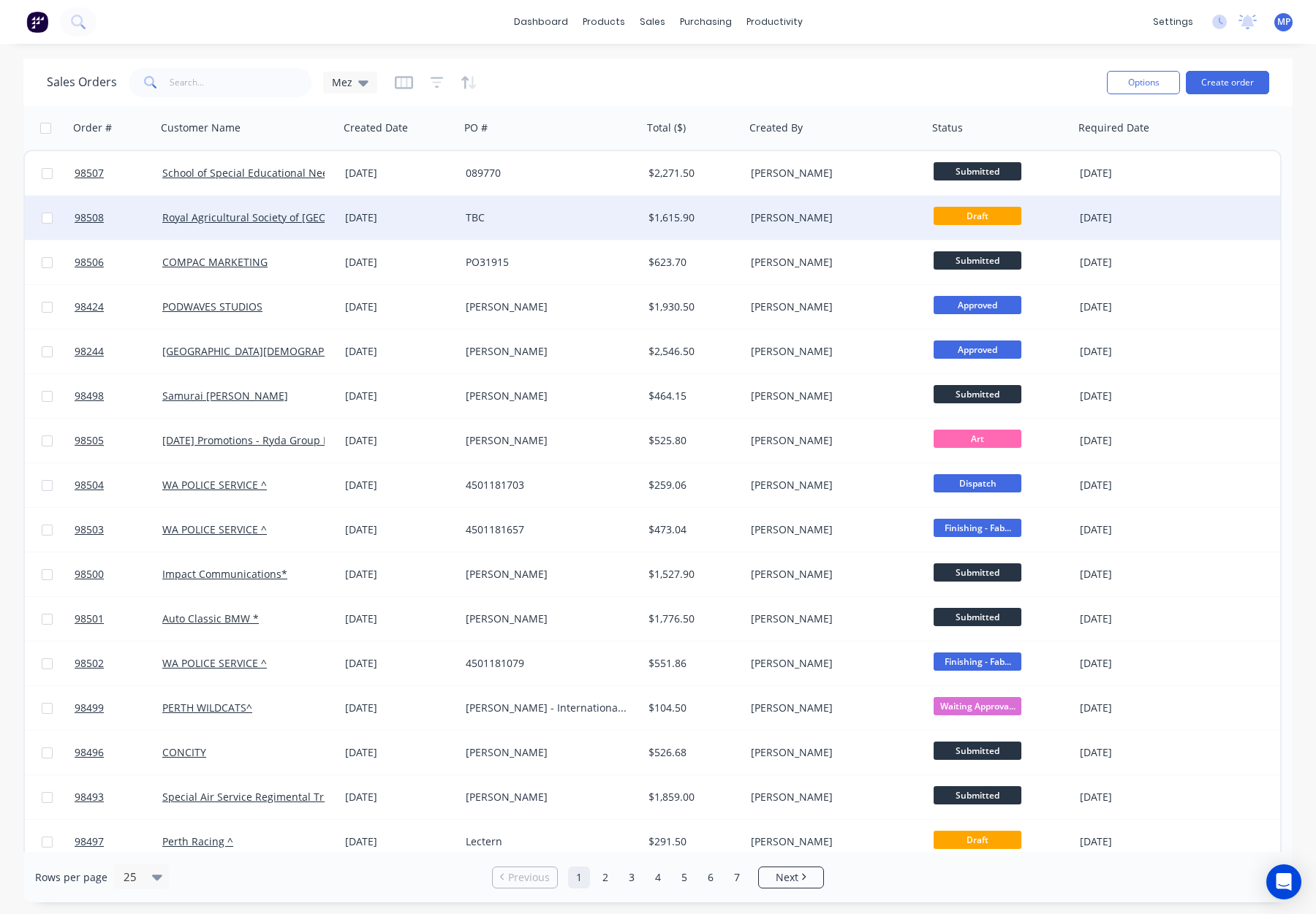
click at [832, 215] on div "[PERSON_NAME]" at bounding box center [832, 217] width 163 height 14
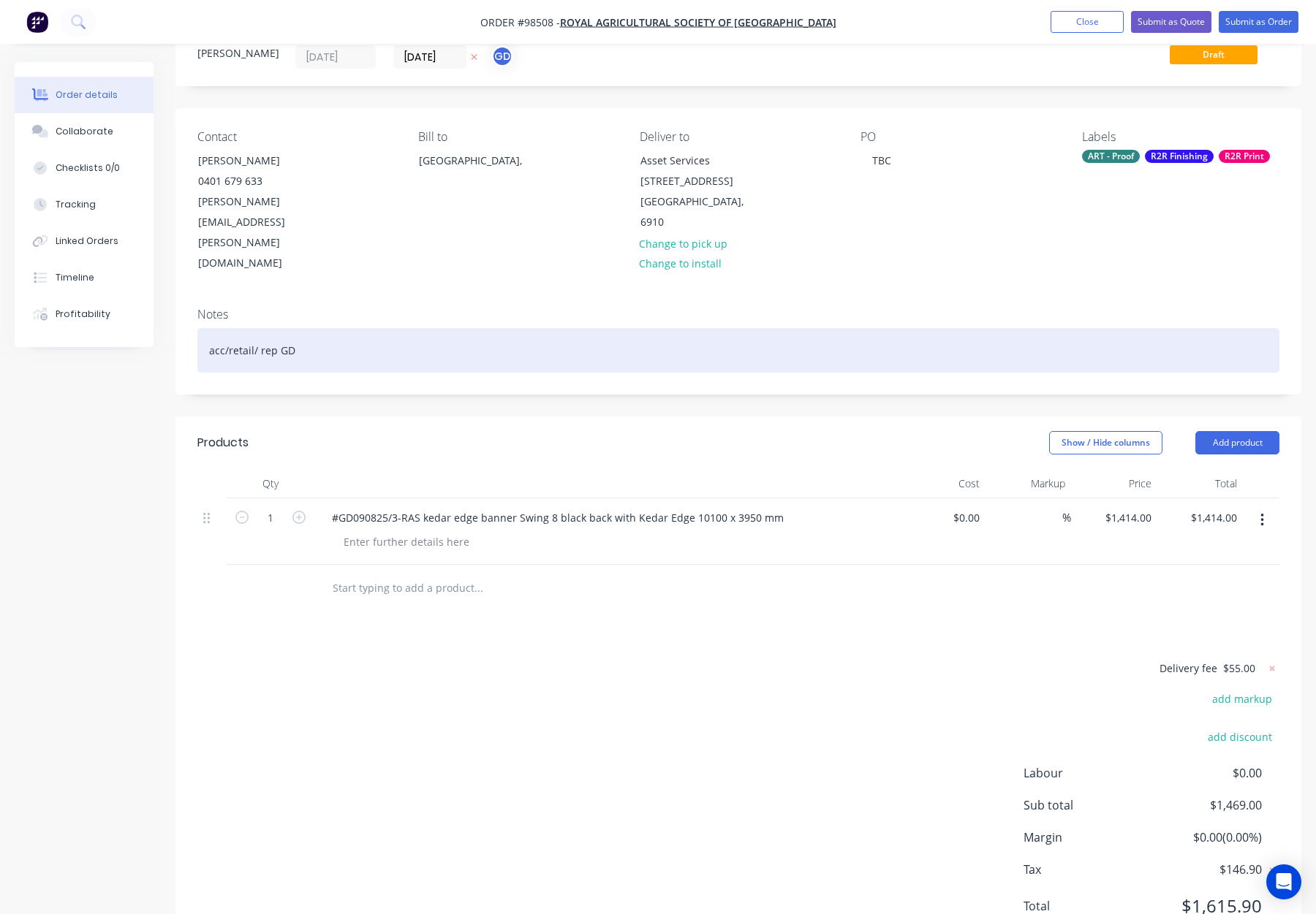
scroll to position [57, 0]
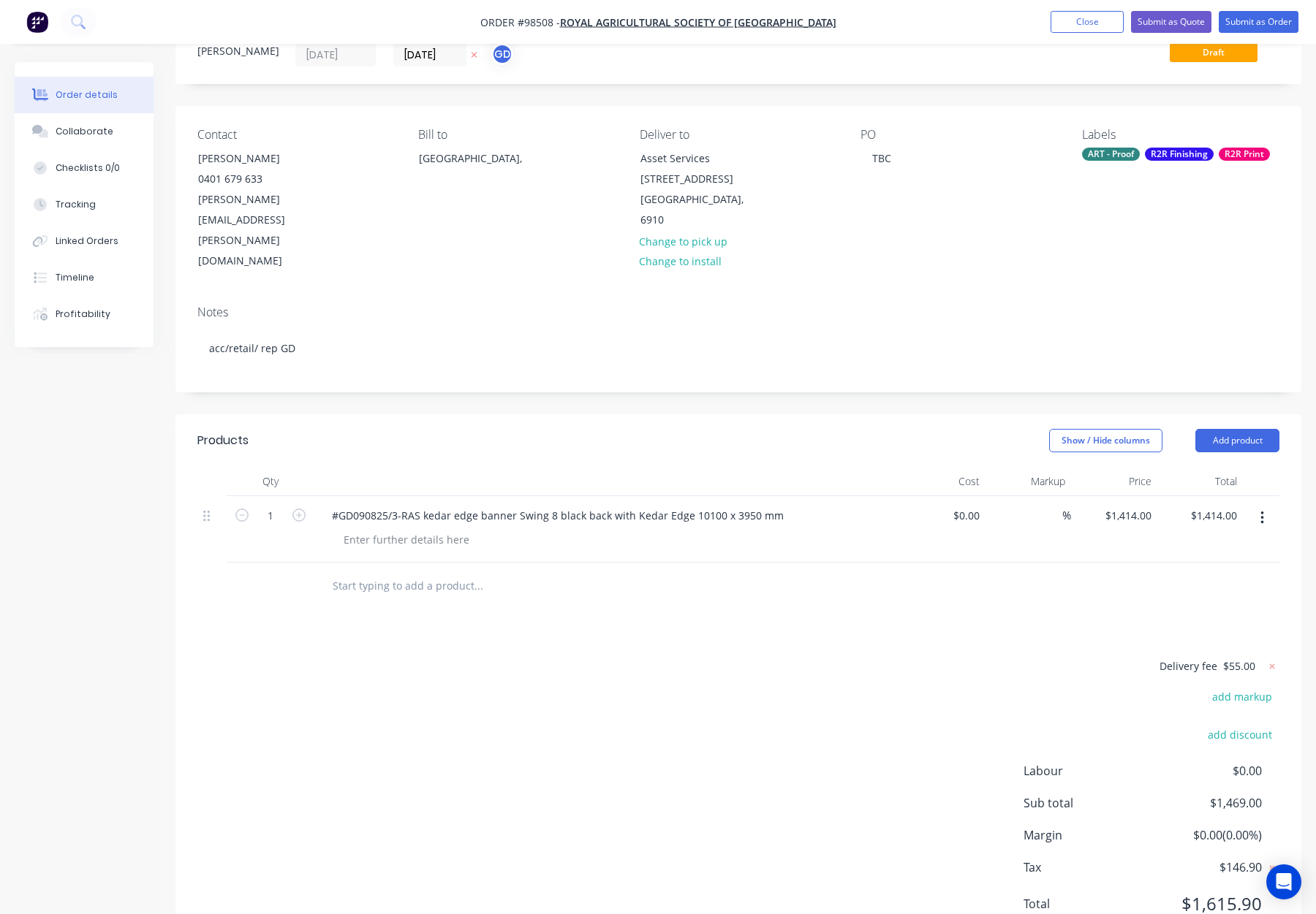
drag, startPoint x: 384, startPoint y: 517, endPoint x: 463, endPoint y: 533, distance: 80.6
click at [391, 572] on input "text" at bounding box center [479, 586] width 293 height 30
type input "B"
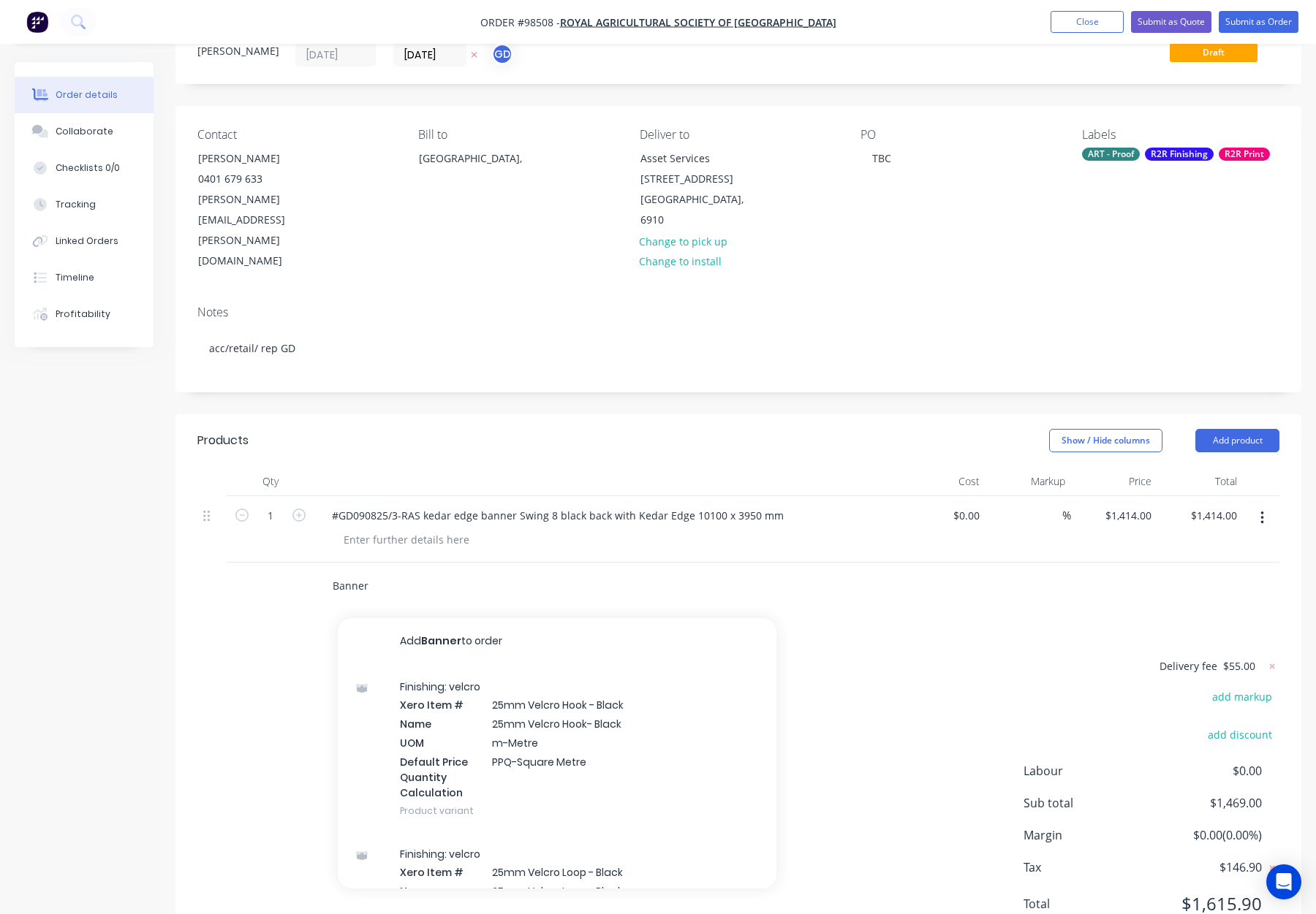
click at [359, 572] on input "Banner" at bounding box center [479, 586] width 293 height 30
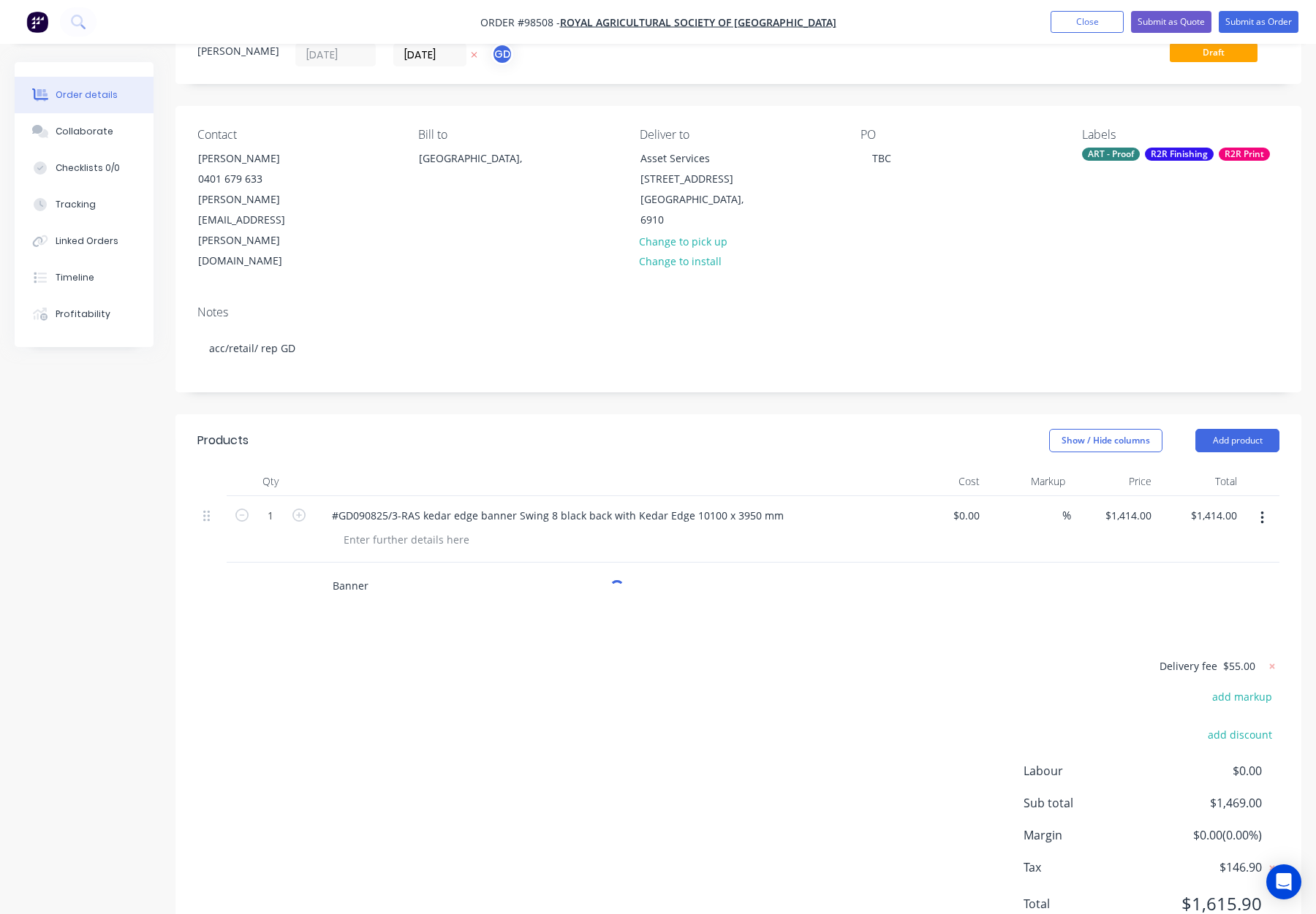
click at [395, 572] on input "Banner" at bounding box center [479, 586] width 293 height 30
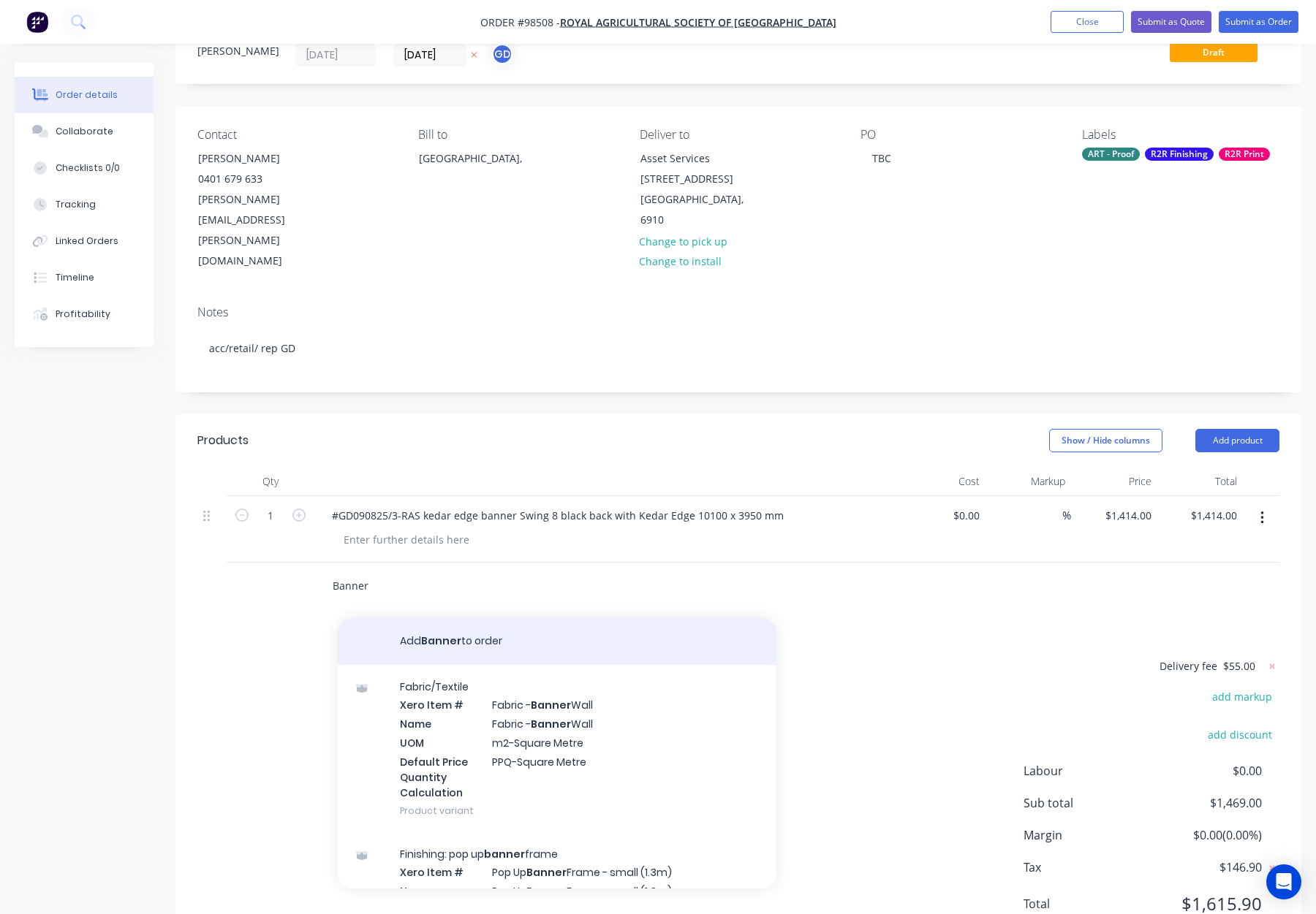
type input "Banner"
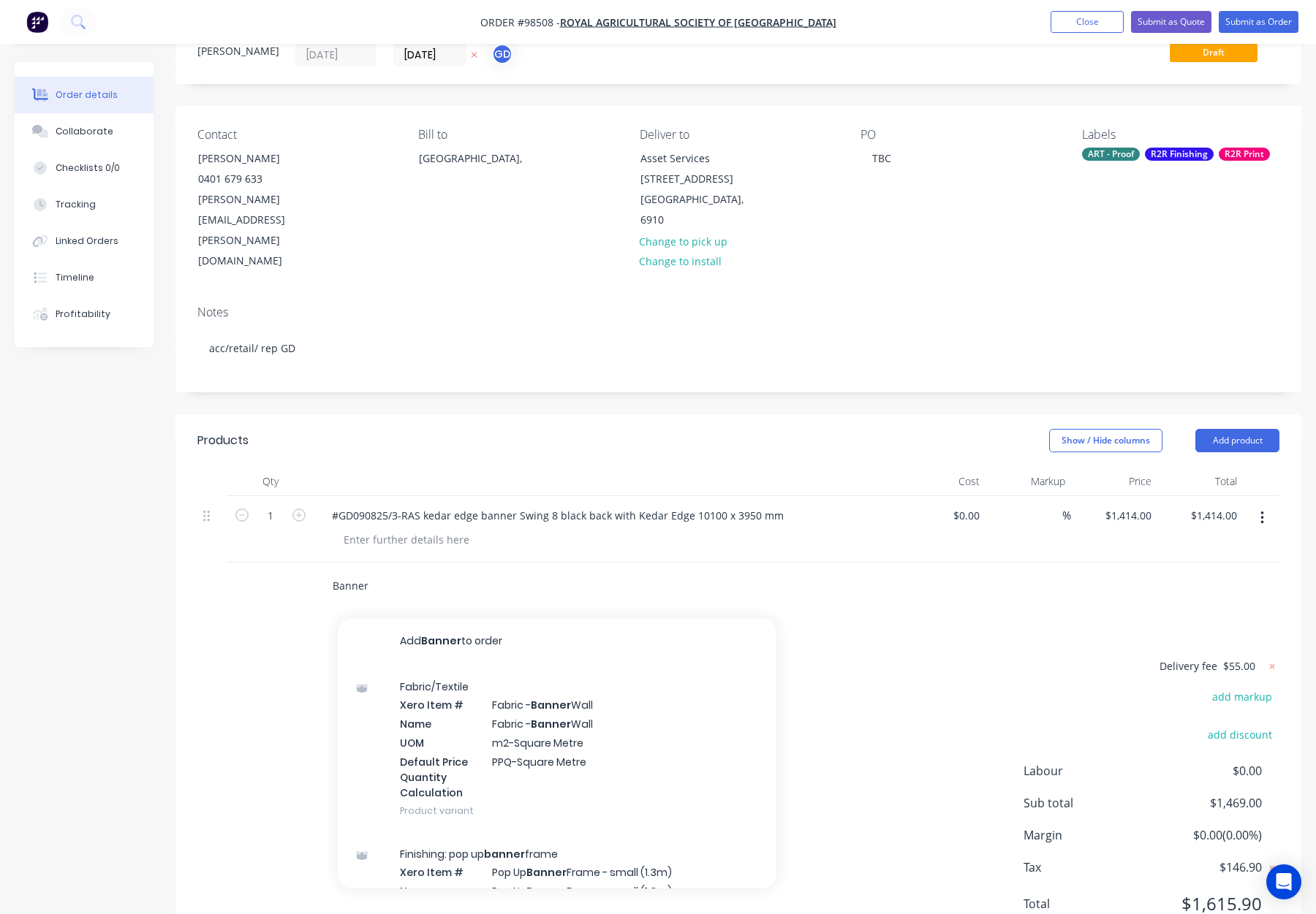
click at [478, 619] on button "Add Banner to order" at bounding box center [557, 642] width 438 height 47
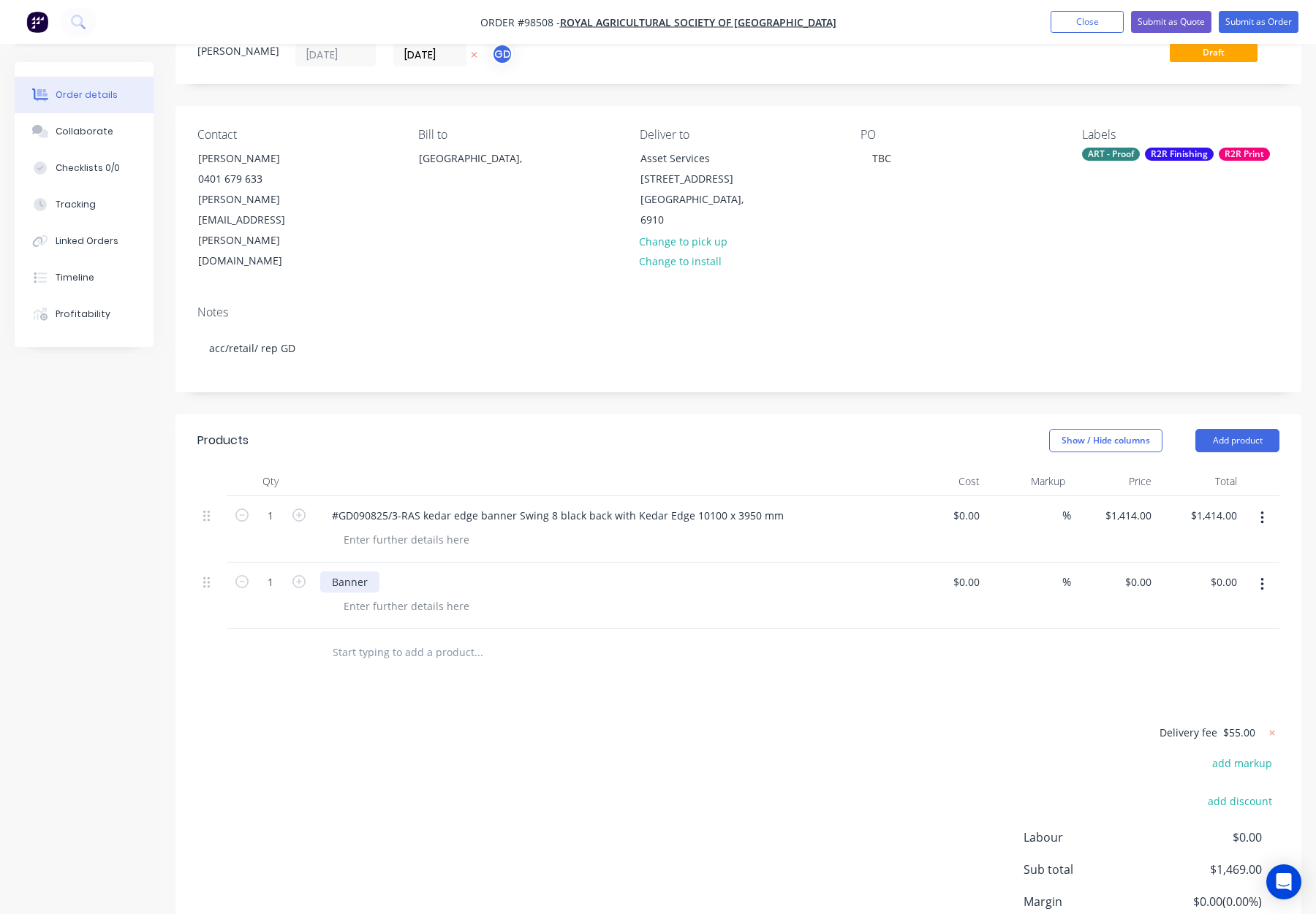
click at [370, 572] on div "Banner" at bounding box center [350, 583] width 59 height 22
click at [517, 638] on input "text" at bounding box center [479, 653] width 293 height 30
drag, startPoint x: 691, startPoint y: 453, endPoint x: 775, endPoint y: 454, distance: 84.0
click at [775, 505] on div "#GD090825/3-RAS kedar edge banner Swing 8 black back with Kedar Edge 10100 x 39…" at bounding box center [558, 515] width 475 height 22
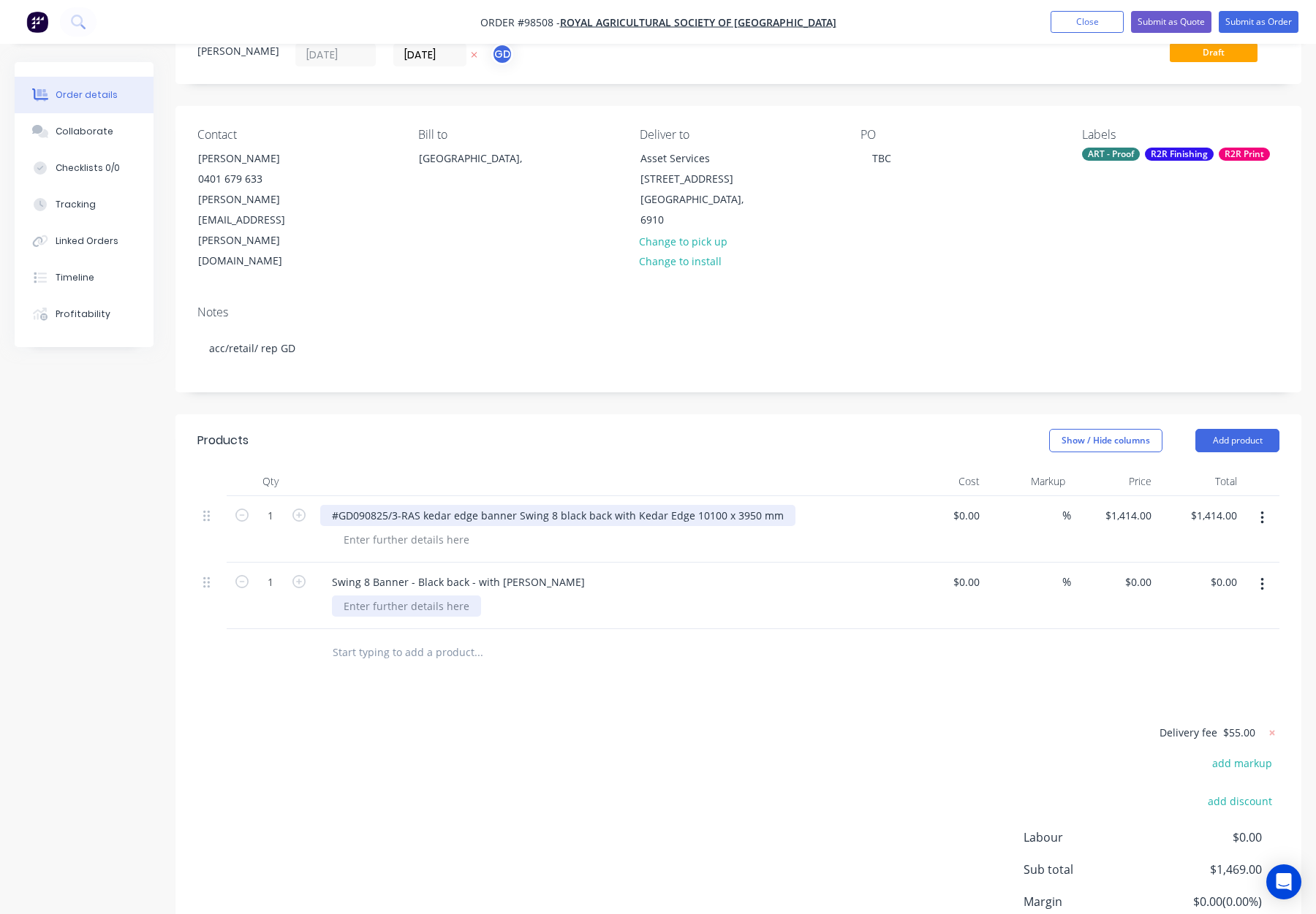
copy div "10100 x 3950 mm"
click at [386, 595] on div at bounding box center [407, 606] width 149 height 22
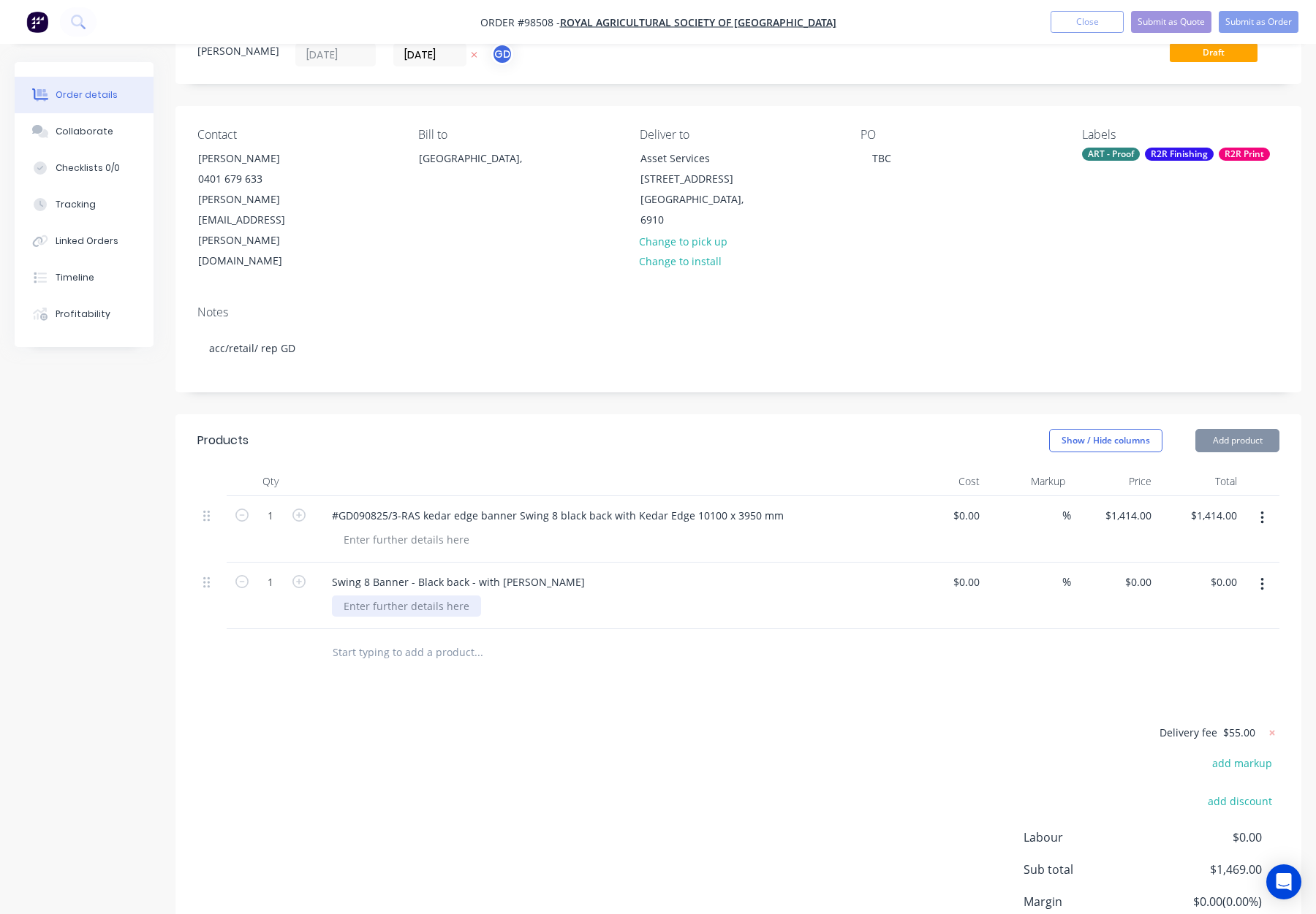
click at [377, 595] on div at bounding box center [407, 606] width 149 height 22
click at [375, 595] on div at bounding box center [407, 606] width 149 height 22
paste div
click at [775, 638] on div at bounding box center [578, 653] width 515 height 30
click at [1247, 429] on button "Add product" at bounding box center [1238, 441] width 84 height 23
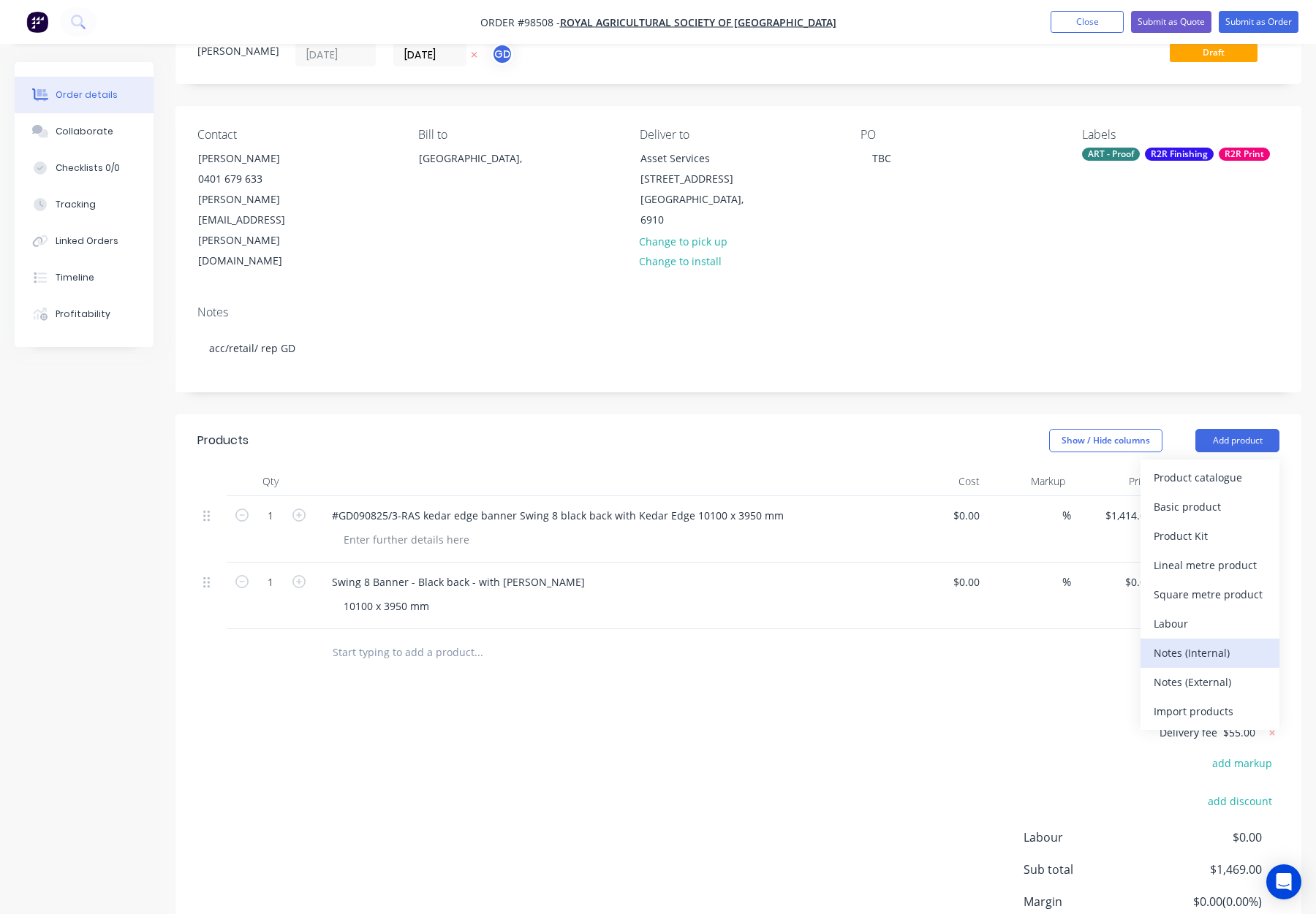
click at [1199, 643] on div "Notes (Internal)" at bounding box center [1210, 654] width 112 height 22
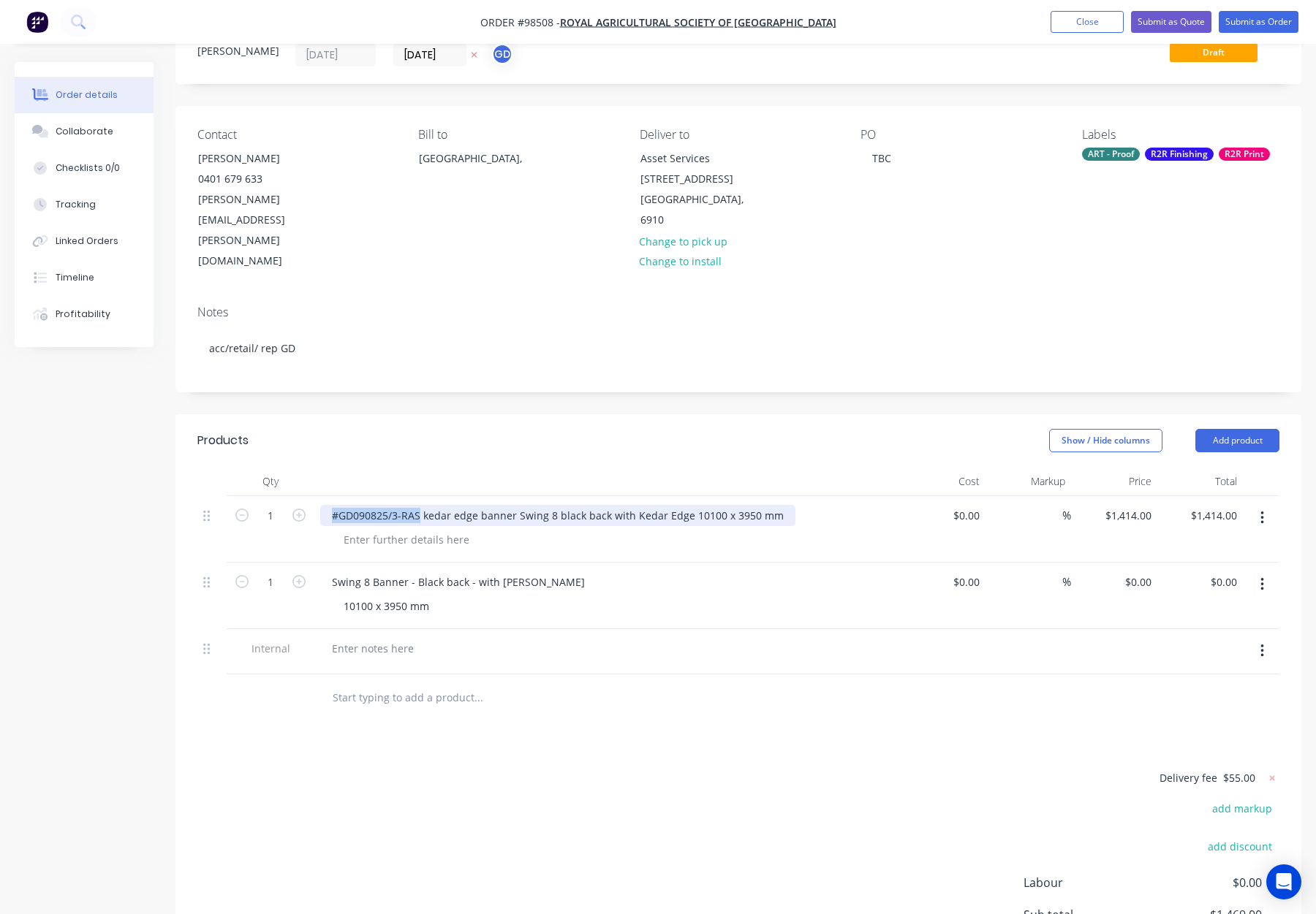
drag, startPoint x: 329, startPoint y: 450, endPoint x: 420, endPoint y: 454, distance: 91.1
click at [420, 505] on div "#GD090825/3-RAS kedar edge banner Swing 8 black back with Kedar Edge 10100 x 39…" at bounding box center [558, 515] width 475 height 22
click at [787, 429] on div "Show / Hide columns Add product" at bounding box center [853, 441] width 852 height 23
drag, startPoint x: 1238, startPoint y: 373, endPoint x: 1239, endPoint y: 381, distance: 8.1
click at [1238, 429] on button "Add product" at bounding box center [1238, 441] width 84 height 23
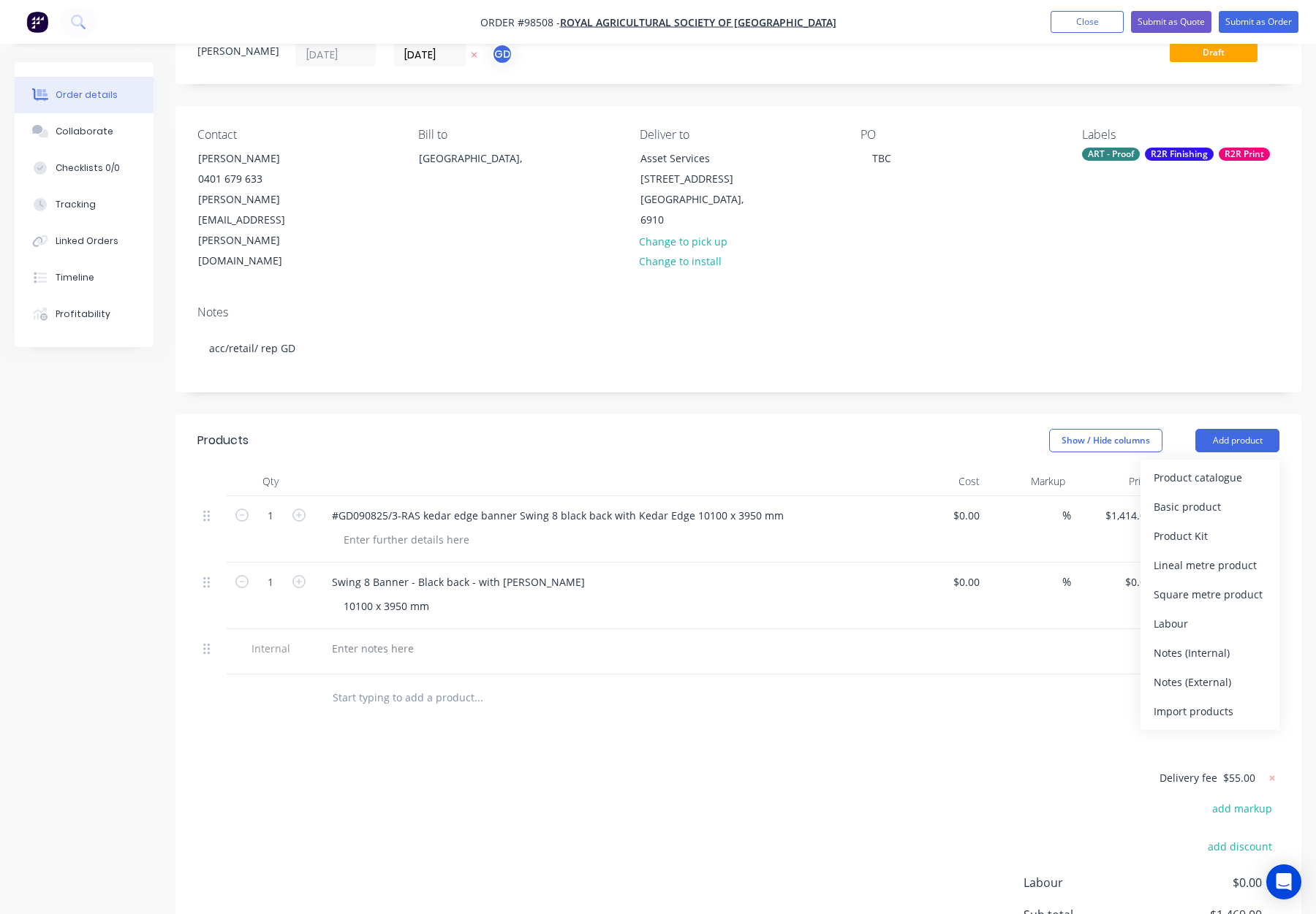
drag, startPoint x: 1226, startPoint y: 623, endPoint x: 781, endPoint y: 559, distance: 449.6
click at [1226, 672] on div "Notes (External)" at bounding box center [1210, 682] width 112 height 22
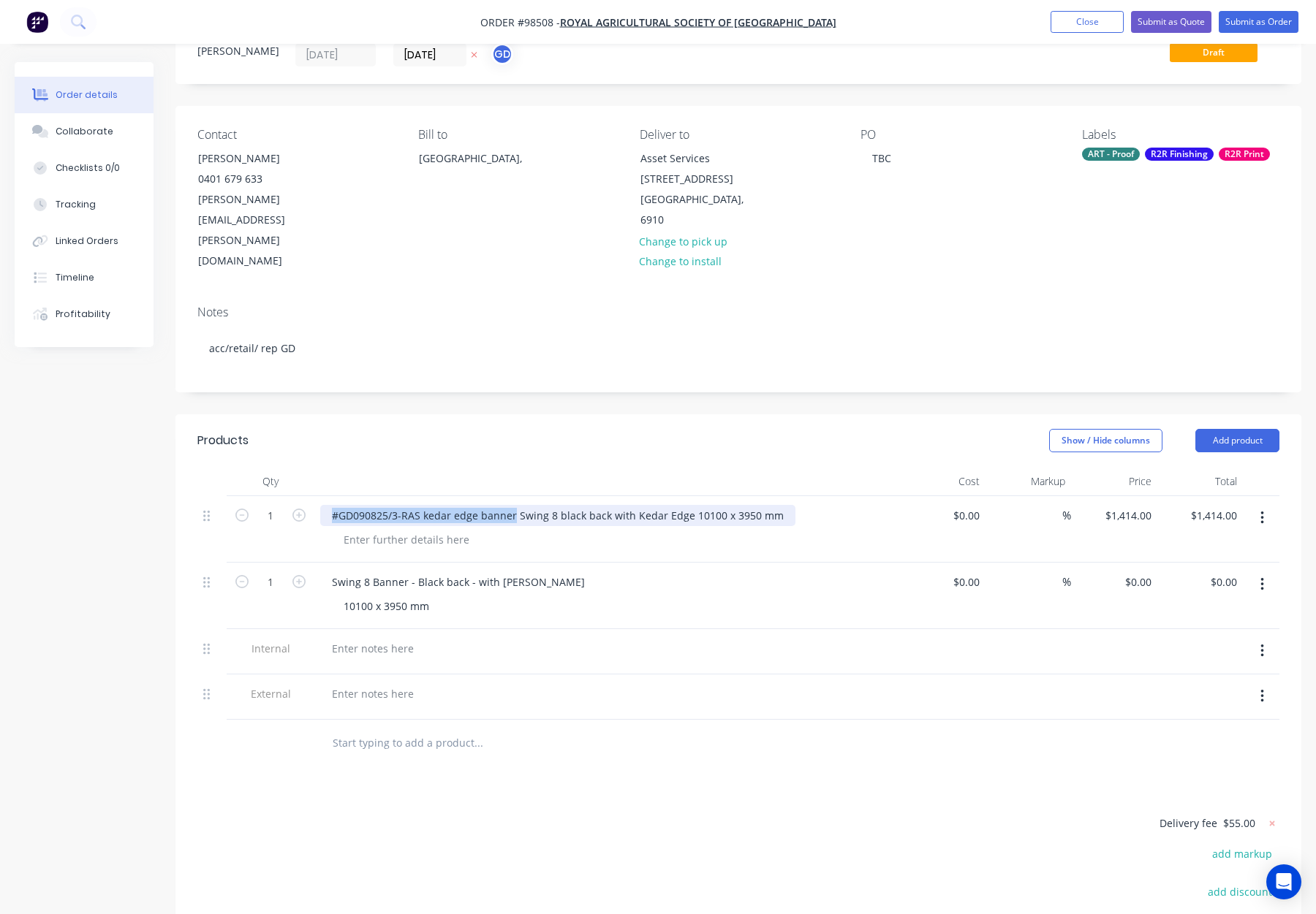
drag, startPoint x: 372, startPoint y: 453, endPoint x: 513, endPoint y: 460, distance: 141.2
click at [513, 505] on div "#GD090825/3-RAS kedar edge banner Swing 8 black back with Kedar Edge 10100 x 39…" at bounding box center [558, 515] width 475 height 22
copy div "#GD090825/3-RAS kedar edge banner"
click at [351, 674] on div at bounding box center [606, 697] width 585 height 45
click at [351, 683] on div at bounding box center [373, 694] width 105 height 22
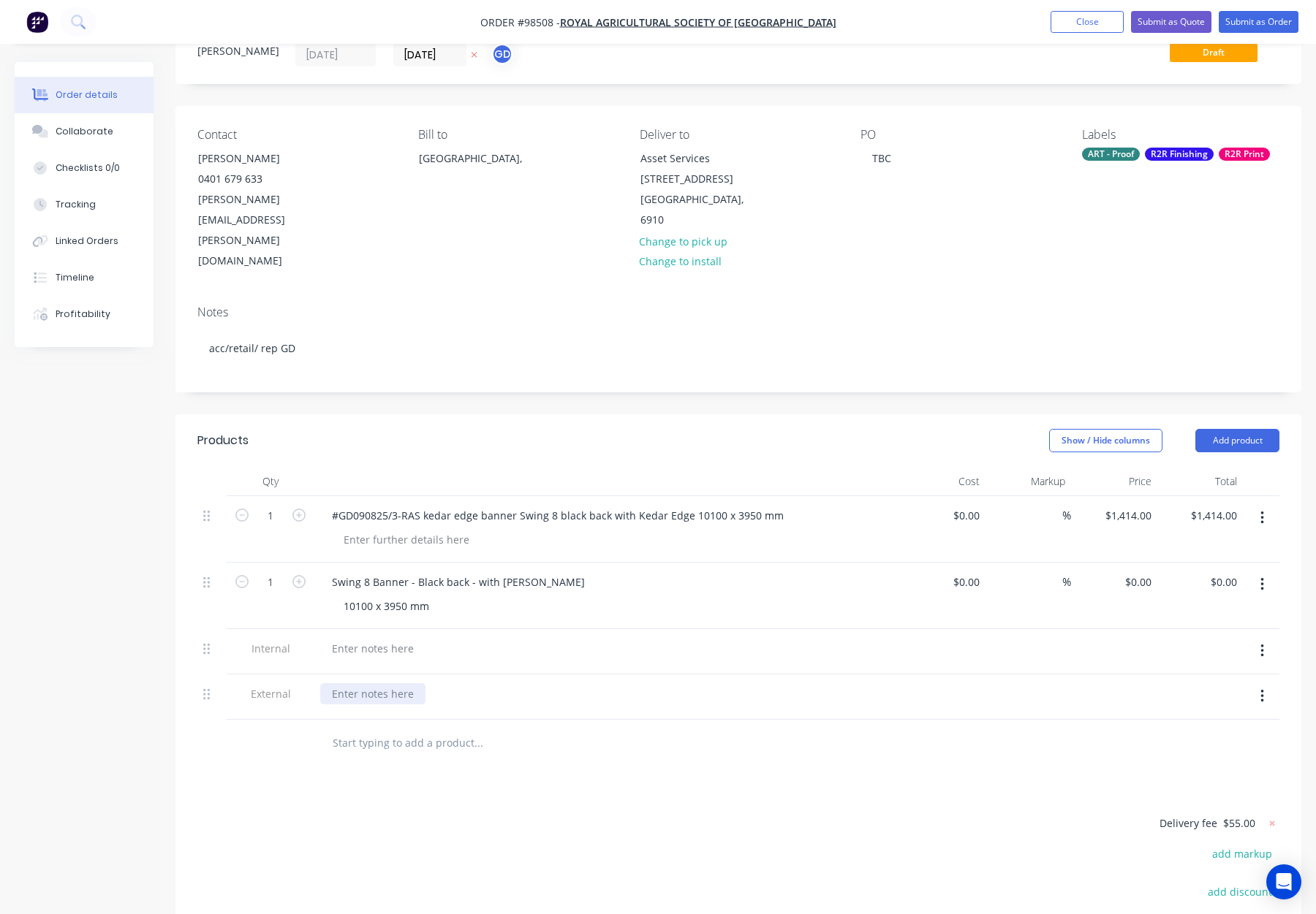
click at [352, 683] on div at bounding box center [373, 694] width 105 height 22
click at [345, 683] on div at bounding box center [373, 694] width 105 height 22
paste div
click at [429, 683] on div "#GD090825/3-RAS kedar edge banner" at bounding box center [425, 694] width 208 height 22
drag, startPoint x: 455, startPoint y: 630, endPoint x: 462, endPoint y: 642, distance: 13.9
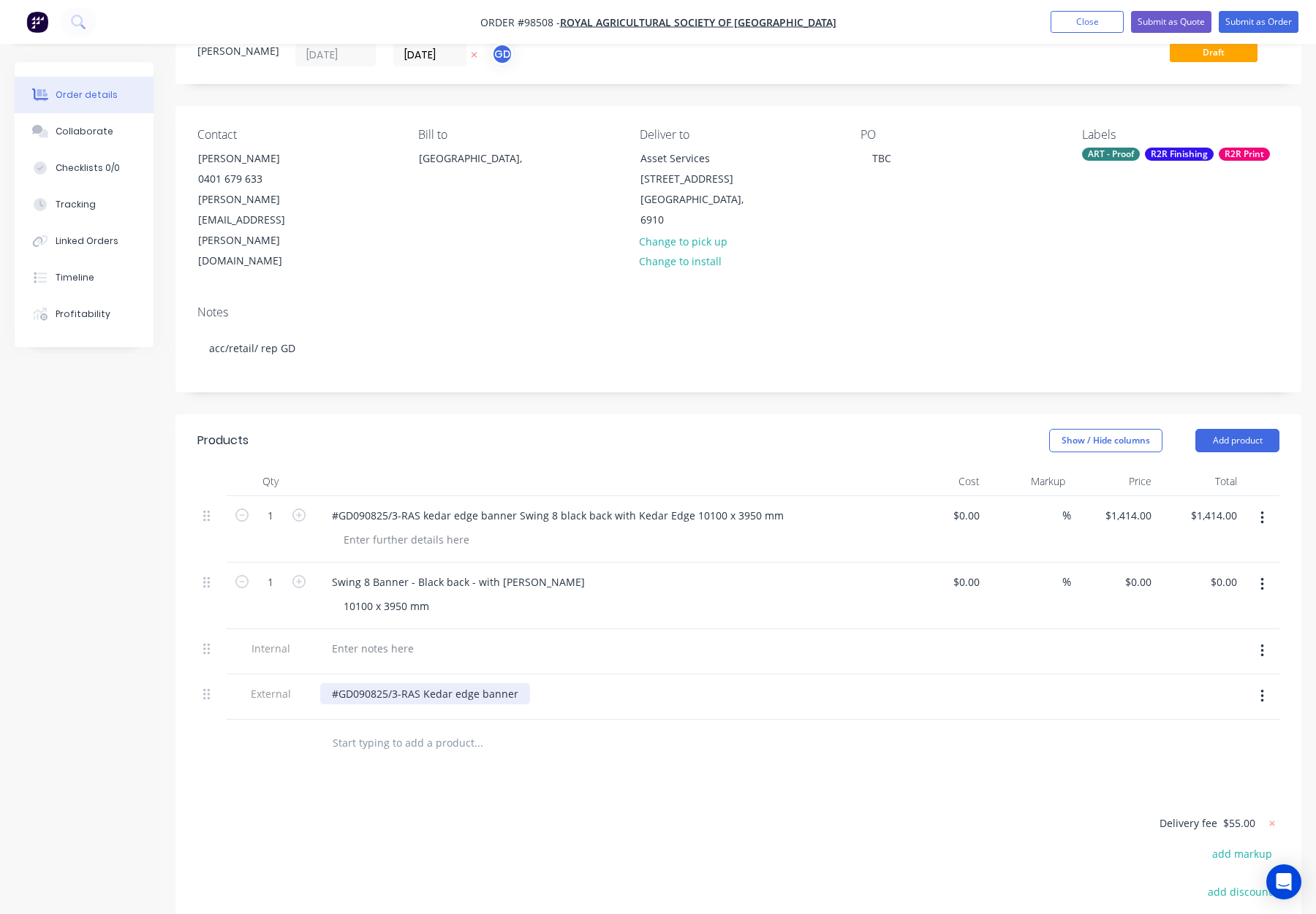
click at [455, 683] on div "#GD090825/3-RAS Kedar edge banner" at bounding box center [426, 694] width 210 height 22
click at [484, 683] on div "#GD090825/3-RAS Kedar Edge banner" at bounding box center [426, 694] width 210 height 22
click at [578, 720] on div at bounding box center [578, 743] width 526 height 48
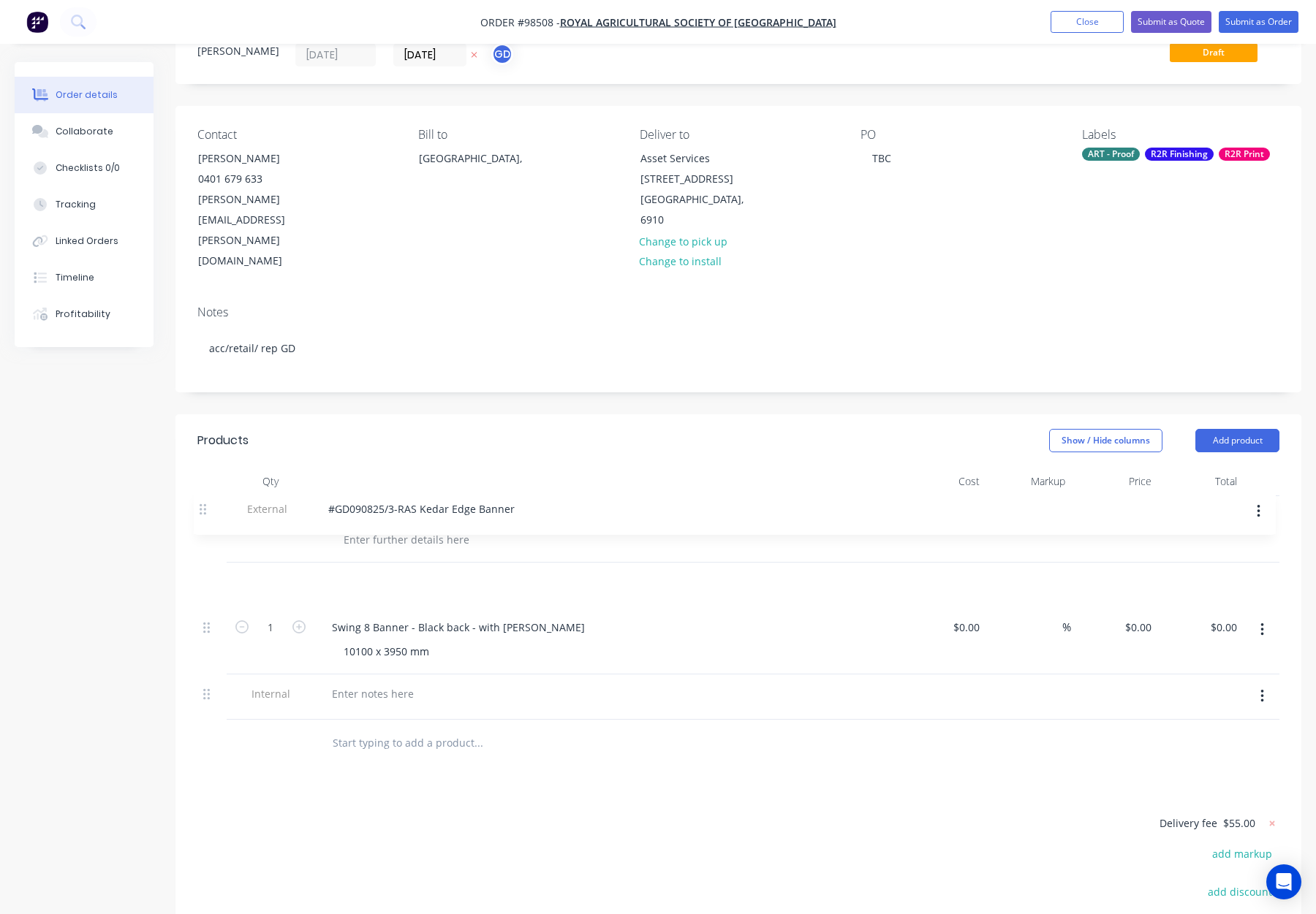
drag, startPoint x: 217, startPoint y: 573, endPoint x: 210, endPoint y: 503, distance: 70.3
click at [210, 503] on div "1 #GD090825/3-RAS kedar edge banner Swing 8 black back with Kedar Edge 10100 x …" at bounding box center [738, 608] width 1082 height 224
click at [1229, 617] on input "0.00" at bounding box center [1225, 628] width 33 height 22
type input "1414"
type input "$1,414.00"
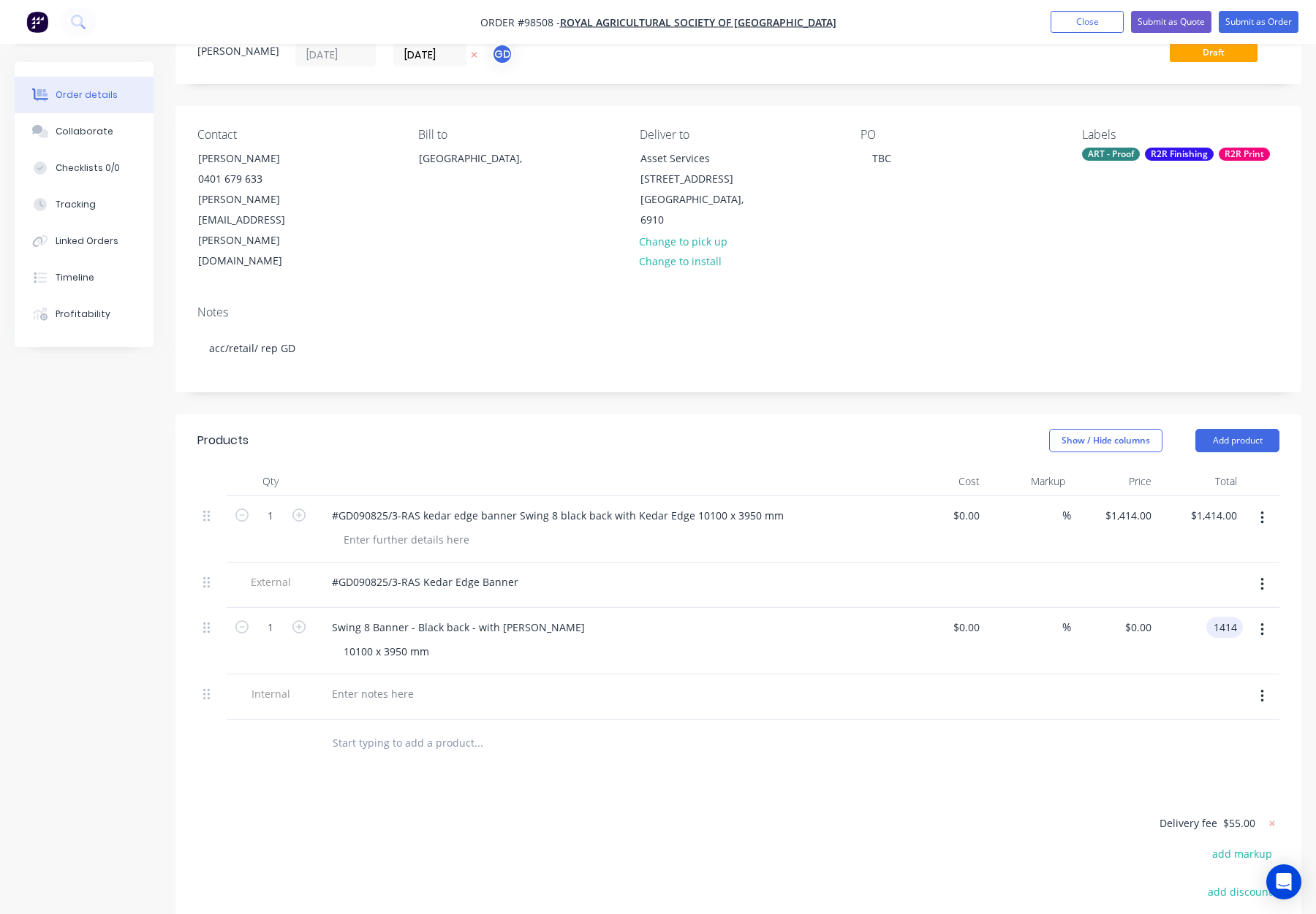
type input "$1,414.00"
click at [1047, 733] on div "Products Show / Hide columns Add product Qty Cost Markup Price Total 1 #GD09082…" at bounding box center [738, 763] width 1126 height 697
click at [1266, 505] on button "button" at bounding box center [1262, 517] width 34 height 26
click at [1229, 634] on div "Delete" at bounding box center [1210, 645] width 112 height 22
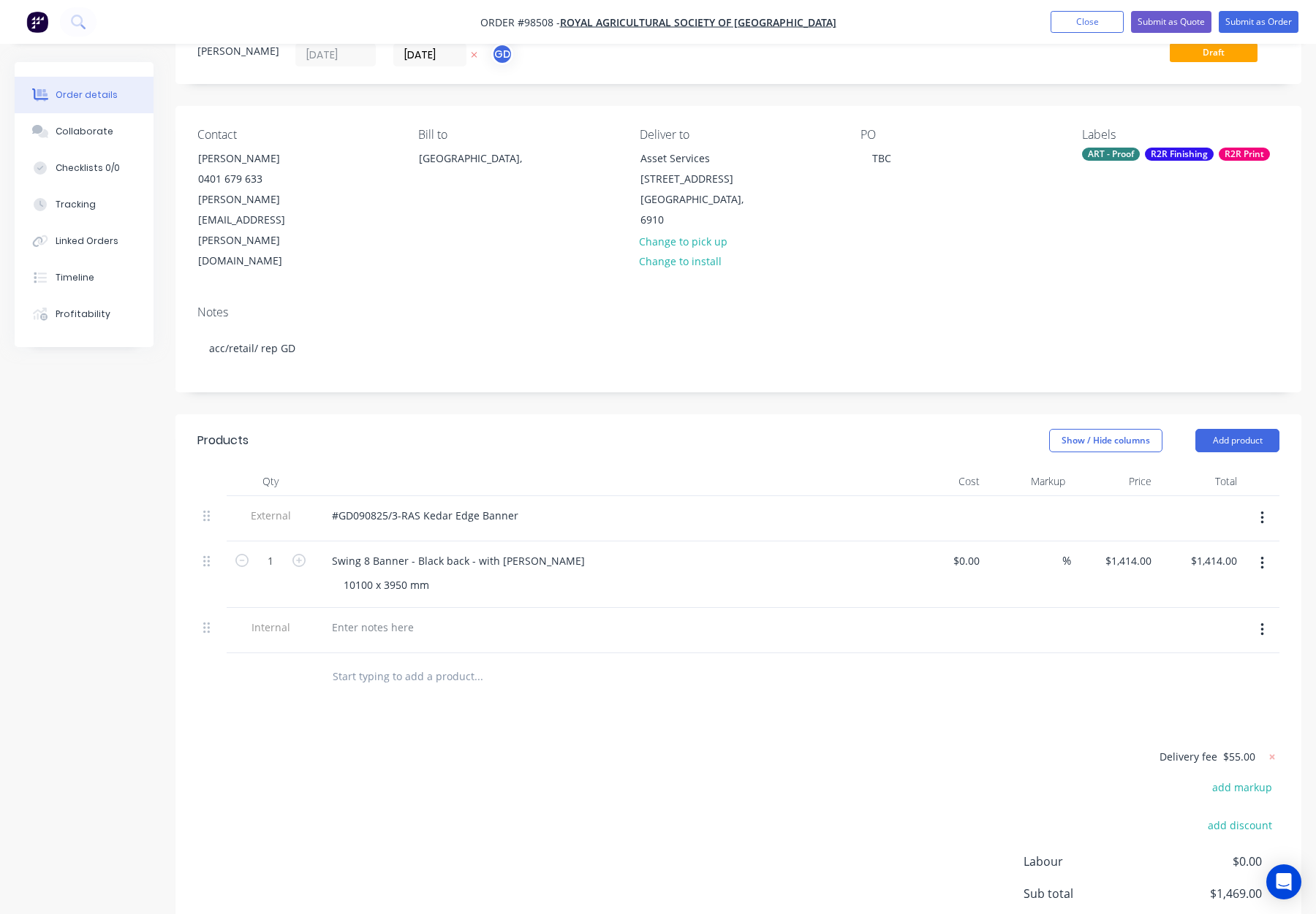
click at [590, 662] on input "text" at bounding box center [479, 676] width 293 height 30
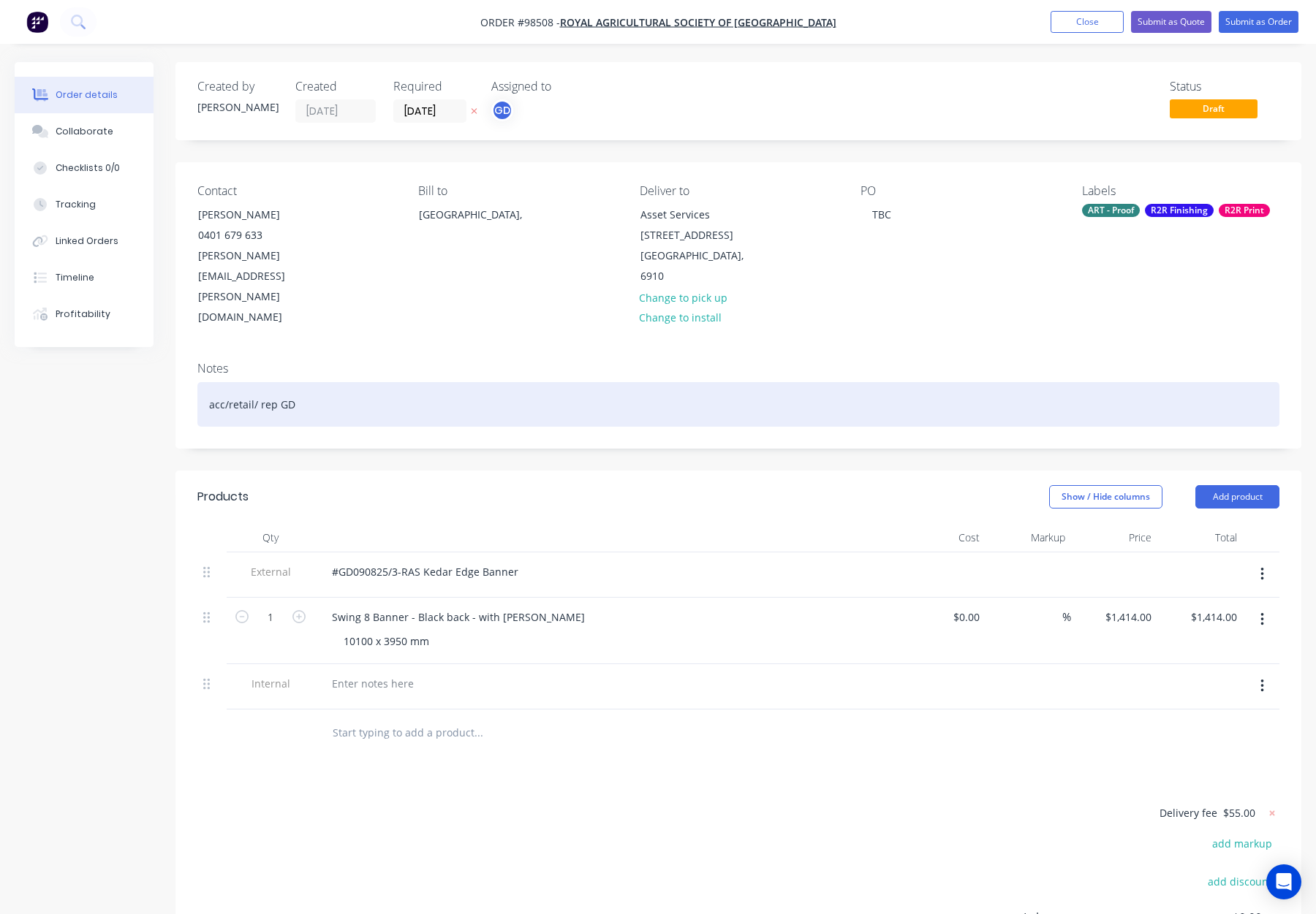
click at [411, 382] on div "acc/retail/ rep GD" at bounding box center [738, 405] width 1082 height 45
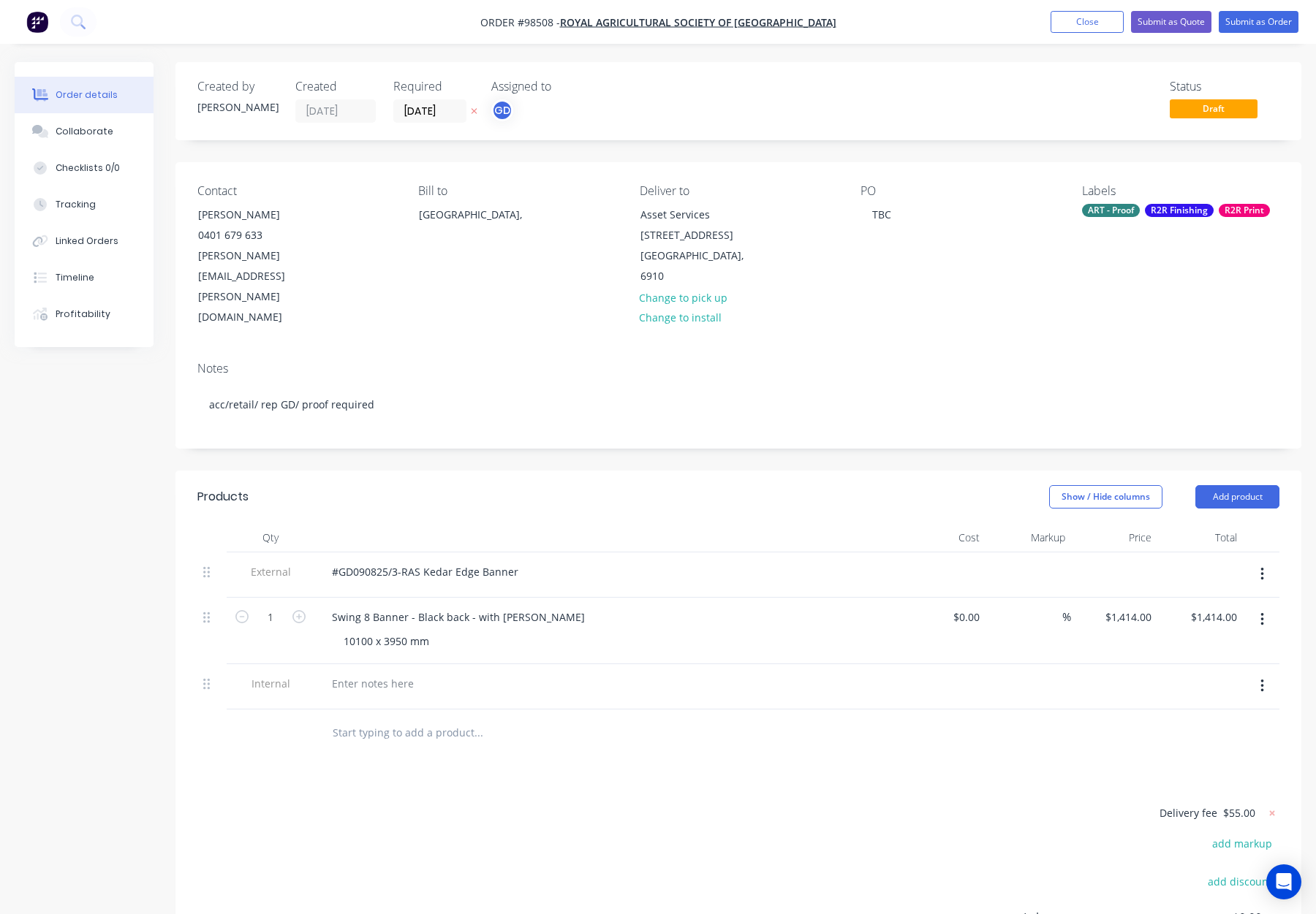
click at [1122, 208] on div "ART - Proof" at bounding box center [1111, 210] width 57 height 13
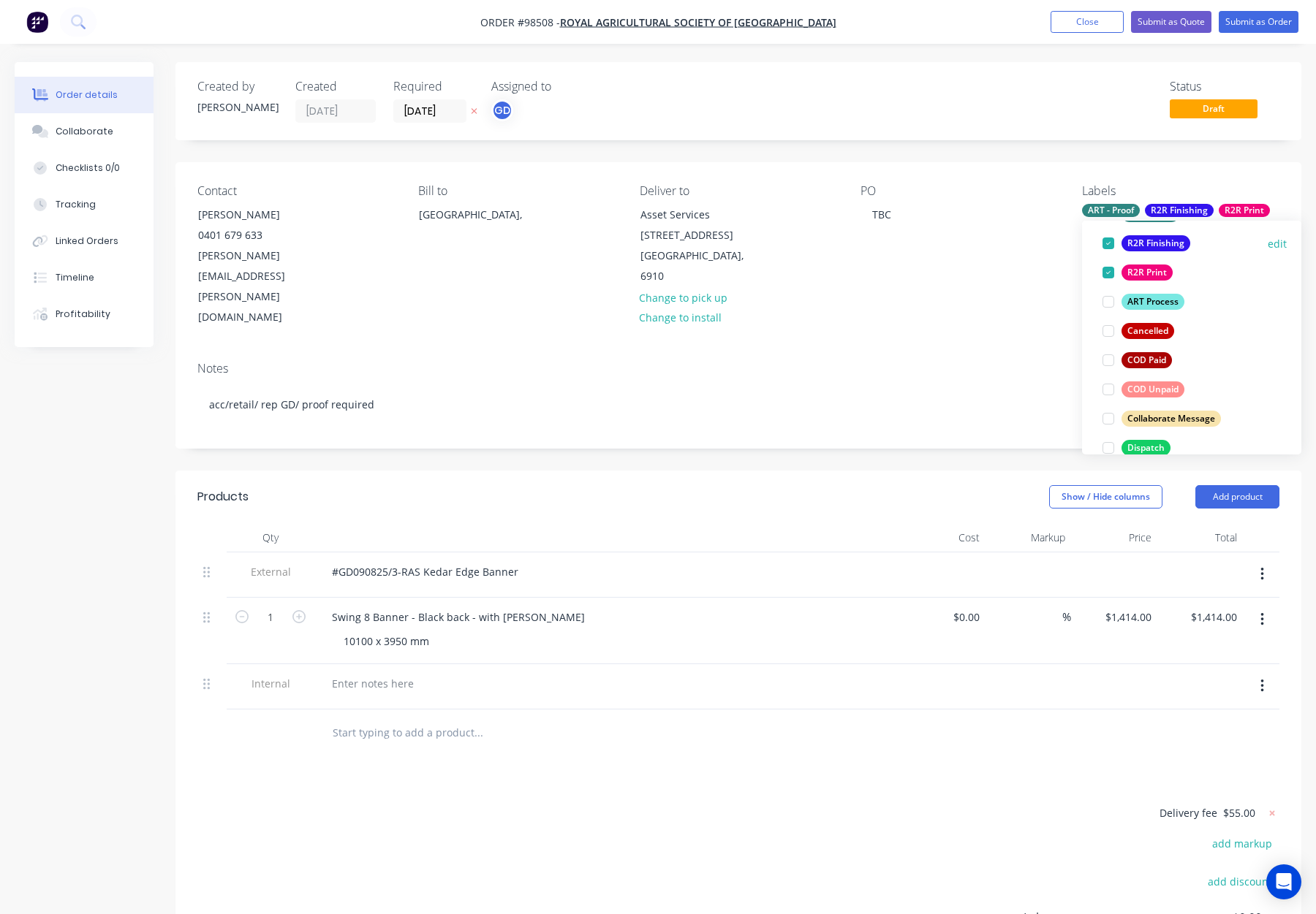
scroll to position [141, 0]
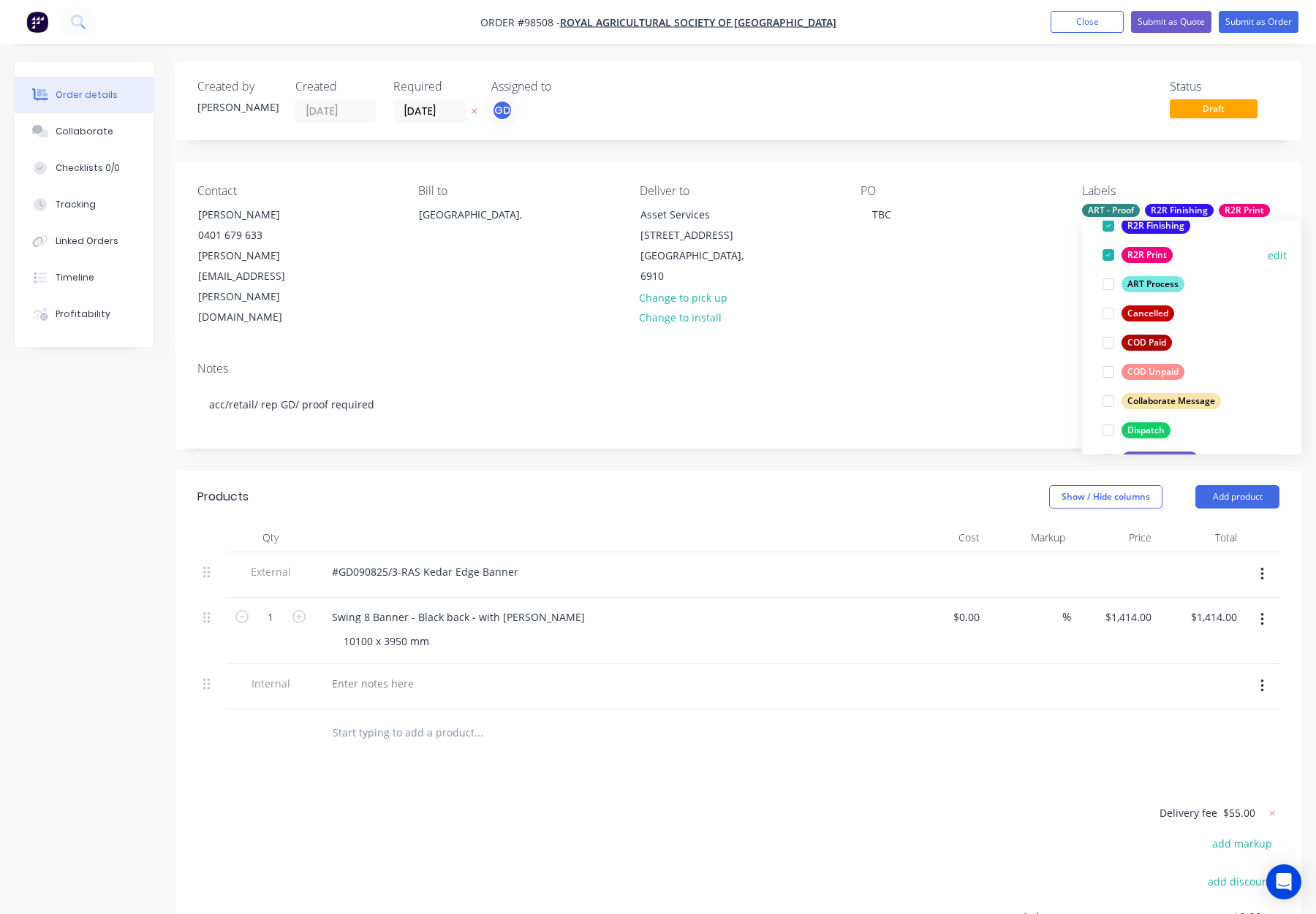
click at [1148, 434] on div "Dispatch" at bounding box center [1146, 430] width 49 height 16
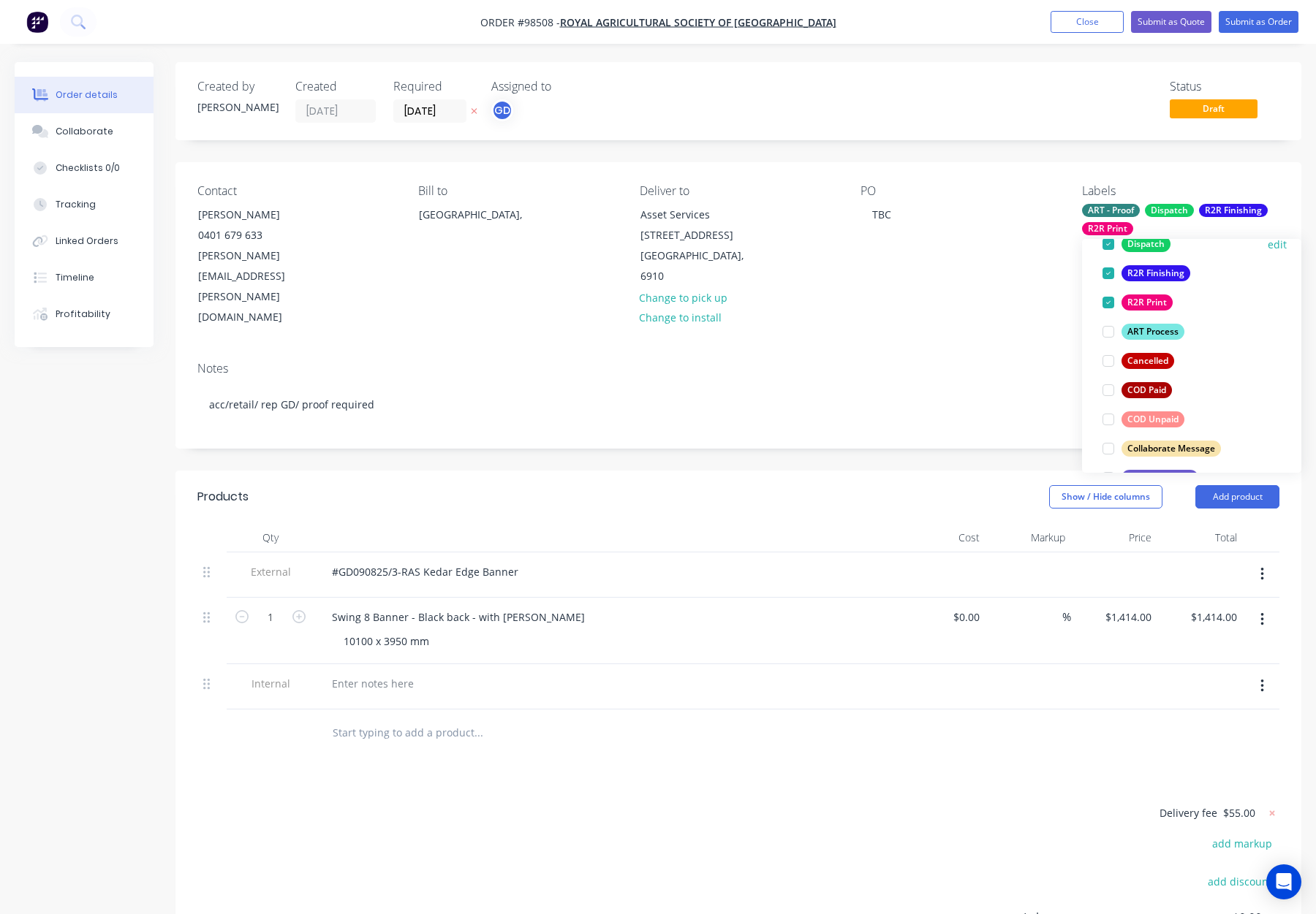
scroll to position [0, 0]
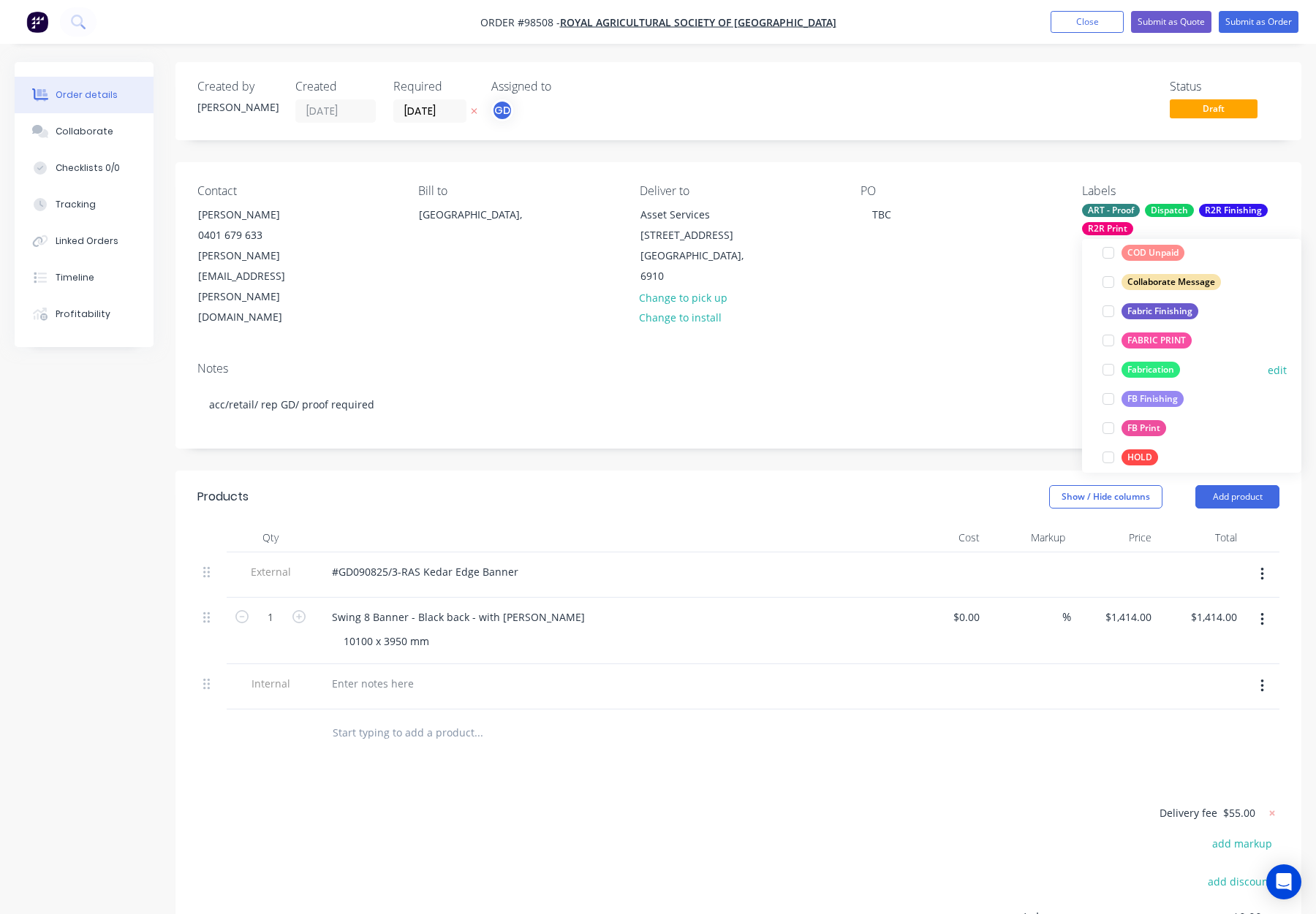
click at [1158, 367] on div "Fabrication" at bounding box center [1151, 370] width 58 height 16
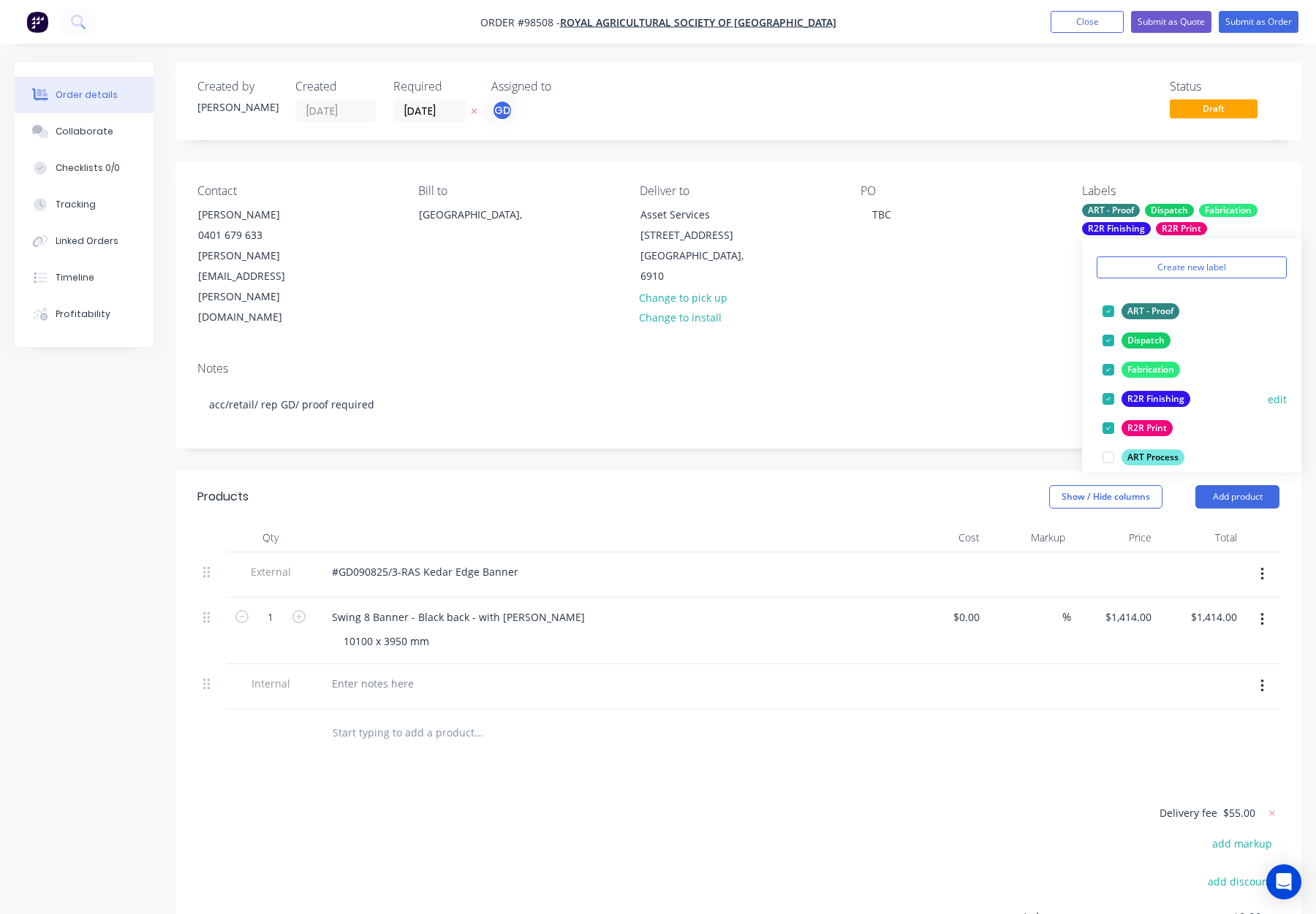
click at [1160, 367] on div "Fabrication" at bounding box center [1151, 370] width 58 height 16
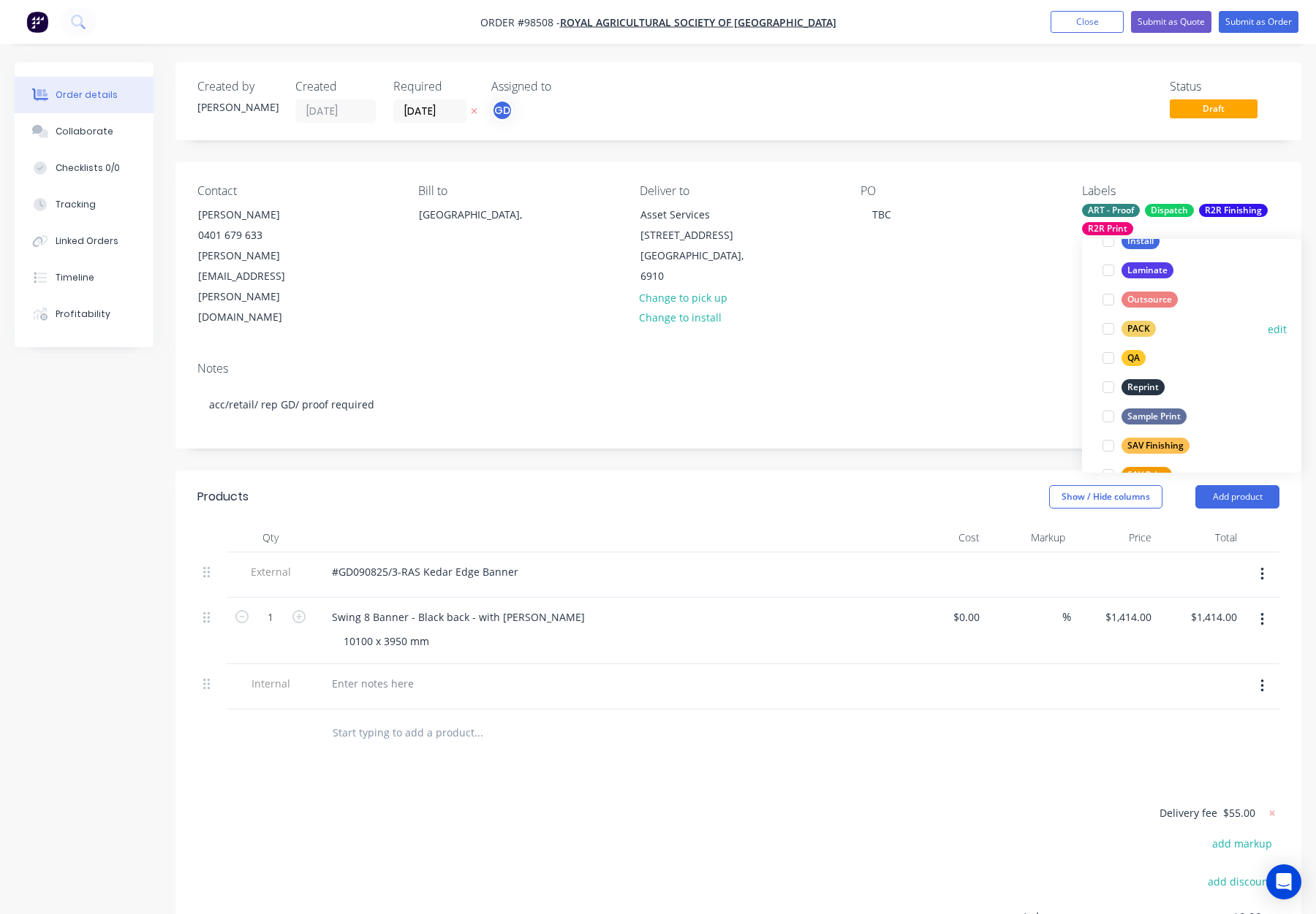
drag, startPoint x: 1128, startPoint y: 319, endPoint x: 1149, endPoint y: 328, distance: 22.8
click at [1128, 319] on button "PACK" at bounding box center [1129, 329] width 65 height 21
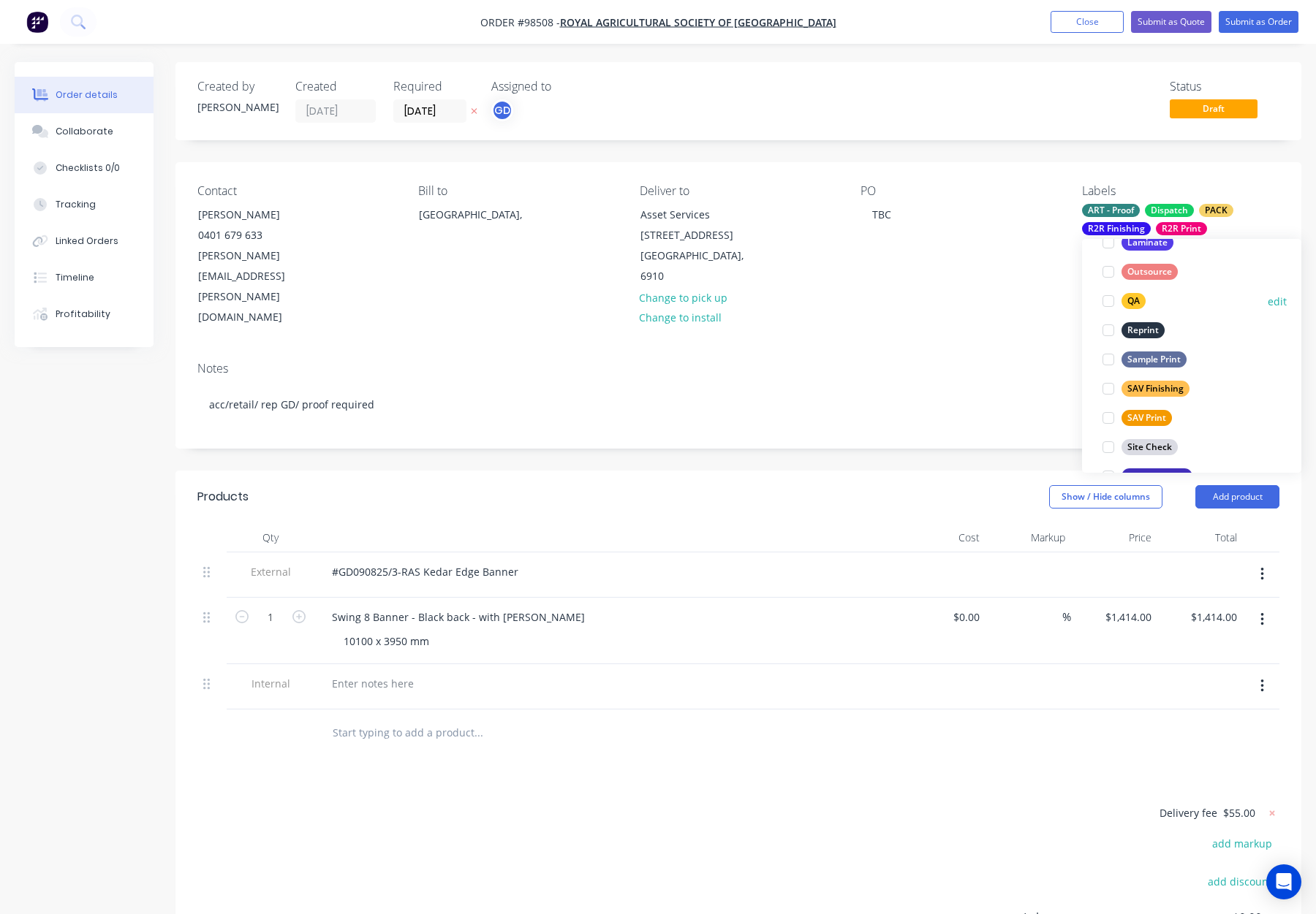
click at [1139, 294] on div "QA" at bounding box center [1134, 301] width 24 height 16
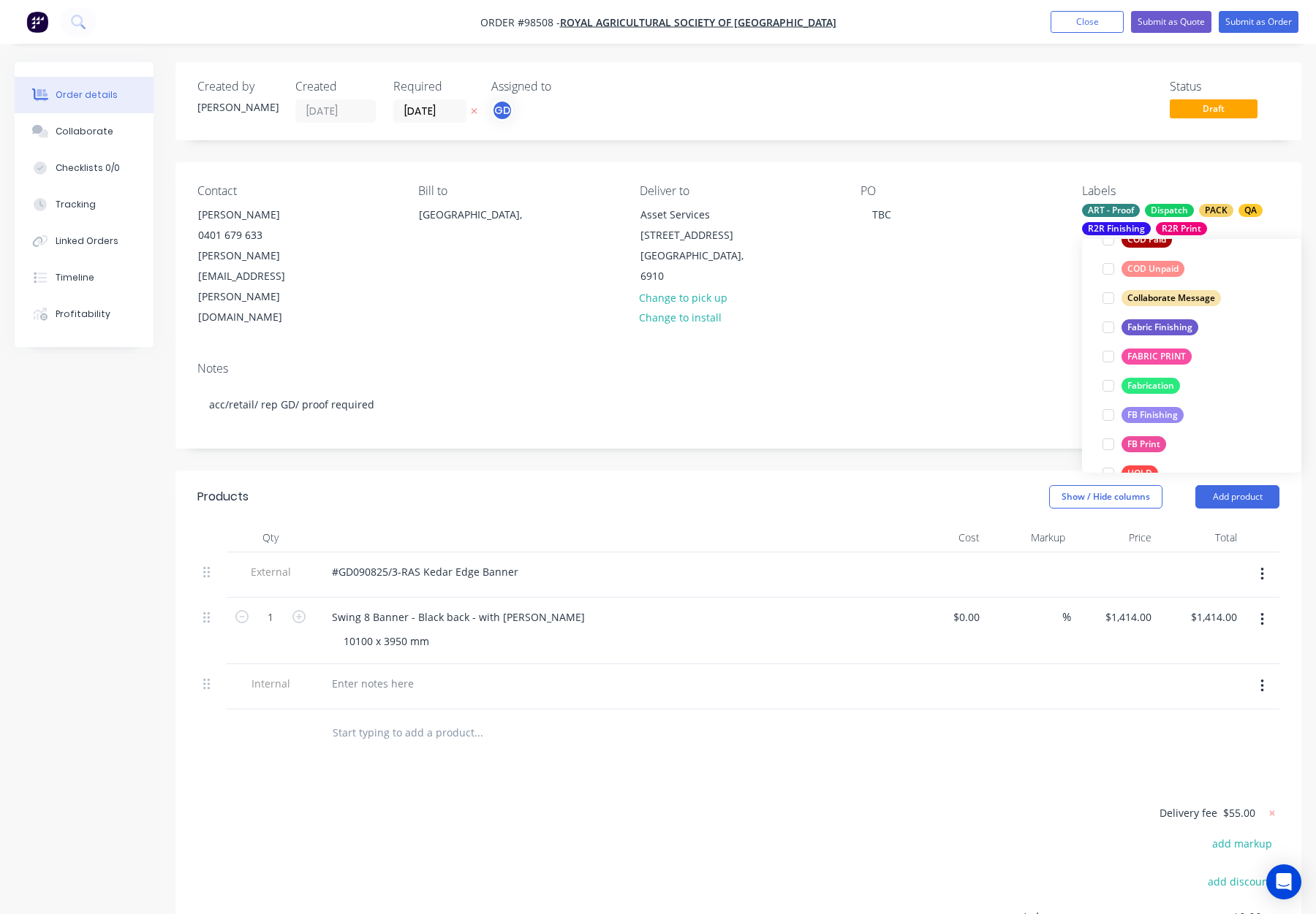
scroll to position [701, 0]
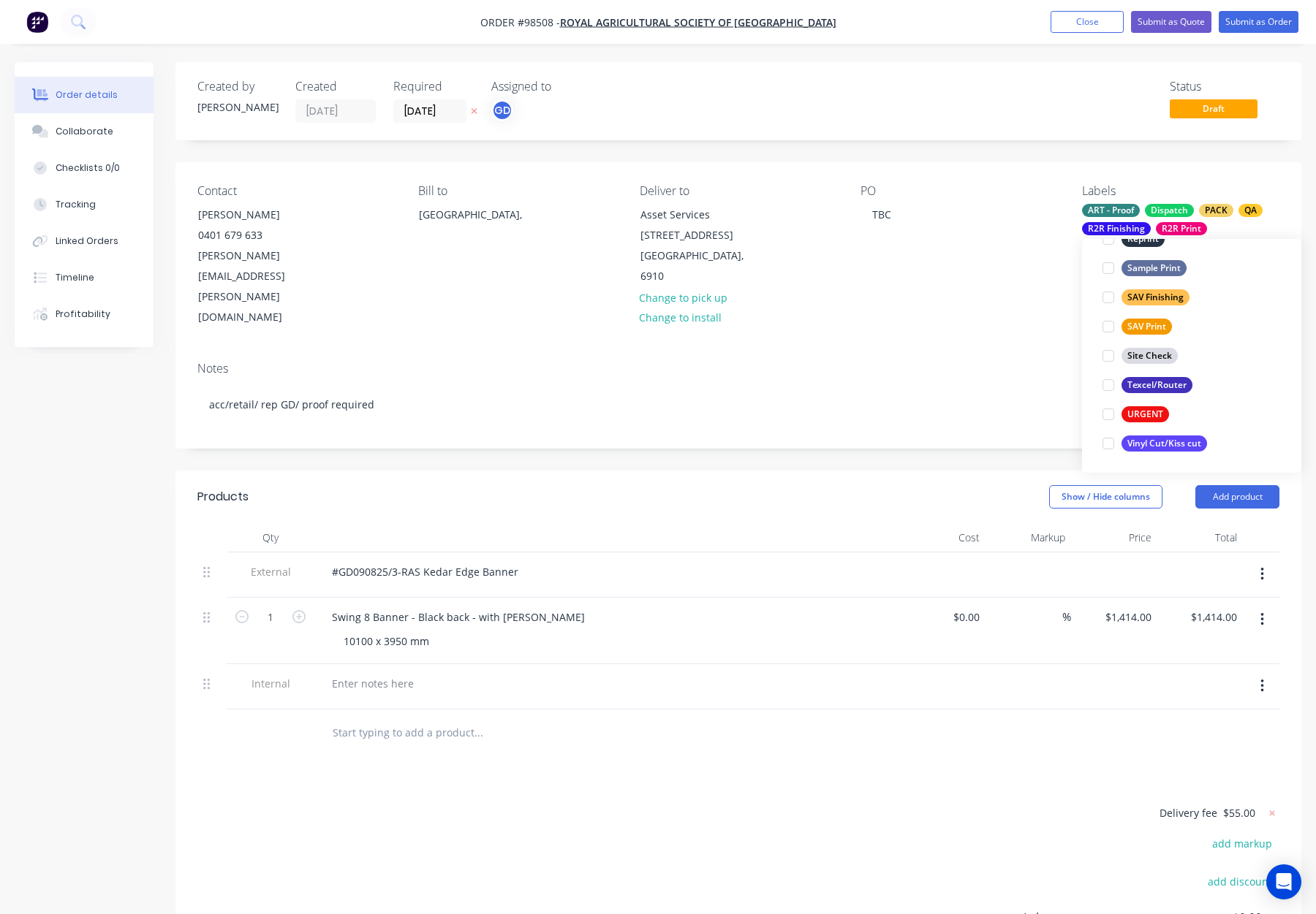
click at [961, 286] on div "Contact Ryan Holmes 0401 679 633 Ryan.Holmes@raswa.org.au Bill to Australia, De…" at bounding box center [738, 256] width 1126 height 188
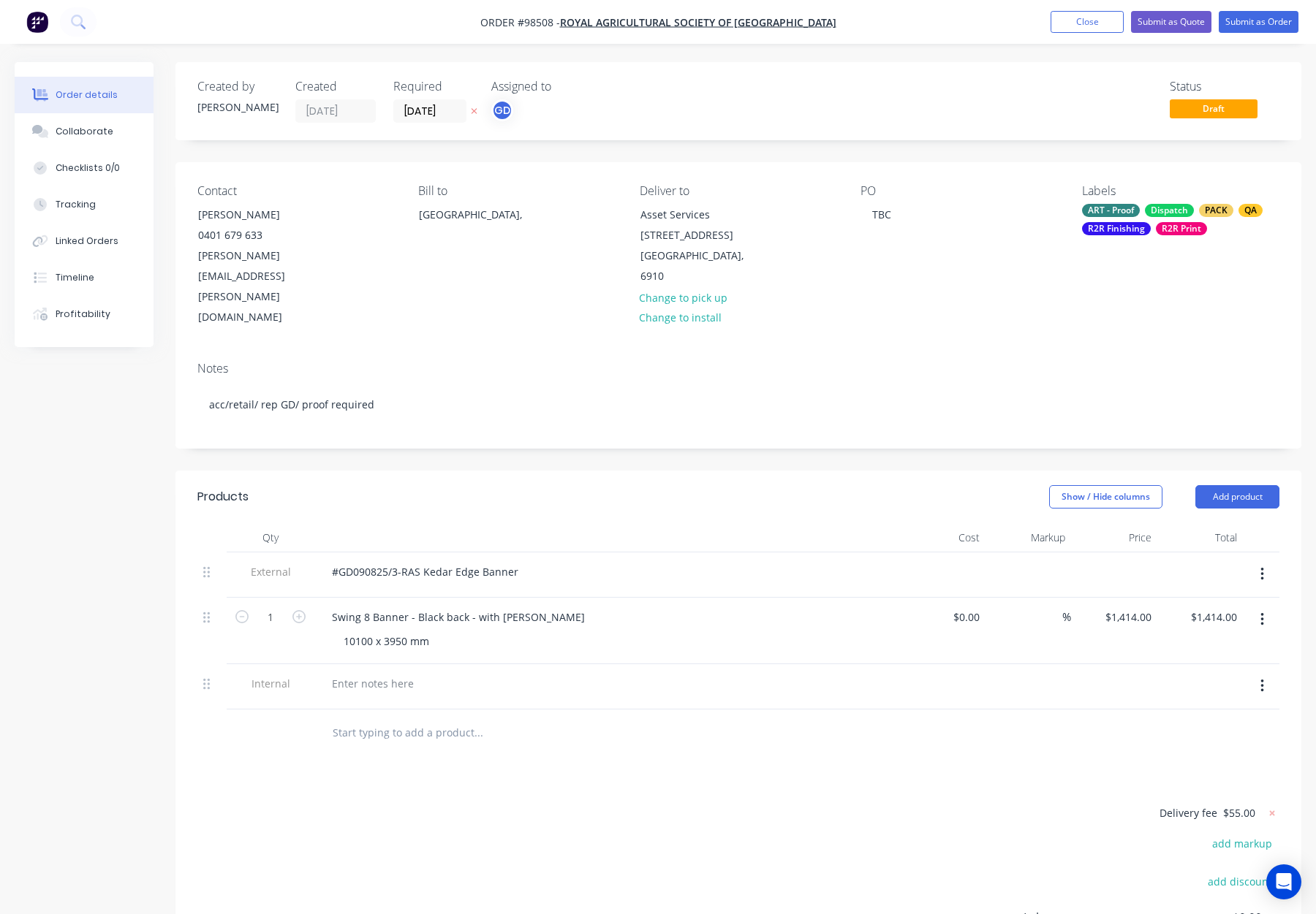
click at [721, 388] on div "Created by Gino Created 09/09/25 Required 12/09/25 Assigned to GD Status Draft …" at bounding box center [738, 581] width 1126 height 1039
click at [1264, 678] on icon "button" at bounding box center [1262, 686] width 4 height 16
click at [1211, 743] on div "Delete" at bounding box center [1210, 754] width 112 height 22
click at [1252, 25] on button "Submit as Order" at bounding box center [1259, 22] width 80 height 22
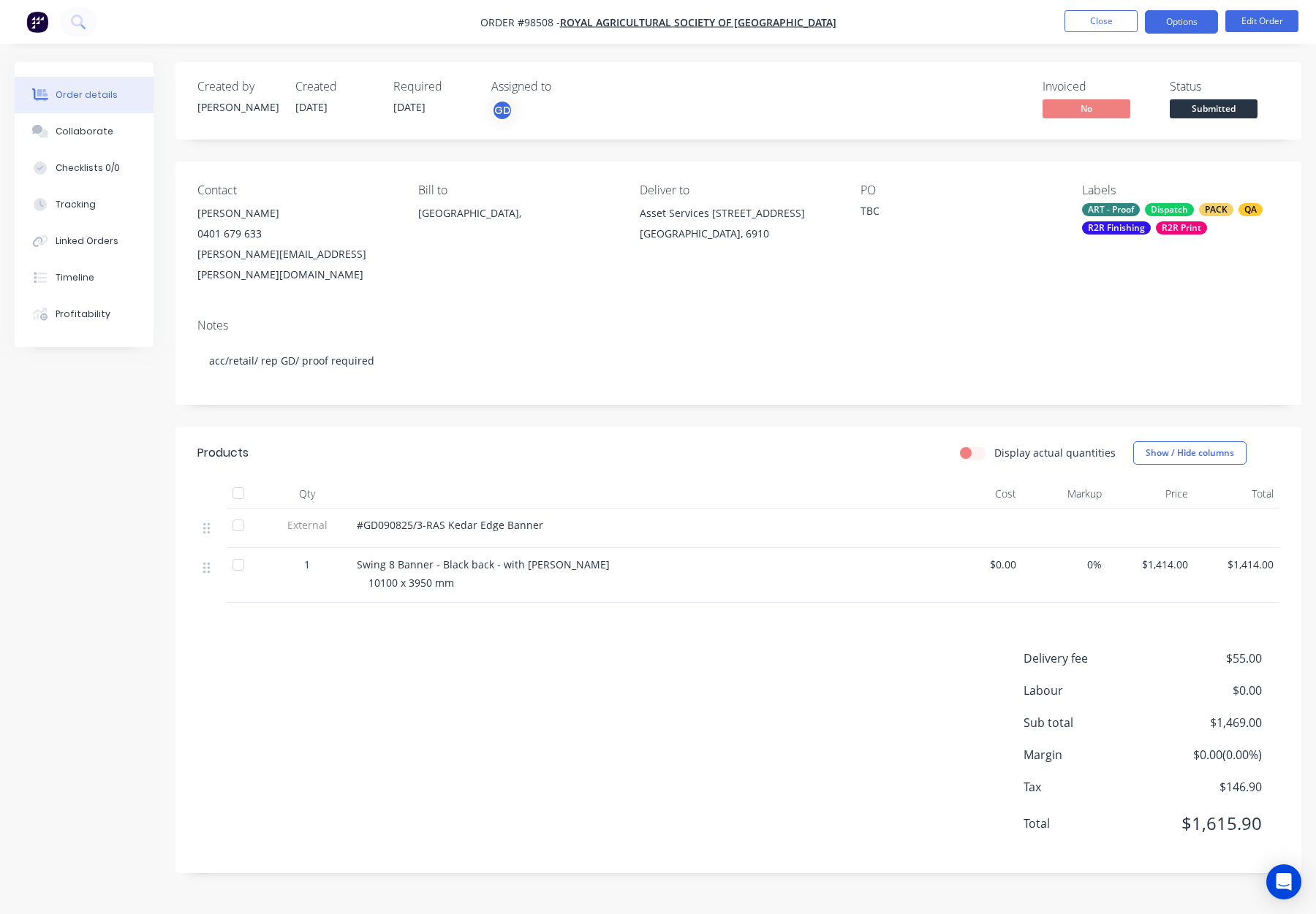
click at [1175, 21] on button "Options" at bounding box center [1181, 22] width 73 height 23
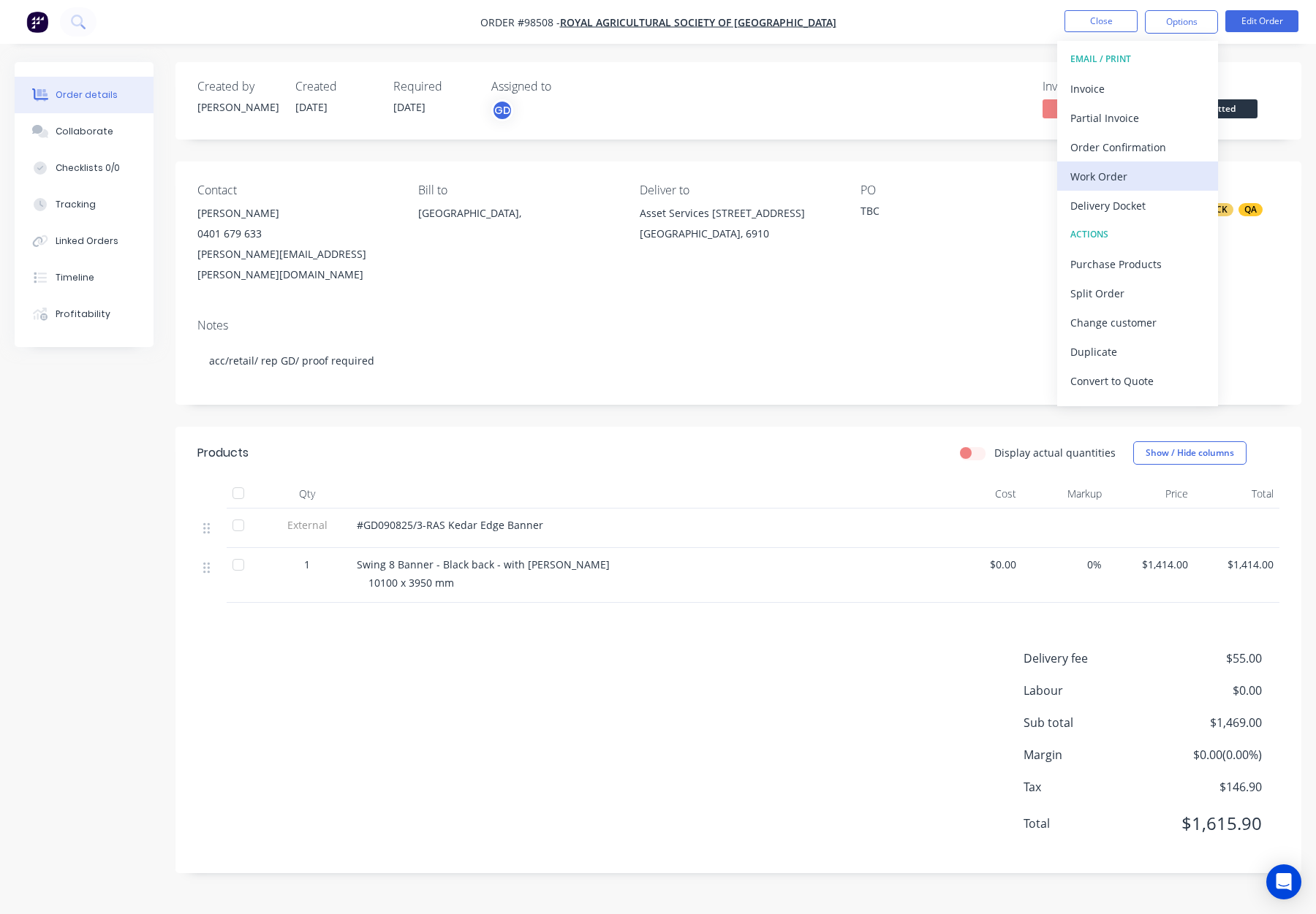
click at [1108, 174] on div "Work Order" at bounding box center [1138, 177] width 135 height 22
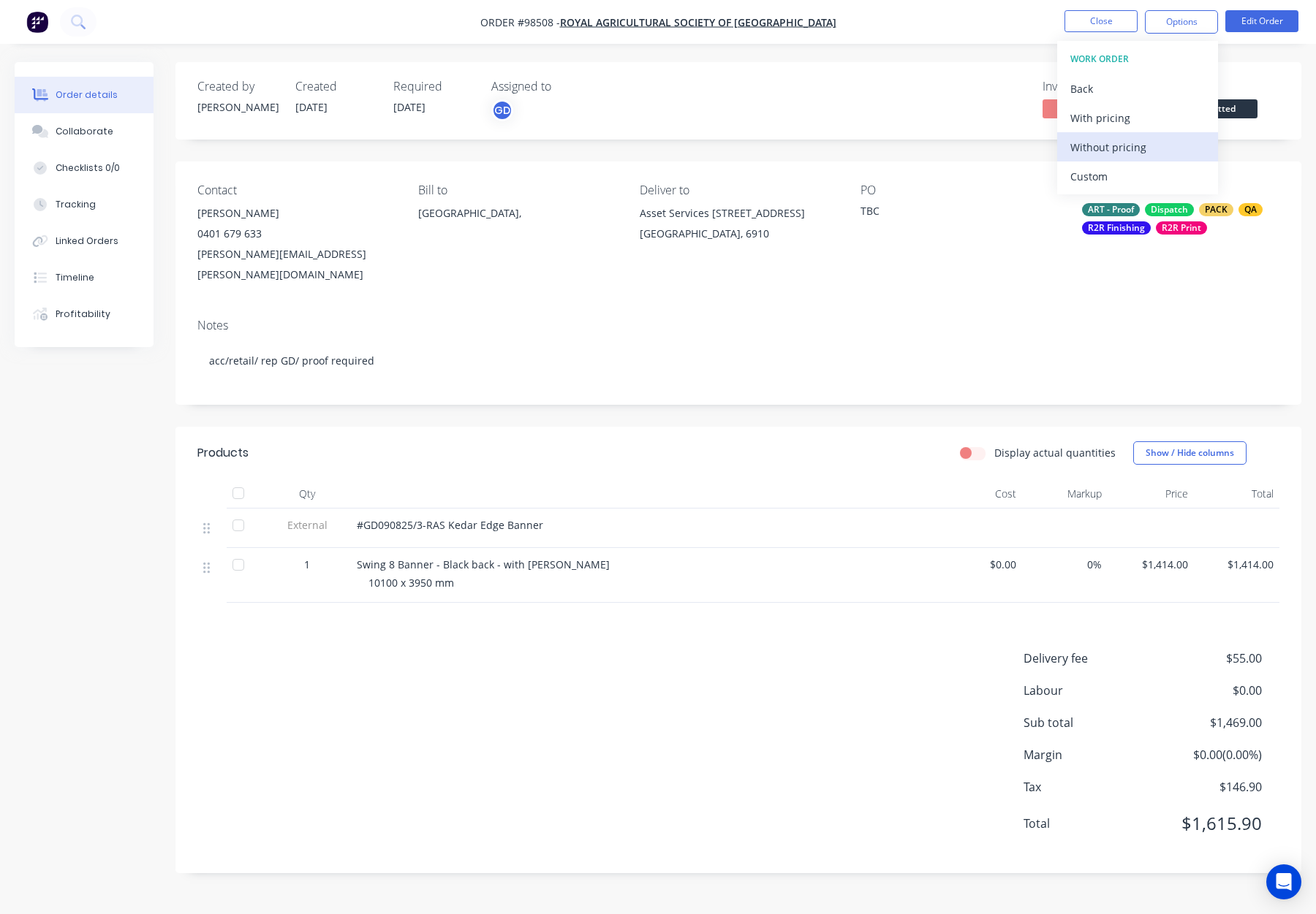
click at [1120, 144] on div "Without pricing" at bounding box center [1138, 147] width 135 height 22
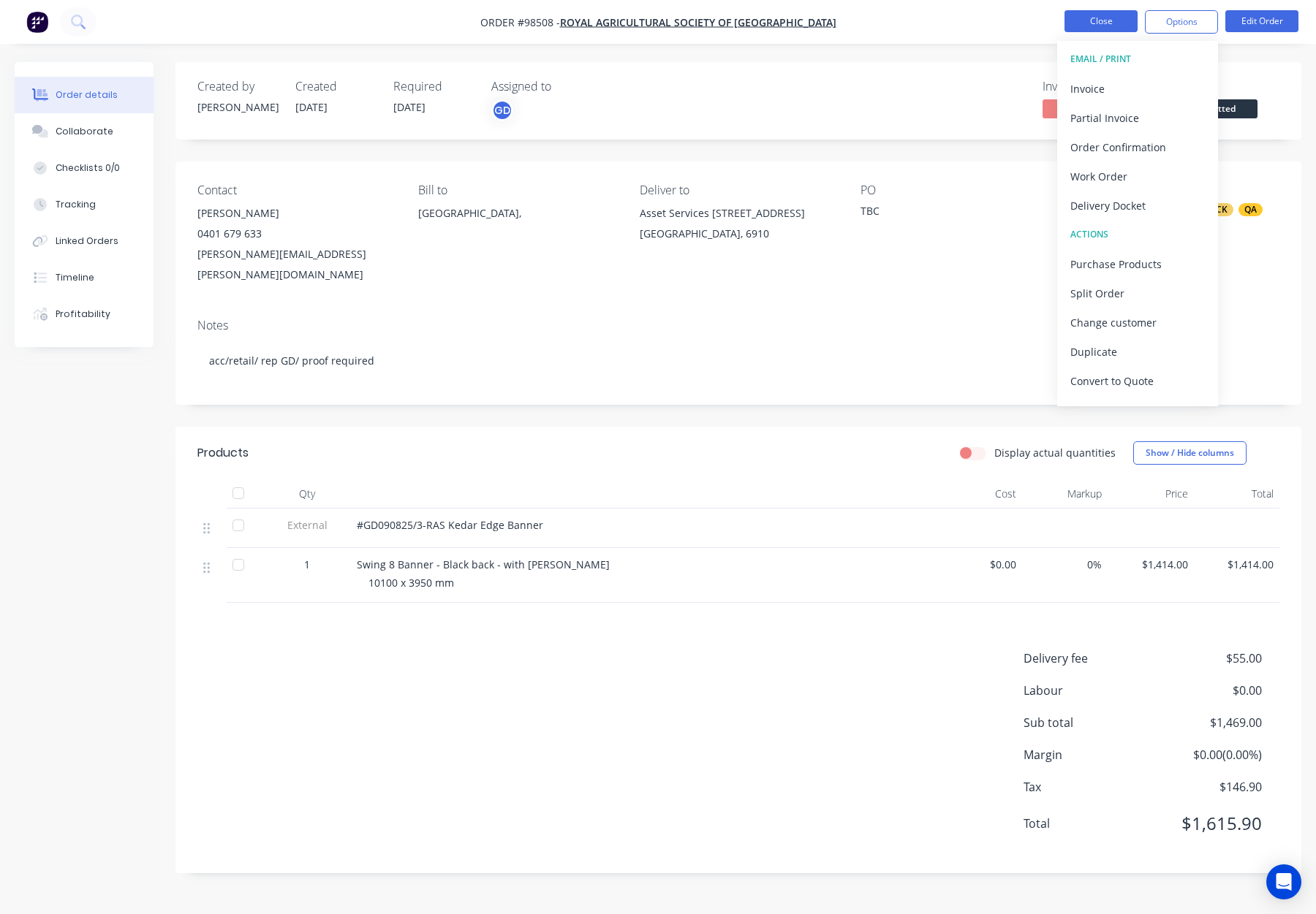
click at [1106, 22] on button "Close" at bounding box center [1100, 21] width 73 height 22
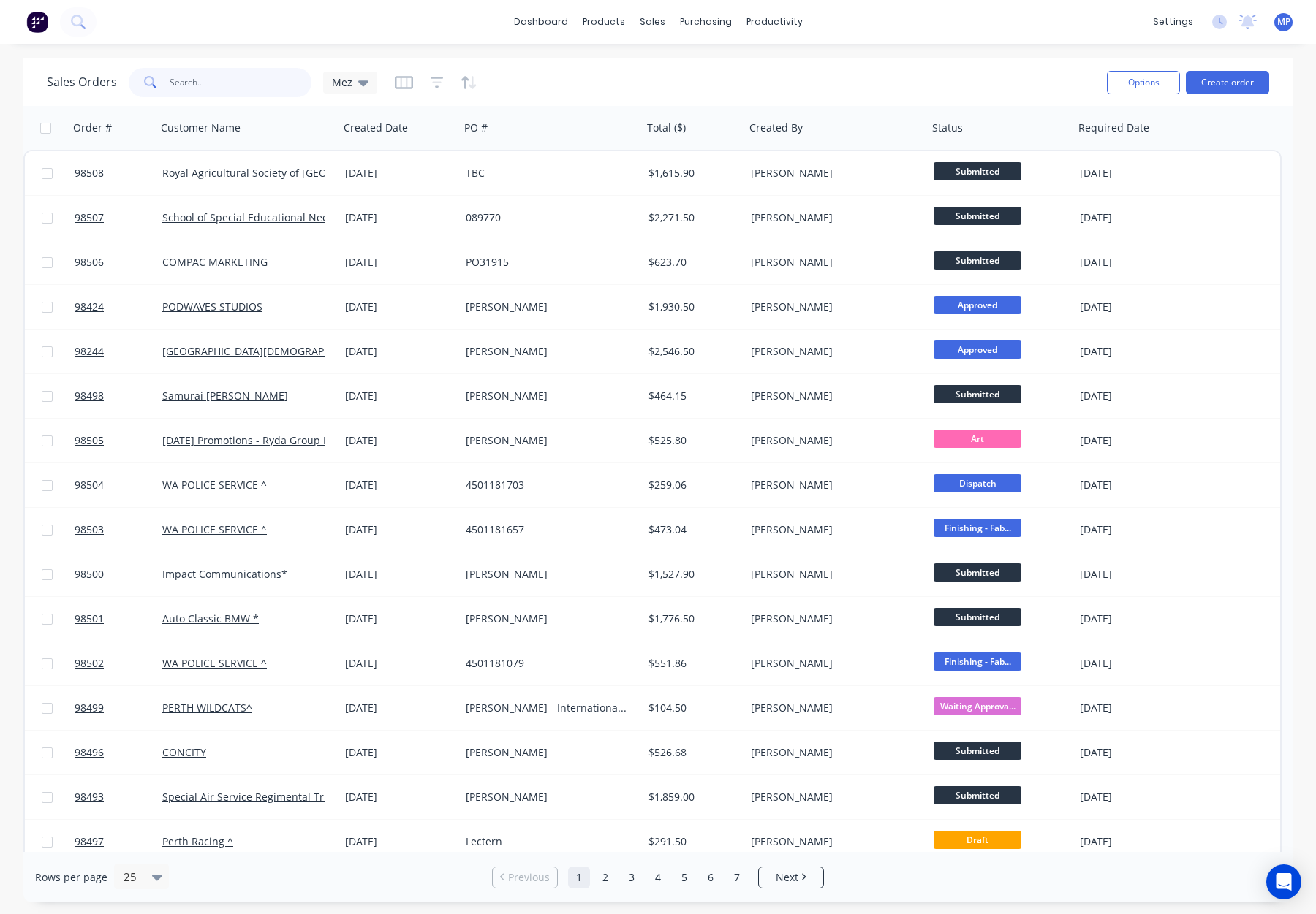
click at [182, 80] on input "text" at bounding box center [241, 83] width 143 height 30
type input "8"
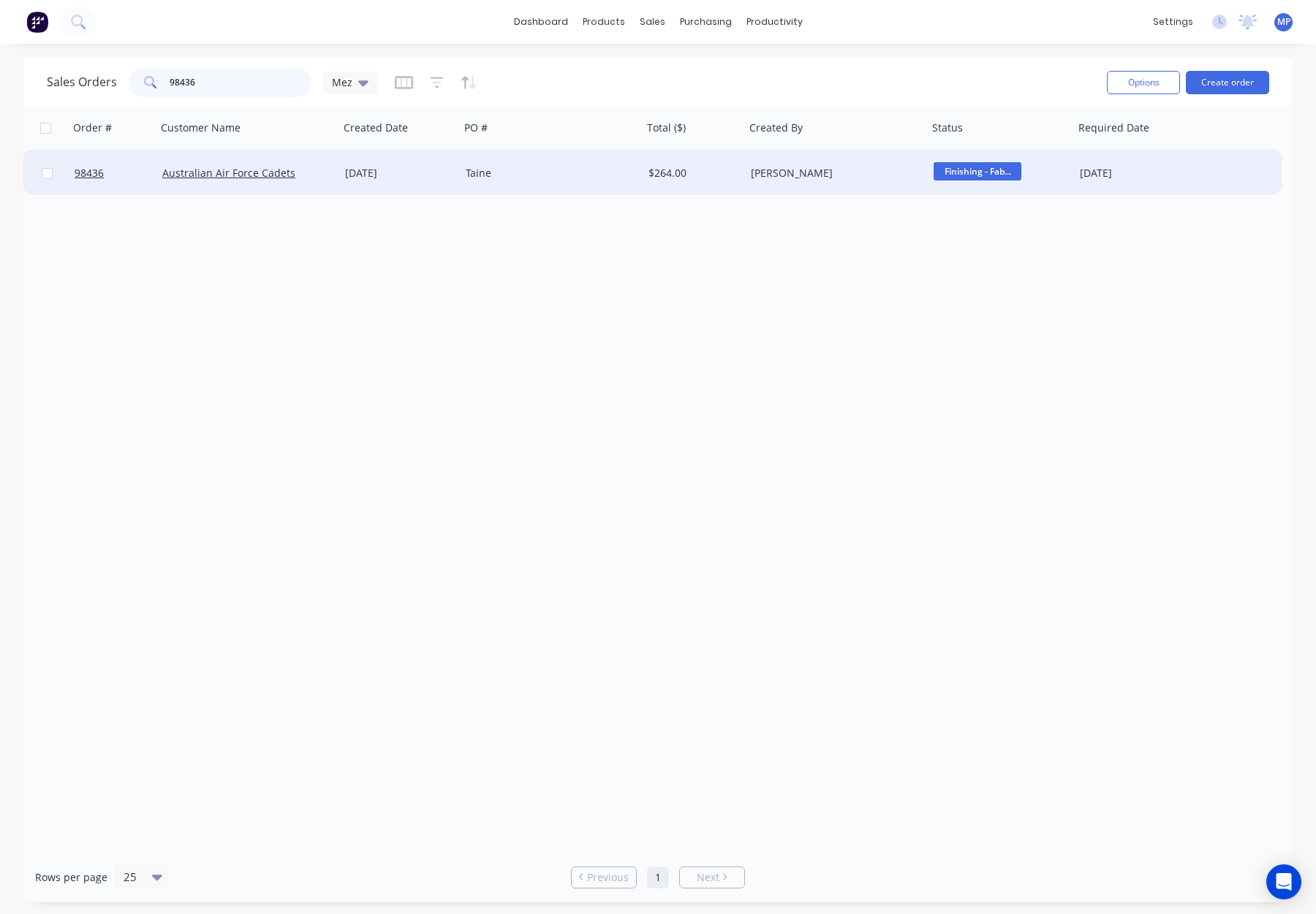
type input "98436"
click at [473, 178] on div "Taine" at bounding box center [547, 173] width 163 height 14
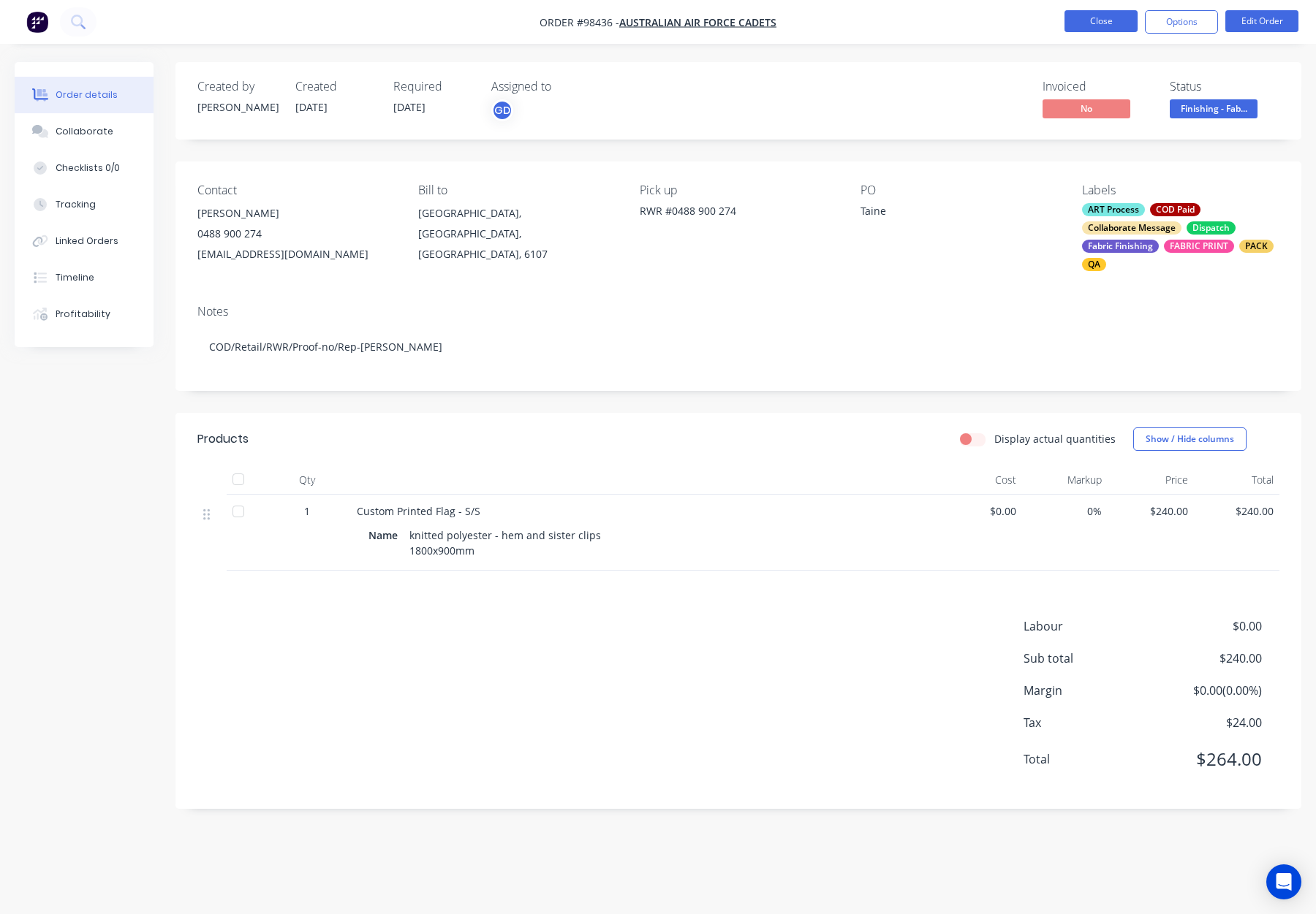
click at [1087, 22] on button "Close" at bounding box center [1100, 21] width 73 height 22
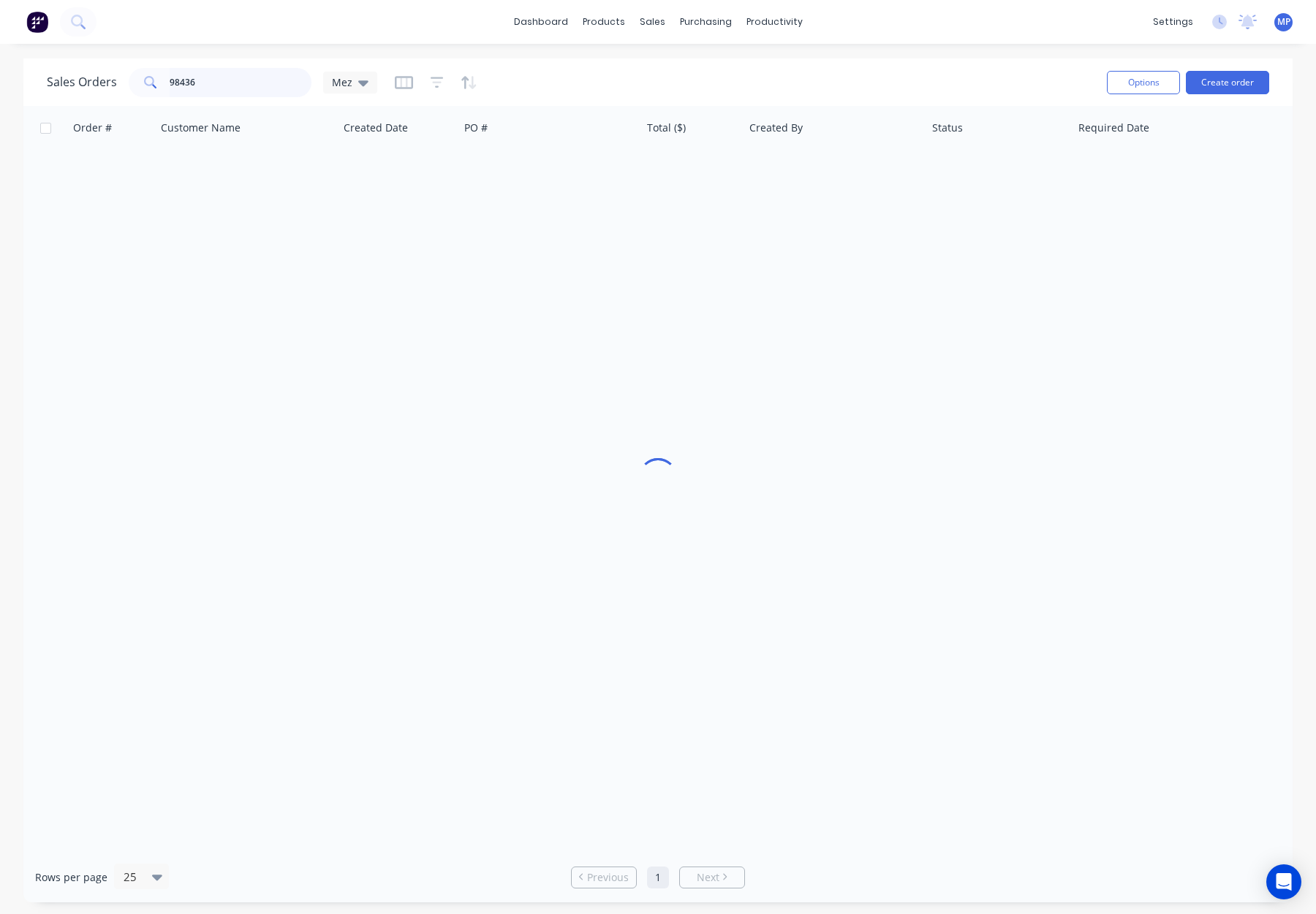
click at [239, 86] on input "98436" at bounding box center [241, 83] width 143 height 30
drag, startPoint x: 232, startPoint y: 83, endPoint x: 209, endPoint y: 87, distance: 23.3
click at [135, 80] on div "98436" at bounding box center [220, 83] width 183 height 30
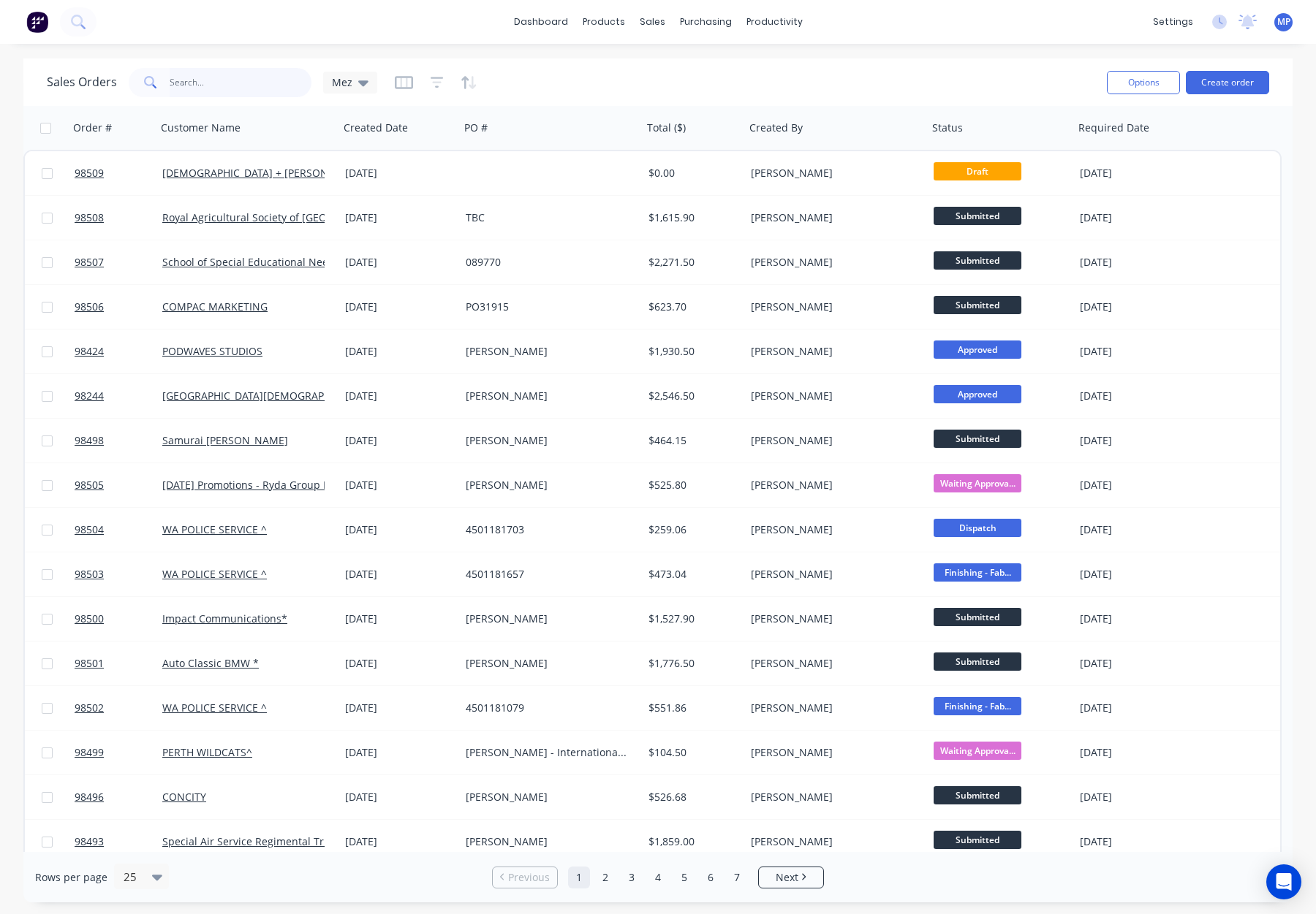
click at [190, 81] on input "text" at bounding box center [241, 83] width 143 height 30
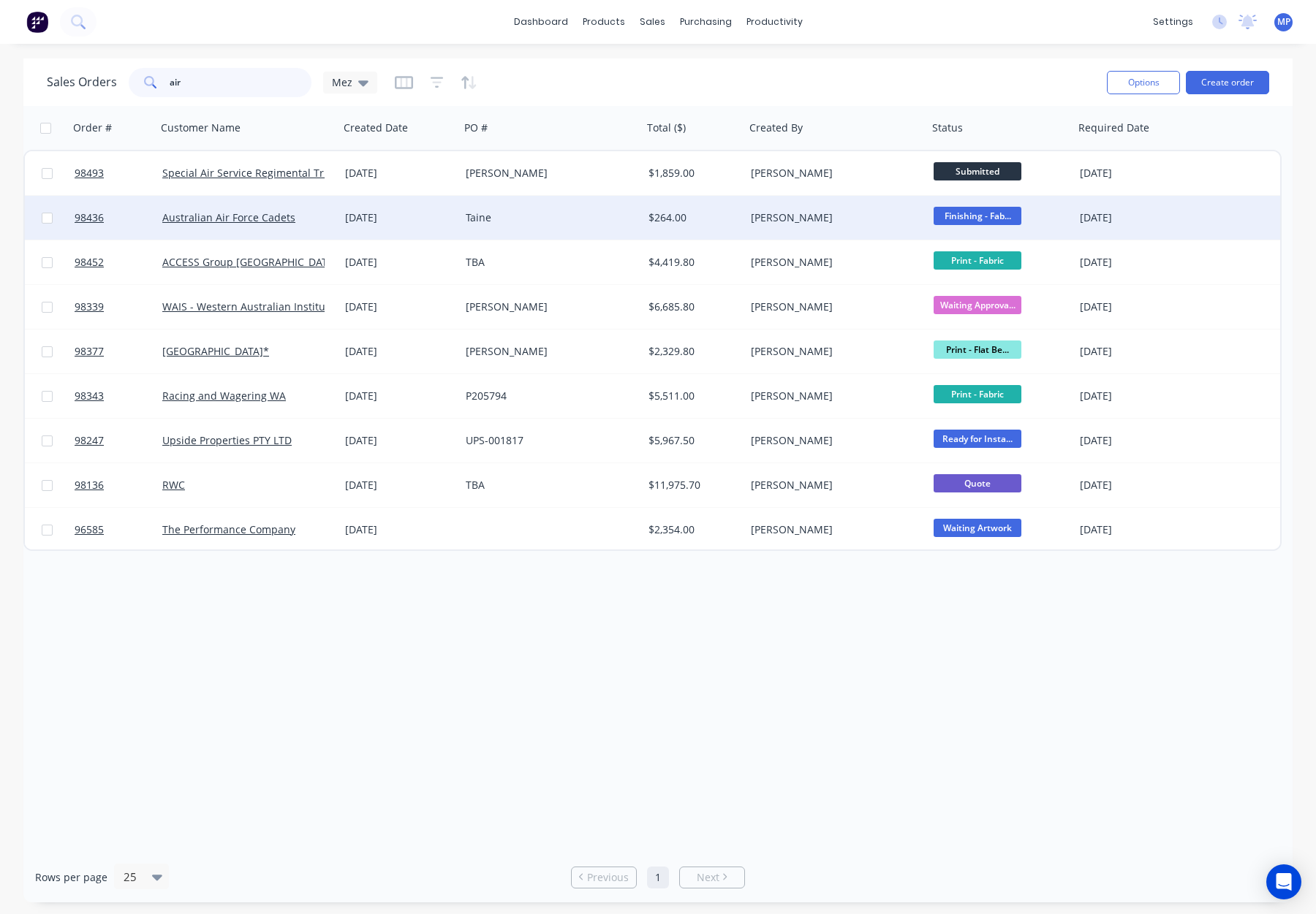
type input "air"
click at [592, 218] on div "Taine" at bounding box center [547, 217] width 163 height 14
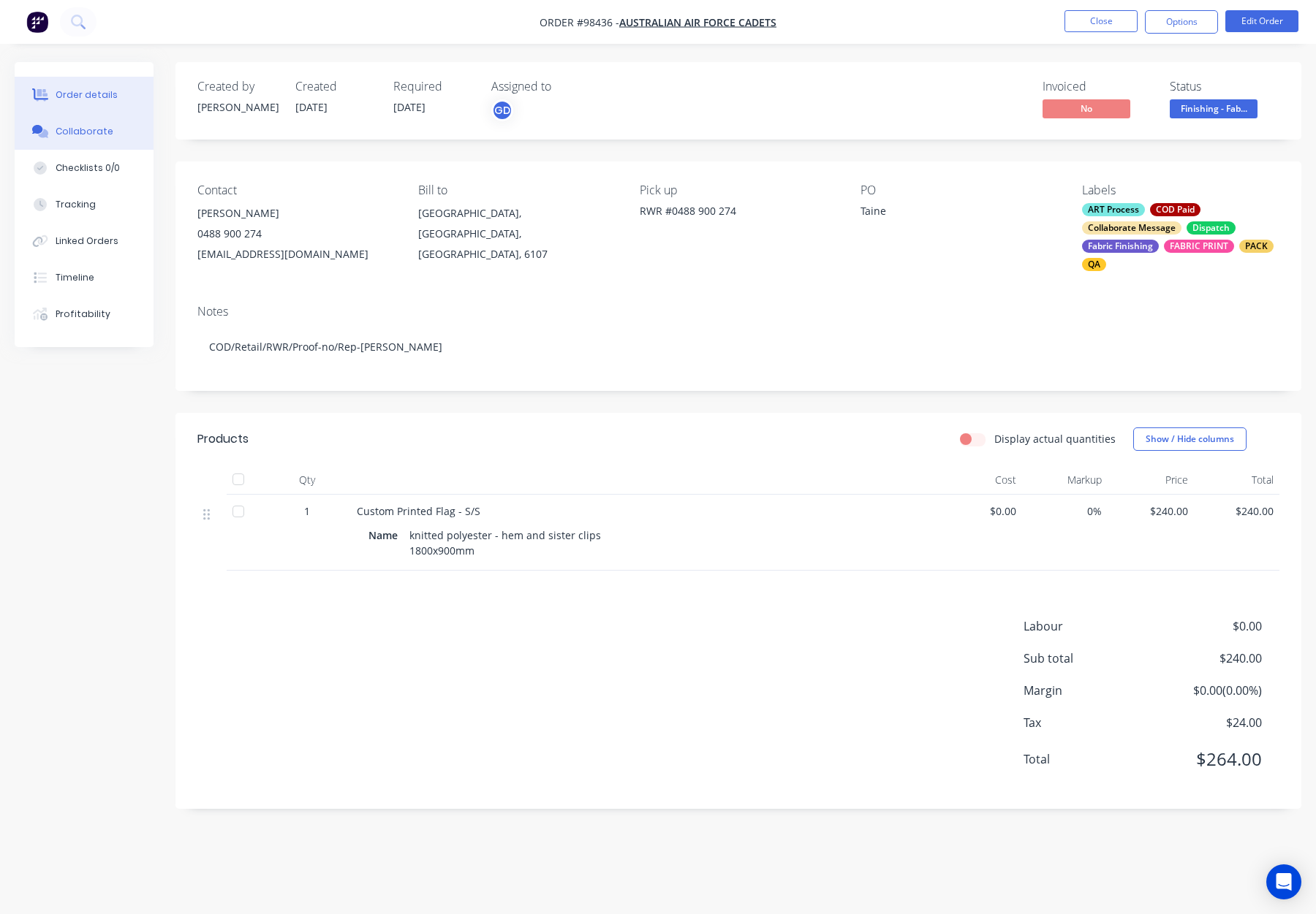
click at [88, 141] on button "Collaborate" at bounding box center [84, 131] width 139 height 37
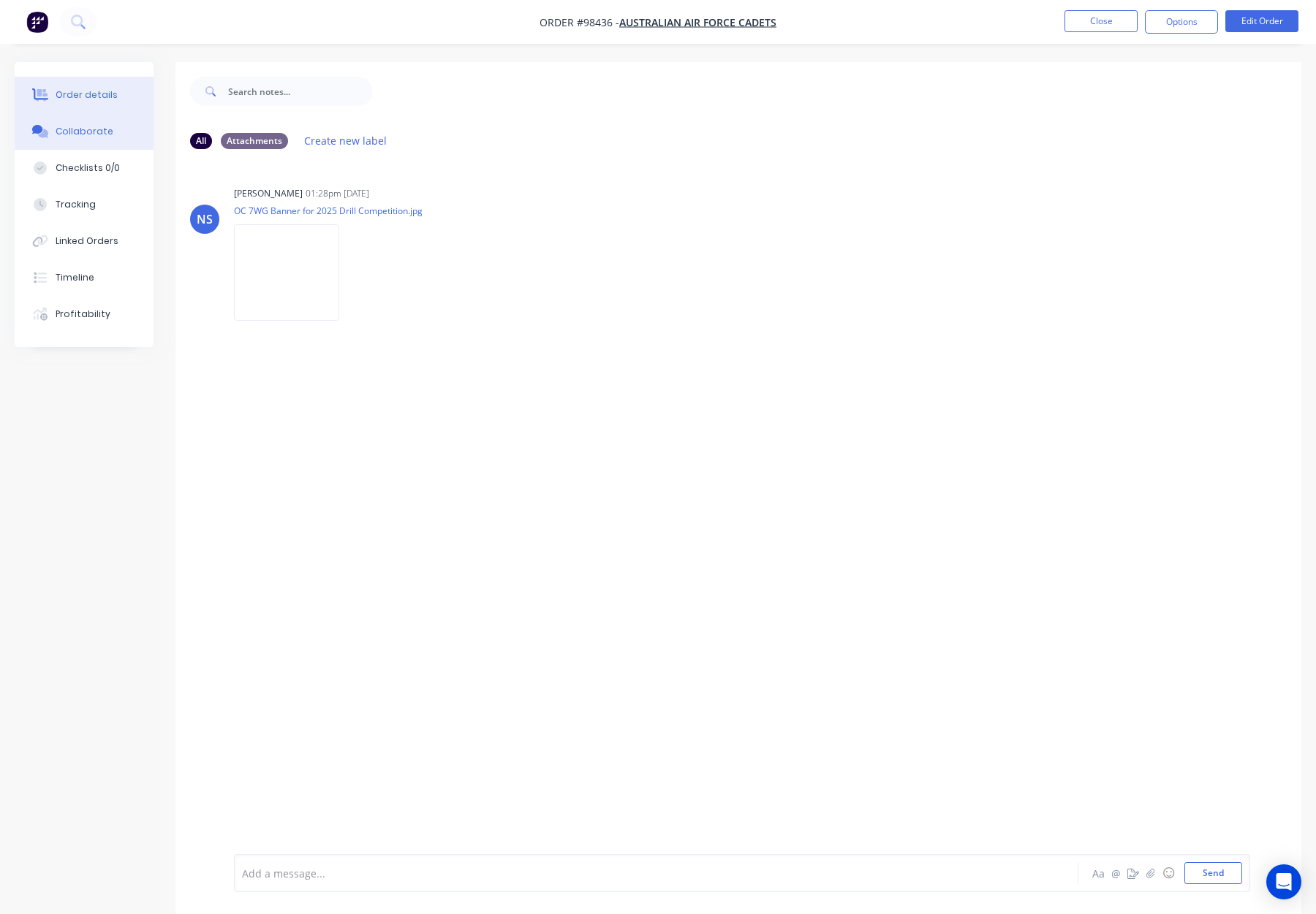
click at [89, 96] on div "Order details" at bounding box center [86, 94] width 62 height 13
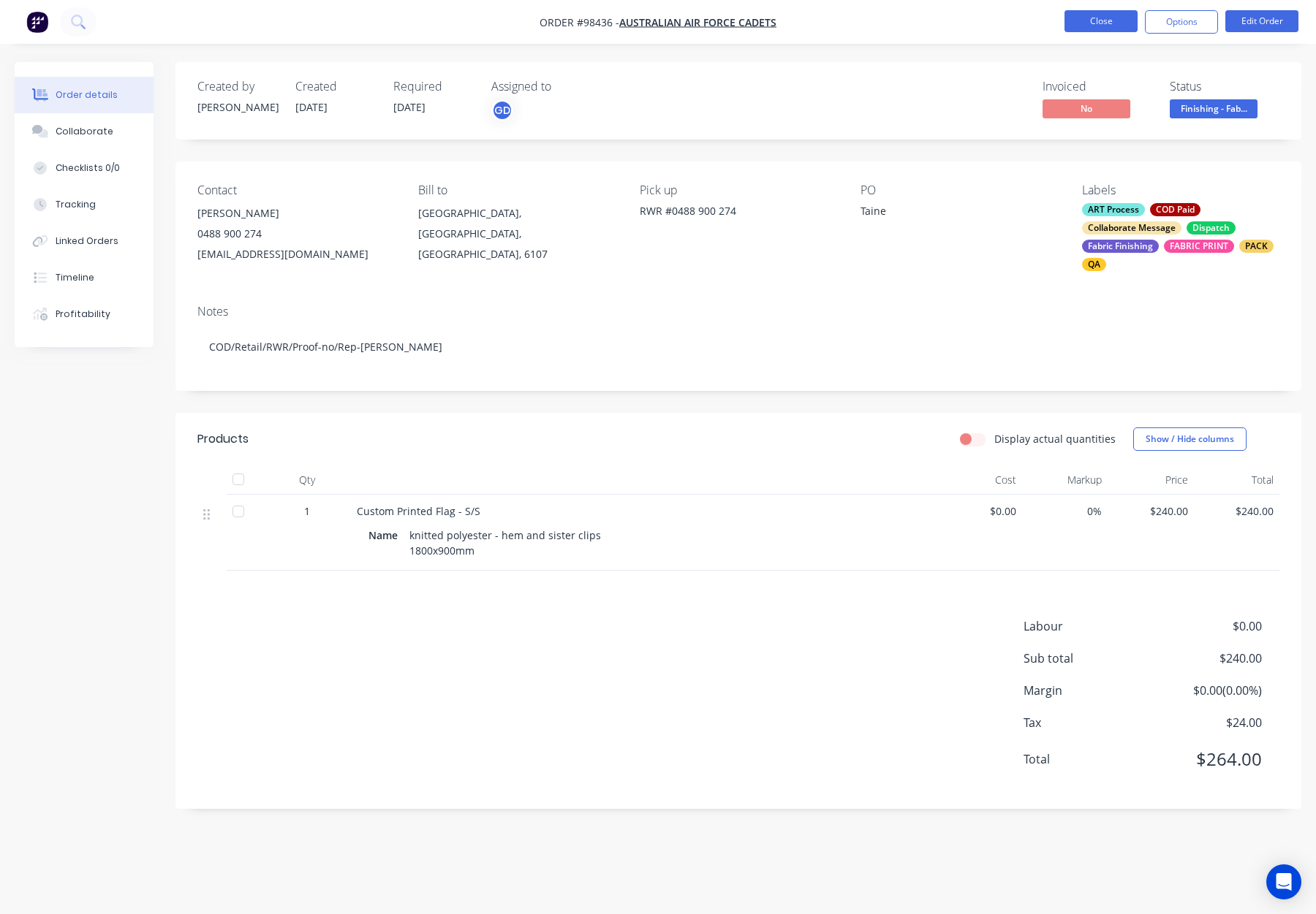
click at [1098, 17] on button "Close" at bounding box center [1100, 21] width 73 height 22
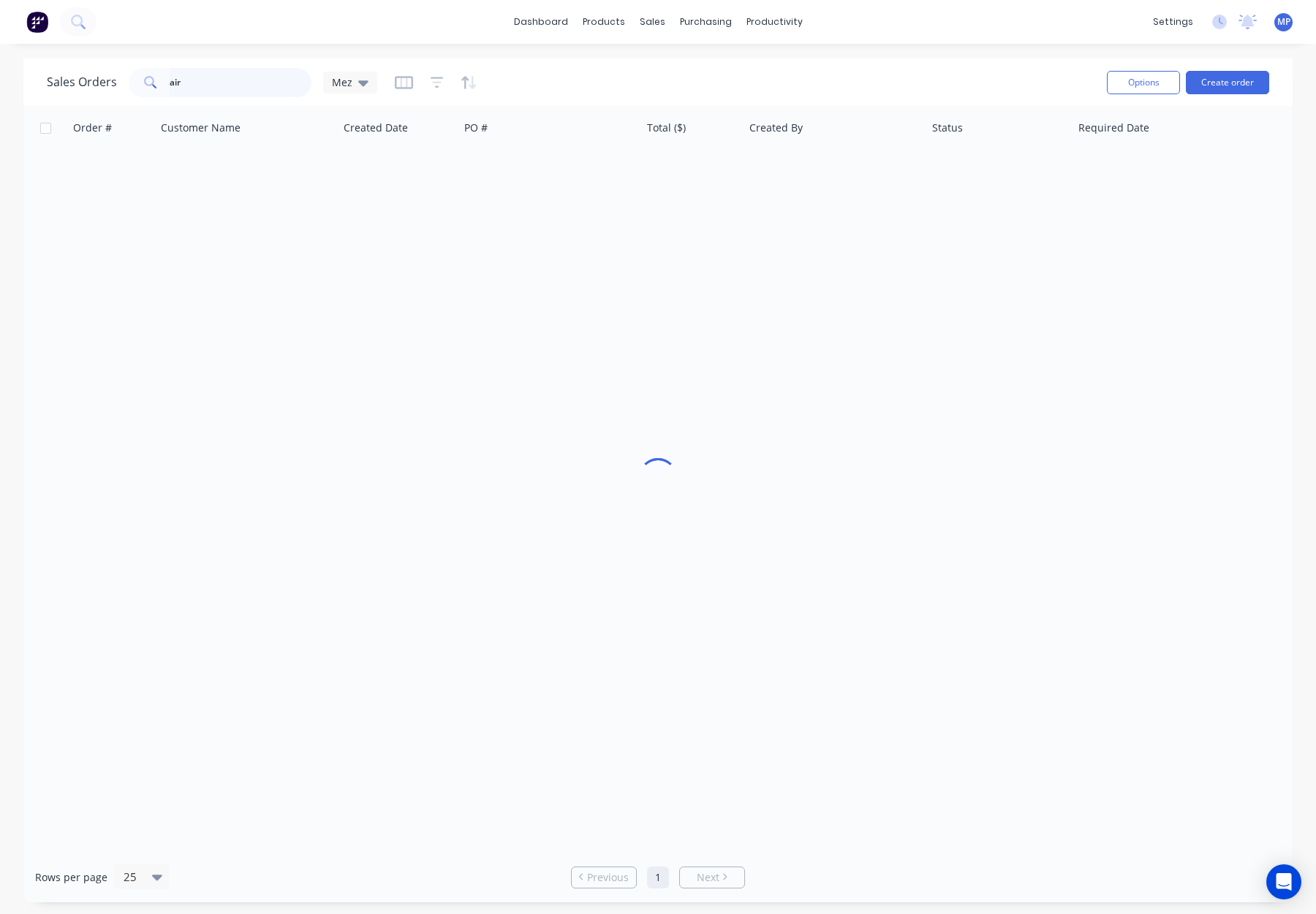
click at [231, 81] on input "air" at bounding box center [241, 83] width 143 height 30
drag, startPoint x: 179, startPoint y: 84, endPoint x: 108, endPoint y: 84, distance: 71.0
click at [105, 84] on div "Sales Orders air Mez" at bounding box center [212, 83] width 331 height 30
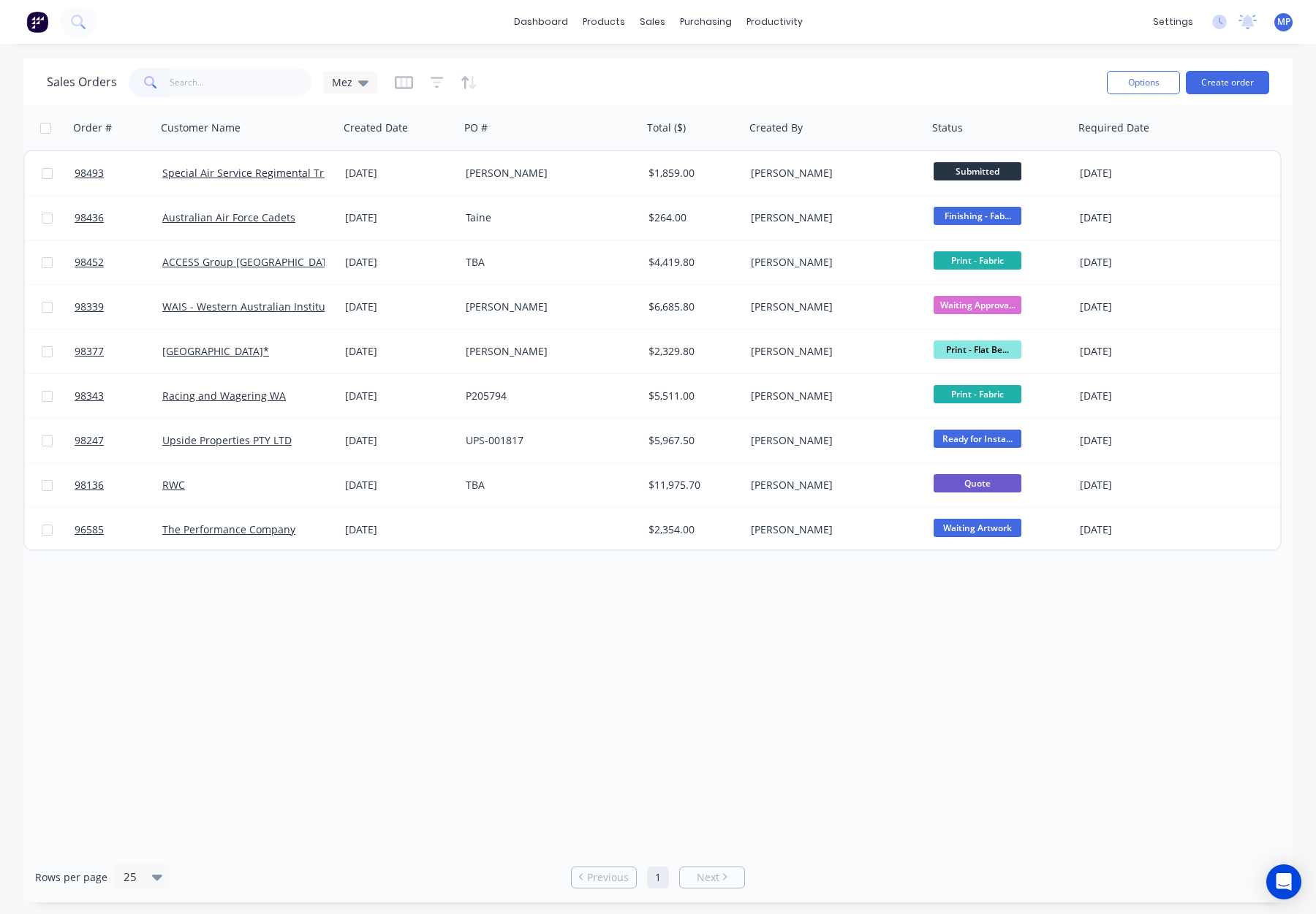
click at [545, 73] on div "Sales Orders Mez" at bounding box center [570, 83] width 1048 height 36
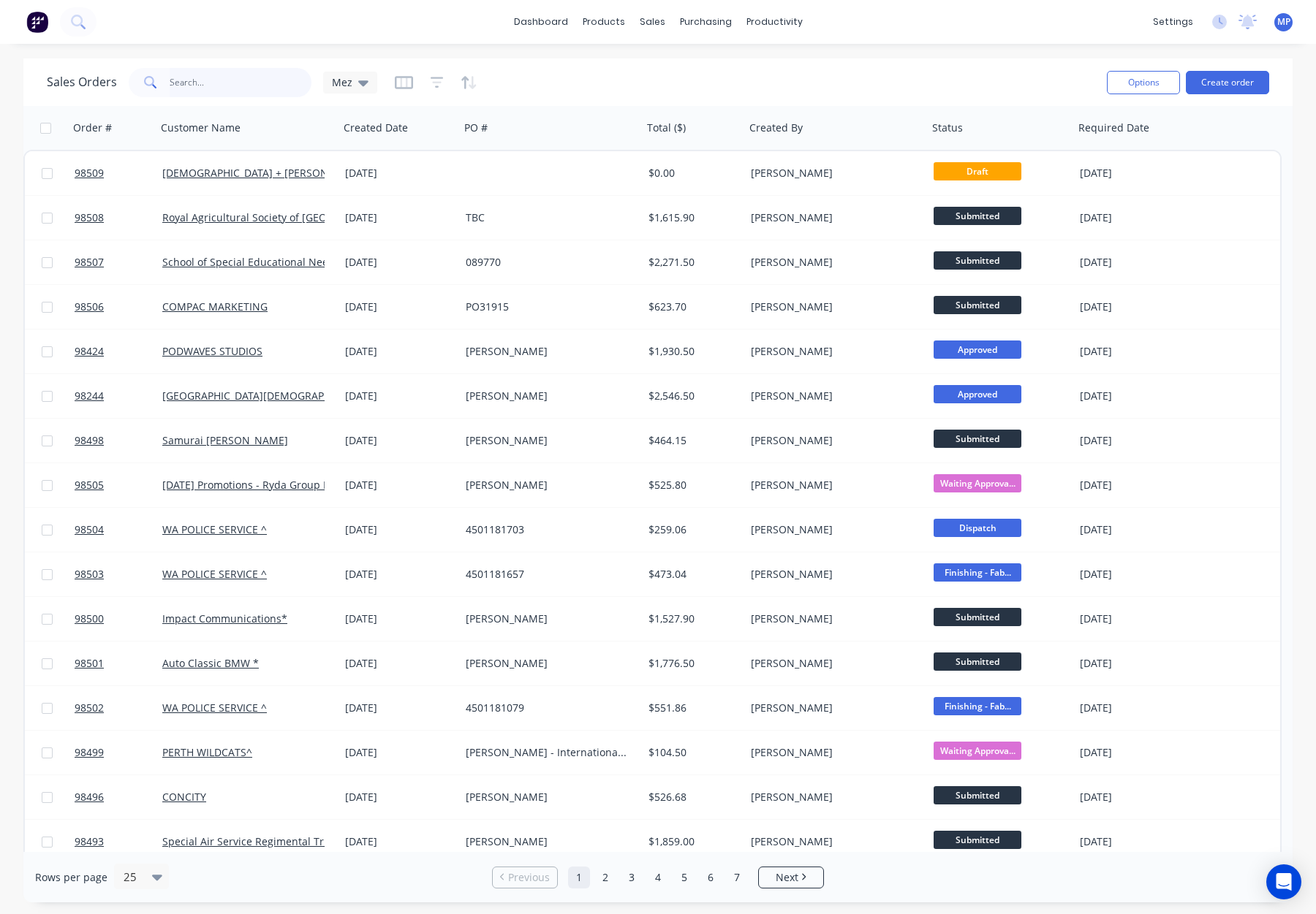
click at [194, 81] on input "text" at bounding box center [241, 83] width 143 height 30
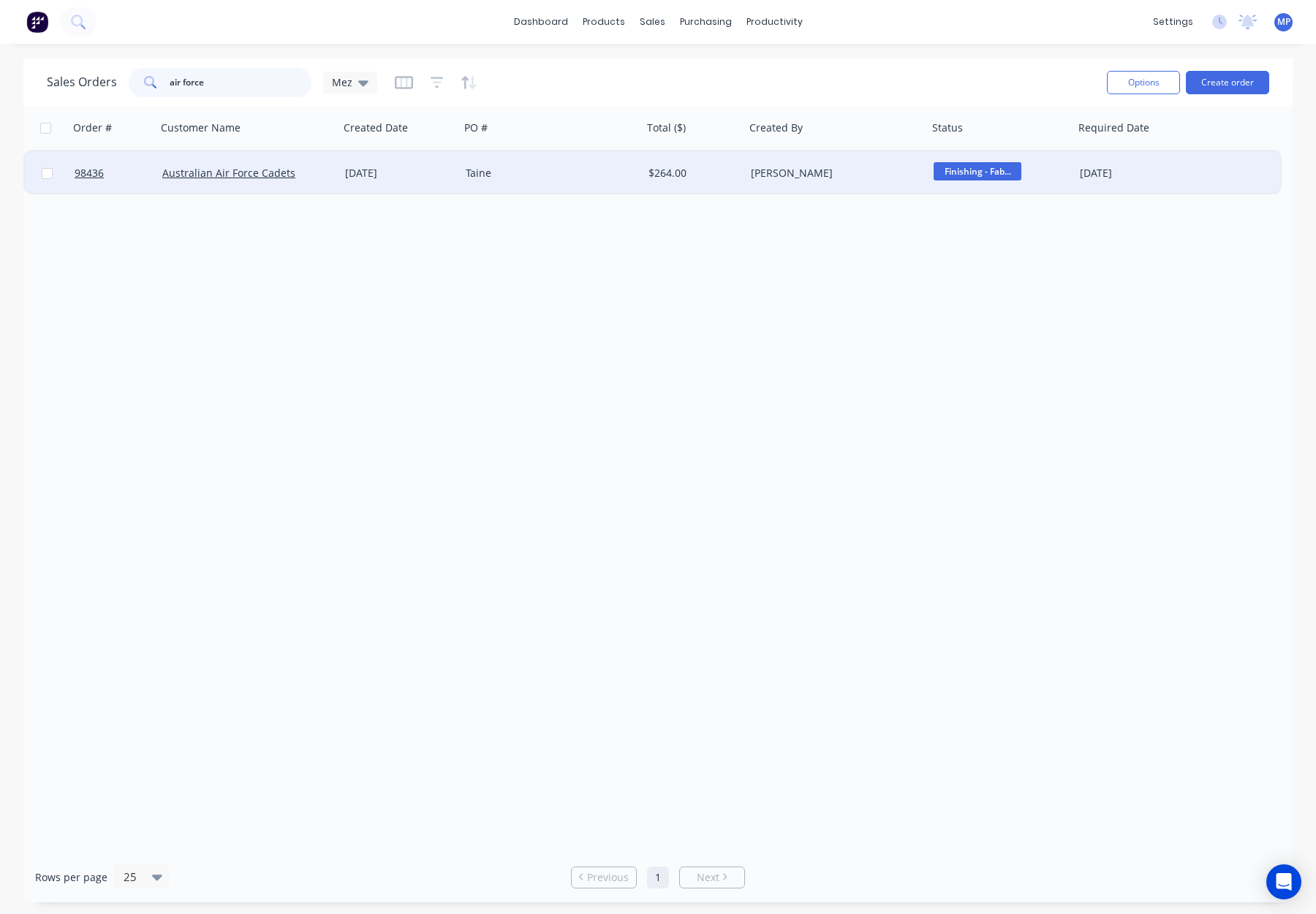
type input "air force"
click at [568, 176] on div "Taine" at bounding box center [547, 173] width 163 height 14
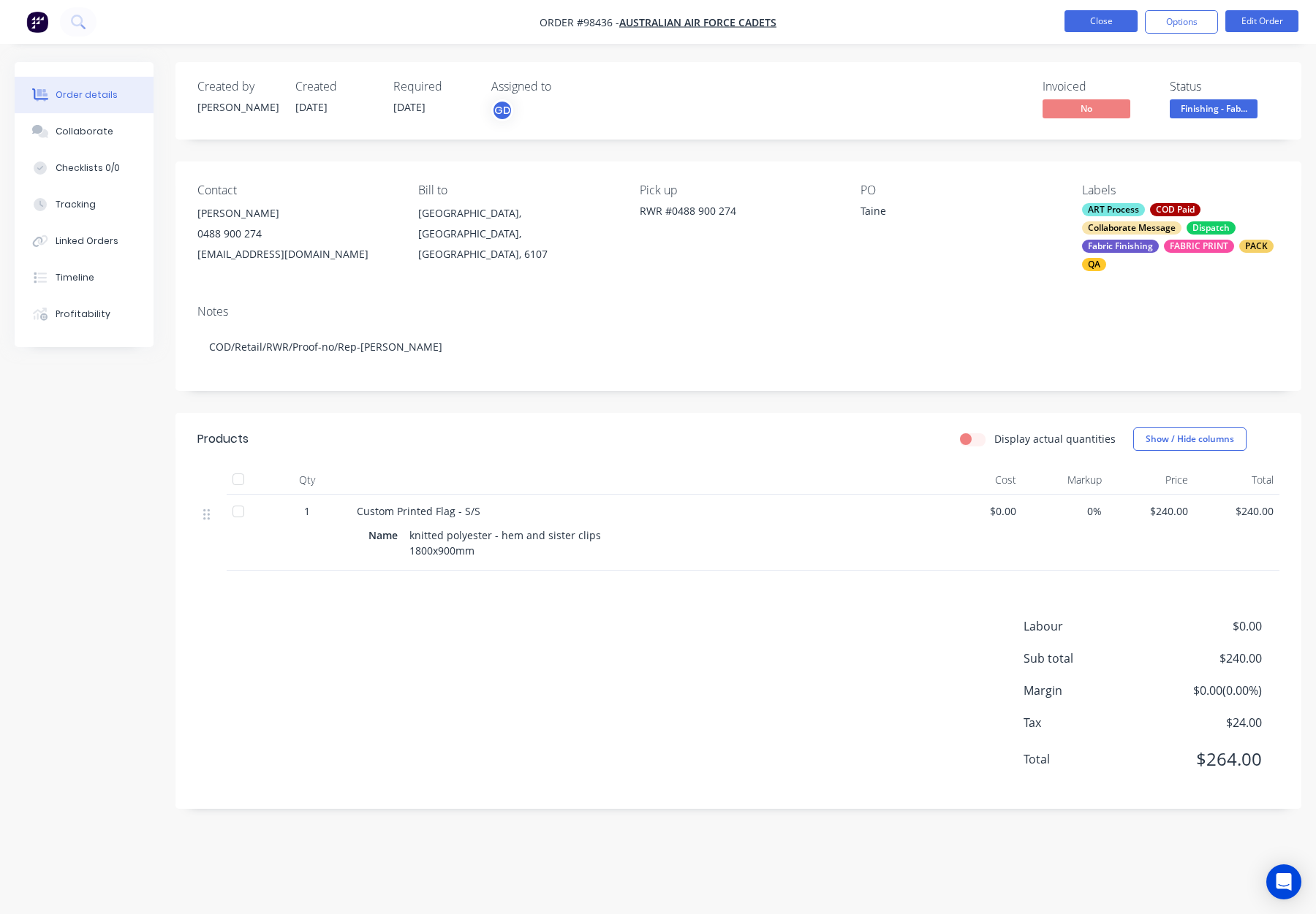
click at [1126, 25] on button "Close" at bounding box center [1100, 21] width 73 height 22
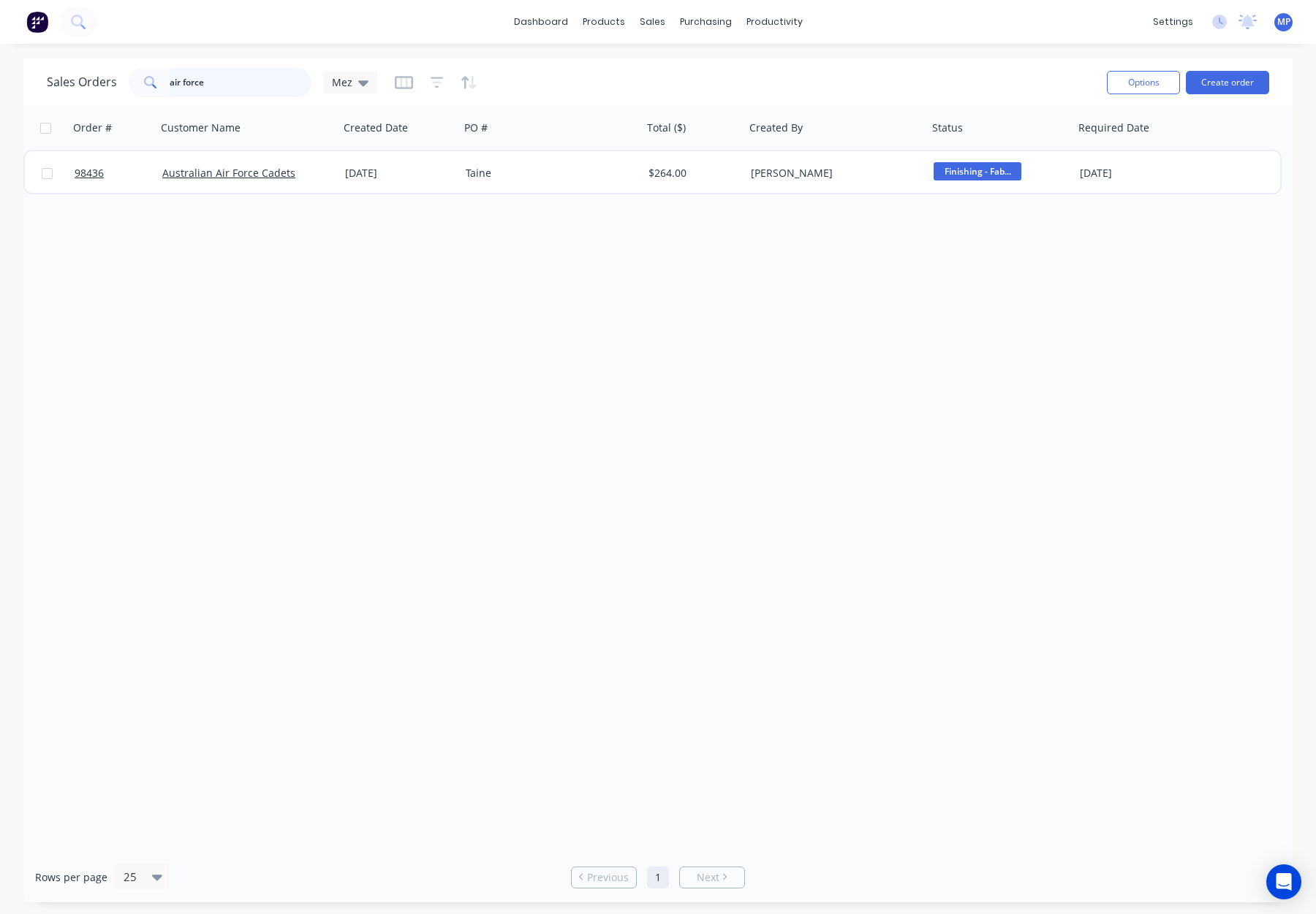
drag, startPoint x: 229, startPoint y: 75, endPoint x: 233, endPoint y: 84, distance: 9.8
click at [229, 75] on input "air force" at bounding box center [241, 83] width 143 height 30
drag, startPoint x: 153, startPoint y: 82, endPoint x: 128, endPoint y: 82, distance: 25.0
click at [128, 82] on div "air force" at bounding box center [220, 83] width 183 height 30
